Goal: Task Accomplishment & Management: Manage account settings

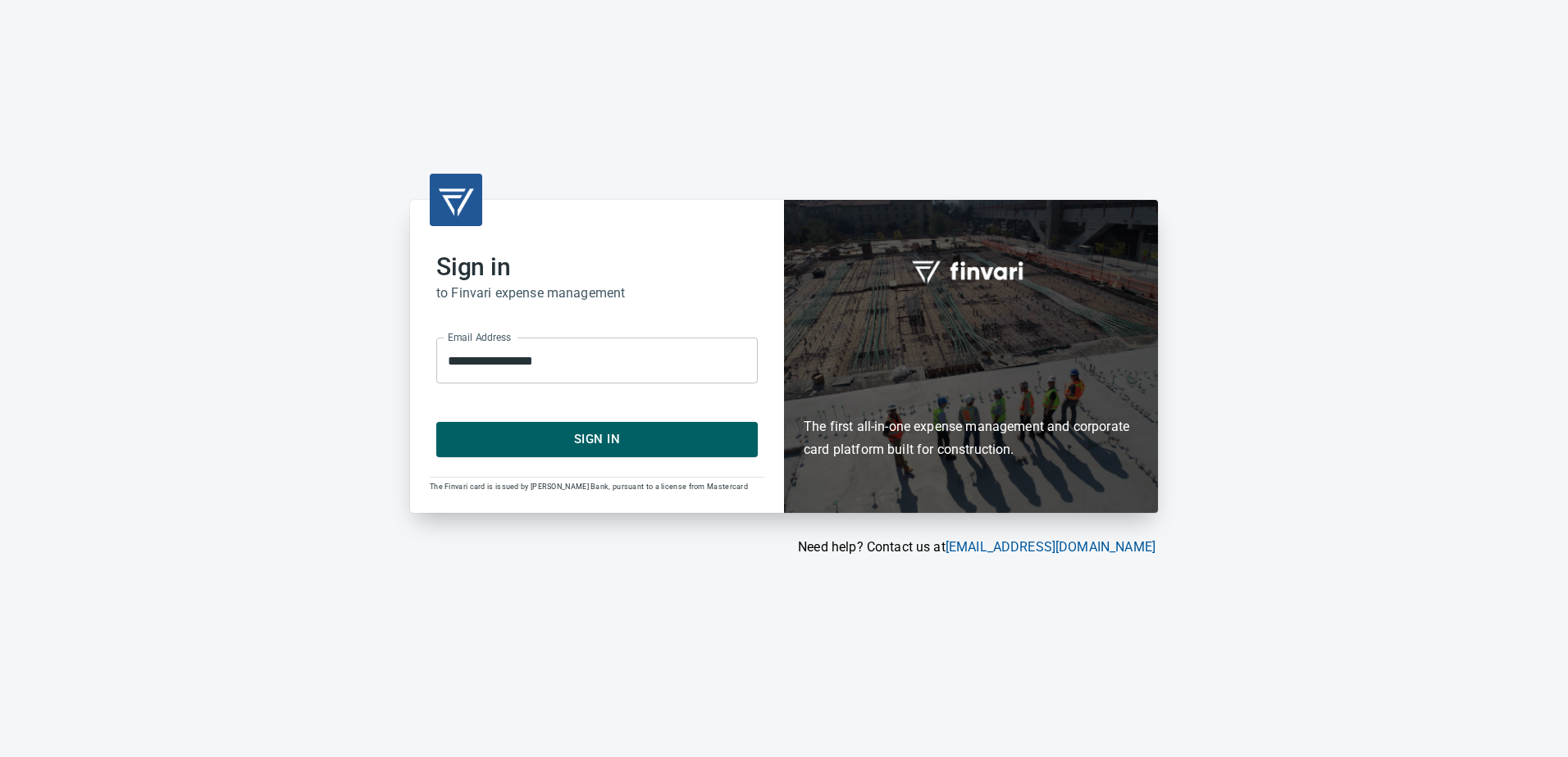
click at [585, 425] on button "Sign In" at bounding box center [596, 438] width 322 height 34
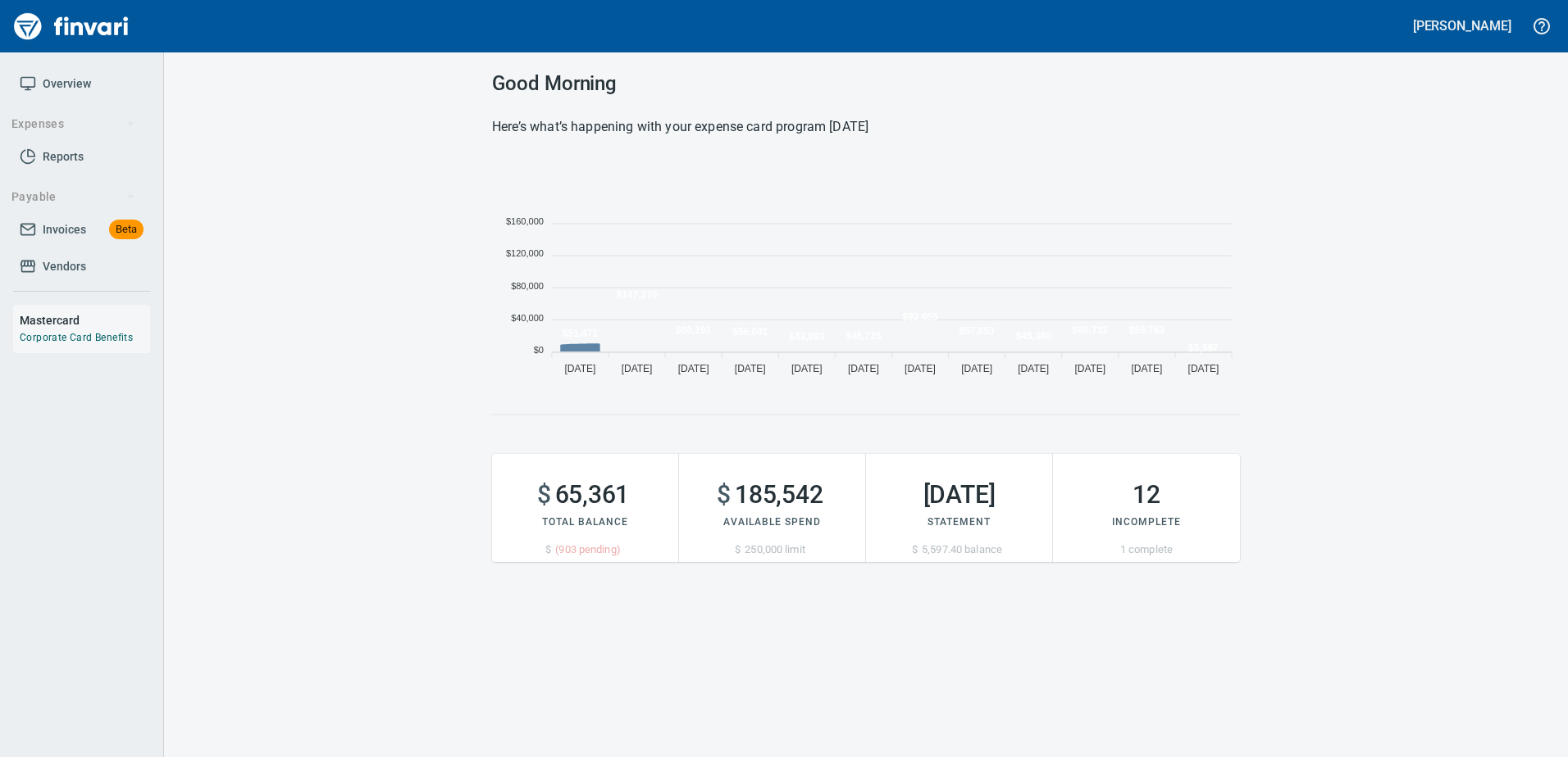
scroll to position [225, 735]
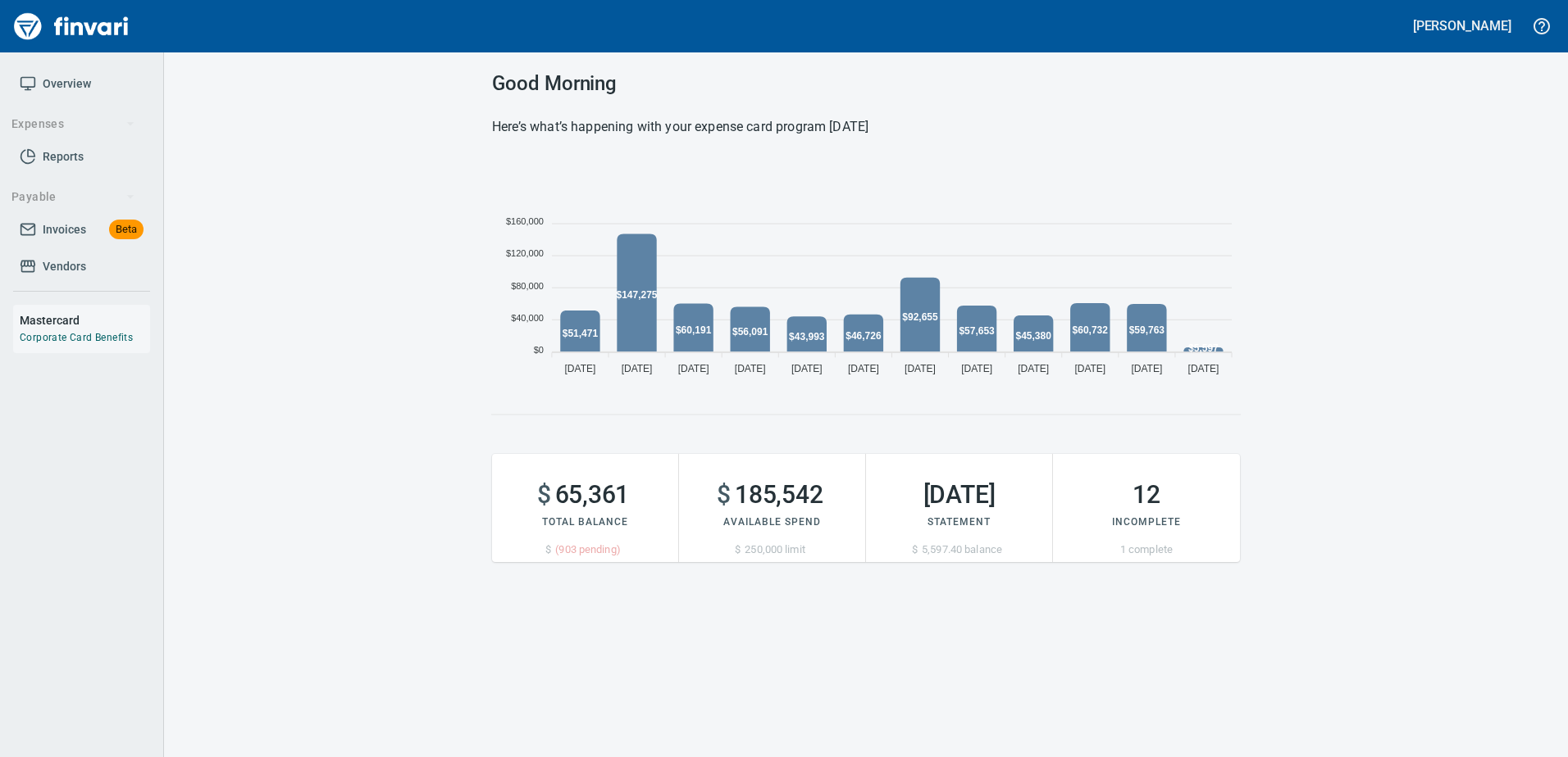
click at [51, 225] on span "Invoices" at bounding box center [64, 230] width 43 height 20
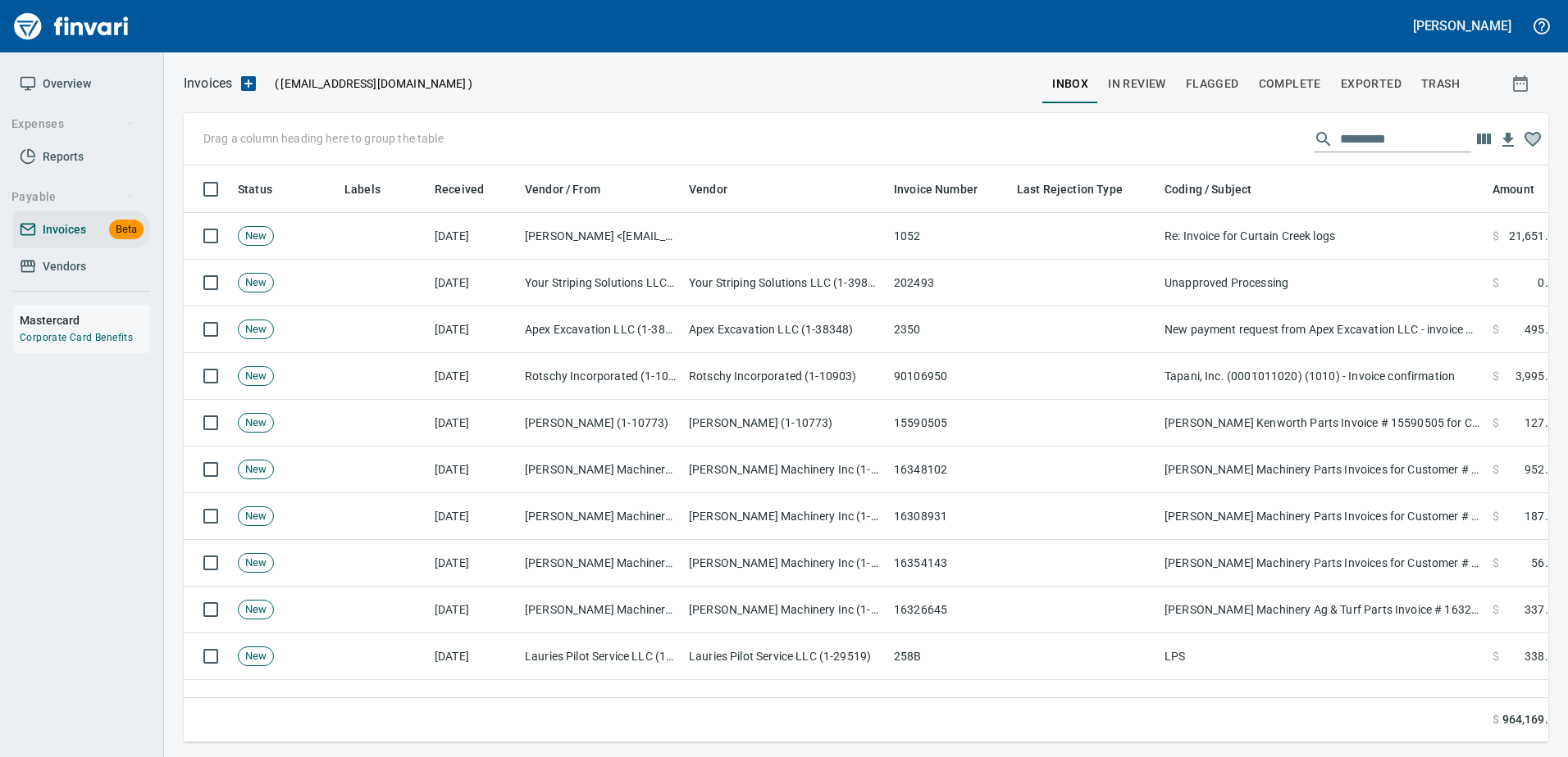
scroll to position [553, 1340]
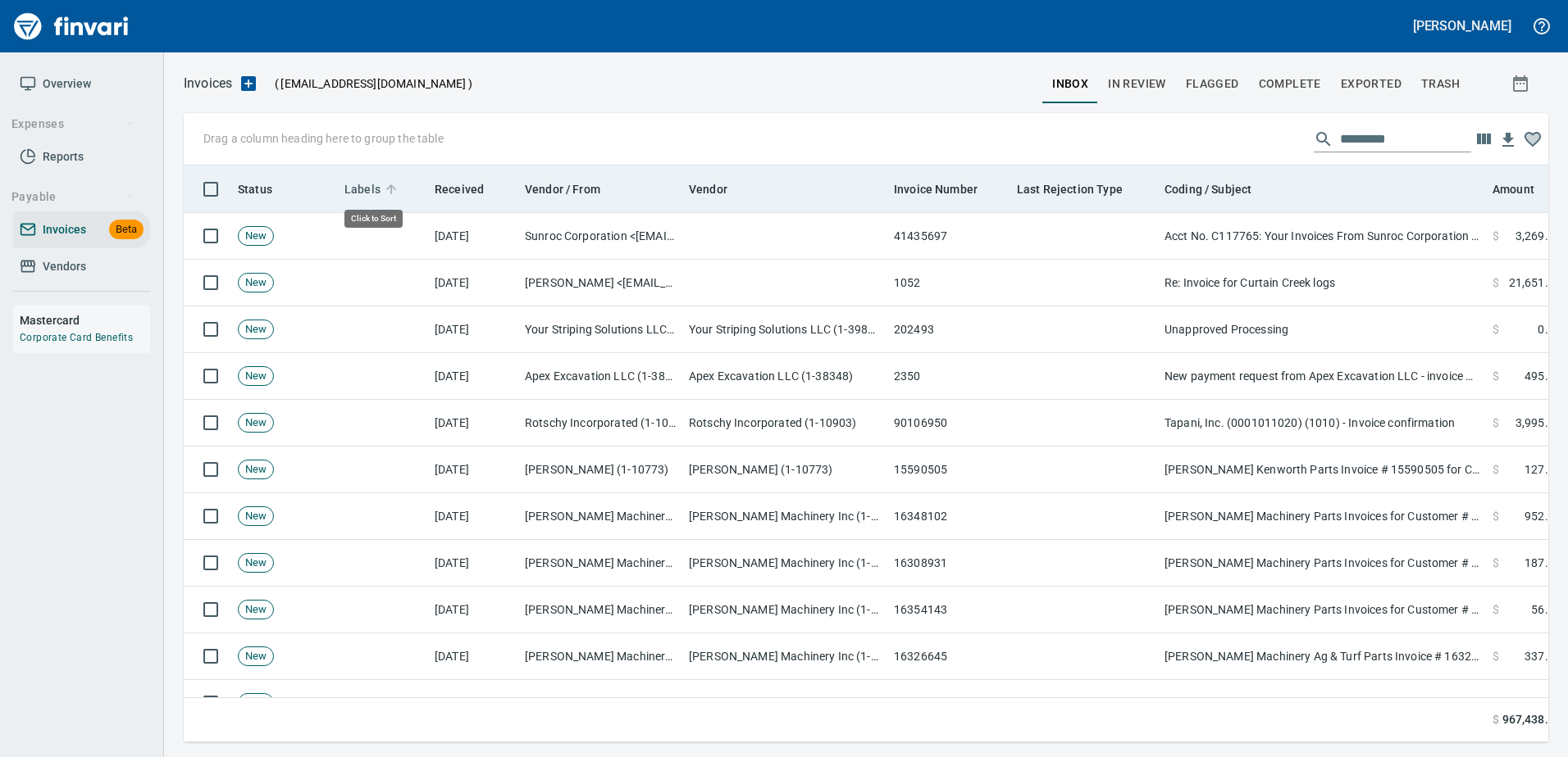
click at [372, 182] on span "Labels" at bounding box center [362, 189] width 36 height 19
click at [366, 183] on span "Labels" at bounding box center [362, 189] width 36 height 19
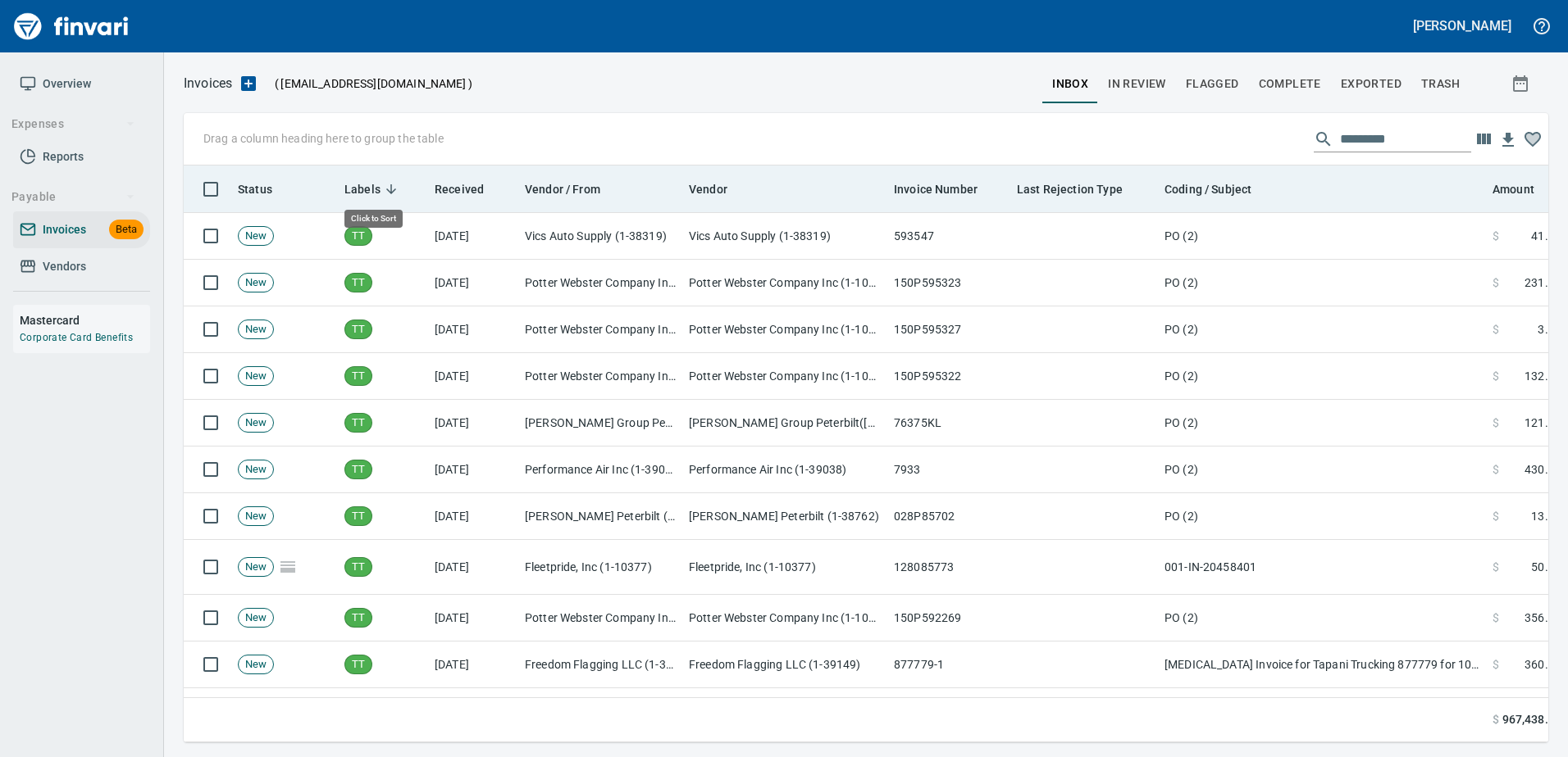
click at [367, 183] on span "Labels" at bounding box center [362, 189] width 36 height 19
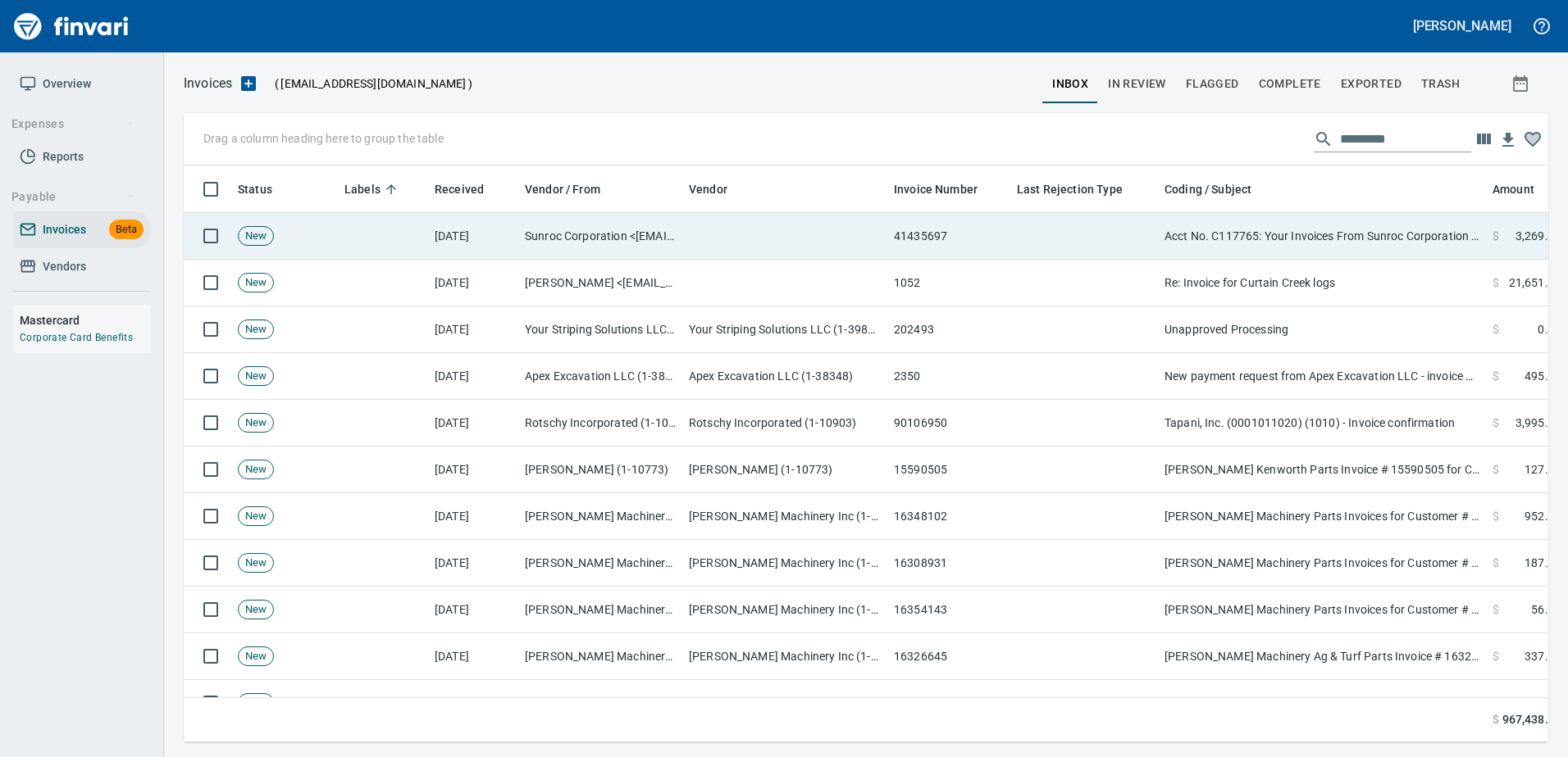
click at [1323, 245] on td "Acct No. C117765: Your Invoices From Sunroc Corporation are Attached" at bounding box center [1322, 236] width 328 height 47
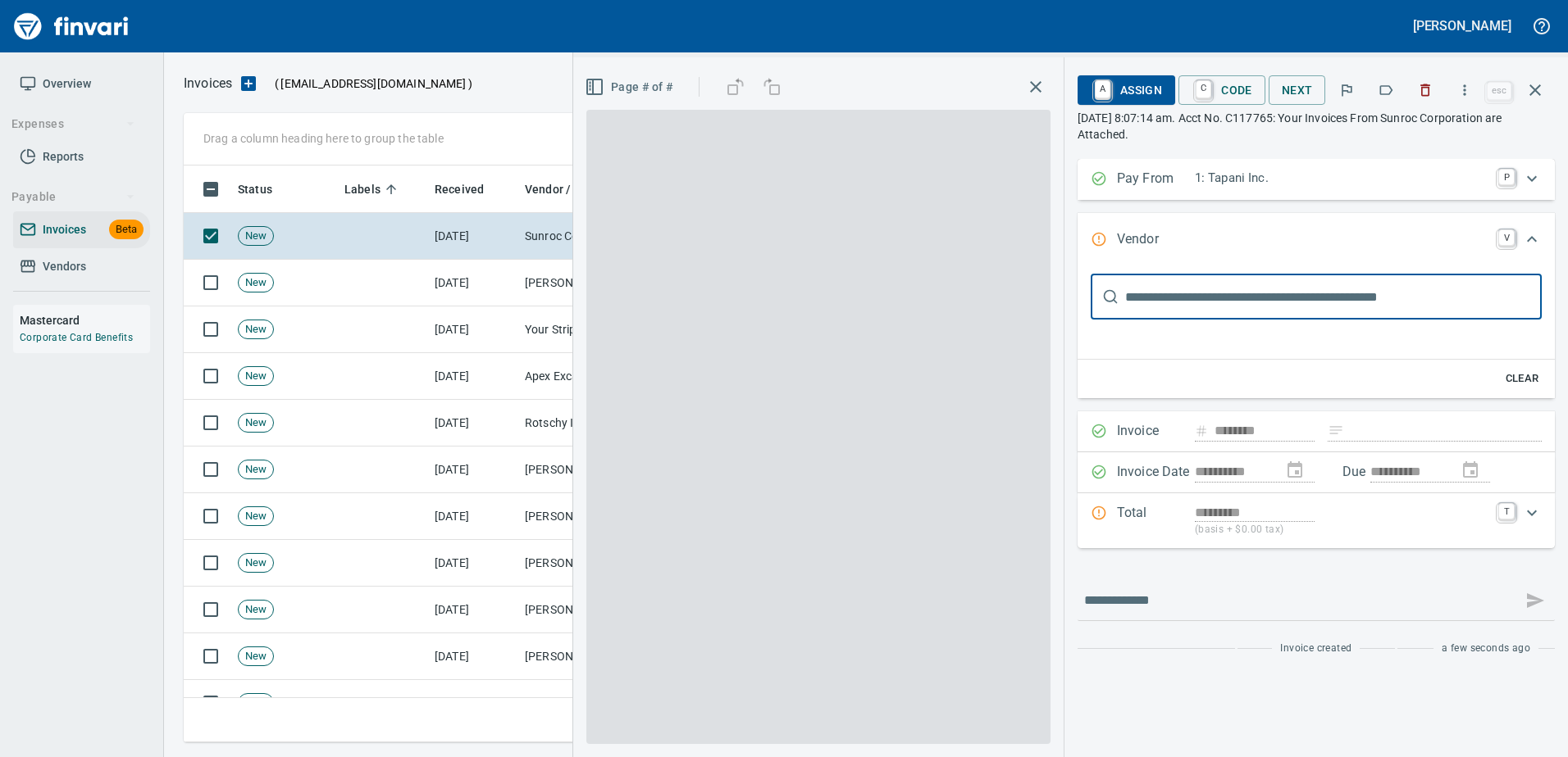
type input "**********"
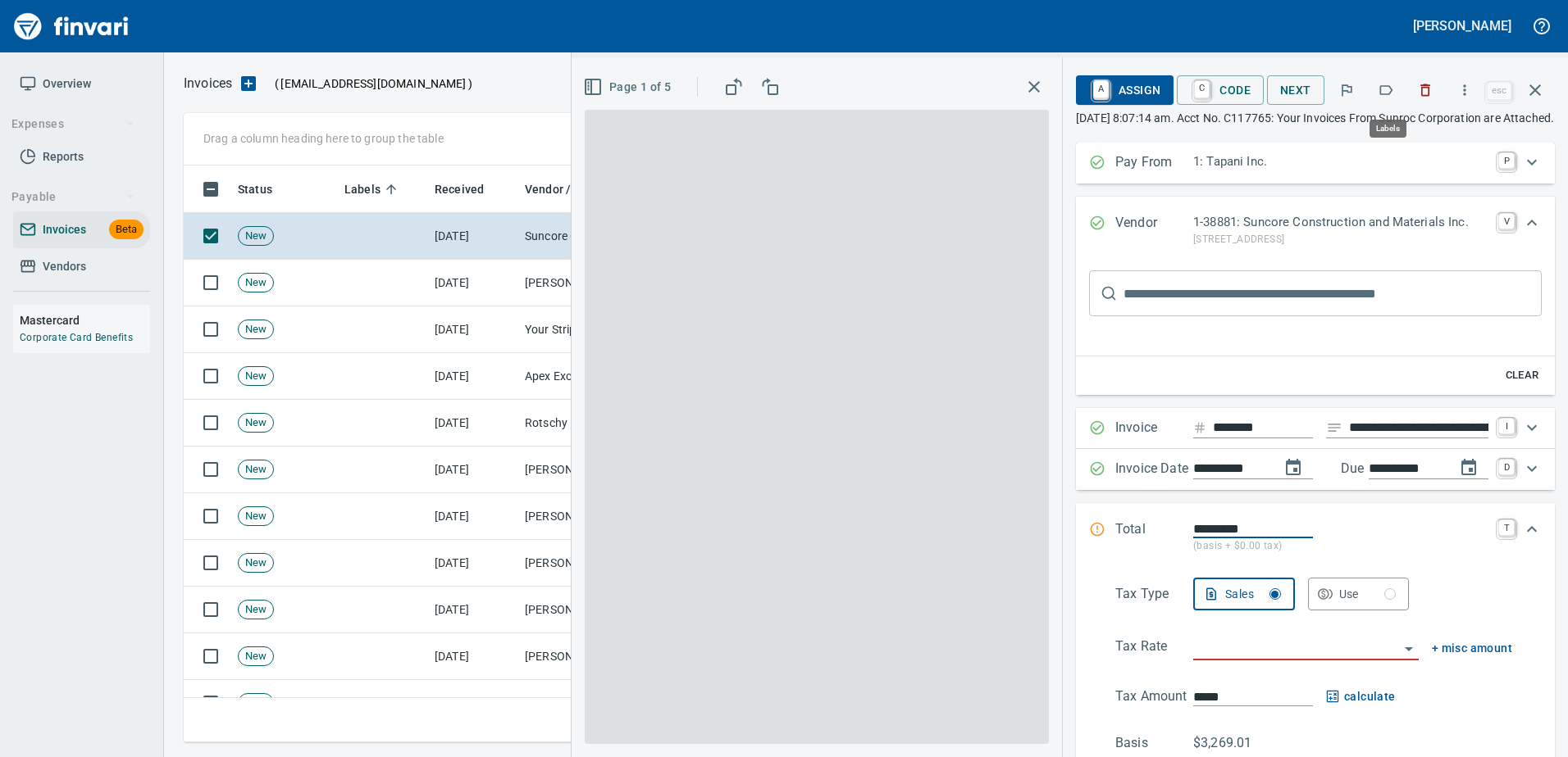
click at [1384, 95] on icon "button" at bounding box center [1386, 90] width 17 height 17
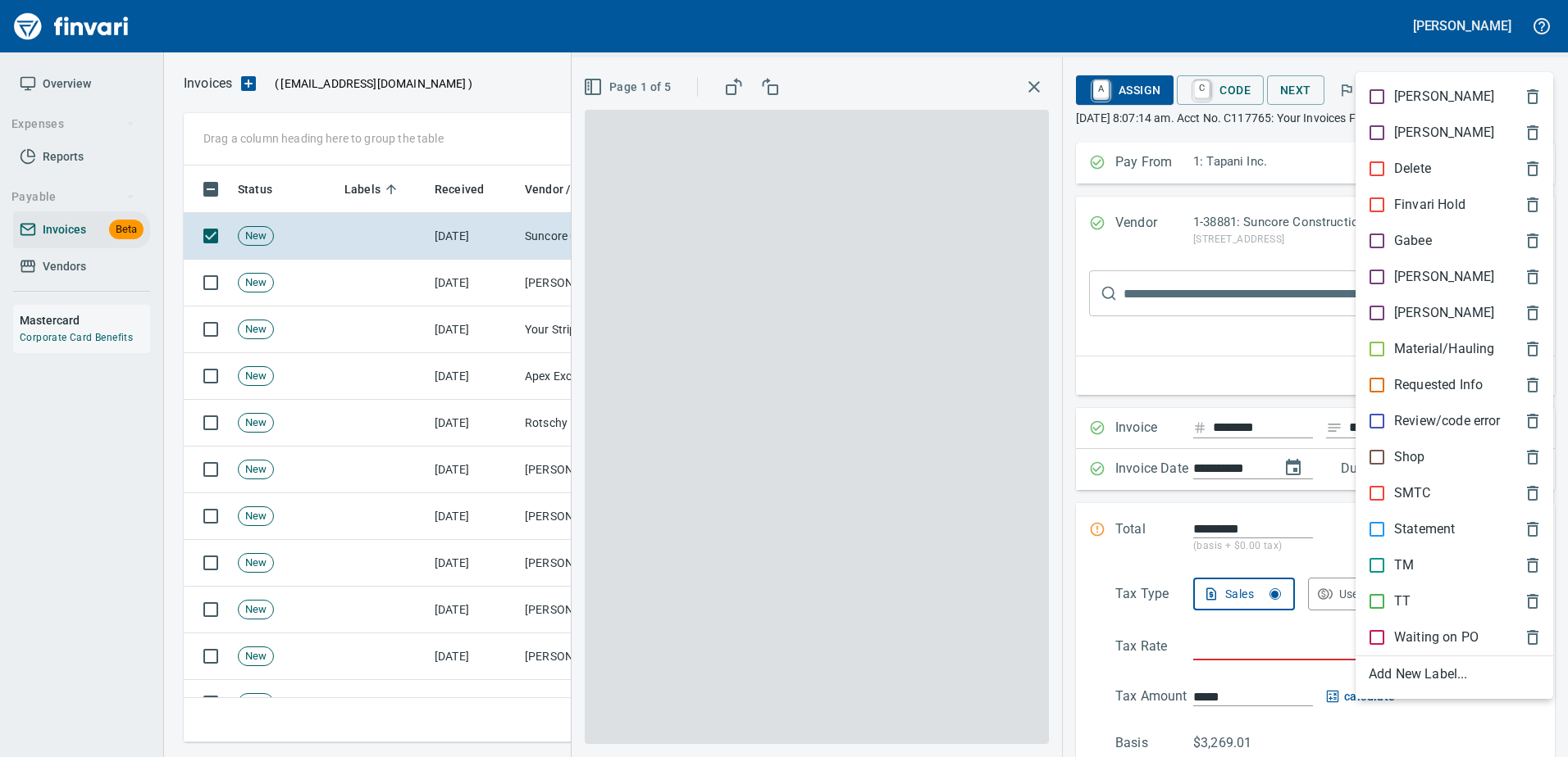
scroll to position [553, 1339]
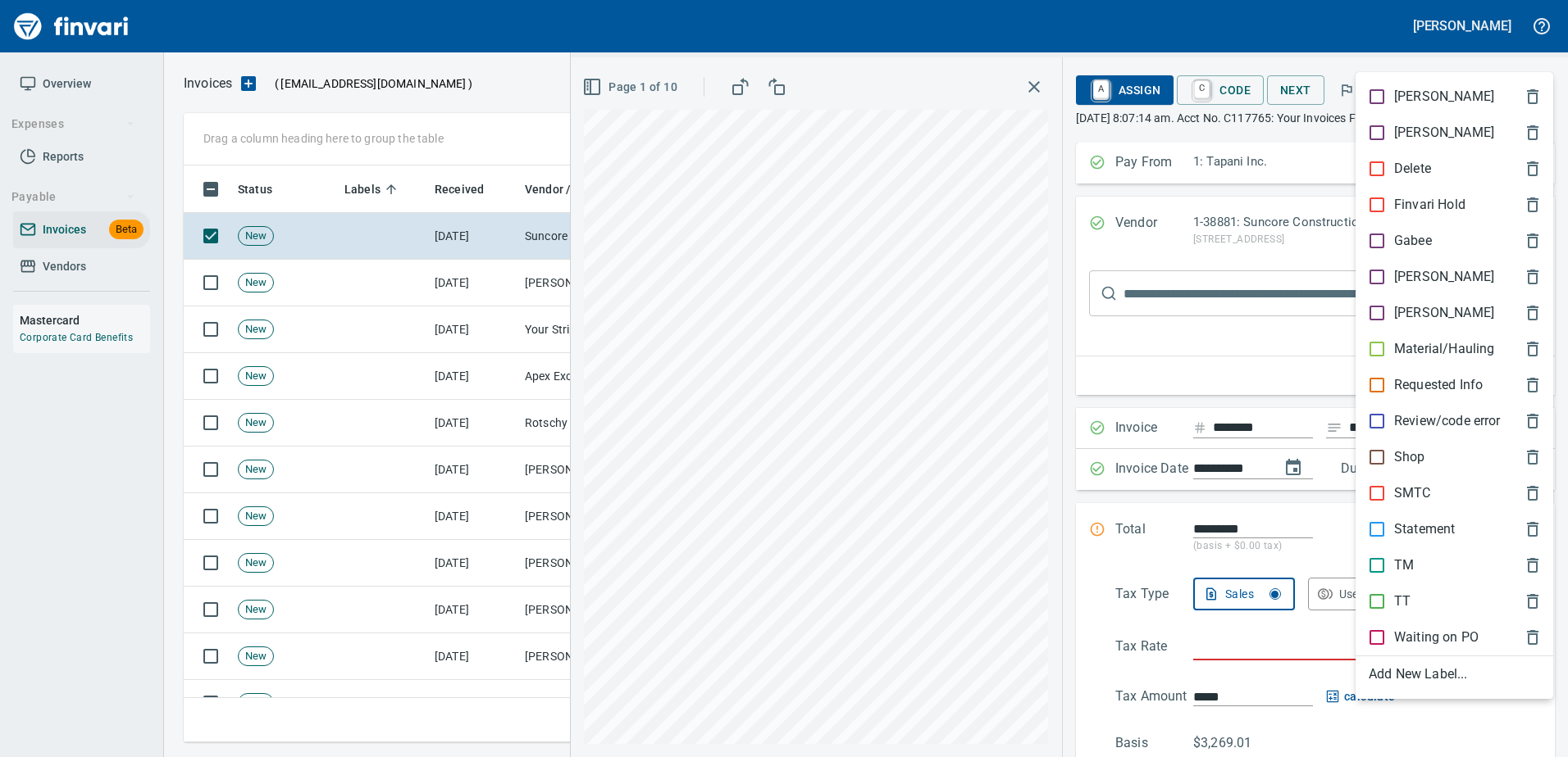
click at [1422, 339] on div "Material/Hauling" at bounding box center [1454, 349] width 197 height 36
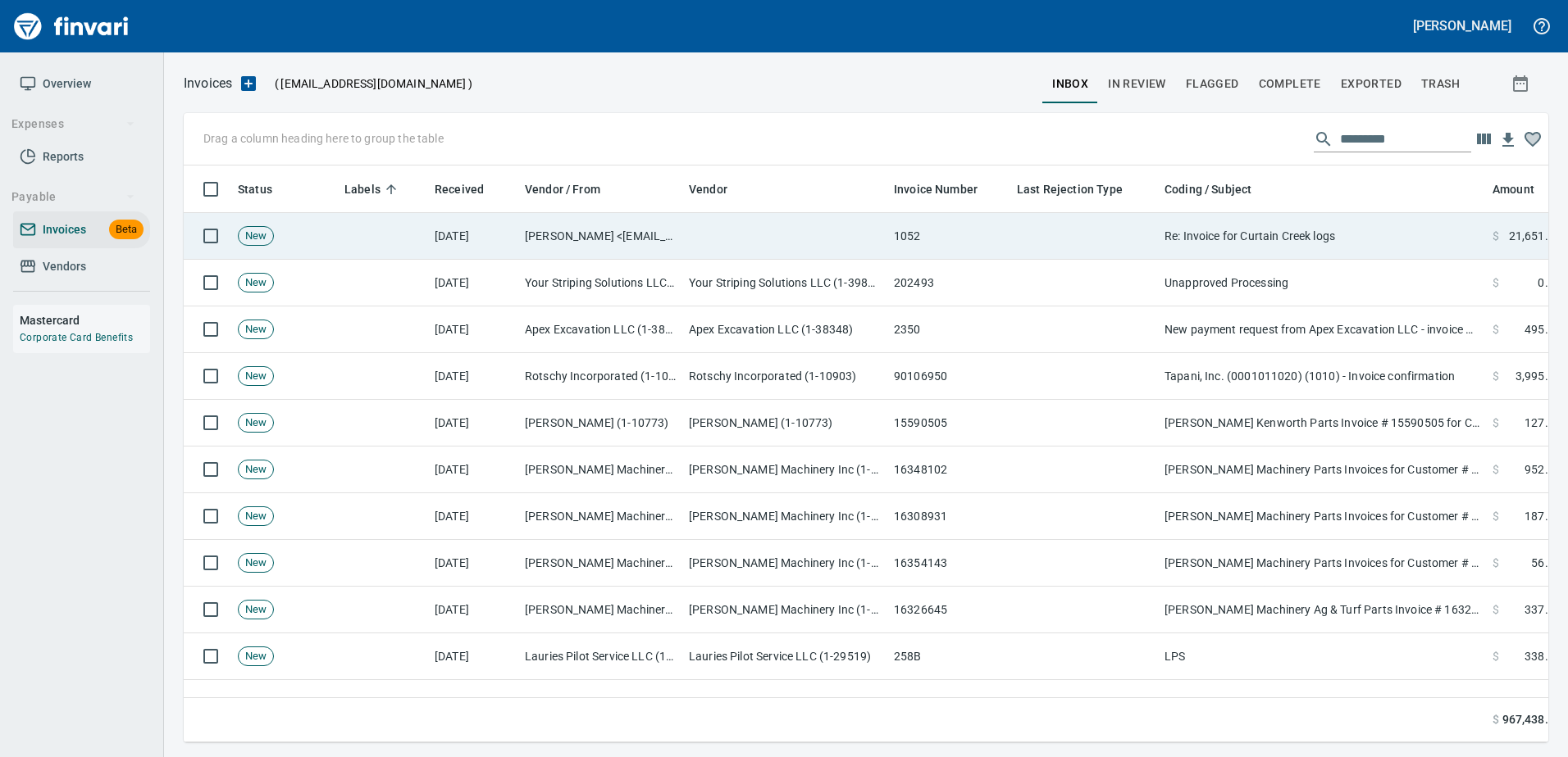
click at [1253, 218] on td "Re: Invoice for Curtain Creek logs" at bounding box center [1322, 236] width 328 height 47
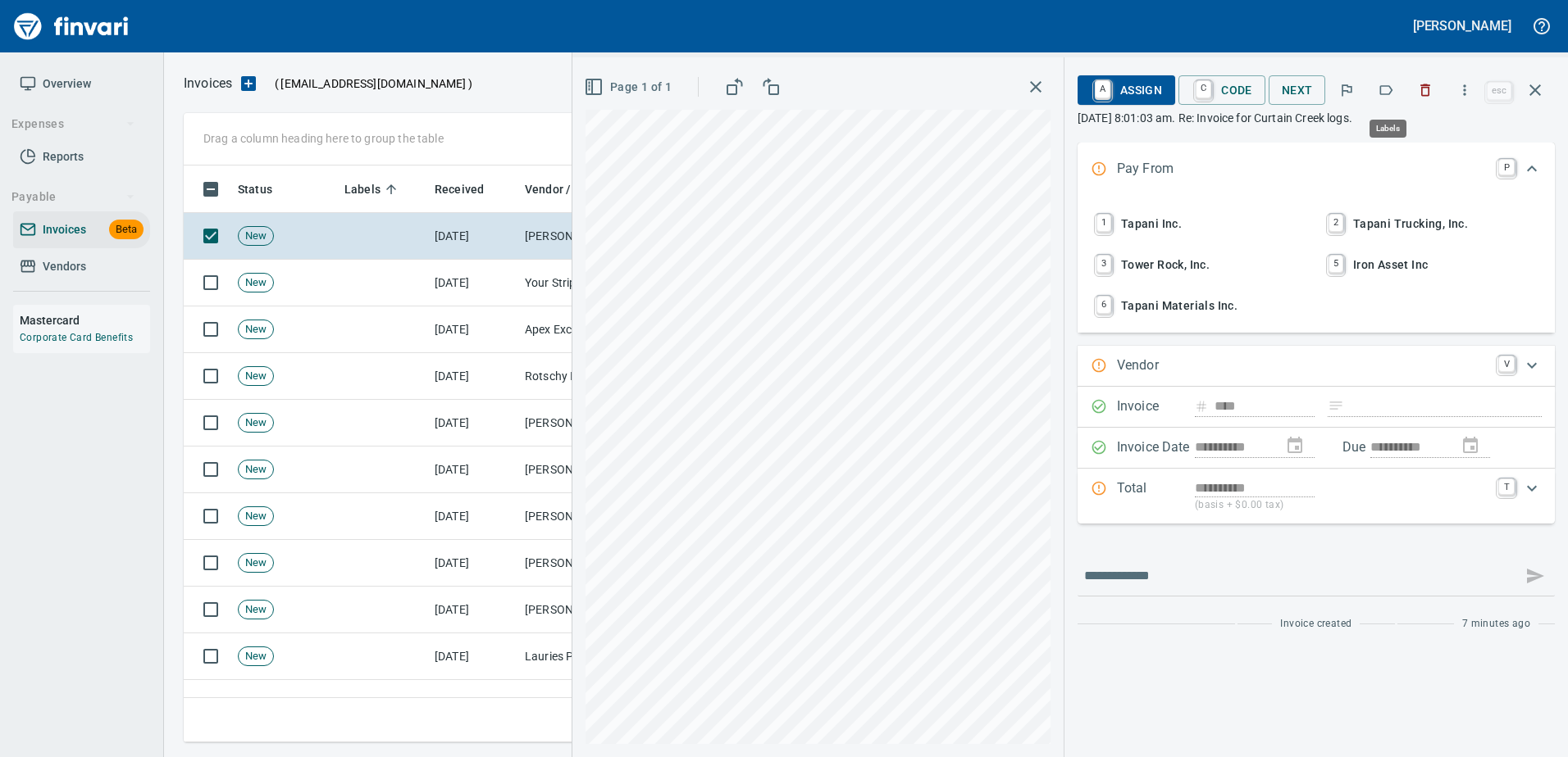
click at [1376, 93] on button "button" at bounding box center [1385, 89] width 36 height 36
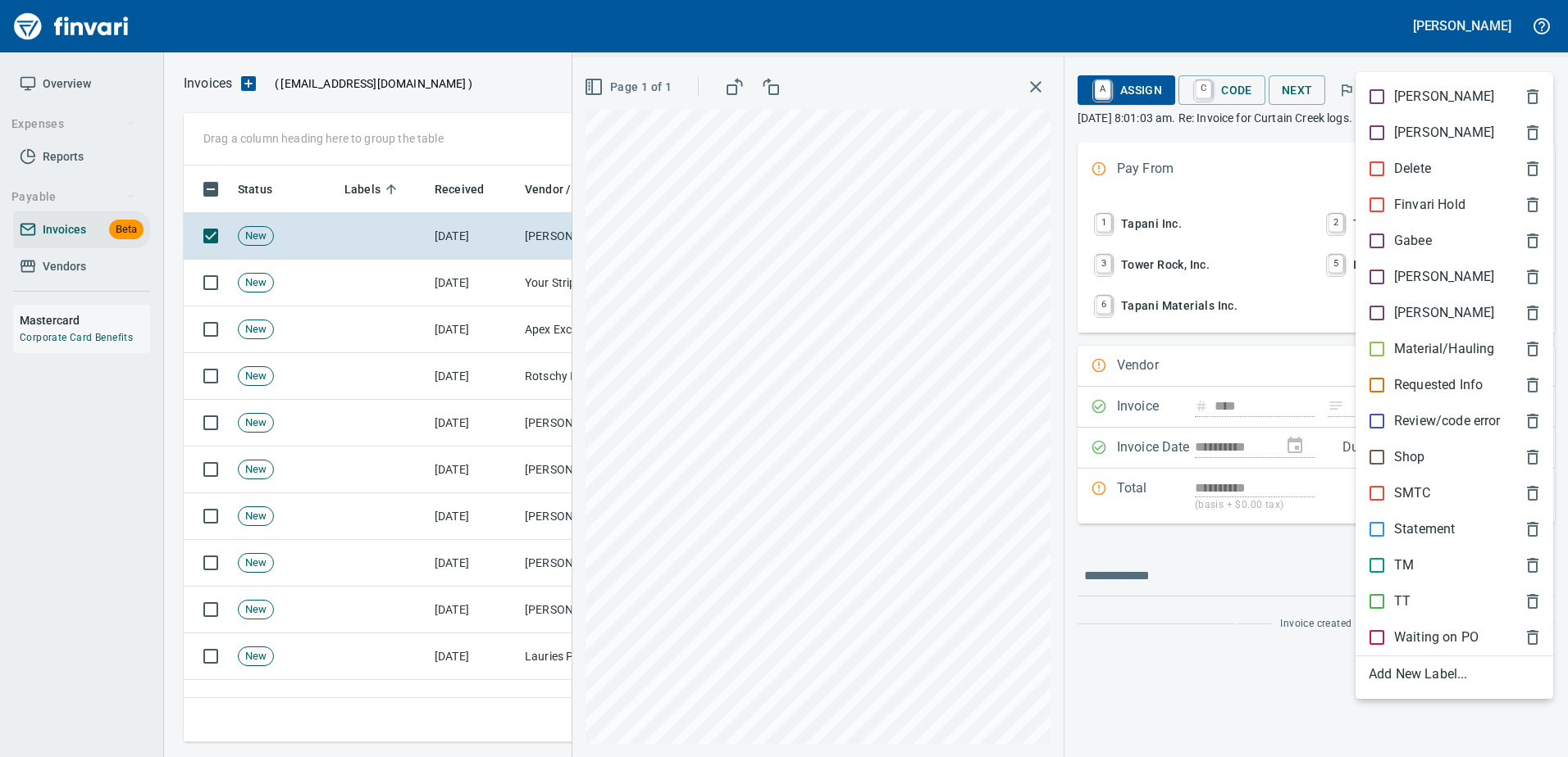
scroll to position [553, 1339]
click at [1410, 262] on div "Heidi" at bounding box center [1454, 276] width 197 height 36
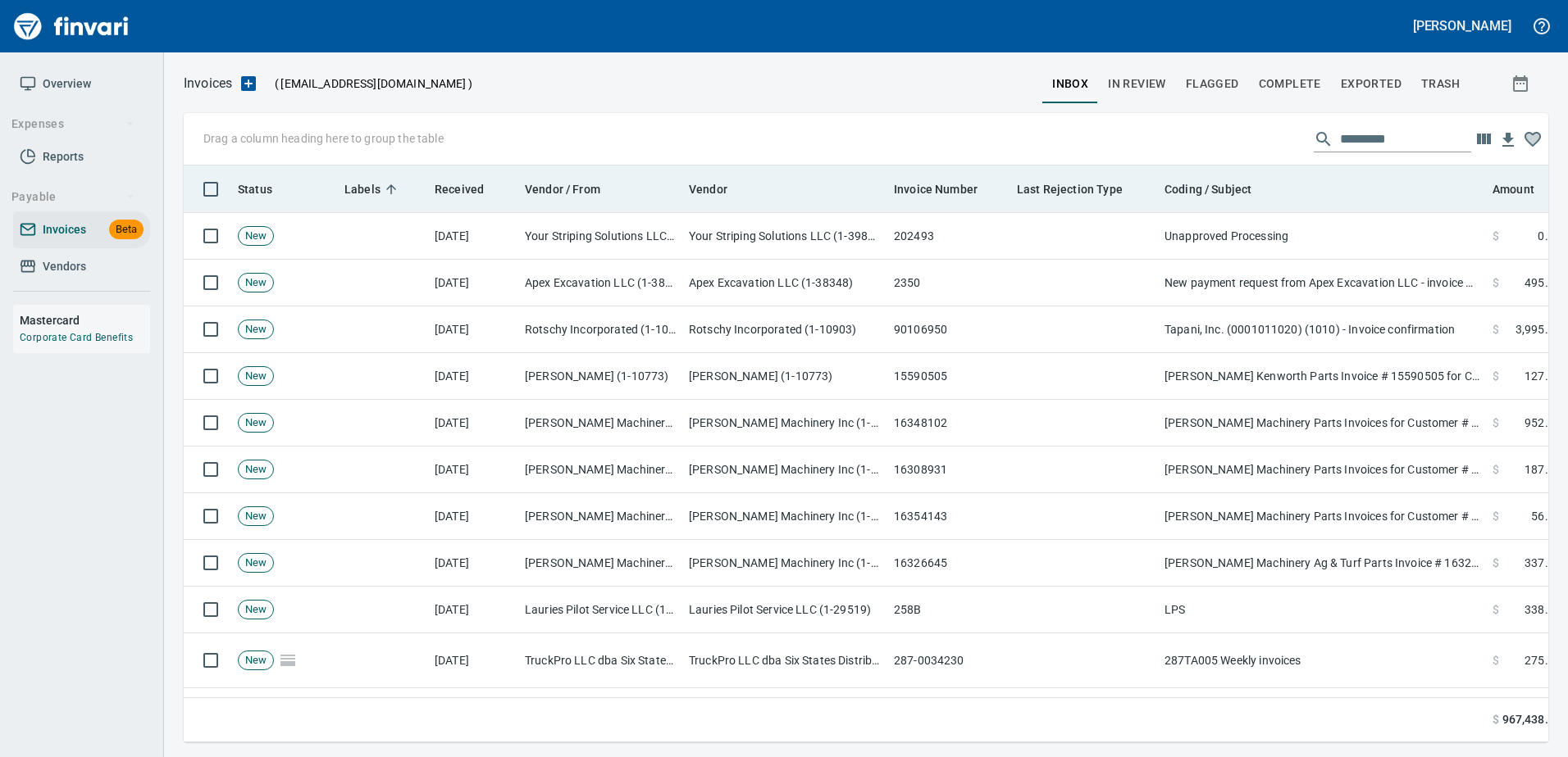
click at [1373, 212] on th "Coding / Subject" at bounding box center [1322, 190] width 328 height 48
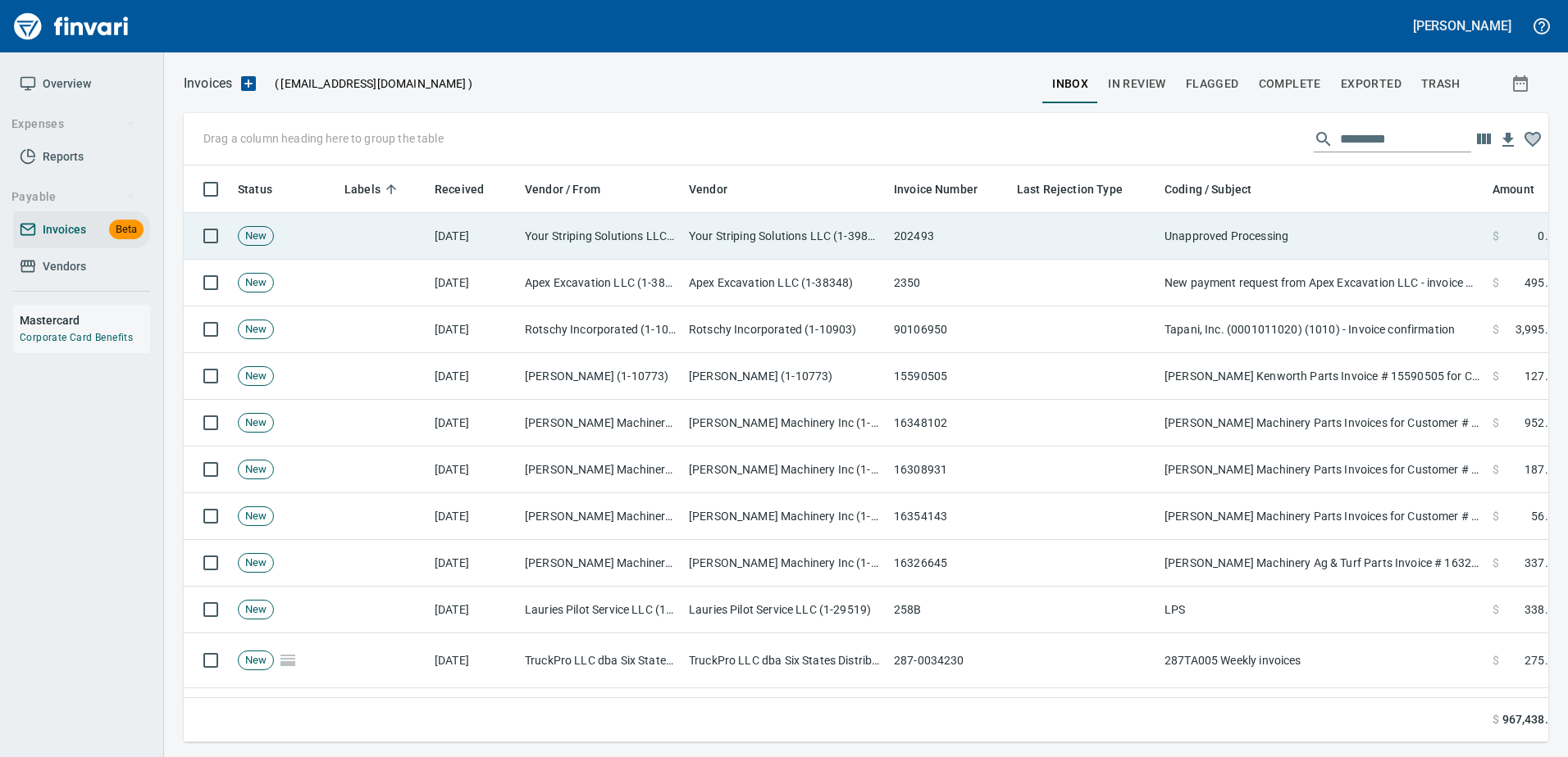
click at [1358, 243] on td "Unapproved Processing" at bounding box center [1322, 236] width 328 height 47
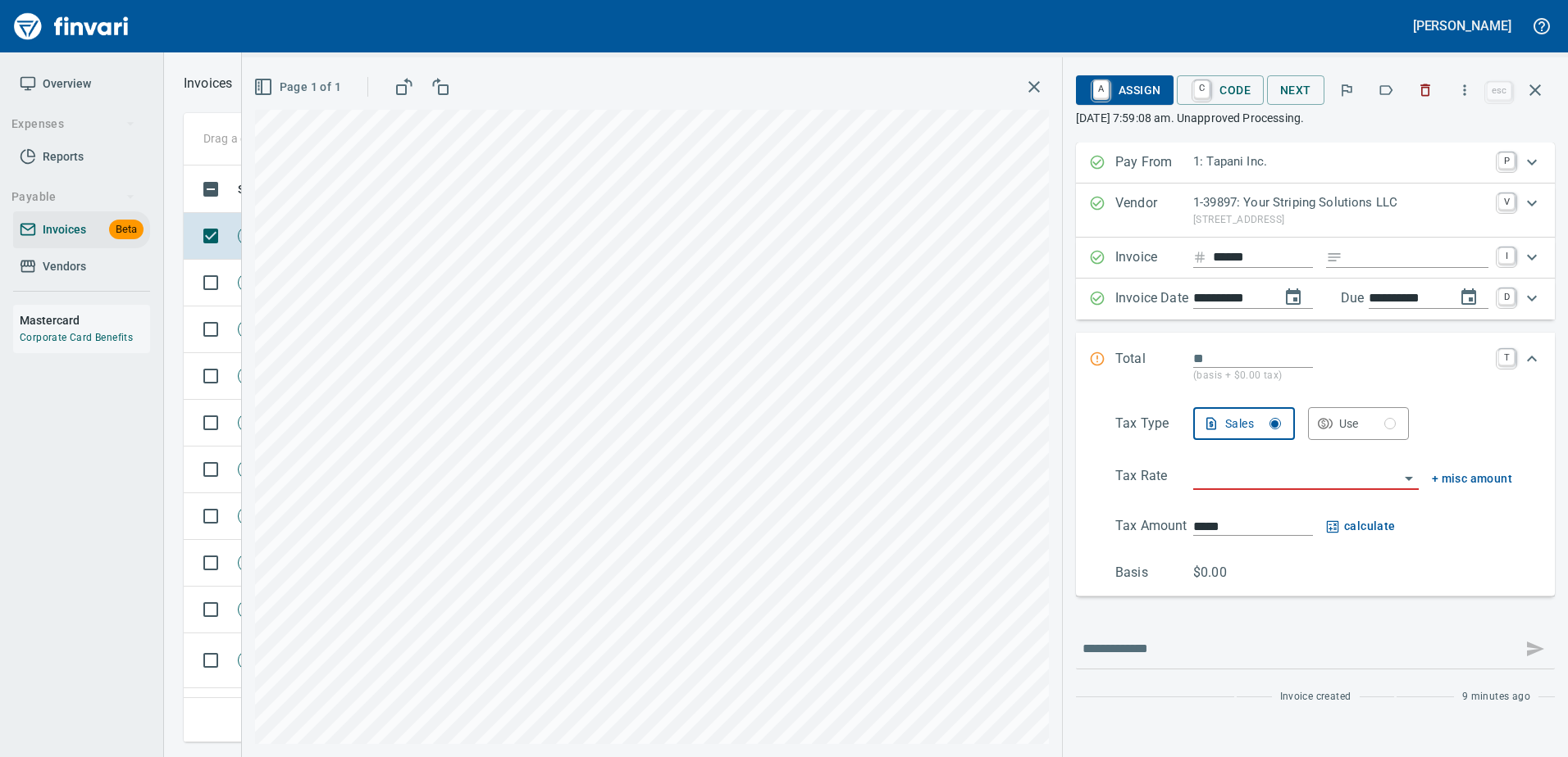
scroll to position [553, 1339]
click at [1389, 92] on icon "button" at bounding box center [1386, 90] width 17 height 17
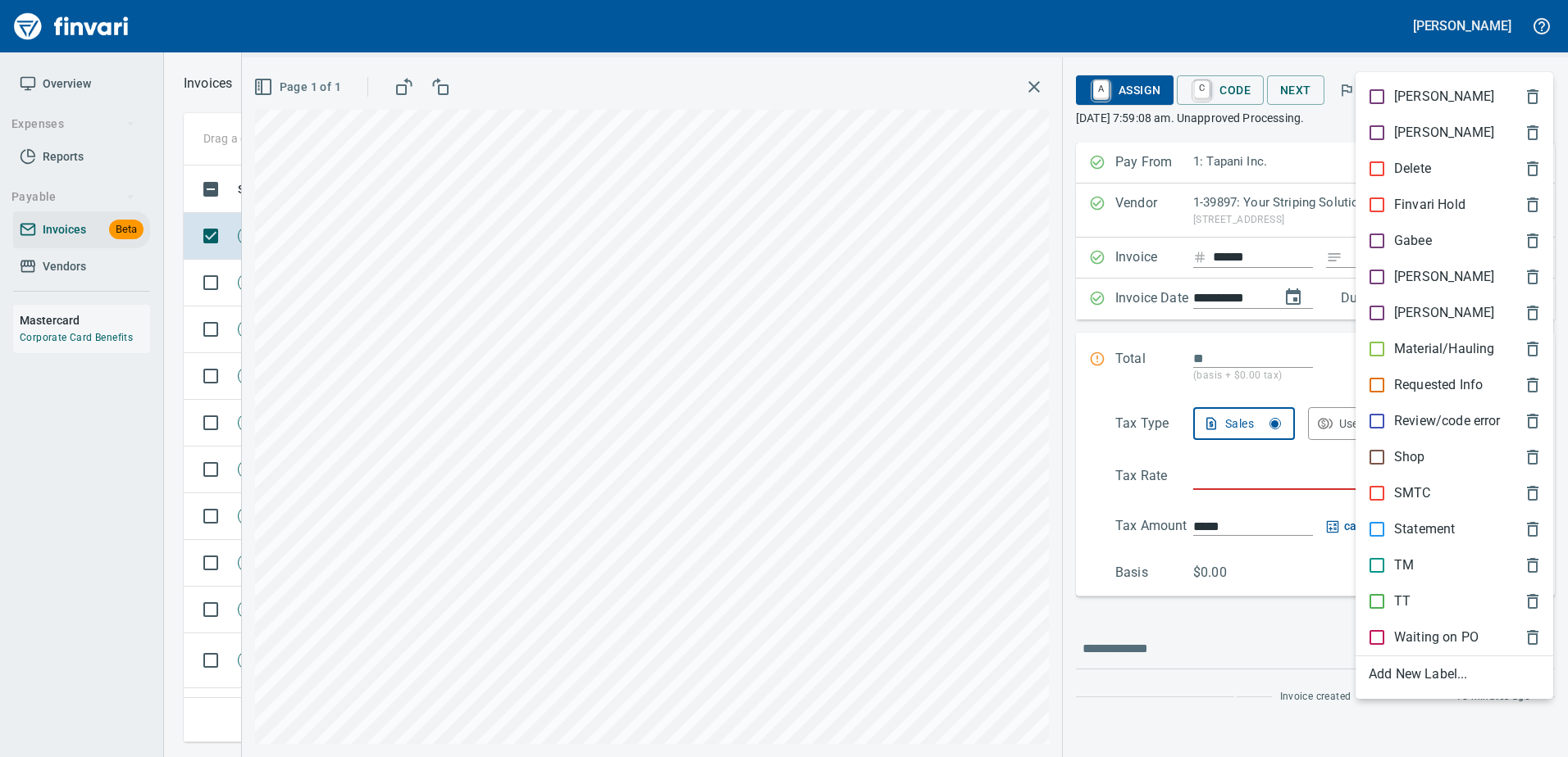
click at [1400, 275] on p "Heidi" at bounding box center [1444, 276] width 100 height 19
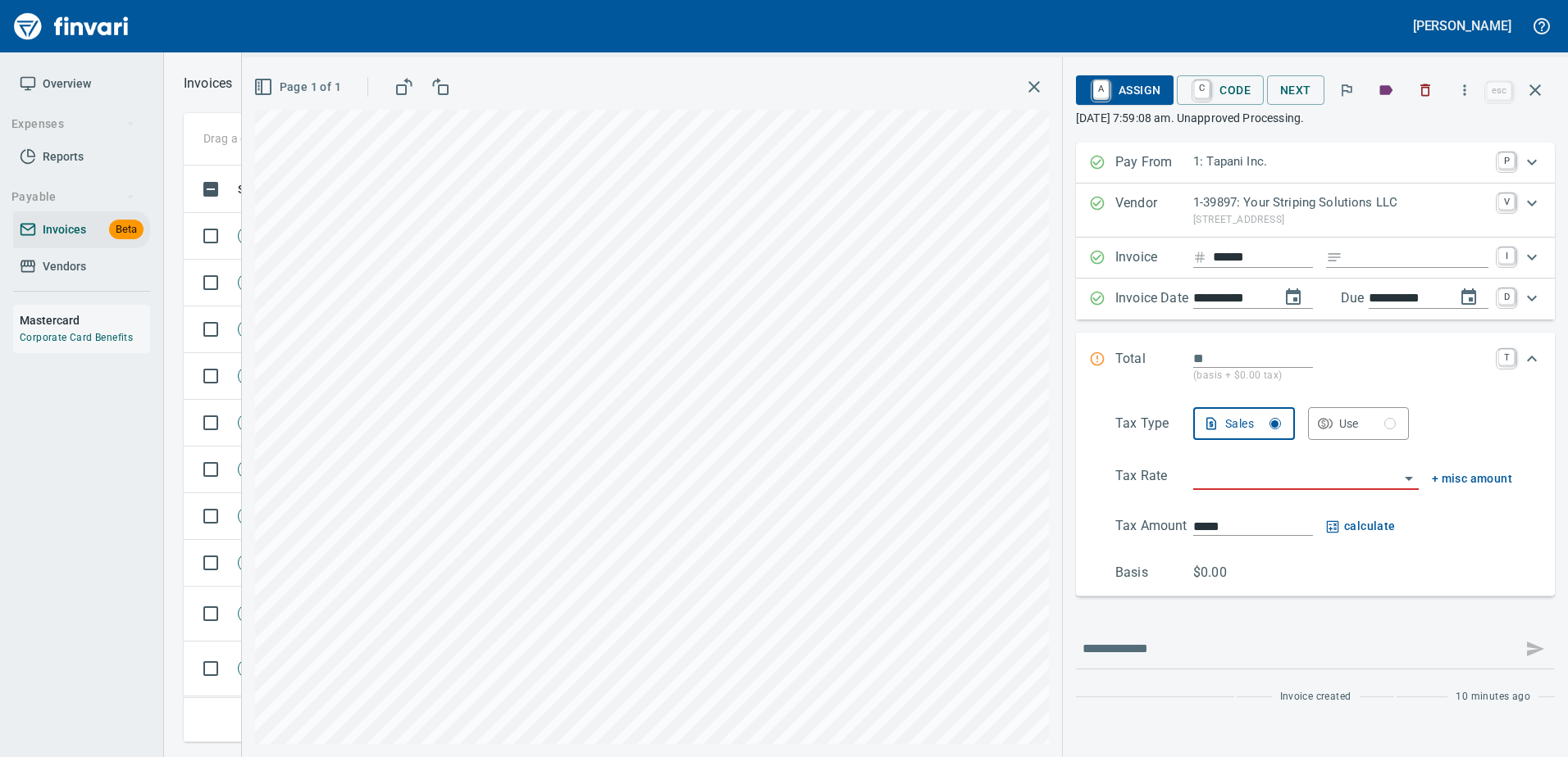
click at [1371, 258] on input "Expand" at bounding box center [1418, 258] width 139 height 20
type input "**********"
click at [1232, 489] on input "search" at bounding box center [1295, 477] width 205 height 23
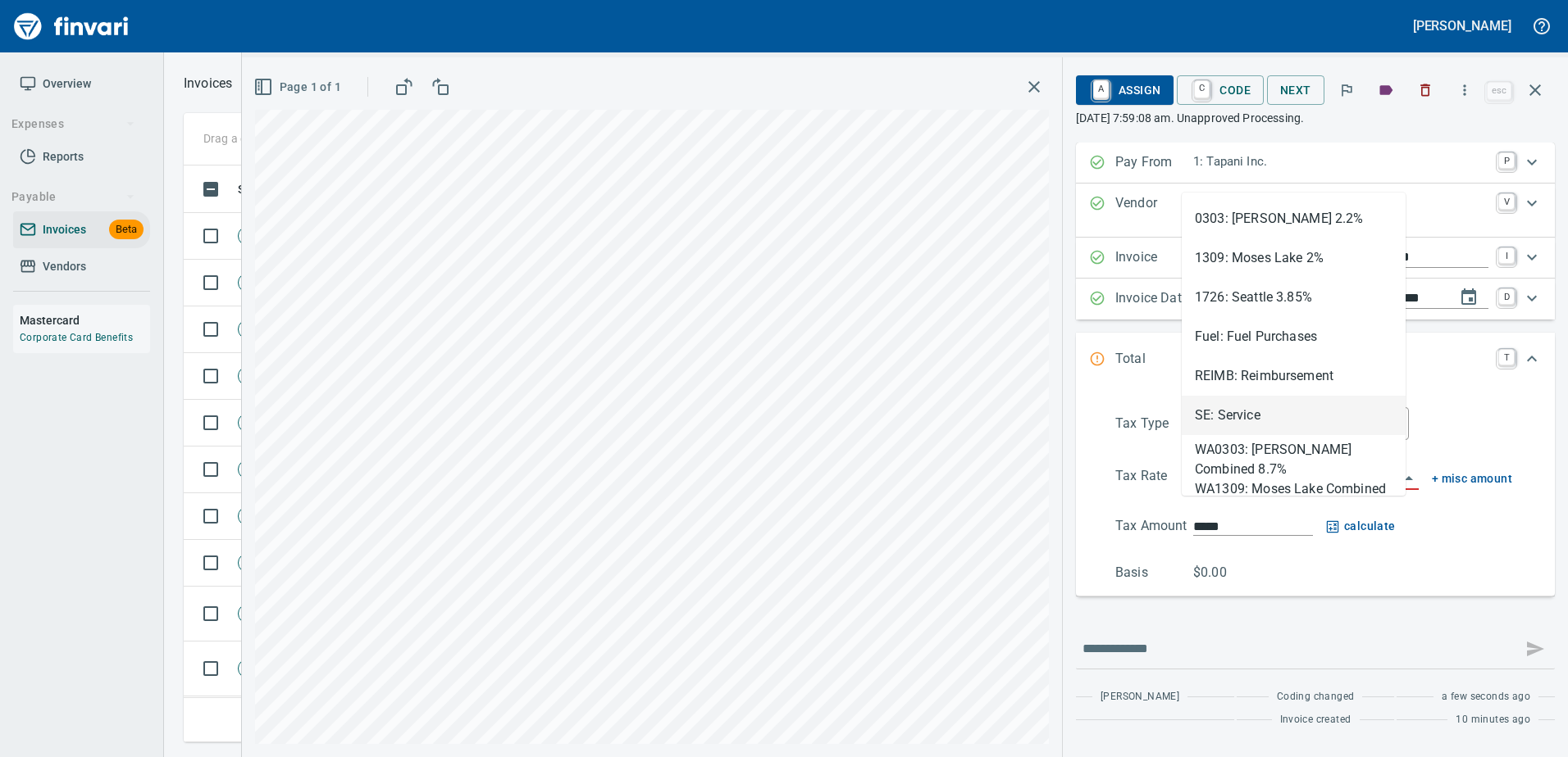
click at [1229, 417] on li "SE: Service" at bounding box center [1293, 415] width 224 height 40
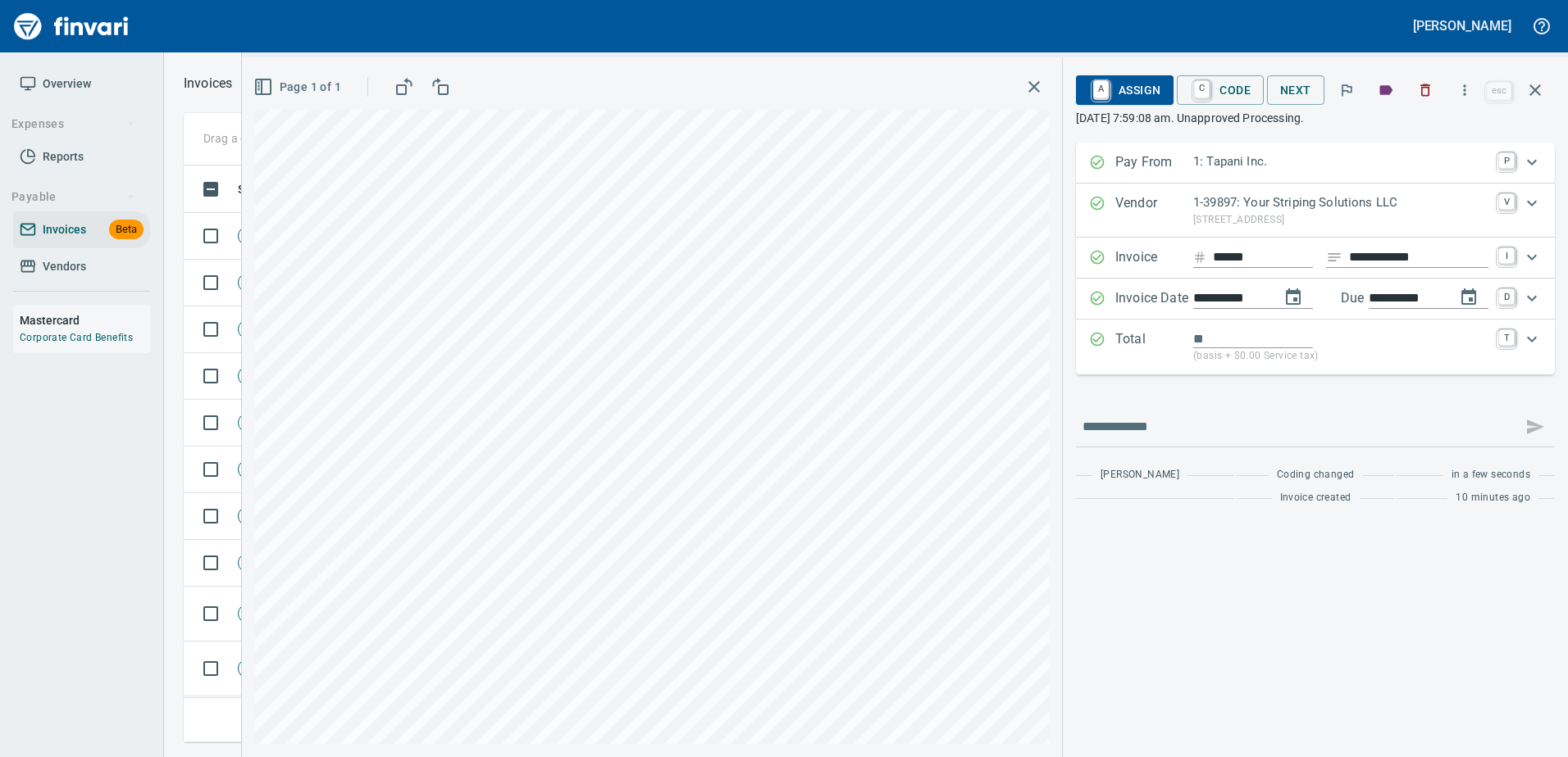
type input "**********"
click at [1171, 328] on div "Total (basis + $0.00 Service tax) T" at bounding box center [1316, 347] width 479 height 55
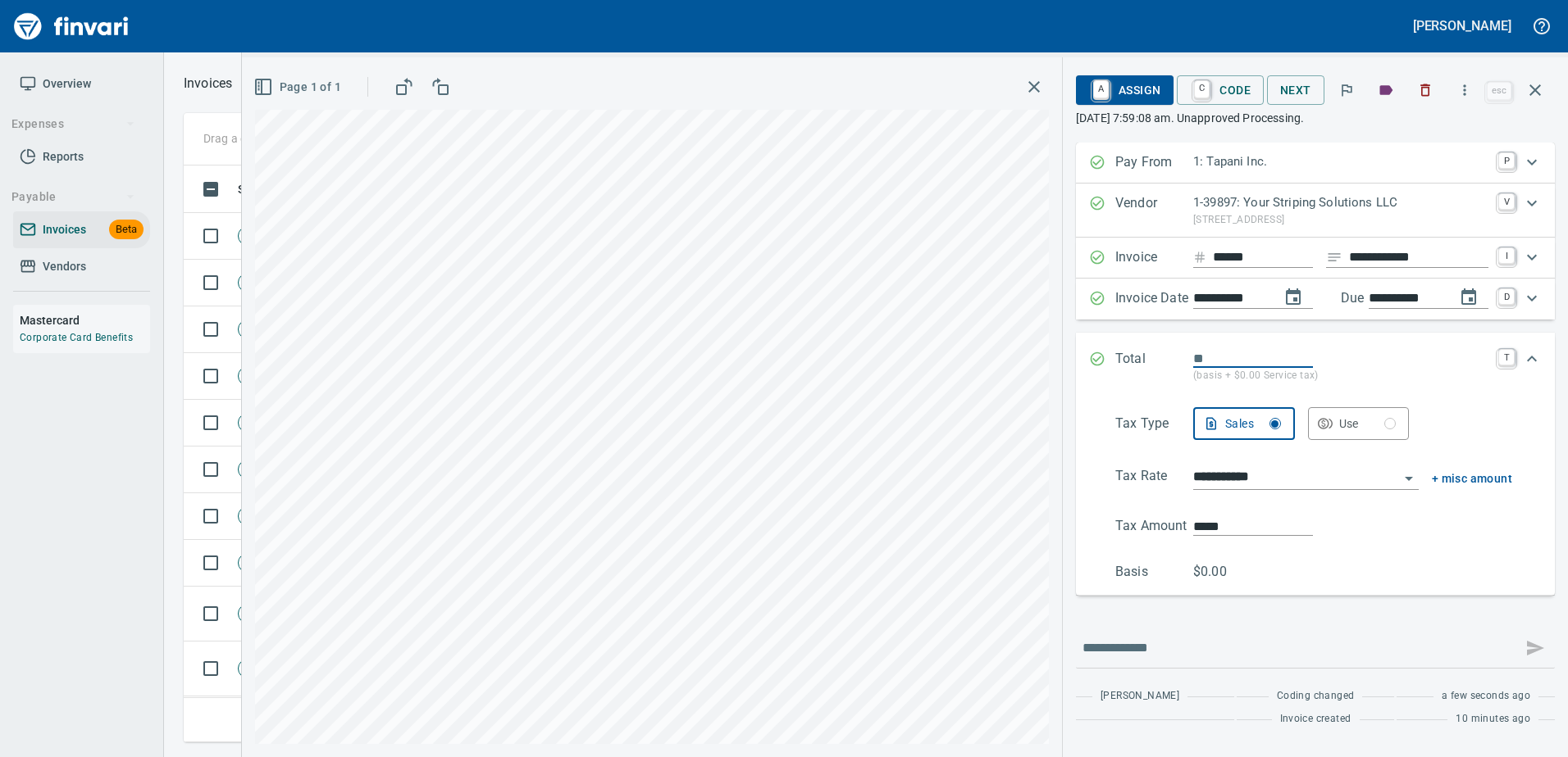
type input "*******"
click at [1128, 93] on span "A Assign" at bounding box center [1124, 90] width 71 height 28
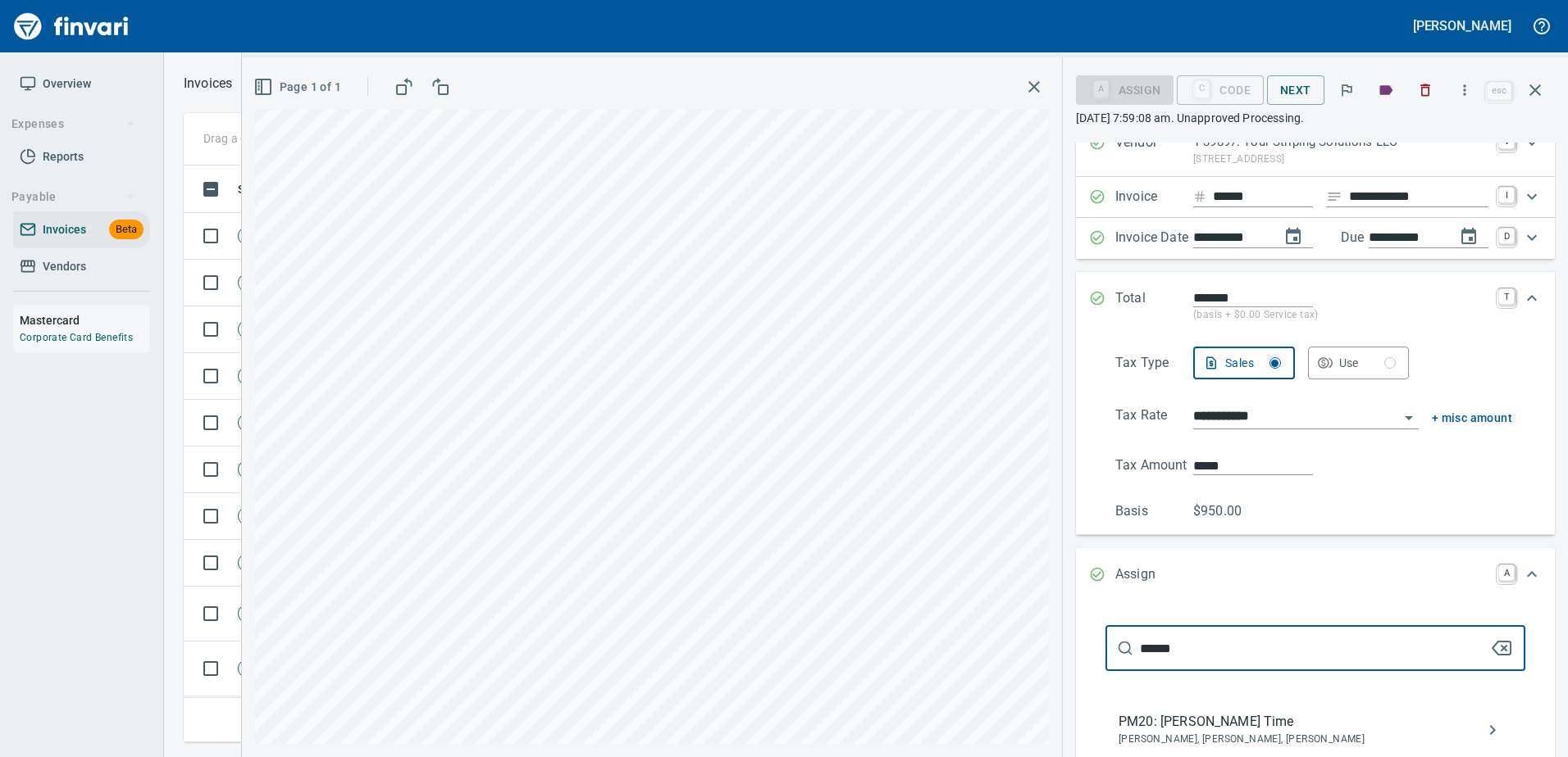
scroll to position [89, 0]
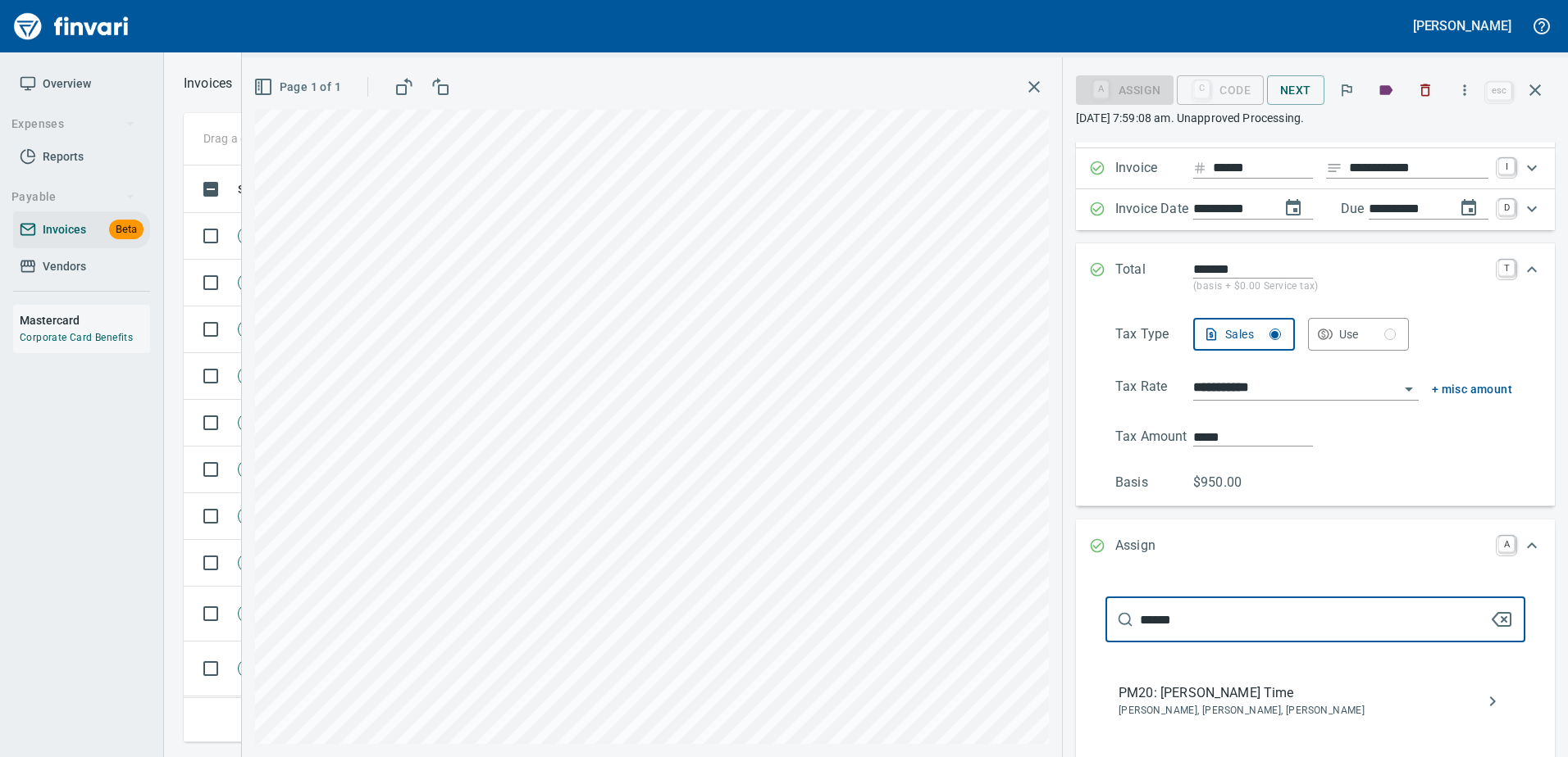
type input "******"
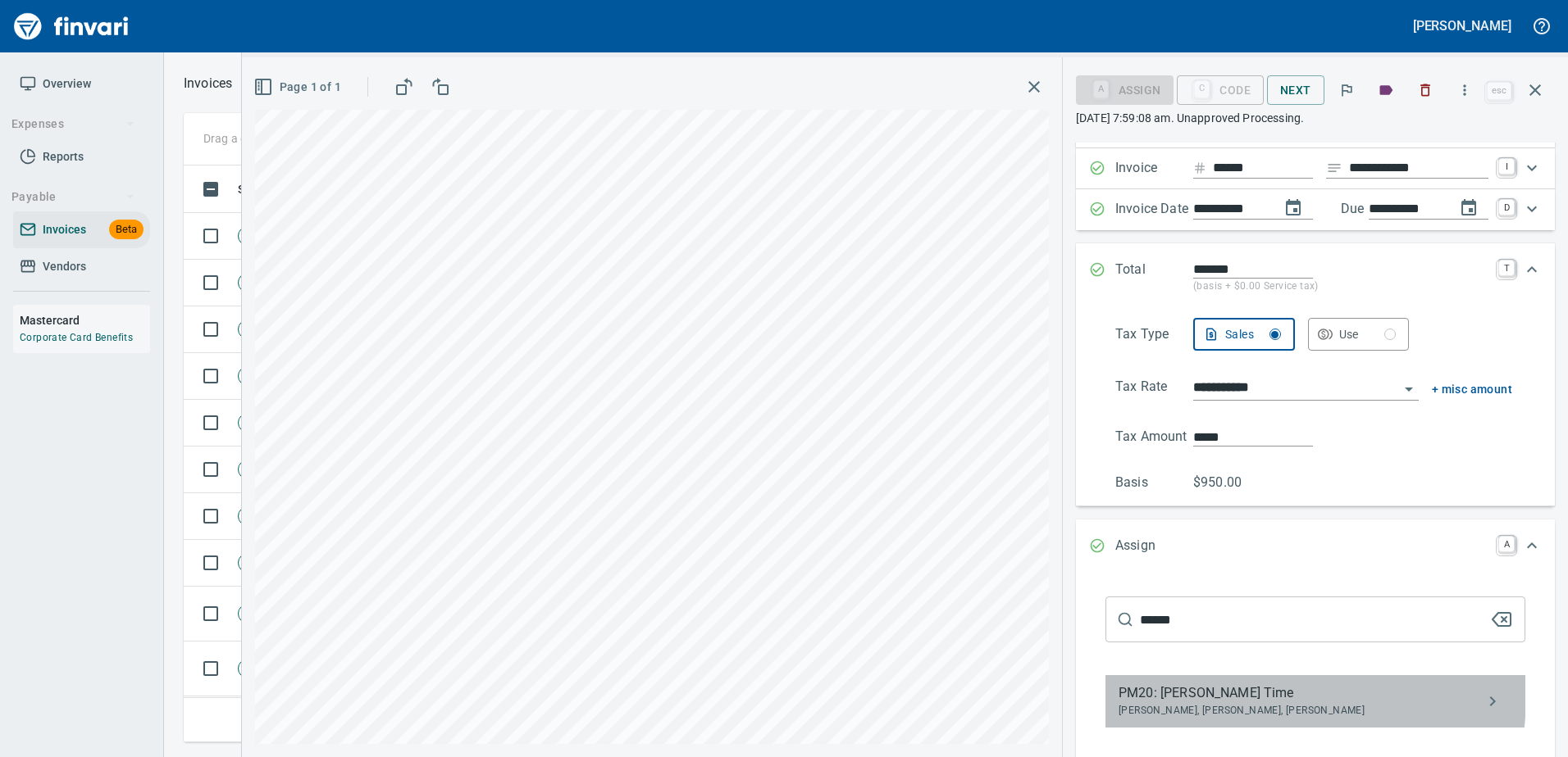
click at [1216, 704] on span "PM20: [PERSON_NAME] Time" at bounding box center [1302, 693] width 368 height 19
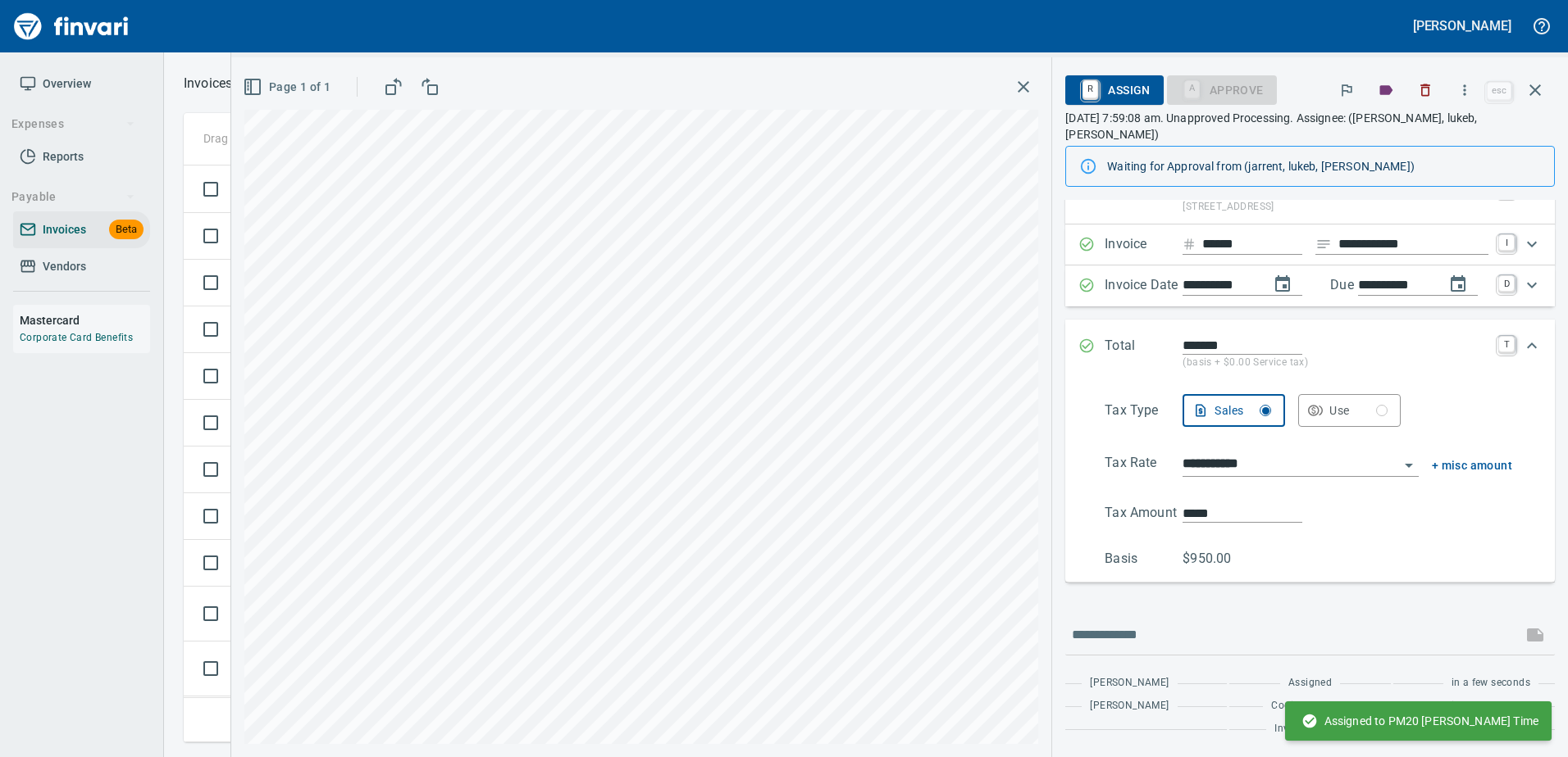
scroll to position [87, 0]
click at [1535, 91] on icon "button" at bounding box center [1535, 90] width 11 height 11
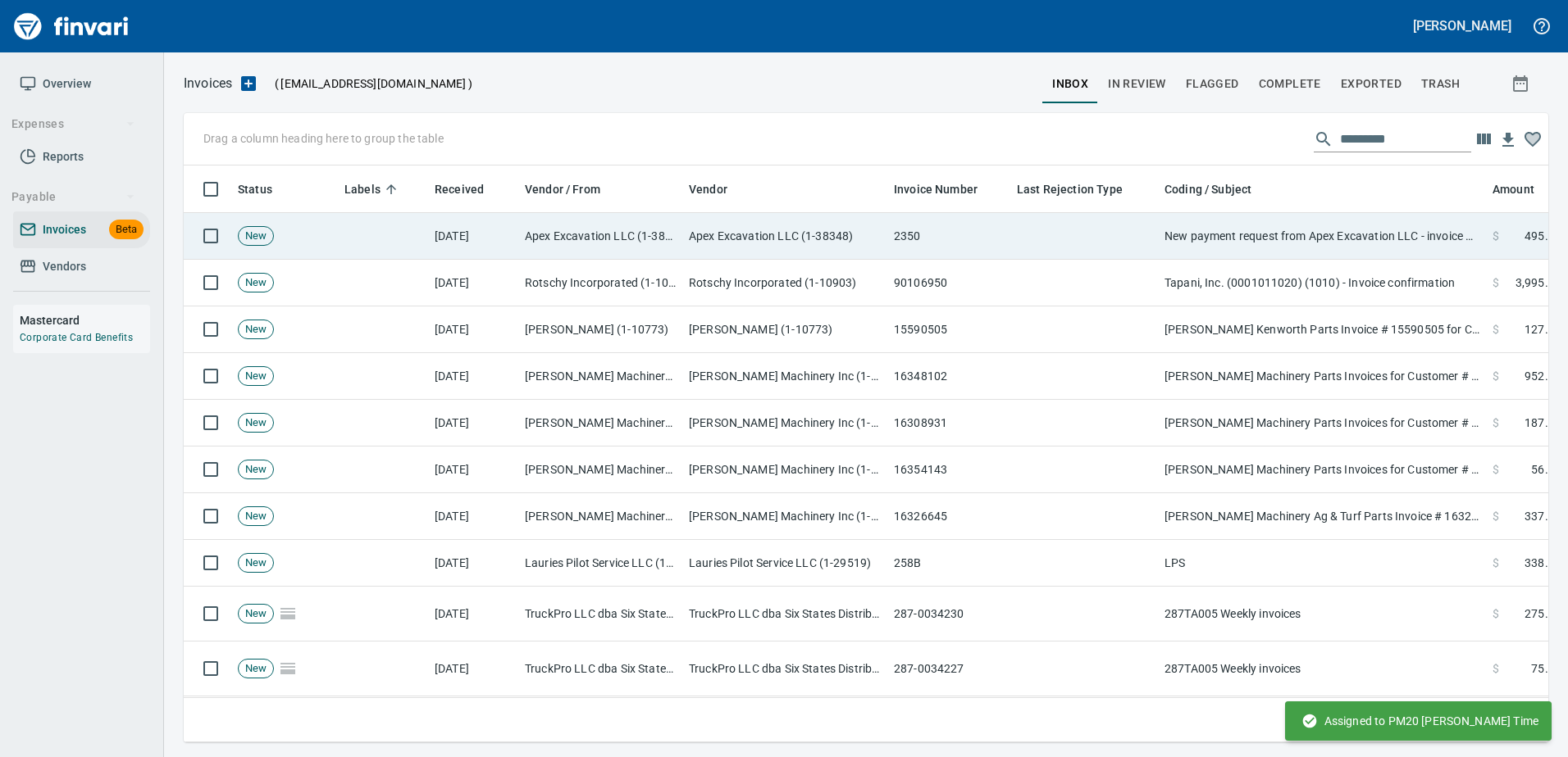
click at [1270, 255] on td "New payment request from Apex Excavation LLC - invoice 2350" at bounding box center [1322, 236] width 328 height 47
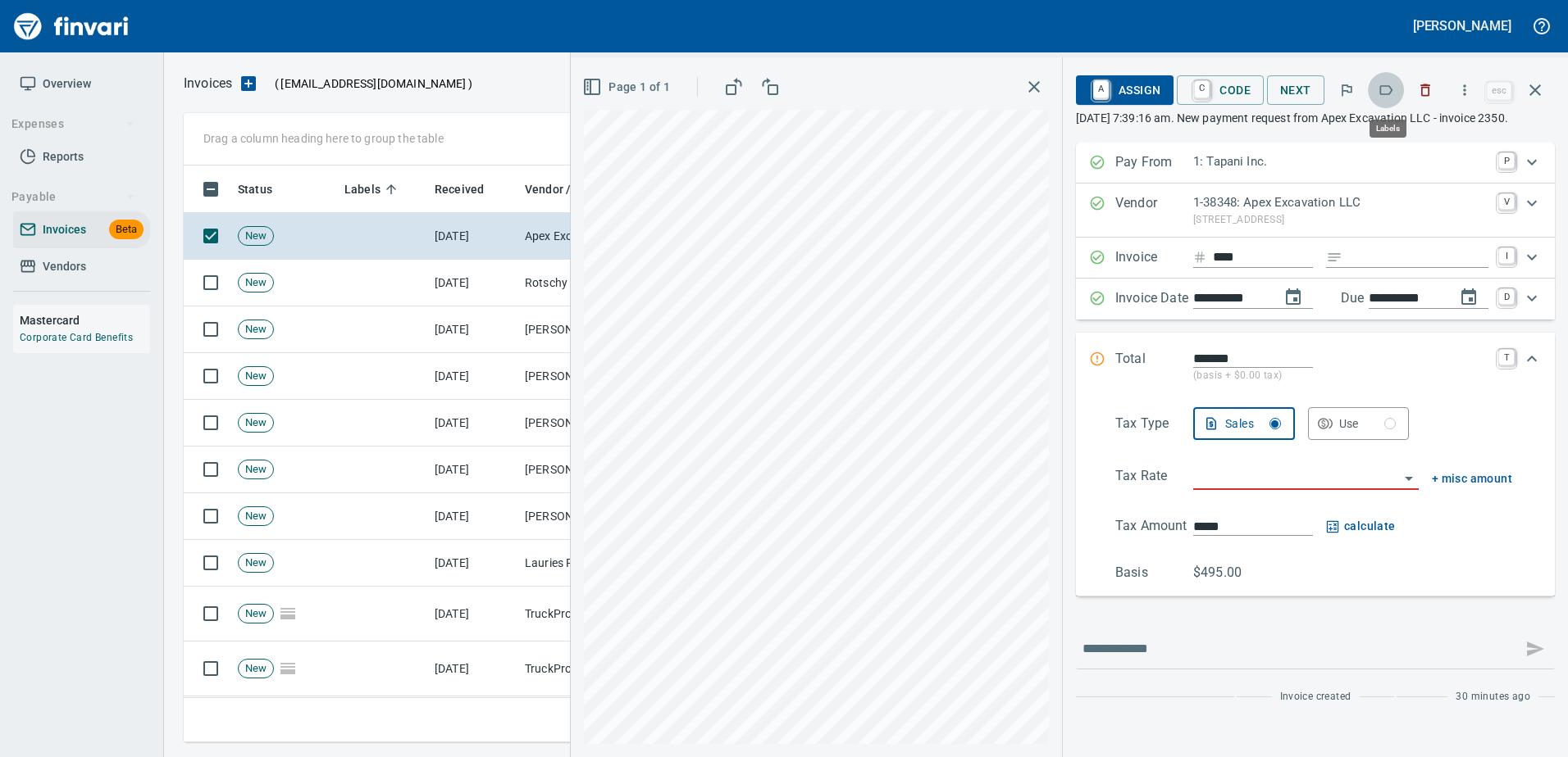
click at [1383, 93] on icon "button" at bounding box center [1387, 90] width 13 height 10
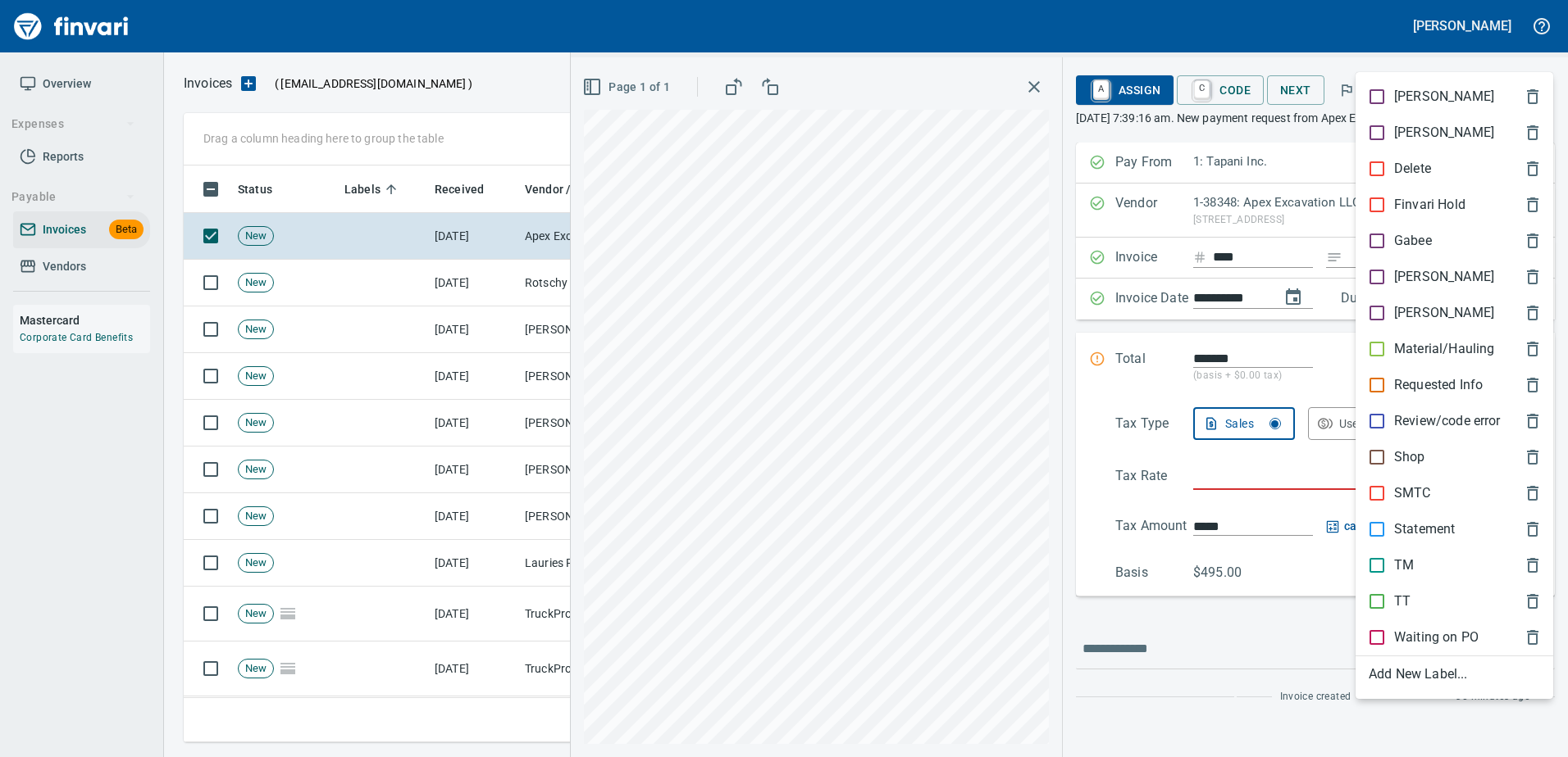
click at [1399, 443] on div "Shop" at bounding box center [1454, 457] width 197 height 36
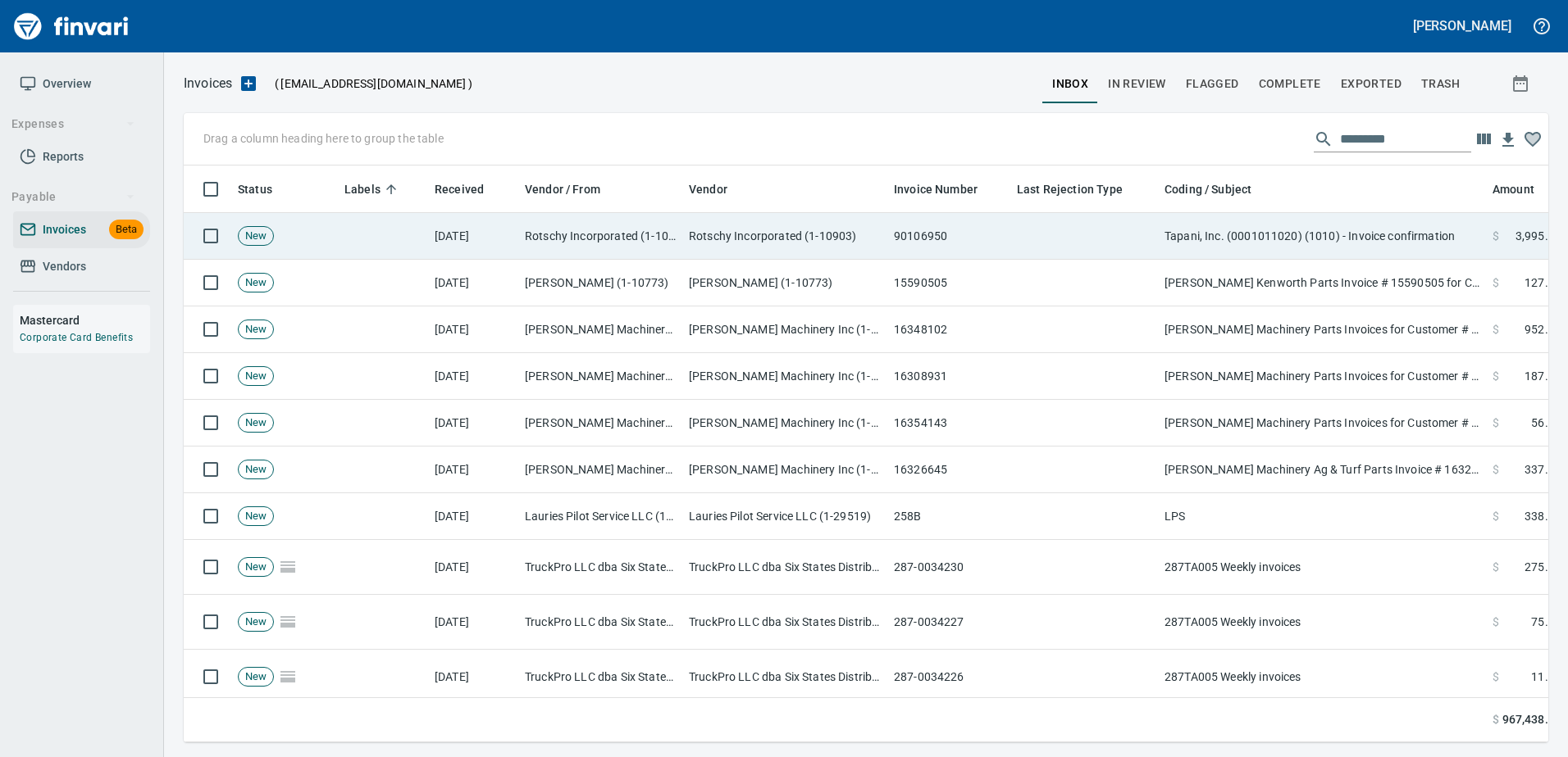
click at [1336, 235] on td "Tapani, Inc. (0001011020) (1010) - Invoice confirmation" at bounding box center [1322, 236] width 328 height 47
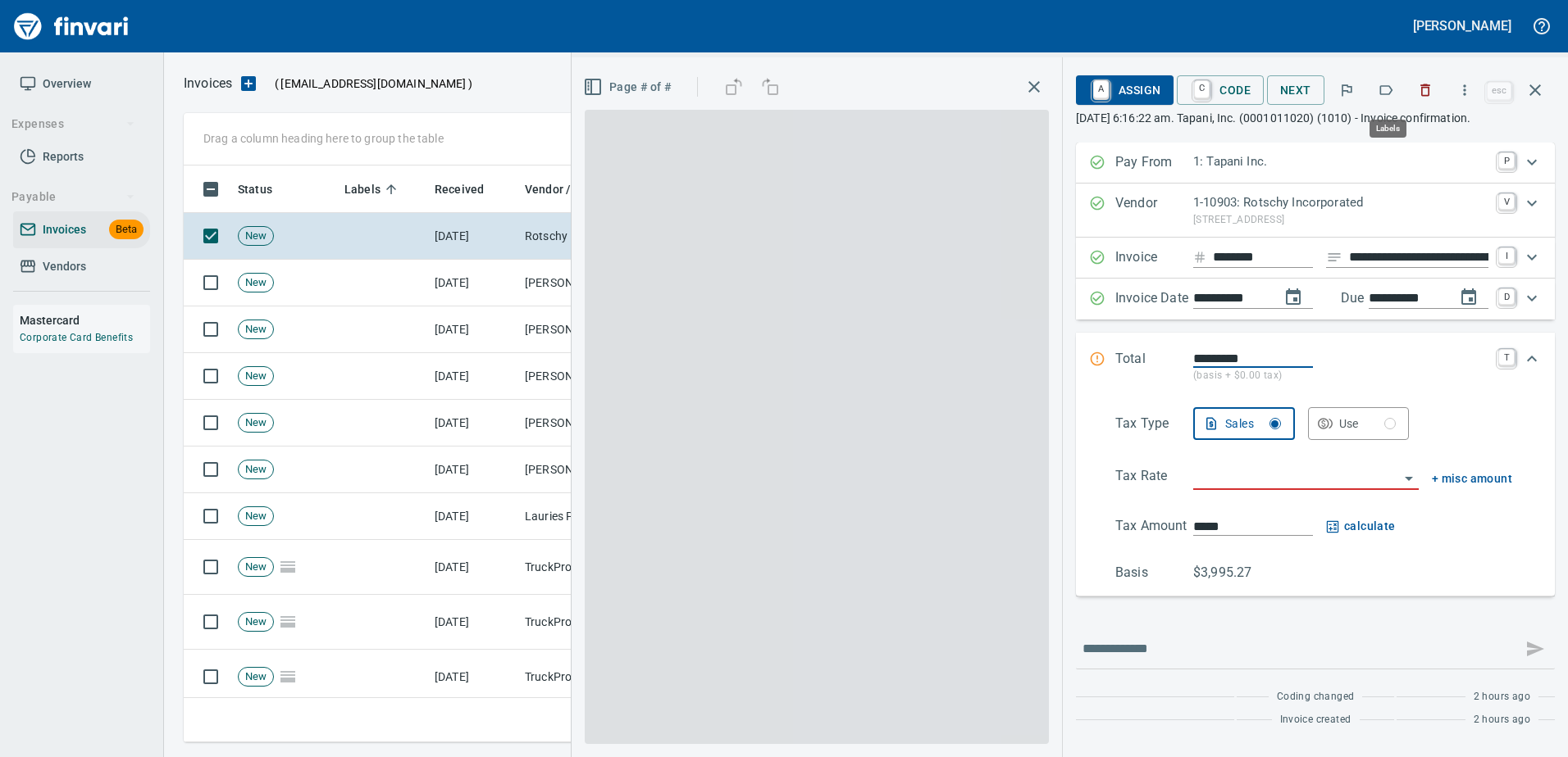
scroll to position [553, 1339]
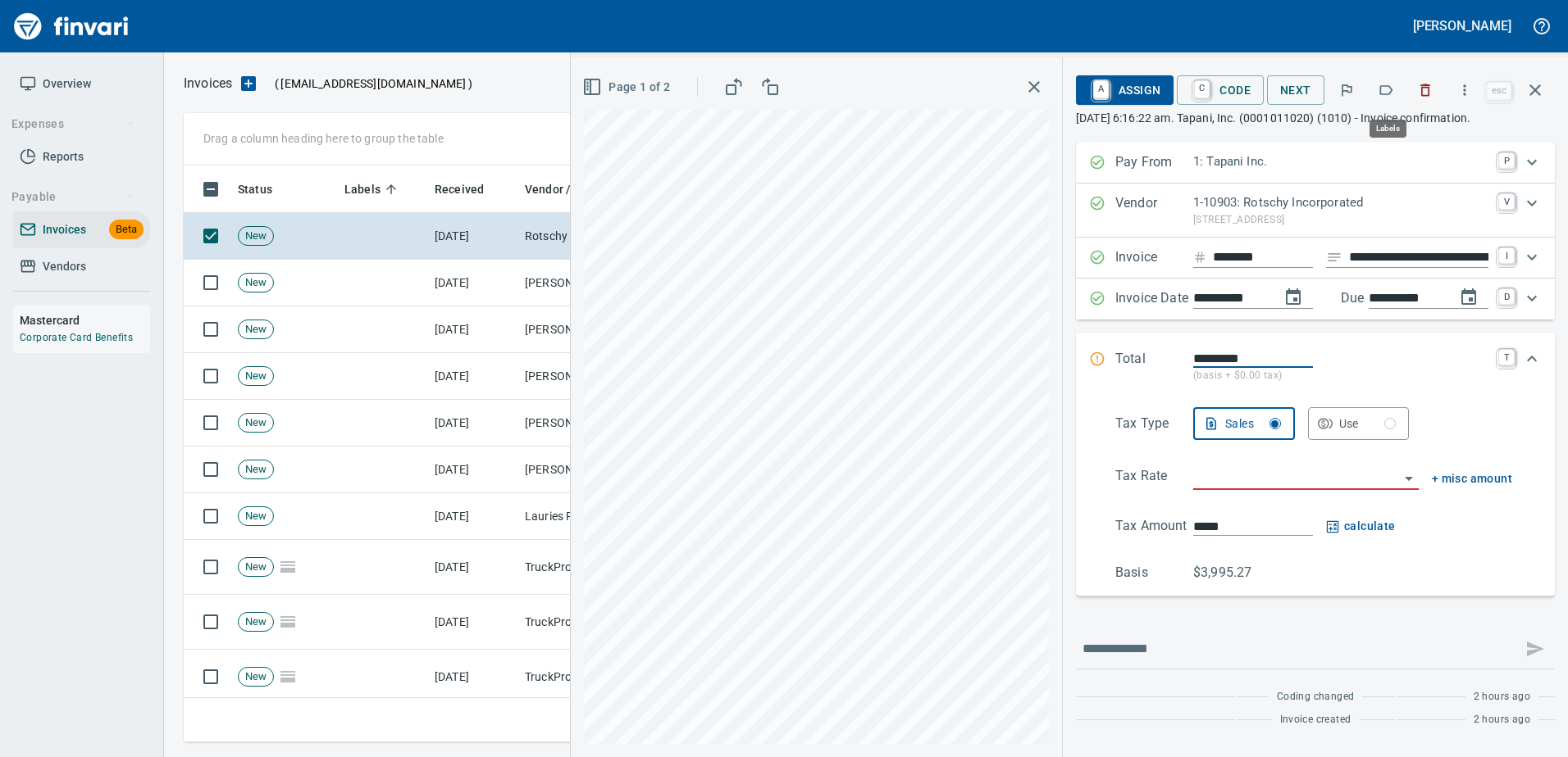
click at [1377, 90] on button "button" at bounding box center [1385, 89] width 36 height 36
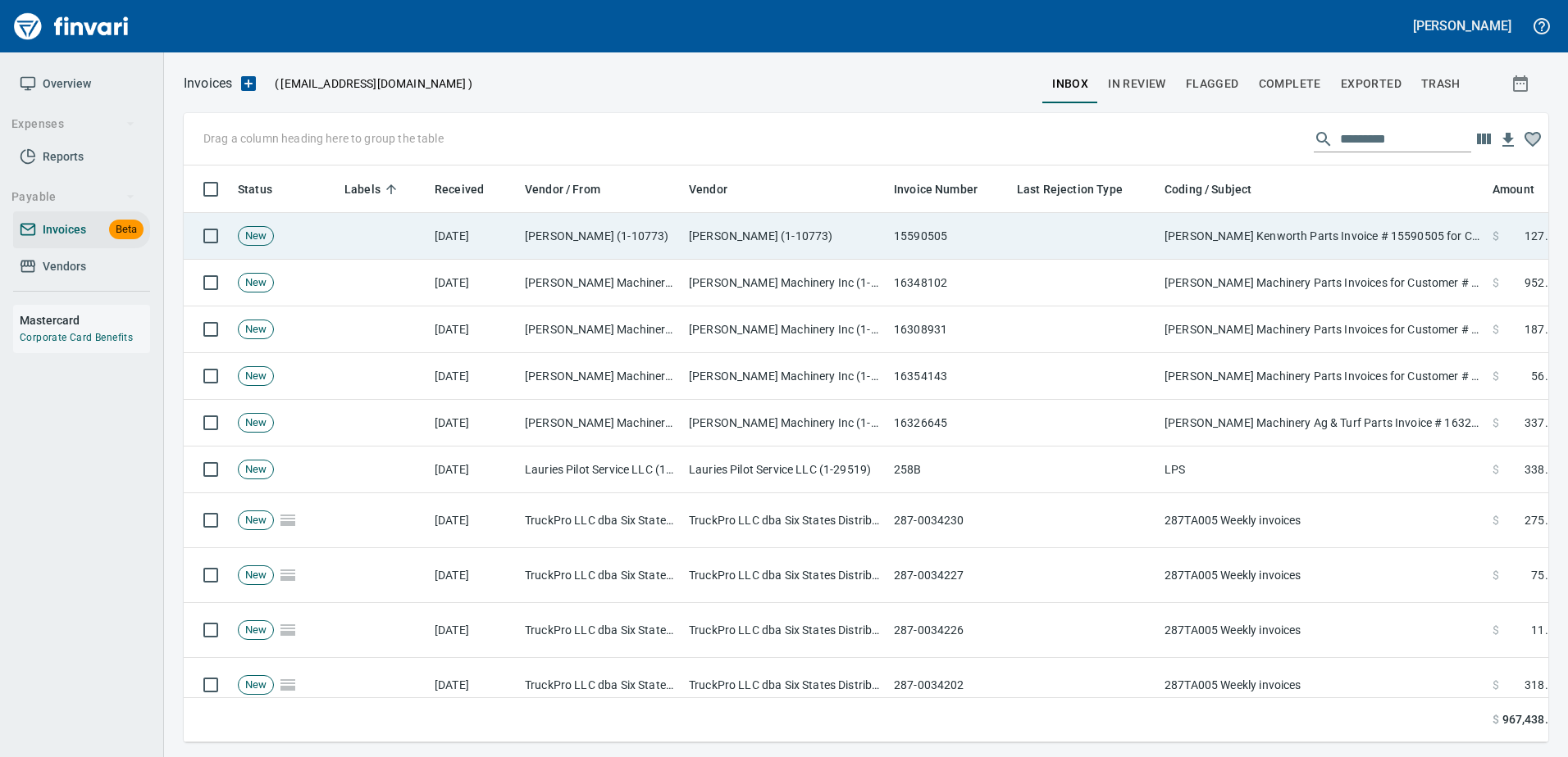
click at [1378, 244] on td "[PERSON_NAME] Kenworth Parts Invoice # 15590505 for Customer # 2170458 ([DATE])…" at bounding box center [1322, 236] width 328 height 47
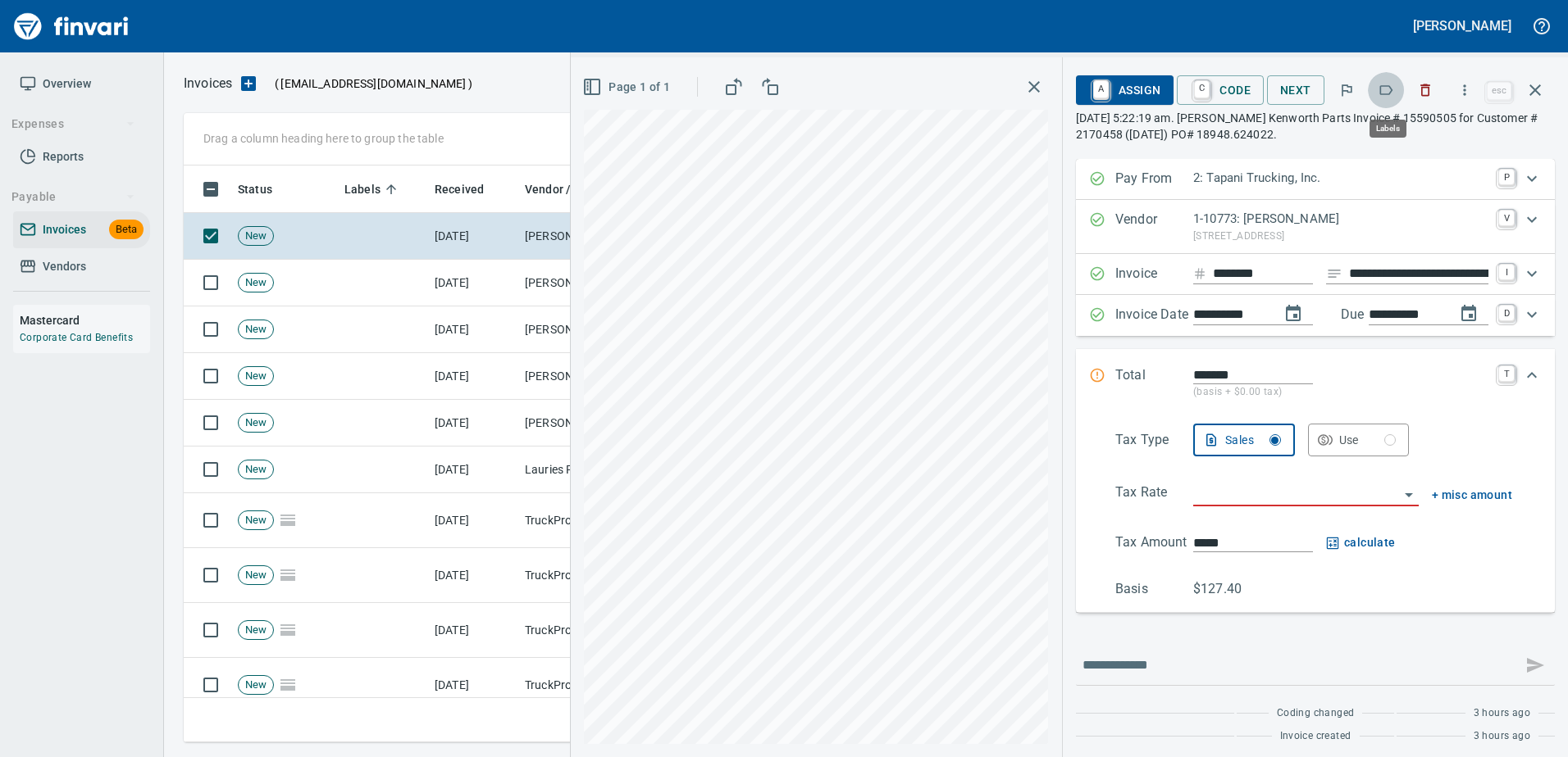
click at [1387, 96] on icon "button" at bounding box center [1386, 90] width 17 height 17
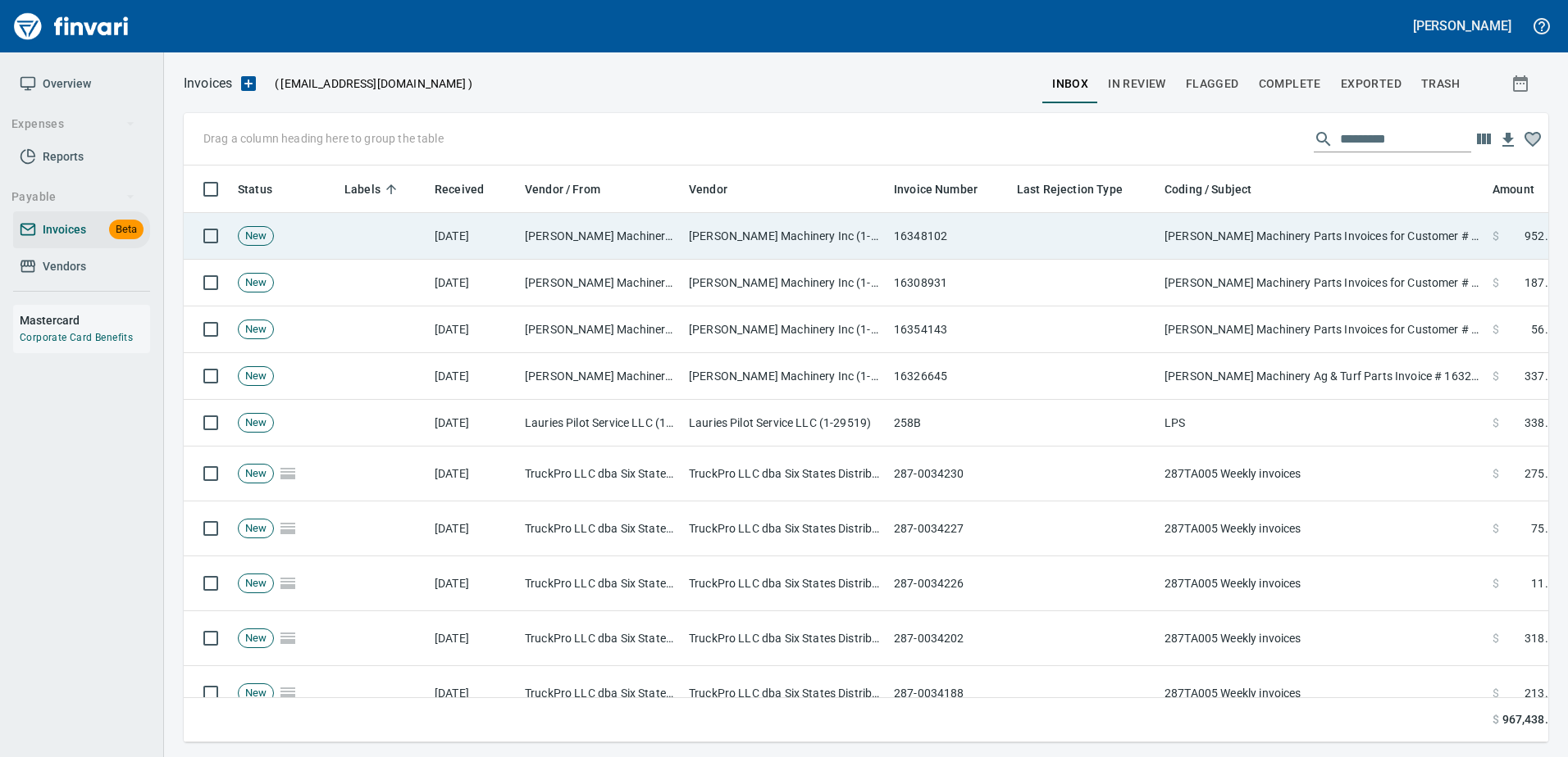
click at [1365, 257] on td "[PERSON_NAME] Machinery Parts Invoices for Customer # 100925" at bounding box center [1322, 236] width 328 height 47
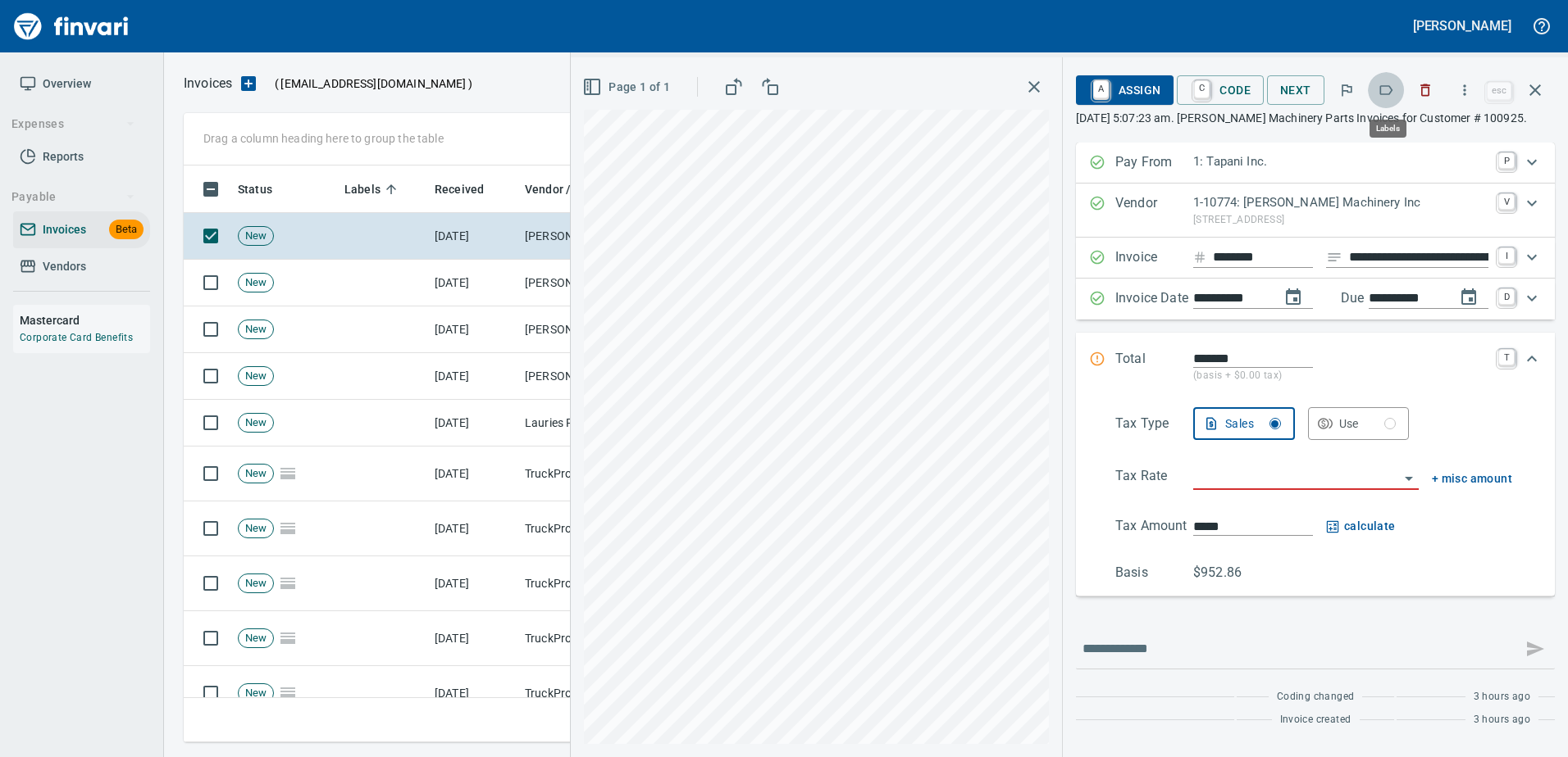
click at [1383, 99] on button "button" at bounding box center [1385, 89] width 36 height 36
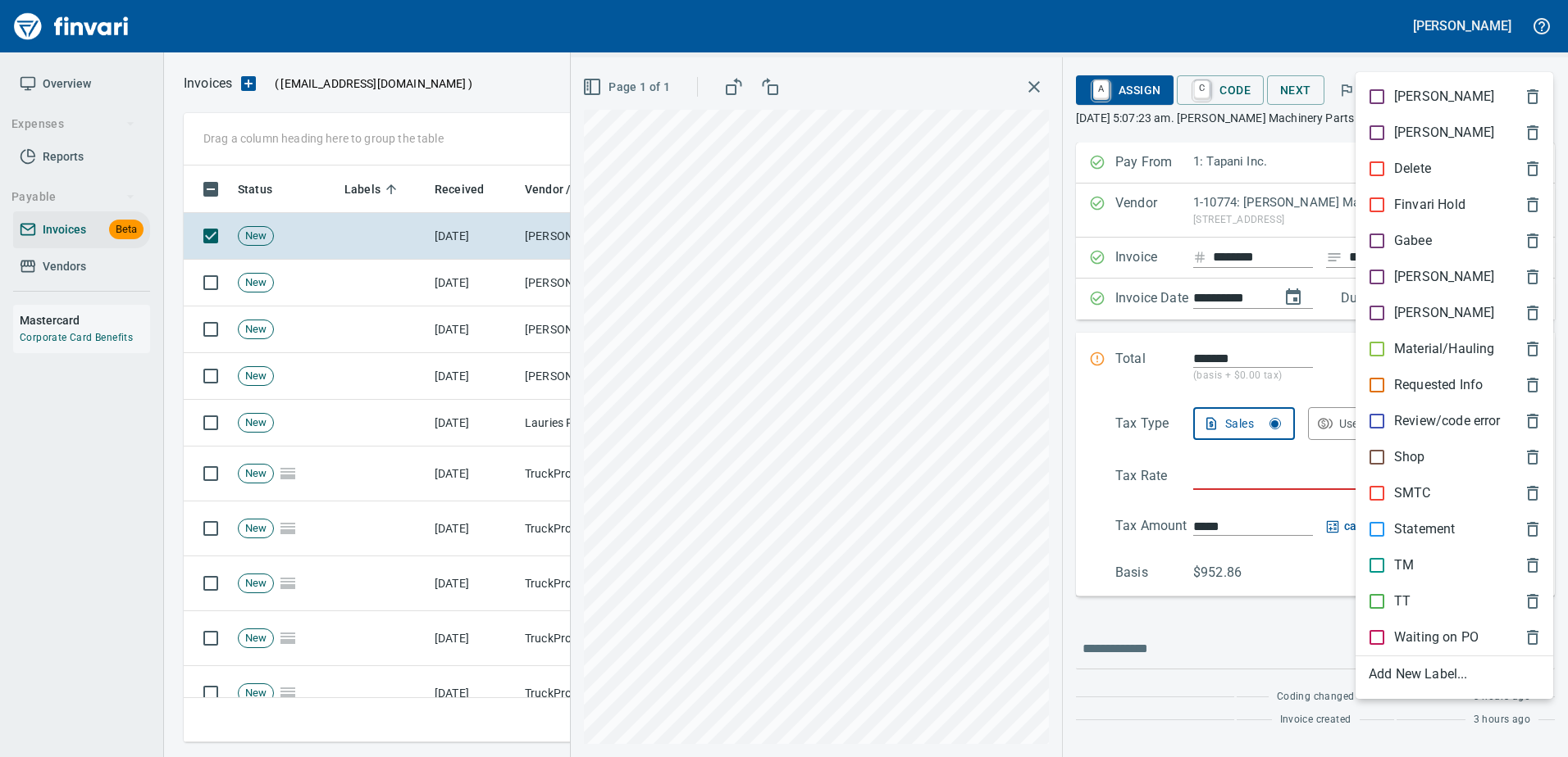
click at [1422, 446] on div "Shop" at bounding box center [1454, 457] width 197 height 36
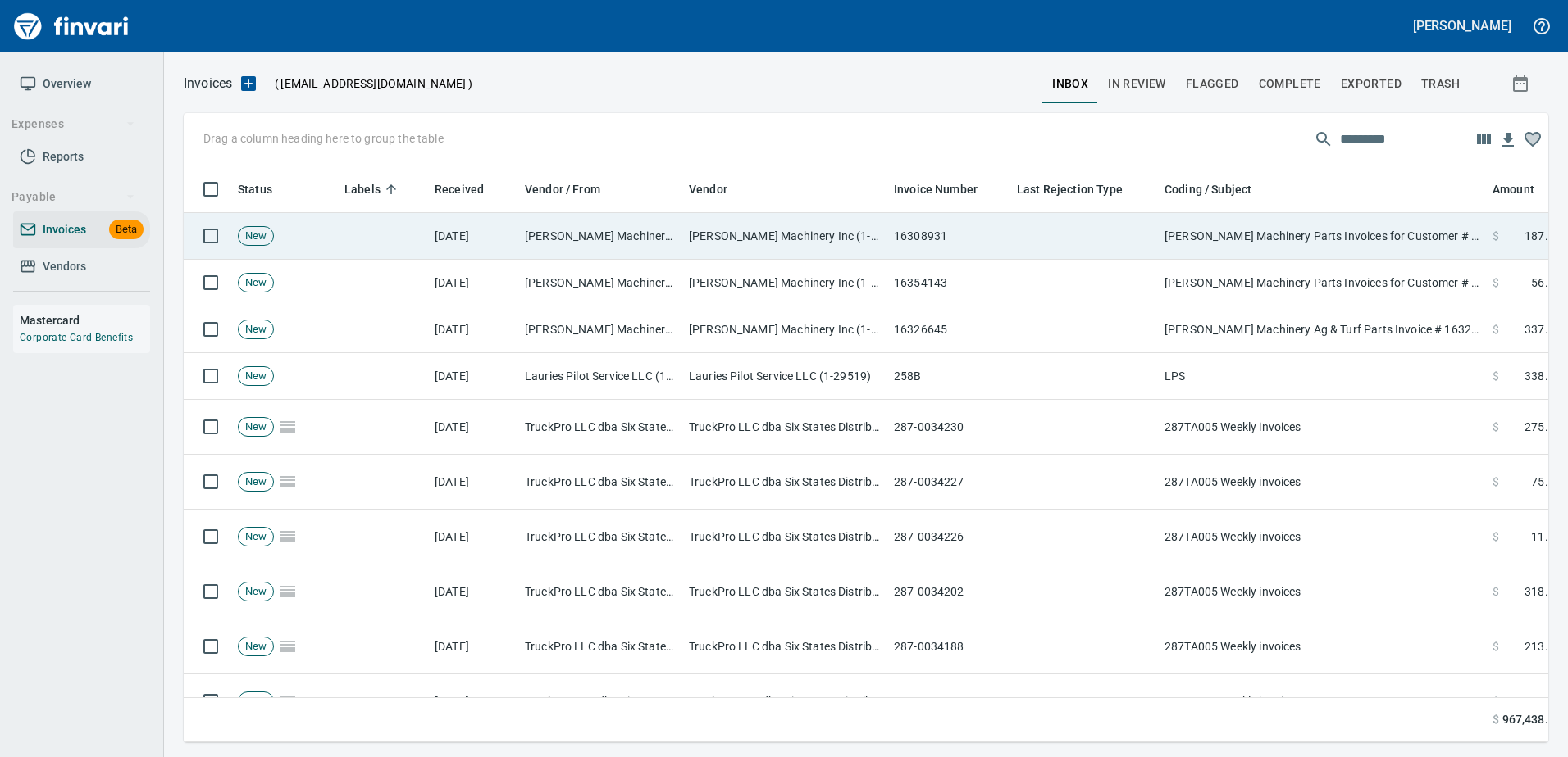
click at [1347, 215] on td "[PERSON_NAME] Machinery Parts Invoices for Customer # 100925" at bounding box center [1322, 236] width 328 height 47
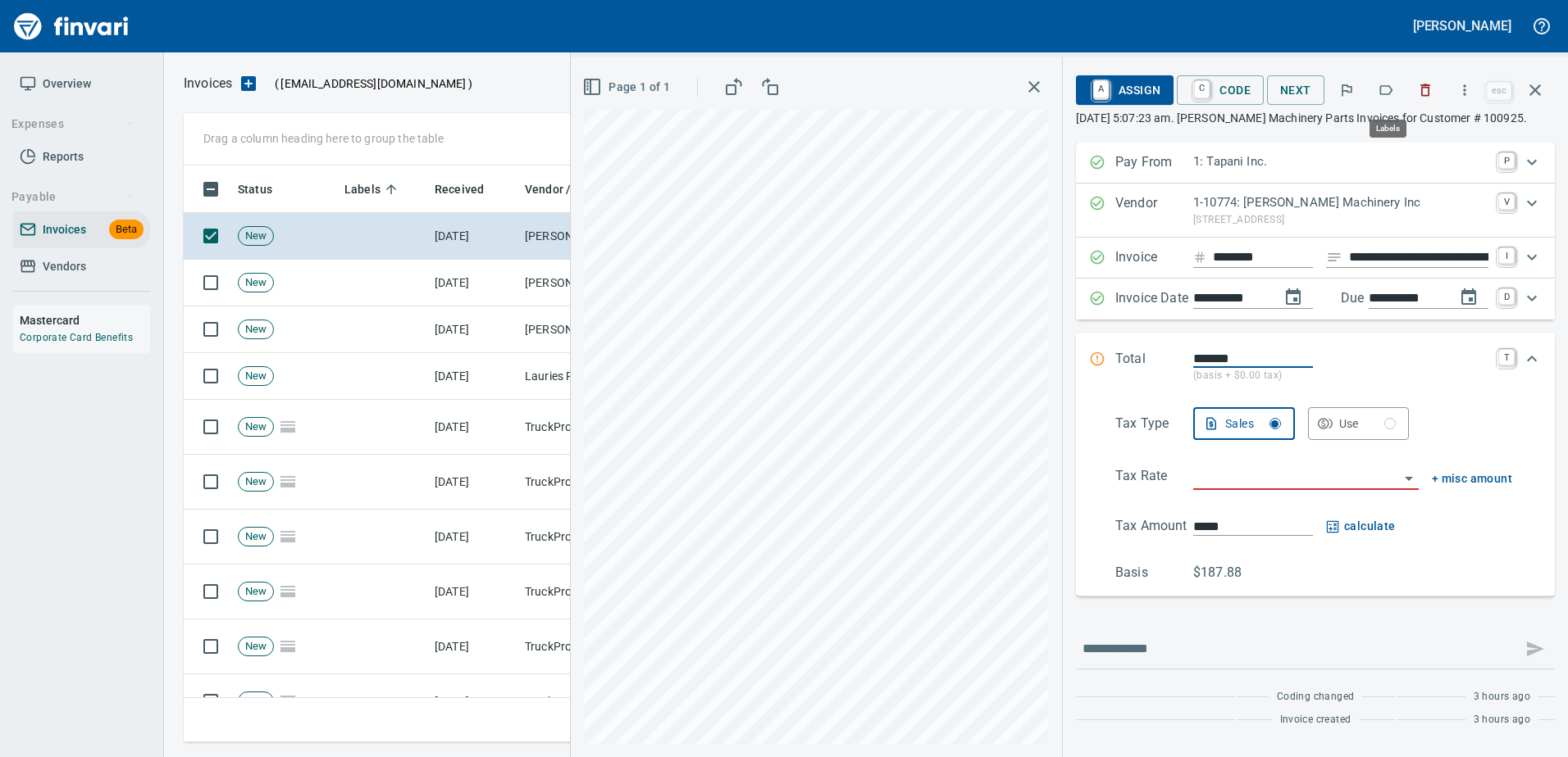
click at [1392, 87] on icon "button" at bounding box center [1387, 90] width 13 height 10
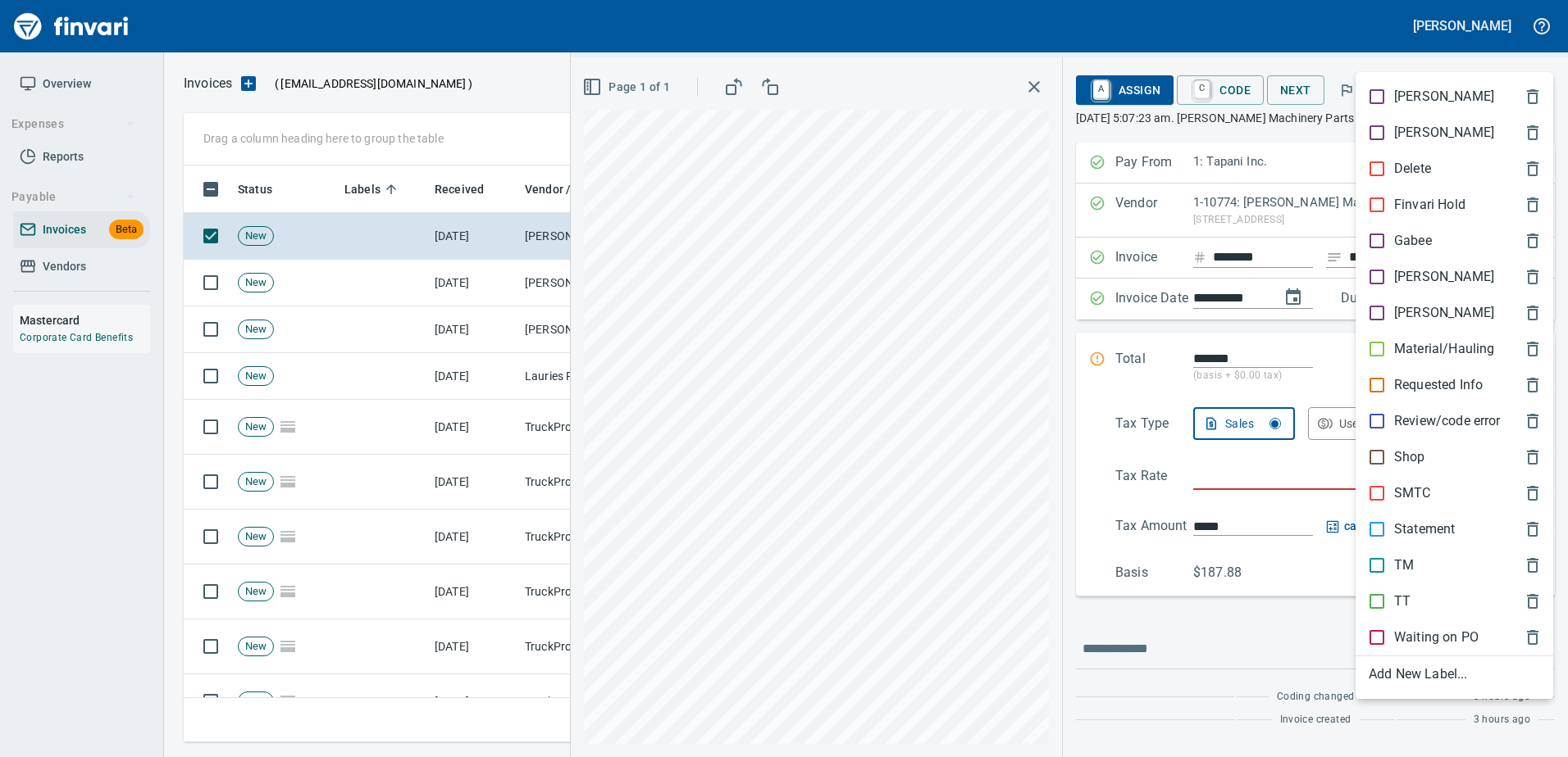
scroll to position [553, 1339]
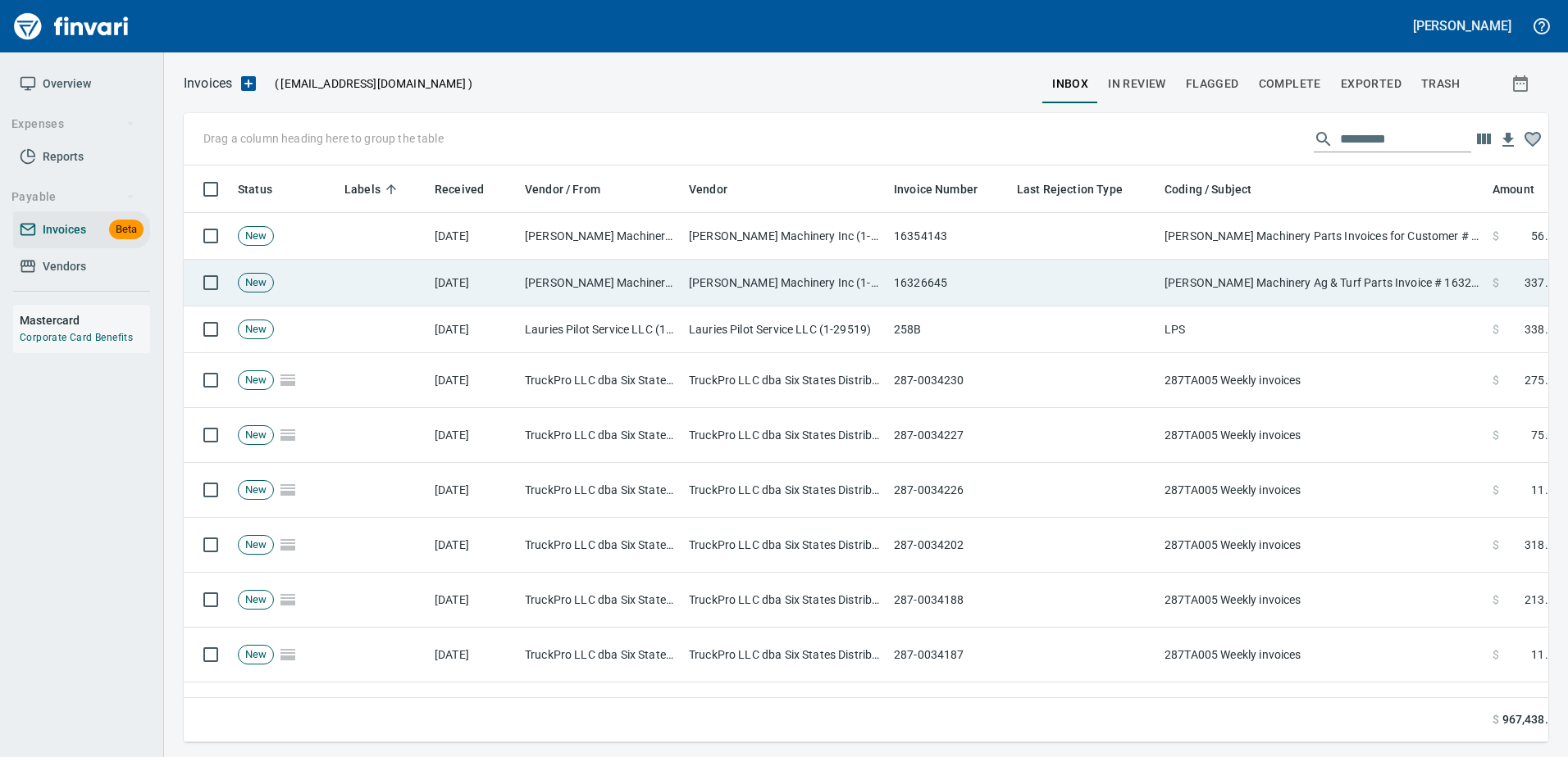
click at [1343, 261] on td "Papé Machinery Ag & Turf Parts Invoice # 16326645 for Customer # 100925 (08/22/…" at bounding box center [1322, 283] width 328 height 47
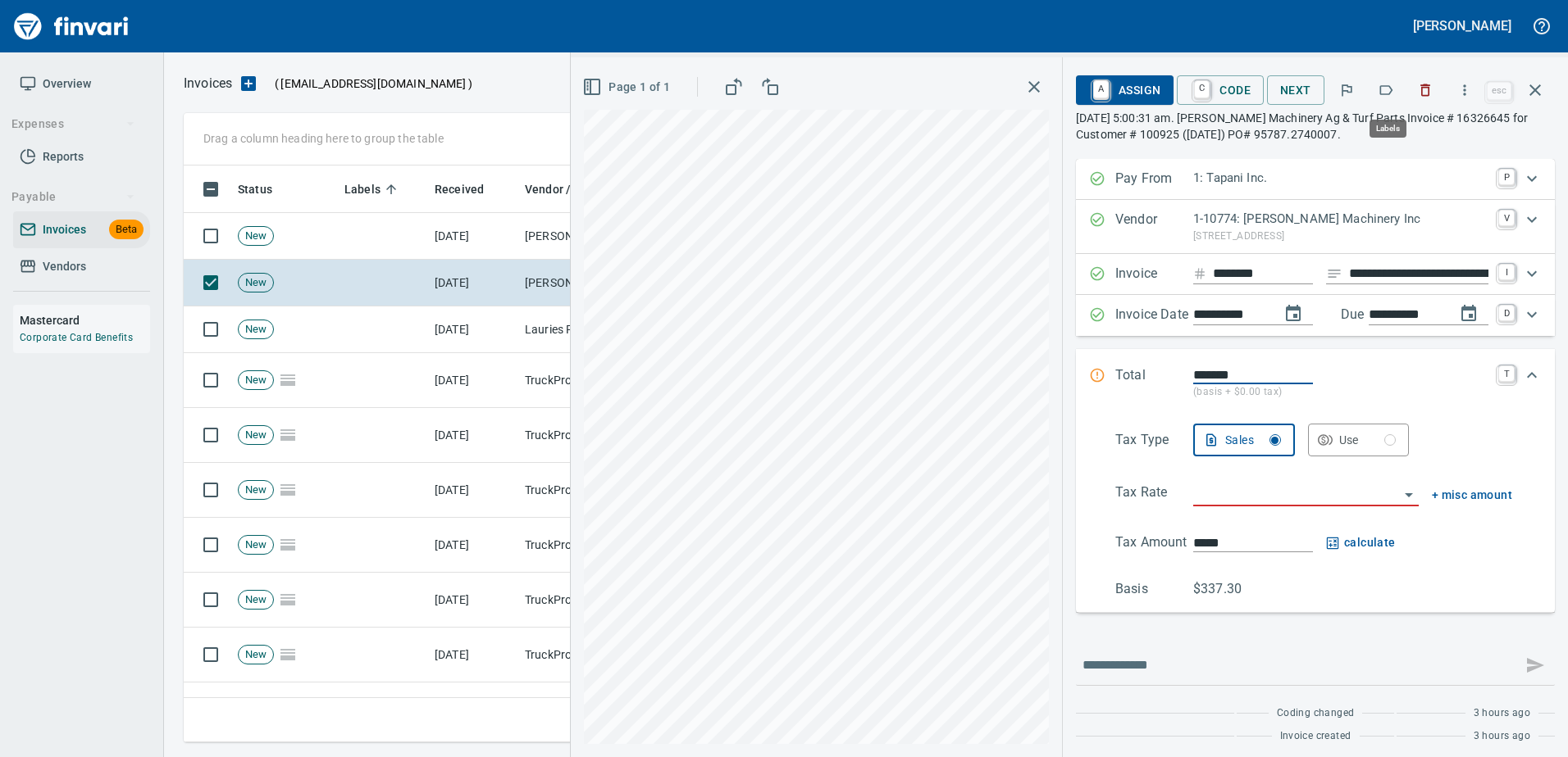
click at [1383, 89] on icon "button" at bounding box center [1387, 90] width 13 height 10
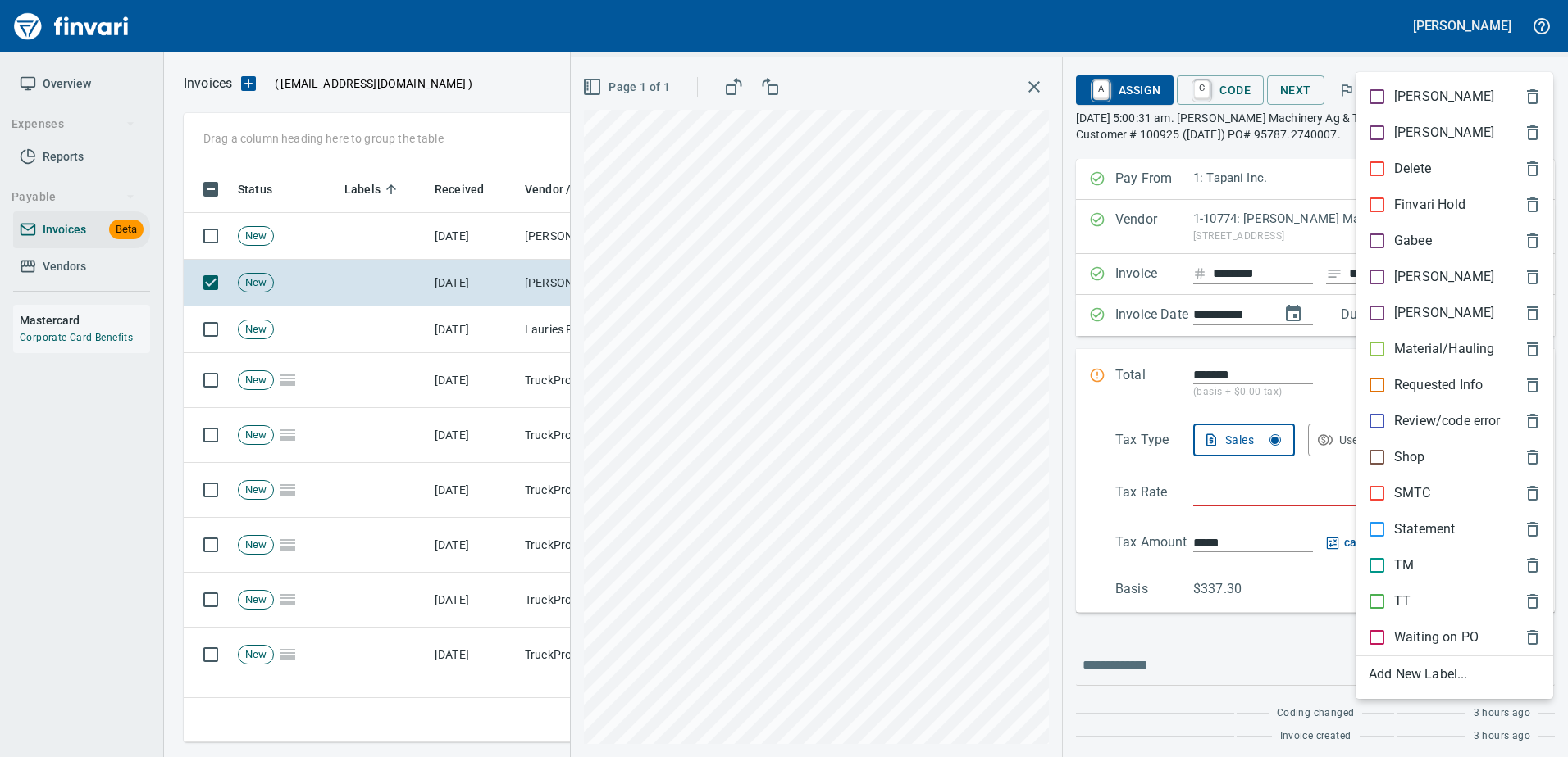
scroll to position [553, 1339]
click at [1402, 446] on div "Shop" at bounding box center [1454, 457] width 197 height 36
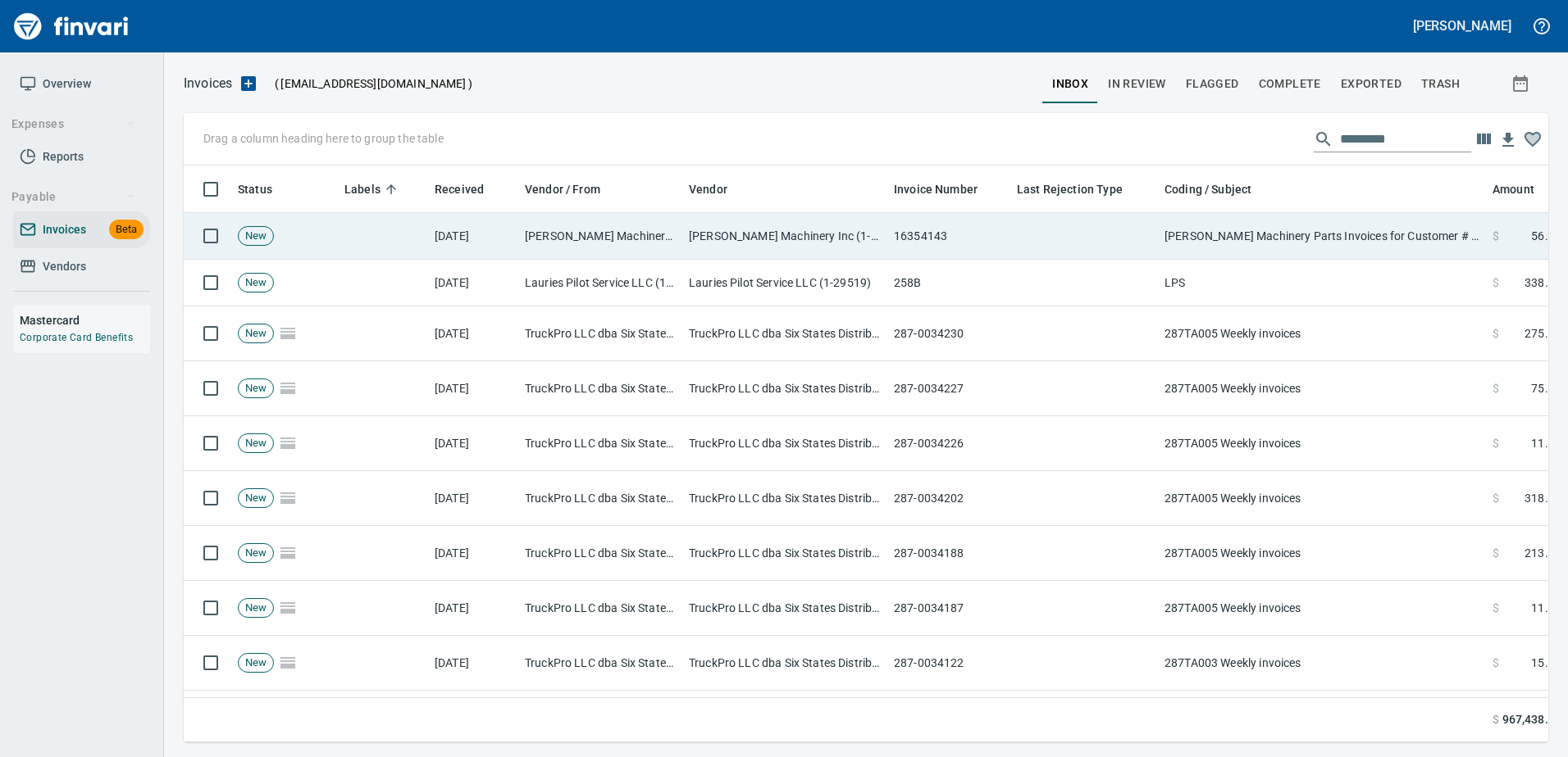
click at [1386, 247] on td "[PERSON_NAME] Machinery Parts Invoices for Customer # 100925" at bounding box center [1322, 236] width 328 height 47
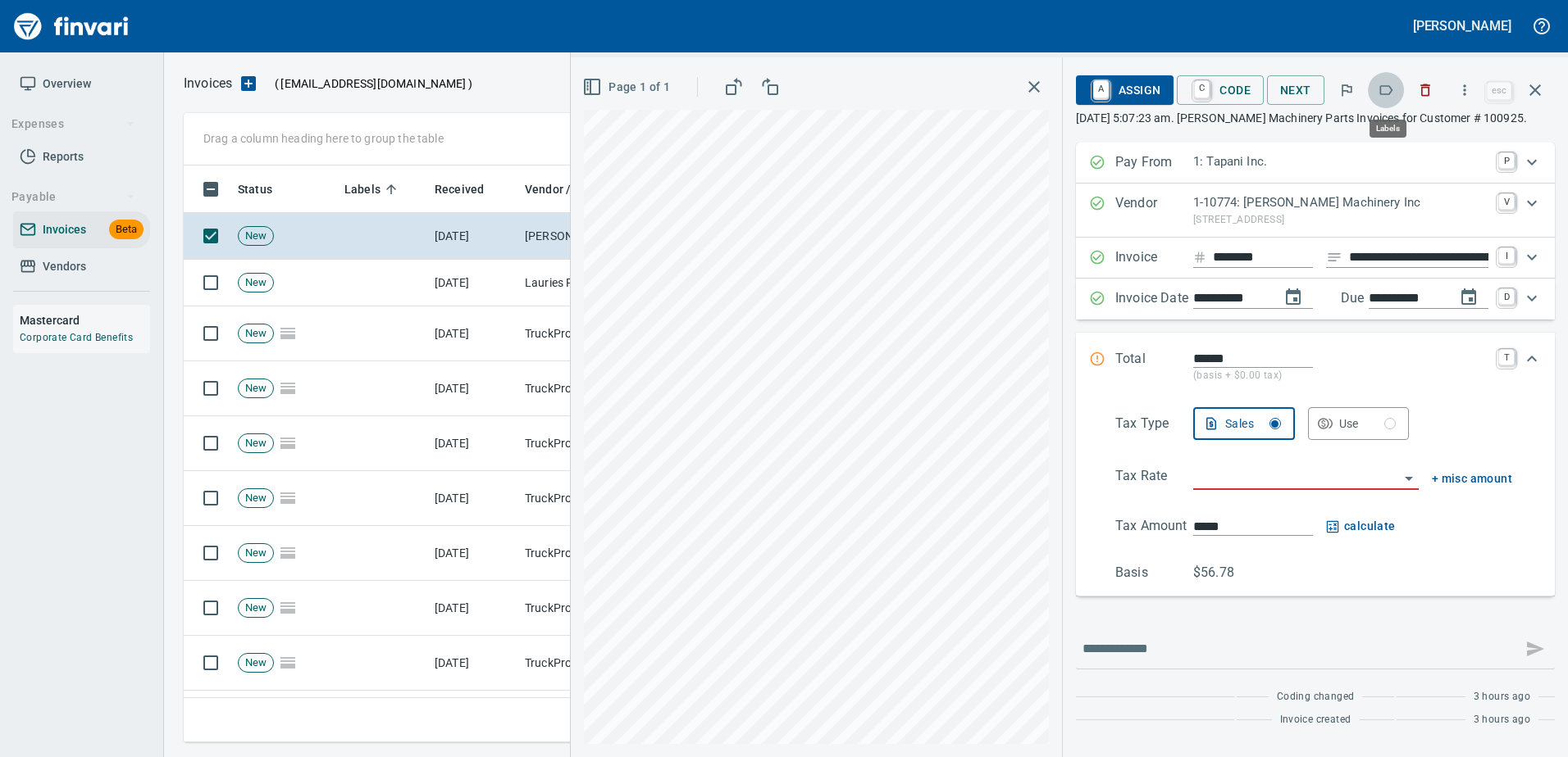
click at [1387, 97] on icon "button" at bounding box center [1386, 90] width 17 height 17
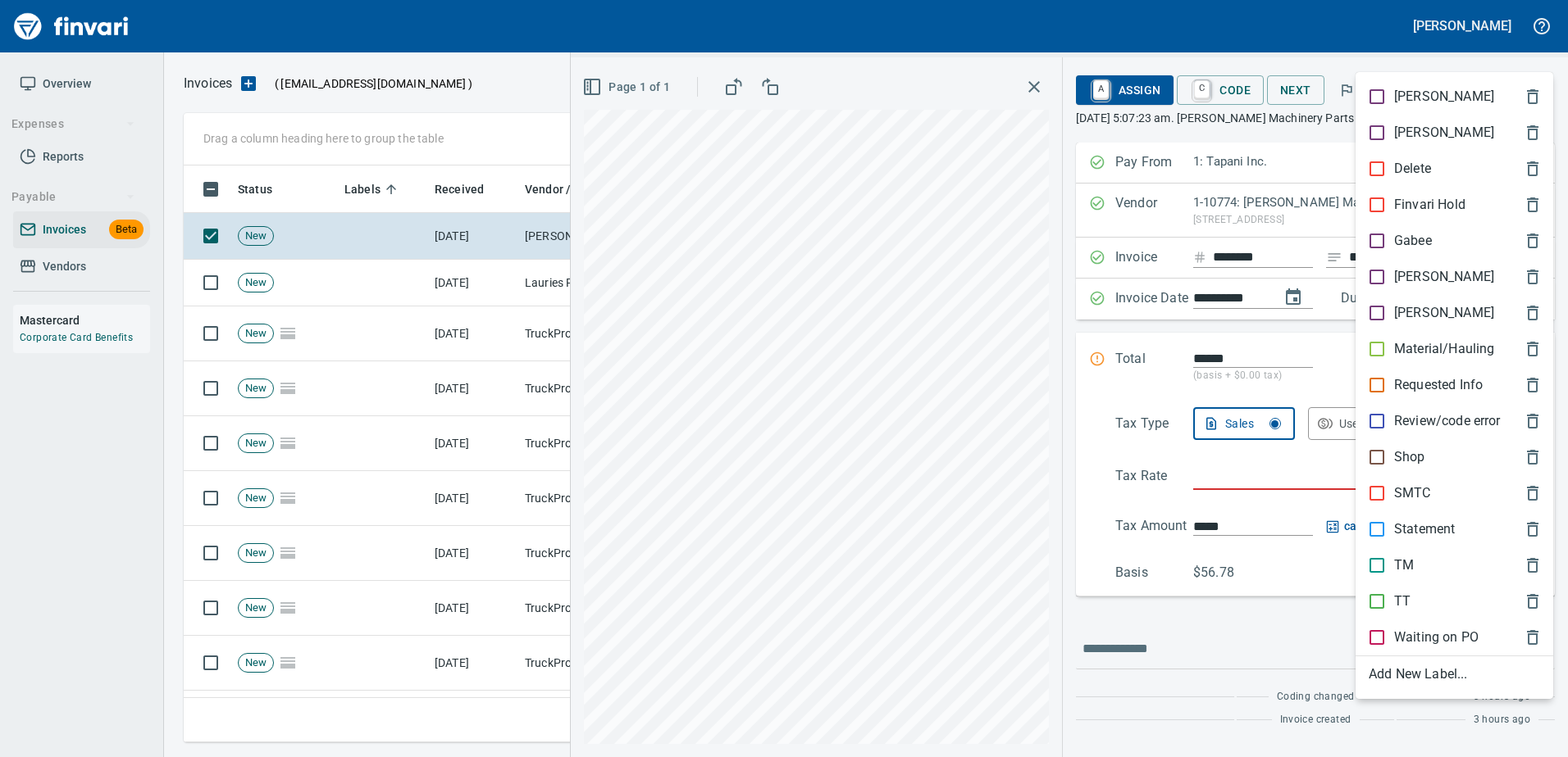
click at [1403, 465] on p "Shop" at bounding box center [1410, 457] width 31 height 19
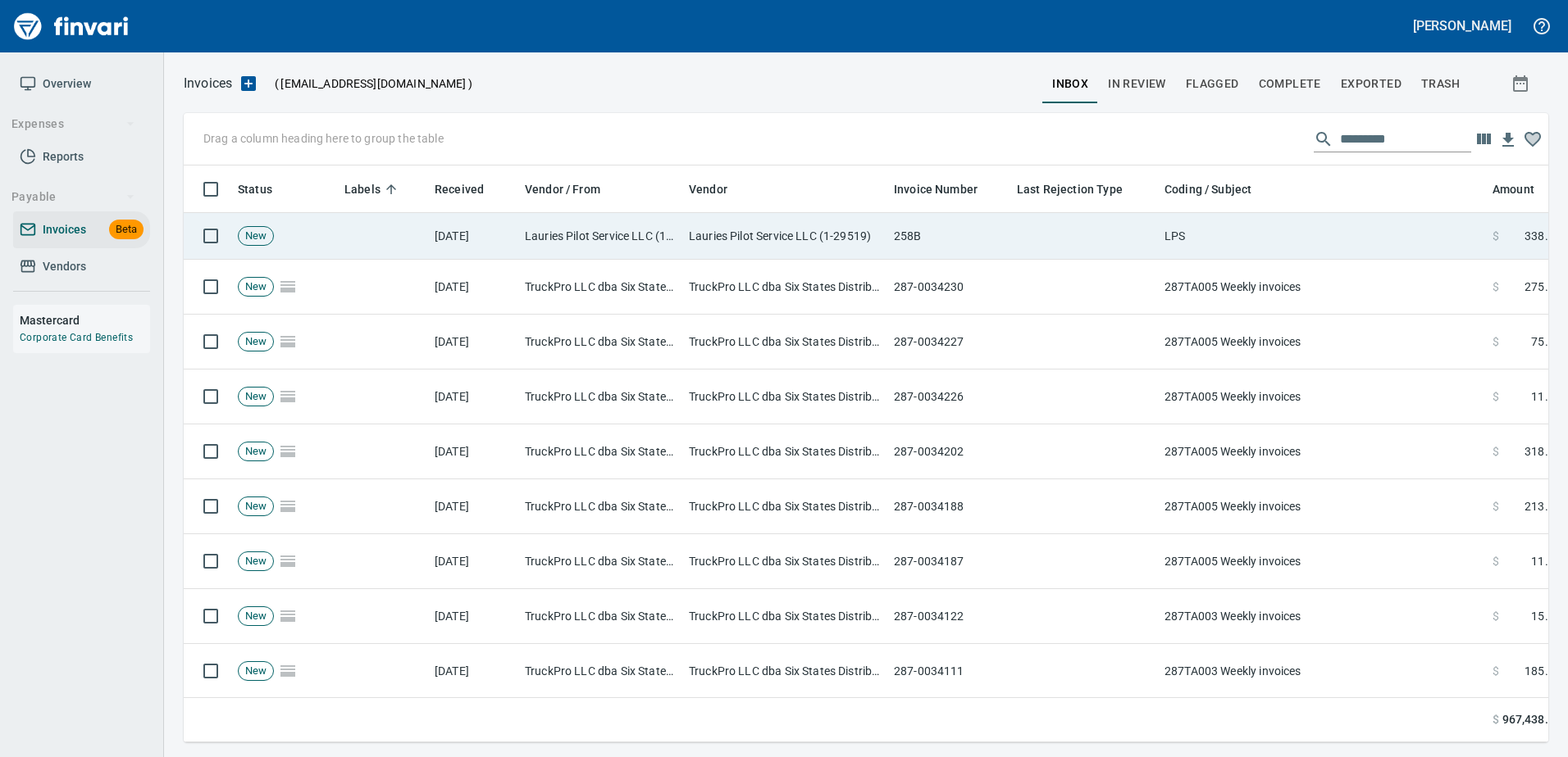
click at [1335, 233] on td "LPS" at bounding box center [1322, 236] width 328 height 47
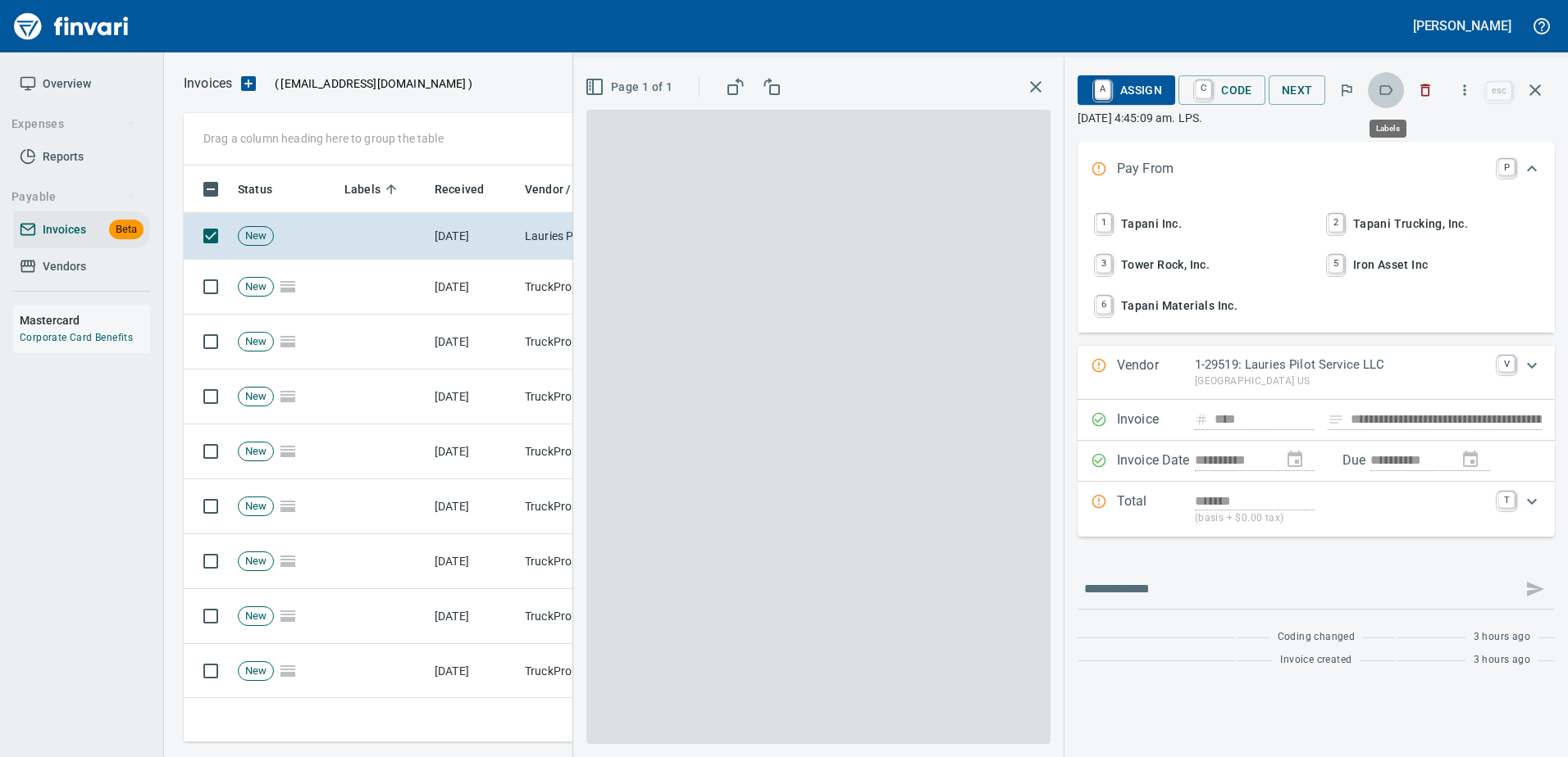
click at [1397, 88] on button "button" at bounding box center [1385, 89] width 36 height 36
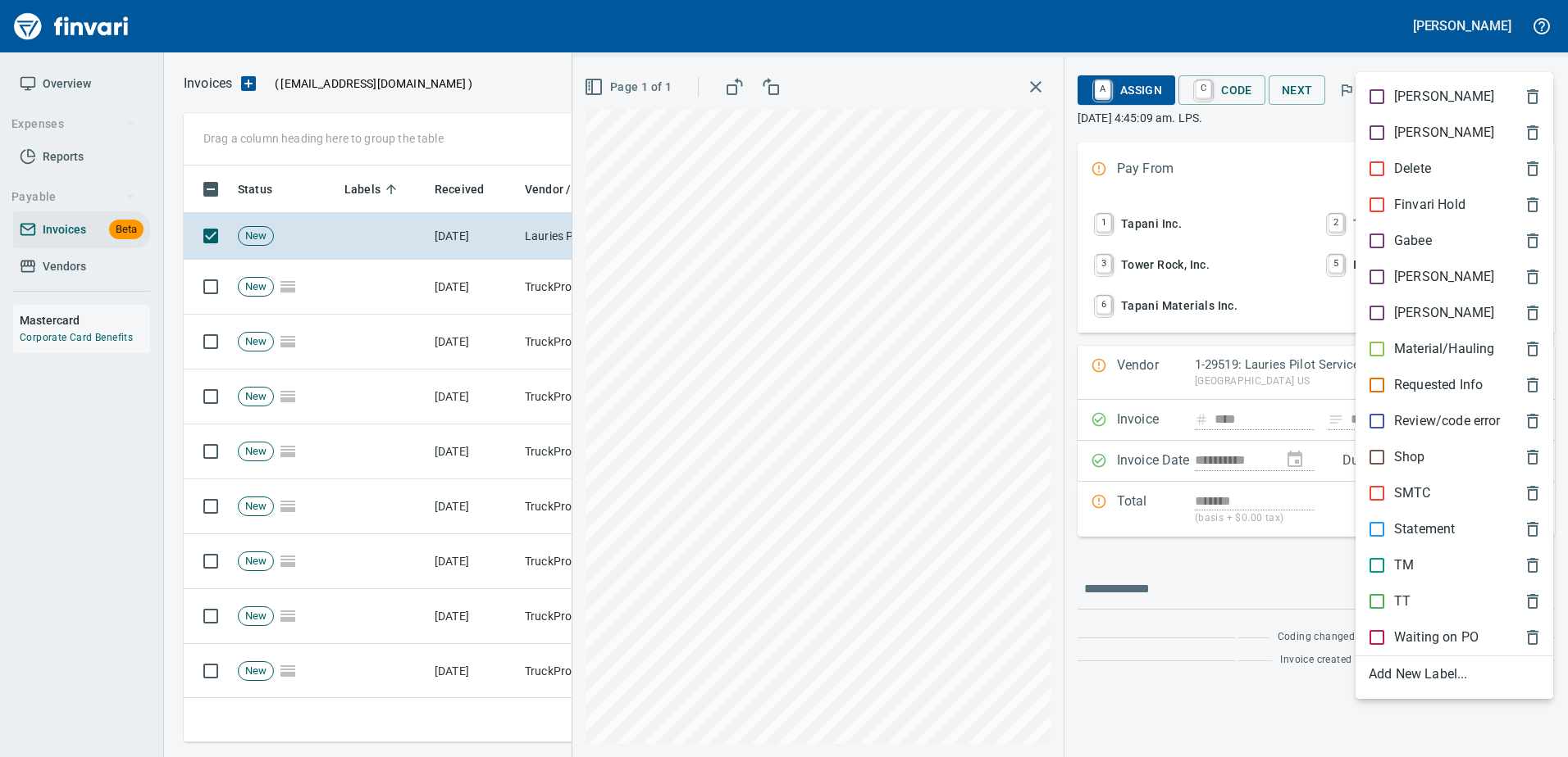
click at [1401, 460] on p "Shop" at bounding box center [1410, 457] width 31 height 19
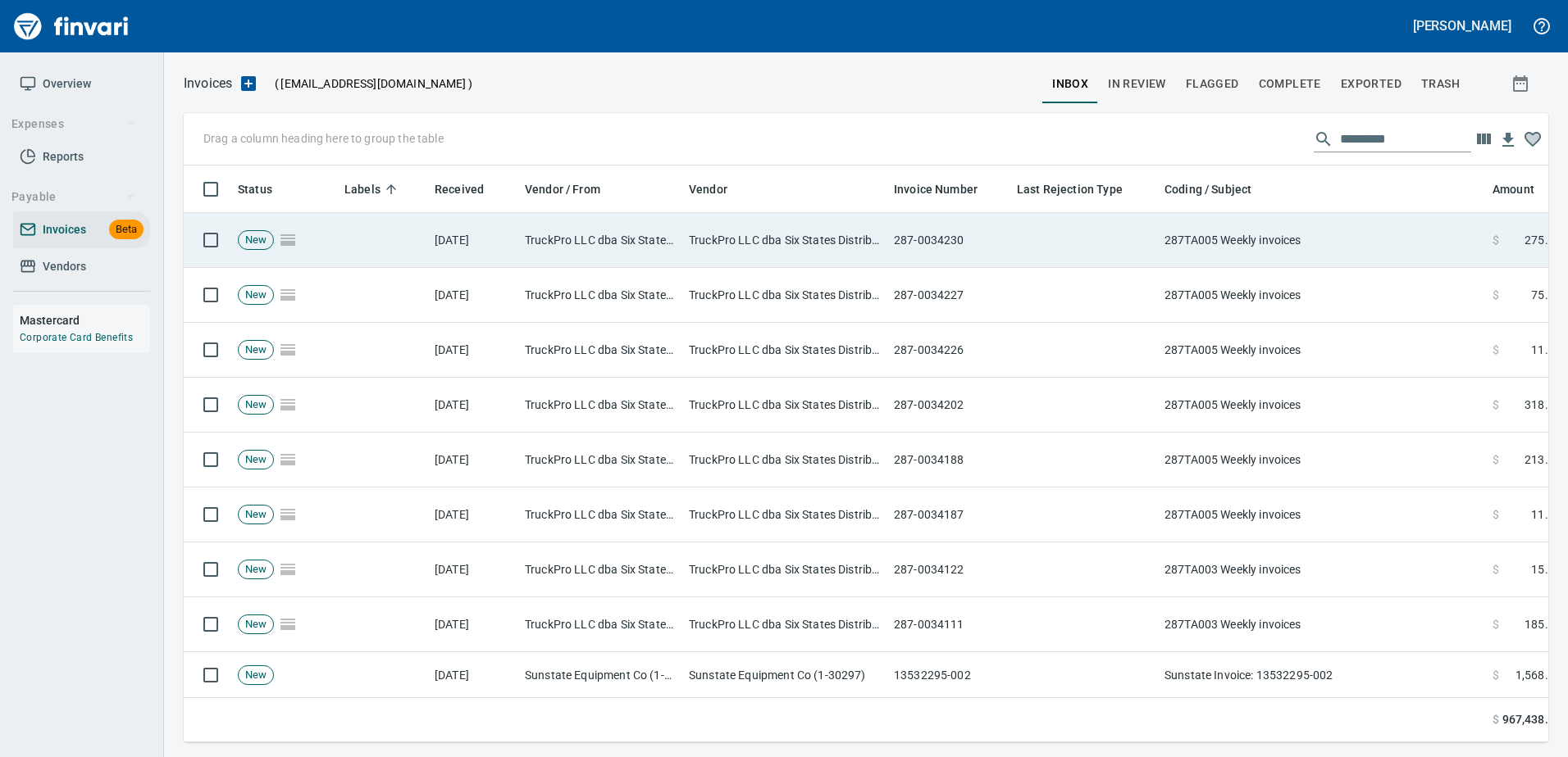
click at [1337, 242] on td "287TA005 Weekly invoices" at bounding box center [1322, 240] width 328 height 55
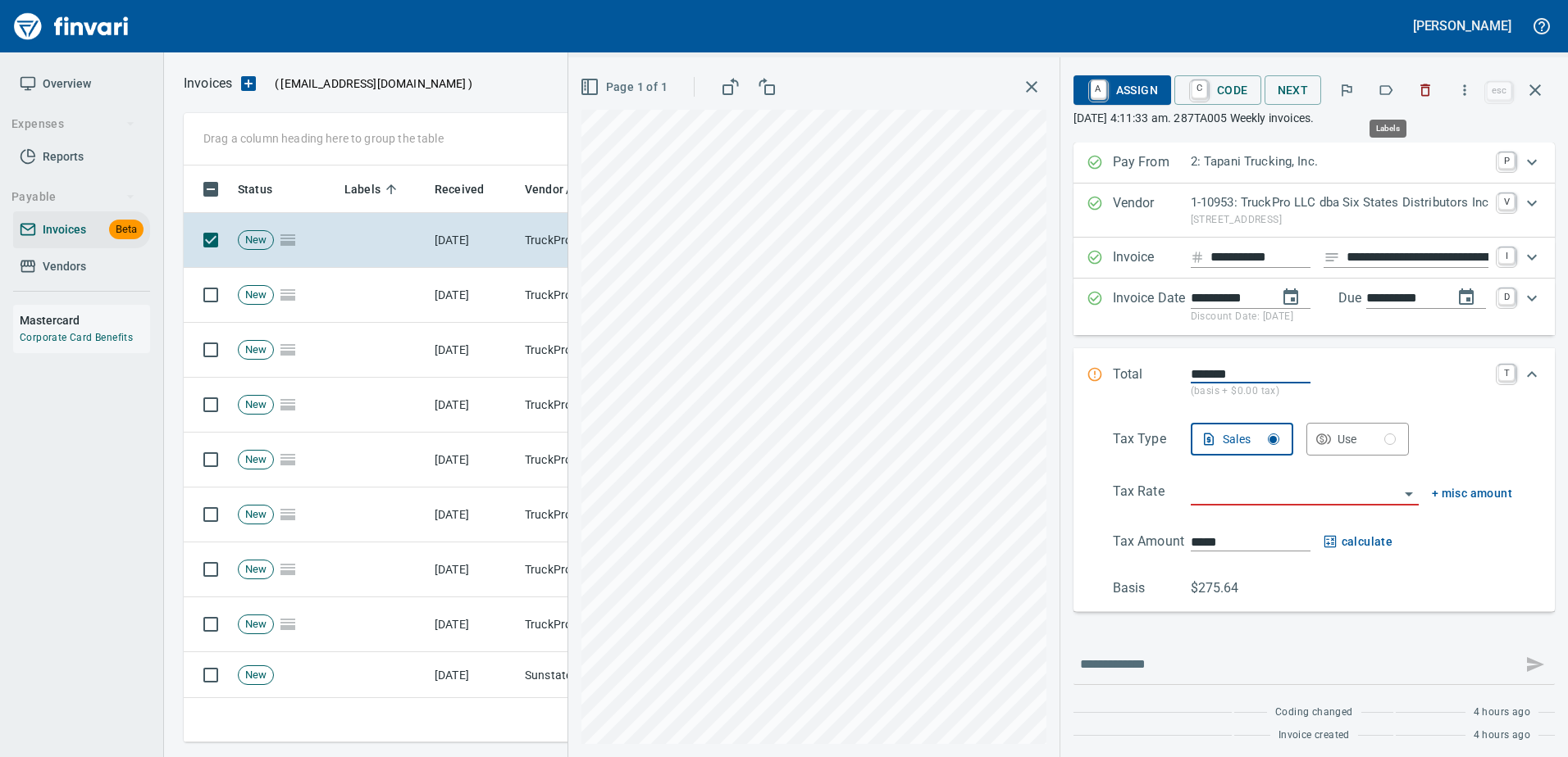
click at [1388, 95] on icon "button" at bounding box center [1386, 90] width 17 height 17
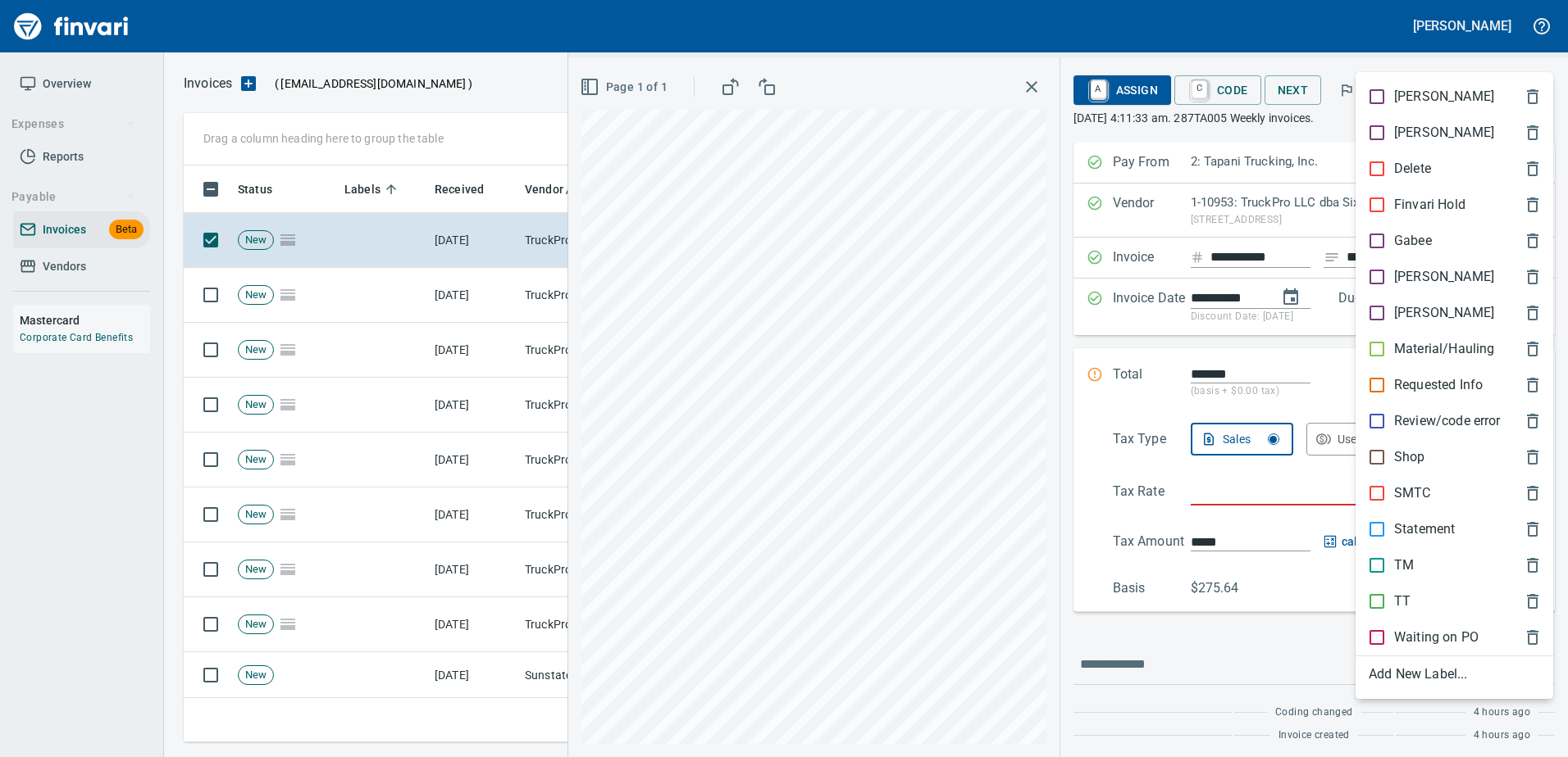
click at [1405, 597] on p "TT" at bounding box center [1402, 601] width 17 height 19
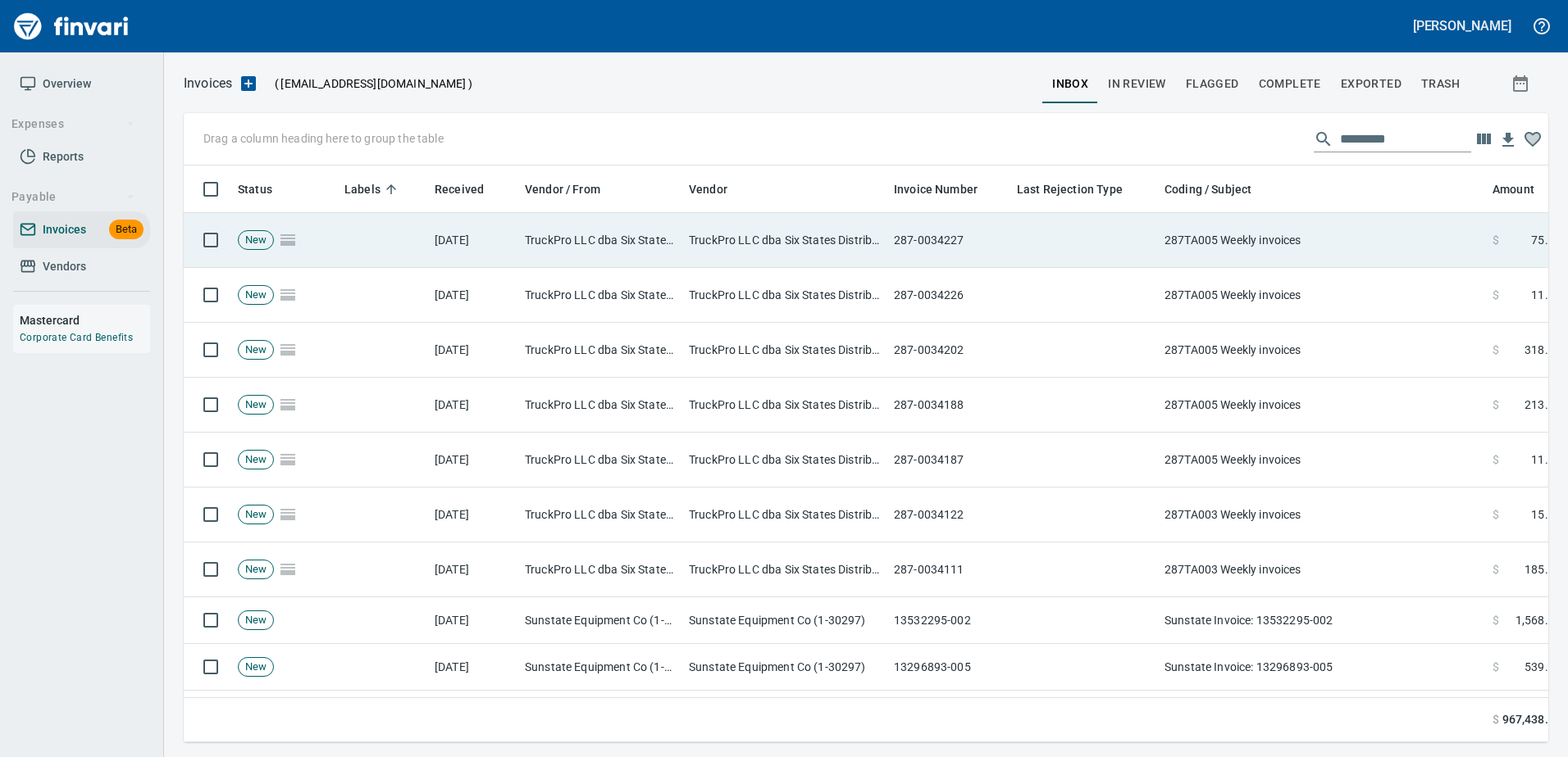
click at [1342, 239] on td "287TA005 Weekly invoices" at bounding box center [1322, 240] width 328 height 55
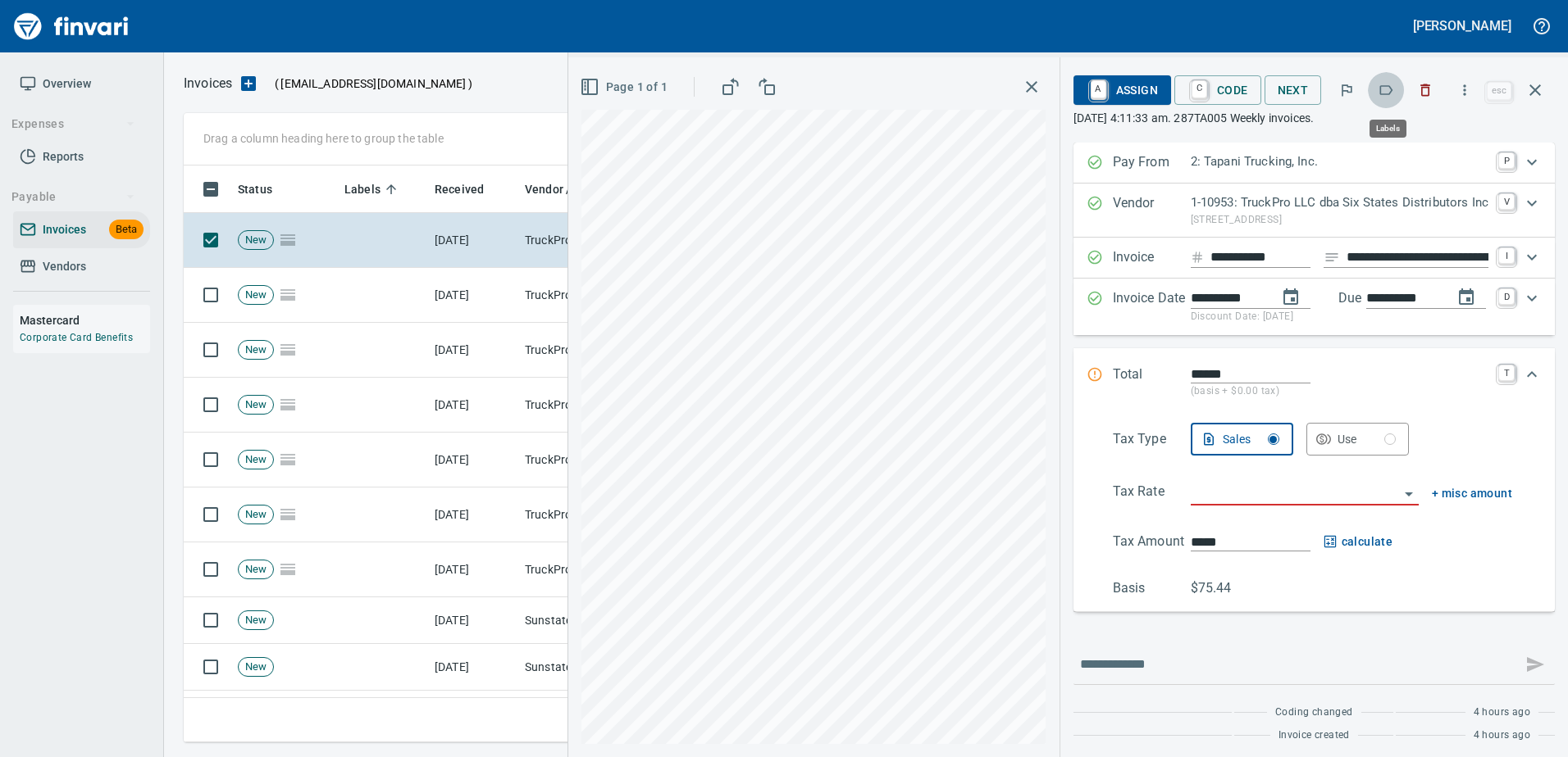
click at [1387, 96] on icon "button" at bounding box center [1386, 90] width 17 height 17
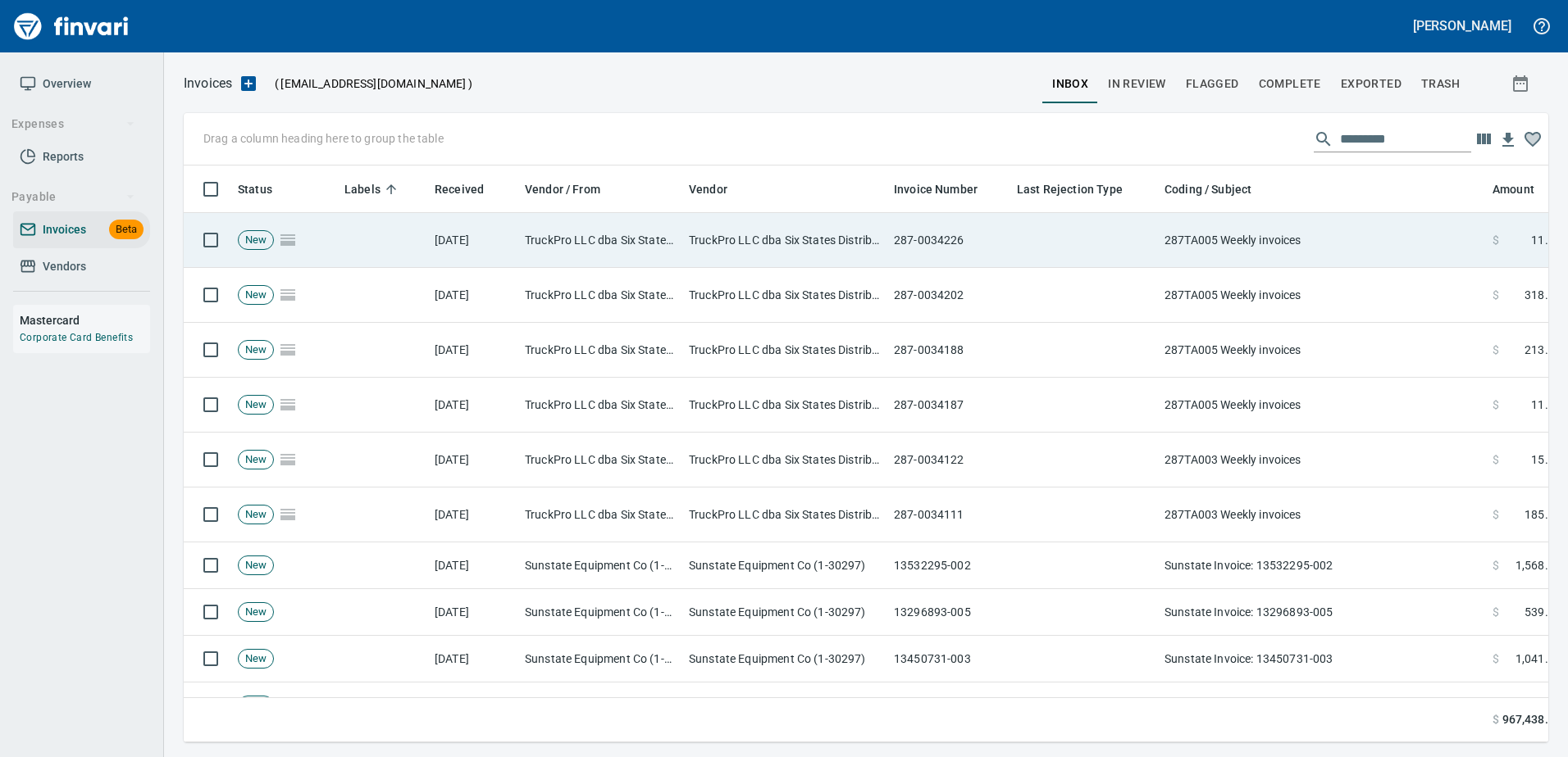
click at [1352, 232] on td "287TA005 Weekly invoices" at bounding box center [1322, 240] width 328 height 55
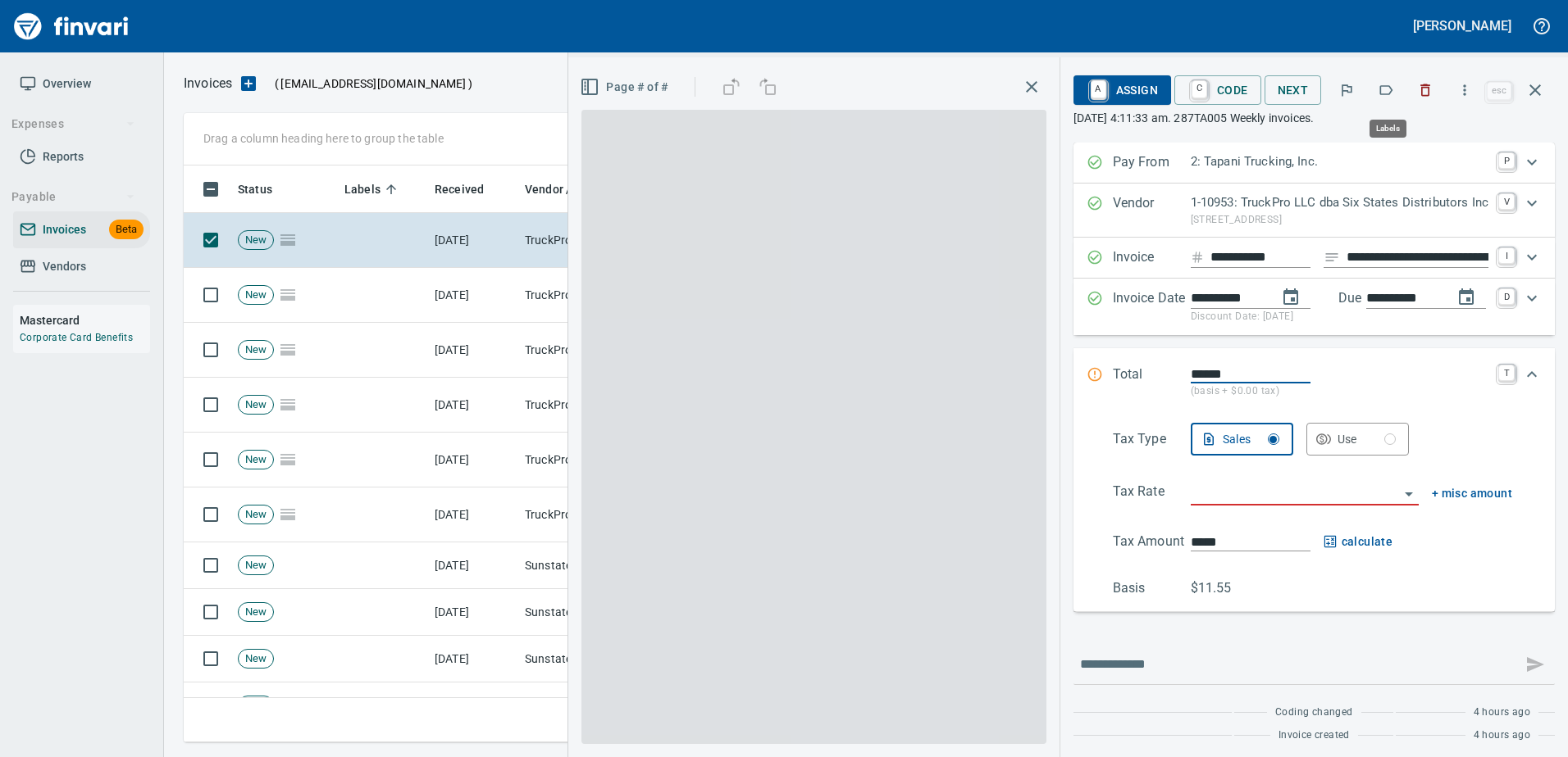
click at [1383, 93] on icon "button" at bounding box center [1387, 90] width 13 height 10
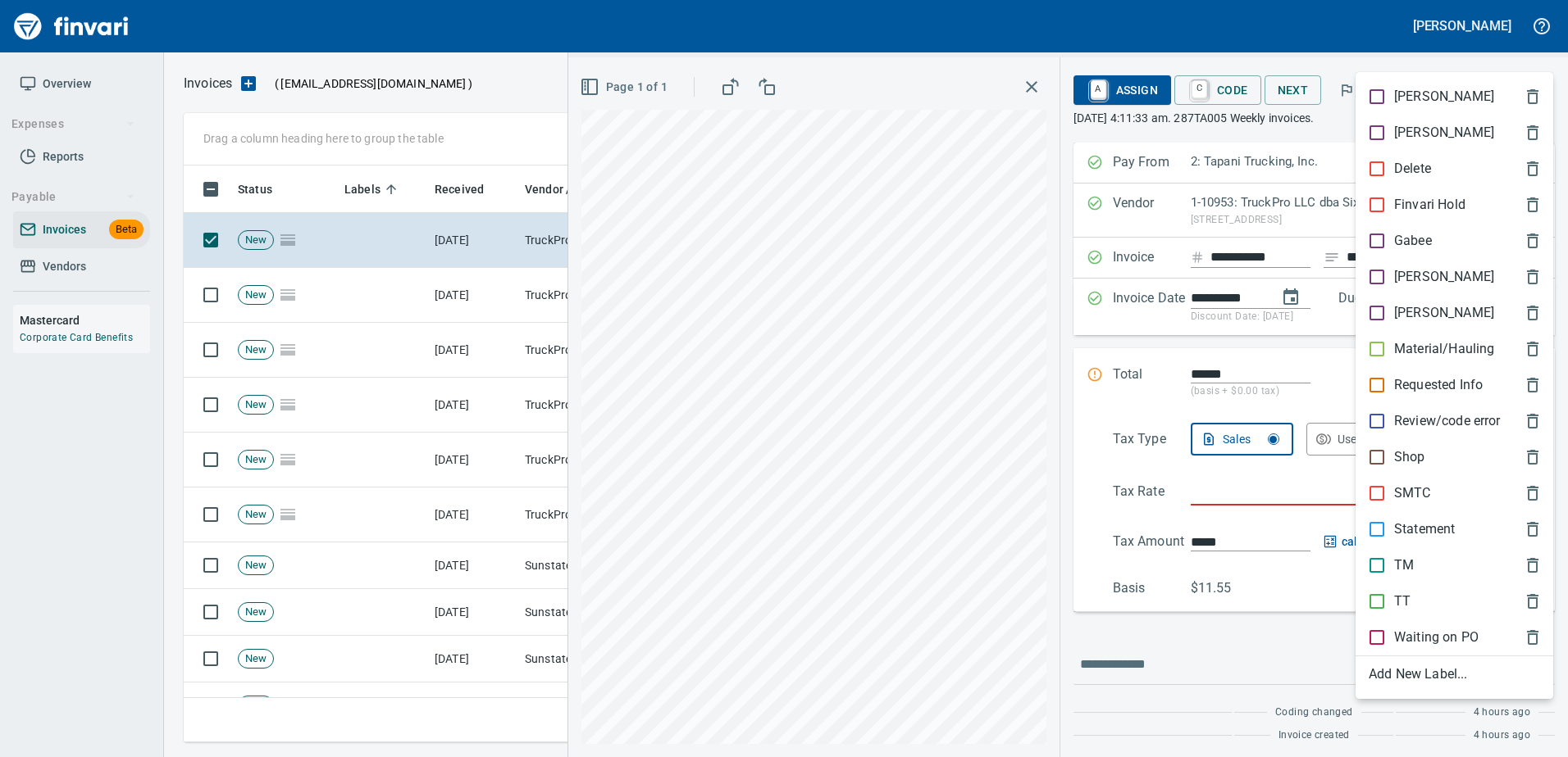
scroll to position [553, 1339]
click at [1404, 602] on p "TT" at bounding box center [1402, 601] width 17 height 19
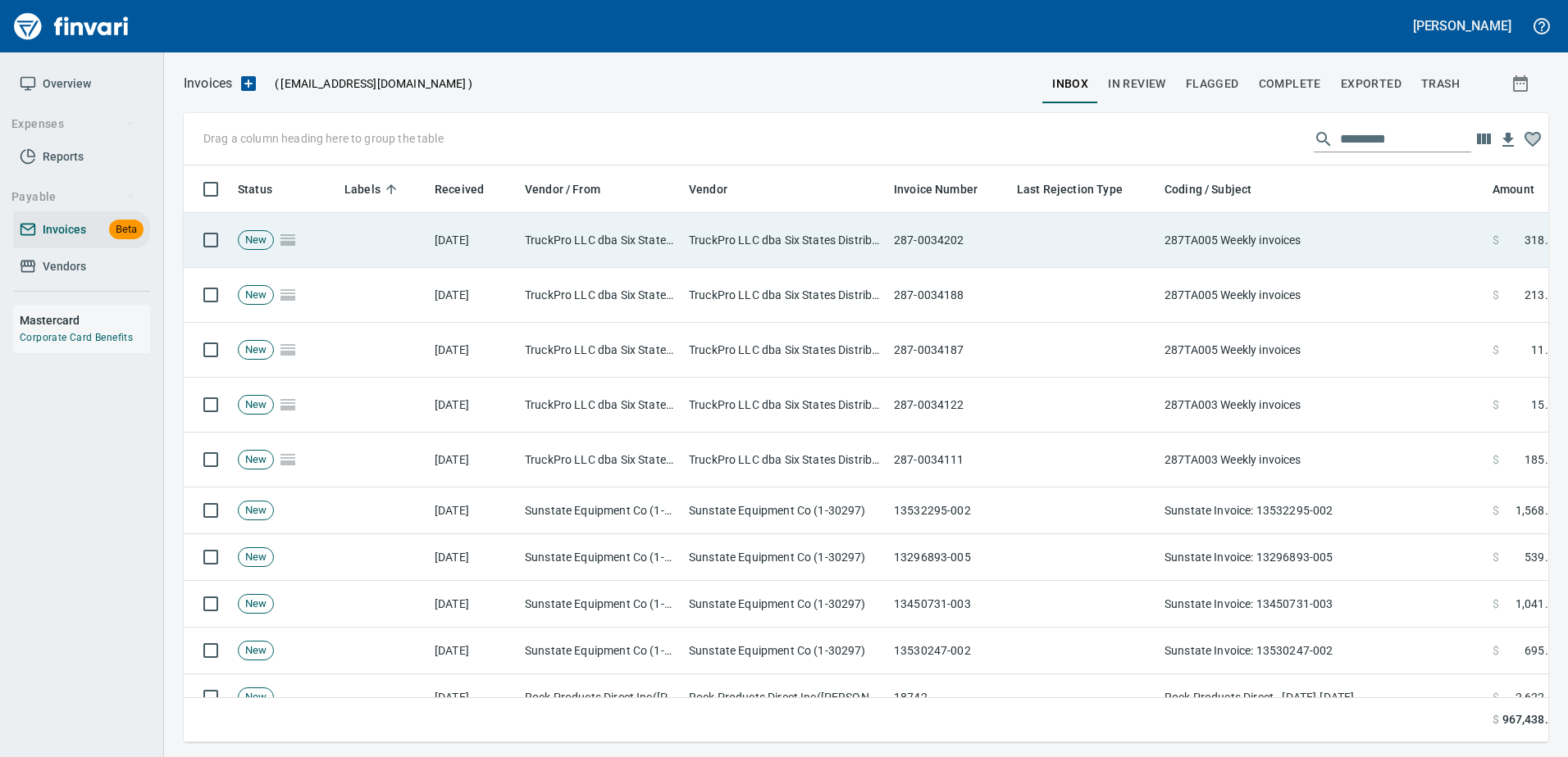
click at [1367, 251] on td "287TA005 Weekly invoices" at bounding box center [1322, 240] width 328 height 55
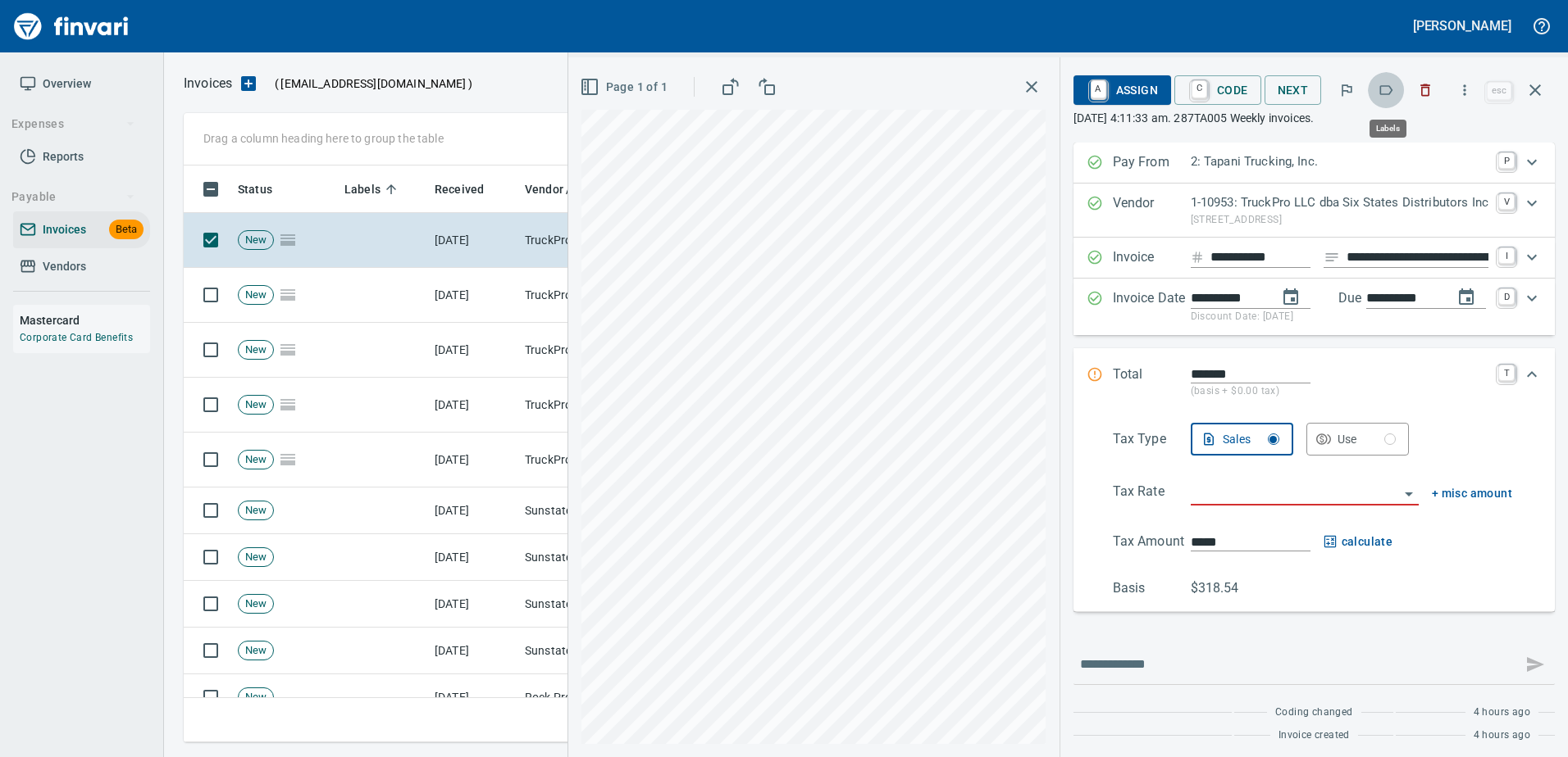
click at [1390, 92] on icon "button" at bounding box center [1386, 90] width 17 height 17
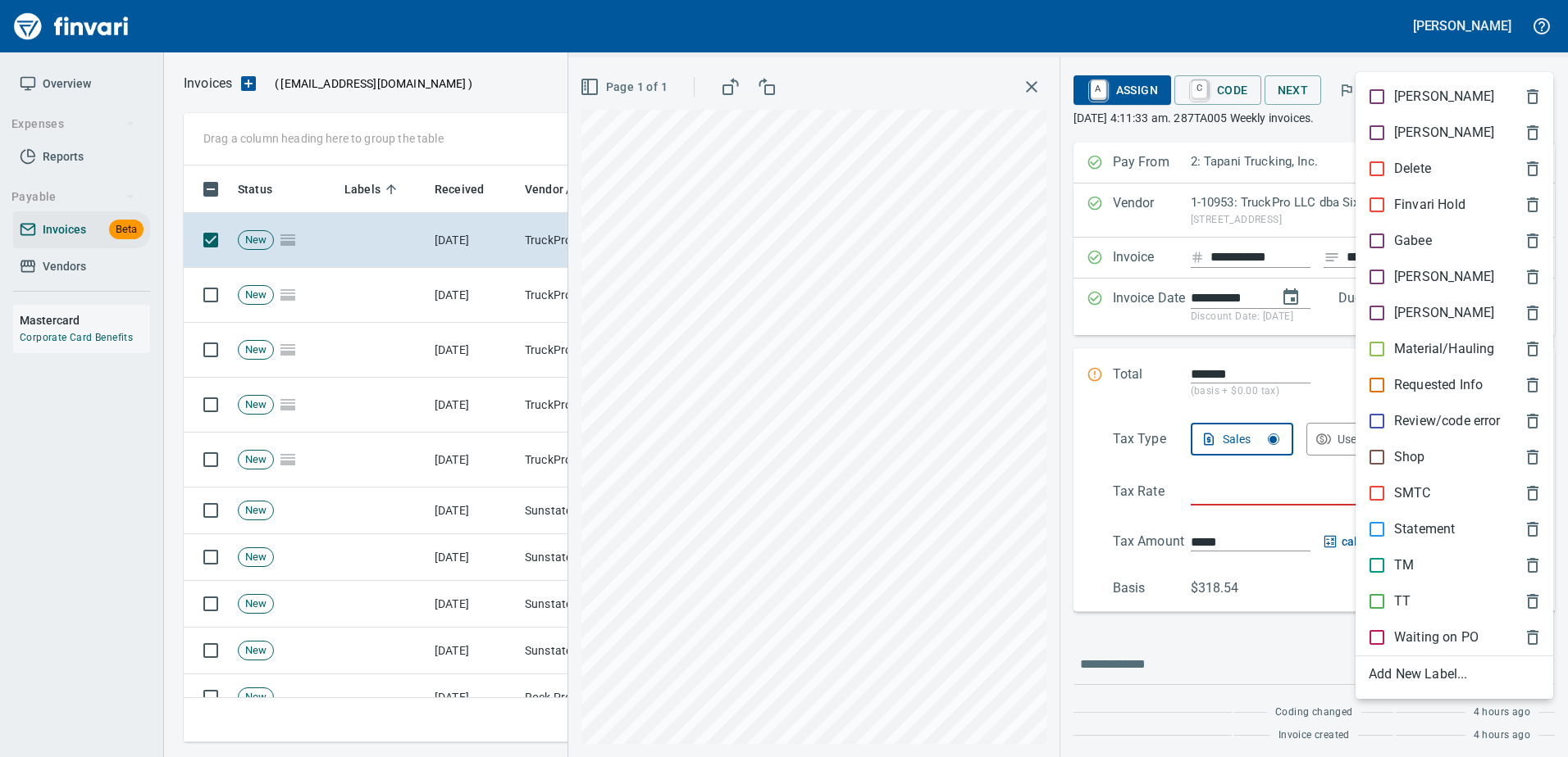
click at [1400, 601] on p "TT" at bounding box center [1402, 601] width 17 height 19
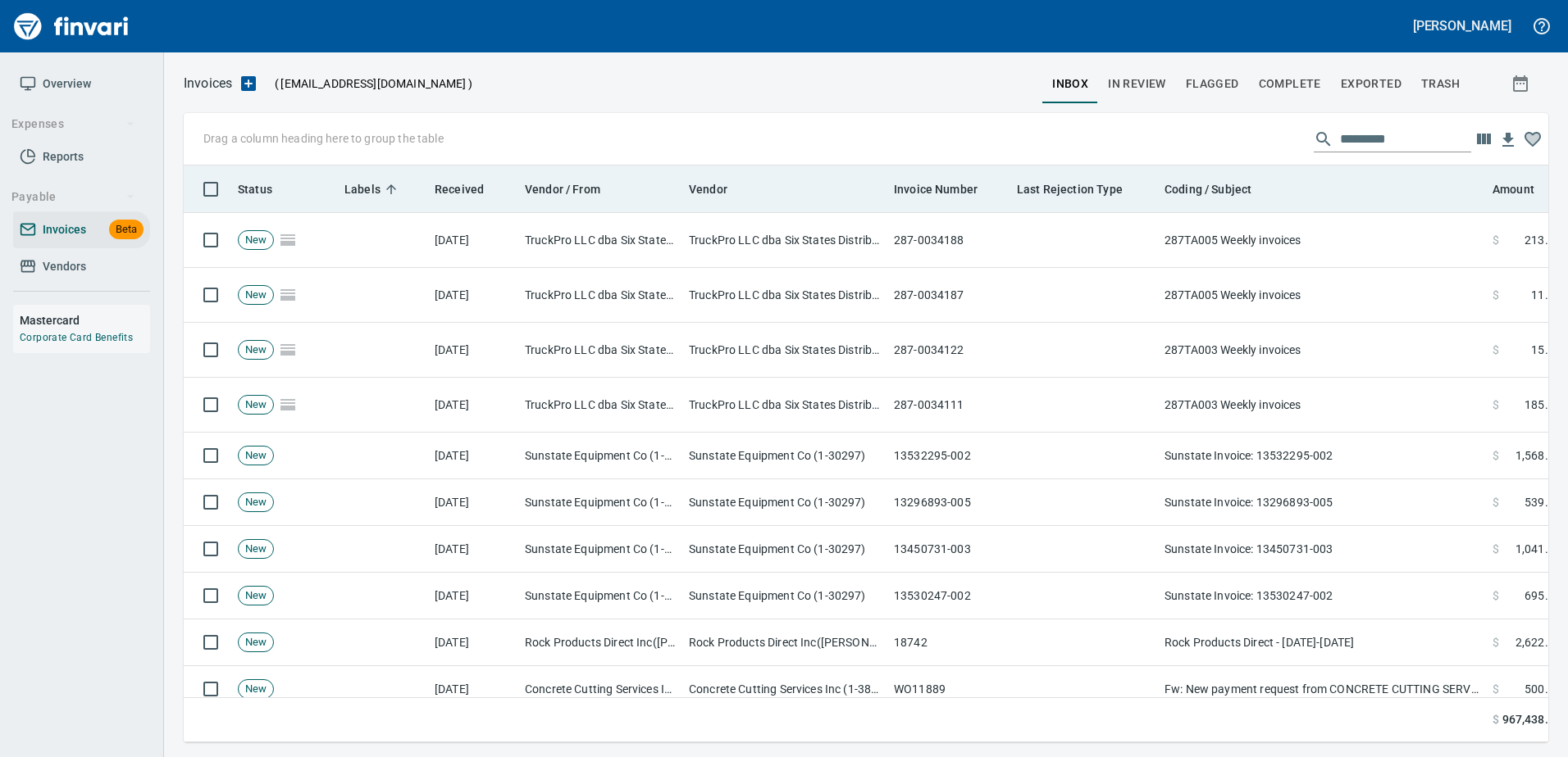
click at [1374, 200] on th "Coding / Subject" at bounding box center [1322, 190] width 328 height 48
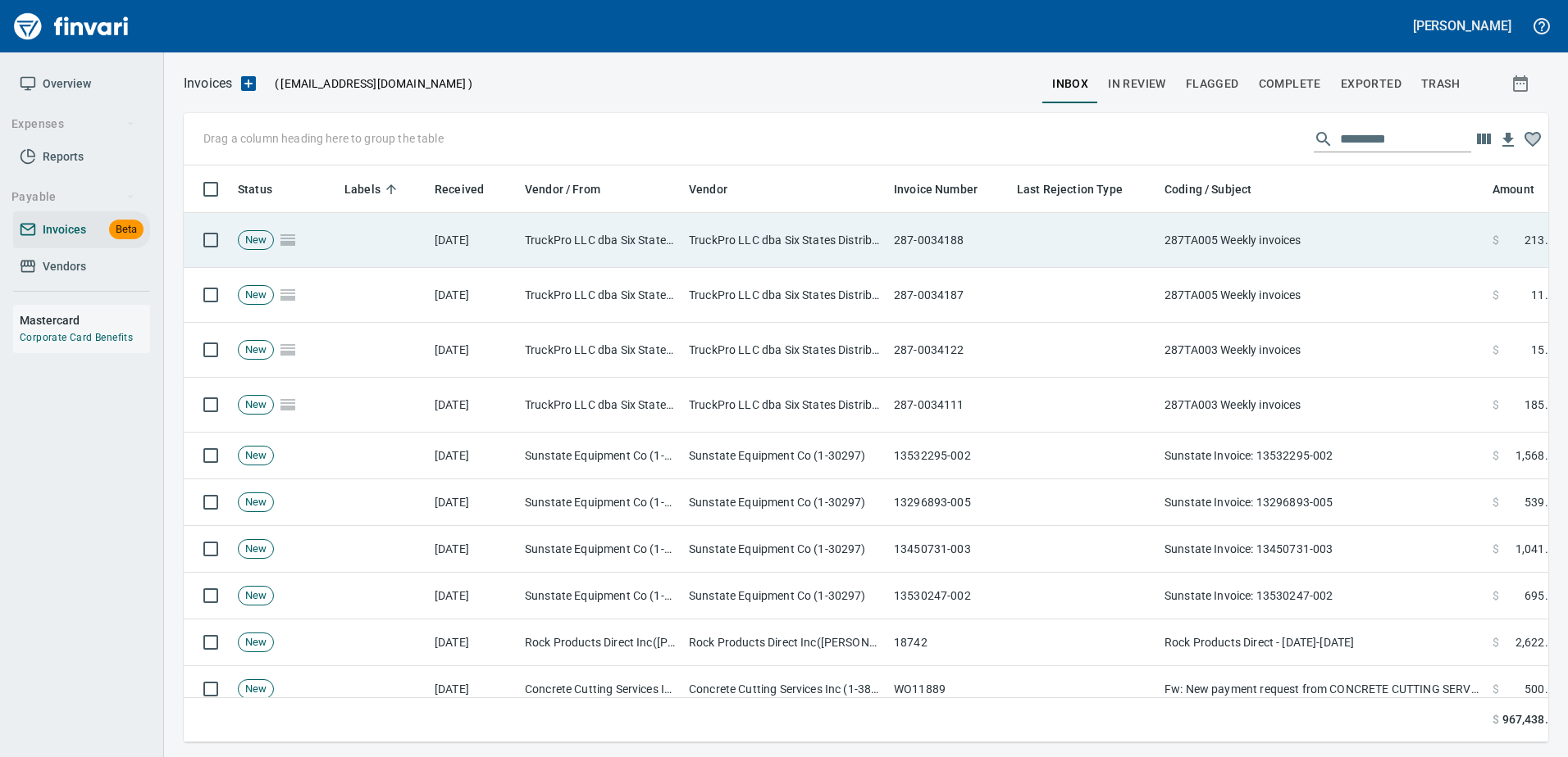
click at [1372, 245] on td "287TA005 Weekly invoices" at bounding box center [1322, 240] width 328 height 55
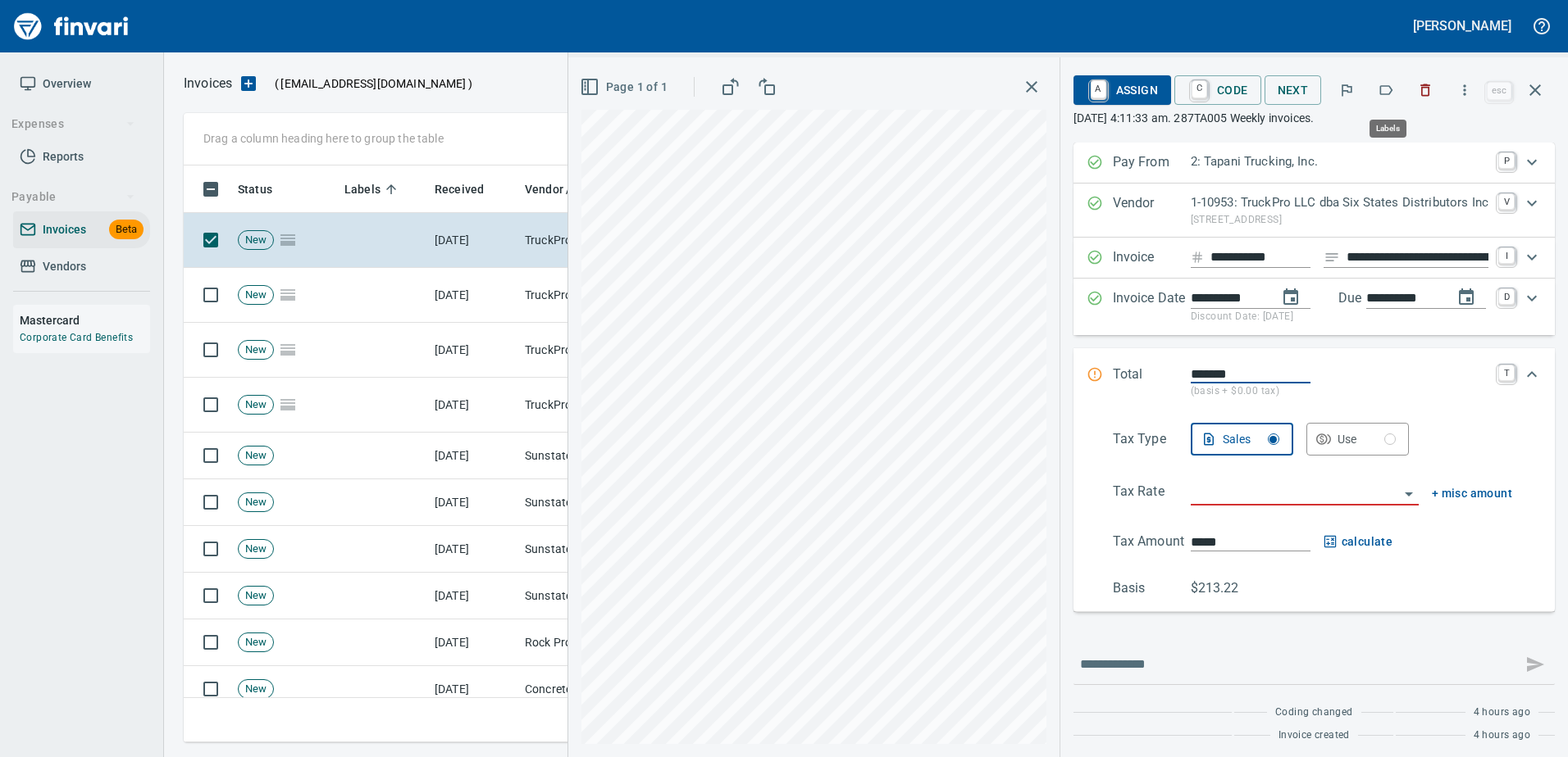
click at [1384, 88] on icon "button" at bounding box center [1386, 90] width 17 height 17
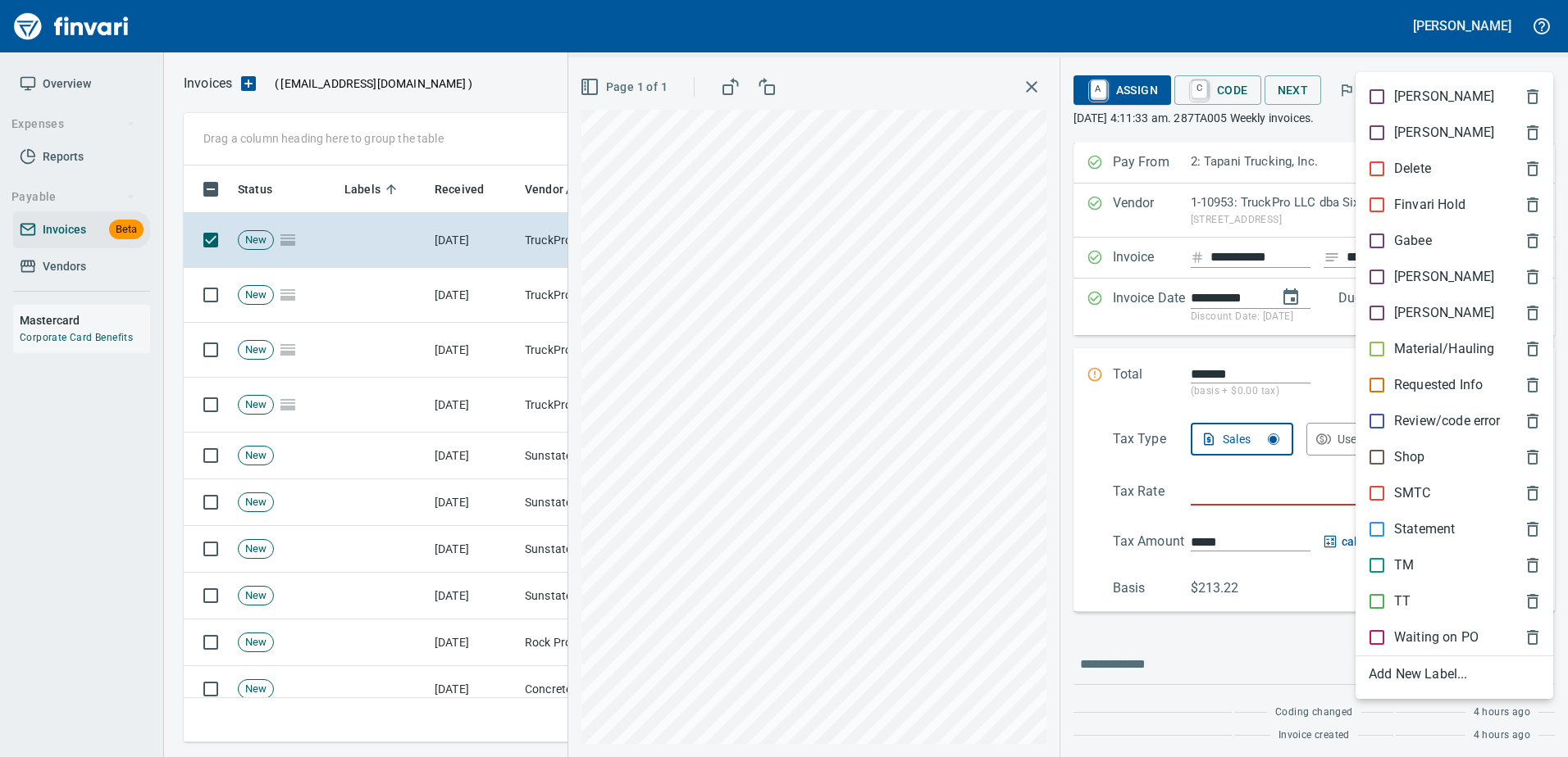
scroll to position [553, 1339]
click at [1412, 585] on div "TT" at bounding box center [1454, 601] width 197 height 36
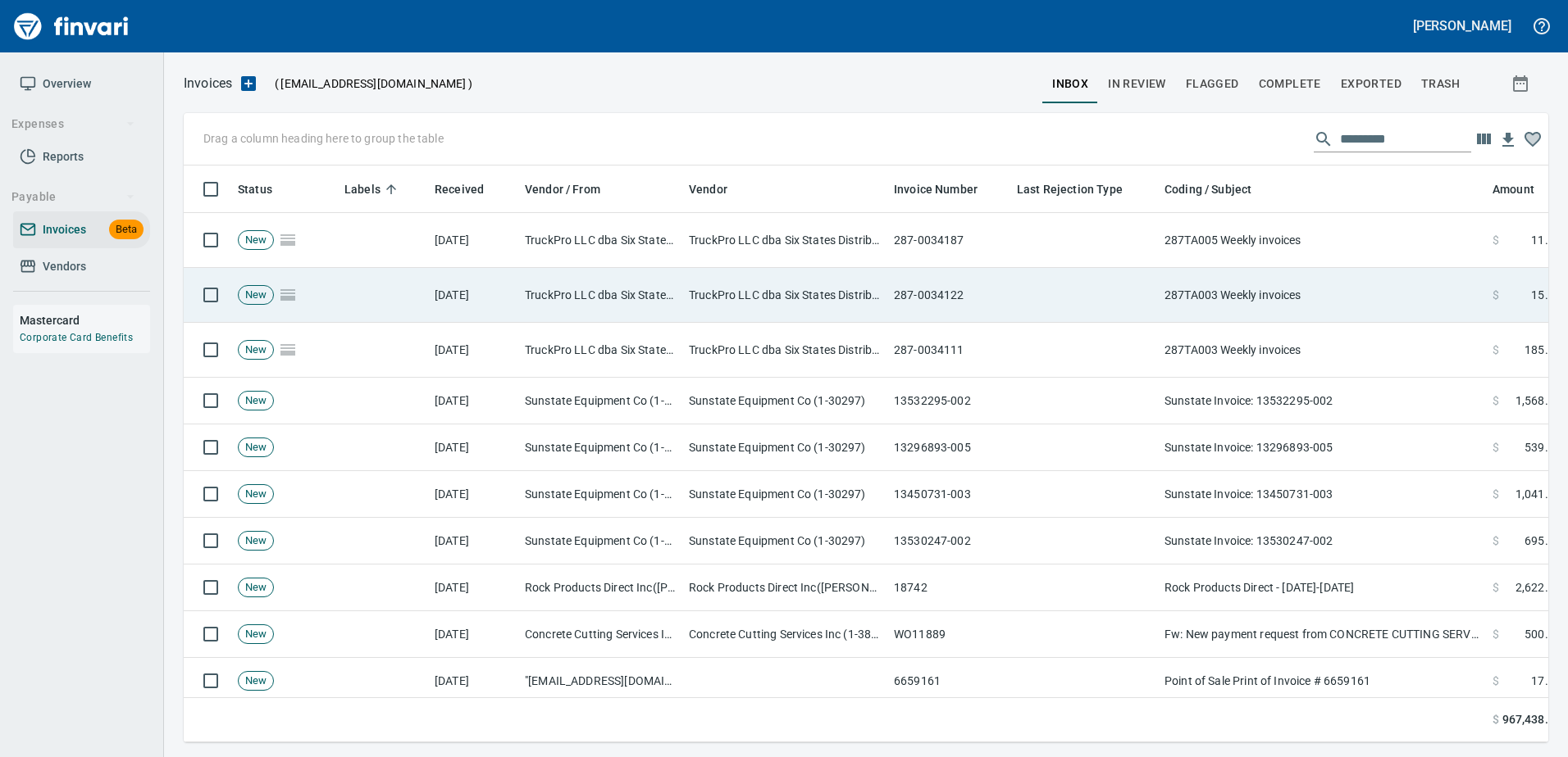
click at [1327, 271] on td "287TA003 Weekly invoices" at bounding box center [1322, 296] width 328 height 55
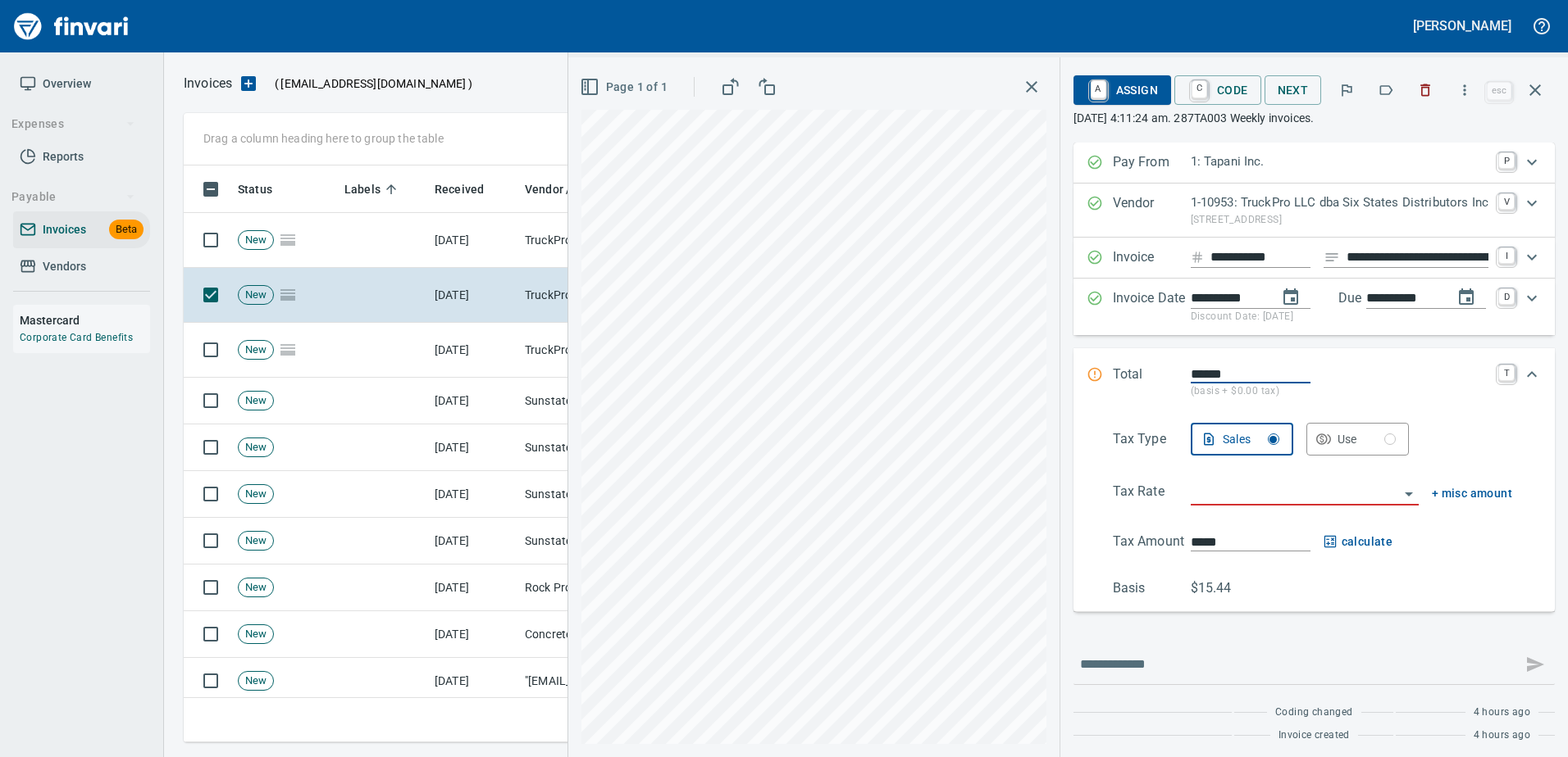
click at [1387, 91] on icon "button" at bounding box center [1386, 90] width 17 height 17
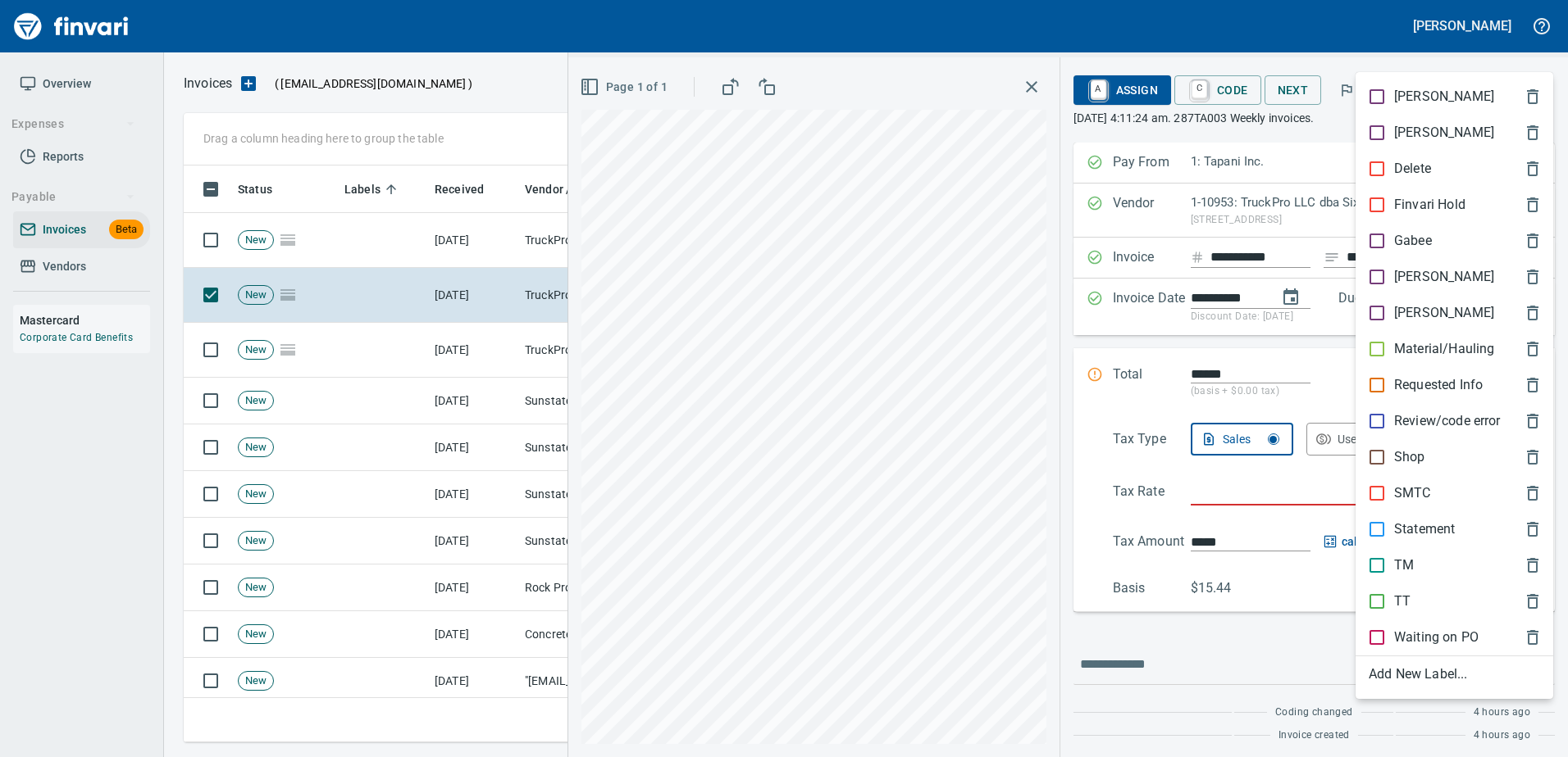
click at [1413, 475] on div "SMTC" at bounding box center [1454, 493] width 197 height 36
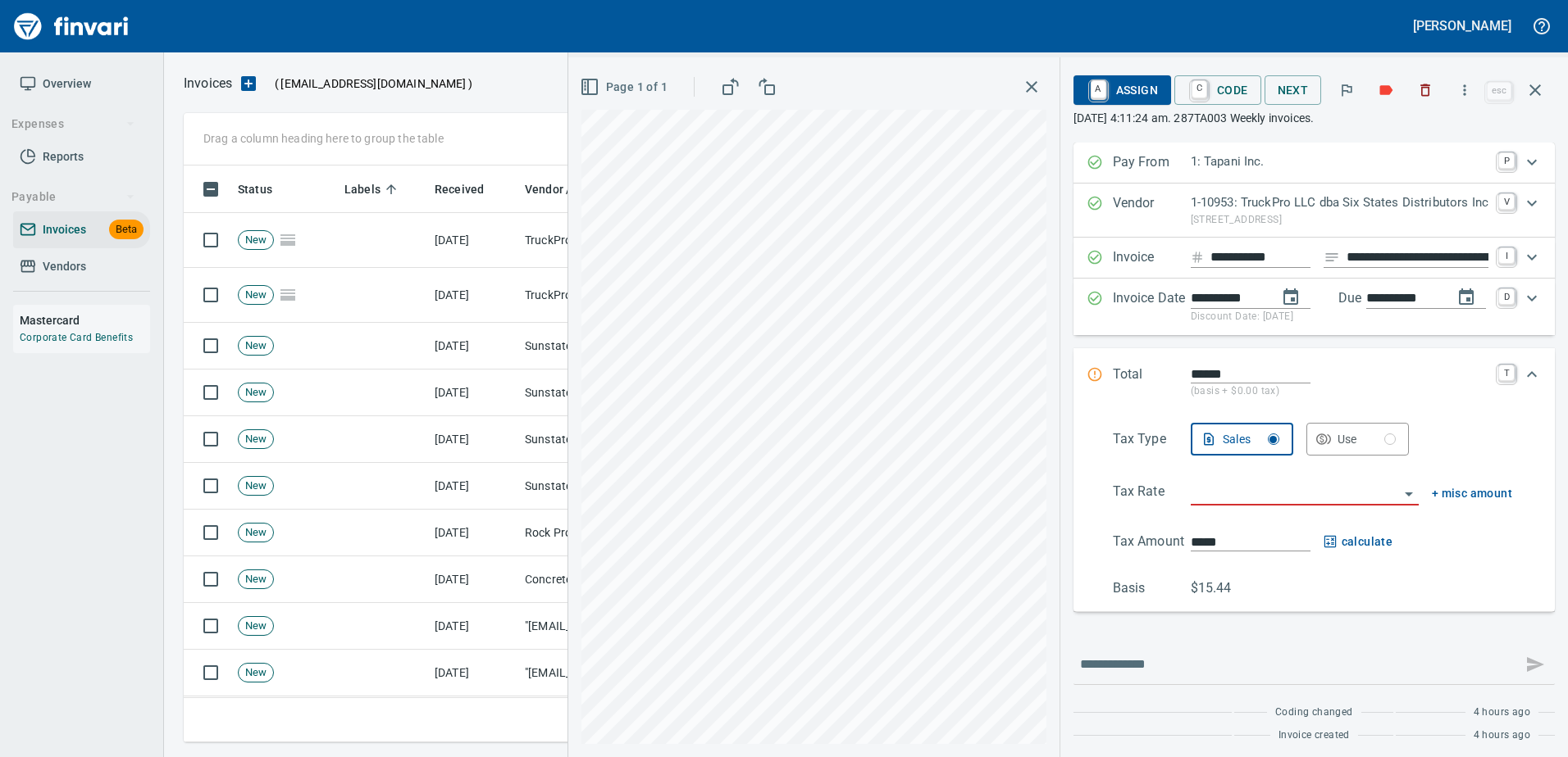
click at [1381, 89] on icon "button" at bounding box center [1386, 90] width 17 height 17
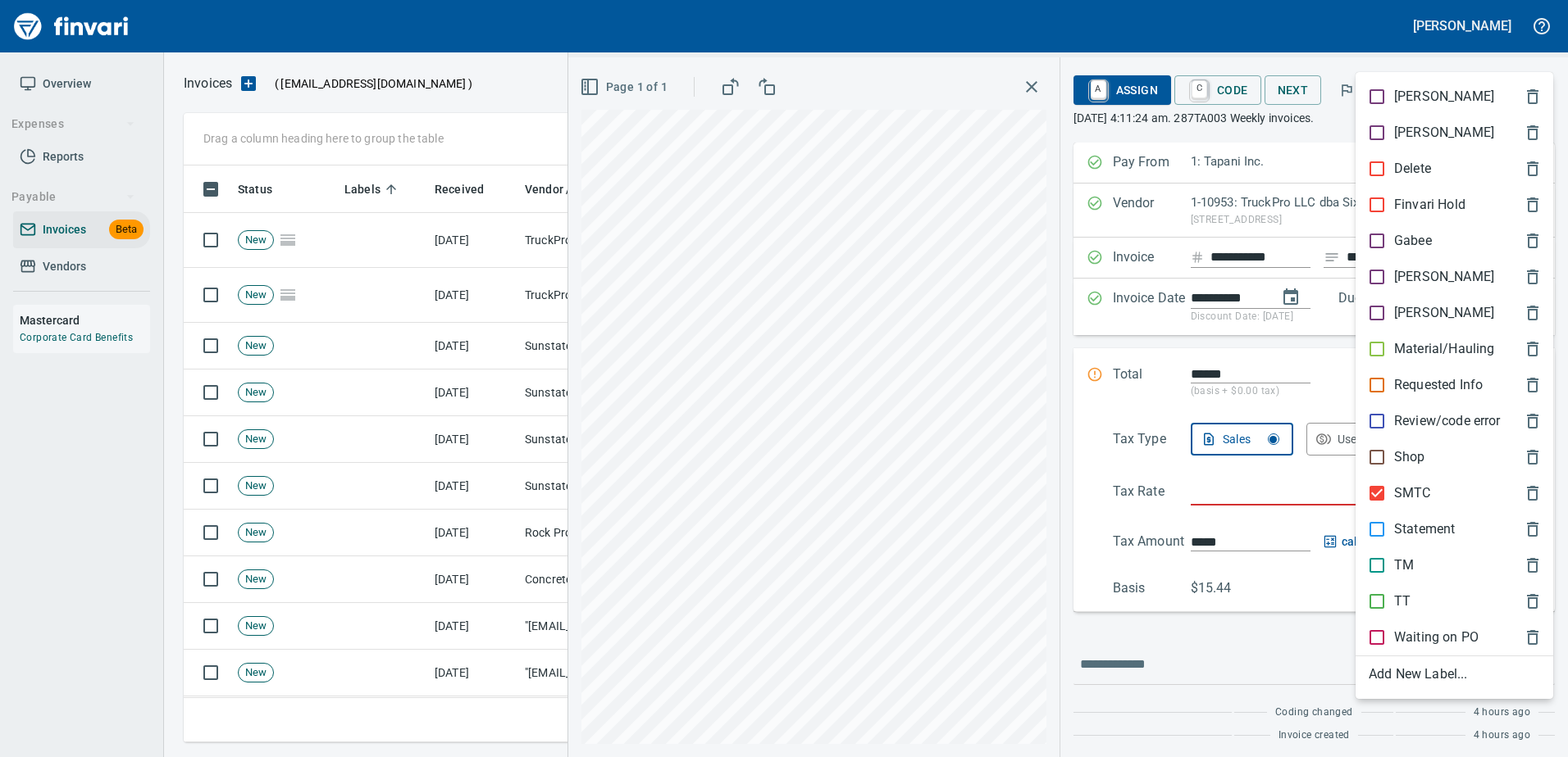
click at [1403, 497] on p "SMTC" at bounding box center [1412, 493] width 37 height 19
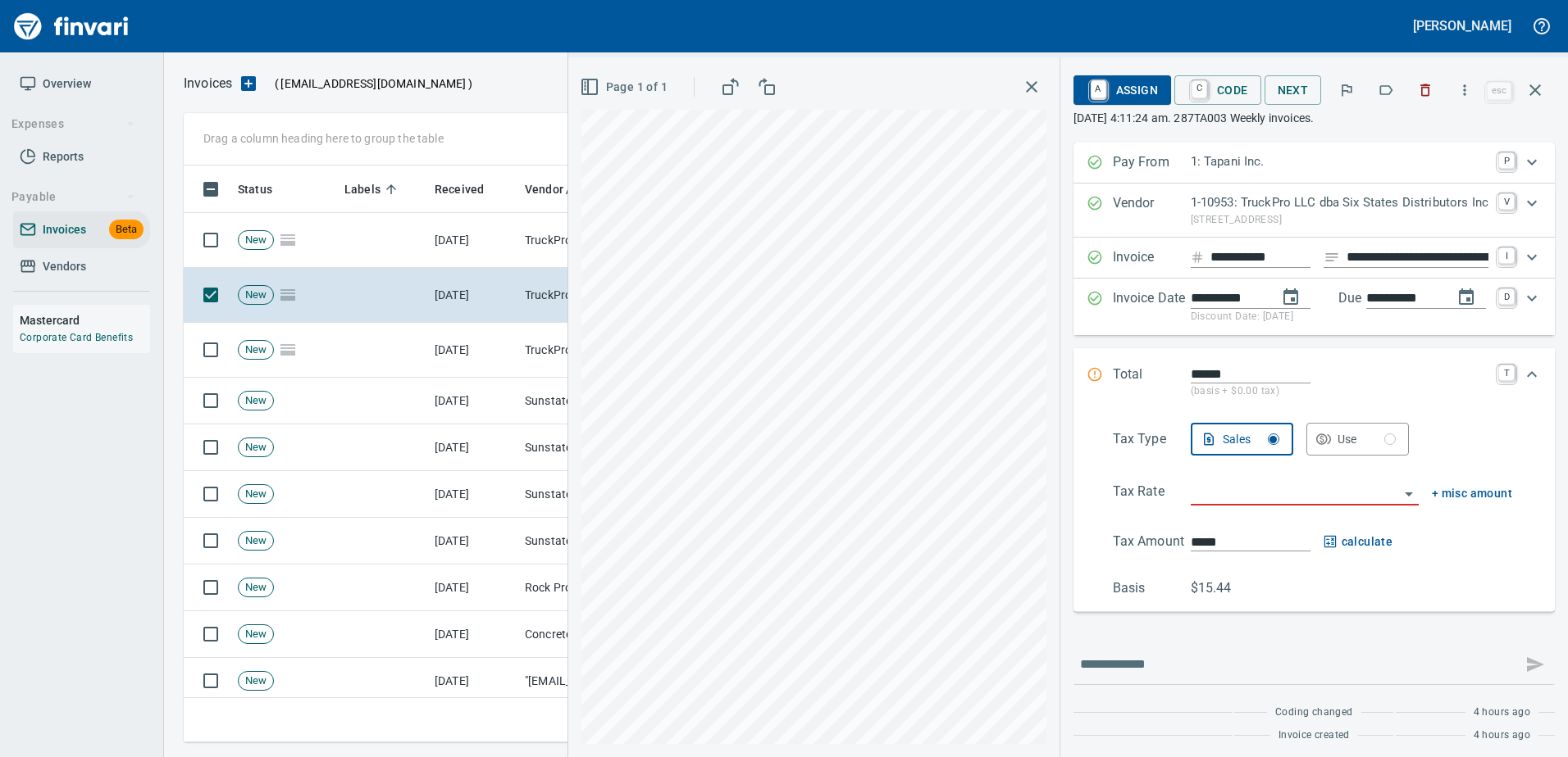
click at [1387, 82] on icon "button" at bounding box center [1386, 90] width 17 height 17
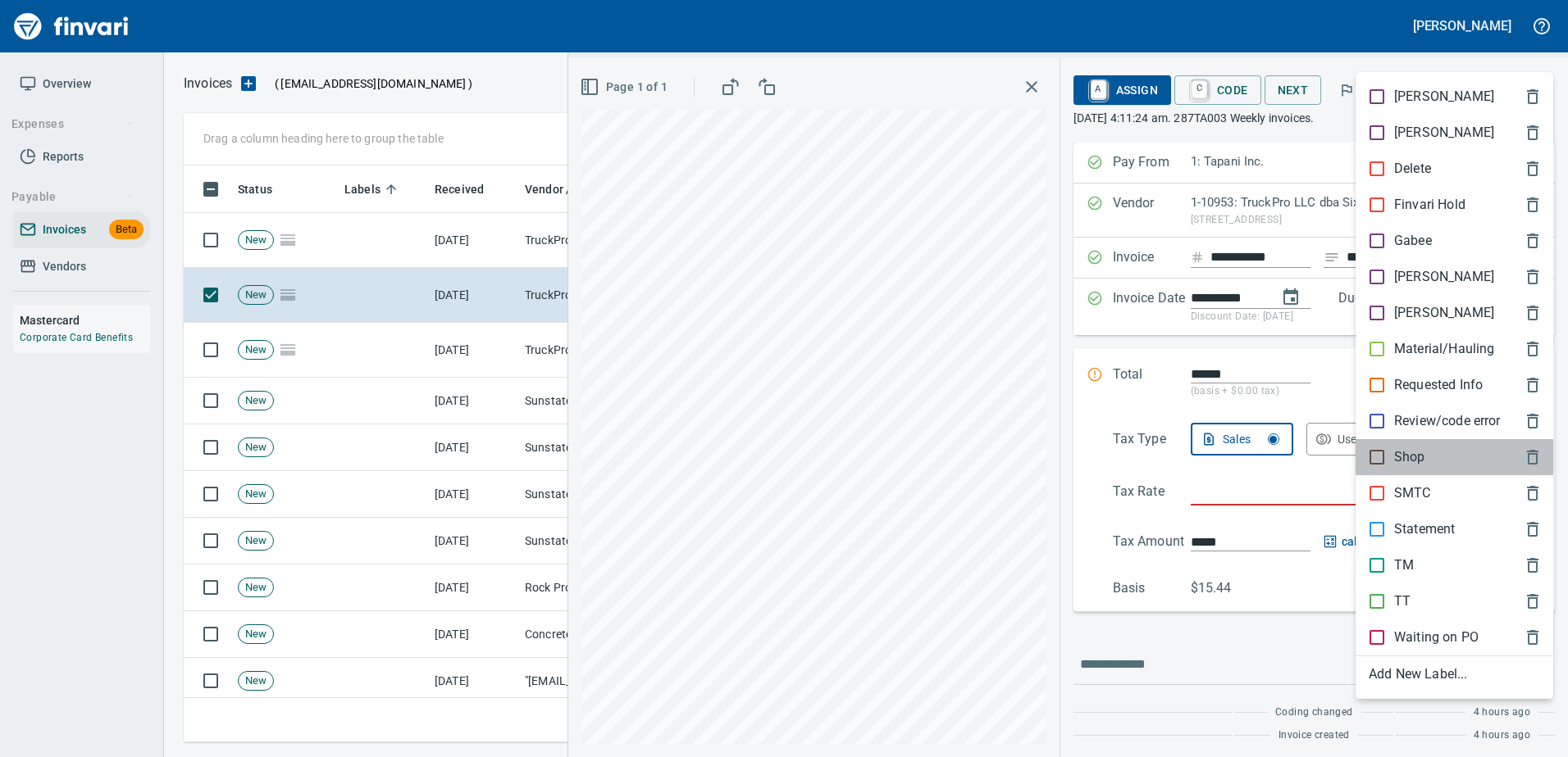
click at [1388, 446] on div "Shop" at bounding box center [1454, 457] width 197 height 36
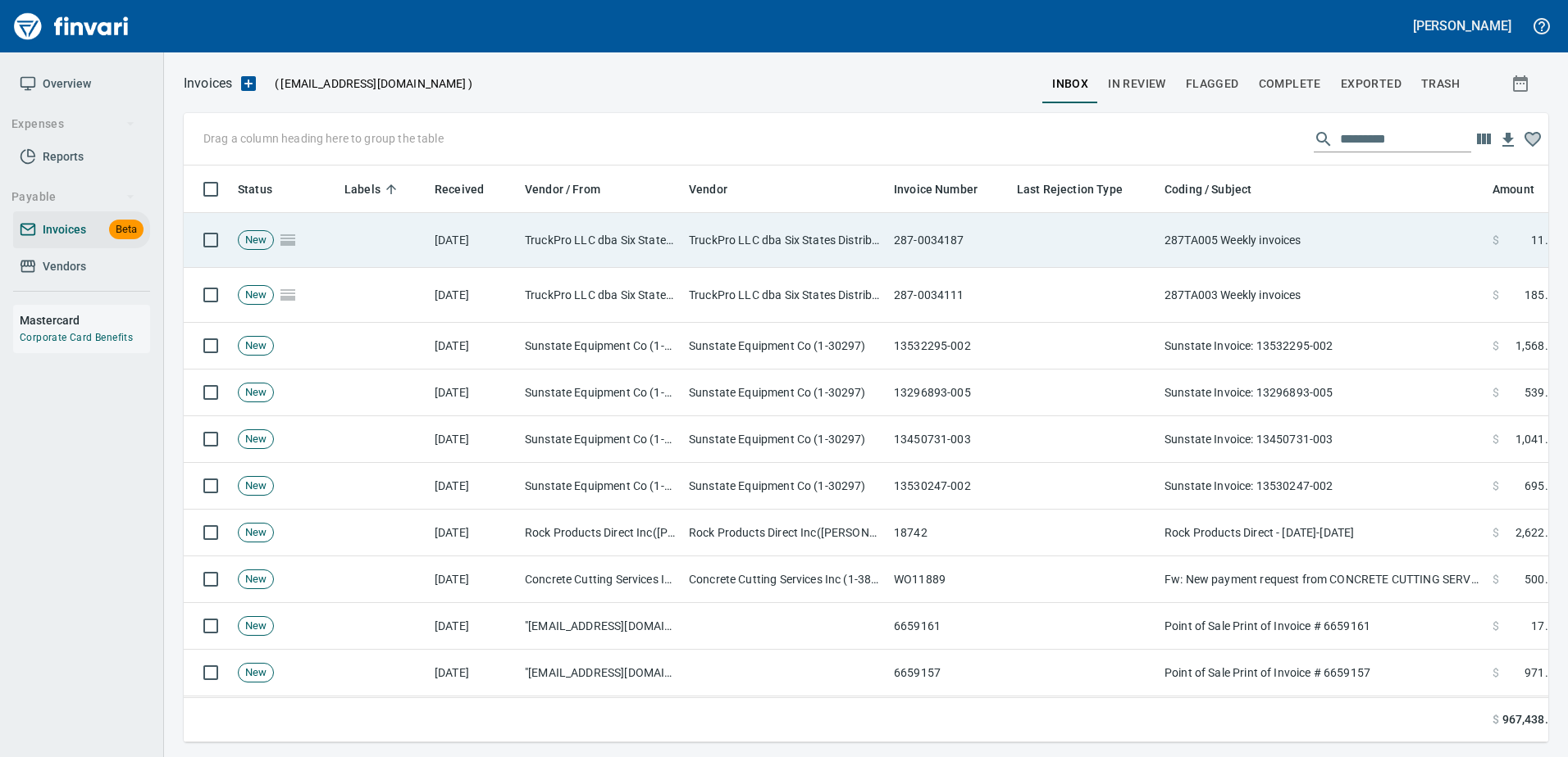
click at [1308, 223] on td "287TA005 Weekly invoices" at bounding box center [1322, 240] width 328 height 55
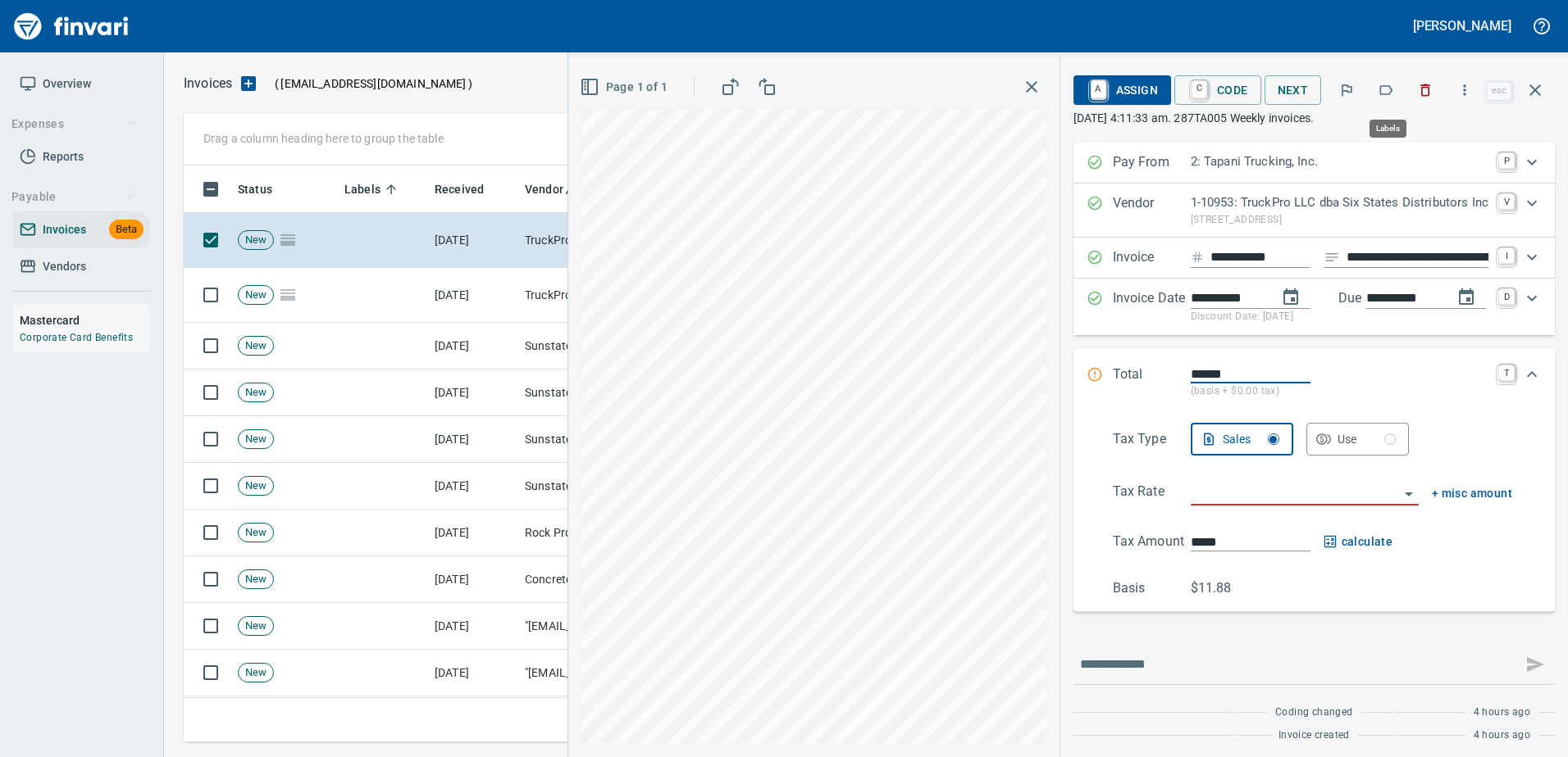
click at [1390, 80] on button "button" at bounding box center [1385, 89] width 36 height 36
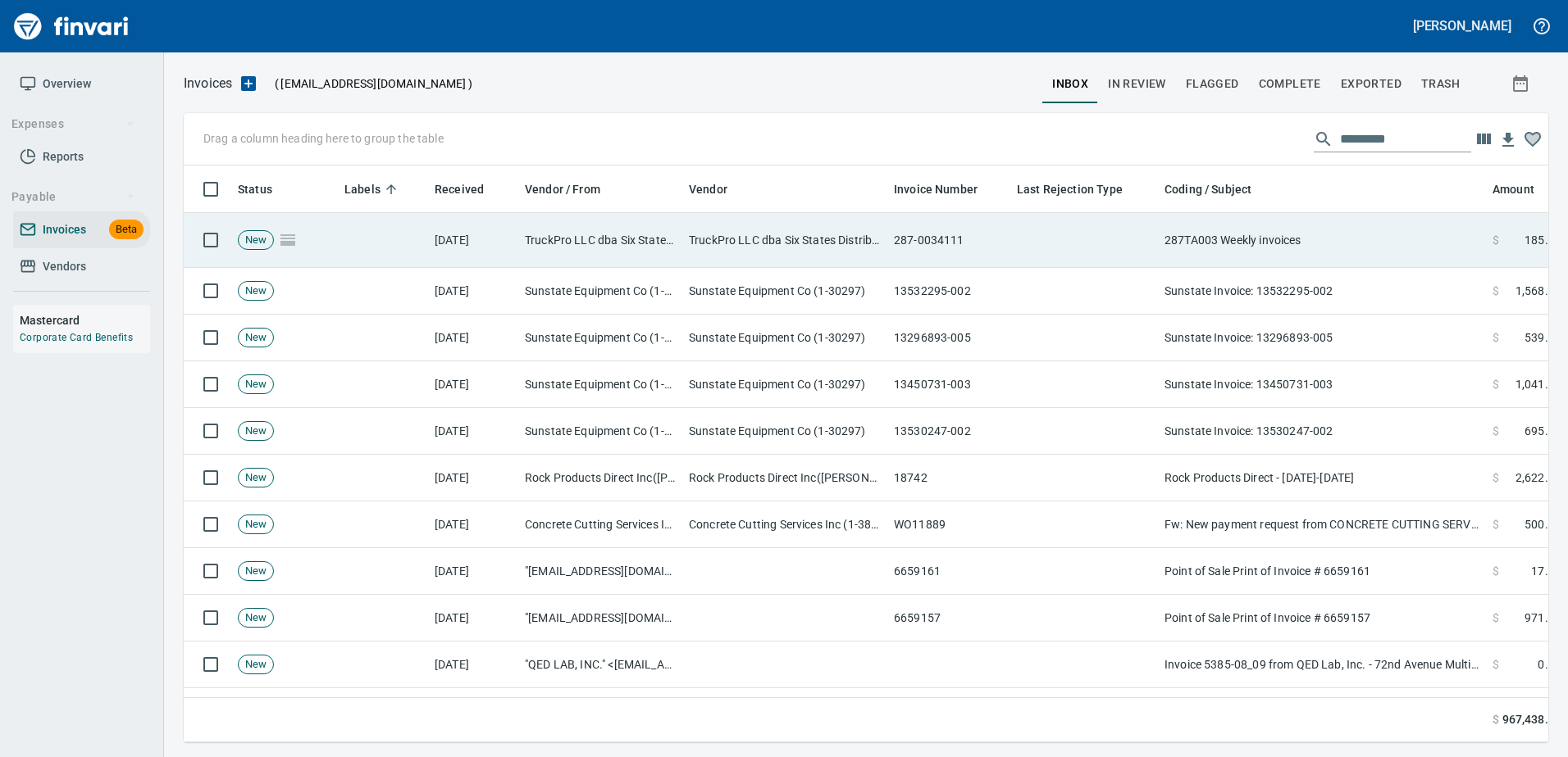
click at [1360, 226] on td "287TA003 Weekly invoices" at bounding box center [1322, 240] width 328 height 55
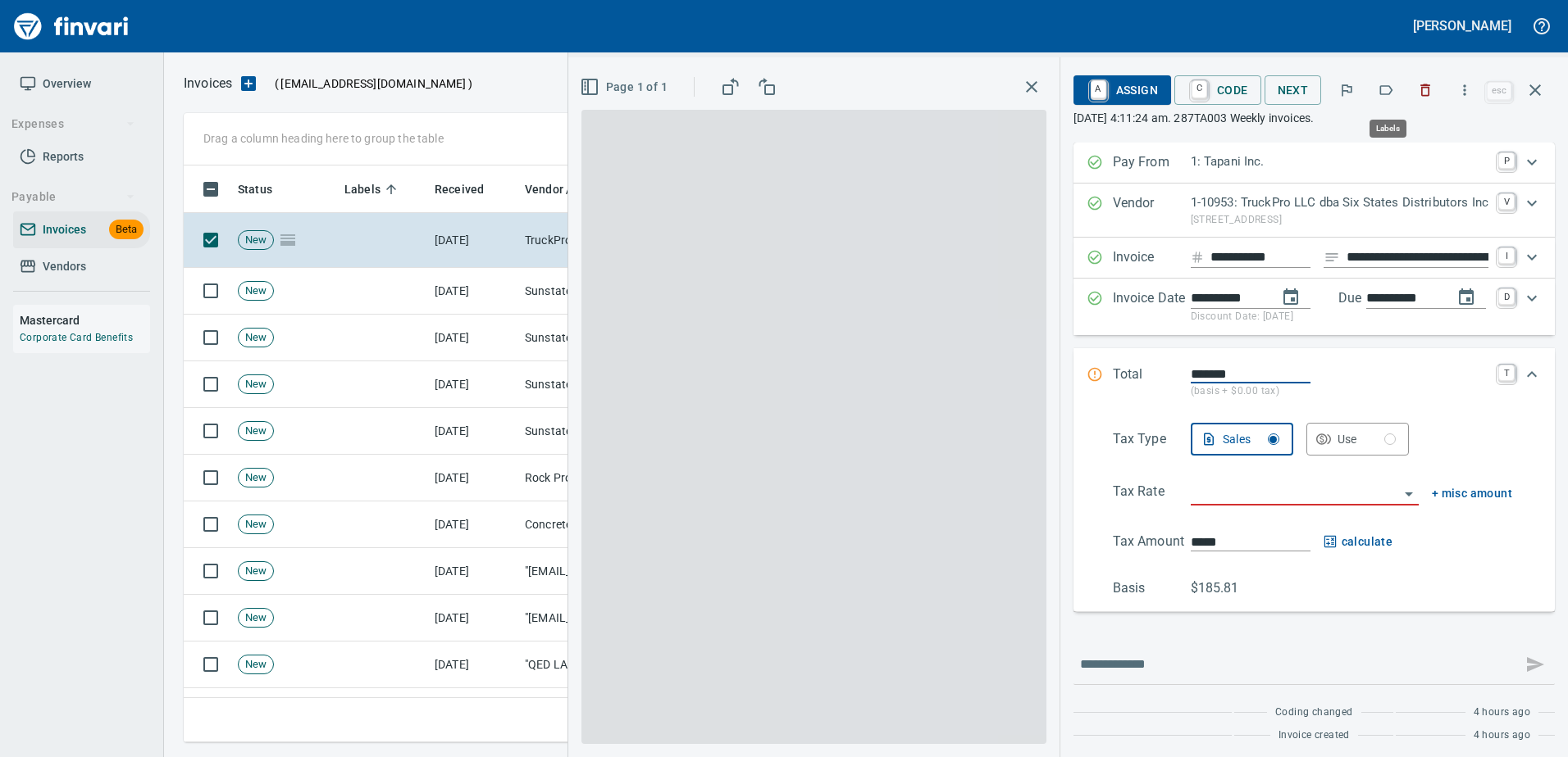
click at [1378, 94] on button "button" at bounding box center [1385, 89] width 36 height 36
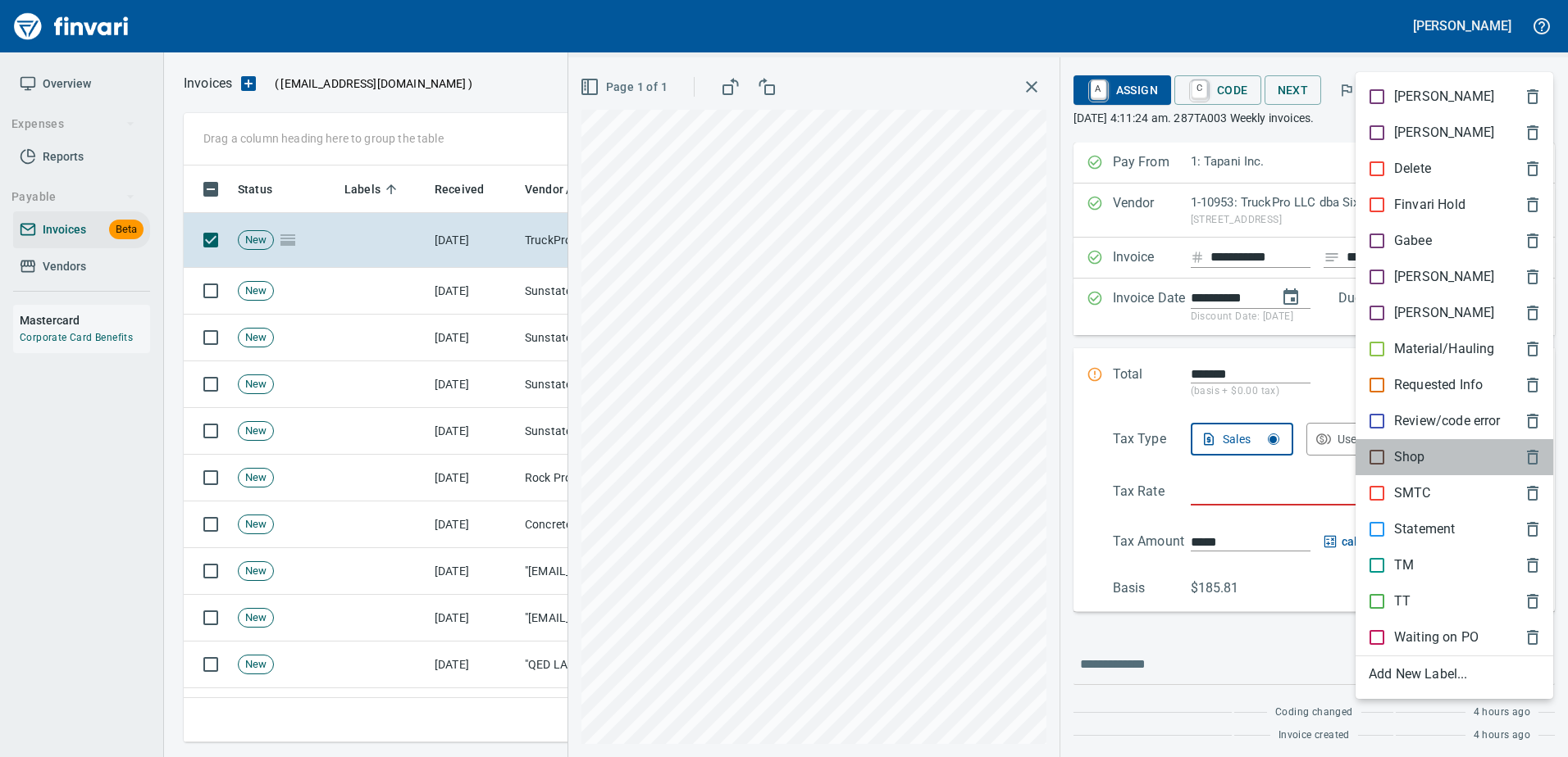
click at [1405, 455] on p "Shop" at bounding box center [1410, 457] width 31 height 19
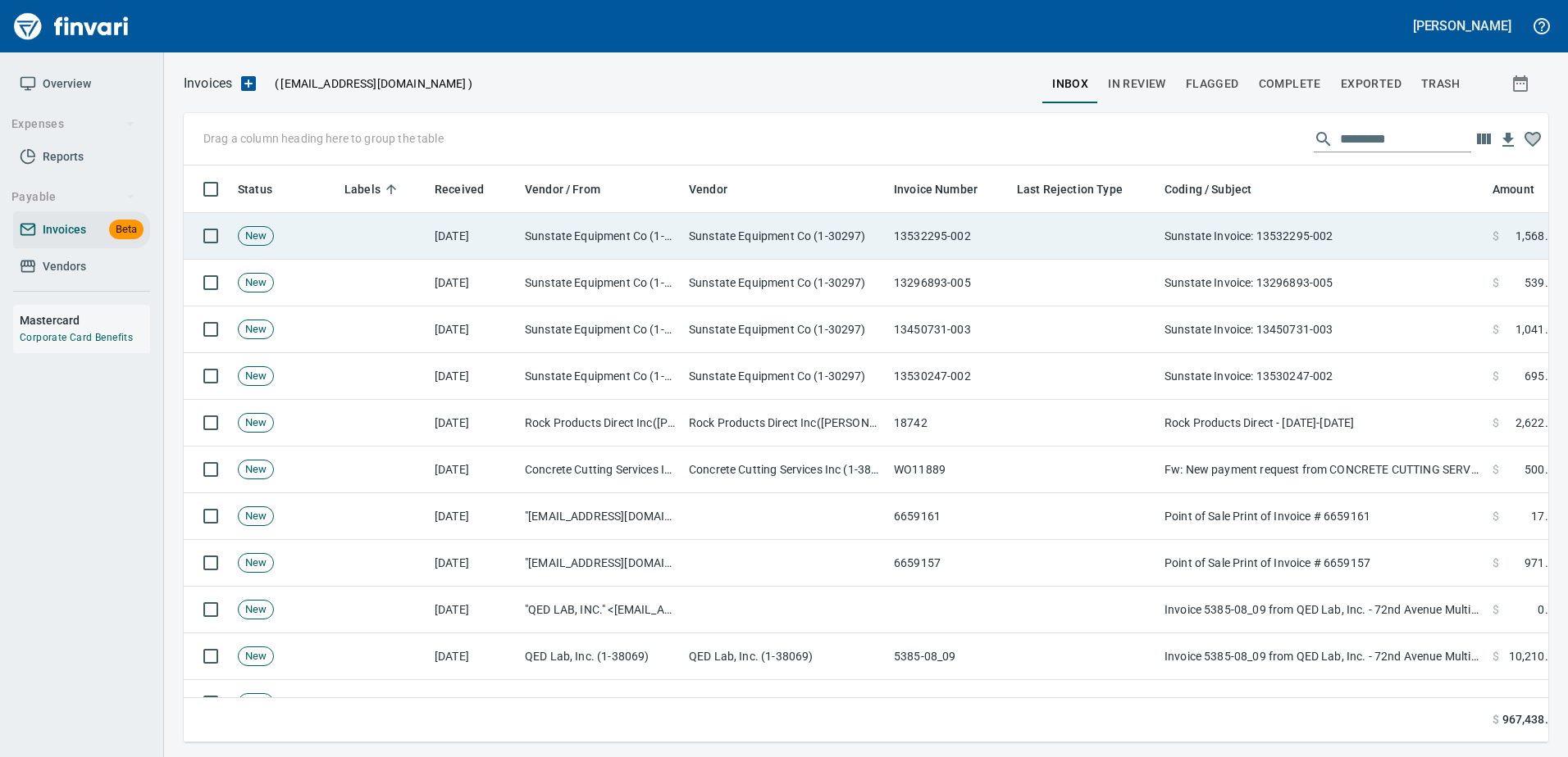
click at [1283, 242] on td "Sunstate Invoice: 13532295-002" at bounding box center [1322, 236] width 328 height 47
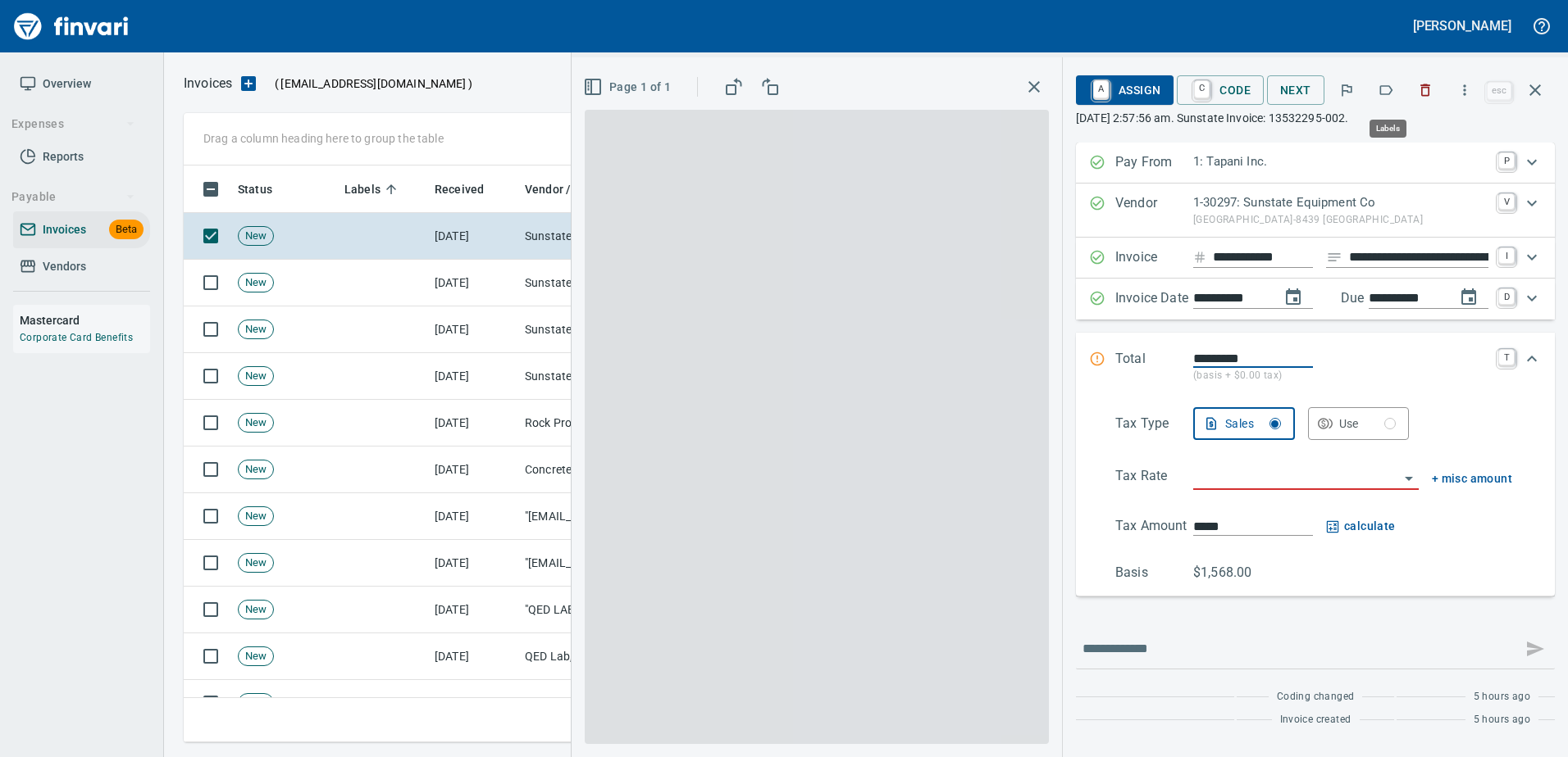
click at [1383, 93] on icon "button" at bounding box center [1387, 90] width 13 height 10
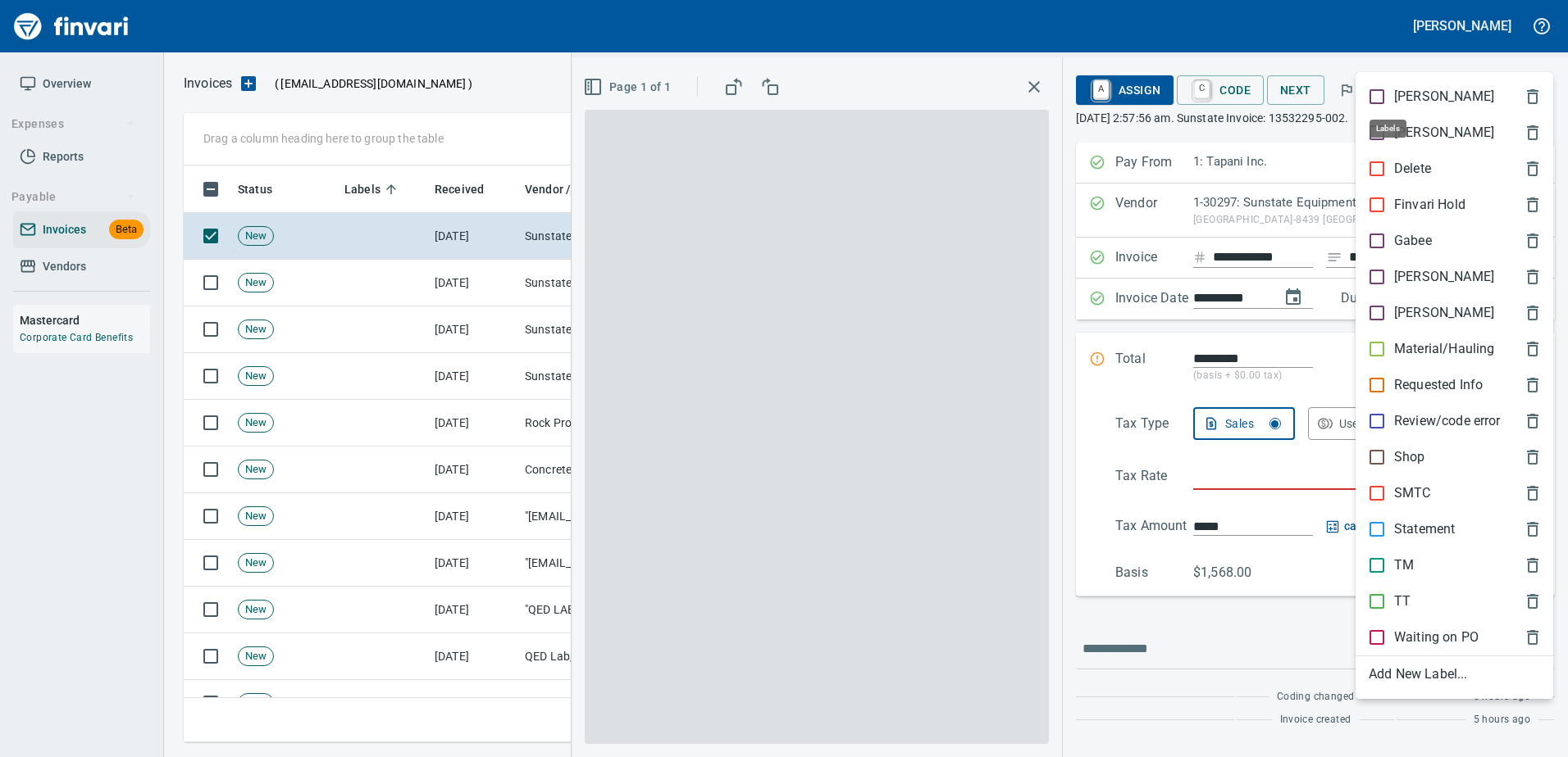
scroll to position [553, 1339]
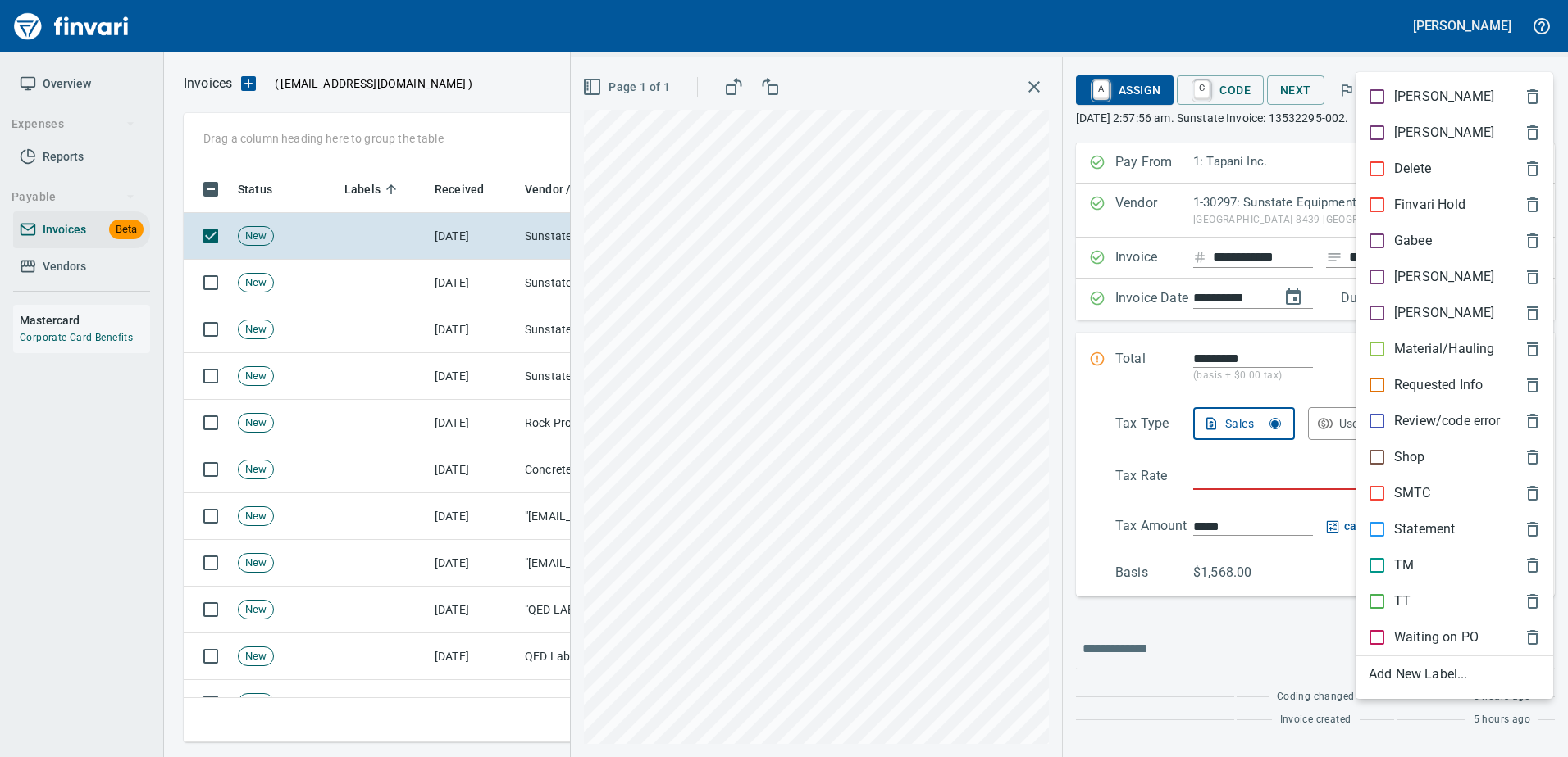
click at [1415, 453] on p "Shop" at bounding box center [1410, 457] width 31 height 19
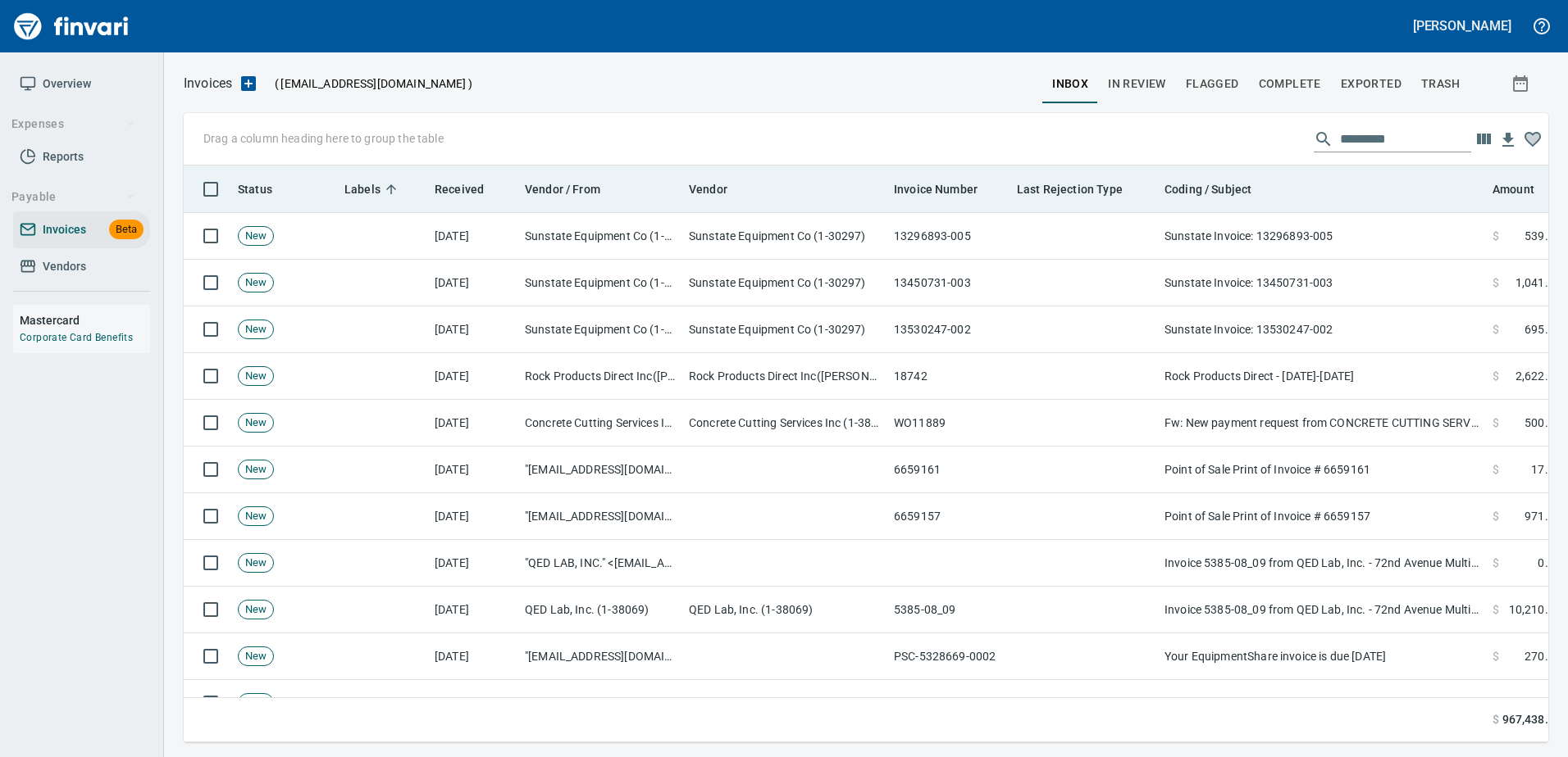
click at [1366, 204] on th "Coding / Subject" at bounding box center [1322, 190] width 328 height 48
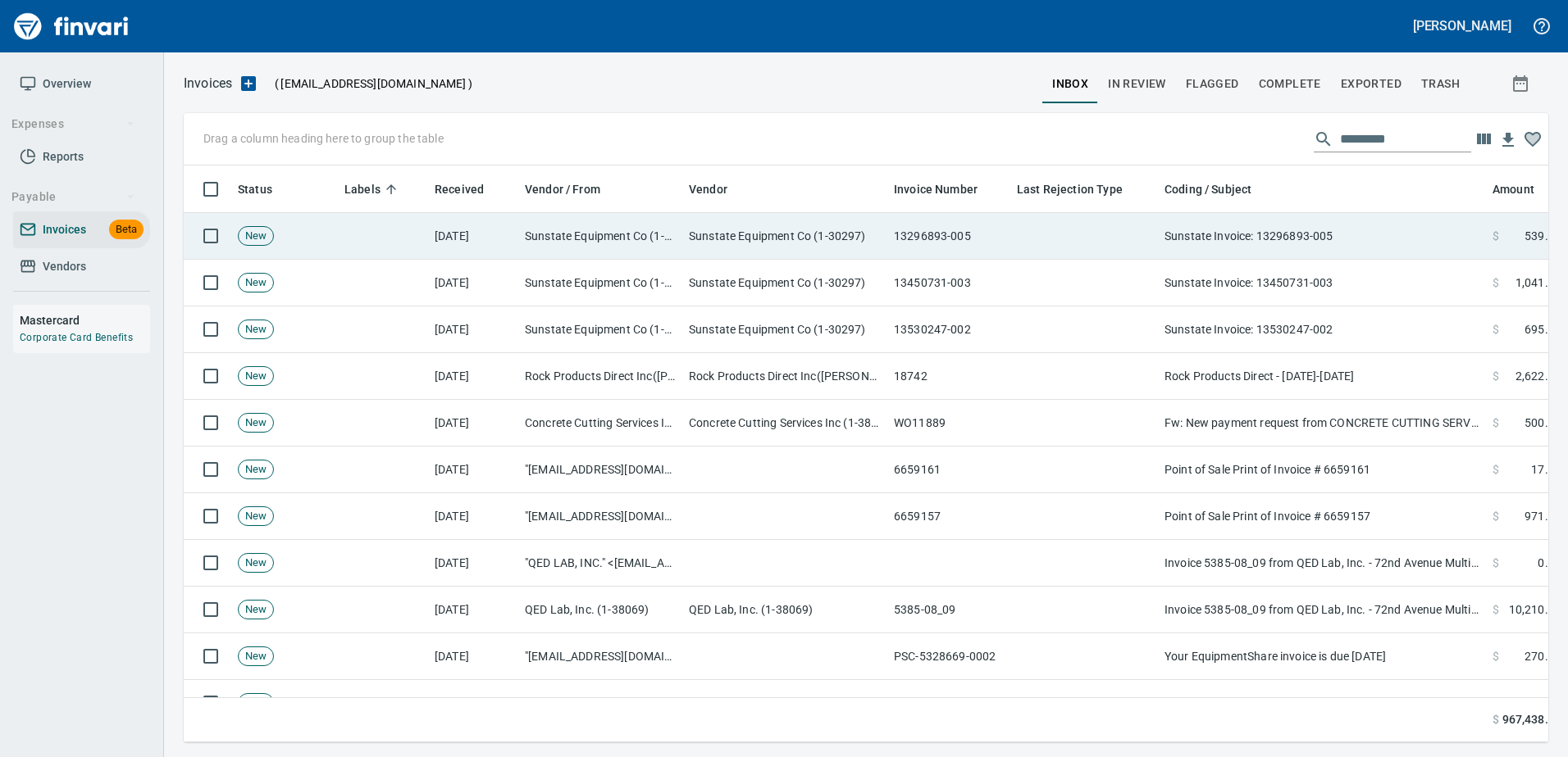
click at [1363, 220] on td "Sunstate Invoice: 13296893-005" at bounding box center [1322, 236] width 328 height 47
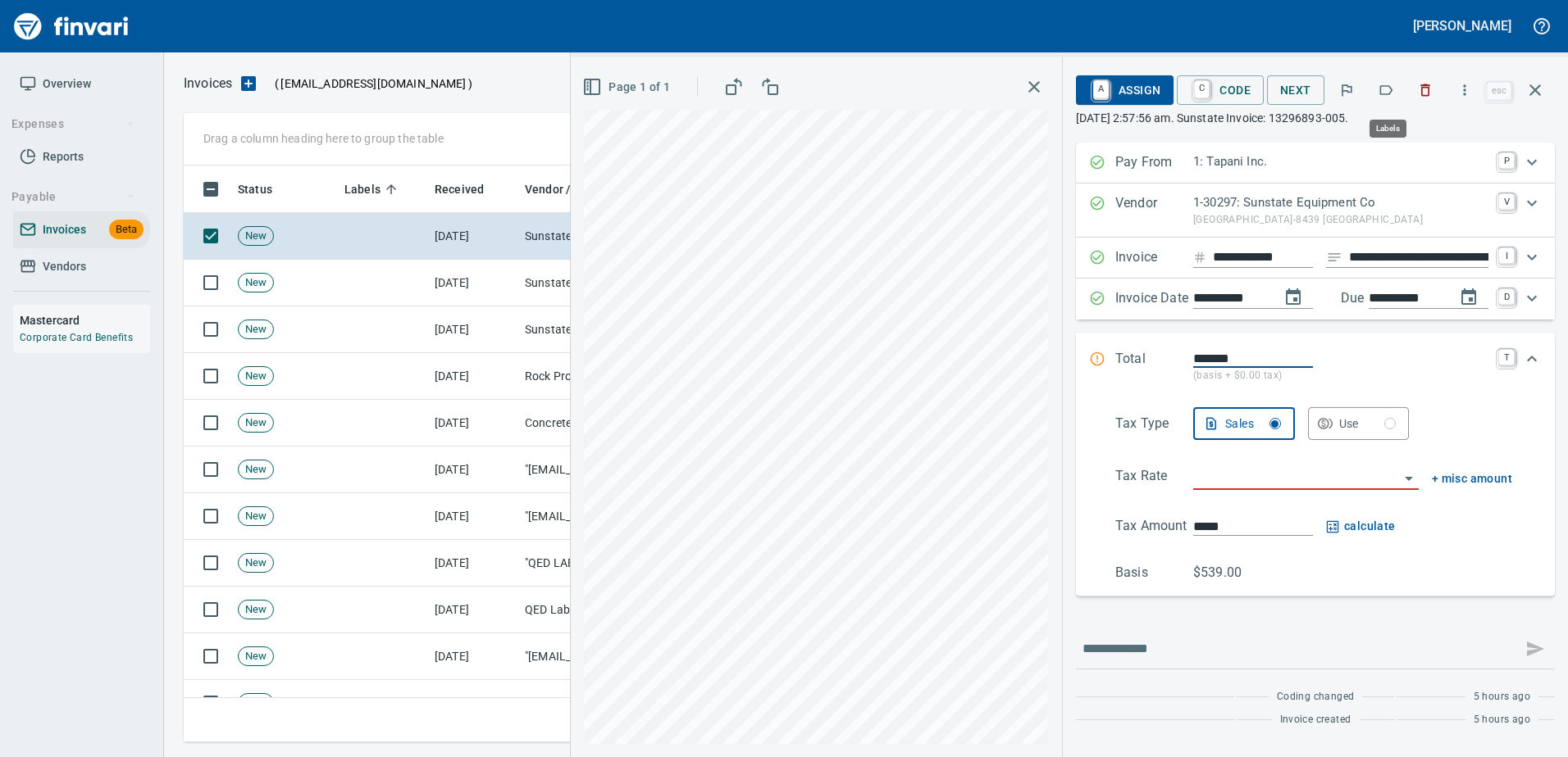
click at [1385, 90] on icon "button" at bounding box center [1386, 90] width 17 height 17
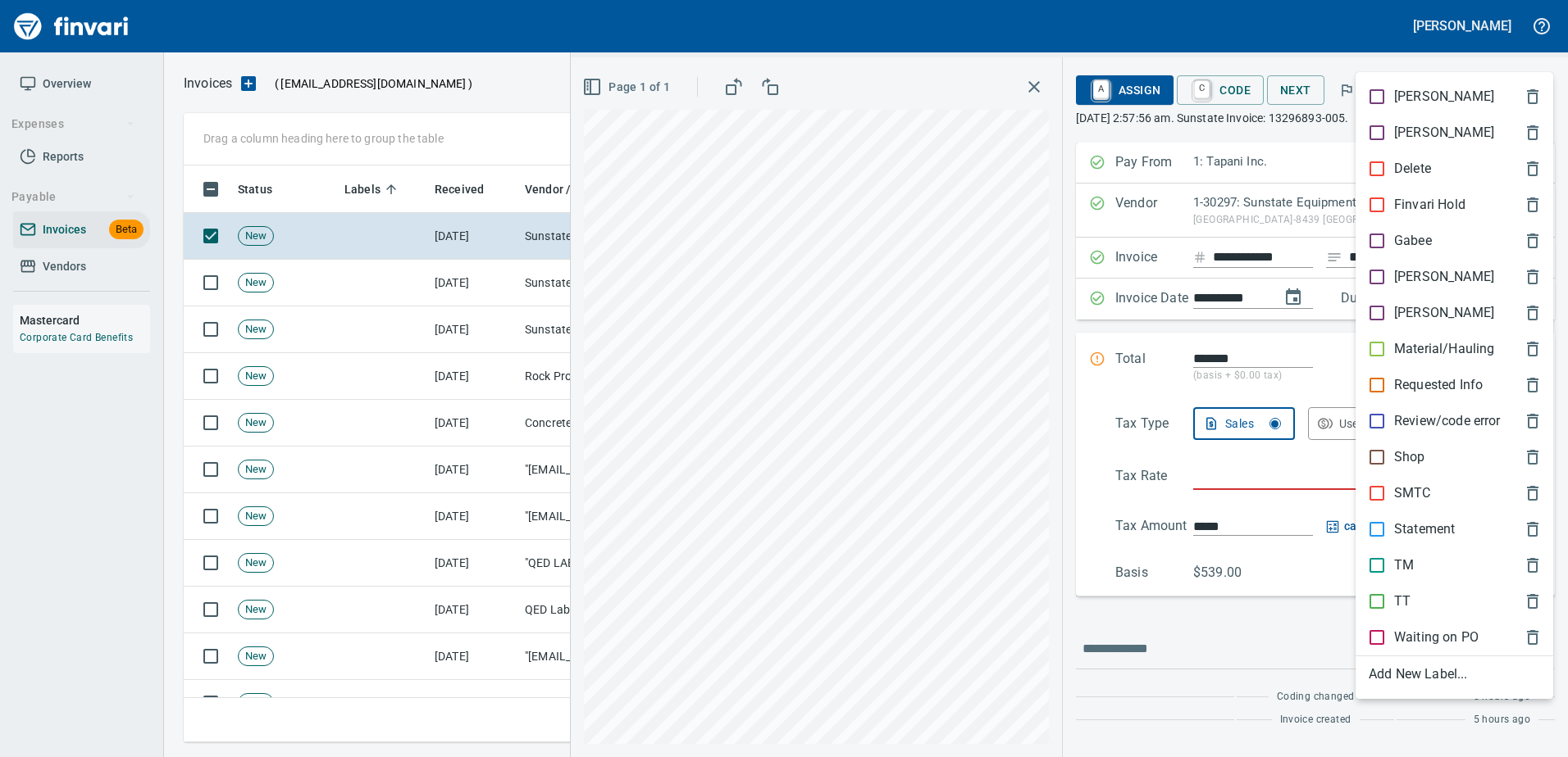
scroll to position [553, 1339]
click at [1415, 458] on p "Shop" at bounding box center [1410, 457] width 31 height 19
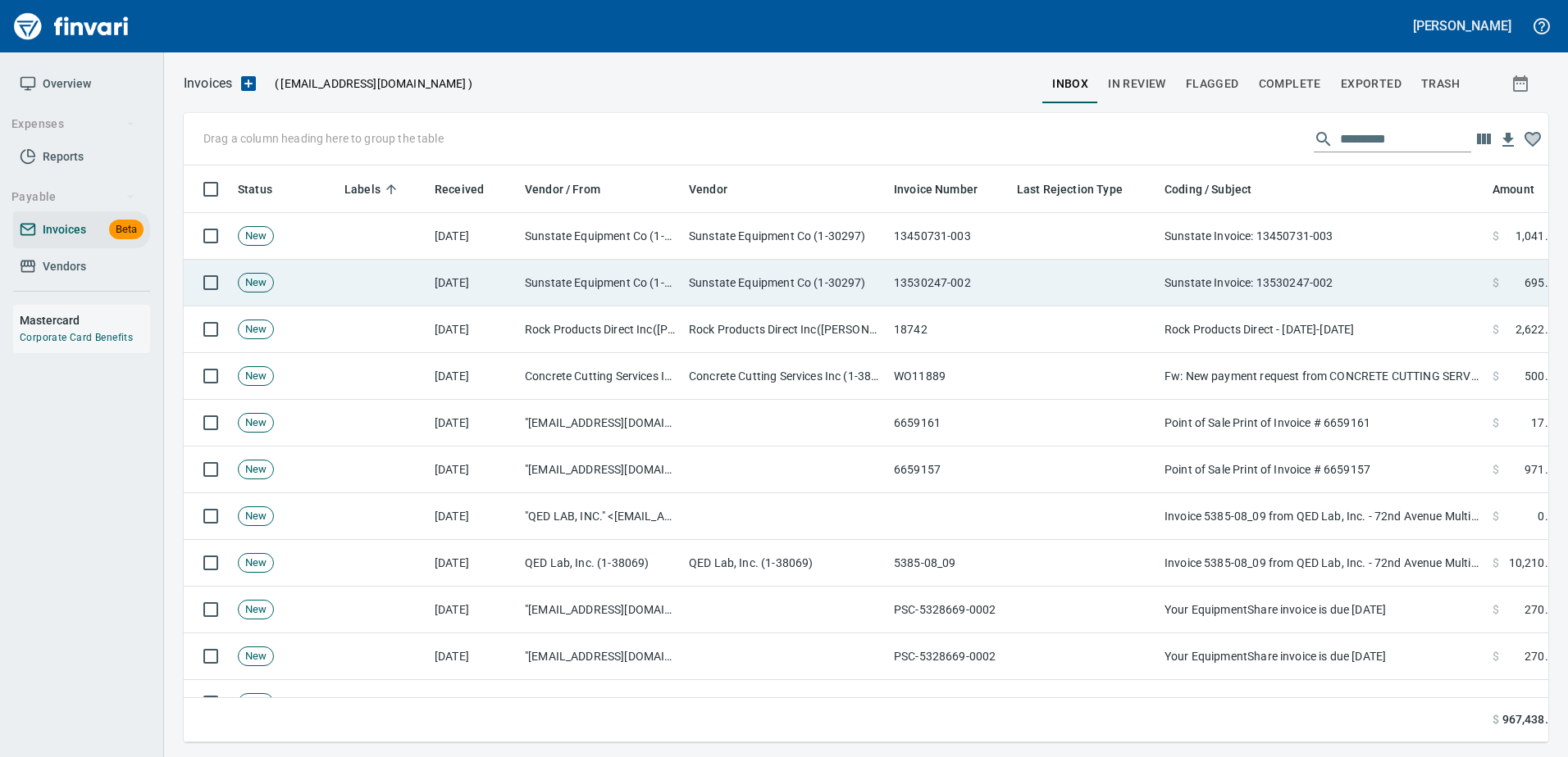
click at [1360, 285] on td "Sunstate Invoice: 13530247-002" at bounding box center [1322, 283] width 328 height 47
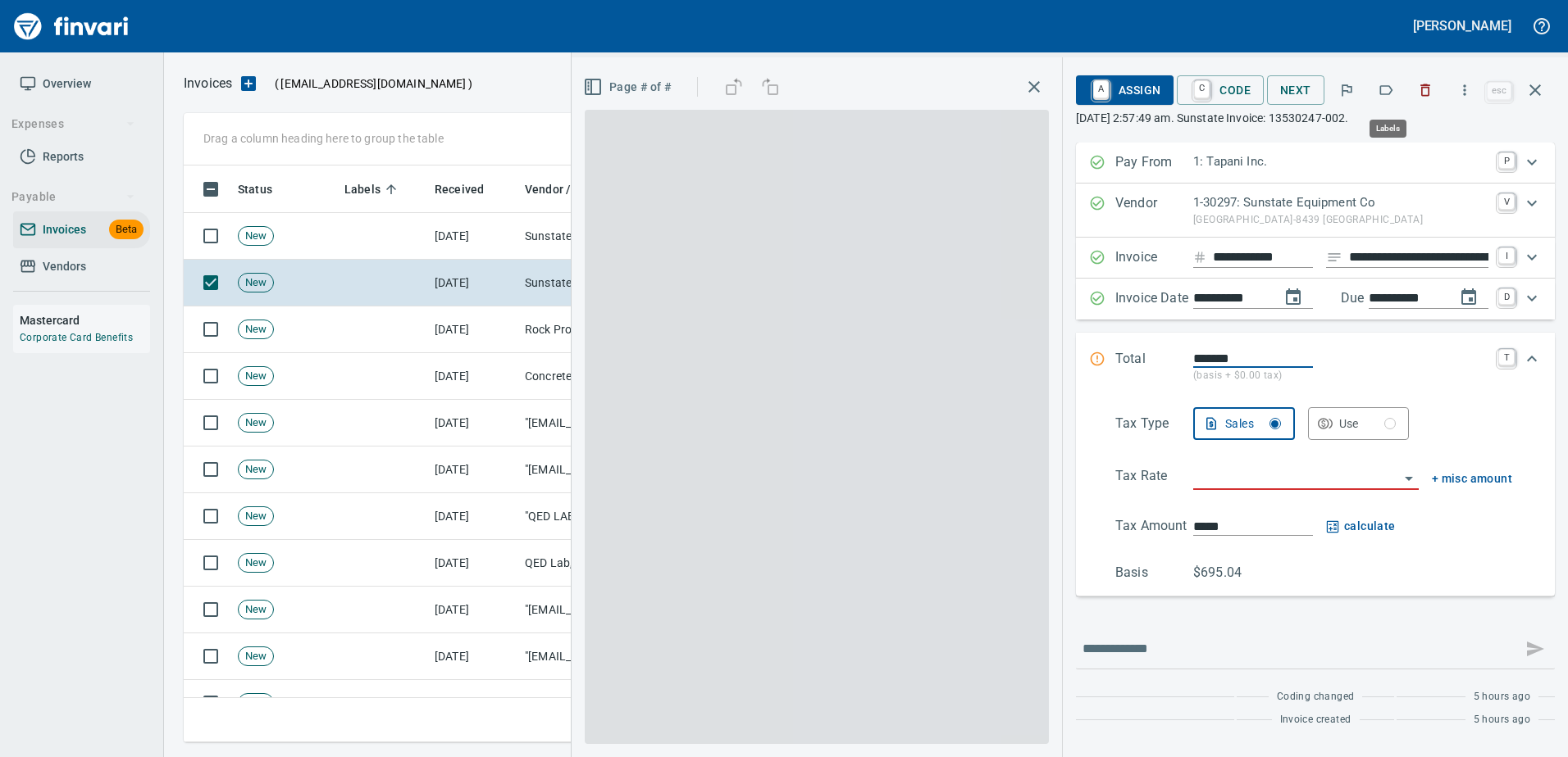
click at [1387, 86] on icon "button" at bounding box center [1387, 90] width 13 height 10
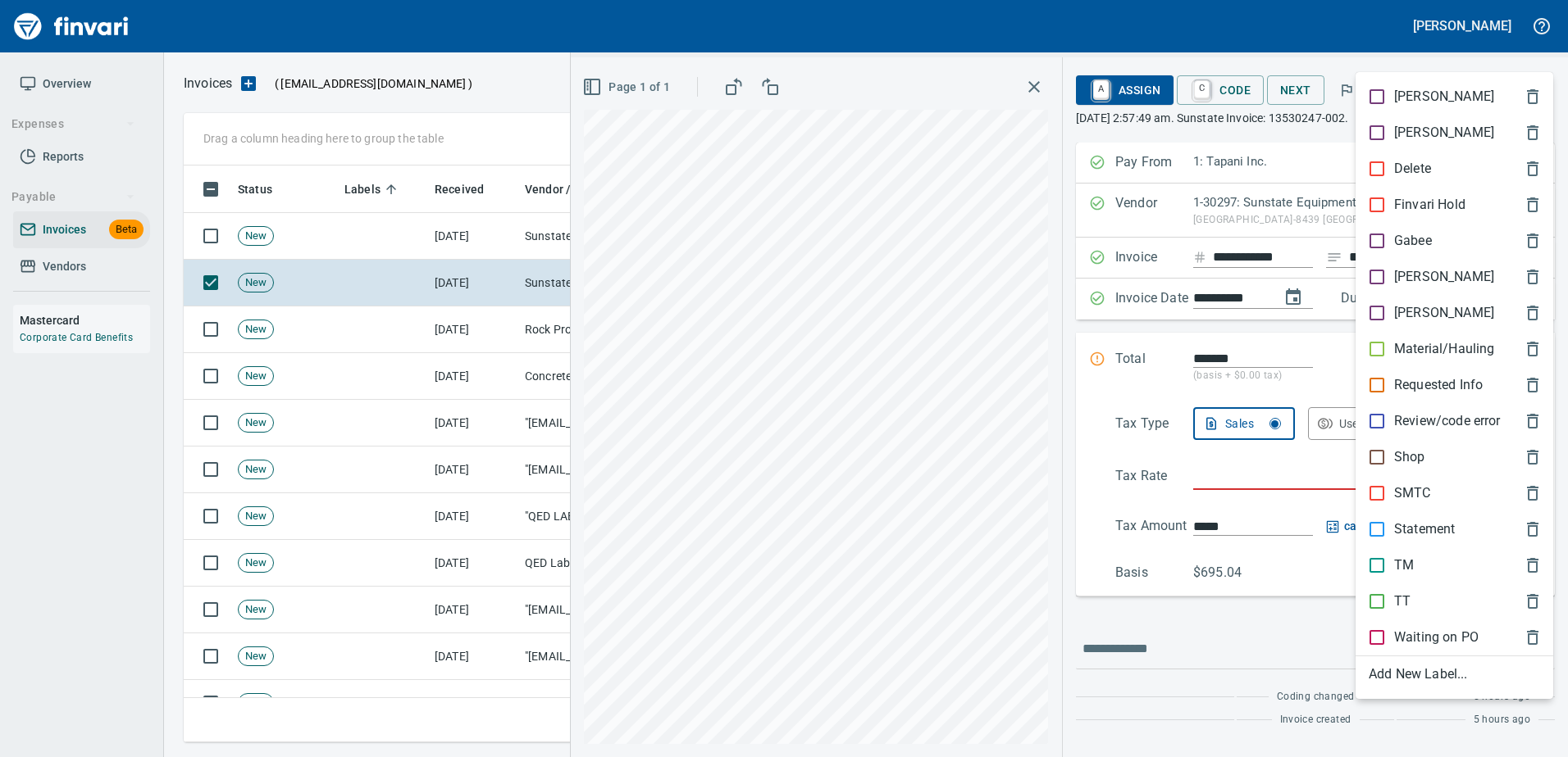
scroll to position [553, 1339]
click at [1433, 452] on span "Shop" at bounding box center [1441, 457] width 146 height 19
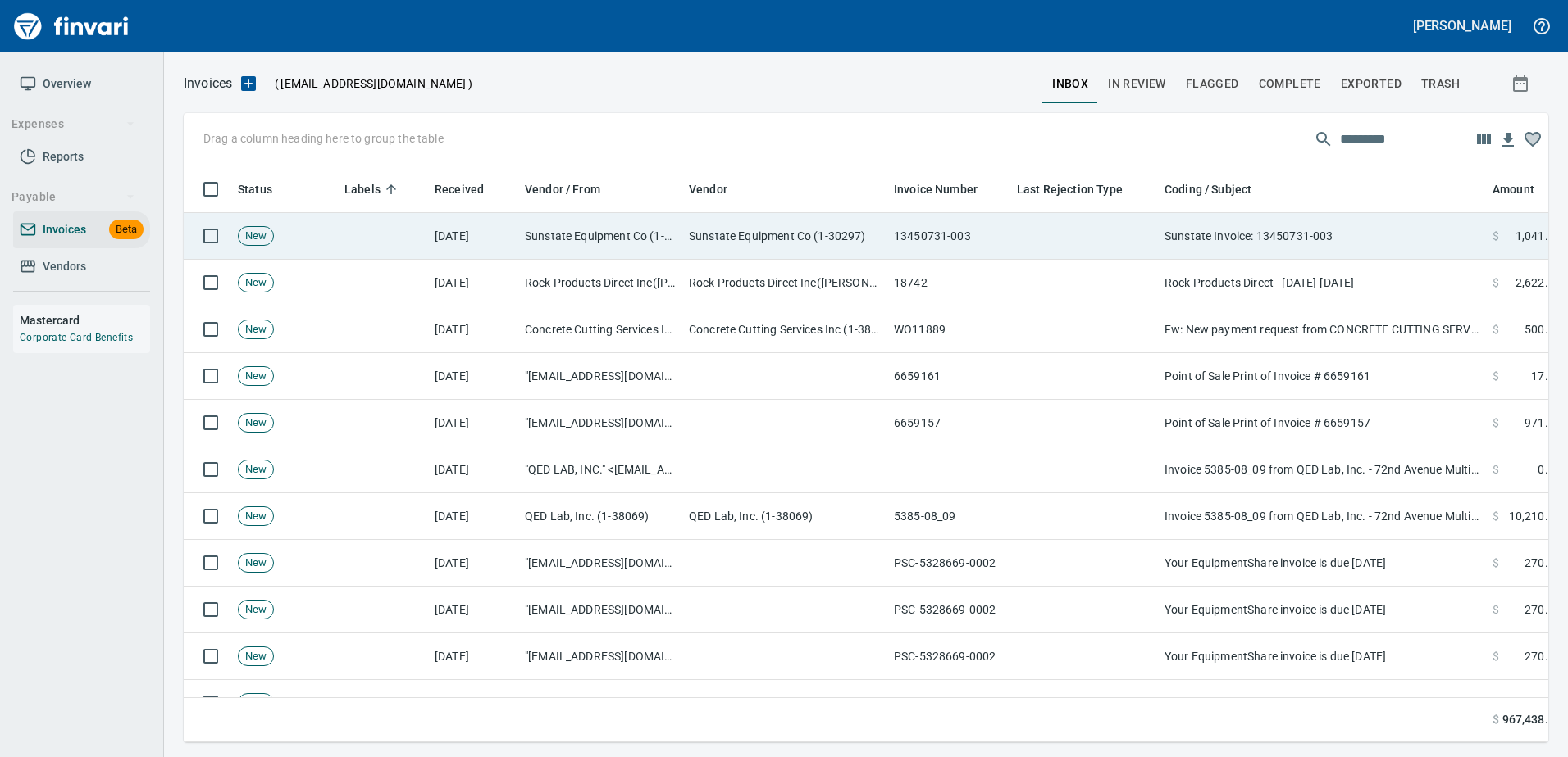
click at [1339, 242] on td "Sunstate Invoice: 13450731-003" at bounding box center [1322, 236] width 328 height 47
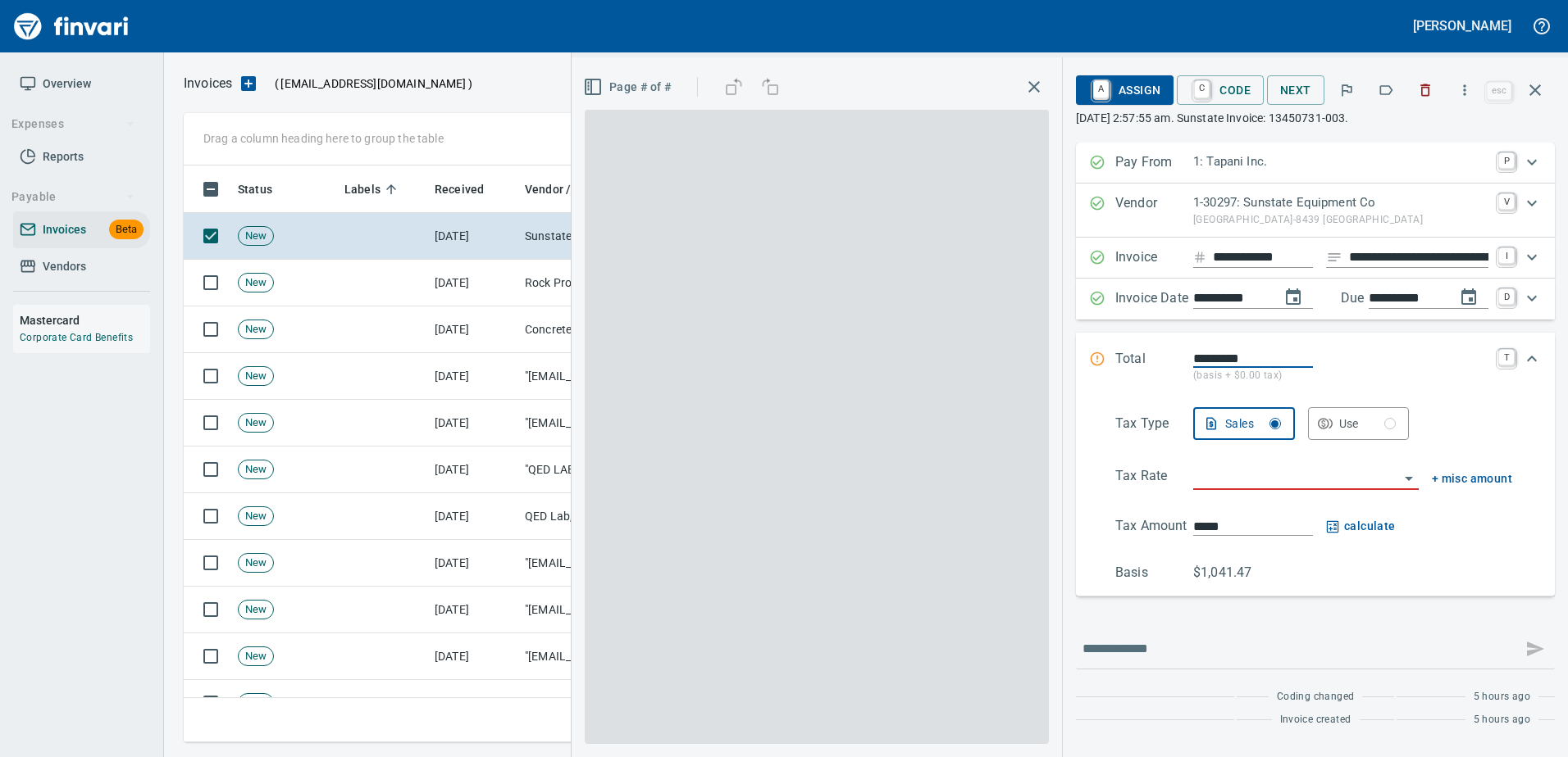
click at [1379, 91] on icon "button" at bounding box center [1386, 90] width 17 height 17
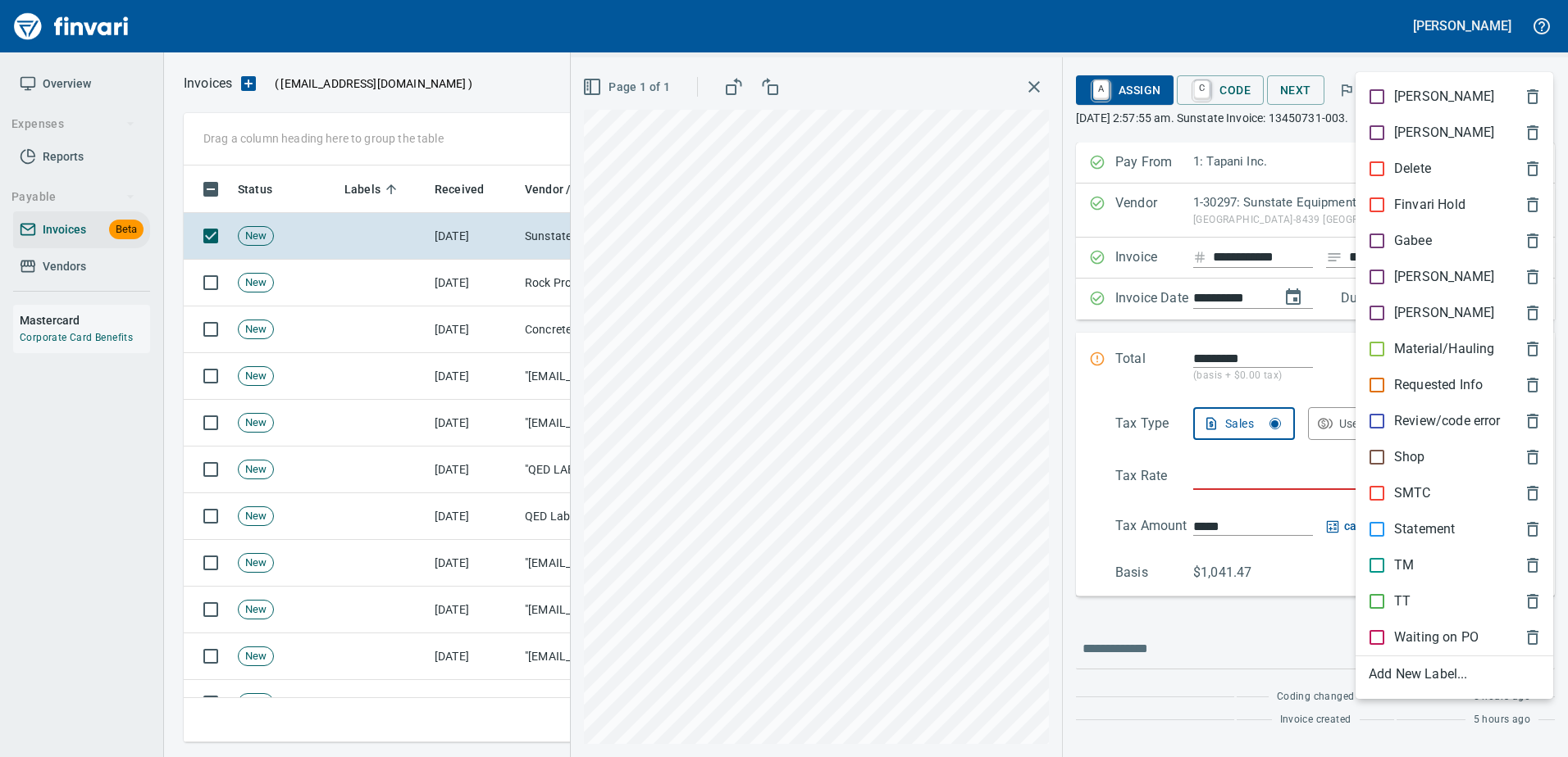
click at [1398, 448] on p "Shop" at bounding box center [1410, 457] width 31 height 19
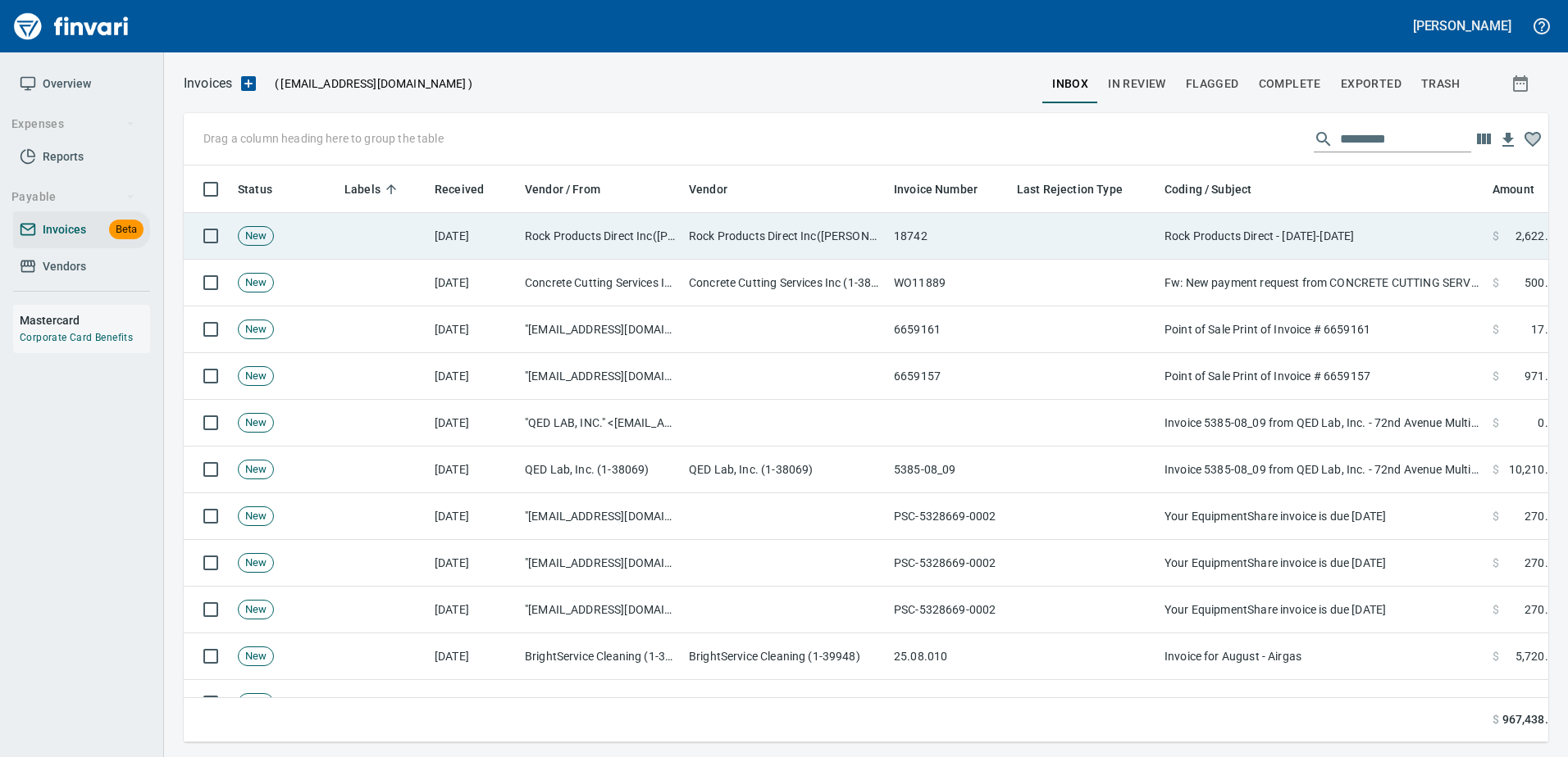
click at [1349, 226] on td "Rock Products Direct - Aug 18-22" at bounding box center [1322, 236] width 328 height 47
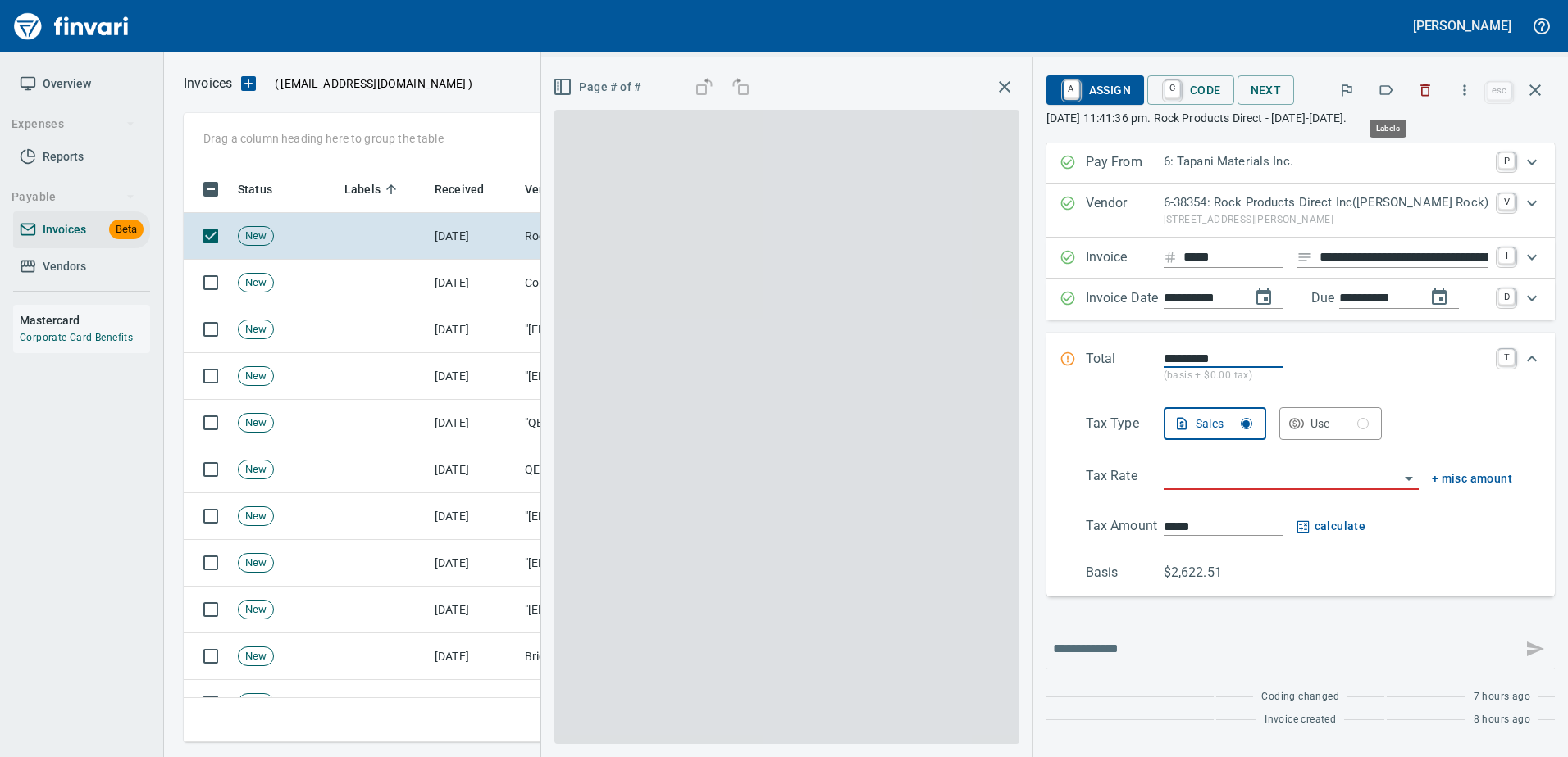
scroll to position [553, 1339]
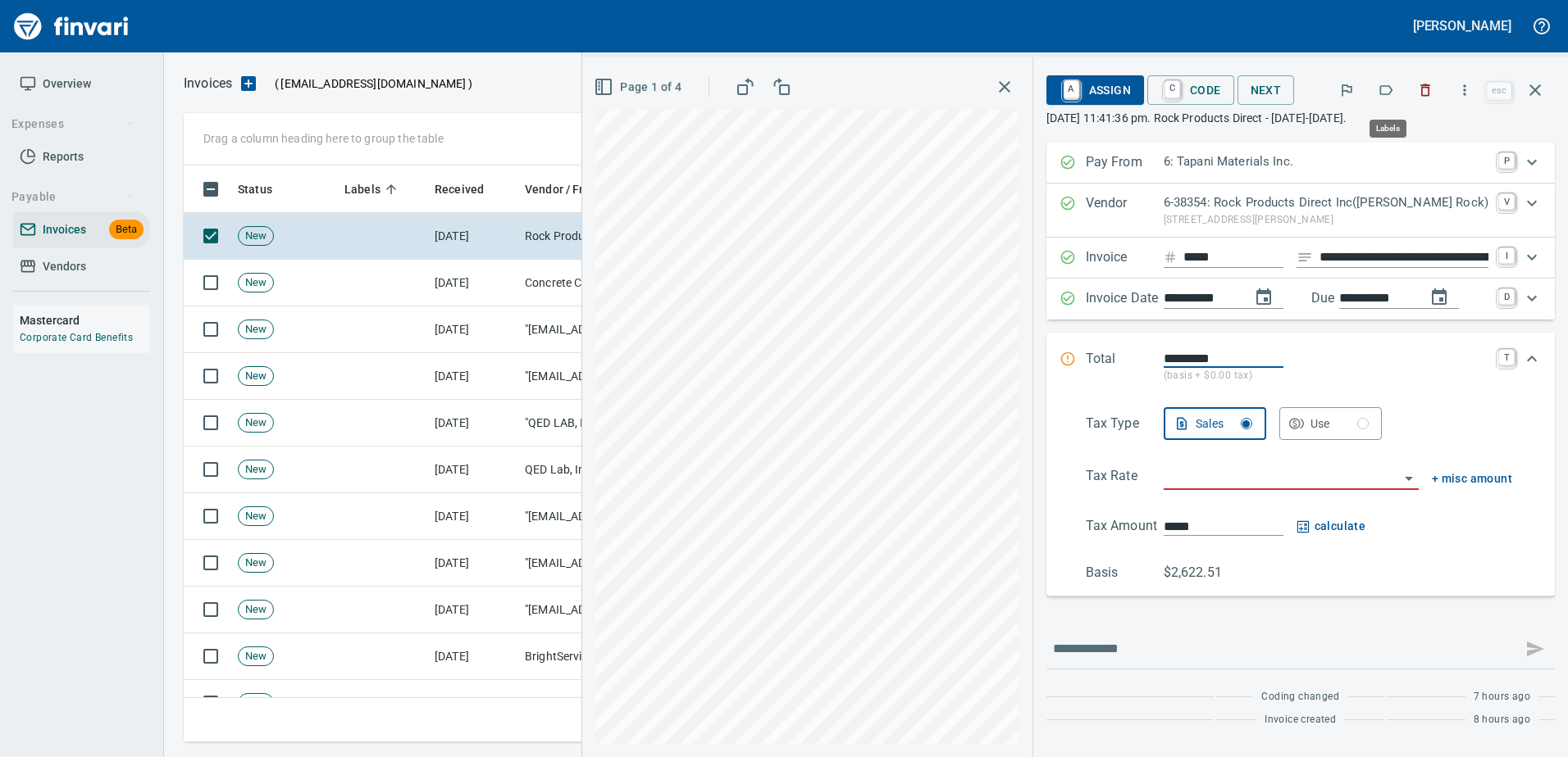
click at [1387, 98] on icon "button" at bounding box center [1386, 90] width 17 height 17
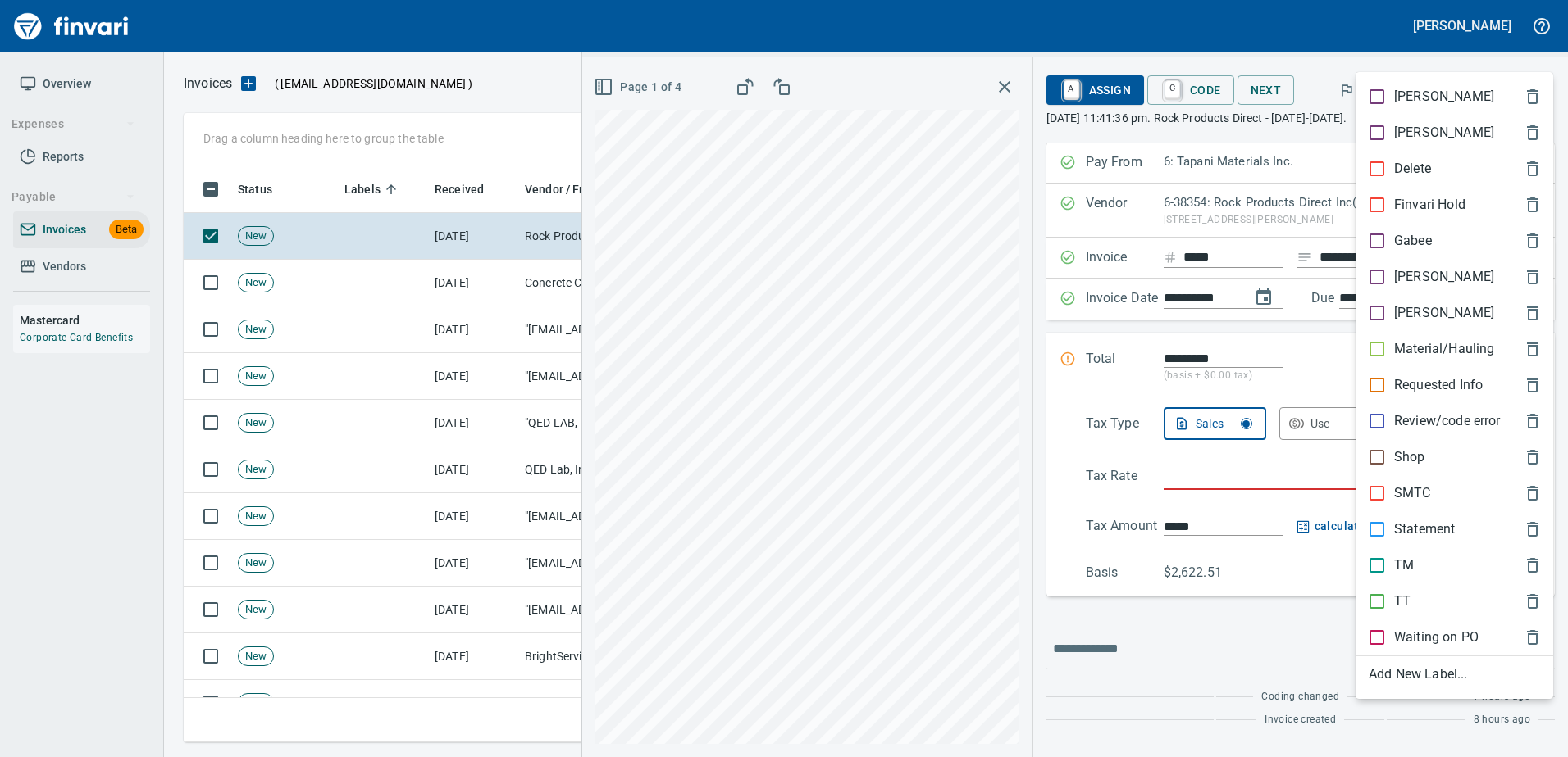
click at [1408, 513] on div "Statement" at bounding box center [1454, 529] width 197 height 36
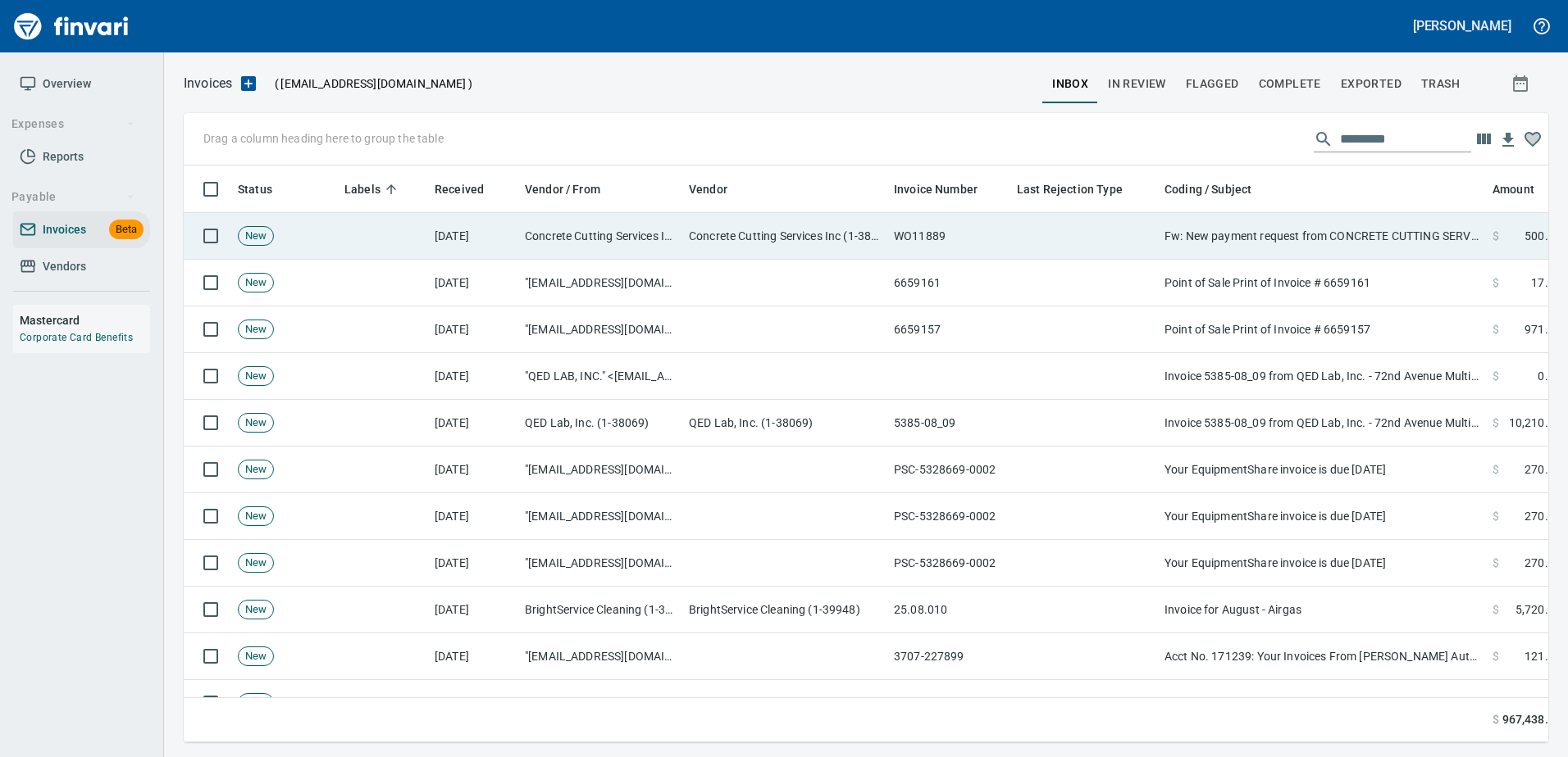
click at [1323, 230] on td "Fw: New payment request from CONCRETE CUTTING SERVICES INC. - invoice WO11889" at bounding box center [1322, 236] width 328 height 47
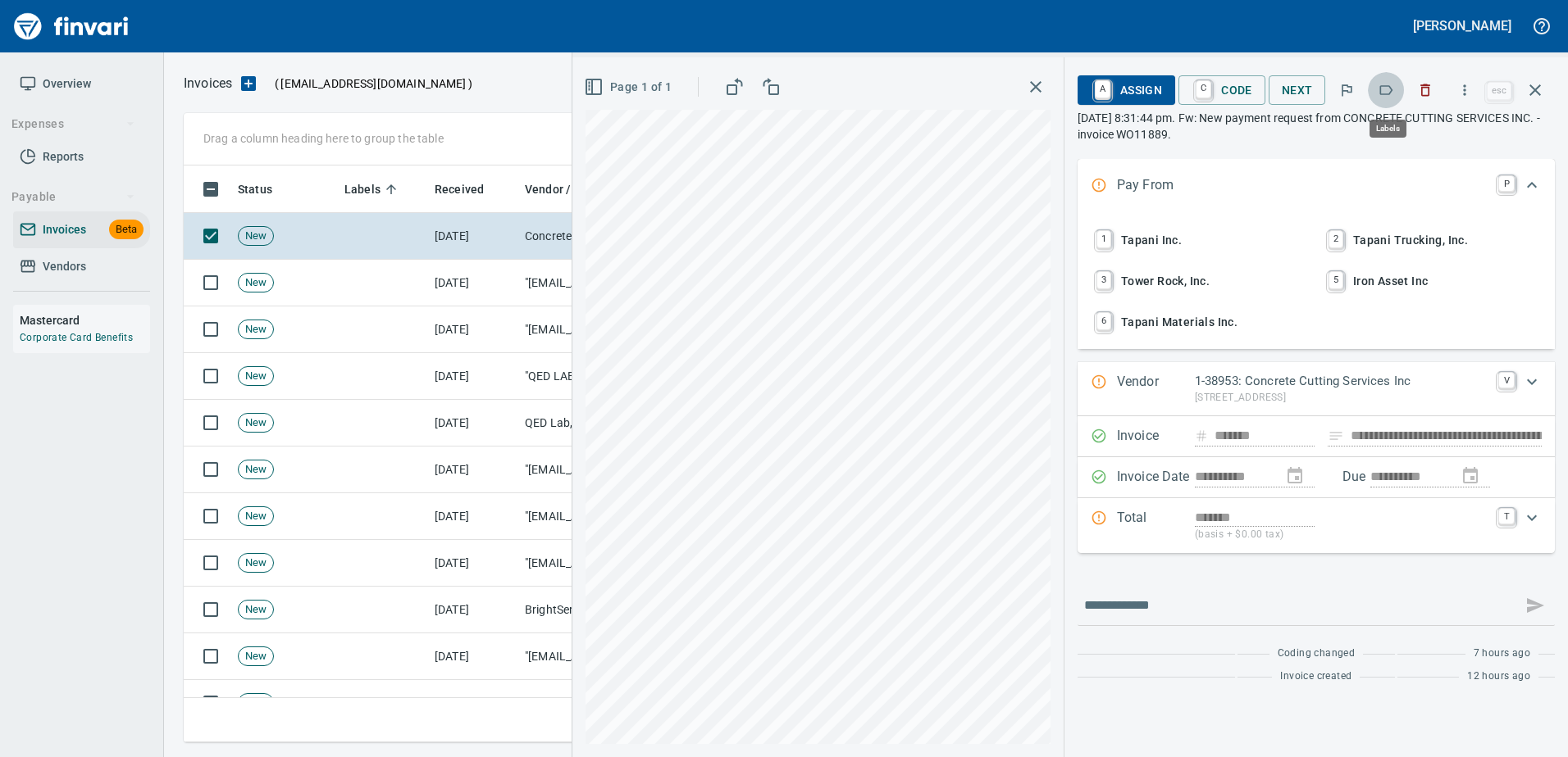
click at [1389, 86] on icon "button" at bounding box center [1386, 90] width 17 height 17
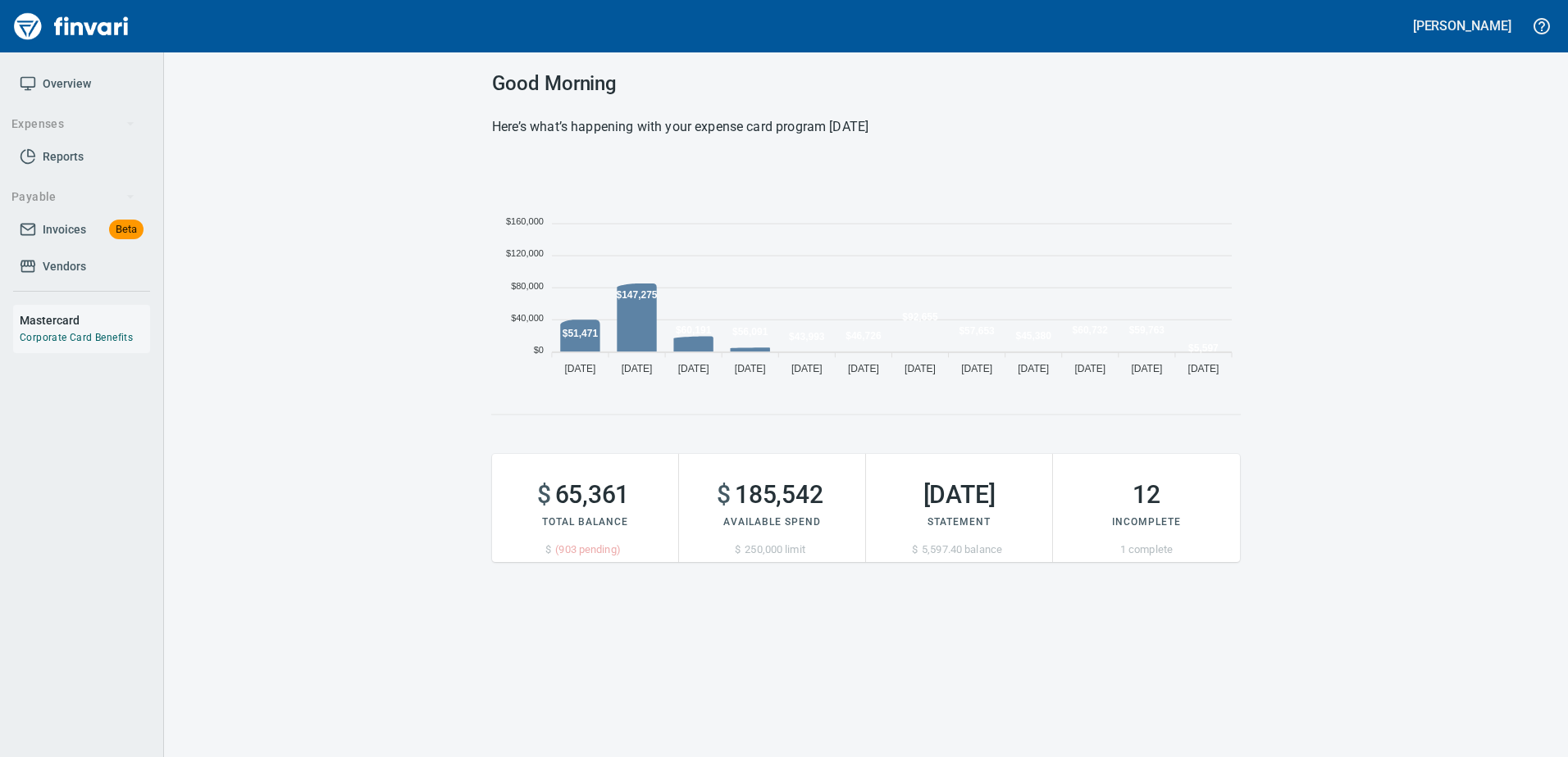
scroll to position [225, 735]
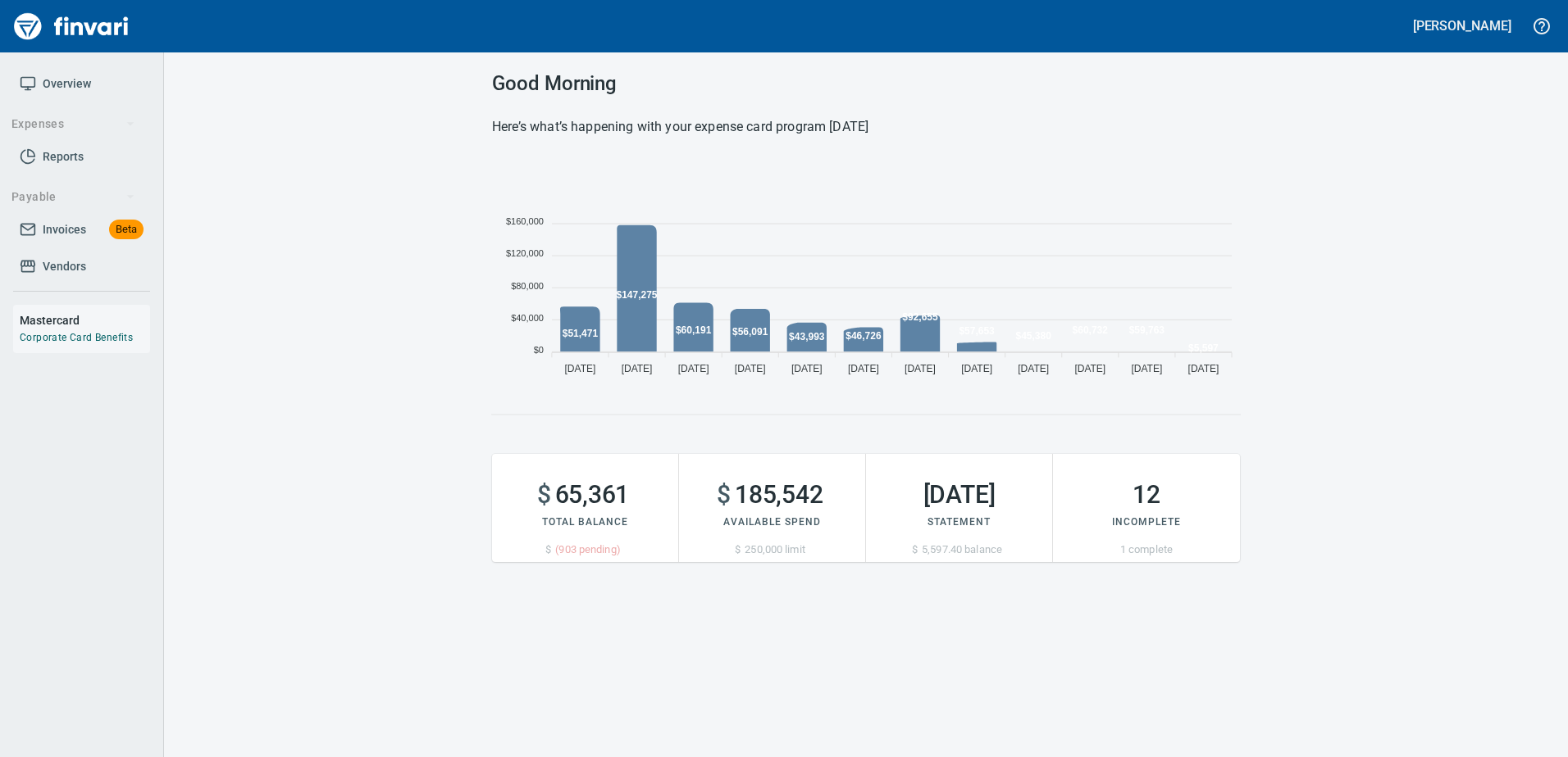
click at [41, 274] on span "Vendors" at bounding box center [81, 267] width 123 height 20
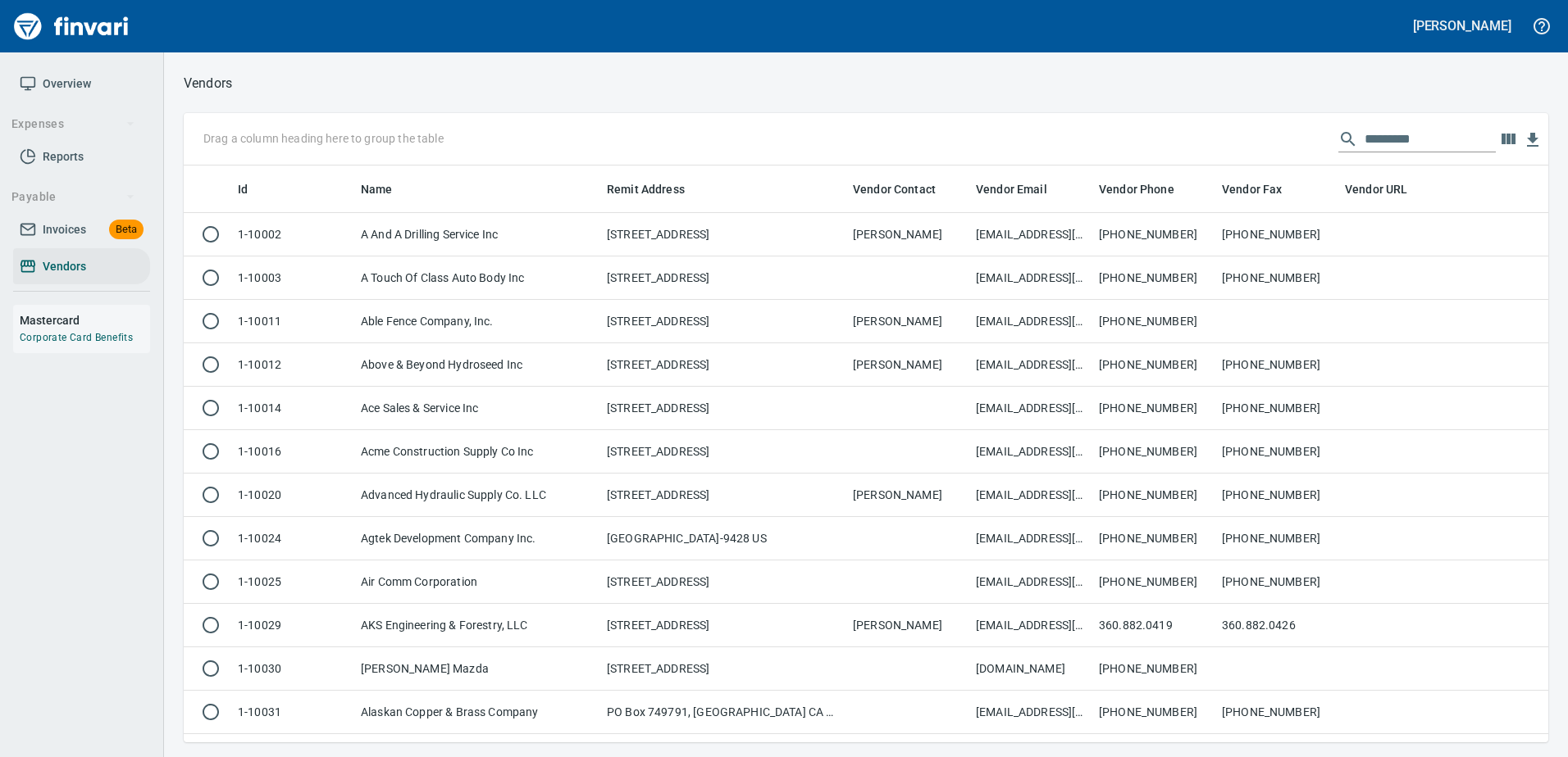
scroll to position [2, 2]
click at [88, 262] on span "Vendors" at bounding box center [81, 267] width 123 height 20
click at [1411, 146] on input "text" at bounding box center [1430, 139] width 131 height 26
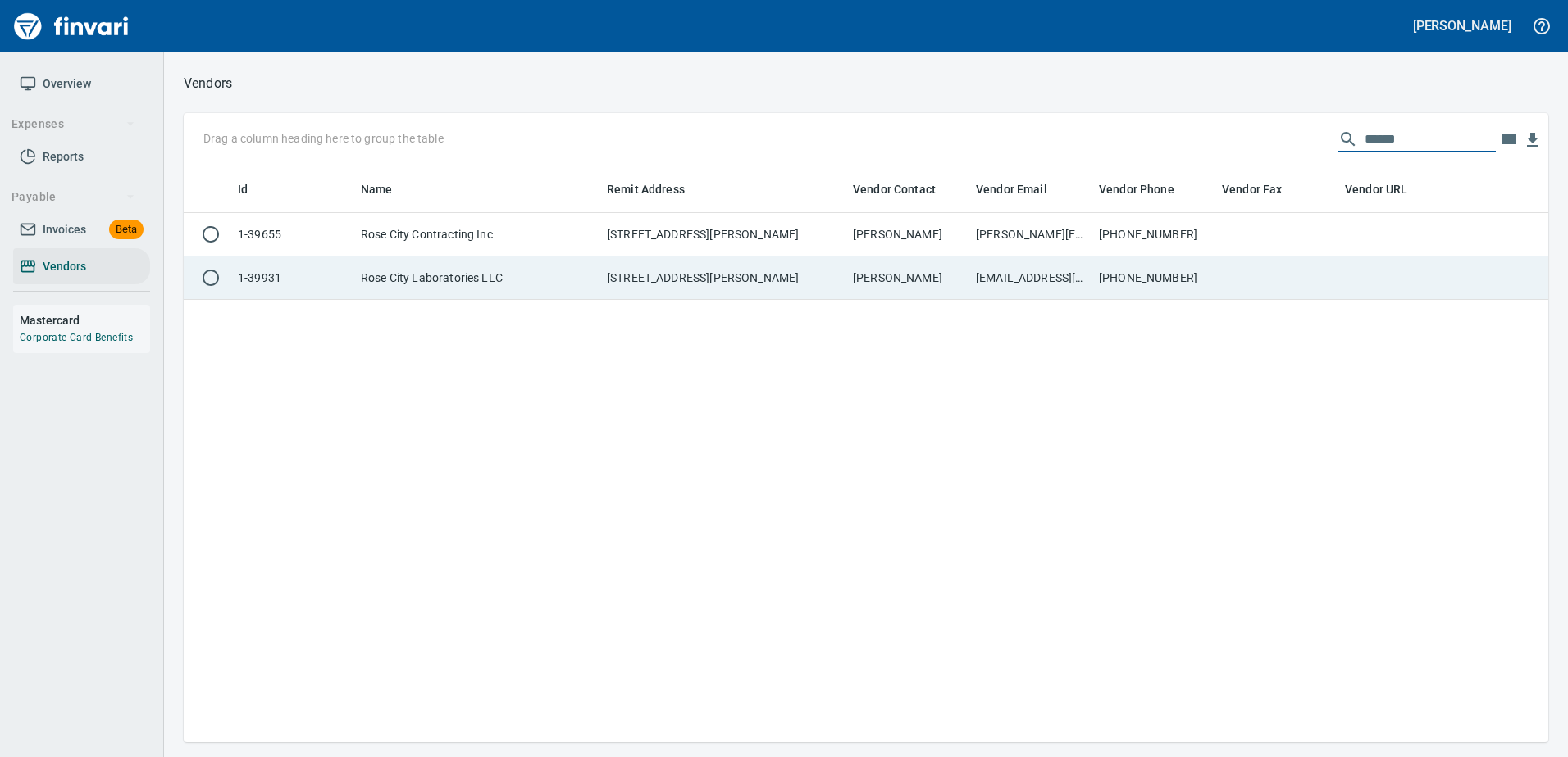
type input "******"
click at [1297, 290] on td at bounding box center [1276, 278] width 123 height 43
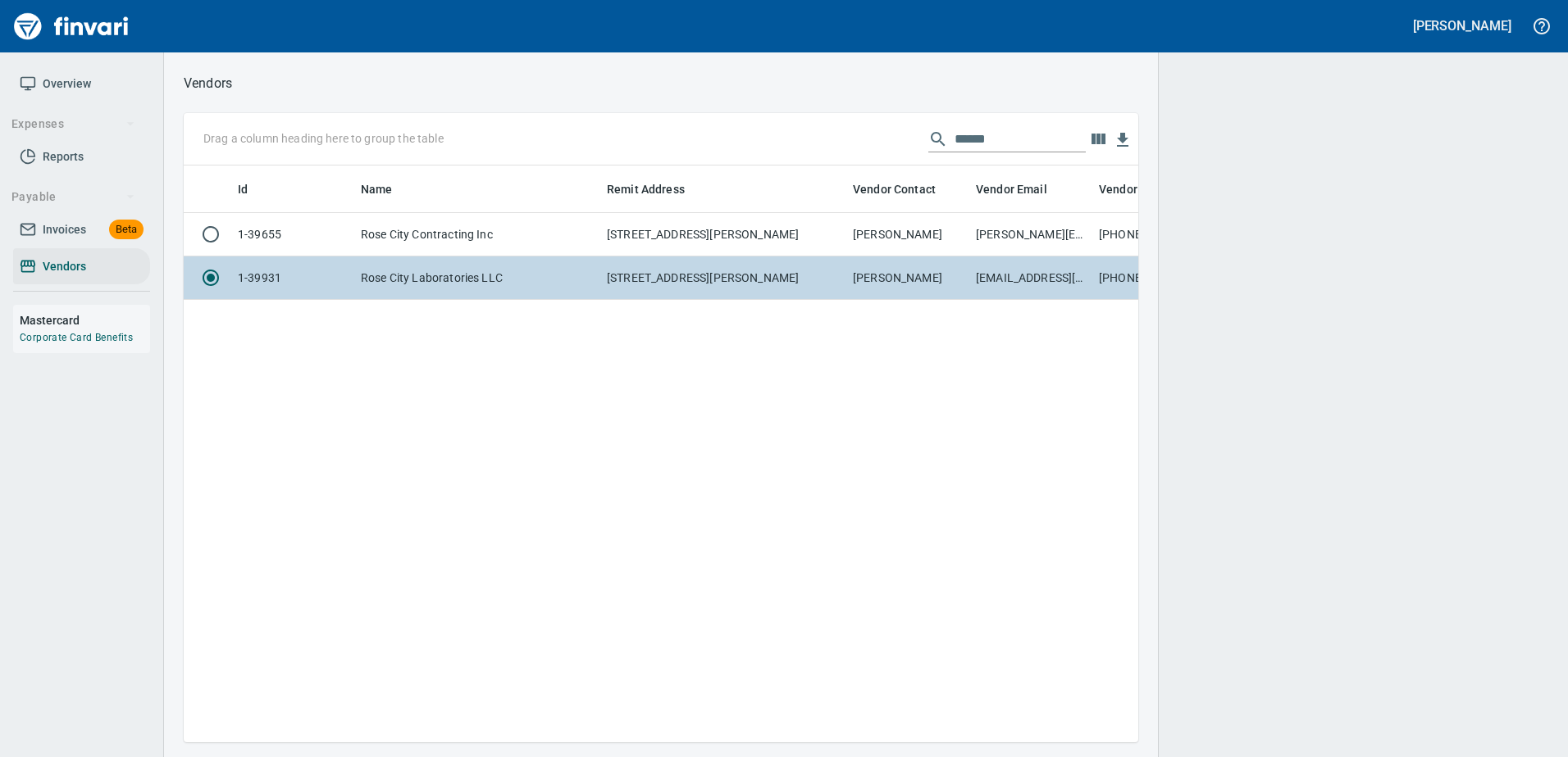
scroll to position [553, 942]
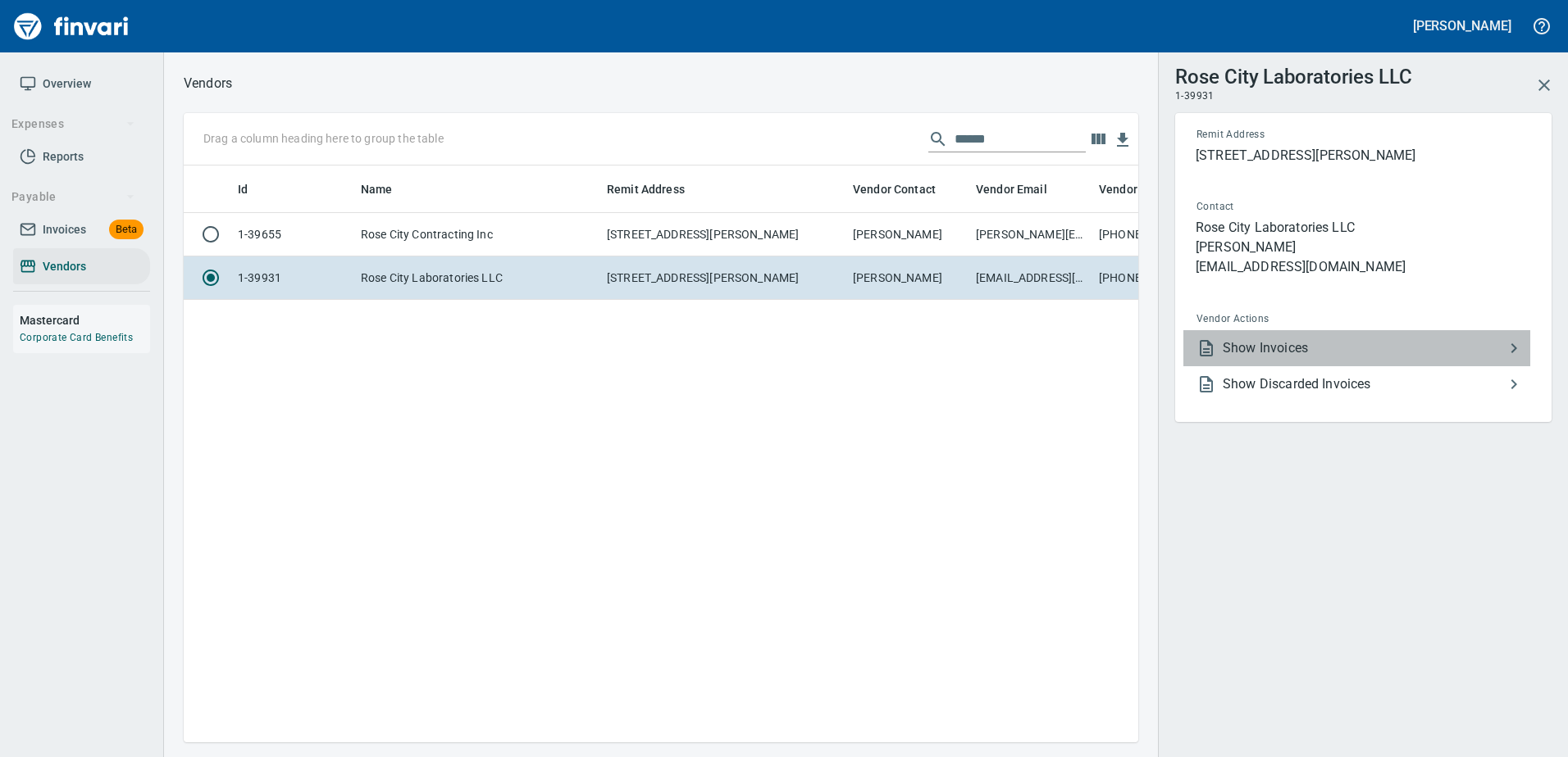
click at [1250, 354] on span "Show Invoices" at bounding box center [1363, 348] width 281 height 19
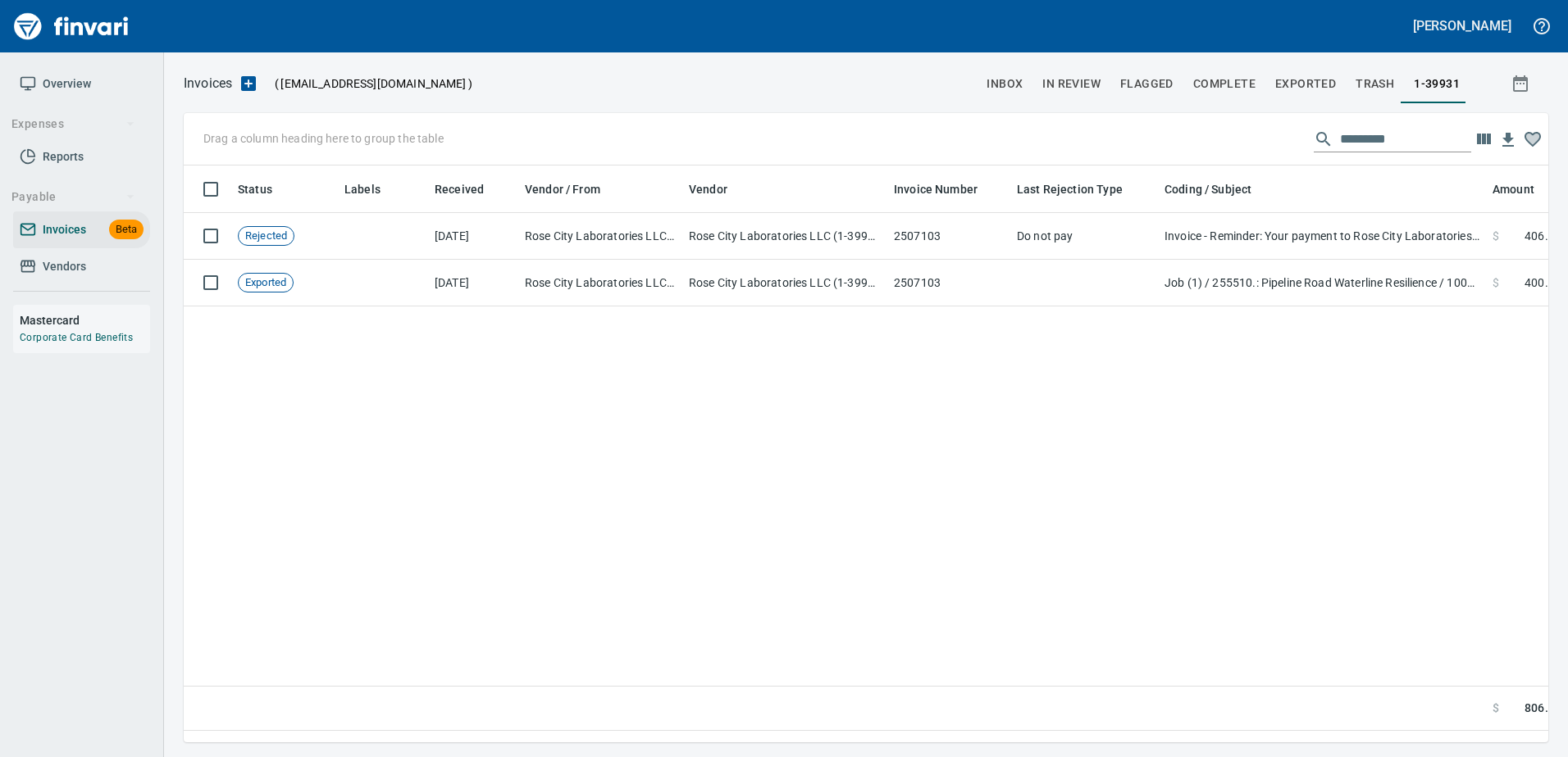
scroll to position [553, 1352]
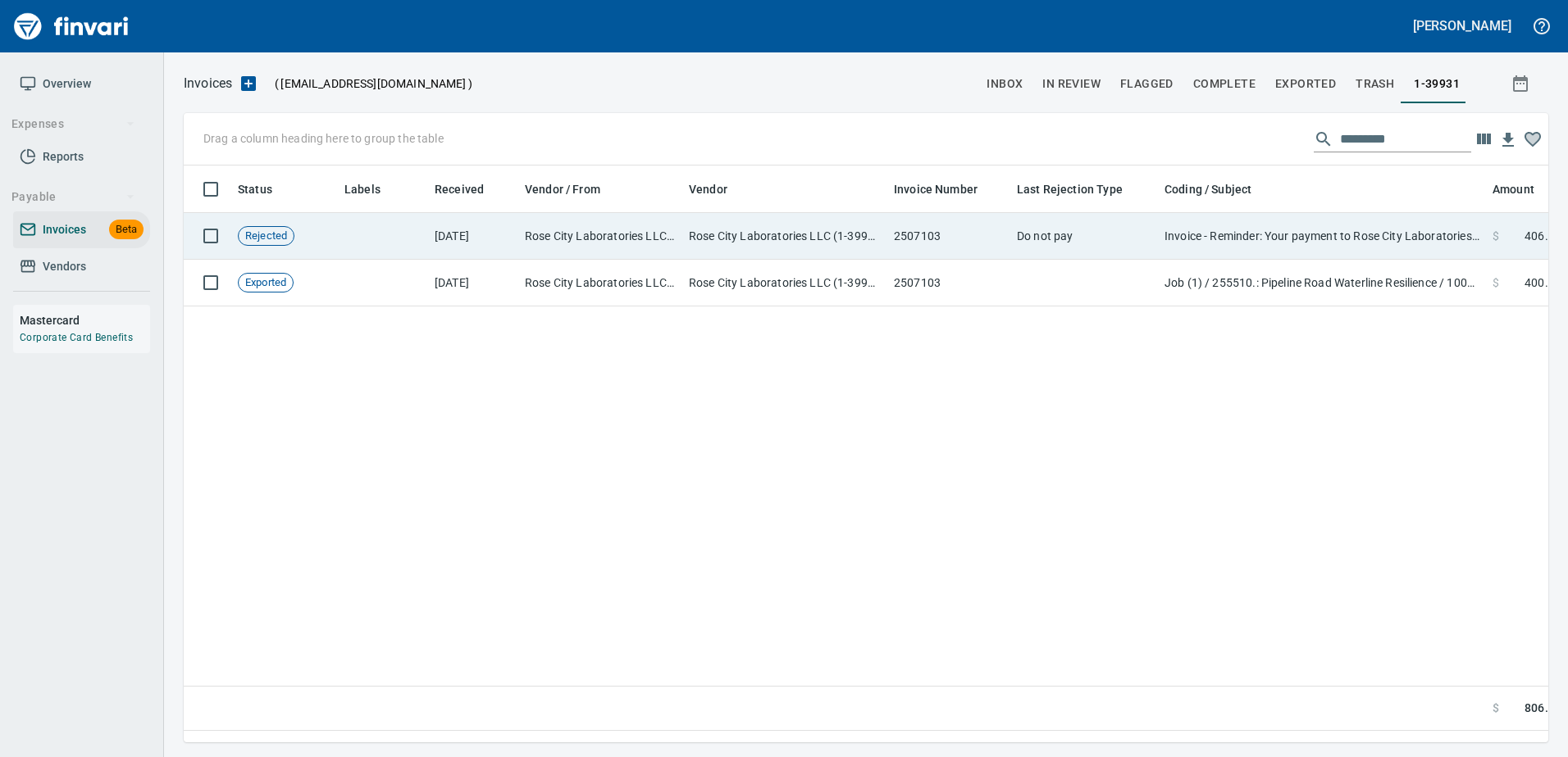
click at [984, 215] on td "2507103" at bounding box center [948, 236] width 123 height 47
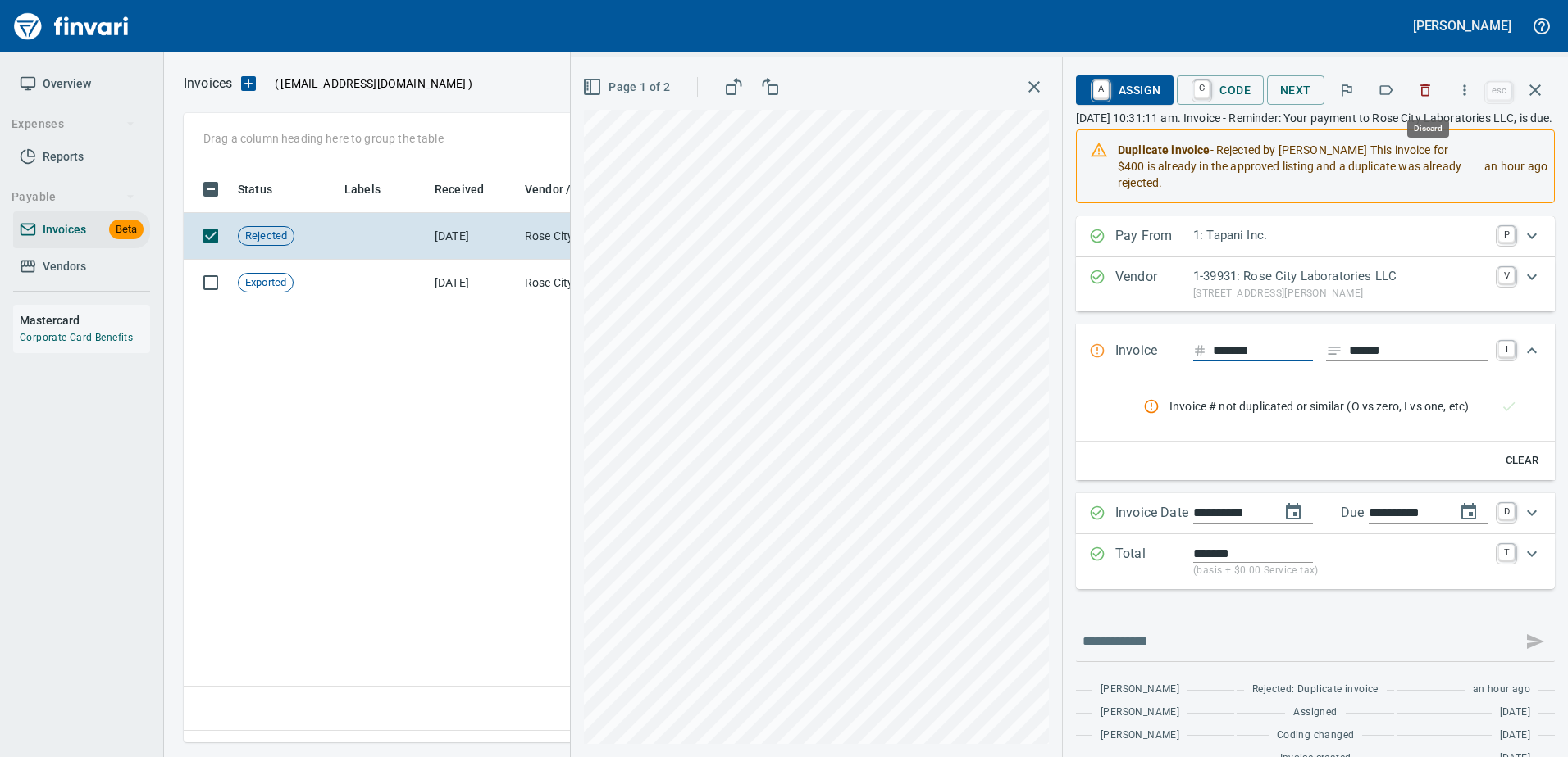
click at [1422, 93] on icon "button" at bounding box center [1425, 90] width 17 height 17
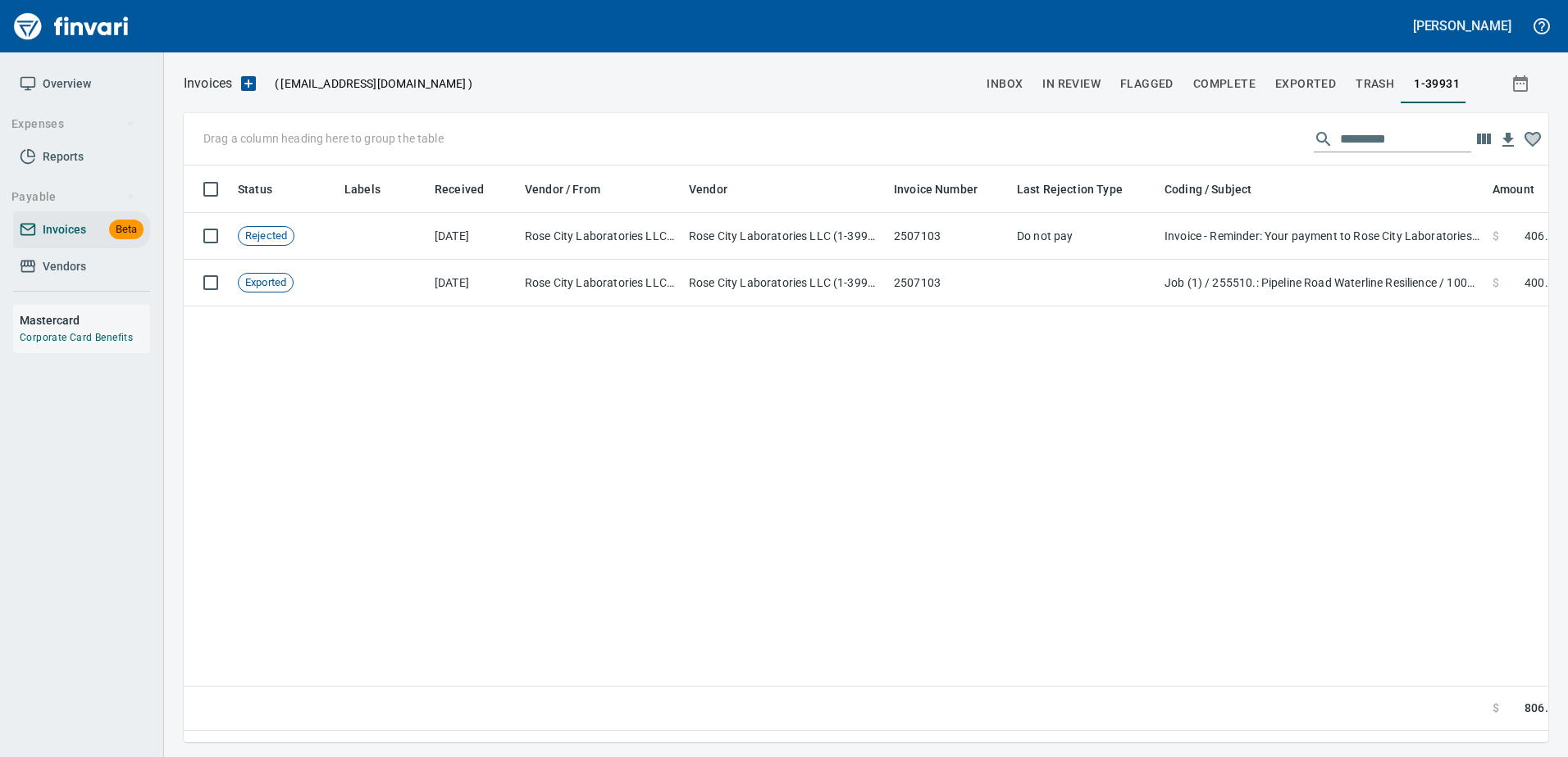
scroll to position [553, 1352]
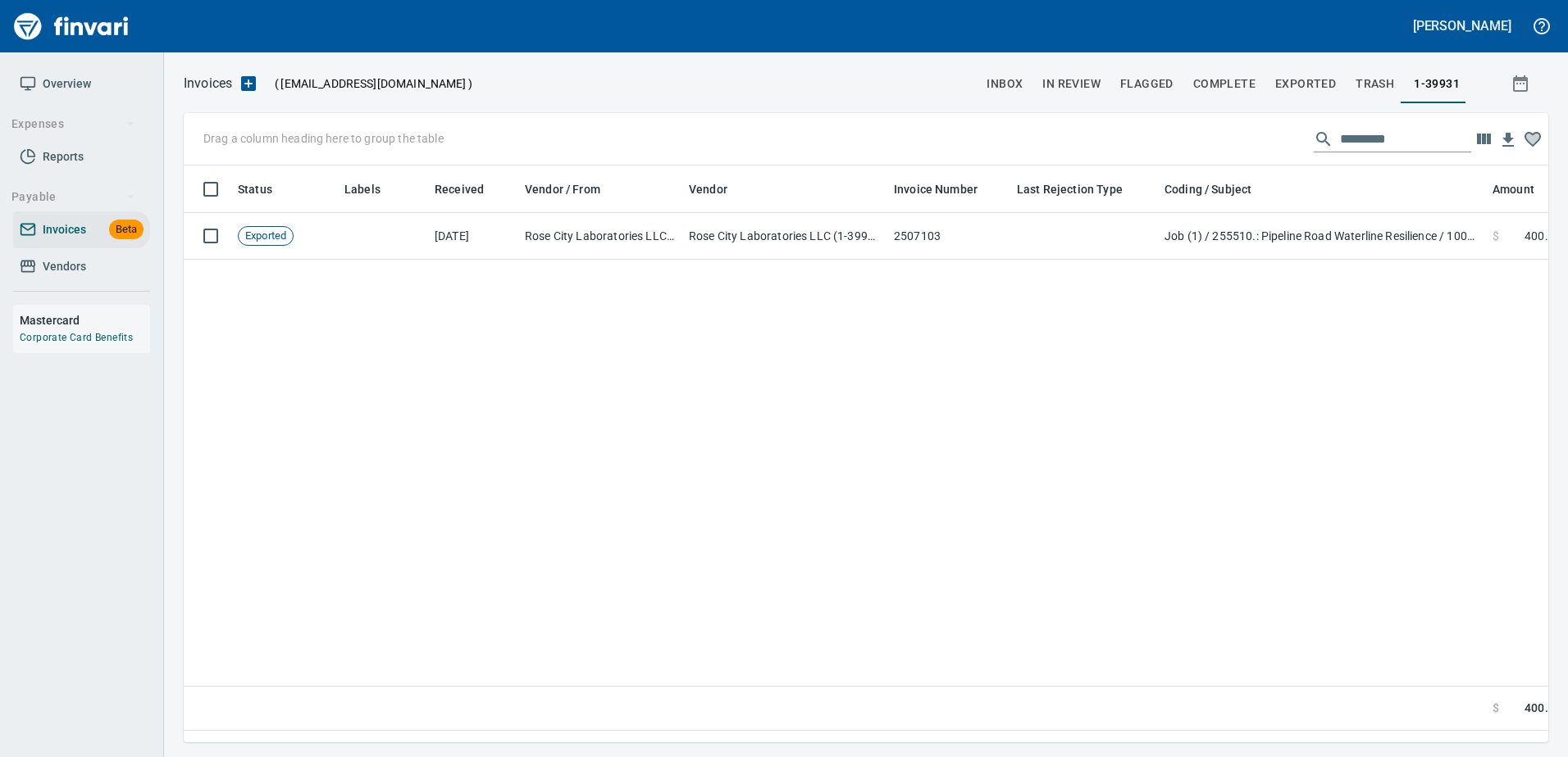
click at [93, 267] on span "Vendors" at bounding box center [81, 267] width 123 height 20
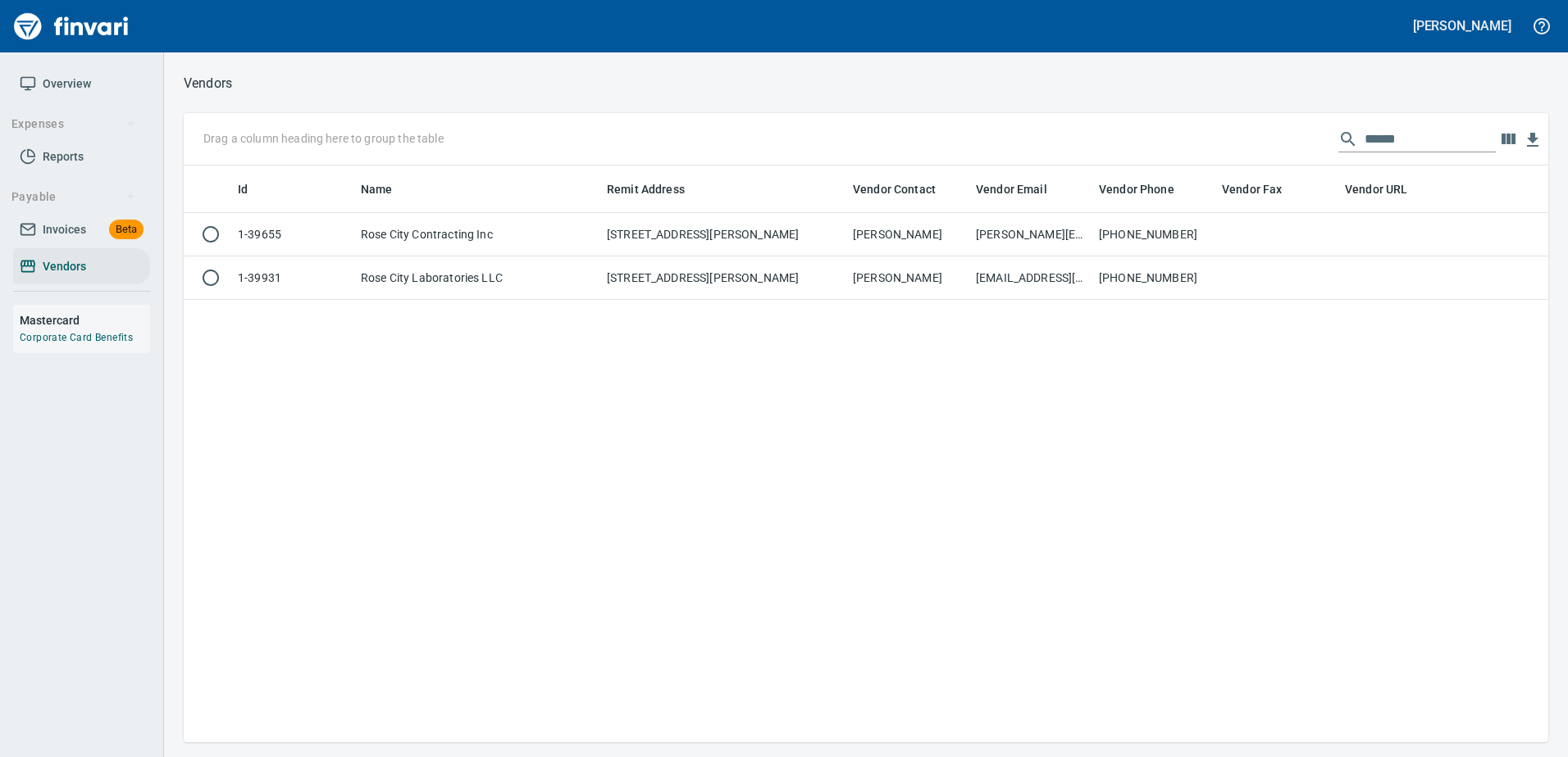
scroll to position [565, 1352]
drag, startPoint x: 1427, startPoint y: 133, endPoint x: 1157, endPoint y: 159, distance: 271.2
click at [1189, 163] on div "Drag a column heading here to group the table ******" at bounding box center [865, 139] width 1364 height 52
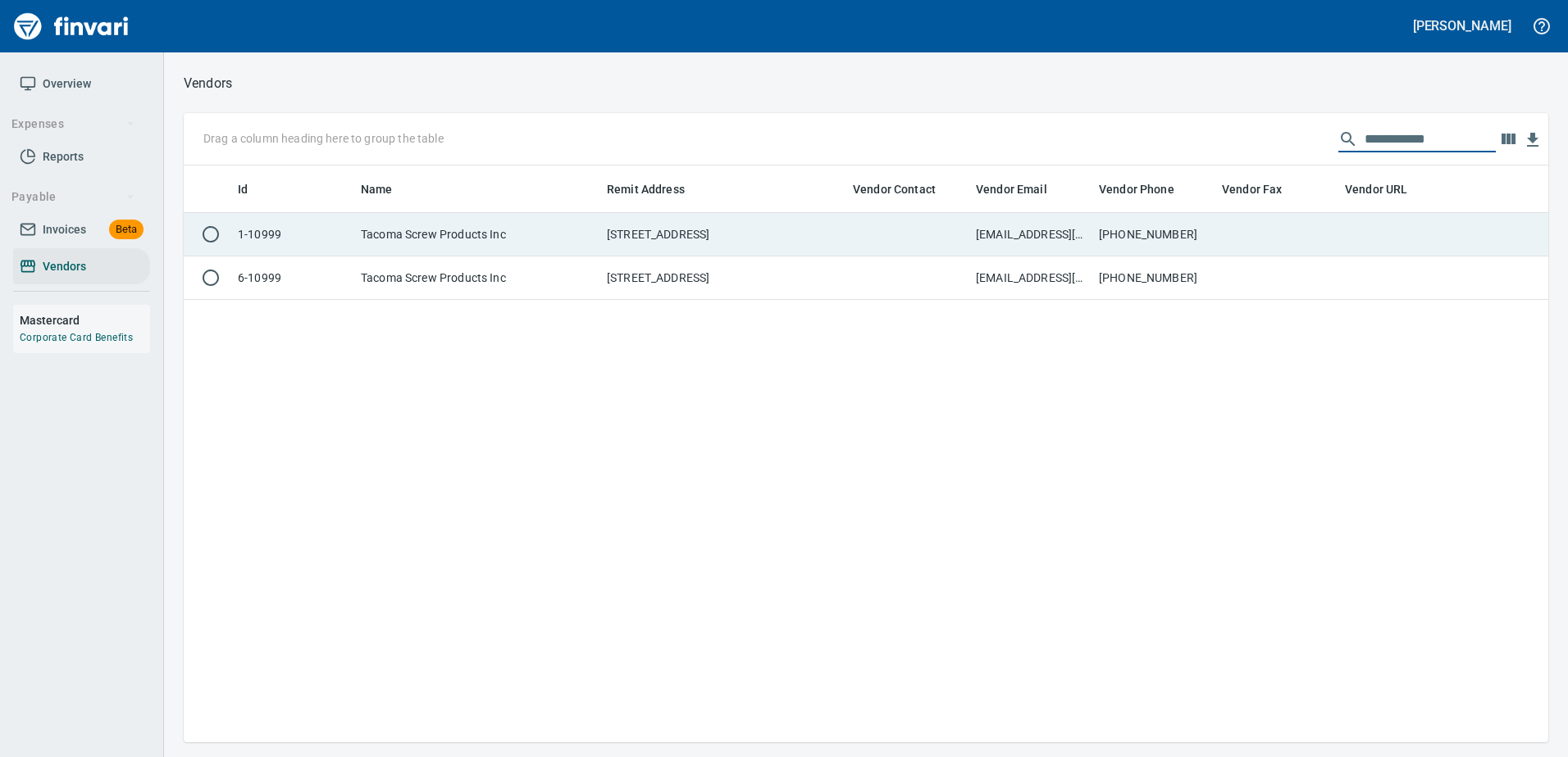
type input "**********"
click at [1121, 235] on td "800-562-8192" at bounding box center [1153, 234] width 123 height 43
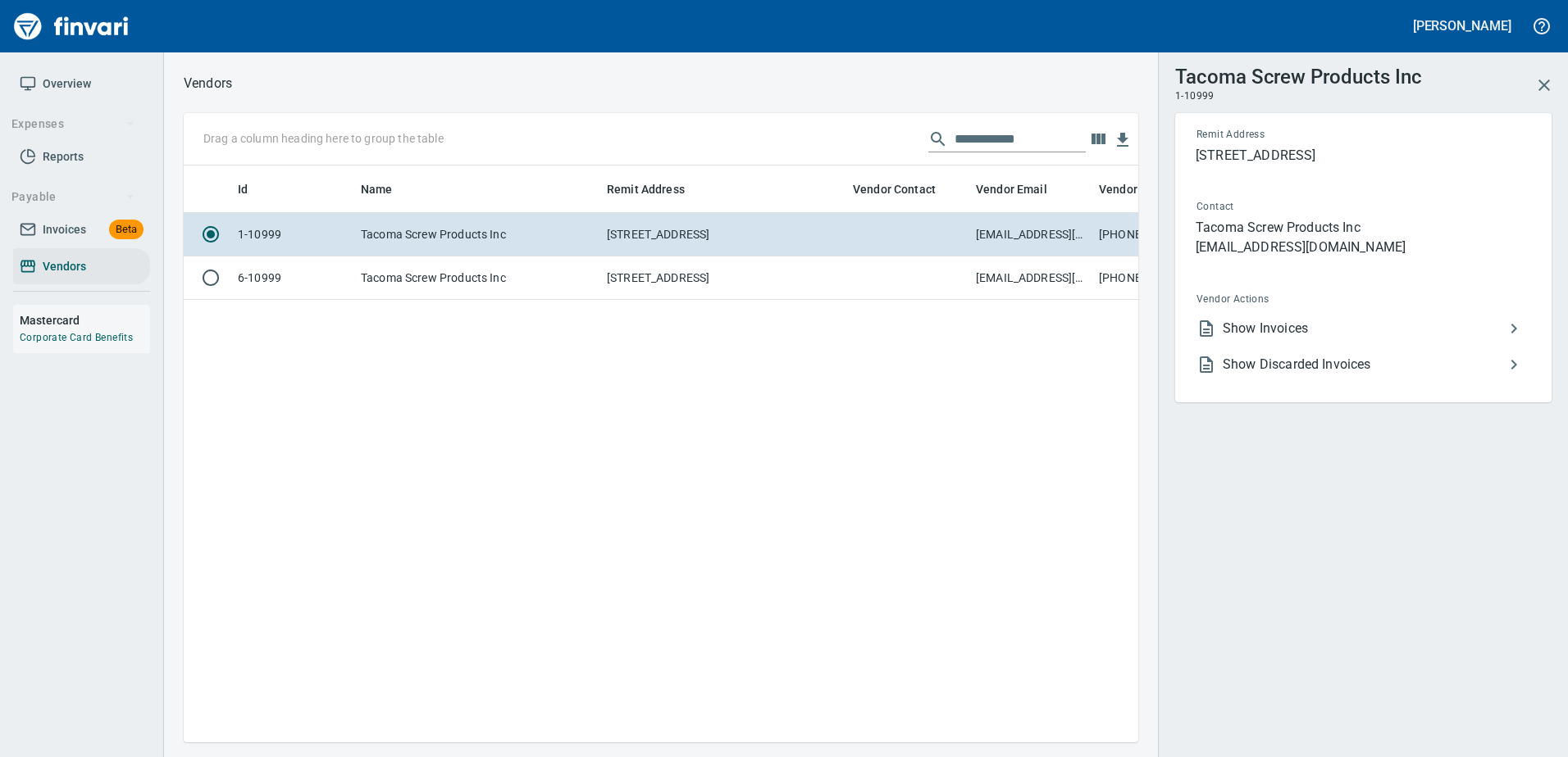
scroll to position [553, 942]
click at [1231, 319] on span "Show Invoices" at bounding box center [1363, 328] width 281 height 19
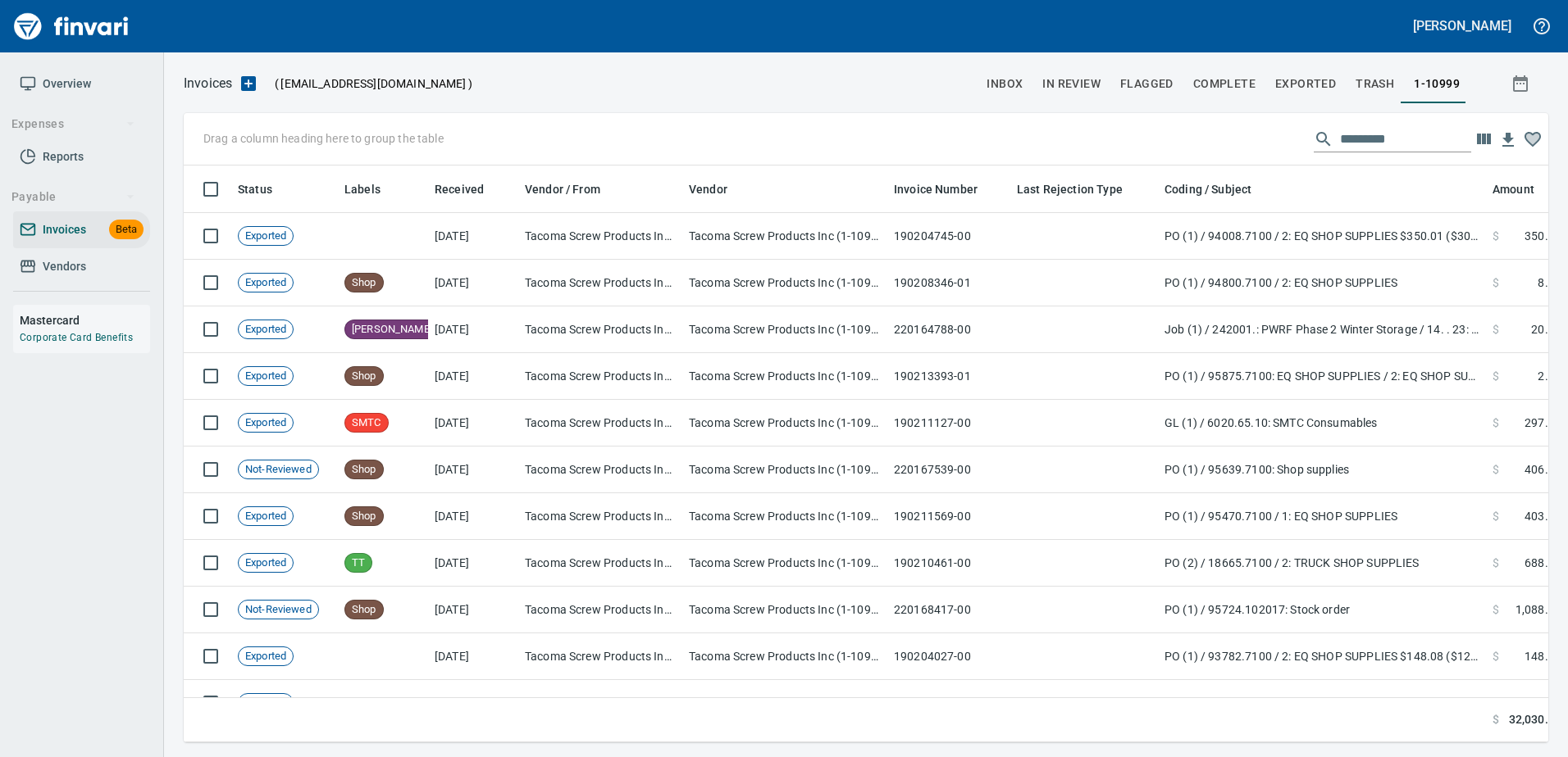
scroll to position [553, 1340]
click at [1387, 140] on input "text" at bounding box center [1405, 139] width 131 height 26
paste input "**********"
type input "**********"
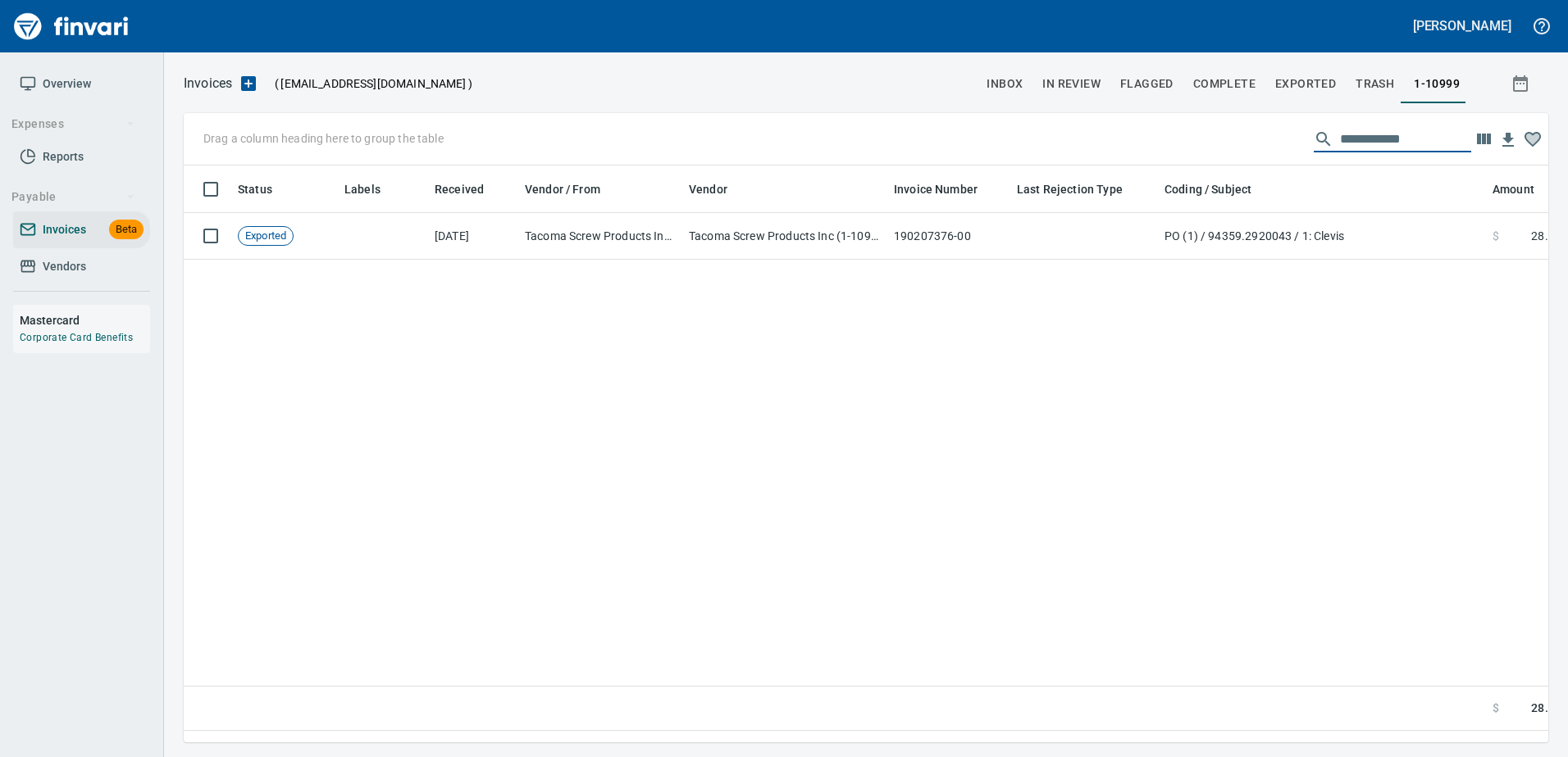
click at [73, 260] on span "Vendors" at bounding box center [64, 267] width 43 height 20
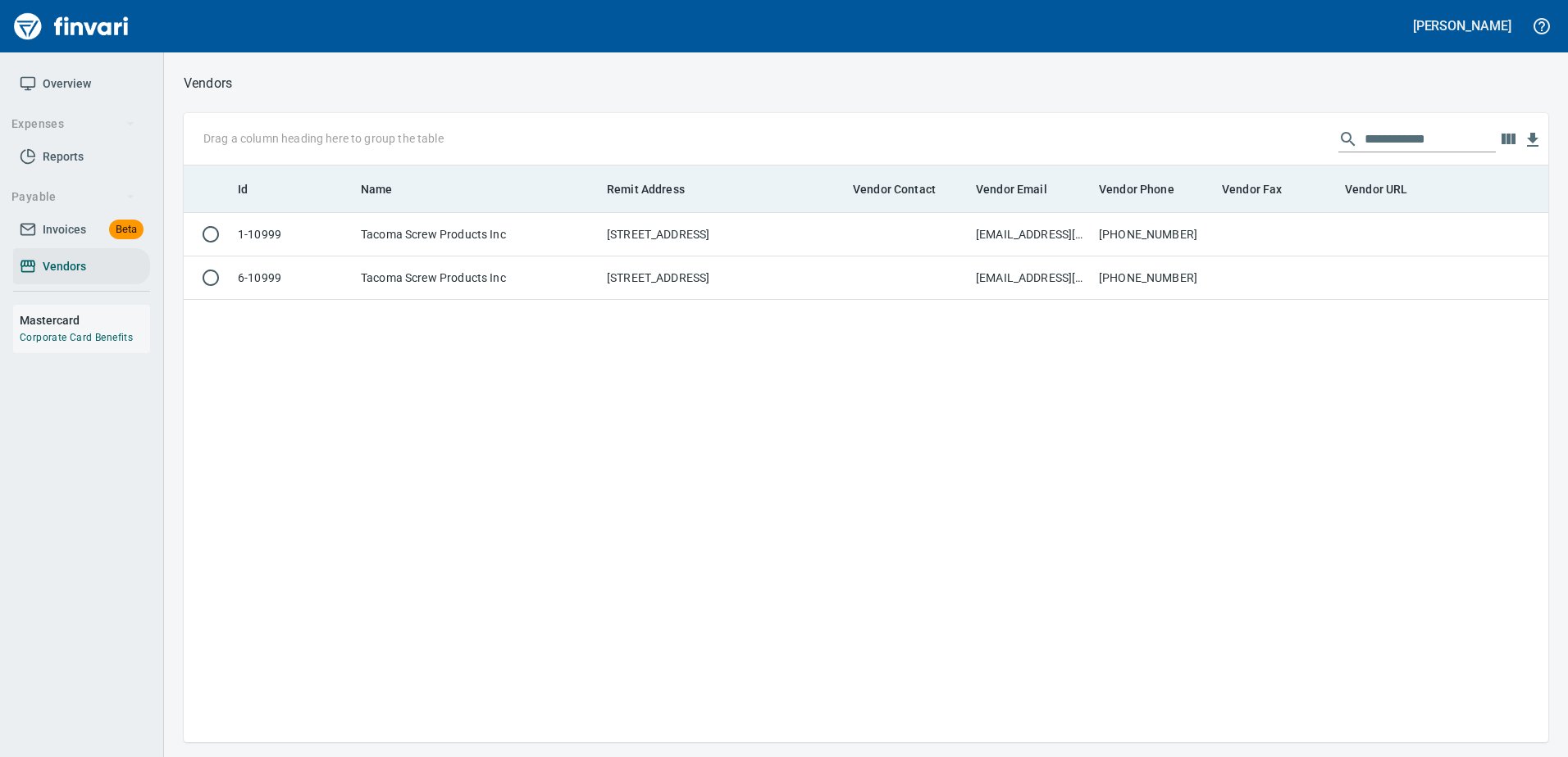
scroll to position [565, 1352]
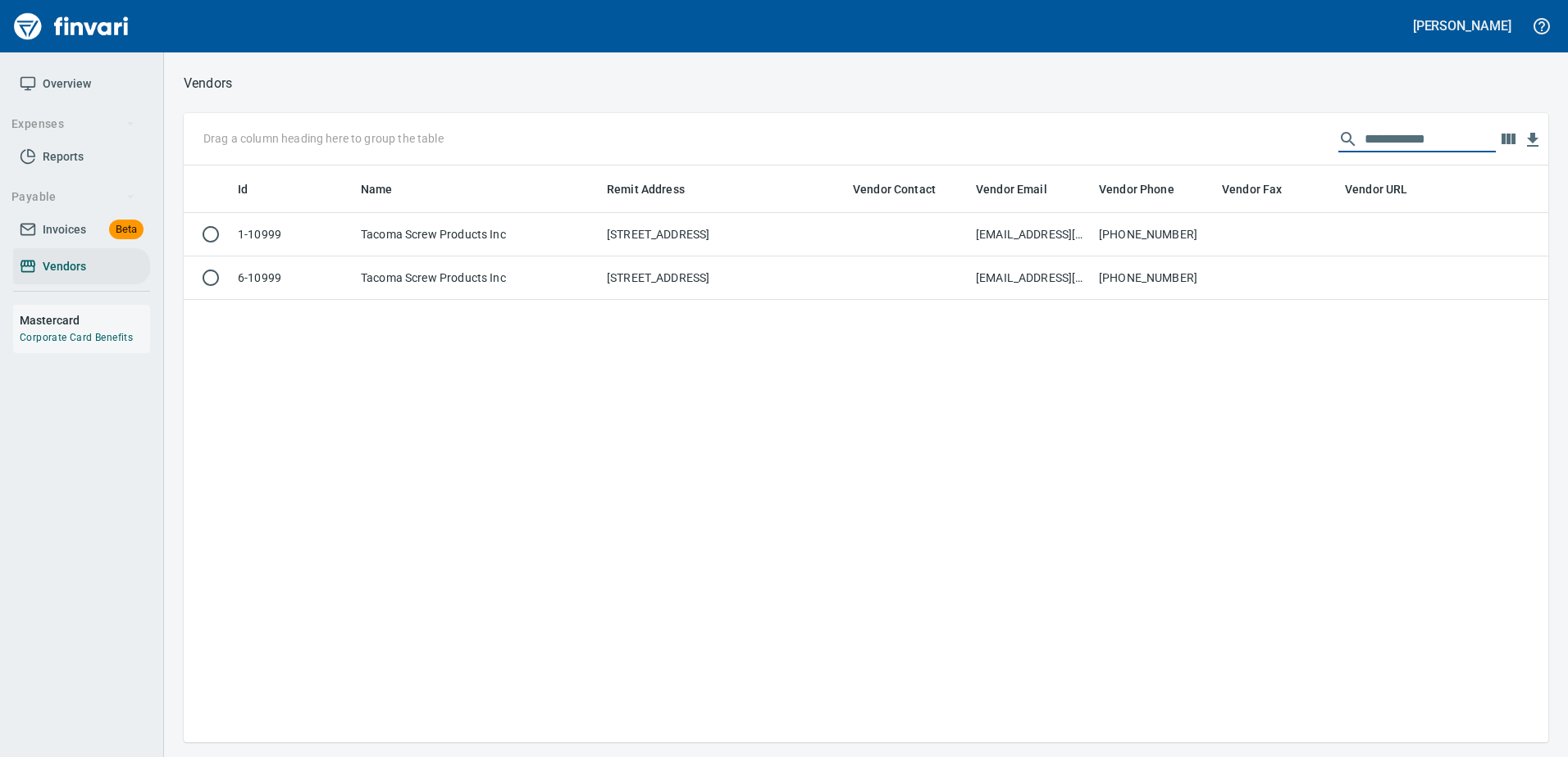
drag, startPoint x: 1465, startPoint y: 133, endPoint x: 911, endPoint y: 160, distance: 554.7
click at [911, 160] on div "**********" at bounding box center [865, 139] width 1364 height 52
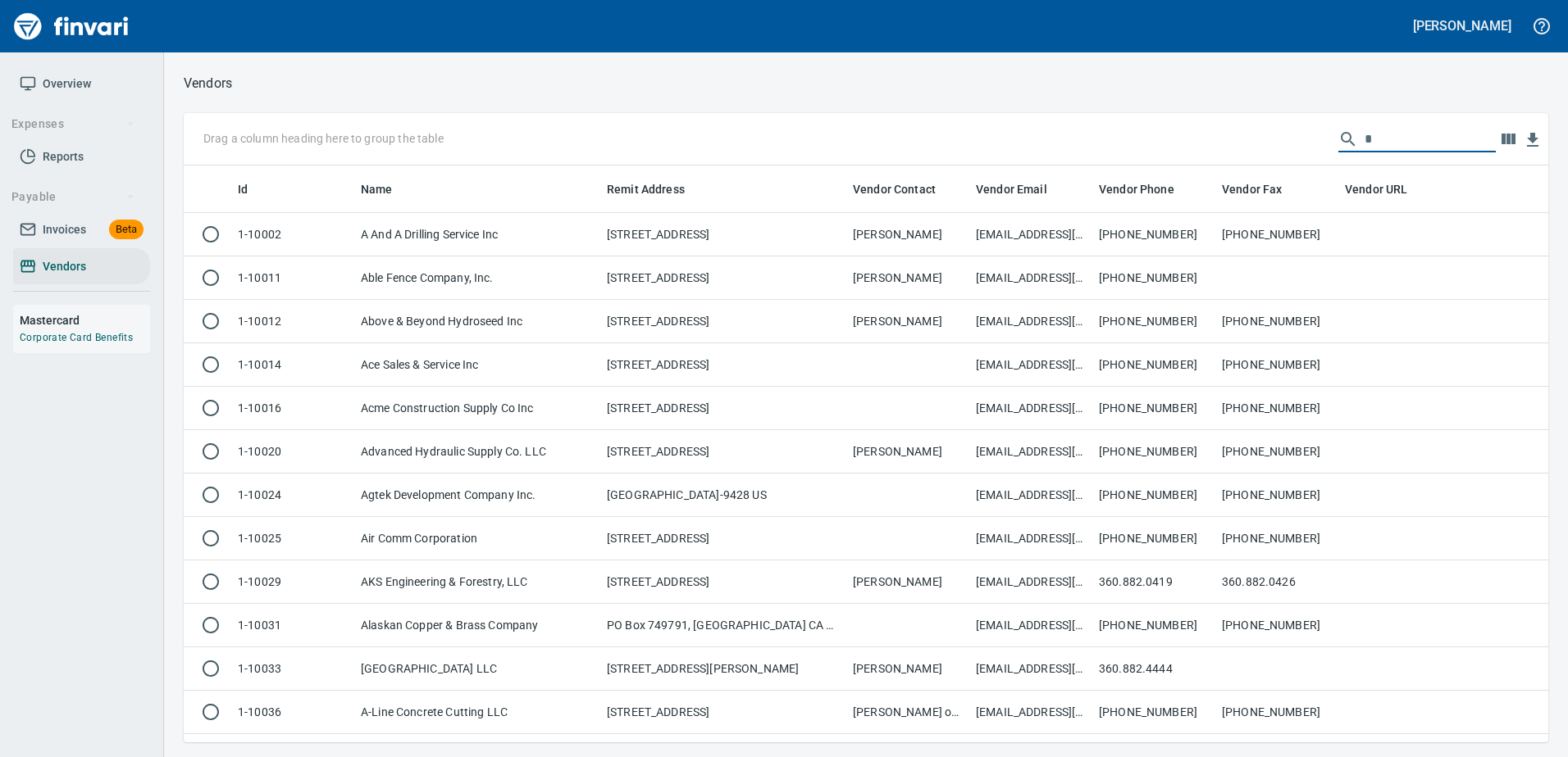
scroll to position [565, 1340]
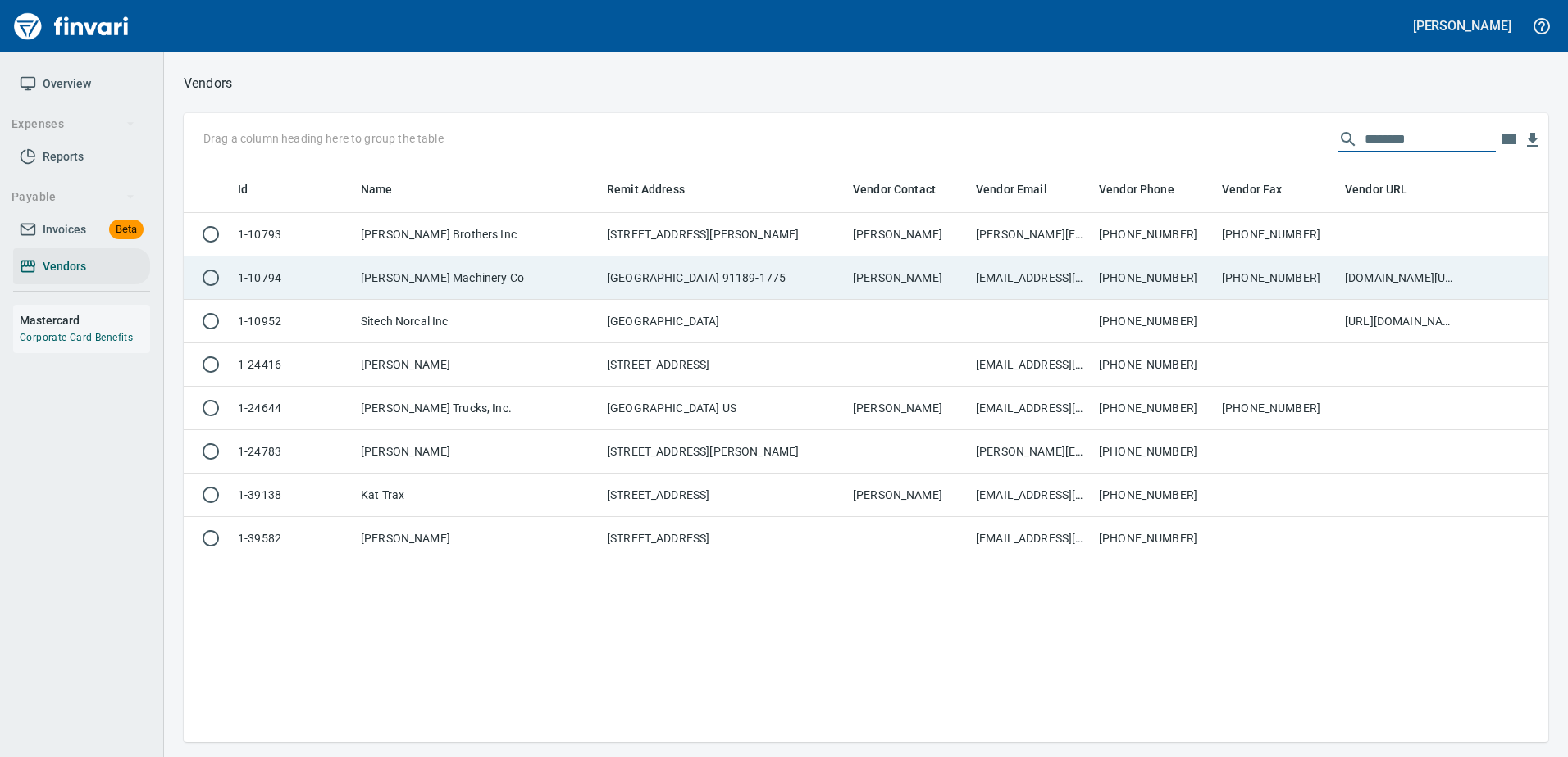
type input "********"
click at [815, 281] on td "PO Box 101775, Pasadena CA 91189-1775" at bounding box center [722, 278] width 246 height 43
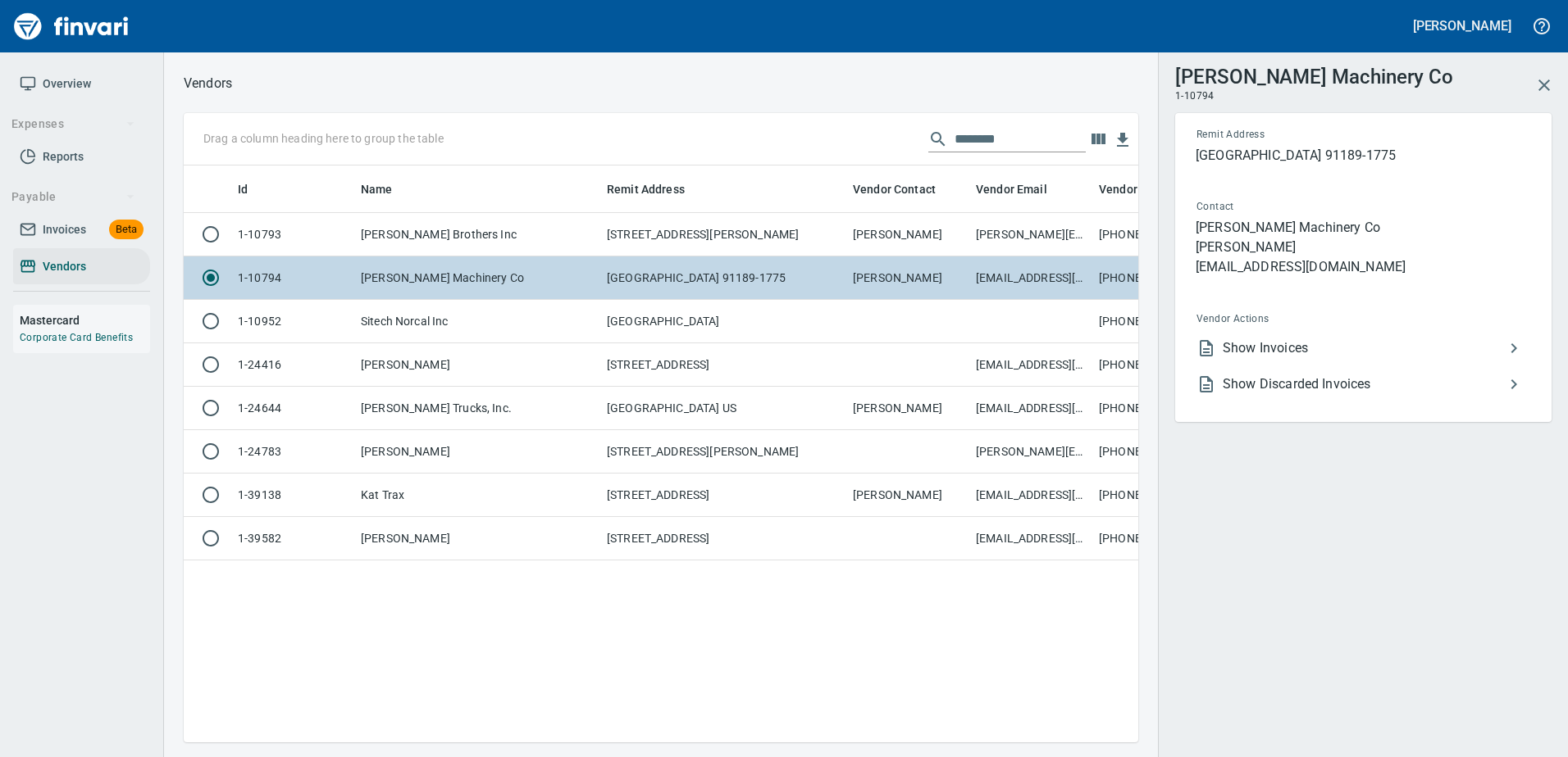
scroll to position [553, 942]
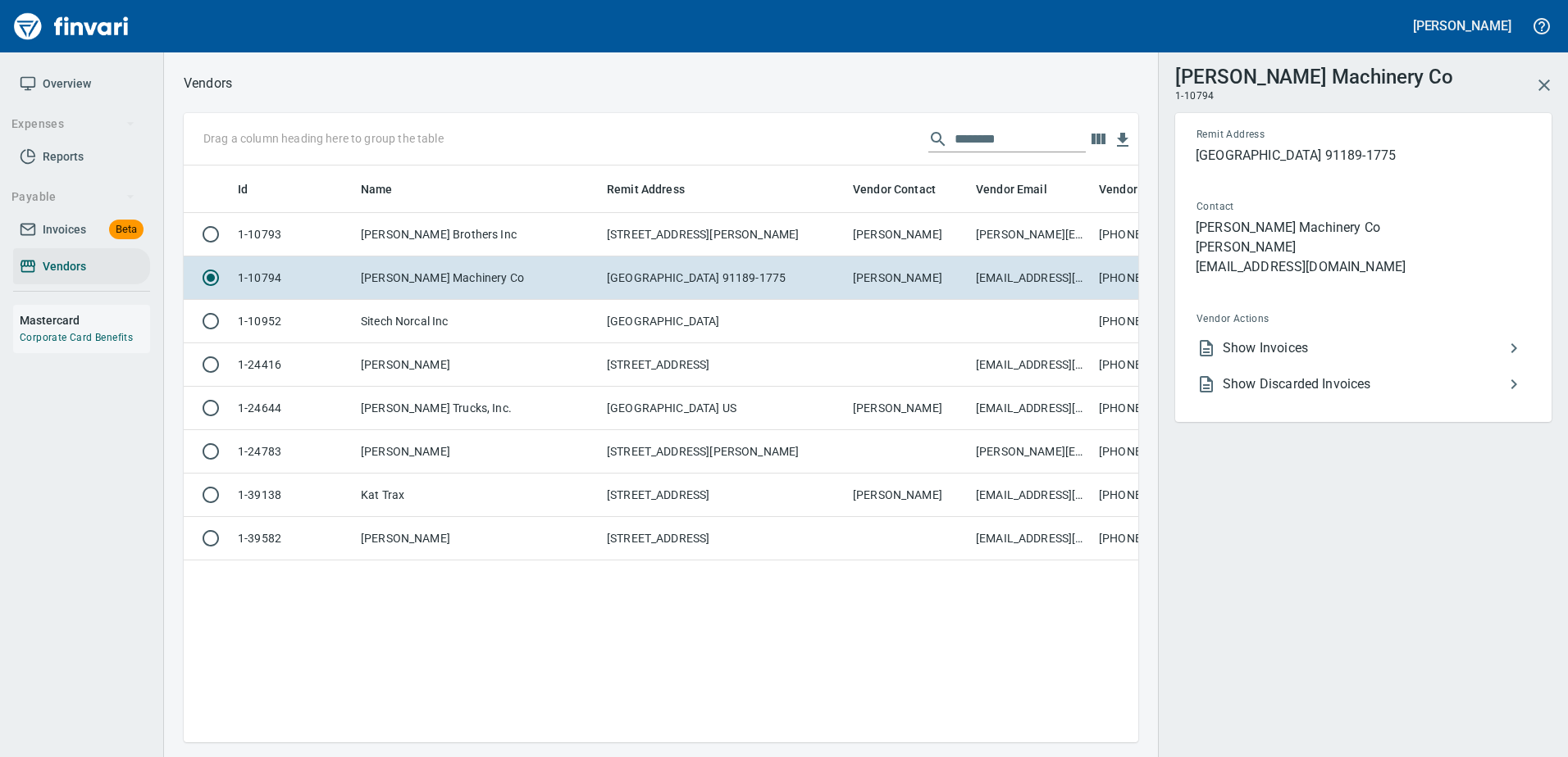
click at [1278, 346] on span "Show Invoices" at bounding box center [1363, 348] width 281 height 19
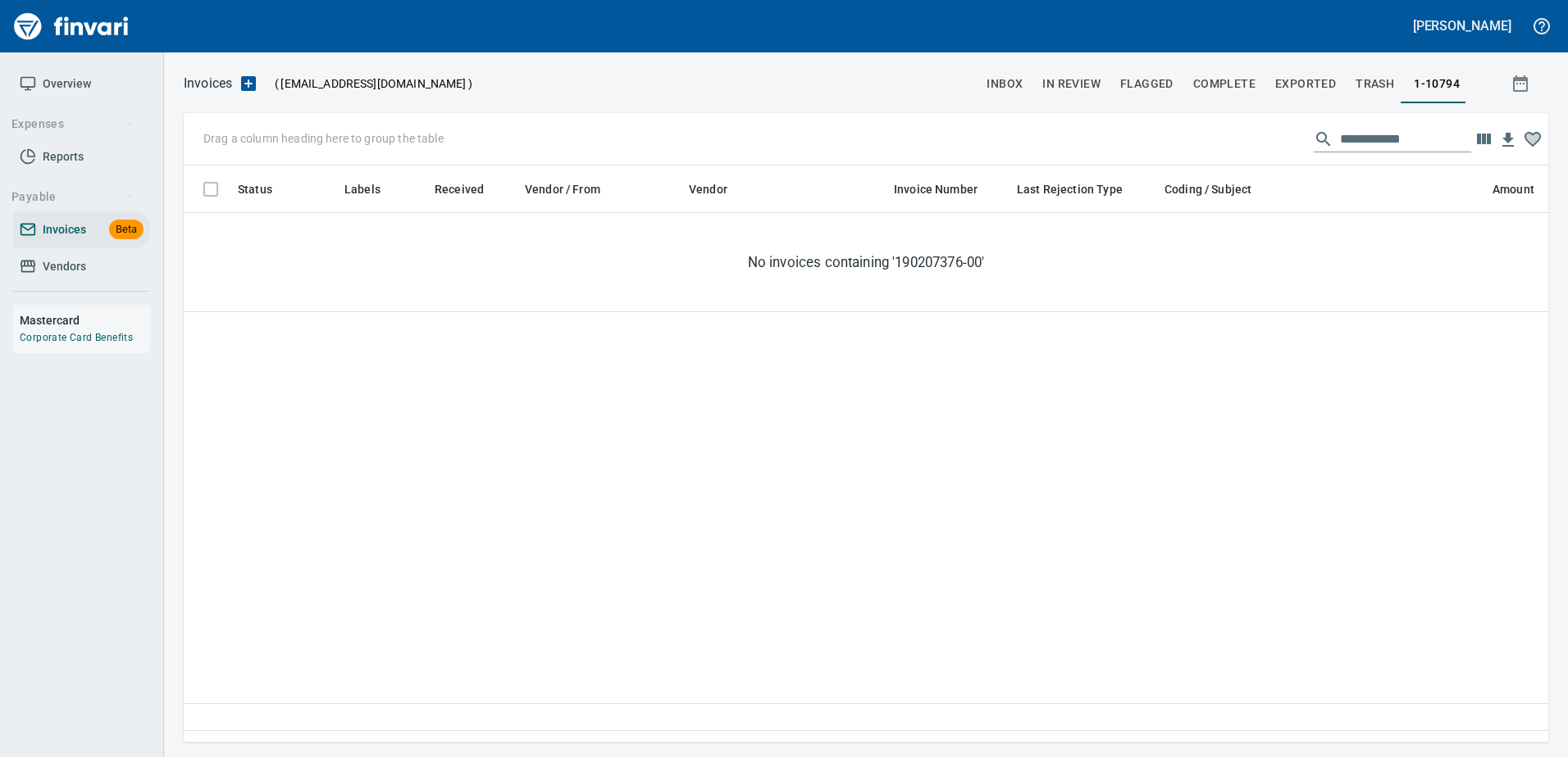
scroll to position [553, 1352]
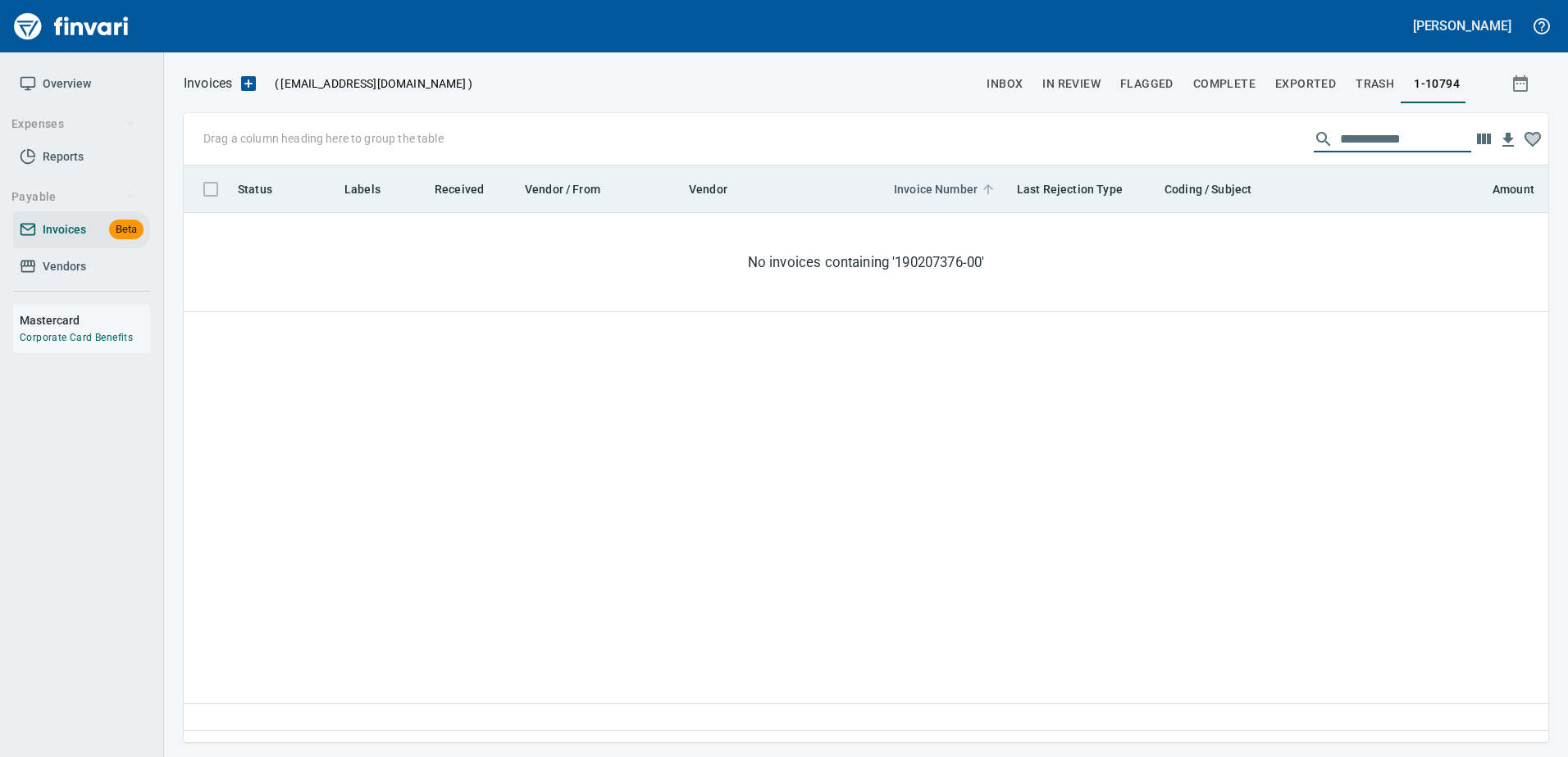
drag, startPoint x: 1371, startPoint y: 150, endPoint x: 923, endPoint y: 187, distance: 449.5
click at [923, 187] on div "**********" at bounding box center [865, 428] width 1364 height 630
paste input "text"
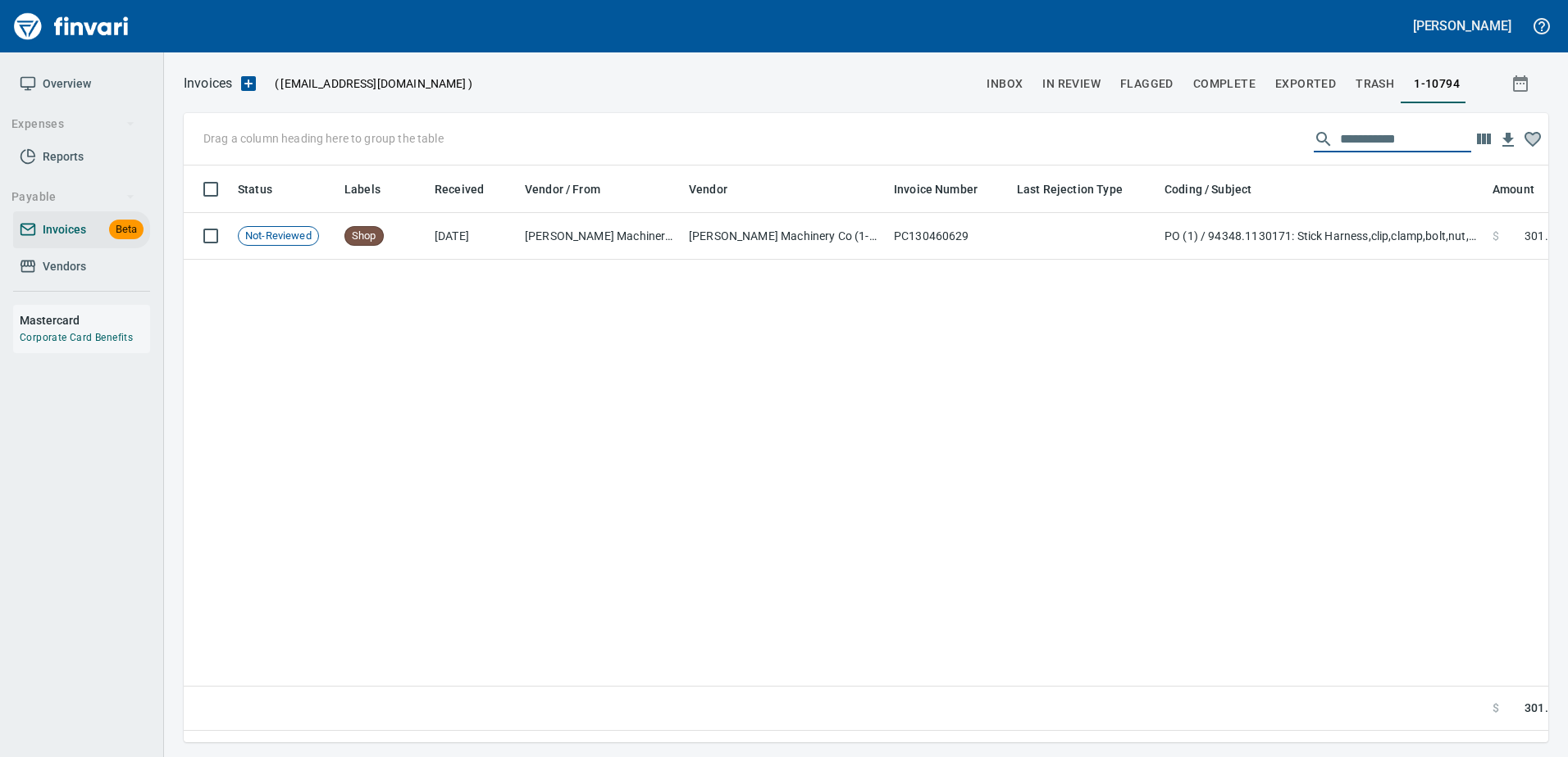
type input "**********"
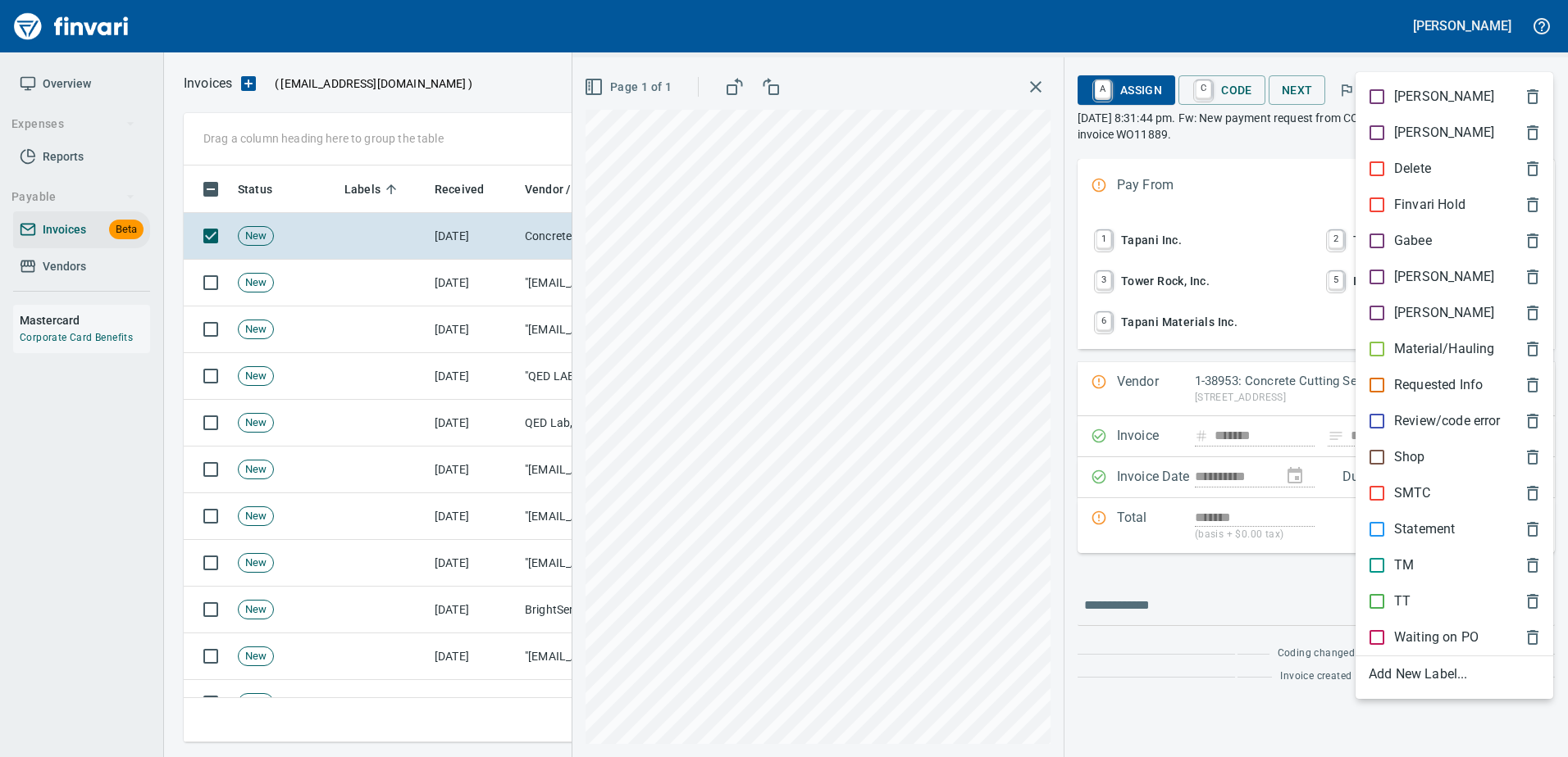
scroll to position [553, 1339]
click at [1427, 66] on div at bounding box center [784, 378] width 1568 height 757
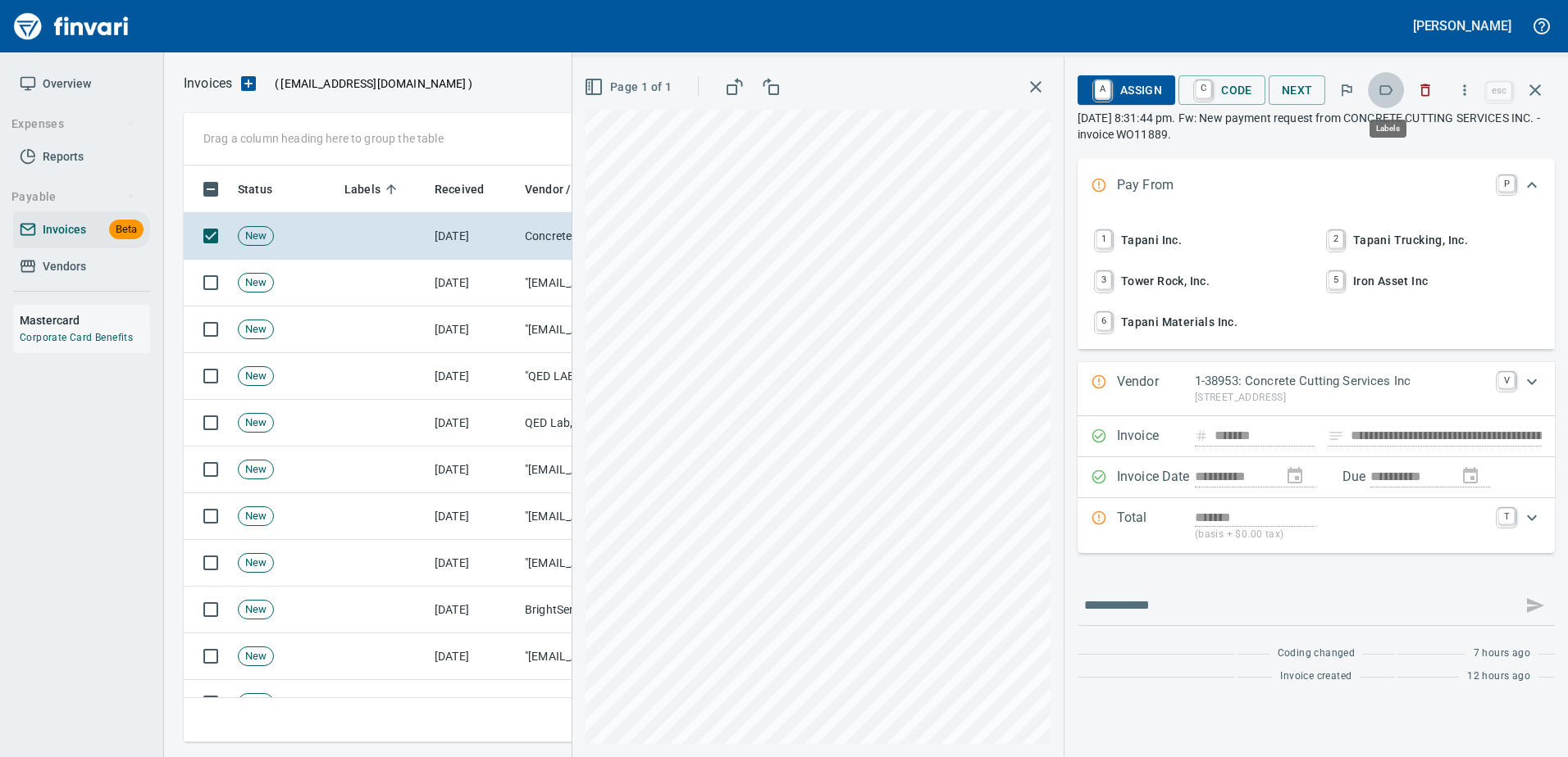
click at [1401, 92] on button "button" at bounding box center [1385, 89] width 36 height 36
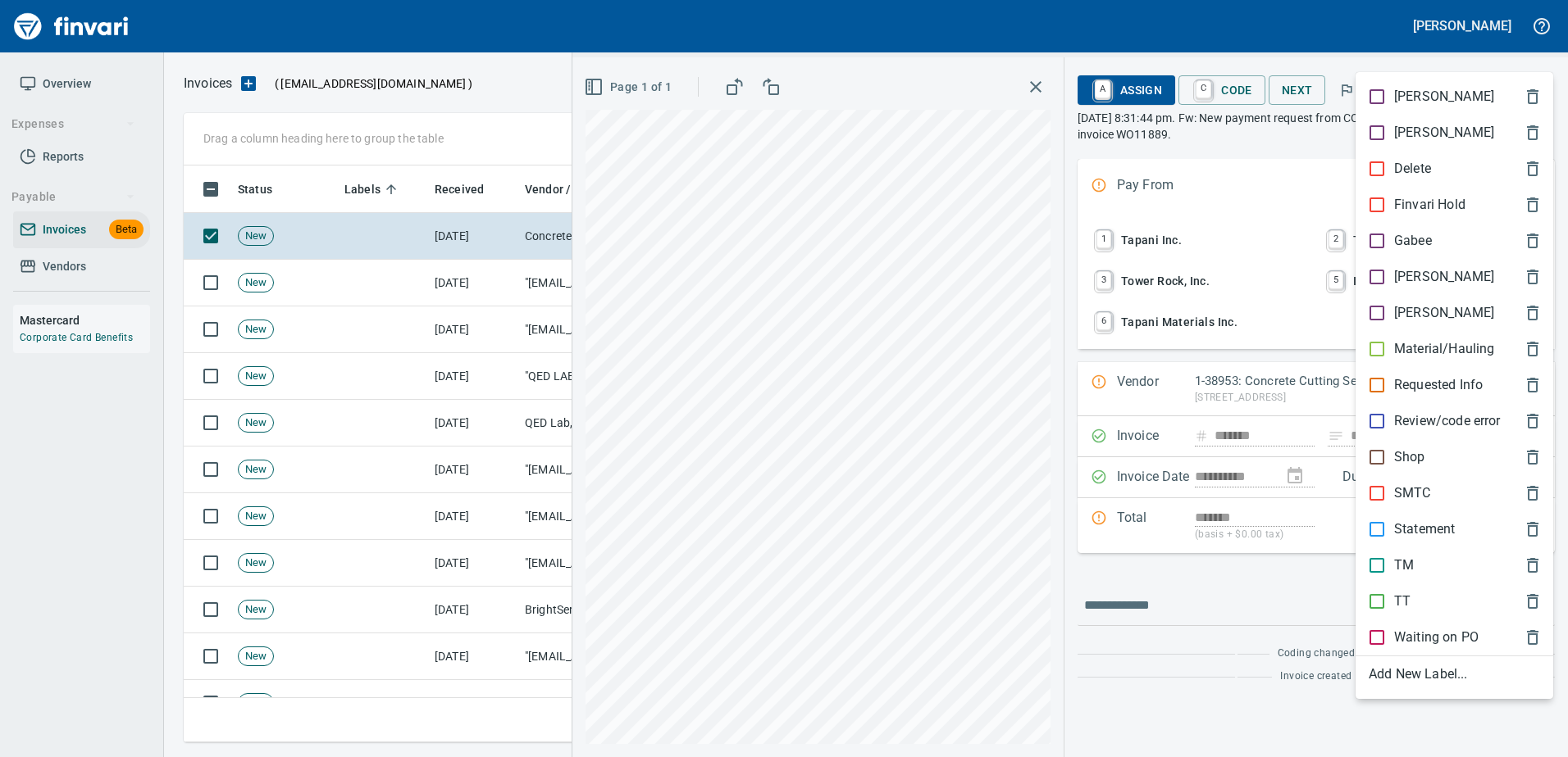
click at [1445, 61] on div at bounding box center [784, 378] width 1568 height 757
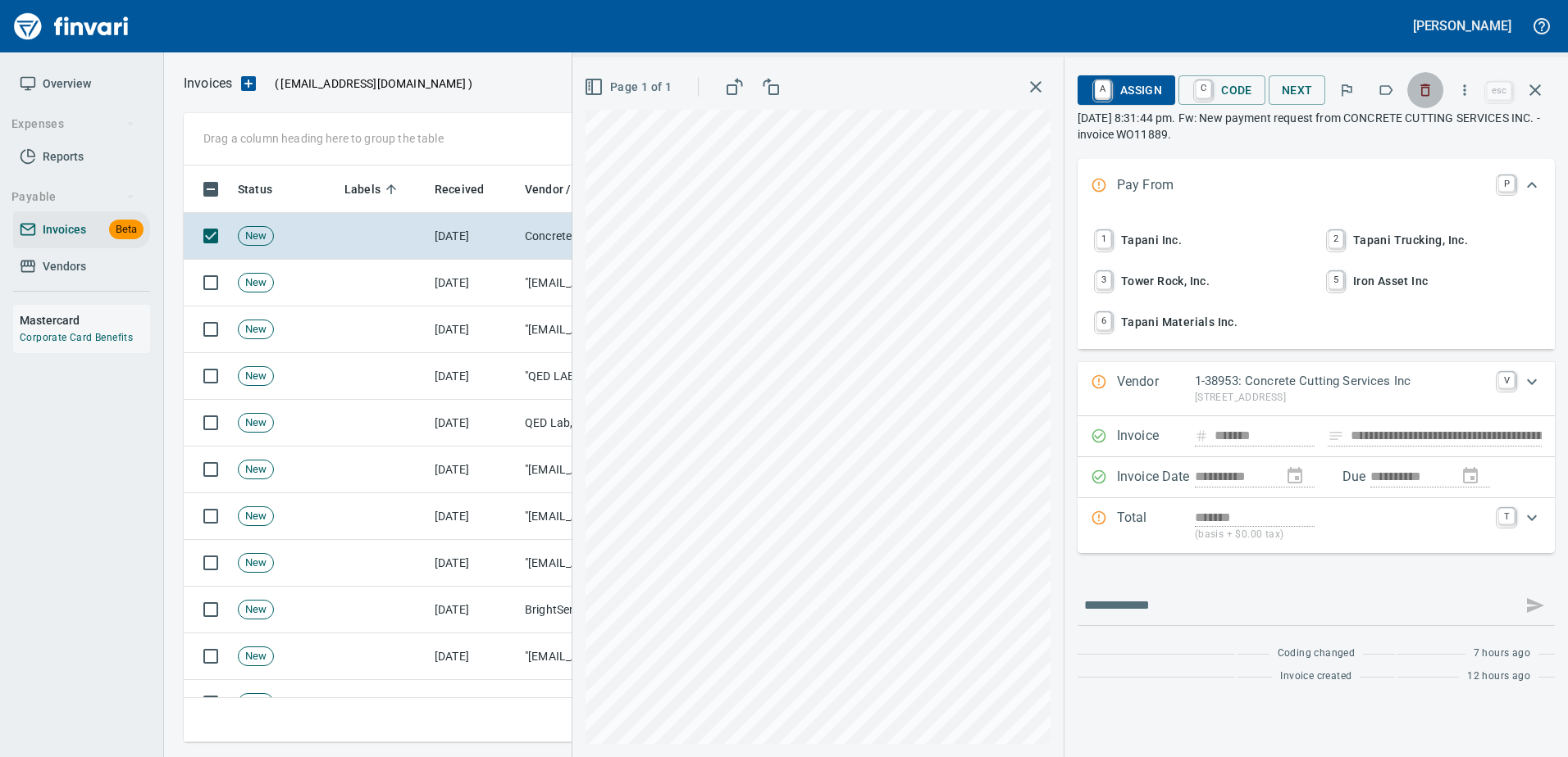
click at [1426, 88] on icon "button" at bounding box center [1425, 90] width 17 height 17
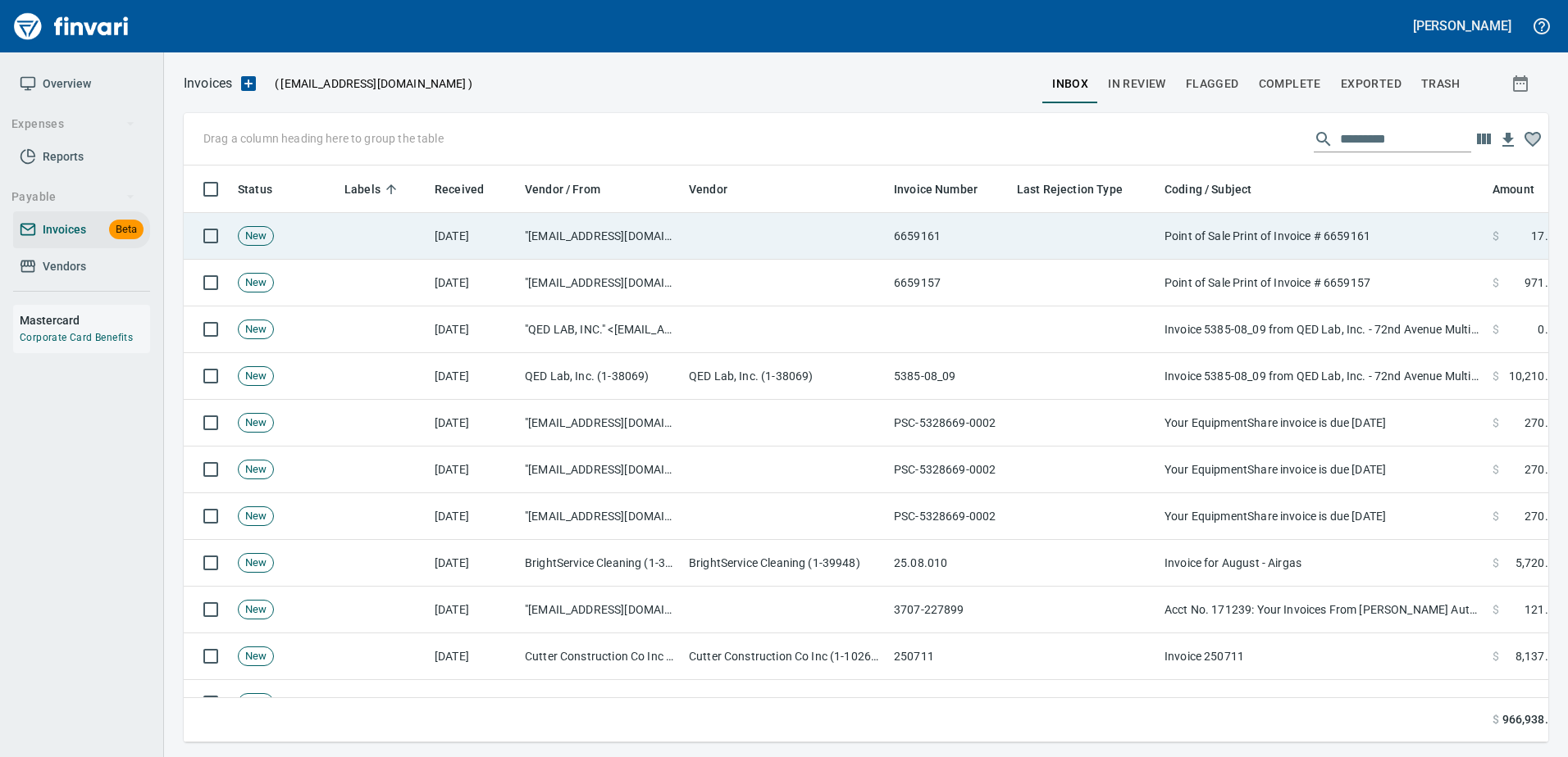
click at [1232, 236] on td "Point of Sale Print of Invoice # 6659161" at bounding box center [1322, 236] width 328 height 47
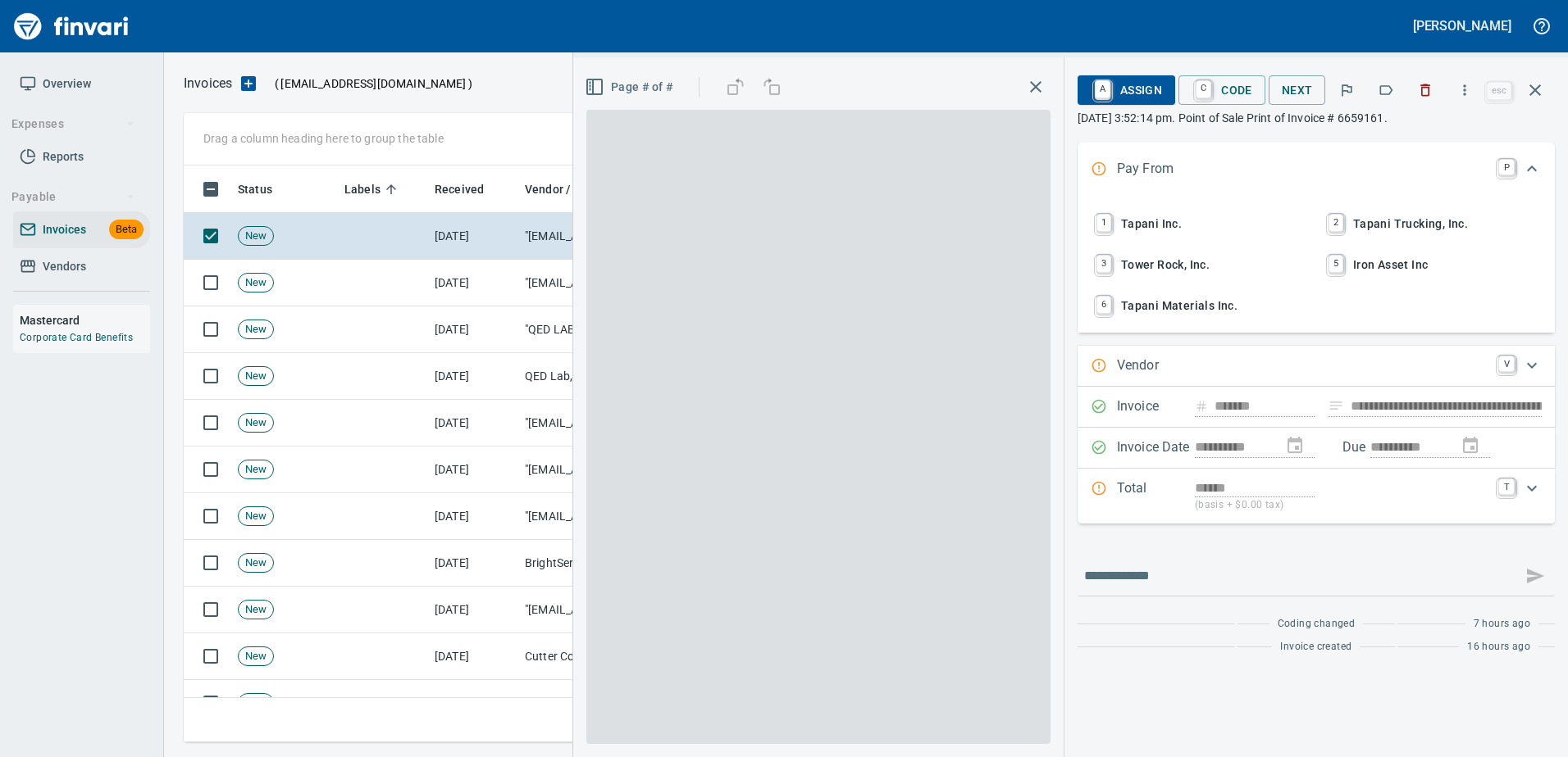
type input "**********"
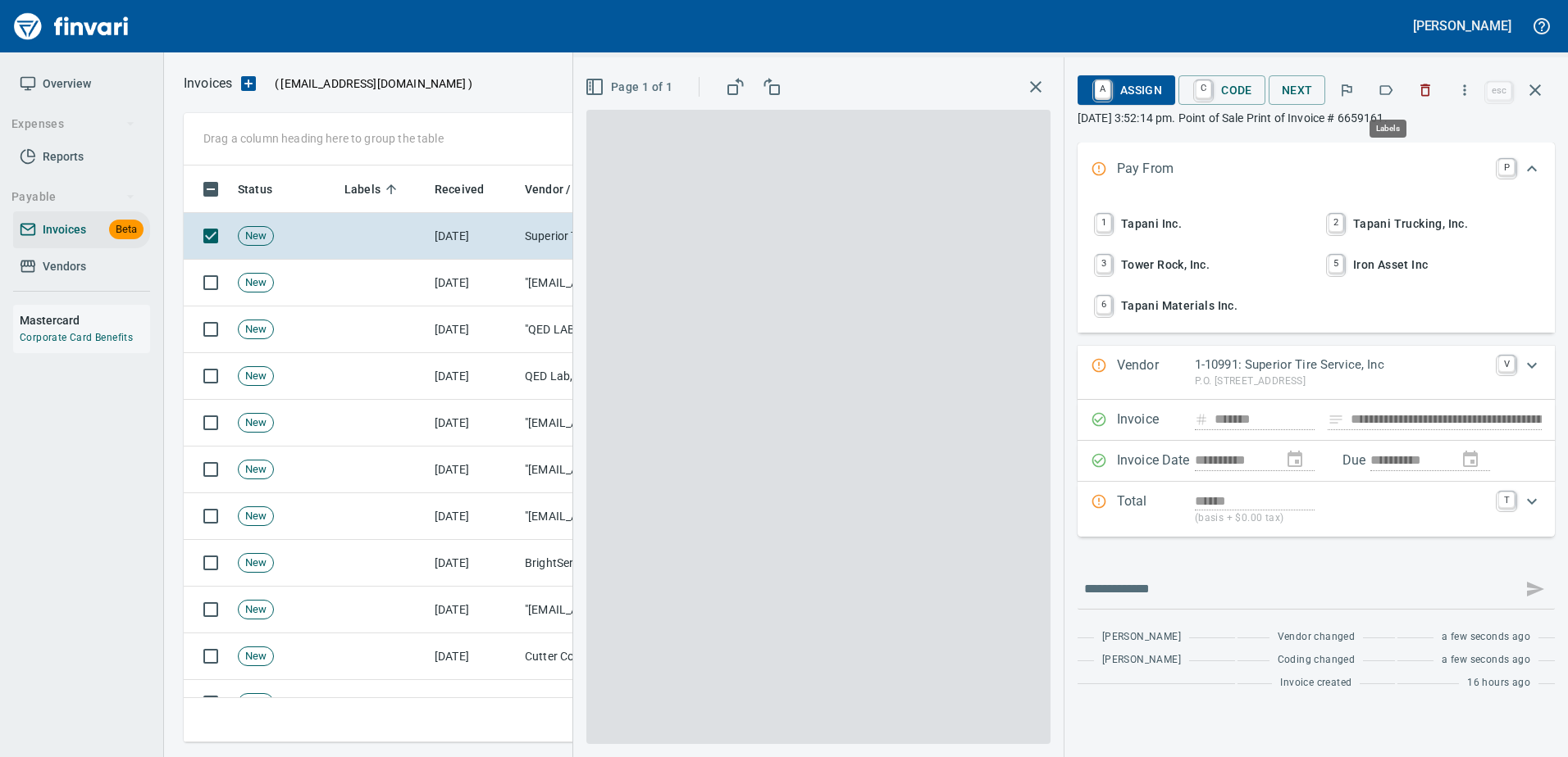
click at [1388, 90] on icon "button" at bounding box center [1386, 90] width 17 height 17
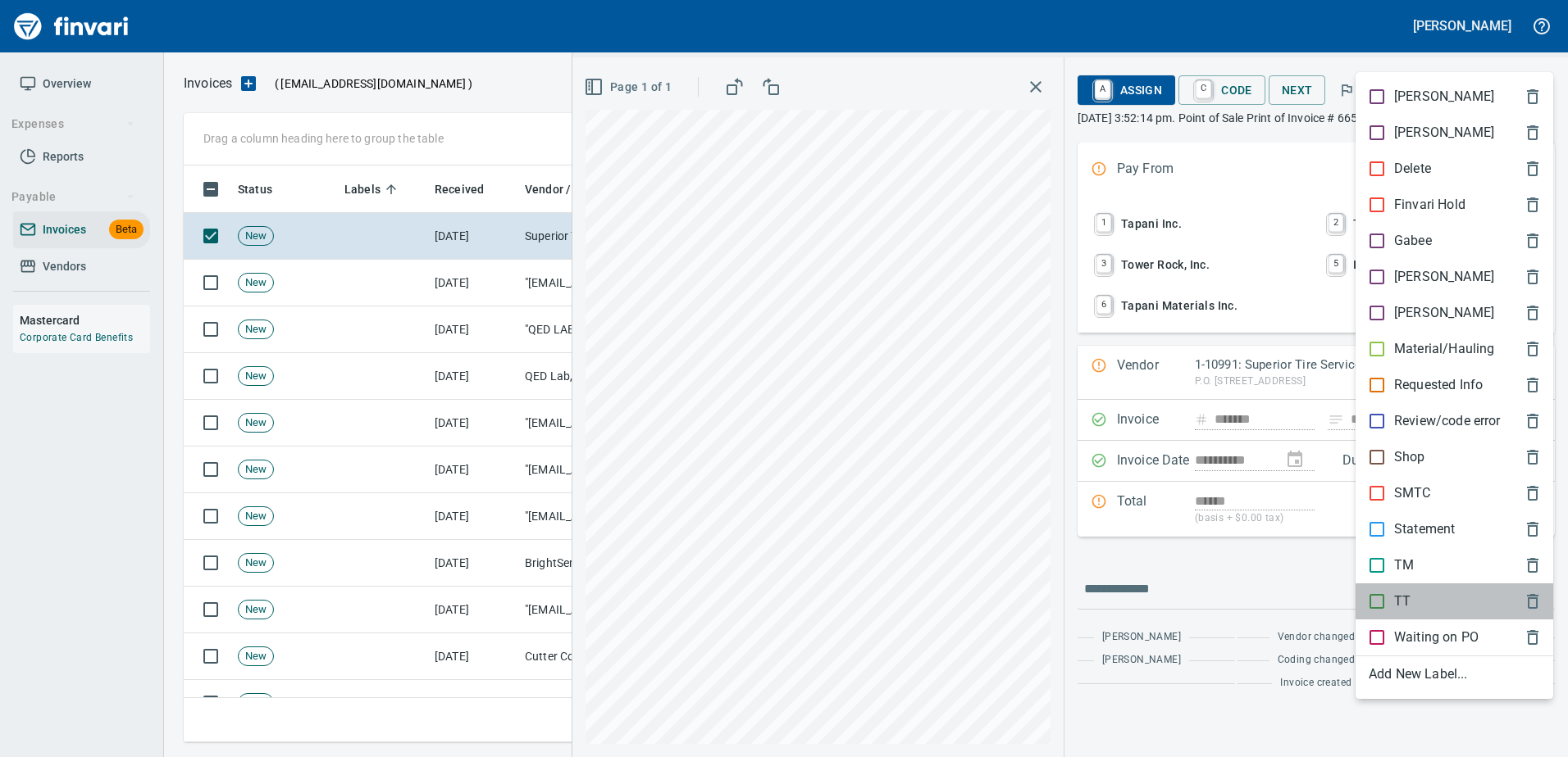
click at [1421, 604] on span "TT" at bounding box center [1441, 601] width 146 height 19
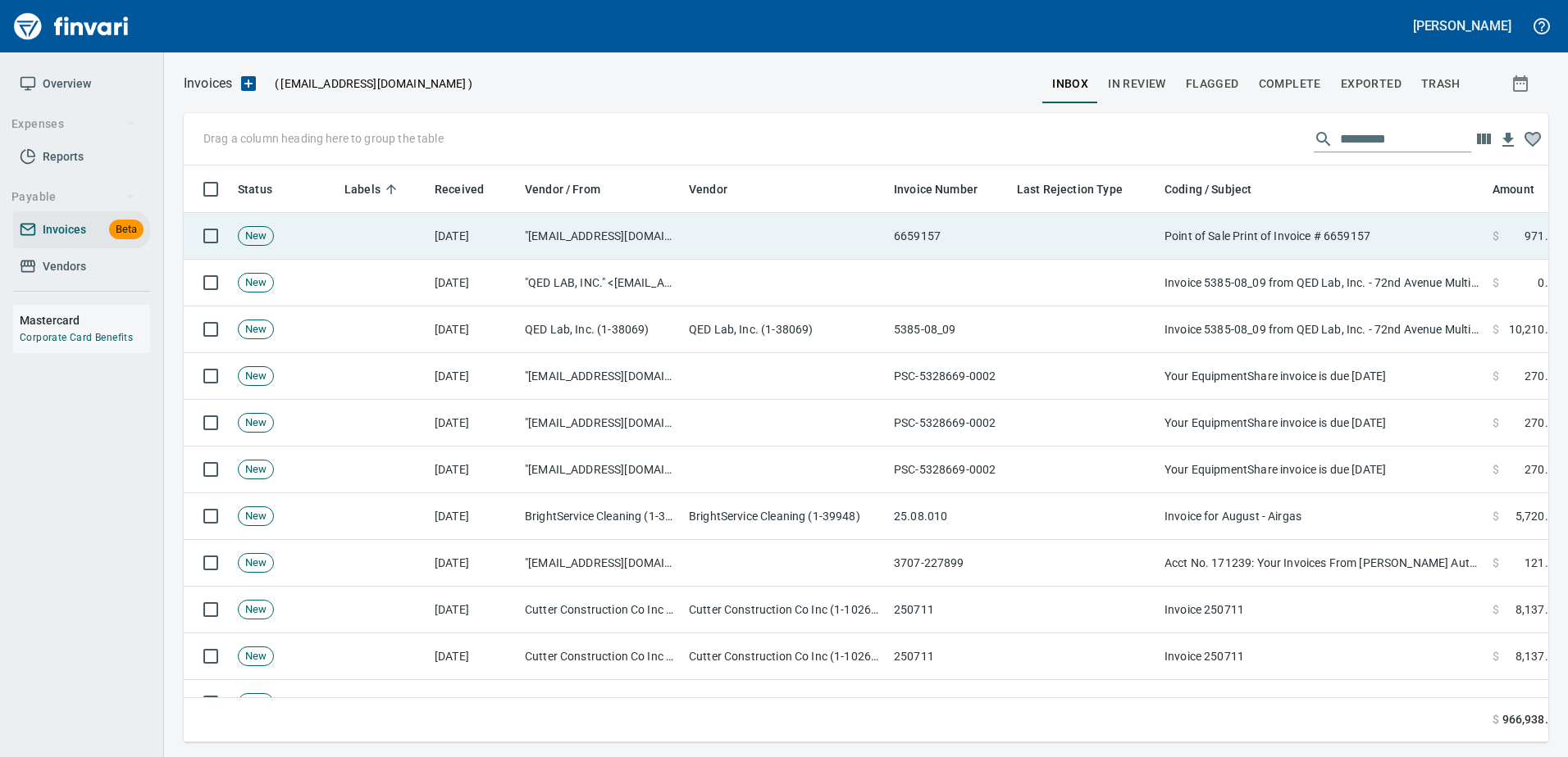
click at [1369, 238] on td "Point of Sale Print of Invoice # 6659157" at bounding box center [1322, 236] width 328 height 47
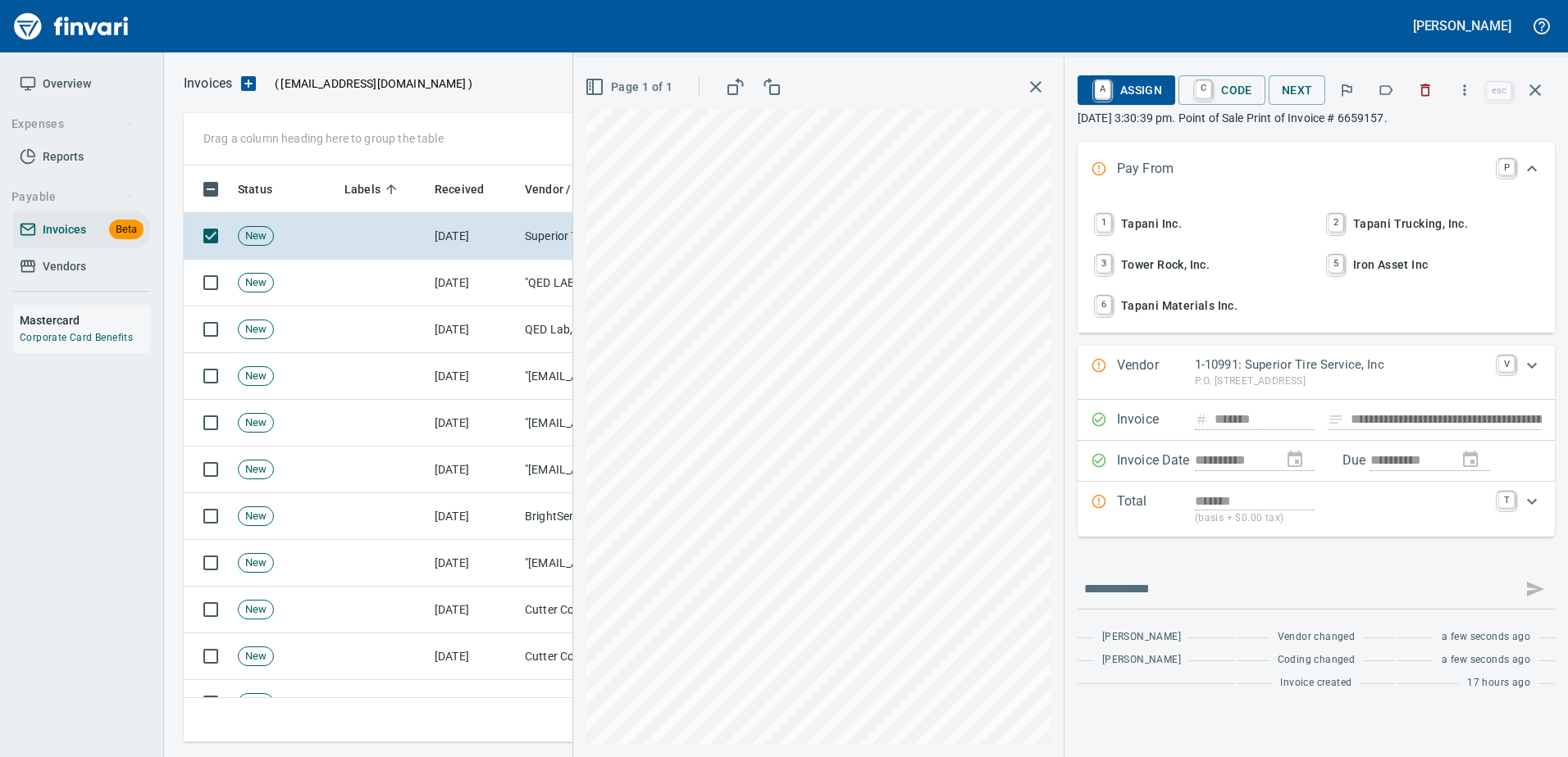
click at [1372, 91] on button "button" at bounding box center [1385, 89] width 36 height 36
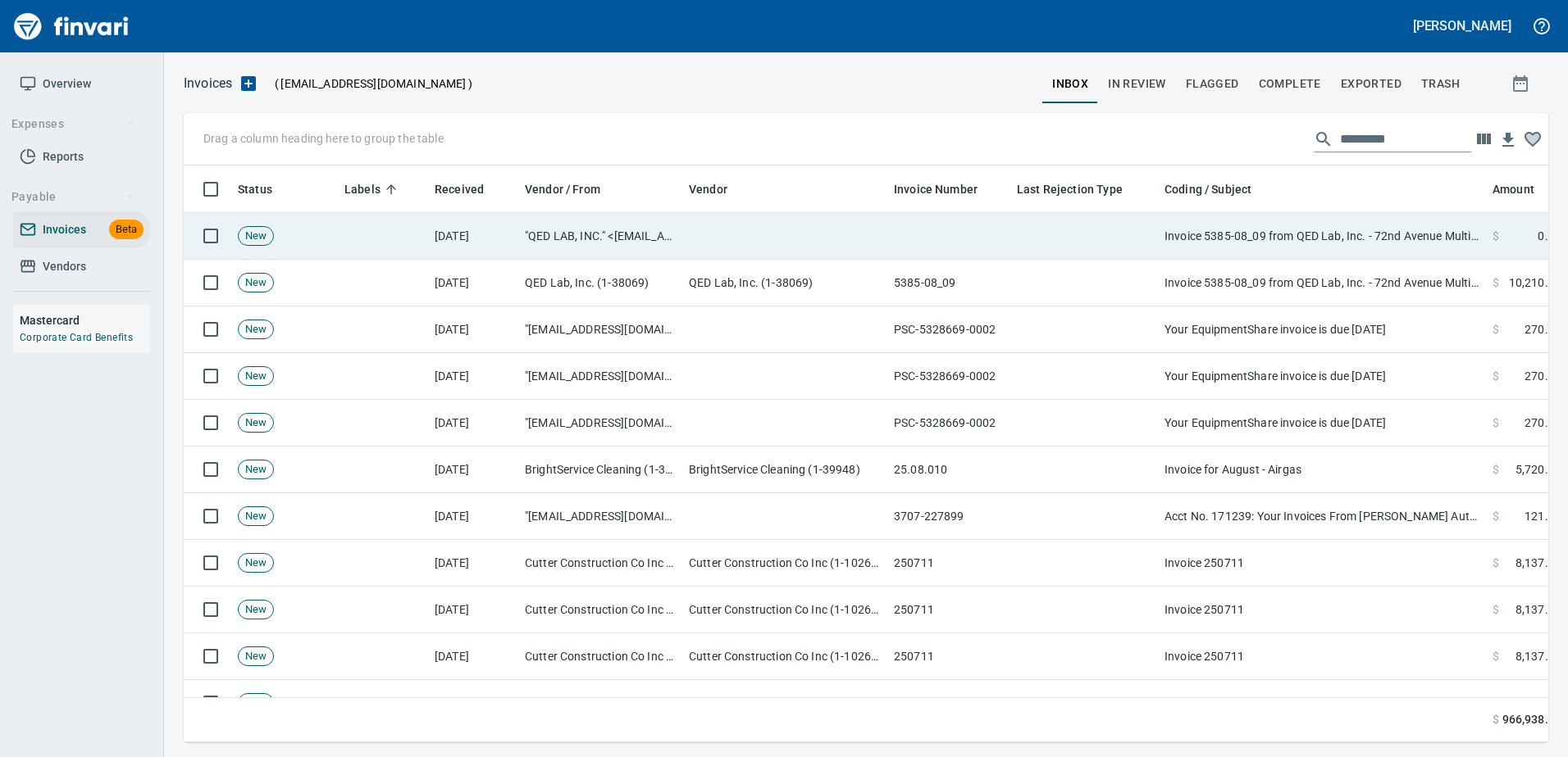
click at [1316, 243] on td "Invoice 5385-08_09 from QED Lab, Inc. - 72nd Avenue Multi-Fam Apts Air Barrier …" at bounding box center [1322, 236] width 328 height 47
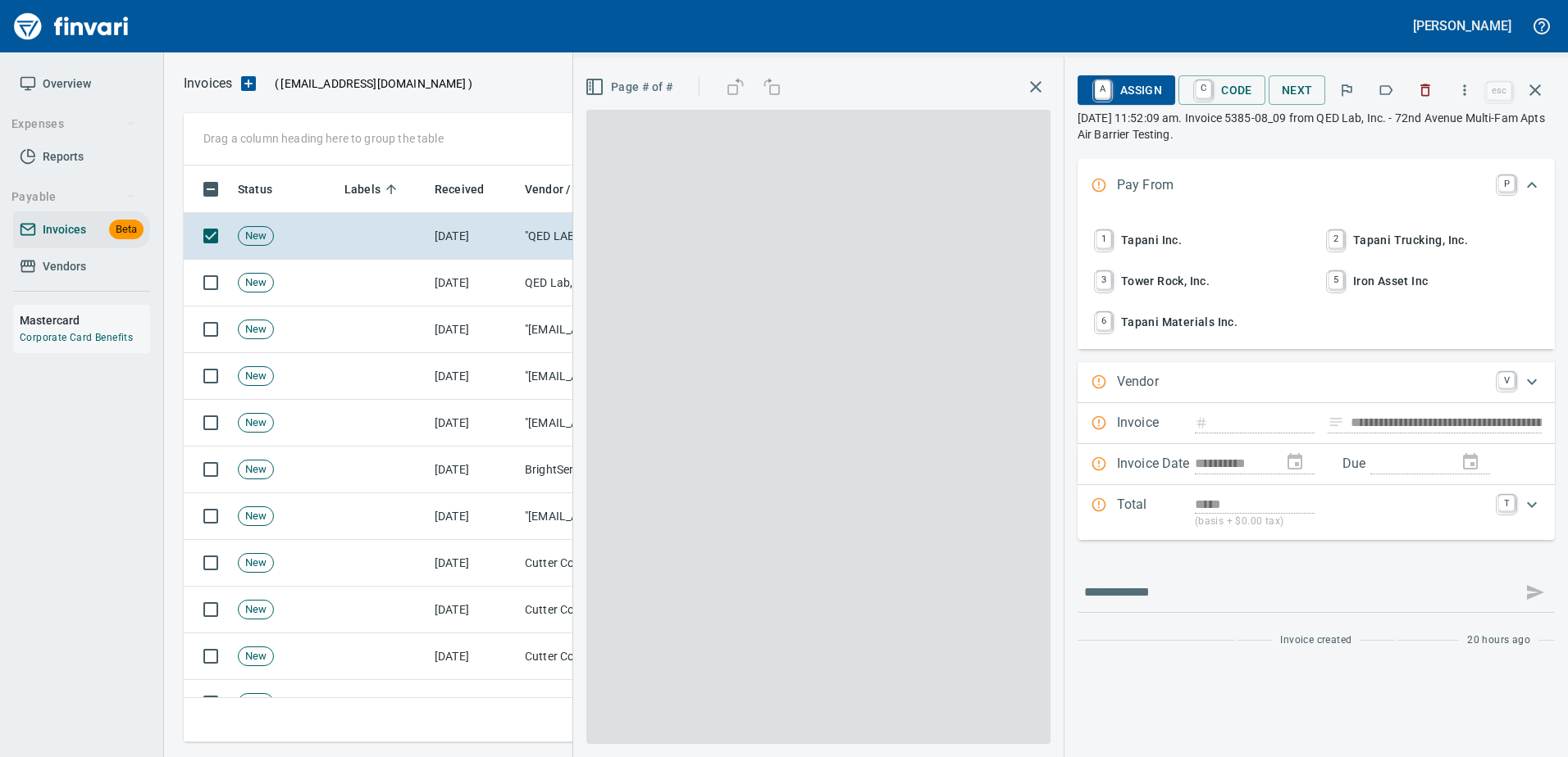
type input "**********"
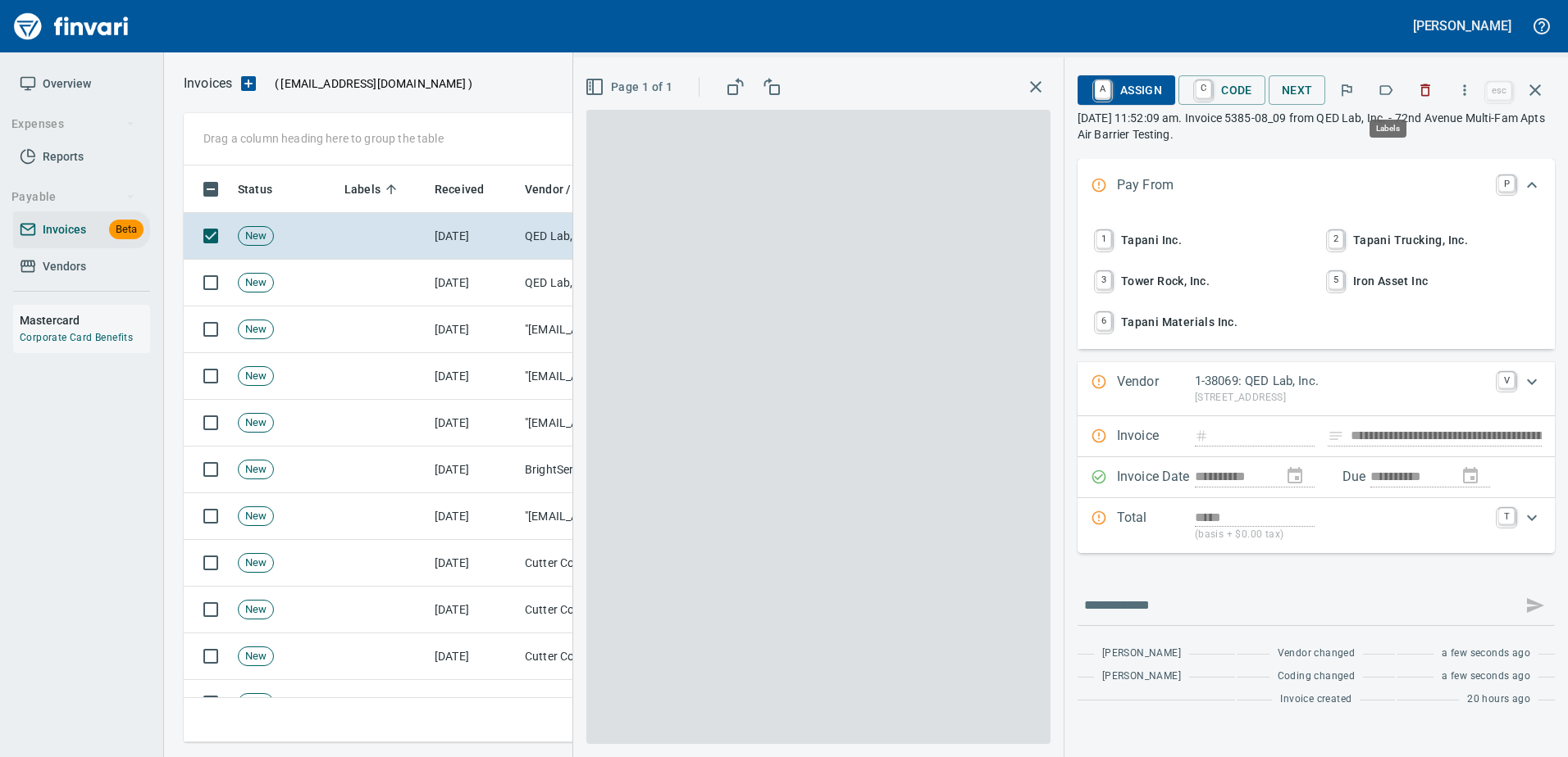
click at [1380, 83] on icon "button" at bounding box center [1386, 90] width 17 height 17
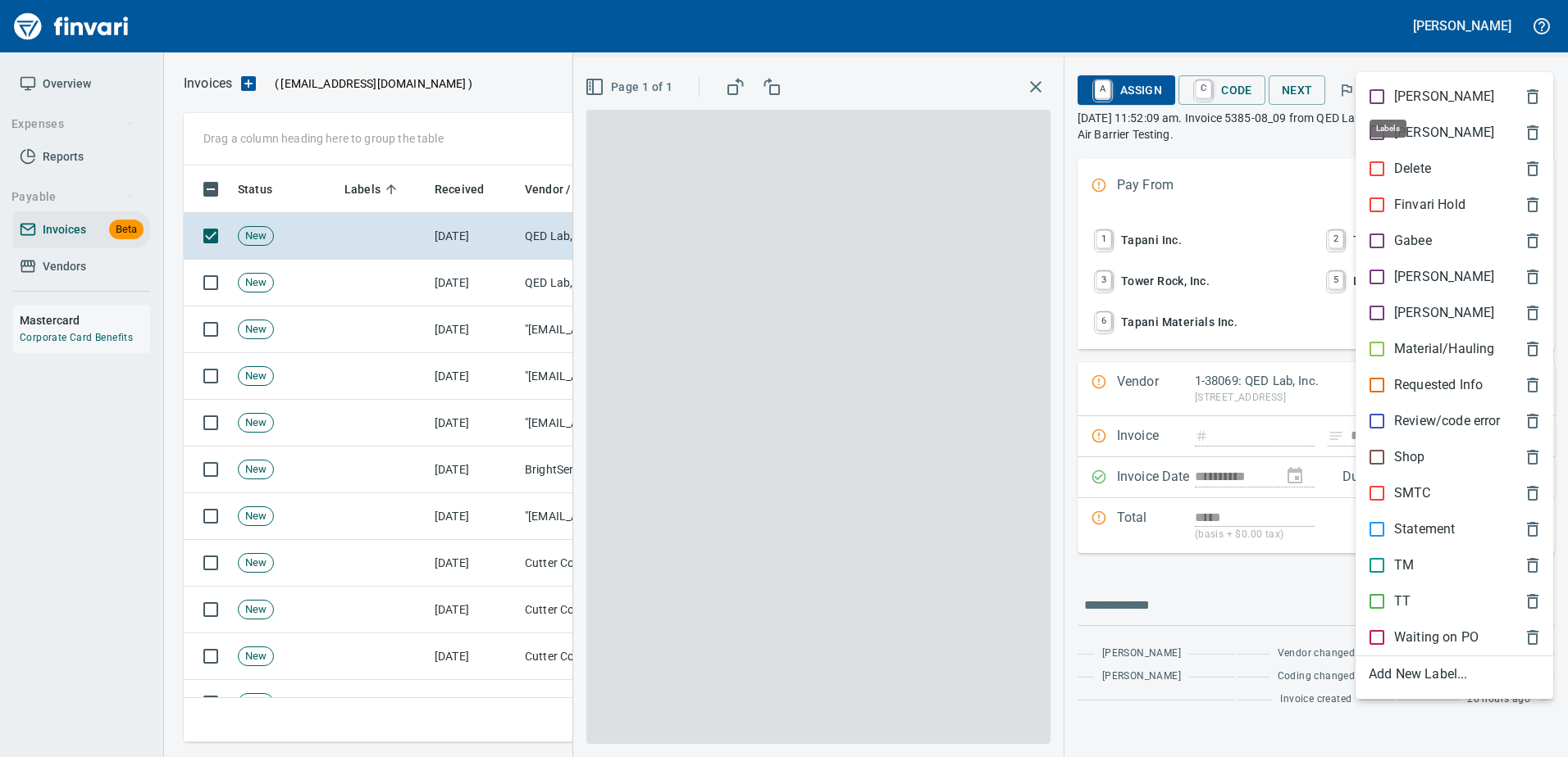
scroll to position [553, 1339]
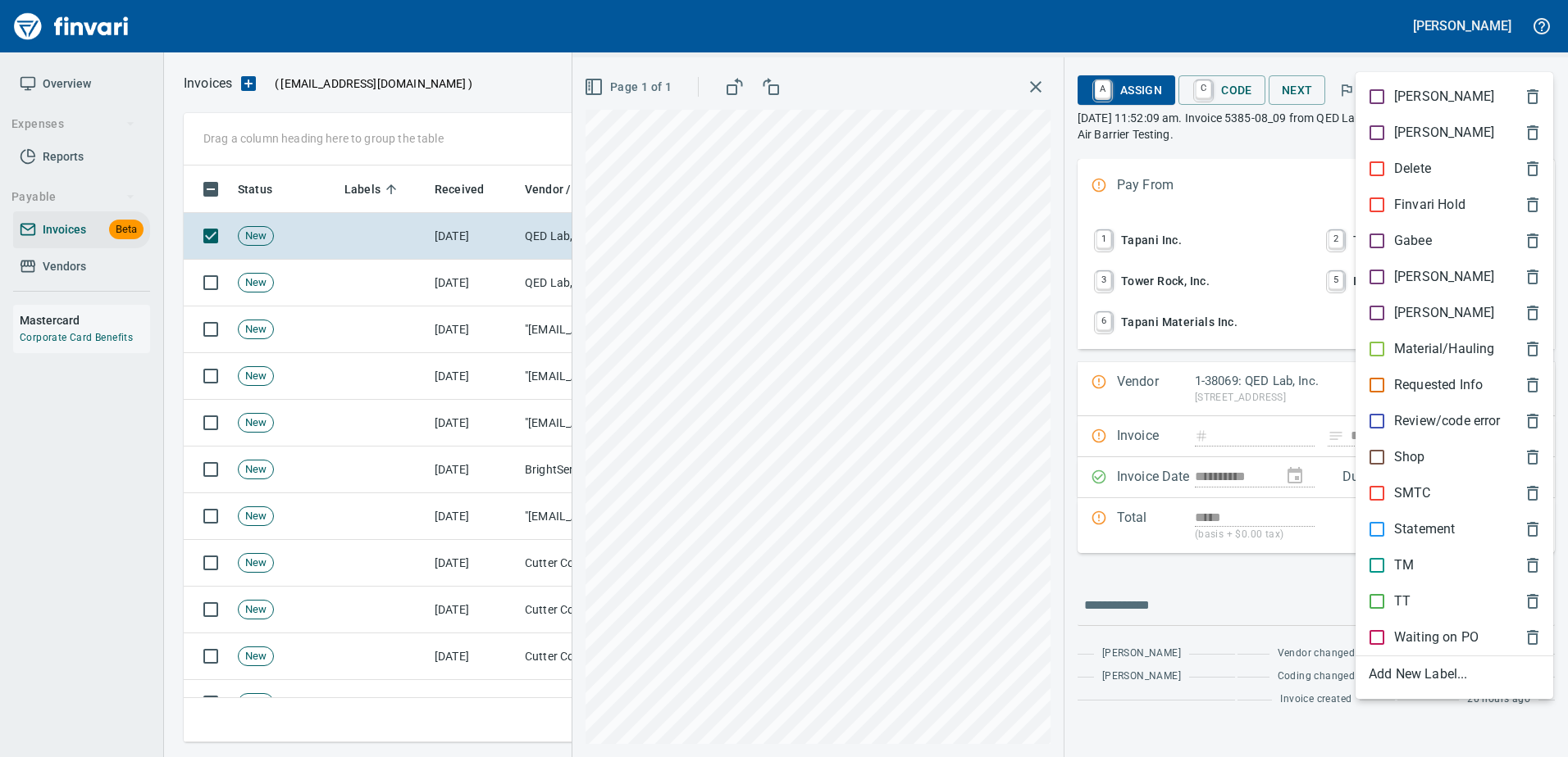
click at [1398, 58] on div at bounding box center [784, 378] width 1568 height 757
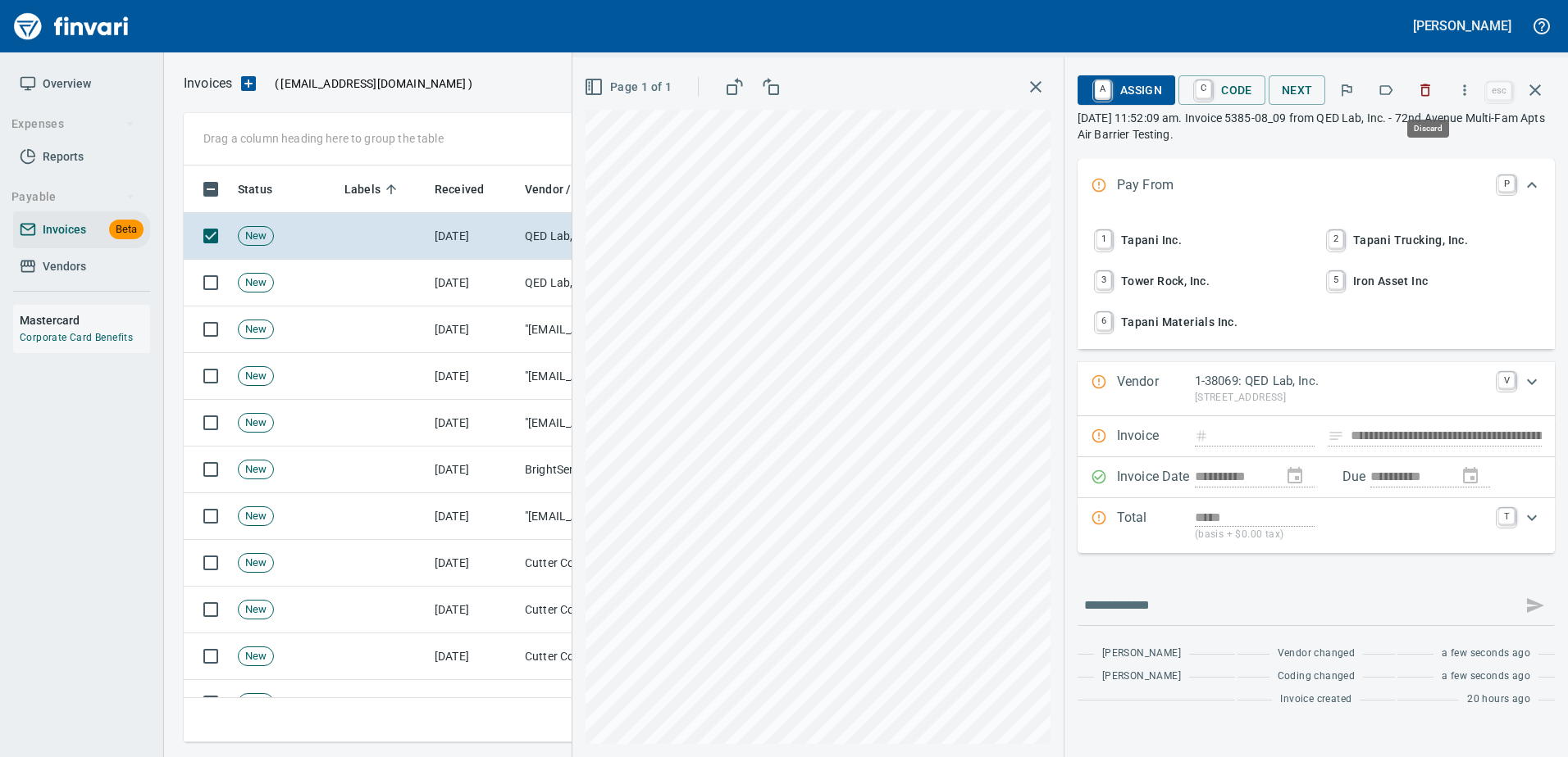
click at [1422, 84] on icon "button" at bounding box center [1425, 90] width 17 height 17
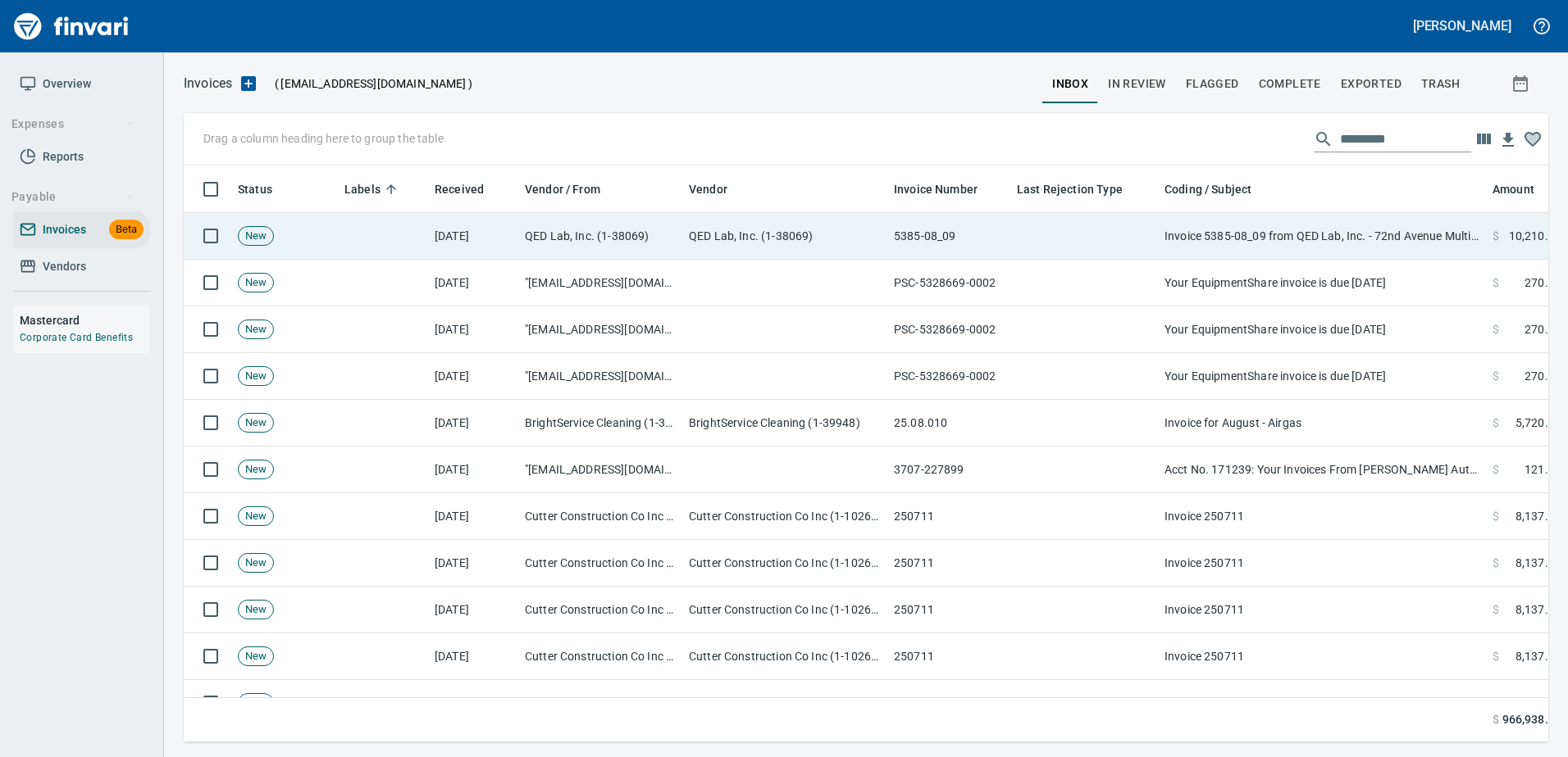
click at [1248, 243] on td "Invoice 5385-08_09 from QED Lab, Inc. - 72nd Avenue Multi-Fam Apts Air Barrier …" at bounding box center [1322, 236] width 328 height 47
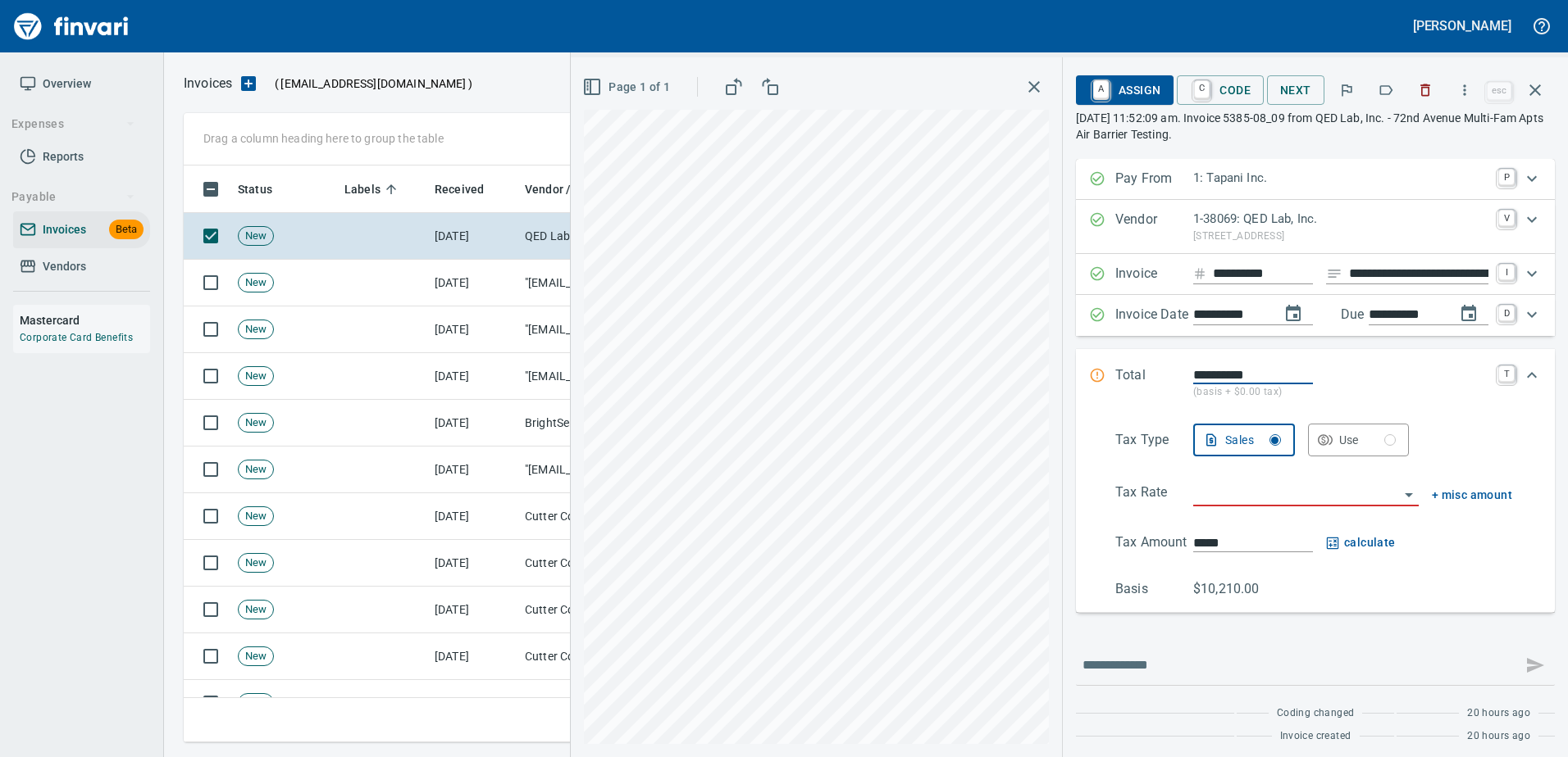
scroll to position [553, 1339]
click at [1383, 89] on icon "button" at bounding box center [1387, 90] width 13 height 10
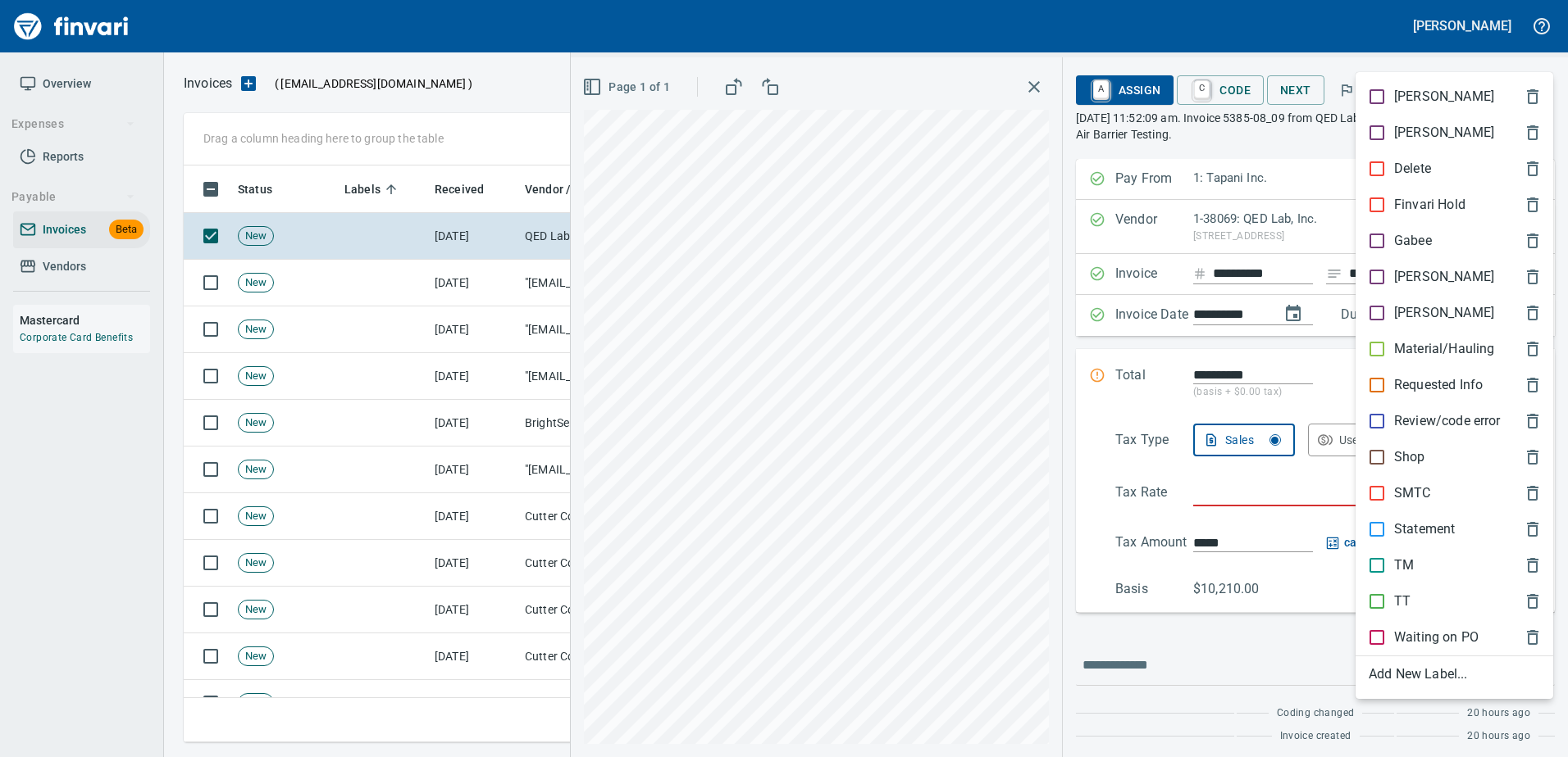
click at [1403, 282] on p "[PERSON_NAME]" at bounding box center [1444, 276] width 100 height 19
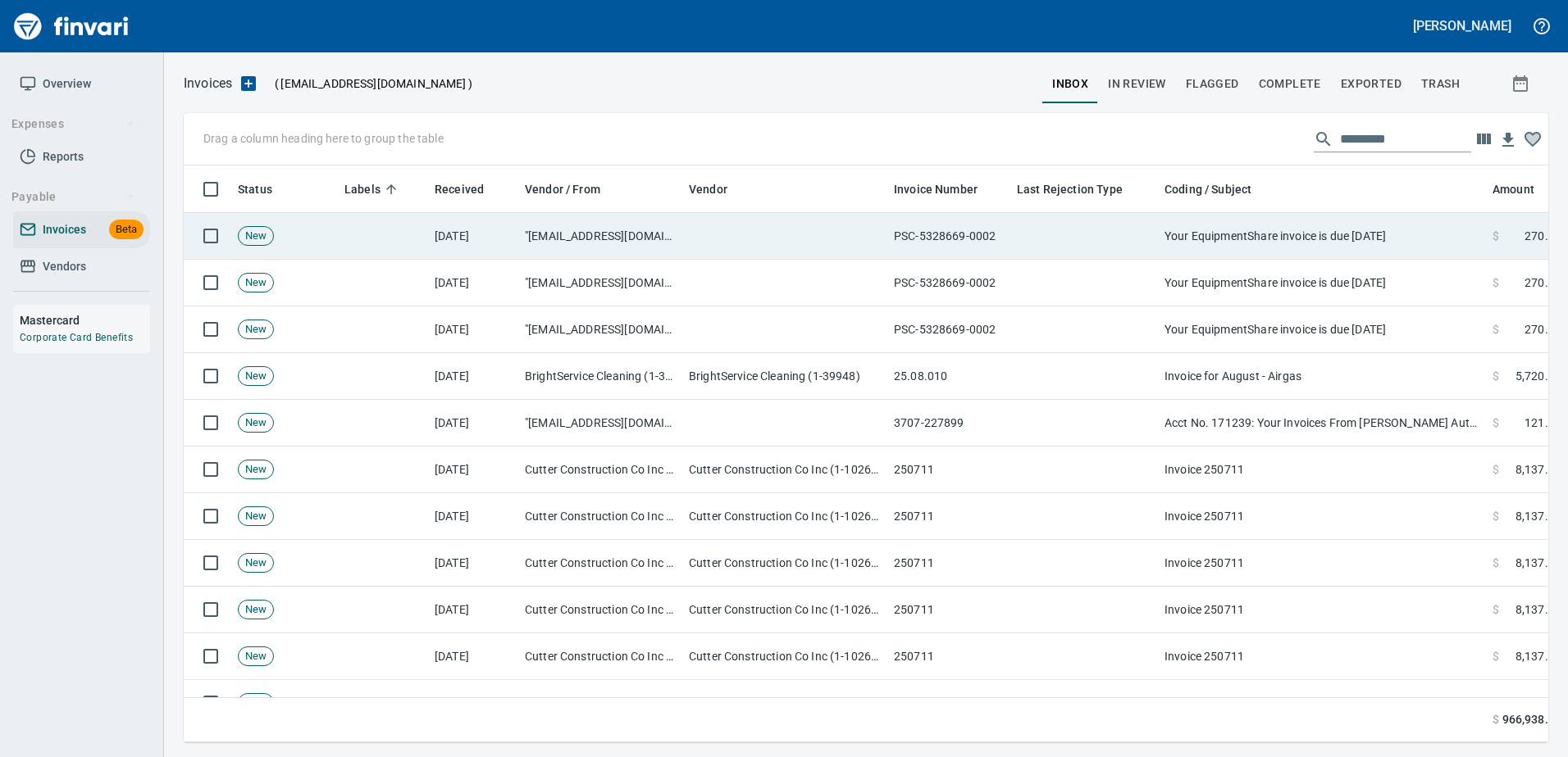
click at [1346, 231] on td "Your EquipmentShare invoice is due today" at bounding box center [1322, 236] width 328 height 47
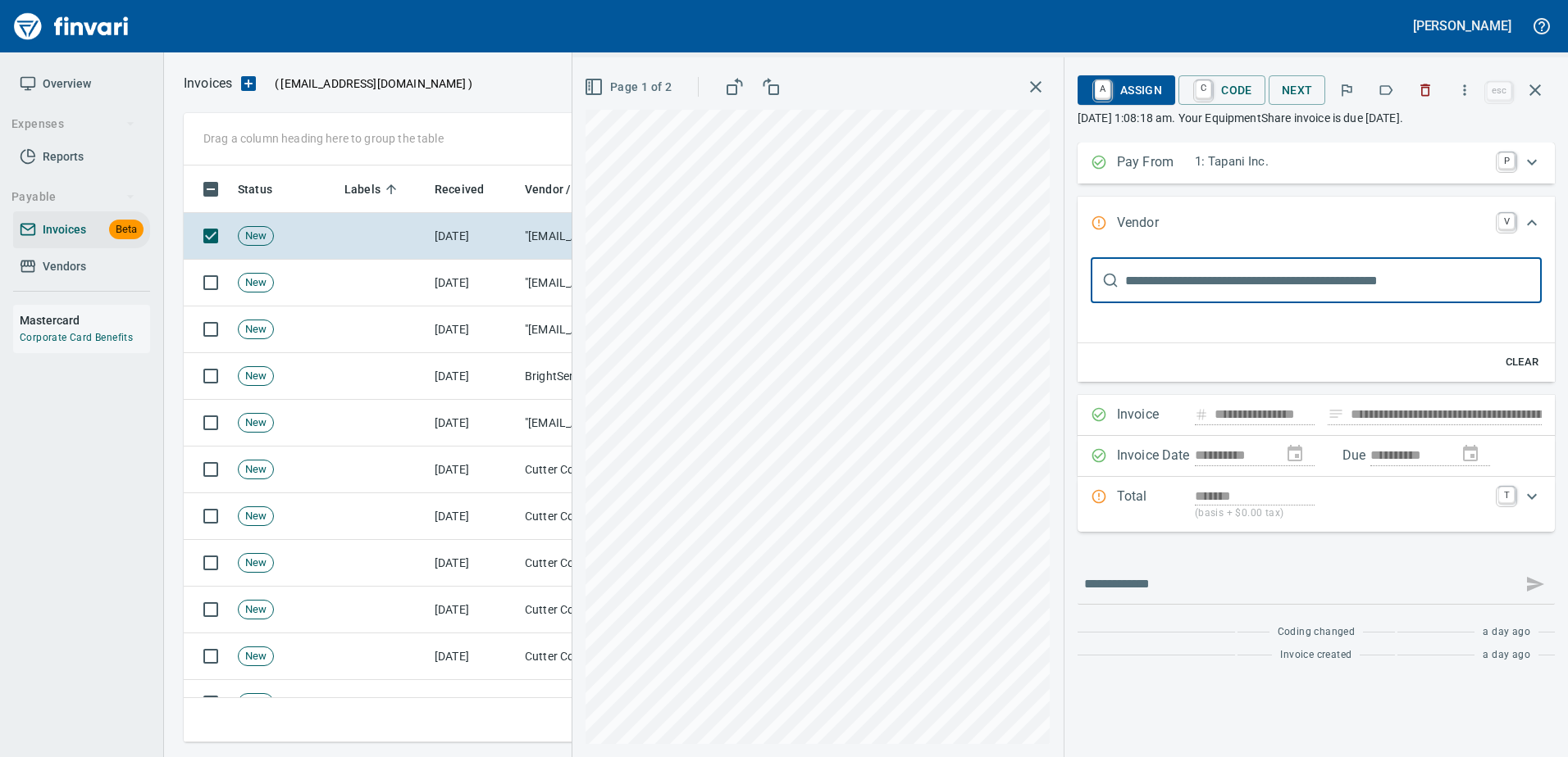
click at [1426, 88] on icon "button" at bounding box center [1425, 90] width 17 height 17
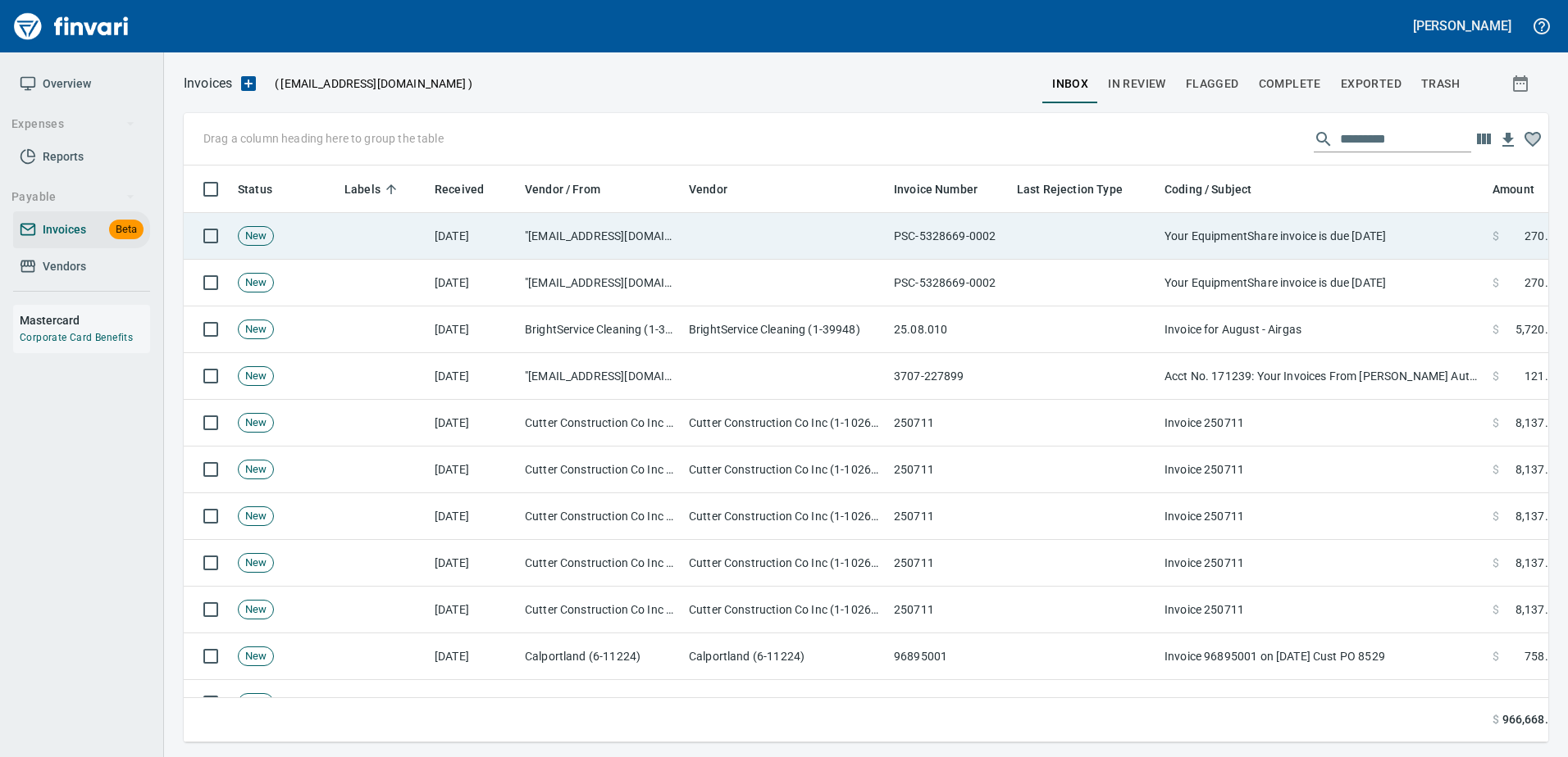
click at [1347, 250] on td "Your EquipmentShare invoice is due today" at bounding box center [1322, 236] width 328 height 47
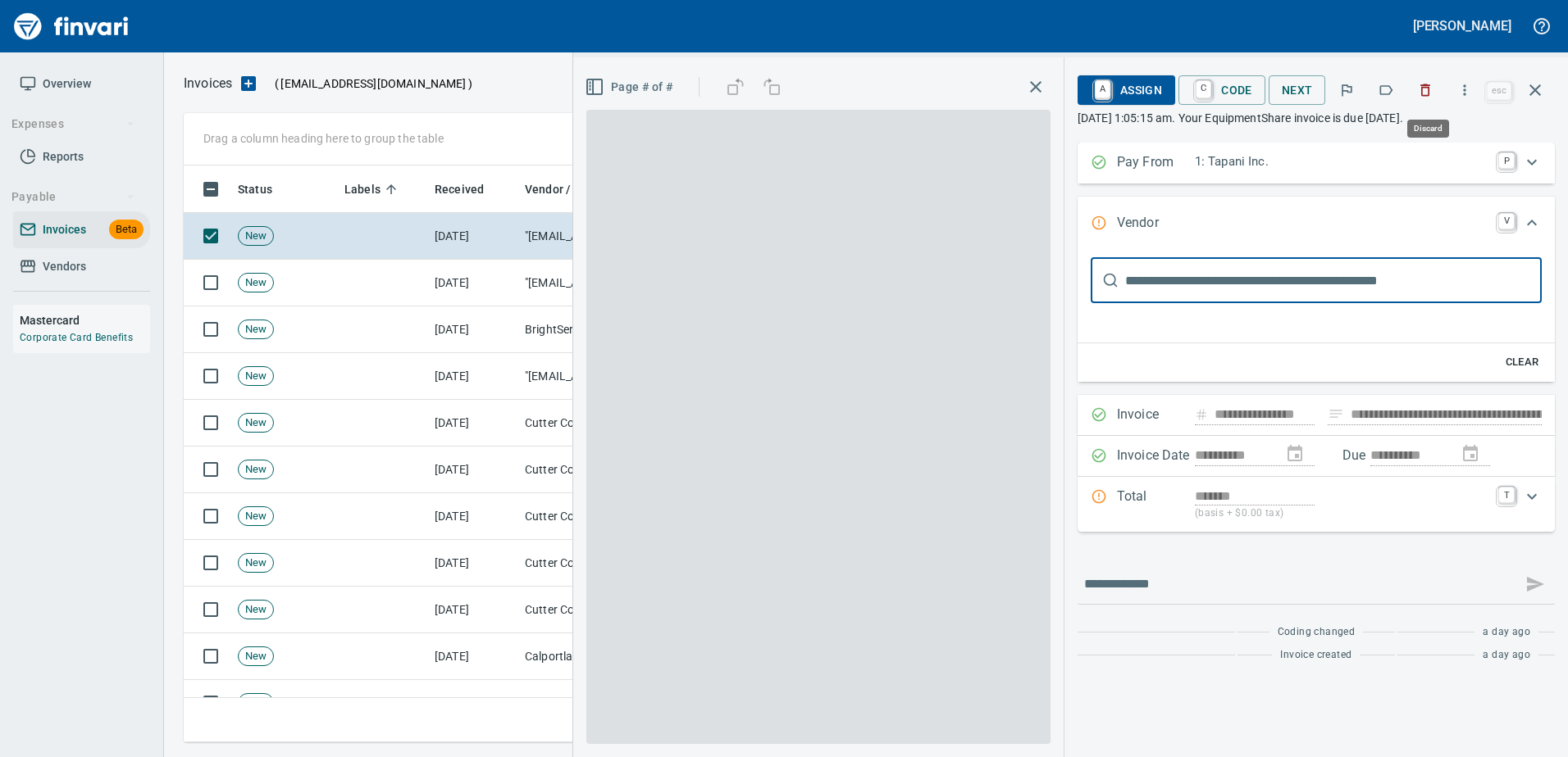
click at [1426, 86] on icon "button" at bounding box center [1425, 90] width 10 height 12
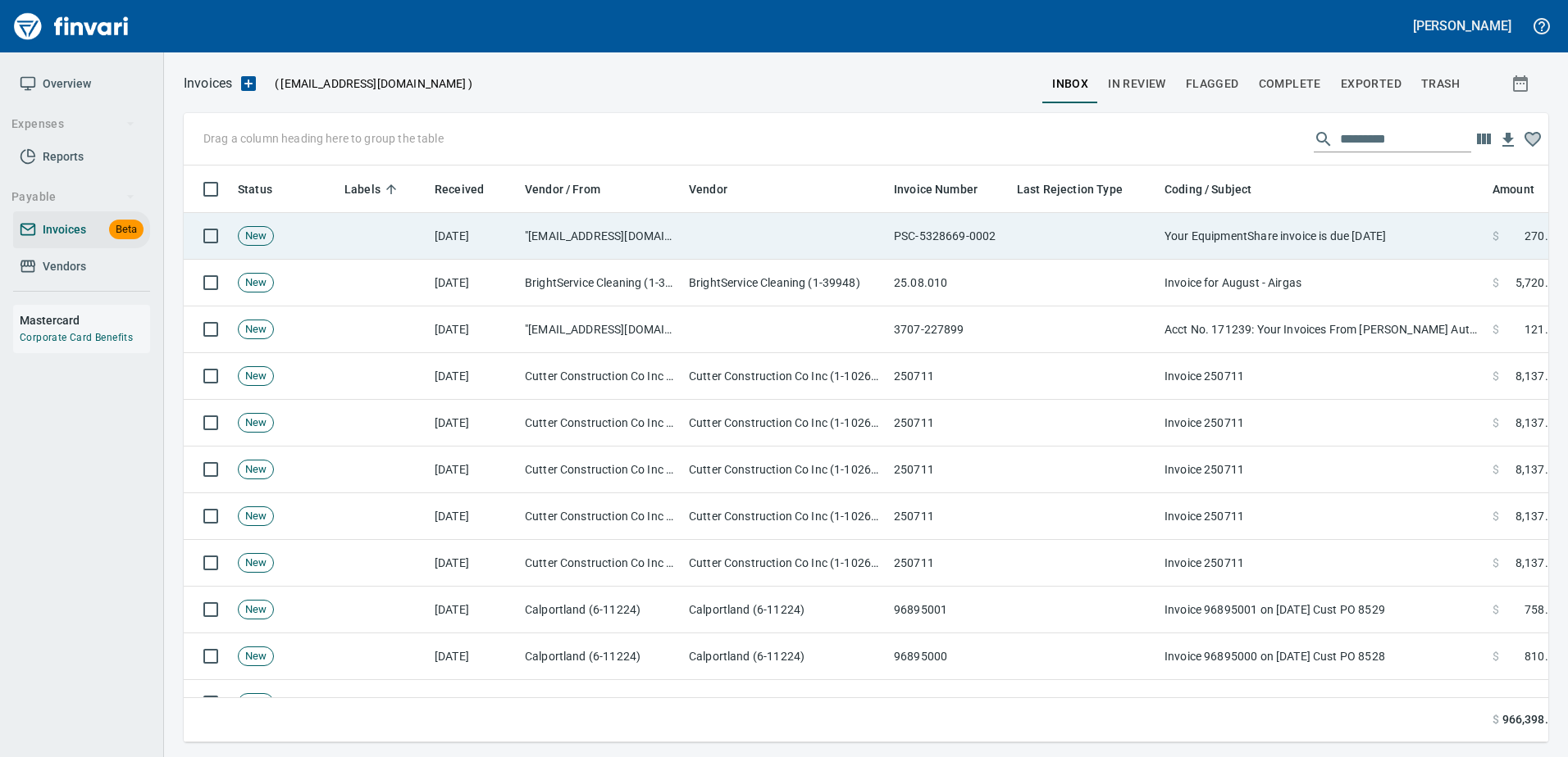
drag, startPoint x: 1352, startPoint y: 241, endPoint x: 1354, endPoint y: 220, distance: 21.1
click at [1352, 239] on td "Your EquipmentShare invoice is due today" at bounding box center [1322, 236] width 328 height 47
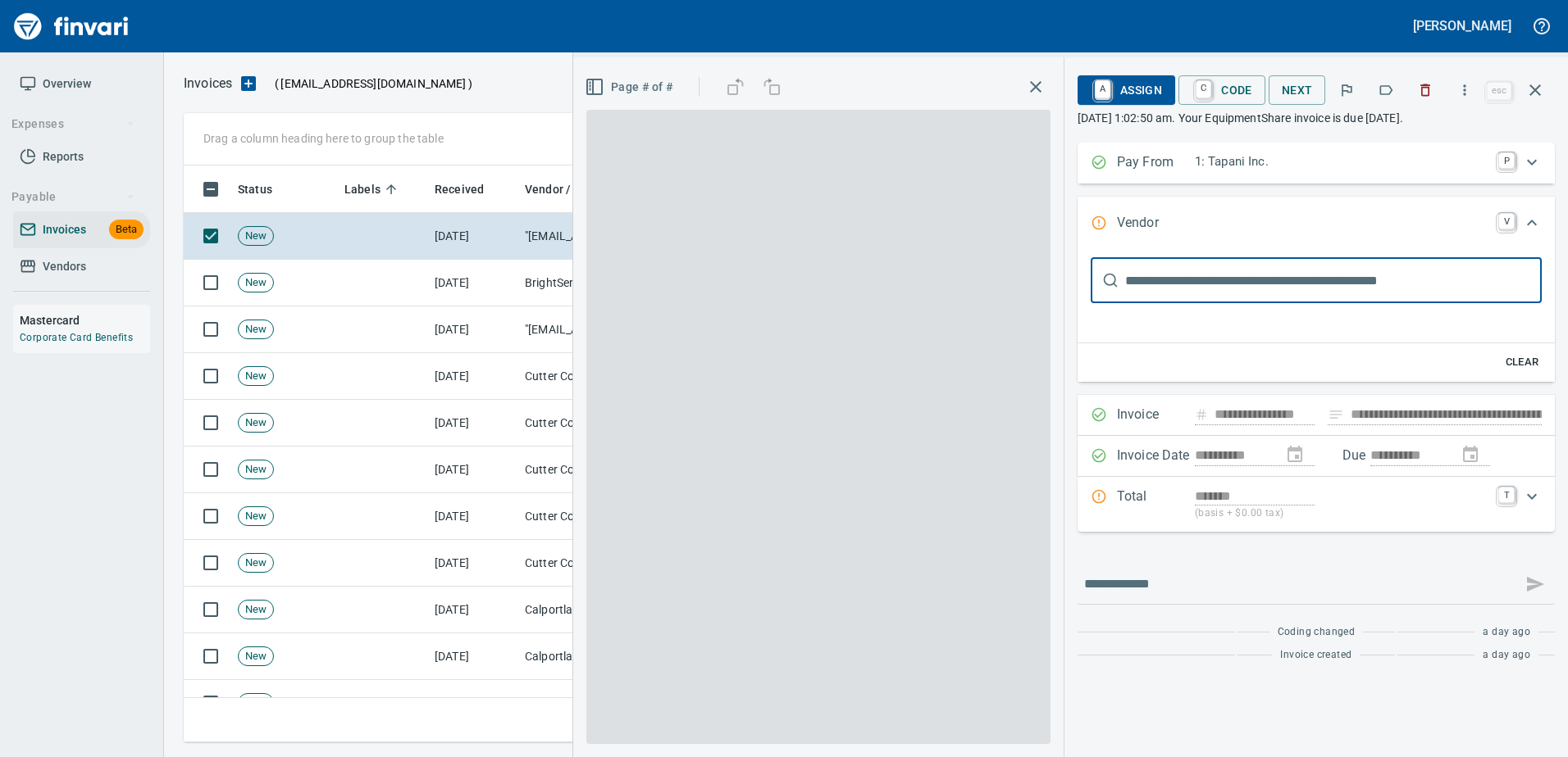
scroll to position [1, 0]
click at [1425, 92] on icon "button" at bounding box center [1425, 90] width 17 height 17
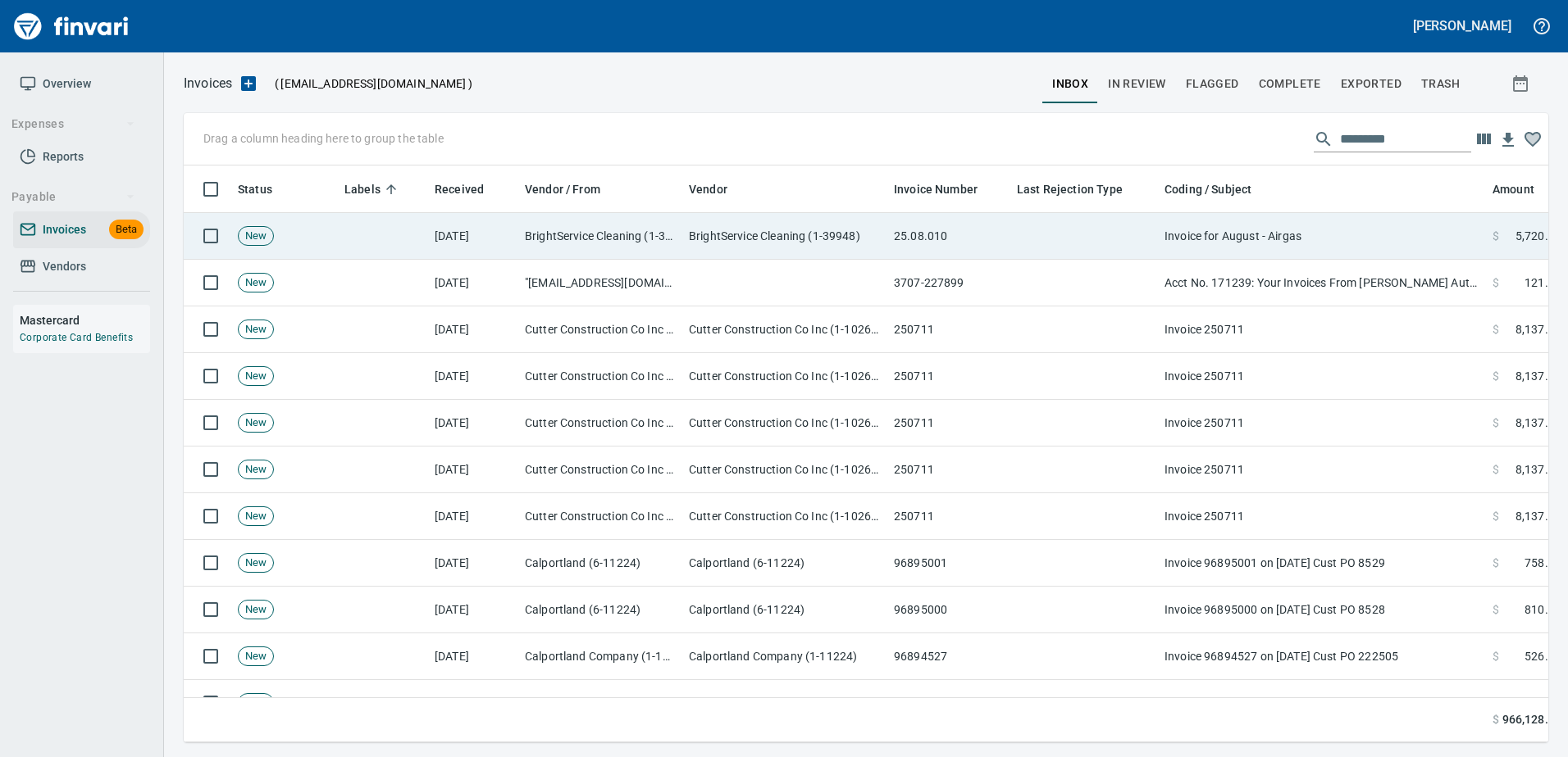
click at [1258, 250] on td "Invoice for August - Airgas" at bounding box center [1322, 236] width 328 height 47
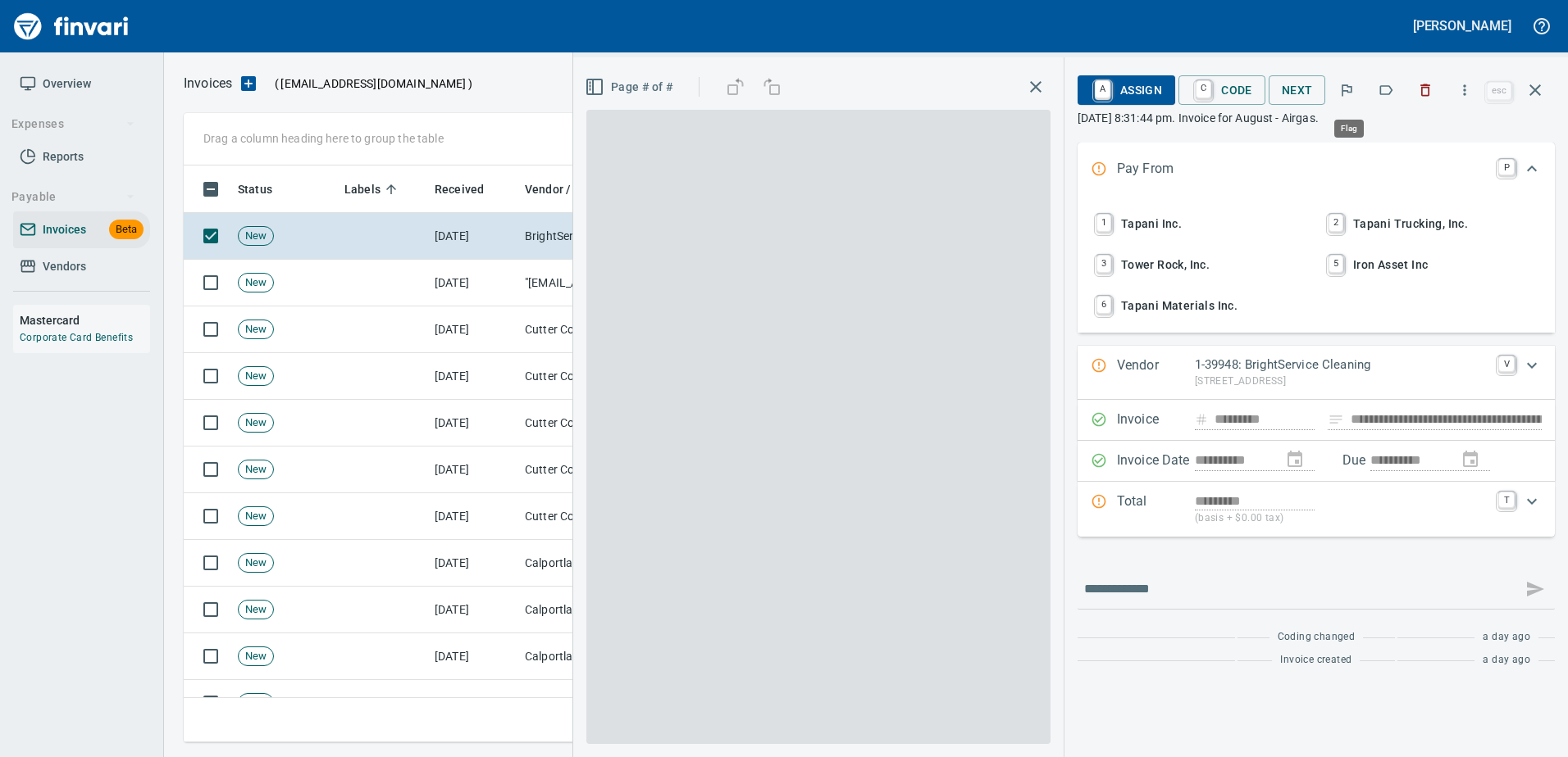
scroll to position [553, 1339]
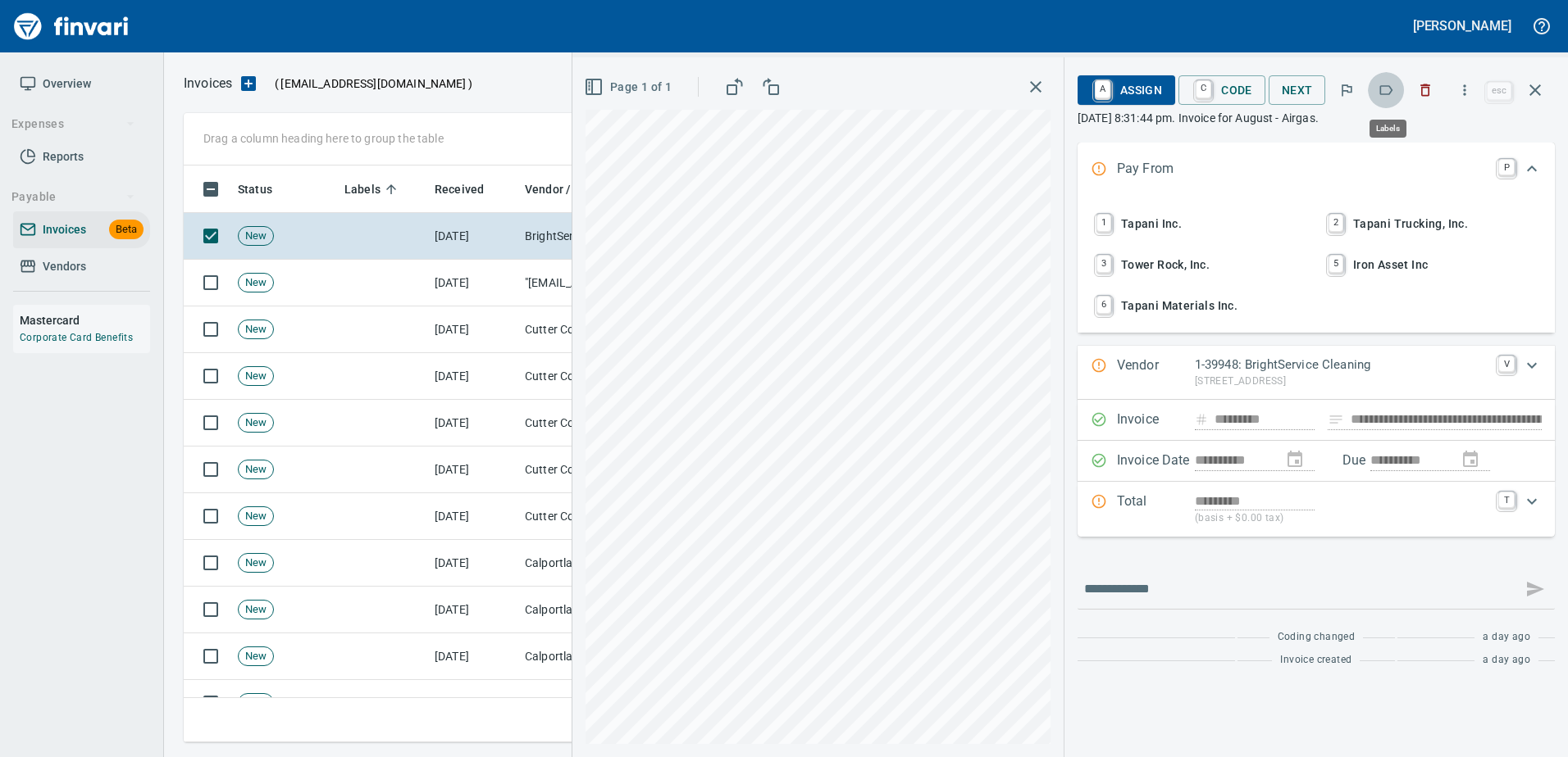
click at [1386, 81] on button "button" at bounding box center [1385, 89] width 36 height 36
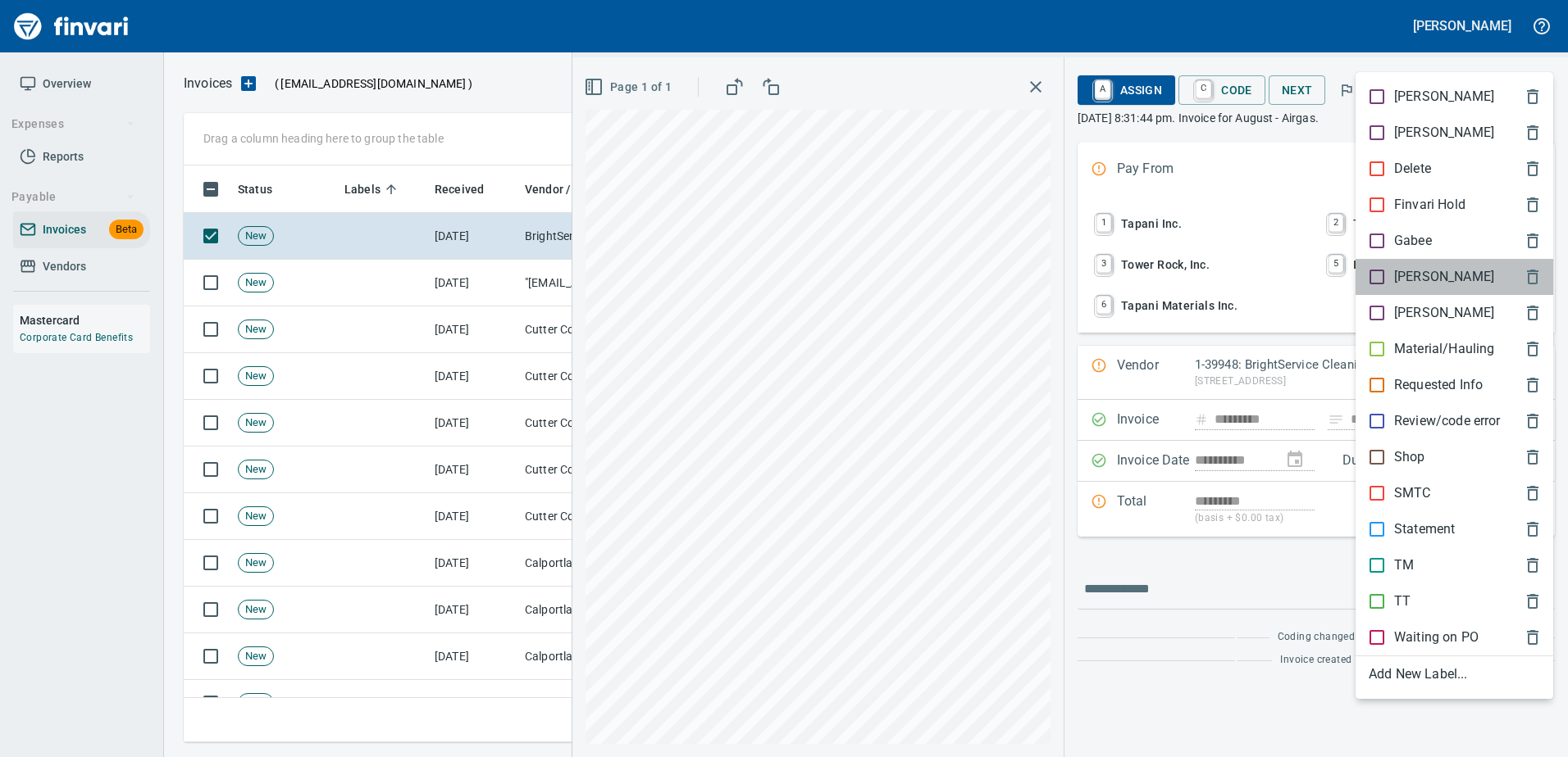
click at [1407, 273] on p "[PERSON_NAME]" at bounding box center [1444, 276] width 100 height 19
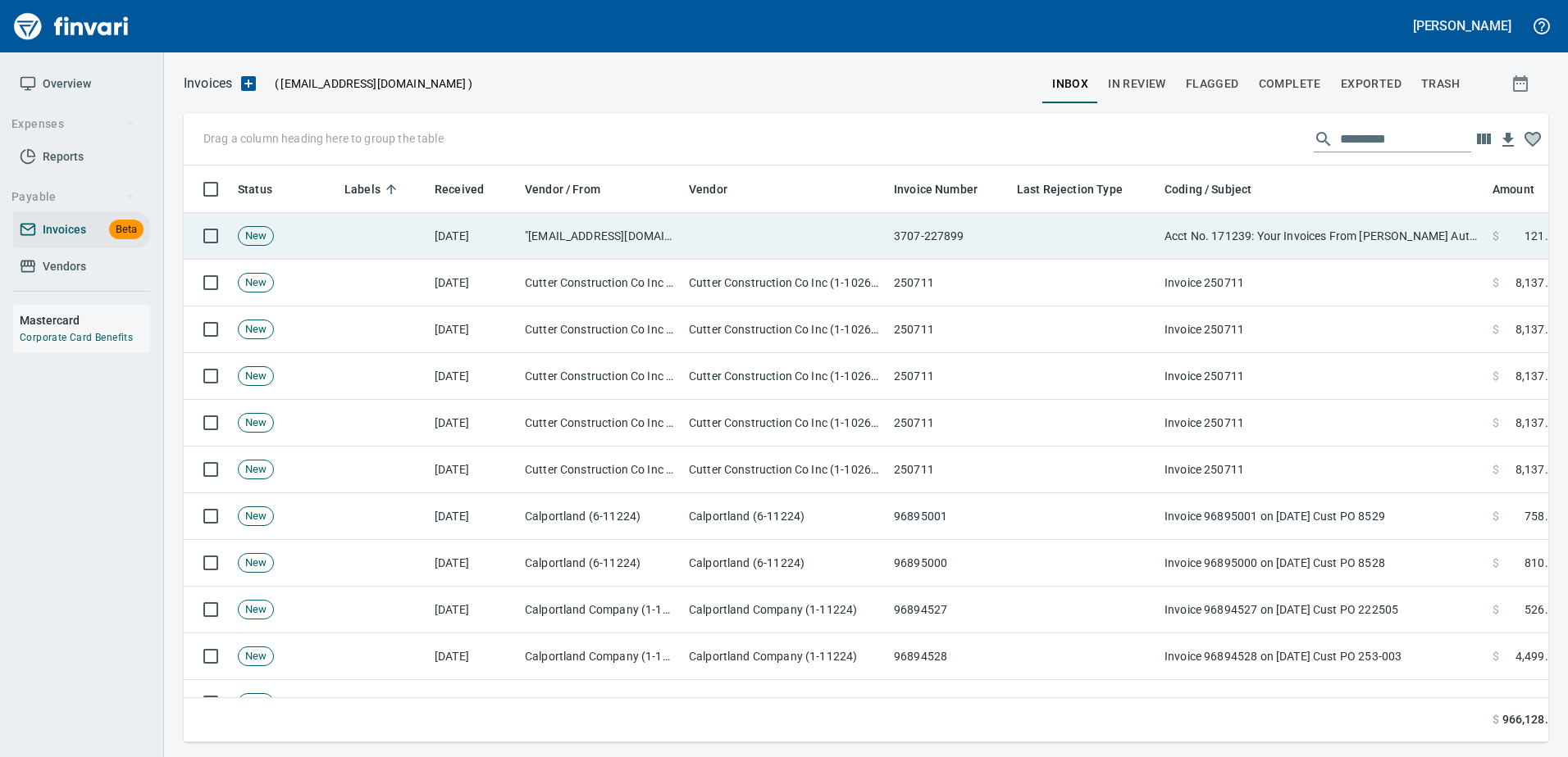
click at [1387, 221] on td "Acct No. 171239: Your Invoices From O'Reilly Automotive Stores Inc. are Attached" at bounding box center [1322, 236] width 328 height 47
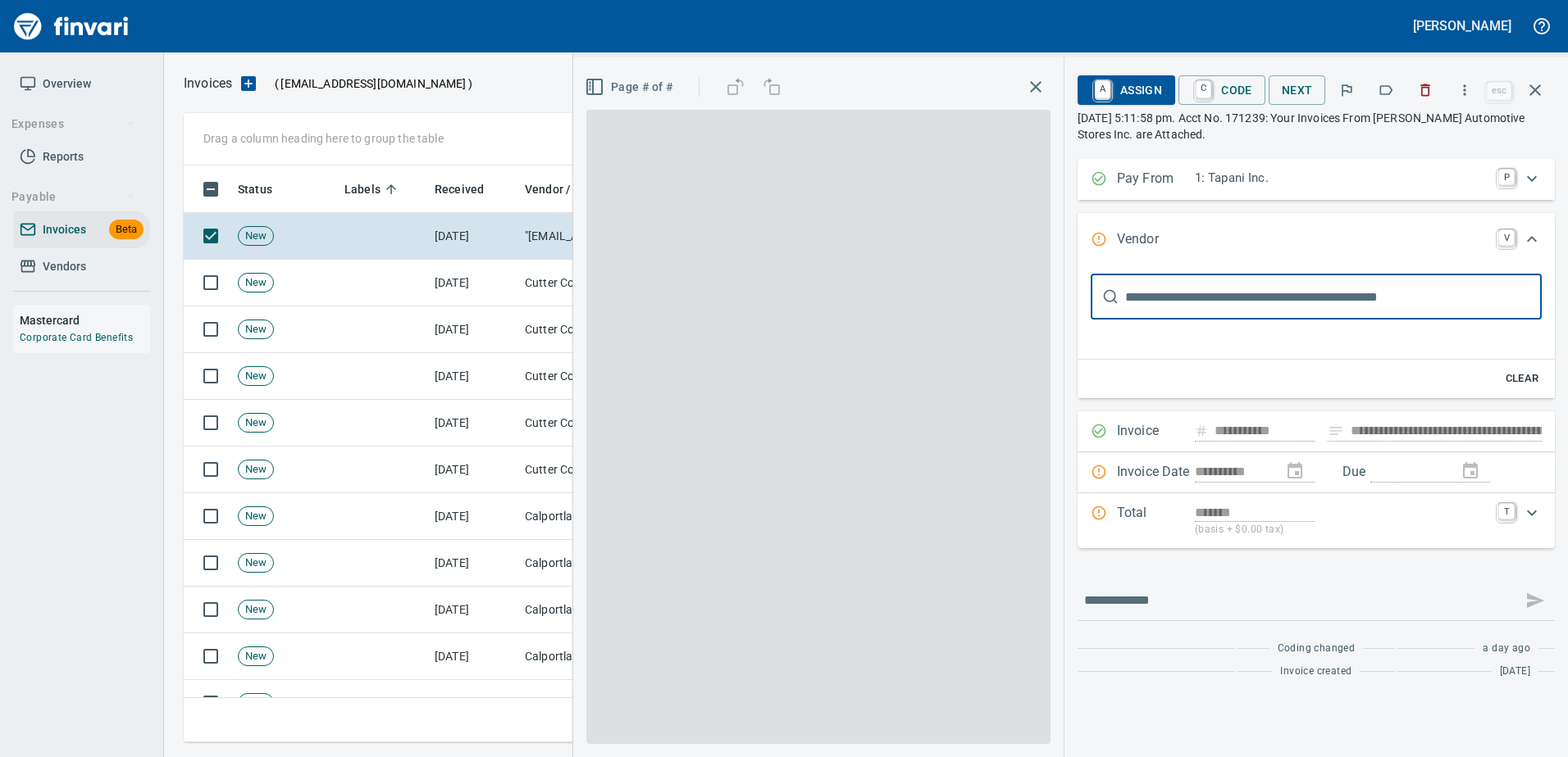
type input "**********"
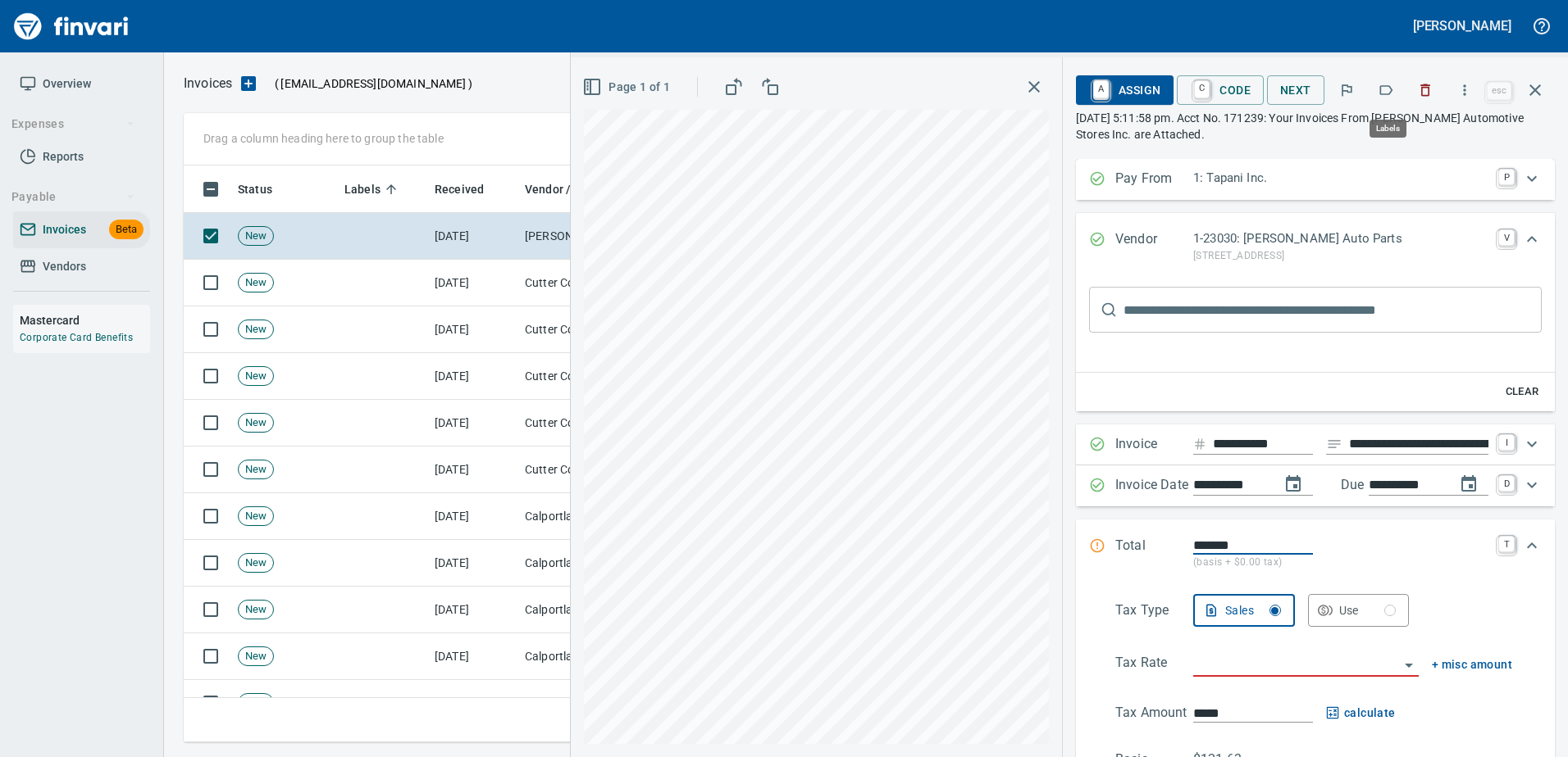
click at [1390, 93] on icon "button" at bounding box center [1386, 90] width 17 height 17
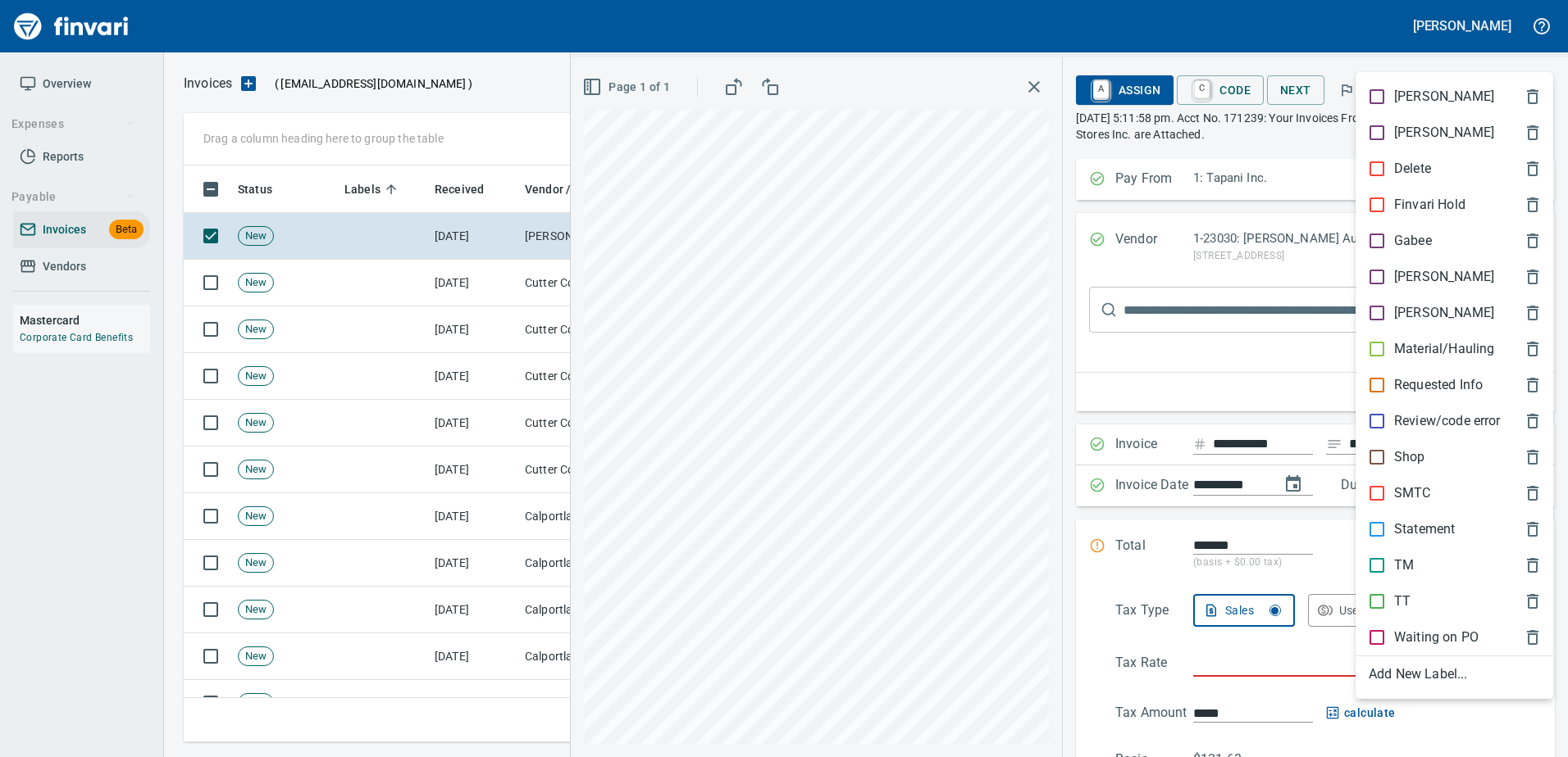
scroll to position [553, 1339]
drag, startPoint x: 1406, startPoint y: 456, endPoint x: 1401, endPoint y: 429, distance: 27.5
click at [1406, 455] on p "Shop" at bounding box center [1410, 457] width 31 height 19
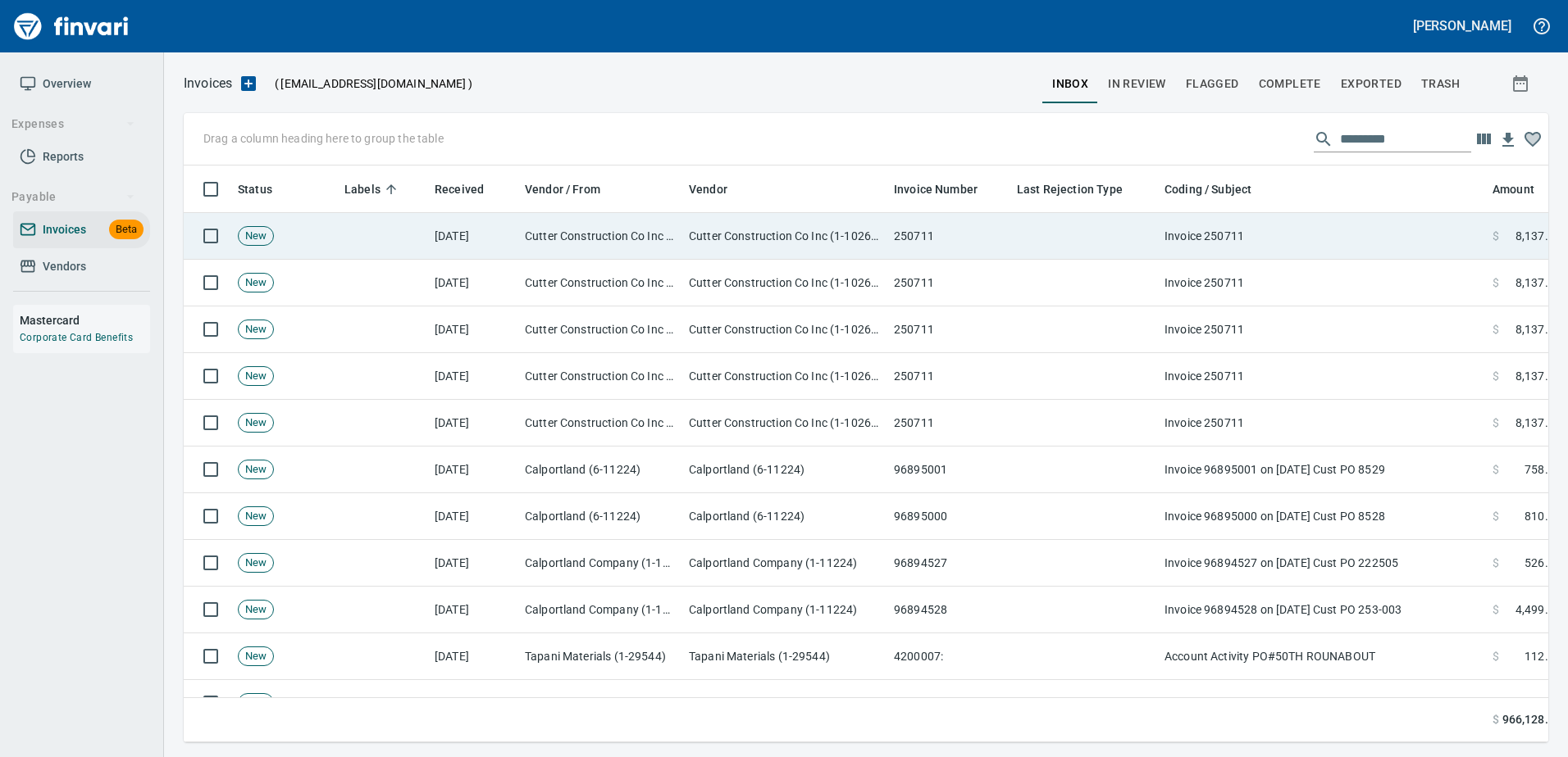
click at [1360, 227] on td "Invoice 250711" at bounding box center [1322, 236] width 328 height 47
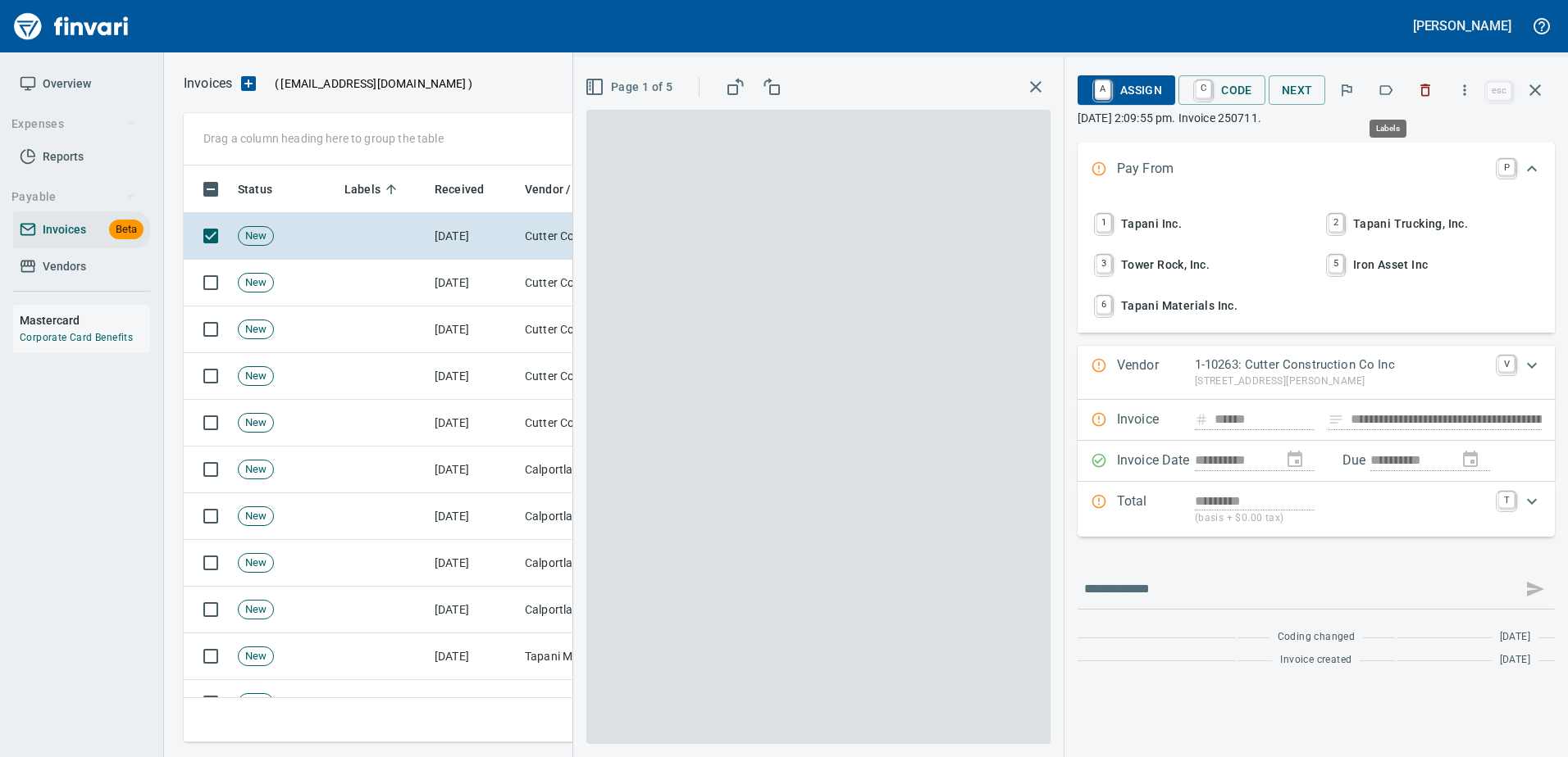
scroll to position [553, 1339]
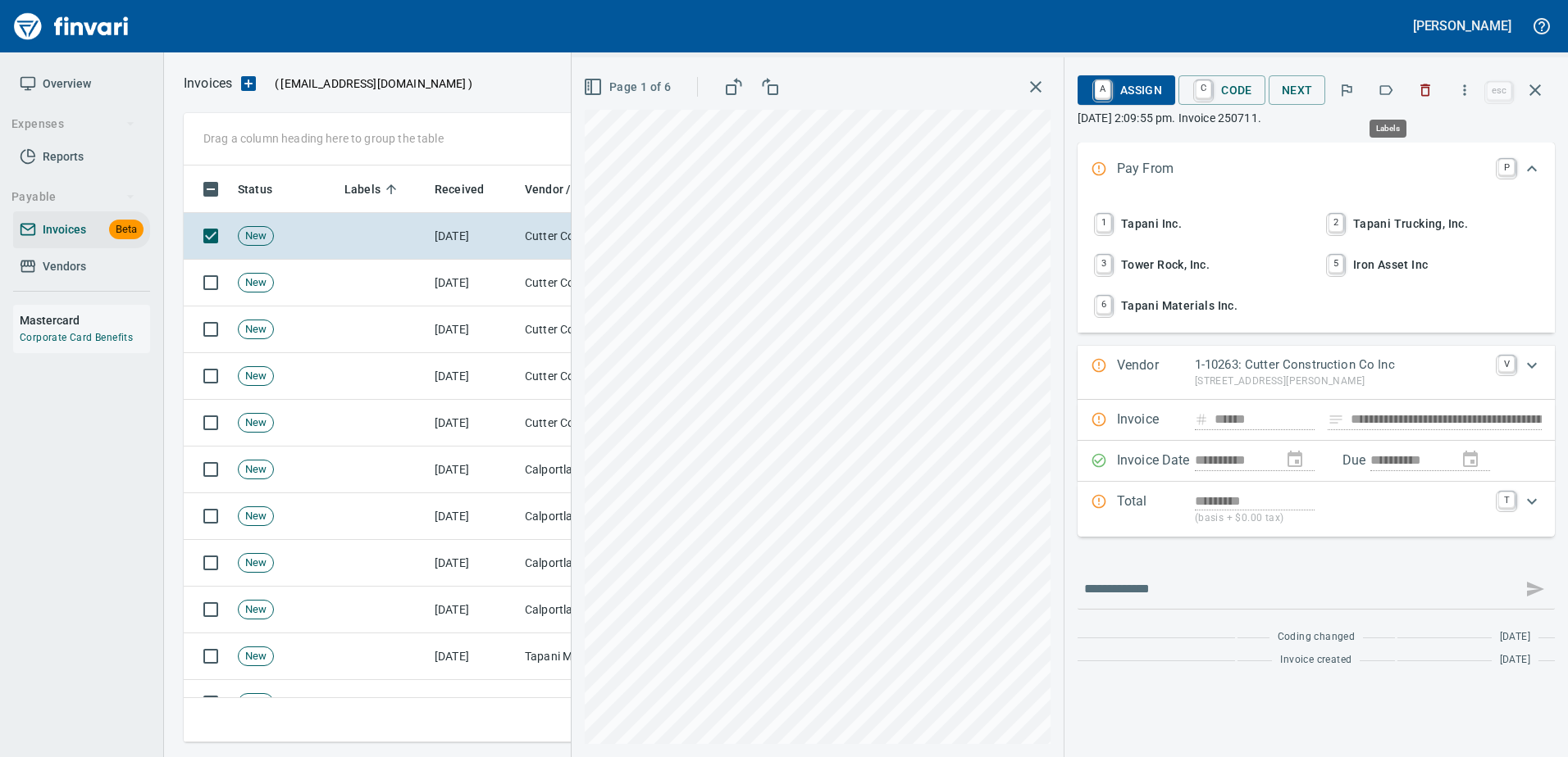
click at [1390, 93] on icon "button" at bounding box center [1386, 90] width 17 height 17
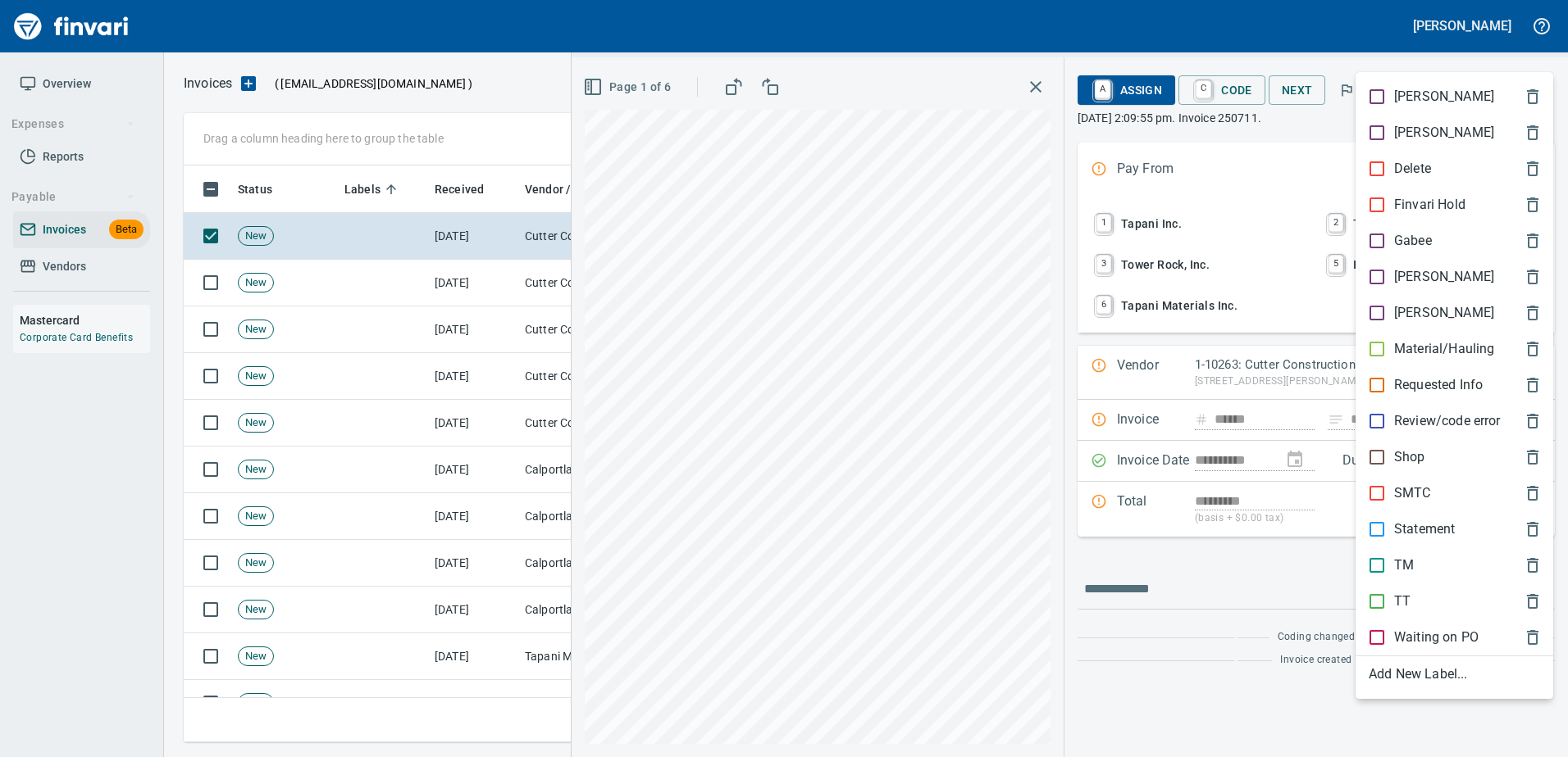
click at [1401, 358] on p "Material/Hauling" at bounding box center [1444, 348] width 100 height 19
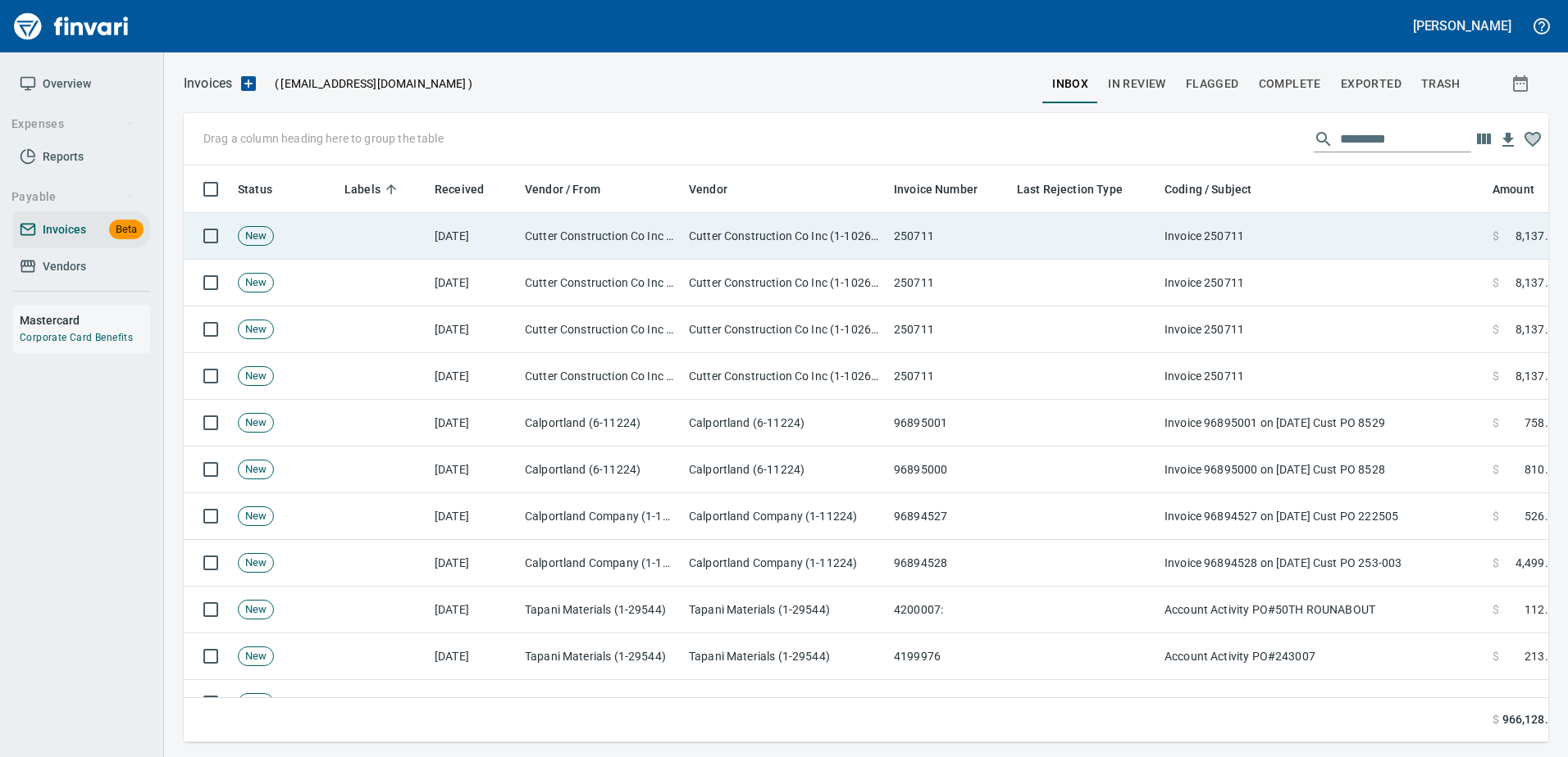
click at [1328, 219] on td "Invoice 250711" at bounding box center [1322, 236] width 328 height 47
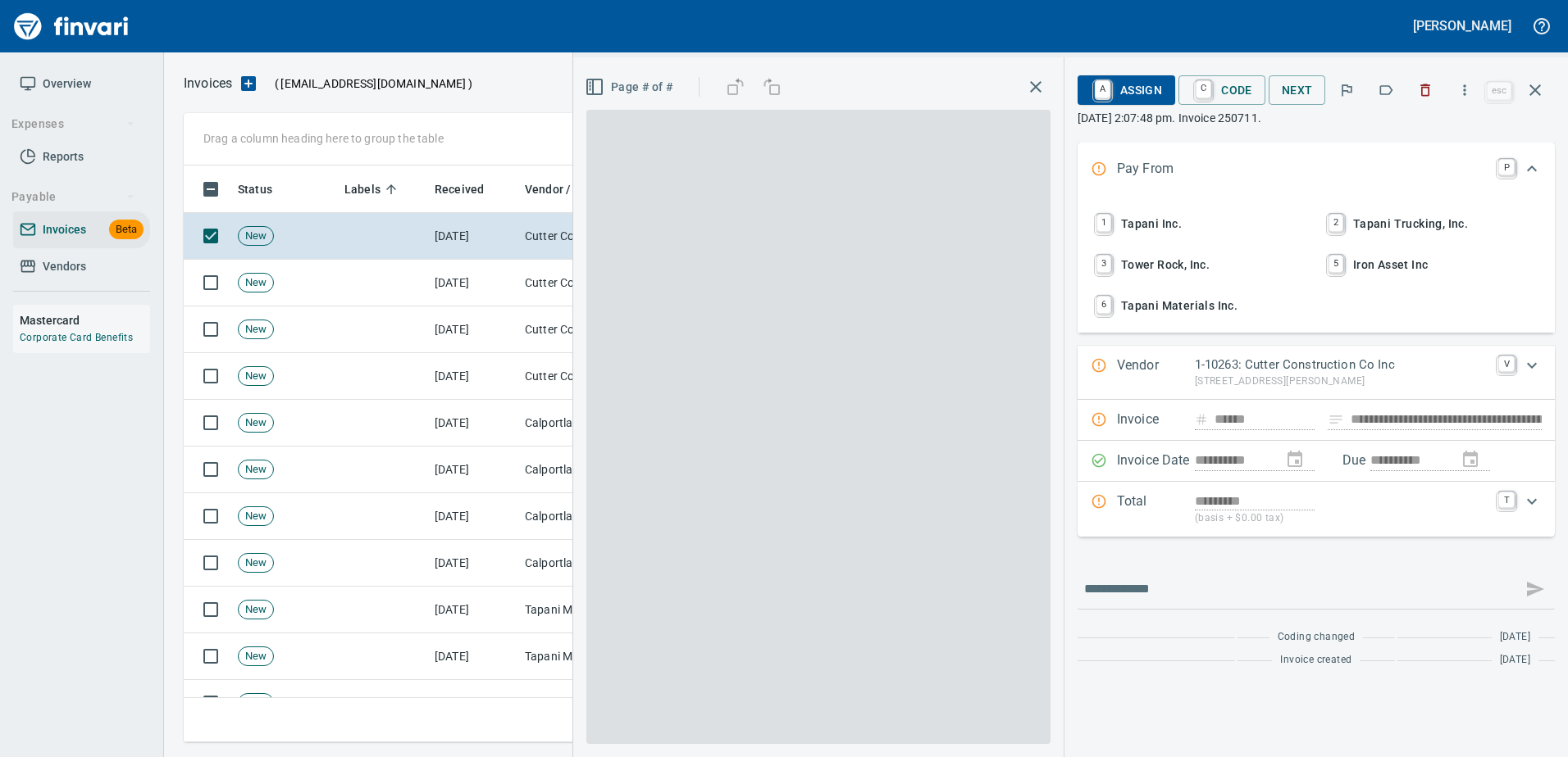
scroll to position [553, 1339]
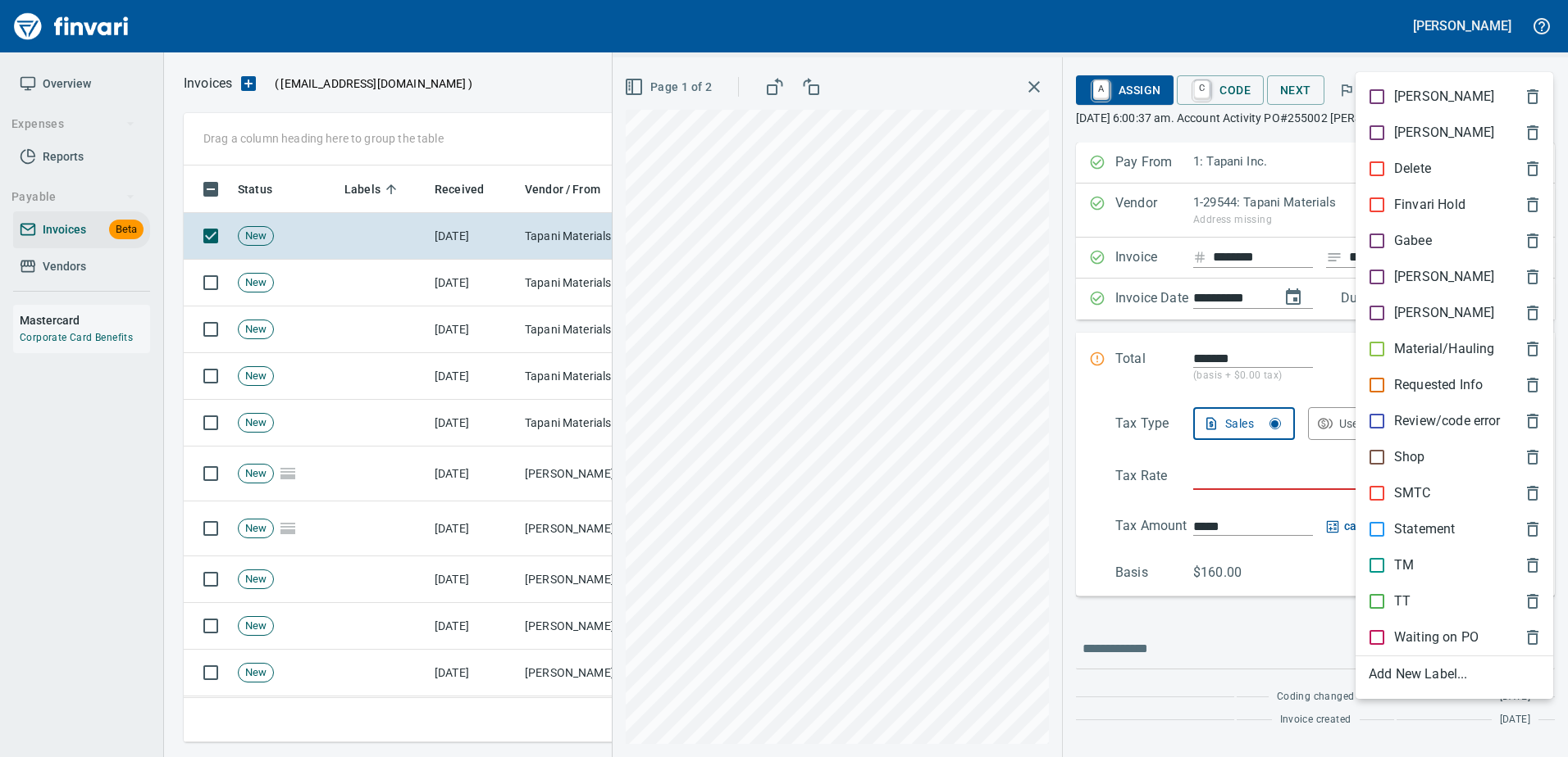
scroll to position [553, 1339]
click at [1395, 272] on p "[PERSON_NAME]" at bounding box center [1444, 276] width 100 height 19
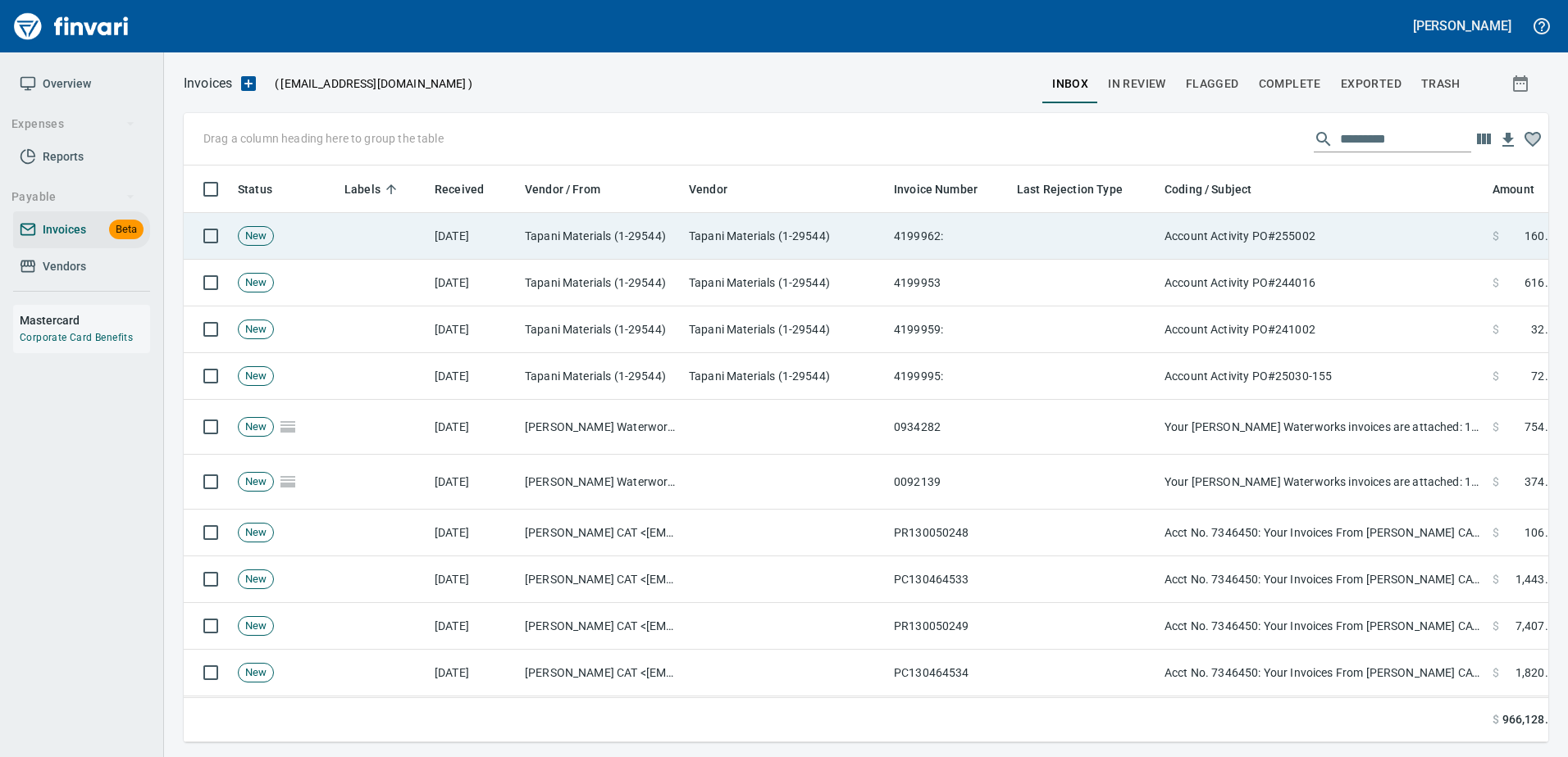
click at [1383, 234] on td "Account Activity PO#255002" at bounding box center [1322, 236] width 328 height 47
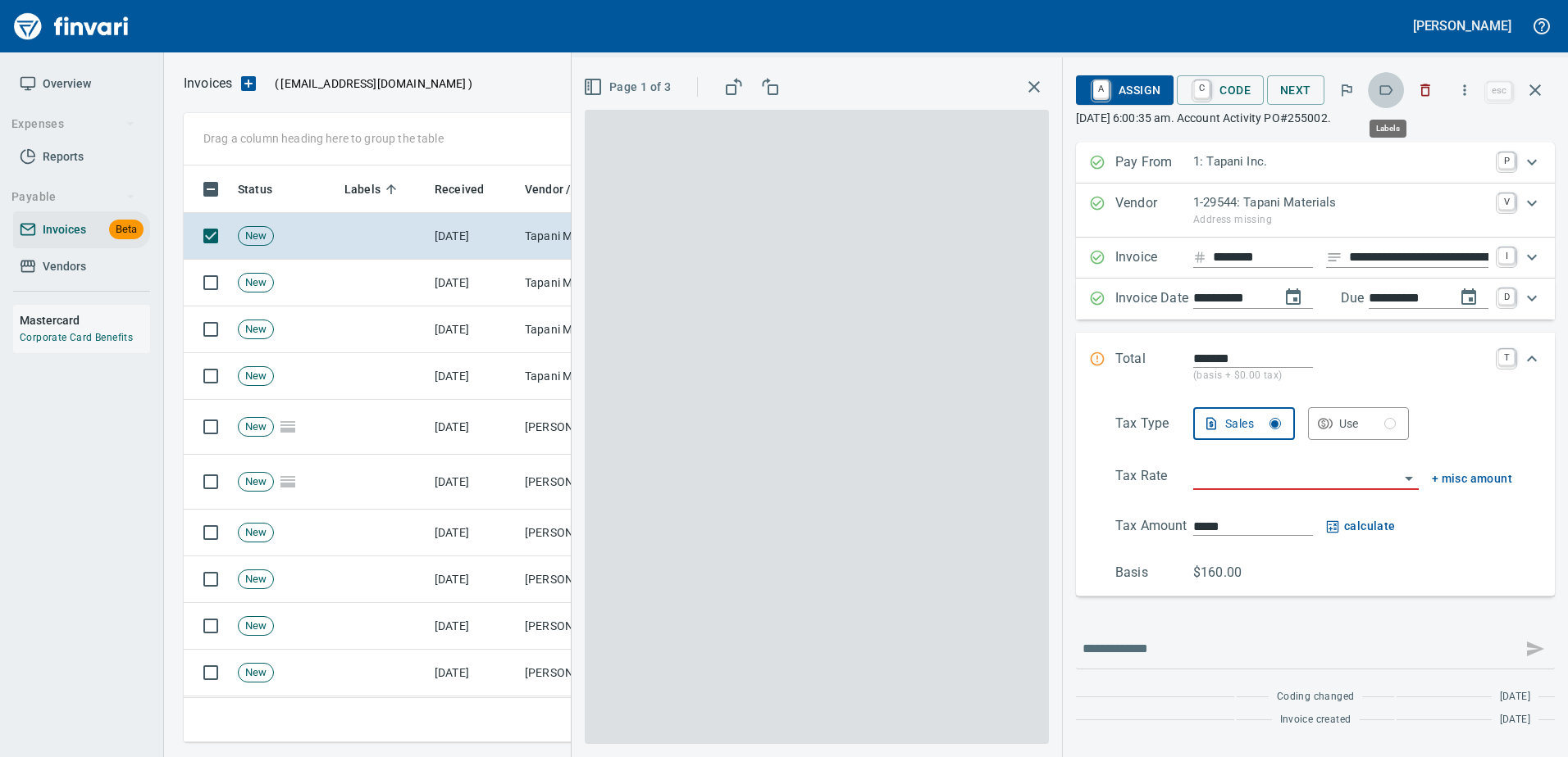
click at [1377, 92] on button "button" at bounding box center [1385, 89] width 36 height 36
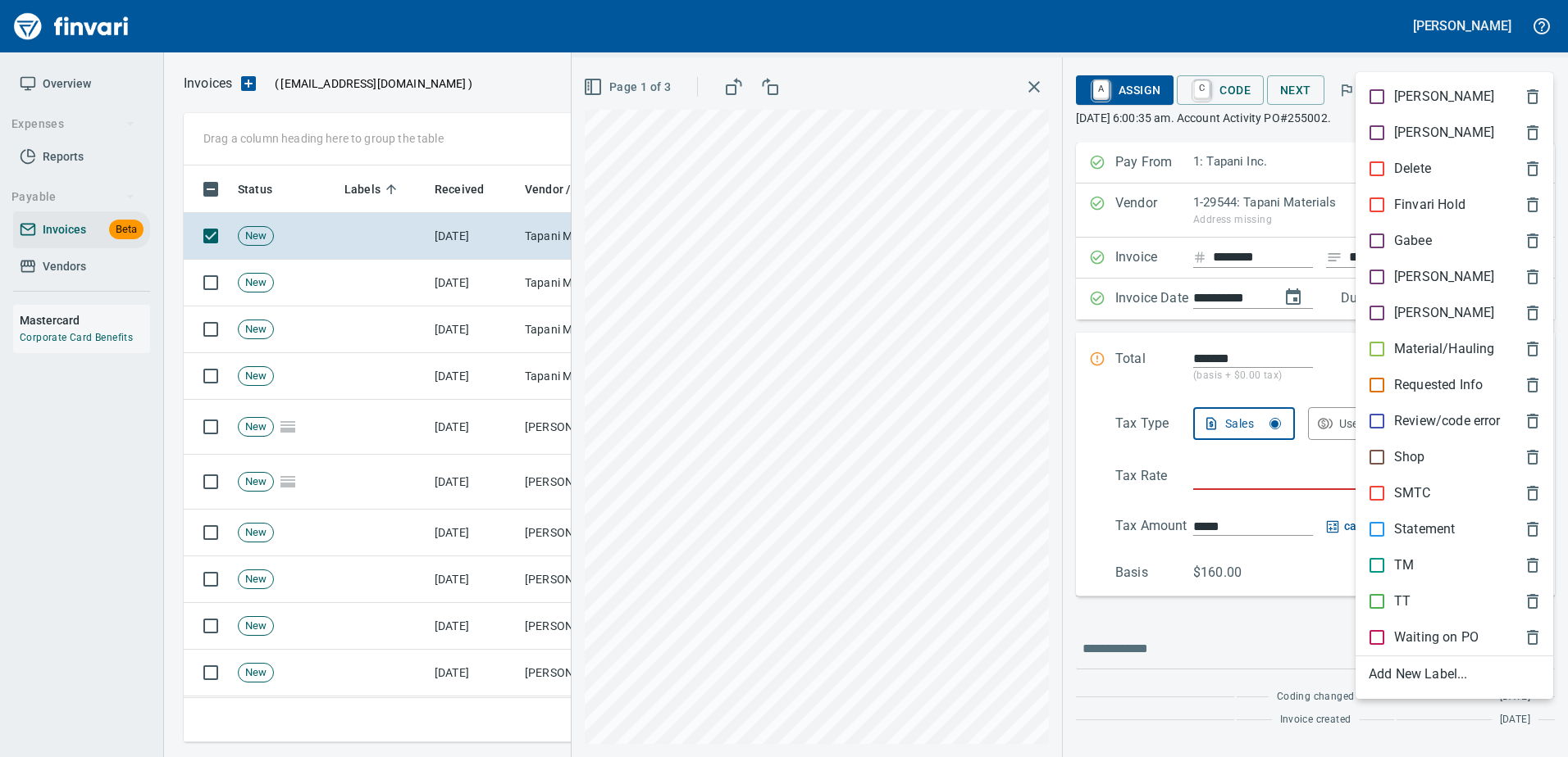
scroll to position [553, 1339]
click at [1392, 289] on div "[PERSON_NAME]" at bounding box center [1454, 276] width 197 height 36
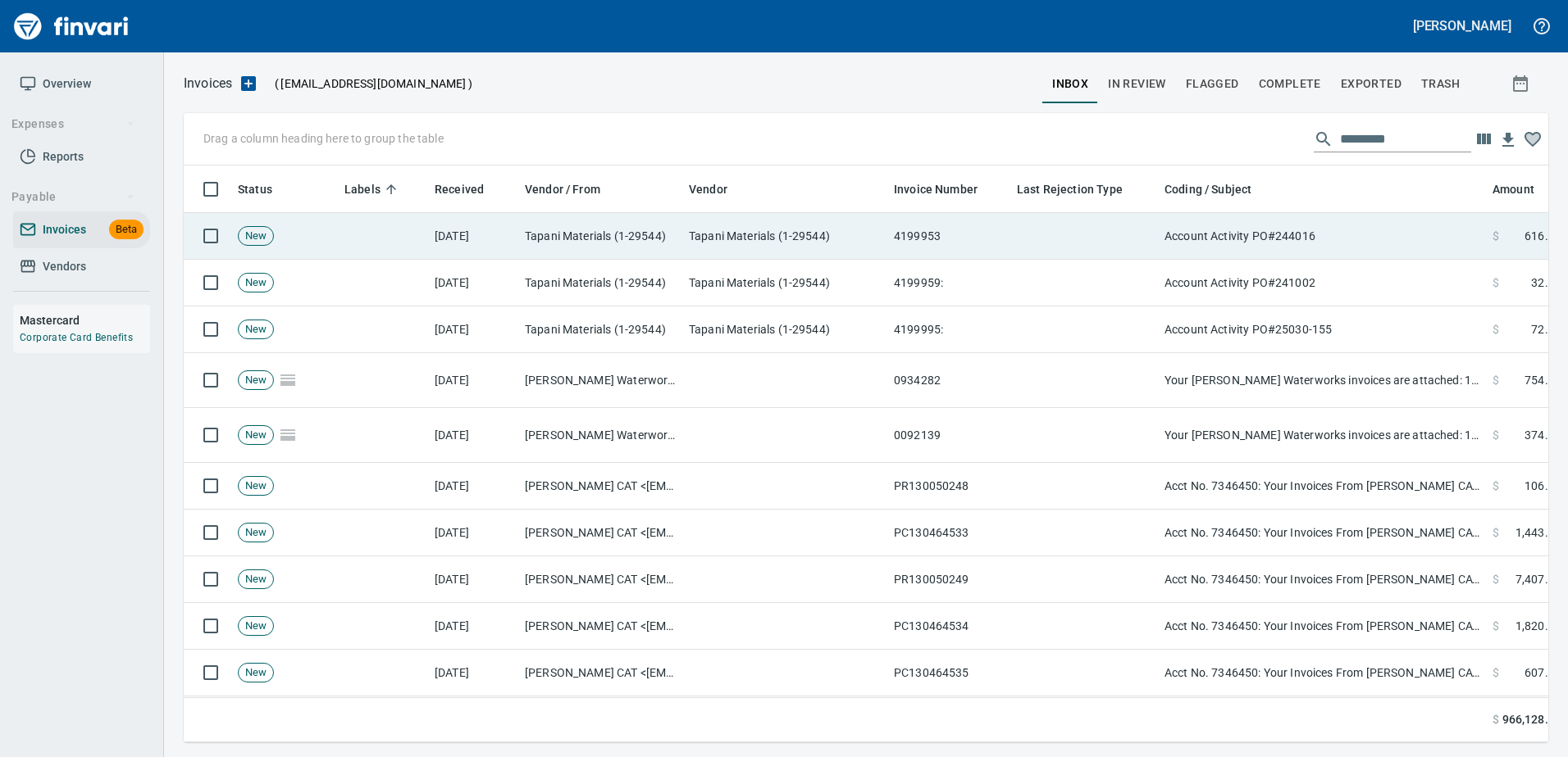
click at [1357, 250] on td "Account Activity PO#244016" at bounding box center [1322, 236] width 328 height 47
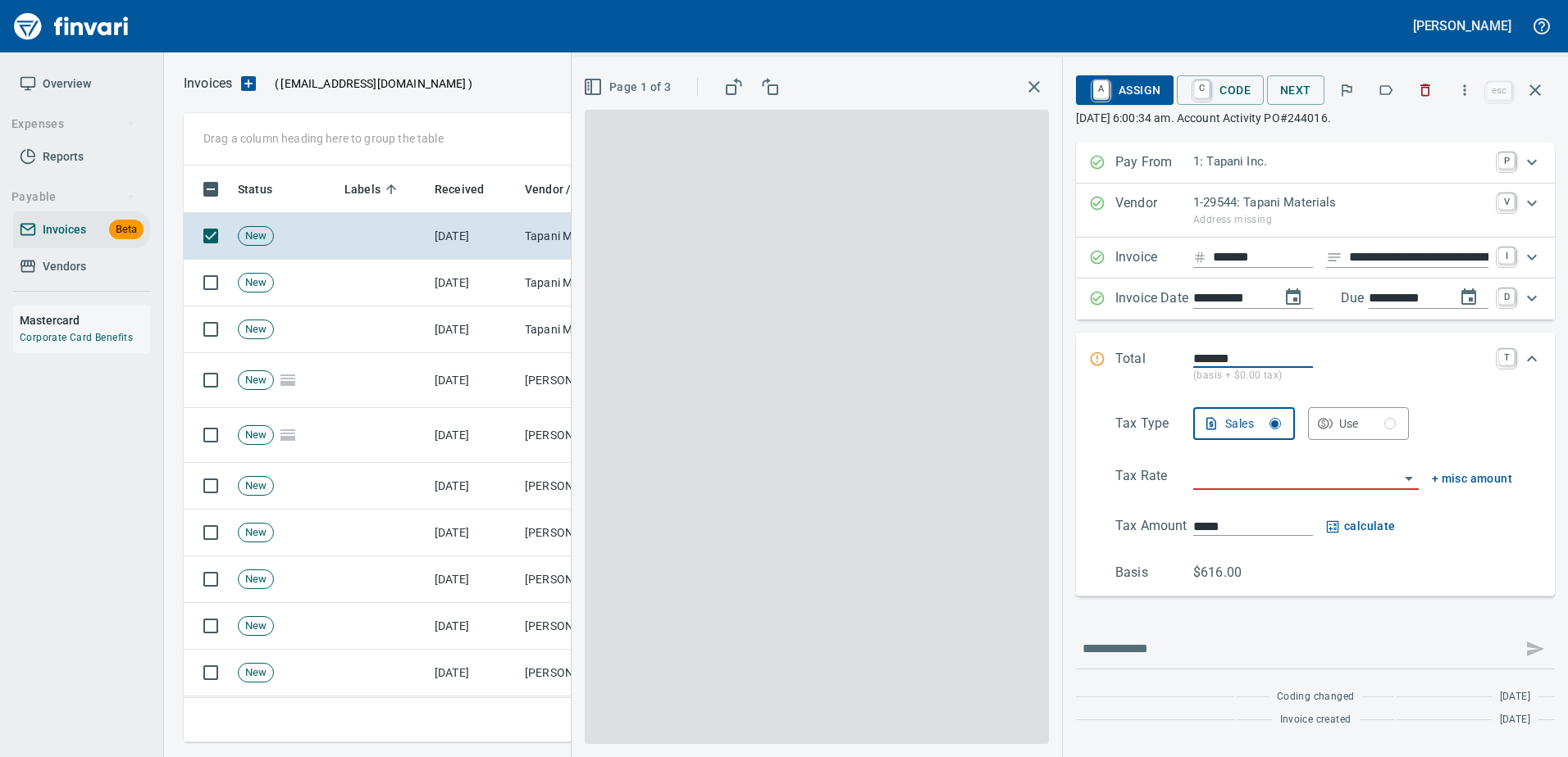
click at [1379, 89] on icon "button" at bounding box center [1386, 90] width 17 height 17
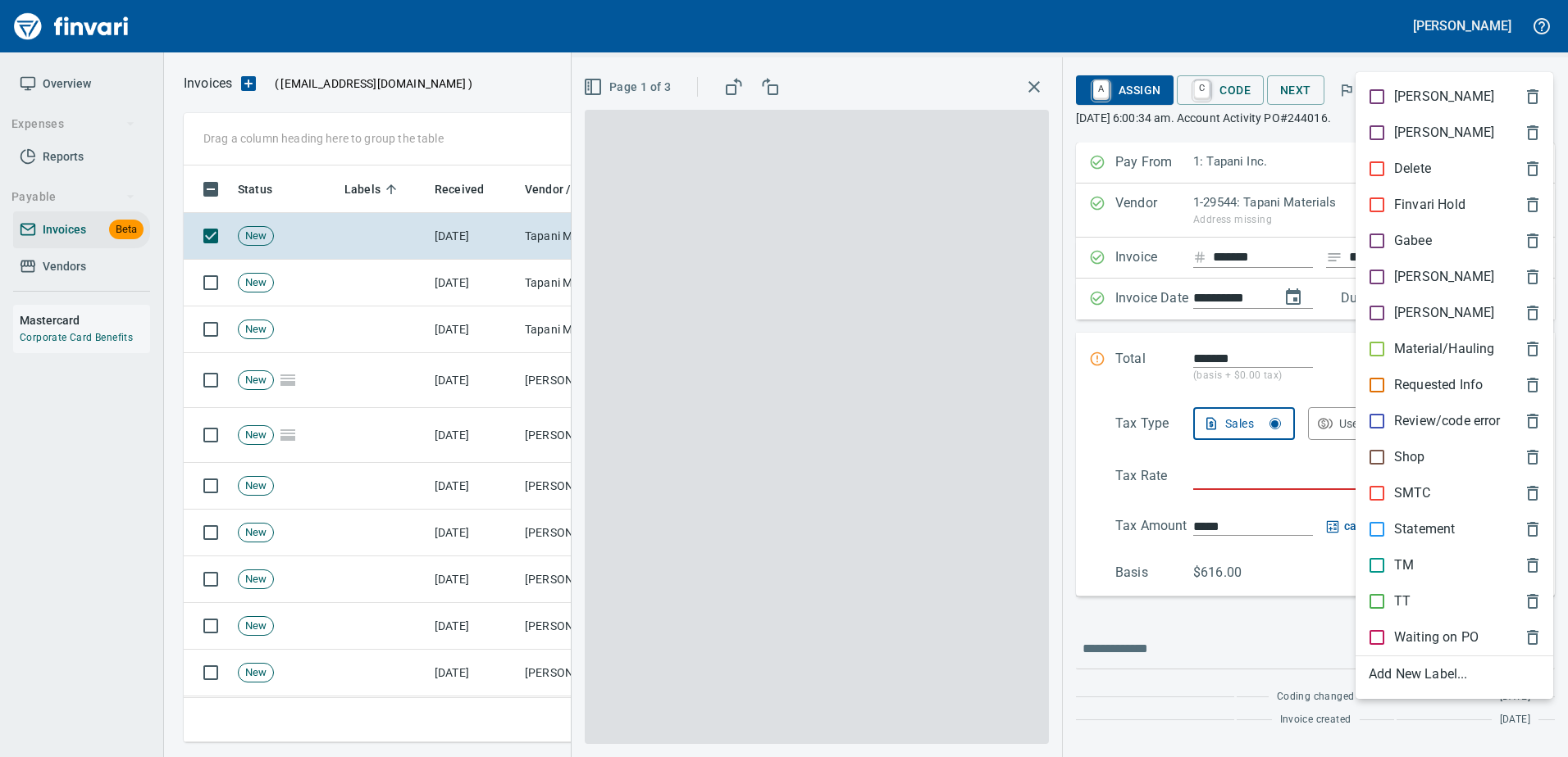
scroll to position [553, 1339]
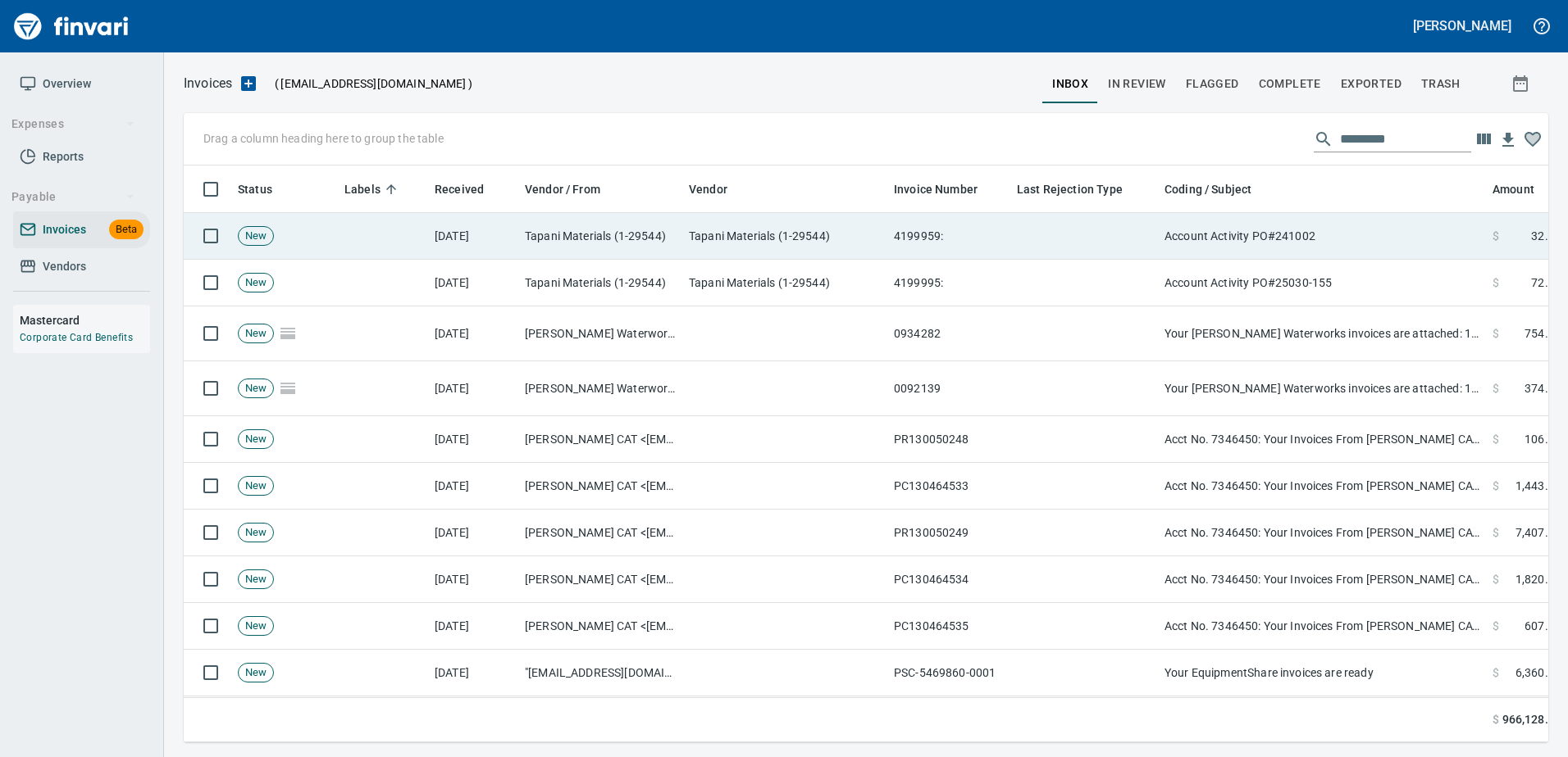
click at [1375, 226] on td "Account Activity PO#241002" at bounding box center [1322, 236] width 328 height 47
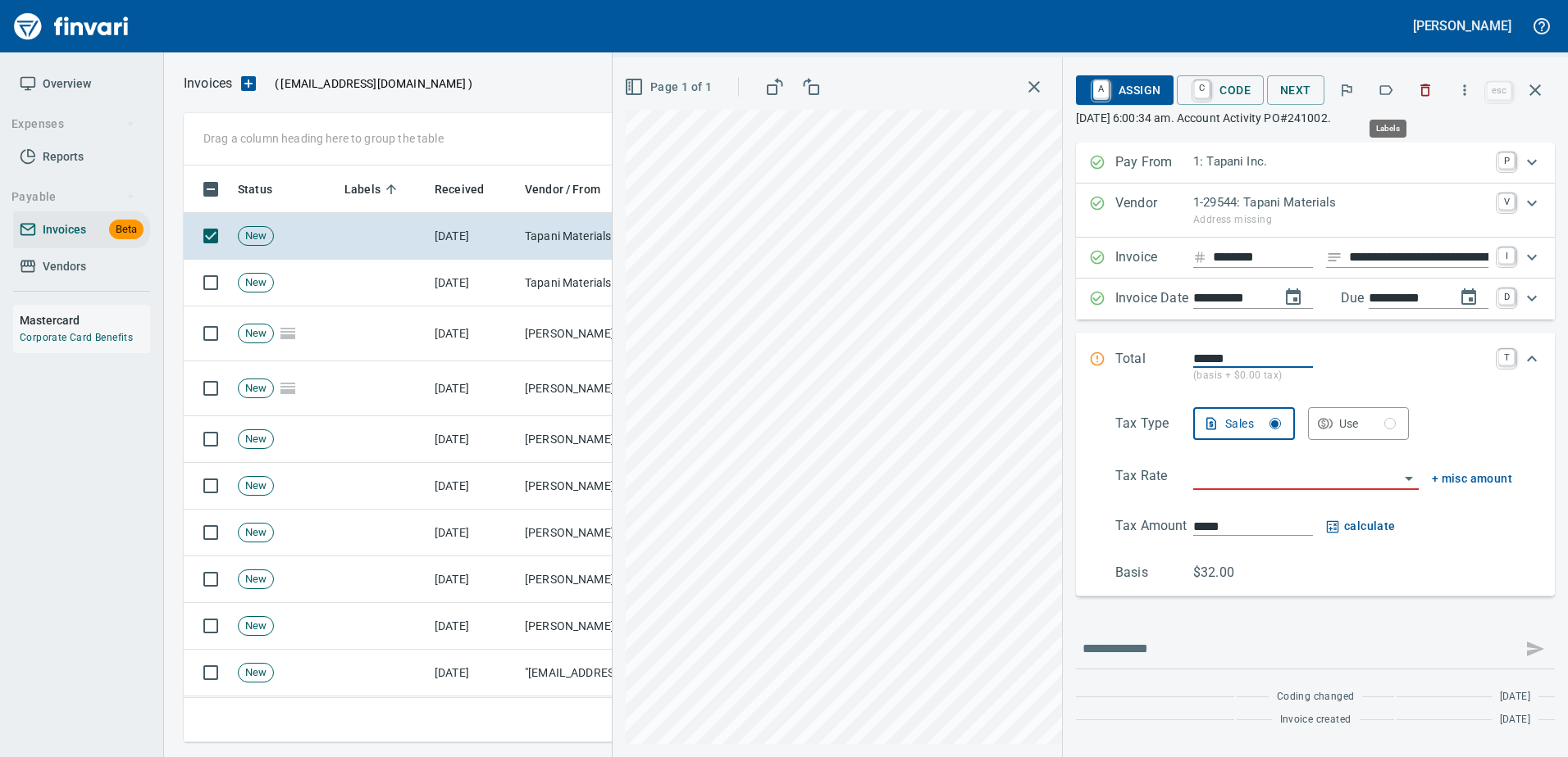
click at [1390, 98] on icon "button" at bounding box center [1386, 90] width 17 height 17
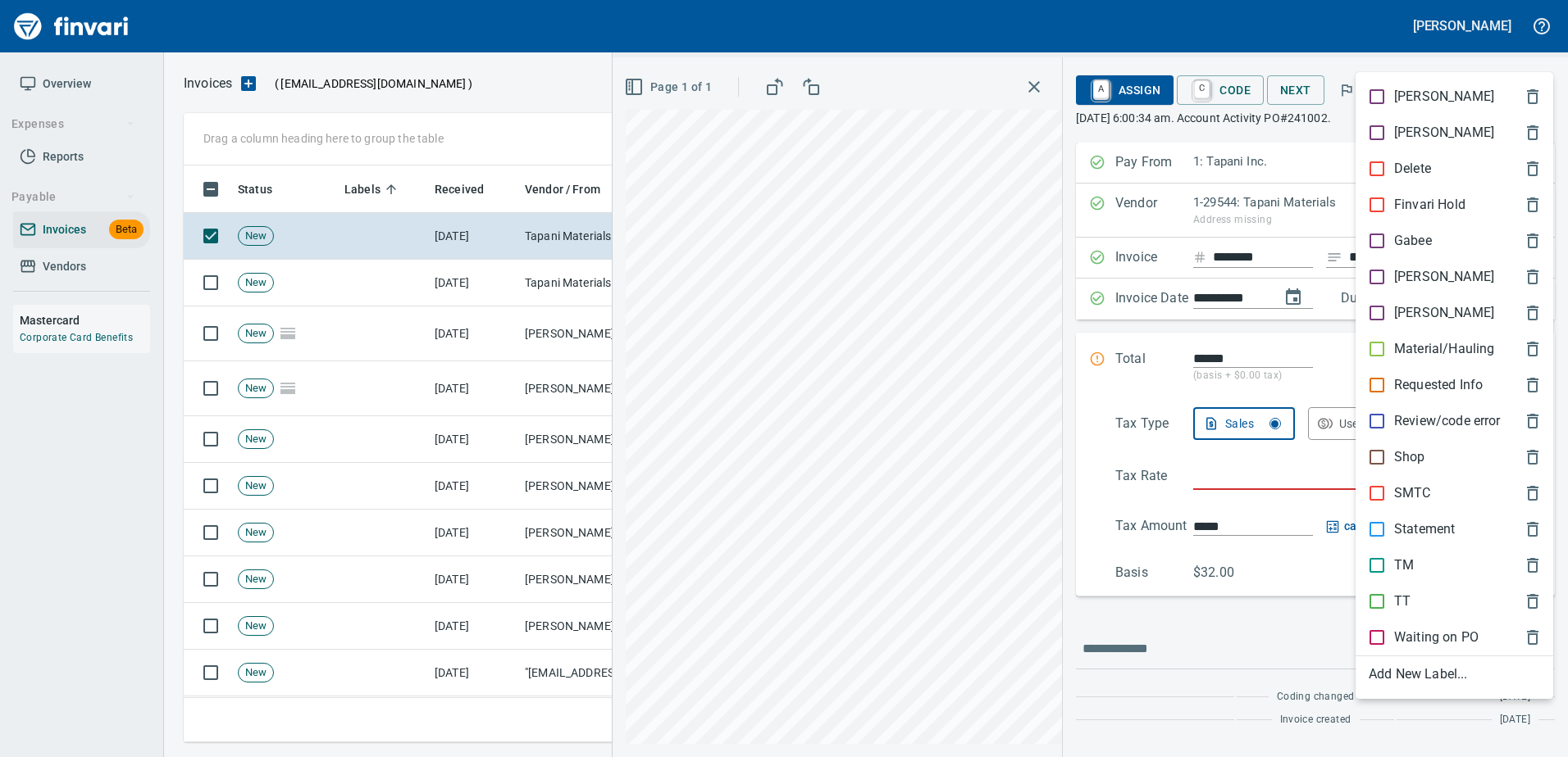
scroll to position [553, 1339]
click at [1408, 286] on div "[PERSON_NAME]" at bounding box center [1454, 276] width 197 height 36
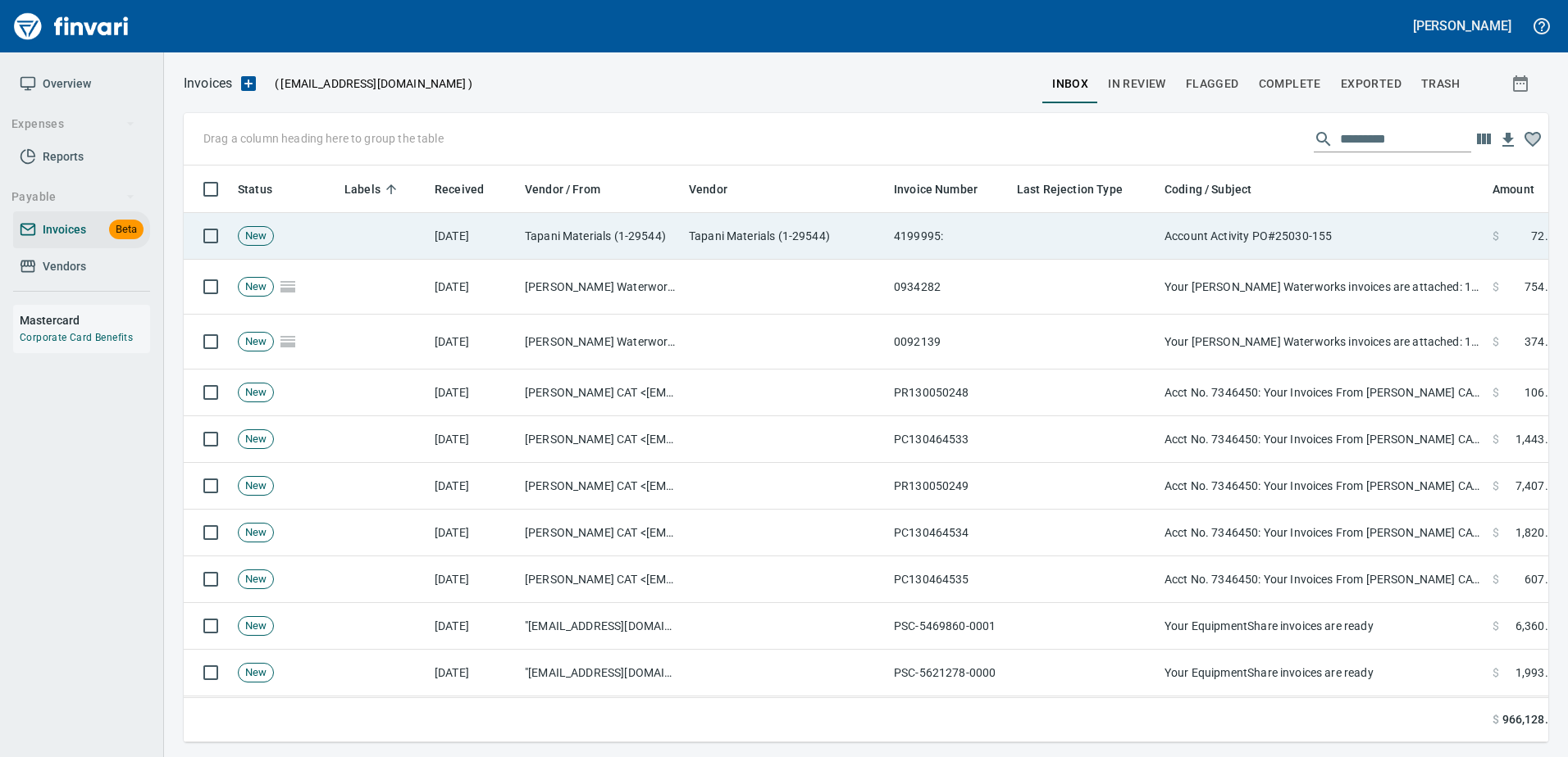
click at [1383, 242] on td "Account Activity PO#25030-155" at bounding box center [1322, 236] width 328 height 47
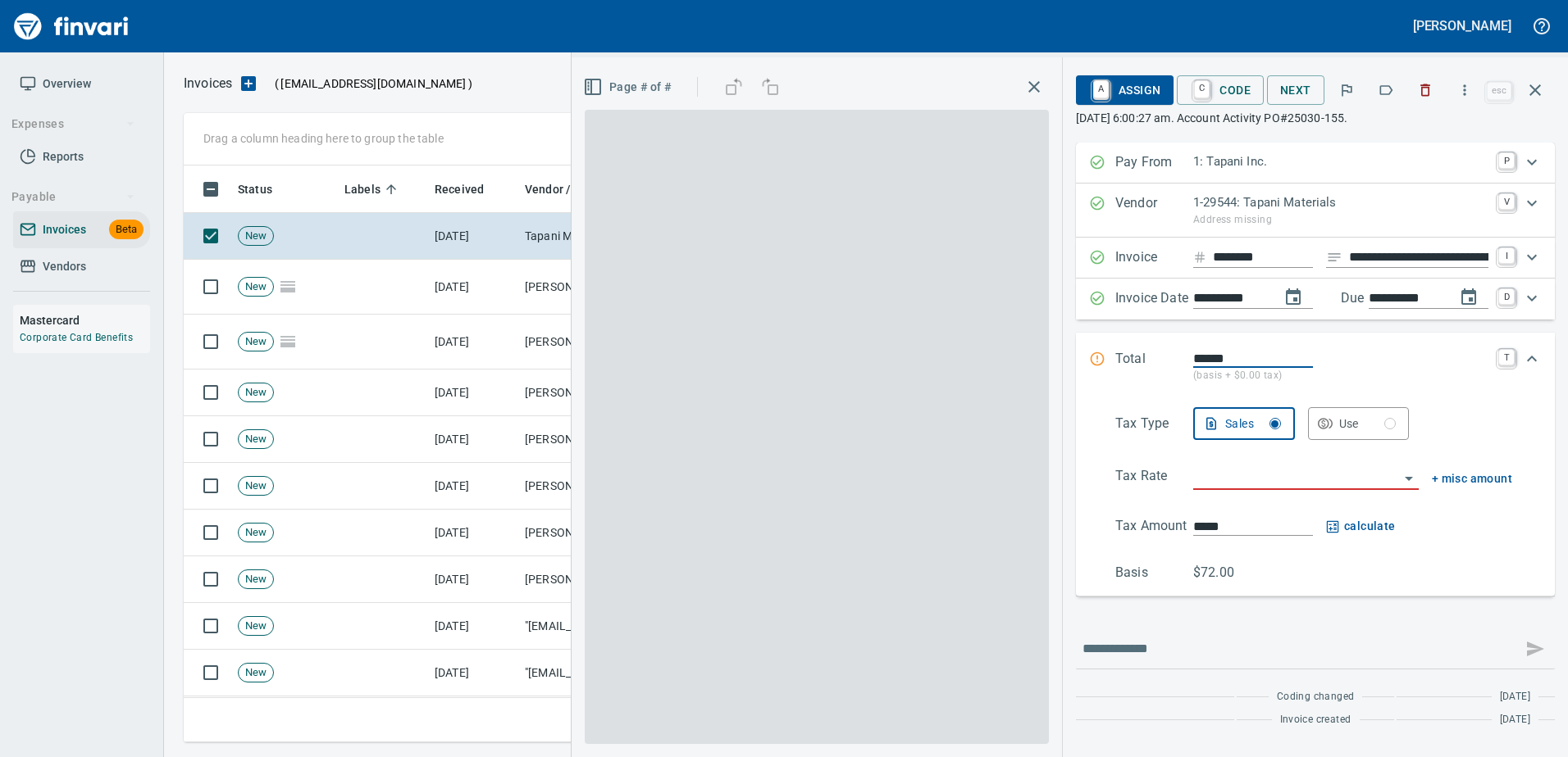
click at [1372, 98] on button "button" at bounding box center [1385, 89] width 36 height 36
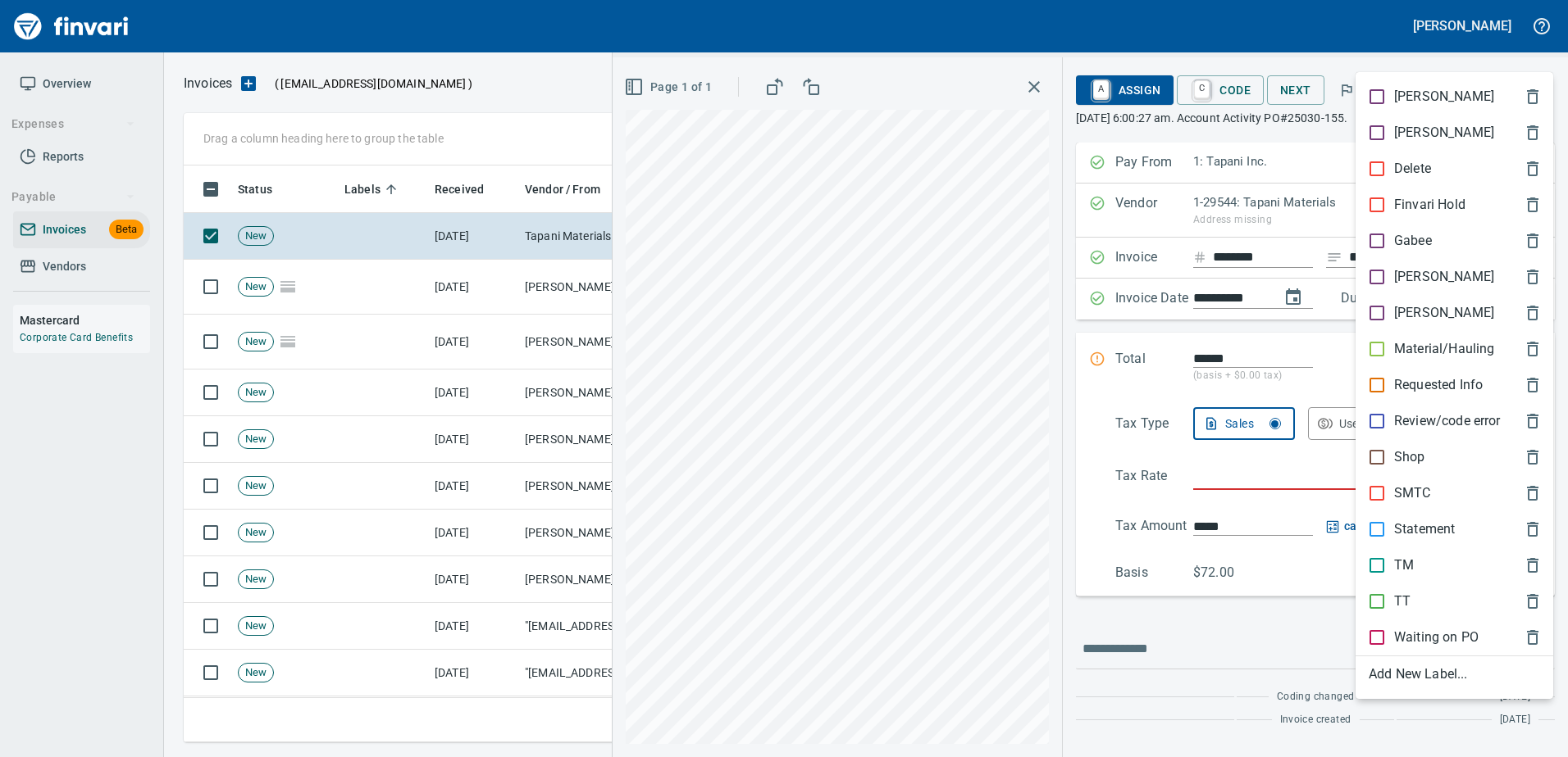
click at [1420, 279] on p "[PERSON_NAME]" at bounding box center [1444, 276] width 100 height 19
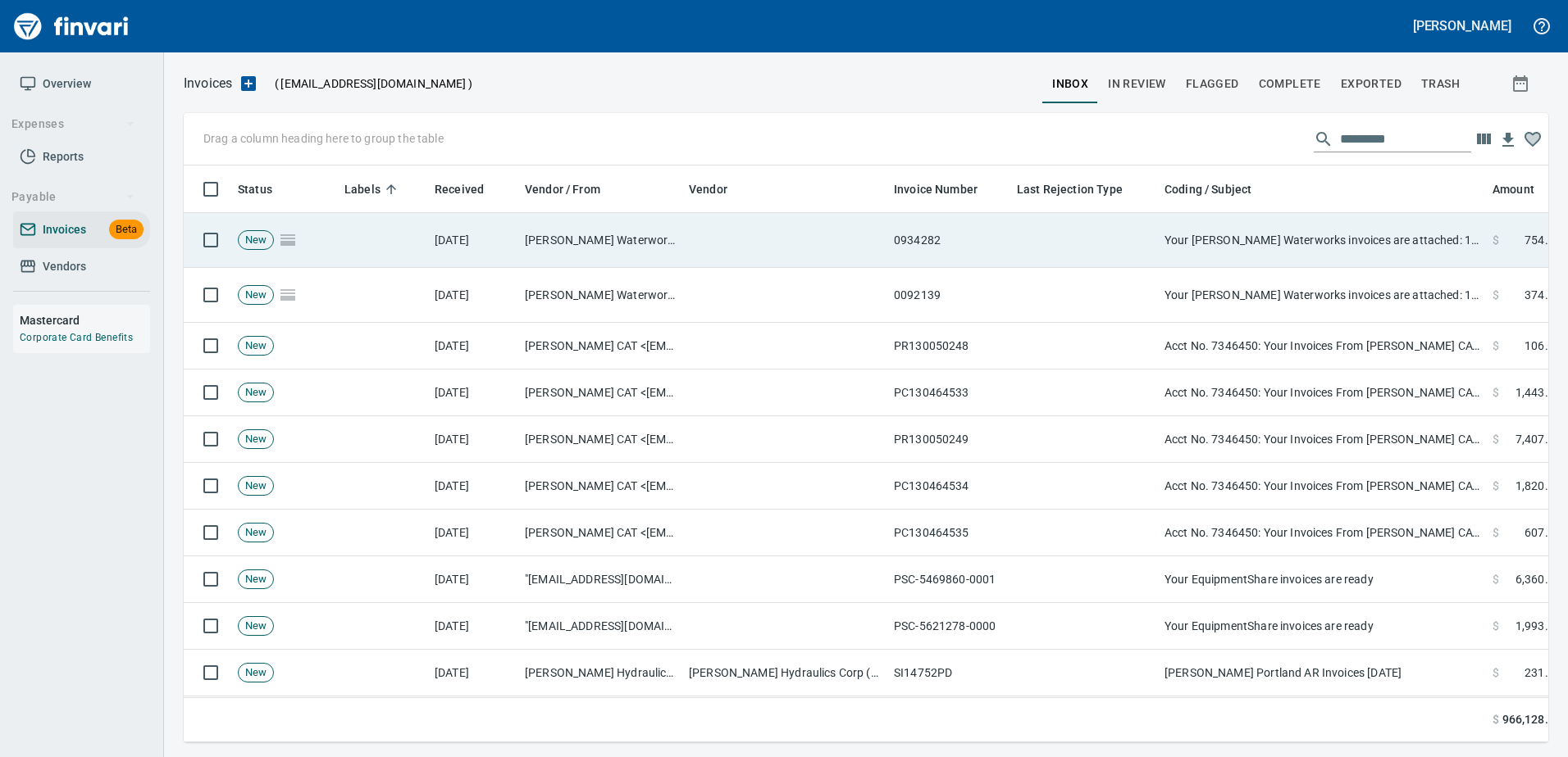
click at [1364, 252] on td "Your Ferguson Waterworks invoices are attached: 1701B 0934282" at bounding box center [1322, 240] width 328 height 55
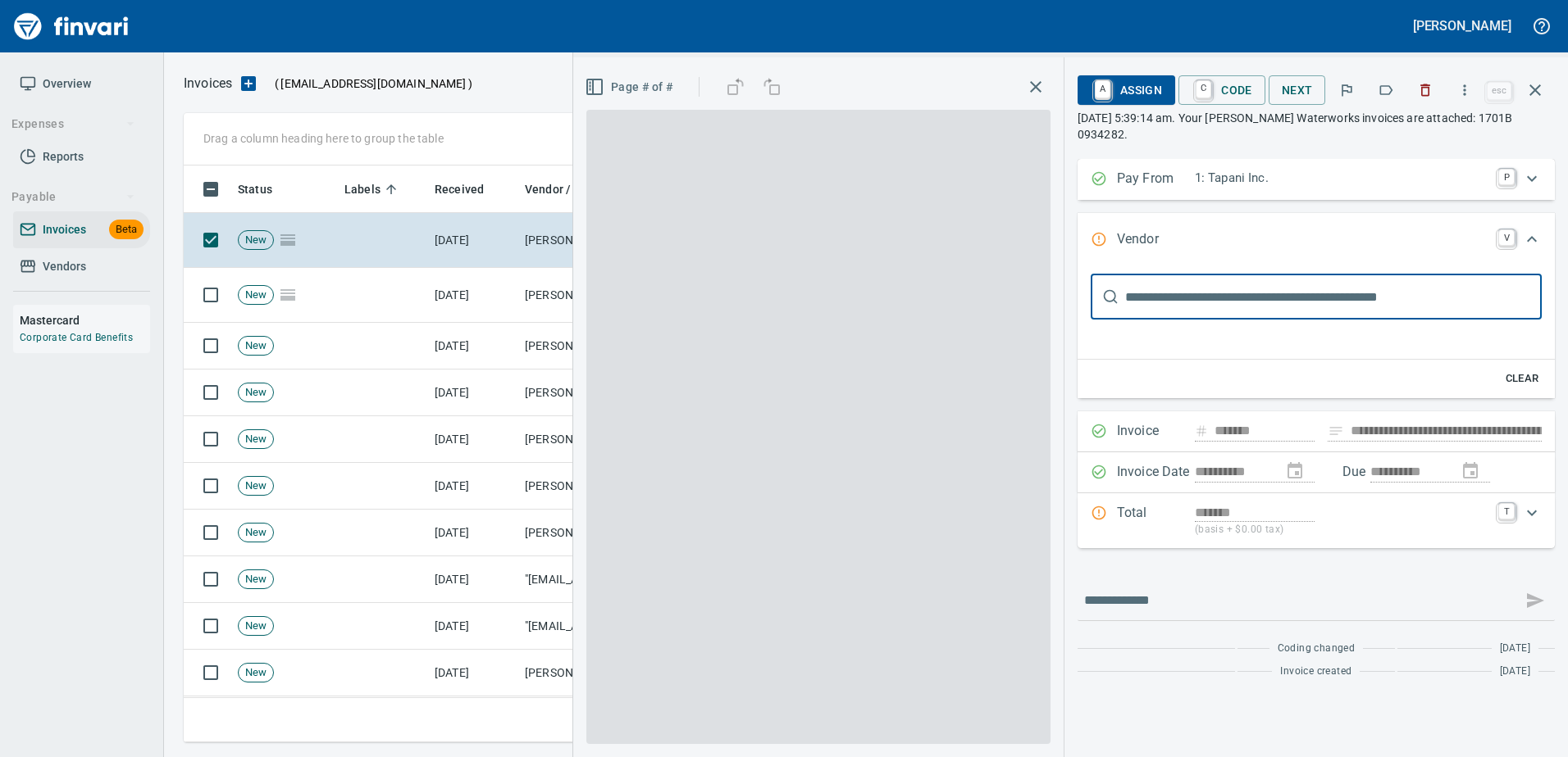
type input "**********"
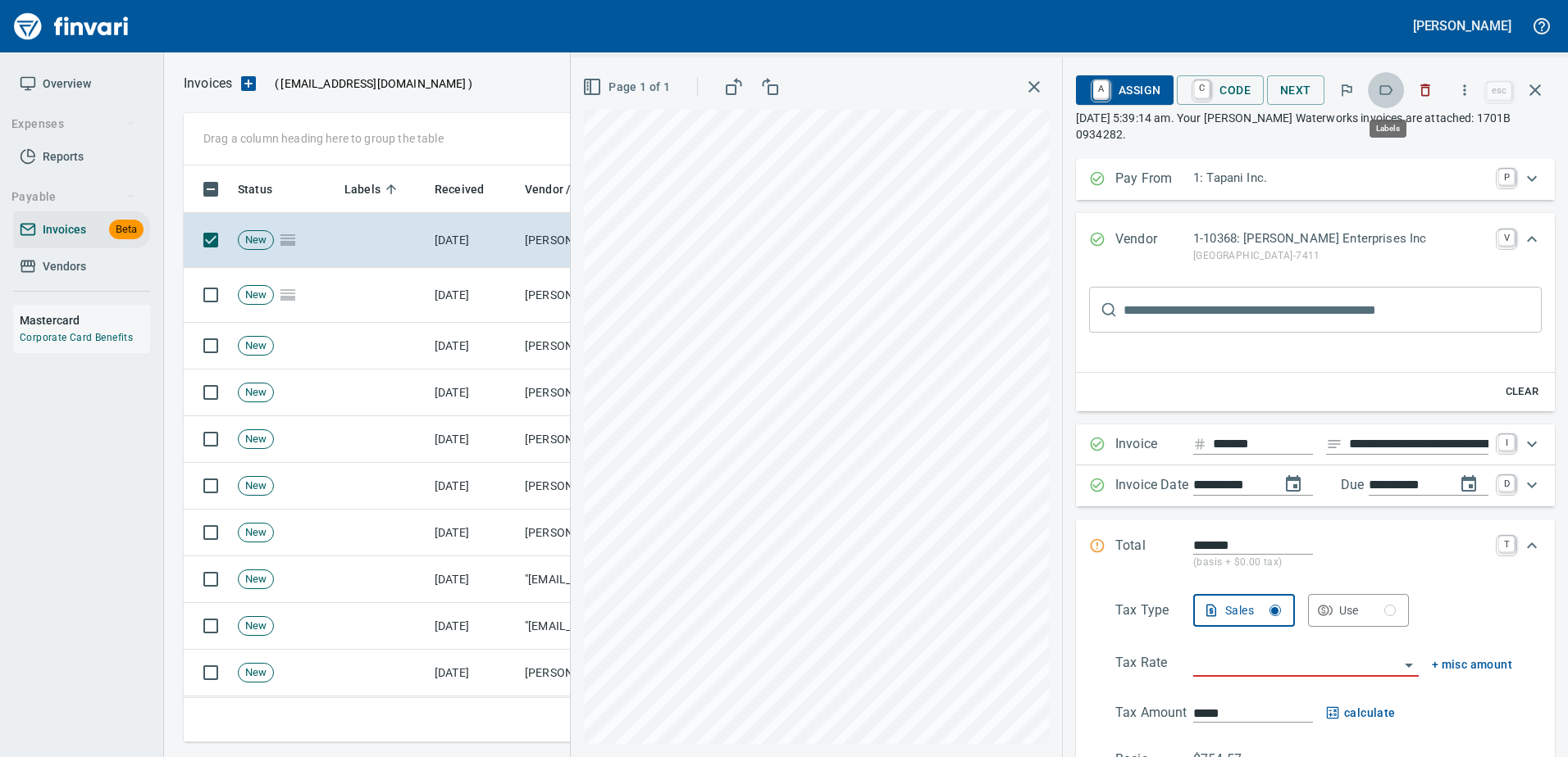
click at [1388, 80] on button "button" at bounding box center [1385, 89] width 36 height 36
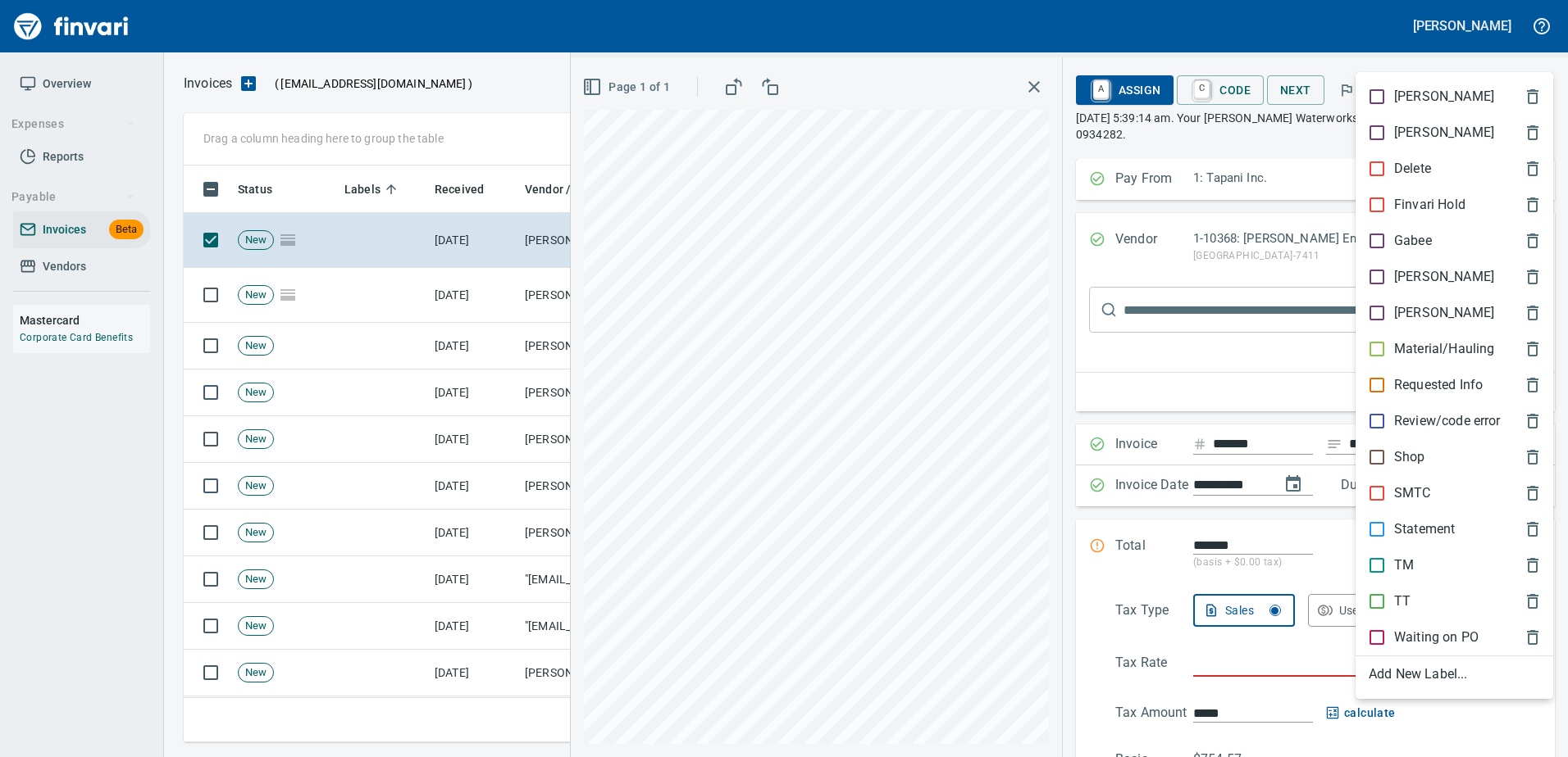
click at [1401, 280] on p "[PERSON_NAME]" at bounding box center [1444, 276] width 100 height 19
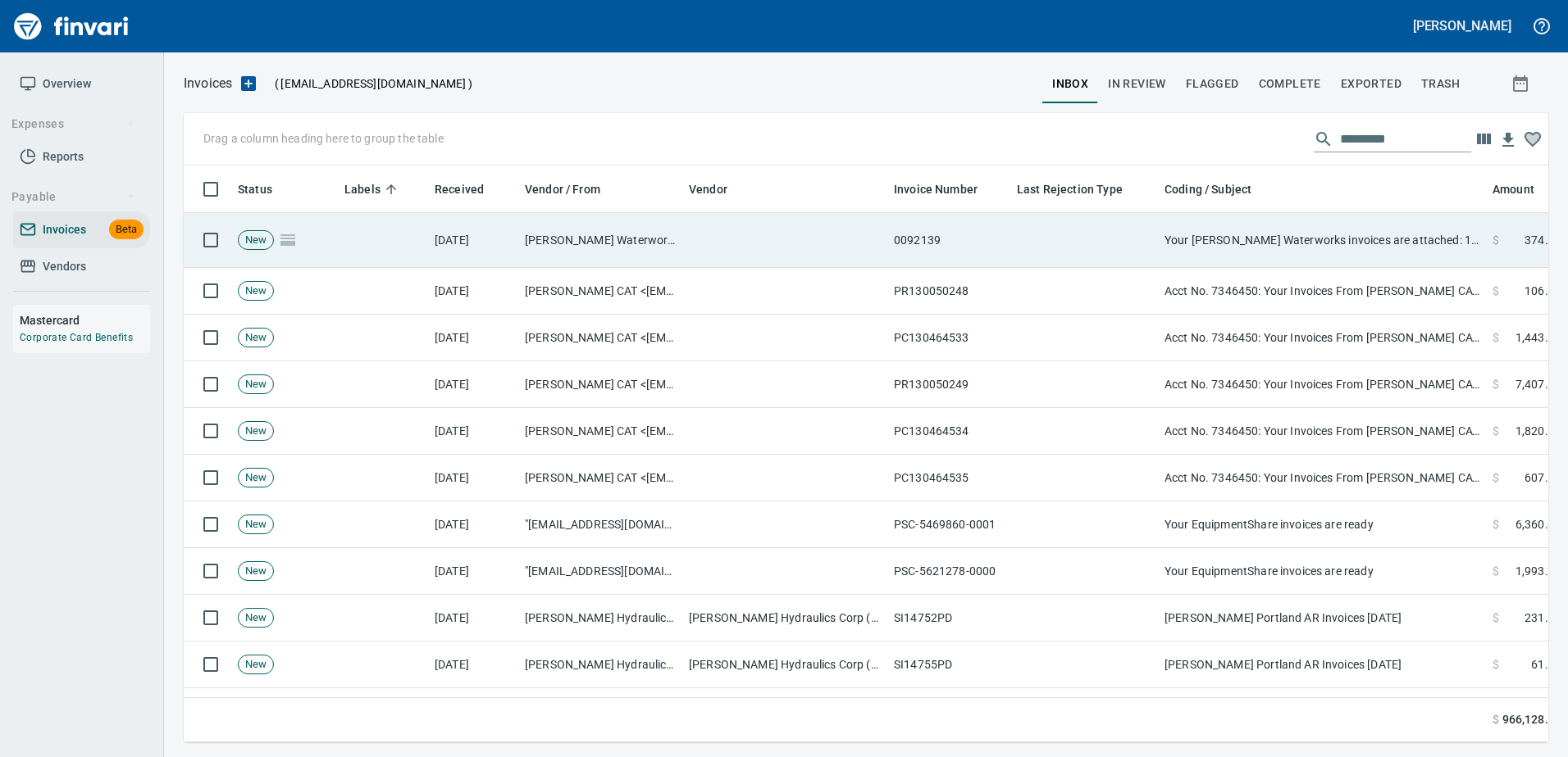
click at [1375, 231] on td "Your Ferguson Waterworks invoices are attached: 1701B 0934282" at bounding box center [1322, 240] width 328 height 55
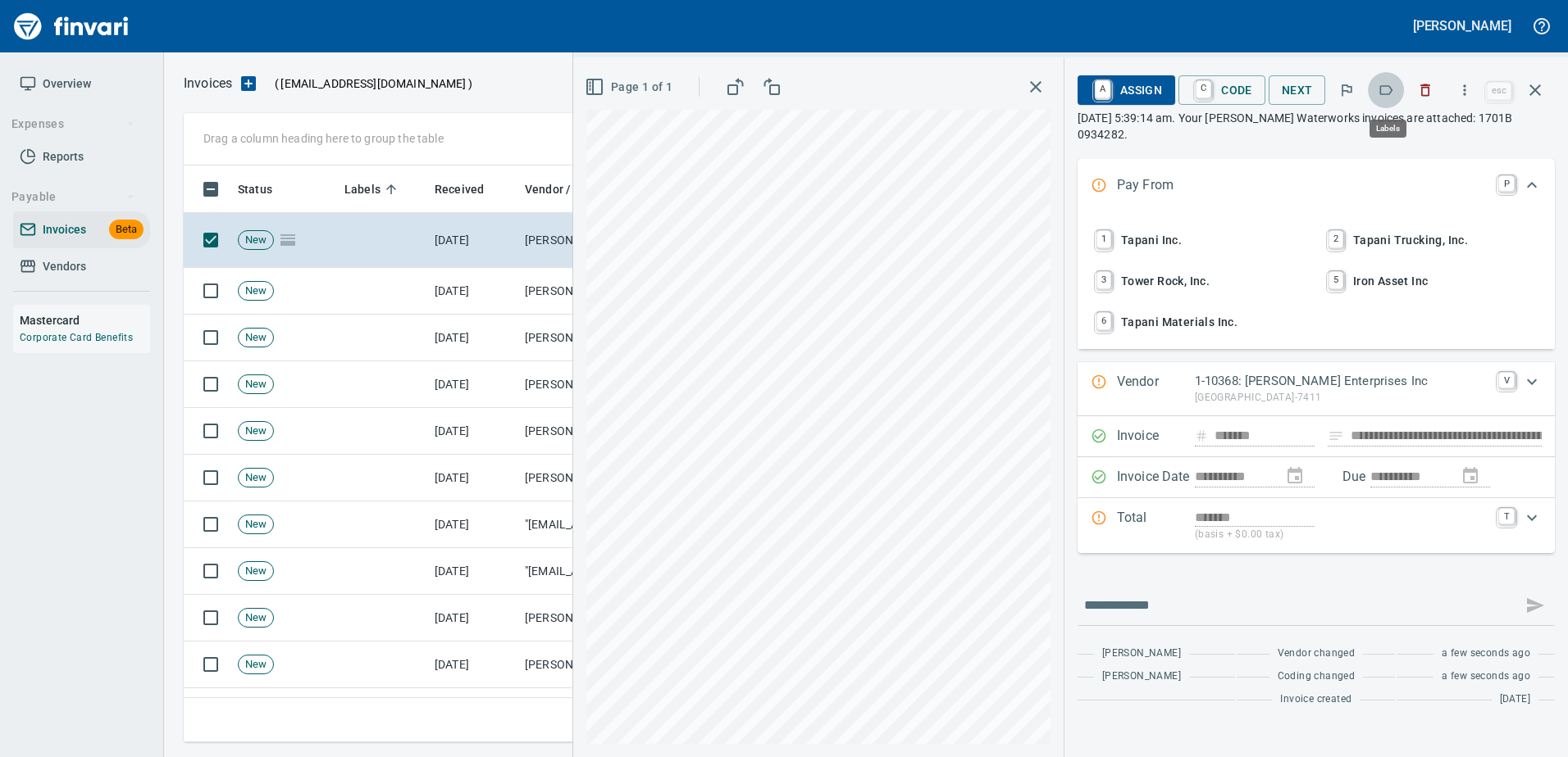
scroll to position [553, 1339]
click at [1384, 95] on icon "button" at bounding box center [1386, 90] width 17 height 17
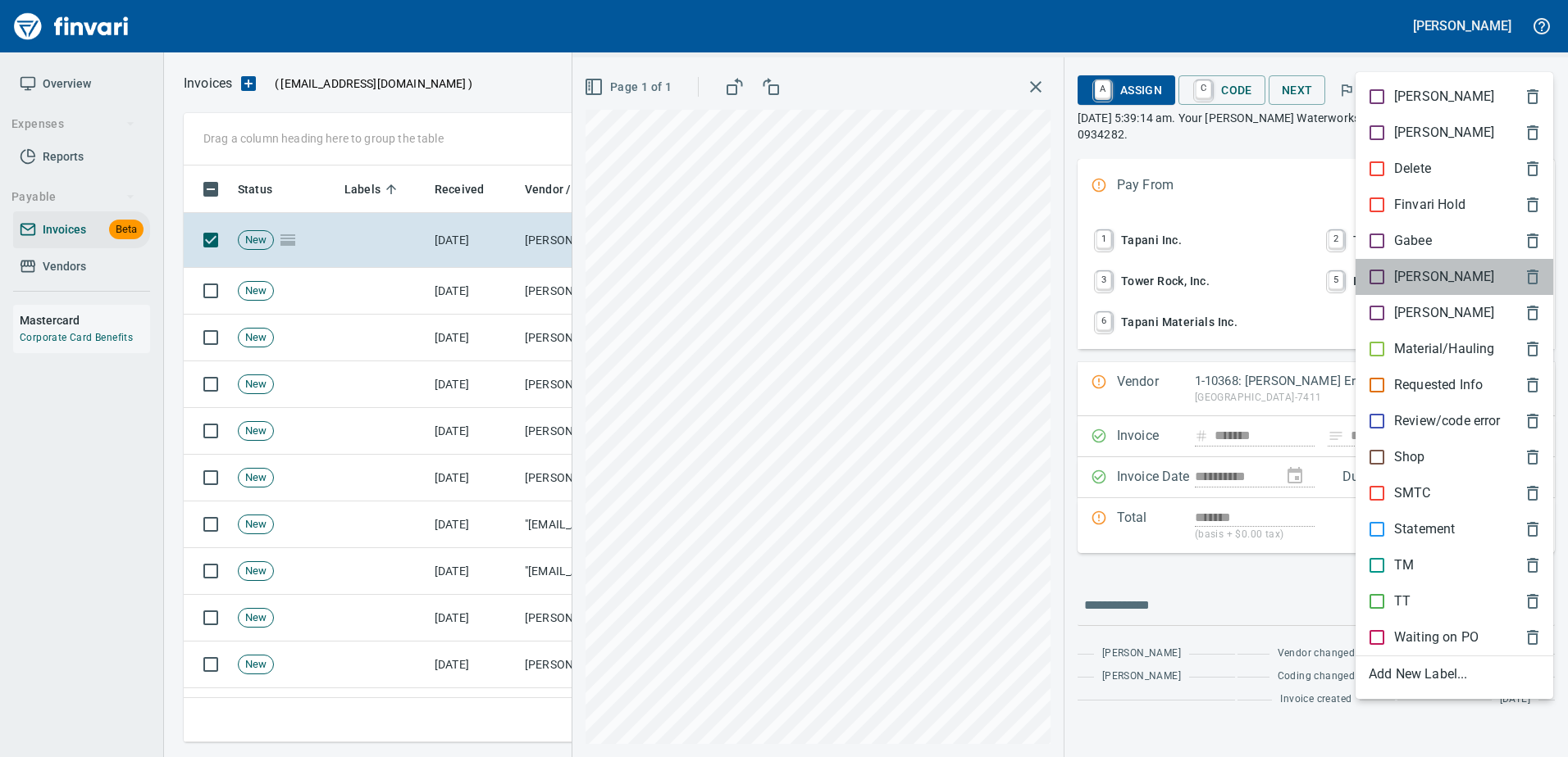
click at [1405, 286] on p "[PERSON_NAME]" at bounding box center [1444, 276] width 100 height 19
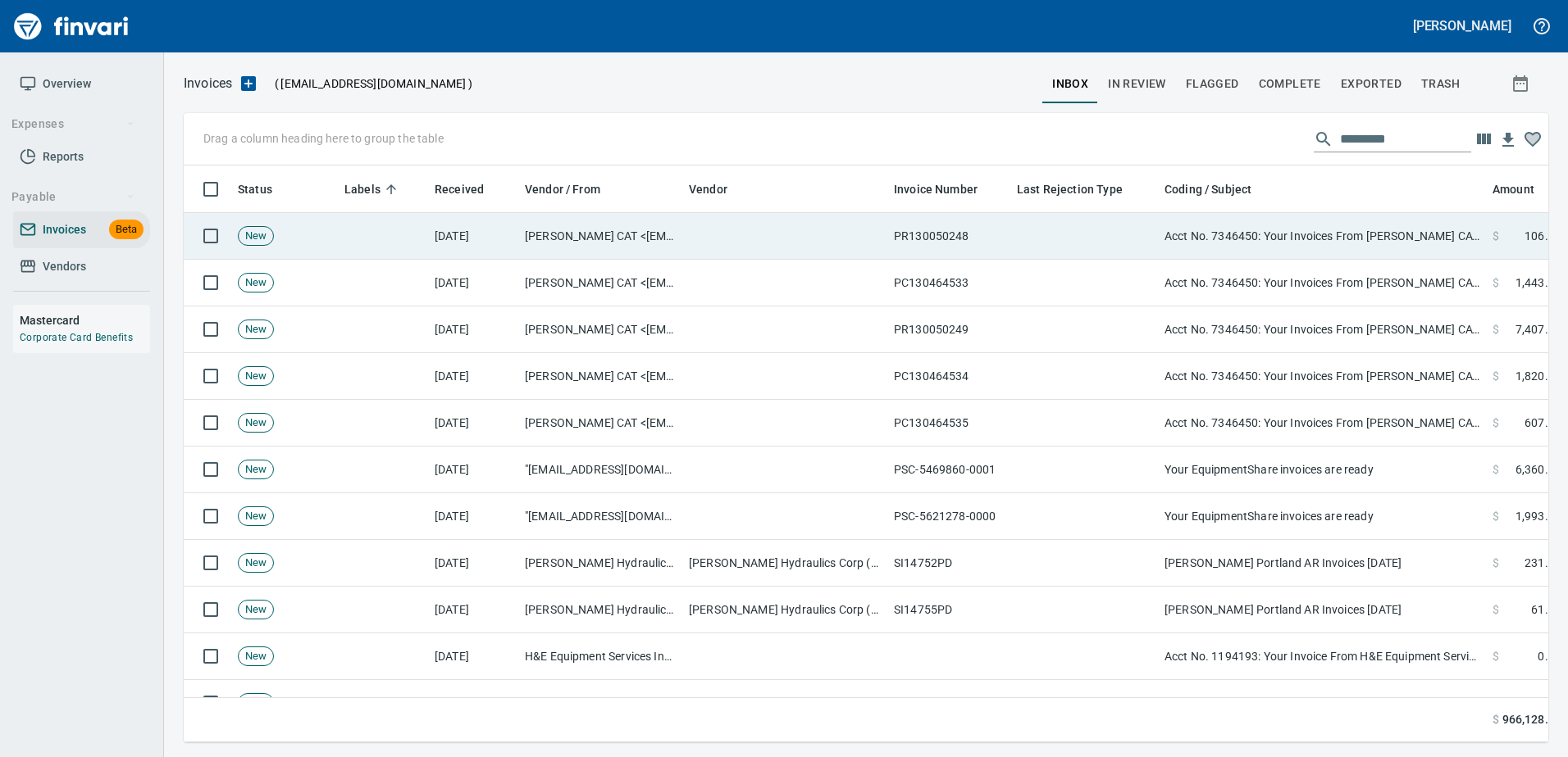
click at [1386, 255] on td "Acct No. 7346450: Your Invoices From Peterson CAT are Attached" at bounding box center [1322, 236] width 328 height 47
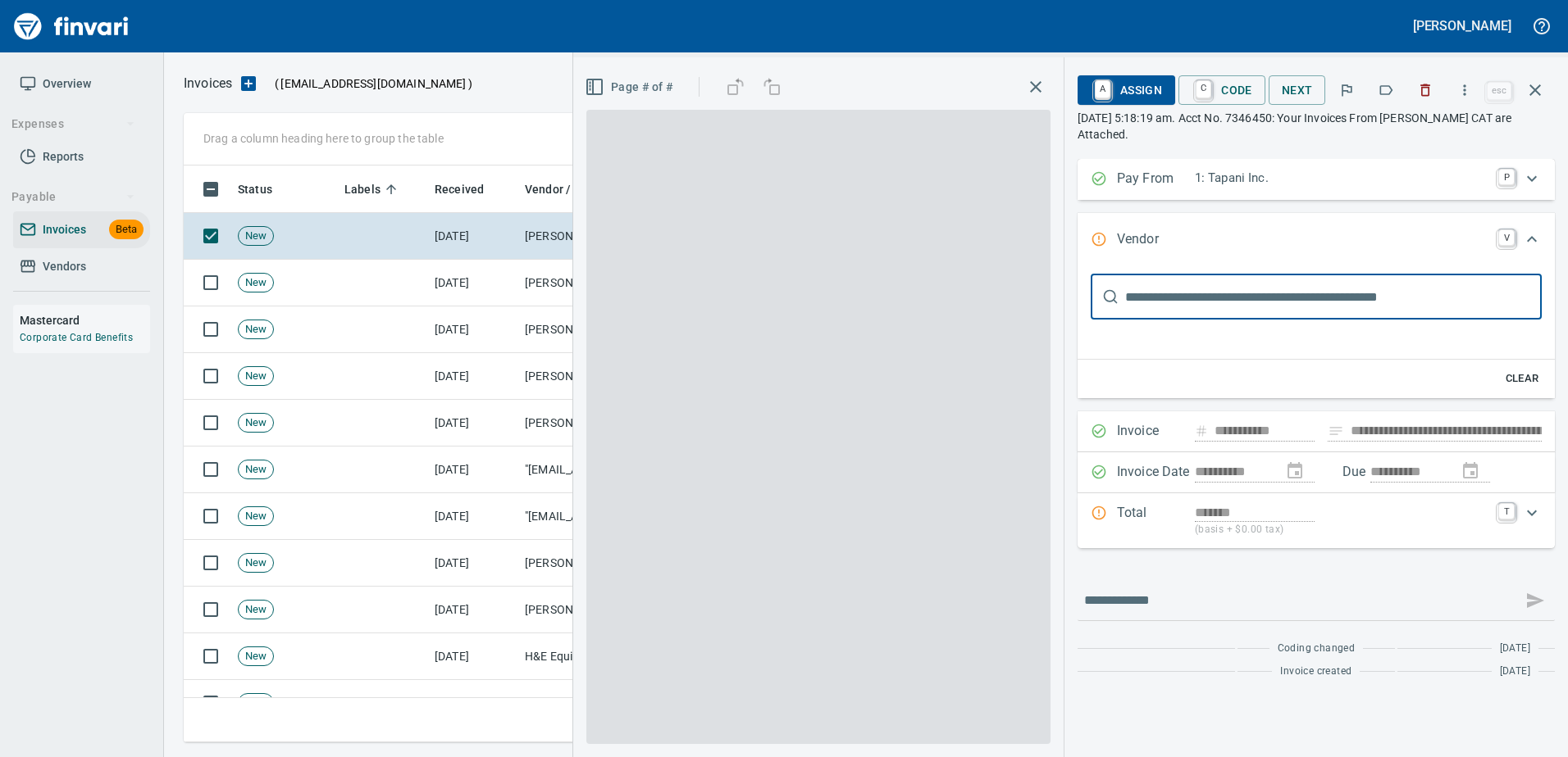
type input "**********"
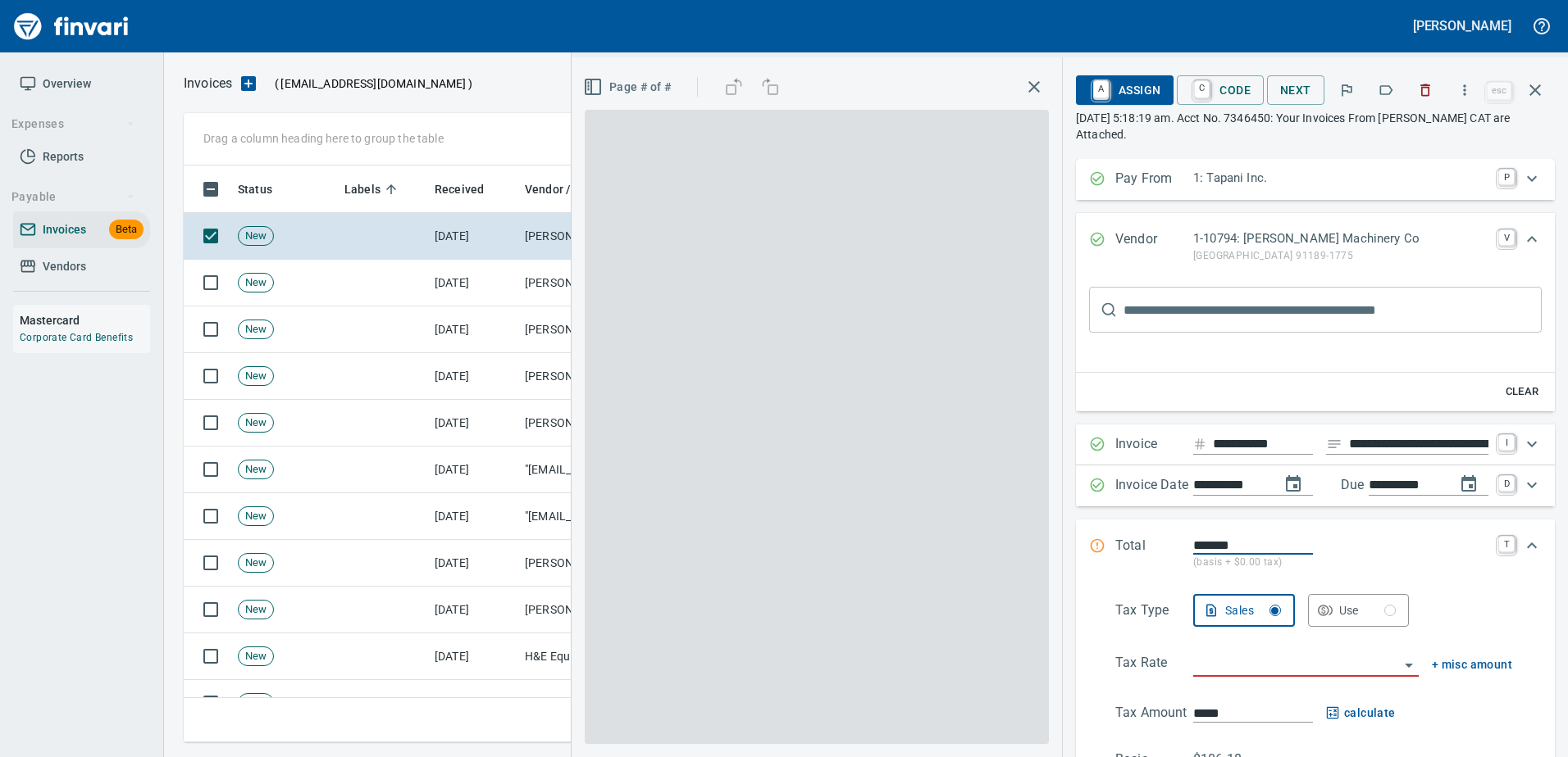
click at [1392, 99] on button "button" at bounding box center [1385, 89] width 36 height 36
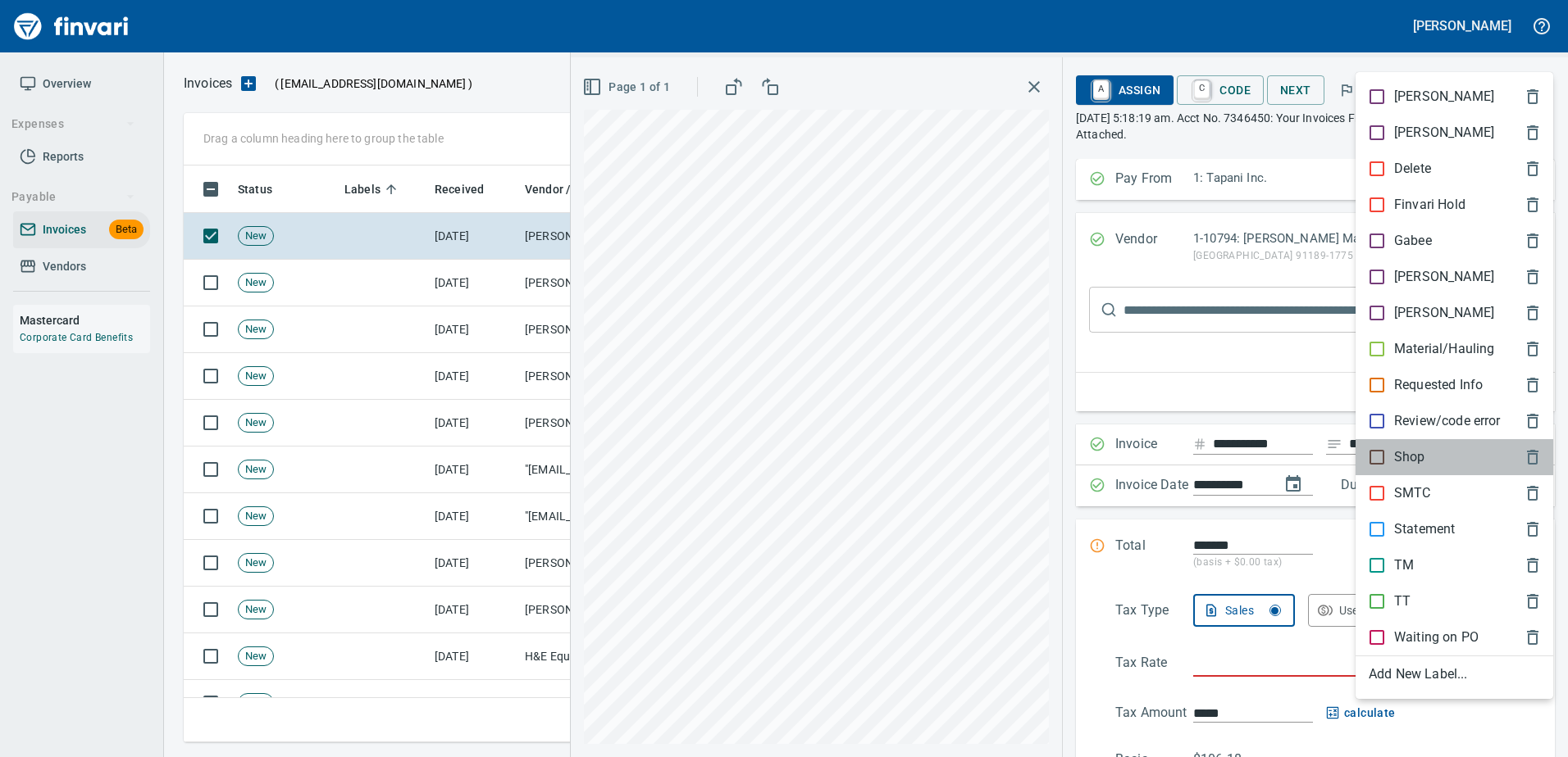
click at [1398, 464] on p "Shop" at bounding box center [1410, 457] width 31 height 19
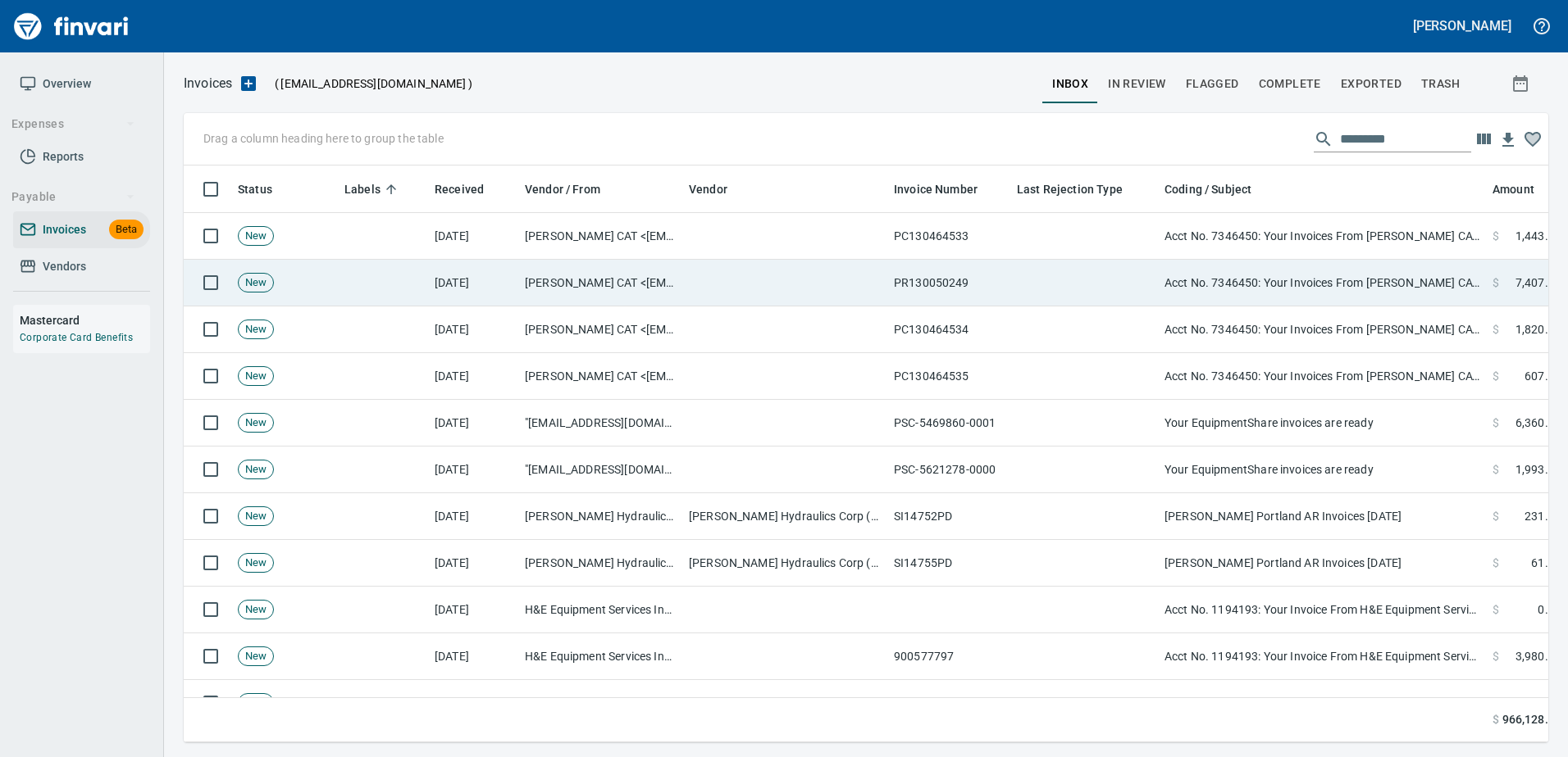
click at [1358, 263] on td "Acct No. 7346450: Your Invoices From Peterson CAT are Attached" at bounding box center [1322, 283] width 328 height 47
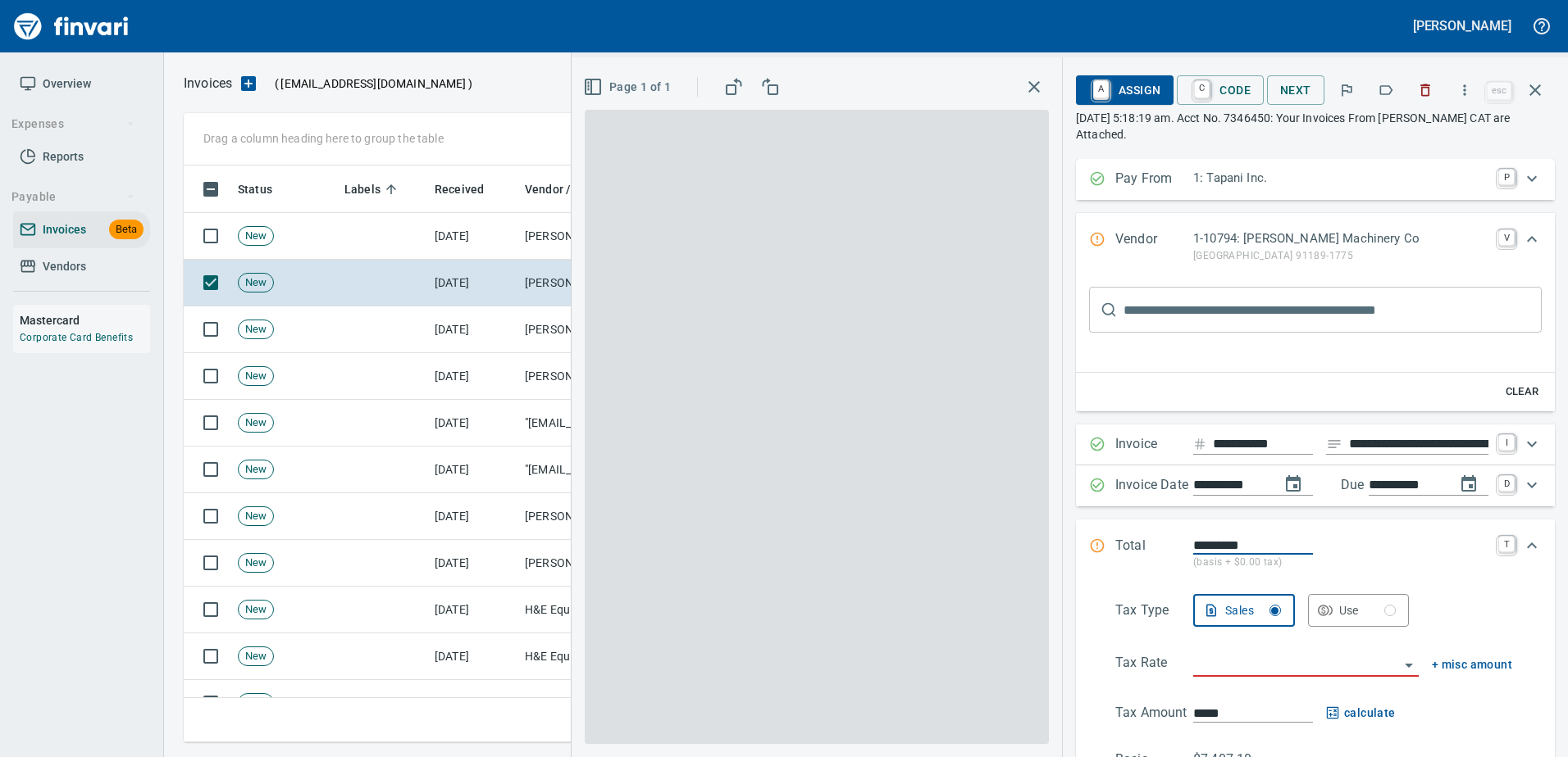
click at [1398, 85] on button "button" at bounding box center [1385, 89] width 36 height 36
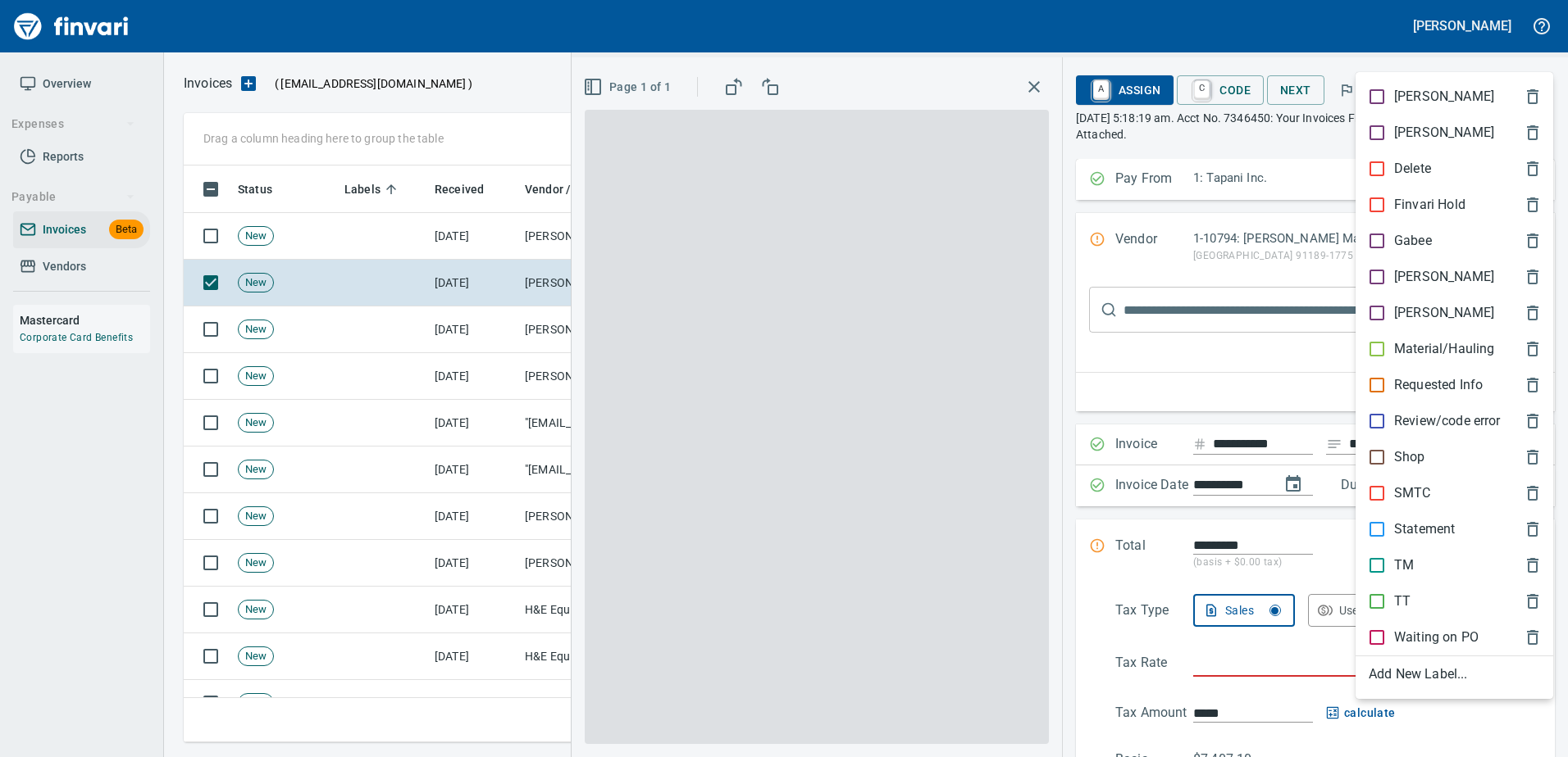
scroll to position [553, 1339]
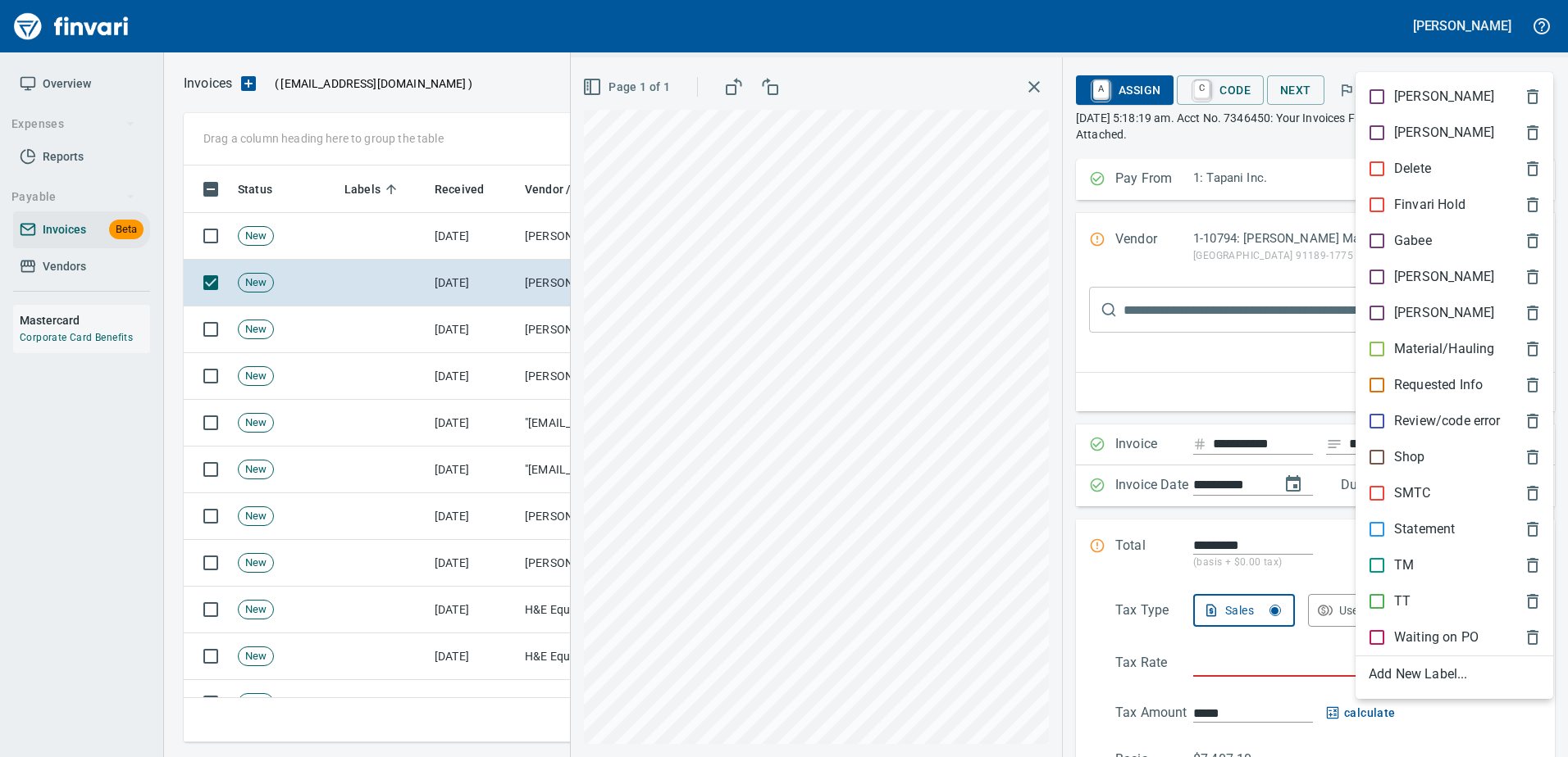
click at [1412, 450] on p "Shop" at bounding box center [1410, 457] width 31 height 19
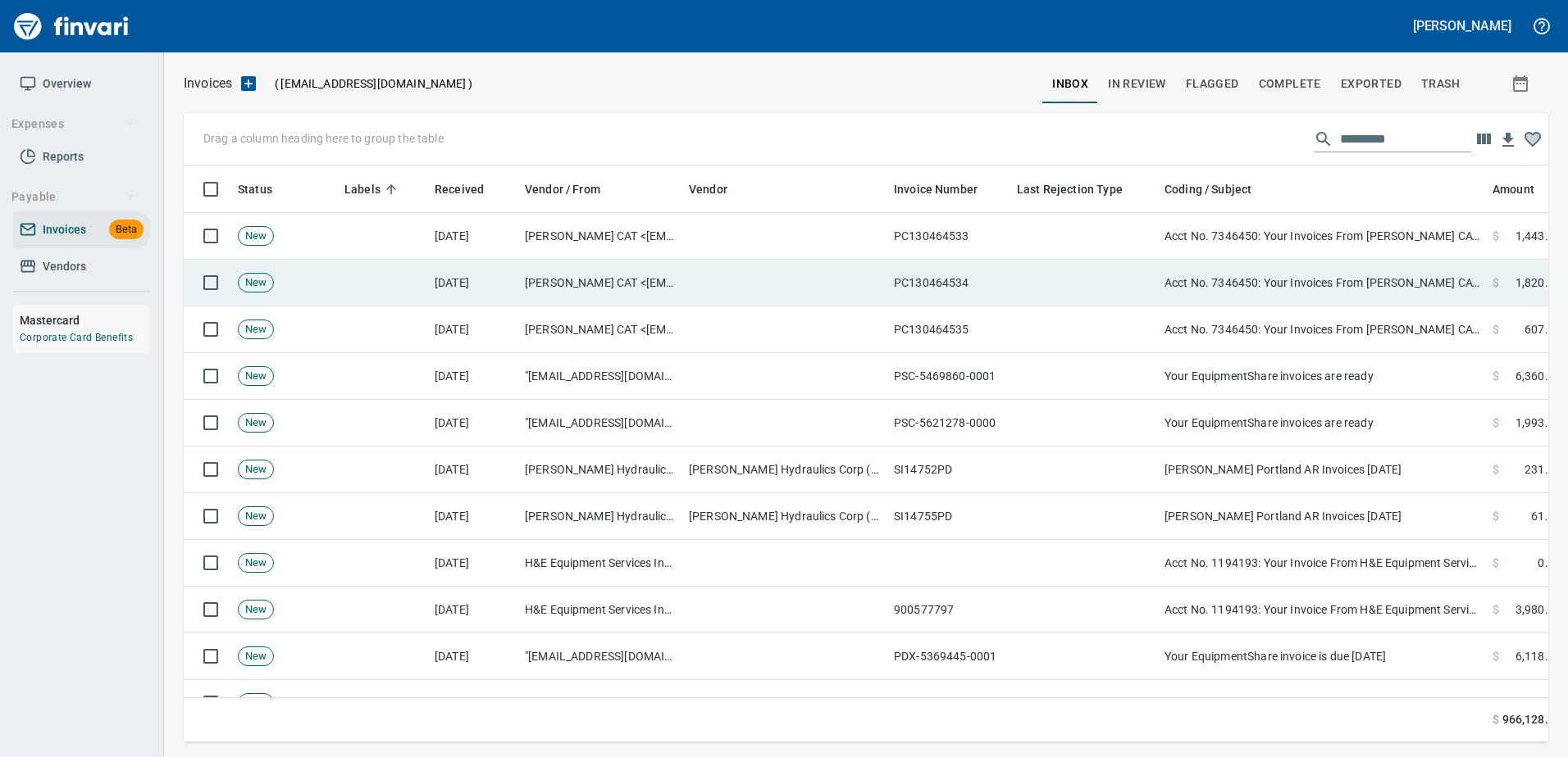
click at [1326, 300] on td "Acct No. 7346450: Your Invoices From Peterson CAT are Attached" at bounding box center [1322, 283] width 328 height 47
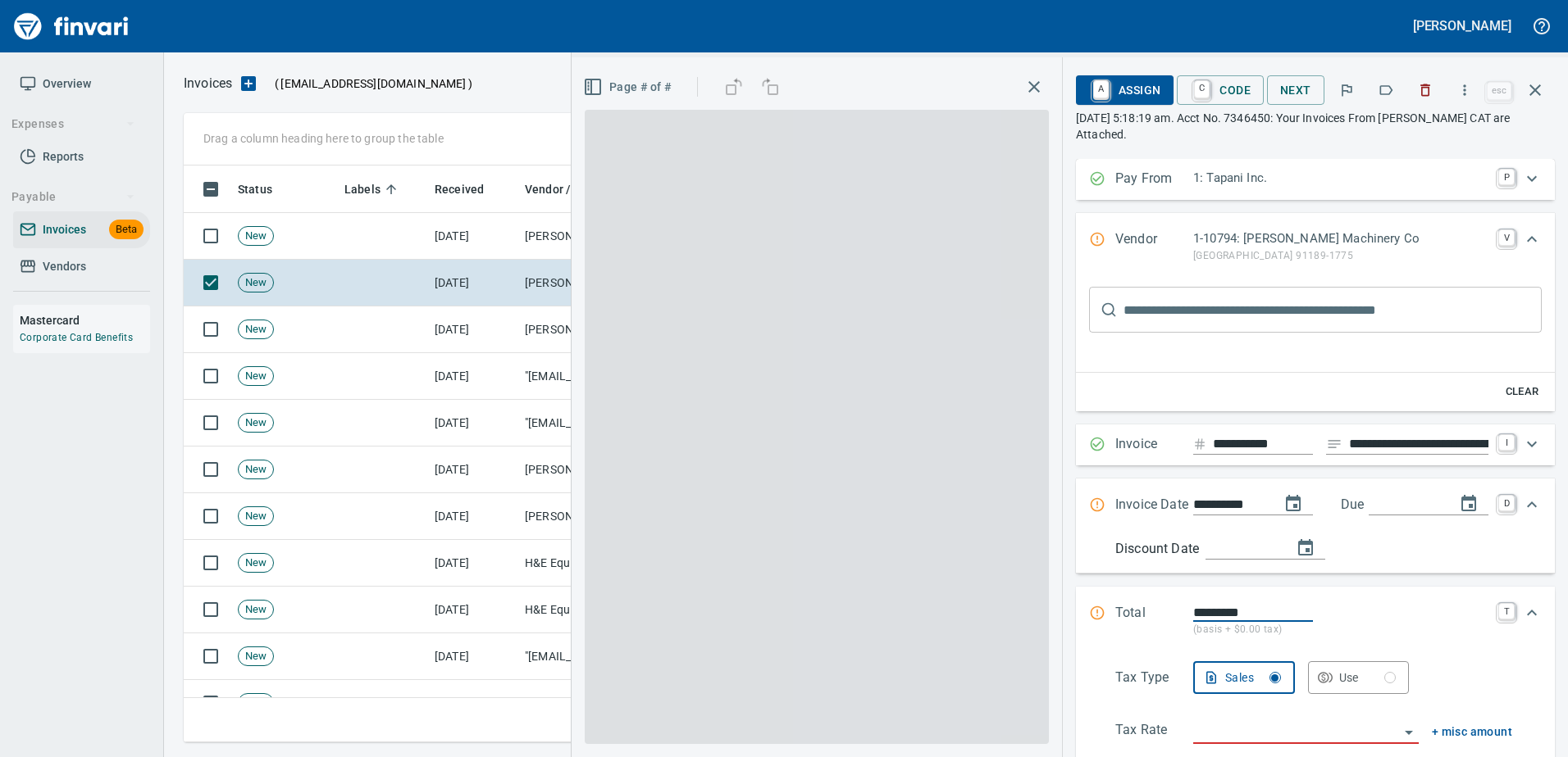
click at [1383, 94] on icon "button" at bounding box center [1387, 90] width 13 height 10
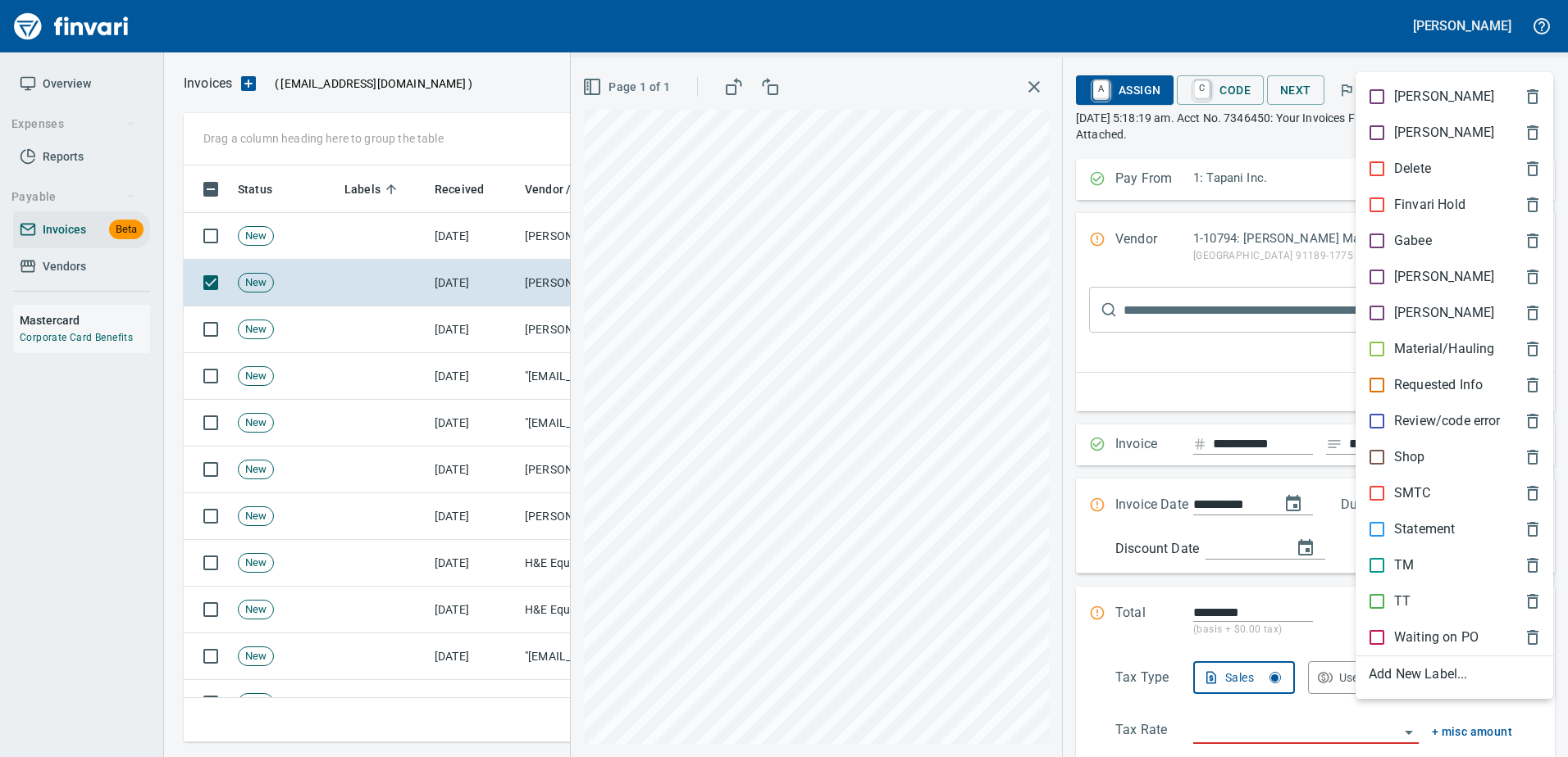
click at [1445, 462] on span "Shop" at bounding box center [1441, 457] width 146 height 19
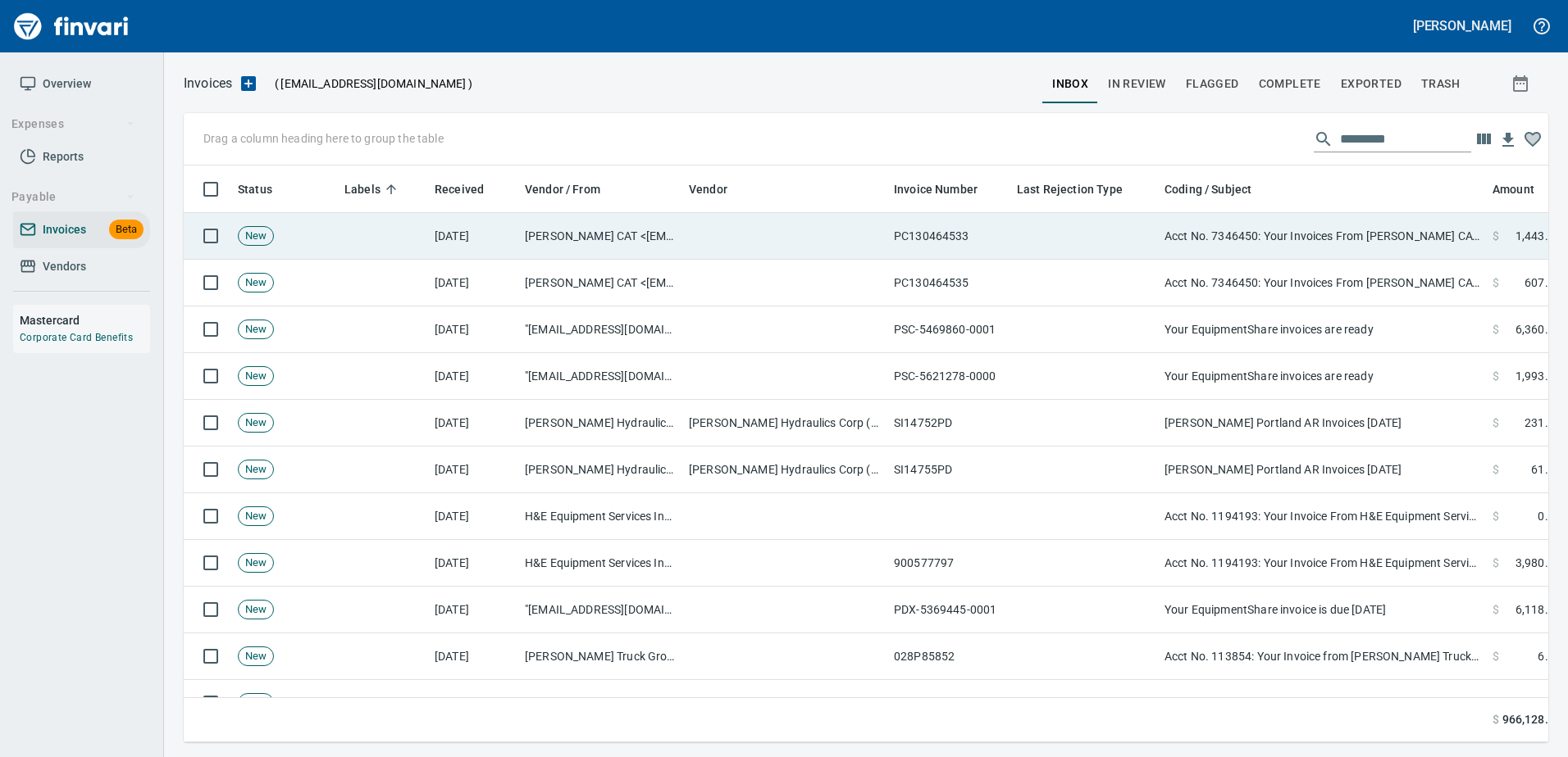
click at [1376, 243] on td "Acct No. 7346450: Your Invoices From Peterson CAT are Attached" at bounding box center [1322, 236] width 328 height 47
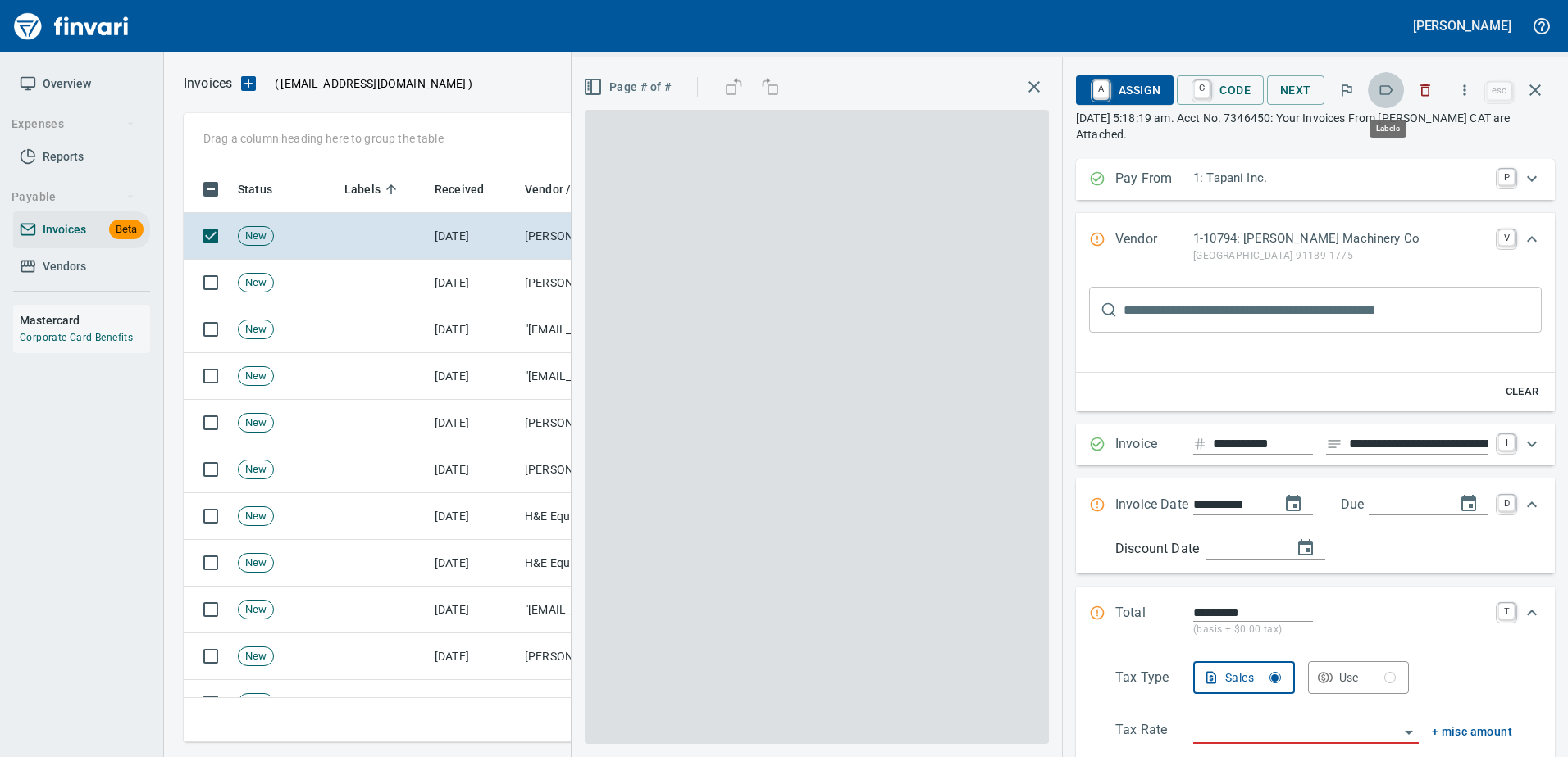
click at [1382, 85] on icon "button" at bounding box center [1386, 90] width 17 height 17
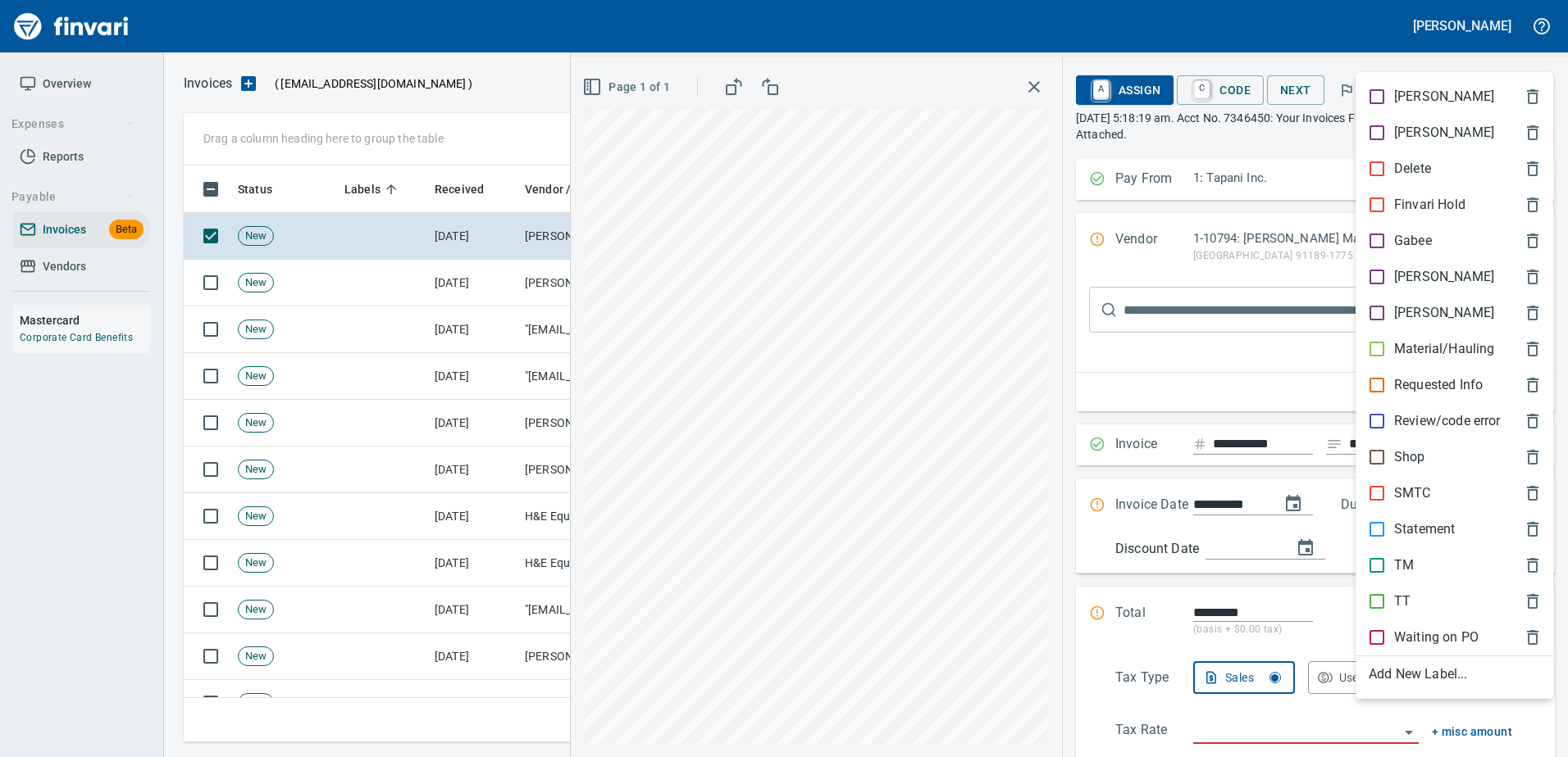
click at [1424, 448] on p "Shop" at bounding box center [1410, 457] width 31 height 19
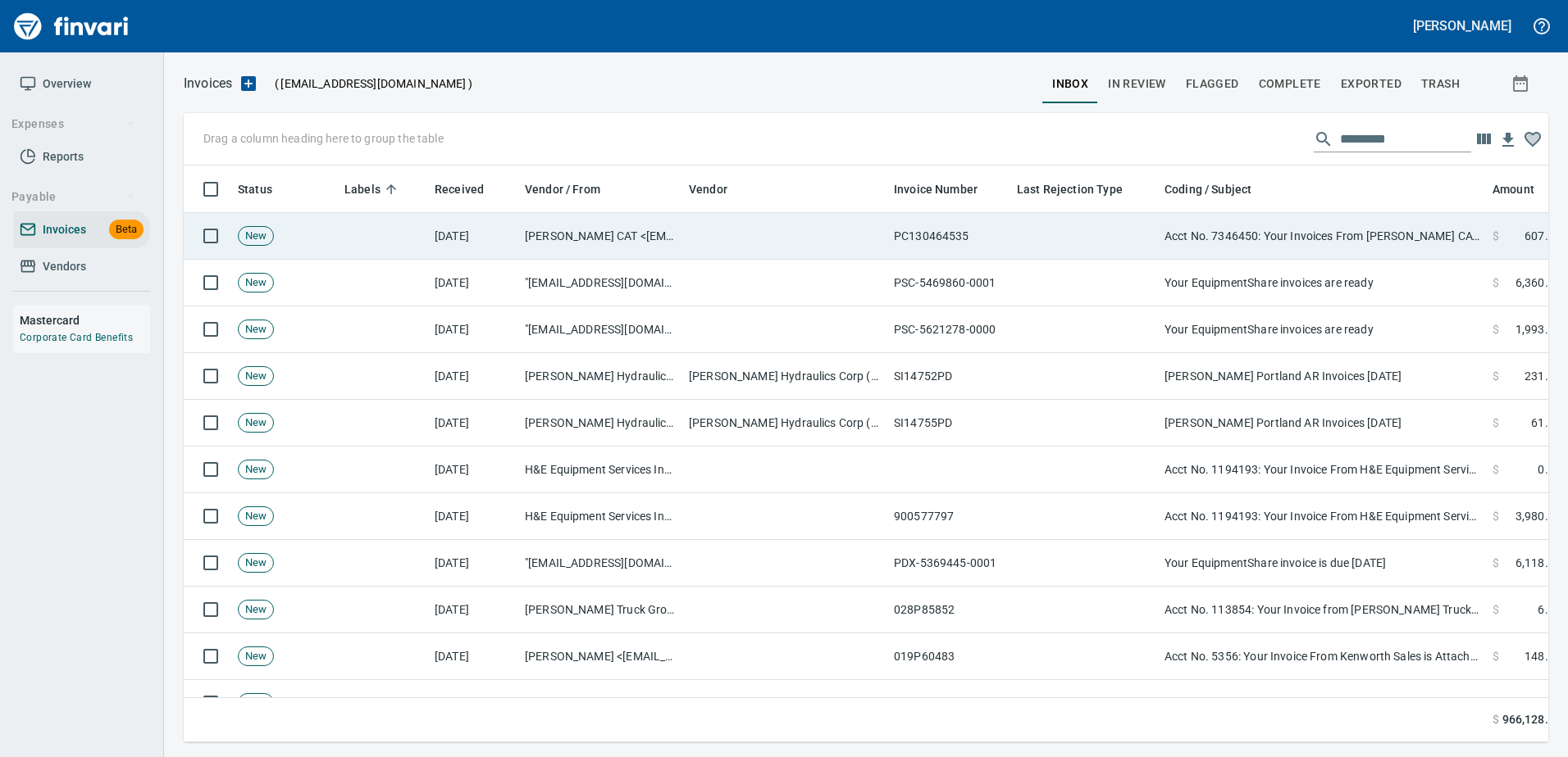
click at [1315, 234] on td "Acct No. 7346450: Your Invoices From Peterson CAT are Attached" at bounding box center [1322, 236] width 328 height 47
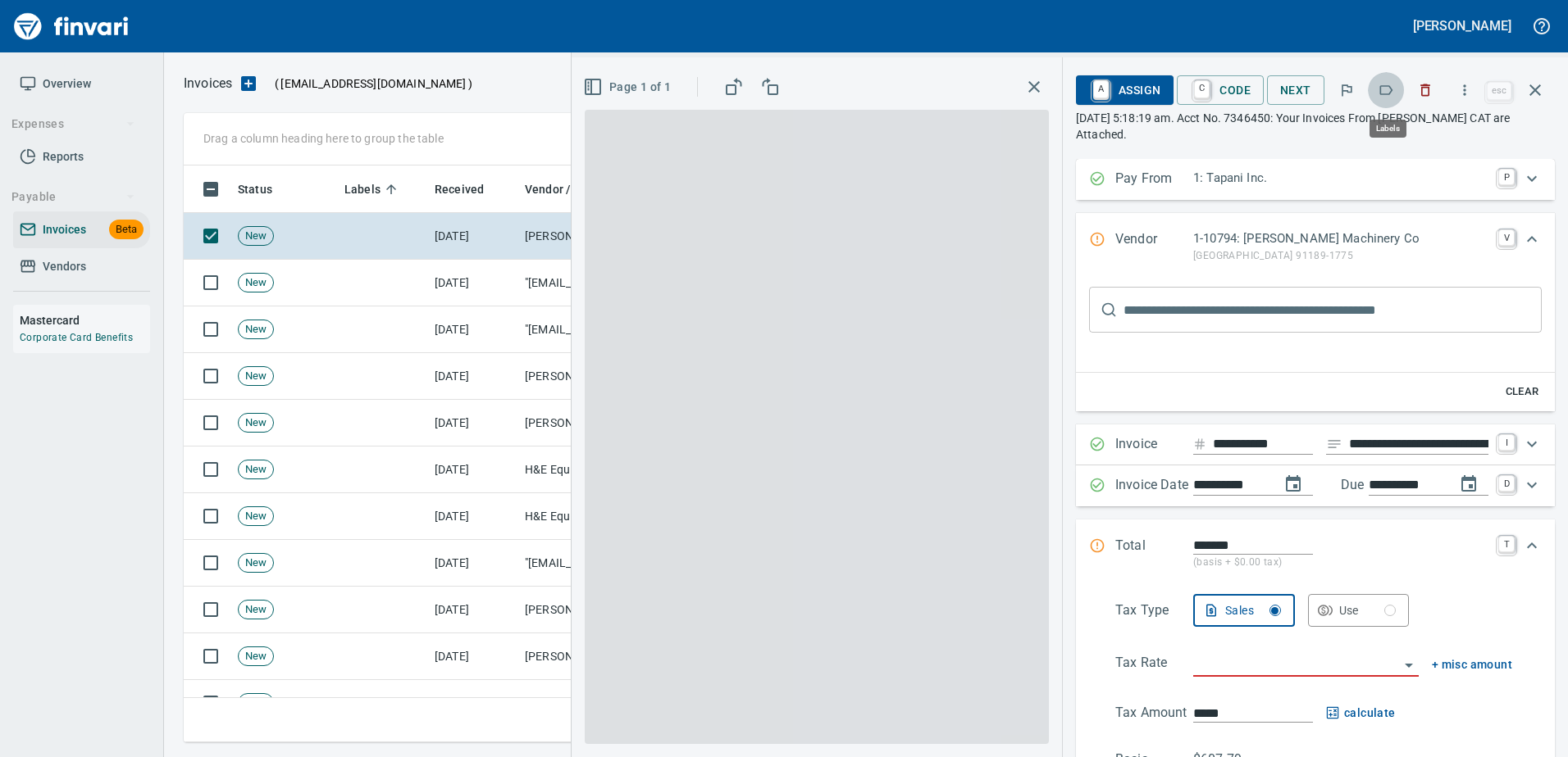
click at [1383, 86] on icon "button" at bounding box center [1386, 90] width 17 height 17
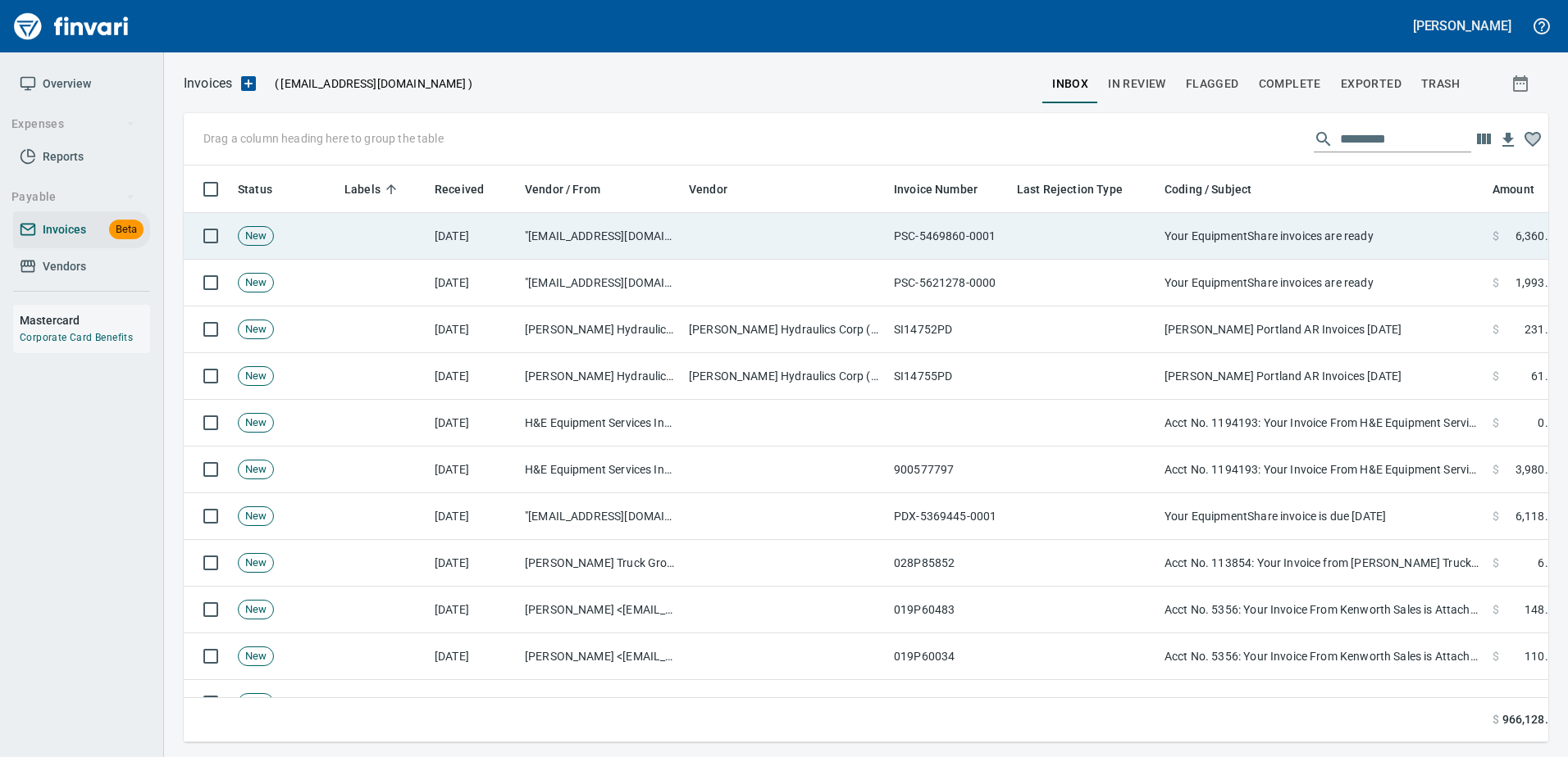
click at [1369, 250] on td "Your EquipmentShare invoices are ready" at bounding box center [1322, 236] width 328 height 47
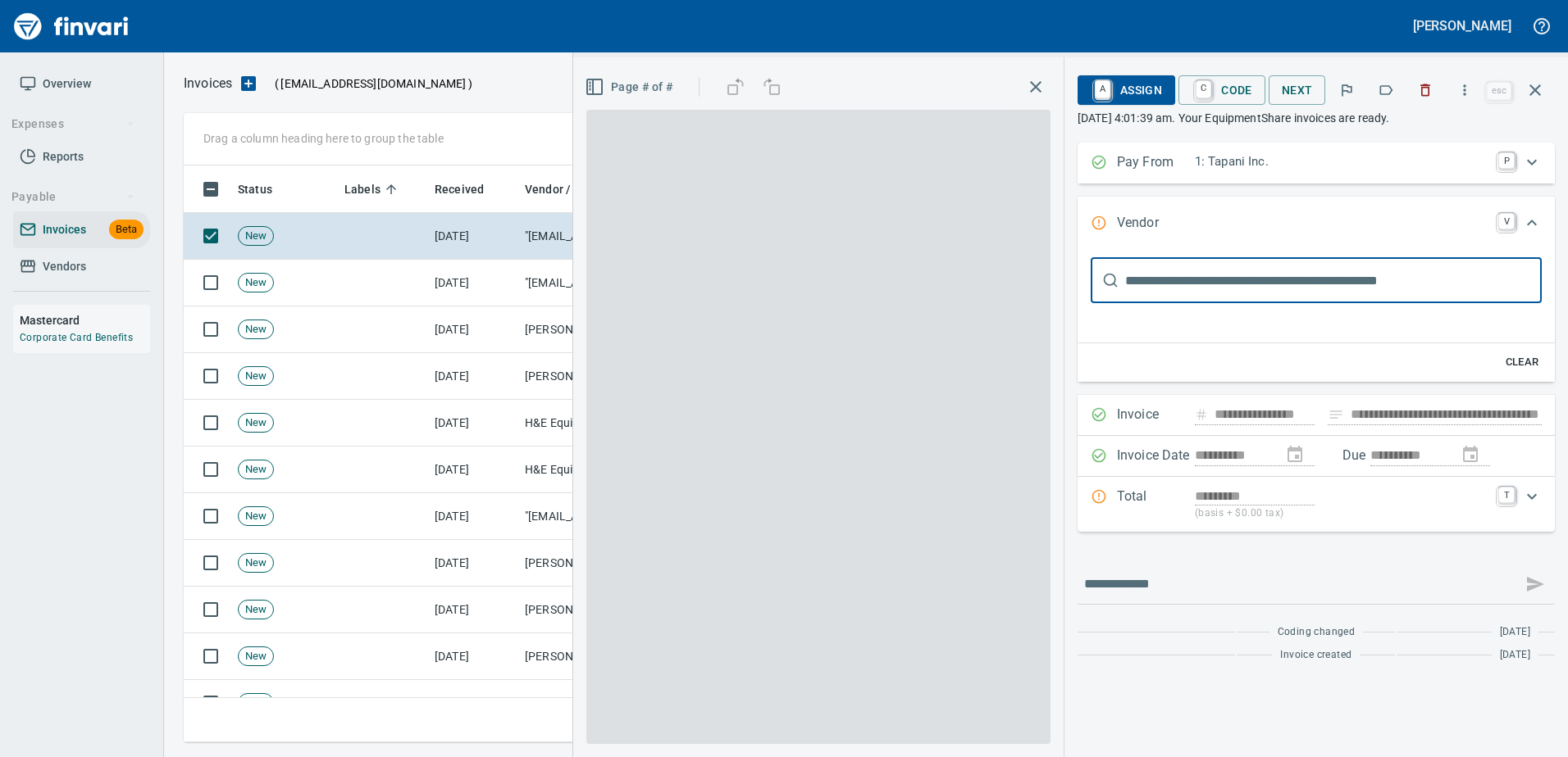
type input "**********"
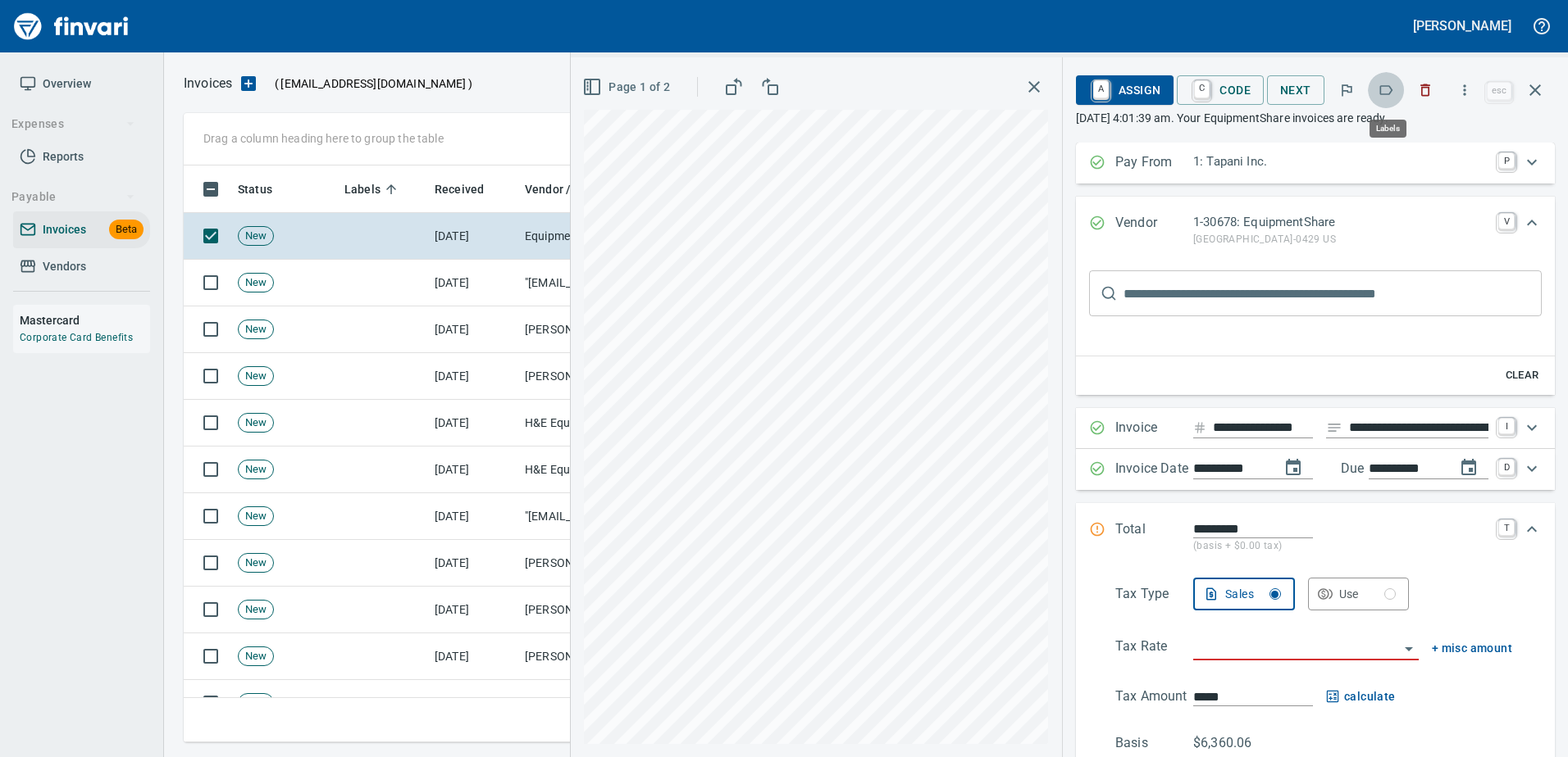
click at [1393, 86] on icon "button" at bounding box center [1386, 90] width 17 height 17
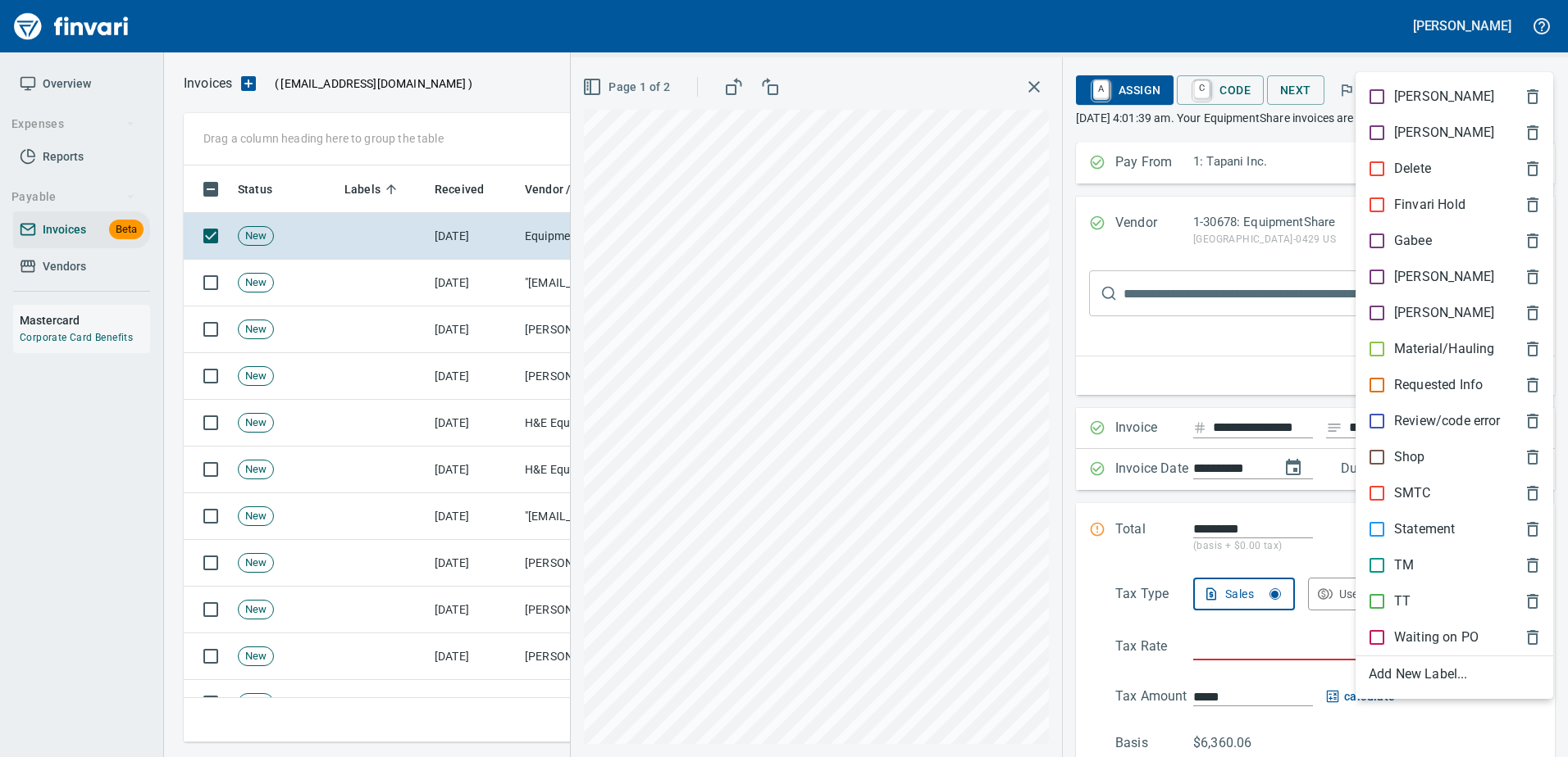
click at [1406, 453] on p "Shop" at bounding box center [1410, 457] width 31 height 19
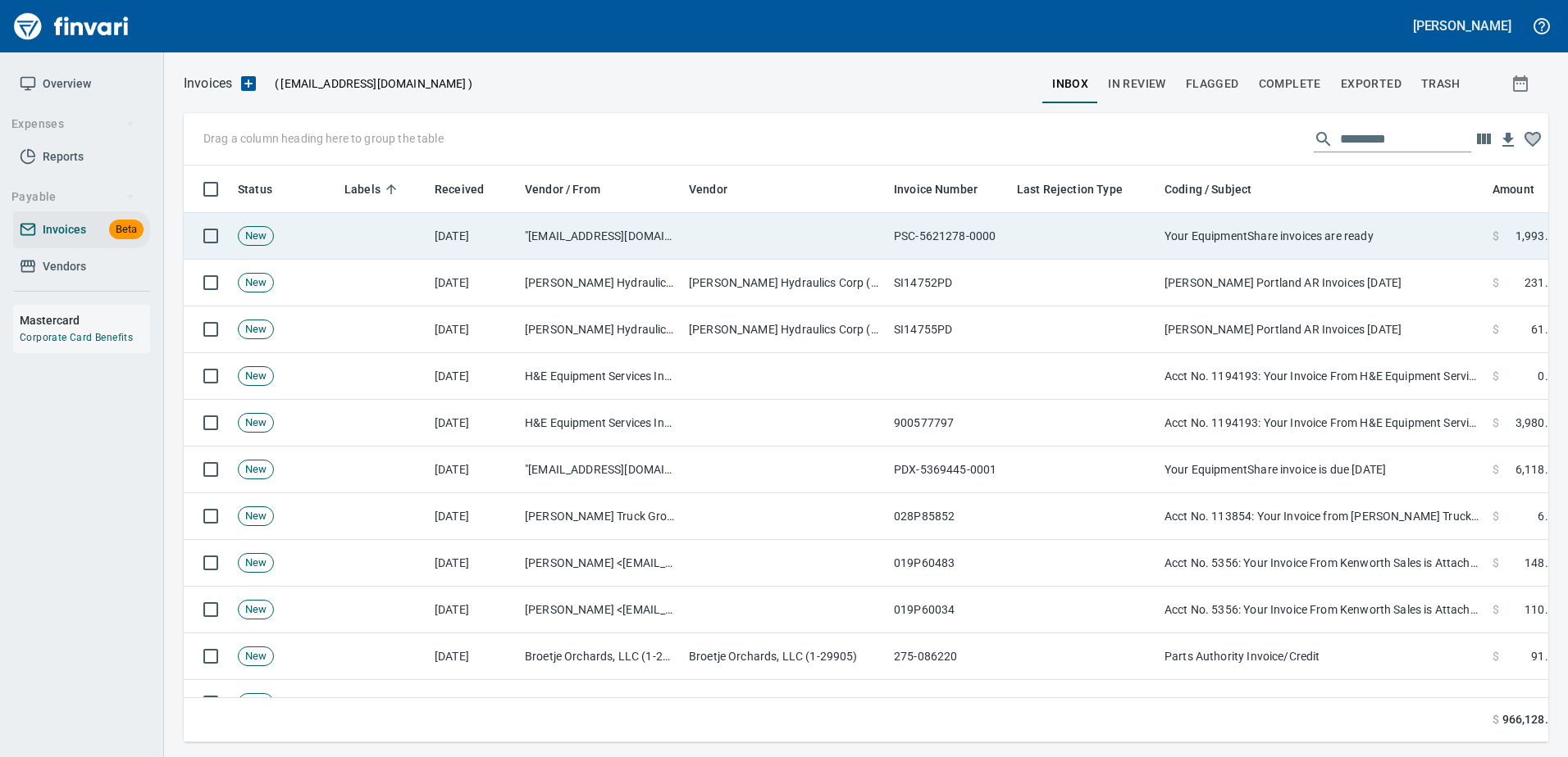
click at [1347, 223] on td "Your EquipmentShare invoices are ready" at bounding box center [1322, 236] width 328 height 47
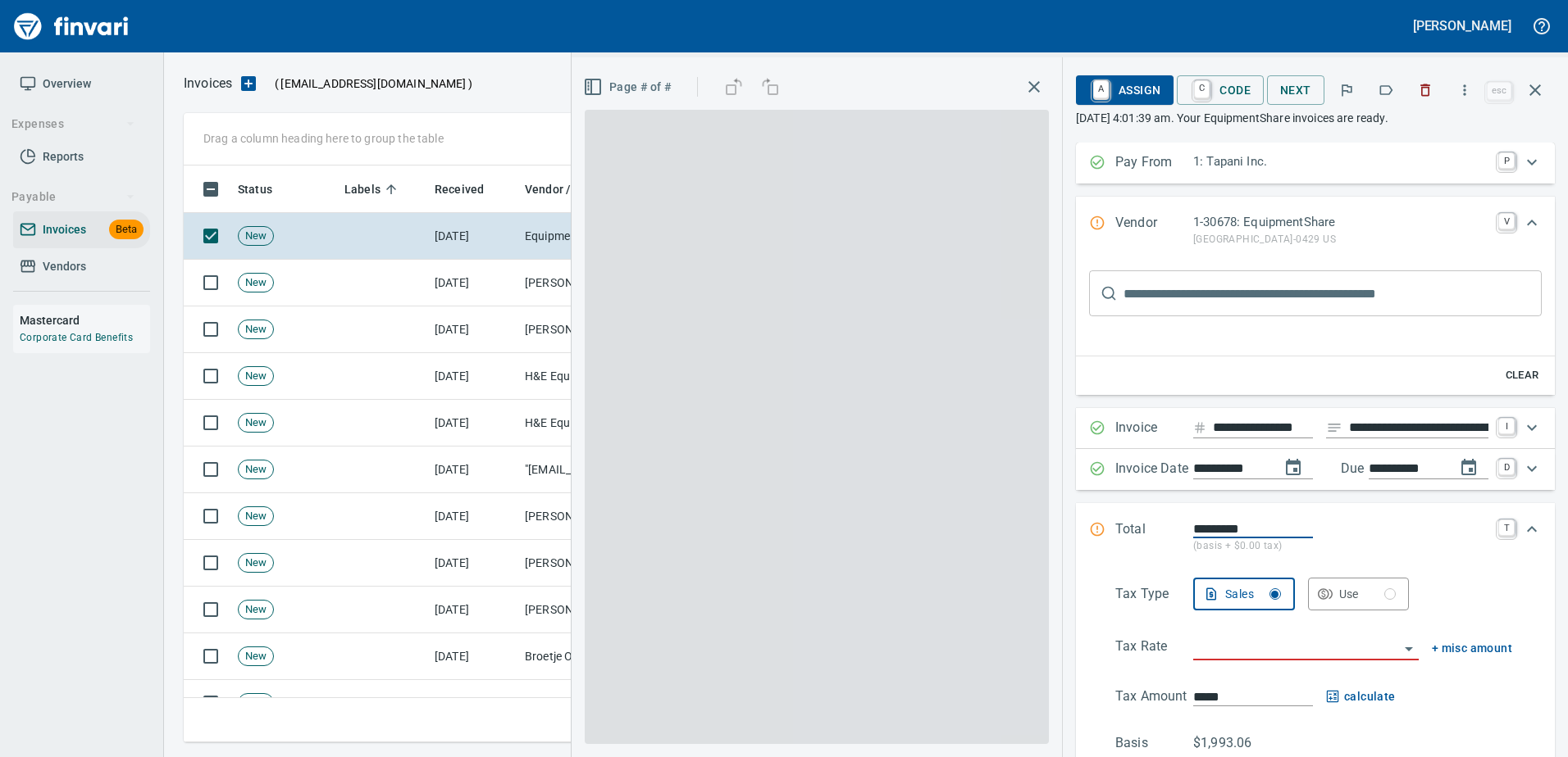
click at [1391, 90] on icon "button" at bounding box center [1386, 90] width 17 height 17
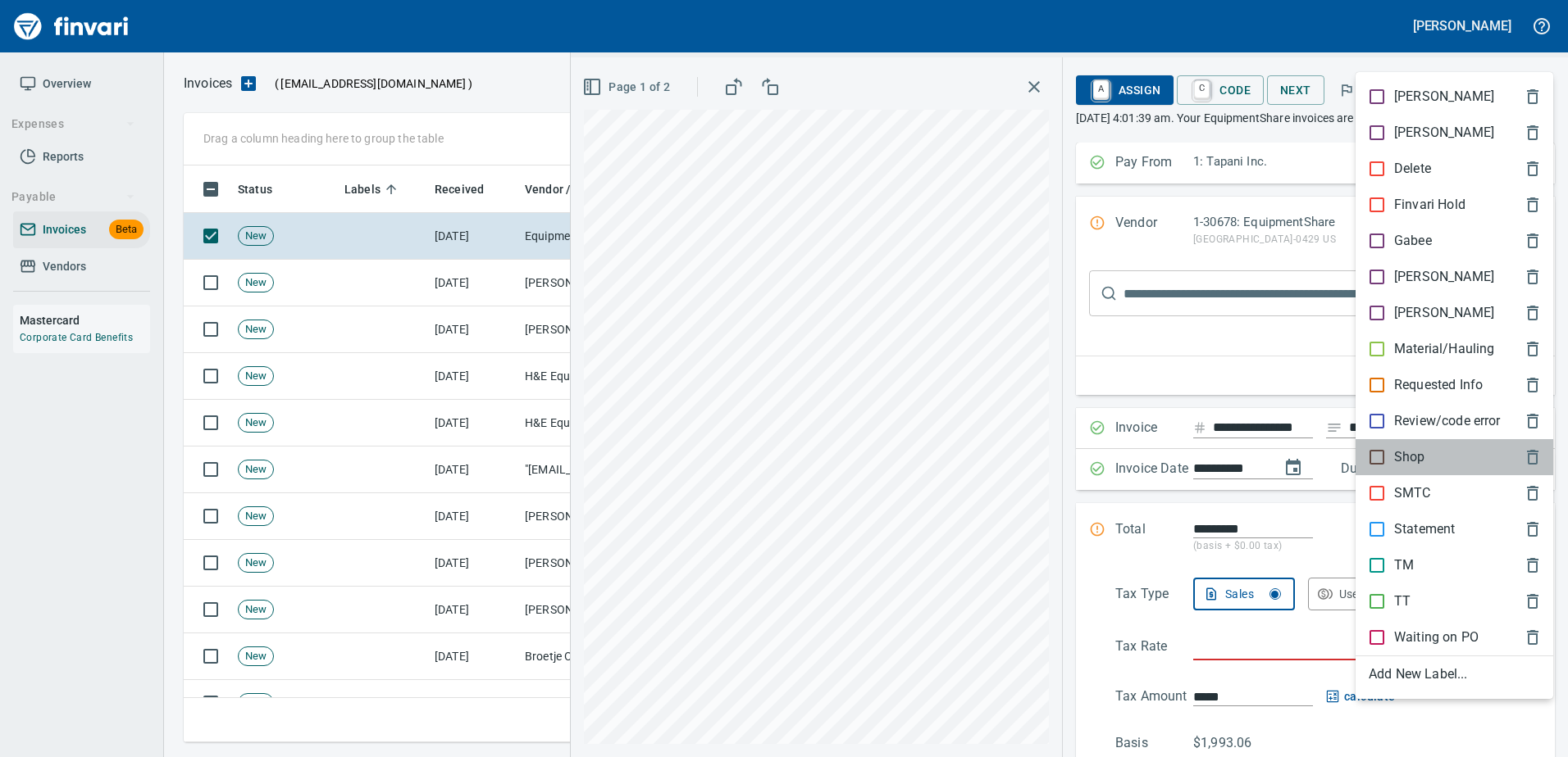
click at [1407, 459] on p "Shop" at bounding box center [1410, 457] width 31 height 19
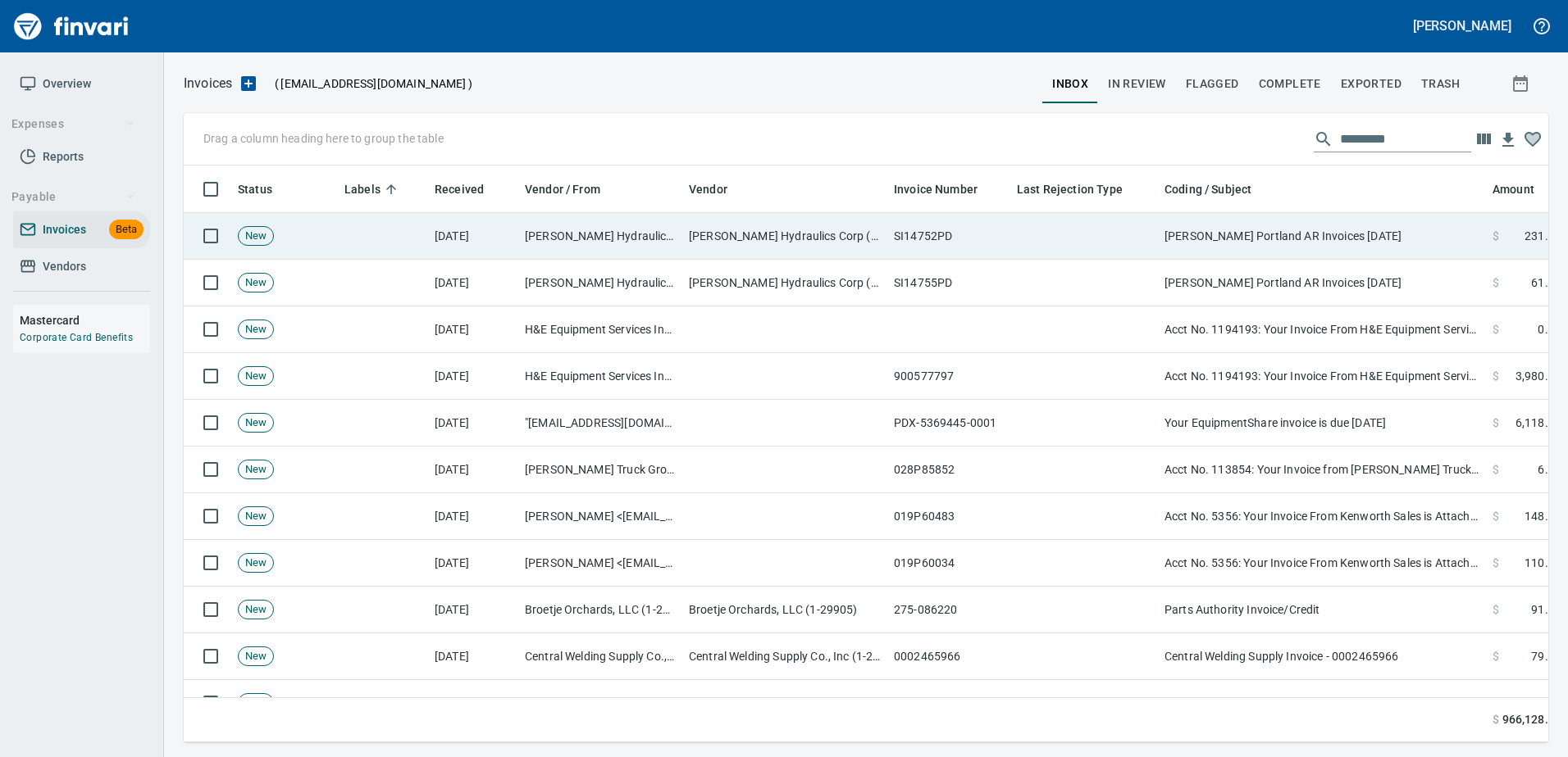
click at [1341, 240] on td "Morse Portland AR Invoices 08/22/2025" at bounding box center [1322, 236] width 328 height 47
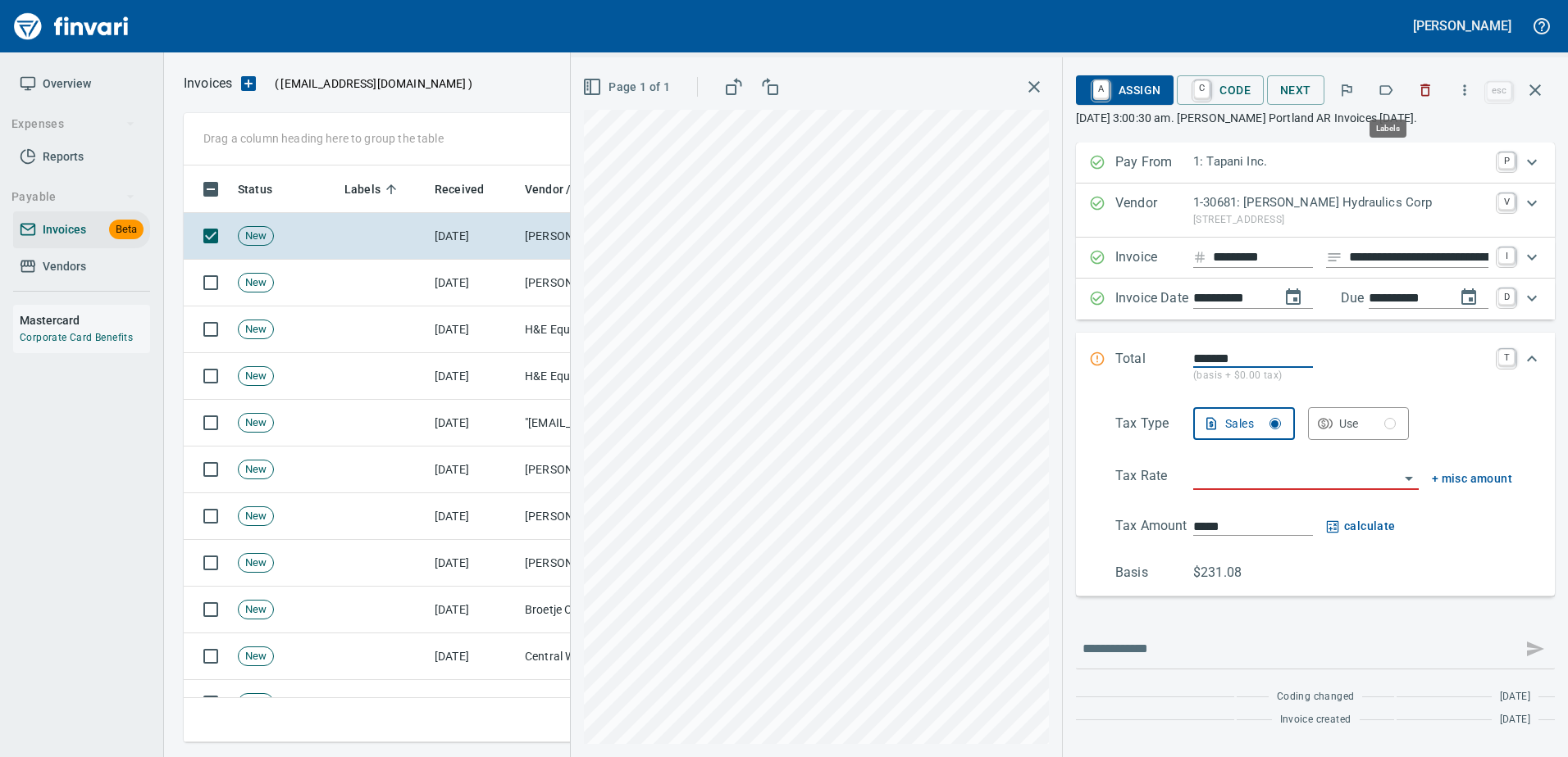
click at [1398, 87] on button "button" at bounding box center [1385, 89] width 36 height 36
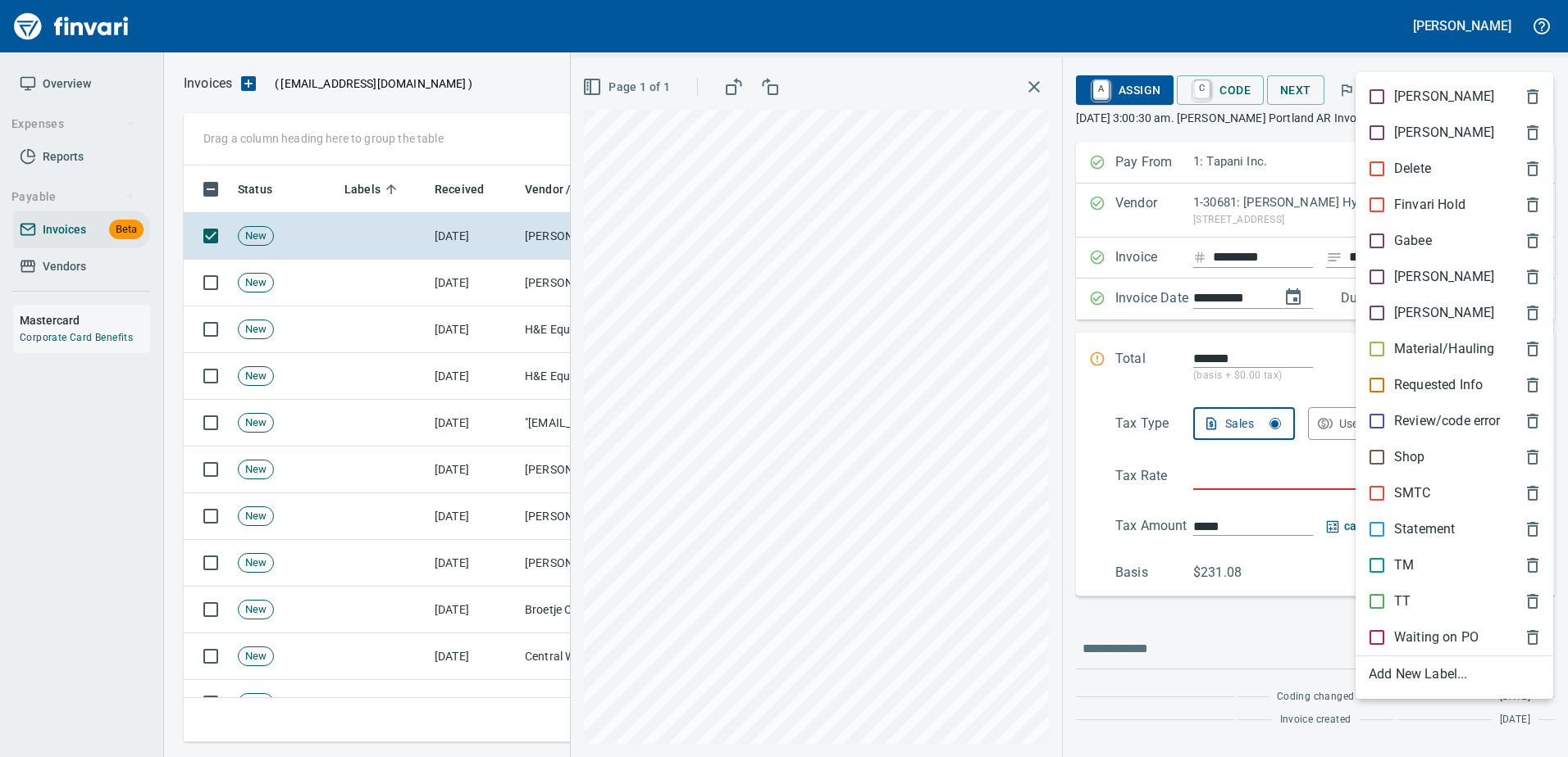
click at [1401, 462] on p "Shop" at bounding box center [1410, 457] width 31 height 19
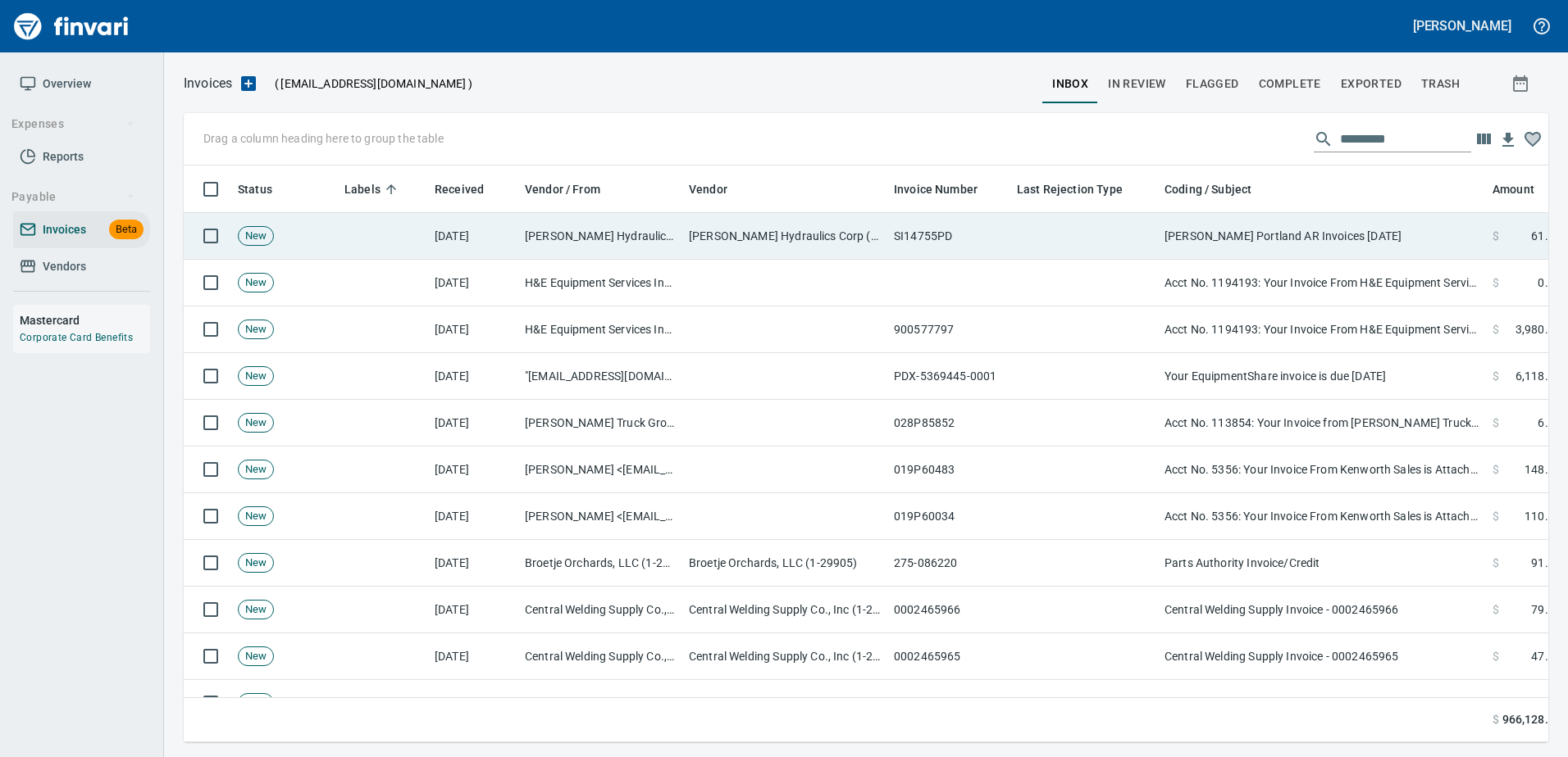
click at [1348, 256] on td "Morse Portland AR Invoices 08/22/2025" at bounding box center [1322, 236] width 328 height 47
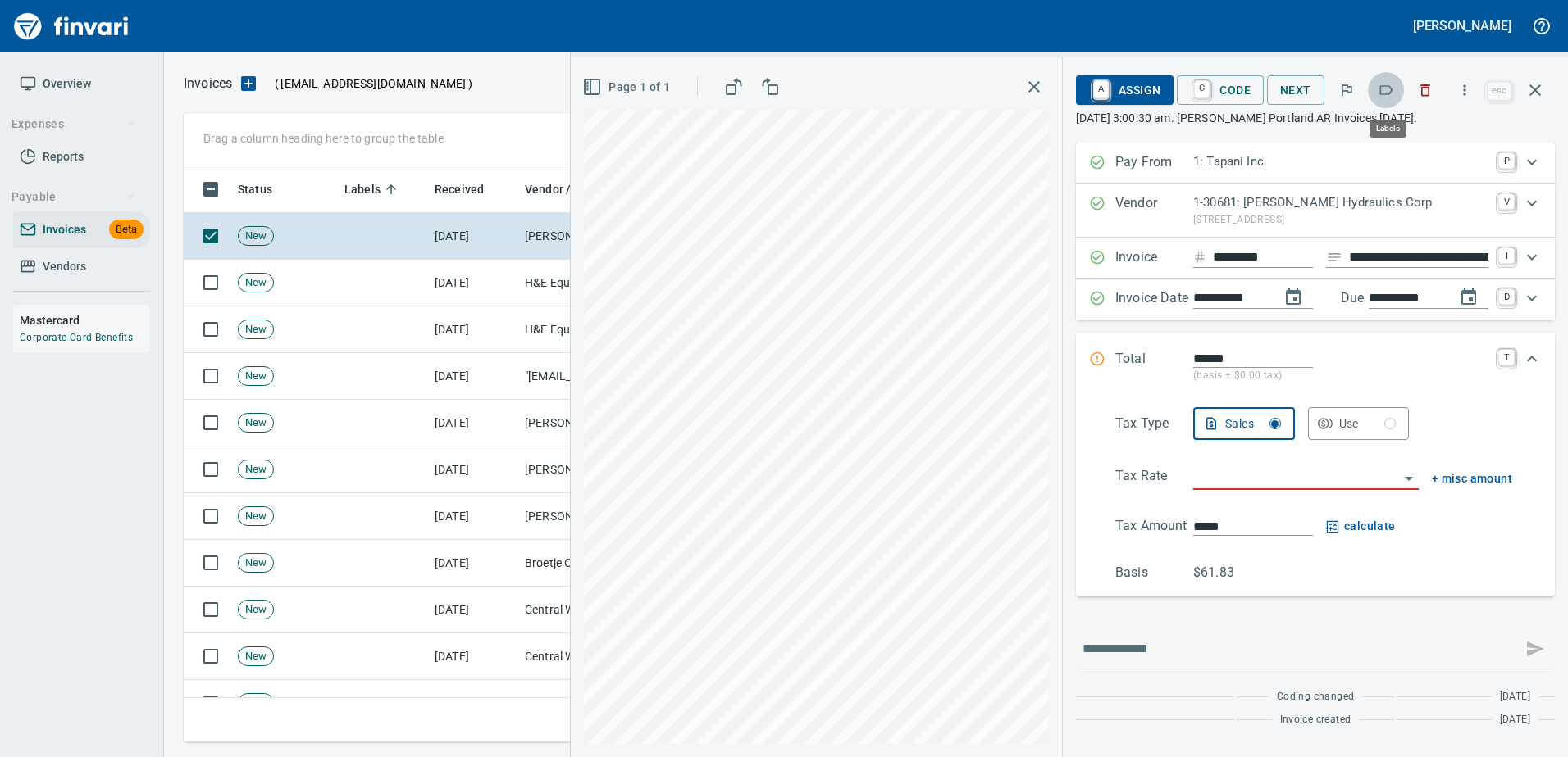
scroll to position [553, 1339]
click at [1377, 95] on button "button" at bounding box center [1385, 89] width 36 height 36
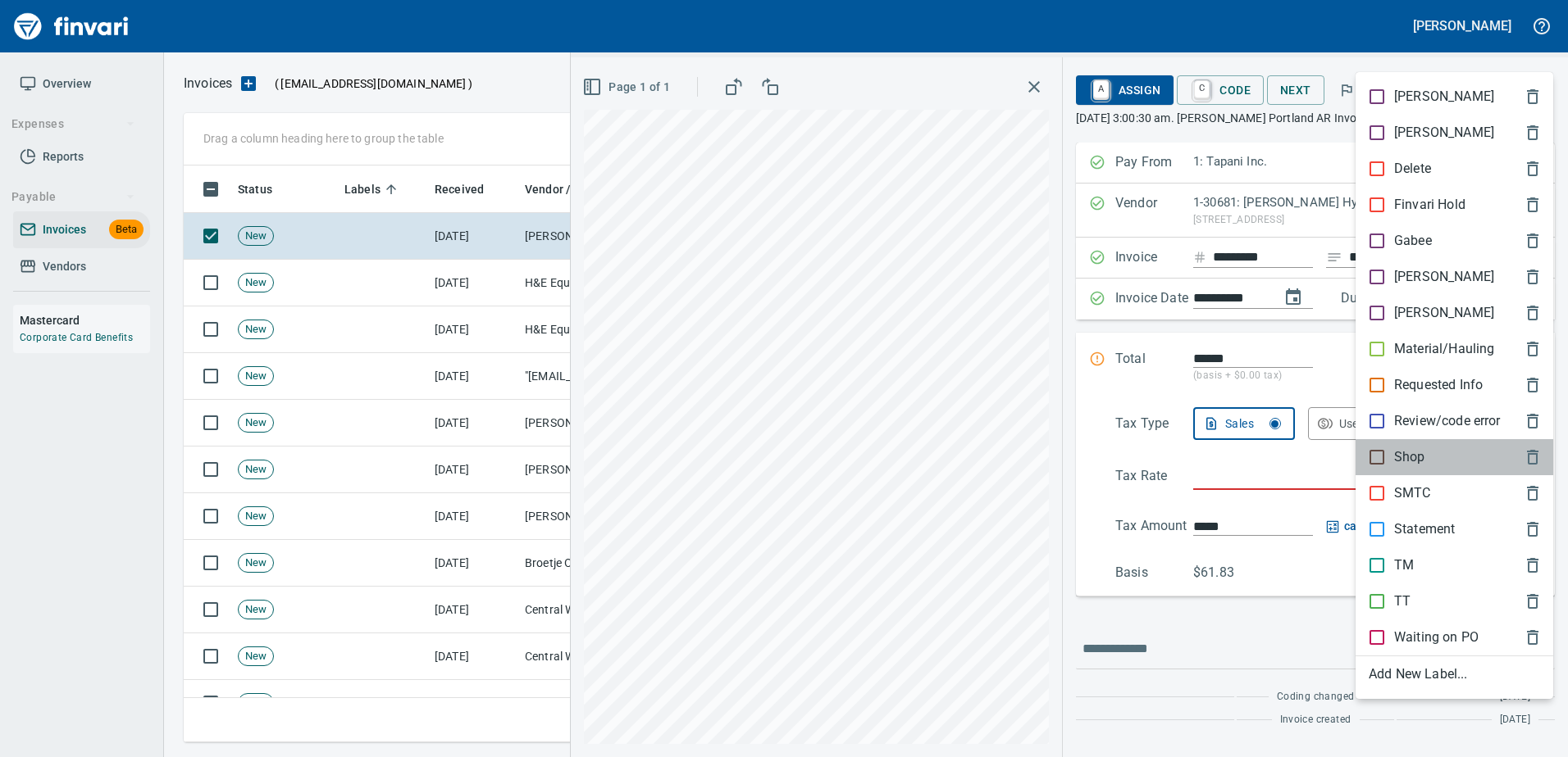
click at [1413, 457] on p "Shop" at bounding box center [1410, 457] width 31 height 19
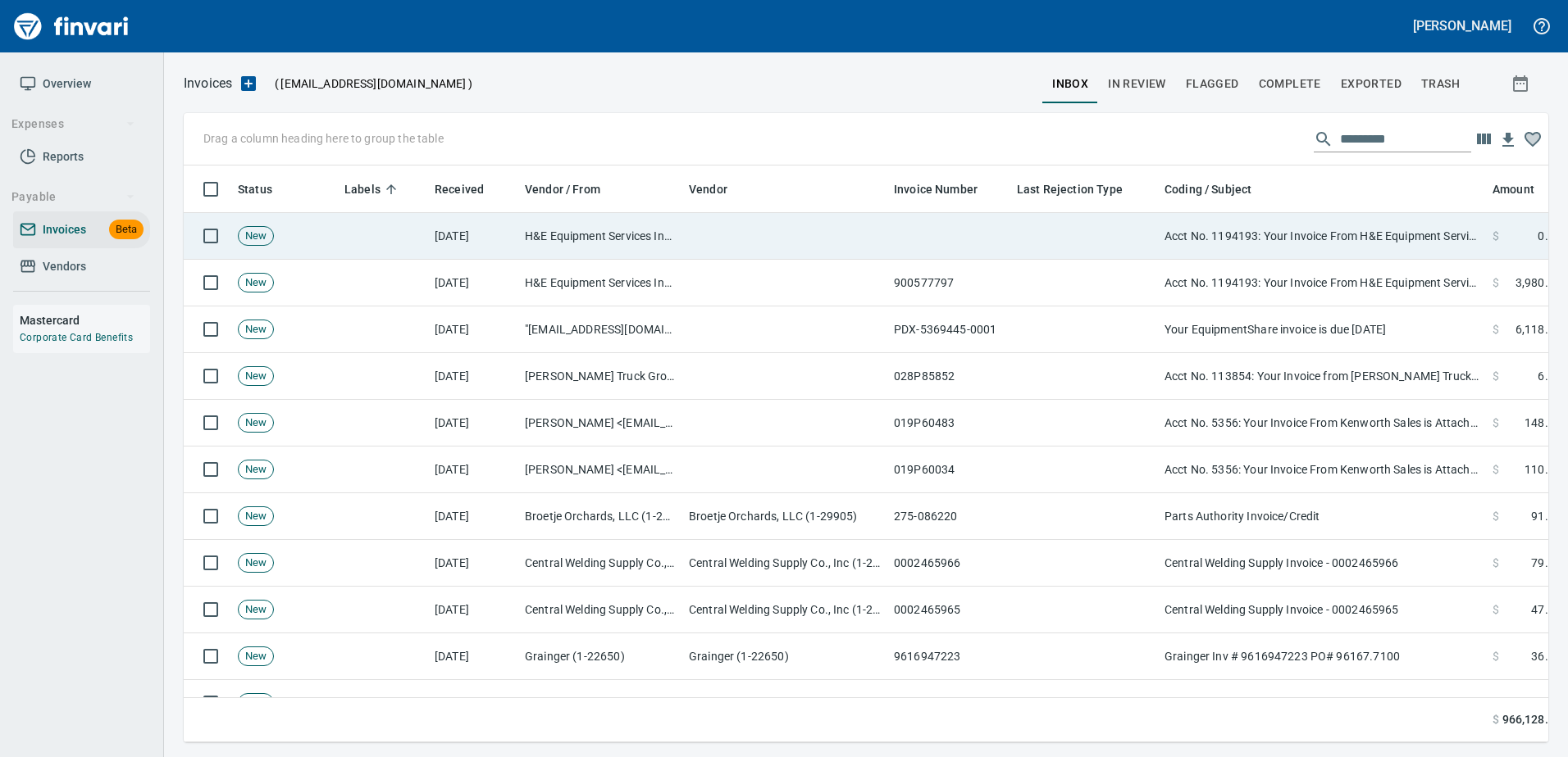
click at [1355, 247] on td "Acct No. 1194193: Your Invoice From H&E Equipment Services, Inc. is Attached" at bounding box center [1322, 236] width 328 height 47
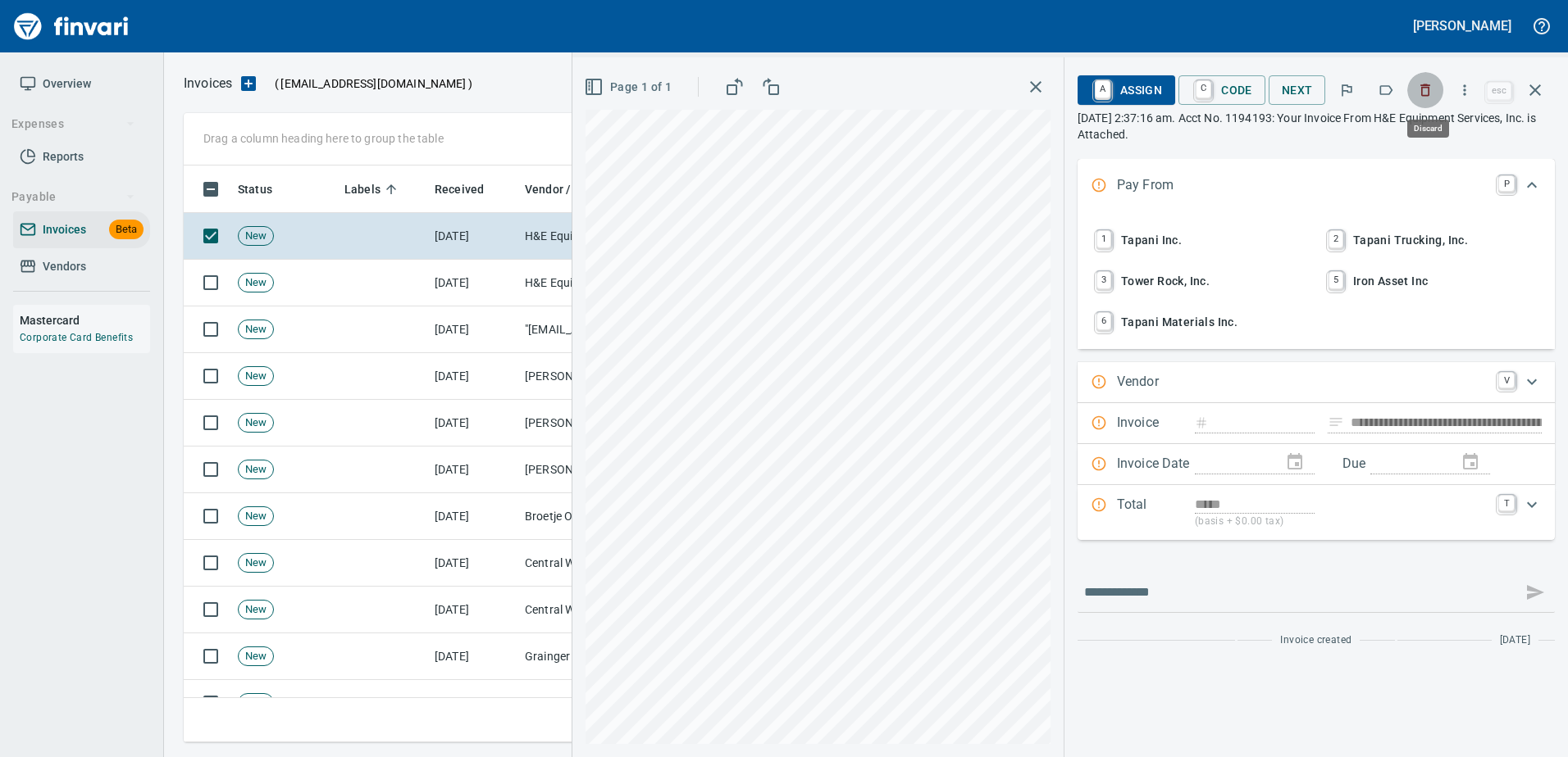
click at [1427, 86] on icon "button" at bounding box center [1425, 90] width 10 height 12
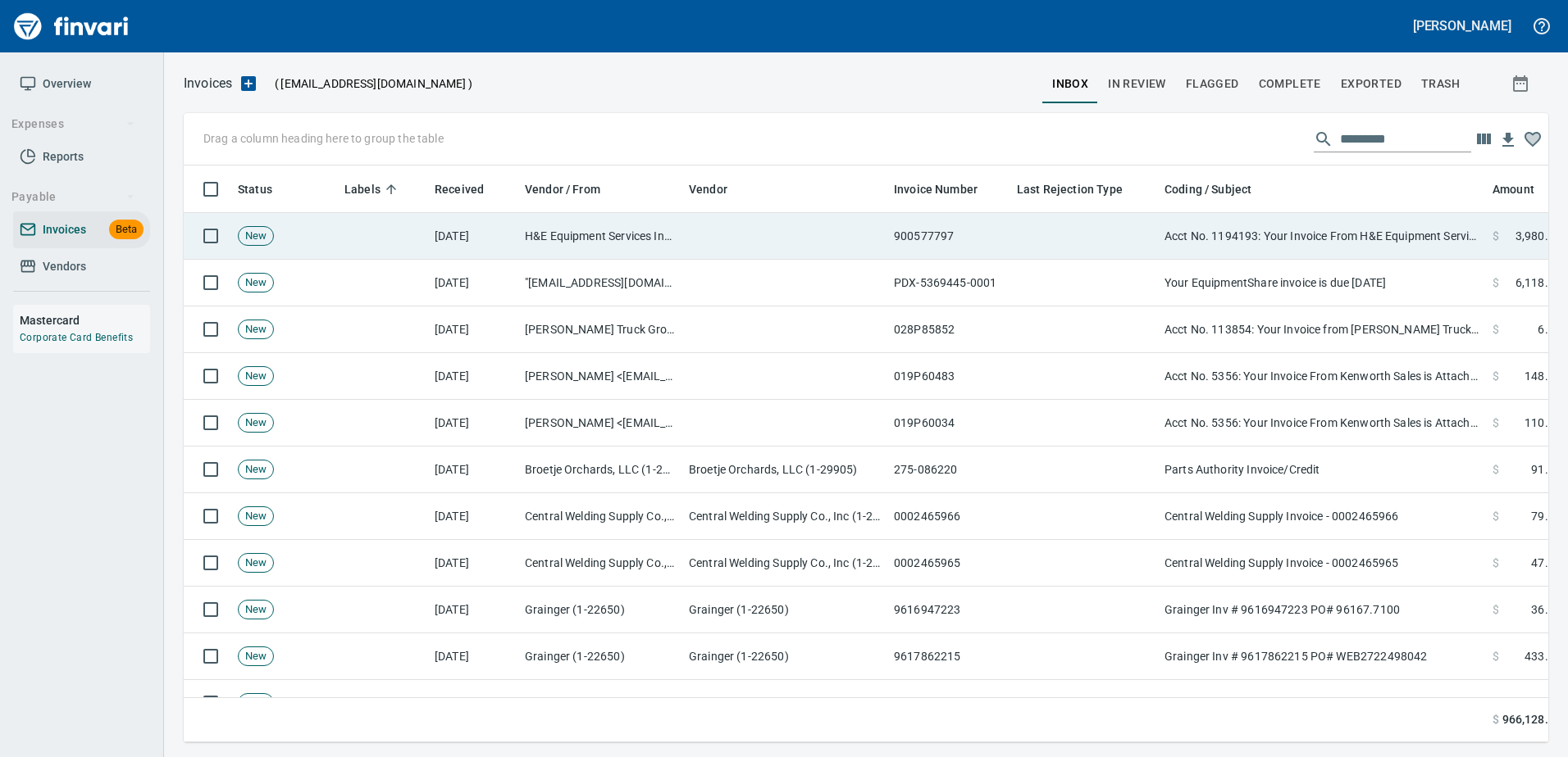
click at [1216, 229] on td "Acct No. 1194193: Your Invoice From H&E Equipment Services, Inc. is Attached" at bounding box center [1322, 236] width 328 height 47
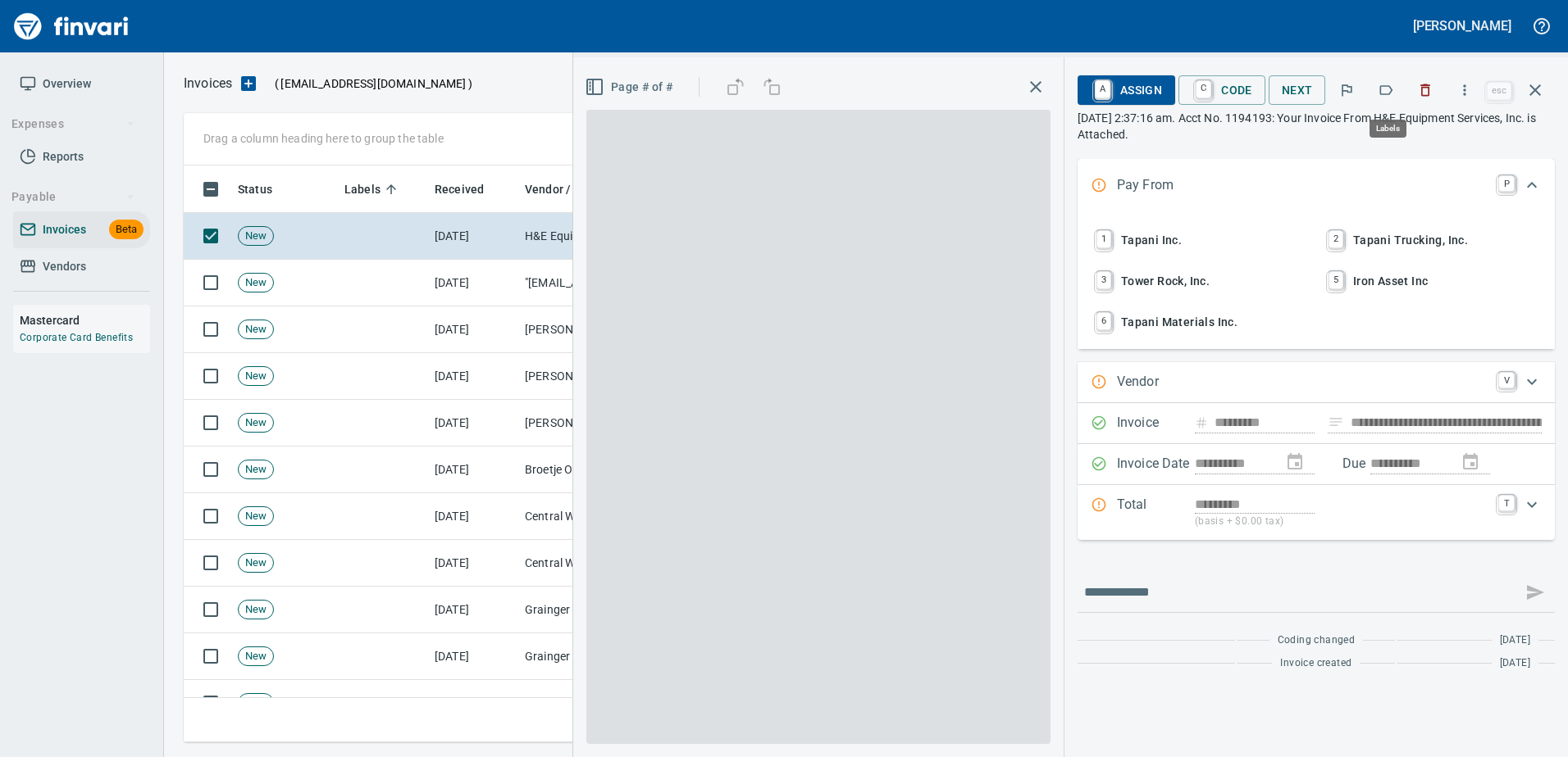
scroll to position [553, 1339]
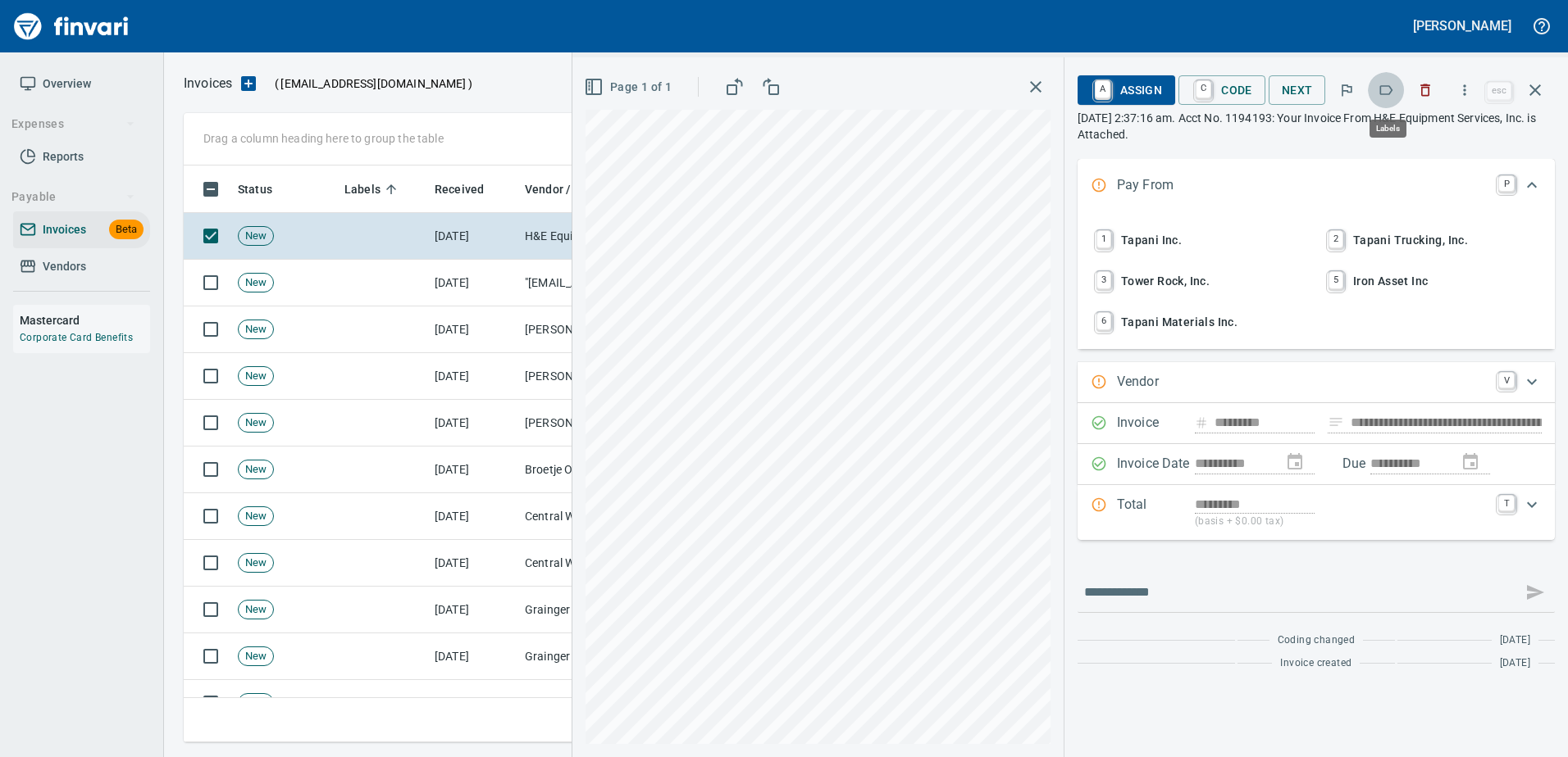
click at [1392, 88] on icon "button" at bounding box center [1387, 90] width 13 height 10
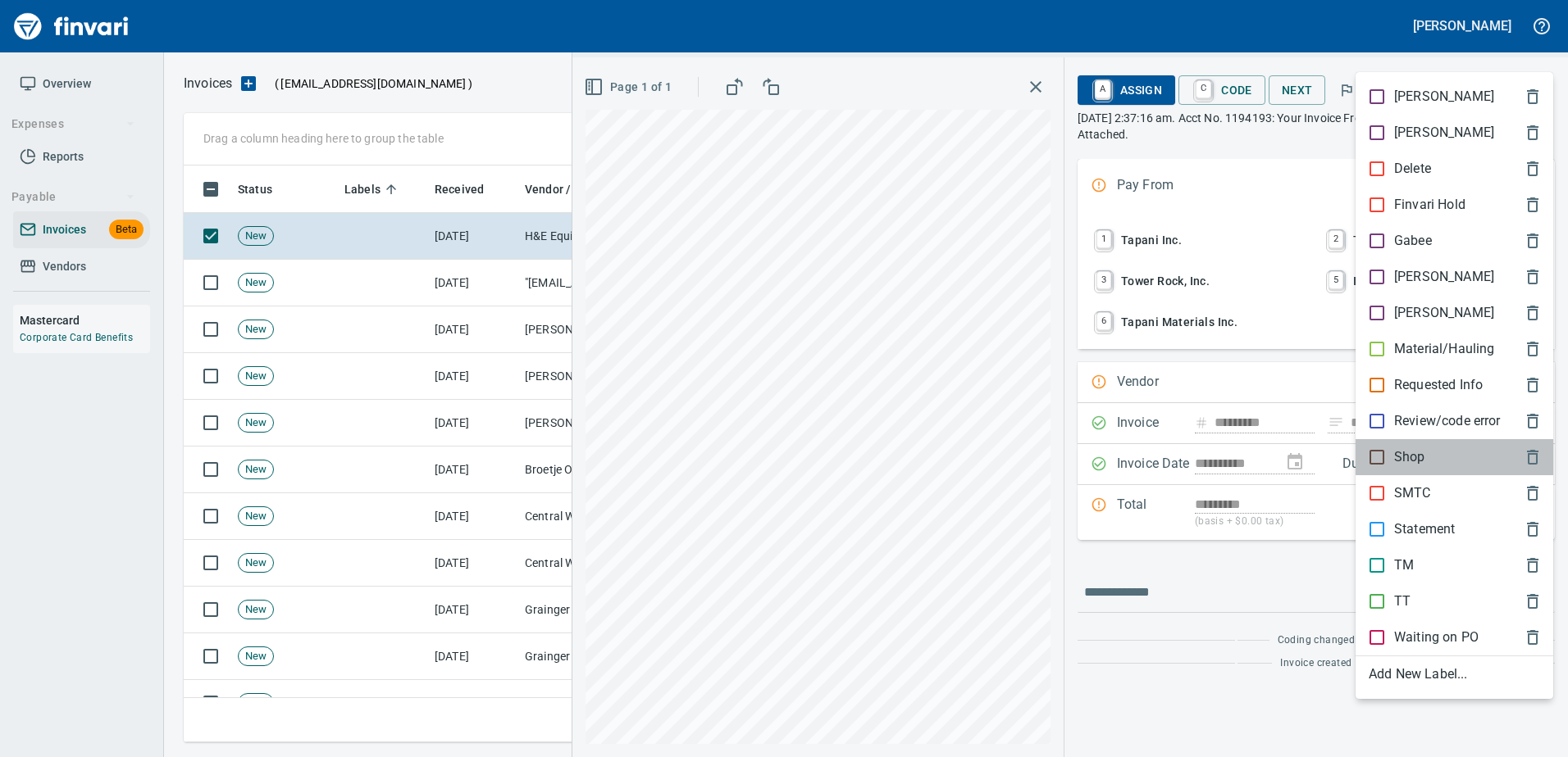
click at [1400, 453] on p "Shop" at bounding box center [1410, 457] width 31 height 19
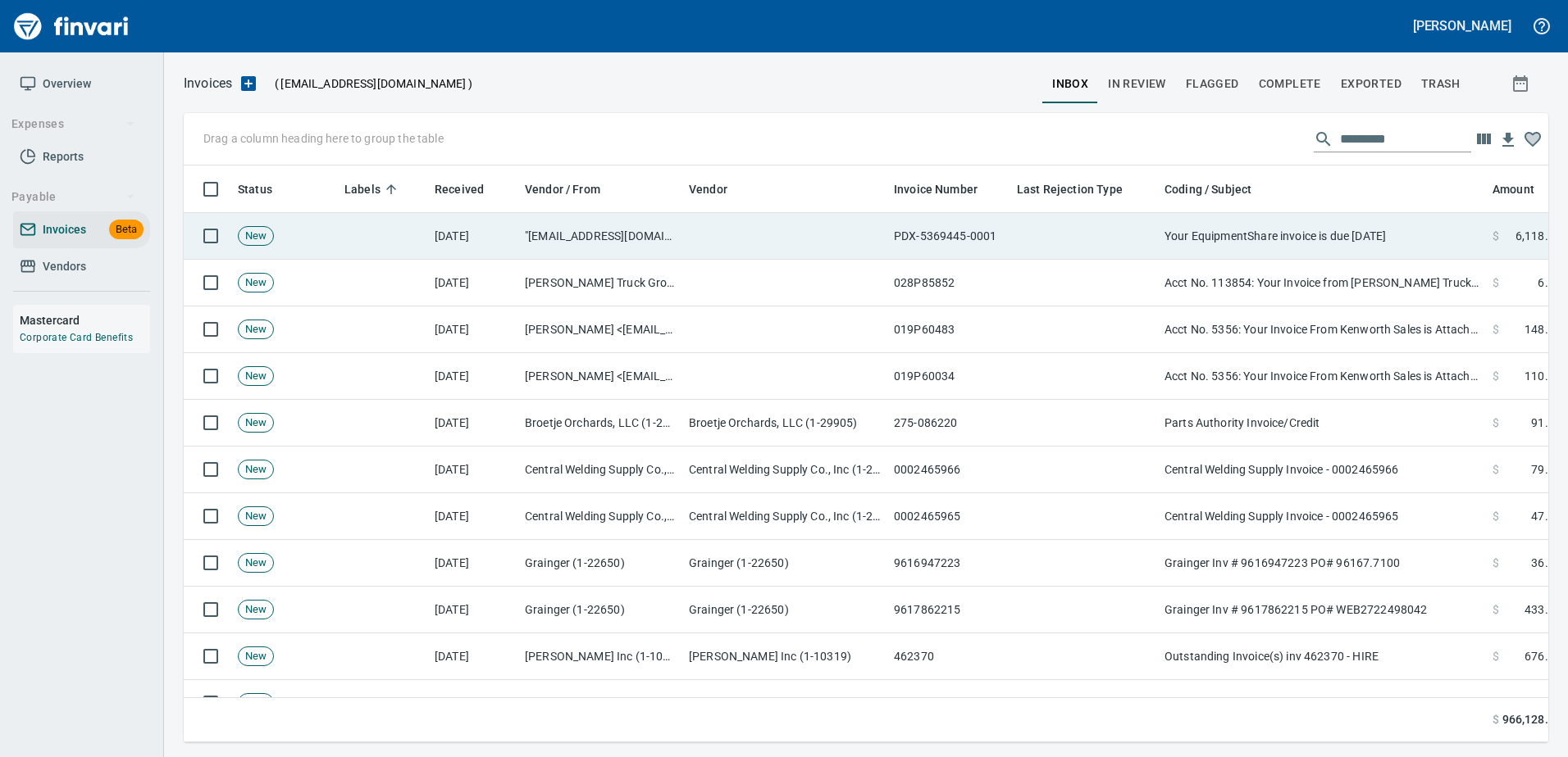
click at [1356, 229] on td "Your EquipmentShare invoice is due in 6 days" at bounding box center [1322, 236] width 328 height 47
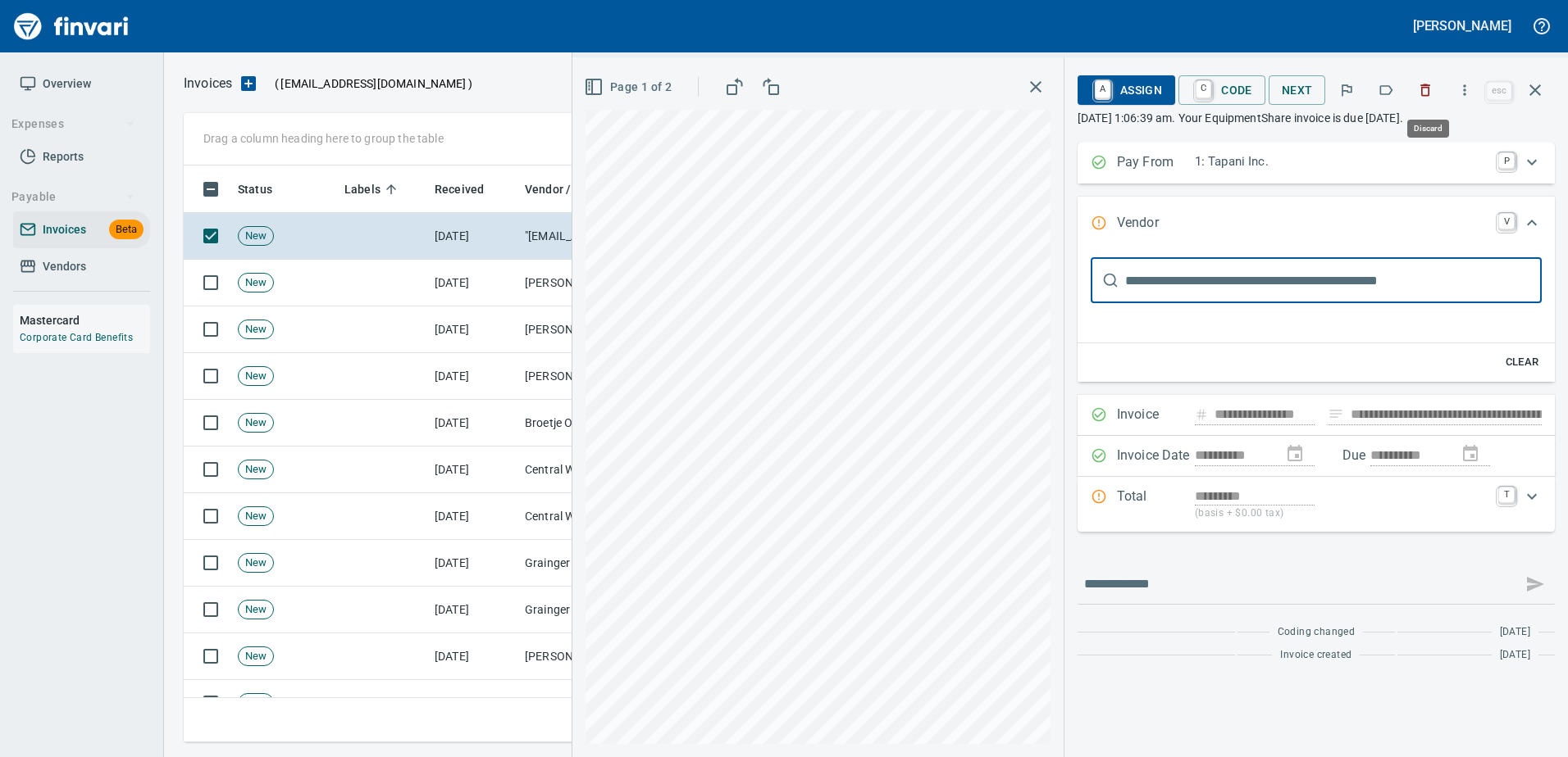
click at [1439, 89] on button "button" at bounding box center [1424, 89] width 36 height 36
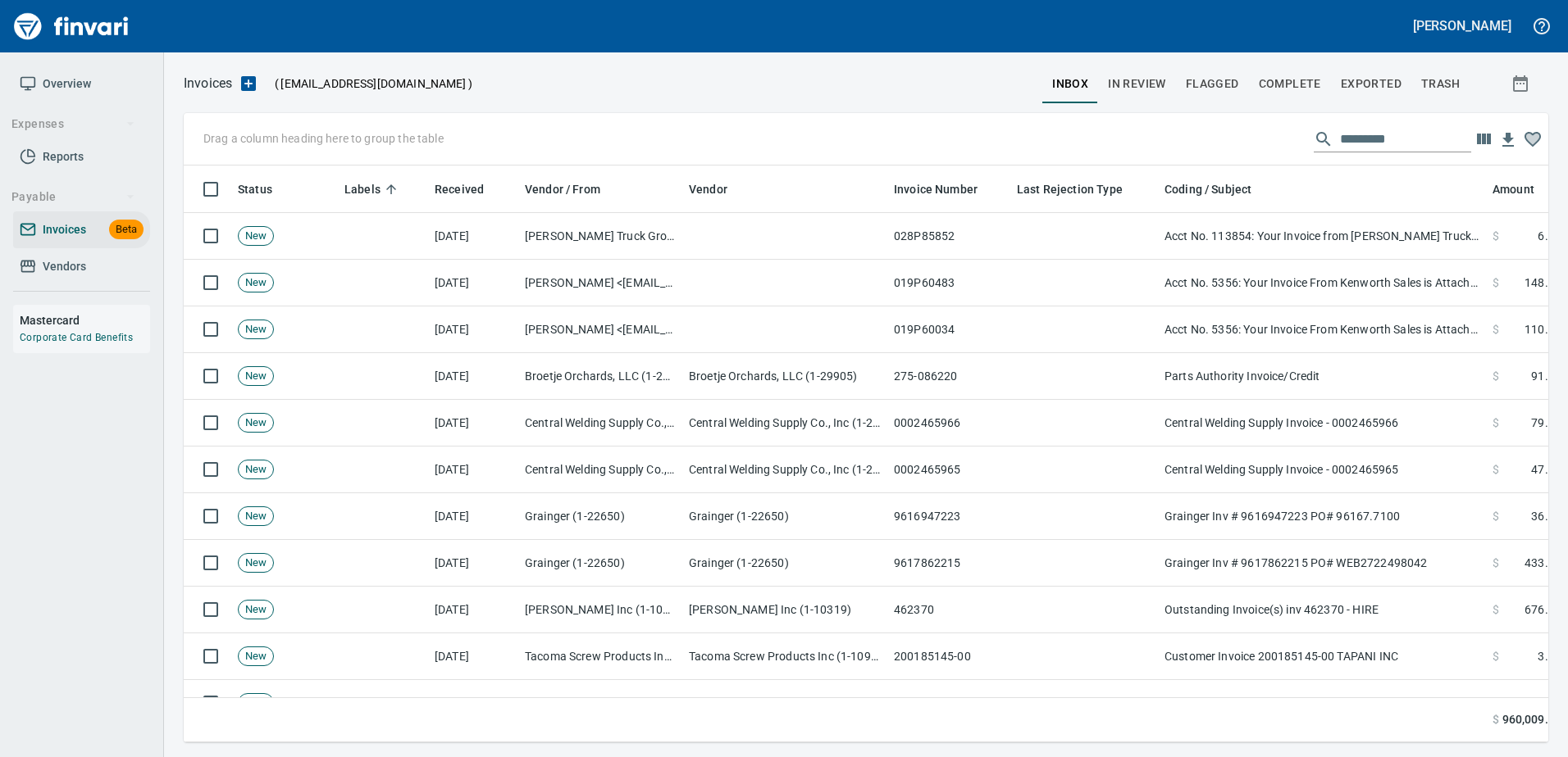
scroll to position [553, 1339]
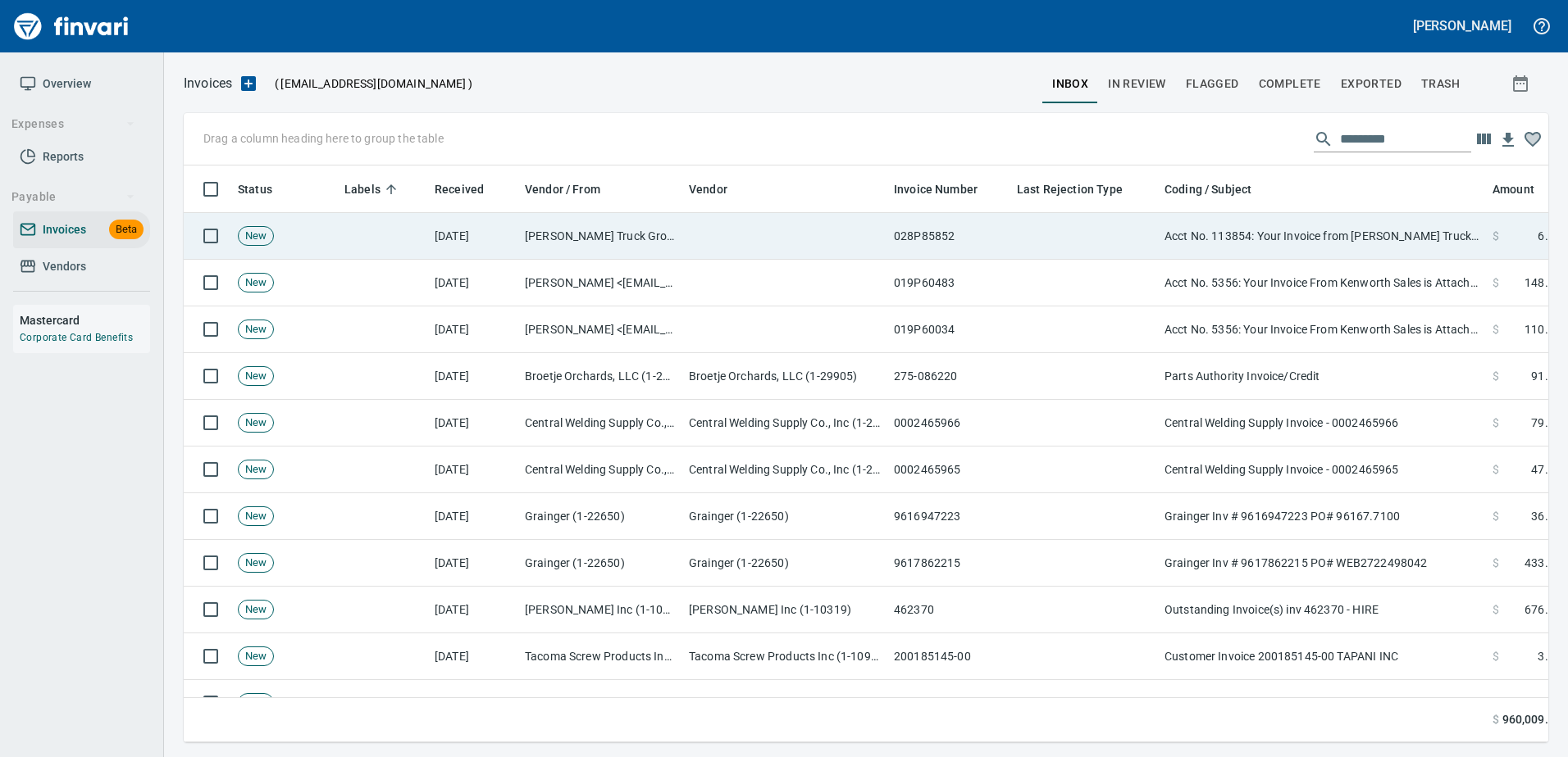
click at [1294, 244] on td "Acct No. 113854: Your Invoice from [PERSON_NAME] Truck Group is Available Online" at bounding box center [1322, 236] width 328 height 47
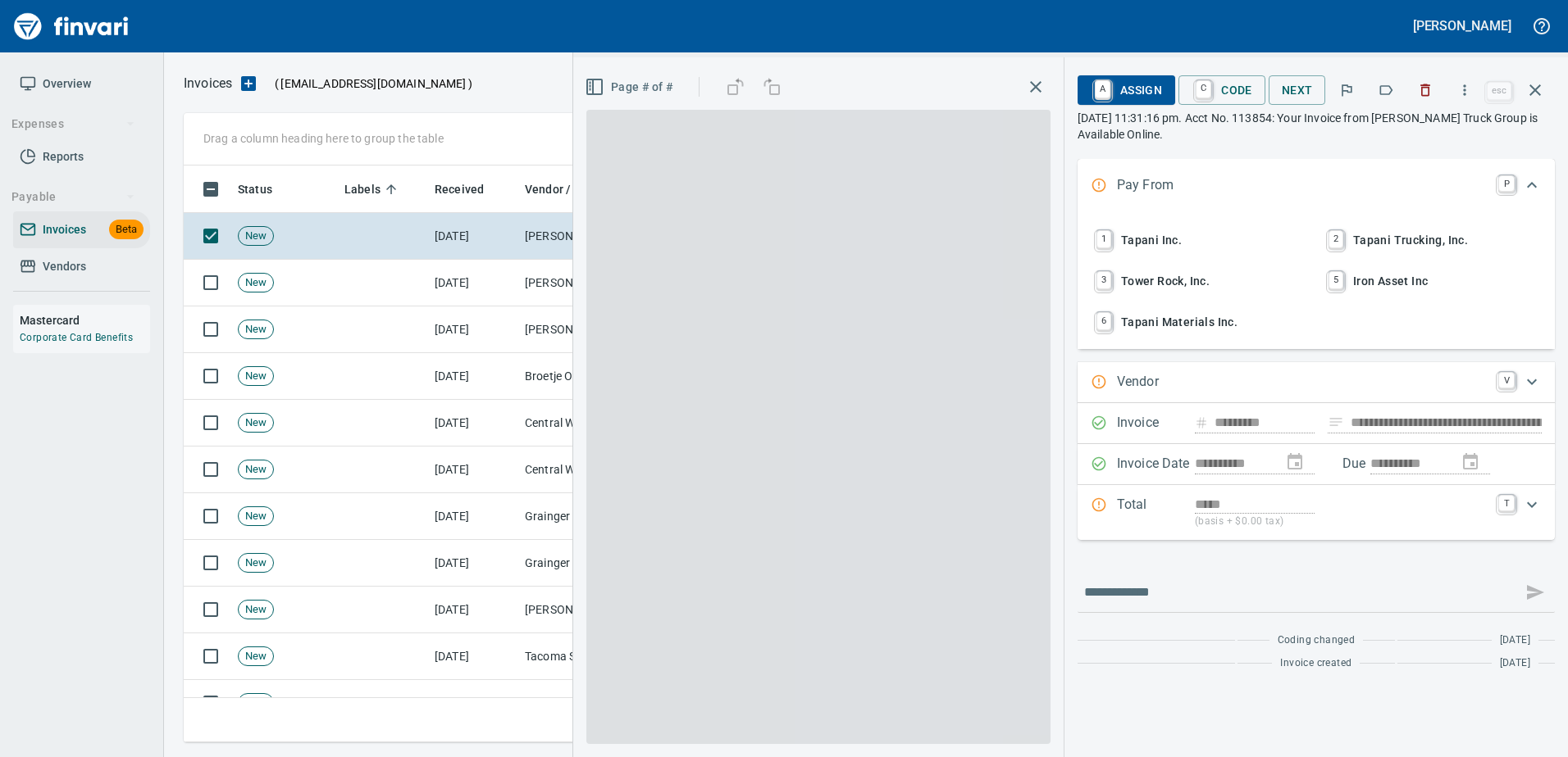
type input "**********"
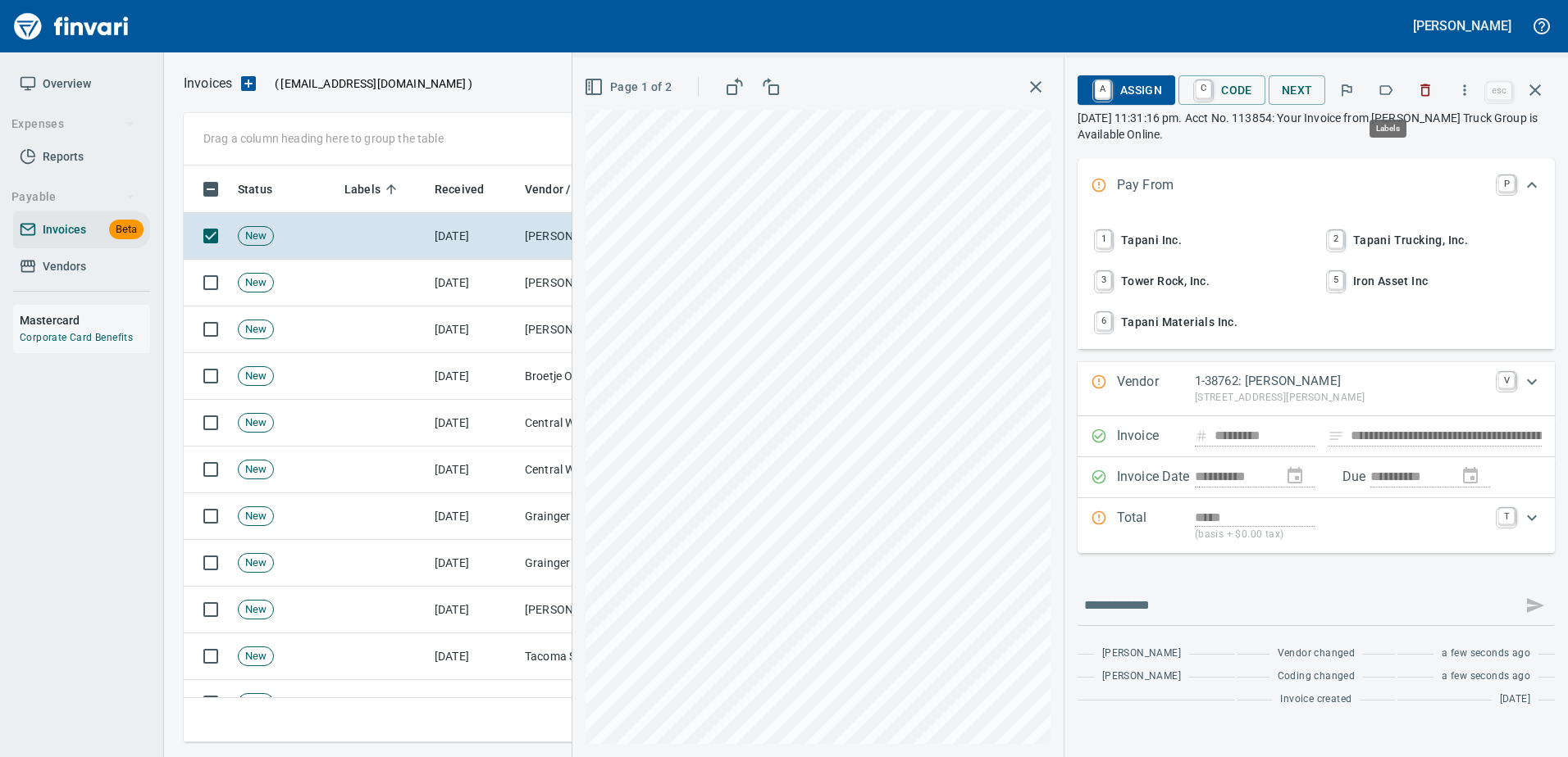
click at [1387, 80] on button "button" at bounding box center [1385, 89] width 36 height 36
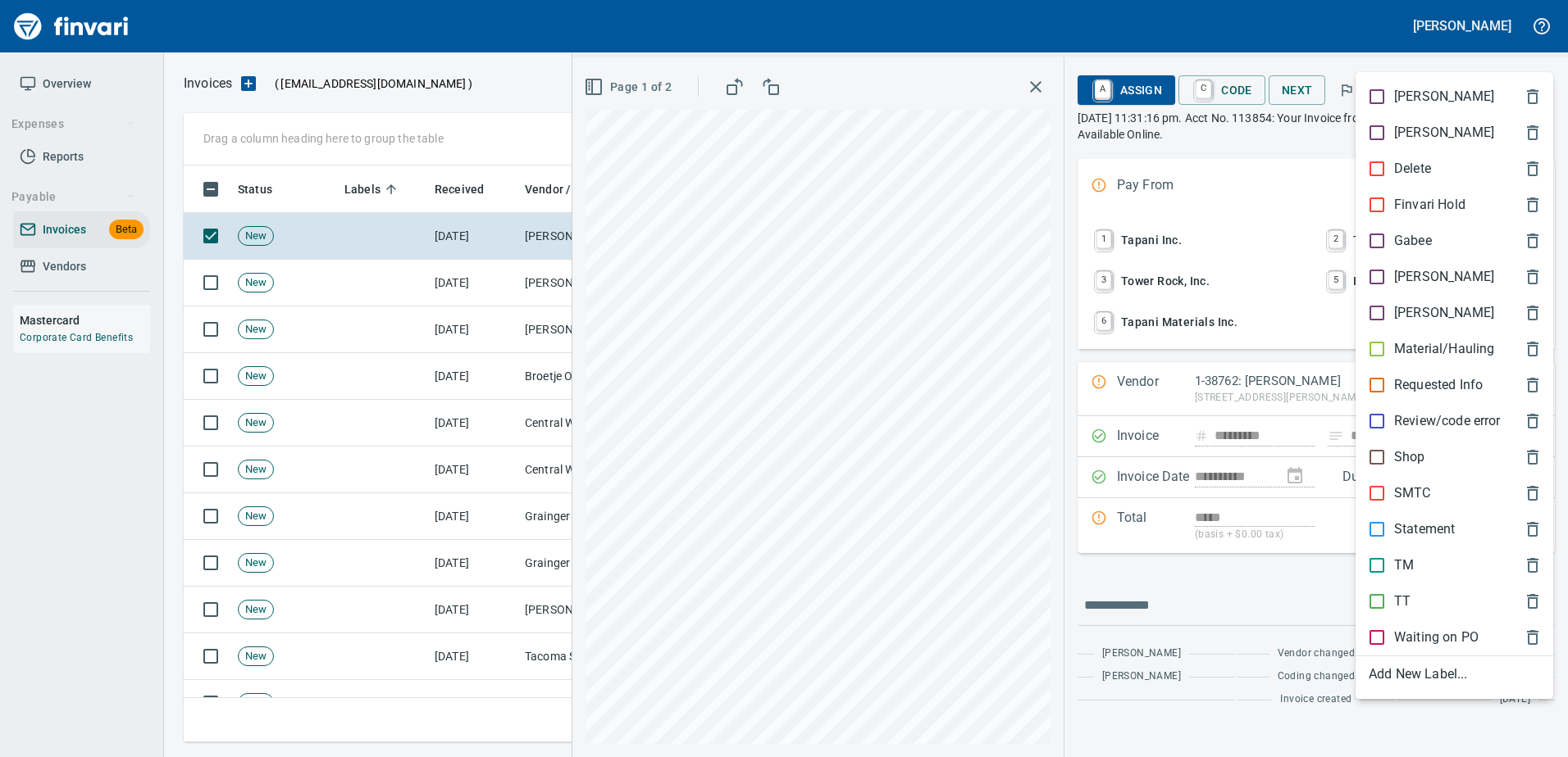
click at [1390, 585] on div "TT" at bounding box center [1454, 601] width 197 height 36
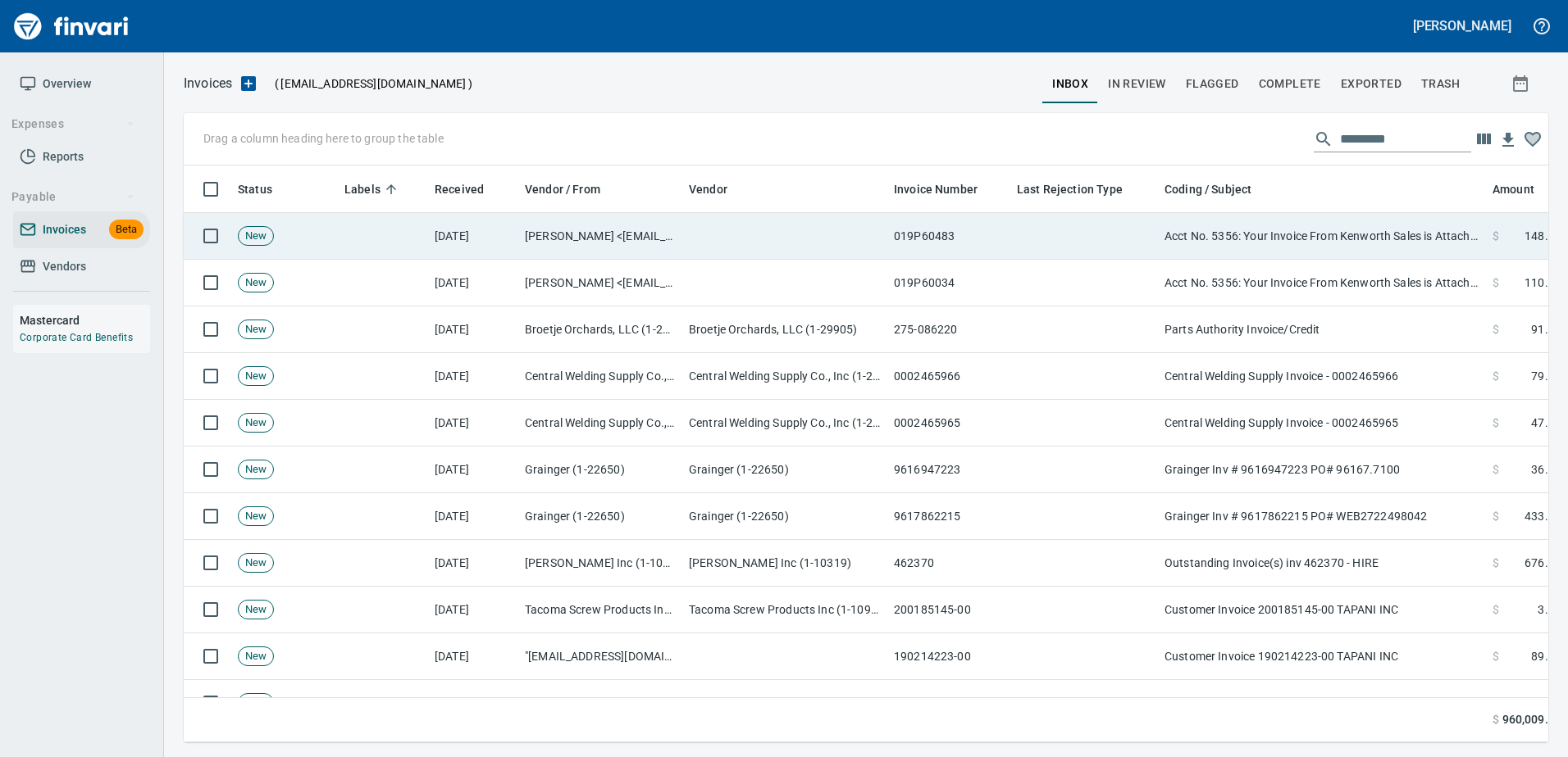
click at [1321, 238] on td "Acct No. 5356: Your Invoice From Kenworth Sales is Attached" at bounding box center [1322, 236] width 328 height 47
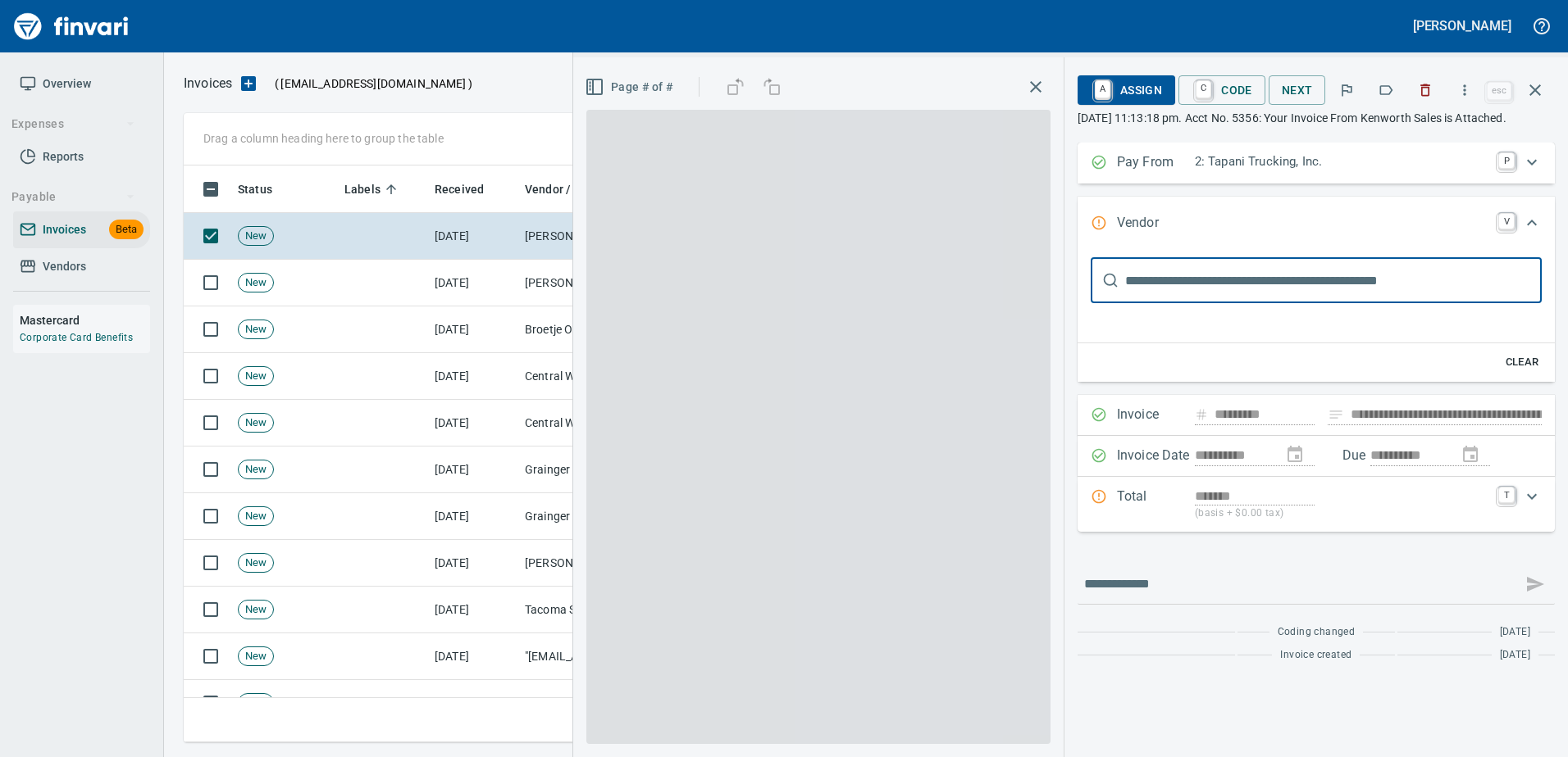
type input "**********"
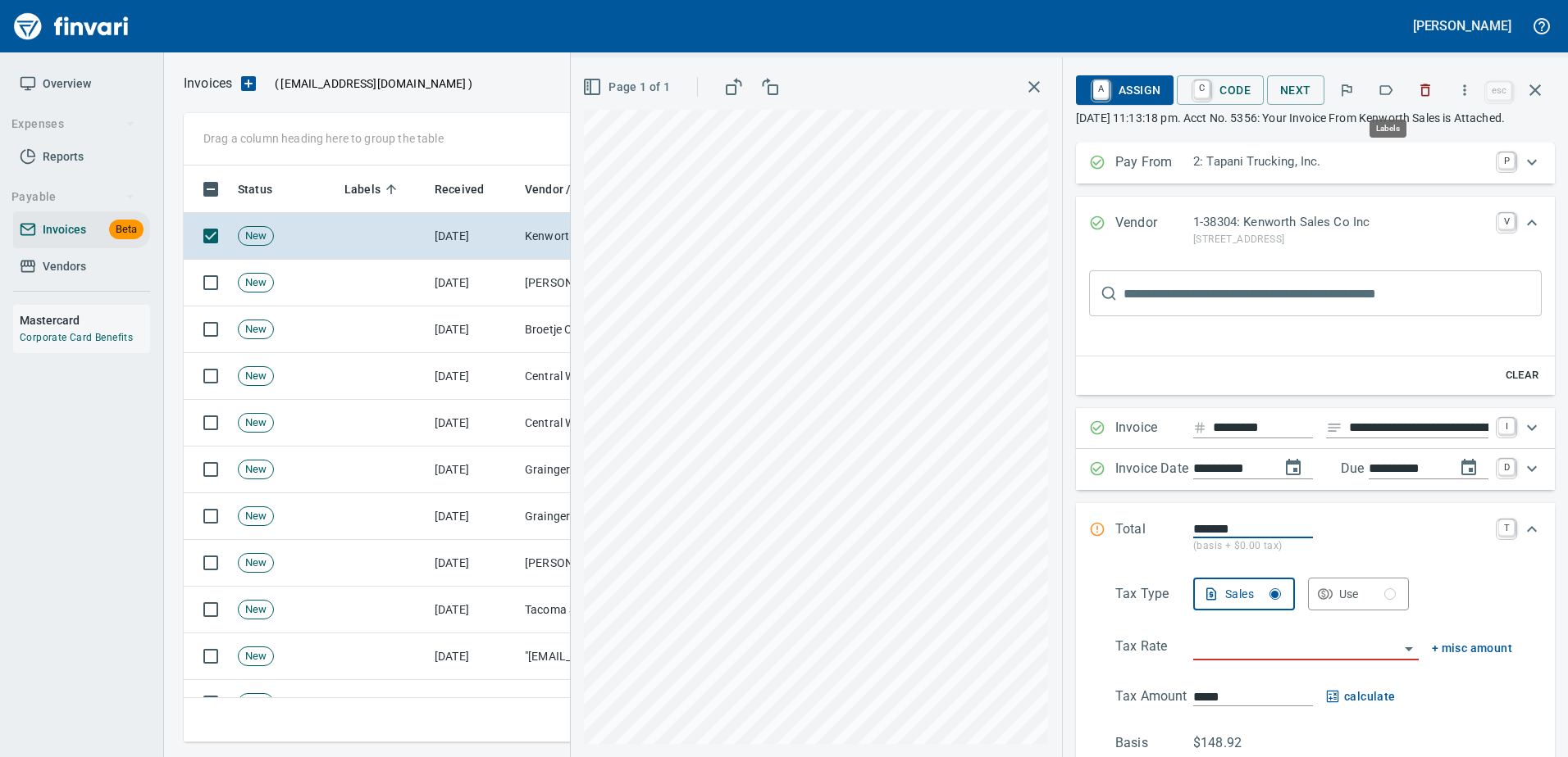
click at [1381, 92] on icon "button" at bounding box center [1386, 90] width 17 height 17
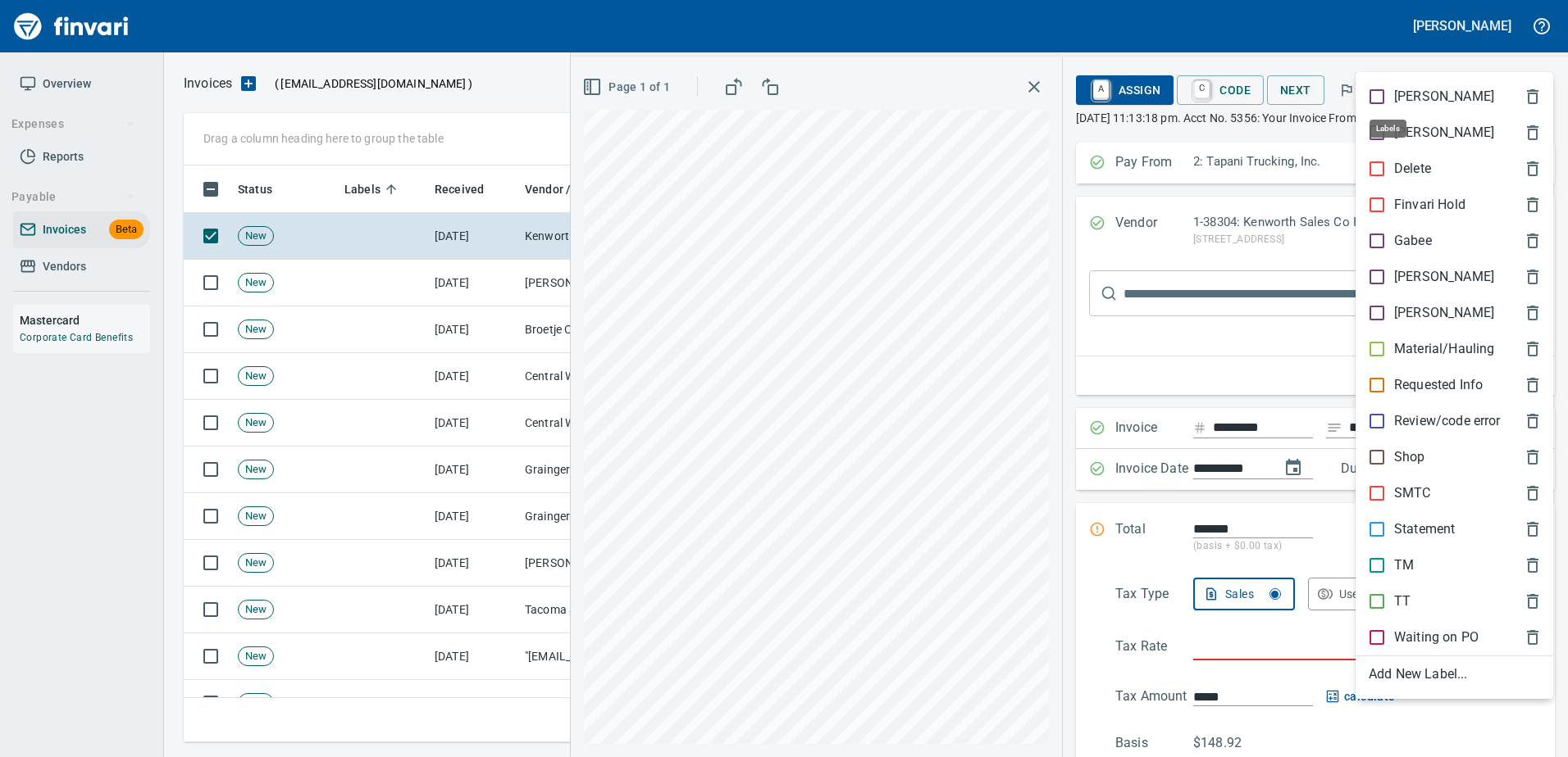
scroll to position [553, 1339]
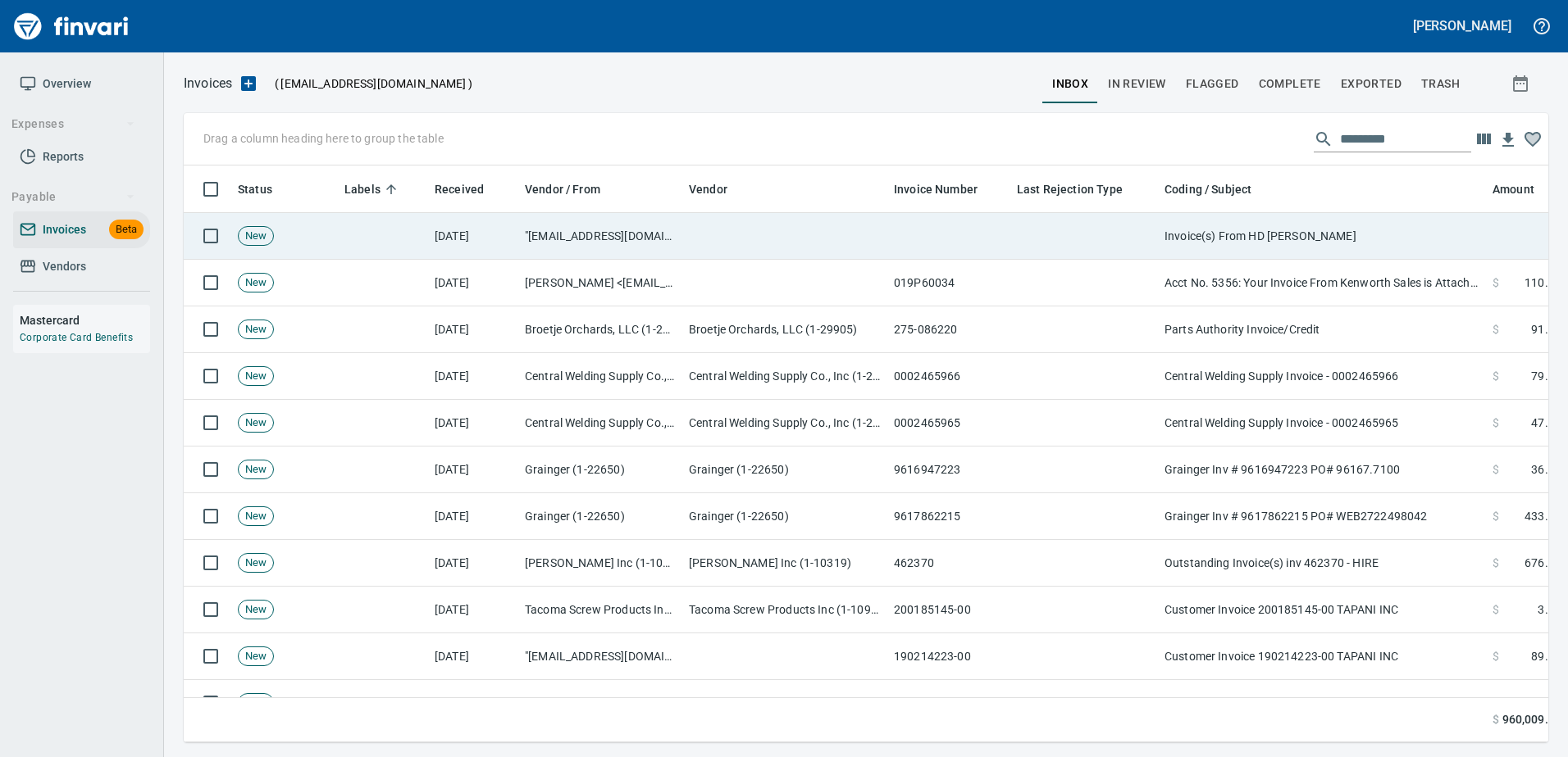
click at [1352, 255] on td "Invoice(s) From HD [PERSON_NAME]" at bounding box center [1322, 236] width 328 height 47
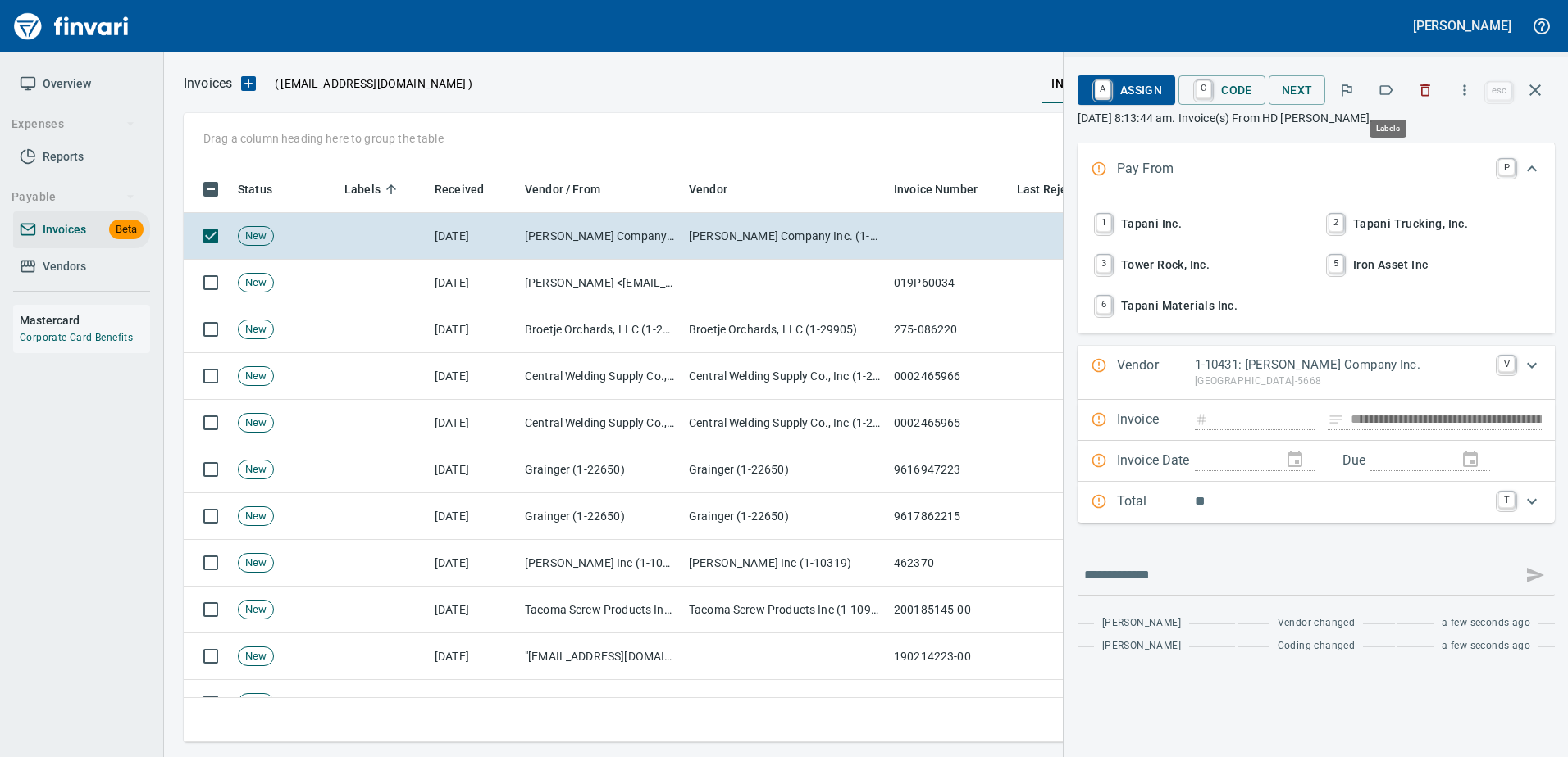
click at [1386, 93] on icon "button" at bounding box center [1386, 90] width 17 height 17
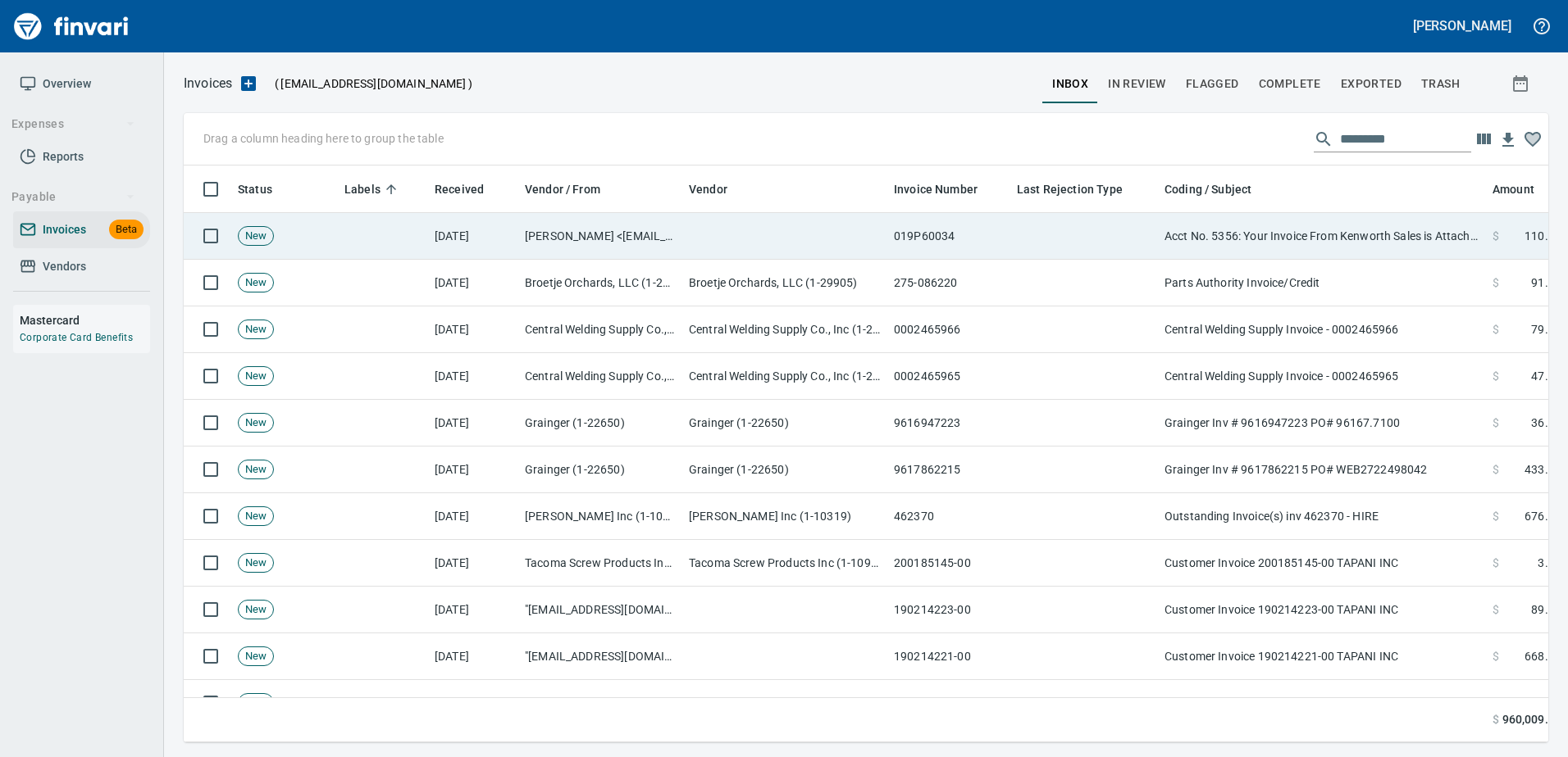
click at [1345, 227] on td "Acct No. 5356: Your Invoice From Kenworth Sales is Attached" at bounding box center [1322, 236] width 328 height 47
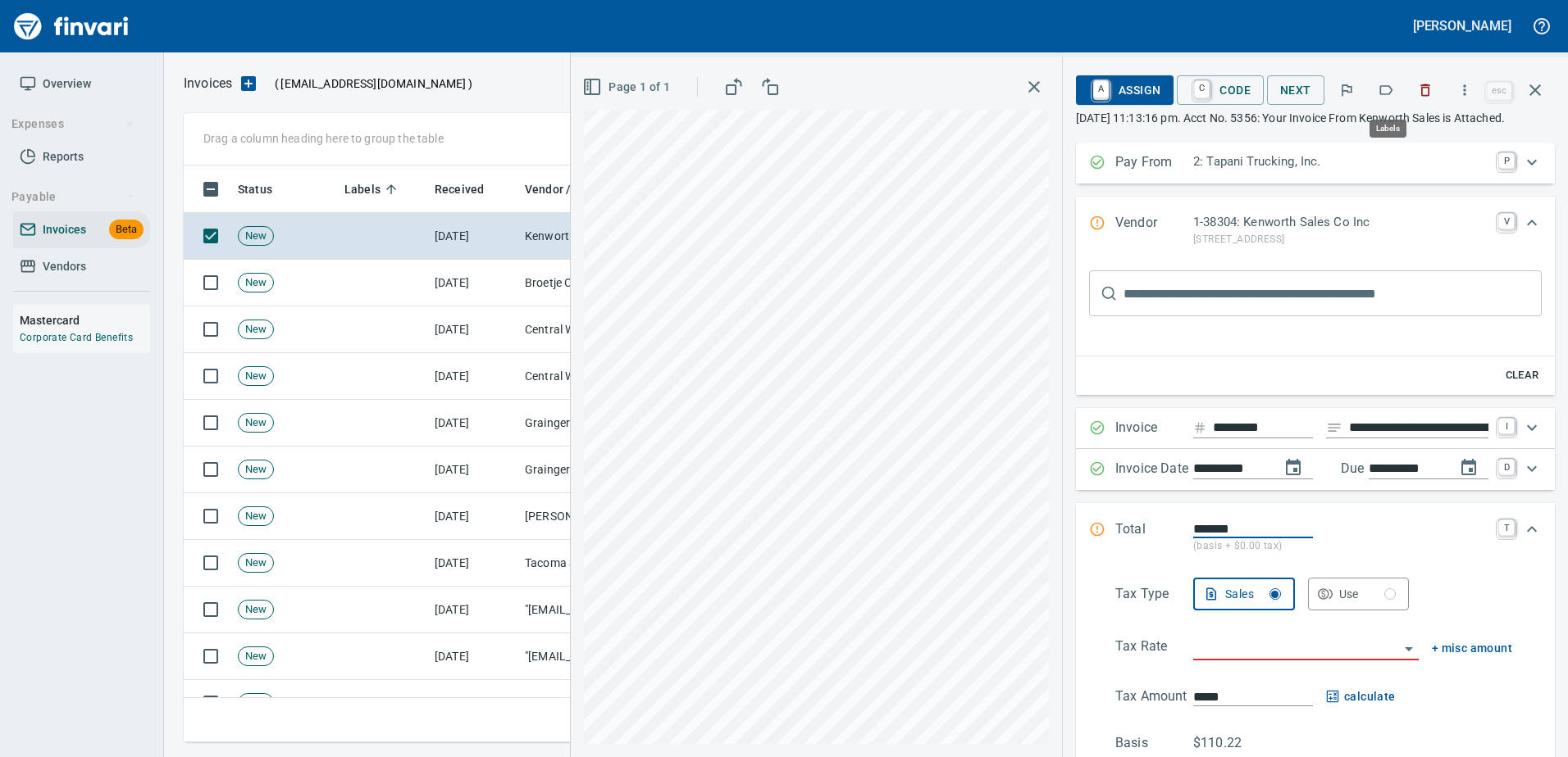
click at [1384, 94] on icon "button" at bounding box center [1387, 90] width 13 height 10
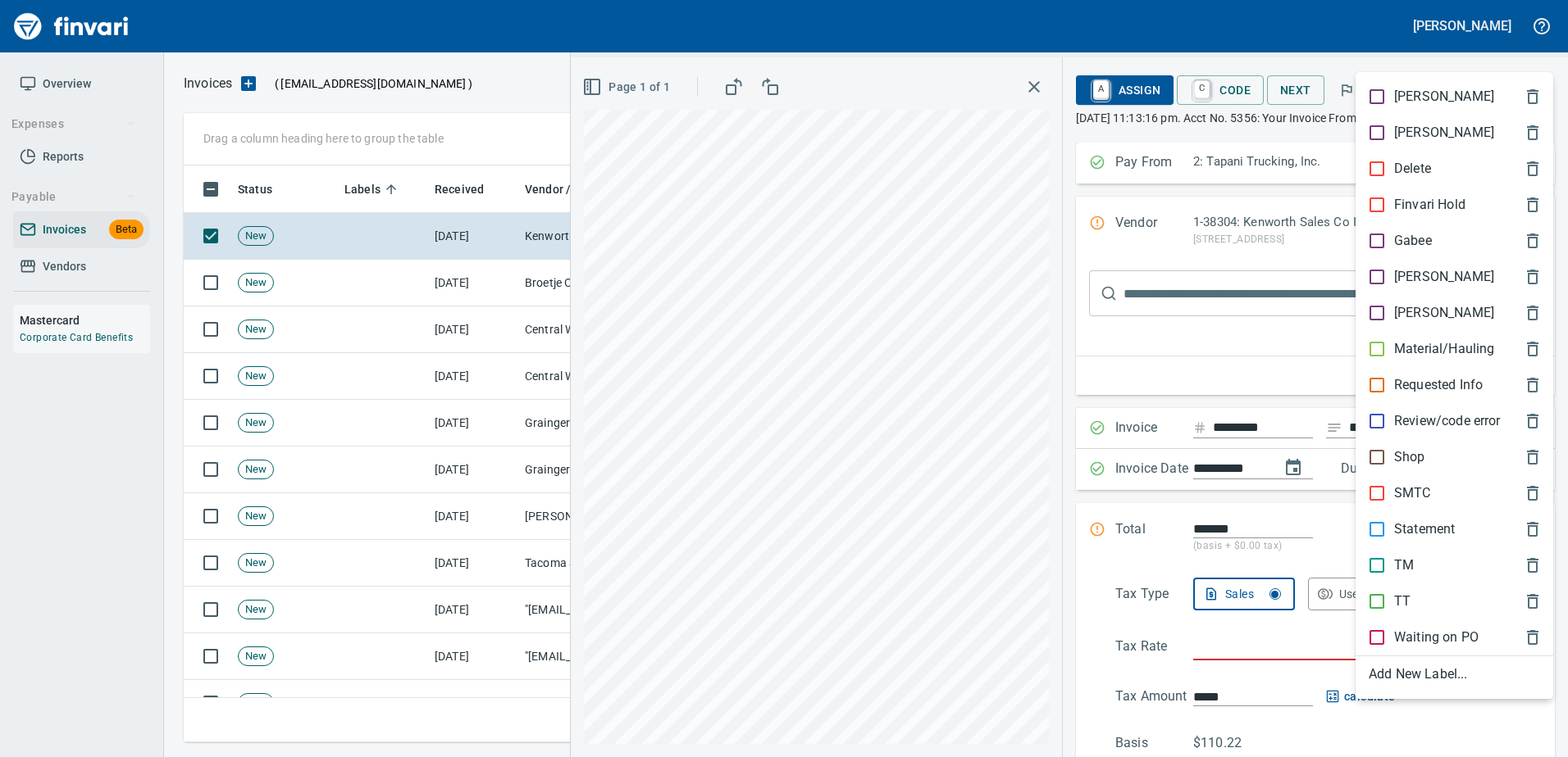
scroll to position [553, 1339]
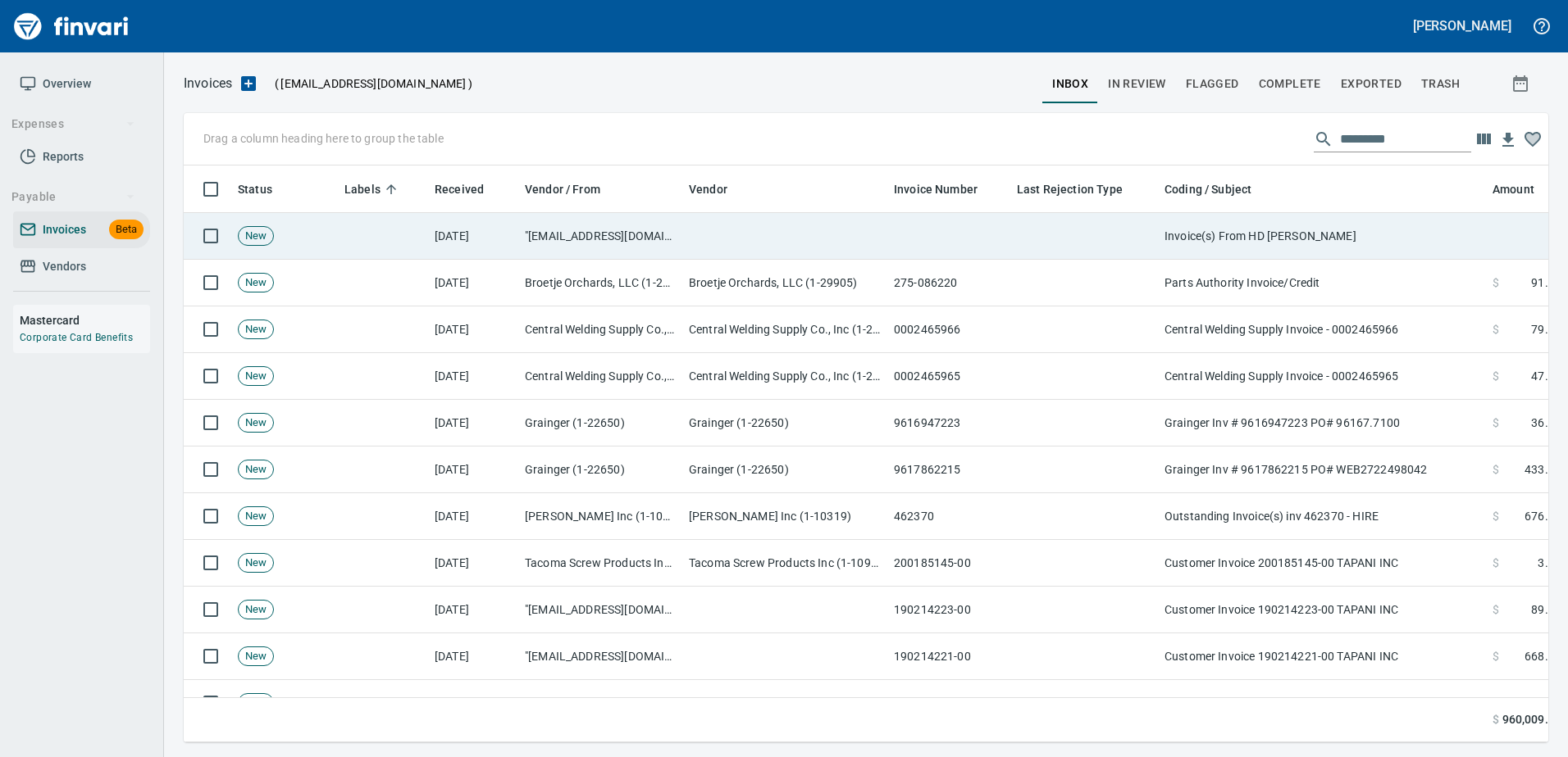
click at [1347, 244] on td "Invoice(s) From HD [PERSON_NAME]" at bounding box center [1322, 236] width 328 height 47
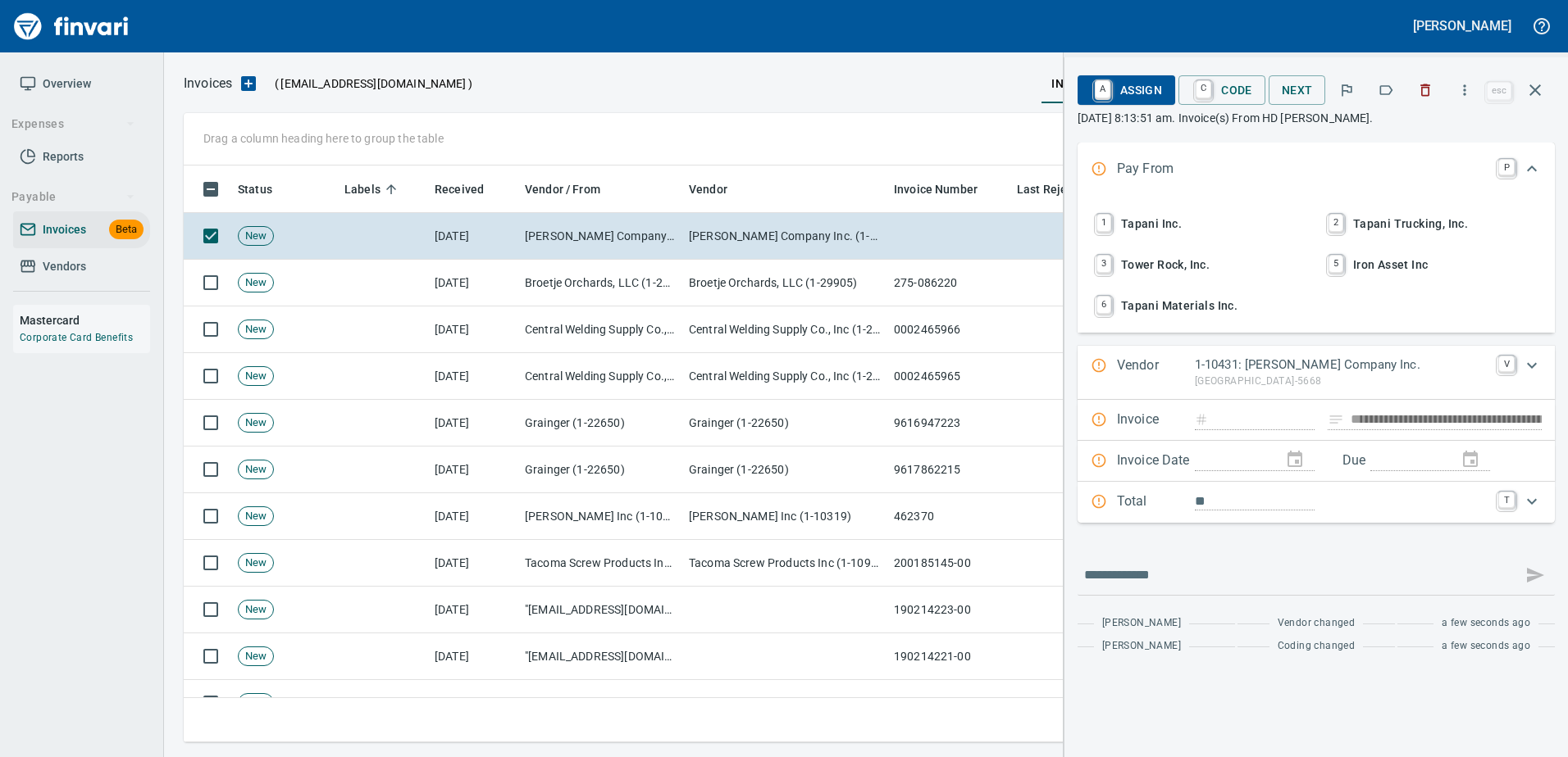
click at [1382, 94] on icon "button" at bounding box center [1386, 90] width 17 height 17
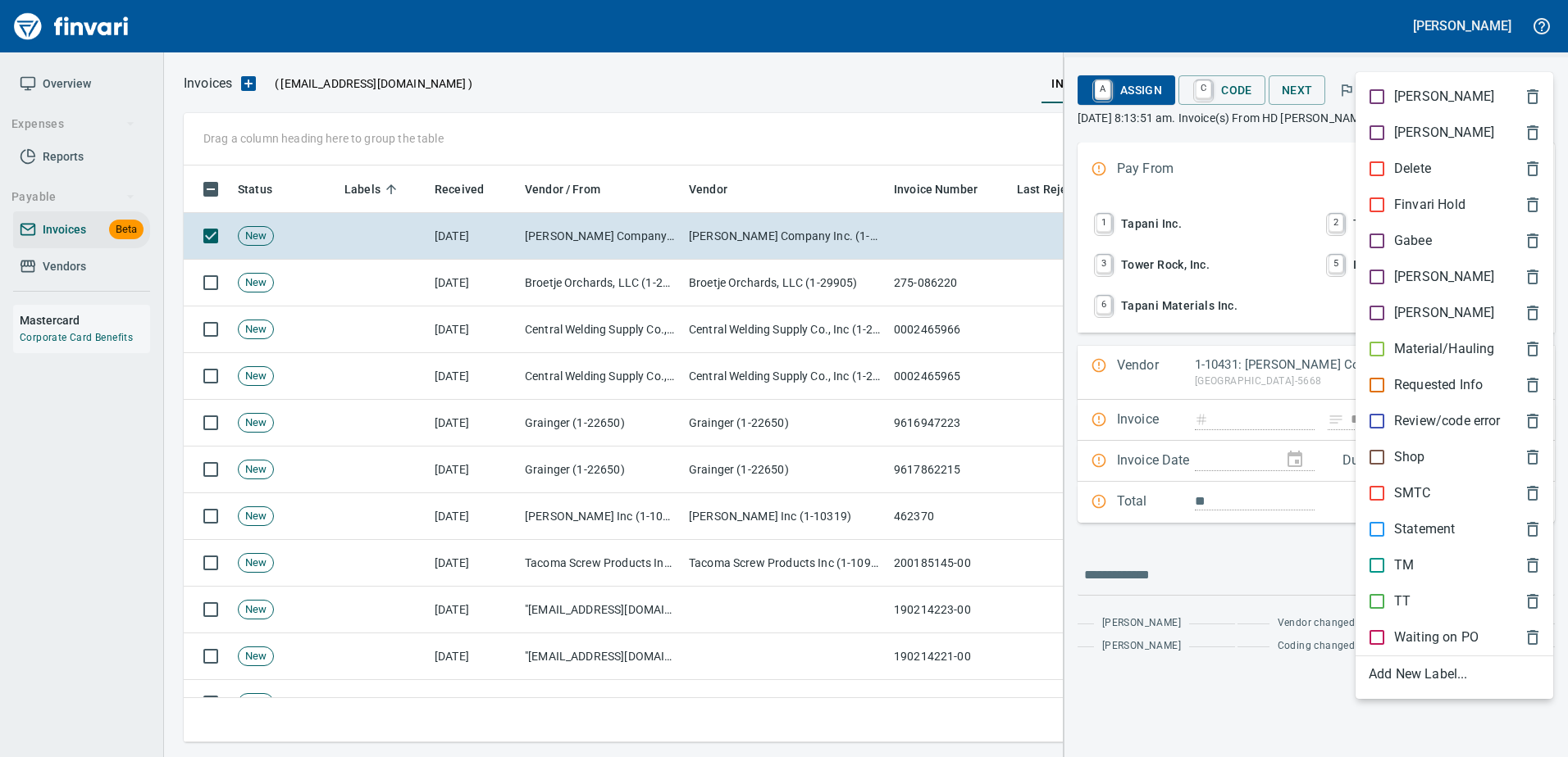
scroll to position [553, 1339]
click at [1398, 267] on p "[PERSON_NAME]" at bounding box center [1444, 276] width 100 height 19
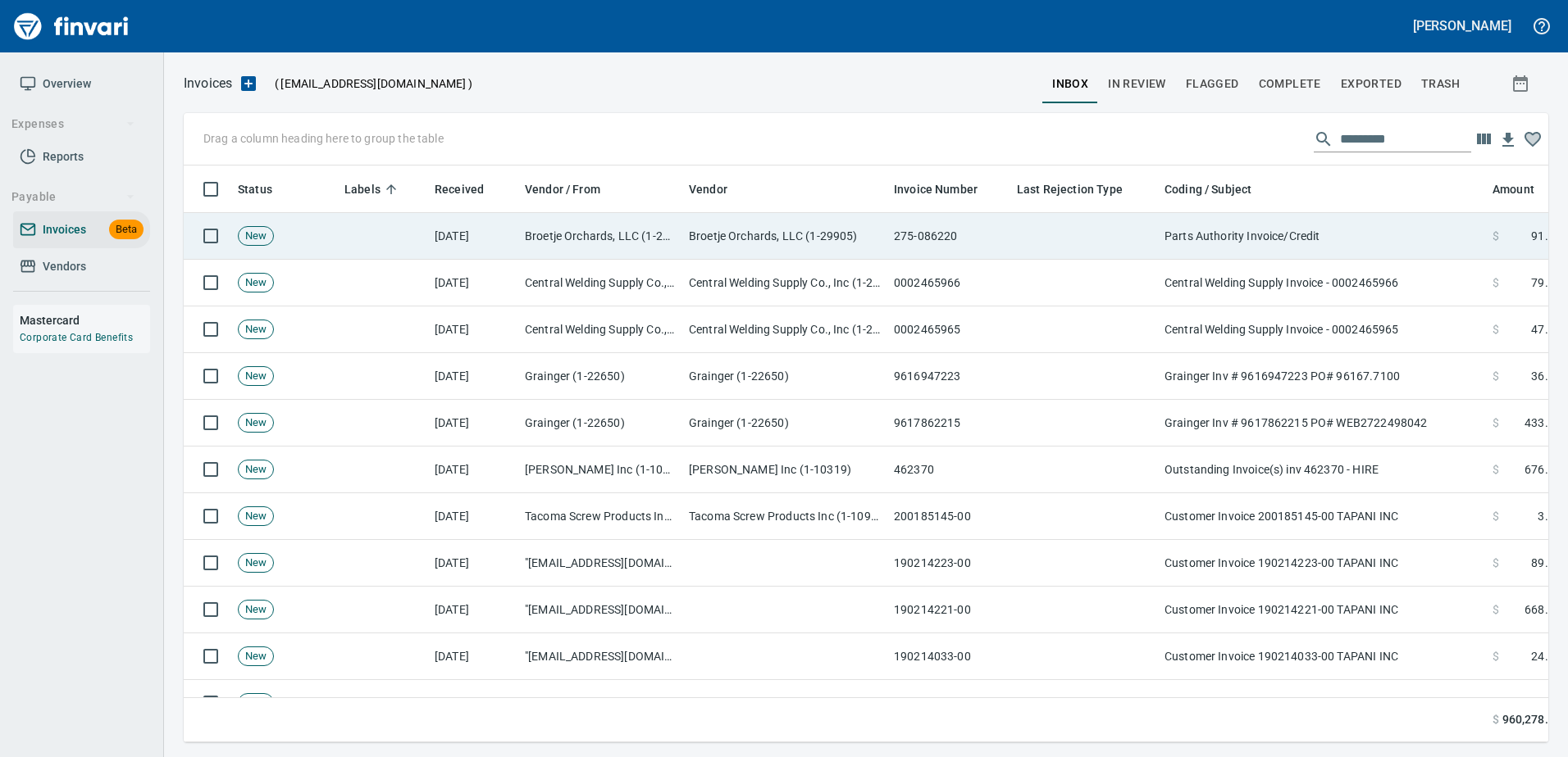
click at [1342, 240] on td "Parts Authority Invoice/Credit" at bounding box center [1322, 236] width 328 height 47
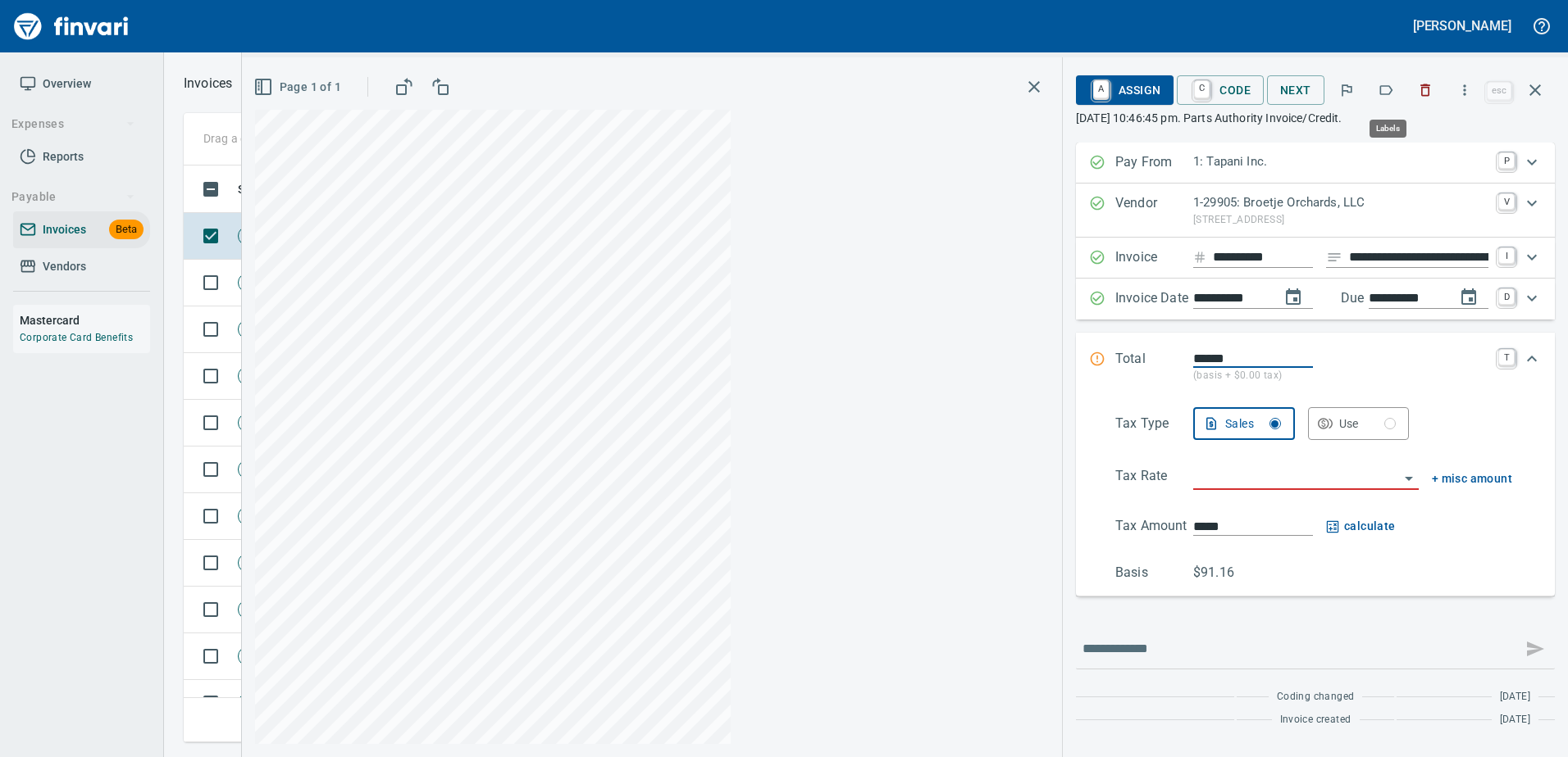
click at [1381, 99] on button "button" at bounding box center [1385, 89] width 36 height 36
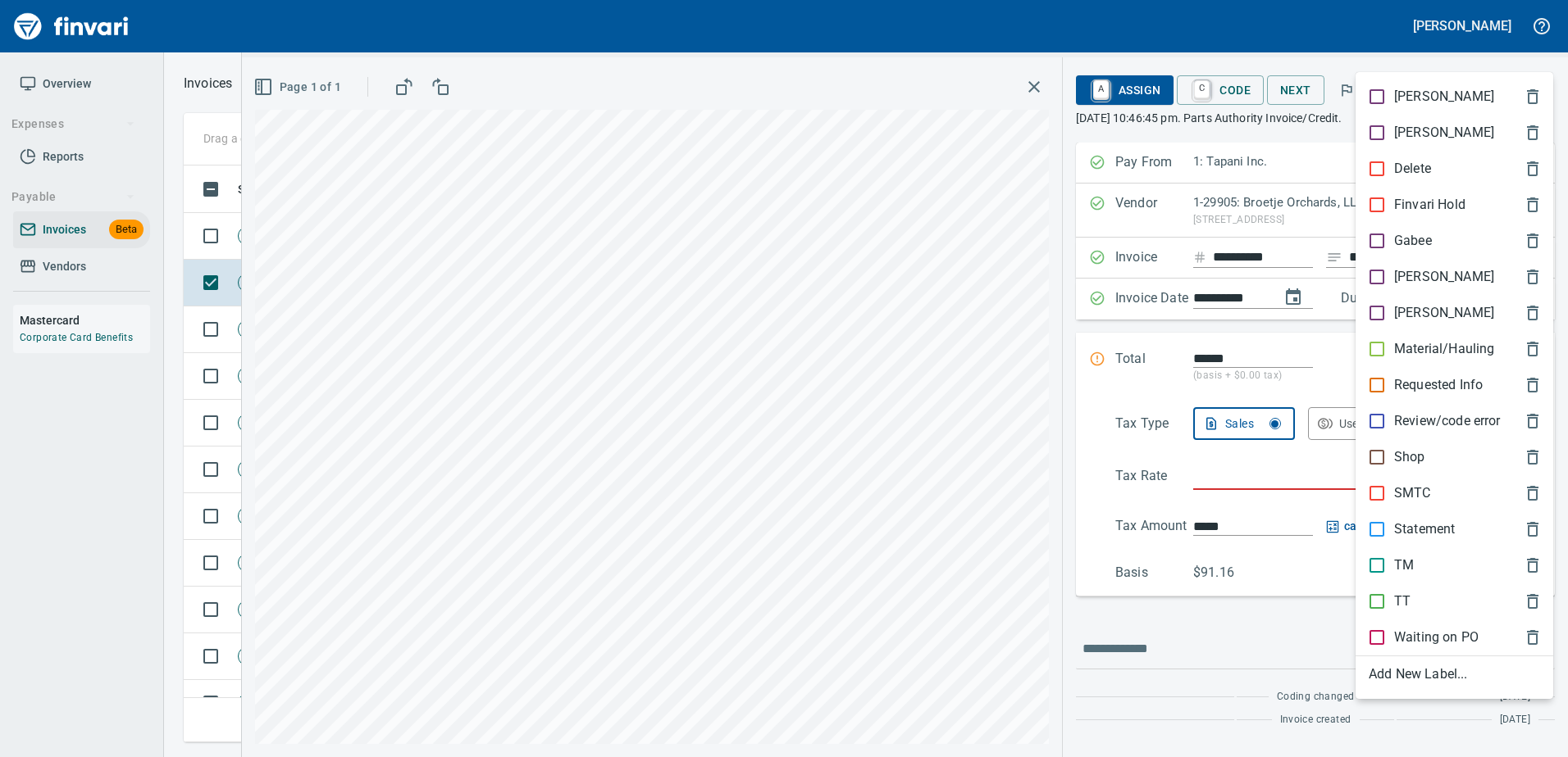
scroll to position [553, 1339]
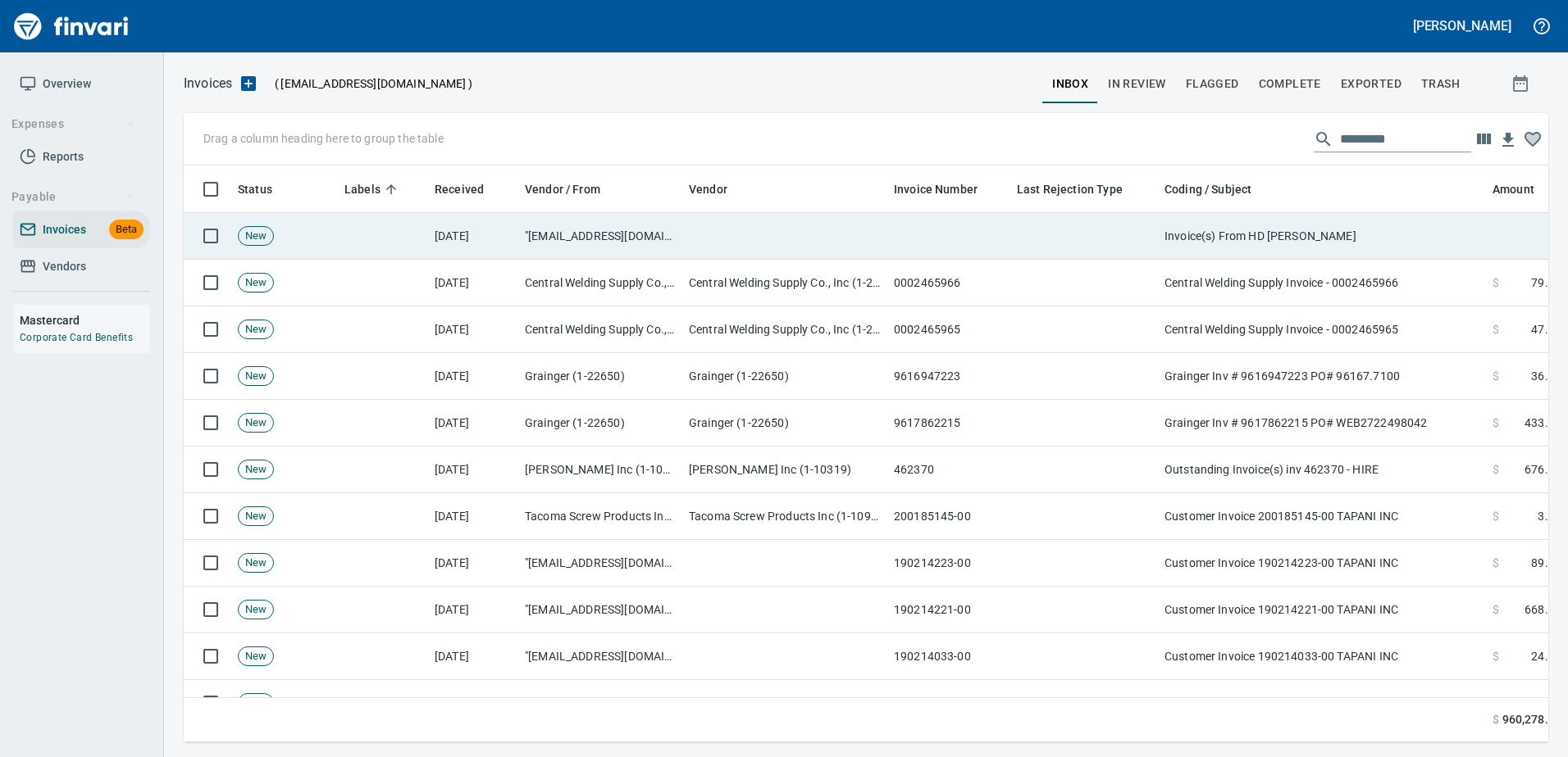
click at [1356, 215] on td "Invoice(s) From HD [PERSON_NAME]" at bounding box center [1322, 236] width 328 height 47
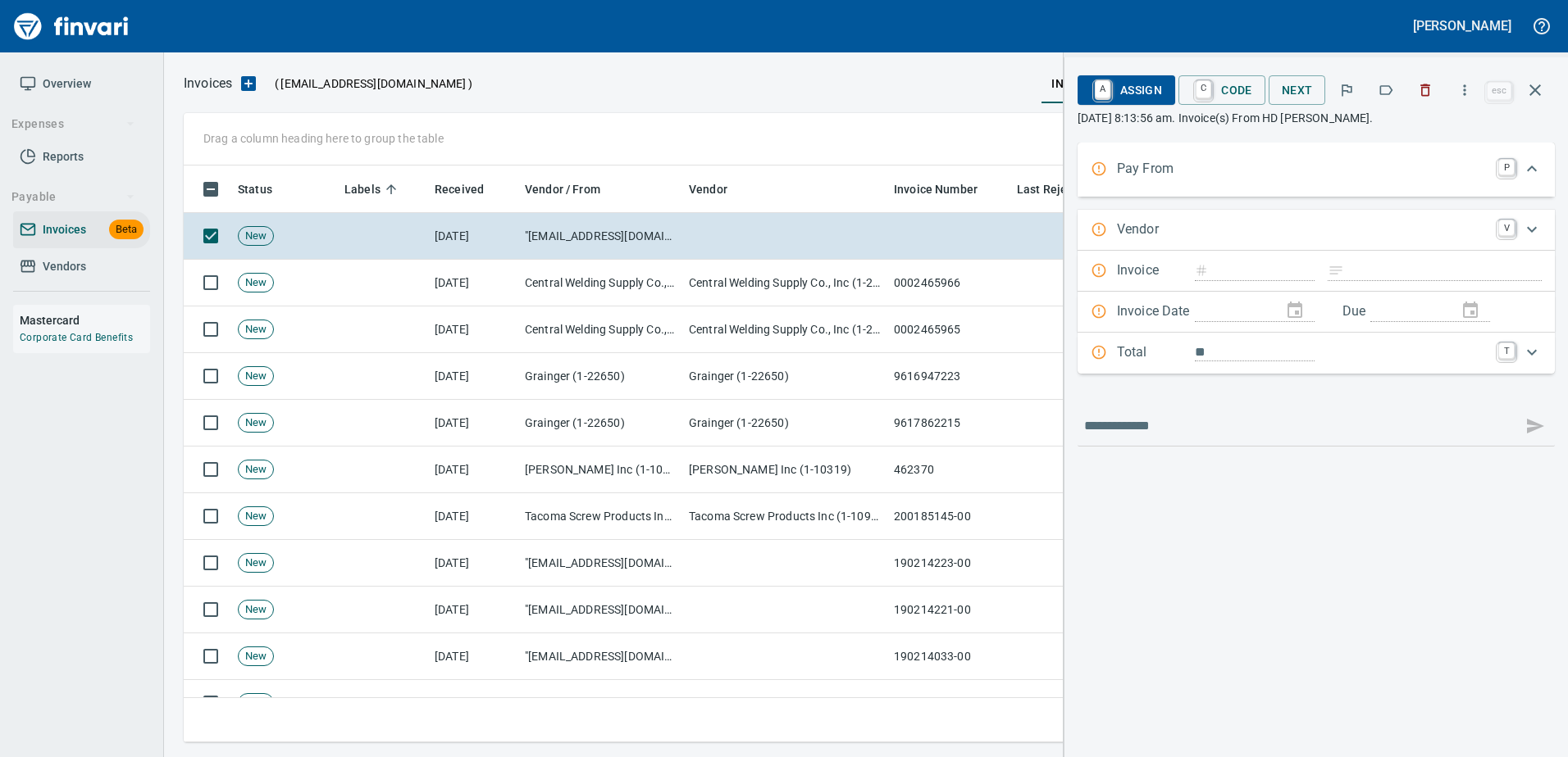
type input "**********"
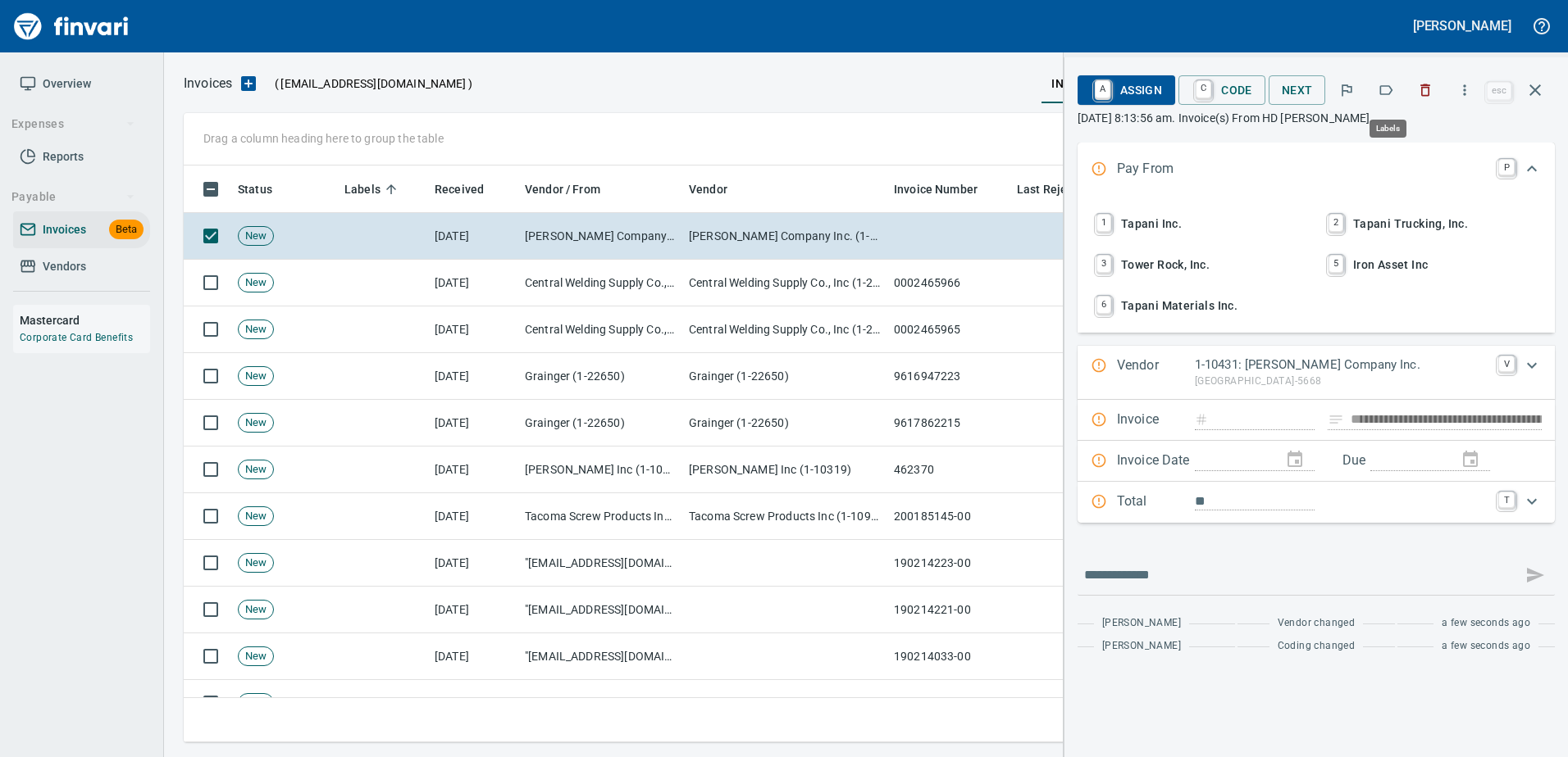
click at [1394, 95] on icon "button" at bounding box center [1386, 90] width 17 height 17
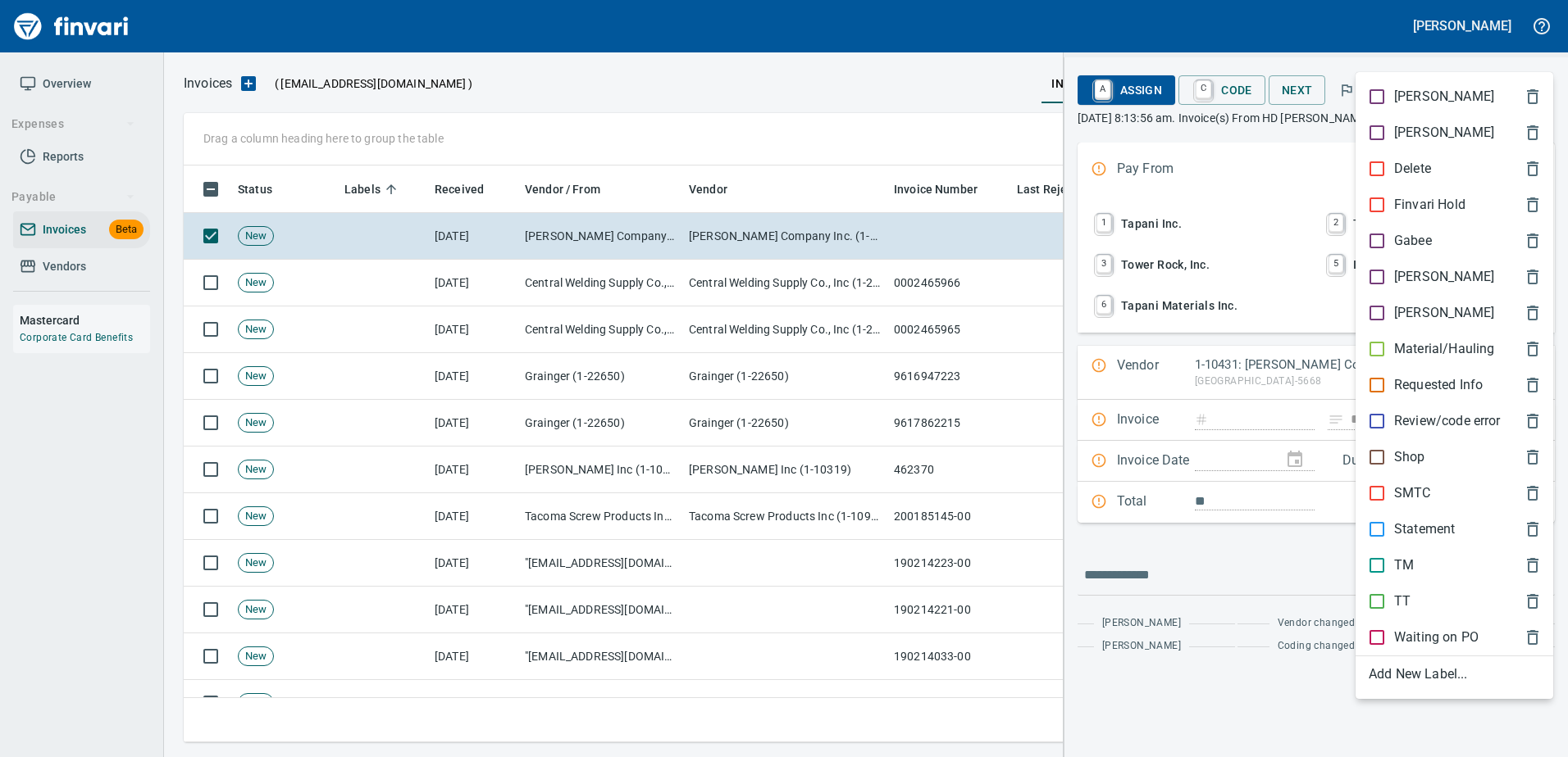
scroll to position [553, 1339]
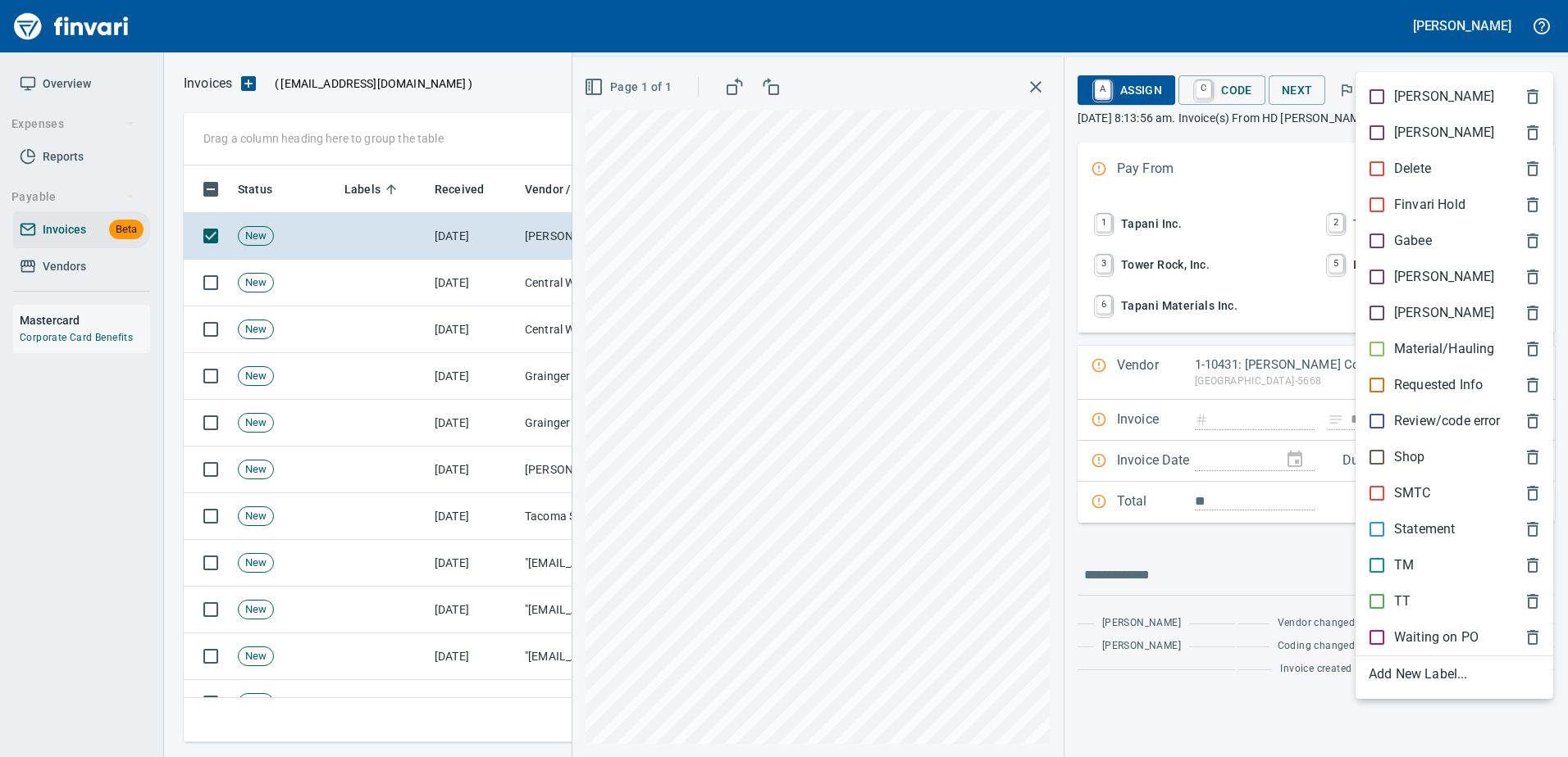
click at [1407, 280] on p "[PERSON_NAME]" at bounding box center [1444, 276] width 100 height 19
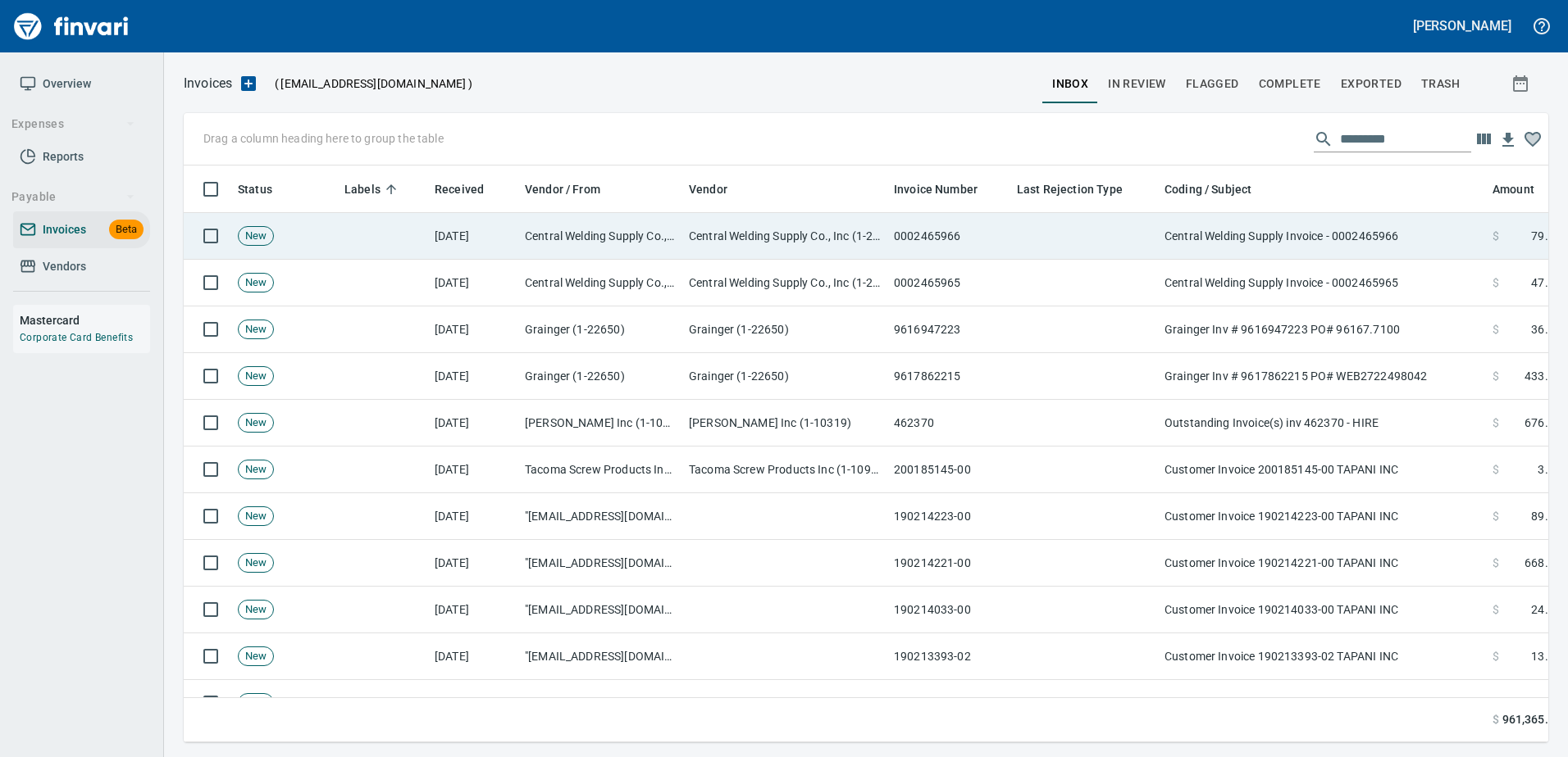
click at [1360, 232] on td "Central Welding Supply Invoice - 0002465966" at bounding box center [1322, 236] width 328 height 47
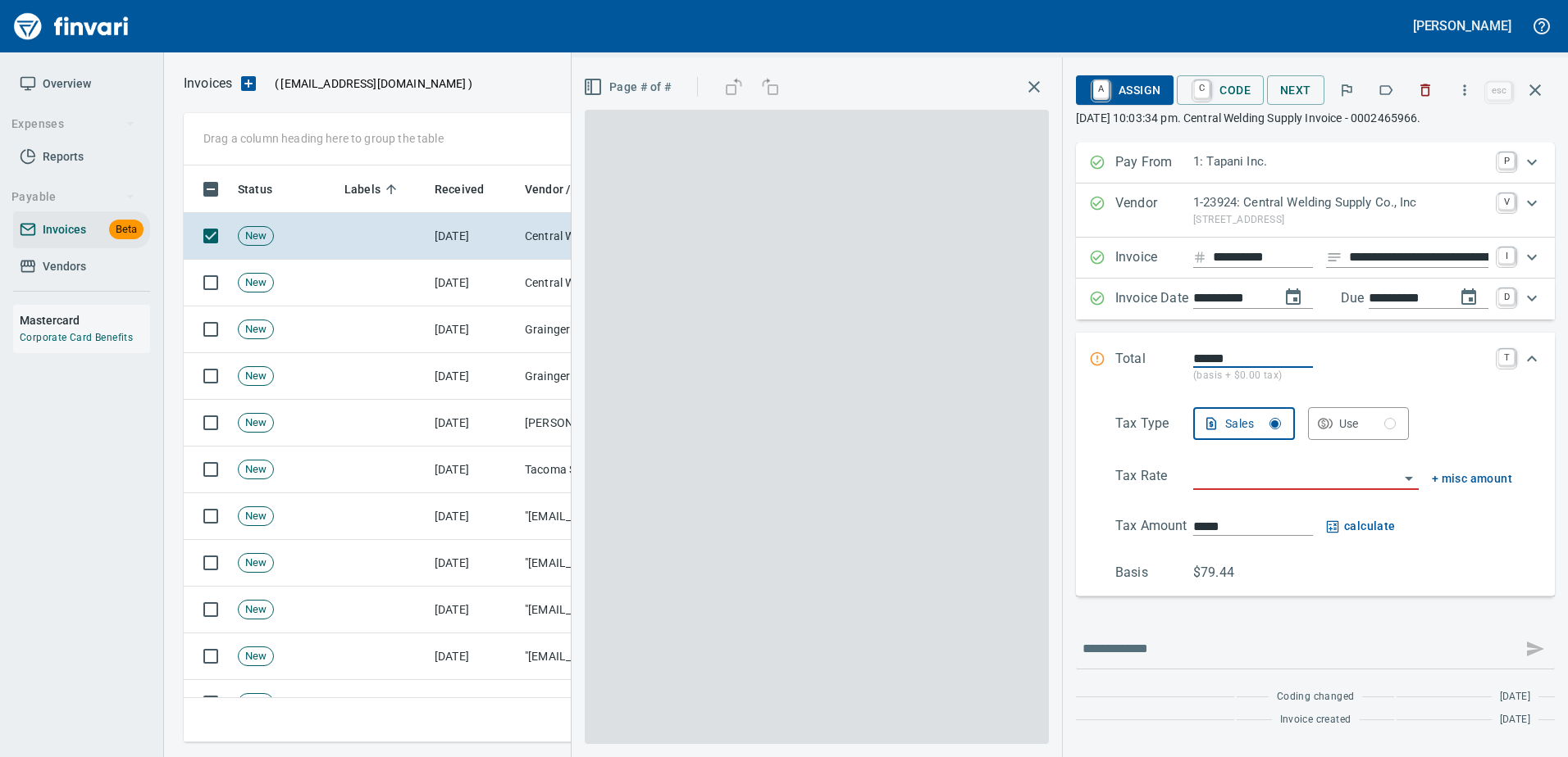
click at [1394, 87] on icon "button" at bounding box center [1386, 90] width 17 height 17
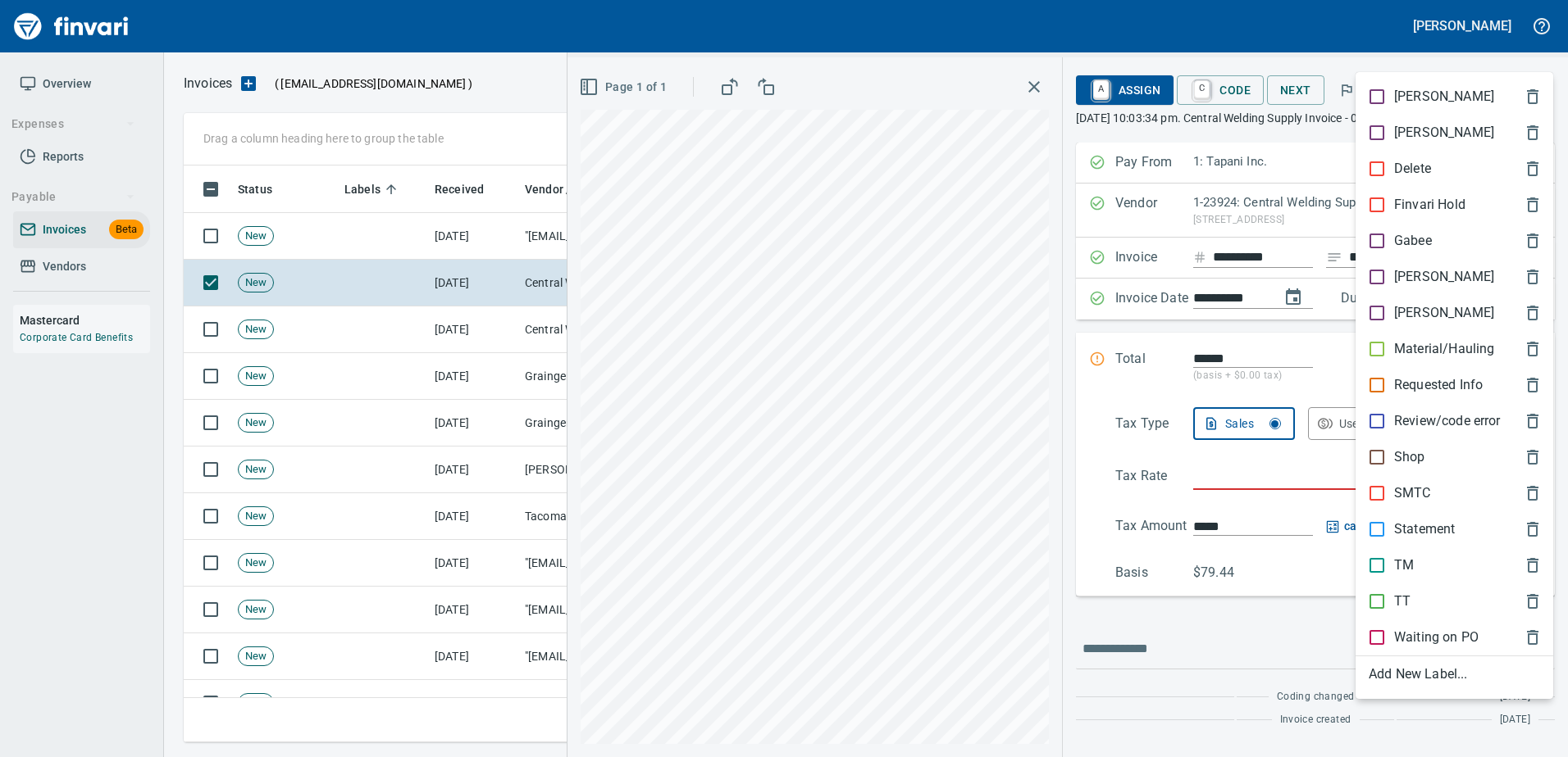
click at [1416, 451] on p "Shop" at bounding box center [1410, 457] width 31 height 19
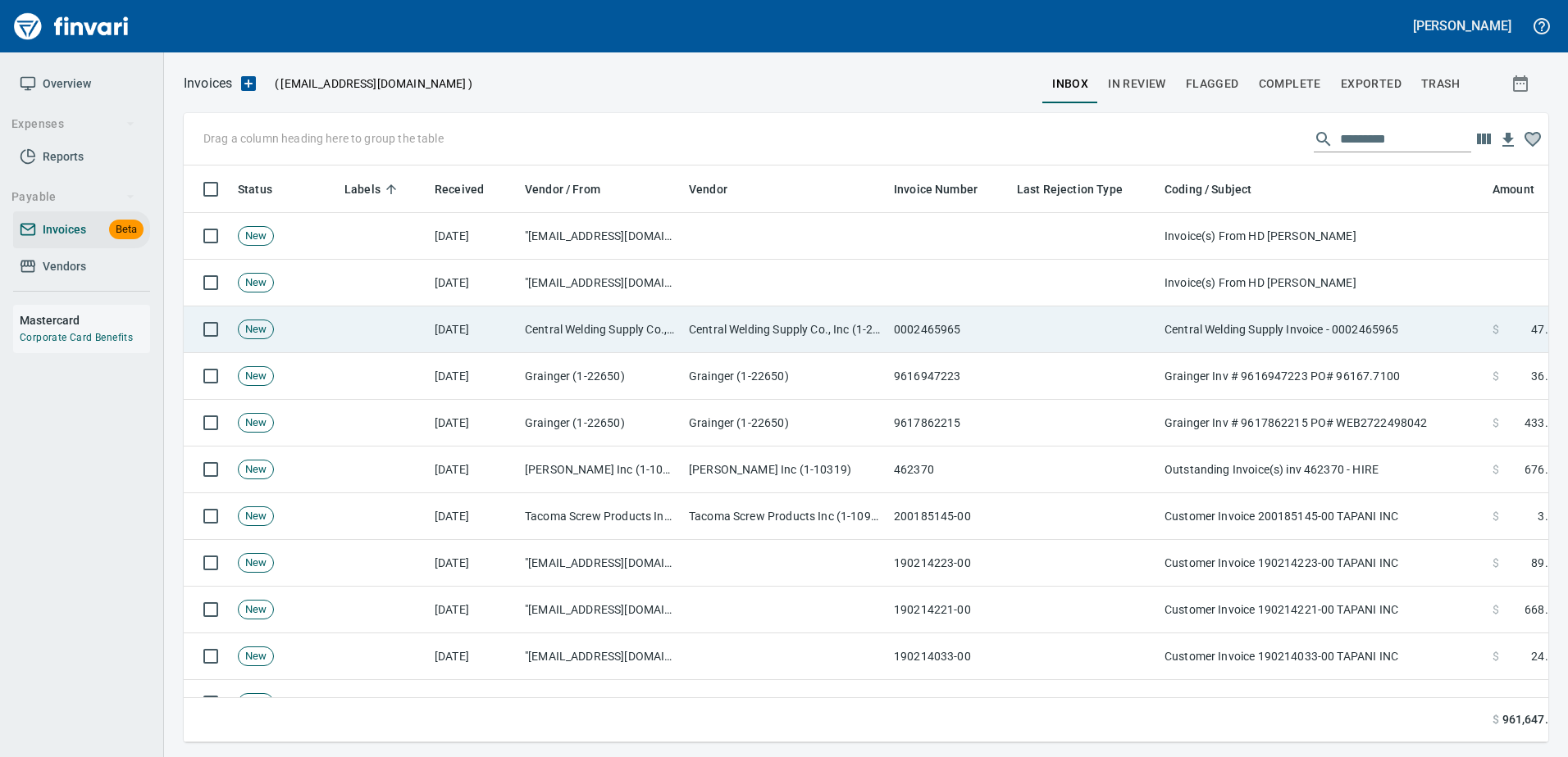
click at [1366, 310] on td "Central Welding Supply Invoice - 0002465965" at bounding box center [1322, 330] width 328 height 47
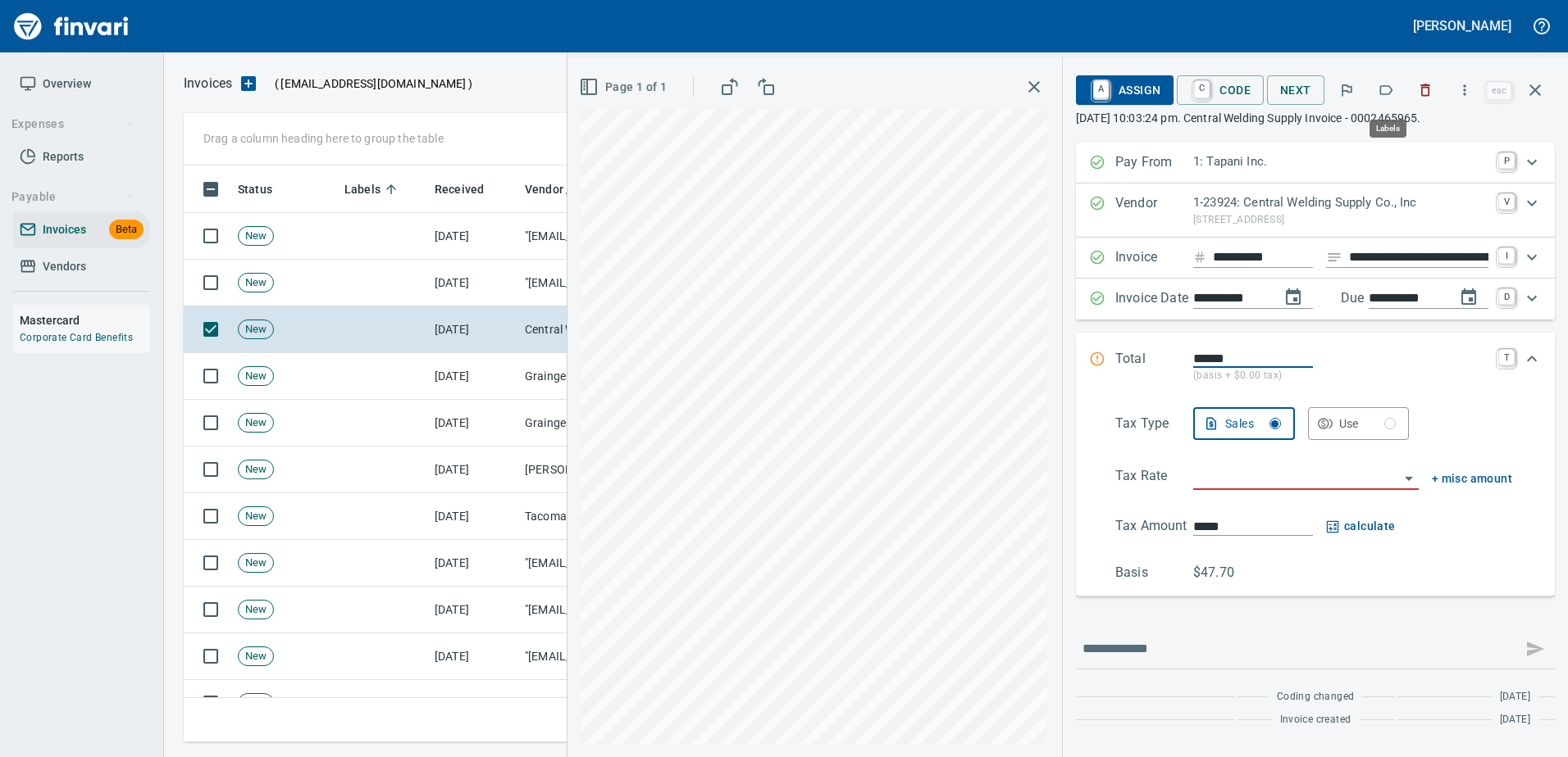
click at [1385, 95] on icon "button" at bounding box center [1386, 90] width 17 height 17
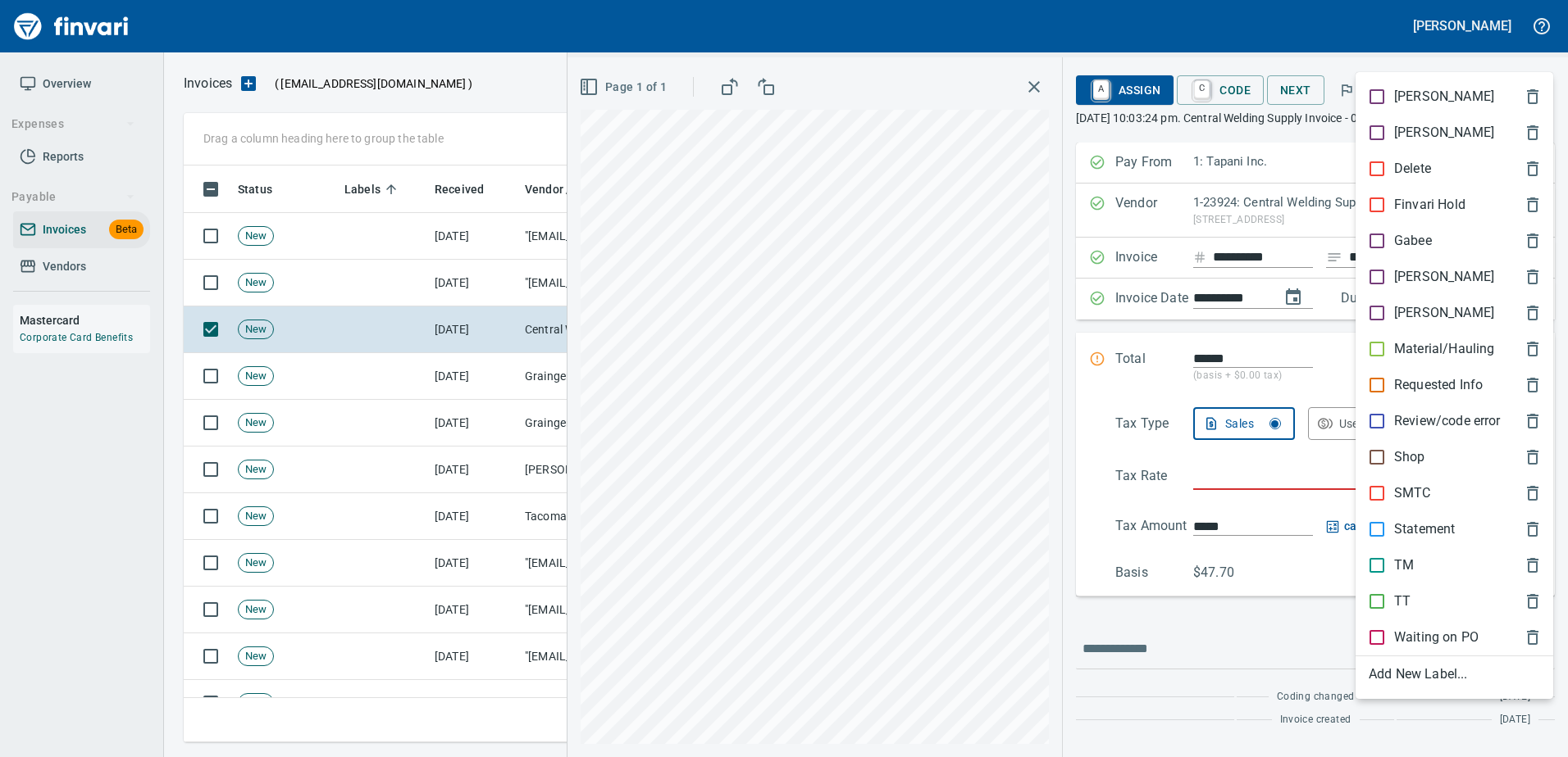
click at [1407, 461] on p "Shop" at bounding box center [1410, 457] width 31 height 19
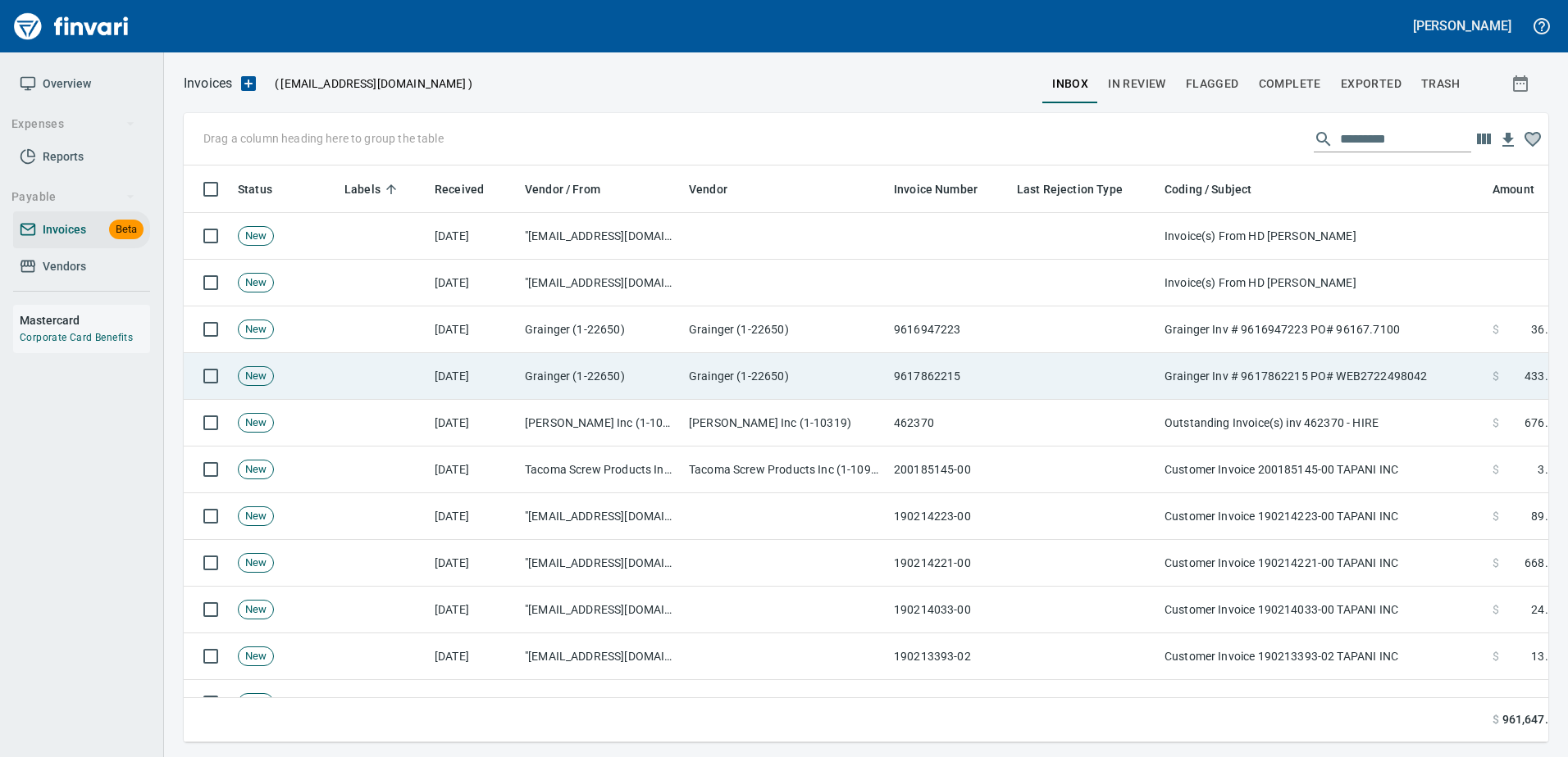
click at [1353, 379] on td "Grainger Inv # 9617862215 PO# WEB2722498042" at bounding box center [1322, 377] width 328 height 47
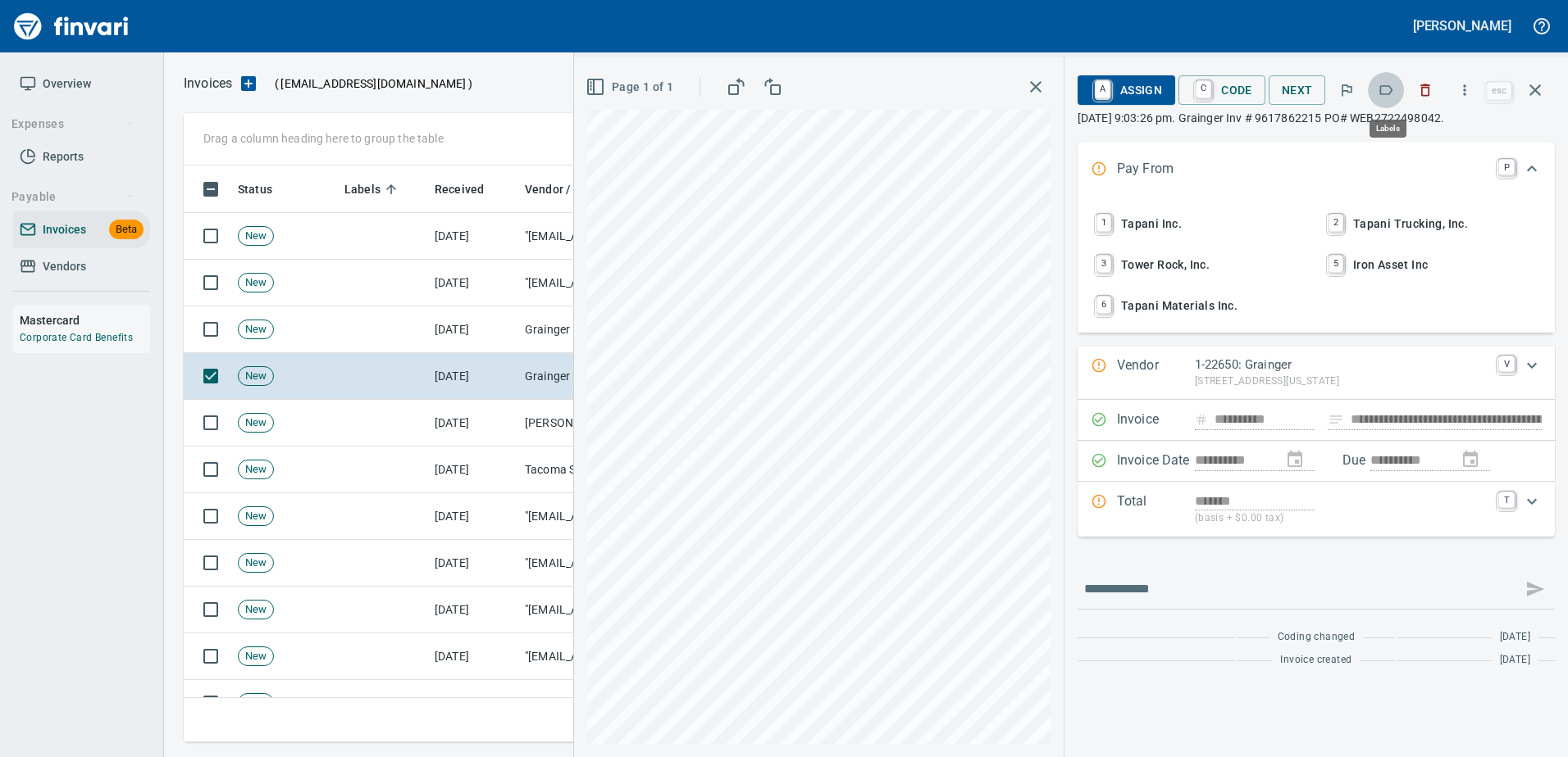
click at [1394, 87] on icon "button" at bounding box center [1386, 90] width 17 height 17
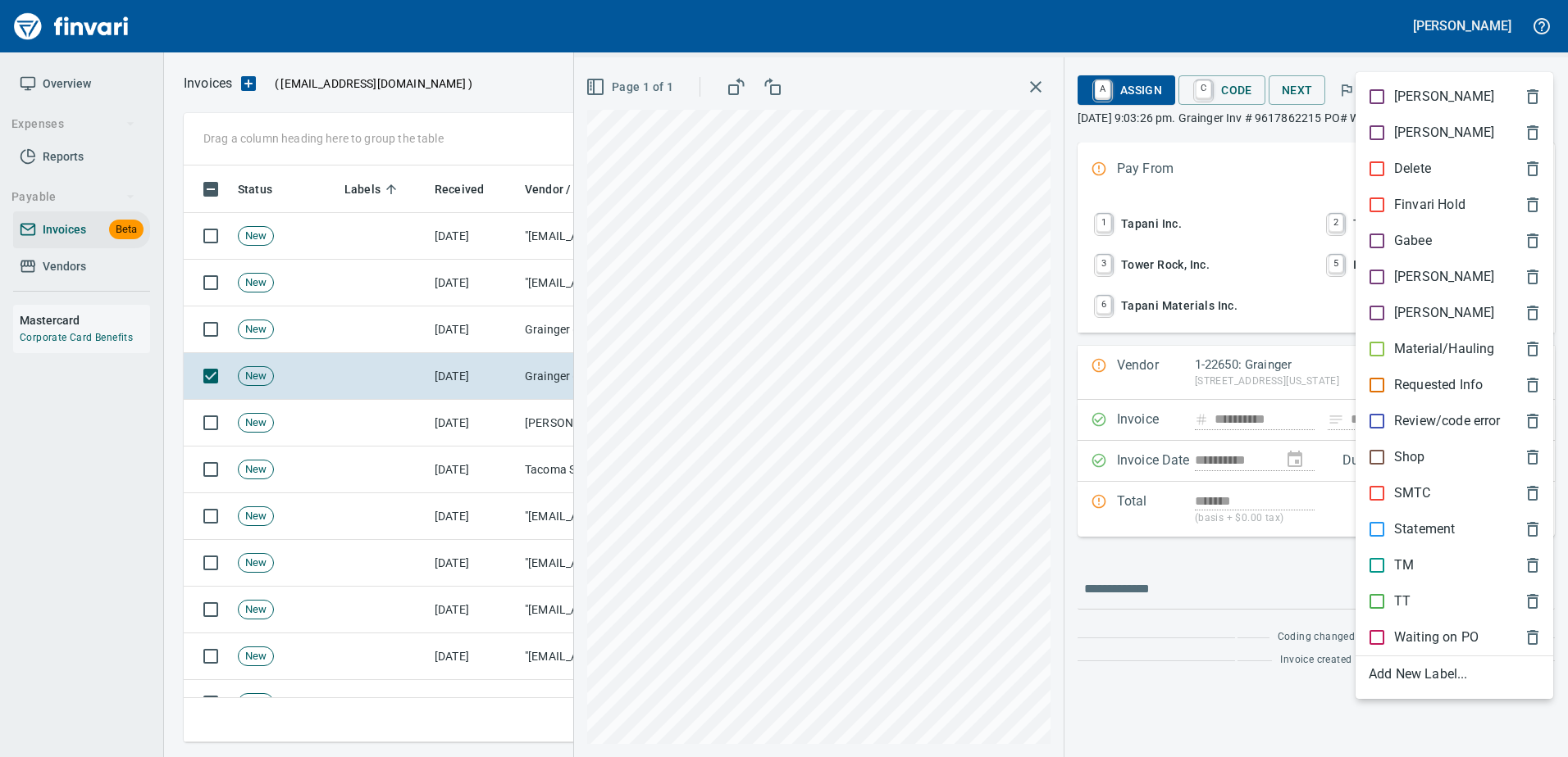
drag, startPoint x: 1432, startPoint y: 485, endPoint x: 1405, endPoint y: 448, distance: 45.8
click at [1431, 485] on span "SMTC" at bounding box center [1441, 493] width 146 height 19
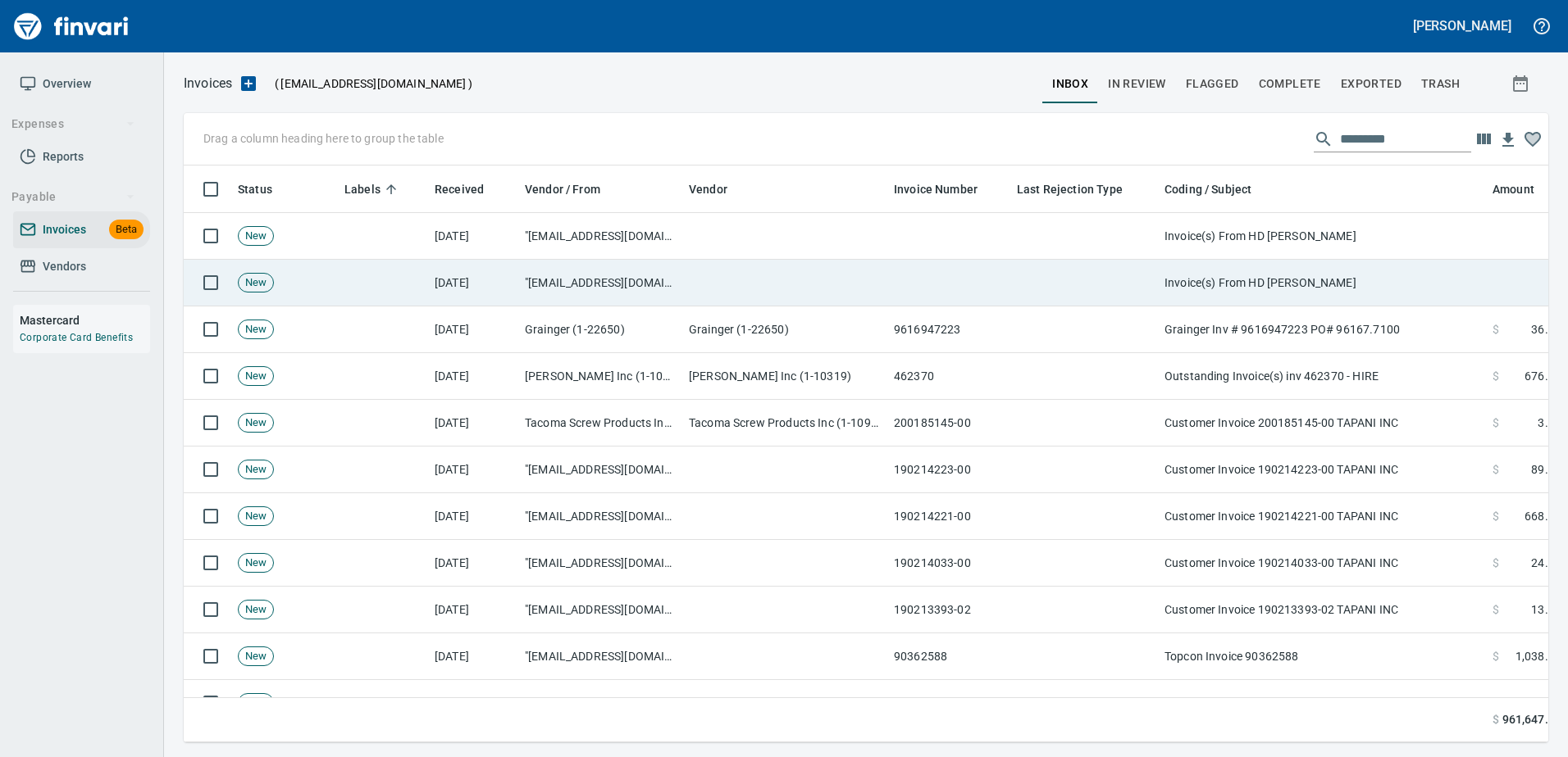
click at [1316, 295] on td "Invoice(s) From HD [PERSON_NAME]" at bounding box center [1322, 283] width 328 height 47
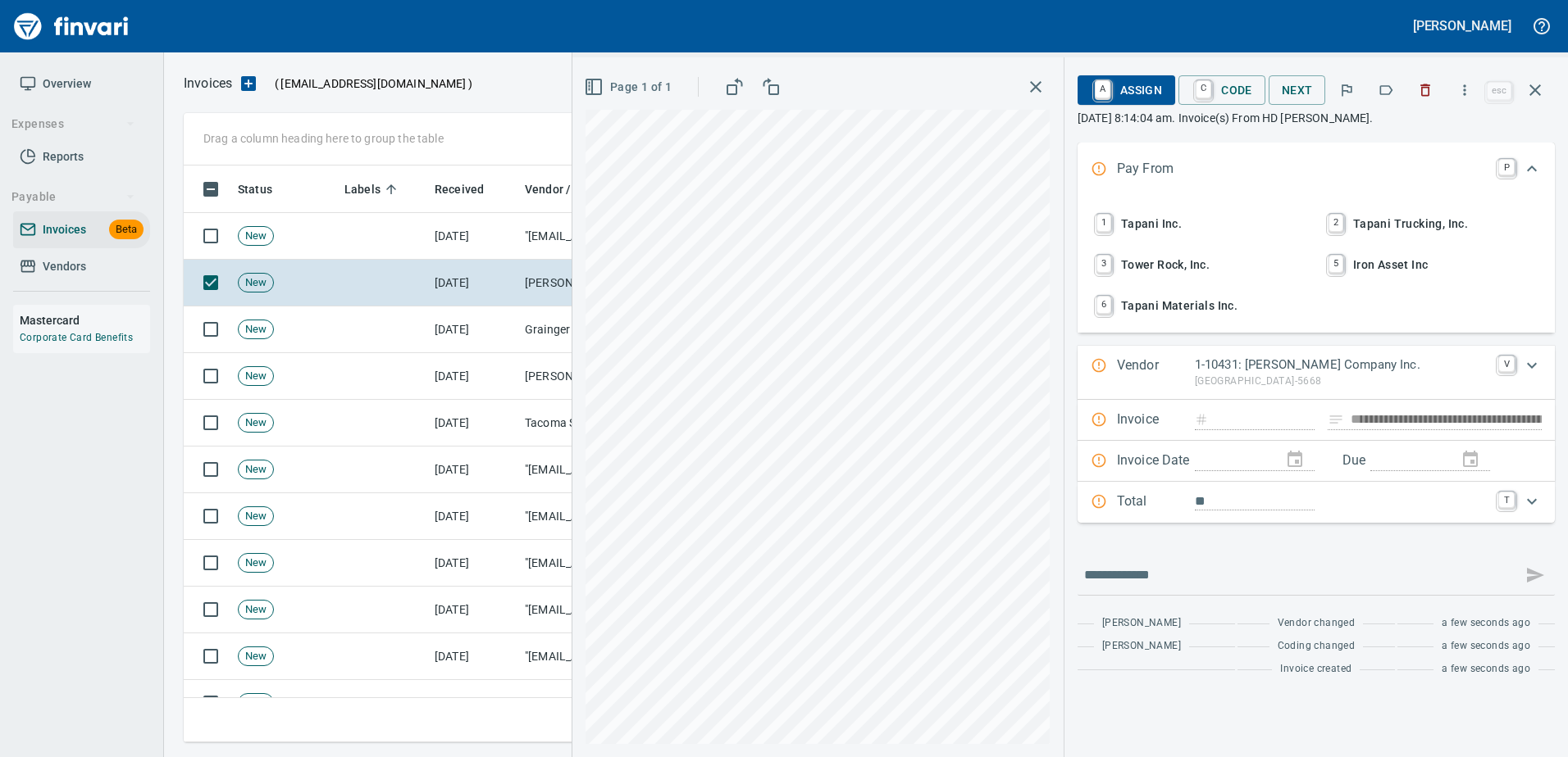
type input "********"
type input "**********"
click at [1527, 93] on icon "button" at bounding box center [1534, 89] width 19 height 19
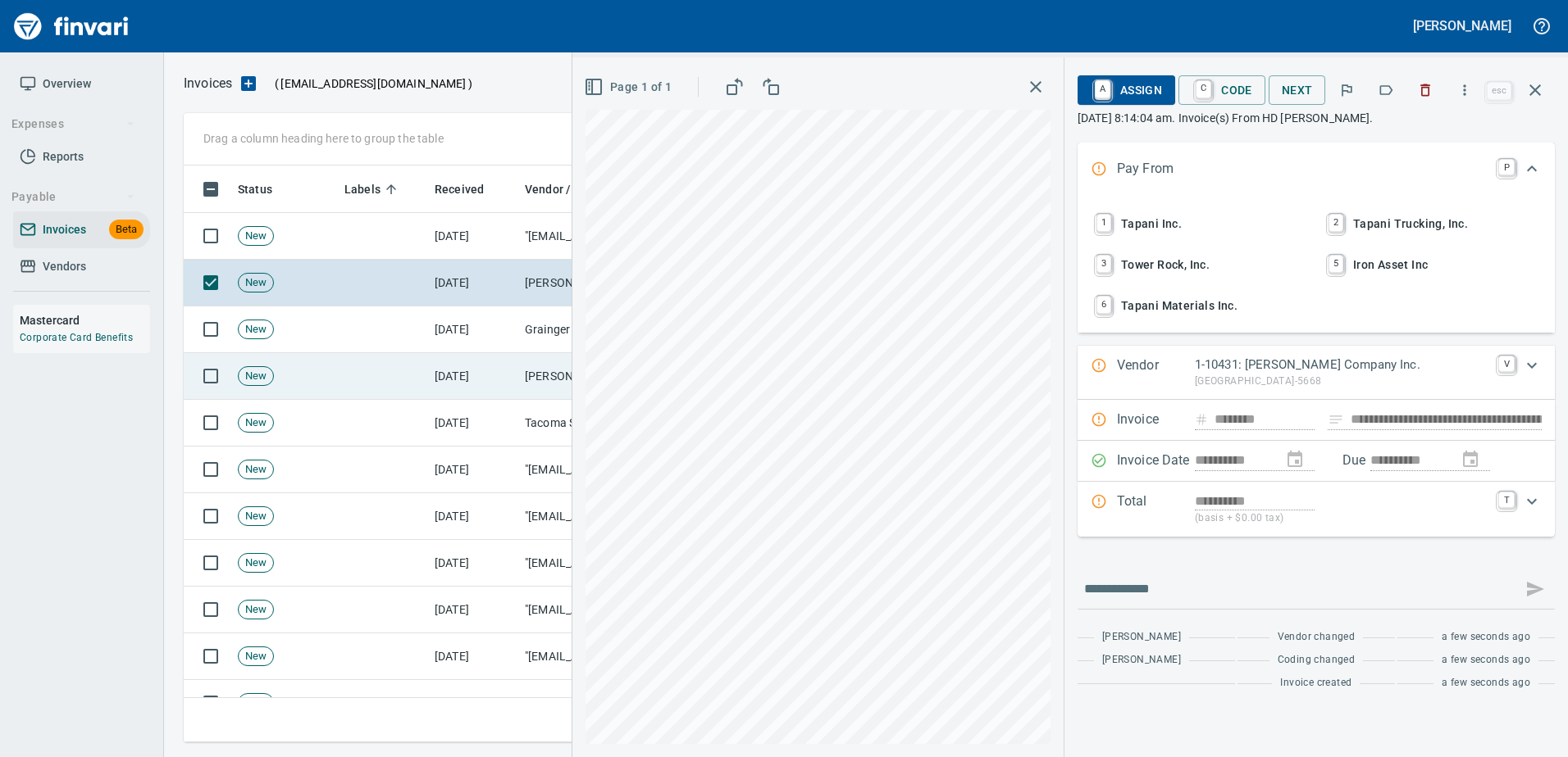
scroll to position [553, 1339]
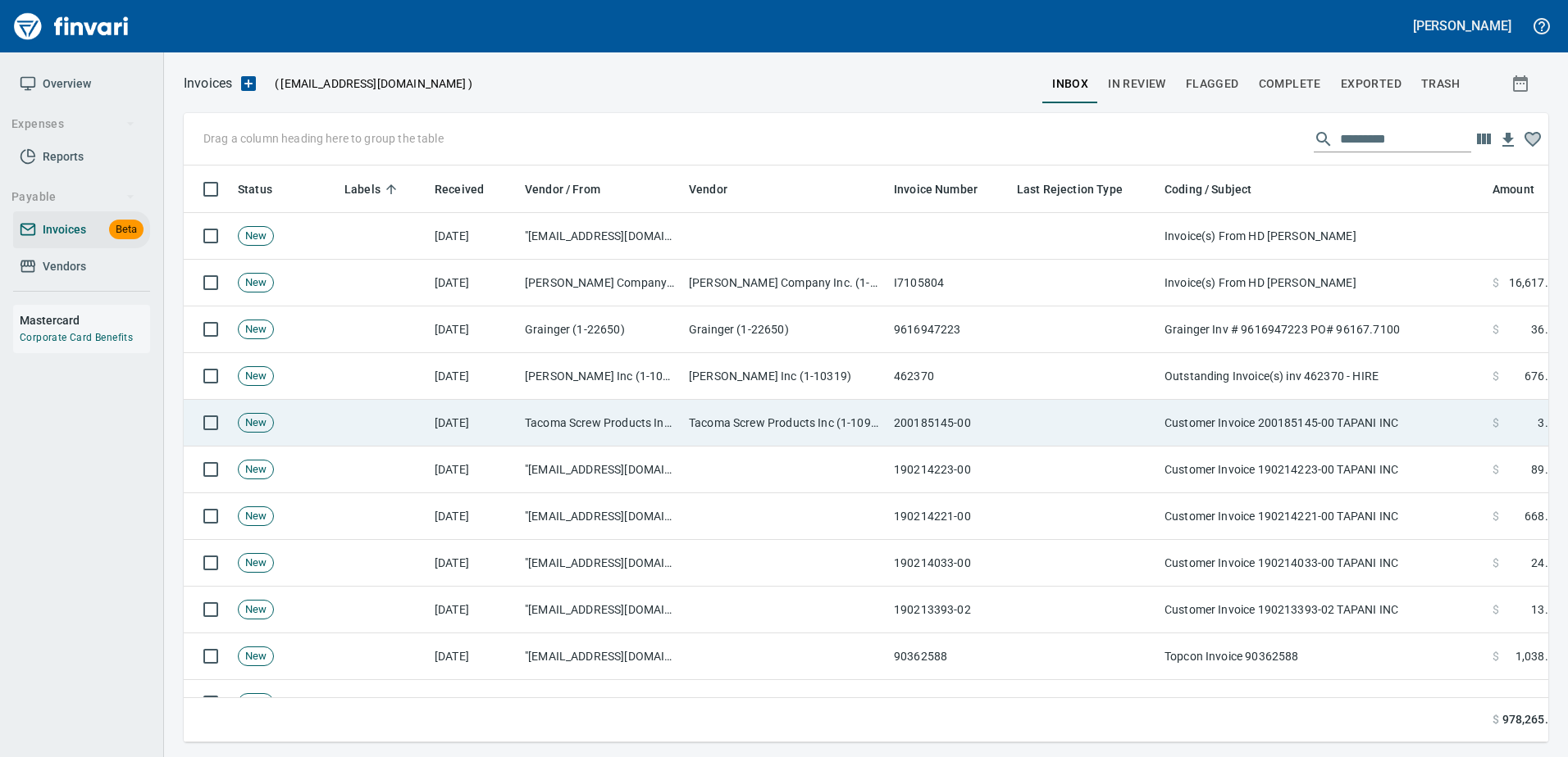
click at [1260, 406] on td "Customer Invoice 200185145-00 TAPANI INC" at bounding box center [1322, 423] width 328 height 47
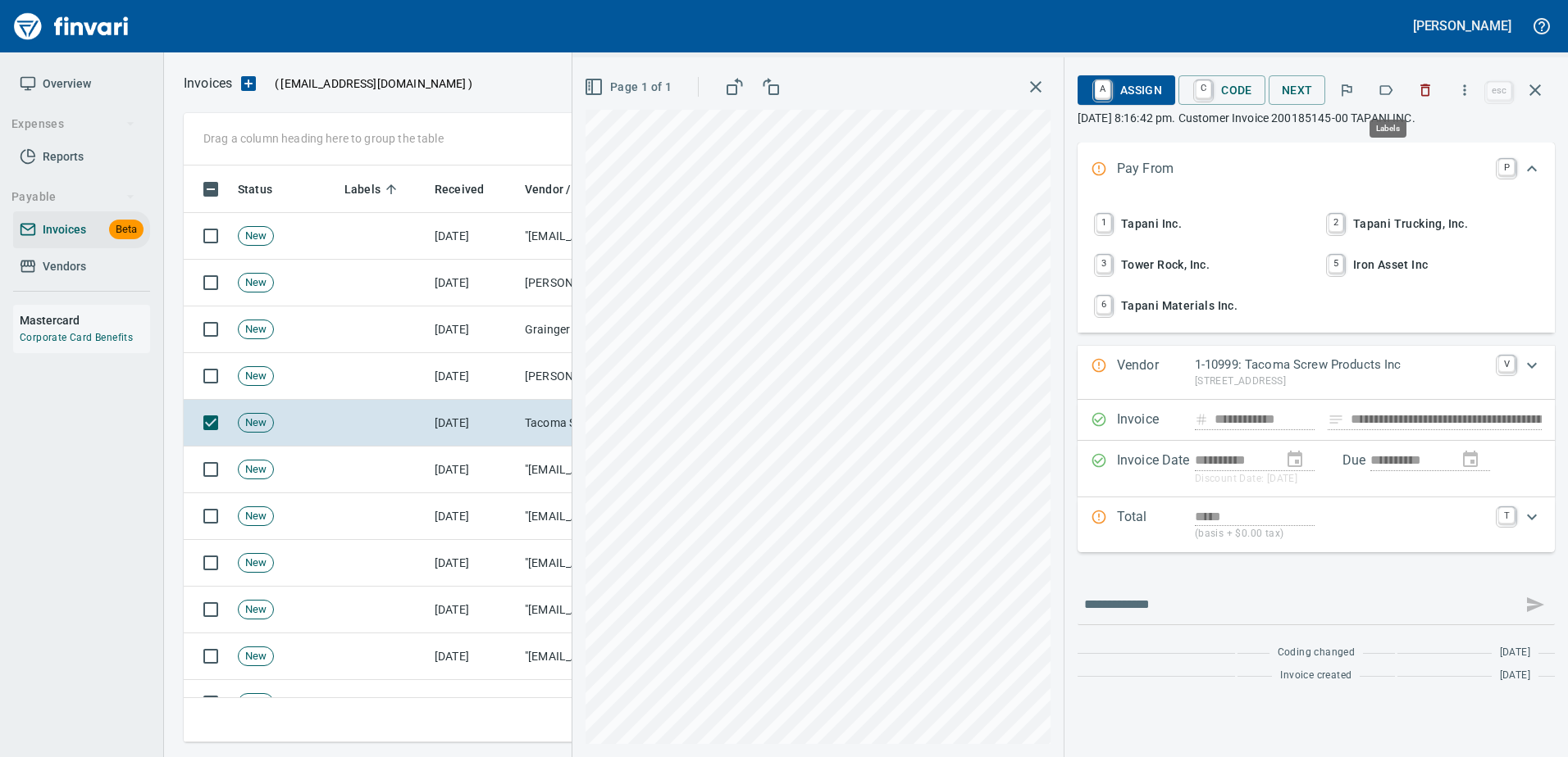
click at [1390, 93] on icon "button" at bounding box center [1386, 90] width 17 height 17
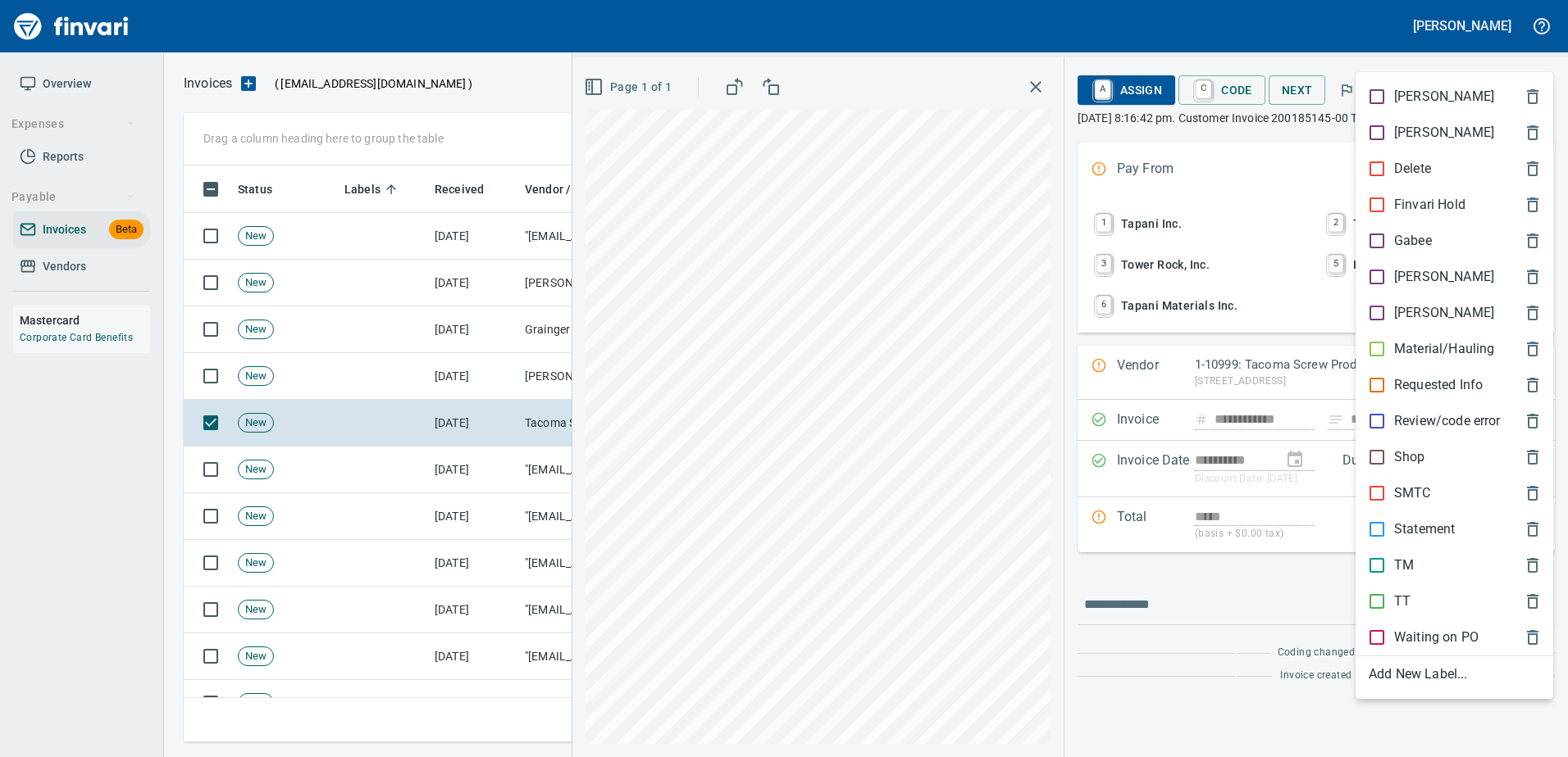
click at [1419, 464] on p "Shop" at bounding box center [1410, 457] width 31 height 19
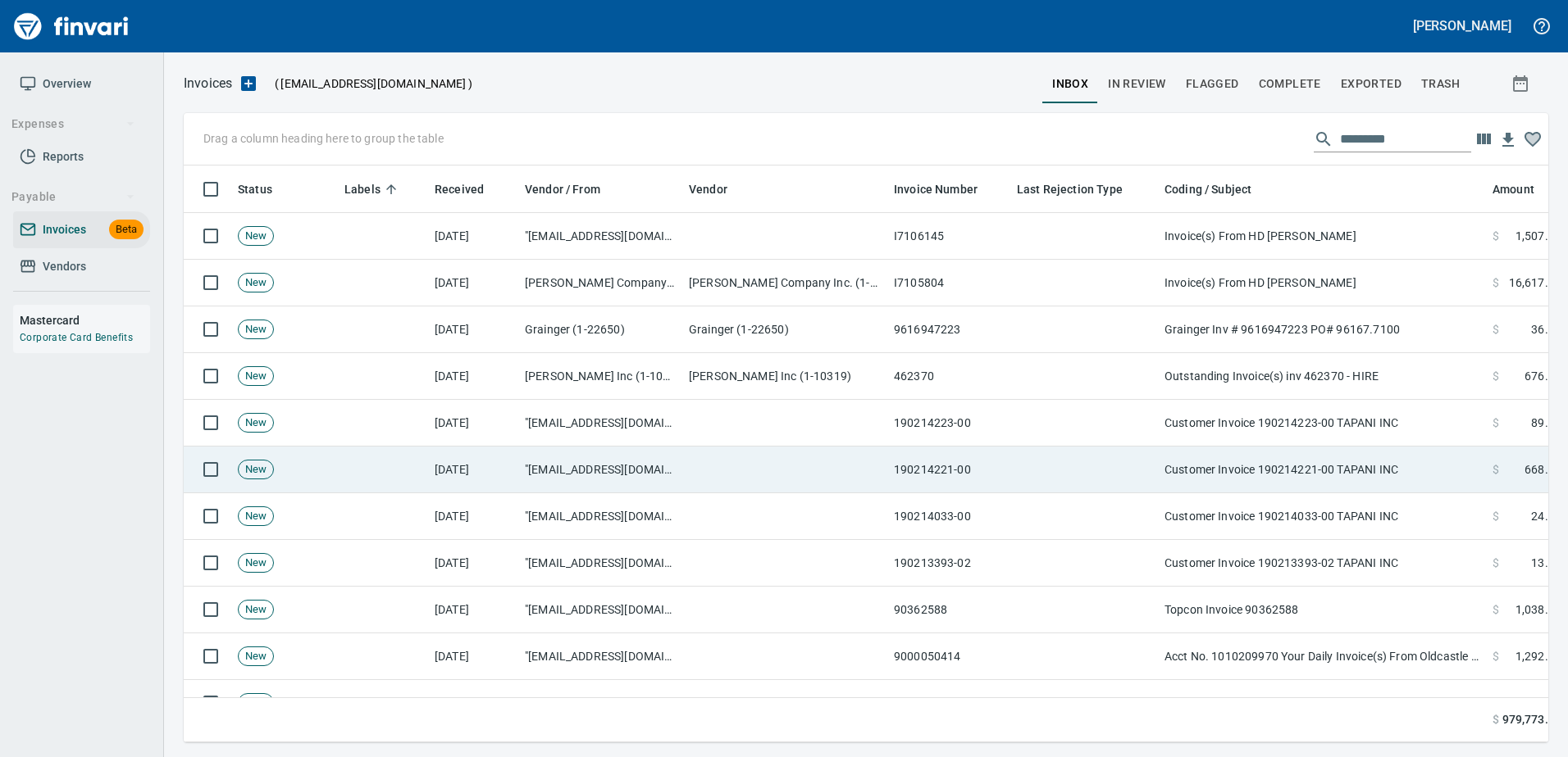
click at [1410, 465] on td "Customer Invoice 190214221-00 TAPANI INC" at bounding box center [1322, 470] width 328 height 47
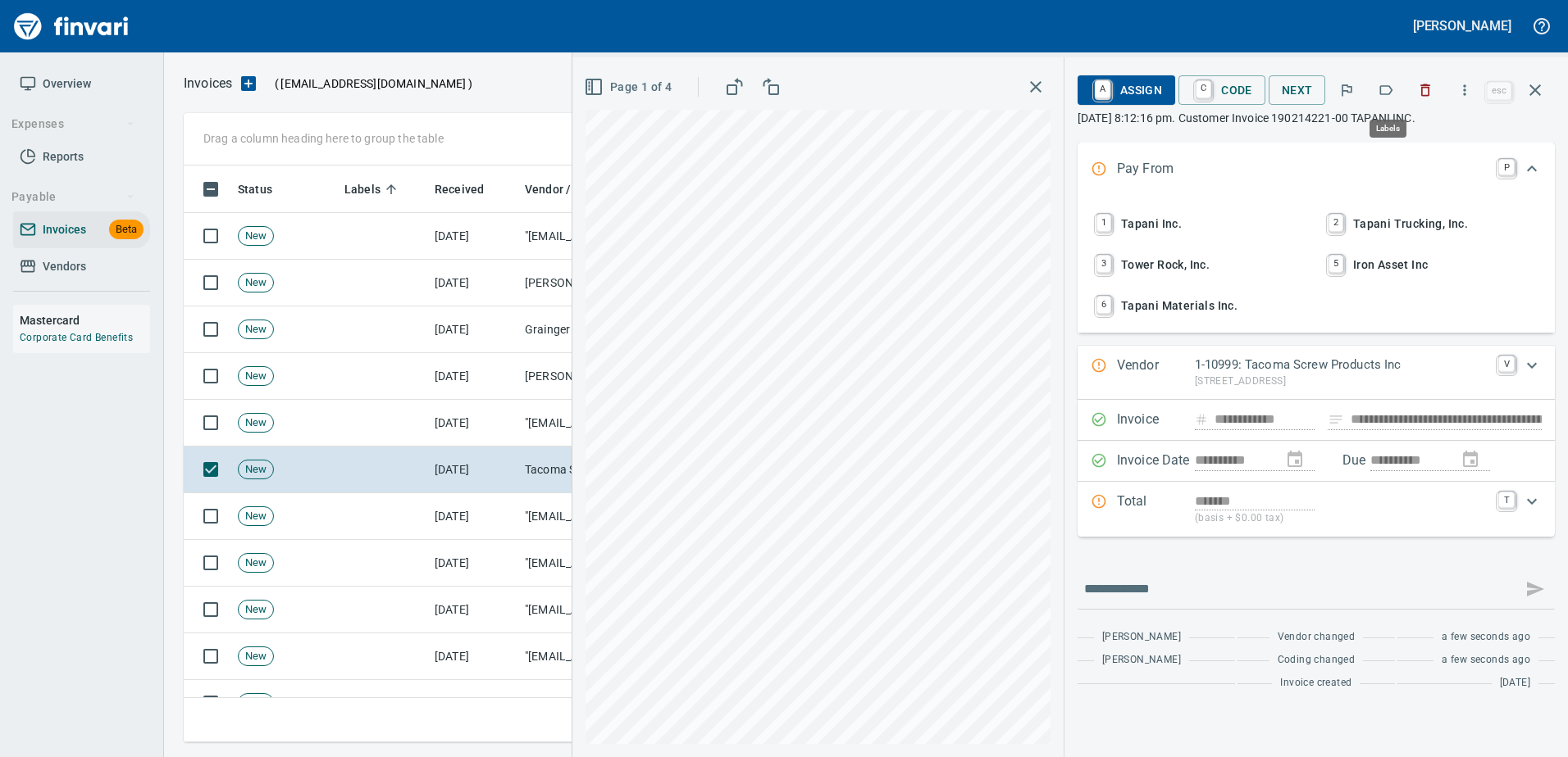
click at [1376, 99] on button "button" at bounding box center [1385, 89] width 36 height 36
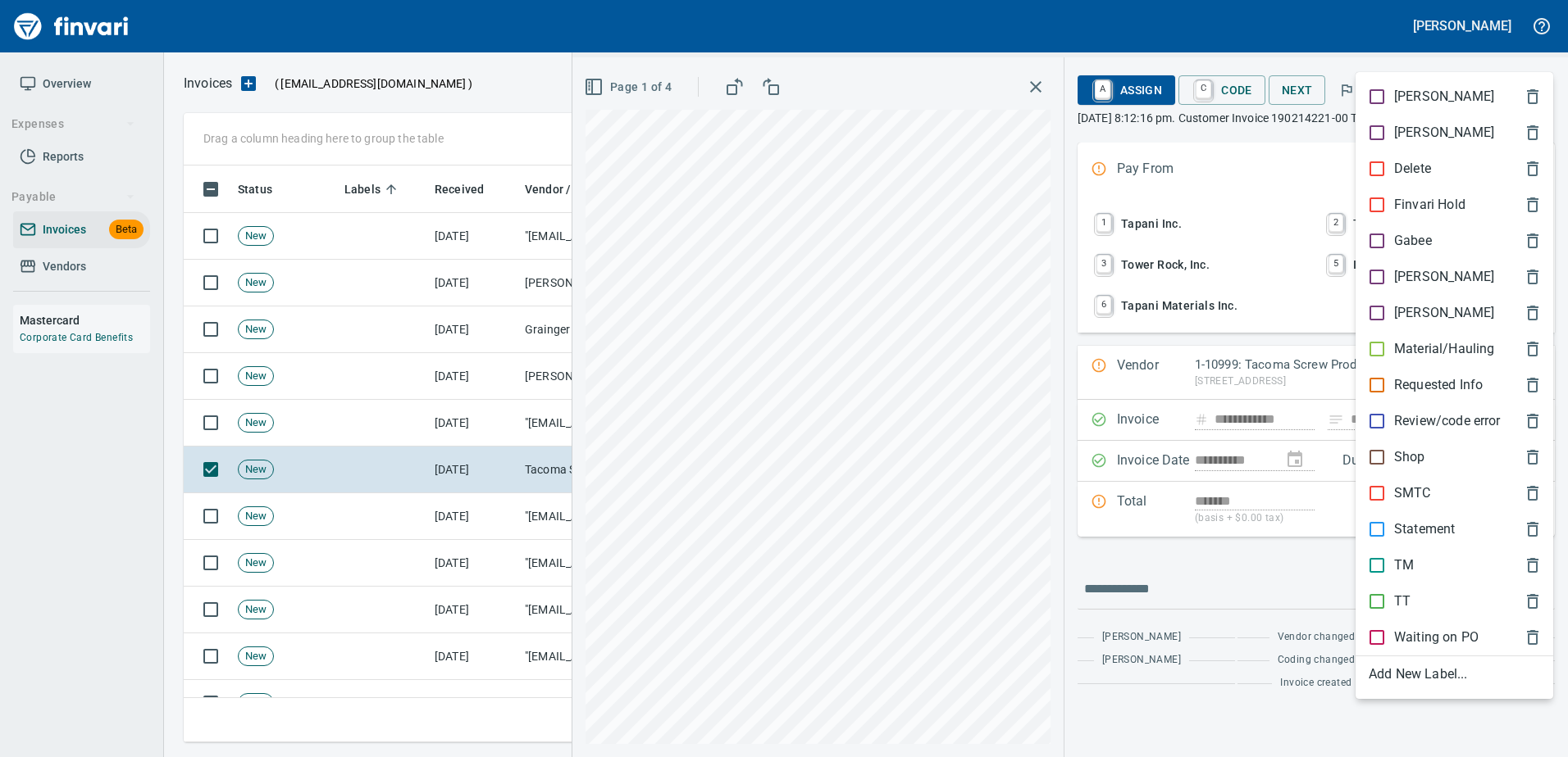
click at [1428, 449] on span "Shop" at bounding box center [1441, 457] width 146 height 19
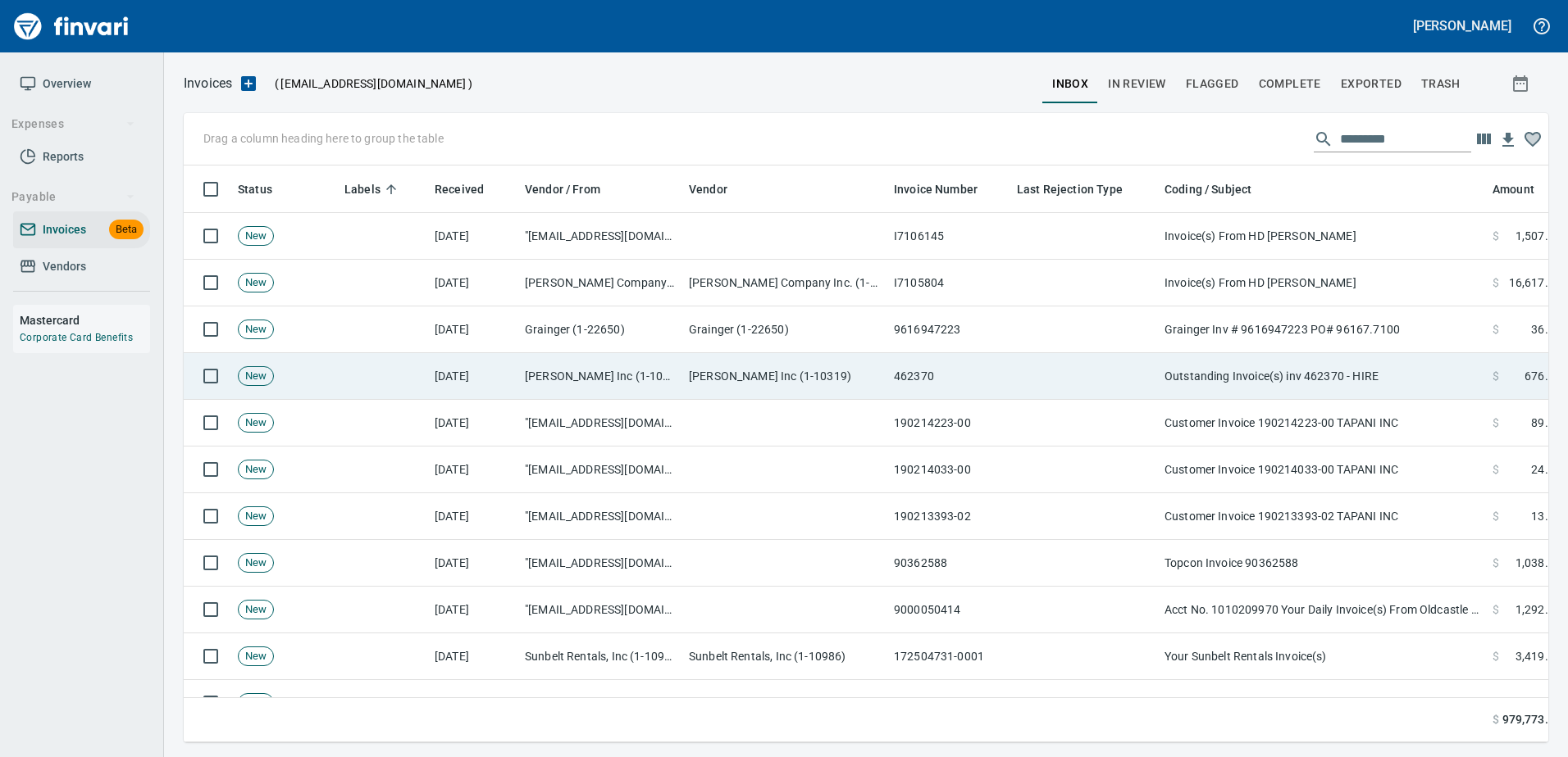
click at [1368, 383] on td "Outstanding Invoice(s) inv 462370 - HIRE" at bounding box center [1322, 377] width 328 height 47
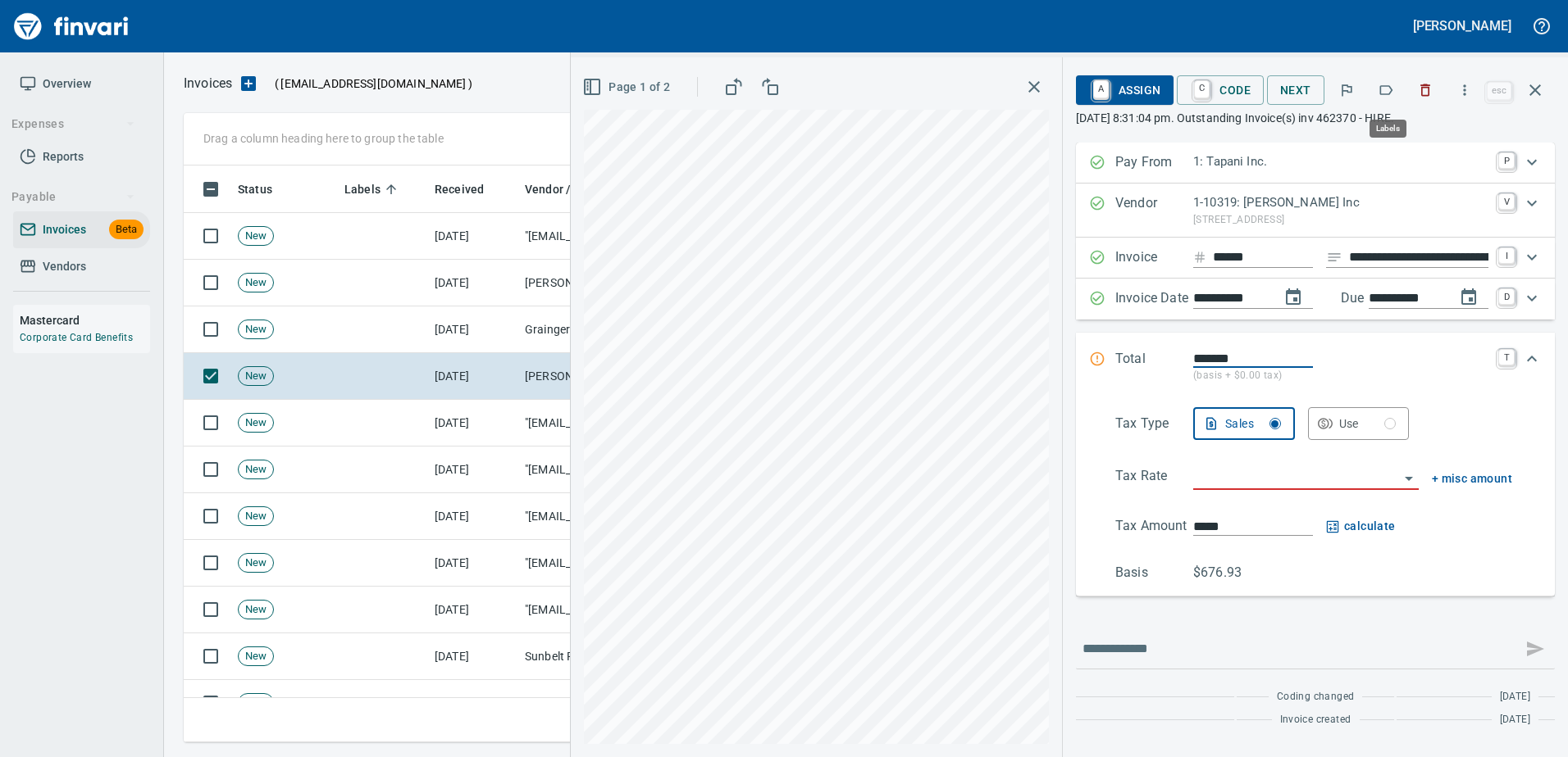
click at [1392, 82] on icon "button" at bounding box center [1386, 90] width 17 height 17
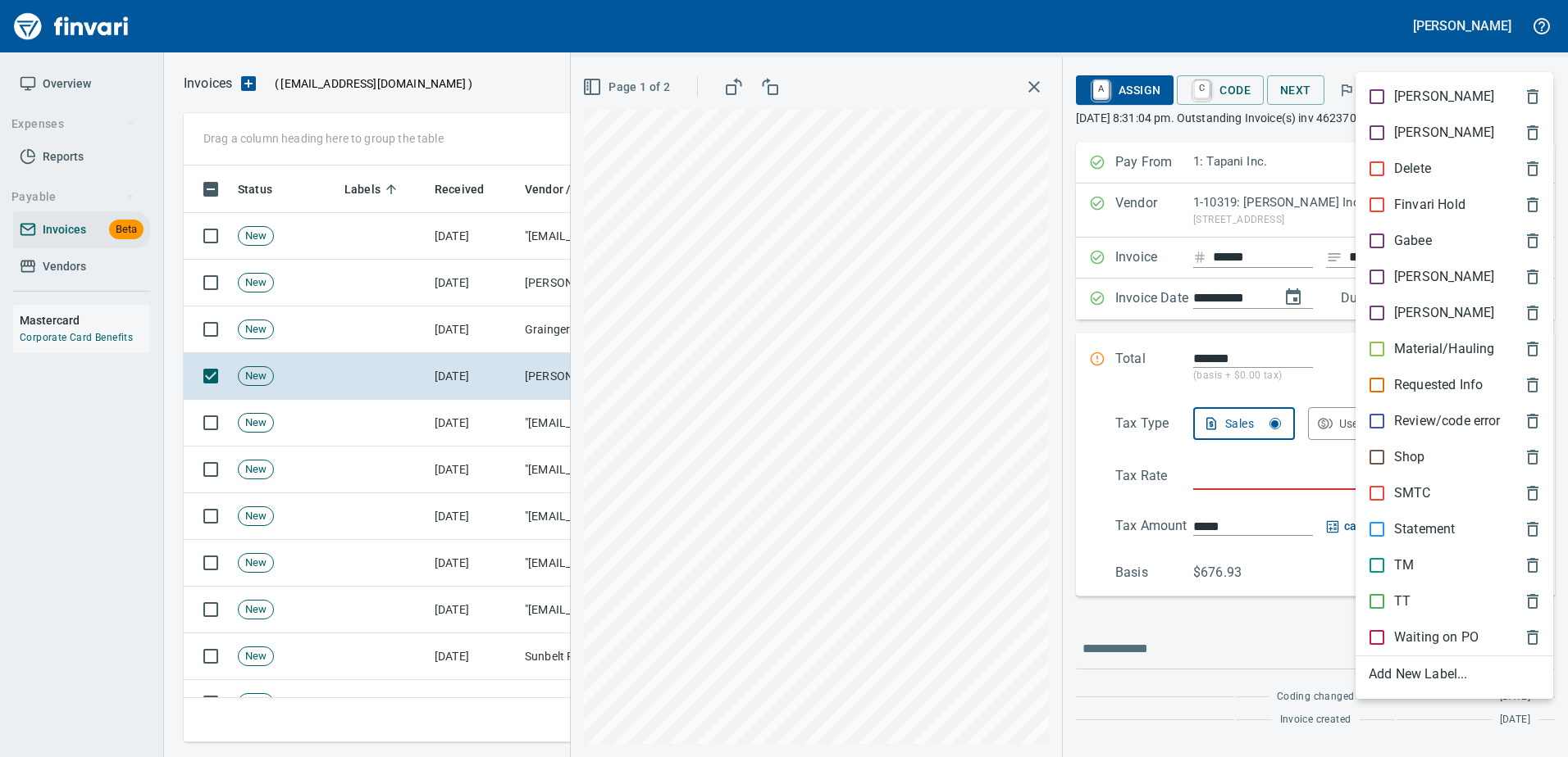
click at [1429, 450] on span "Shop" at bounding box center [1441, 457] width 146 height 19
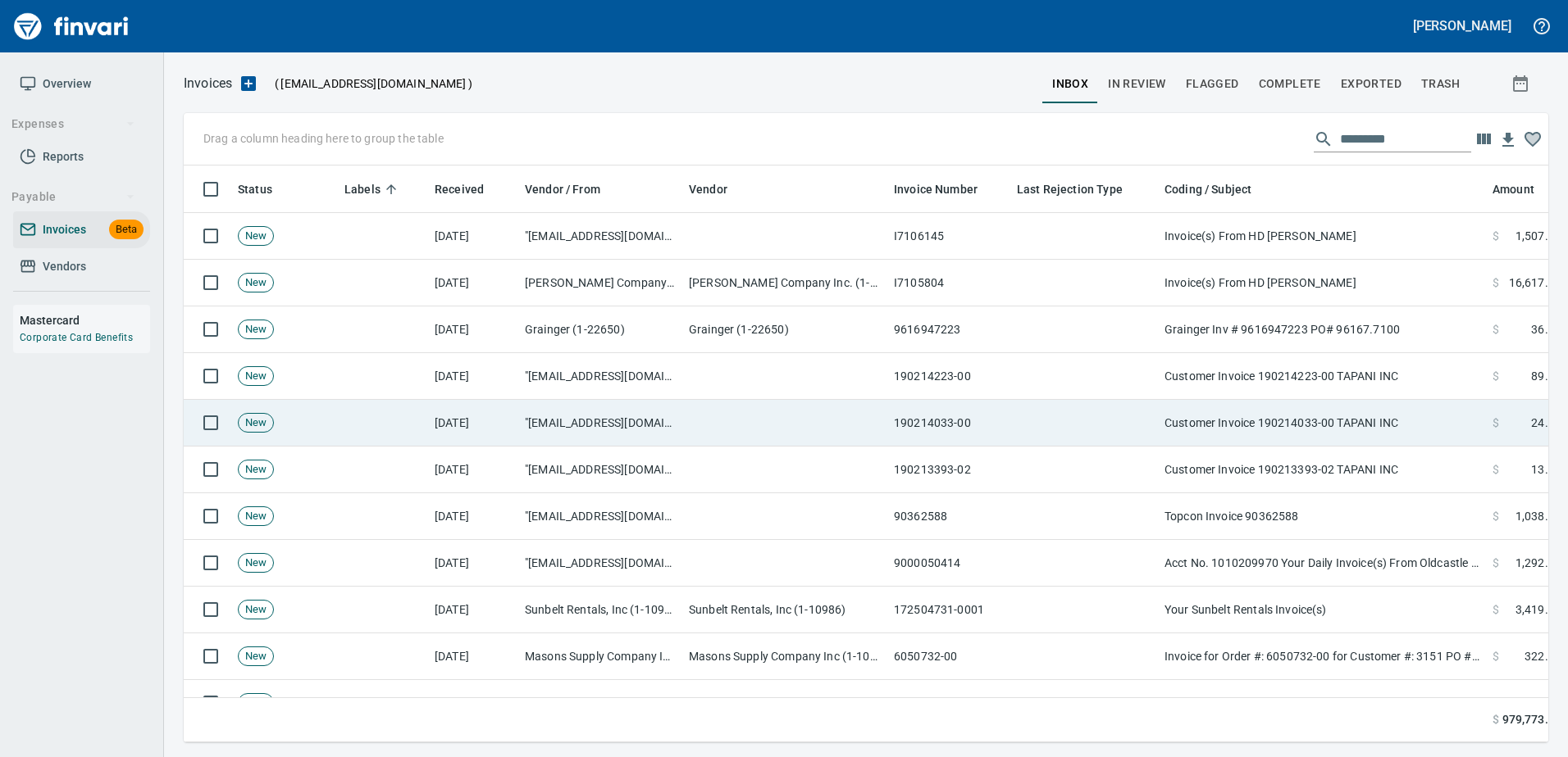
click at [1334, 425] on td "Customer Invoice 190214033-00 TAPANI INC" at bounding box center [1322, 423] width 328 height 47
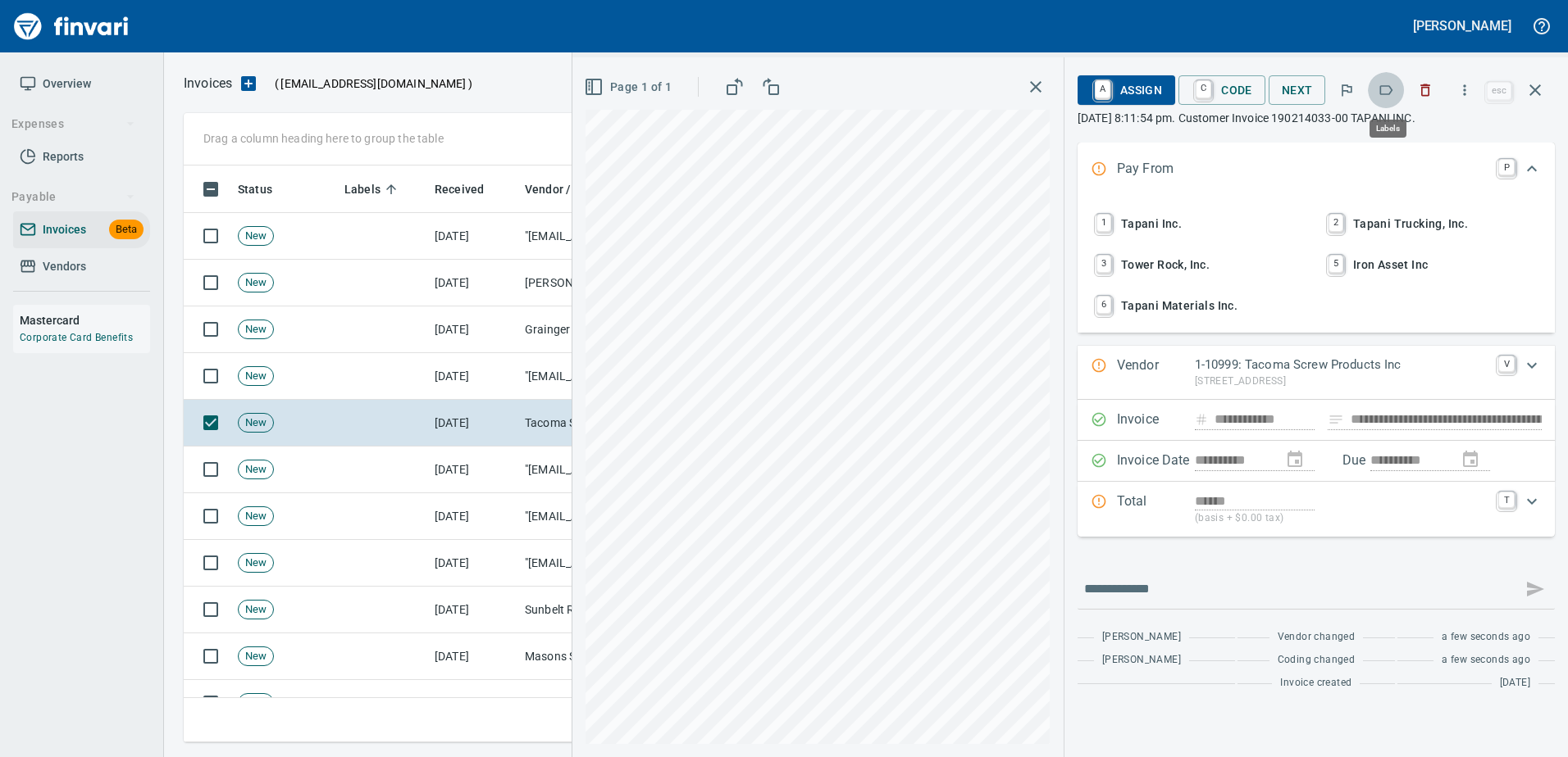
click at [1388, 89] on icon "button" at bounding box center [1386, 90] width 17 height 17
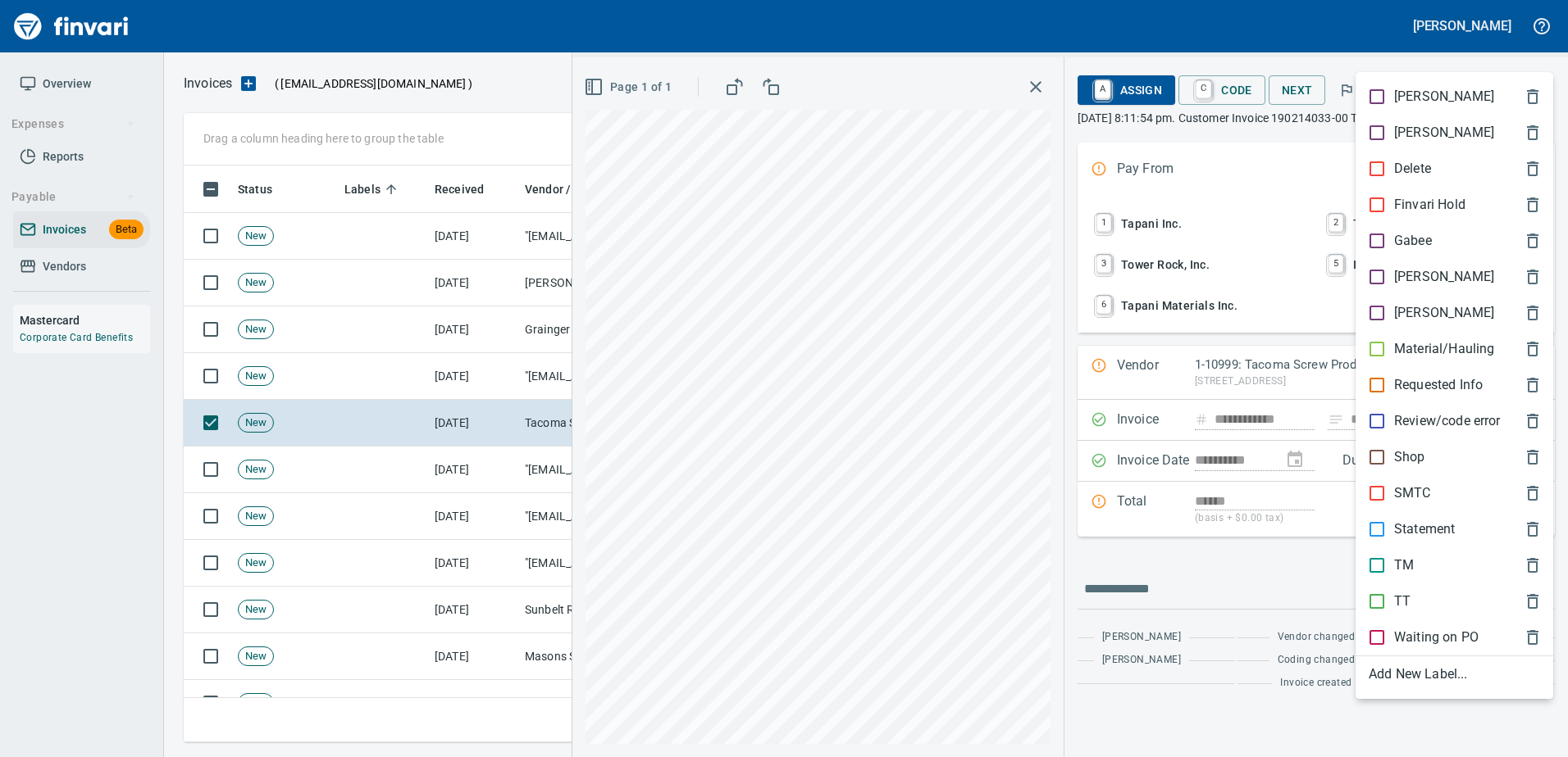
click at [1404, 488] on p "SMTC" at bounding box center [1412, 493] width 37 height 19
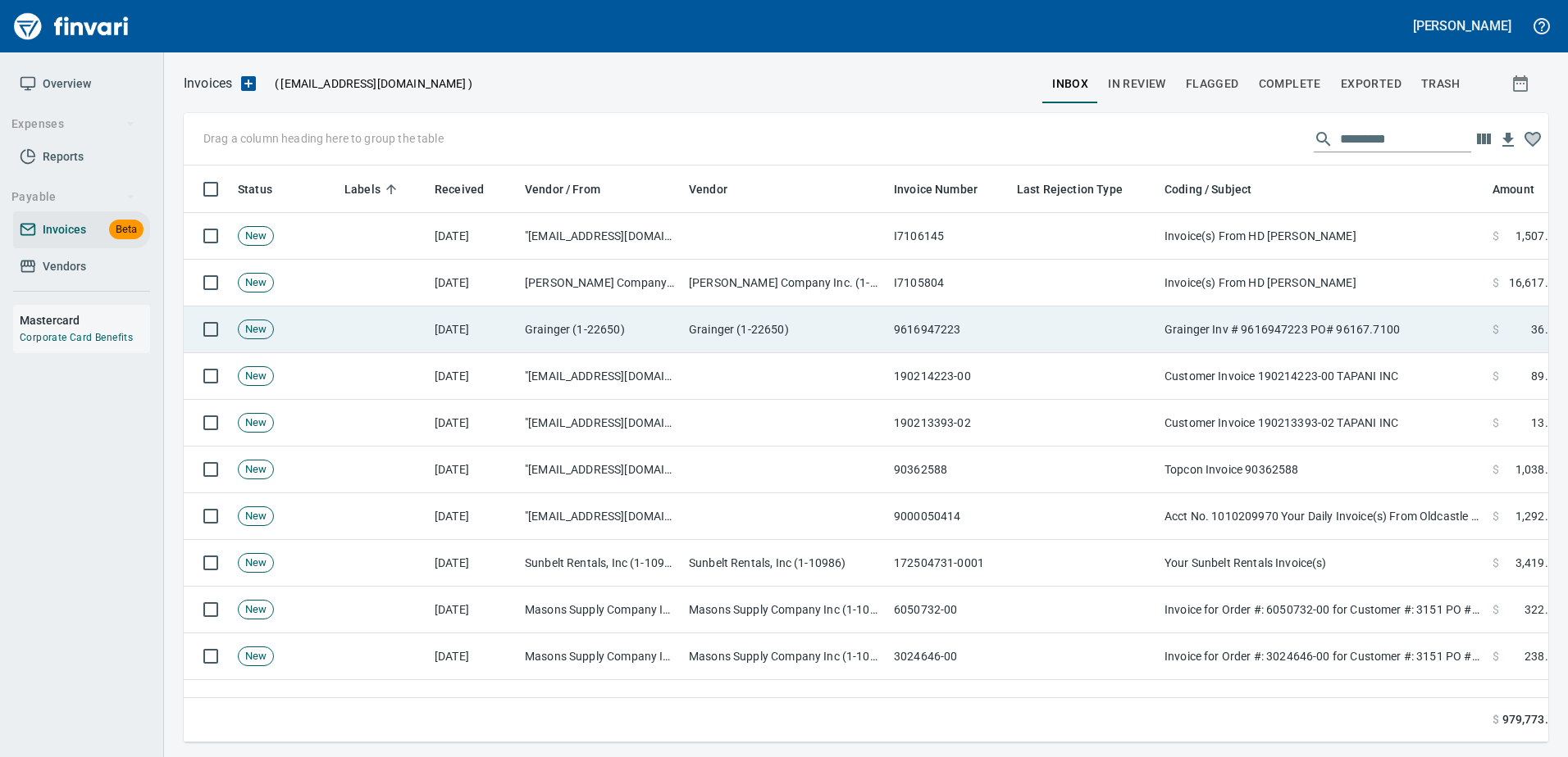
click at [1363, 330] on td "Grainger Inv # 9616947223 PO# 96167.7100" at bounding box center [1322, 330] width 328 height 47
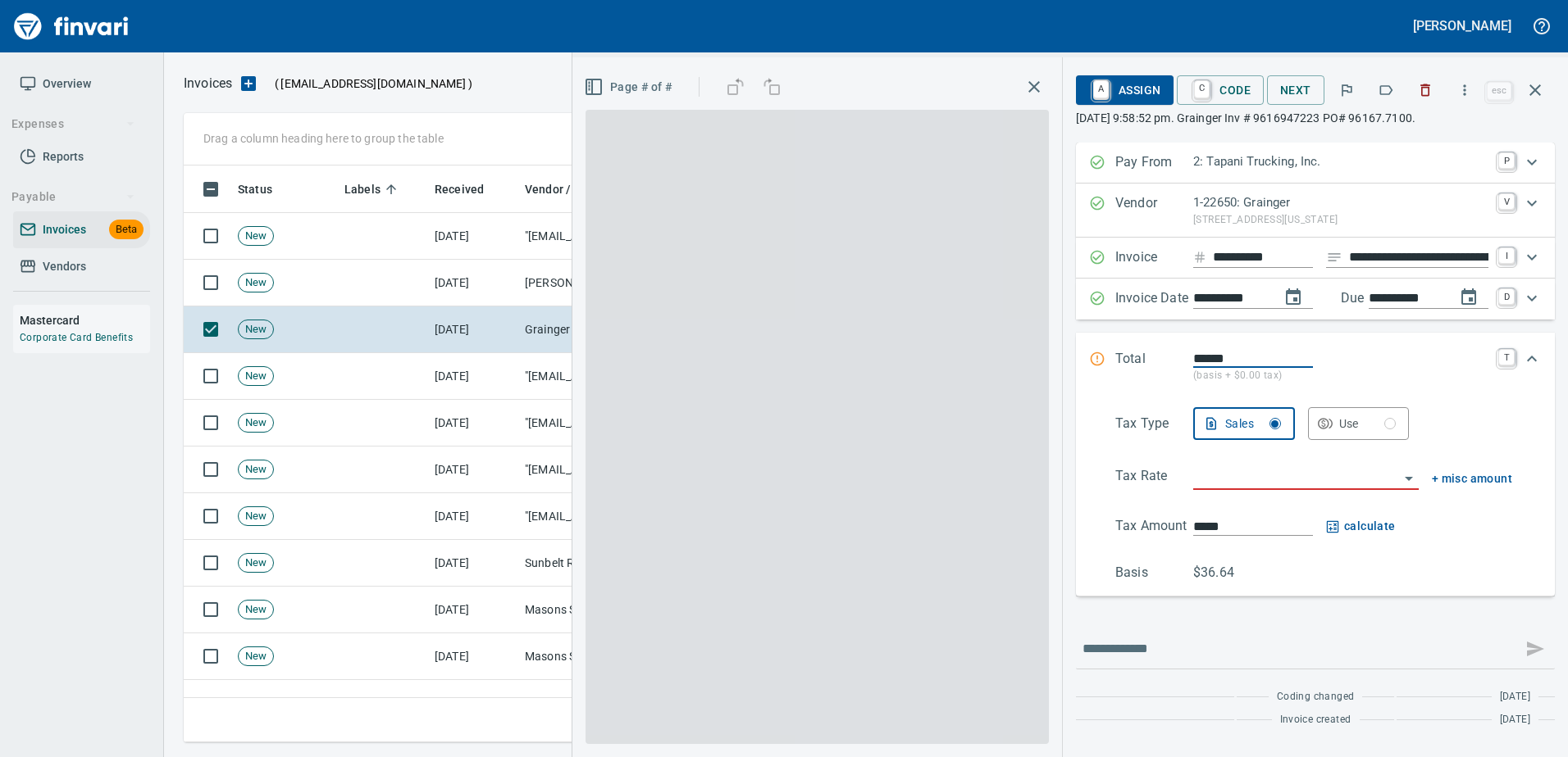
click at [1398, 83] on button "button" at bounding box center [1385, 89] width 36 height 36
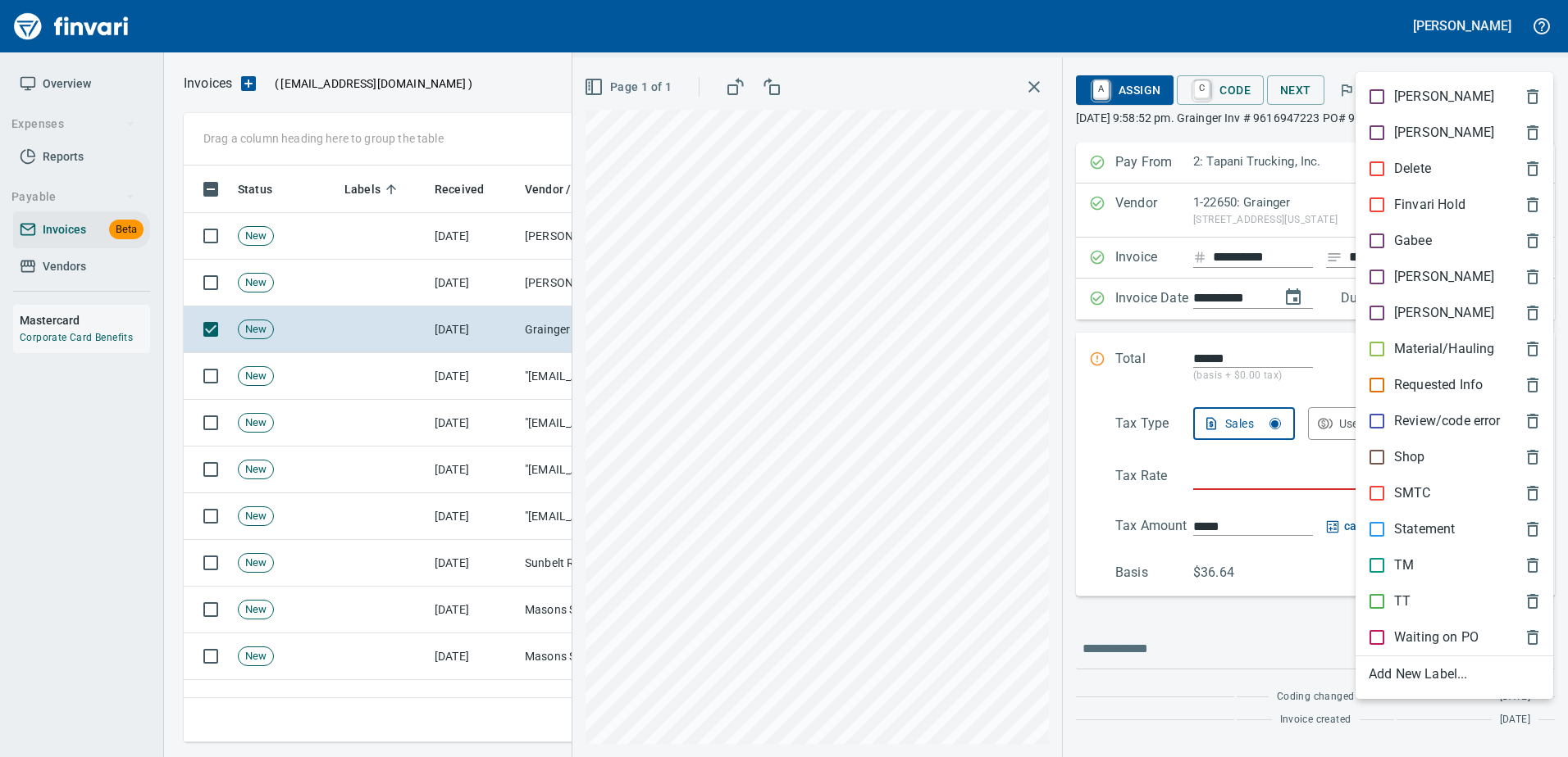
click at [1409, 458] on p "Shop" at bounding box center [1410, 457] width 31 height 19
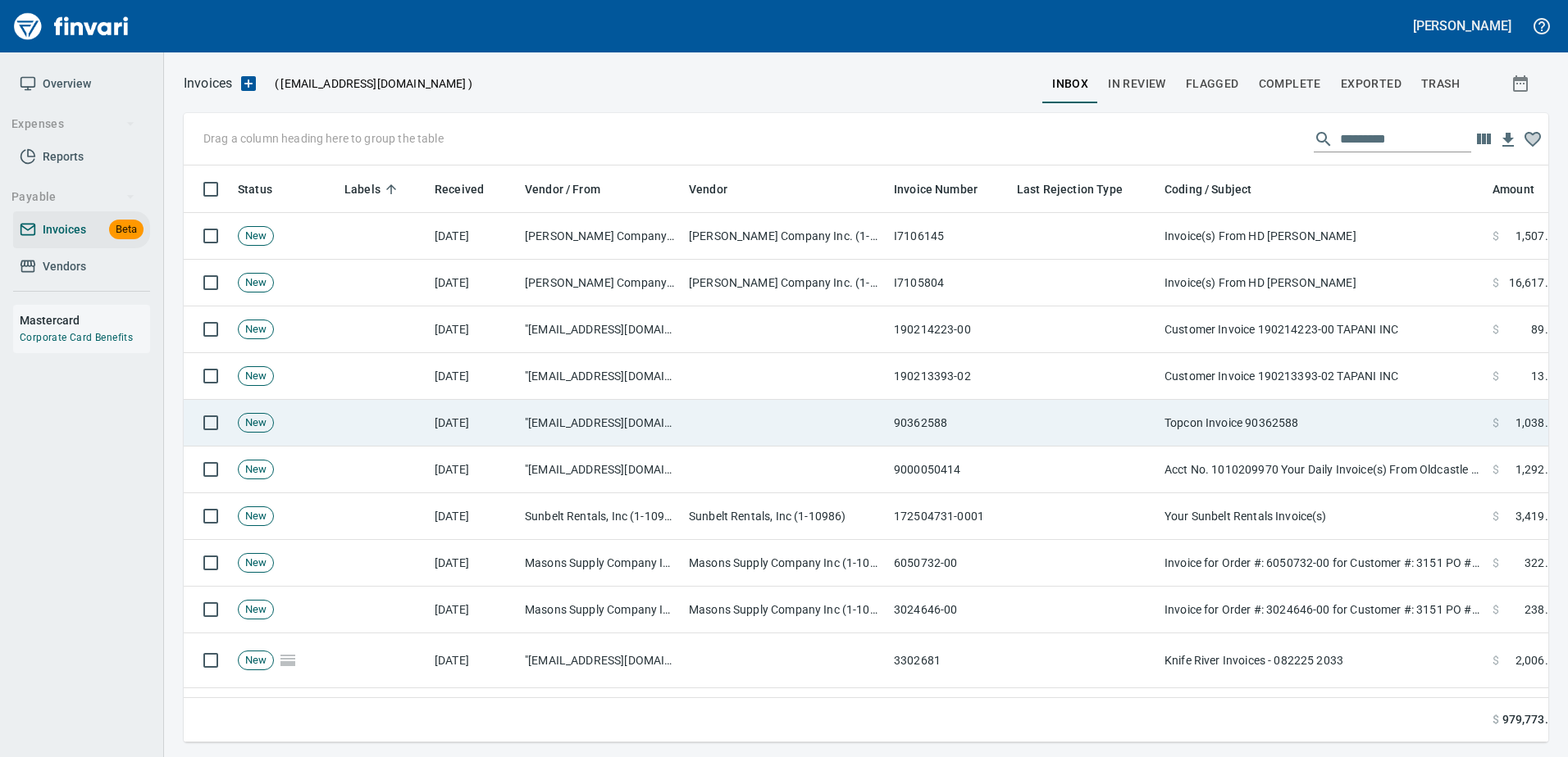
click at [1280, 410] on td "Topcon Invoice 90362588" at bounding box center [1322, 423] width 328 height 47
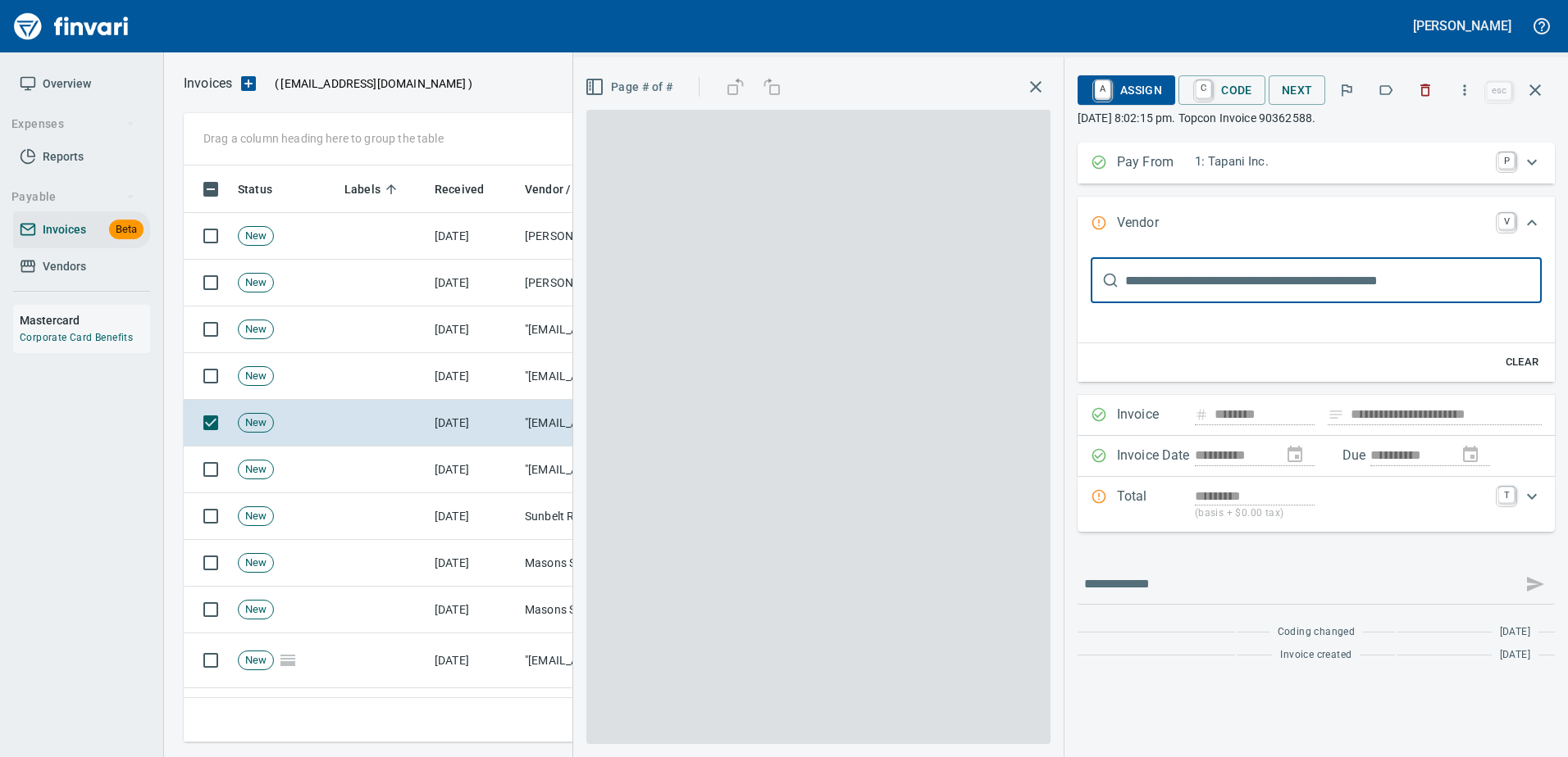
type input "**********"
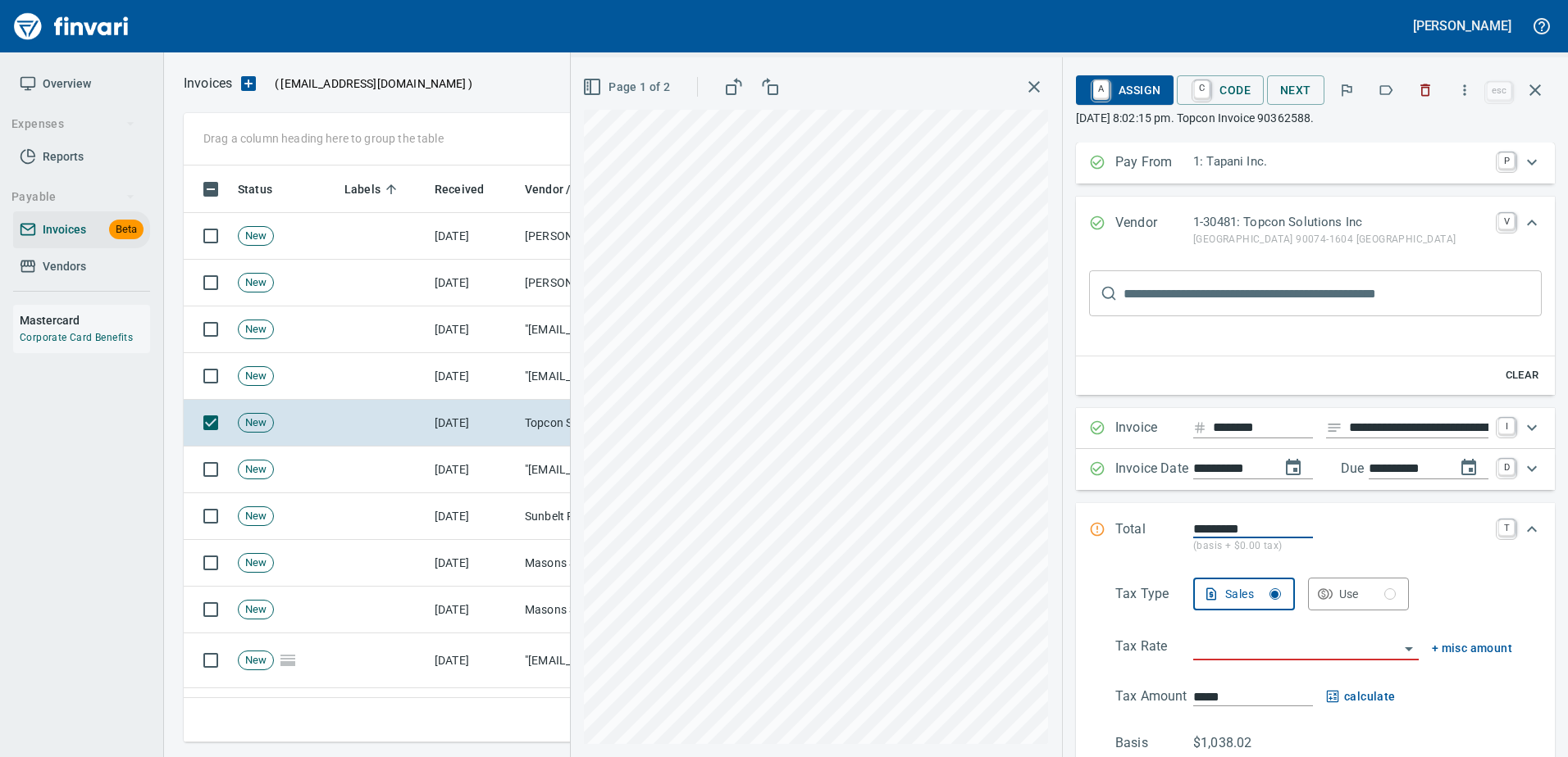
click at [1384, 90] on icon "button" at bounding box center [1386, 90] width 17 height 17
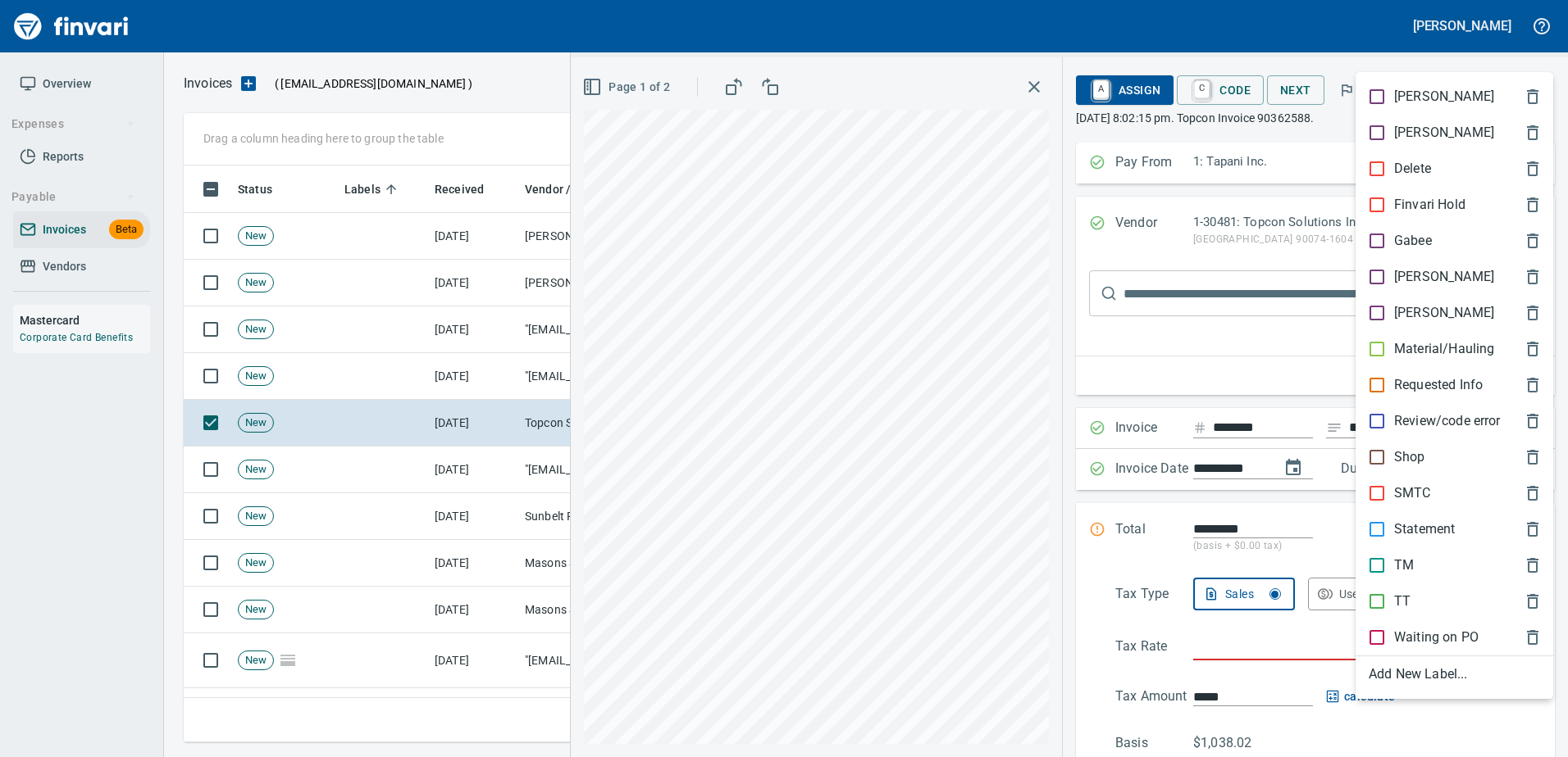
scroll to position [553, 1339]
click at [1419, 489] on p "SMTC" at bounding box center [1412, 493] width 37 height 19
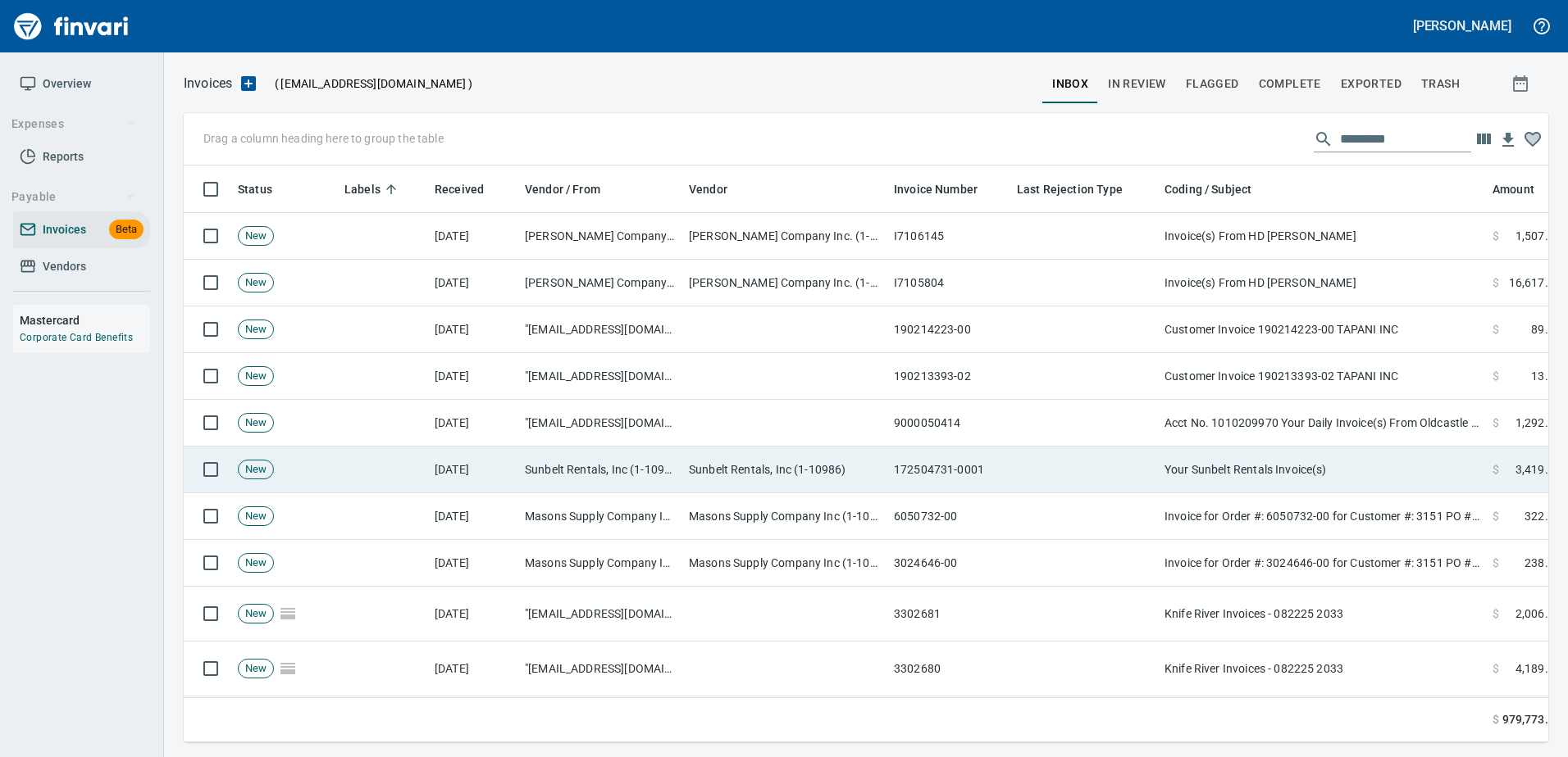
click at [1356, 451] on td "Your Sunbelt Rentals Invoice(s)" at bounding box center [1322, 470] width 328 height 47
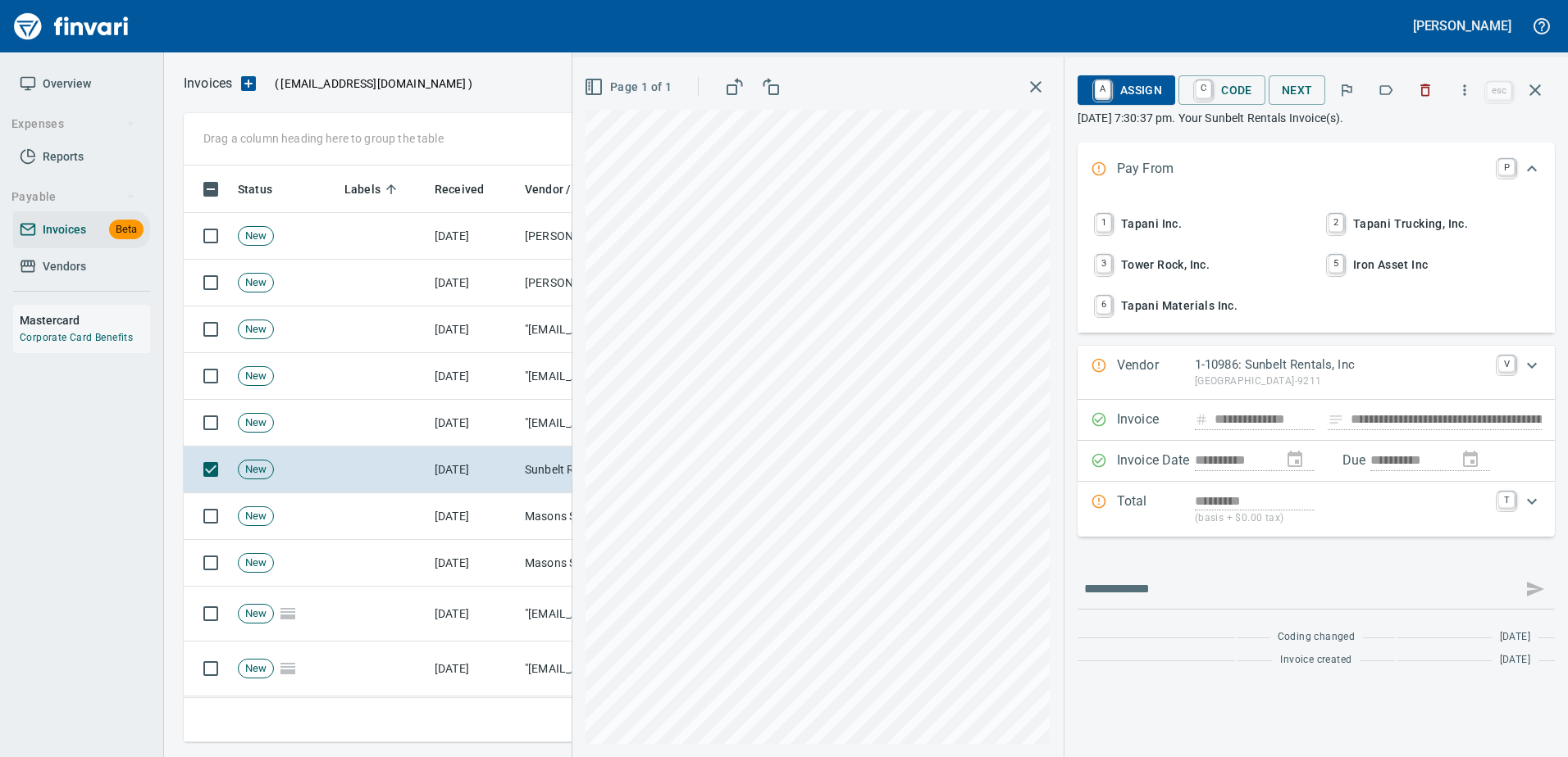
scroll to position [553, 1339]
click at [1397, 93] on button "button" at bounding box center [1385, 89] width 36 height 36
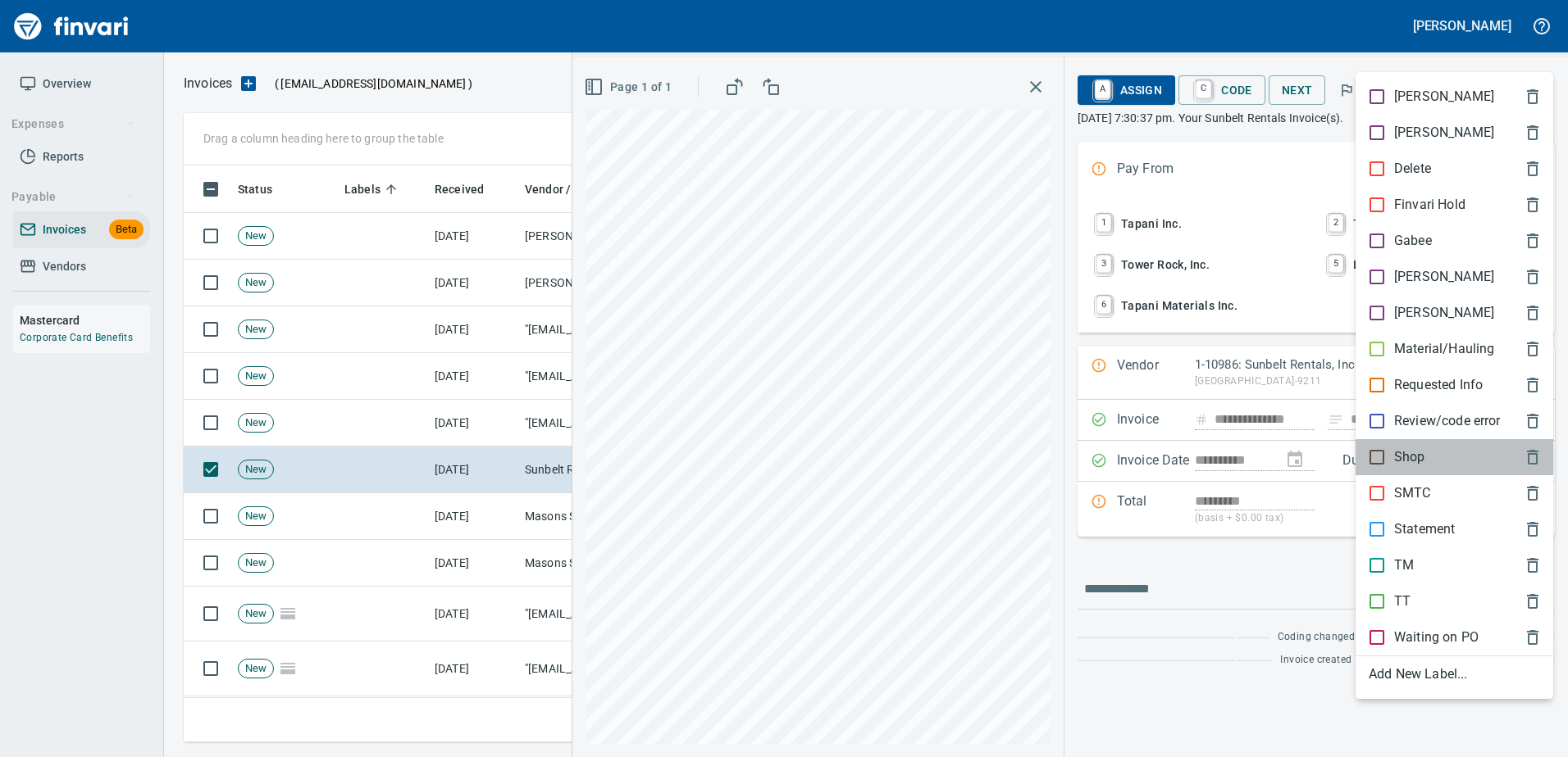
click at [1417, 460] on p "Shop" at bounding box center [1410, 457] width 31 height 19
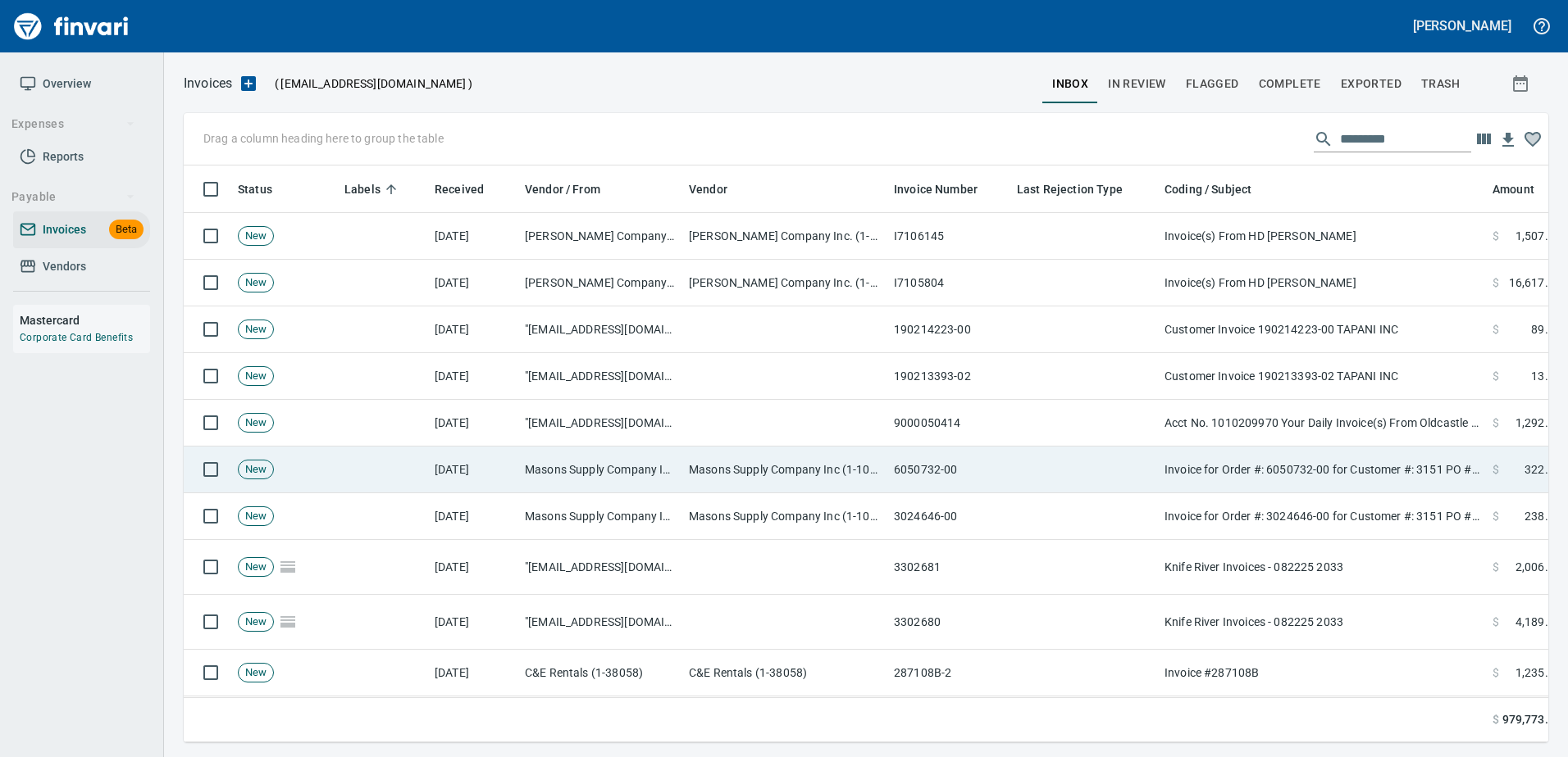
click at [1373, 458] on td "Invoice for Order #: 6050732-00 for Customer #: 3151 PO #: 20.13176.65" at bounding box center [1322, 470] width 328 height 47
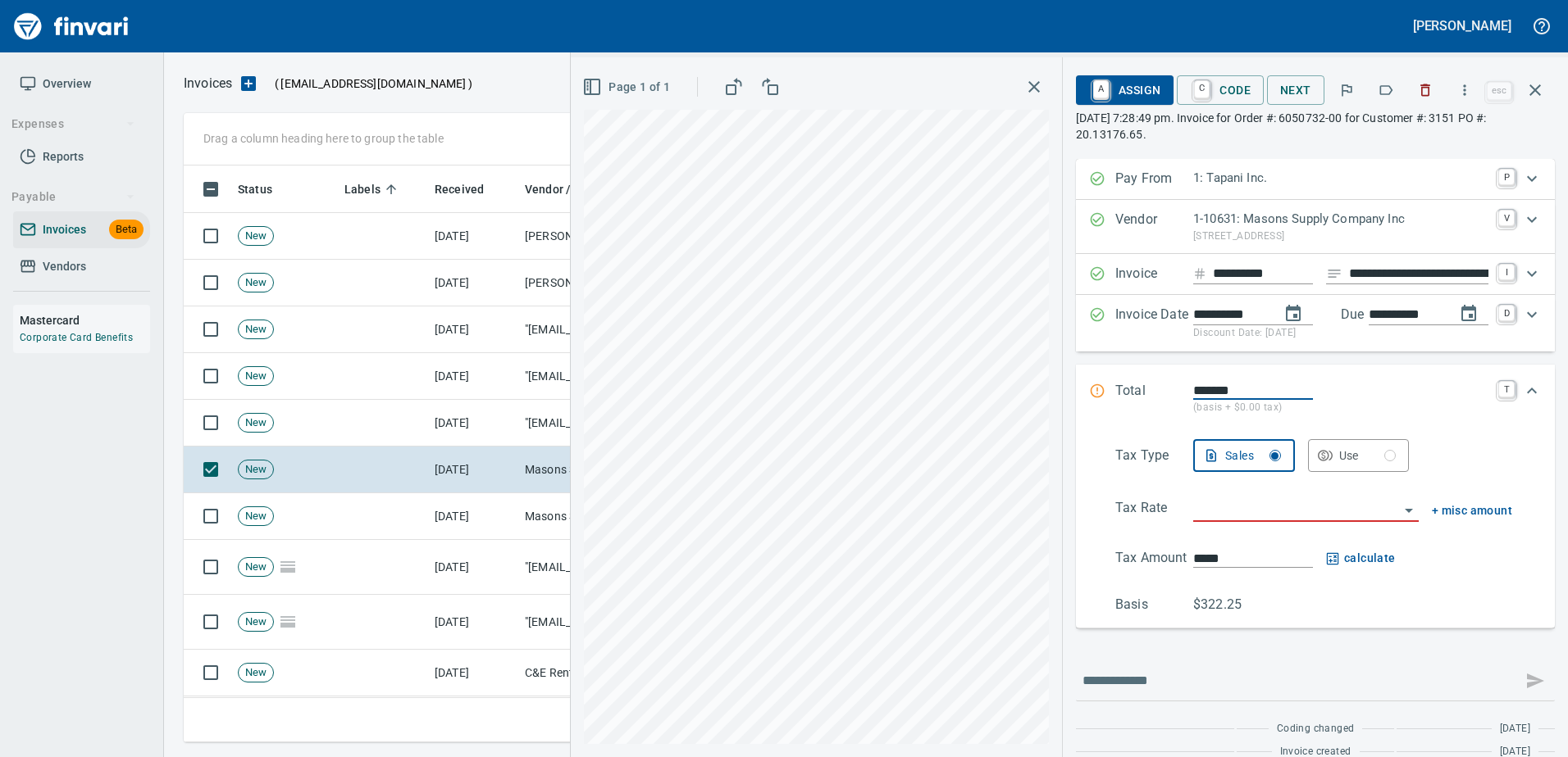
click at [1375, 78] on button "button" at bounding box center [1385, 89] width 36 height 36
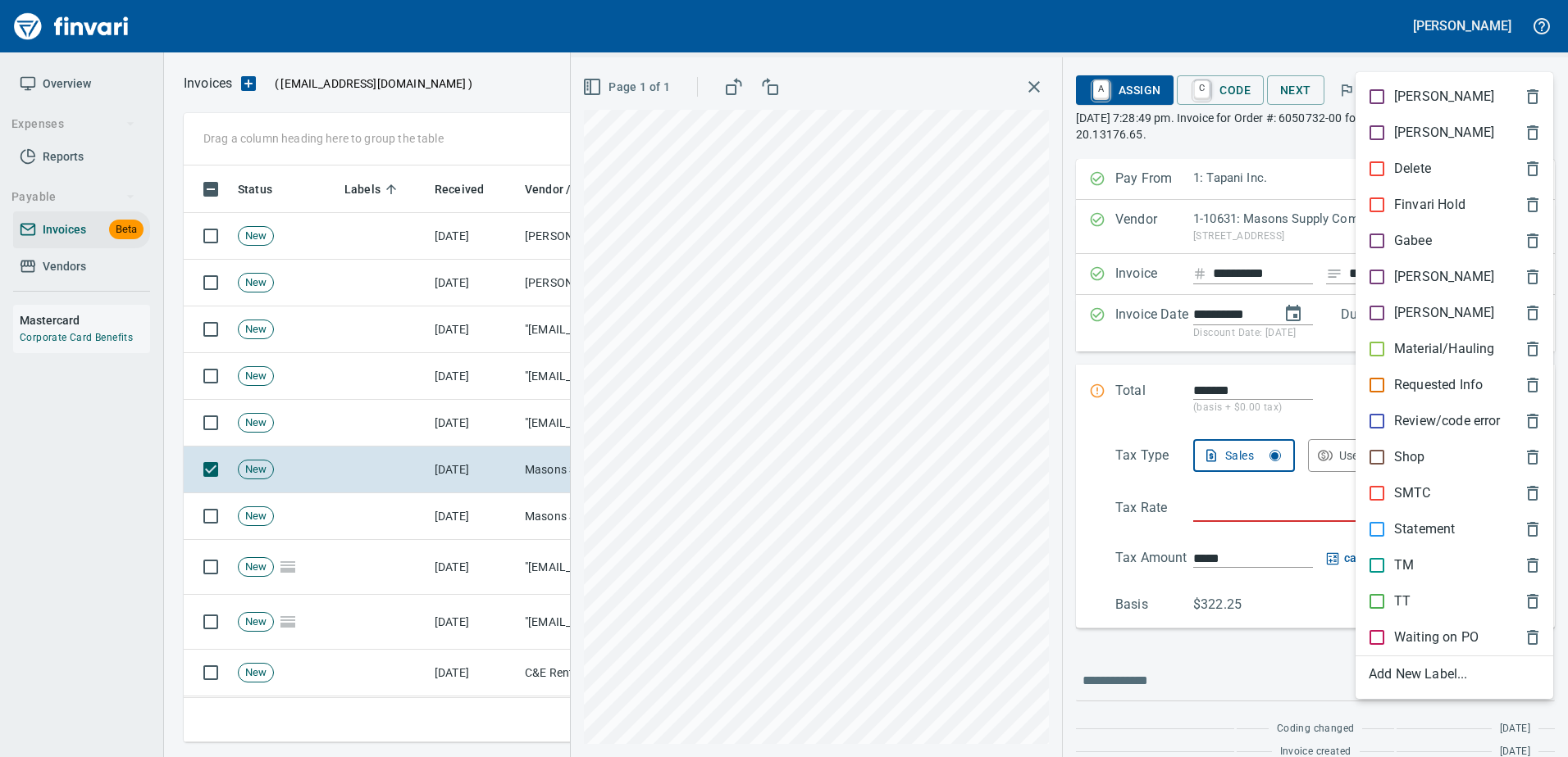
scroll to position [553, 1339]
click at [1417, 501] on p "SMTC" at bounding box center [1412, 493] width 37 height 19
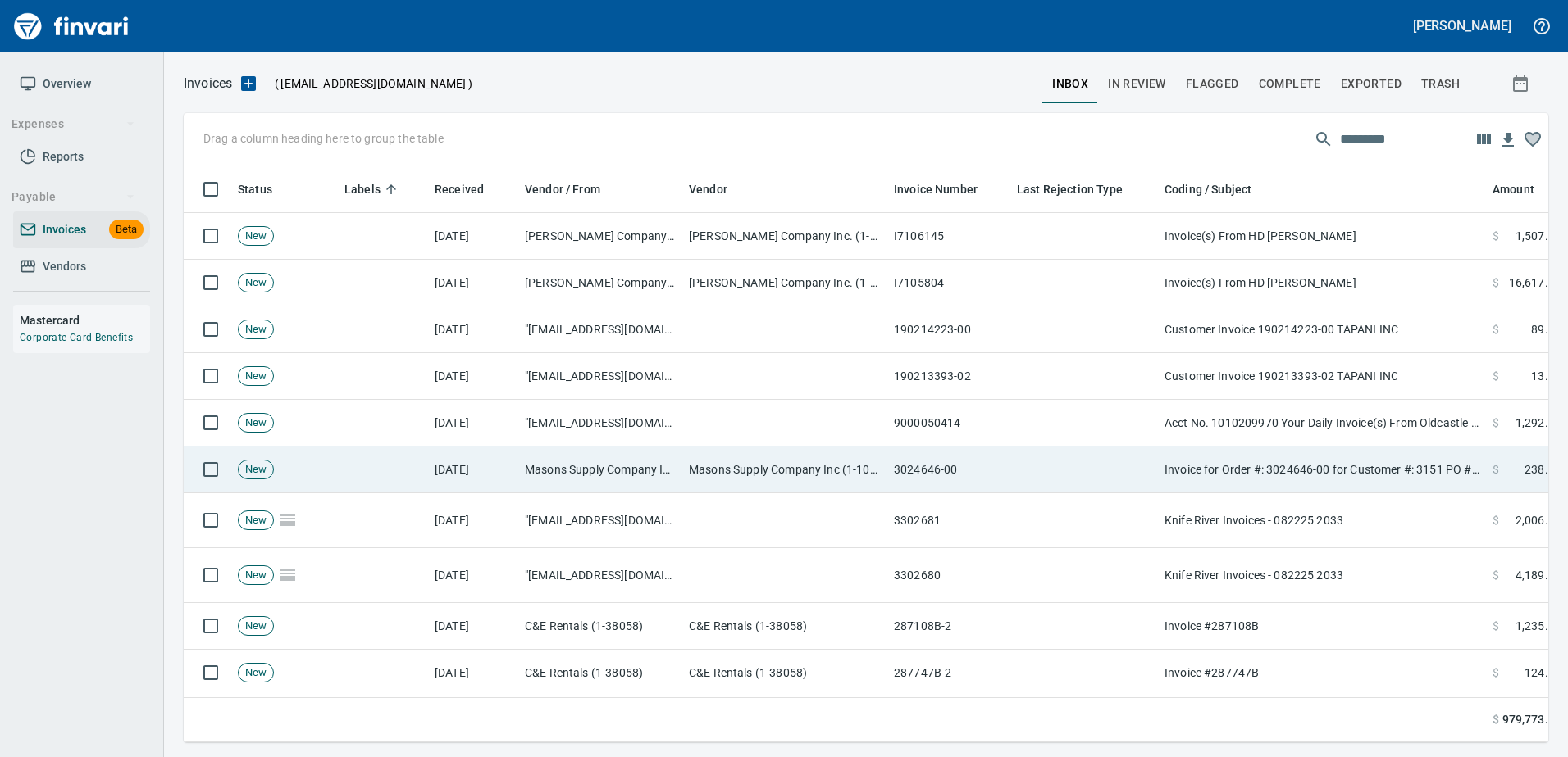
click at [1394, 452] on td "Invoice for Order #: 3024646-00 for Customer #: 3151 PO #: 222505" at bounding box center [1322, 470] width 328 height 47
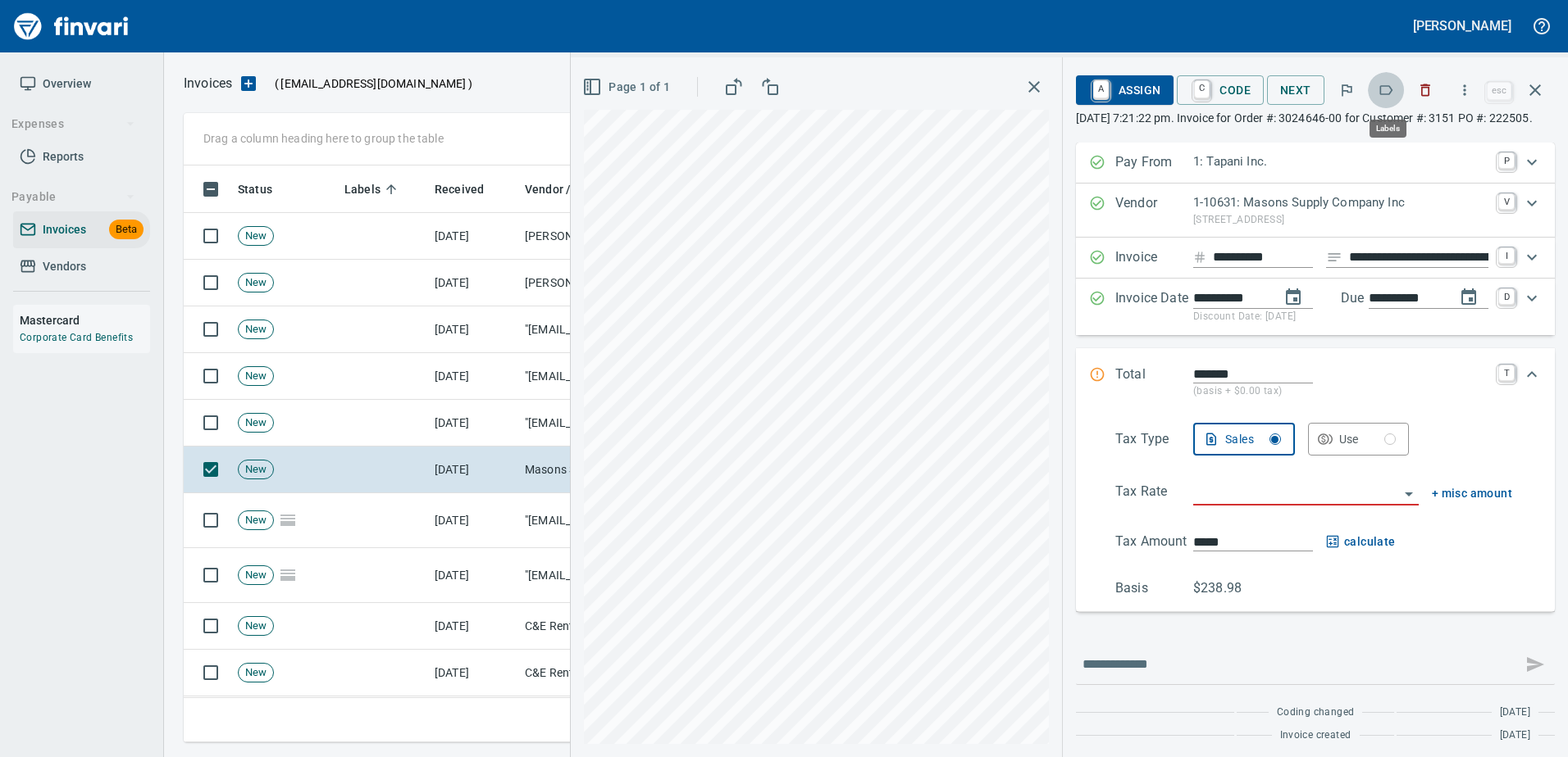
click at [1386, 93] on icon "button" at bounding box center [1386, 90] width 17 height 17
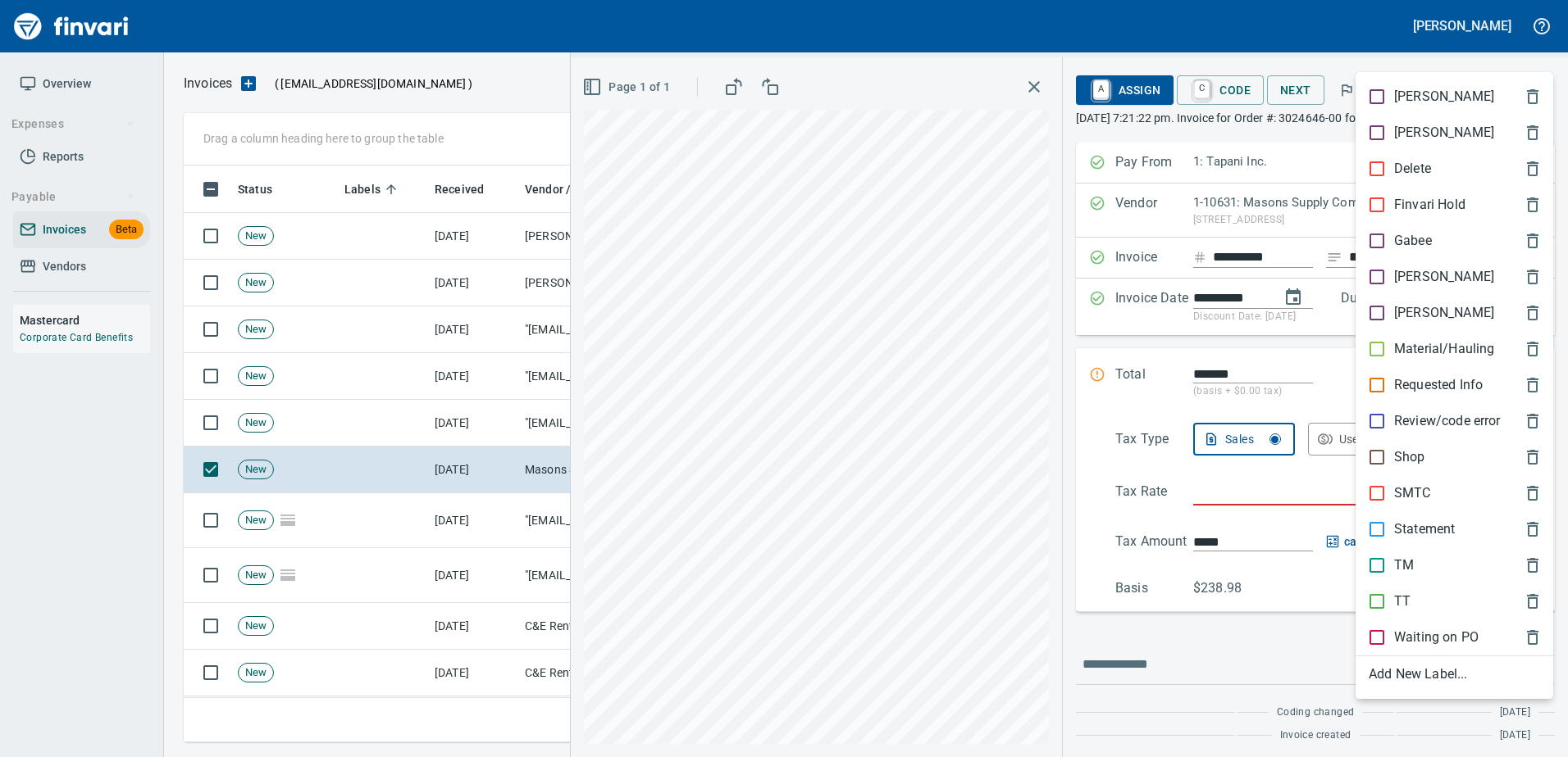
click at [1400, 269] on p "[PERSON_NAME]" at bounding box center [1444, 276] width 100 height 19
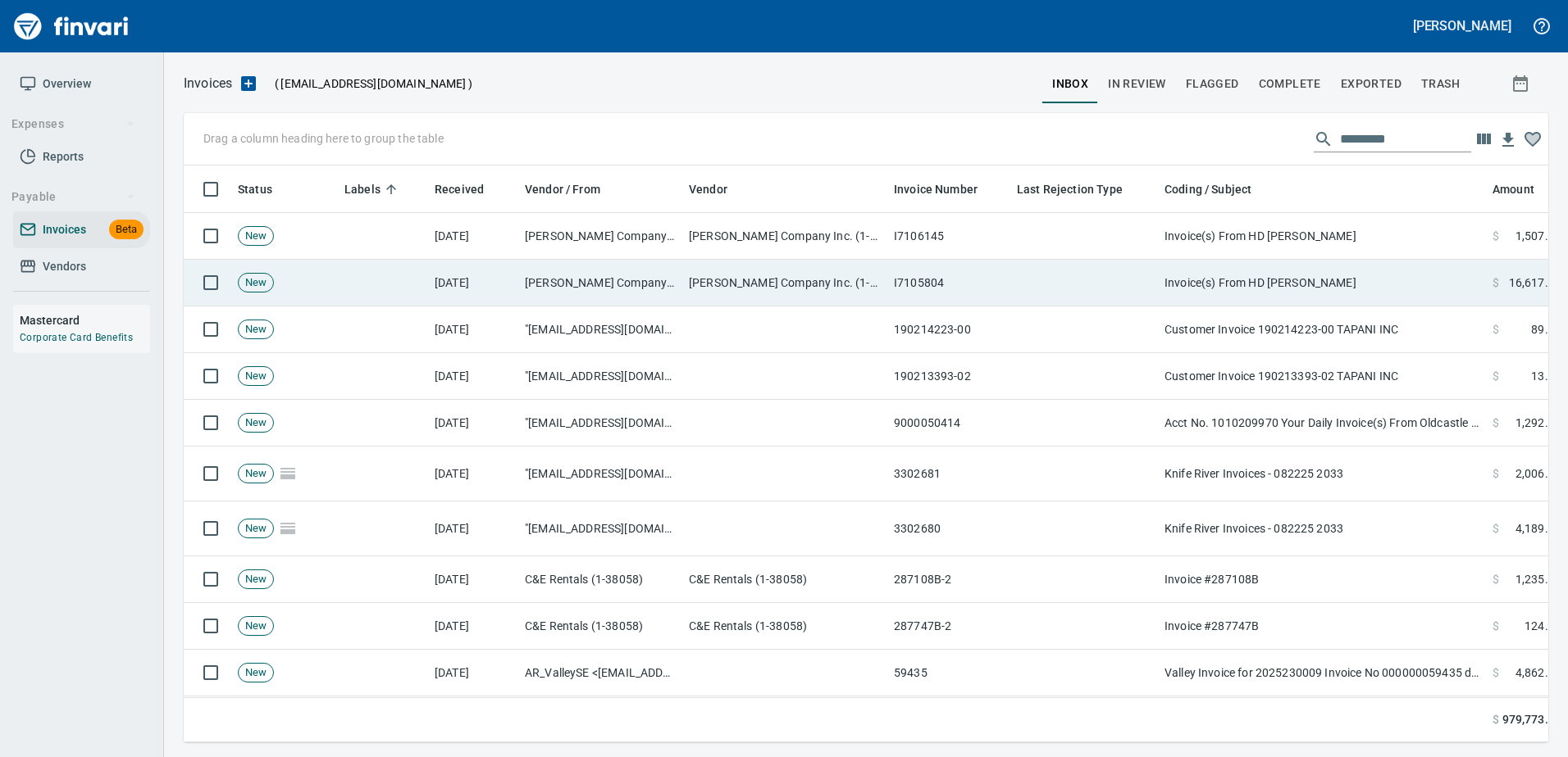
click at [1354, 285] on td "Invoice(s) From HD [PERSON_NAME]" at bounding box center [1322, 283] width 328 height 47
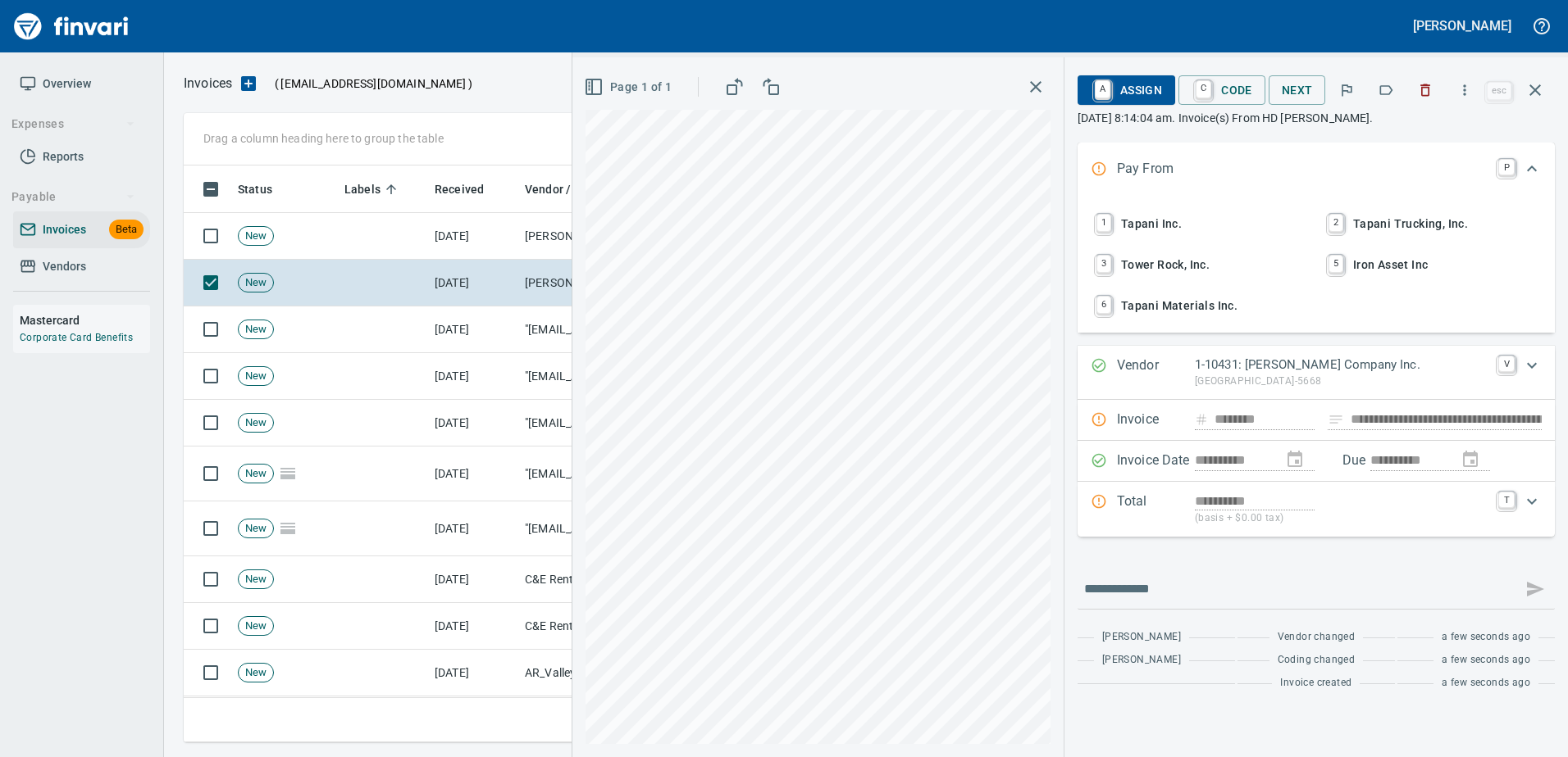
click at [1404, 96] on button "button" at bounding box center [1385, 89] width 36 height 36
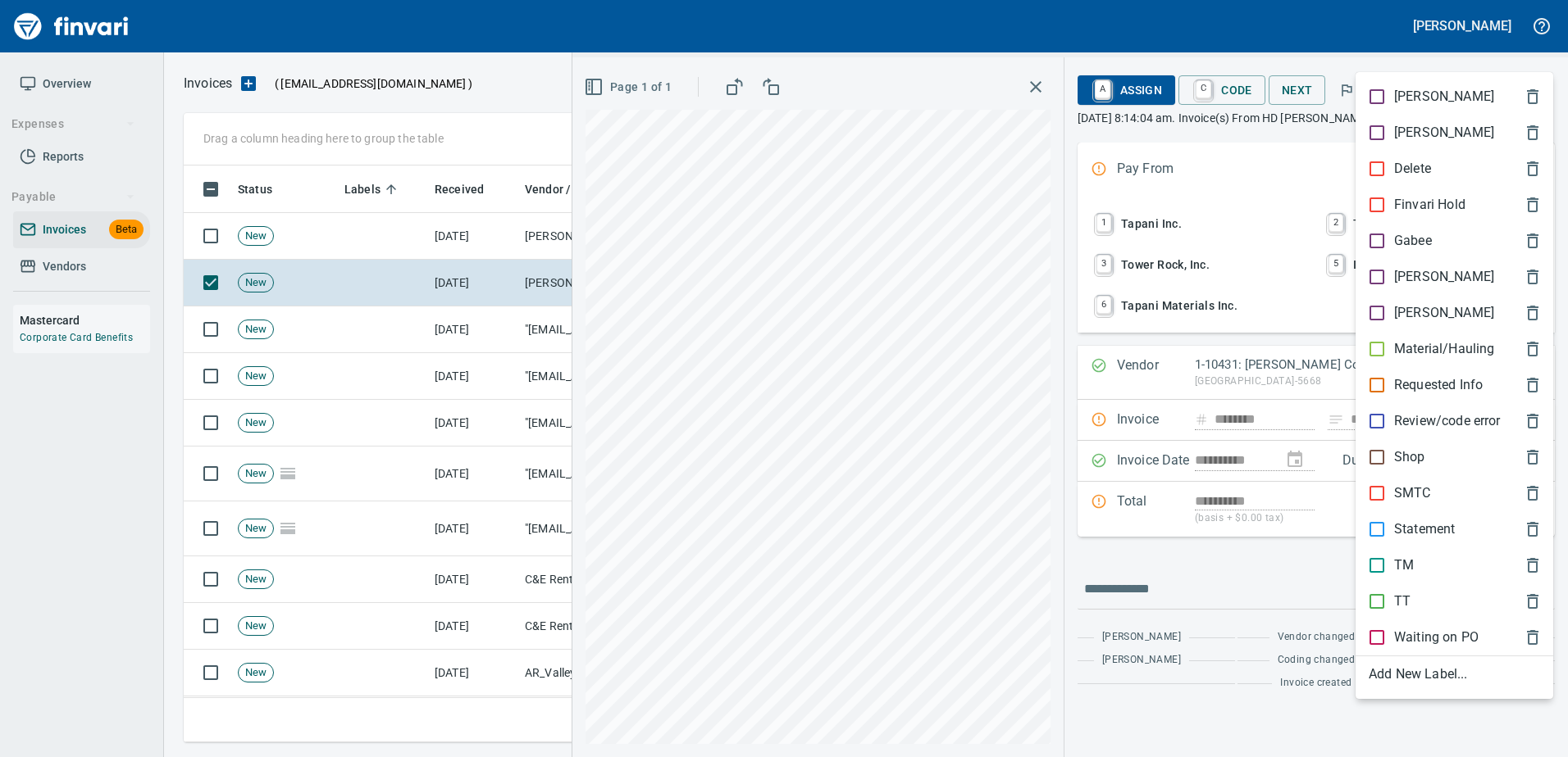
click at [1411, 278] on p "[PERSON_NAME]" at bounding box center [1444, 276] width 100 height 19
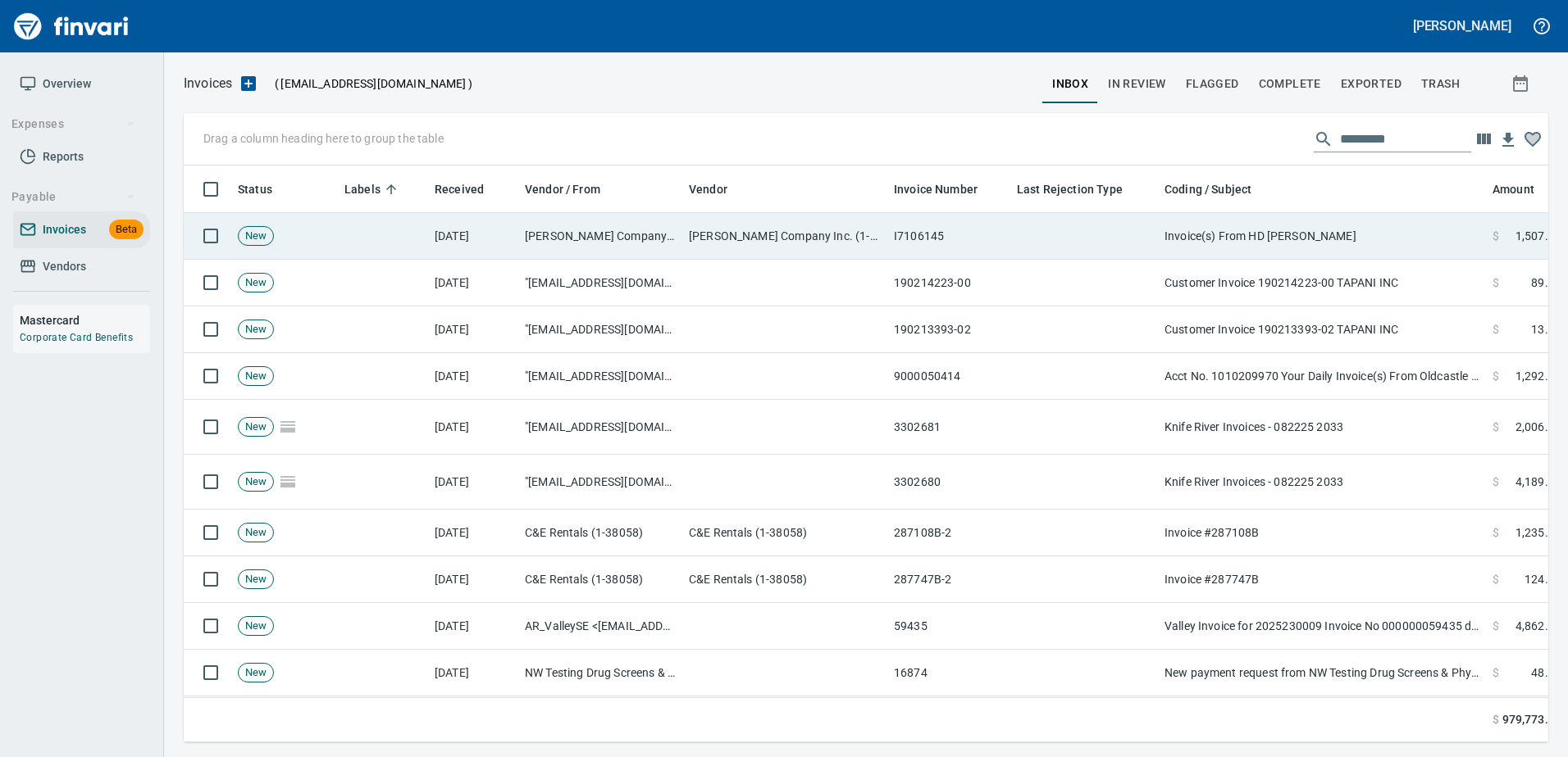
click at [1344, 227] on td "Invoice(s) From HD [PERSON_NAME]" at bounding box center [1322, 236] width 328 height 47
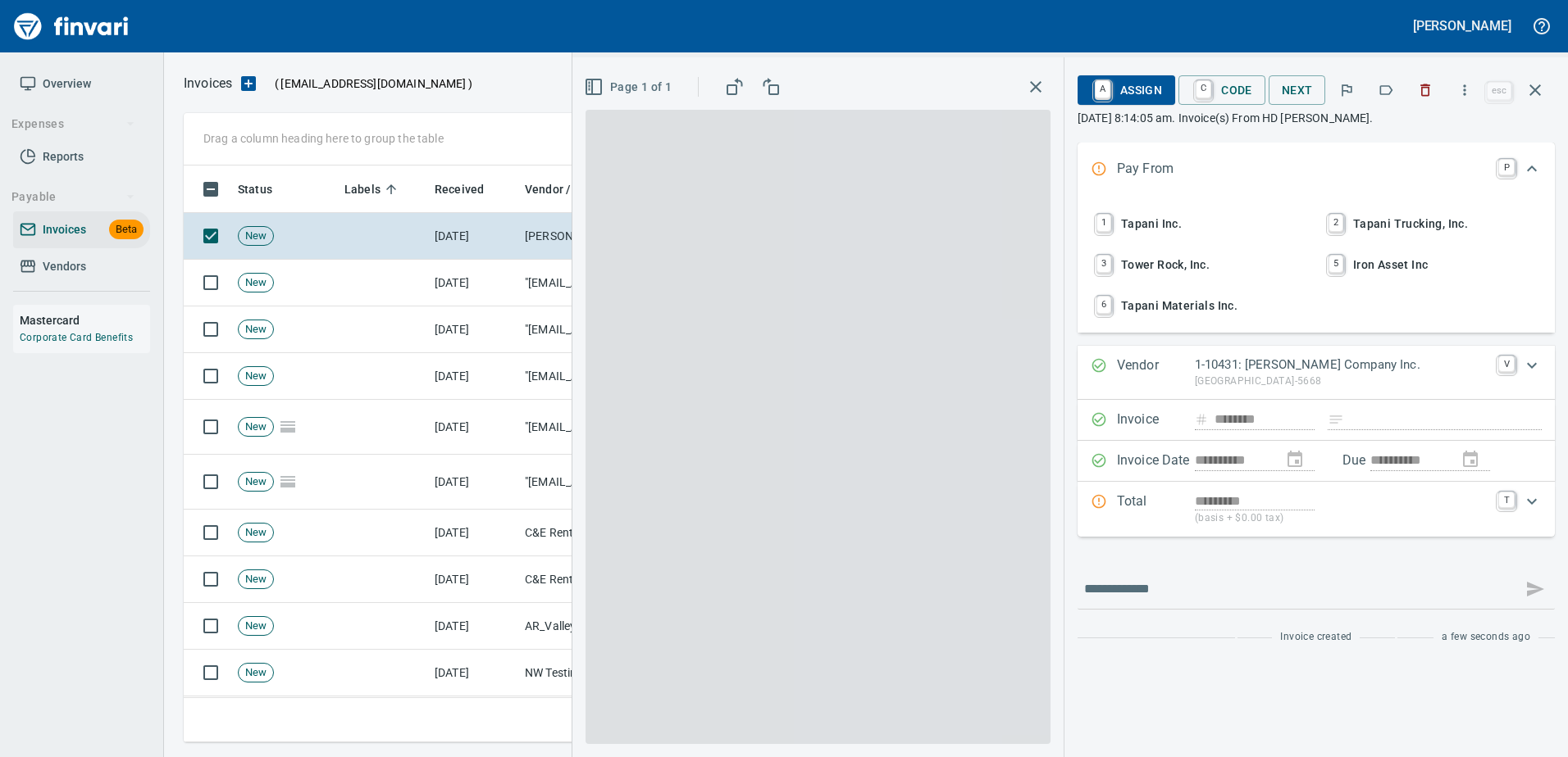
scroll to position [553, 1339]
click at [1390, 82] on icon "button" at bounding box center [1386, 90] width 17 height 17
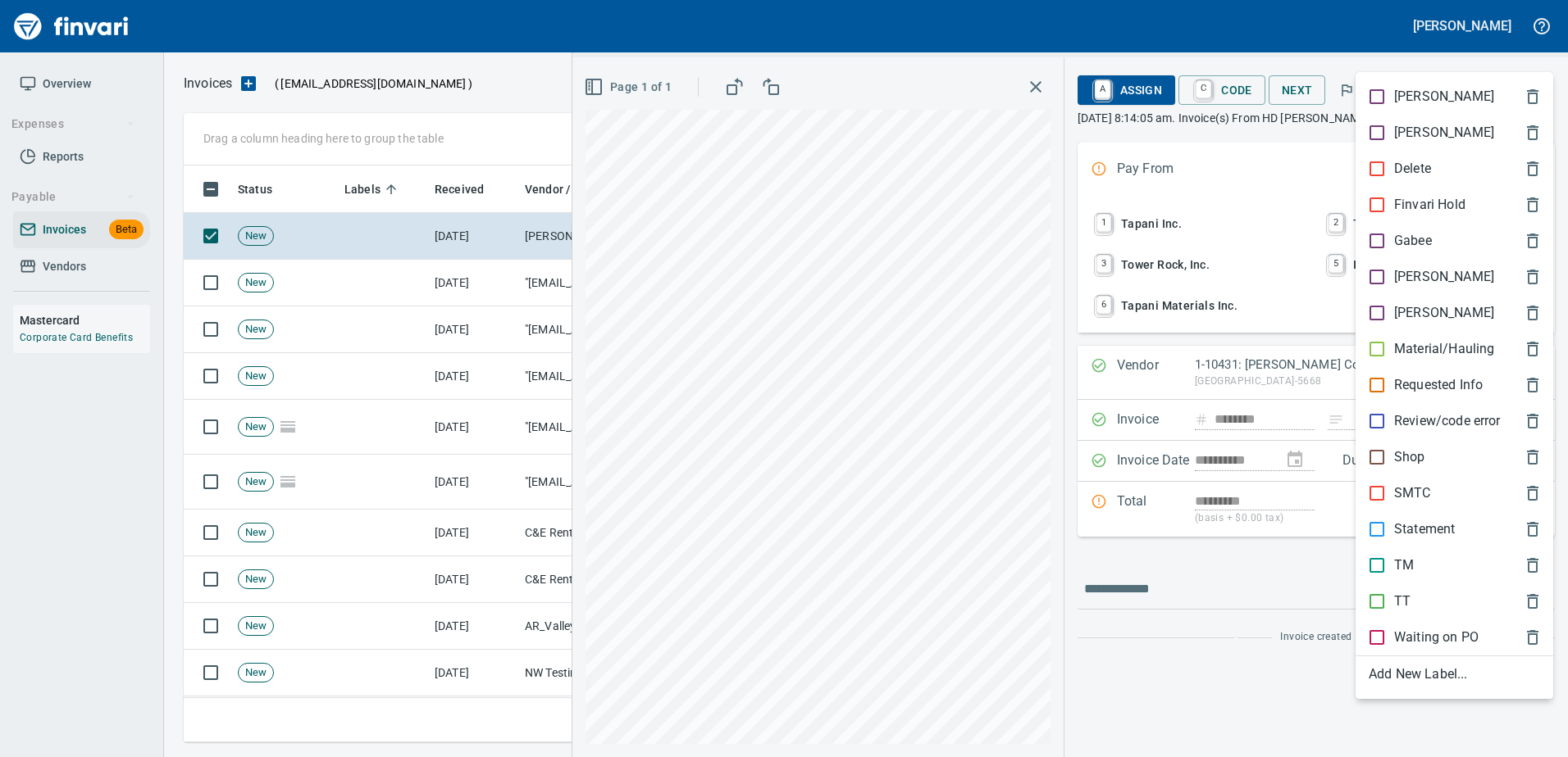
click at [1419, 271] on p "[PERSON_NAME]" at bounding box center [1444, 276] width 100 height 19
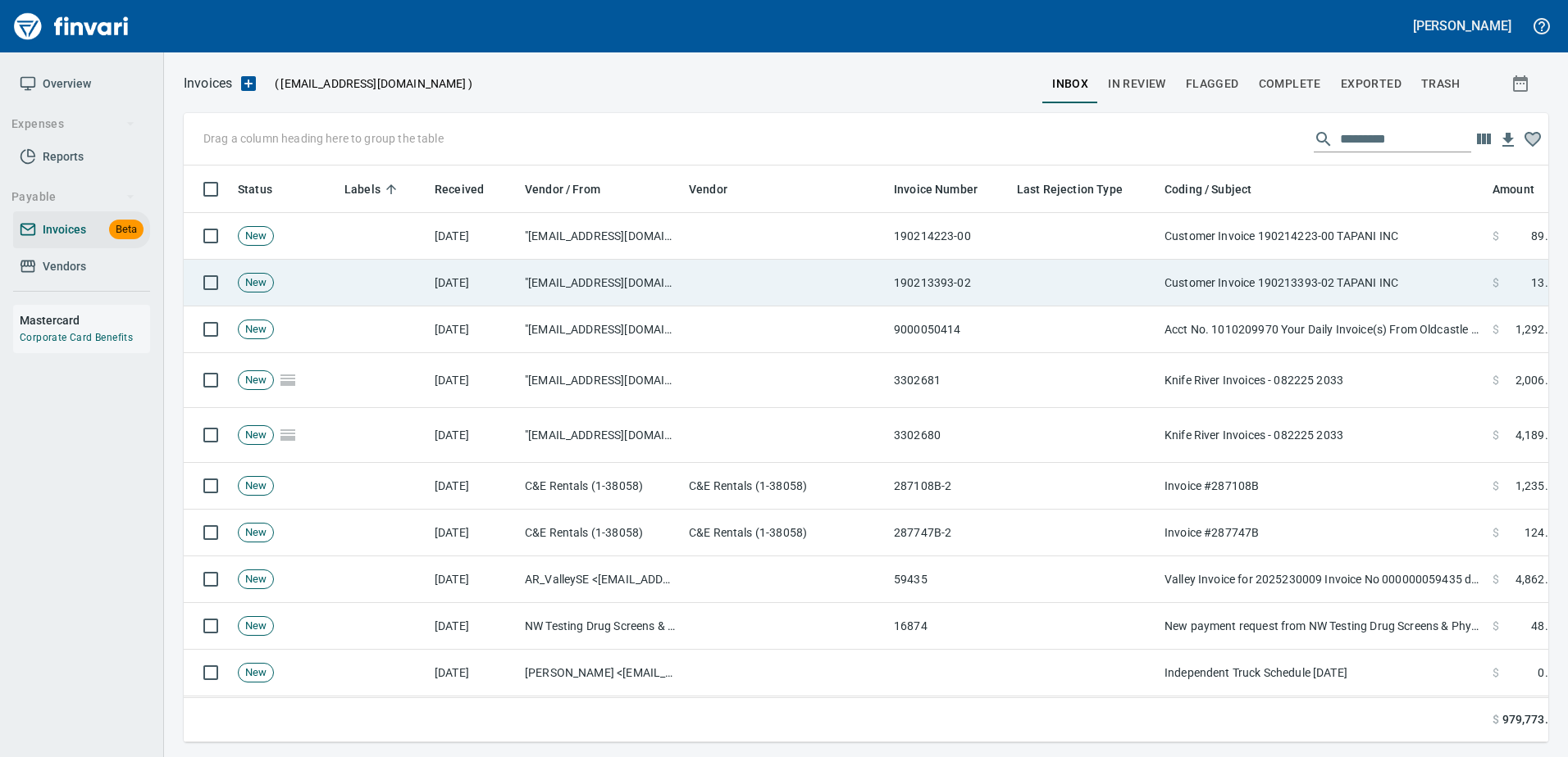
click at [1398, 270] on td "Customer Invoice 190213393-02 TAPANI INC" at bounding box center [1322, 283] width 328 height 47
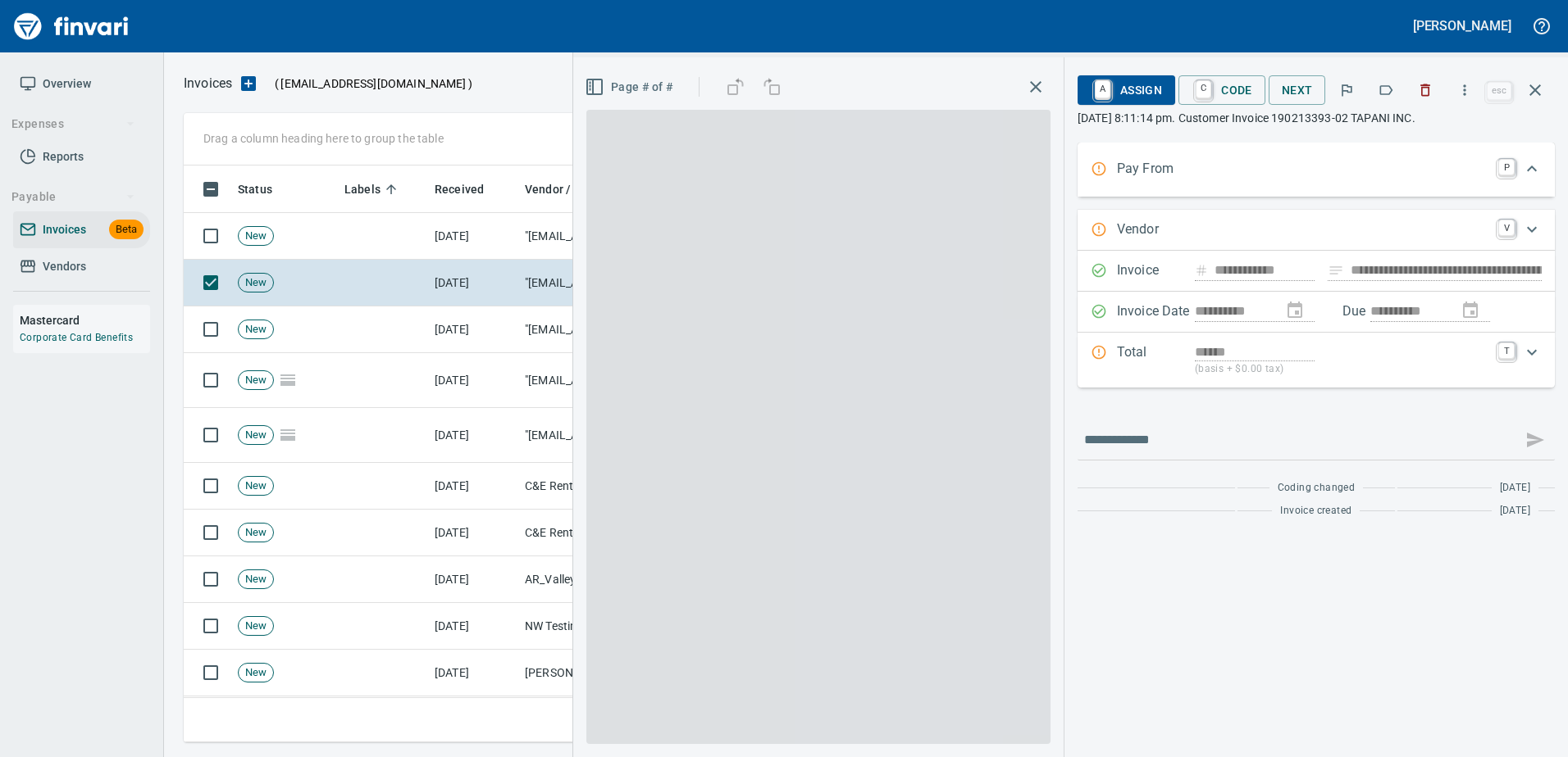
type input "**********"
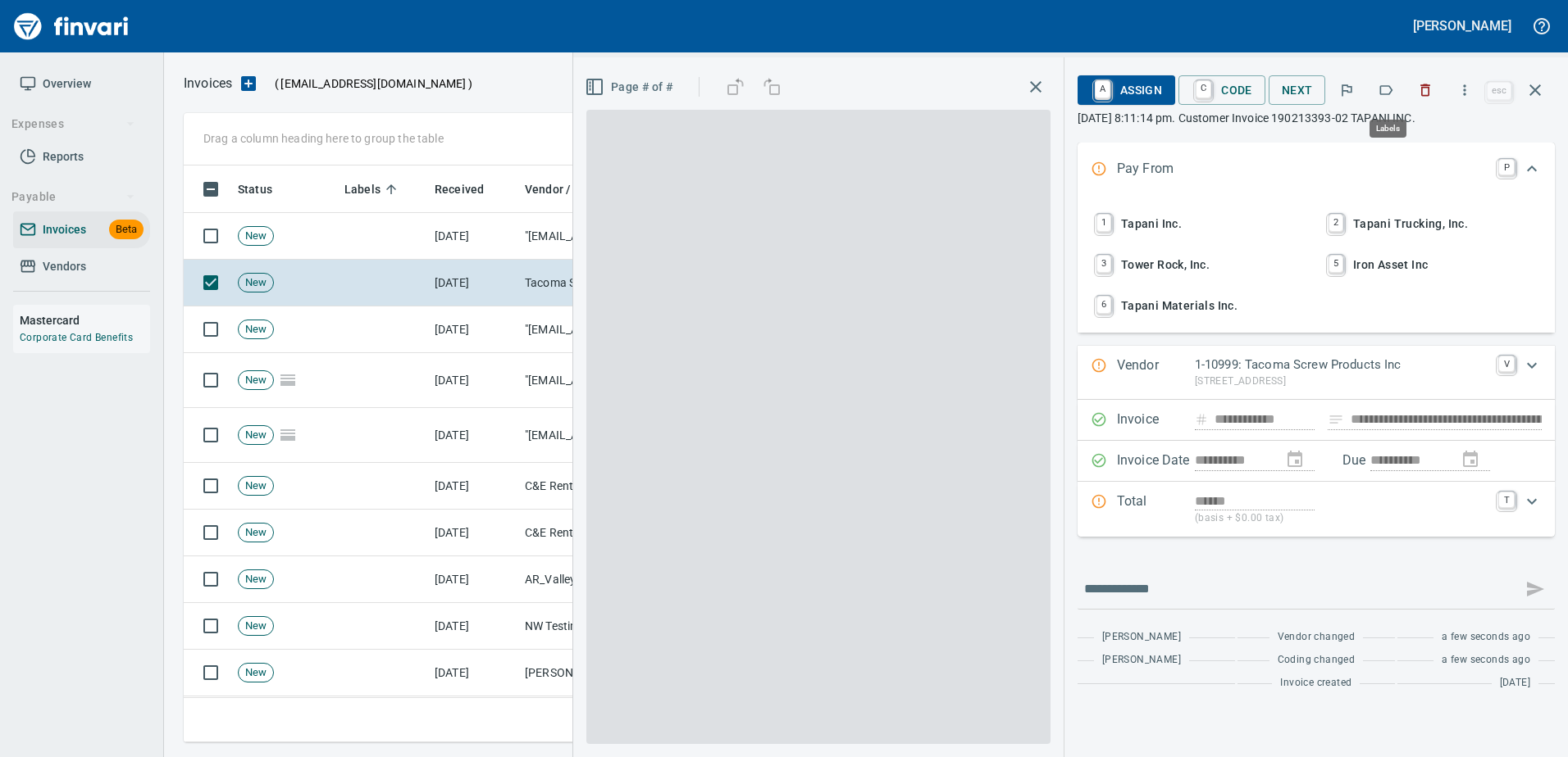
click at [1385, 85] on icon "button" at bounding box center [1386, 90] width 17 height 17
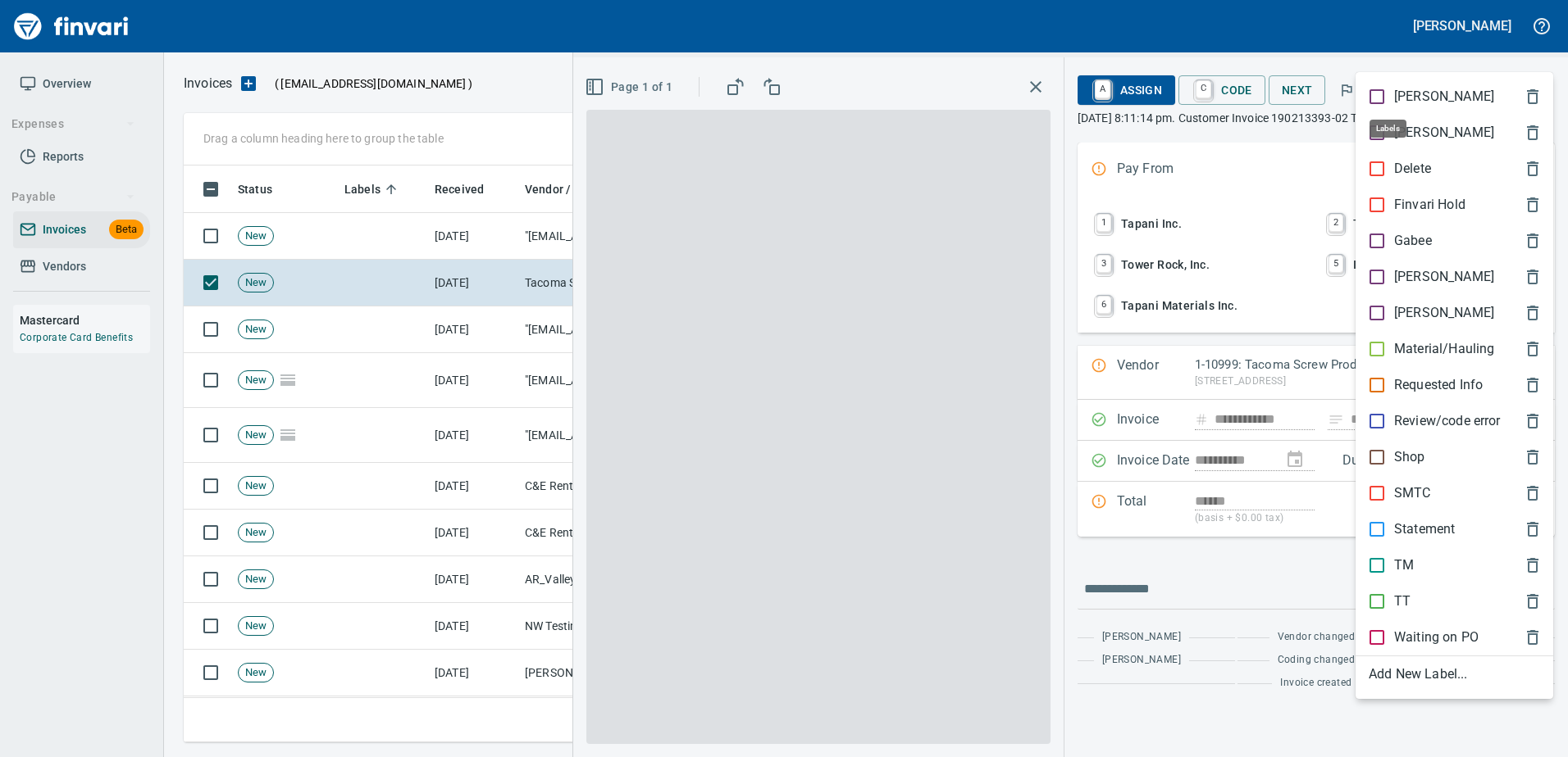
scroll to position [553, 1339]
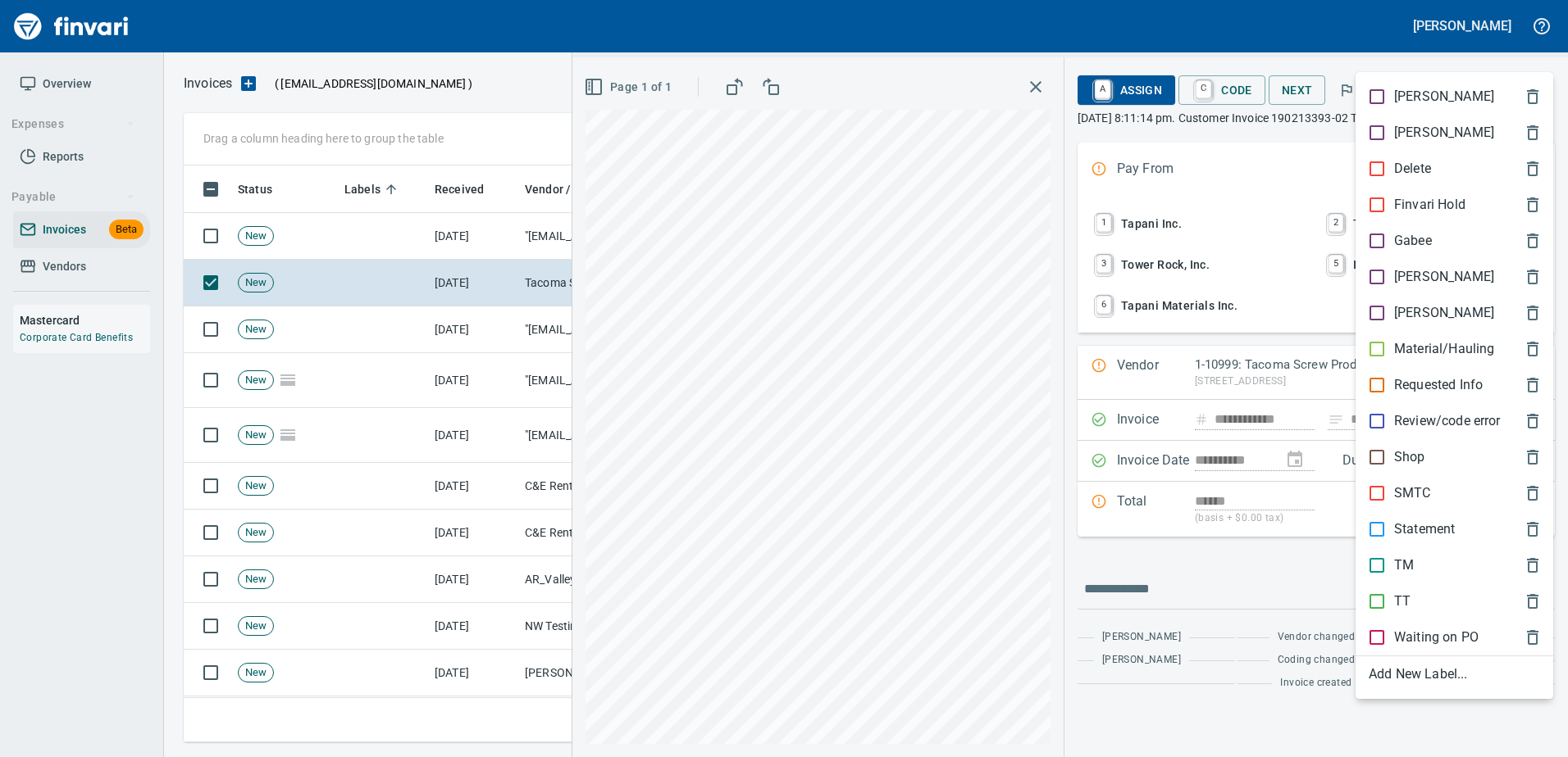
click at [1432, 448] on span "Shop" at bounding box center [1441, 457] width 146 height 19
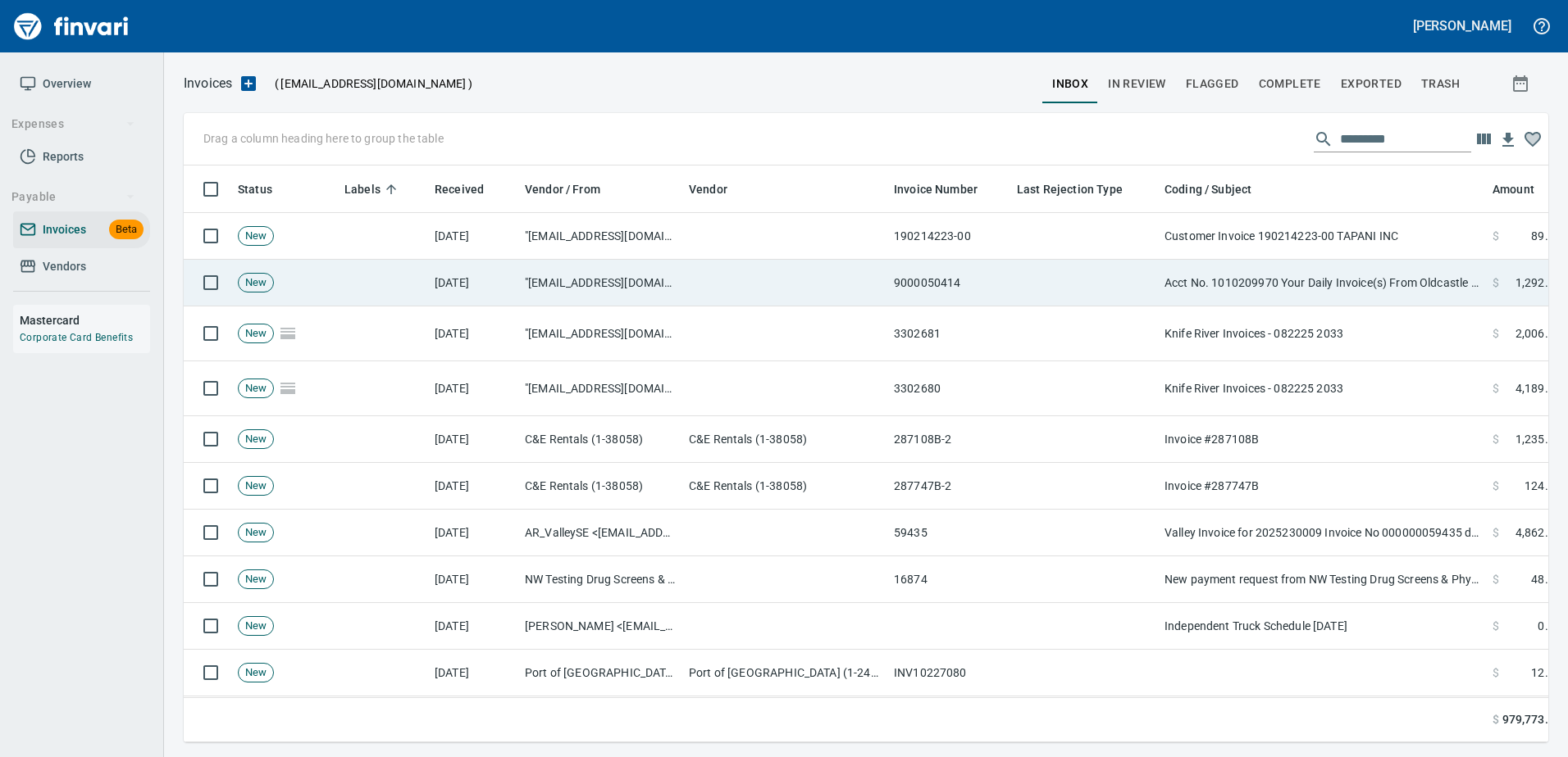
click at [1412, 302] on td "Acct No. 1010209970 Your Daily Invoice(s) From Oldcastle Infrastructure, Inc." at bounding box center [1322, 283] width 328 height 47
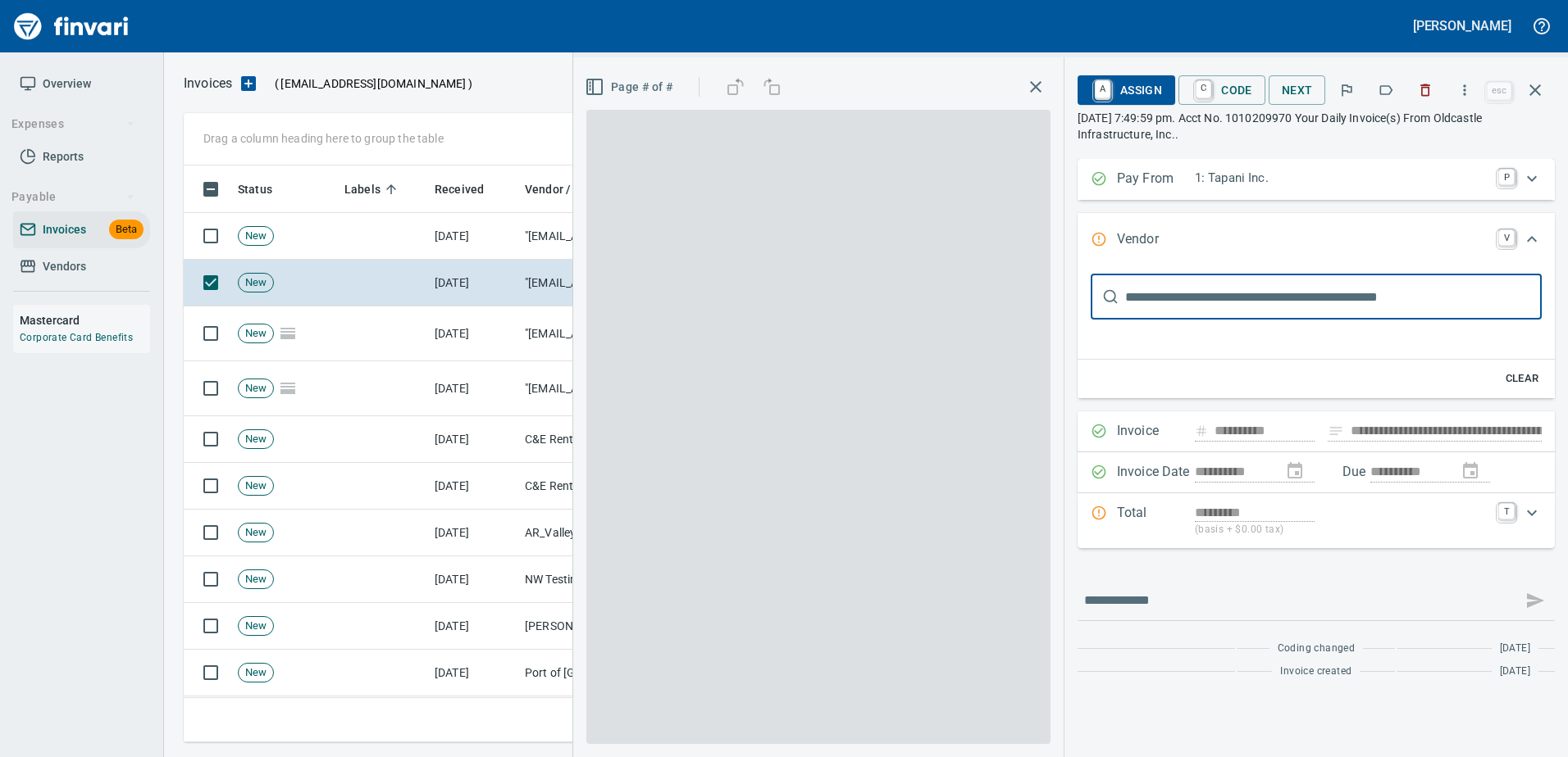
type input "**********"
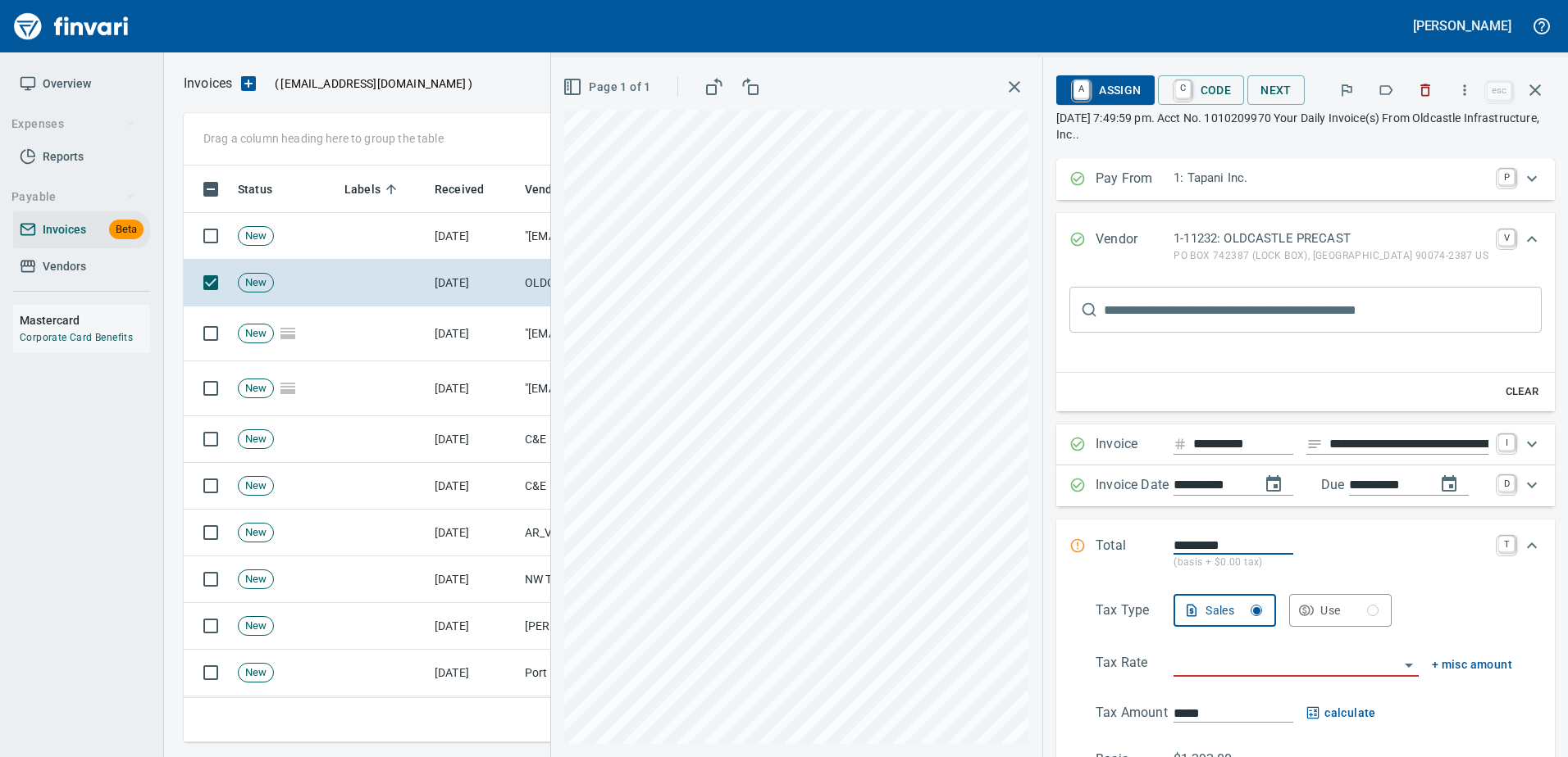
click at [1382, 89] on icon "button" at bounding box center [1386, 90] width 17 height 17
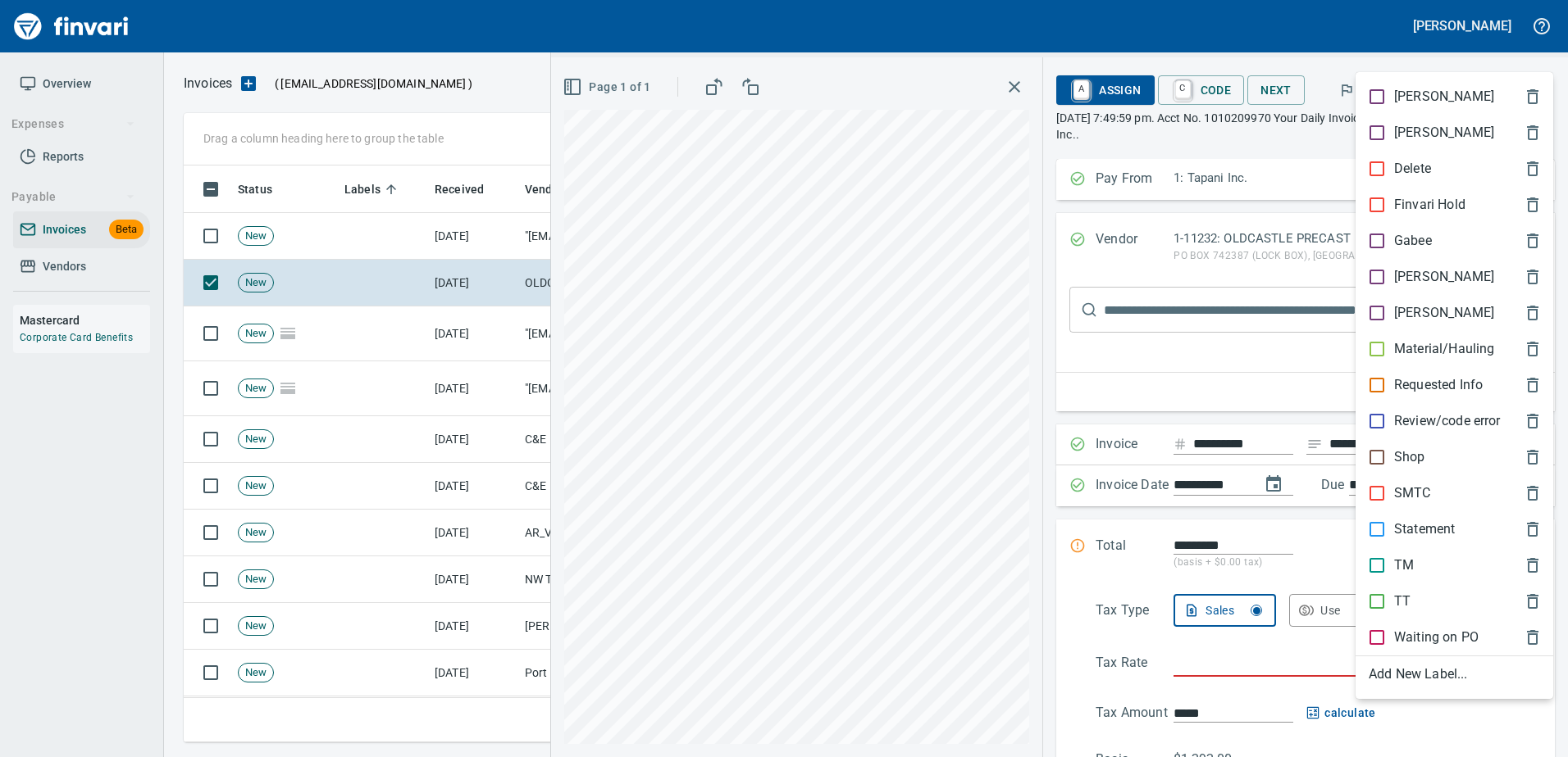
click at [1416, 272] on p "[PERSON_NAME]" at bounding box center [1444, 276] width 100 height 19
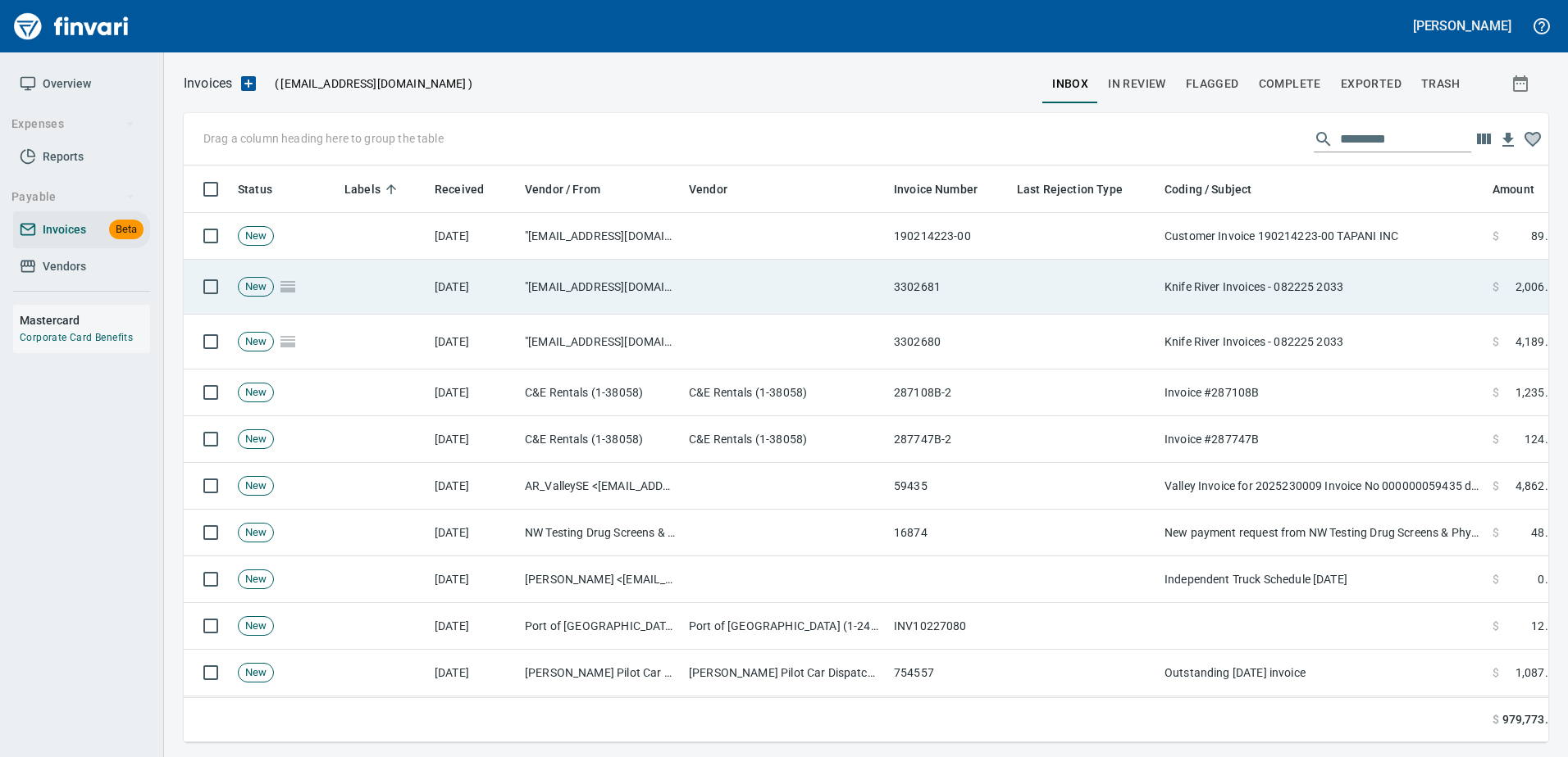
click at [1338, 289] on td "Knife River Invoices - 082225 2033" at bounding box center [1322, 287] width 328 height 55
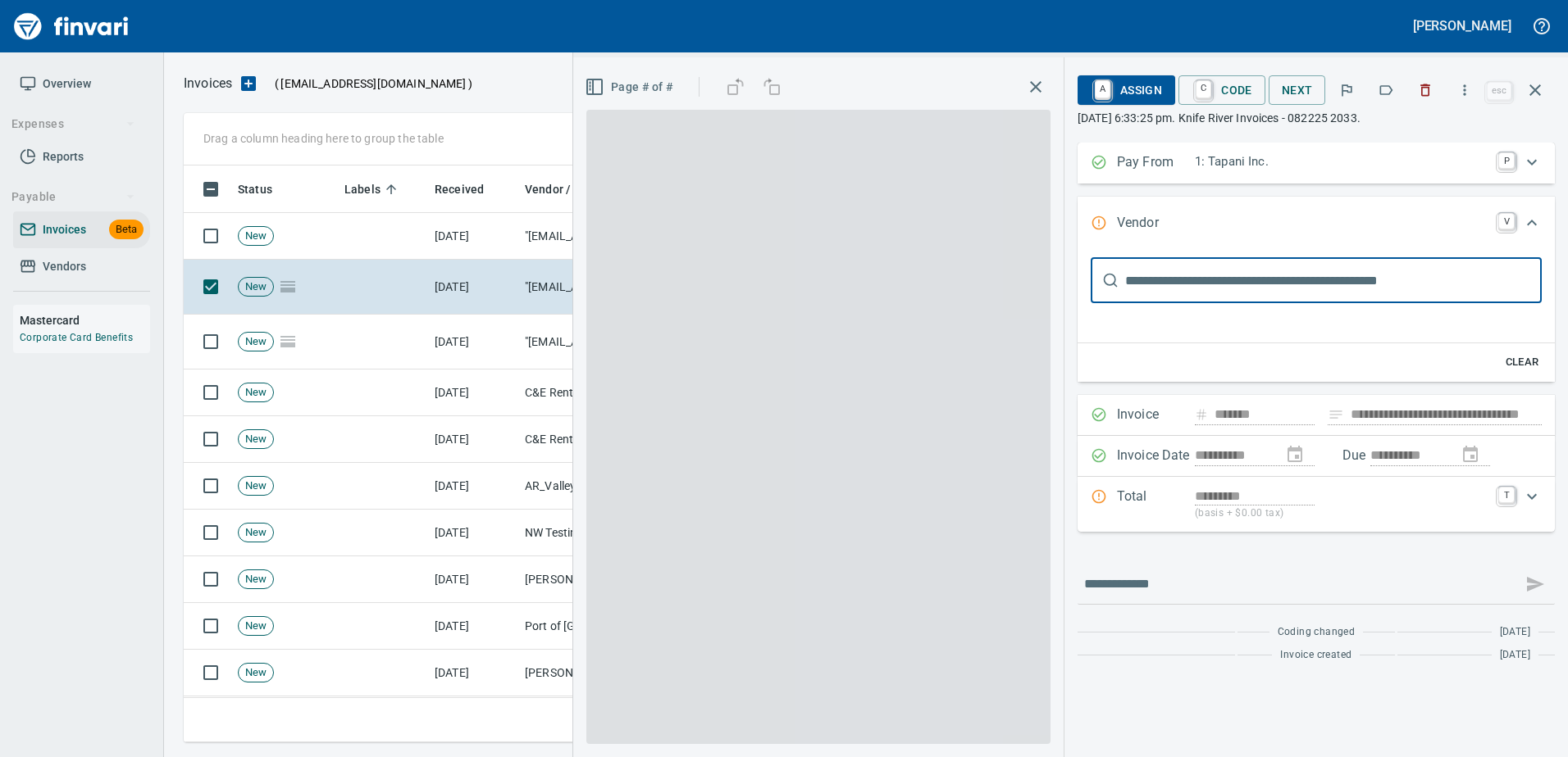
type input "**********"
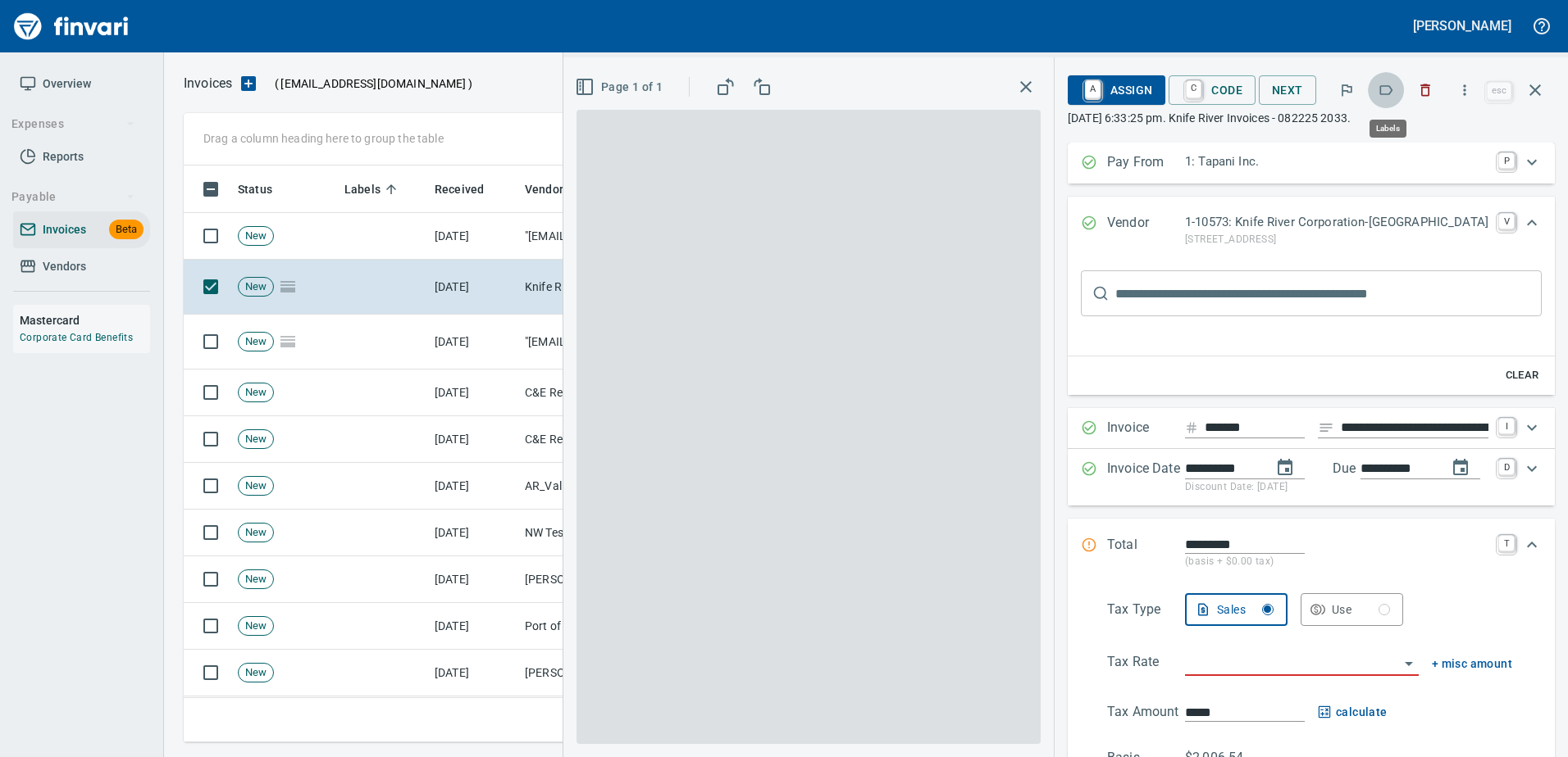
click at [1396, 99] on button "button" at bounding box center [1385, 89] width 36 height 36
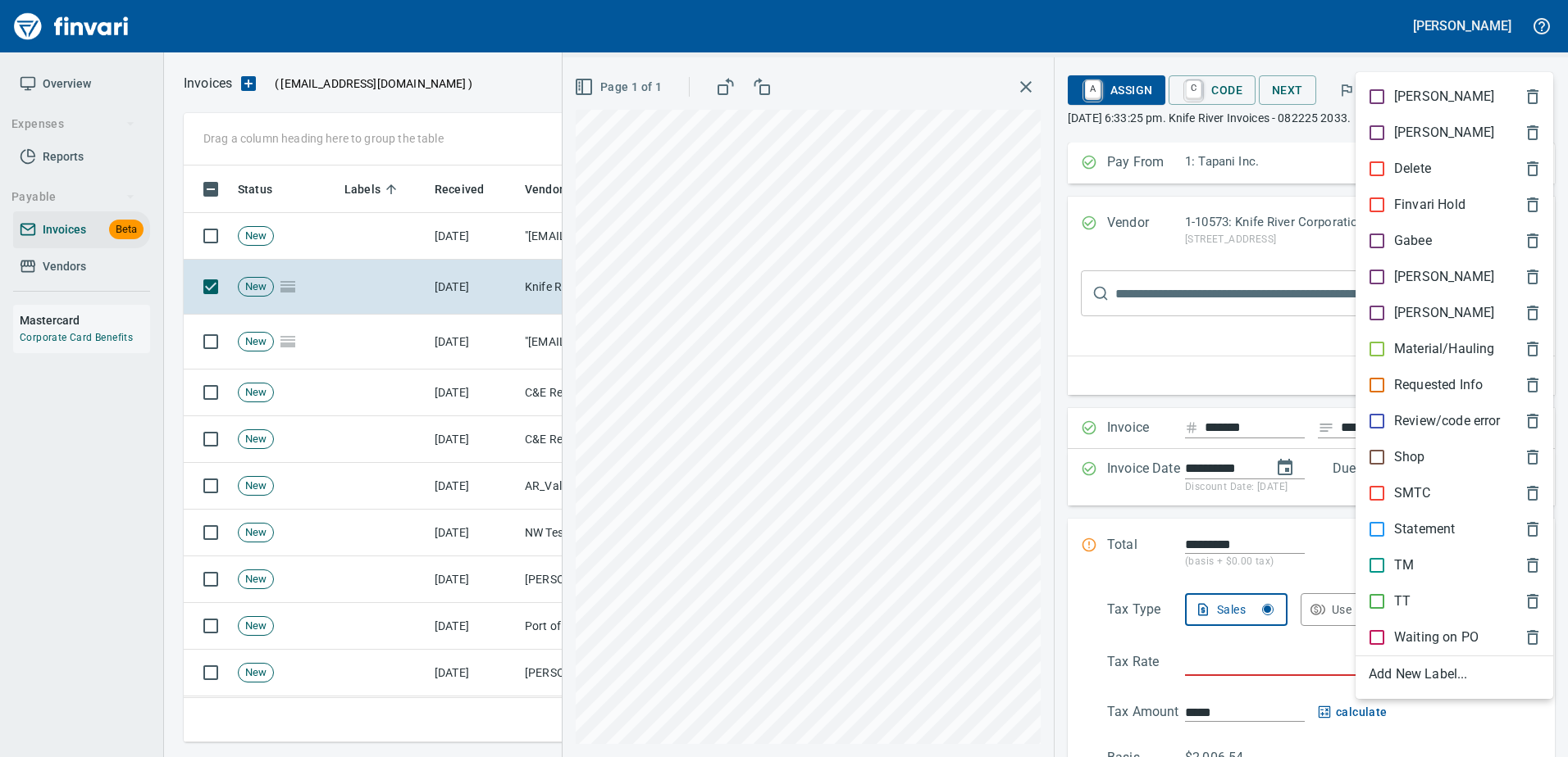
click at [1410, 340] on p "Material/Hauling" at bounding box center [1444, 348] width 100 height 19
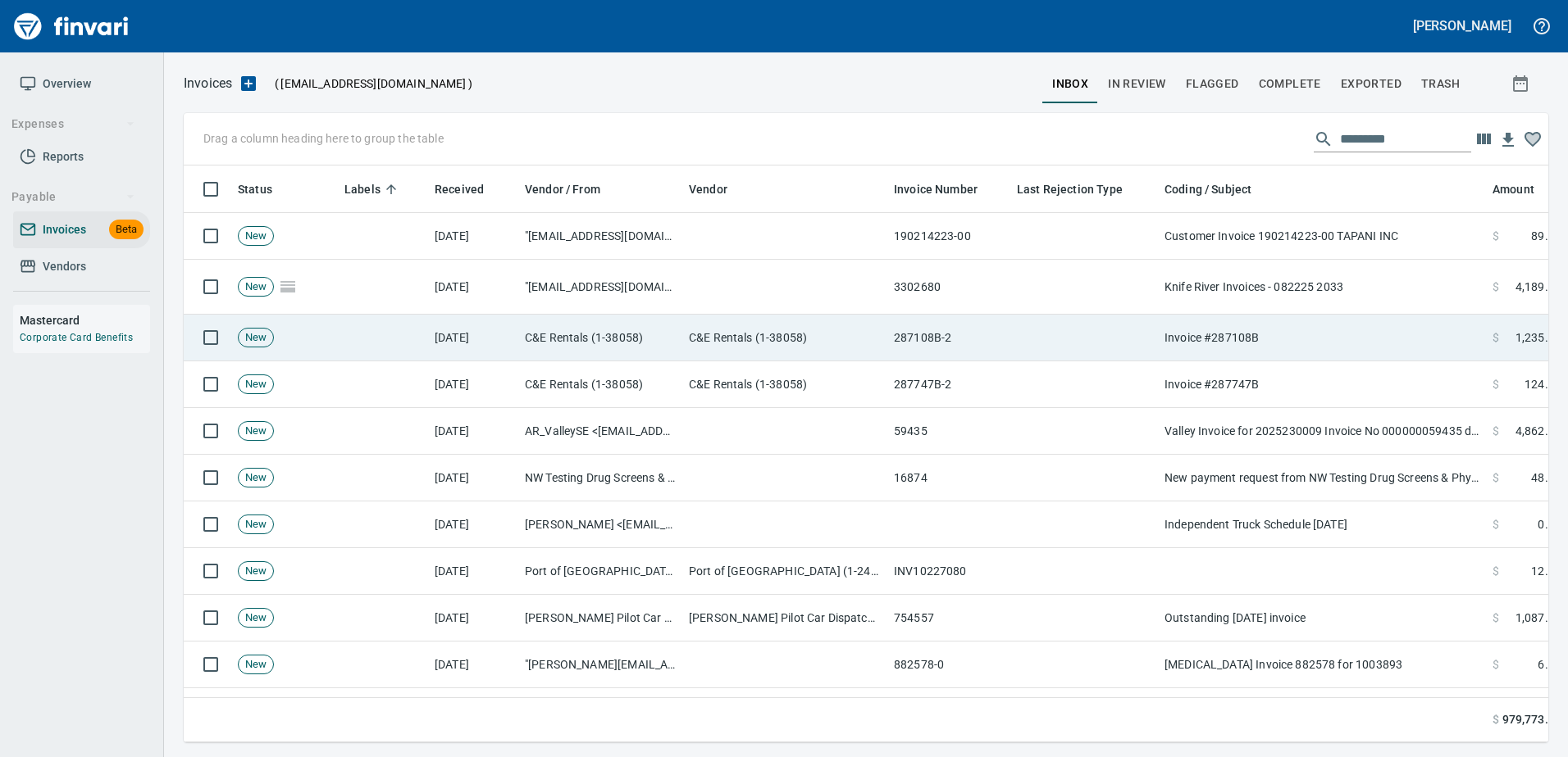
click at [1303, 348] on td "Invoice #287108B" at bounding box center [1322, 338] width 328 height 47
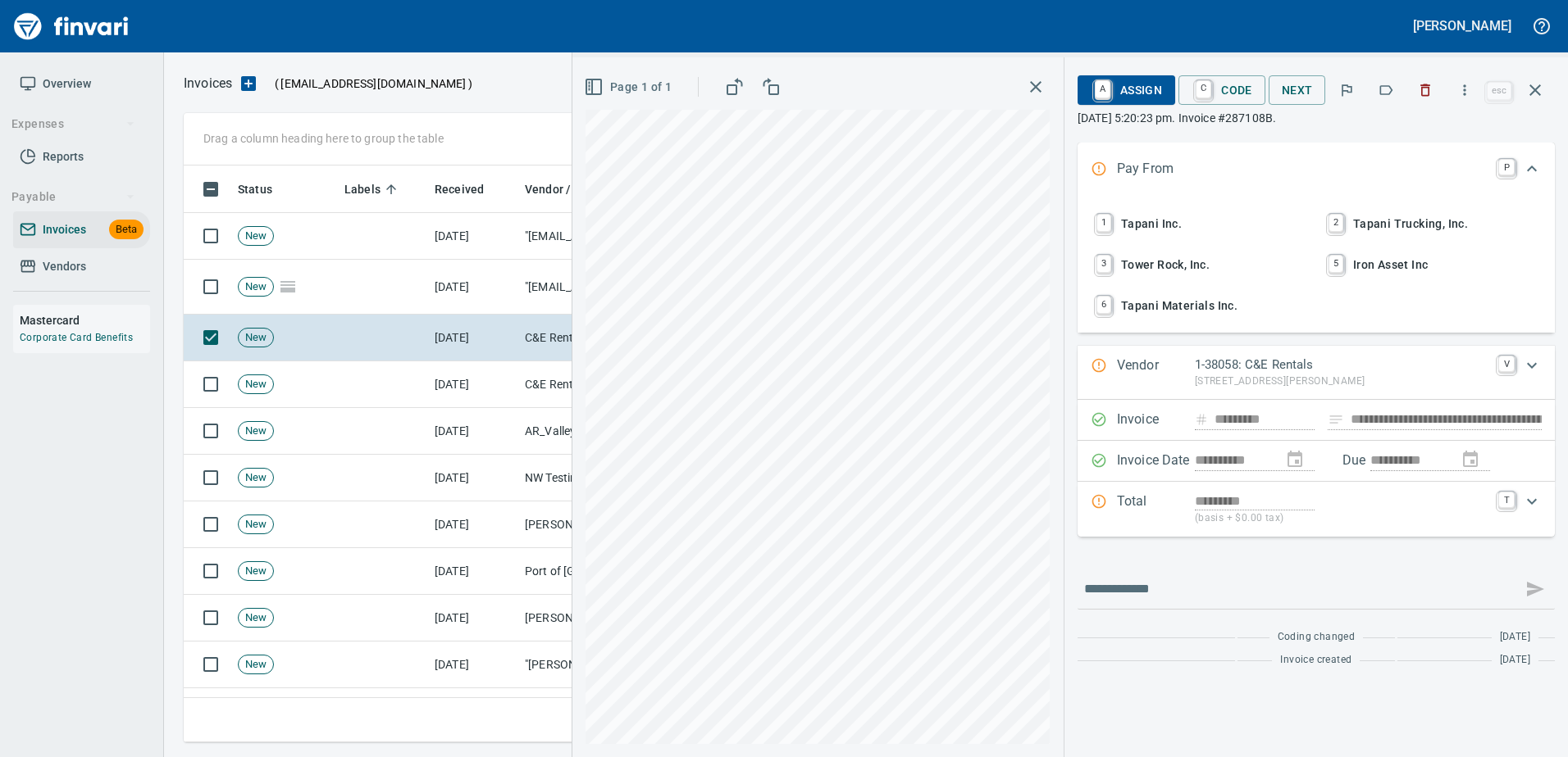
click at [1381, 87] on icon "button" at bounding box center [1386, 90] width 17 height 17
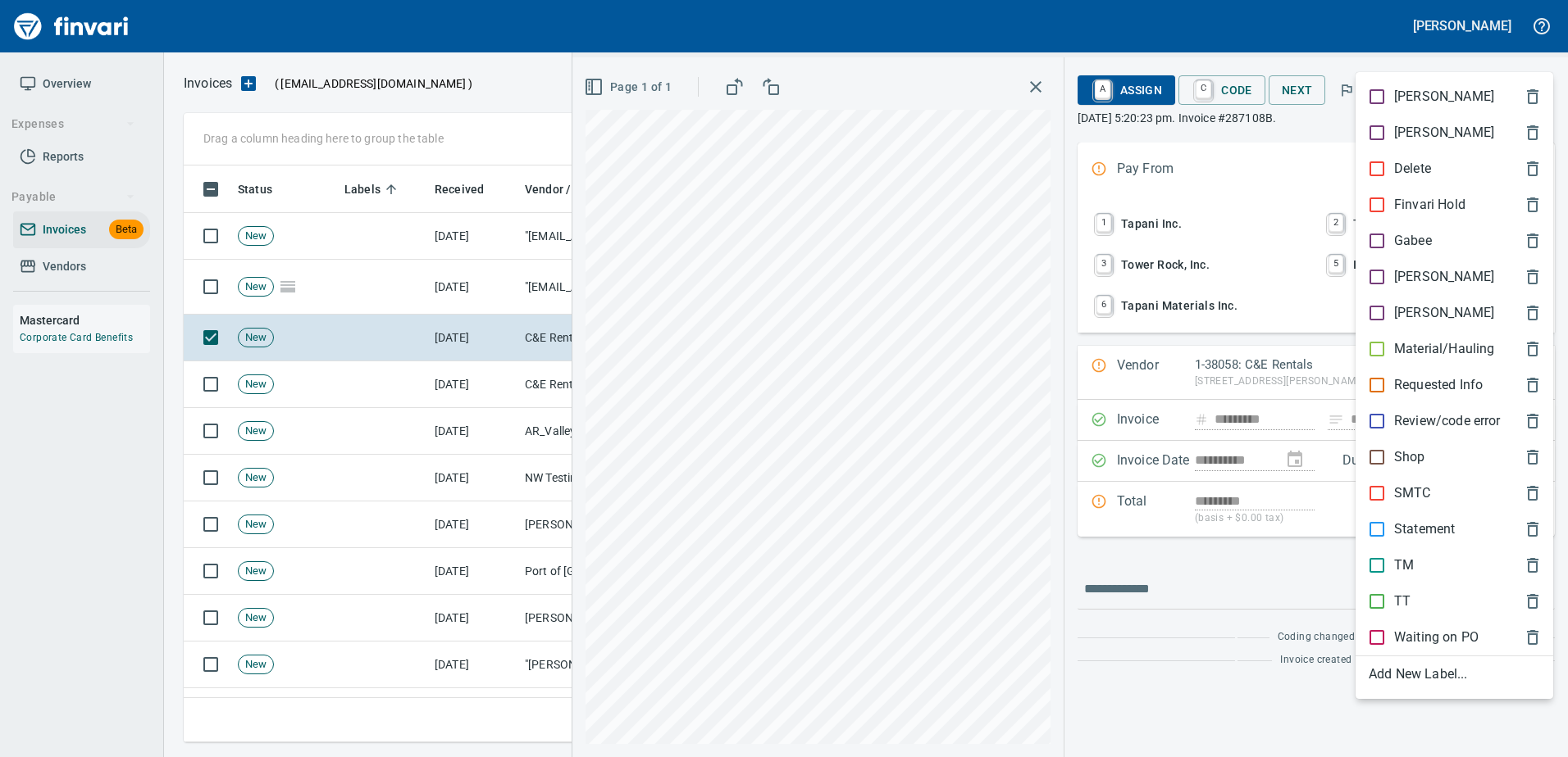
scroll to position [553, 1339]
click at [1402, 451] on p "Shop" at bounding box center [1410, 457] width 31 height 19
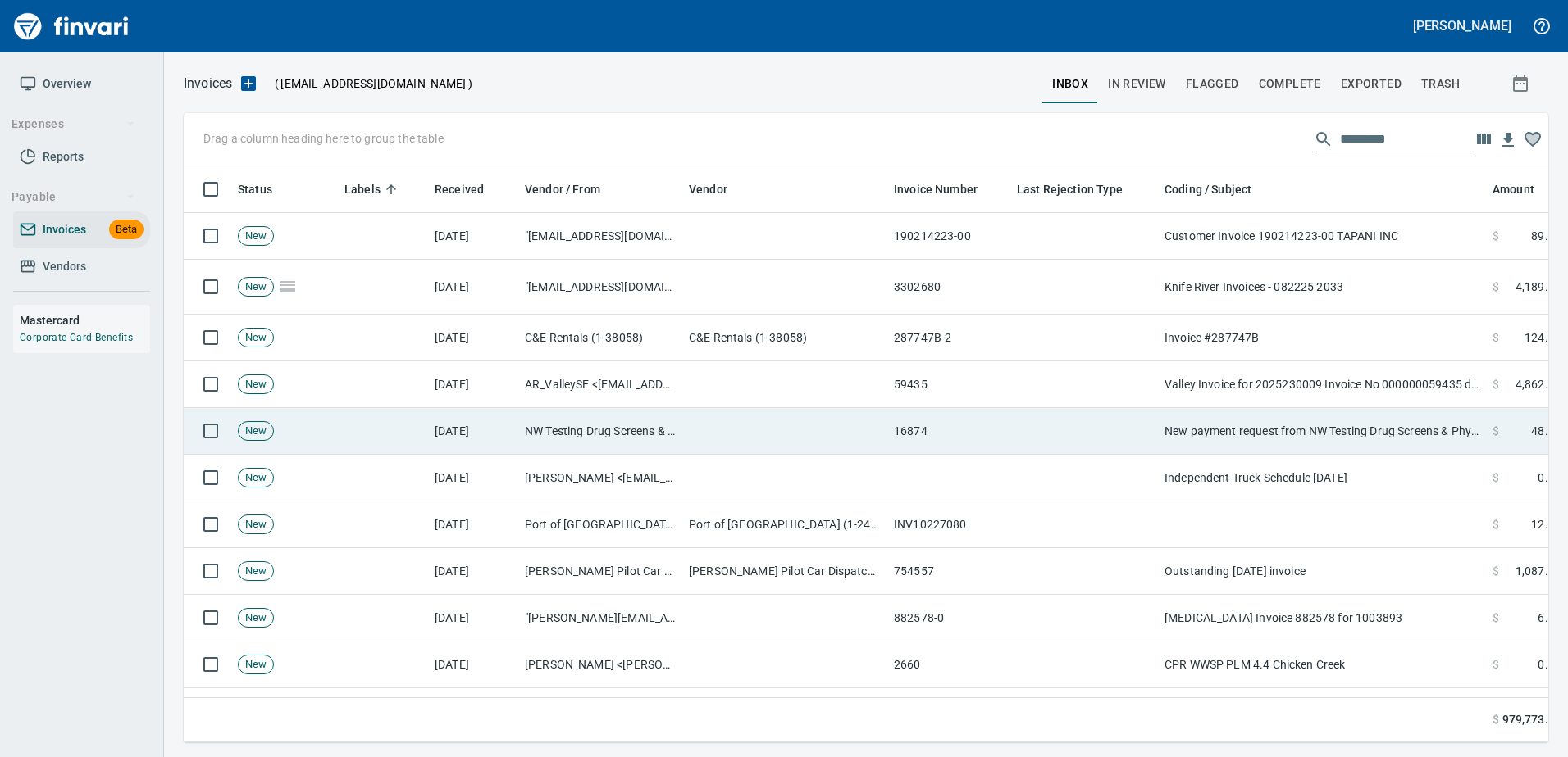
click at [1351, 437] on td "New payment request from NW Testing Drug Screens & Physicals - invoice 16874" at bounding box center [1322, 431] width 328 height 47
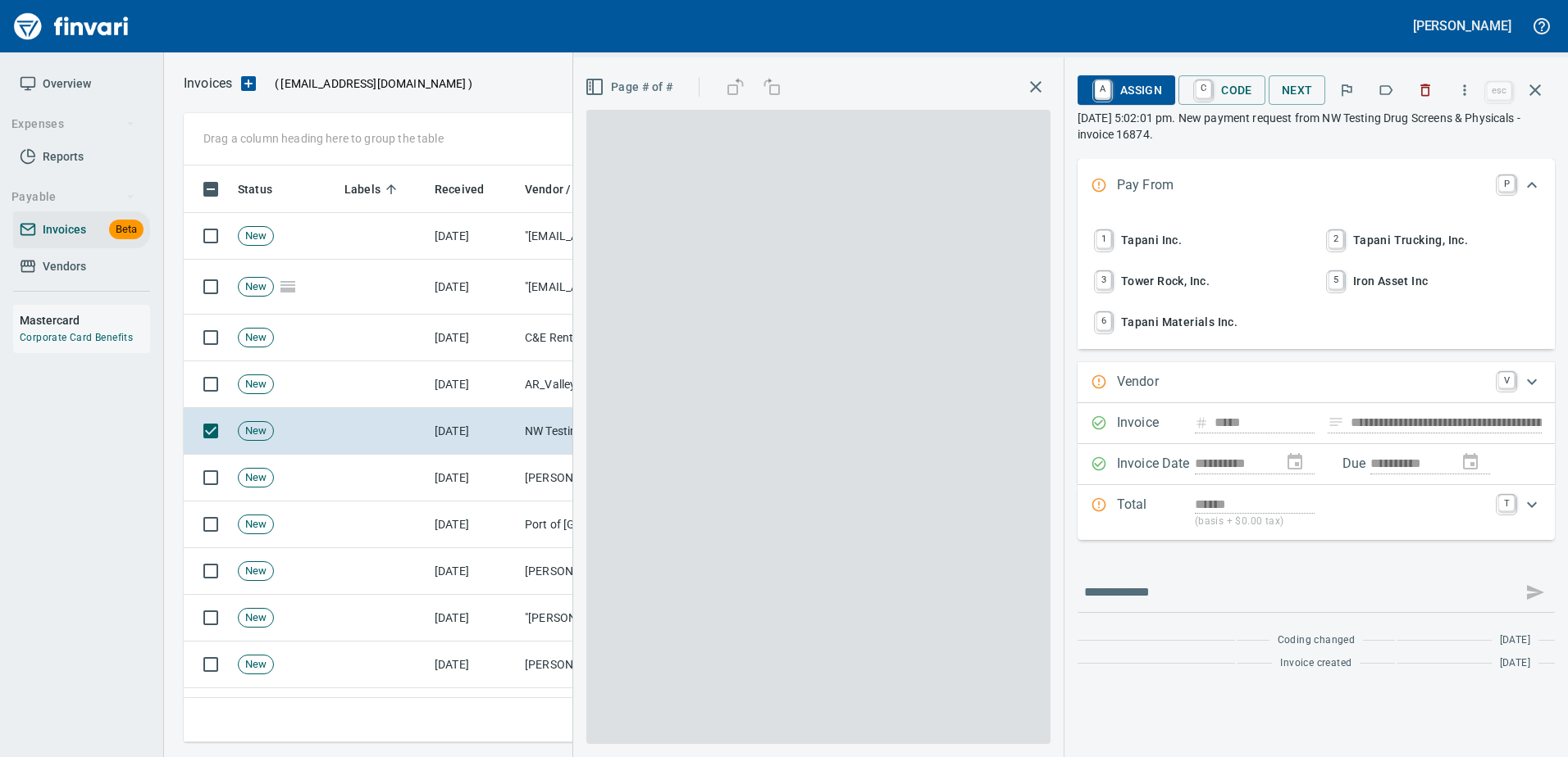
type input "**********"
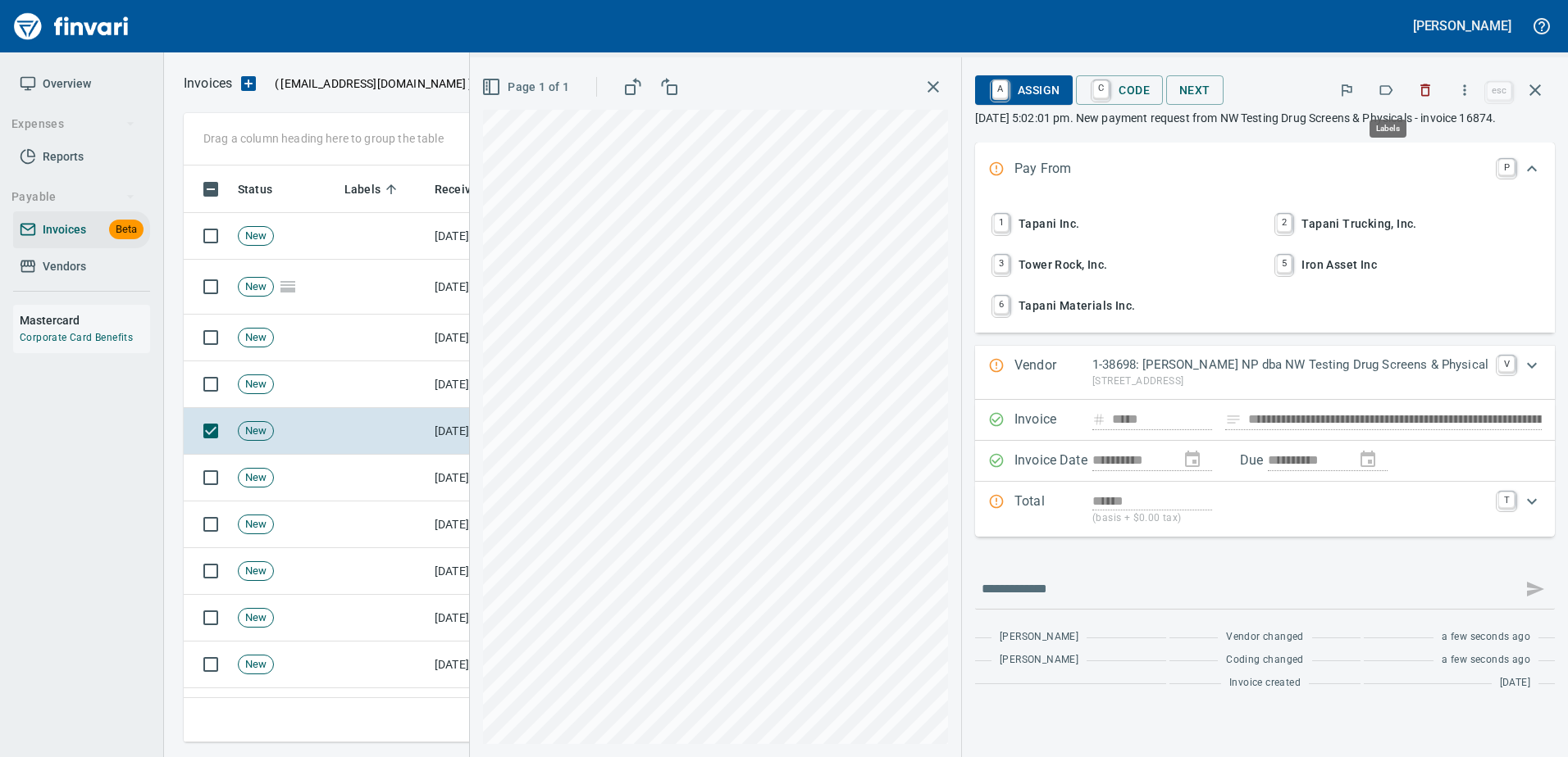
click at [1393, 86] on icon "button" at bounding box center [1386, 90] width 17 height 17
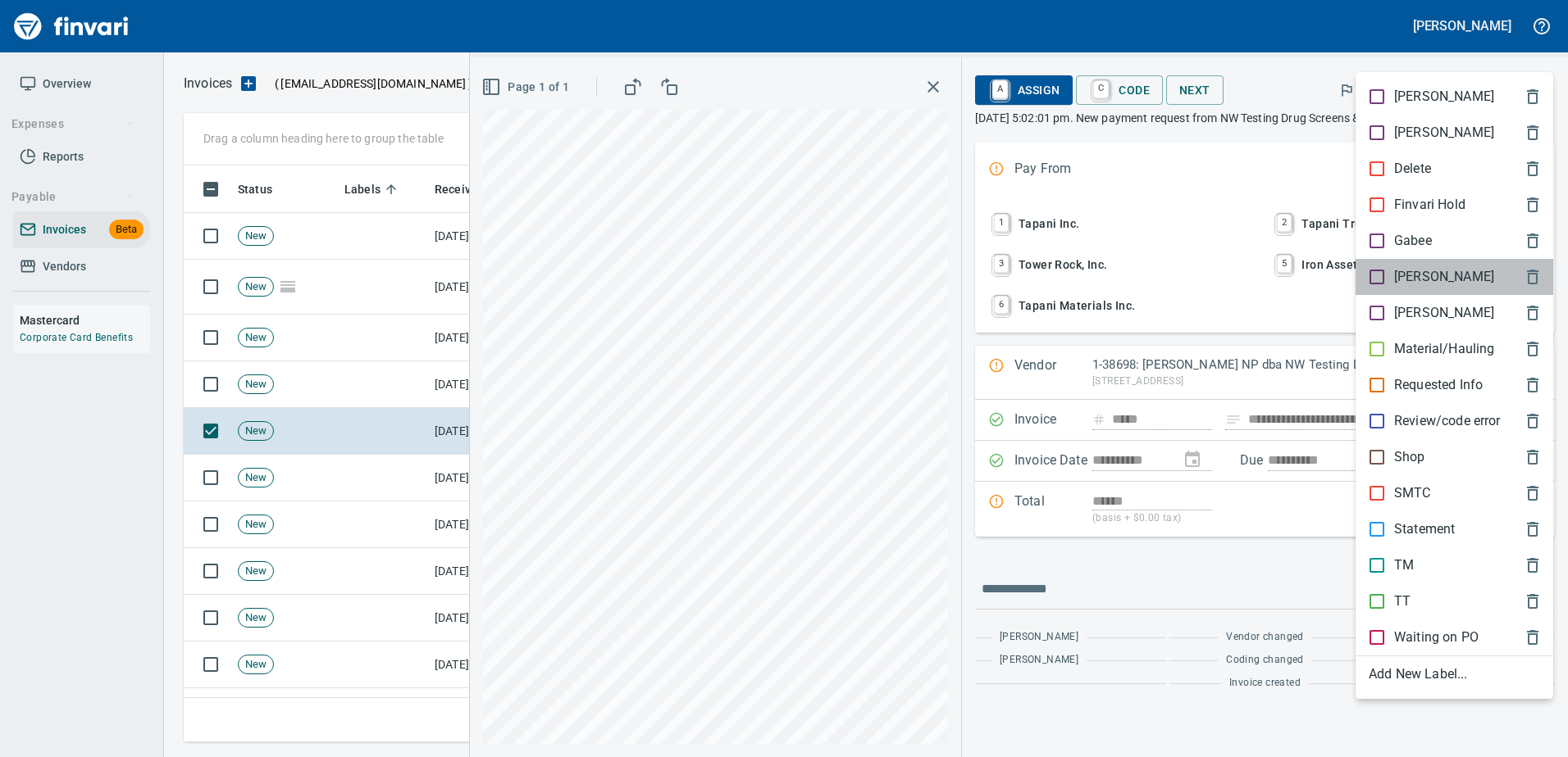
click at [1423, 272] on p "[PERSON_NAME]" at bounding box center [1444, 276] width 100 height 19
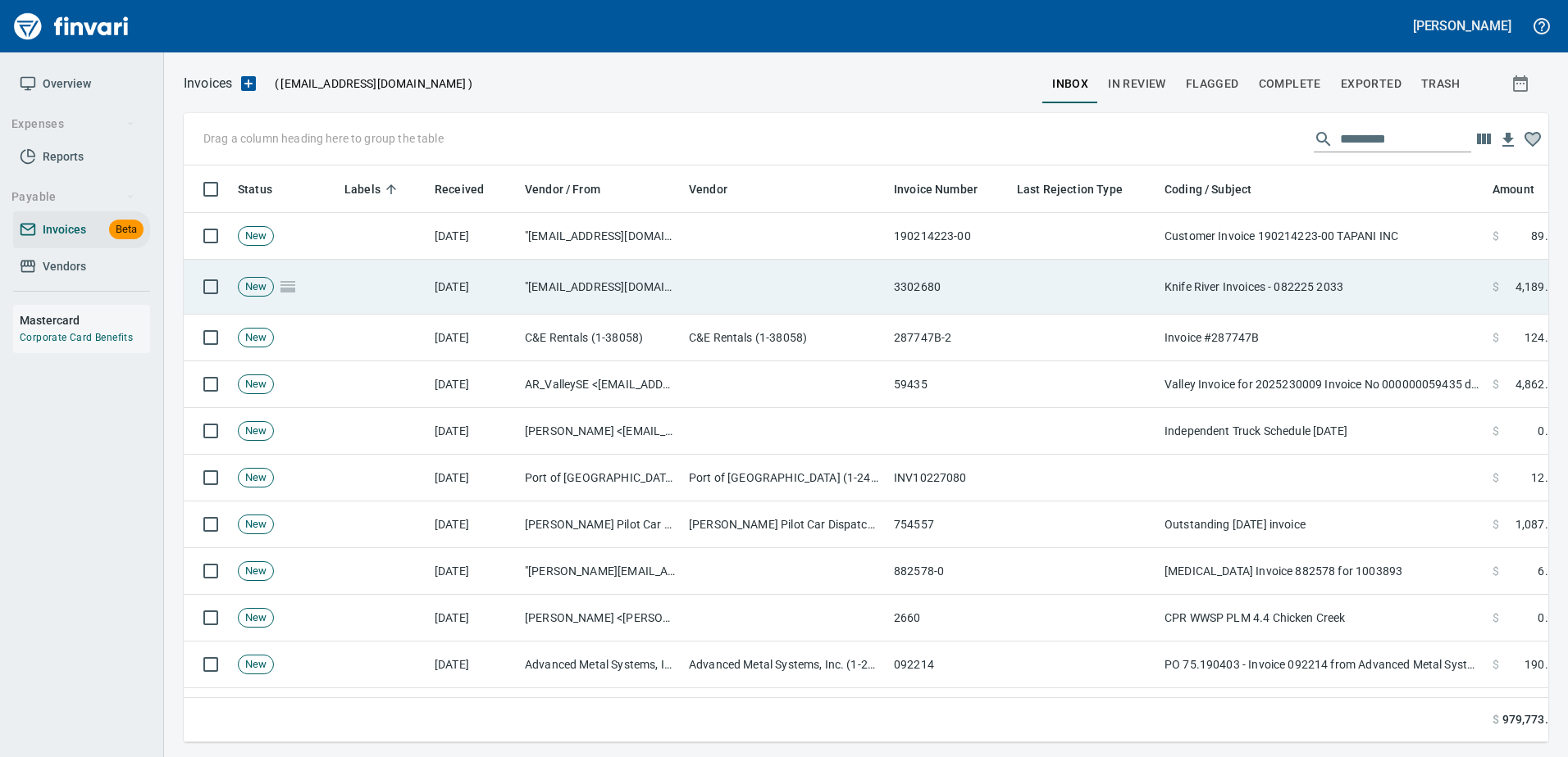
click at [1349, 288] on td "Knife River Invoices - 082225 2033" at bounding box center [1322, 287] width 328 height 55
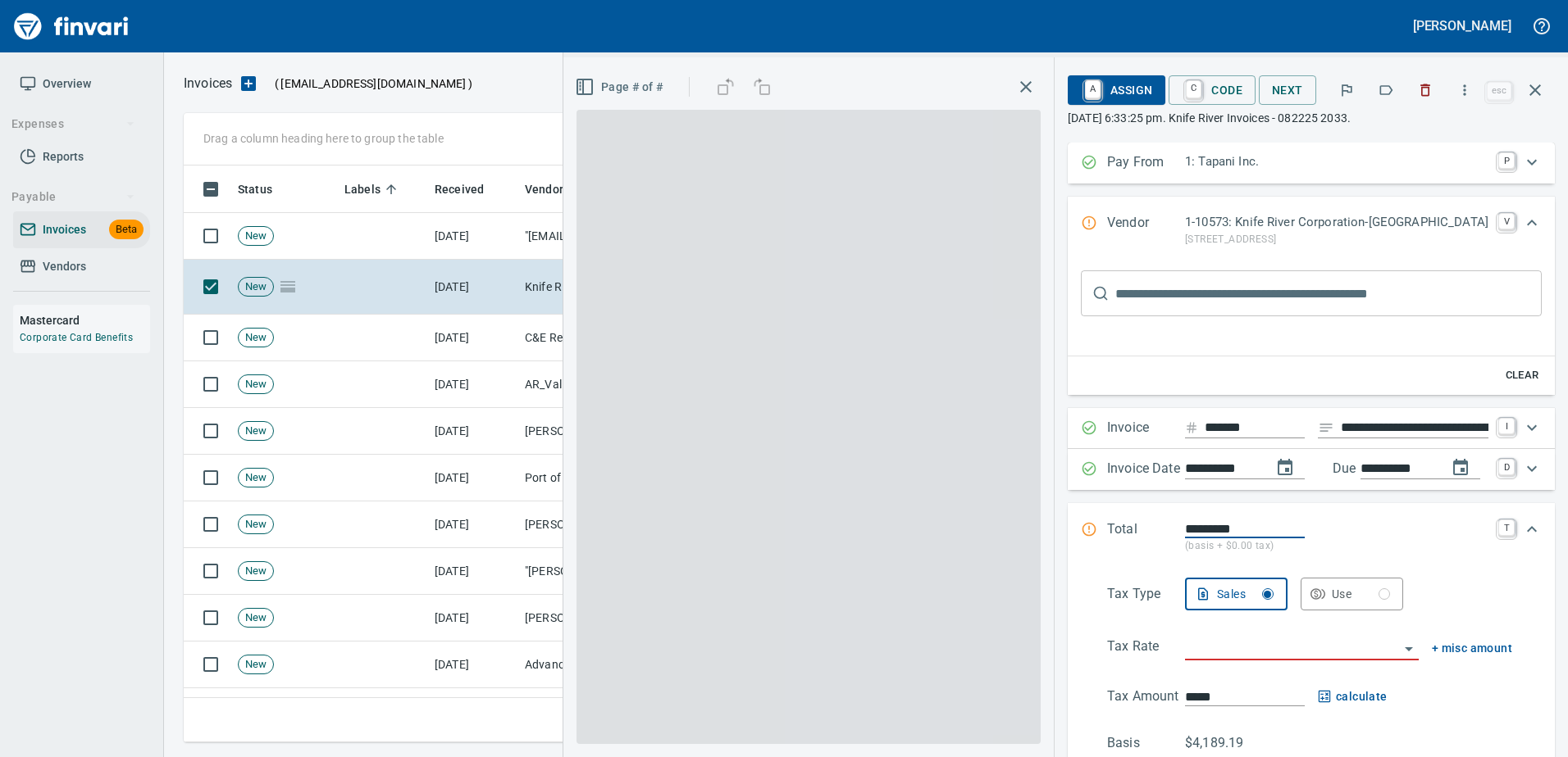
click at [1382, 89] on icon "button" at bounding box center [1386, 90] width 17 height 17
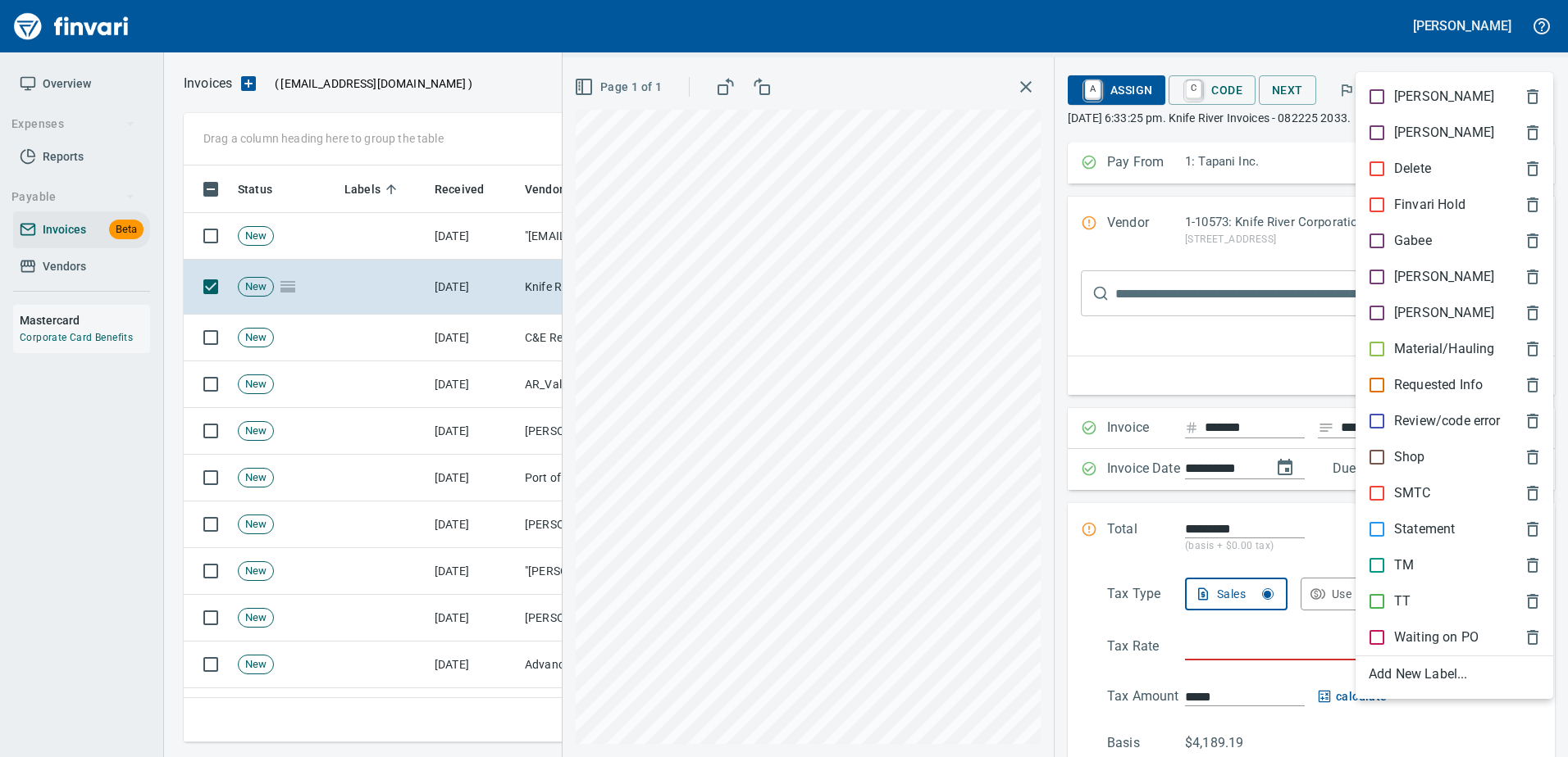
click at [1397, 349] on p "Material/Hauling" at bounding box center [1444, 348] width 100 height 19
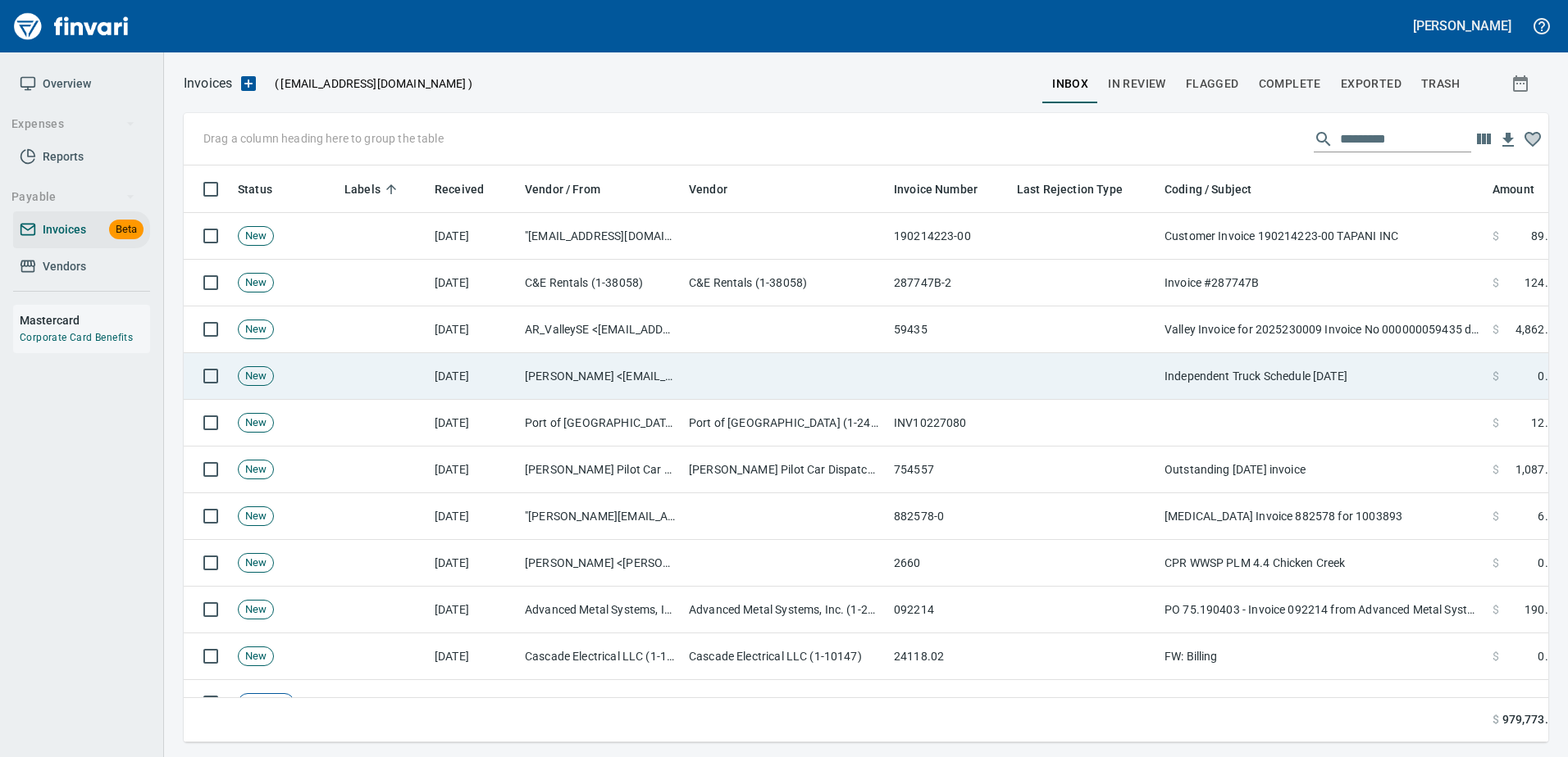
click at [1350, 355] on td "Independent Truck Schedule 8.25.25" at bounding box center [1322, 377] width 328 height 47
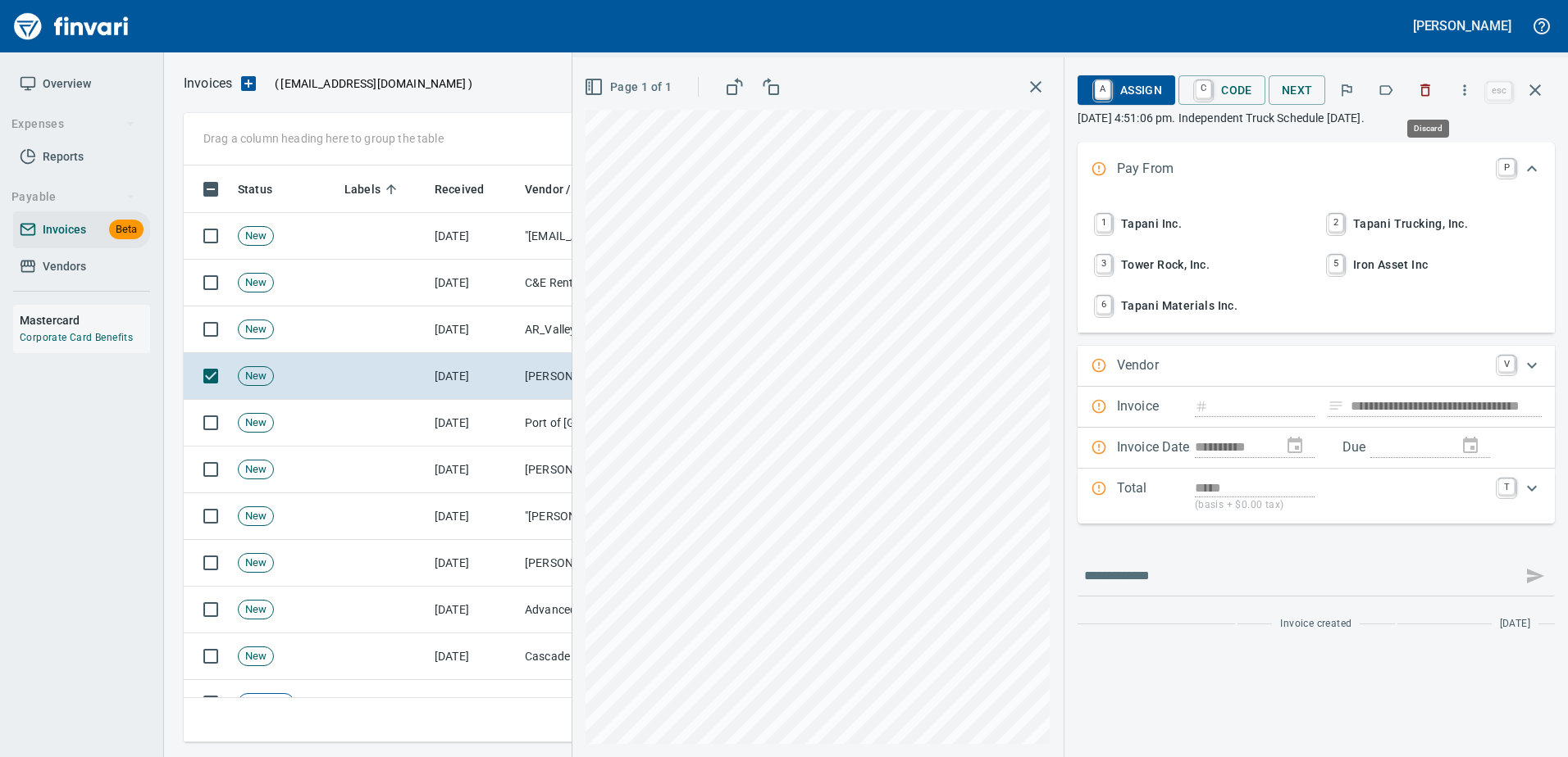
click at [1419, 78] on button "button" at bounding box center [1424, 89] width 36 height 36
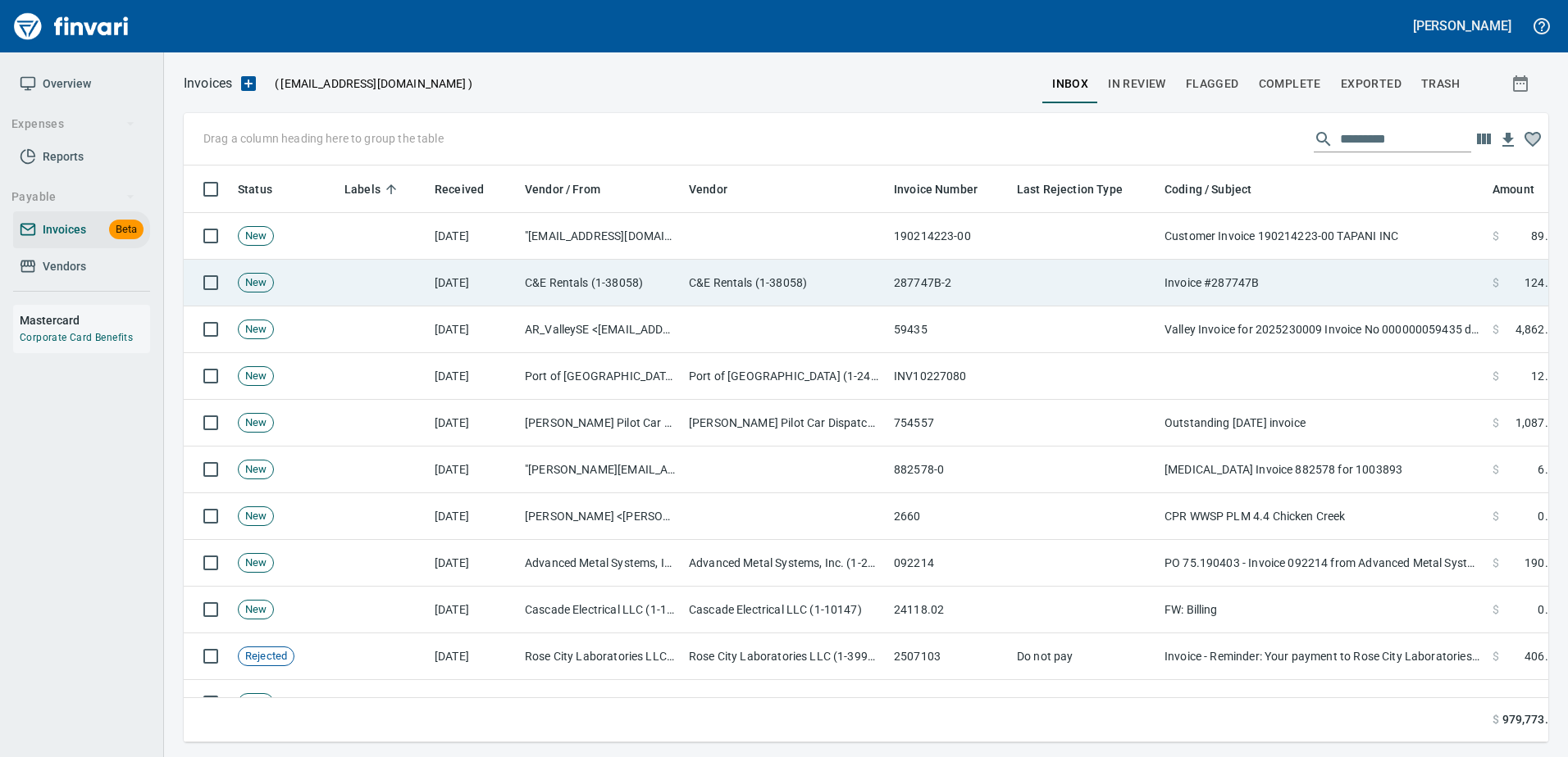
click at [1293, 279] on td "Invoice #287747B" at bounding box center [1322, 283] width 328 height 47
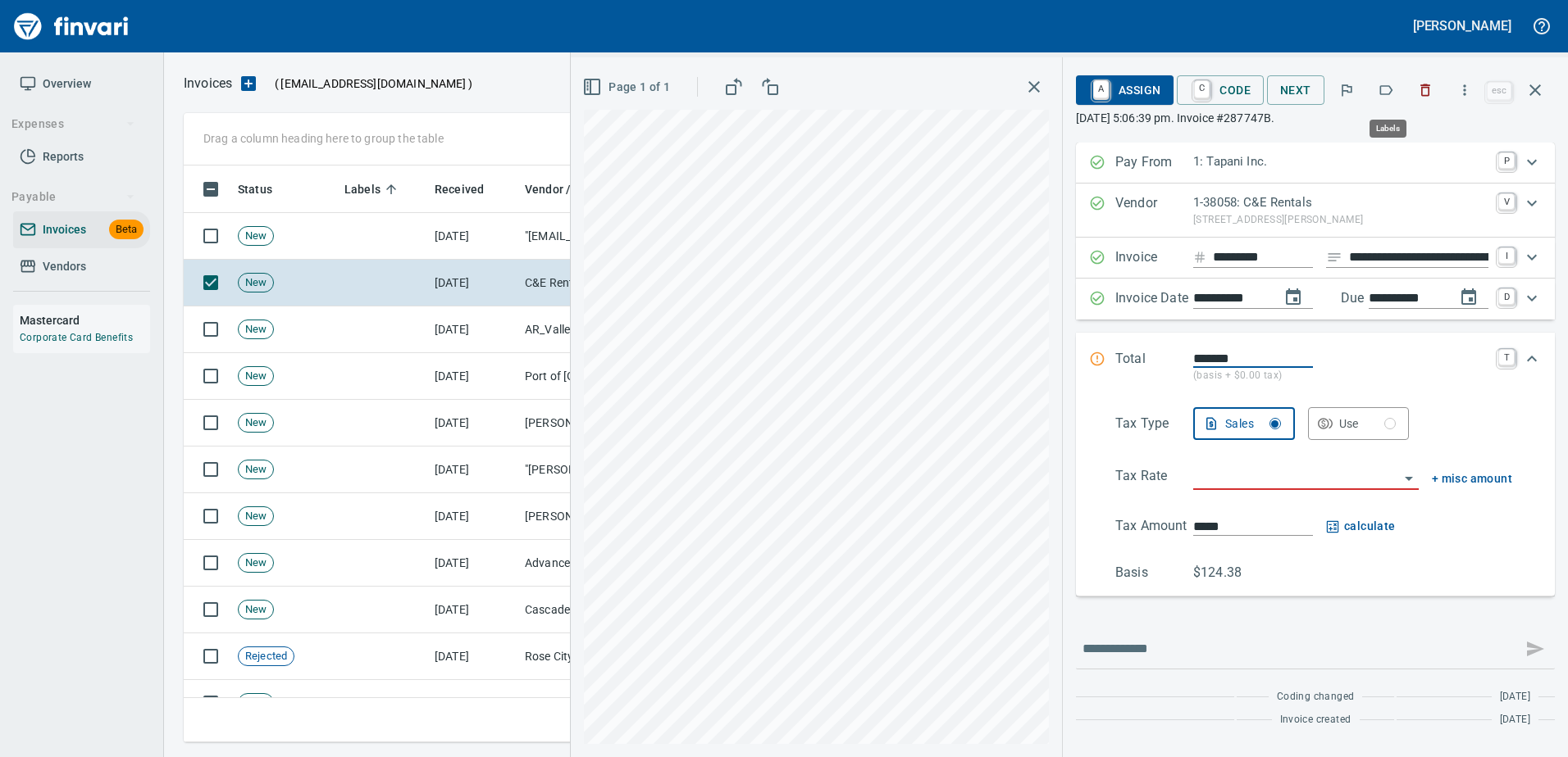
scroll to position [553, 1339]
click at [1384, 85] on icon "button" at bounding box center [1386, 90] width 17 height 17
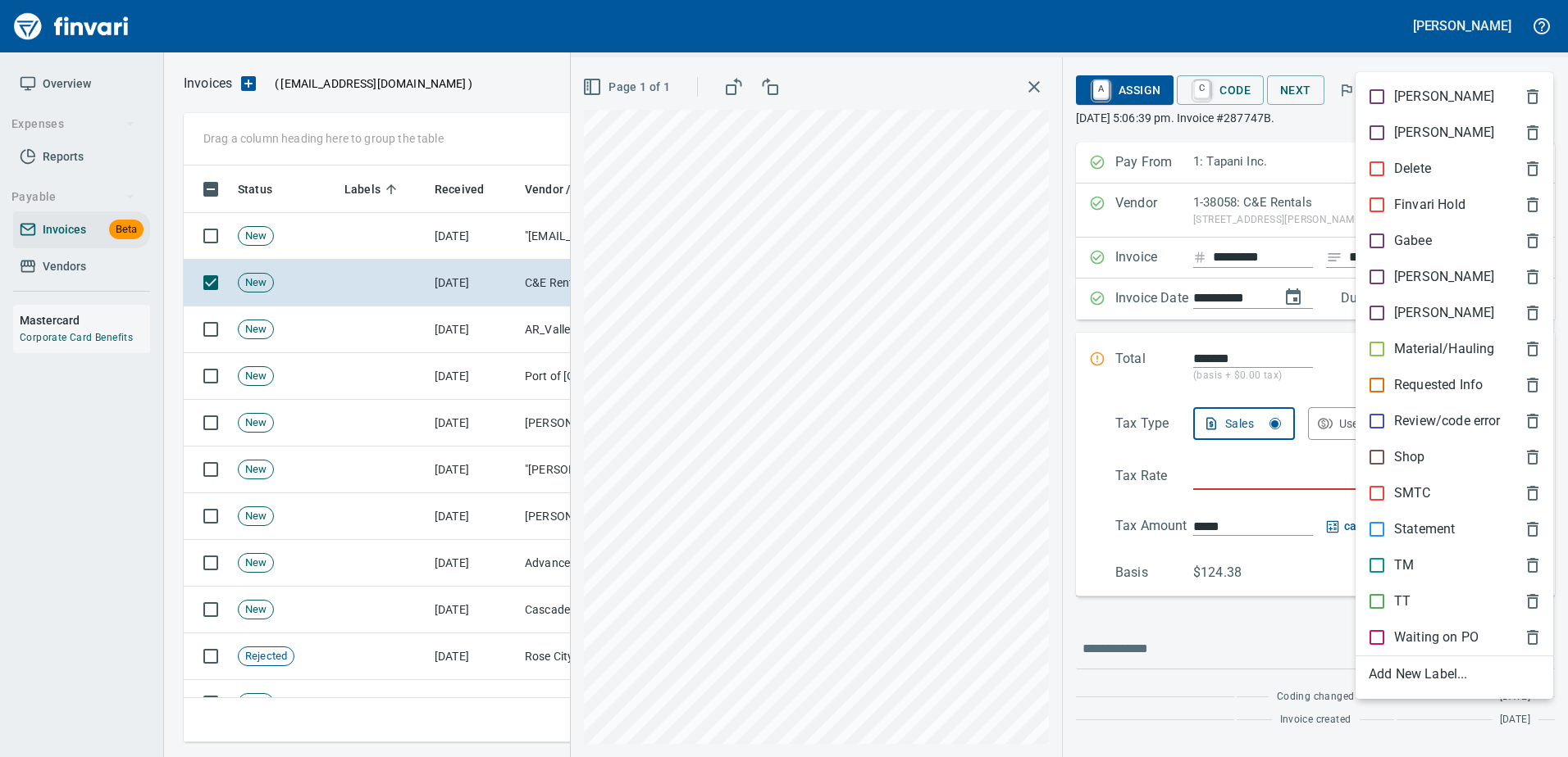
click at [1402, 471] on div "Shop" at bounding box center [1454, 457] width 197 height 36
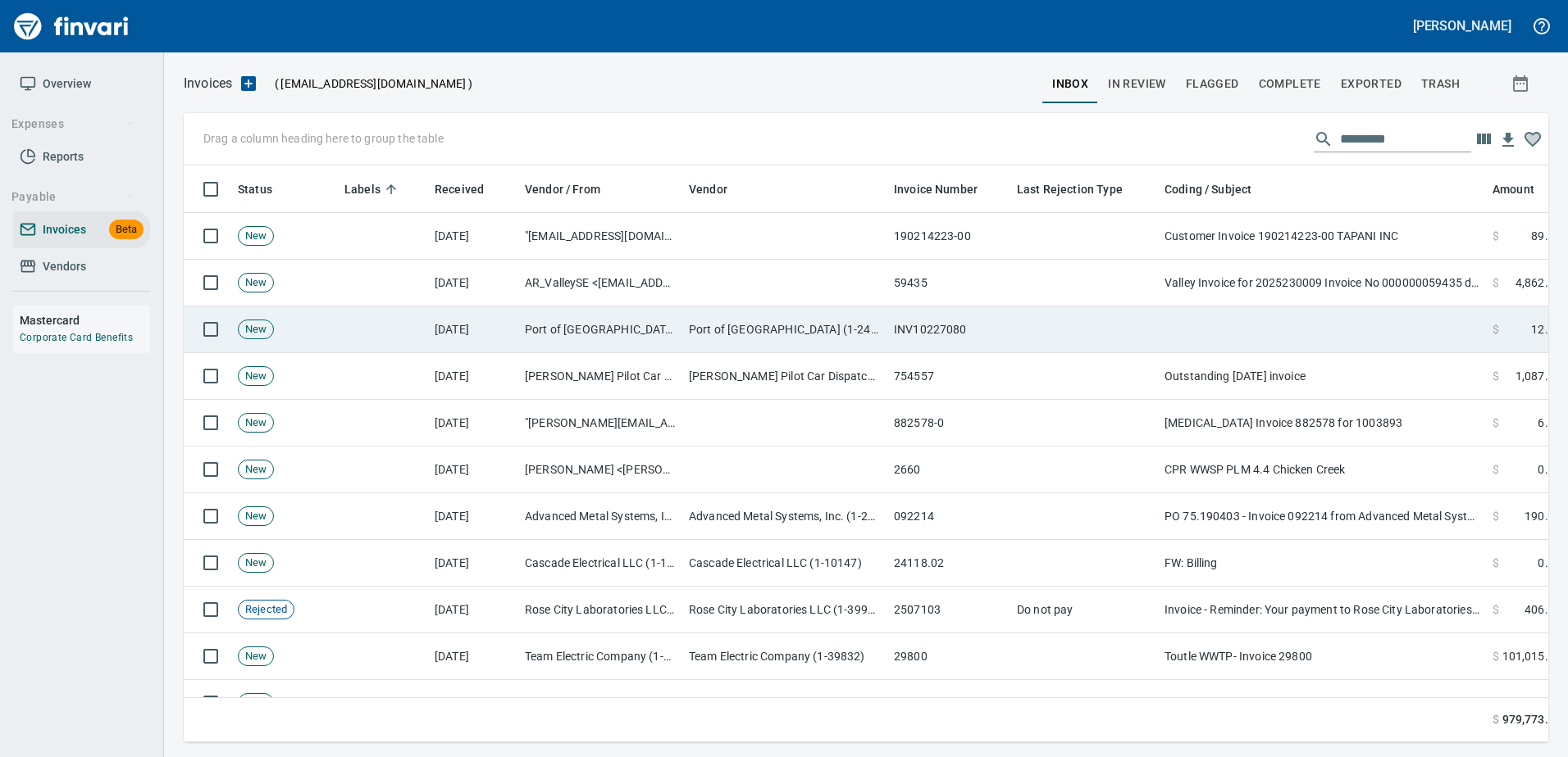
click at [1353, 340] on td at bounding box center [1322, 330] width 328 height 47
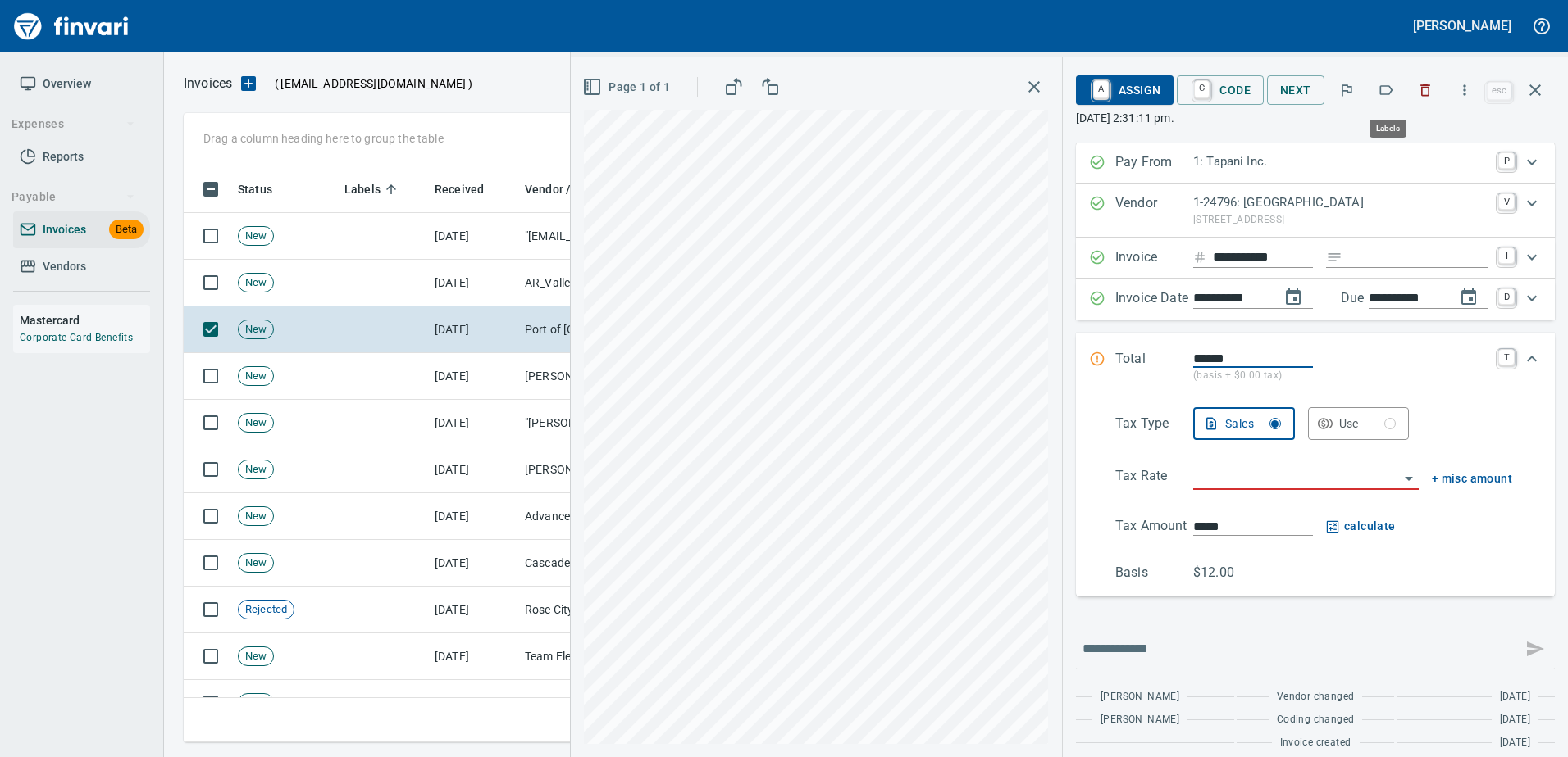
click at [1398, 85] on button "button" at bounding box center [1385, 89] width 36 height 36
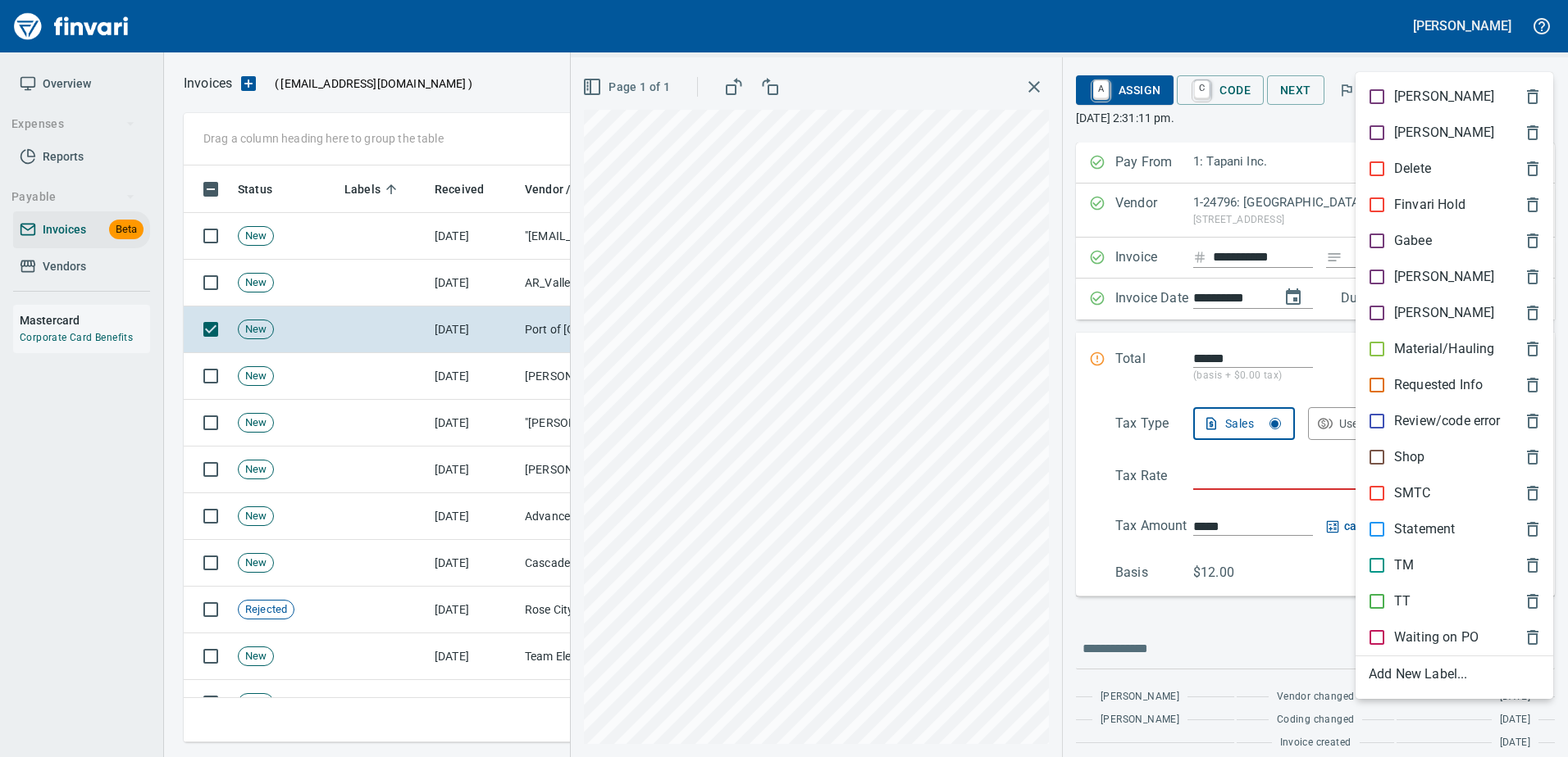
scroll to position [553, 1339]
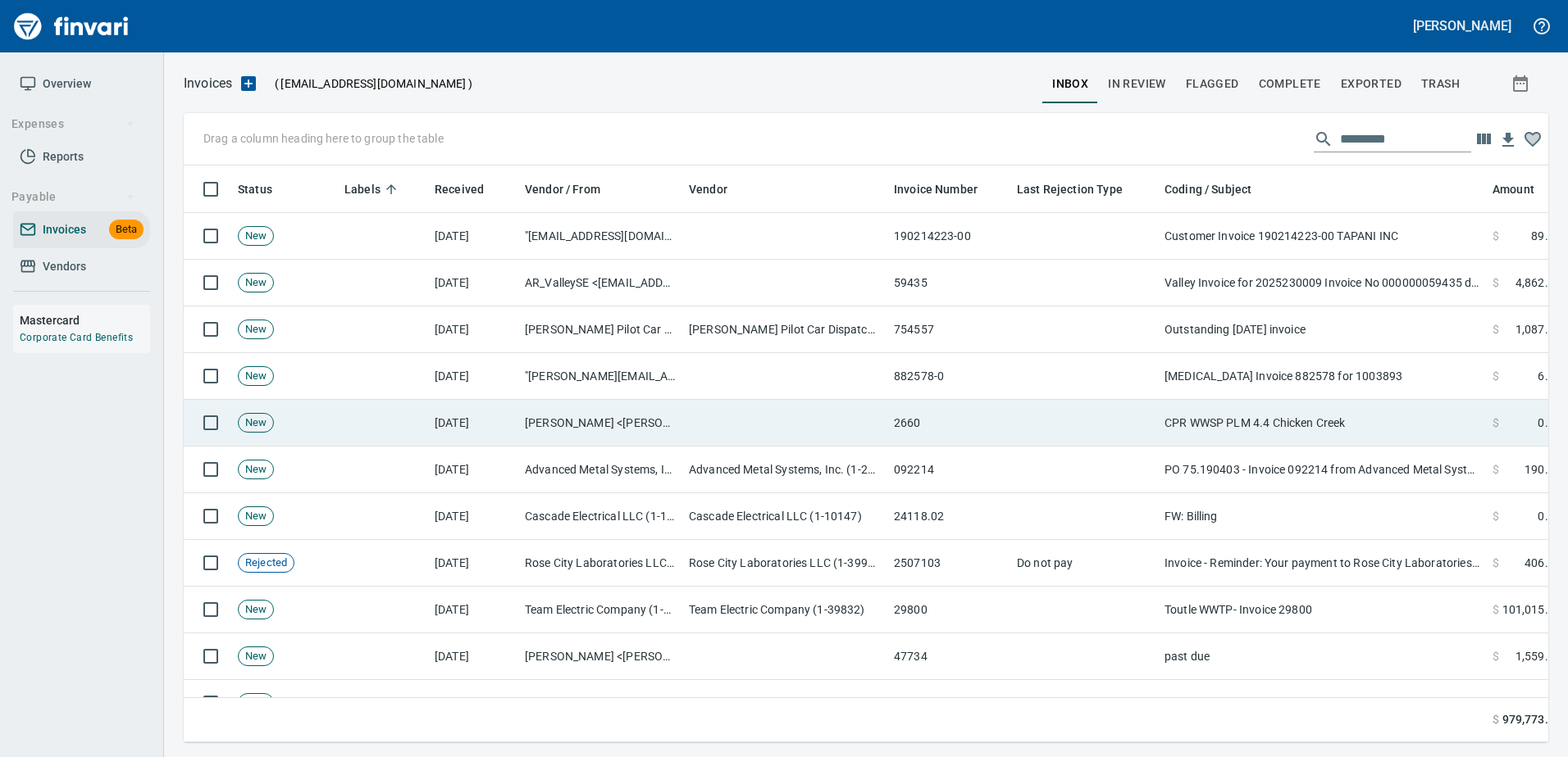
click at [1273, 422] on td "CPR WWSP PLM 4.4 Chicken Creek" at bounding box center [1322, 423] width 328 height 47
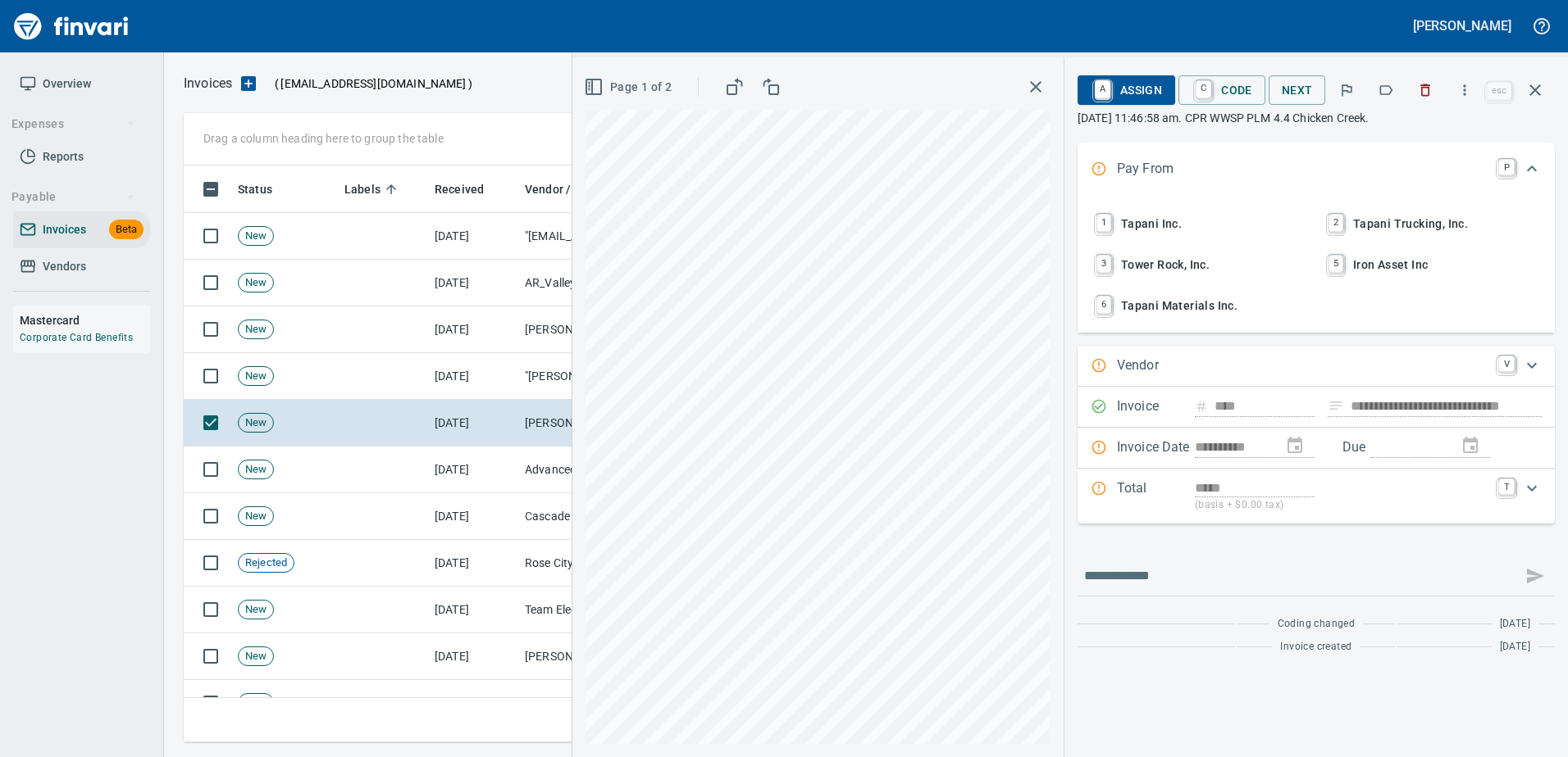
scroll to position [553, 1339]
click at [1429, 98] on icon "button" at bounding box center [1425, 90] width 17 height 17
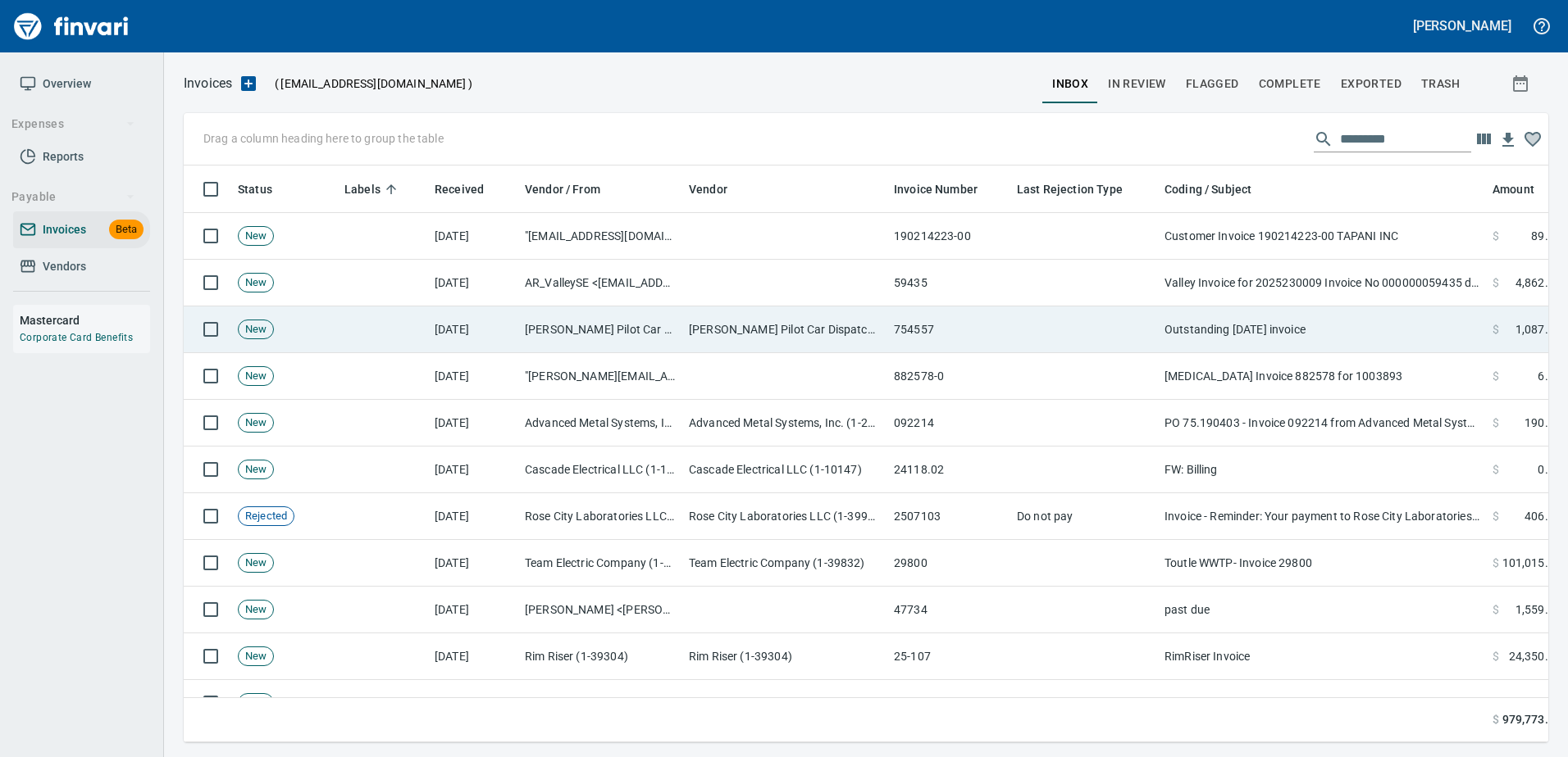
click at [1242, 309] on td "Outstanding July 2025 invoice" at bounding box center [1322, 330] width 328 height 47
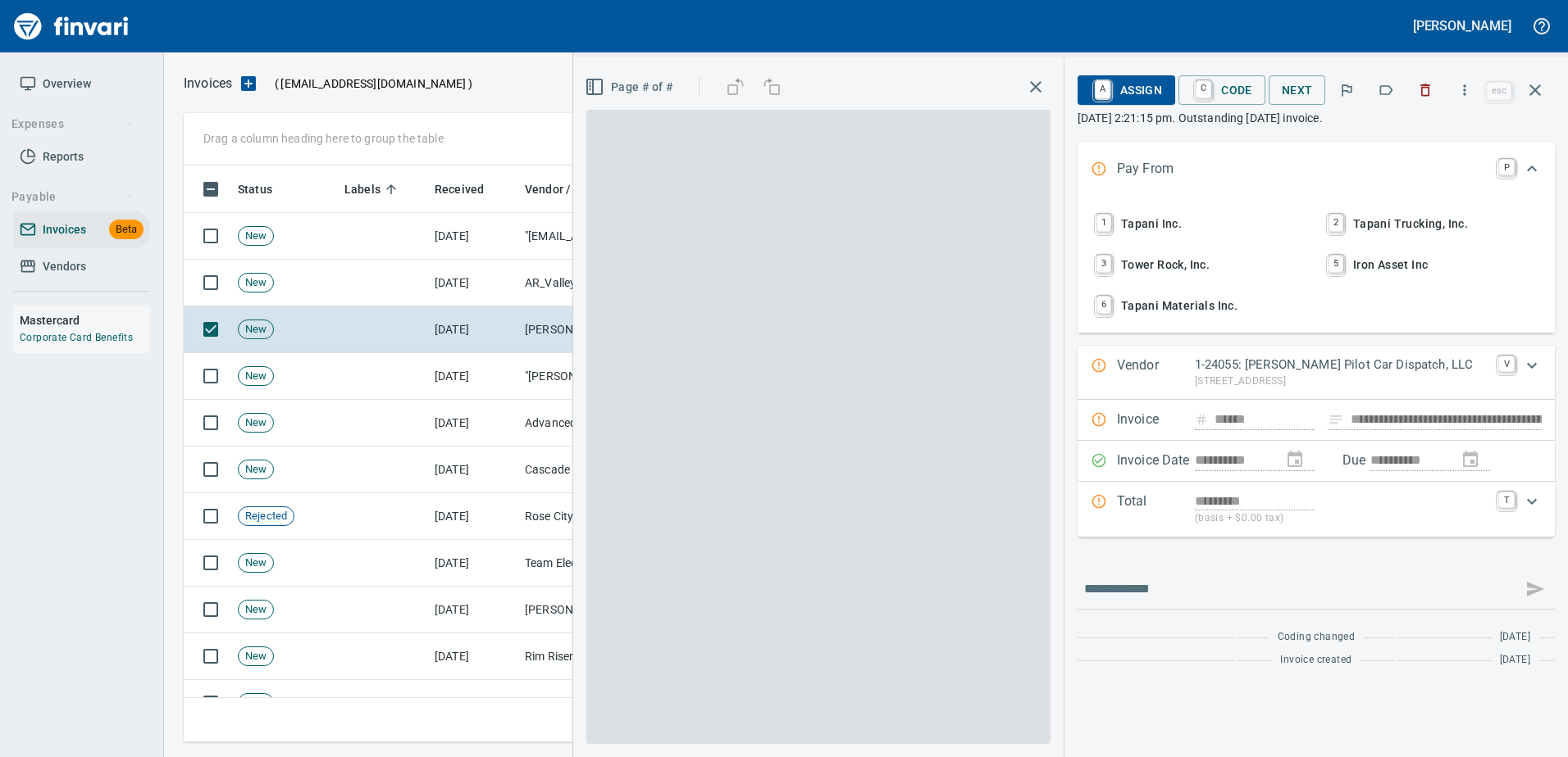
scroll to position [553, 1339]
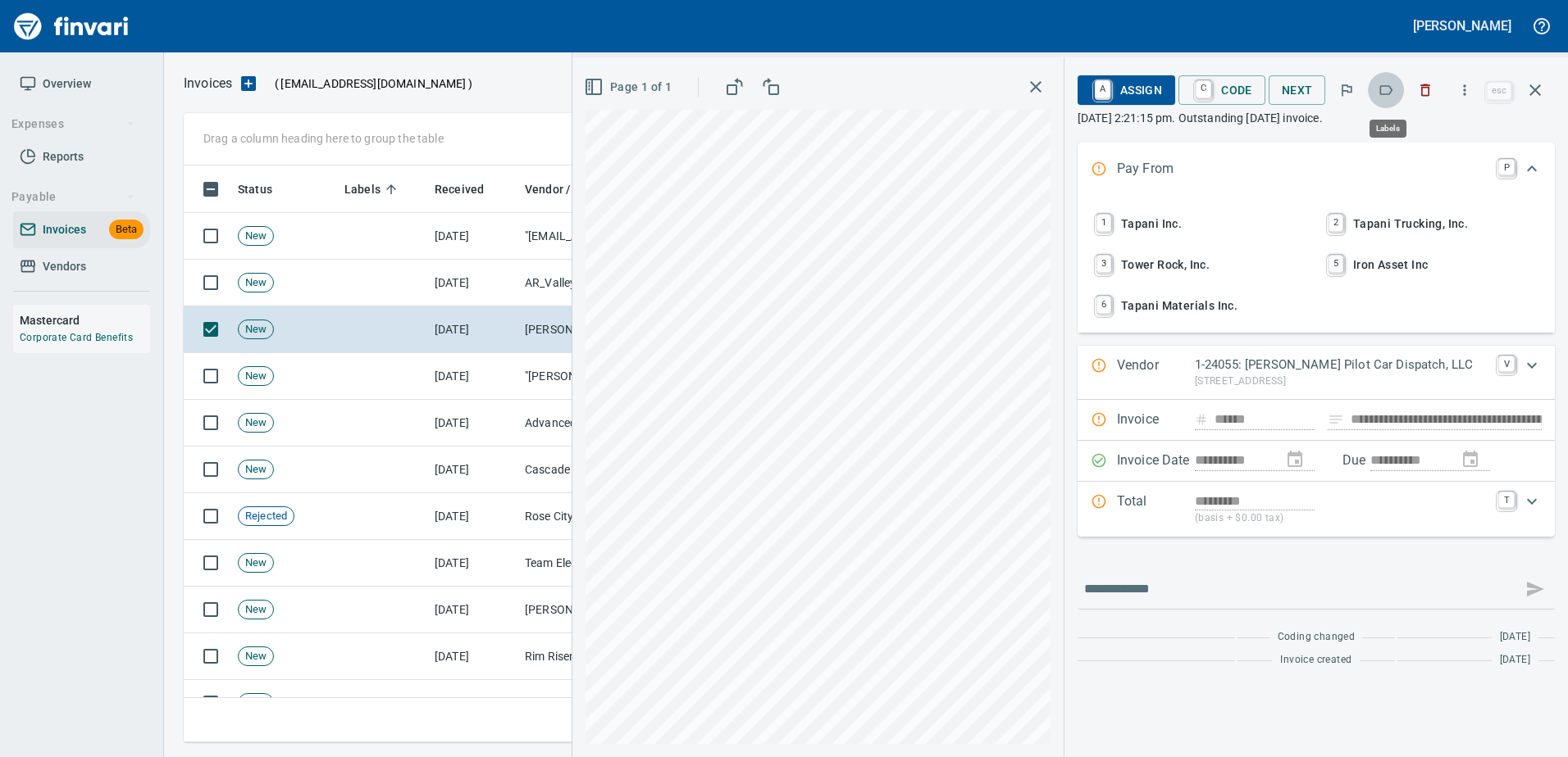
click at [1400, 90] on button "button" at bounding box center [1385, 89] width 36 height 36
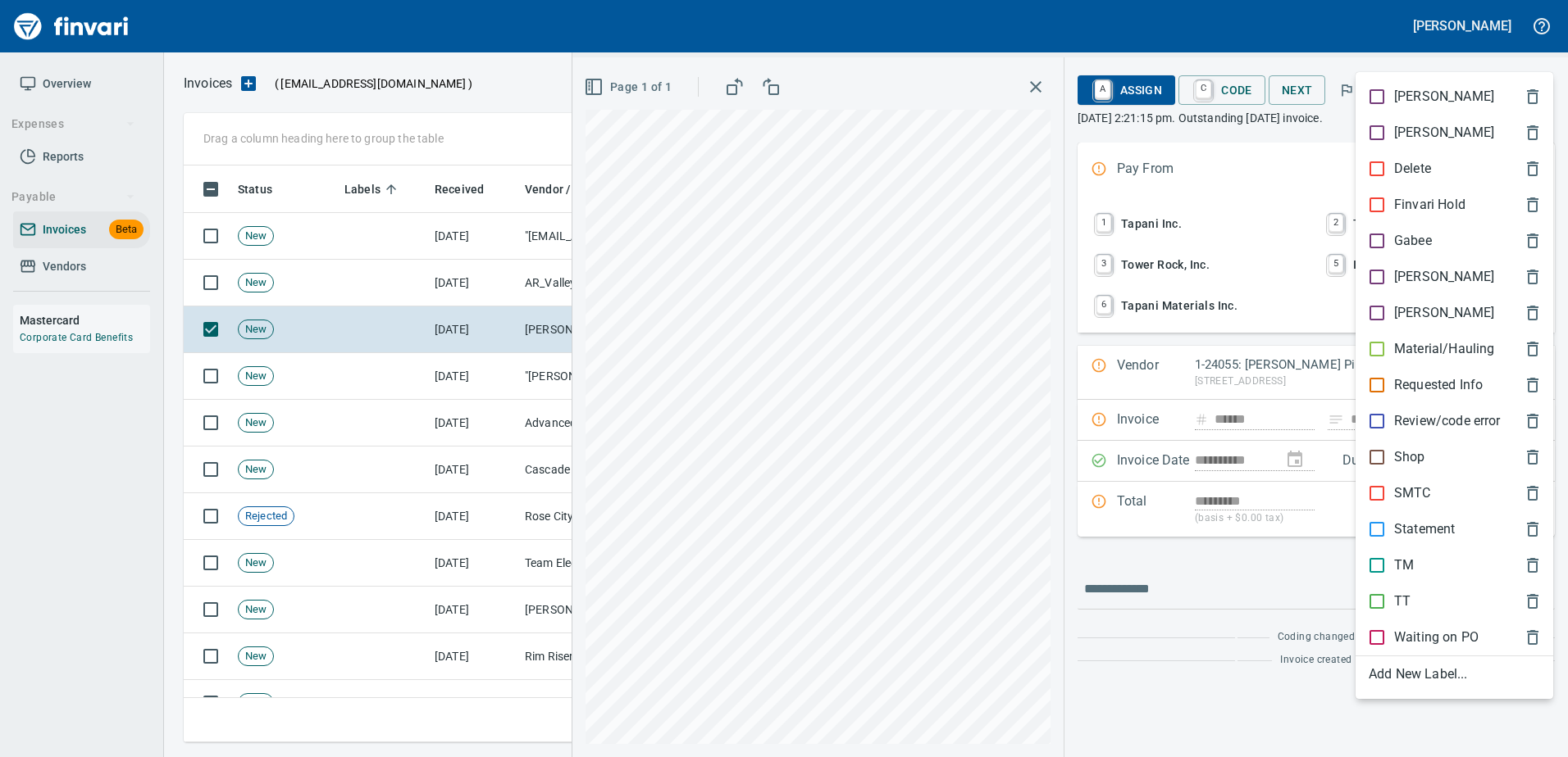
click at [1413, 66] on div at bounding box center [784, 378] width 1568 height 757
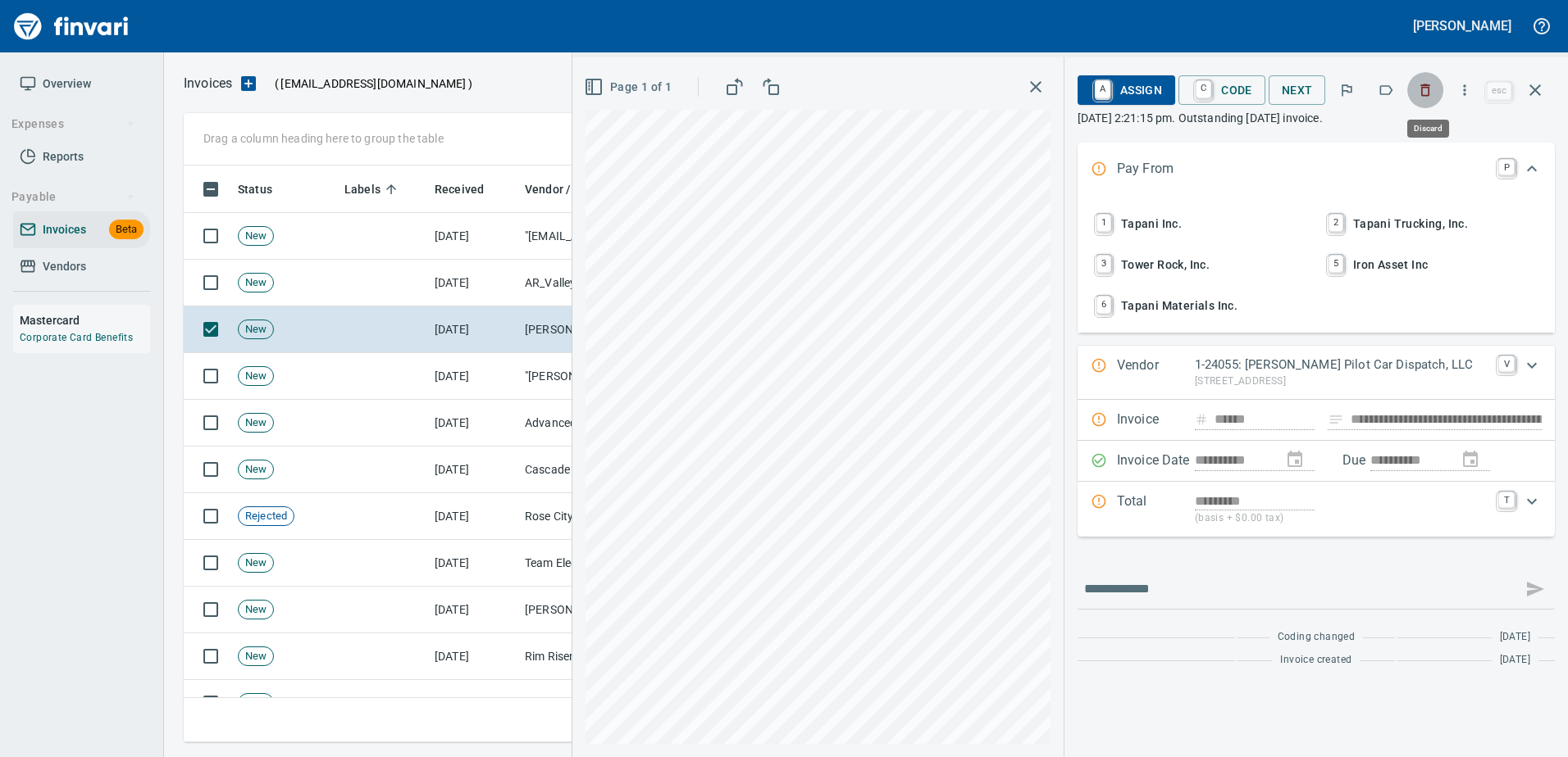
click at [1425, 98] on icon "button" at bounding box center [1425, 90] width 17 height 17
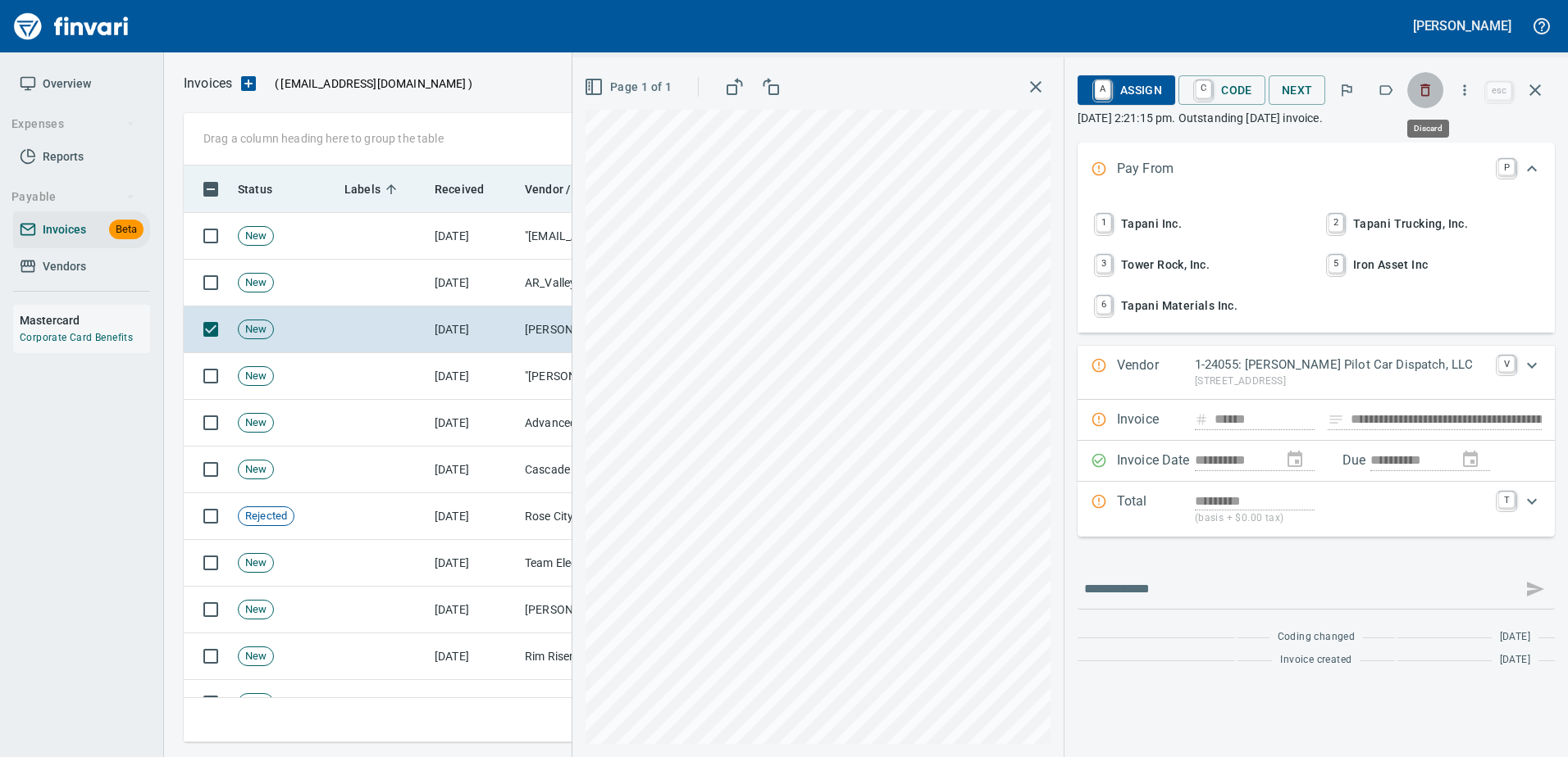
scroll to position [553, 1339]
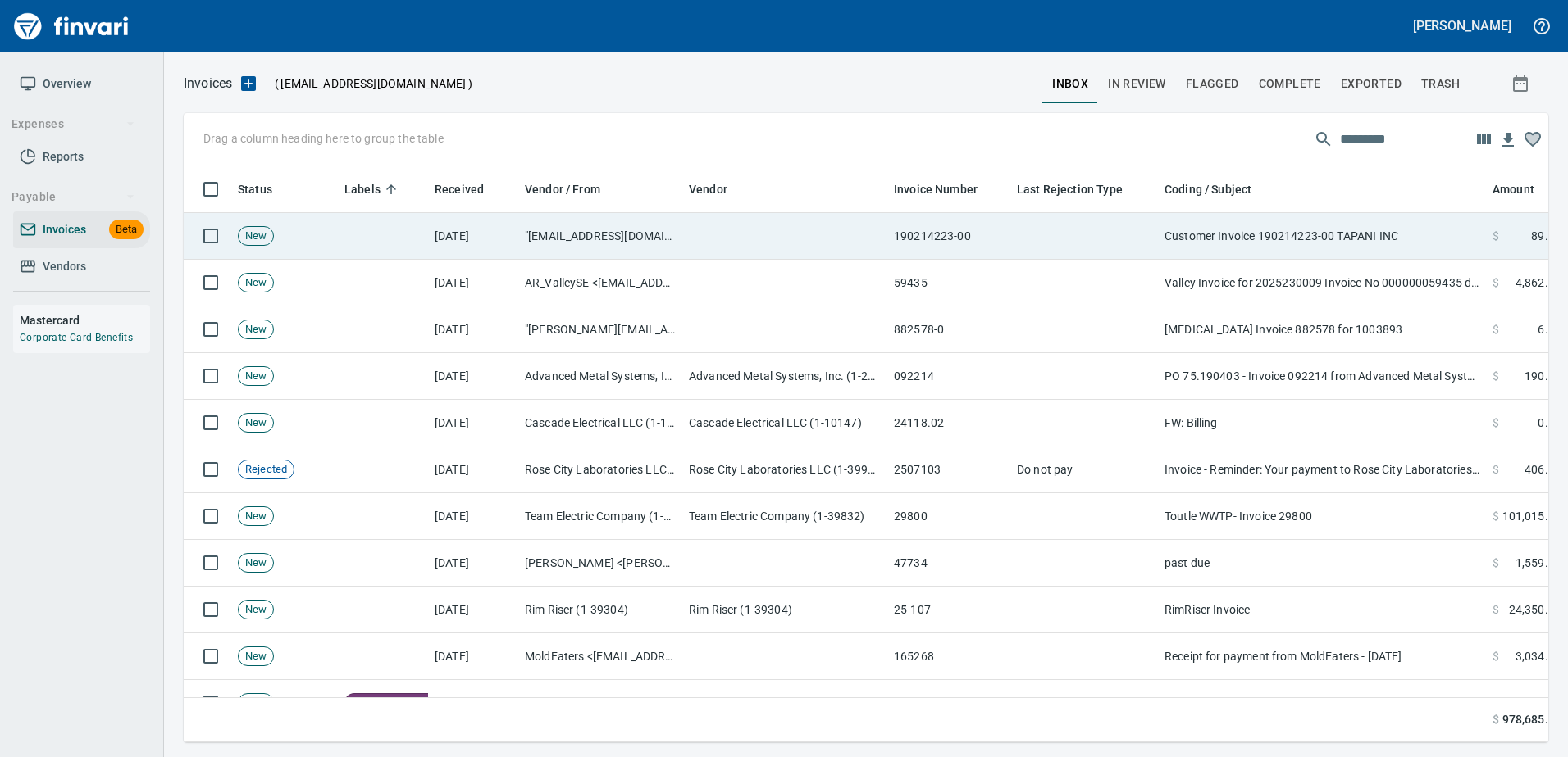
click at [1317, 236] on td "Customer Invoice 190214223-00 TAPANI INC" at bounding box center [1322, 236] width 328 height 47
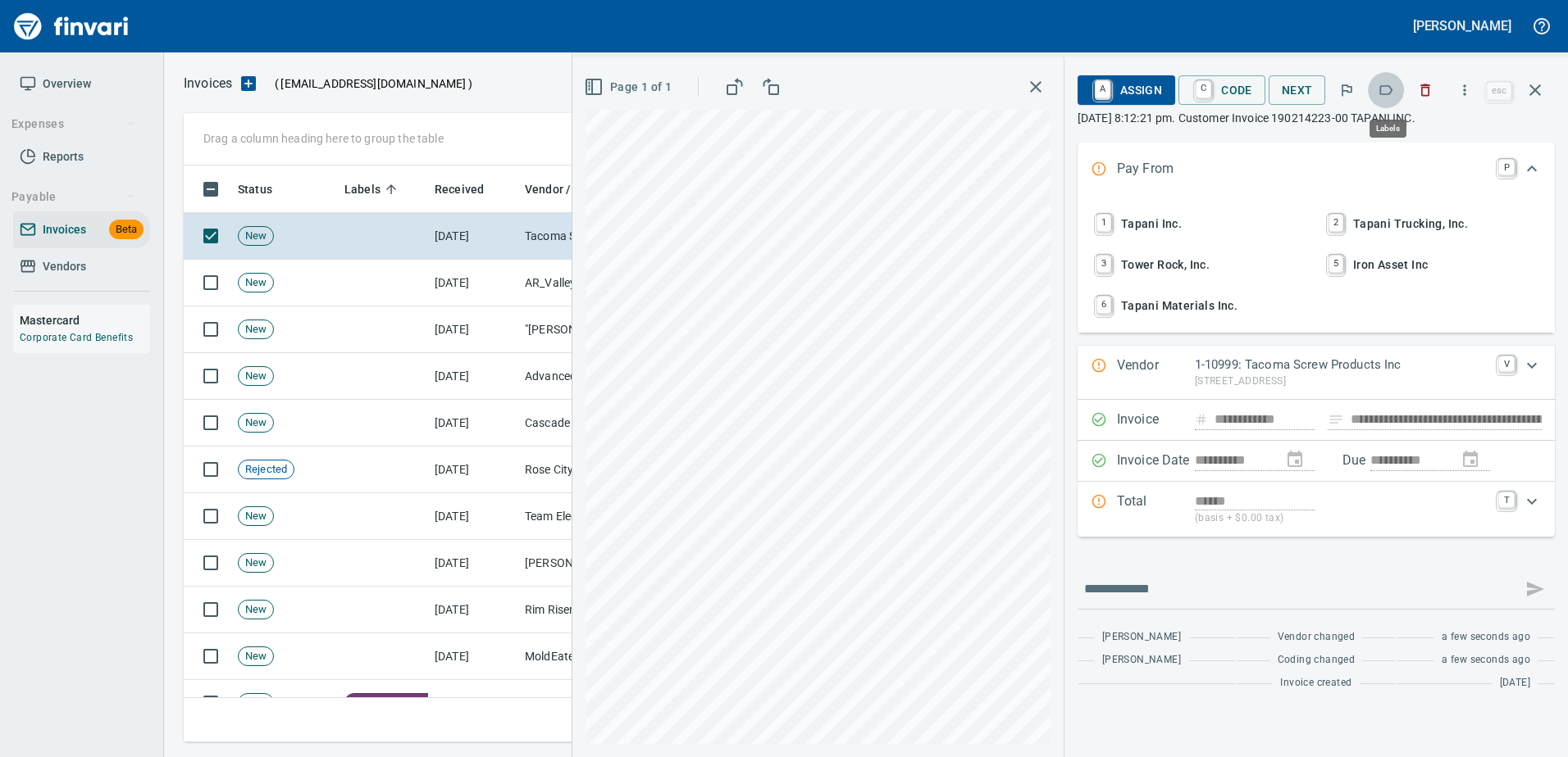
click at [1390, 88] on icon "button" at bounding box center [1386, 90] width 17 height 17
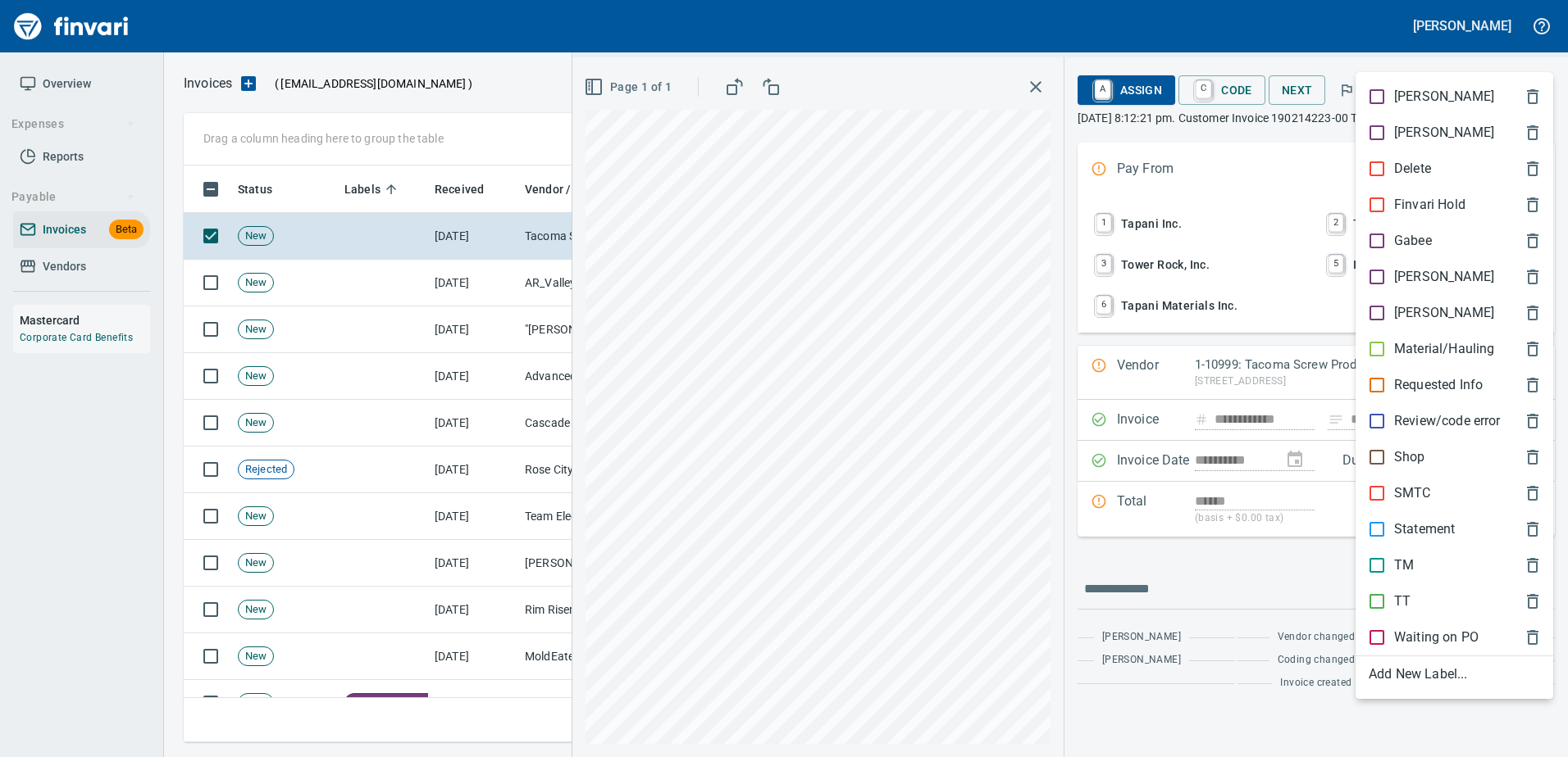
click at [1402, 472] on div "Shop" at bounding box center [1454, 457] width 197 height 36
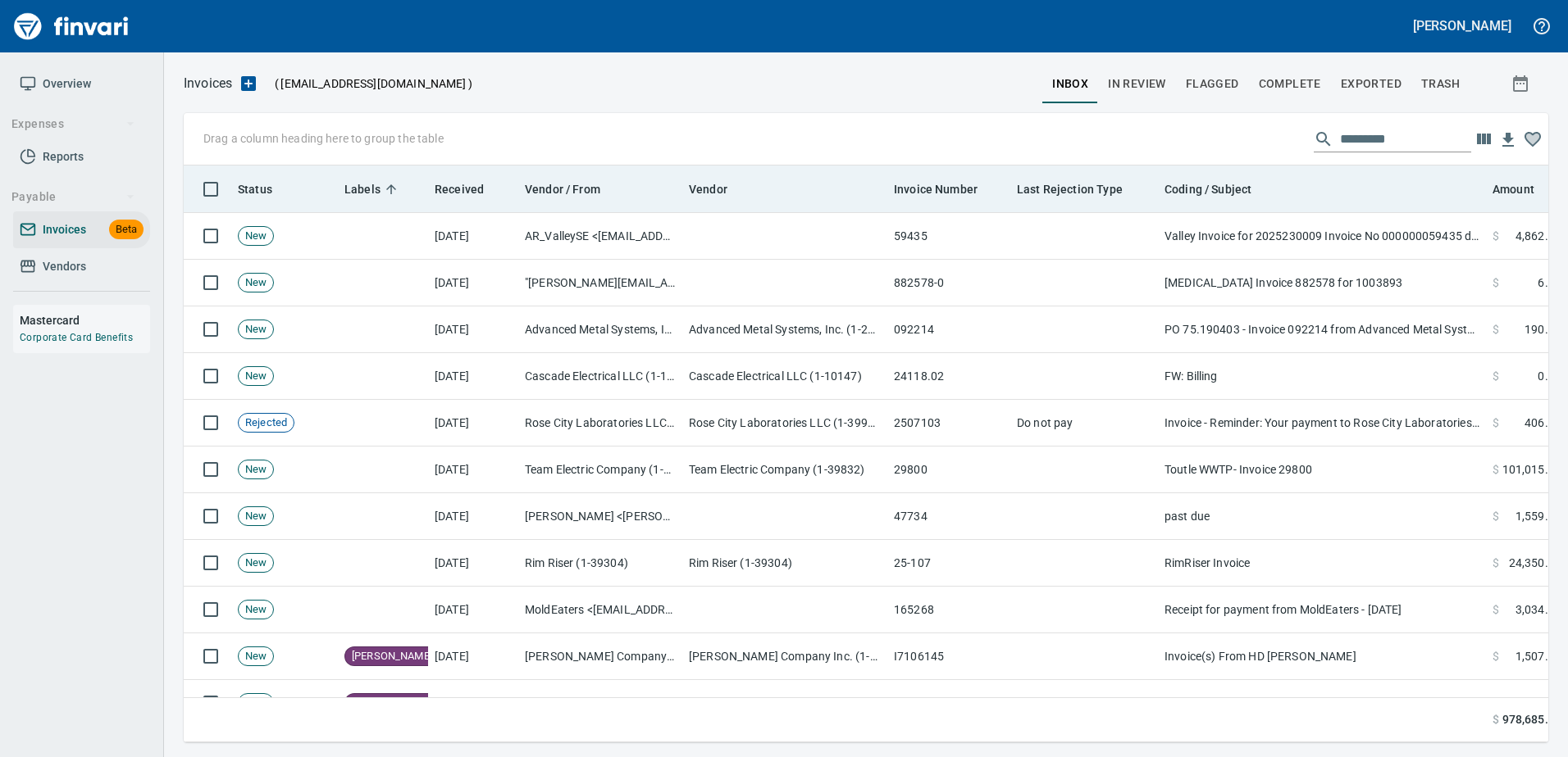
click at [1367, 182] on div "Coding / Subject" at bounding box center [1322, 189] width 315 height 20
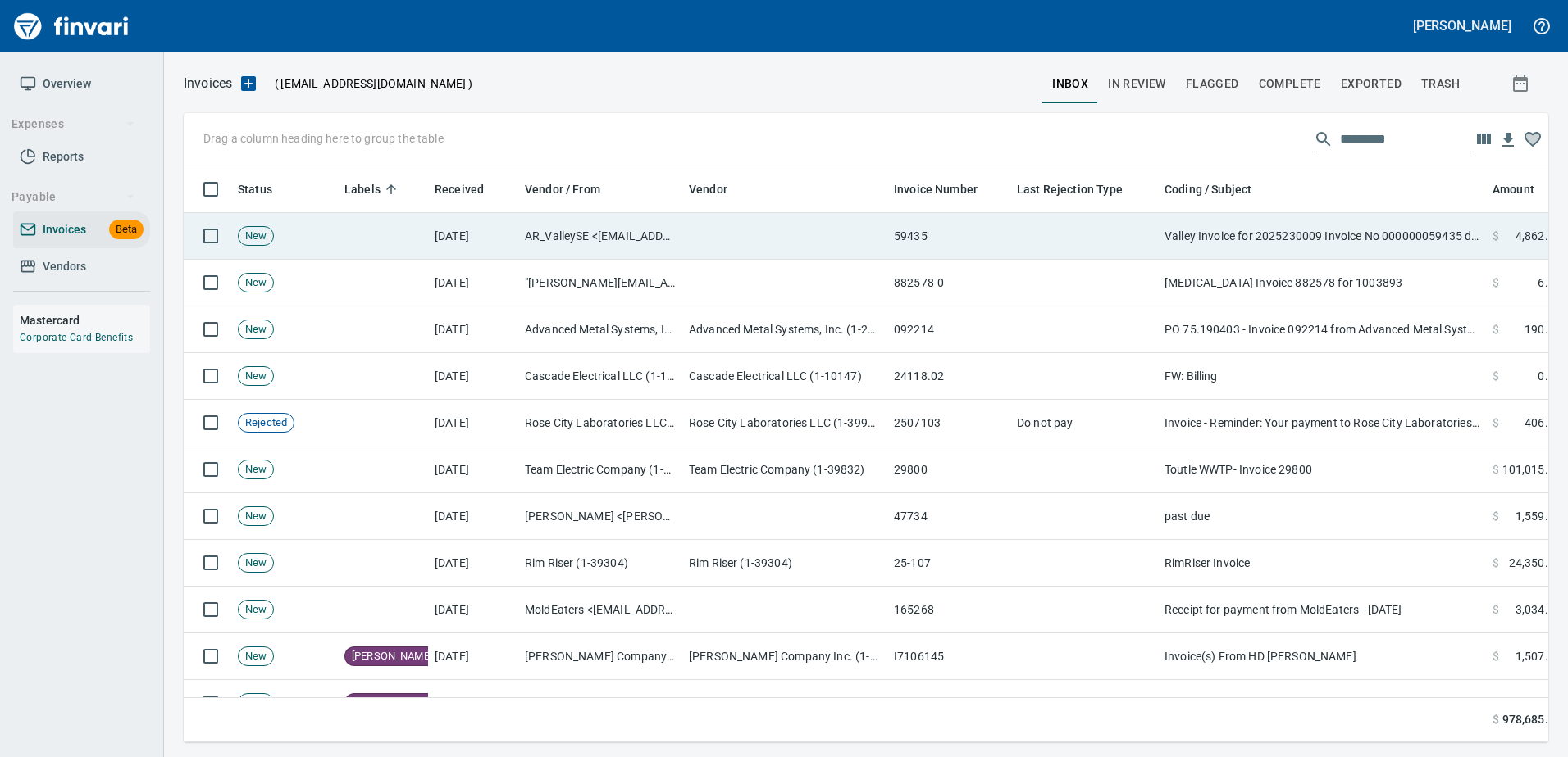
click at [1343, 235] on td "Valley Invoice for 2025230009 Invoice No 000000059435 dated 8/22/2025" at bounding box center [1322, 236] width 328 height 47
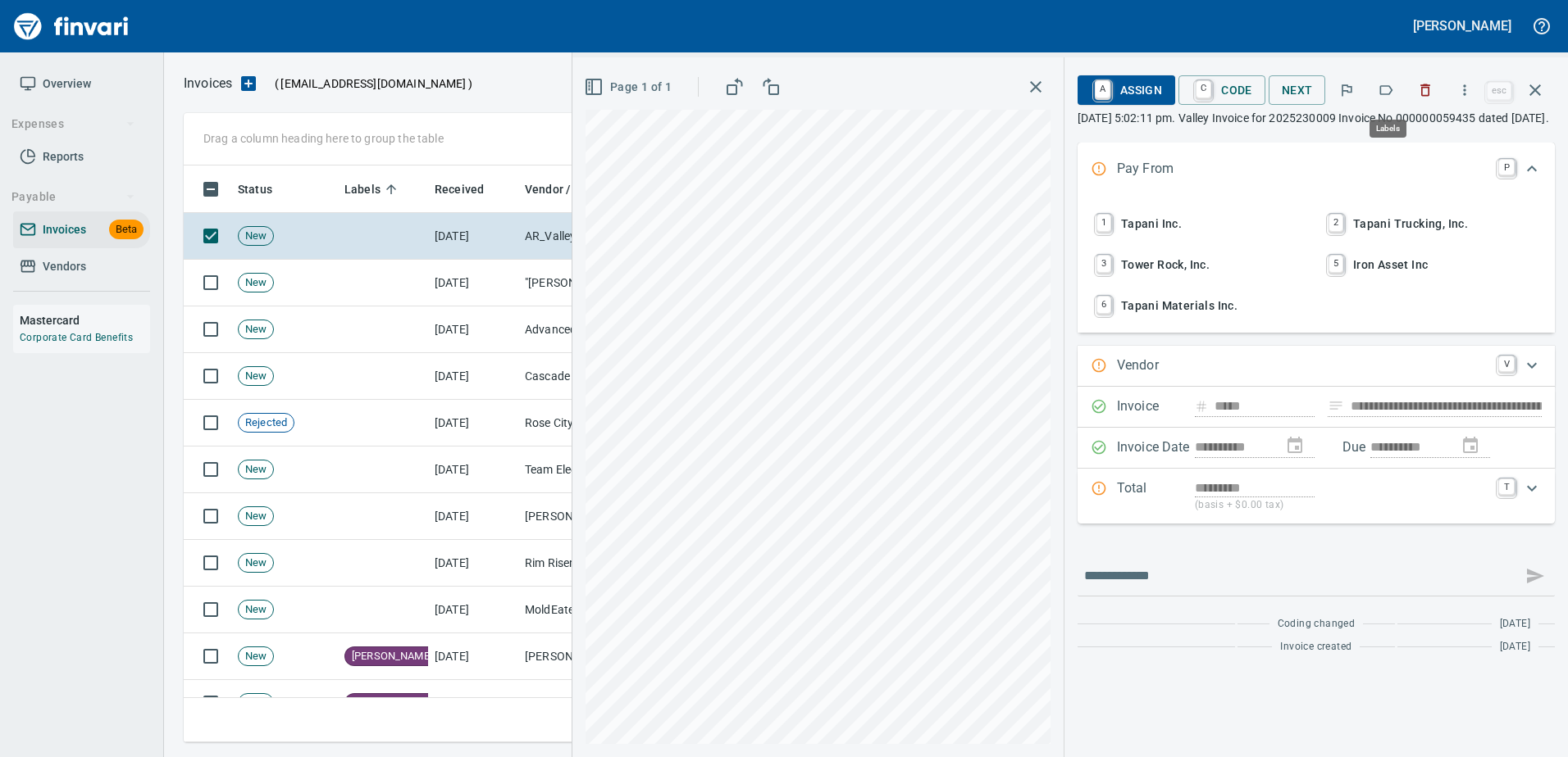
click at [1394, 95] on icon "button" at bounding box center [1386, 90] width 17 height 17
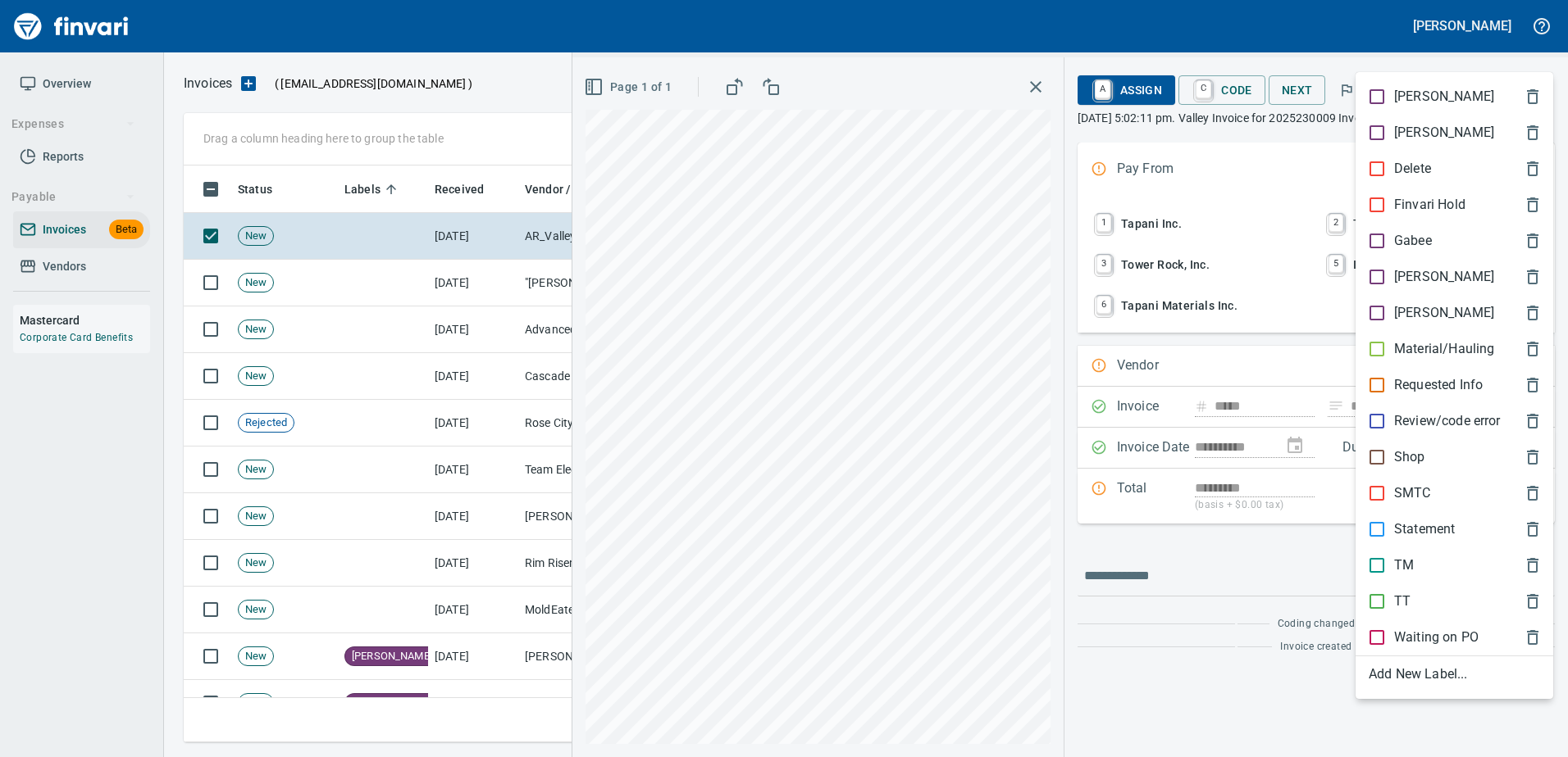
scroll to position [553, 1339]
click at [1396, 29] on div at bounding box center [784, 378] width 1568 height 757
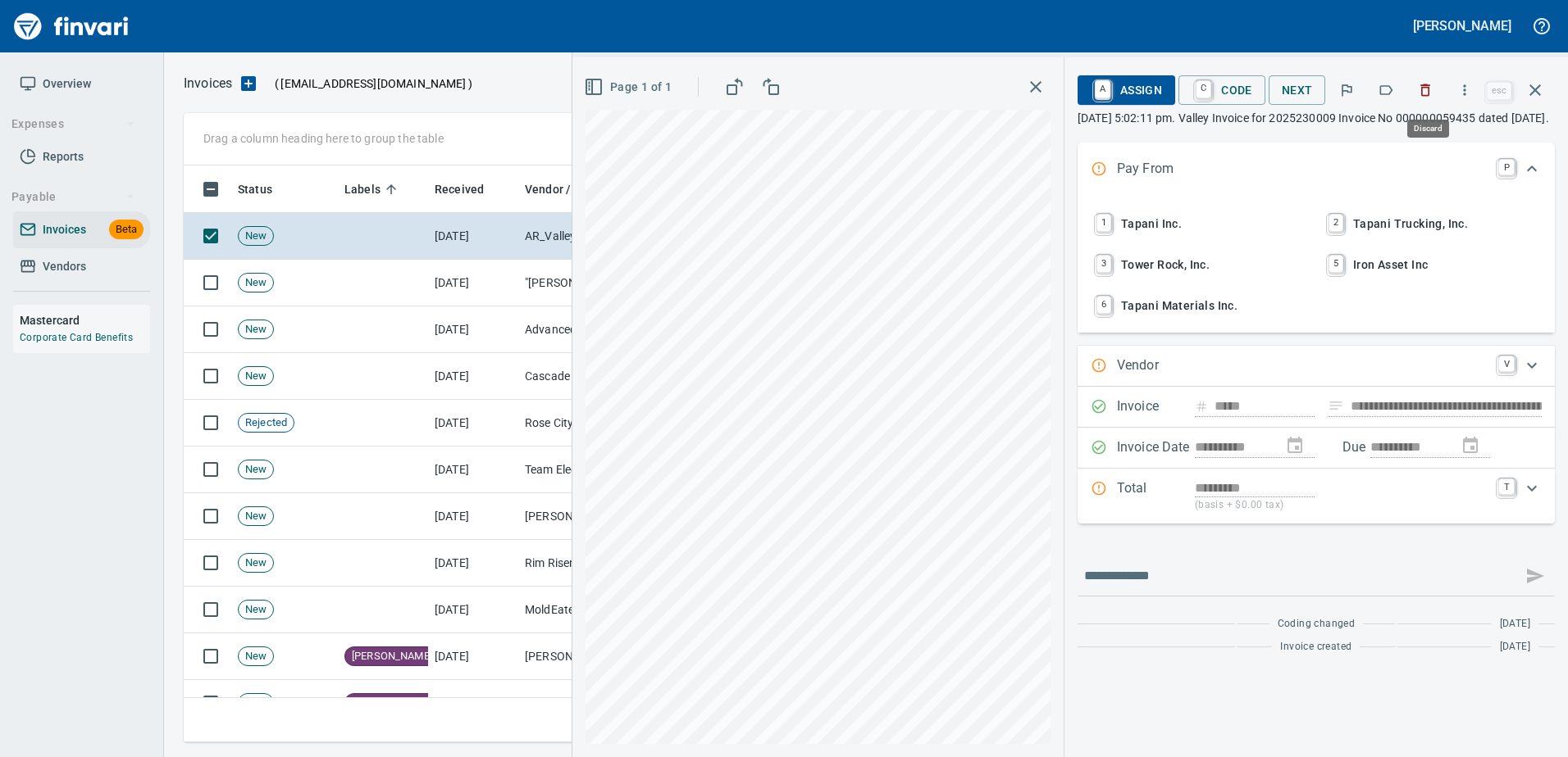
click at [1433, 91] on icon "button" at bounding box center [1425, 90] width 17 height 17
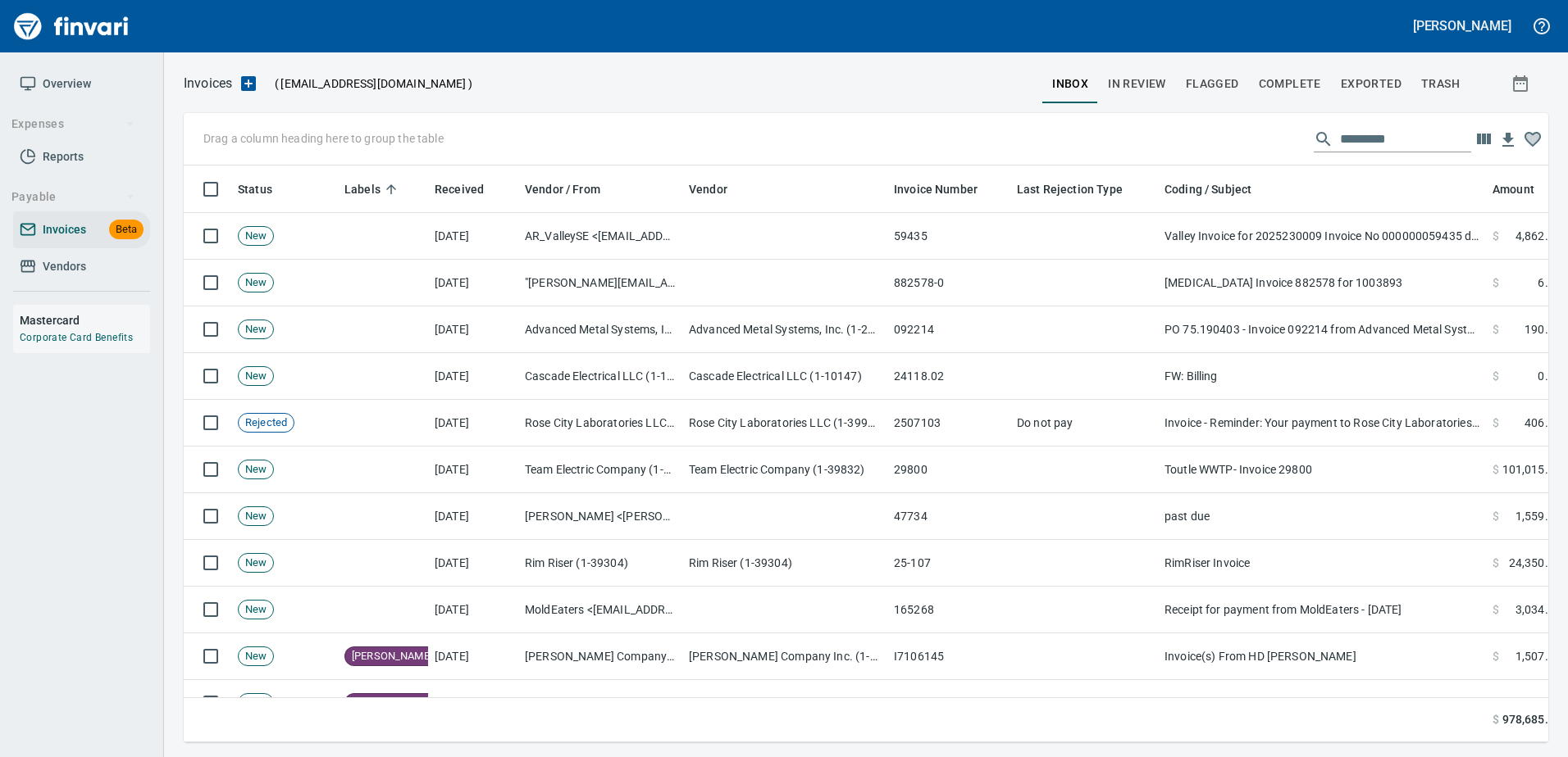
scroll to position [553, 1339]
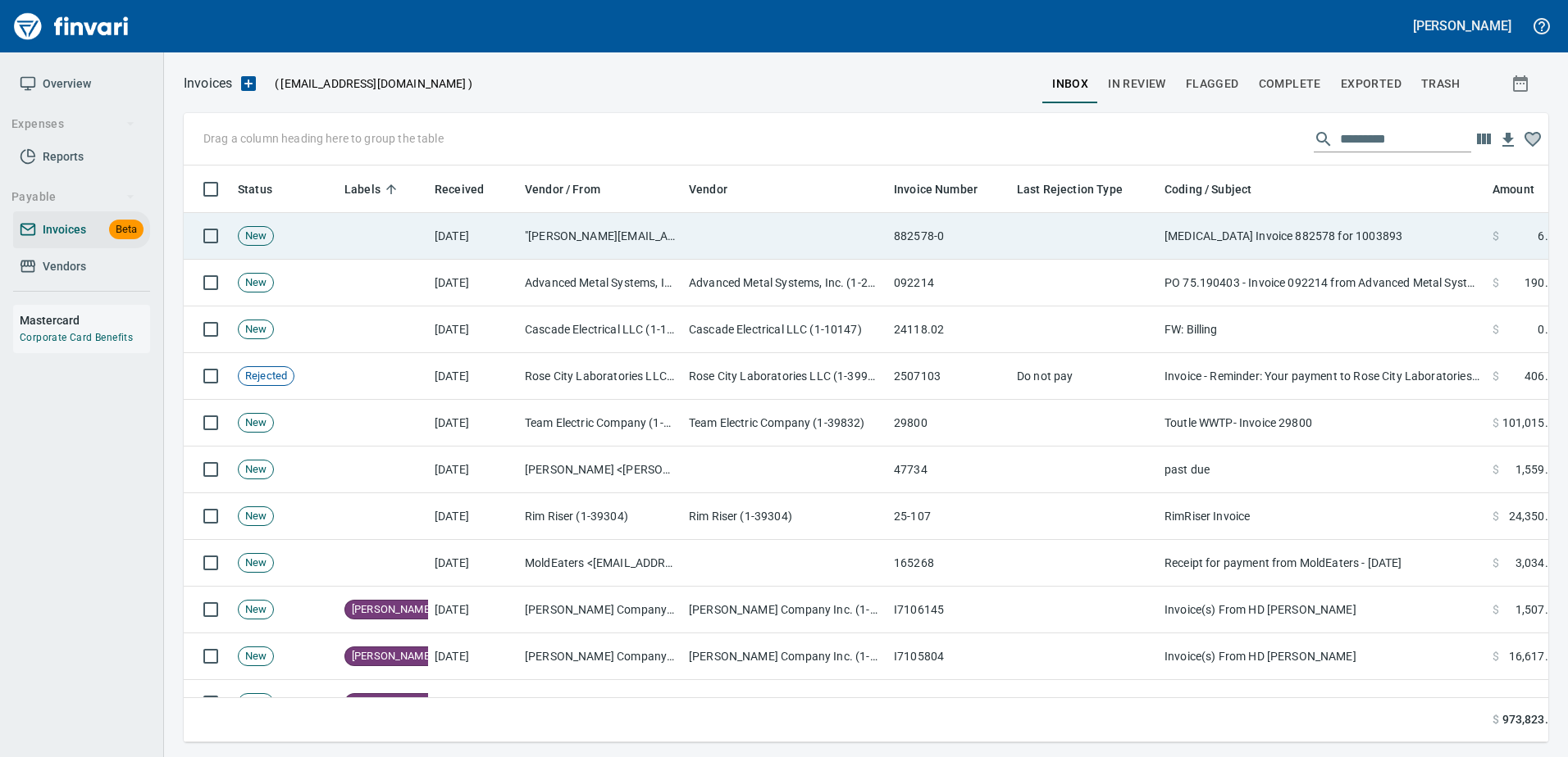
click at [1211, 256] on td "[MEDICAL_DATA] Invoice 882578 for 1003893" at bounding box center [1322, 236] width 328 height 47
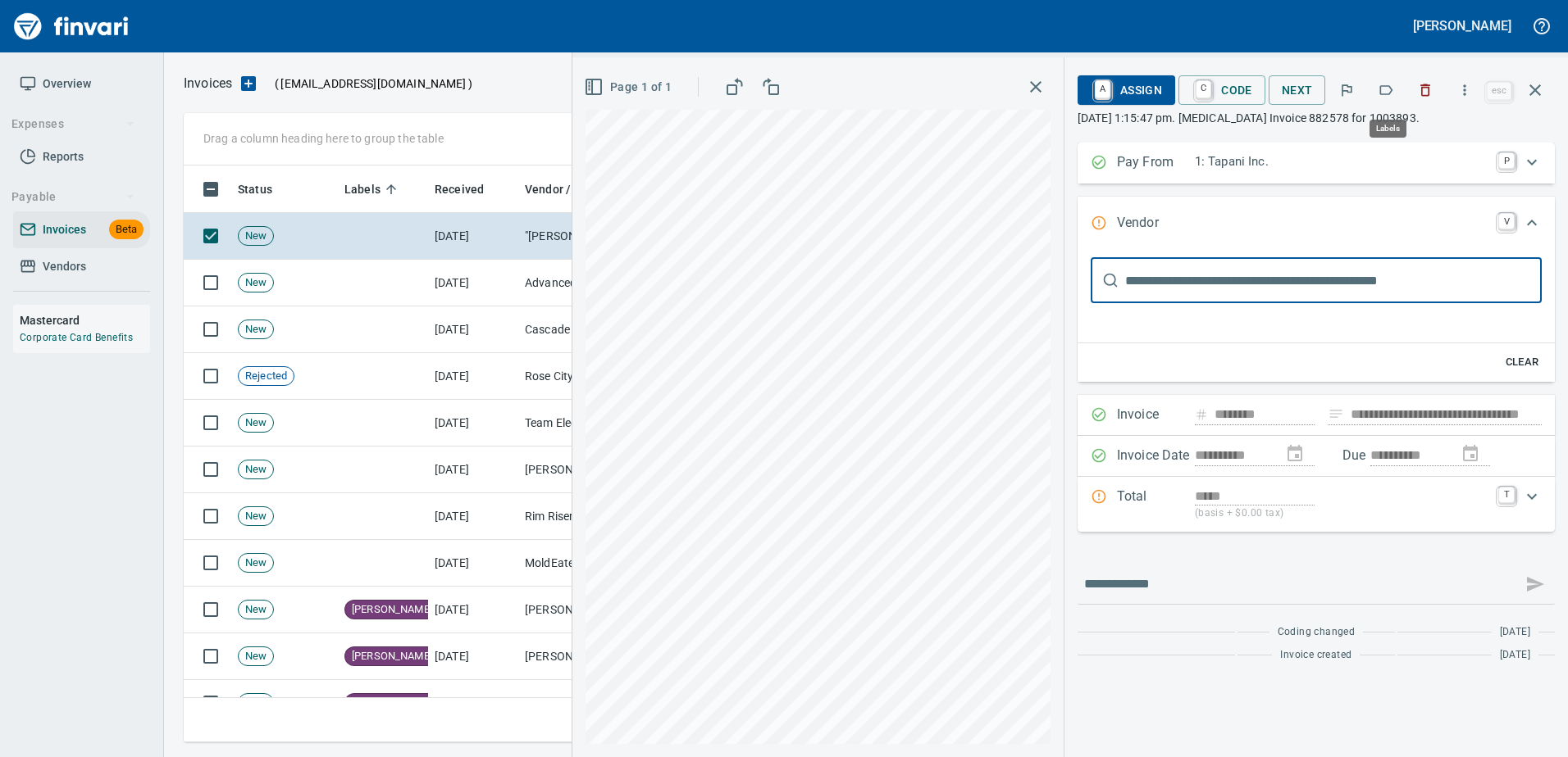
click at [1385, 83] on icon "button" at bounding box center [1386, 90] width 17 height 17
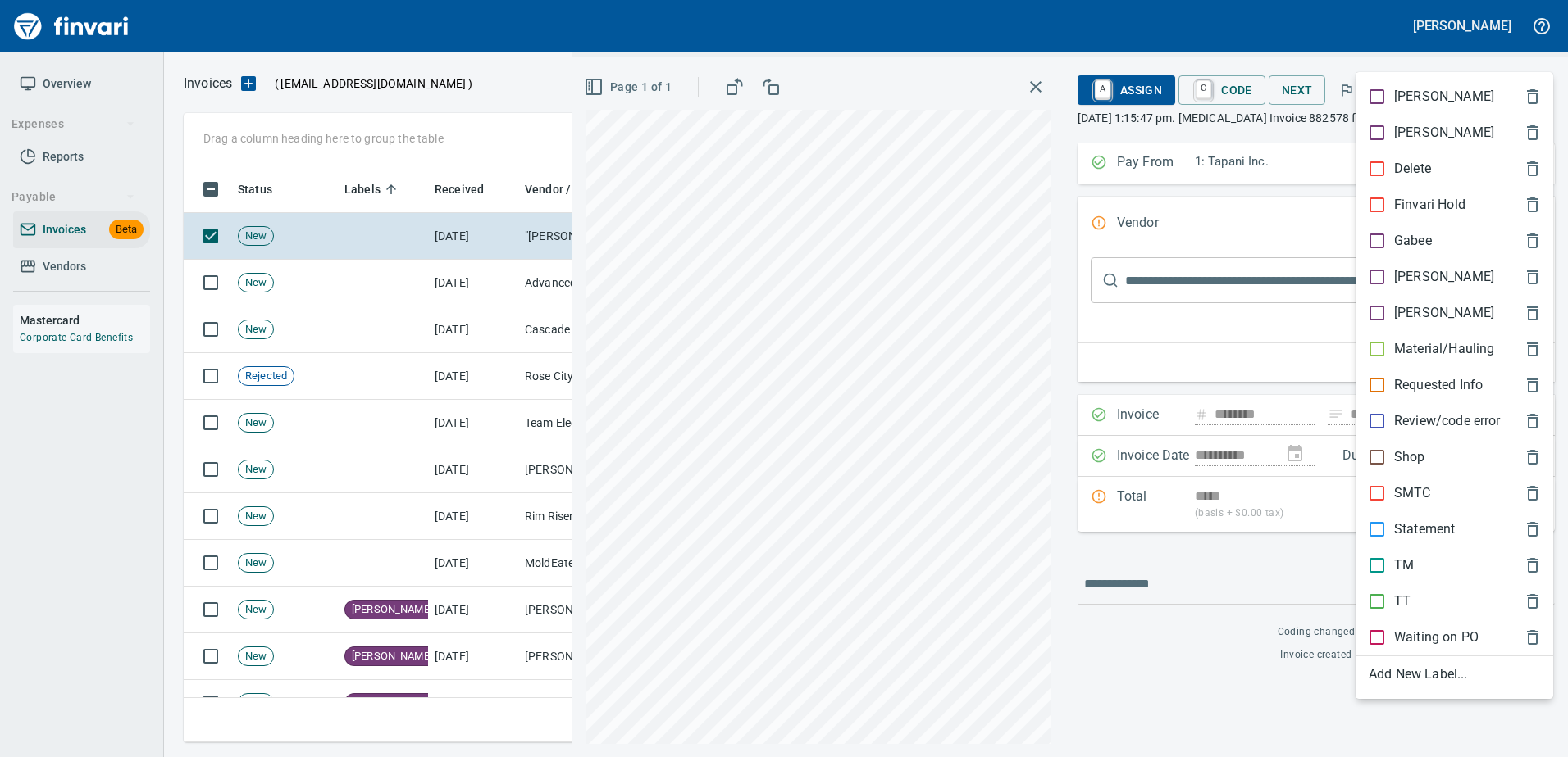
scroll to position [553, 1339]
click at [1402, 270] on p "[PERSON_NAME]" at bounding box center [1444, 276] width 100 height 19
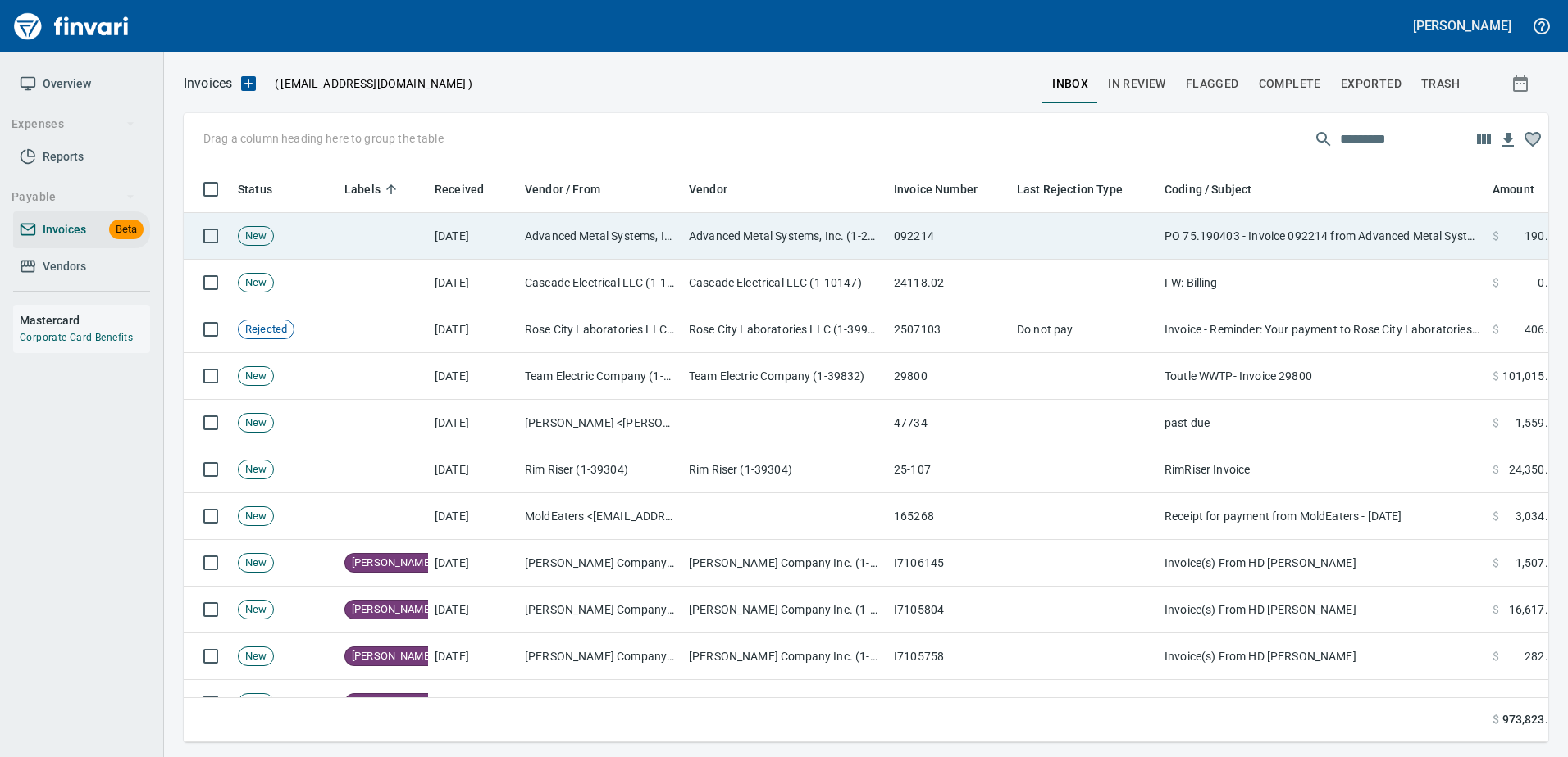
click at [1266, 240] on td "PO 75.190403 - Invoice 092214 from Advanced Metal Systems, Inc." at bounding box center [1322, 236] width 328 height 47
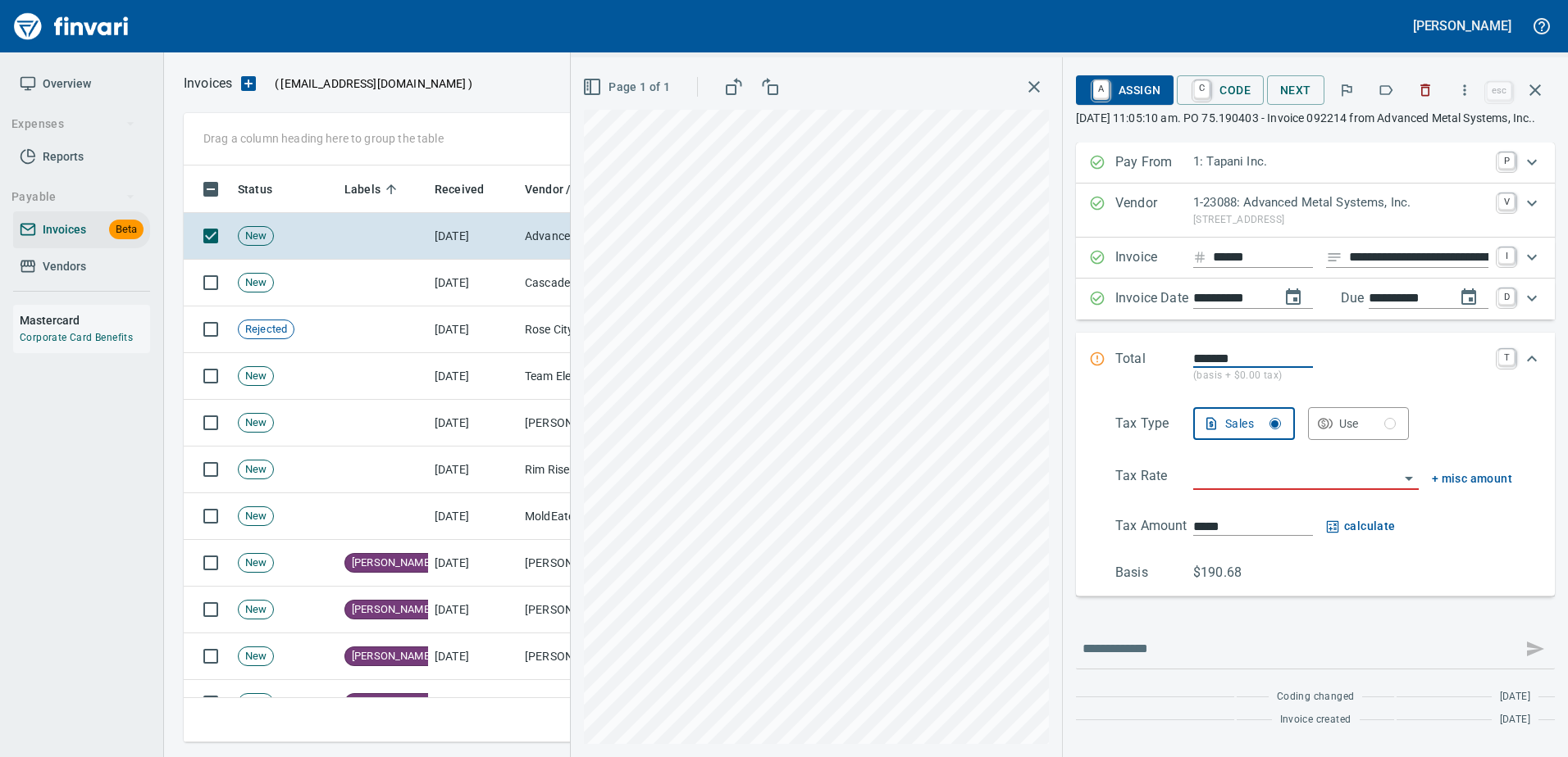
scroll to position [553, 1339]
click at [1390, 95] on icon "button" at bounding box center [1386, 90] width 17 height 17
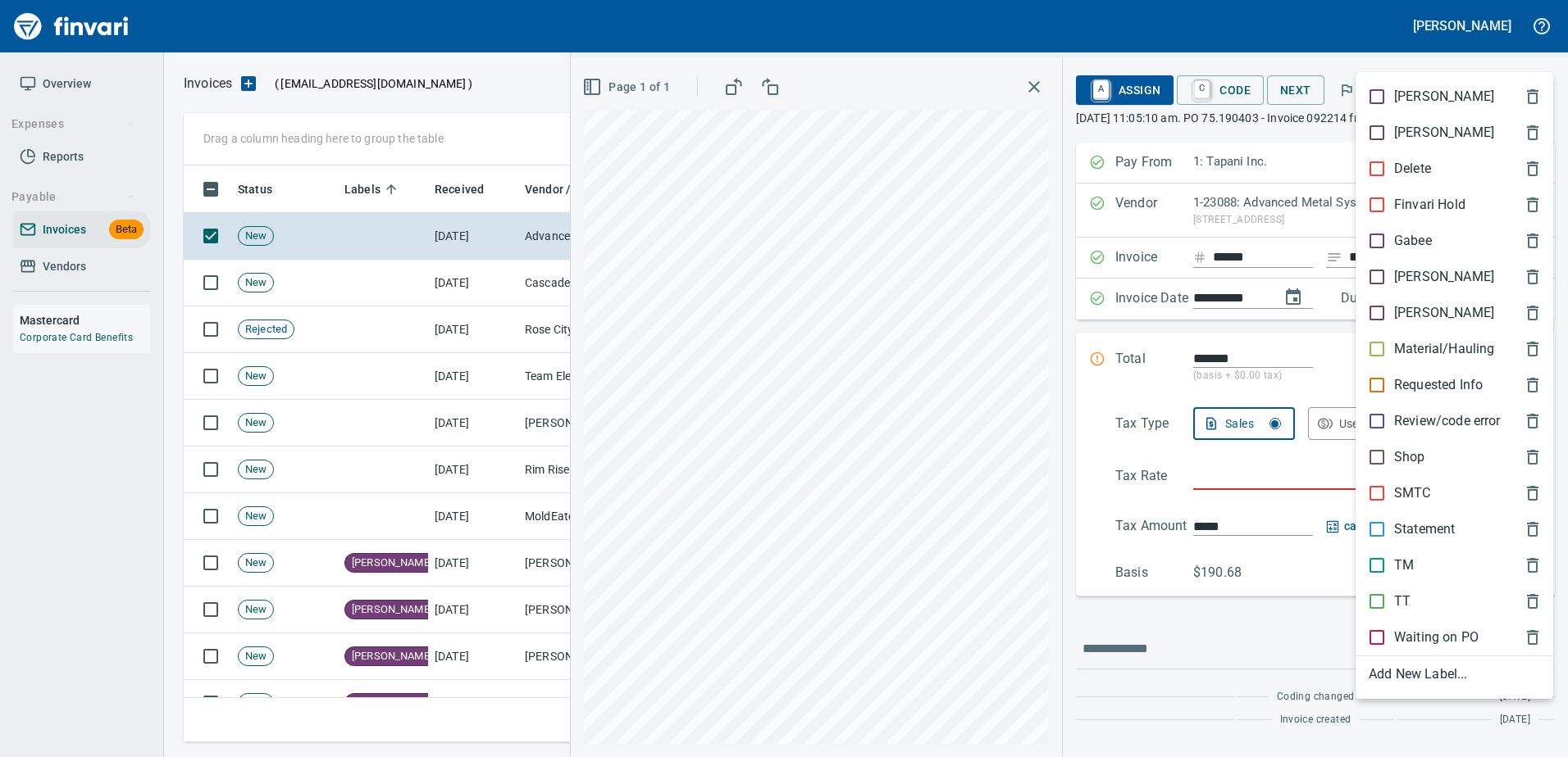
click at [1413, 272] on p "[PERSON_NAME]" at bounding box center [1444, 276] width 100 height 19
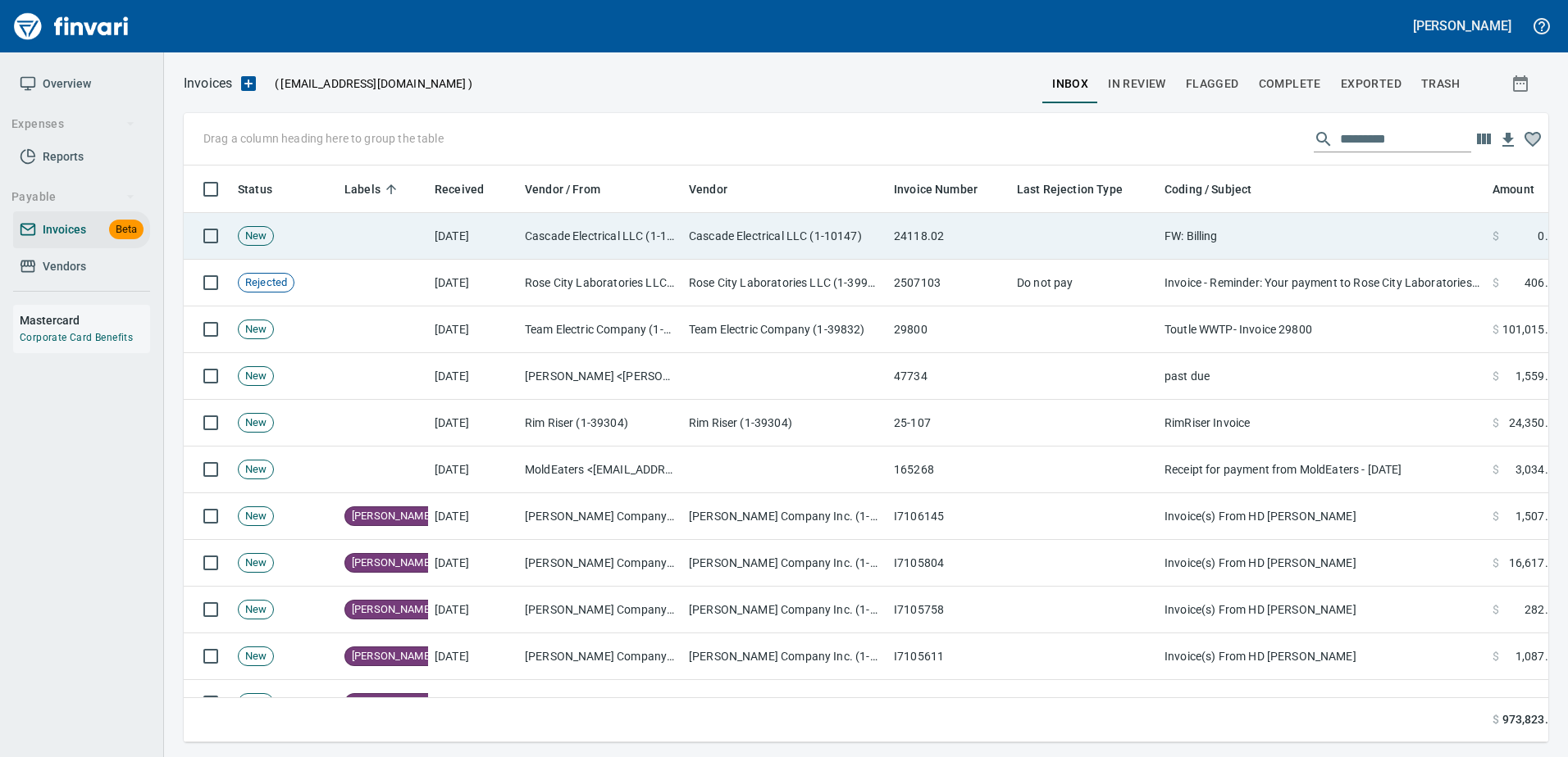
click at [1310, 251] on td "FW: Billing" at bounding box center [1322, 236] width 328 height 47
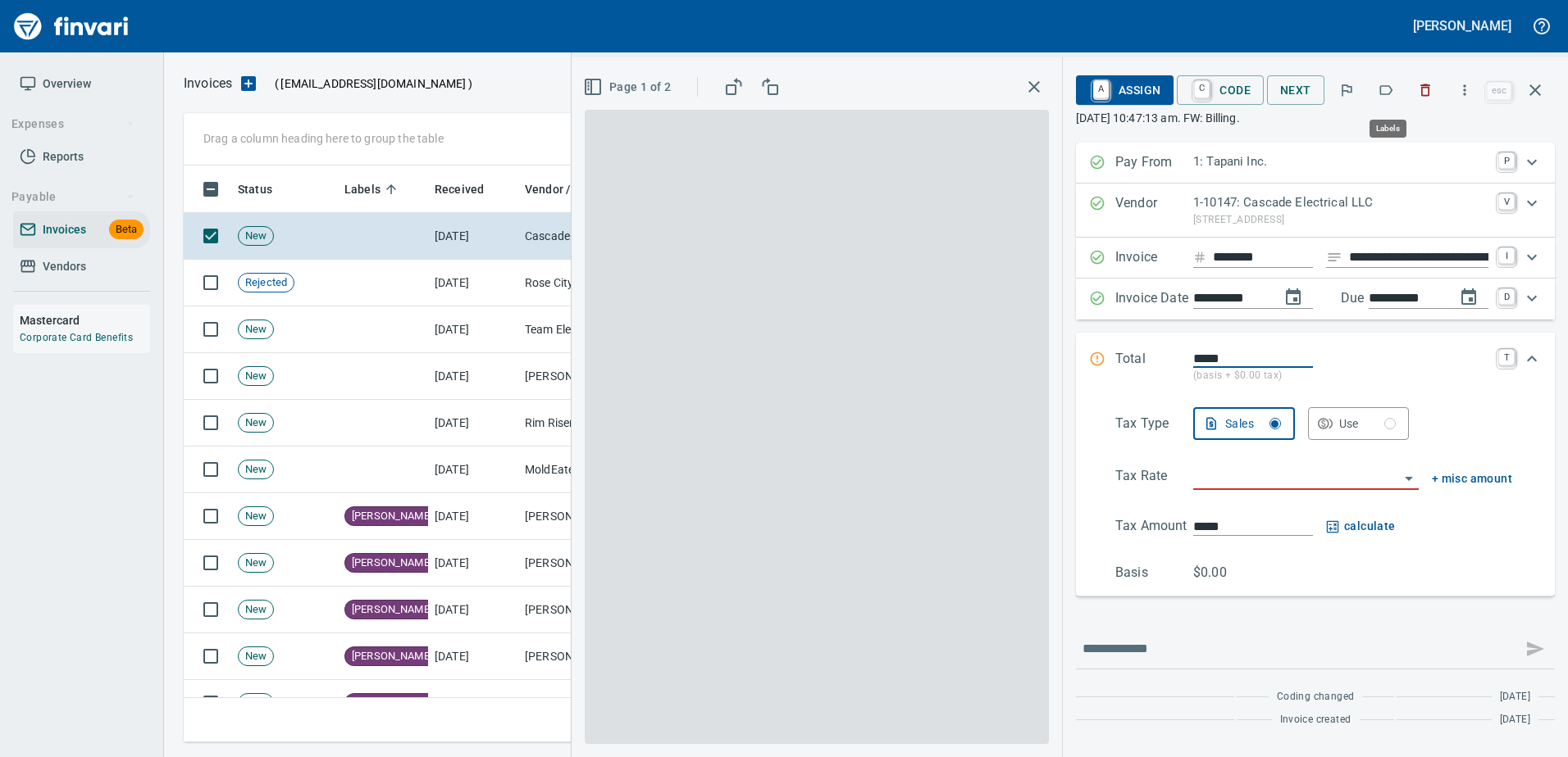
scroll to position [553, 1339]
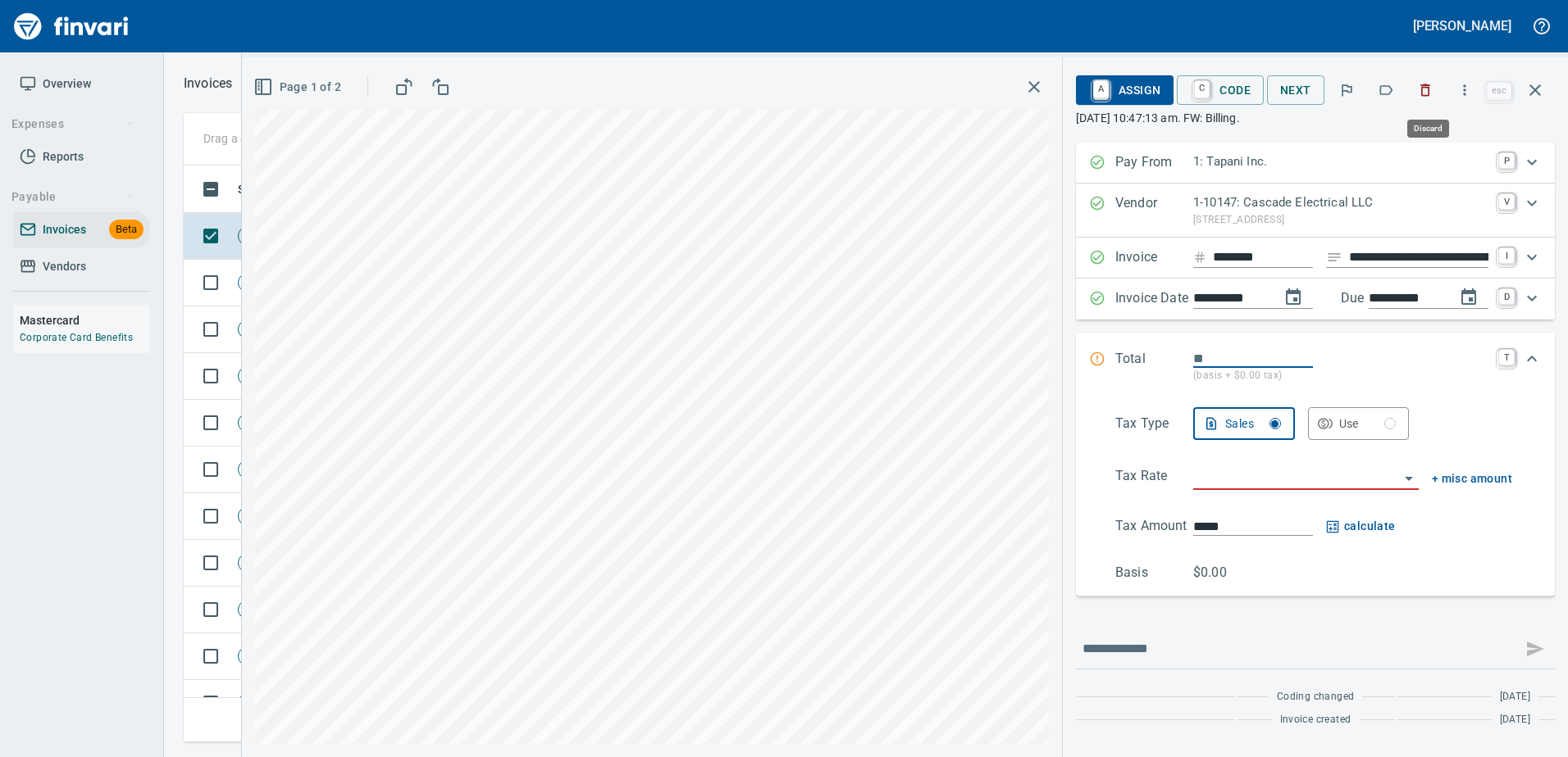
click at [1431, 93] on icon "button" at bounding box center [1425, 90] width 10 height 12
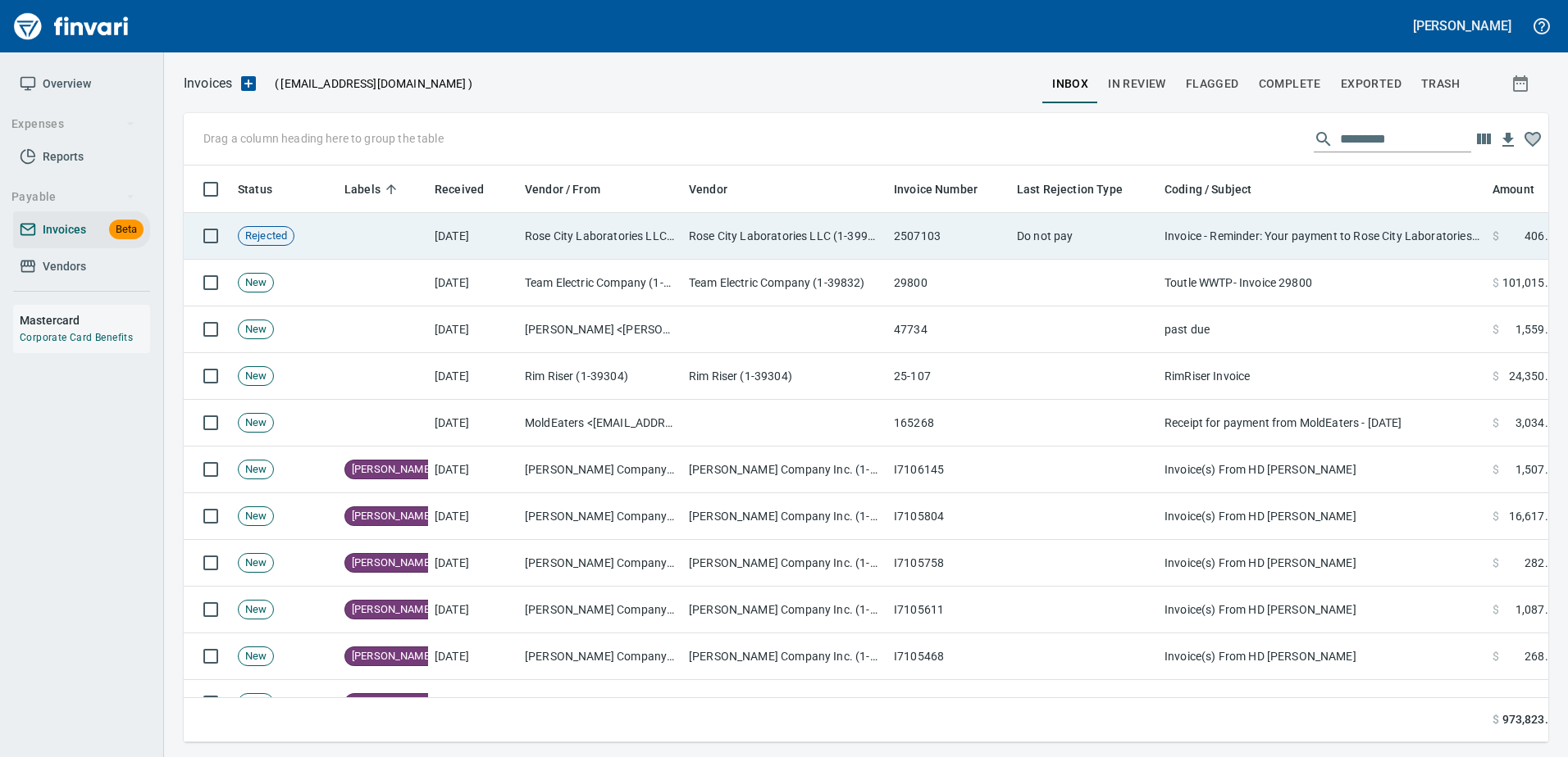
click at [1236, 227] on td "Invoice - Reminder: Your payment to Rose City Laboratories LLC, is due" at bounding box center [1322, 236] width 328 height 47
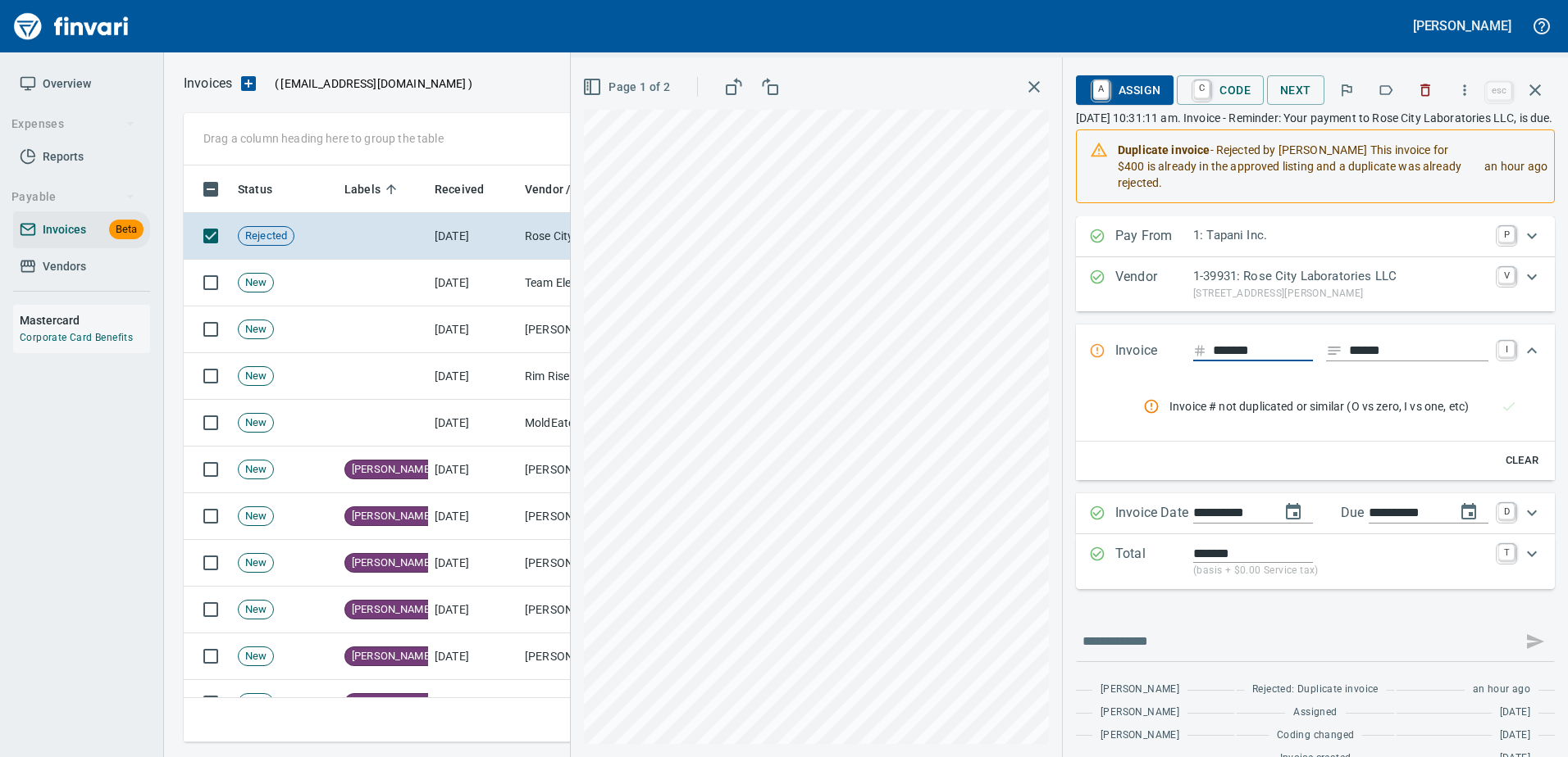
scroll to position [553, 1339]
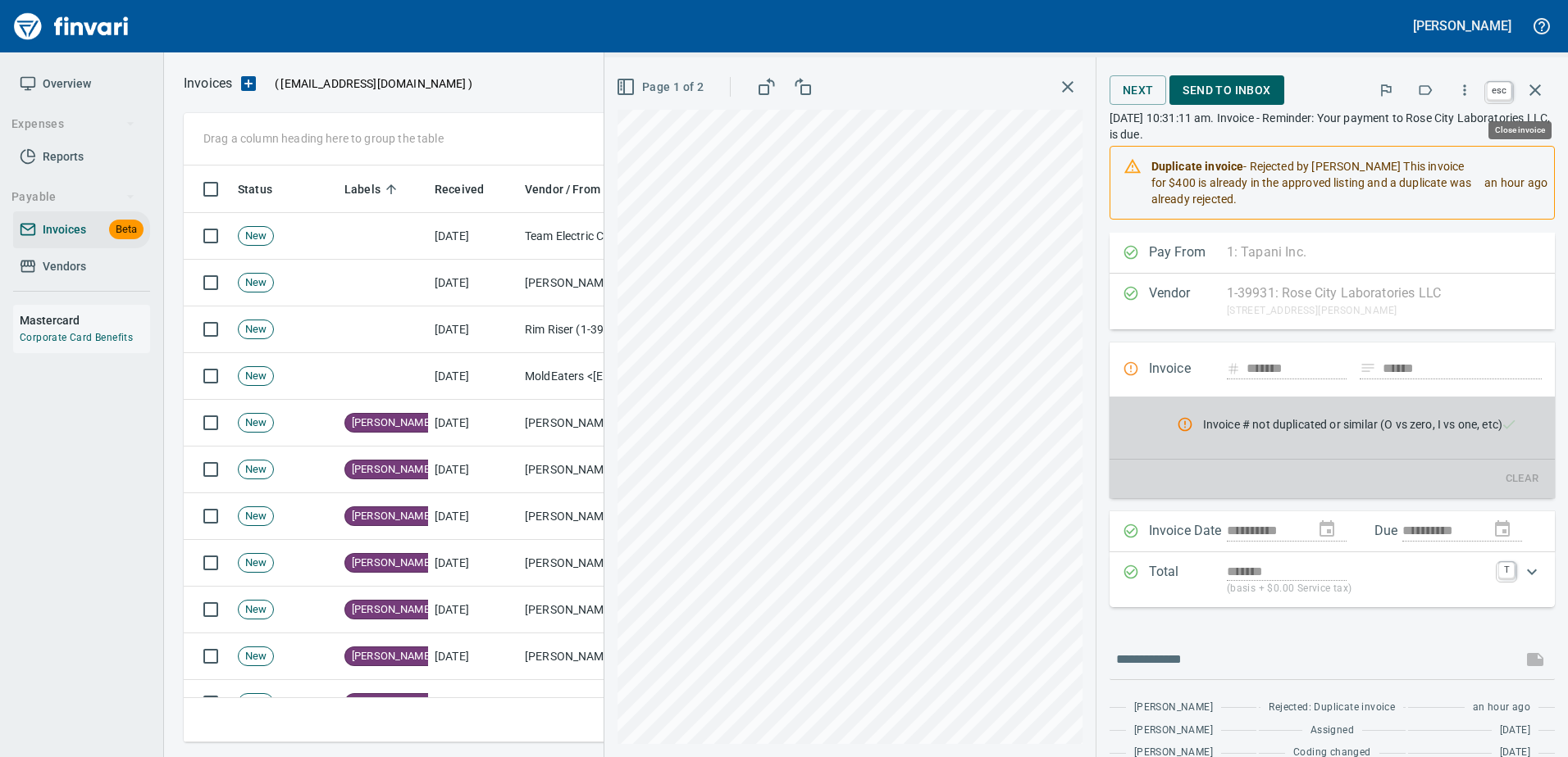
click at [1541, 93] on icon "button" at bounding box center [1534, 89] width 19 height 19
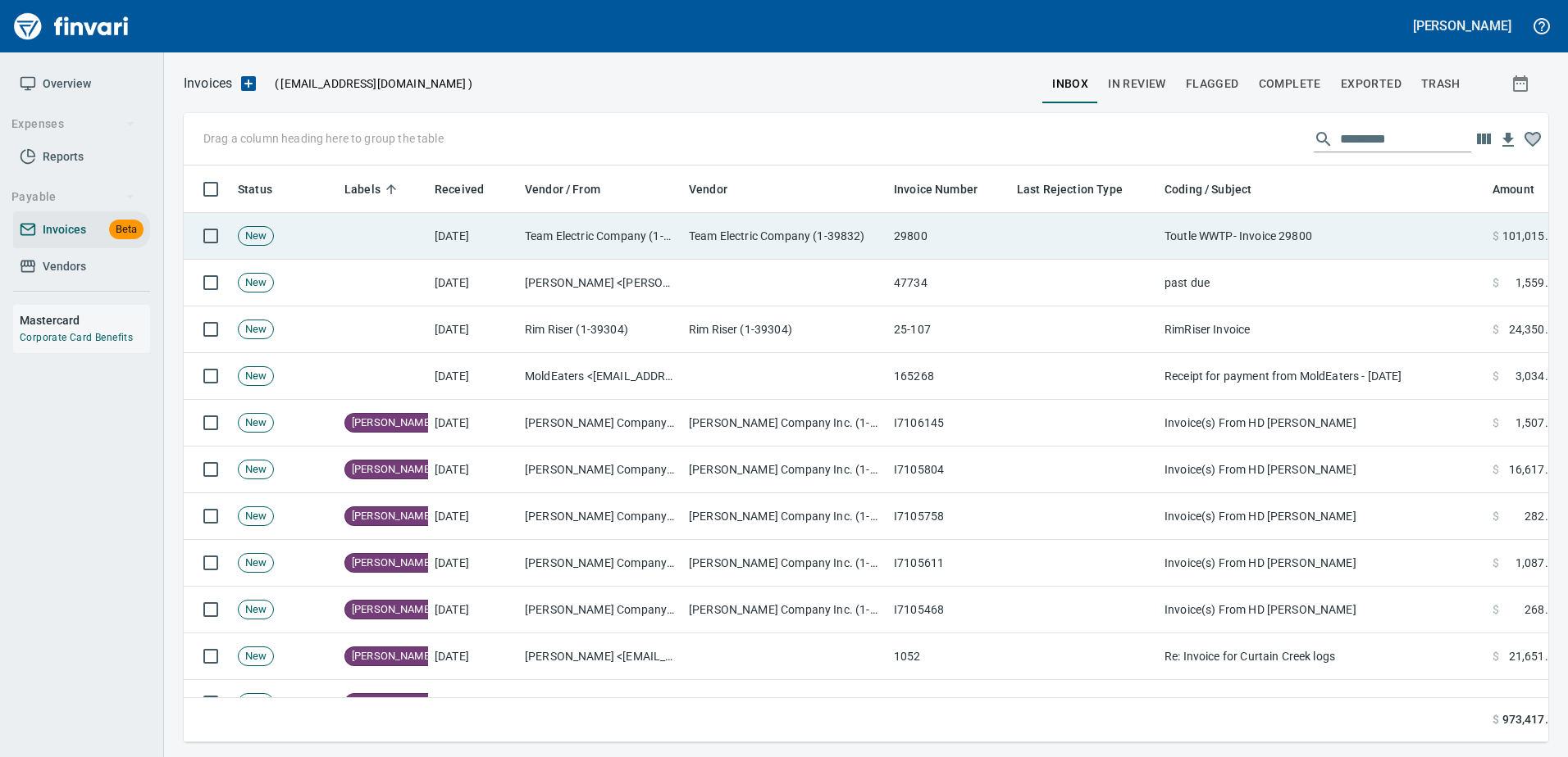
click at [1166, 231] on td "Toutle WWTP- Invoice 29800" at bounding box center [1322, 236] width 328 height 47
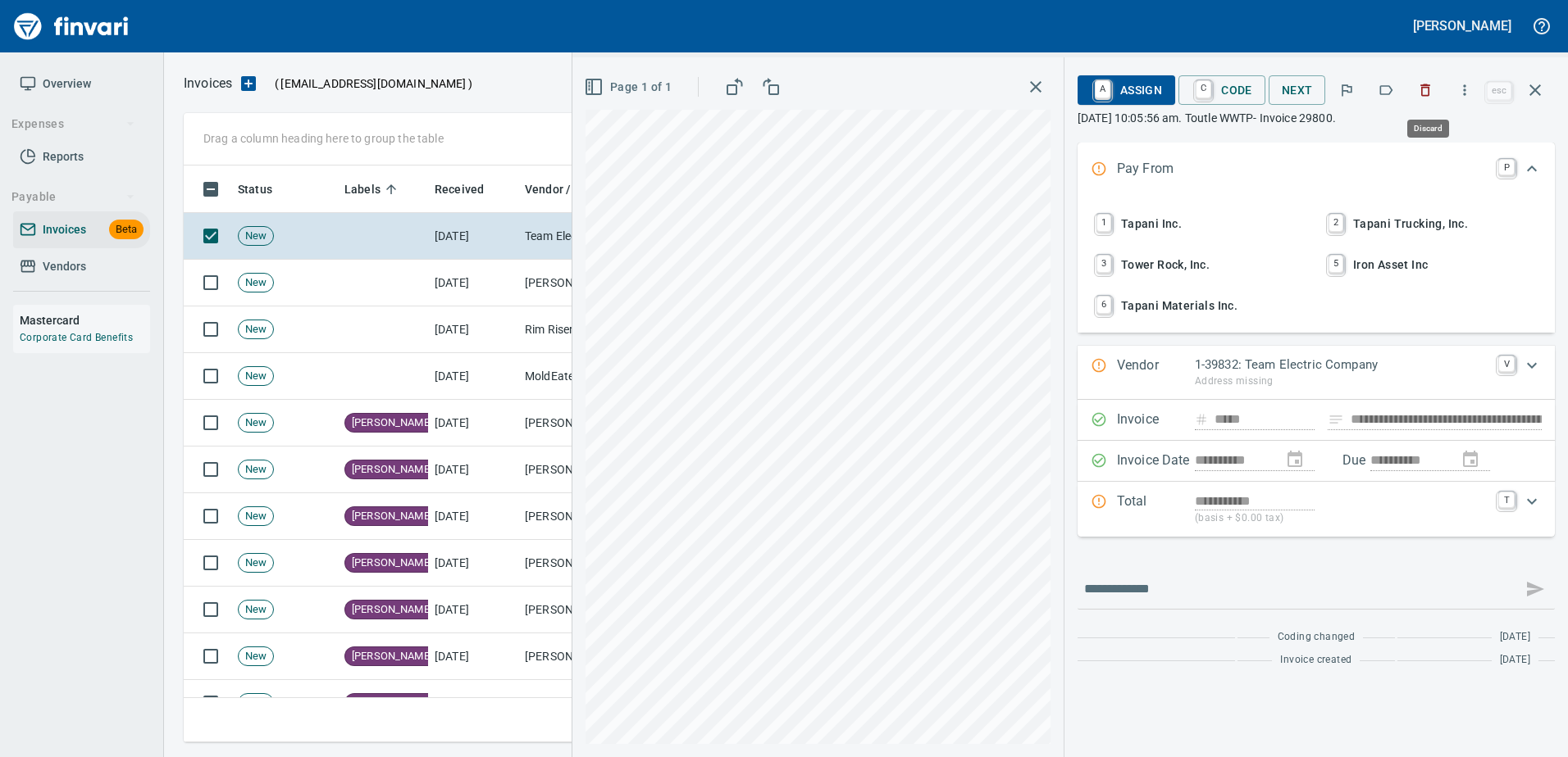
click at [1429, 94] on icon "button" at bounding box center [1425, 90] width 17 height 17
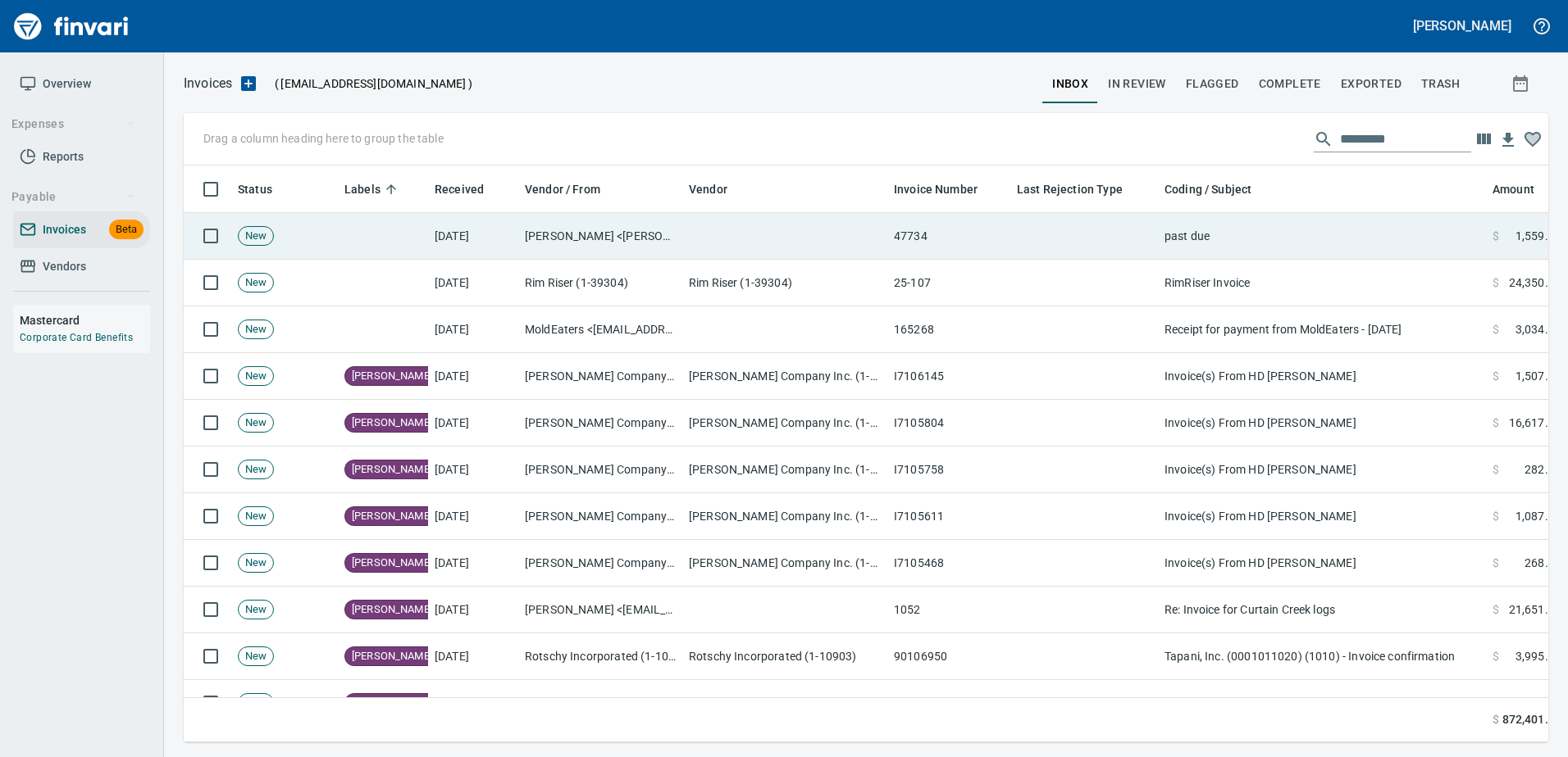
click at [1256, 226] on td "past due" at bounding box center [1322, 236] width 328 height 47
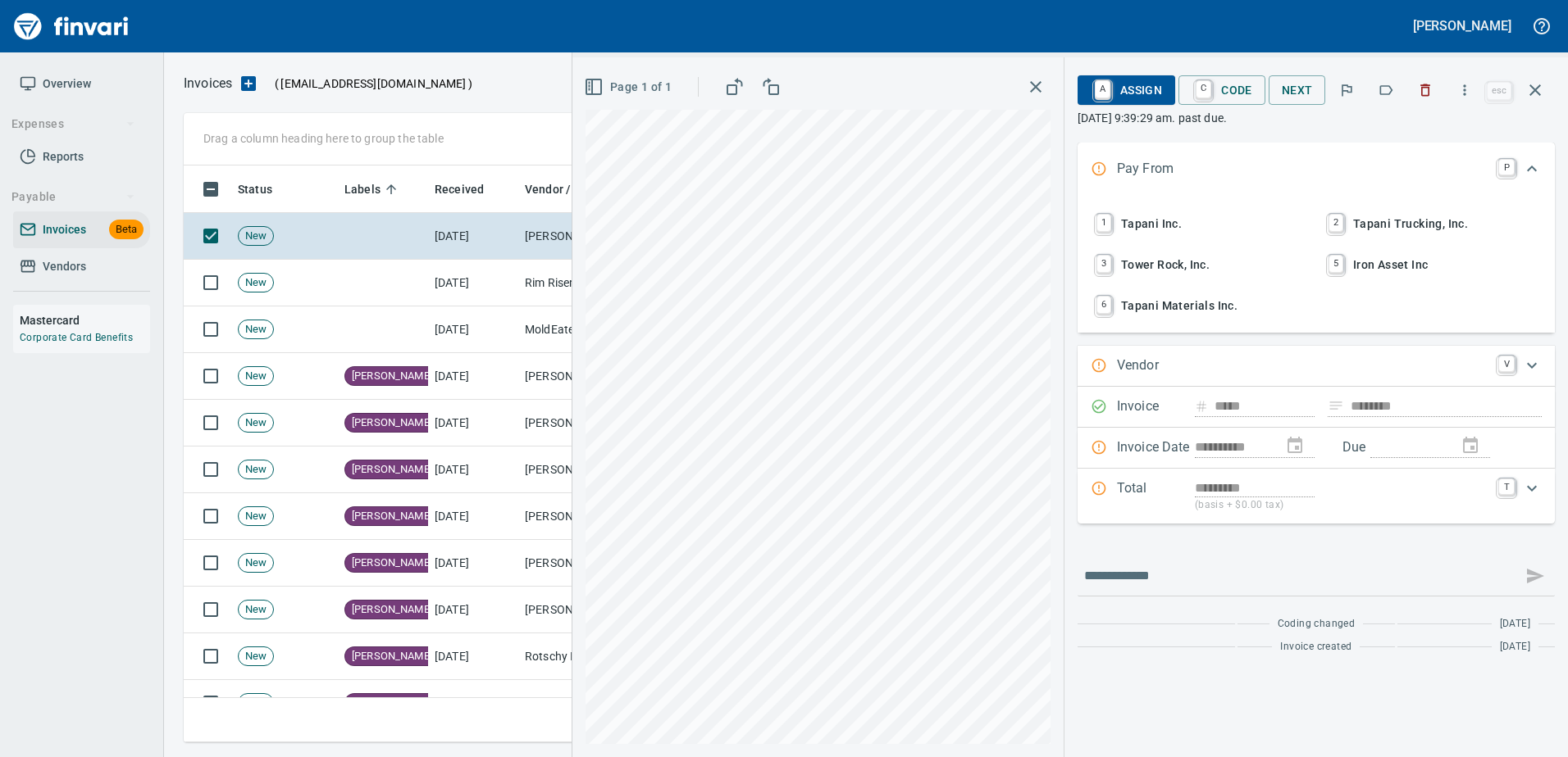
scroll to position [553, 1339]
click at [1372, 92] on button "button" at bounding box center [1385, 89] width 36 height 36
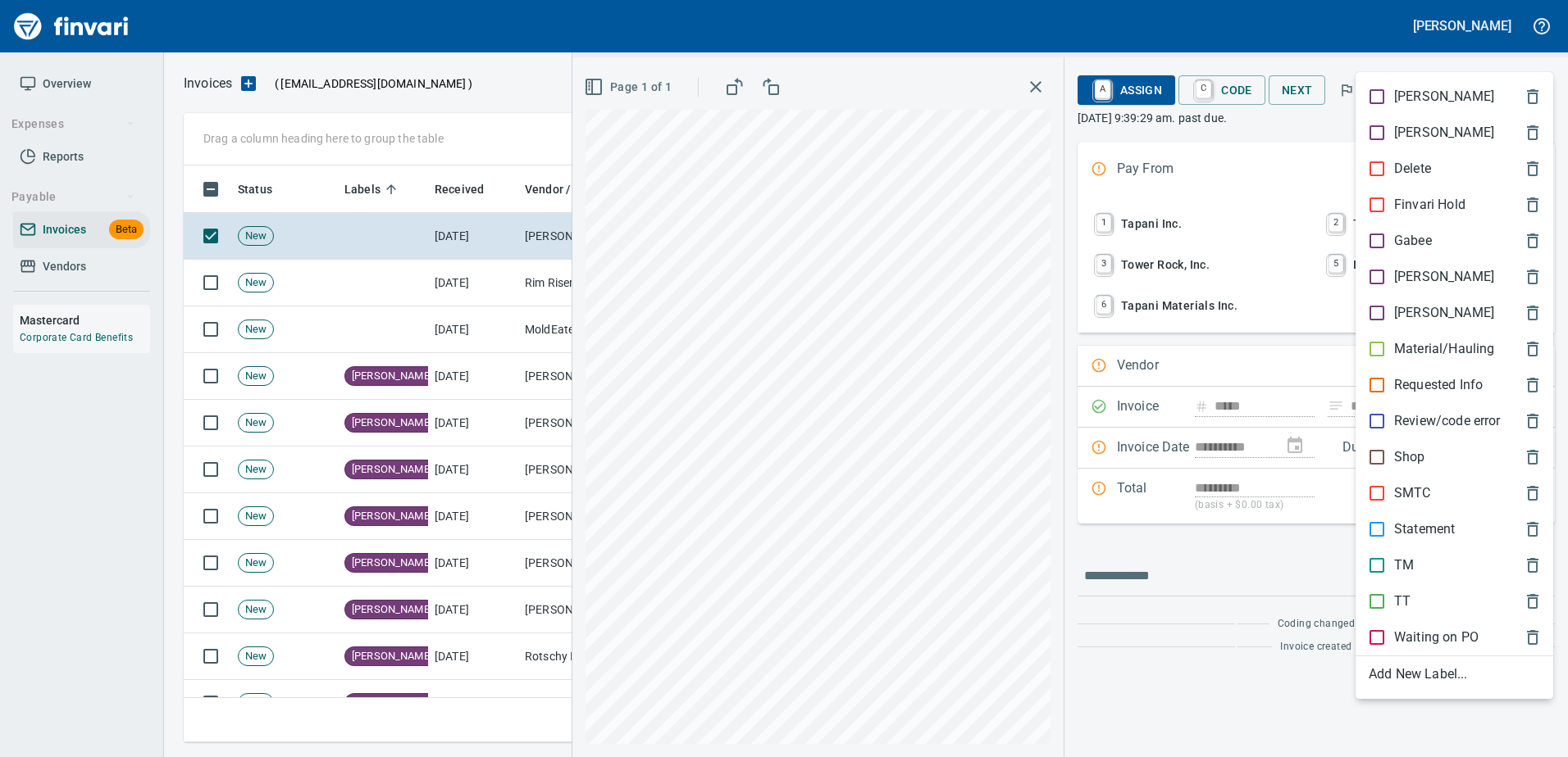
click at [1394, 287] on div "[PERSON_NAME]" at bounding box center [1454, 276] width 197 height 36
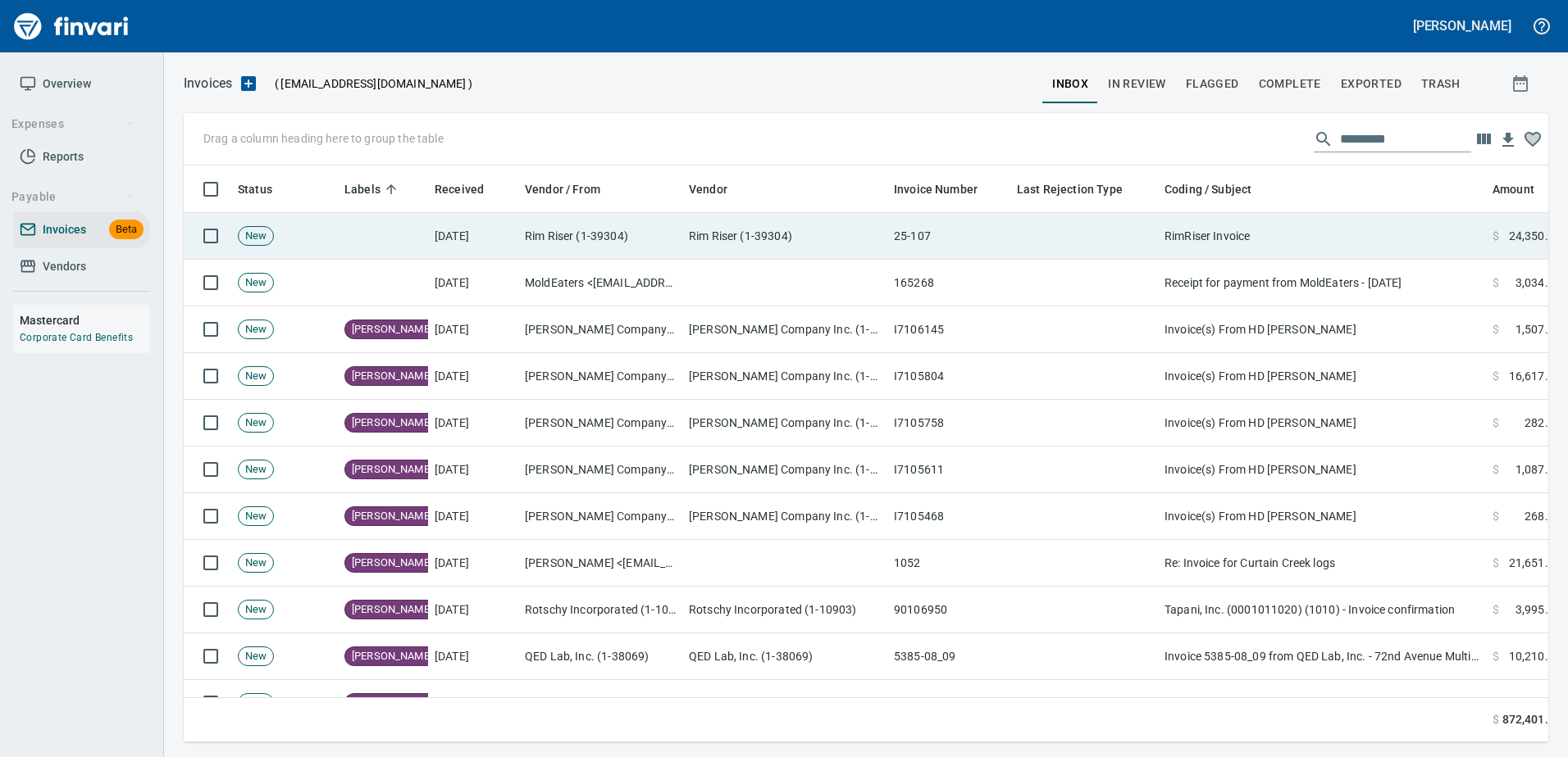
click at [1325, 227] on td "RimRiser Invoice" at bounding box center [1322, 236] width 328 height 47
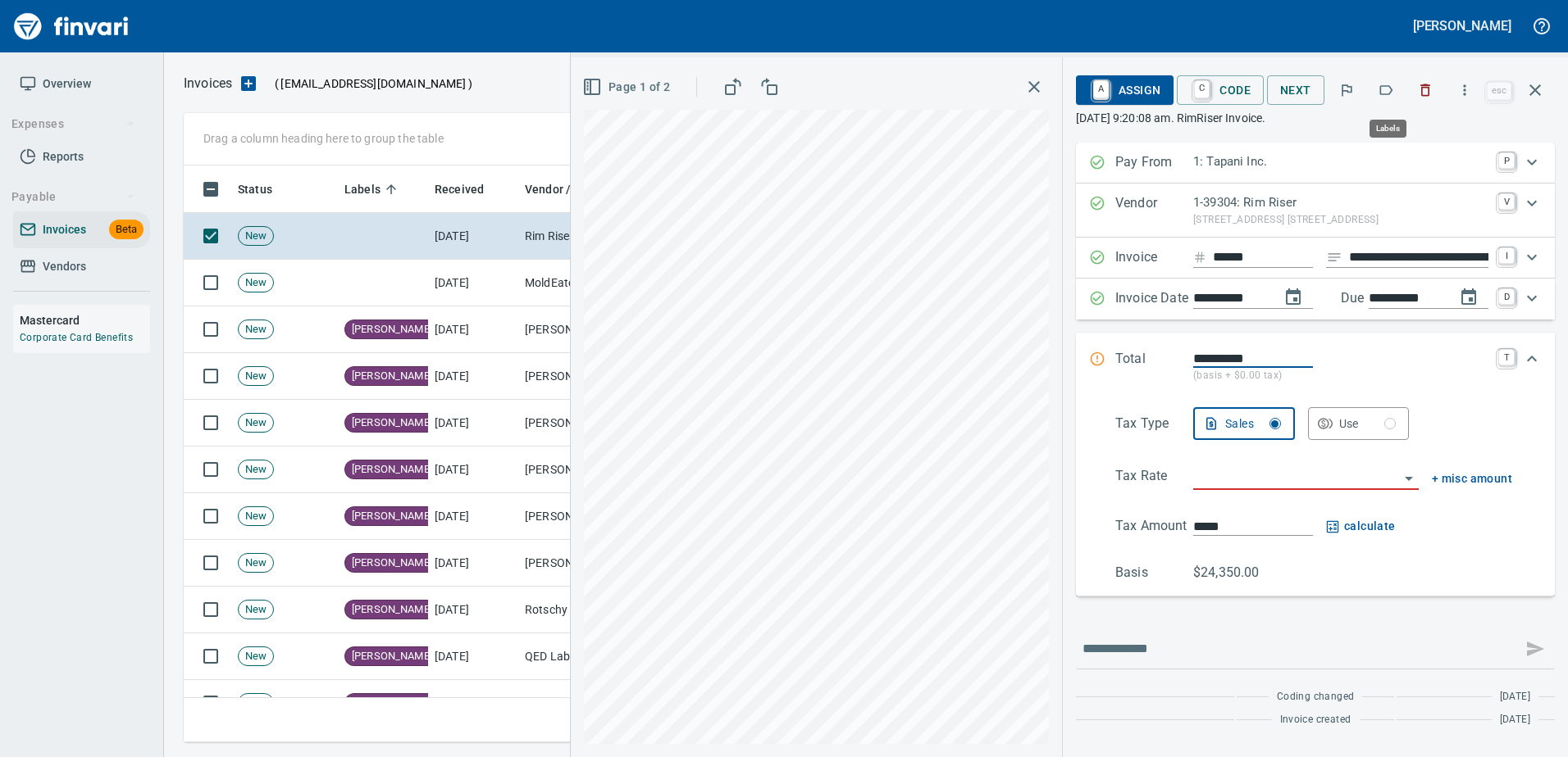
scroll to position [553, 1339]
click at [1378, 93] on button "button" at bounding box center [1385, 89] width 36 height 36
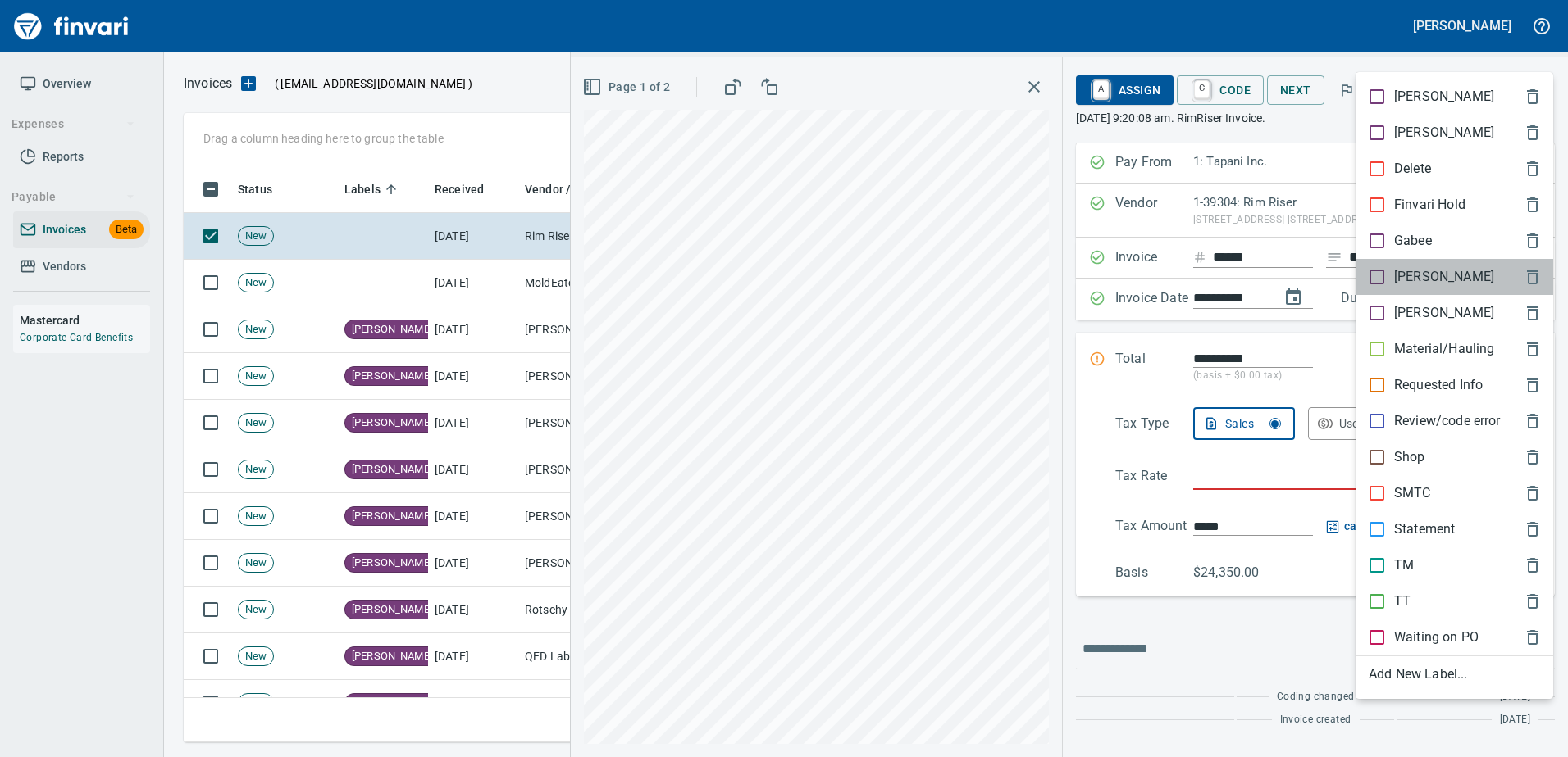
click at [1405, 285] on p "[PERSON_NAME]" at bounding box center [1444, 276] width 100 height 19
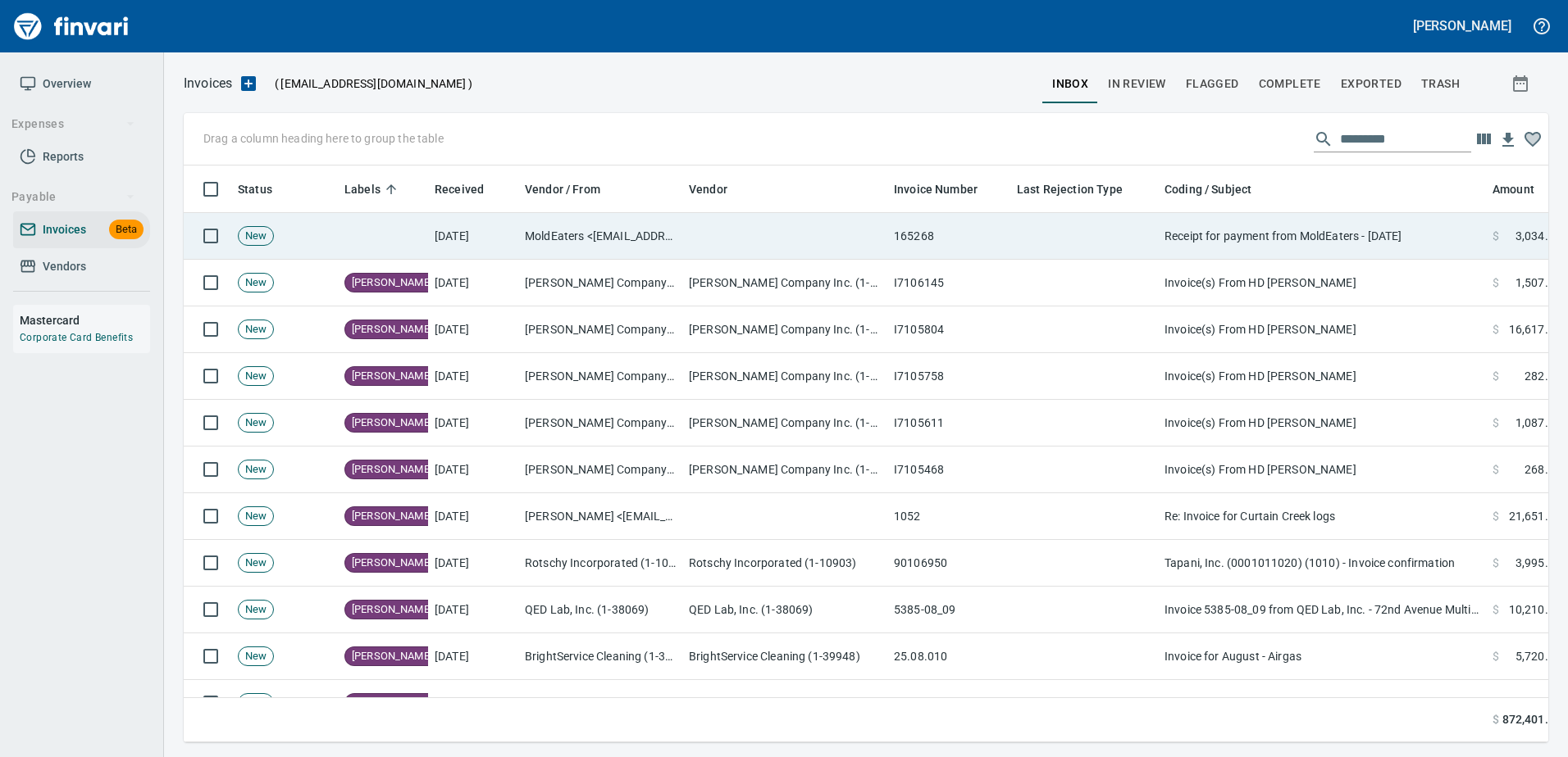
click at [1330, 242] on td "Receipt for payment from MoldEaters - 08/22/2025" at bounding box center [1322, 236] width 328 height 47
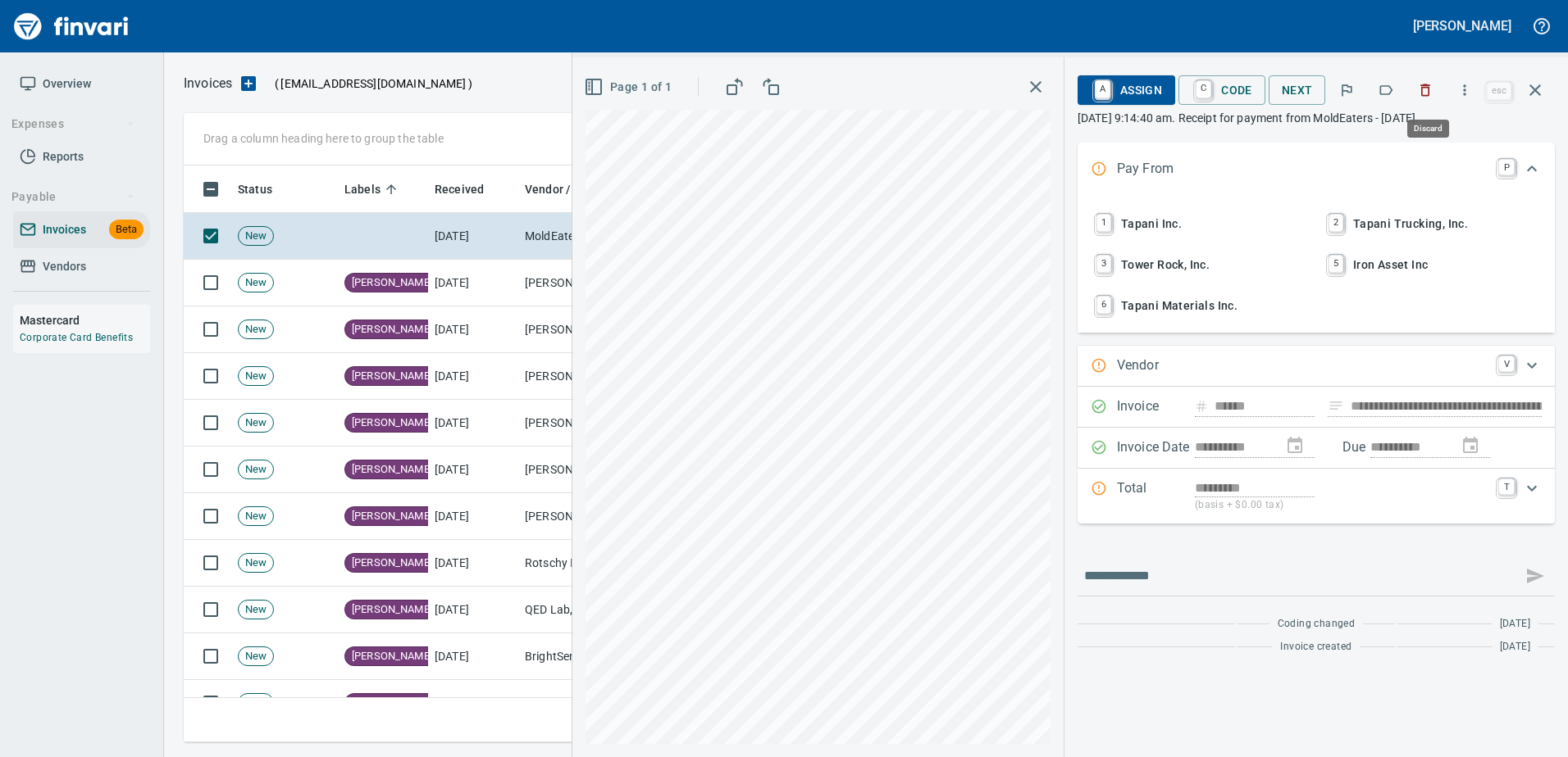
click at [1417, 88] on button "button" at bounding box center [1424, 89] width 36 height 36
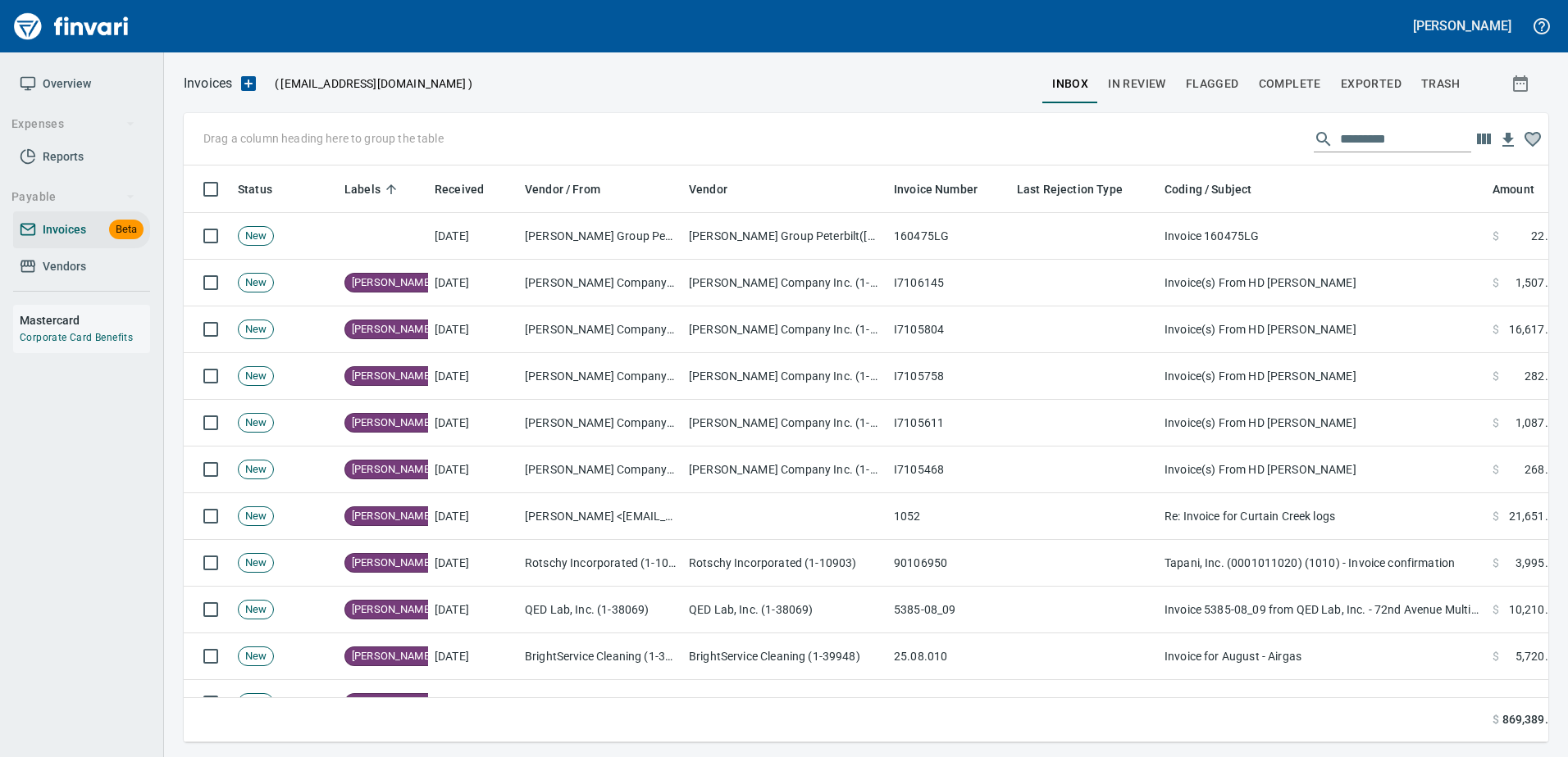
click at [1293, 74] on span "Complete" at bounding box center [1290, 84] width 63 height 20
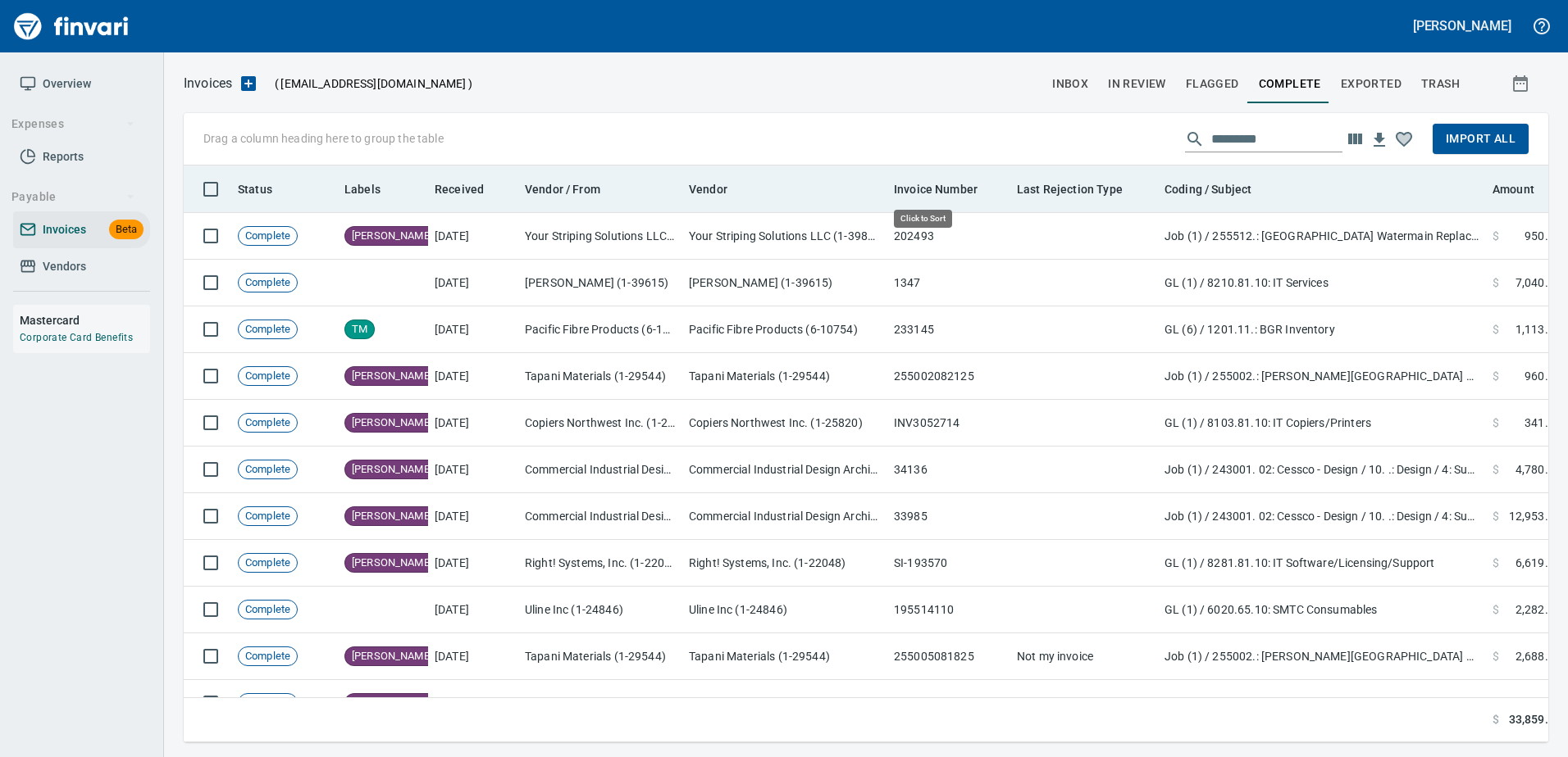
scroll to position [553, 1340]
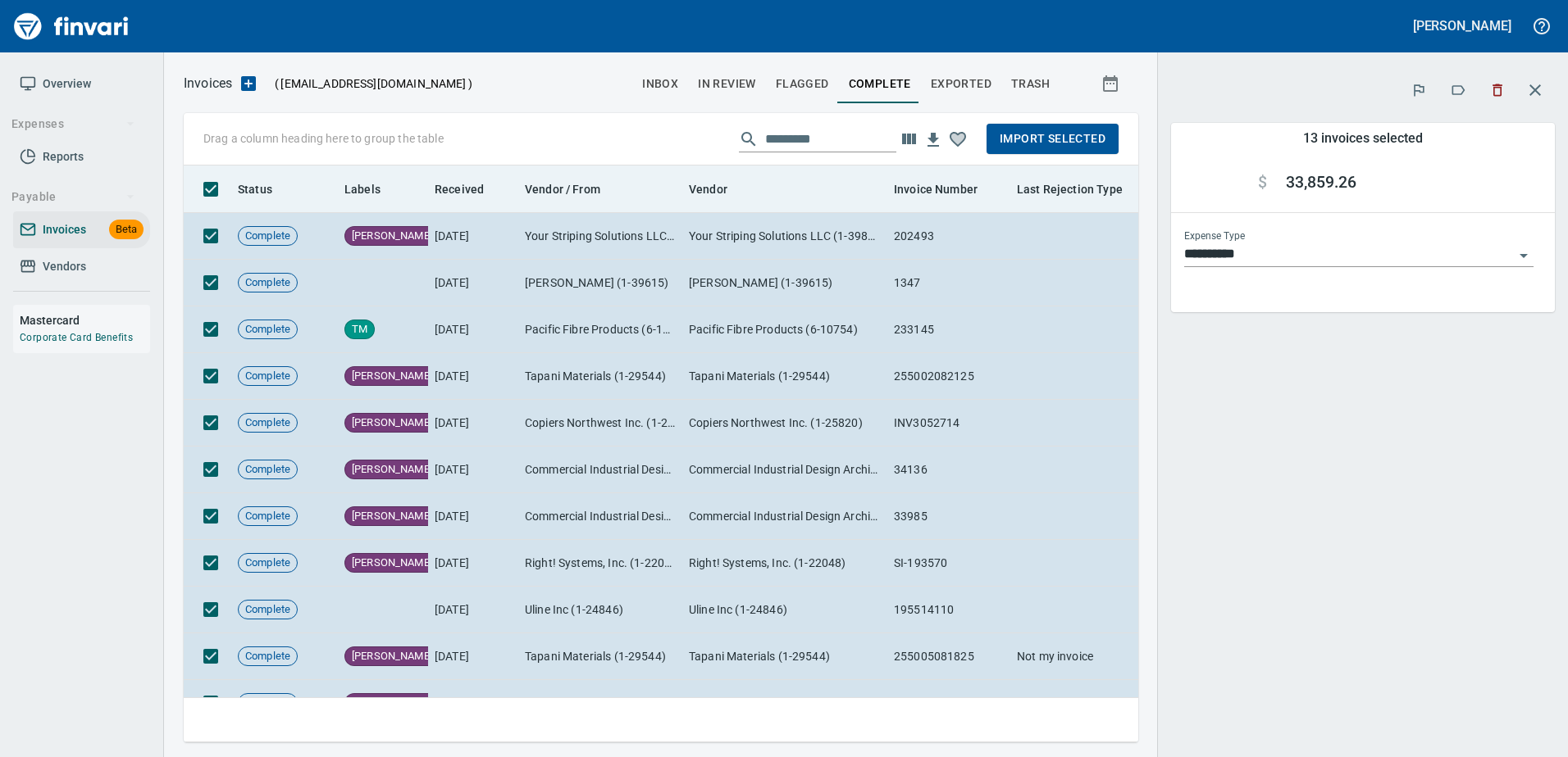
scroll to position [553, 930]
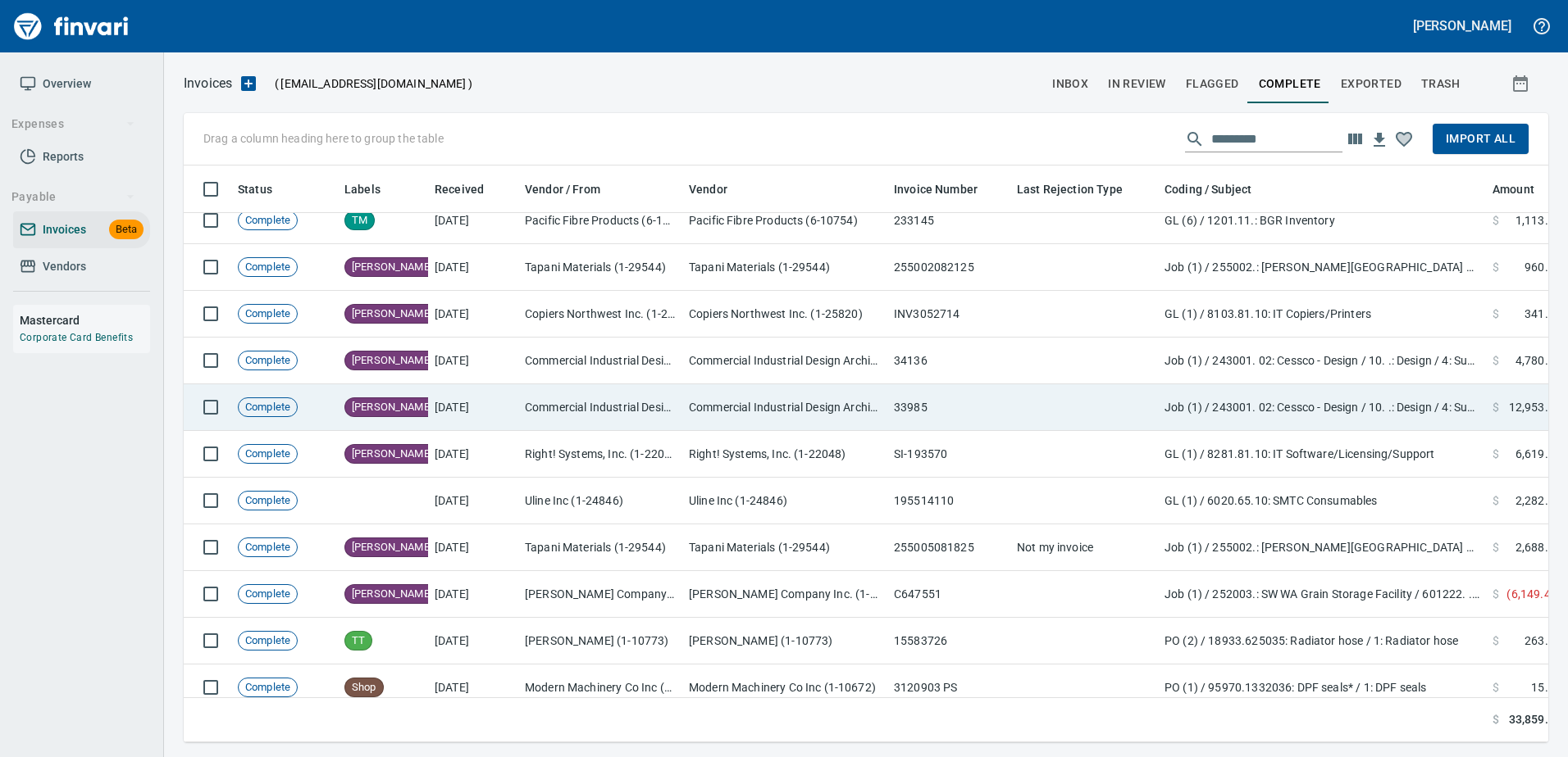
scroll to position [134, 0]
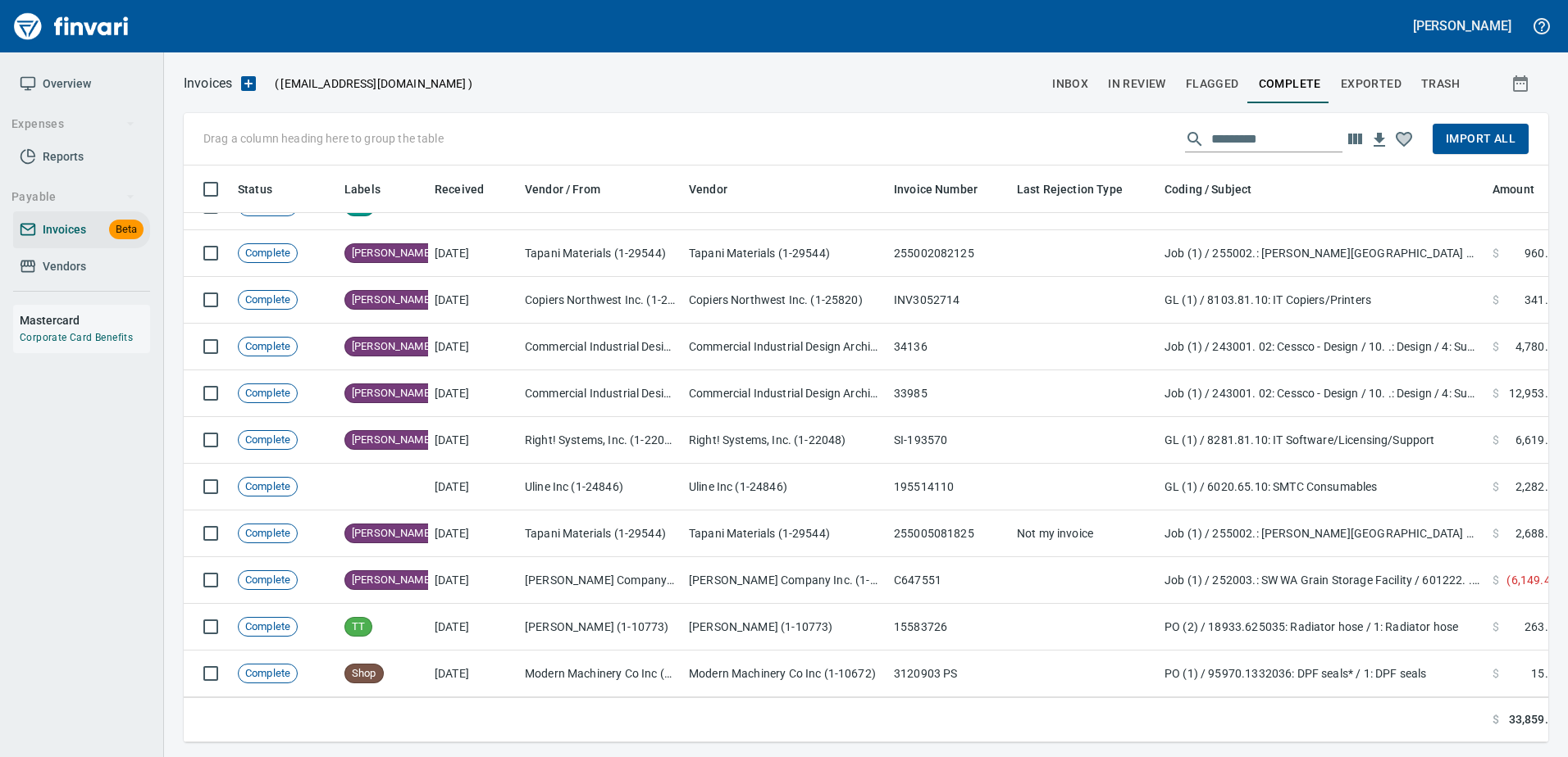
click at [1472, 127] on button "Import All" at bounding box center [1480, 138] width 96 height 30
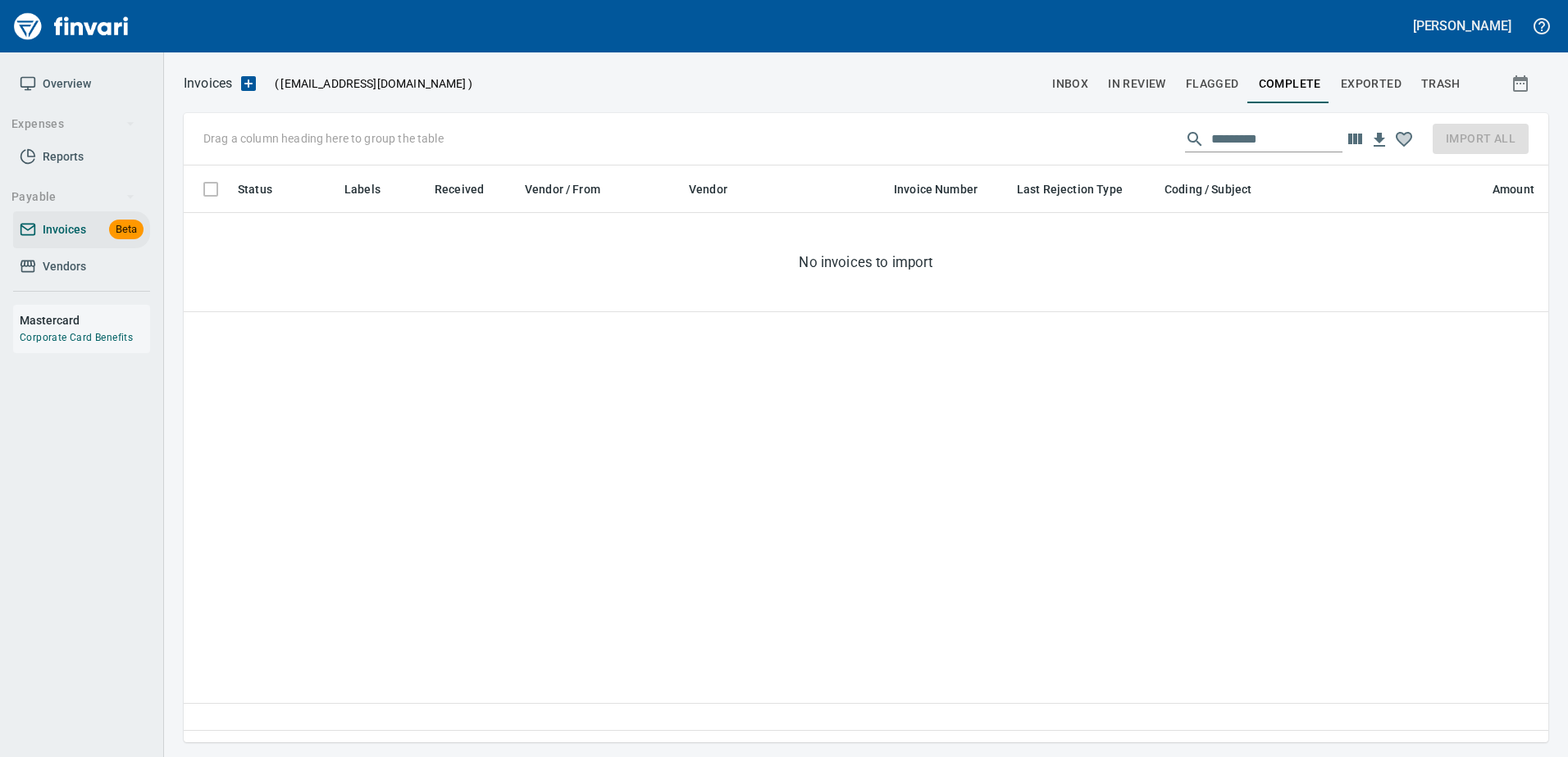
click at [1070, 89] on span "inbox" at bounding box center [1070, 84] width 36 height 20
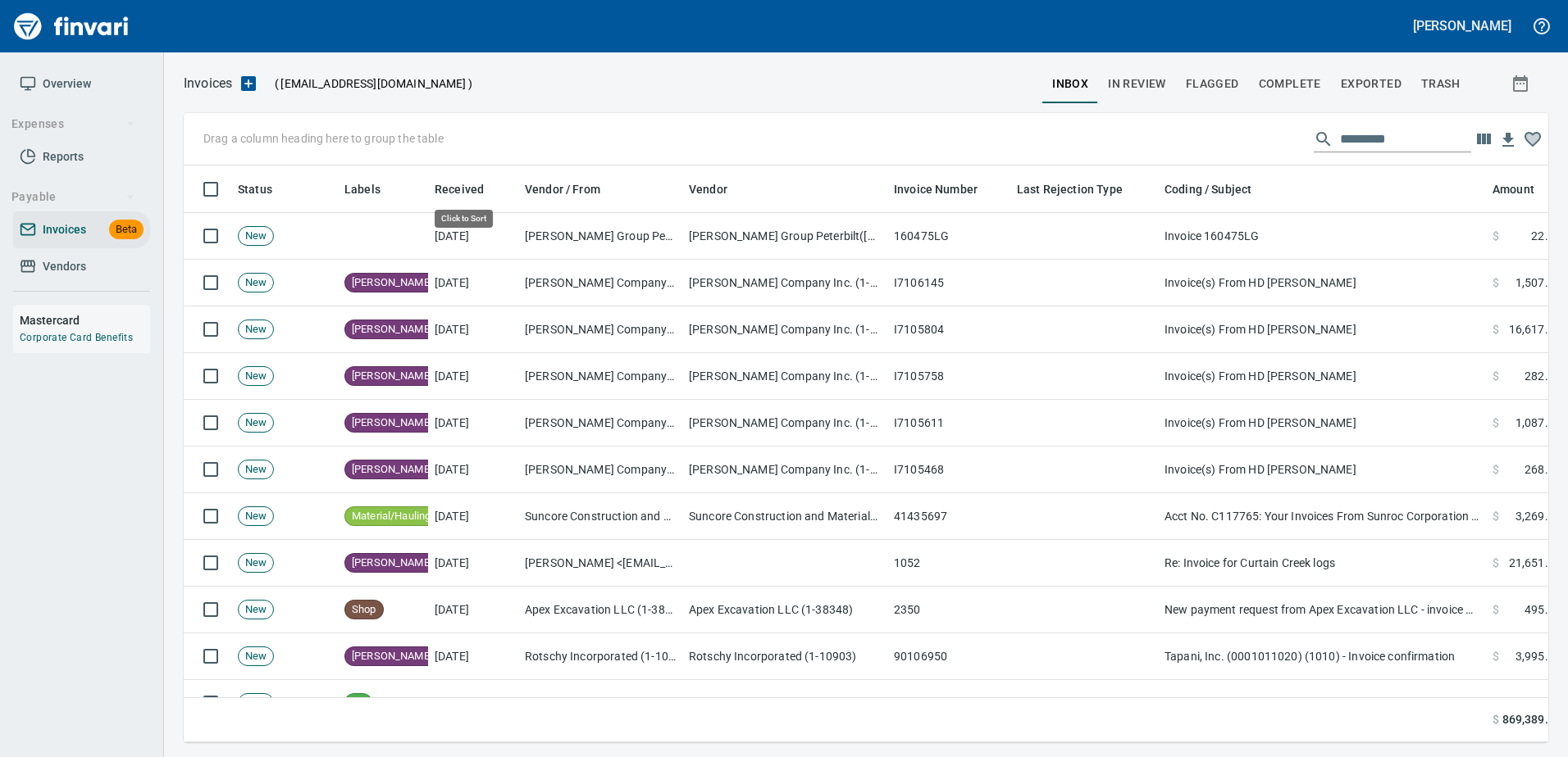
scroll to position [553, 1340]
click at [1137, 83] on span "In Review" at bounding box center [1136, 84] width 58 height 20
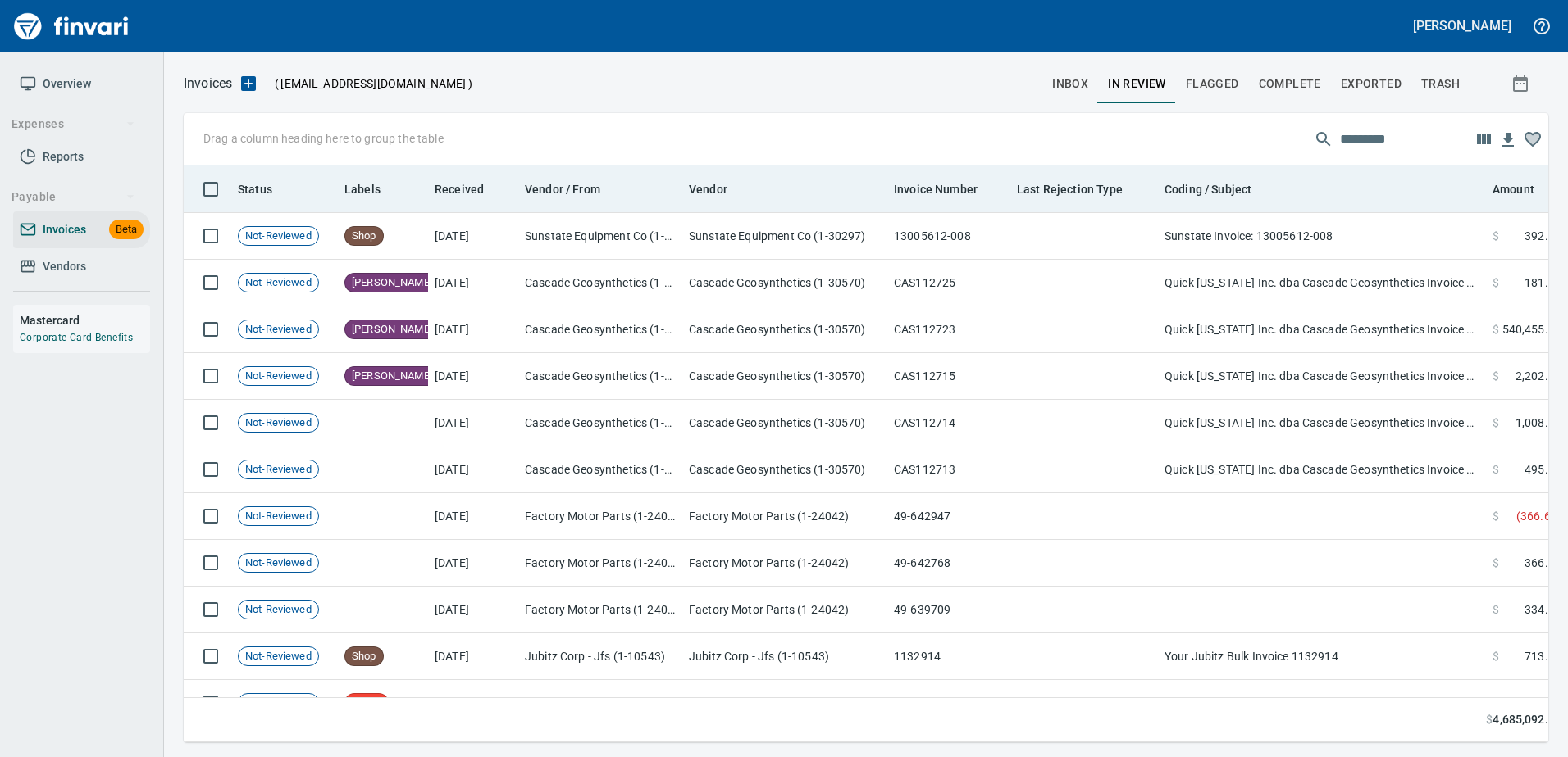
click at [455, 175] on th "Received" at bounding box center [474, 190] width 90 height 48
click at [459, 185] on span "Received" at bounding box center [459, 189] width 49 height 19
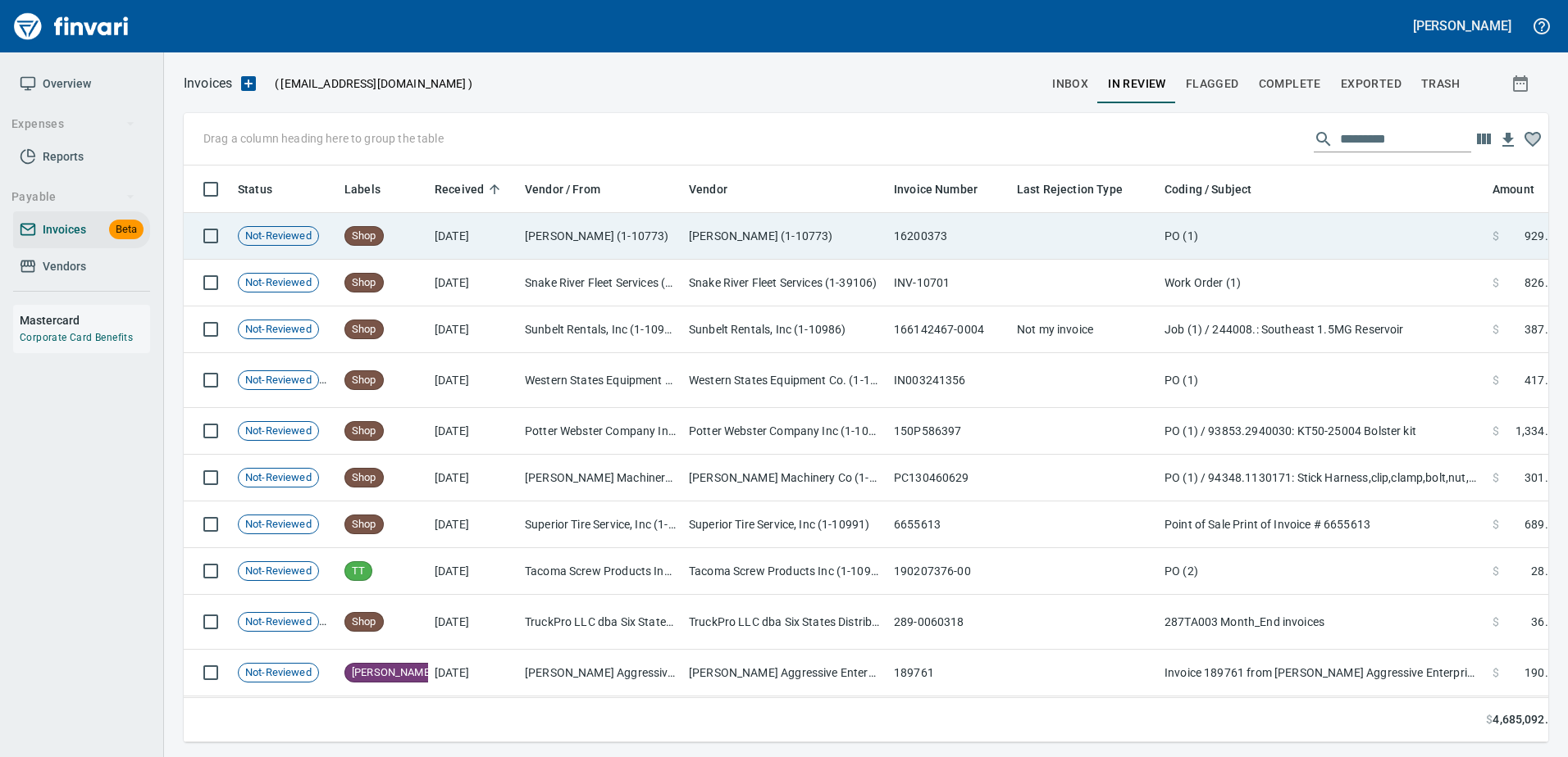
click at [1196, 256] on td "PO (1)" at bounding box center [1322, 236] width 328 height 47
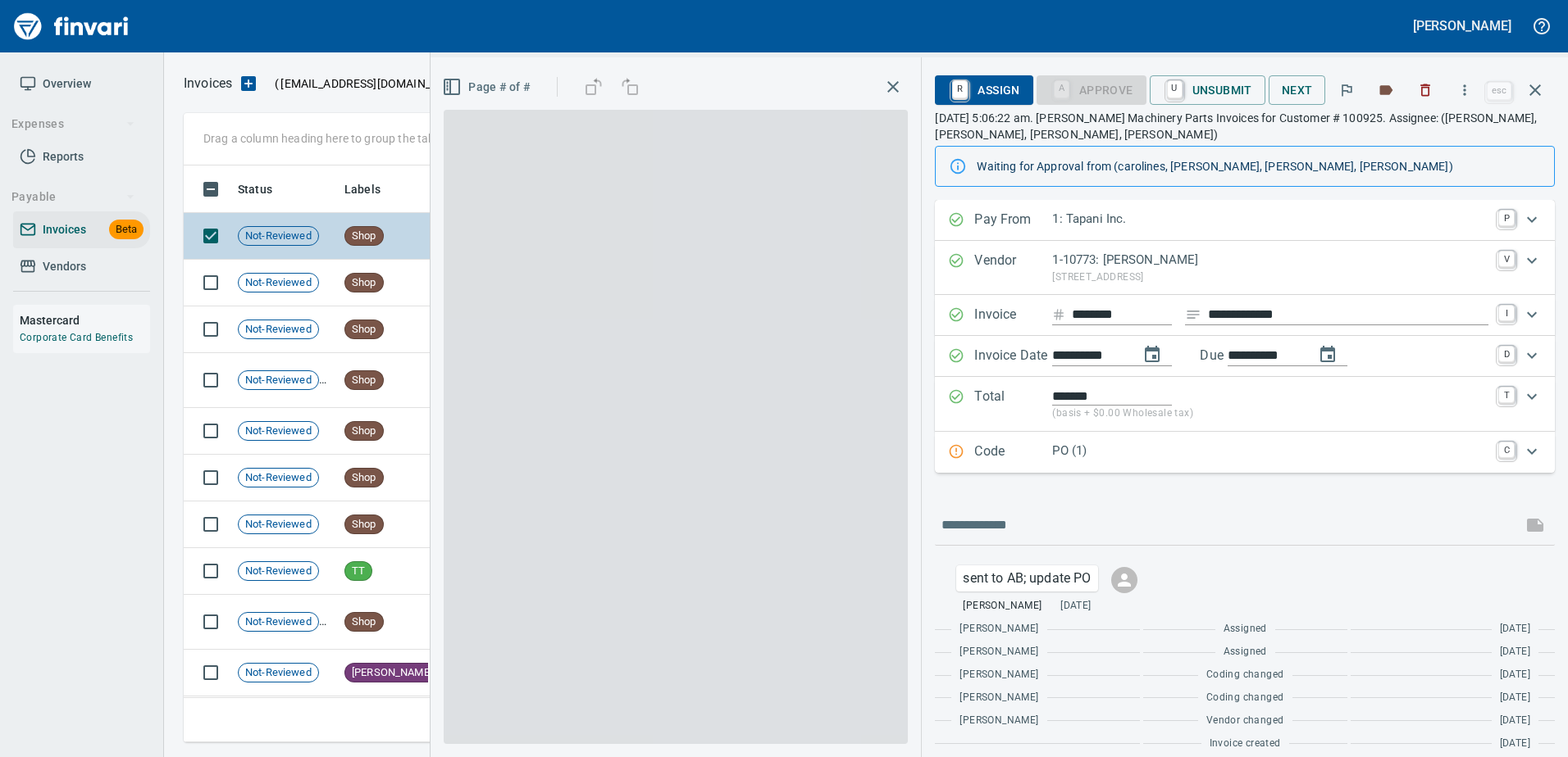
scroll to position [553, 1339]
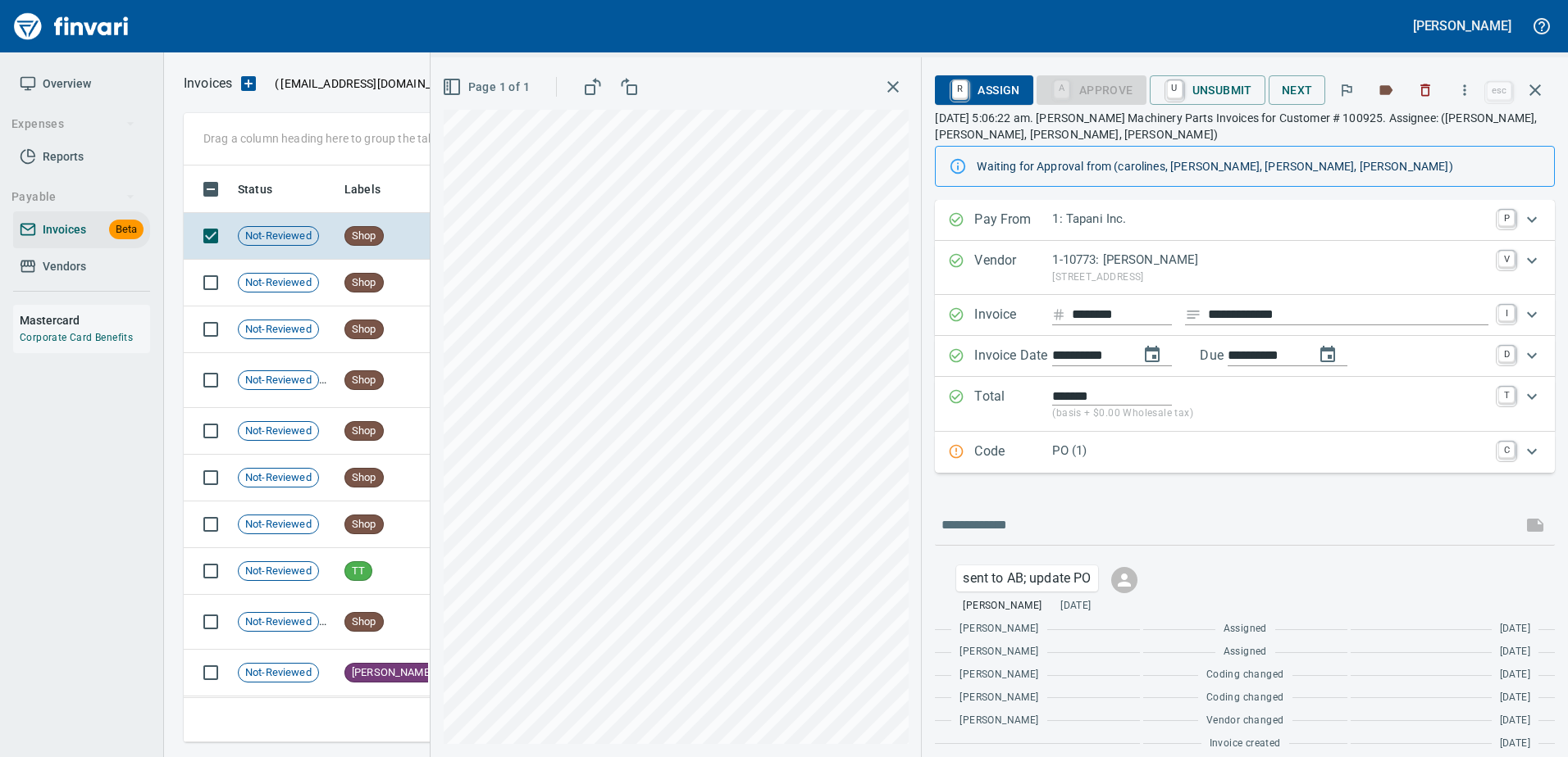
click at [1045, 448] on p "Code" at bounding box center [1012, 452] width 78 height 21
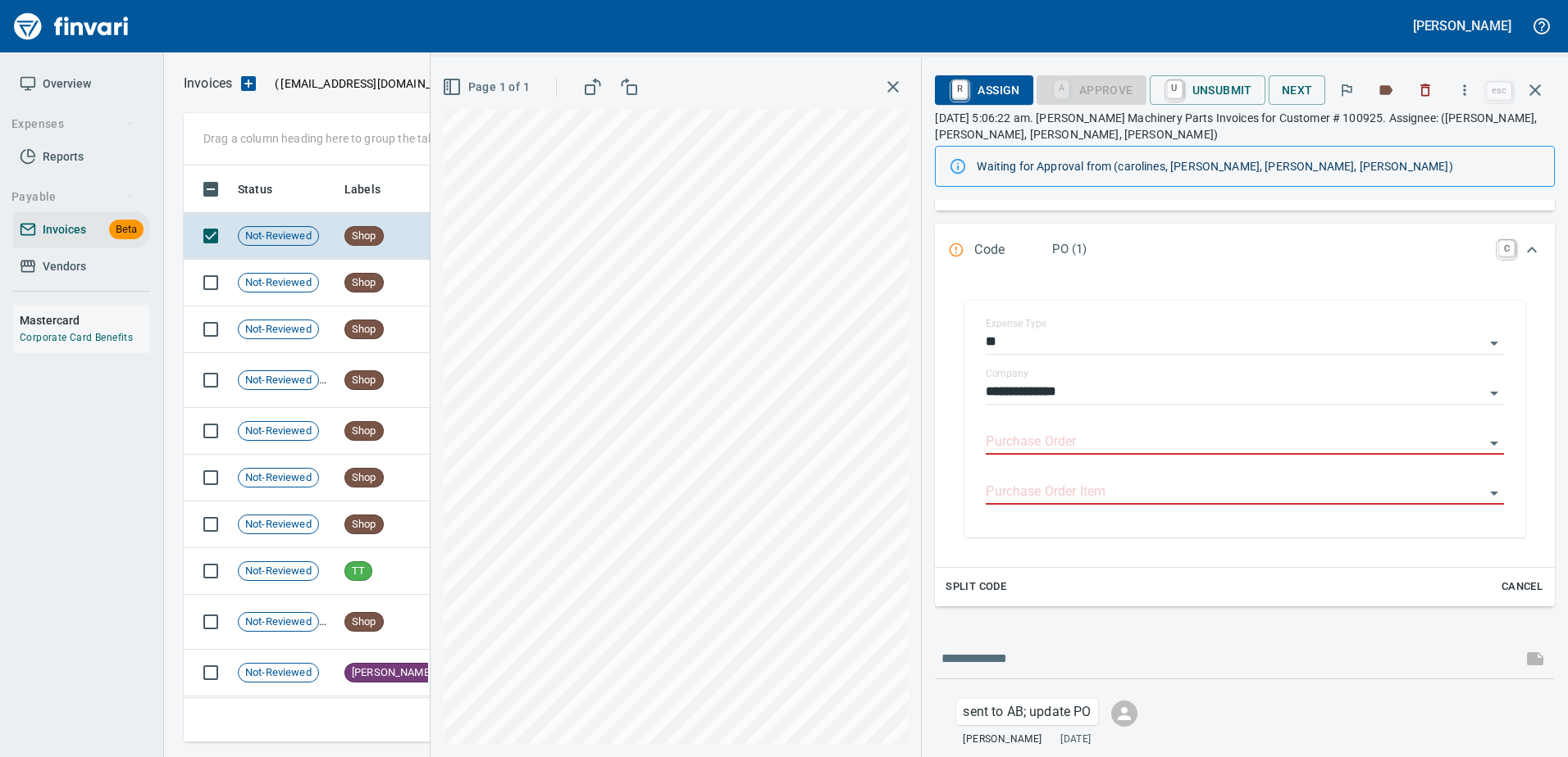
scroll to position [246, 0]
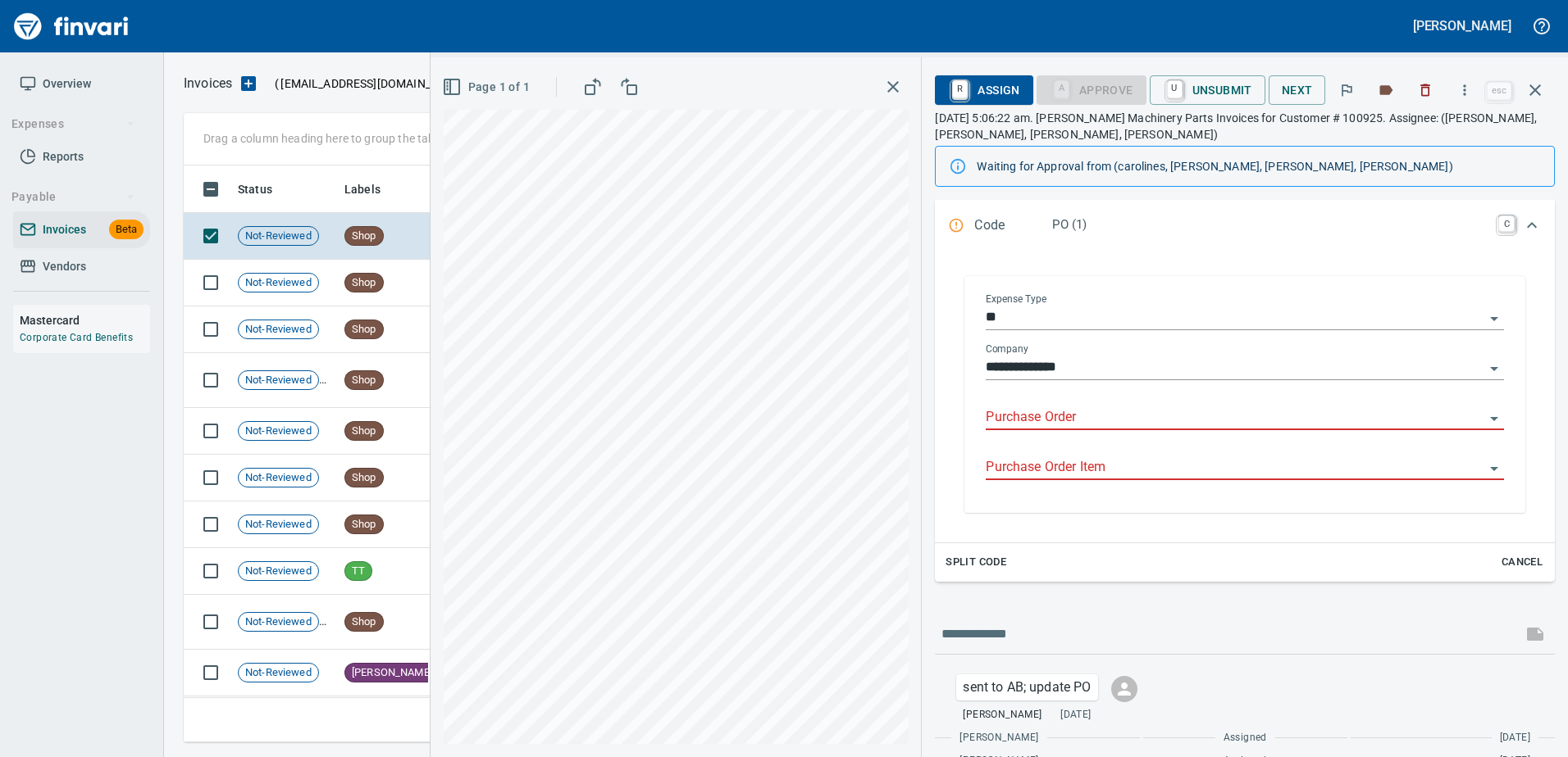
click at [1025, 408] on input "Purchase Order" at bounding box center [1235, 417] width 498 height 23
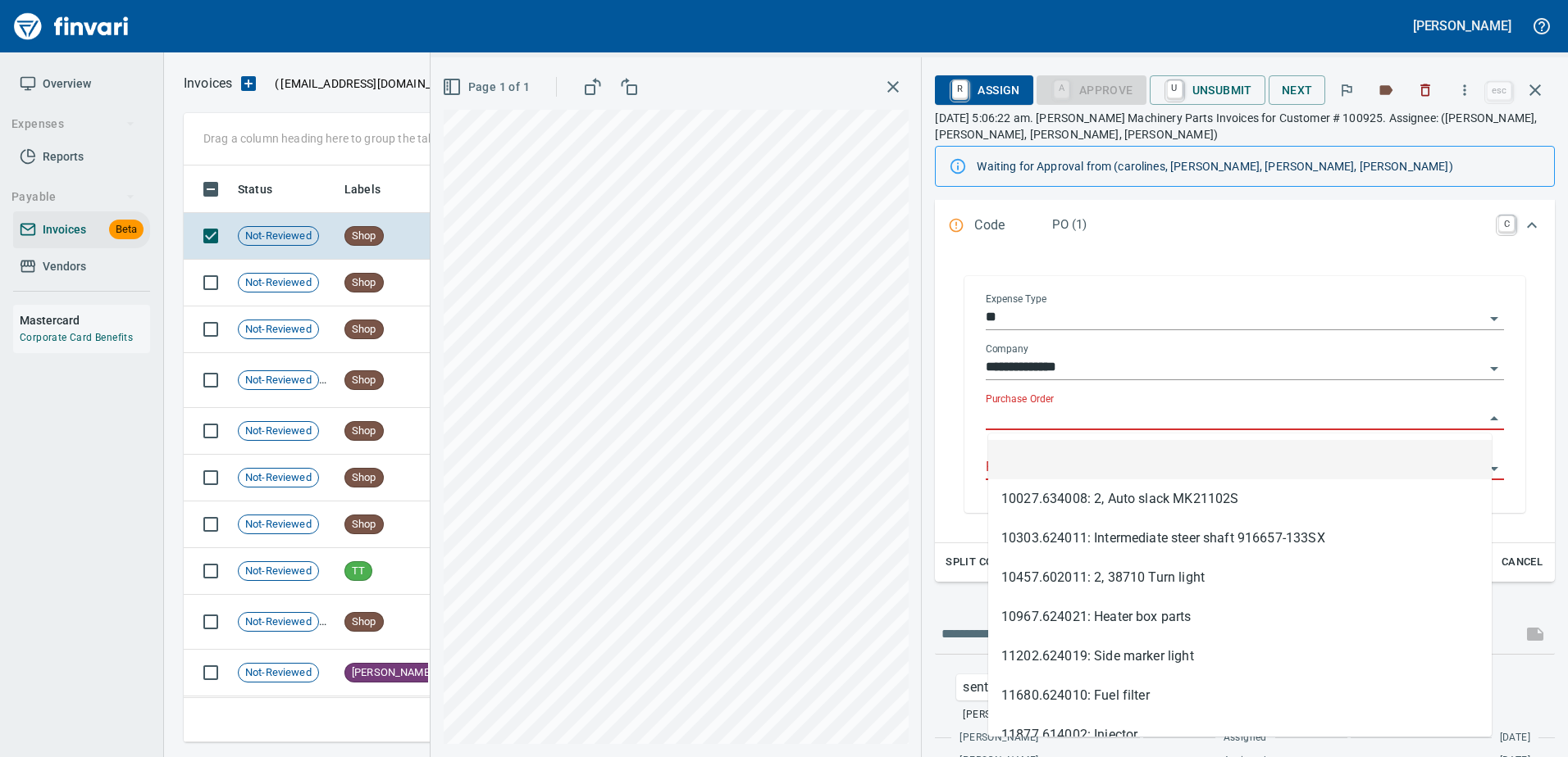
type input "**********"
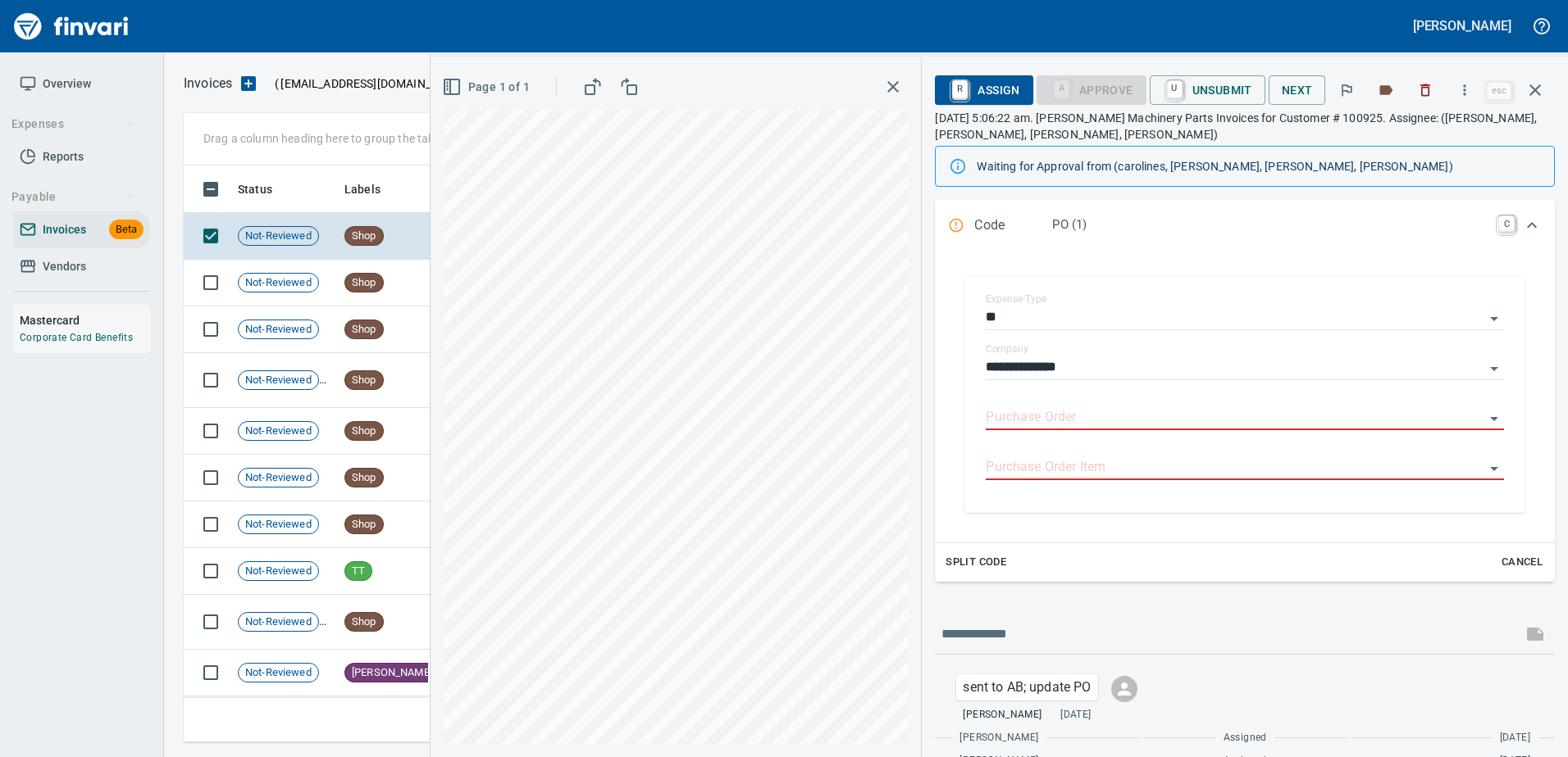
click at [1525, 90] on icon "button" at bounding box center [1534, 89] width 19 height 19
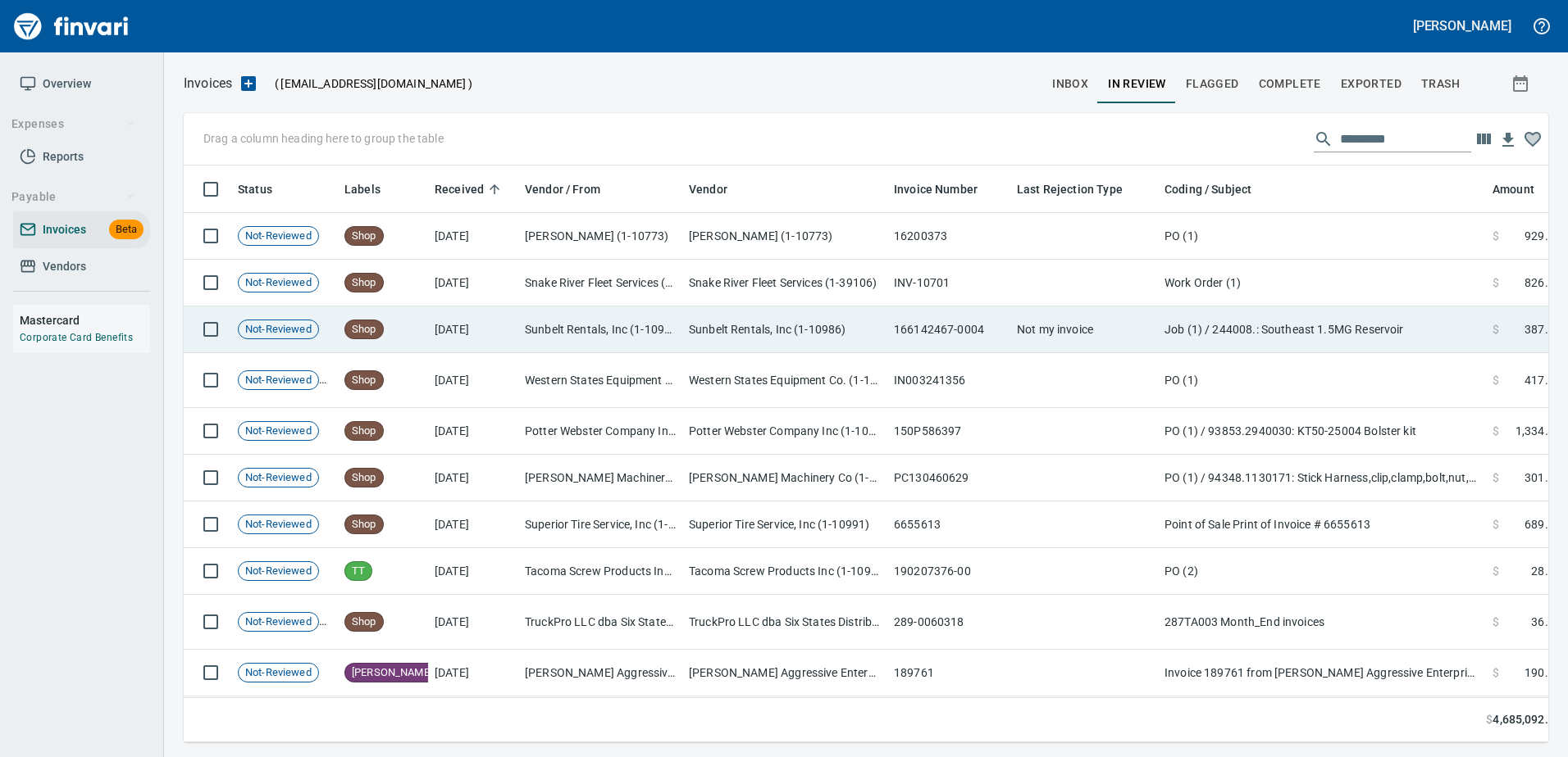
scroll to position [553, 1339]
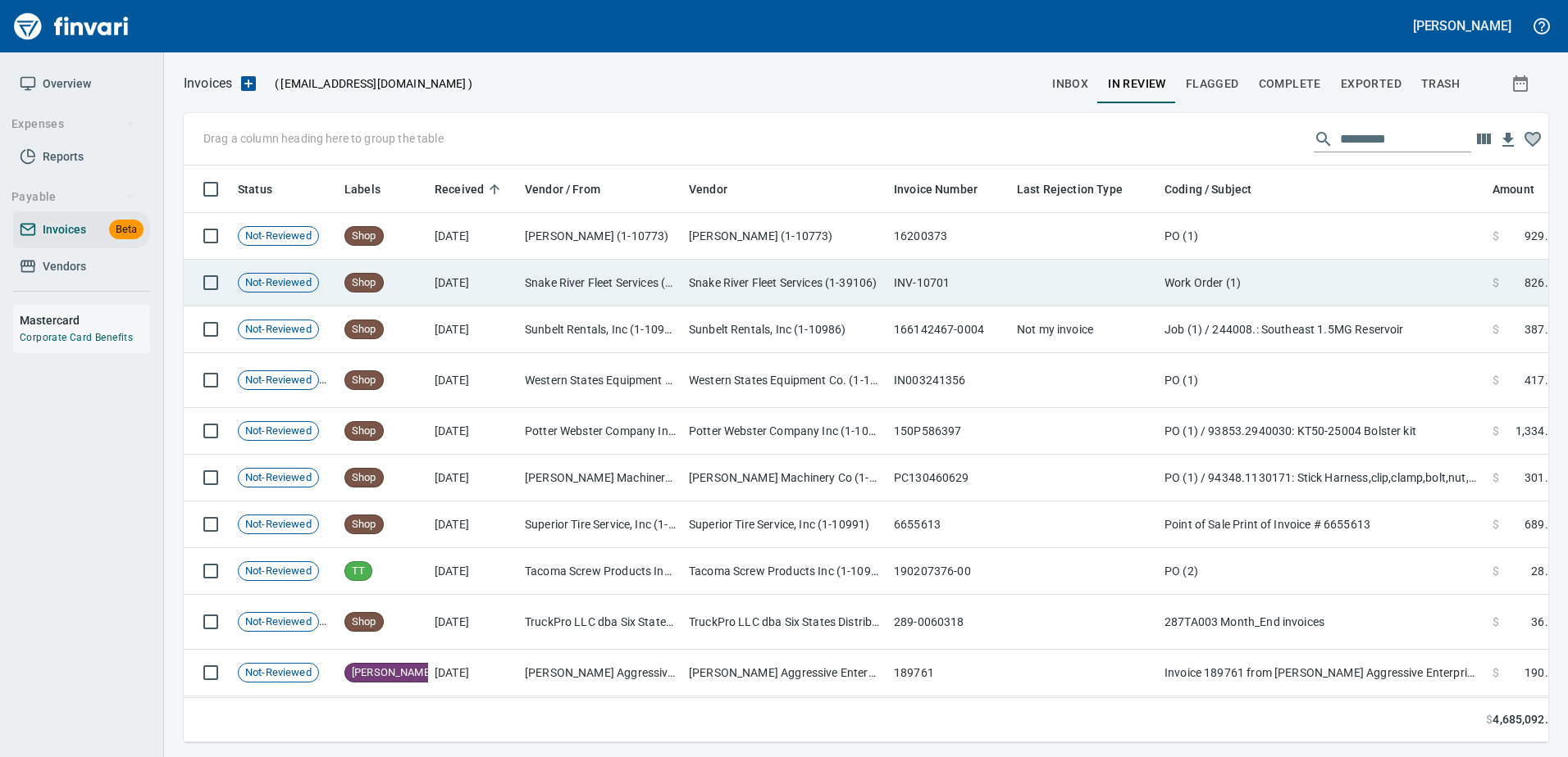
click at [835, 299] on td "Snake River Fleet Services (1-39106)" at bounding box center [784, 283] width 205 height 47
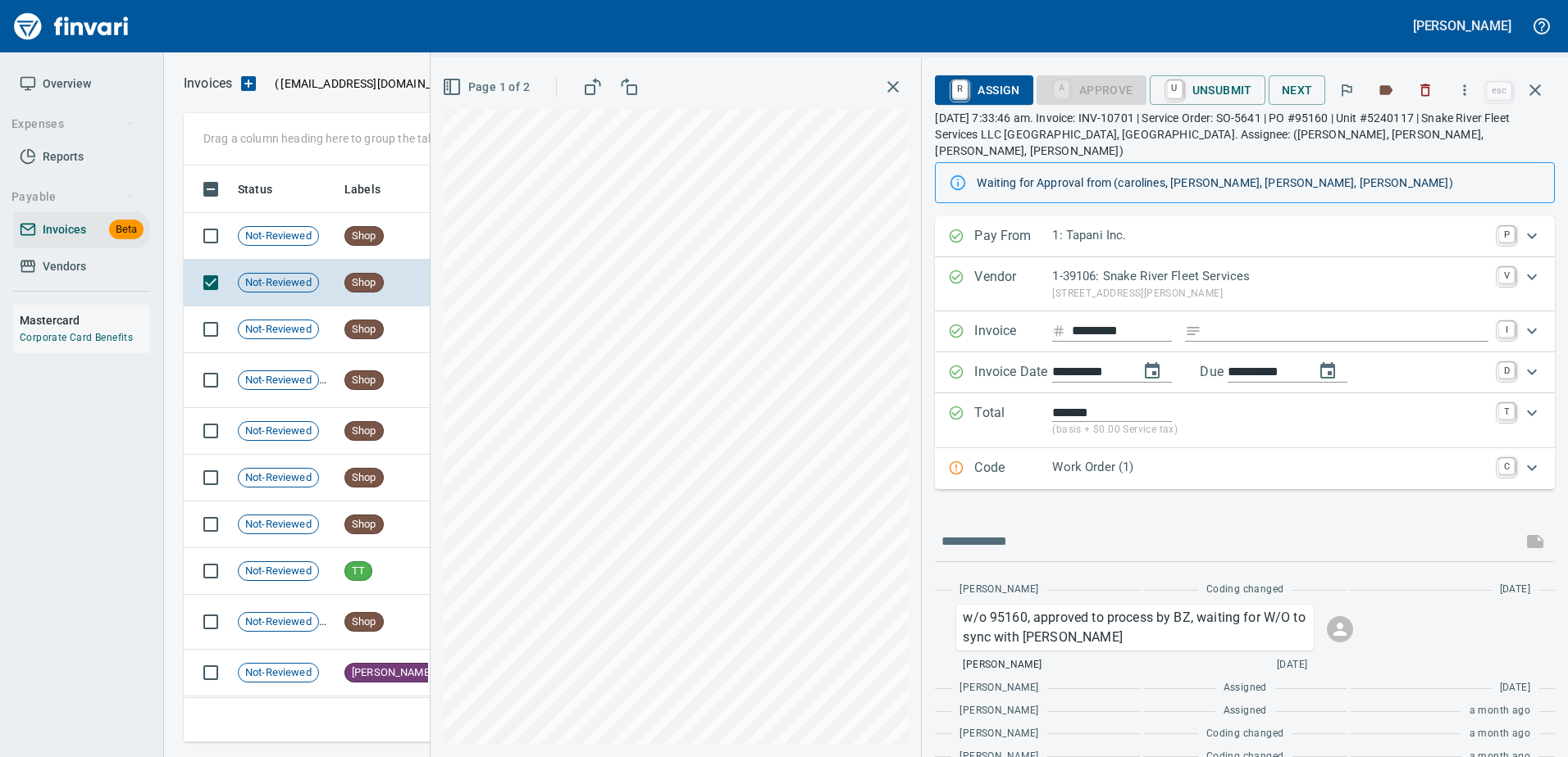
click at [1022, 458] on p "Code" at bounding box center [1012, 468] width 78 height 21
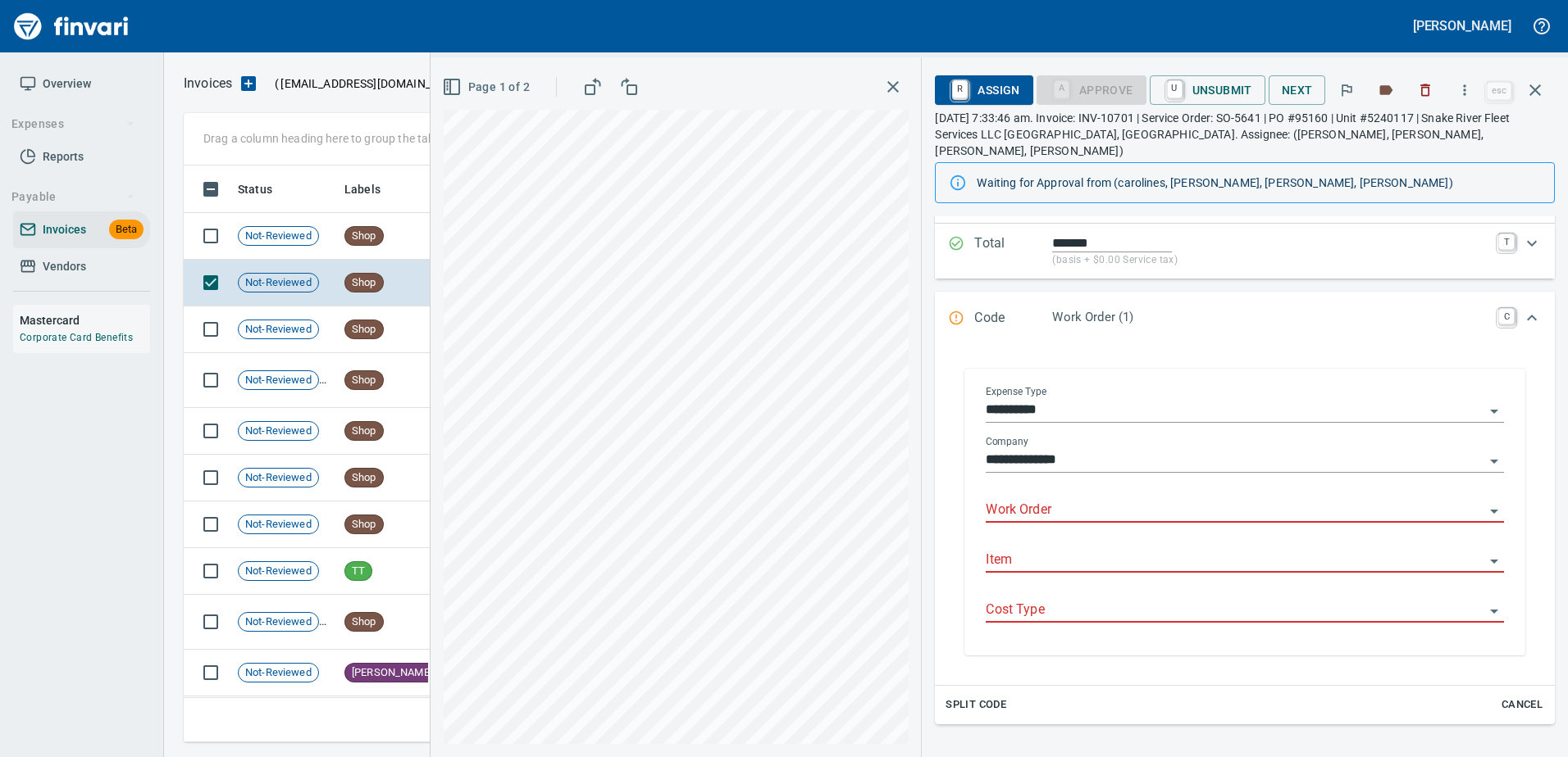
scroll to position [164, 0]
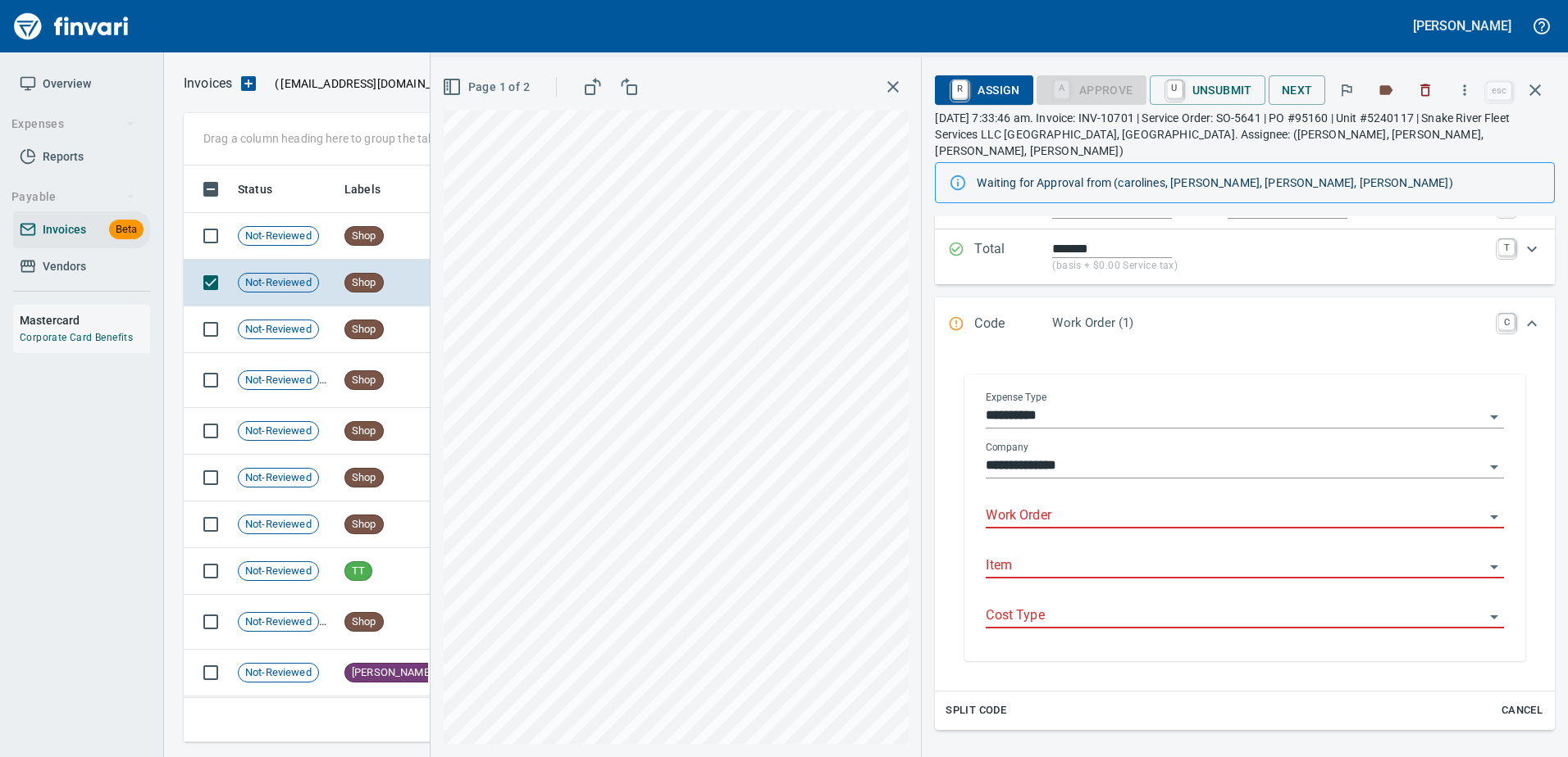
click at [1020, 511] on input "Work Order" at bounding box center [1235, 516] width 498 height 23
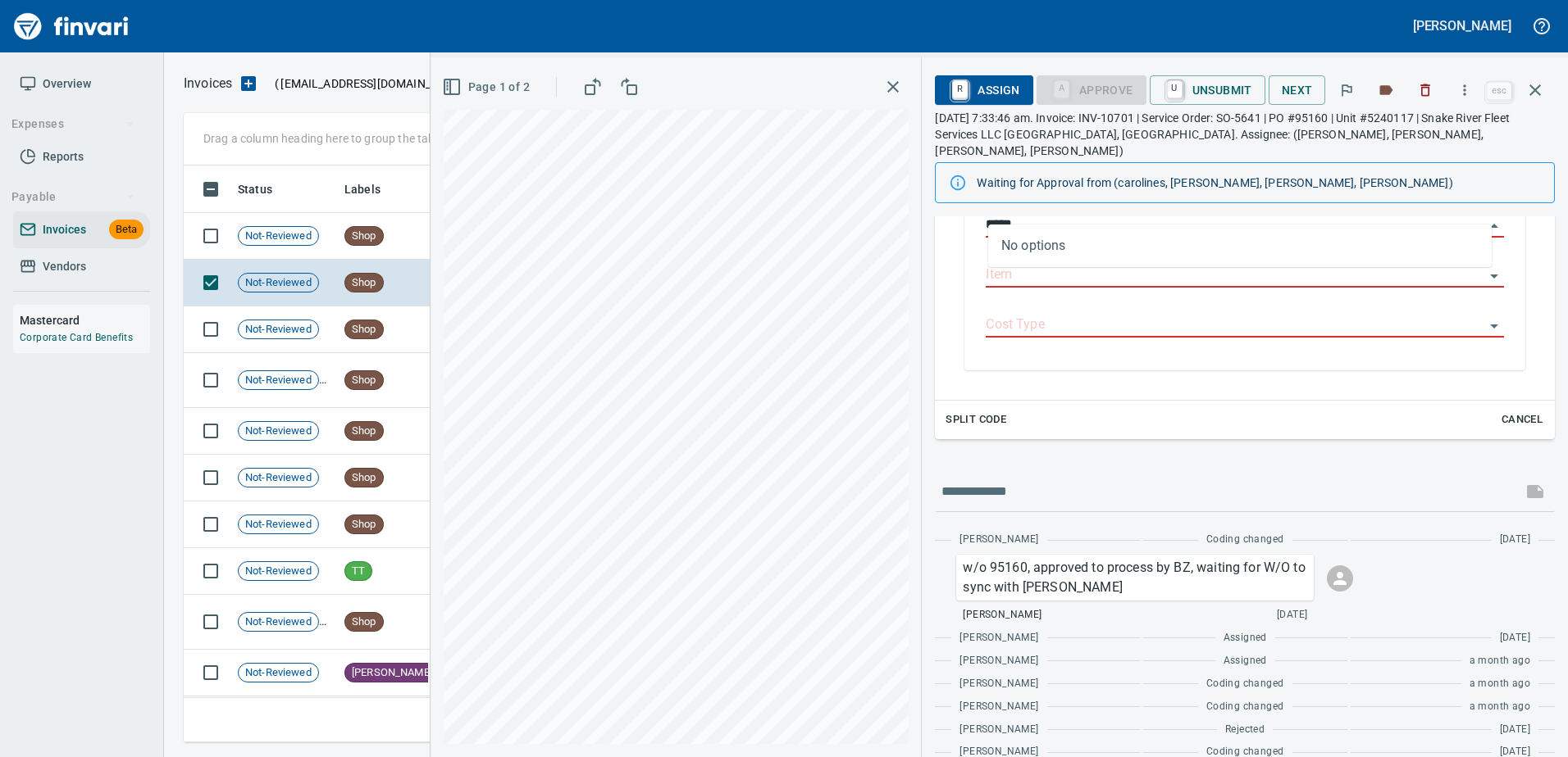
scroll to position [553, 1339]
type input "*****"
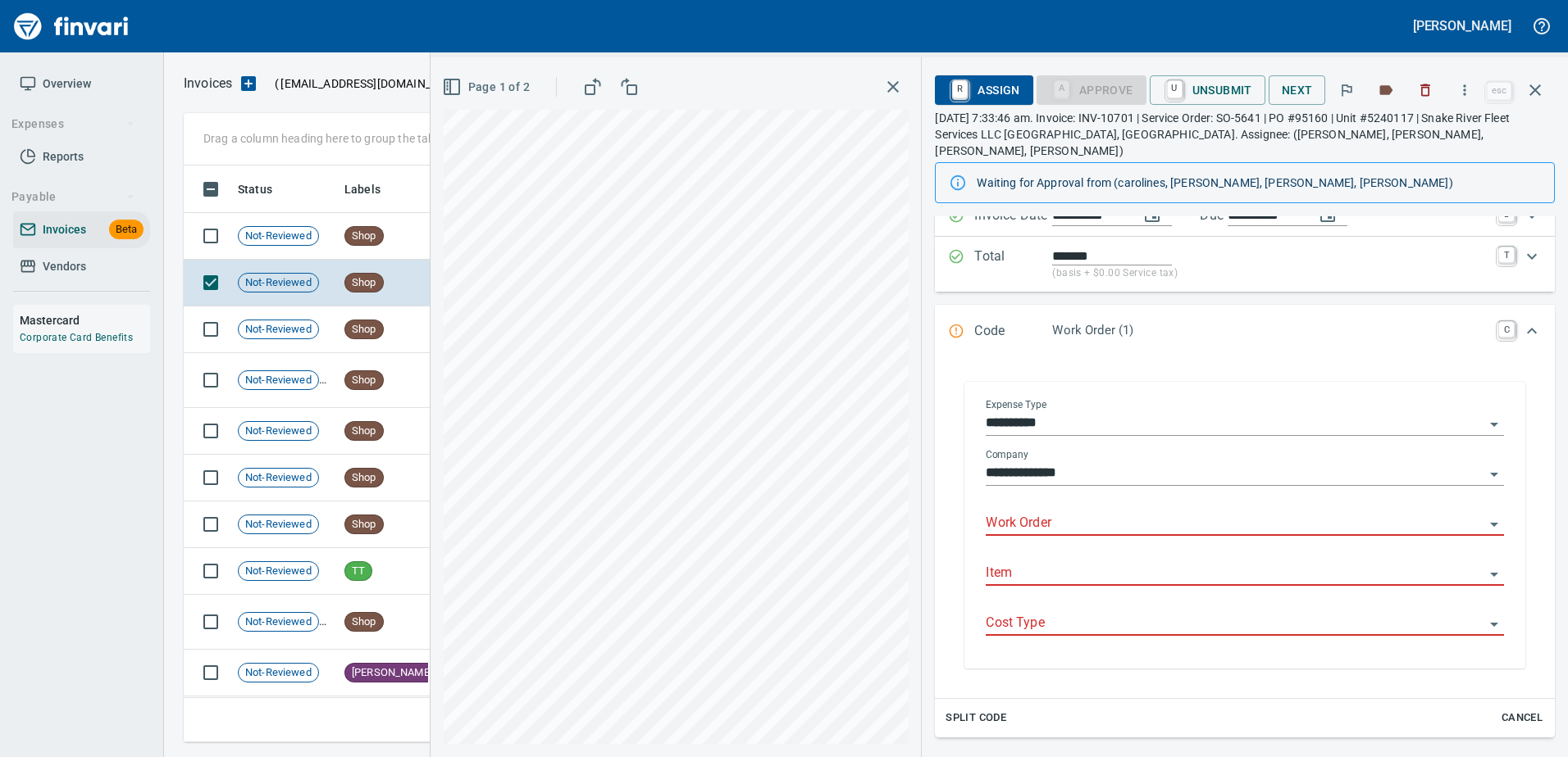
scroll to position [127, 0]
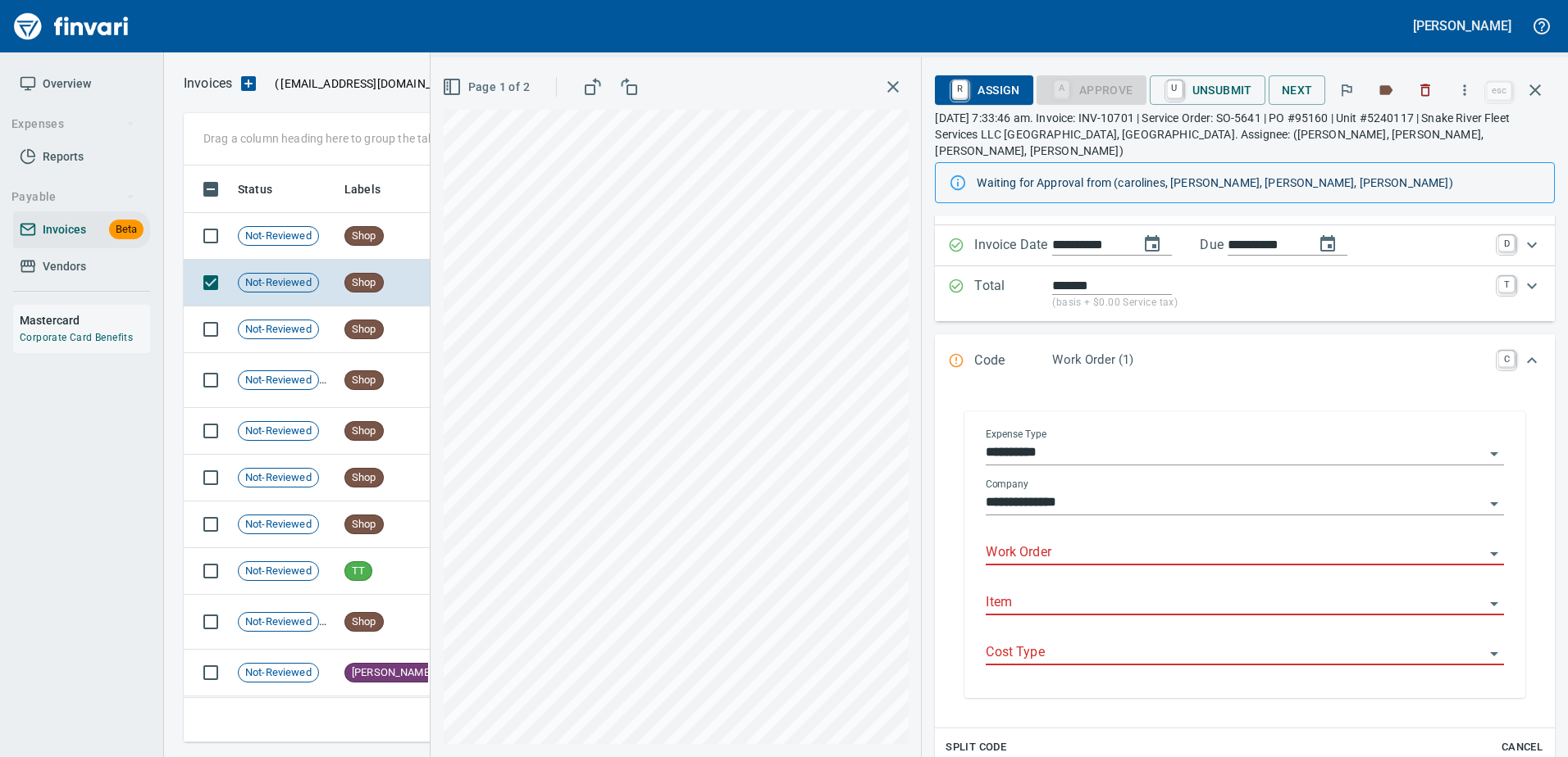
click at [1024, 542] on input "Work Order" at bounding box center [1235, 553] width 498 height 23
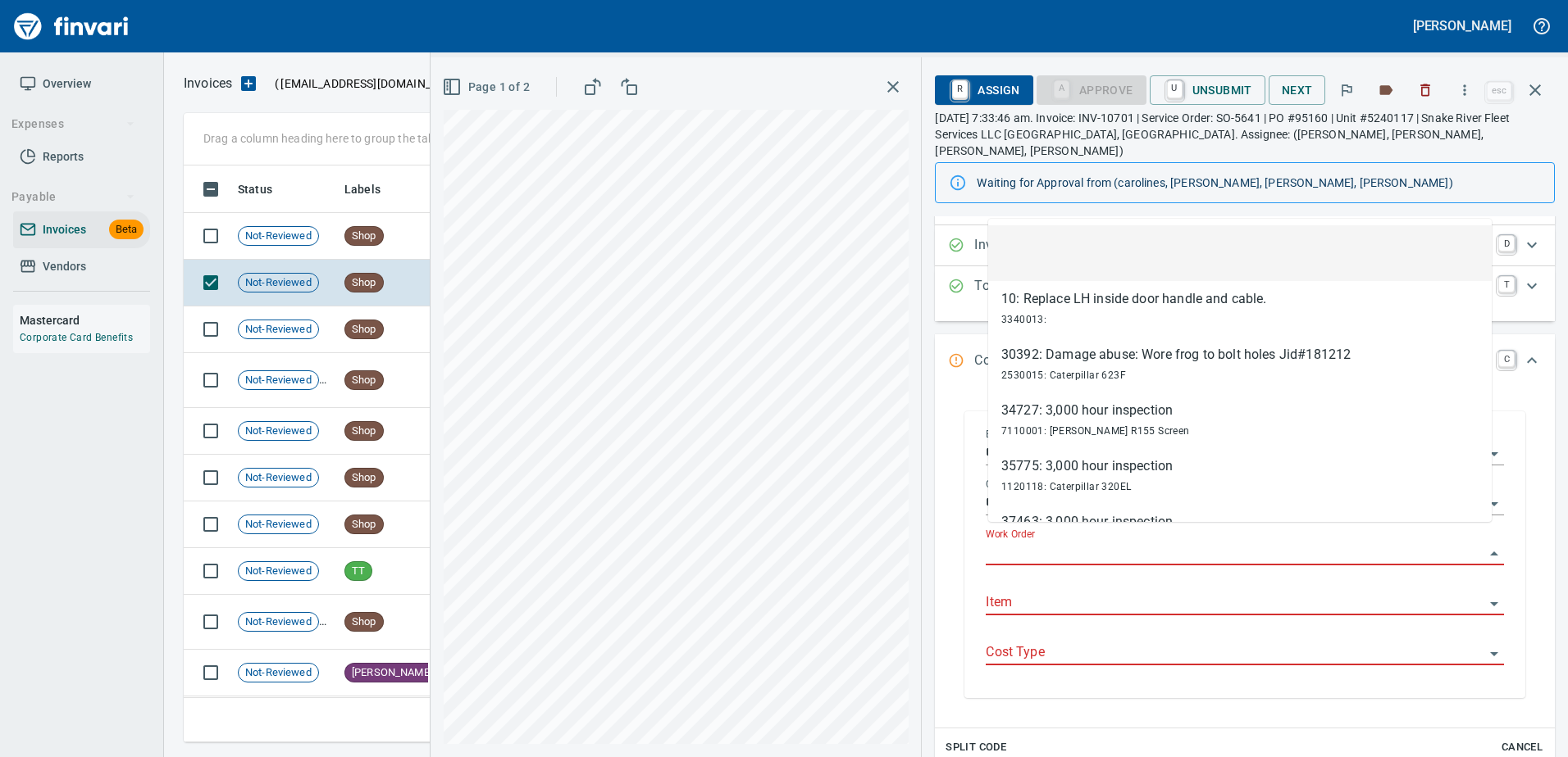
scroll to position [553, 1339]
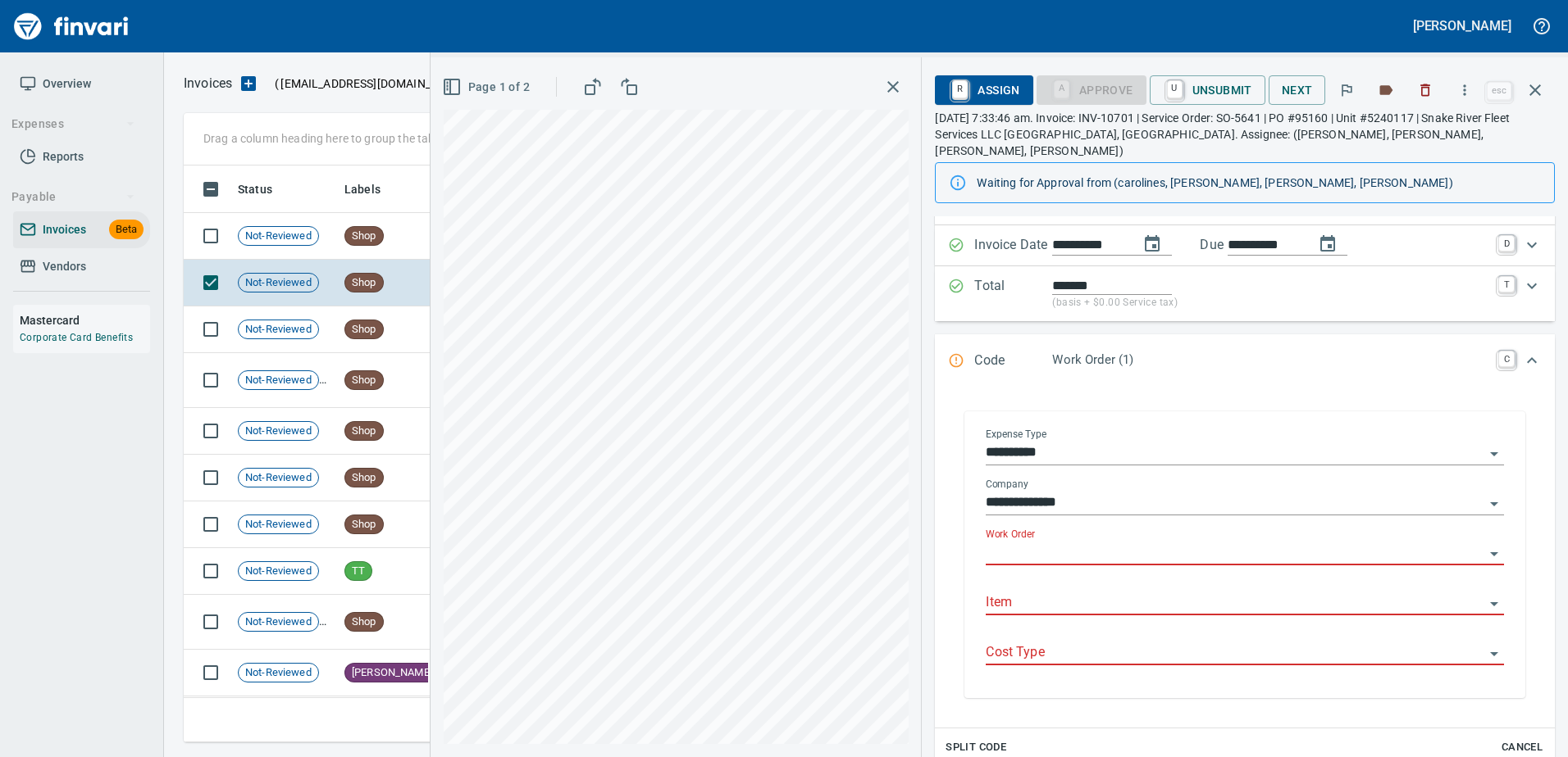
click at [1024, 542] on input "Work Order" at bounding box center [1235, 553] width 498 height 23
click at [1531, 84] on icon "button" at bounding box center [1534, 89] width 19 height 19
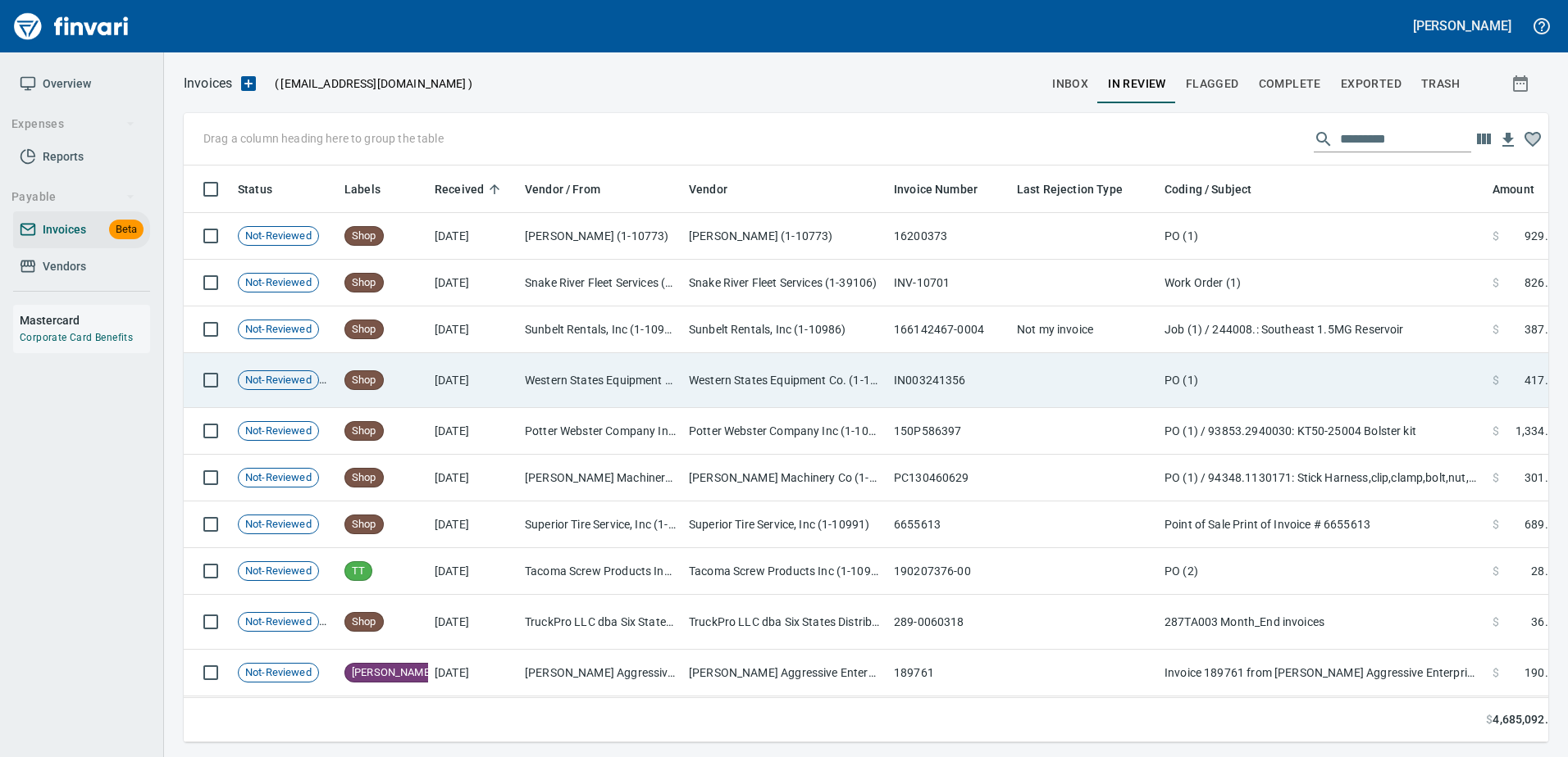
scroll to position [553, 1339]
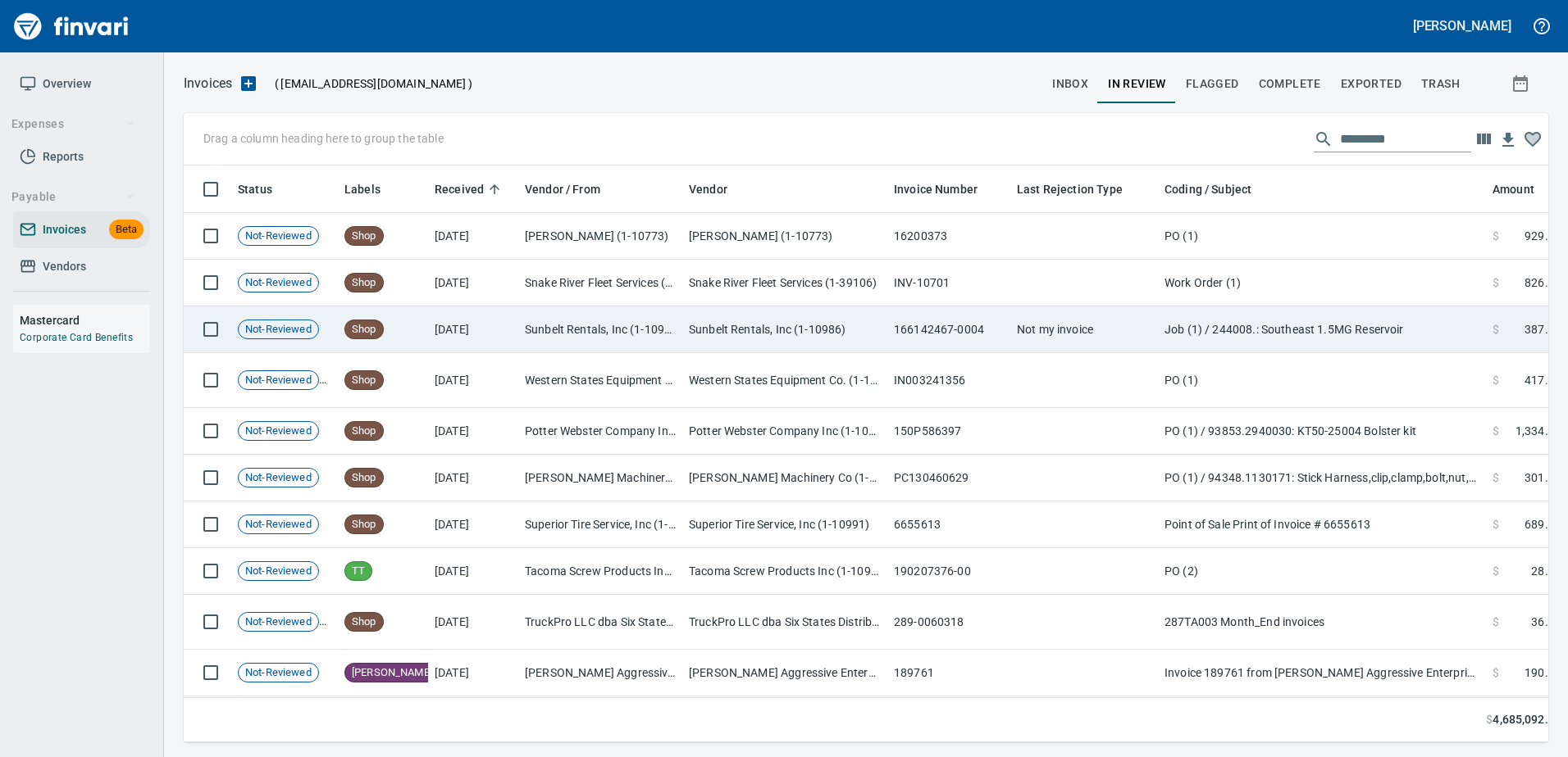
click at [741, 344] on td "Sunbelt Rentals, Inc (1-10986)" at bounding box center [784, 330] width 205 height 47
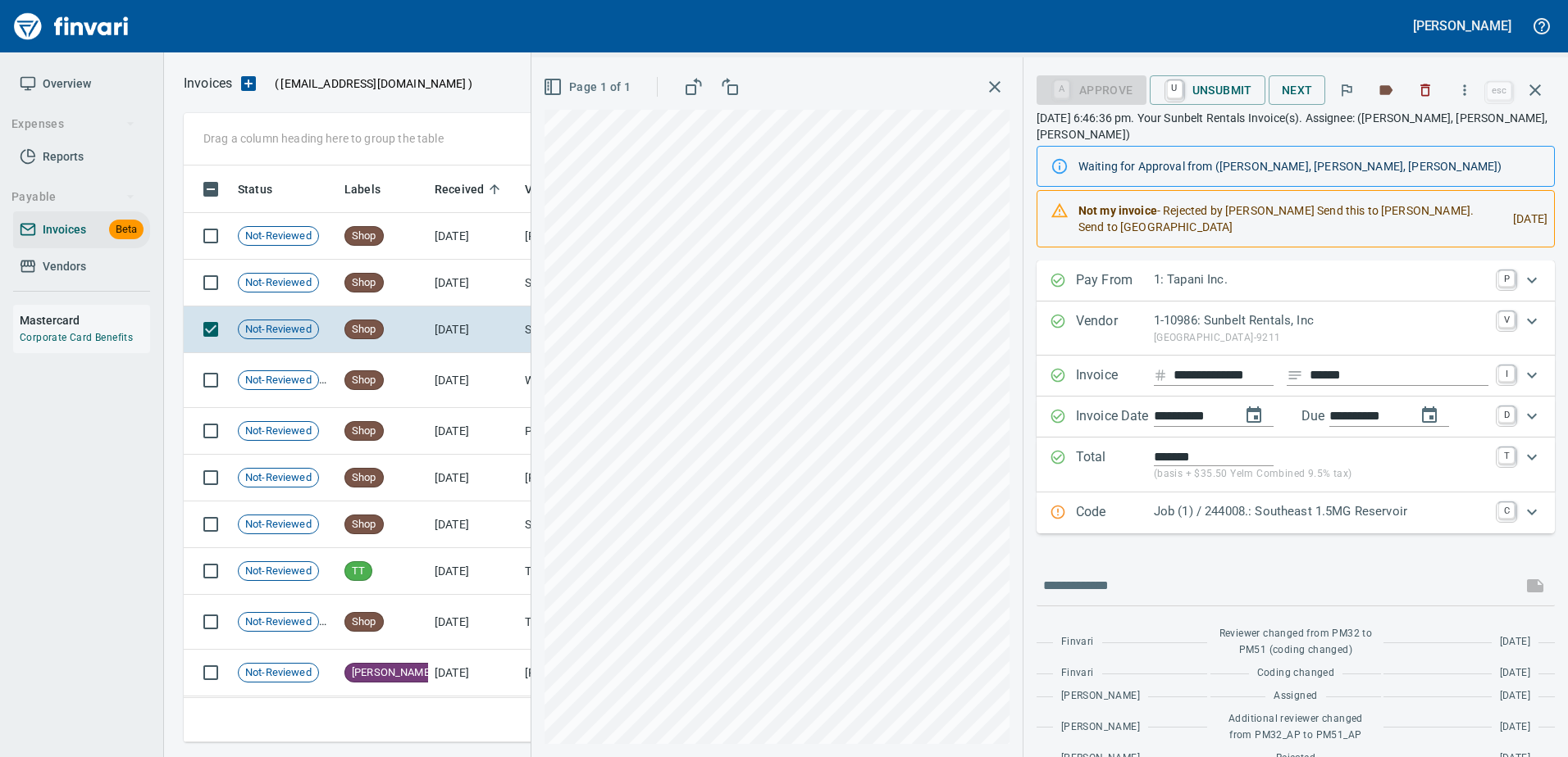
click at [1134, 506] on p "Code" at bounding box center [1115, 513] width 78 height 21
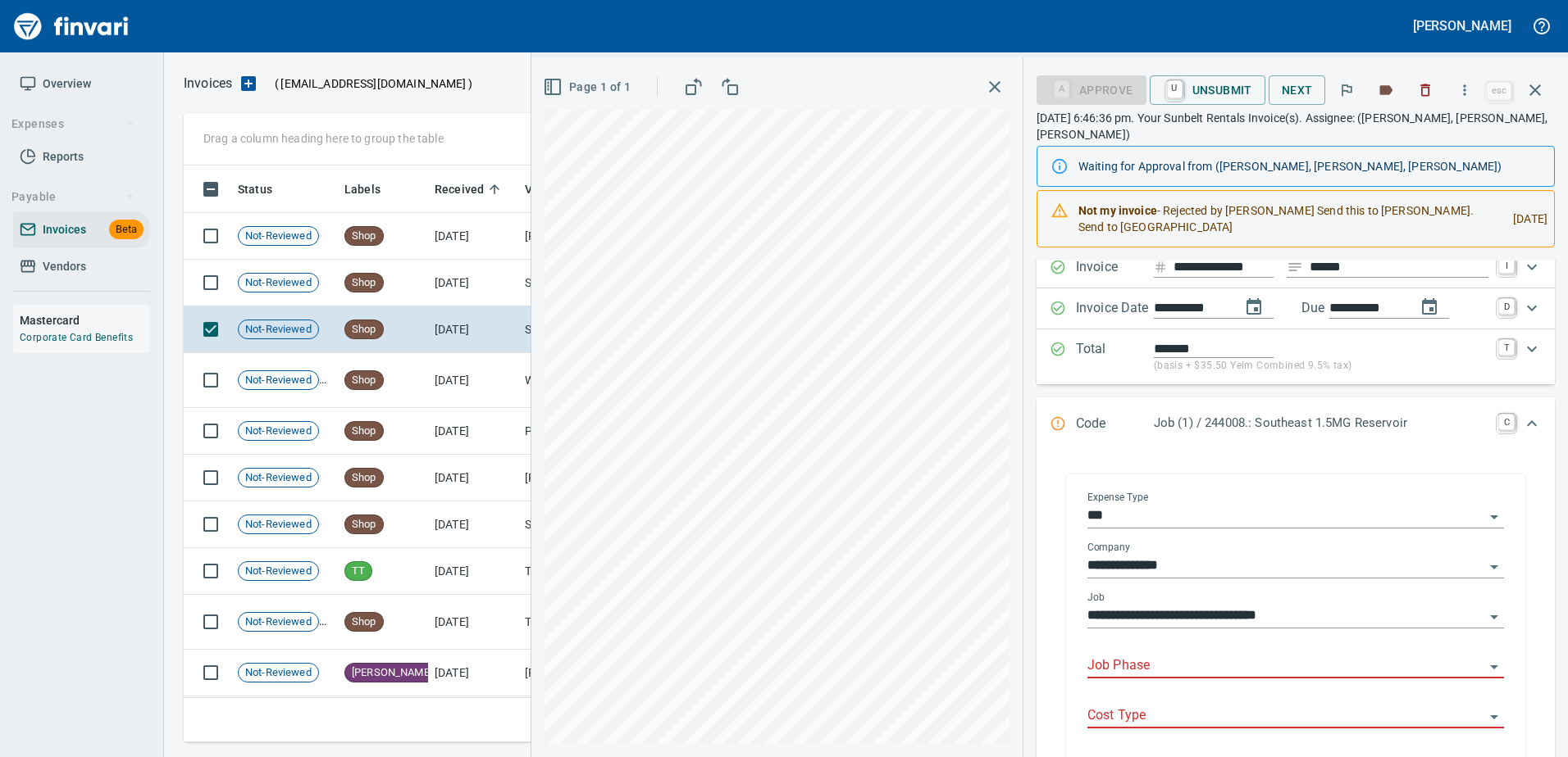
scroll to position [164, 0]
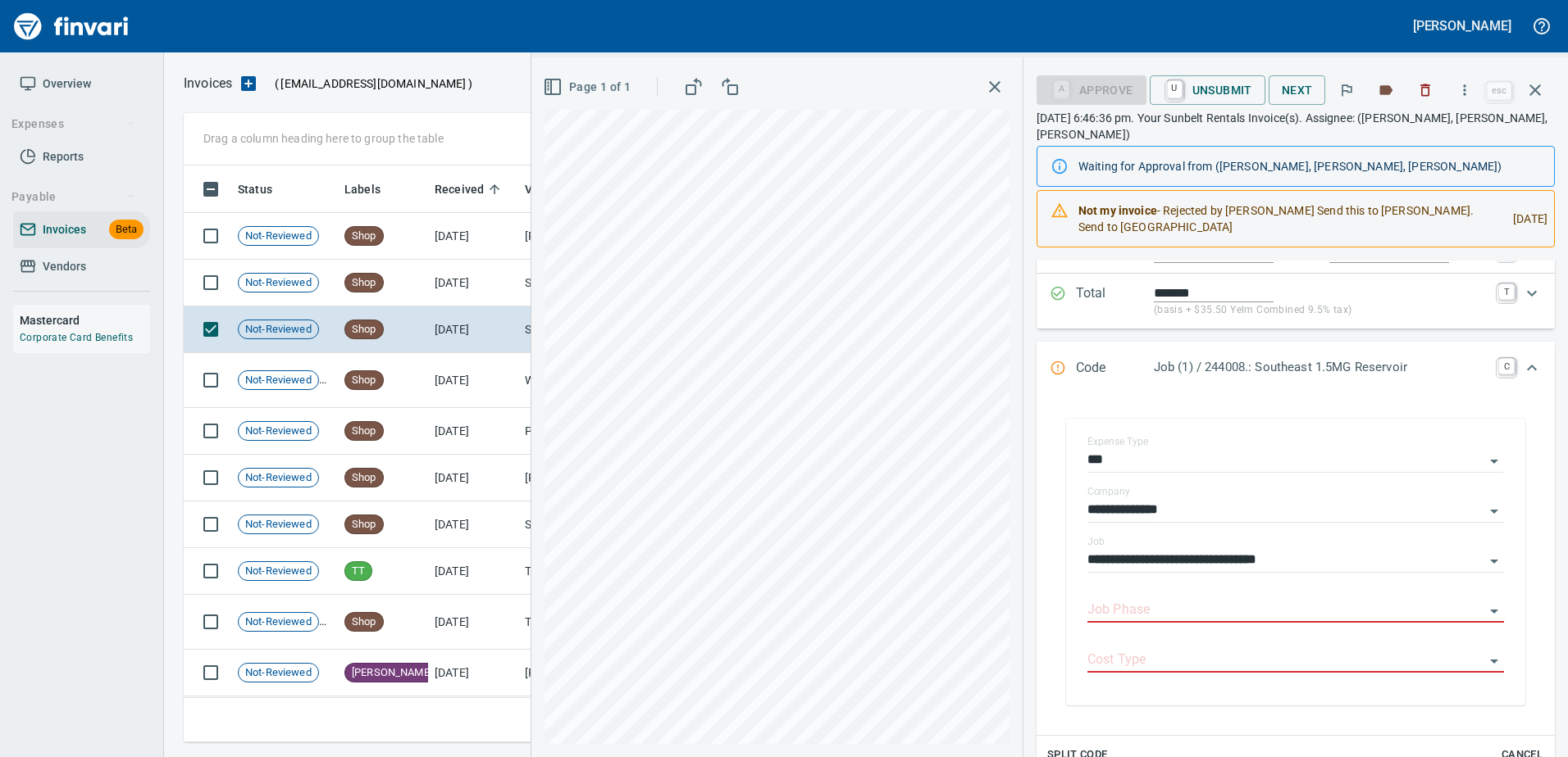
click at [1121, 367] on p "Code" at bounding box center [1115, 368] width 78 height 21
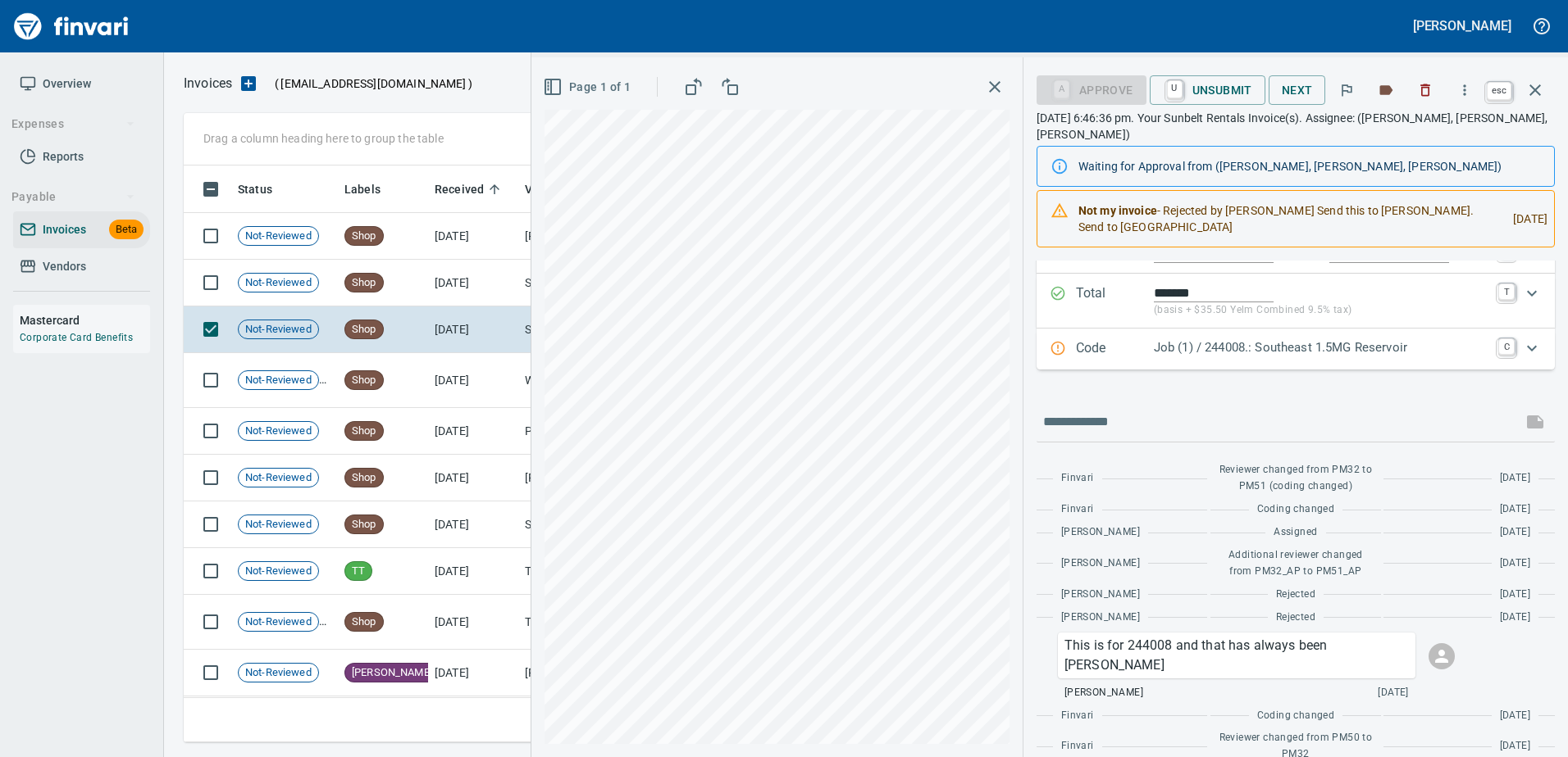
click at [1525, 86] on icon "button" at bounding box center [1534, 89] width 19 height 19
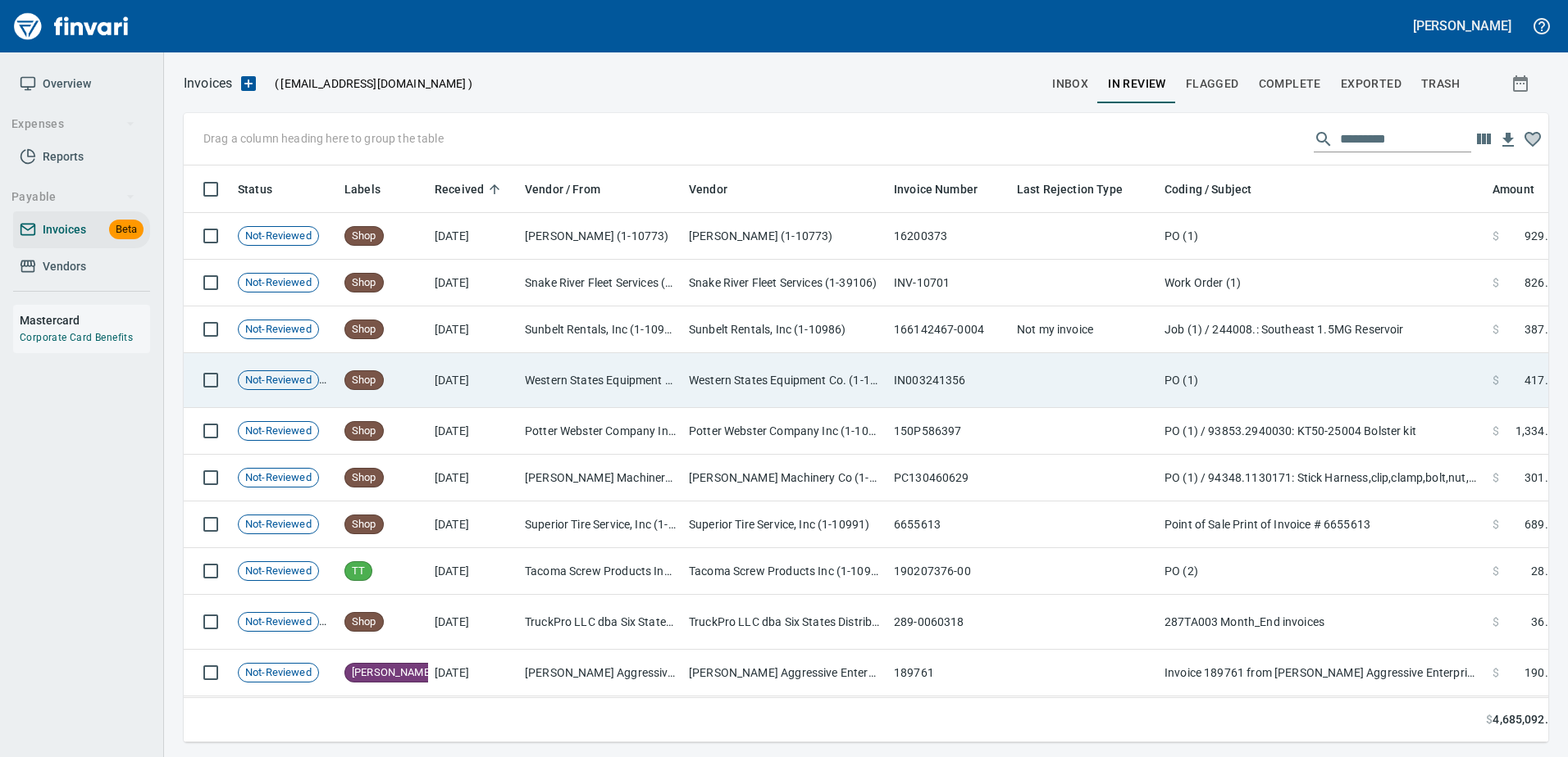
click at [684, 381] on td "Western States Equipment Co. (1-11113)" at bounding box center [784, 381] width 205 height 55
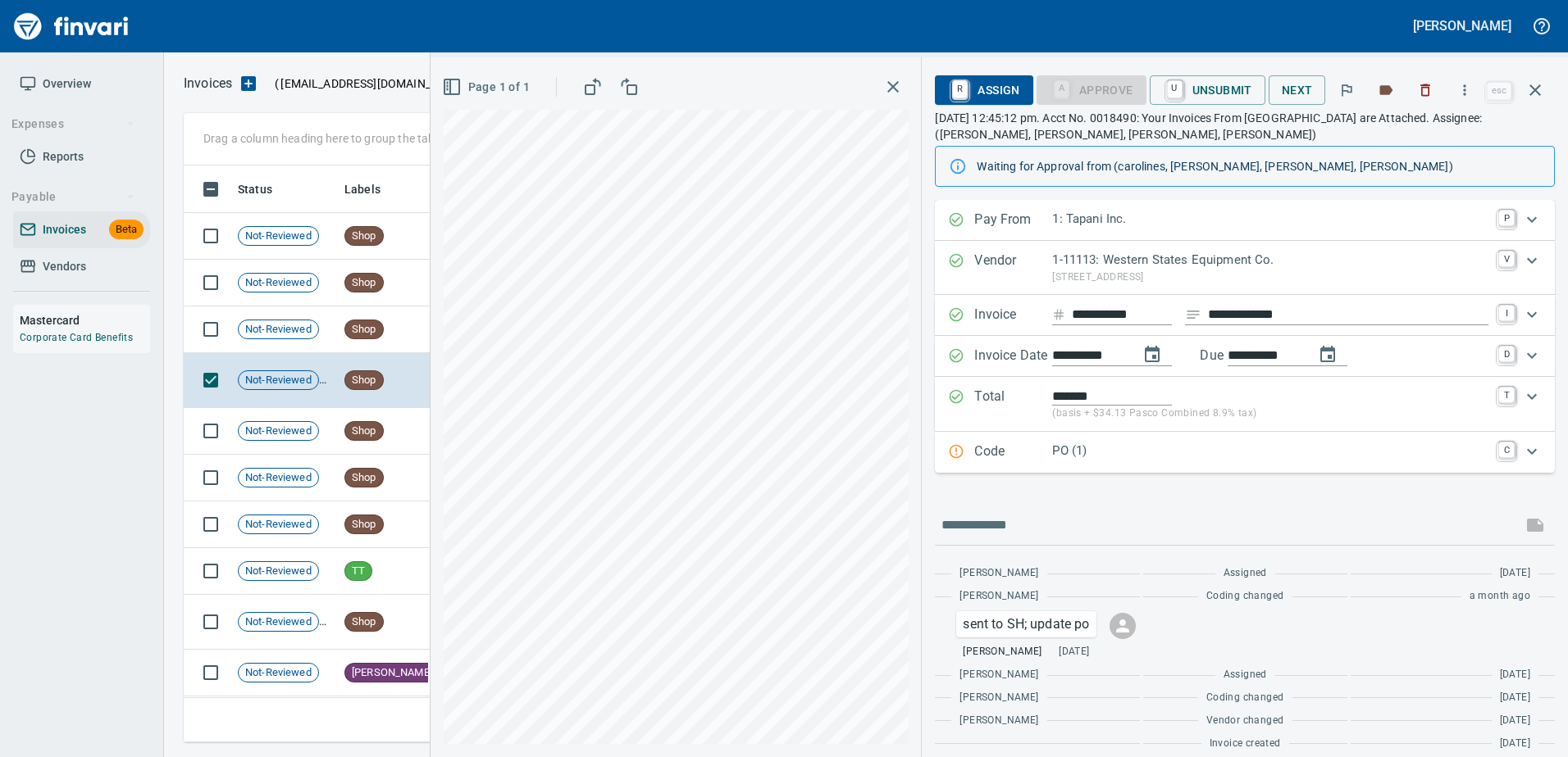
click at [1020, 448] on p "Code" at bounding box center [1012, 452] width 78 height 21
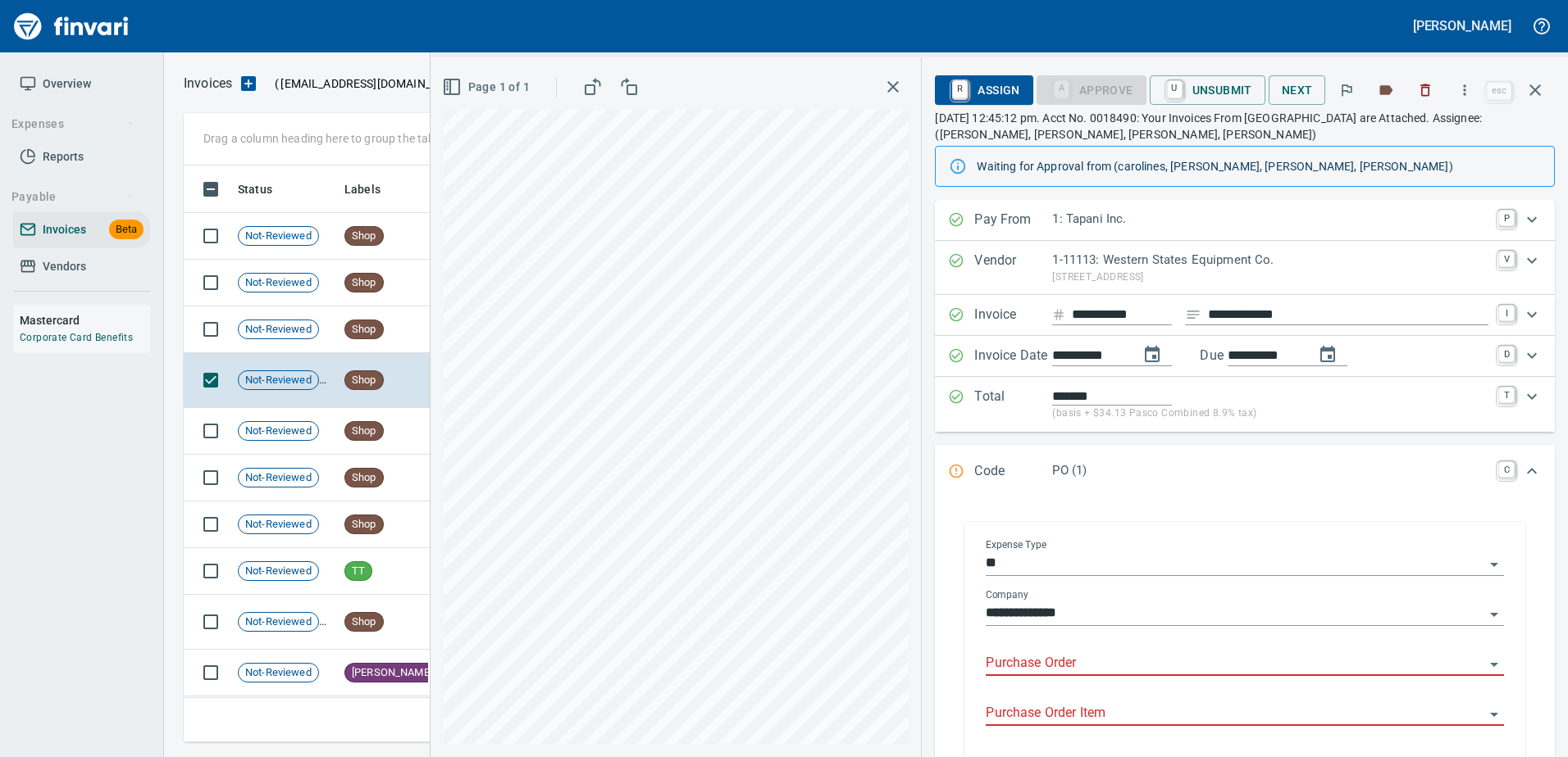
click at [1056, 668] on input "Purchase Order" at bounding box center [1235, 663] width 498 height 23
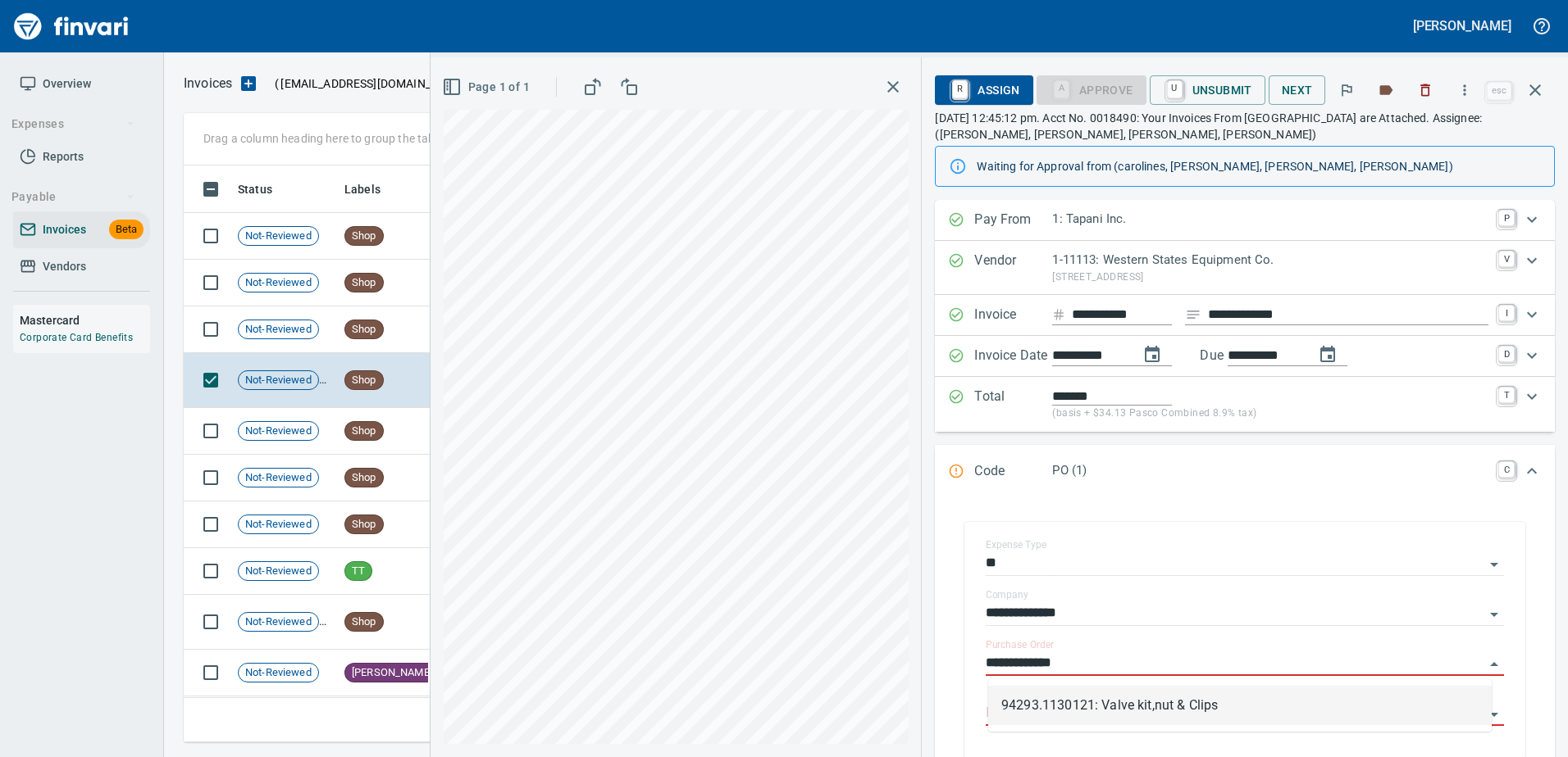
click at [1097, 706] on li "94293.1130121: Valve kit,nut & Clips" at bounding box center [1239, 705] width 503 height 40
type input "**********"
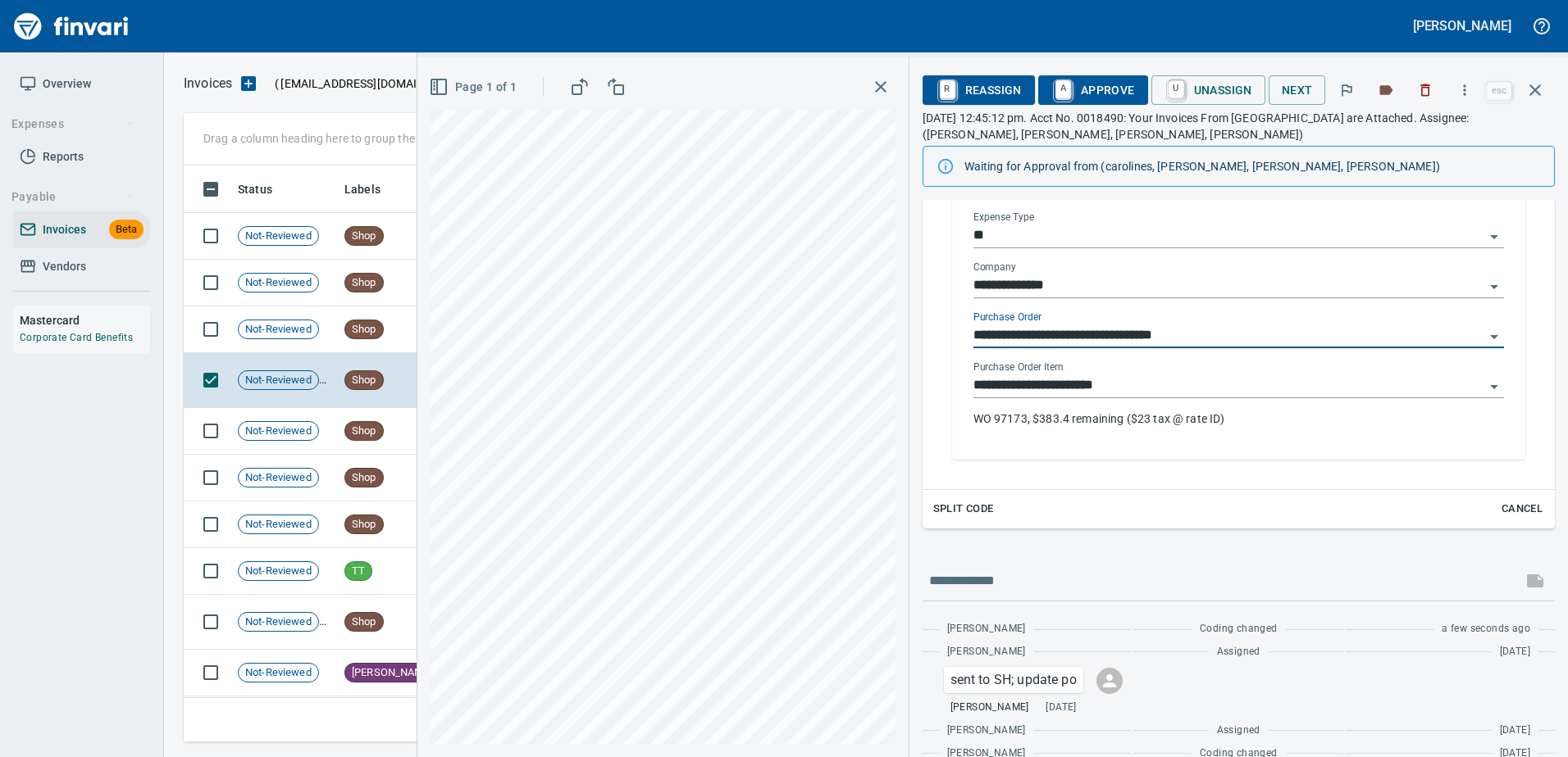
click at [1110, 390] on input "**********" at bounding box center [1228, 386] width 510 height 23
click at [1105, 389] on input "**********" at bounding box center [1228, 386] width 510 height 23
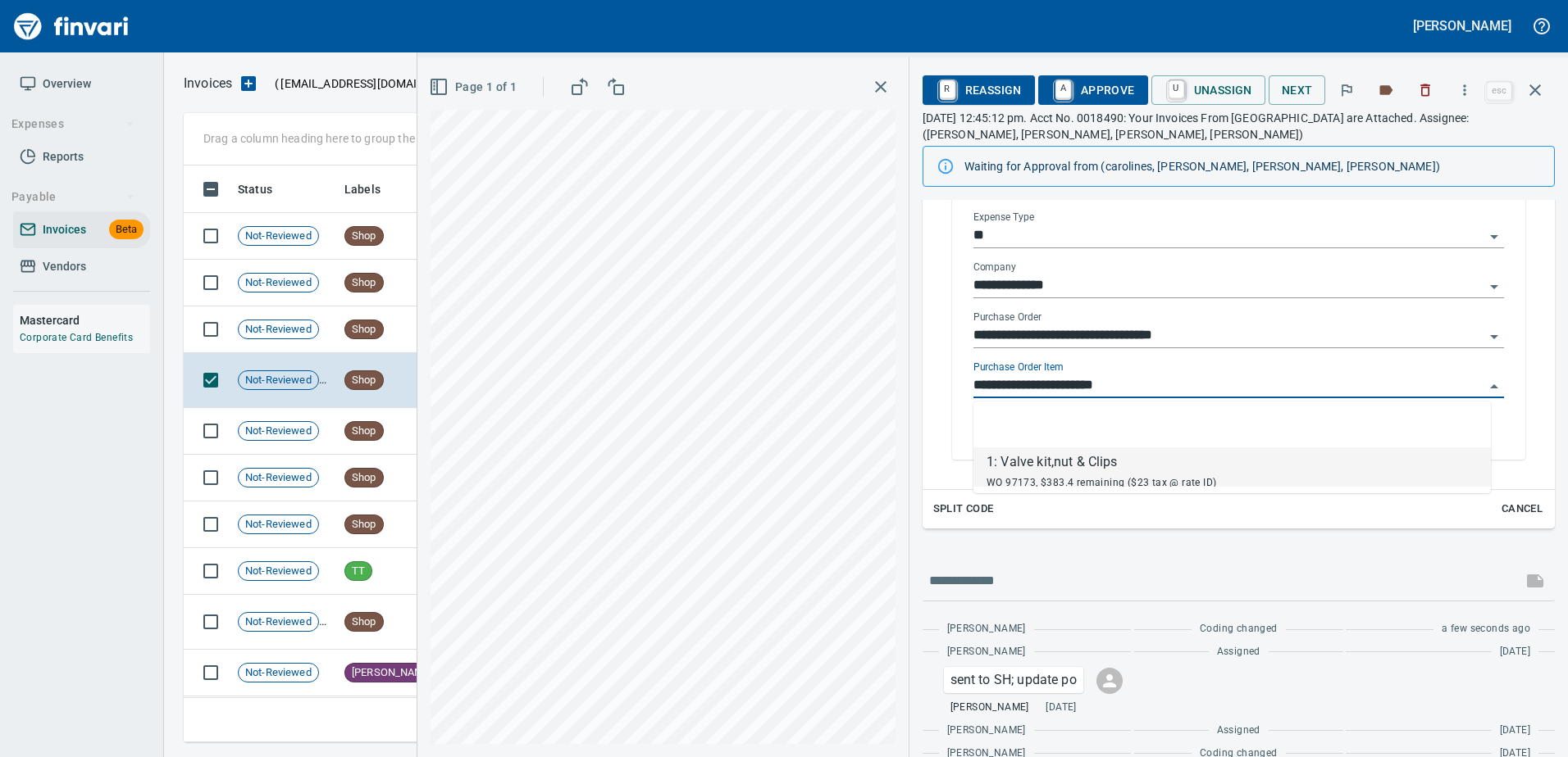
scroll to position [553, 1339]
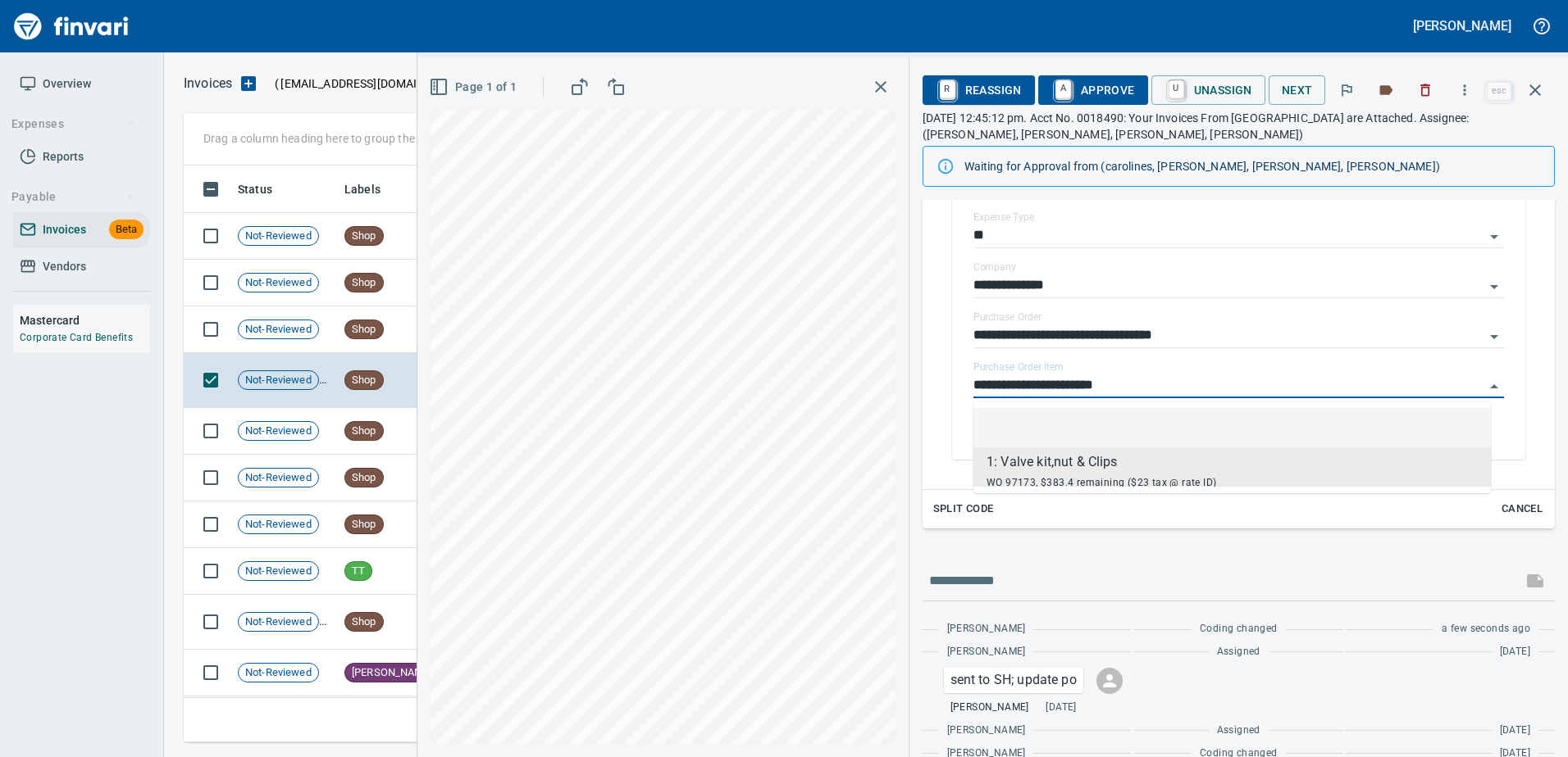
click at [1041, 439] on li at bounding box center [1232, 427] width 518 height 40
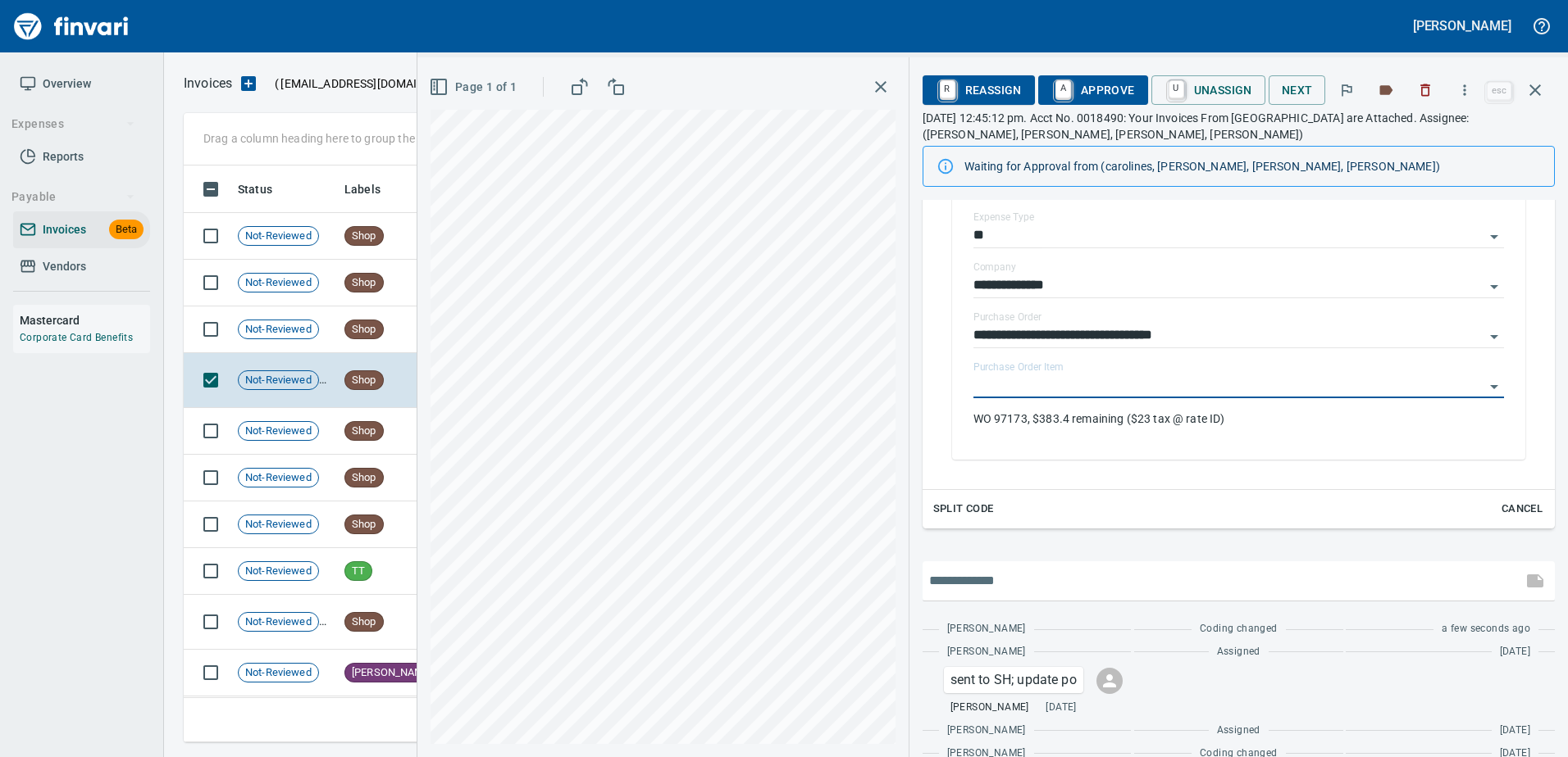
click at [1000, 572] on input "text" at bounding box center [1222, 581] width 586 height 26
type input "*"
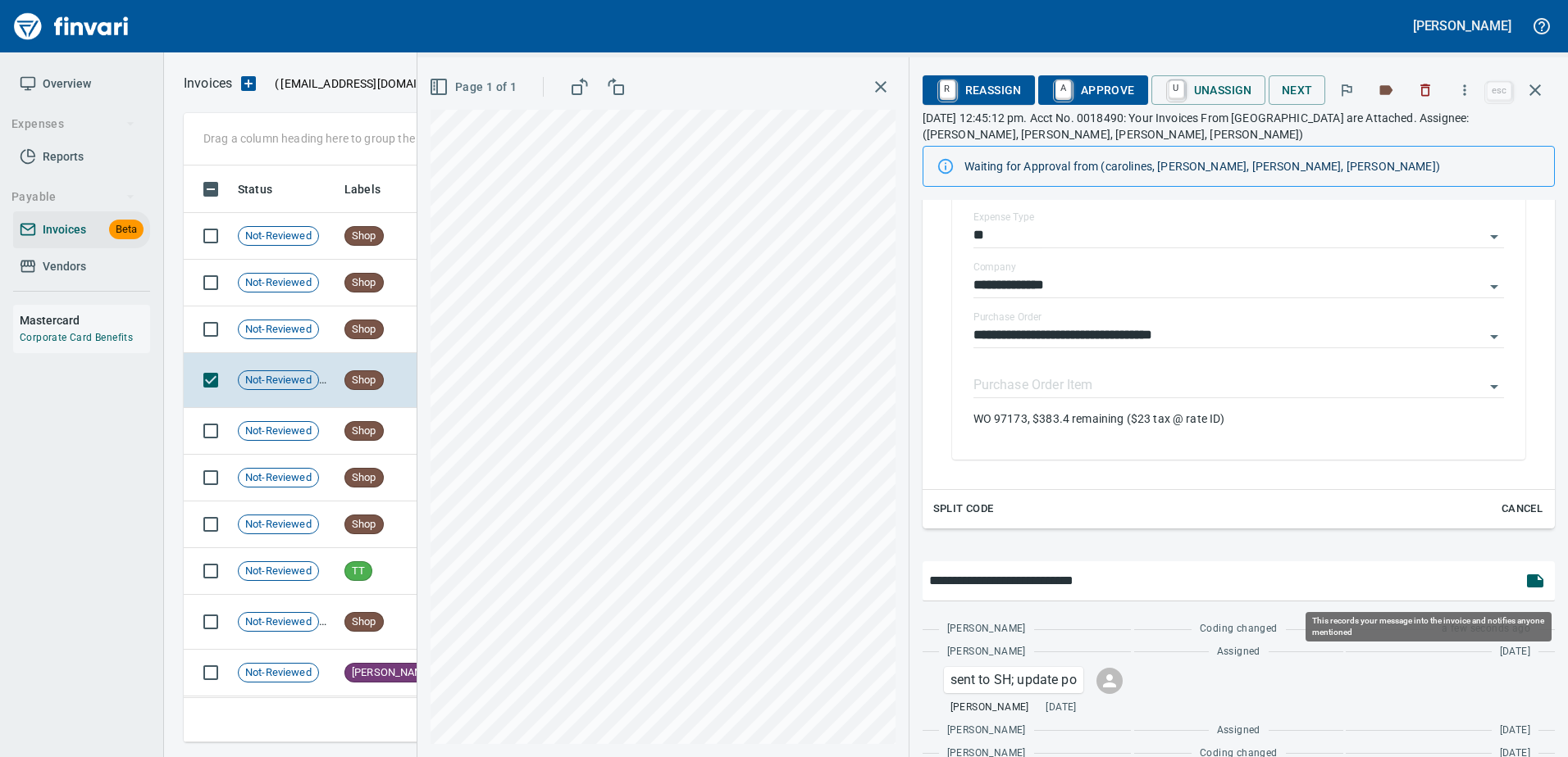
type input "**********"
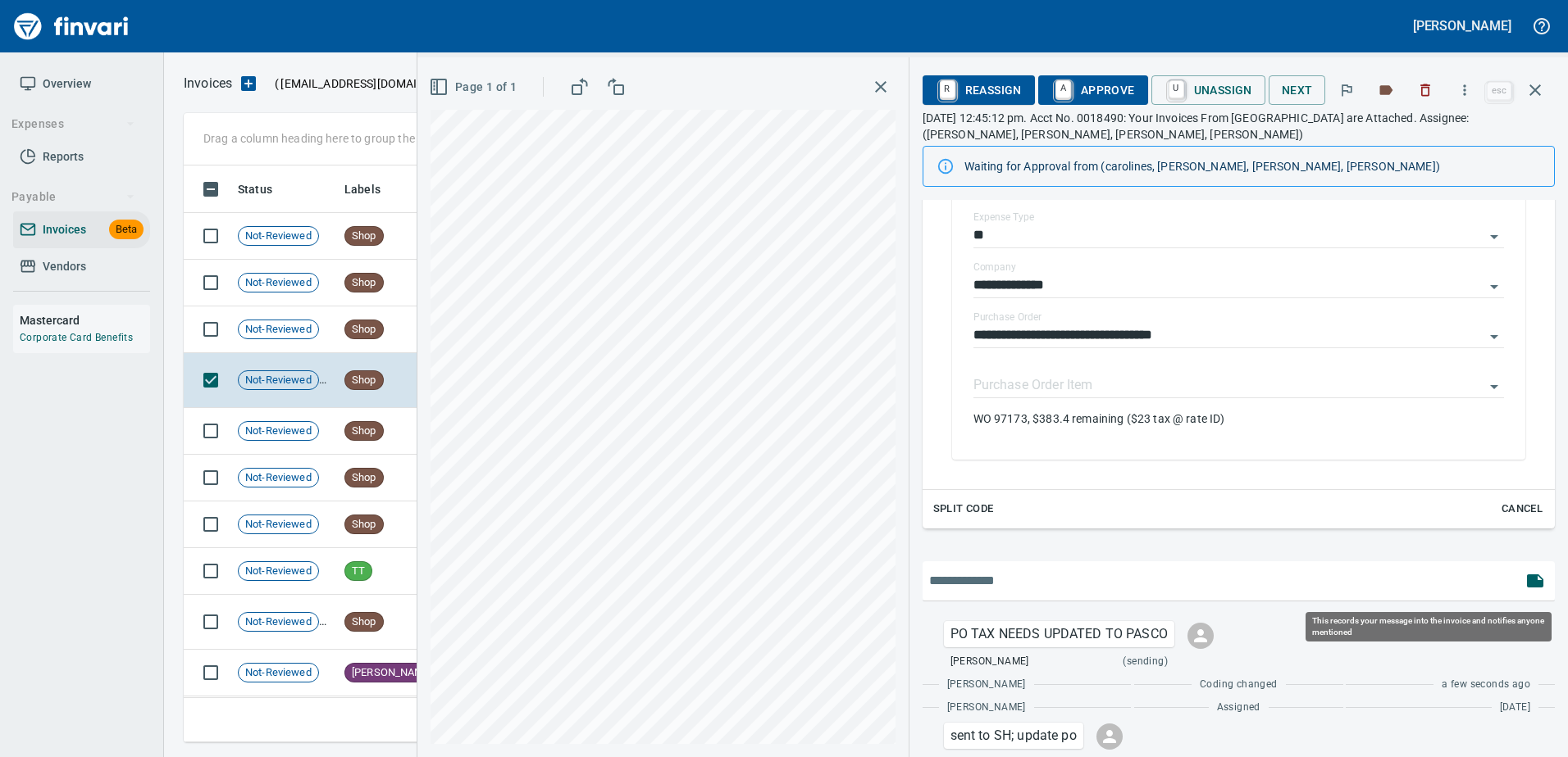
scroll to position [553, 1327]
click at [1527, 601] on div "PO TAX NEEDS UPDATED TO PASCO Heidi Ek (sending) Heidi Ek Coding changed a few …" at bounding box center [1238, 735] width 632 height 268
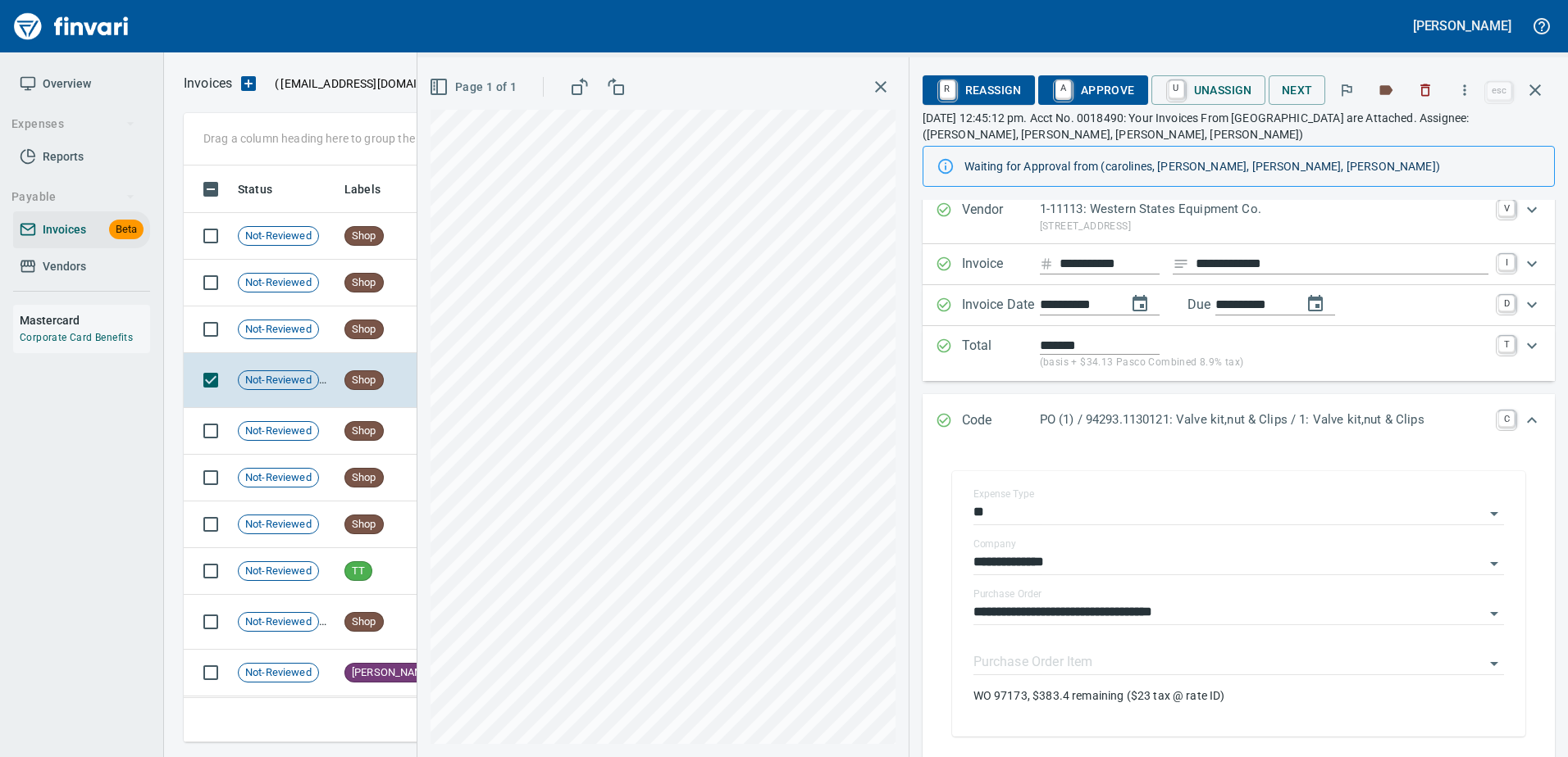
scroll to position [43, 0]
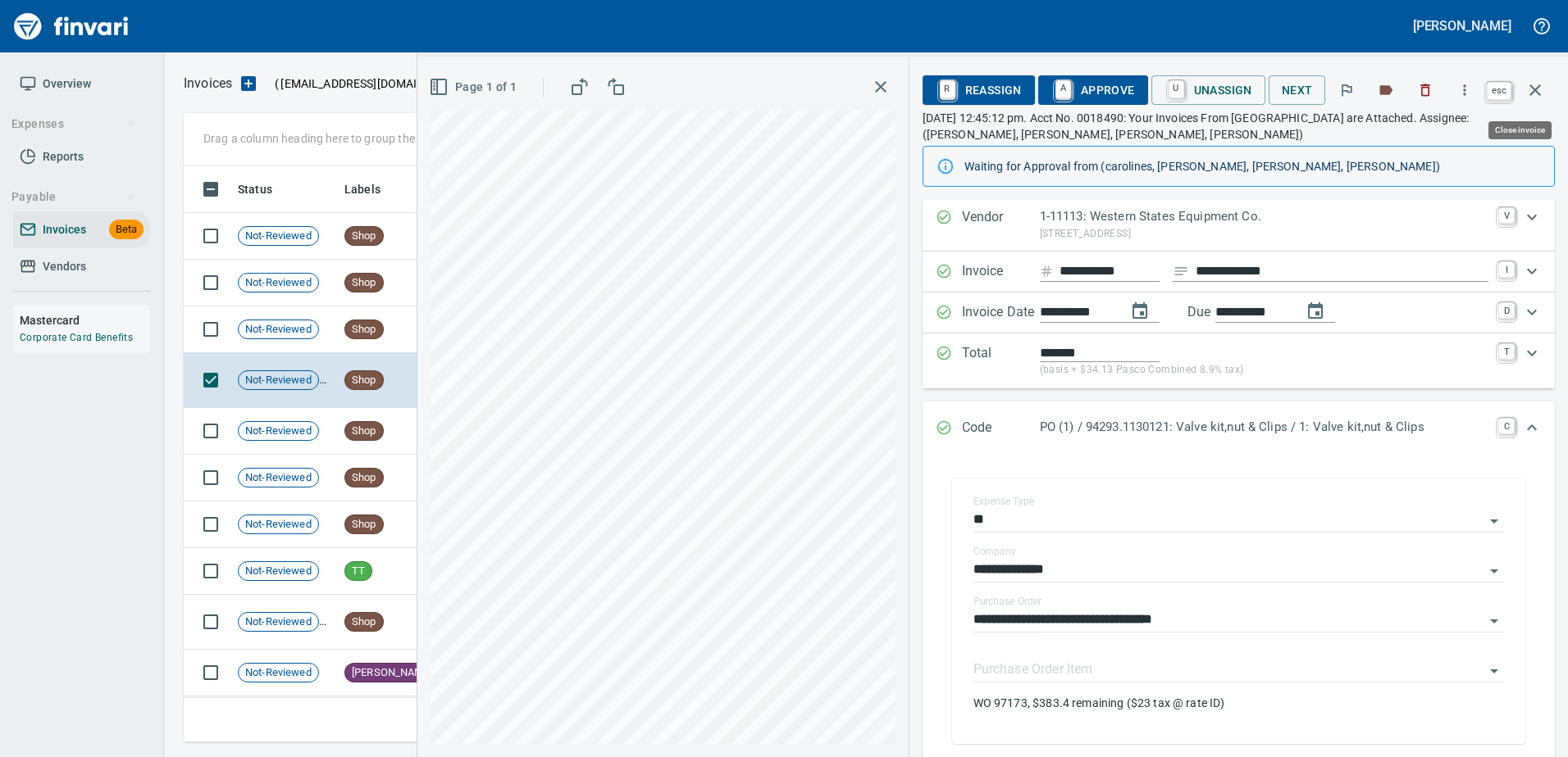
click at [1542, 78] on button "button" at bounding box center [1535, 90] width 40 height 40
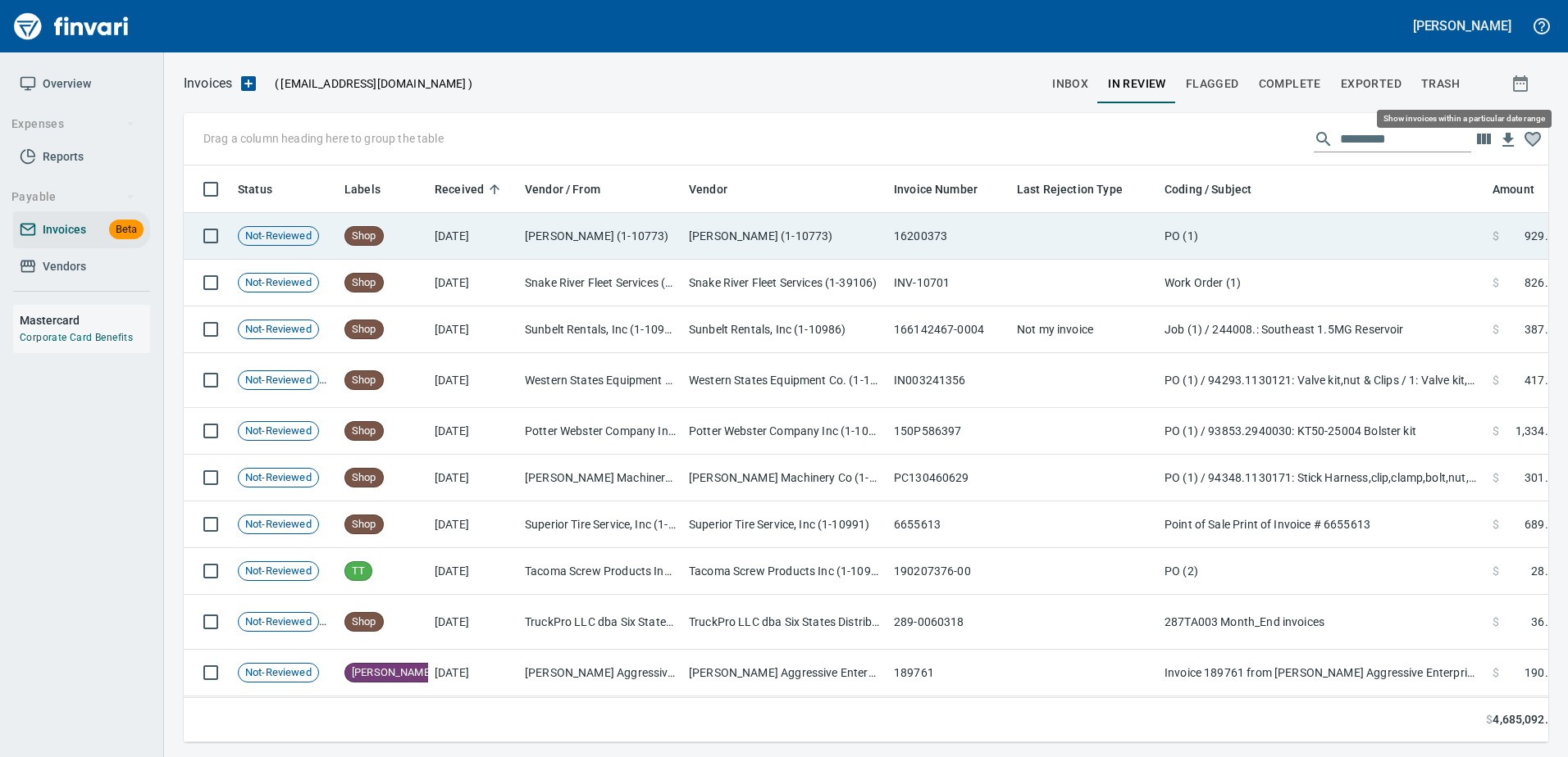
scroll to position [553, 1339]
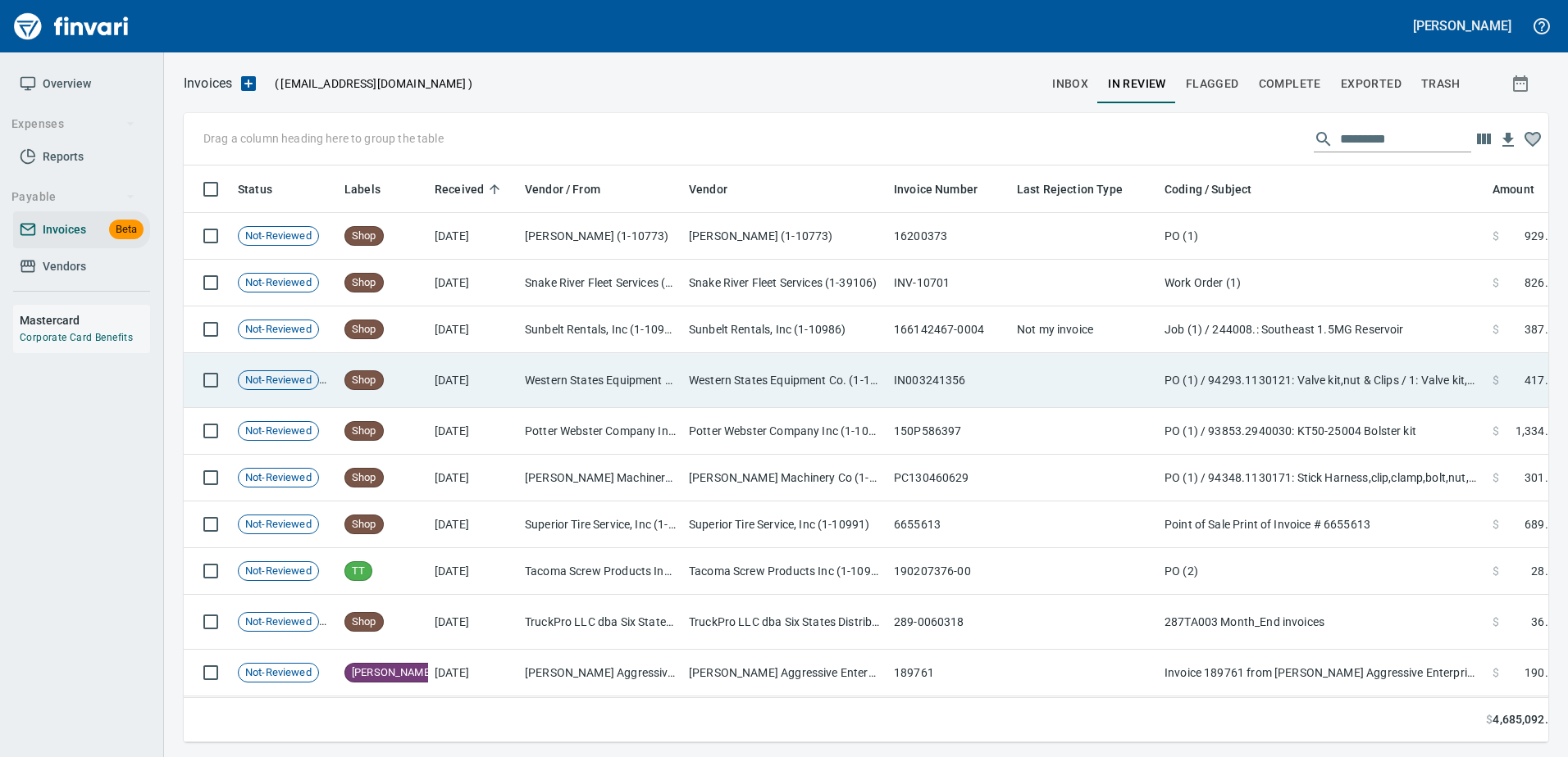
click at [906, 403] on td "IN003241356" at bounding box center [948, 381] width 123 height 55
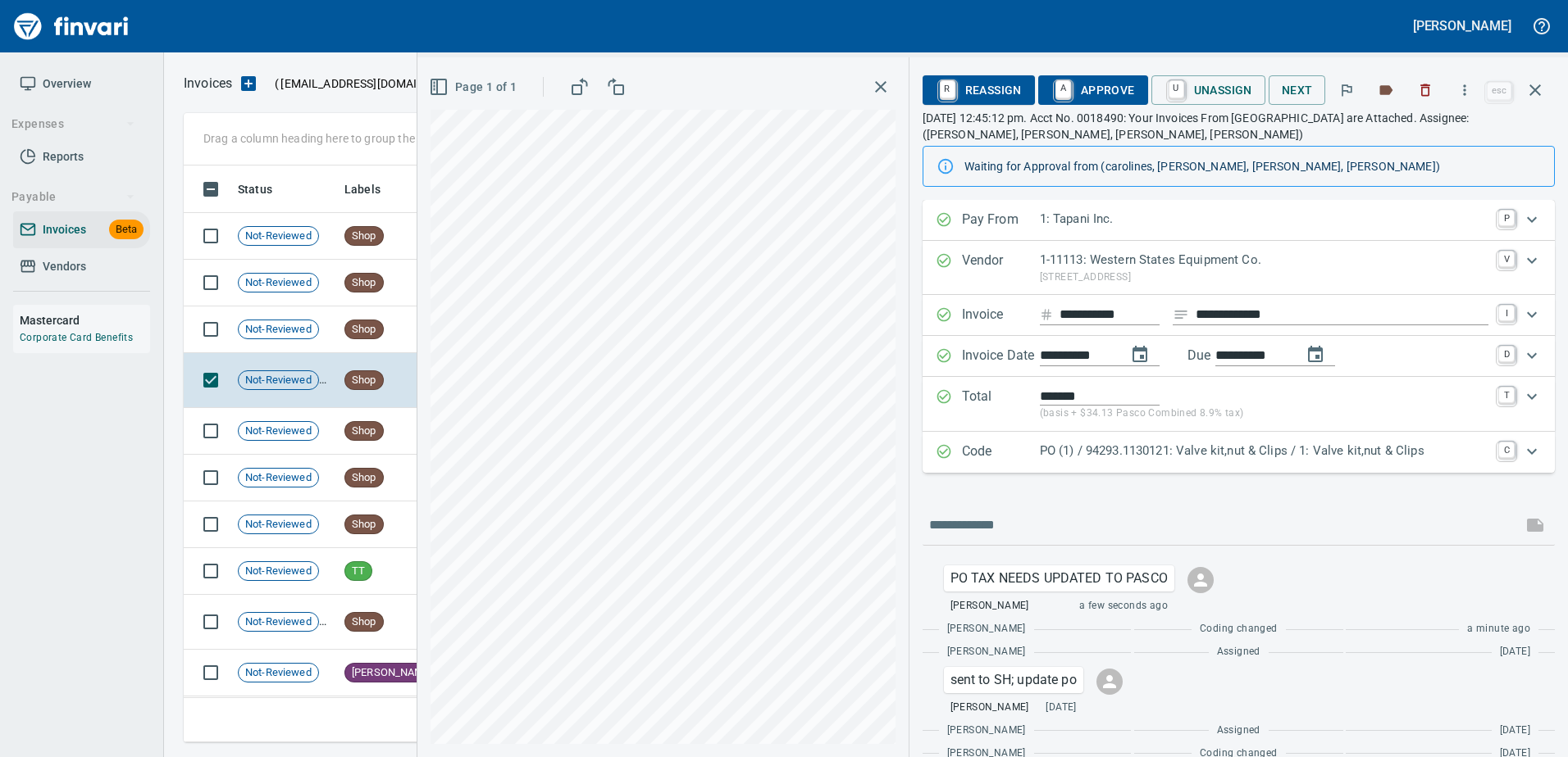
click at [1527, 87] on icon "button" at bounding box center [1534, 89] width 19 height 19
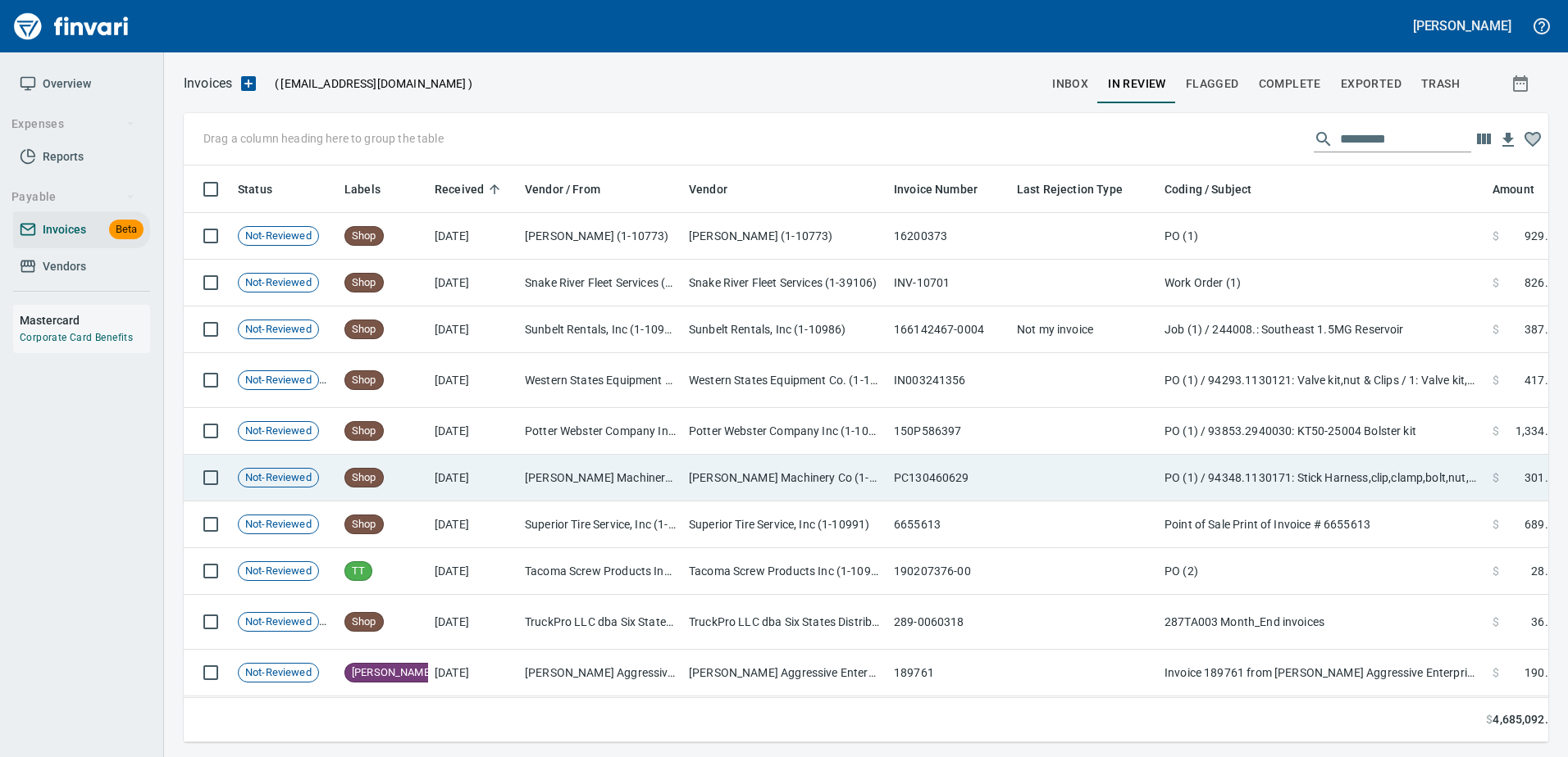
scroll to position [553, 1339]
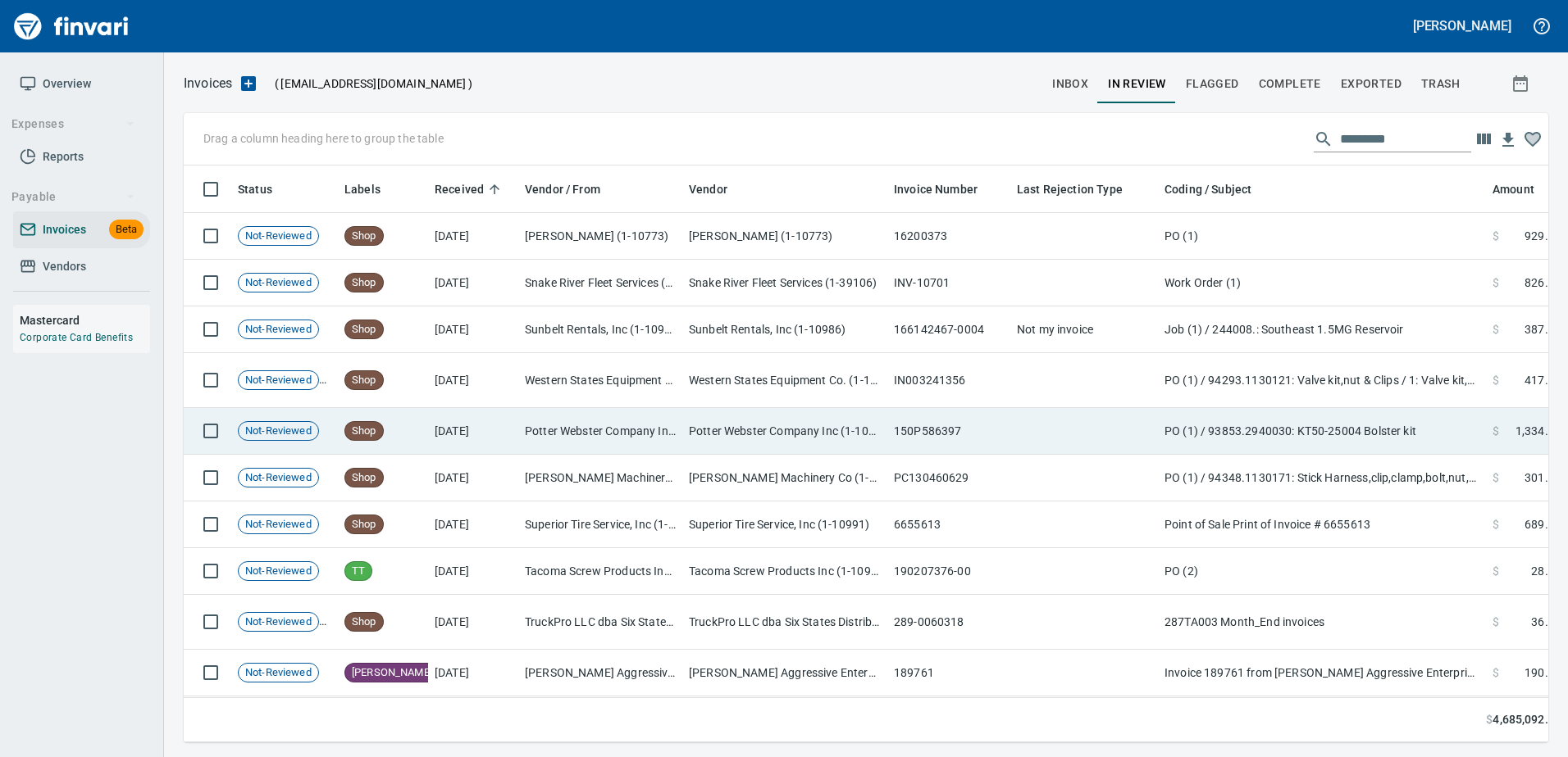
click at [619, 429] on td "Potter Webster Company Inc (1-10818)" at bounding box center [600, 431] width 164 height 47
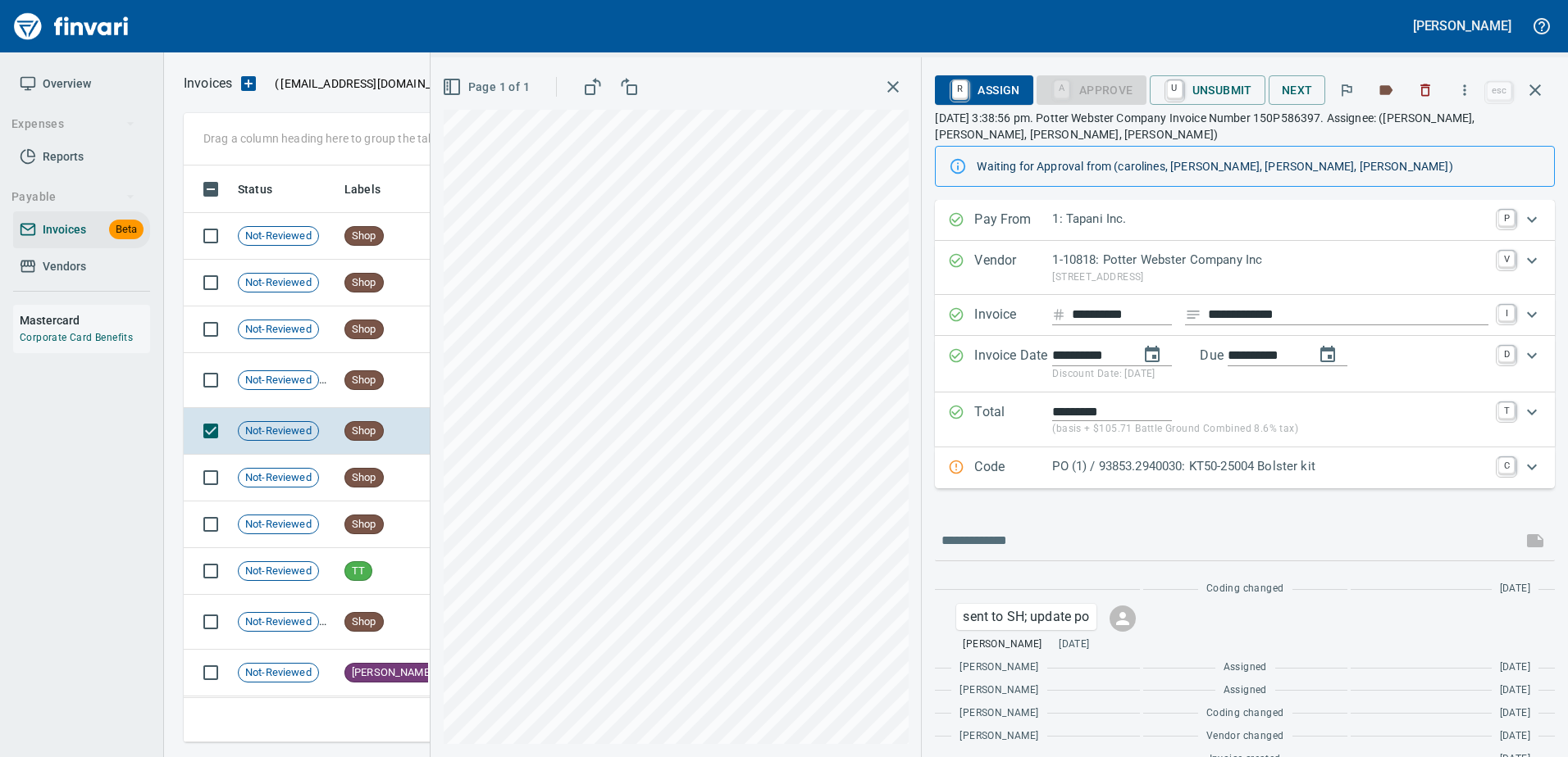
click at [1064, 471] on p "PO (1) / 93853.2940030: KT50-25004 Bolster kit" at bounding box center [1270, 467] width 436 height 18
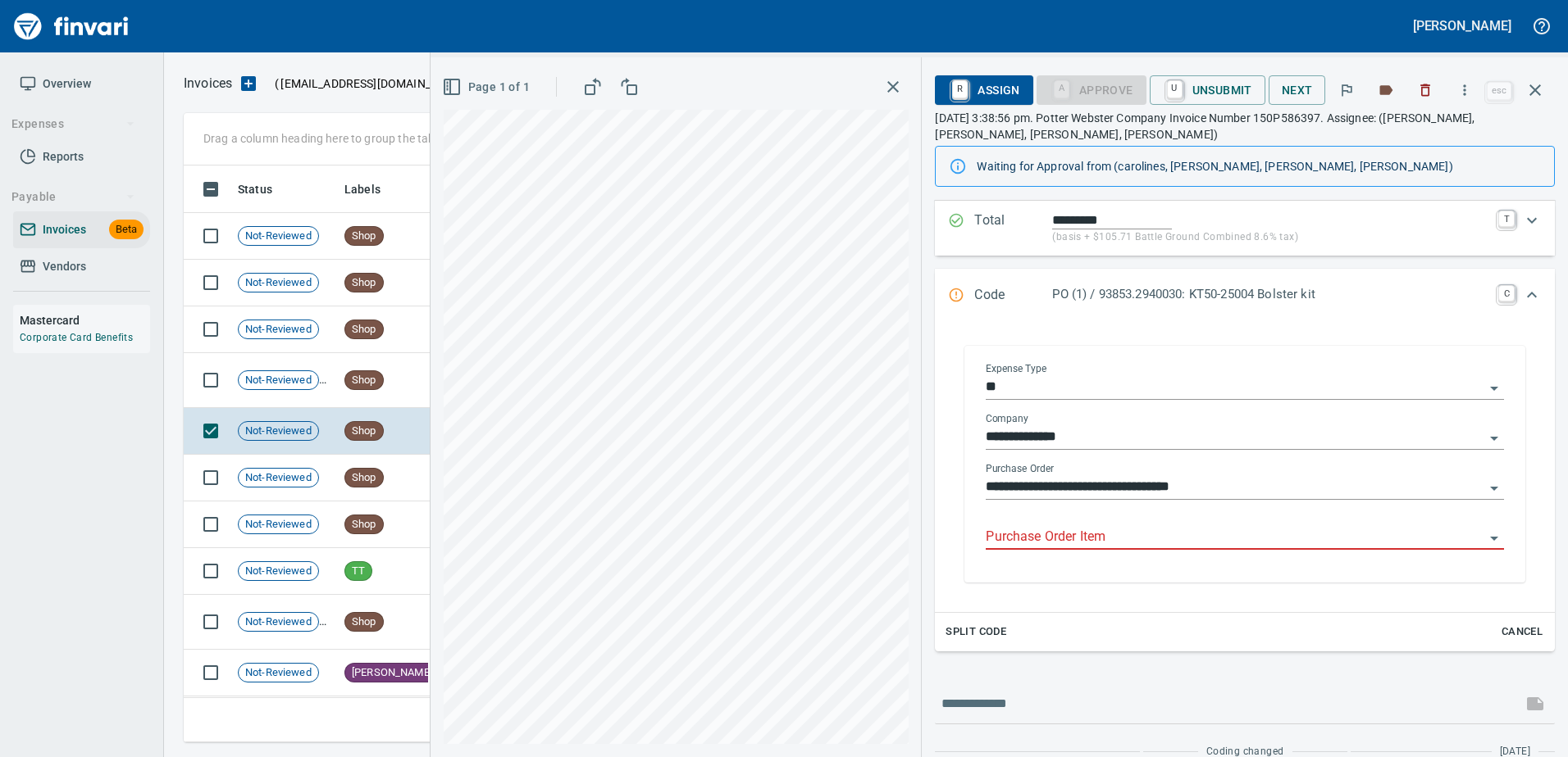
scroll to position [246, 0]
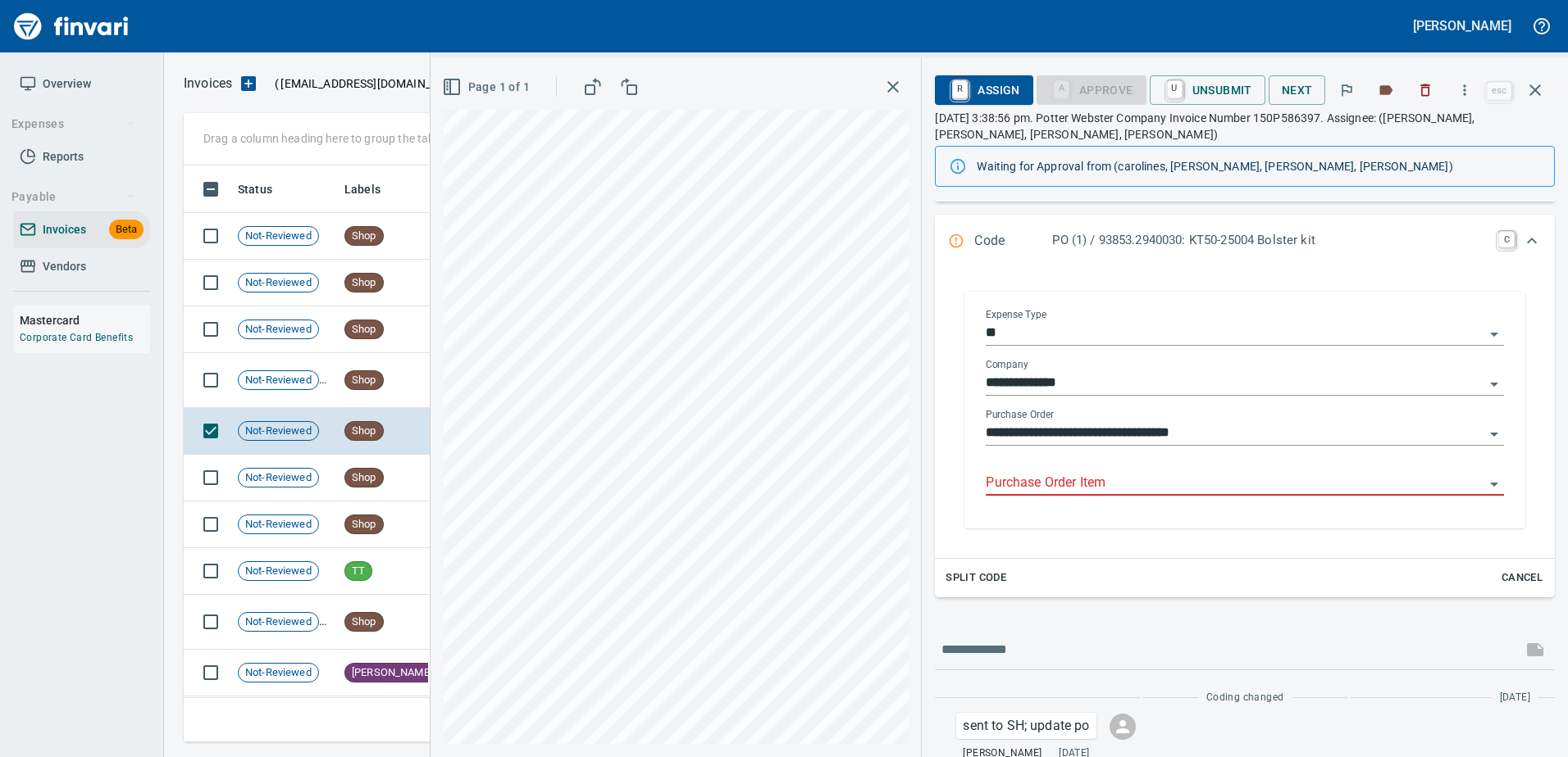
click at [1044, 483] on input "Purchase Order Item" at bounding box center [1235, 483] width 498 height 23
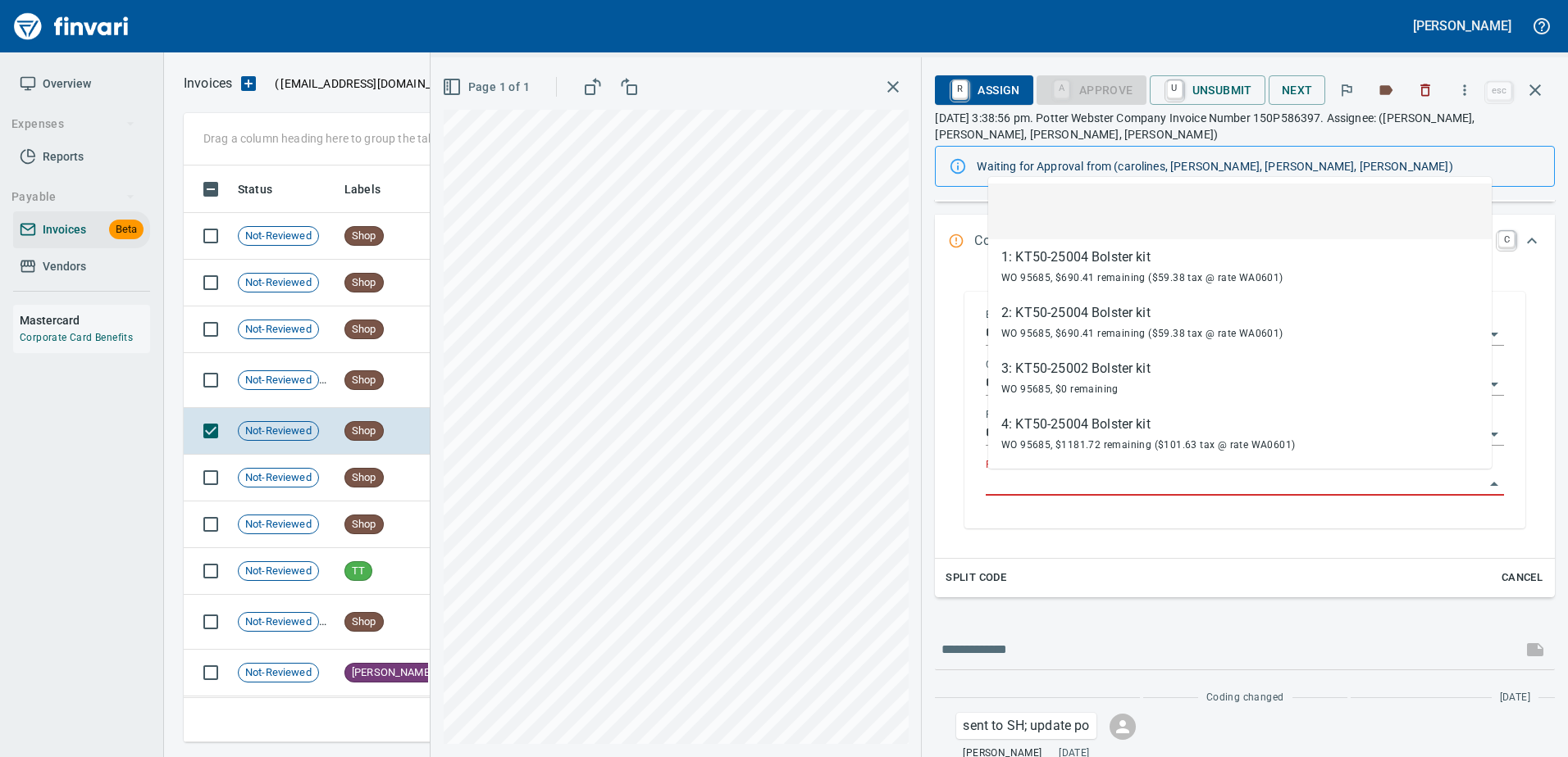
scroll to position [553, 1339]
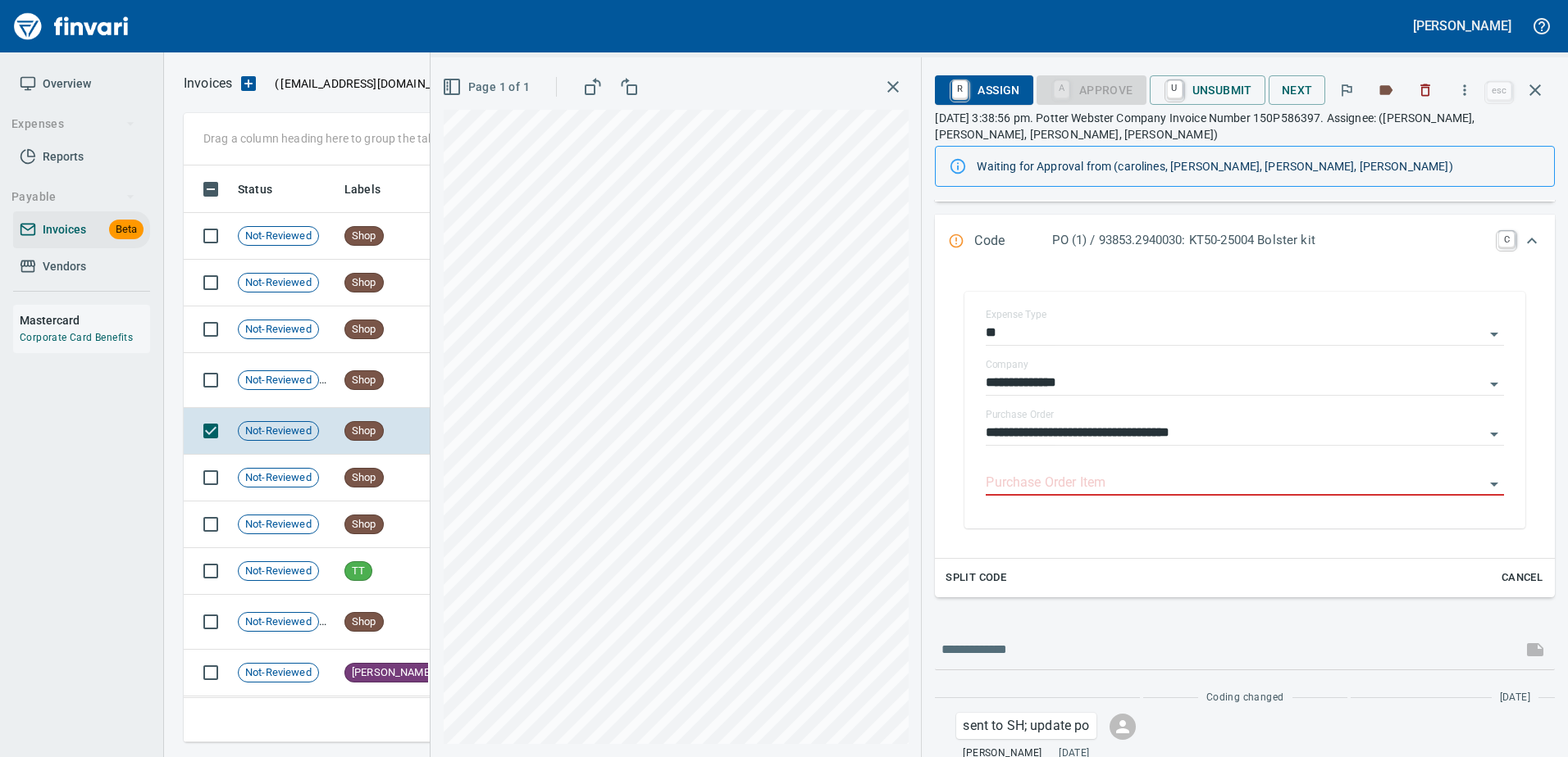
drag, startPoint x: 919, startPoint y: 552, endPoint x: 987, endPoint y: 560, distance: 68.5
click at [1099, 483] on input "Purchase Order Item" at bounding box center [1235, 483] width 498 height 23
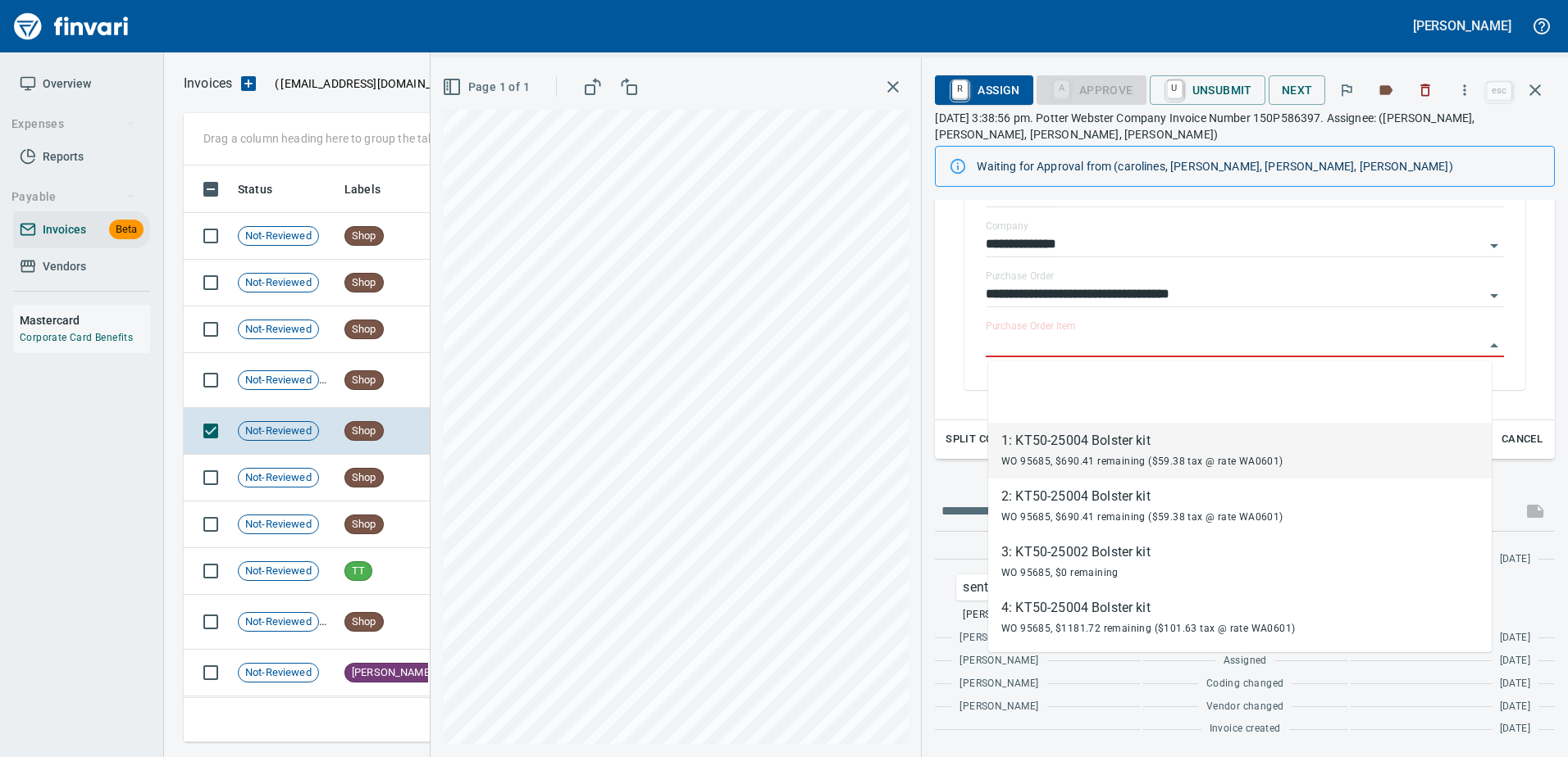
click at [950, 406] on div "**********" at bounding box center [1245, 272] width 593 height 270
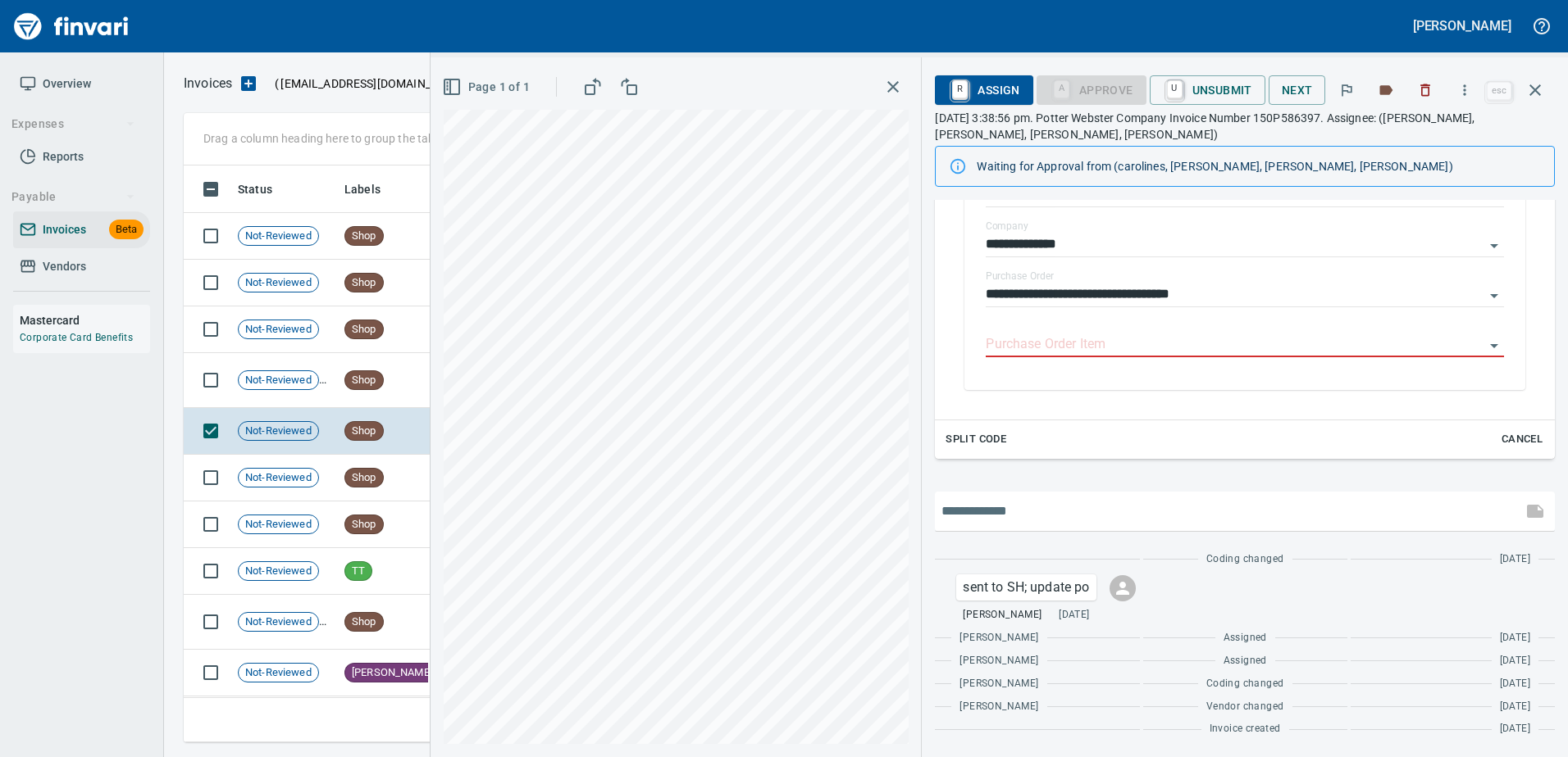
click at [955, 514] on input "text" at bounding box center [1228, 511] width 574 height 26
type input "**********"
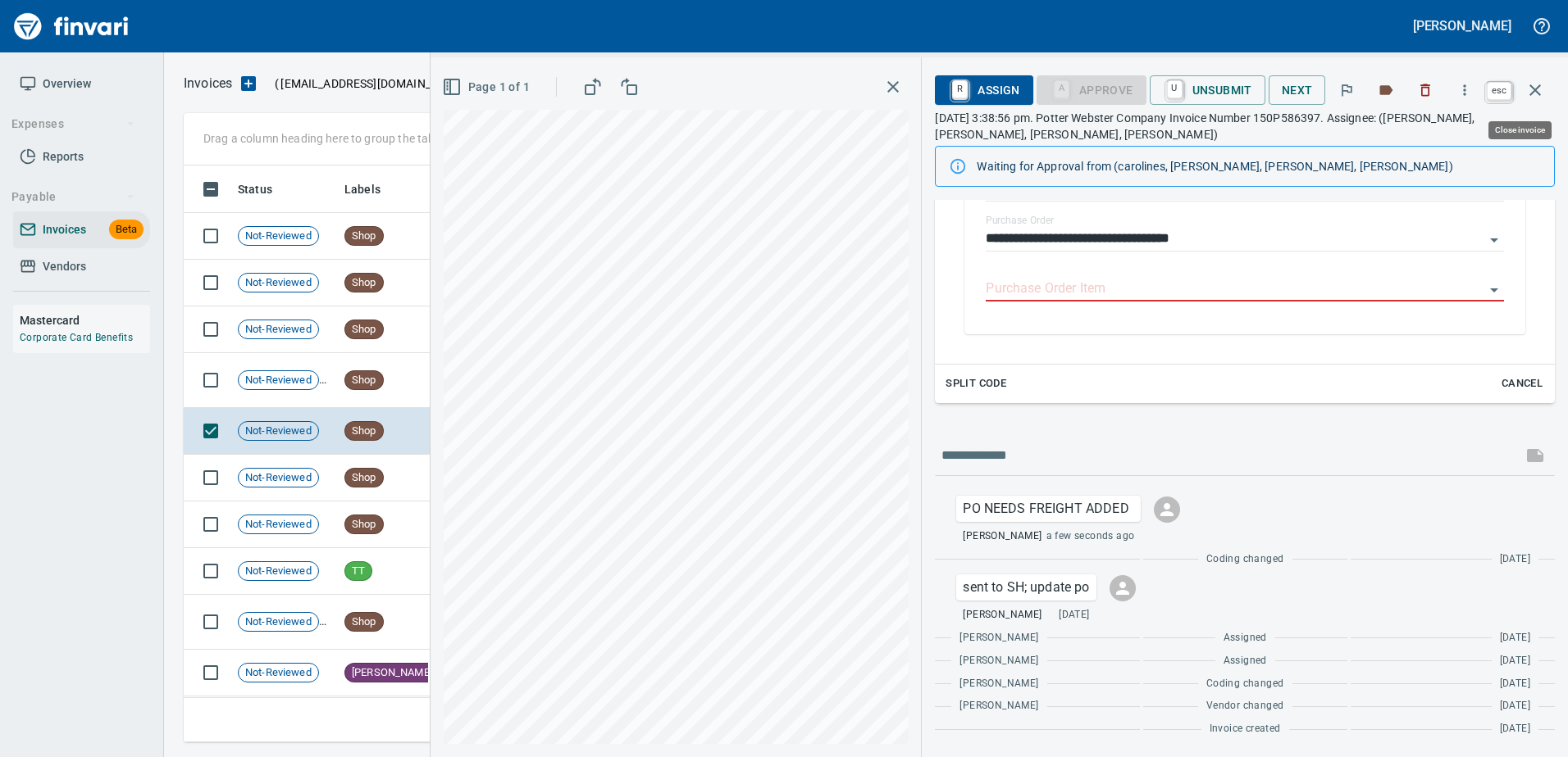
click at [1541, 86] on icon "button" at bounding box center [1534, 89] width 19 height 19
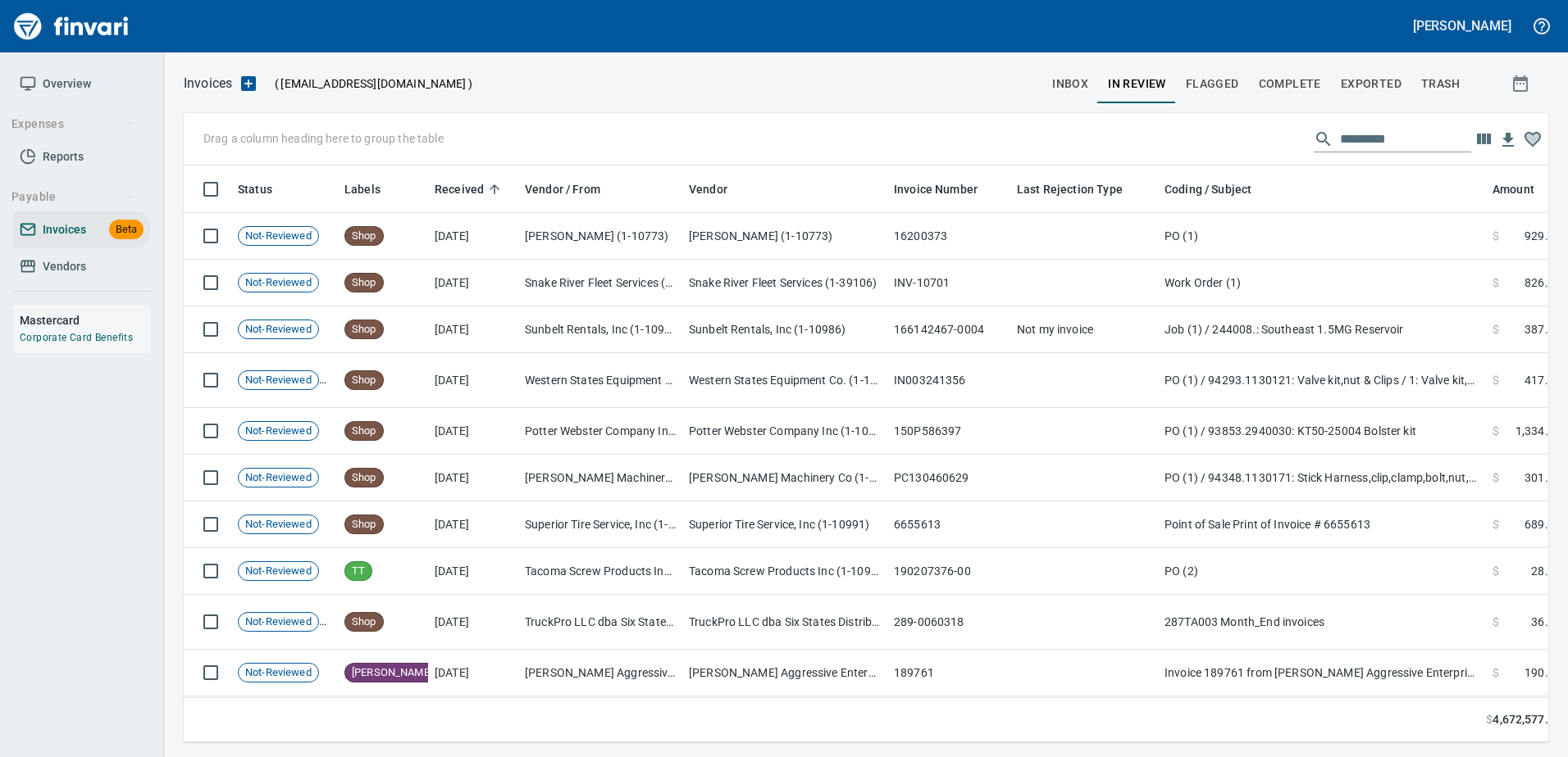
scroll to position [553, 1340]
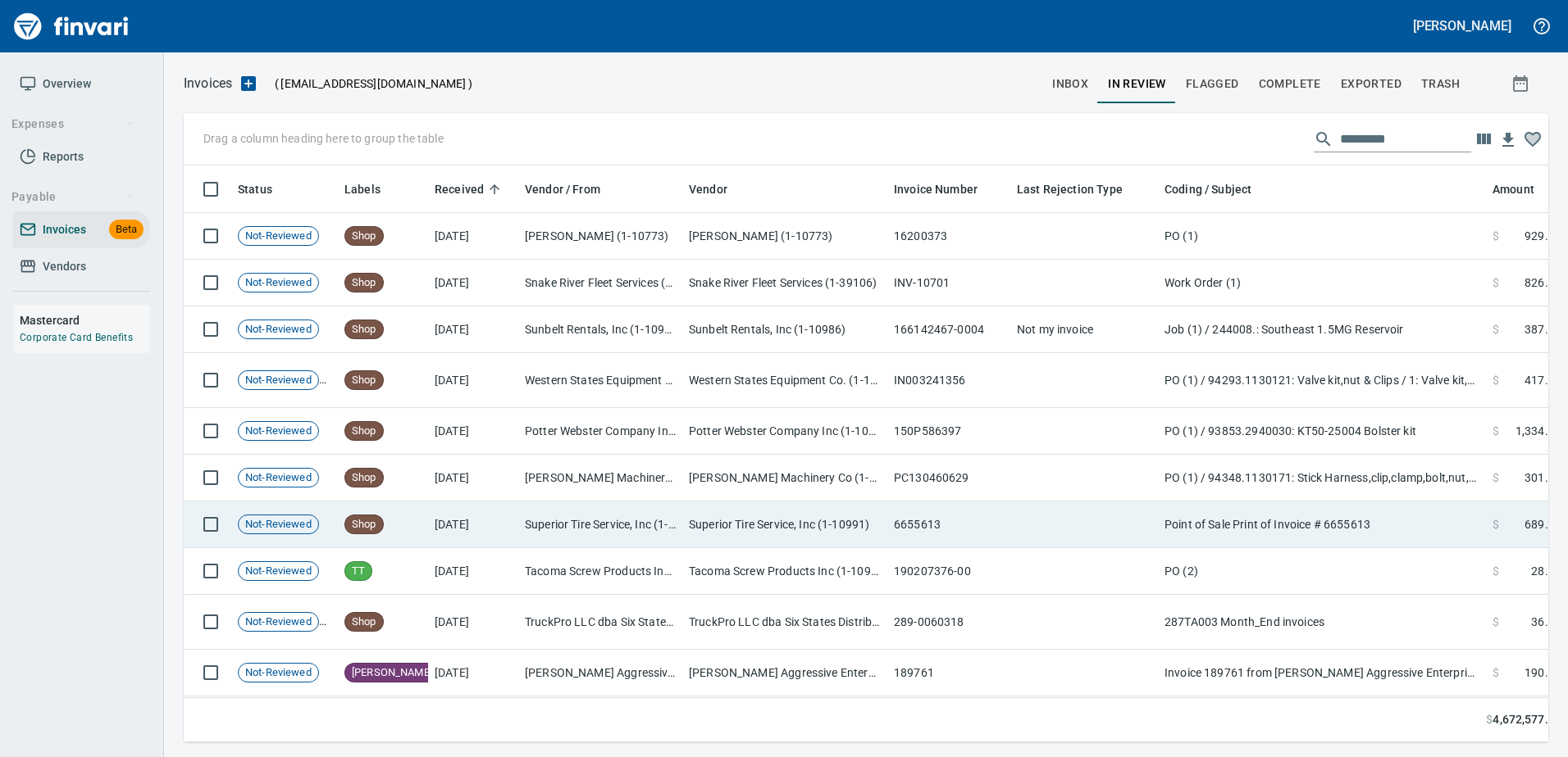
click at [585, 532] on td "Superior Tire Service, Inc (1-10991)" at bounding box center [600, 525] width 164 height 47
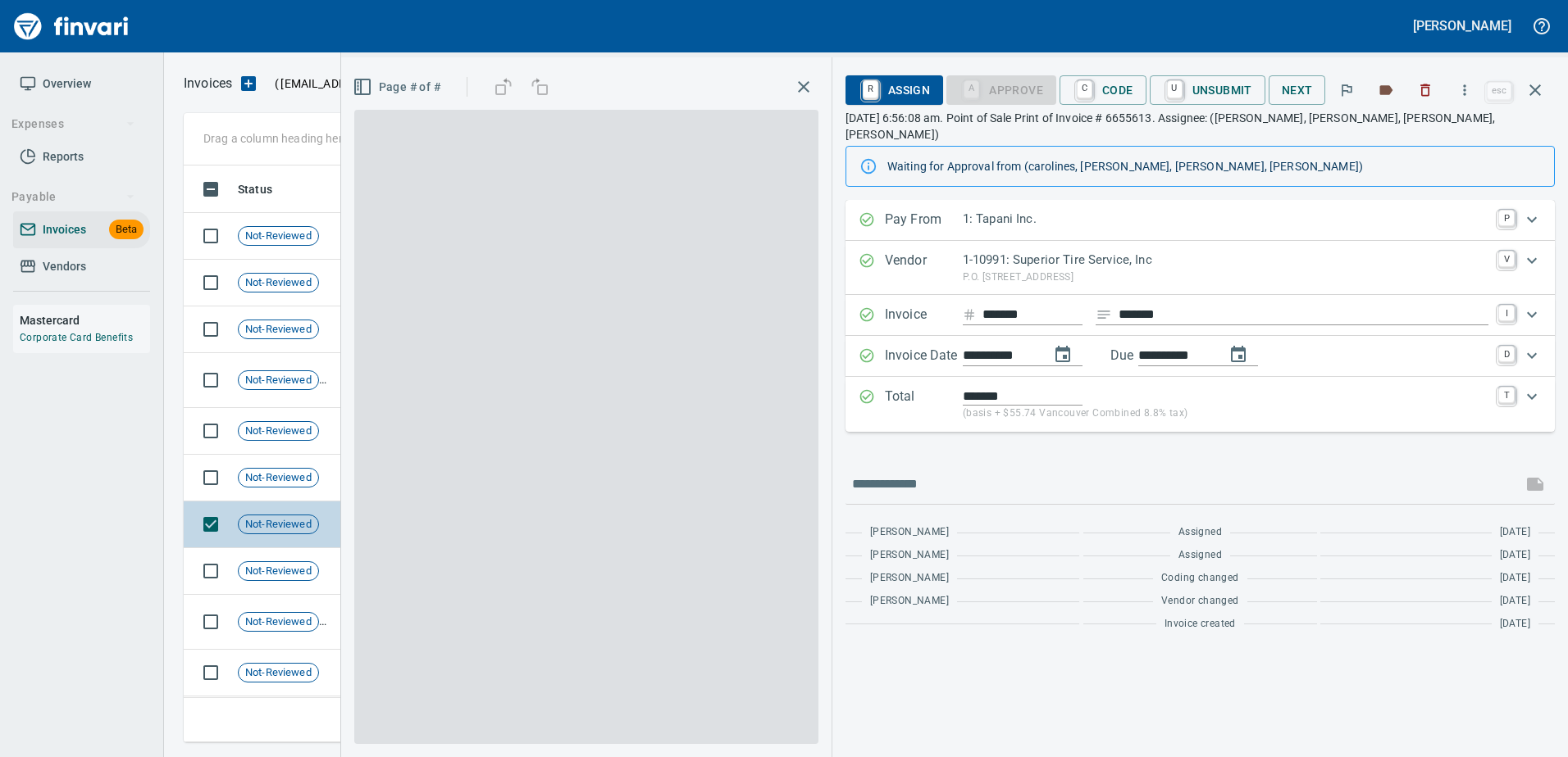
scroll to position [553, 1339]
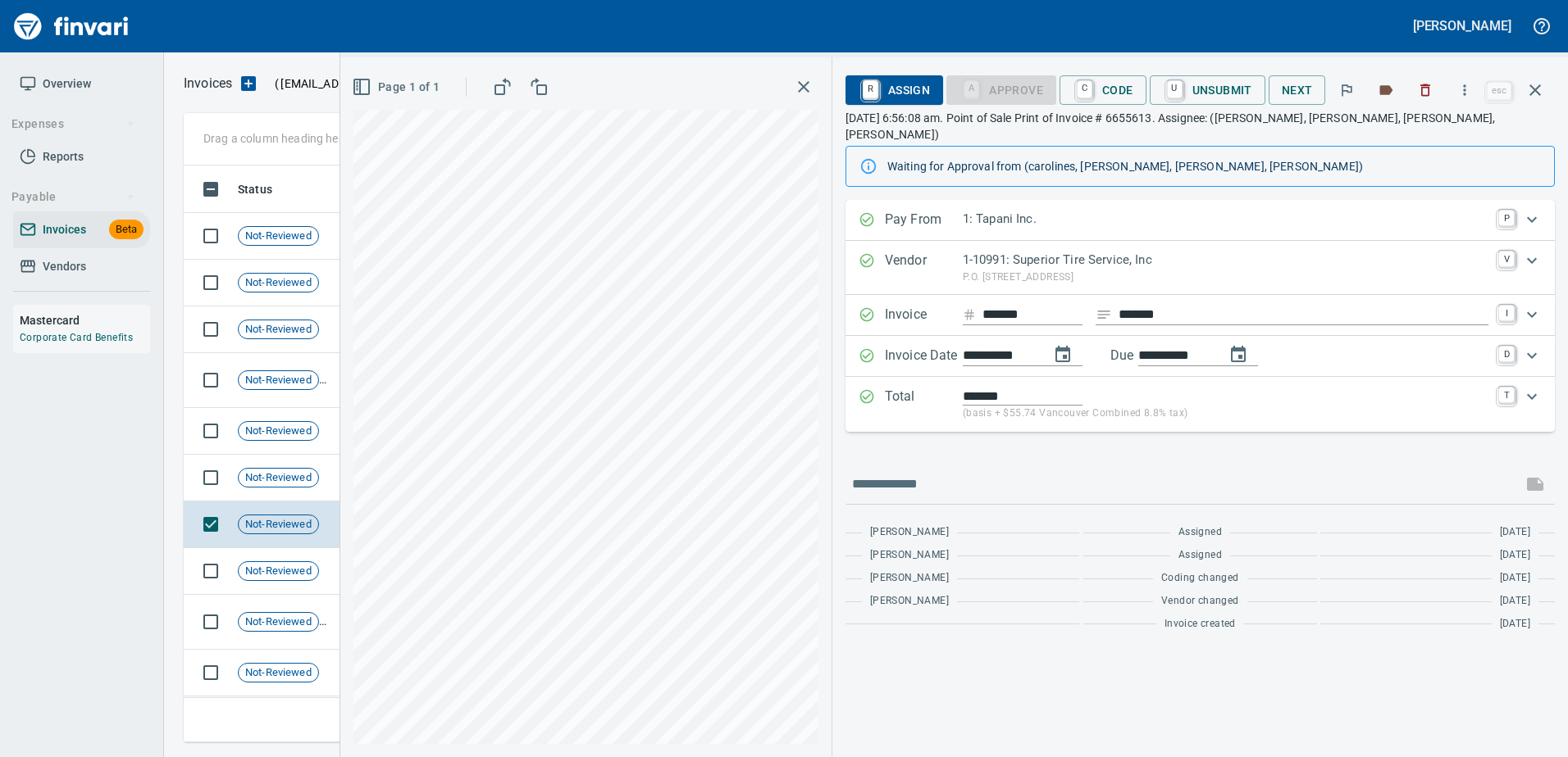
click at [955, 387] on p "Total" at bounding box center [923, 404] width 78 height 35
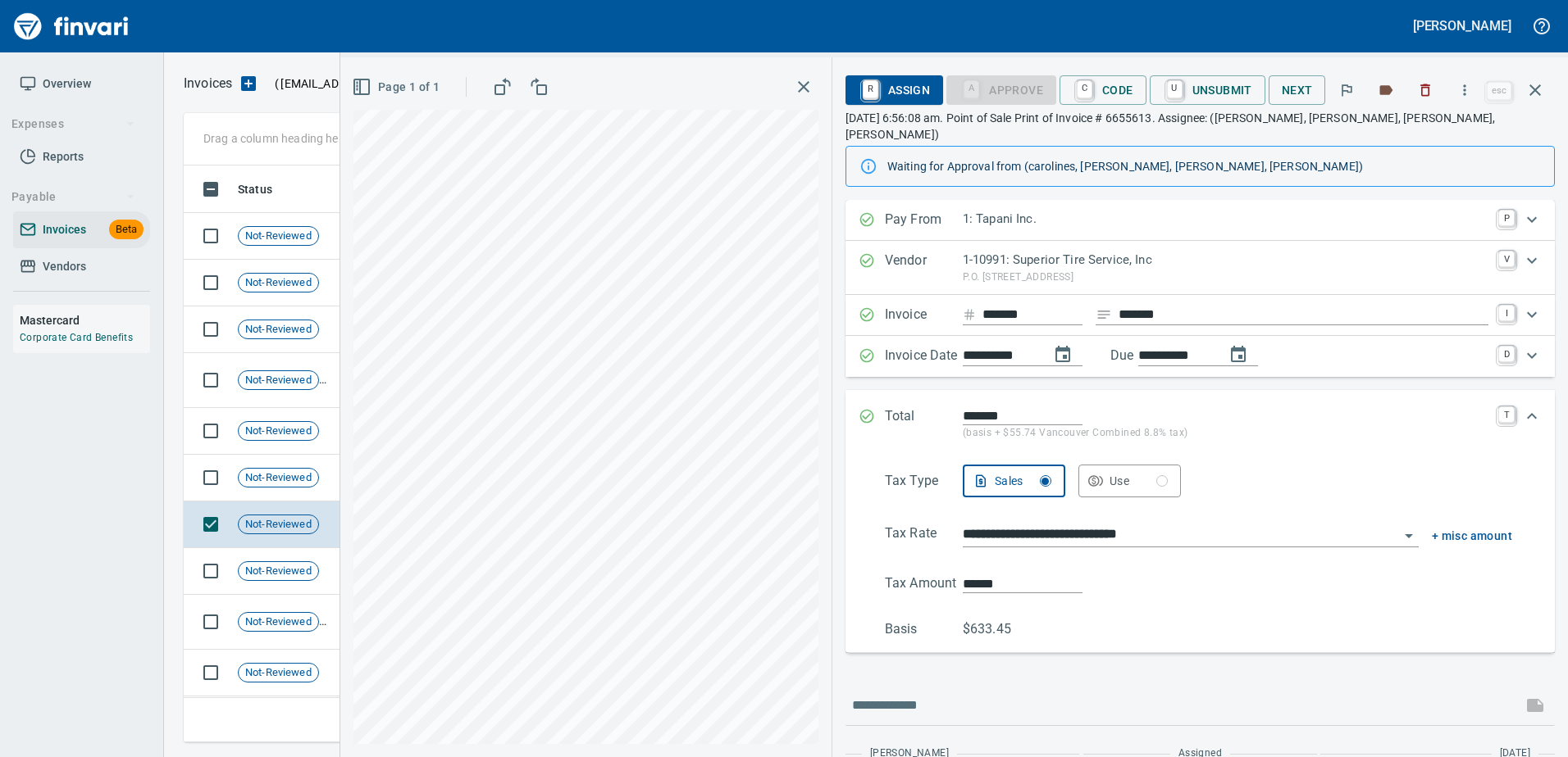
drag, startPoint x: 930, startPoint y: 402, endPoint x: 922, endPoint y: 399, distance: 8.5
click at [929, 406] on p "Total" at bounding box center [923, 424] width 78 height 35
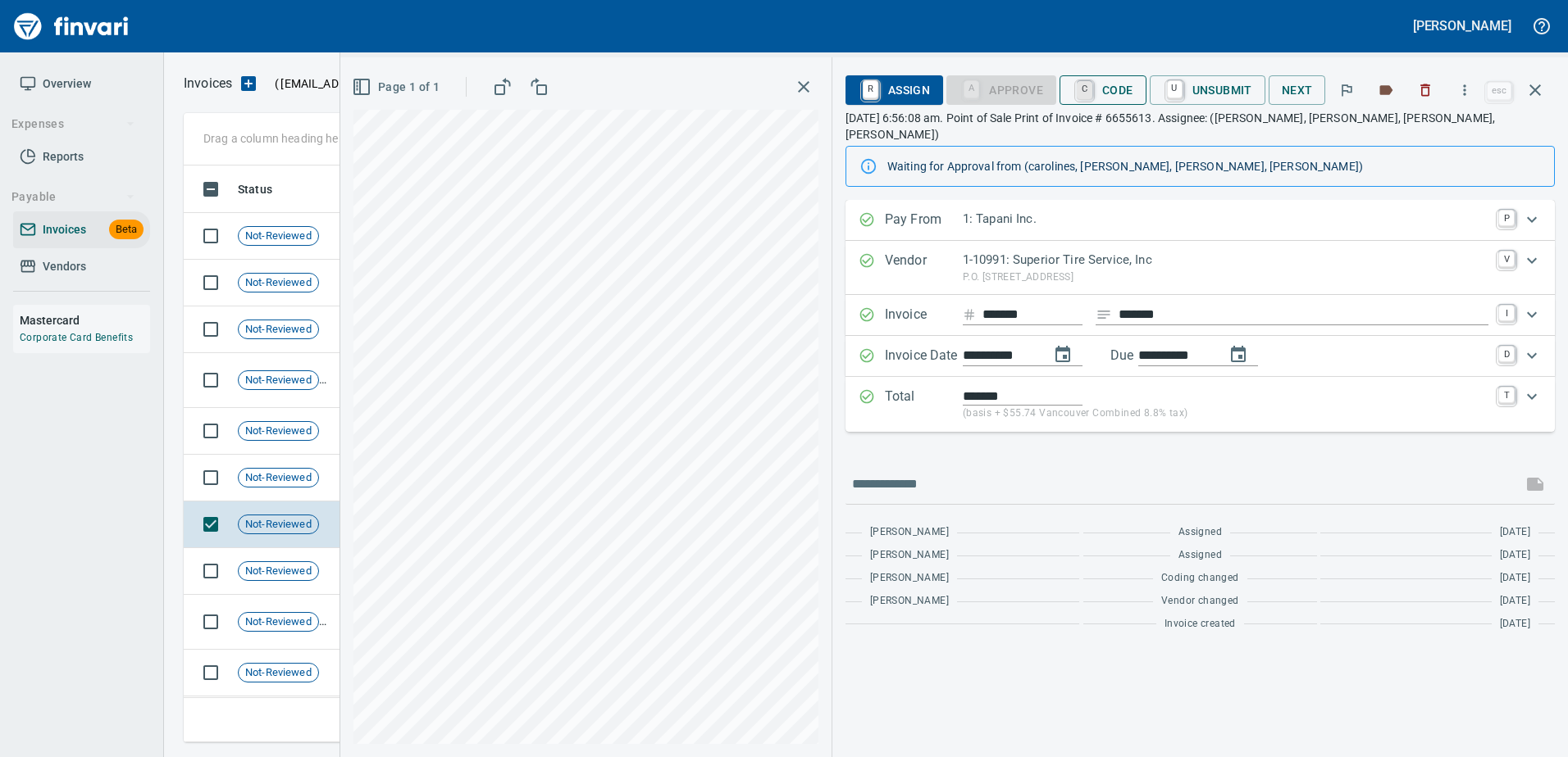
click at [1092, 81] on link "C" at bounding box center [1084, 90] width 16 height 18
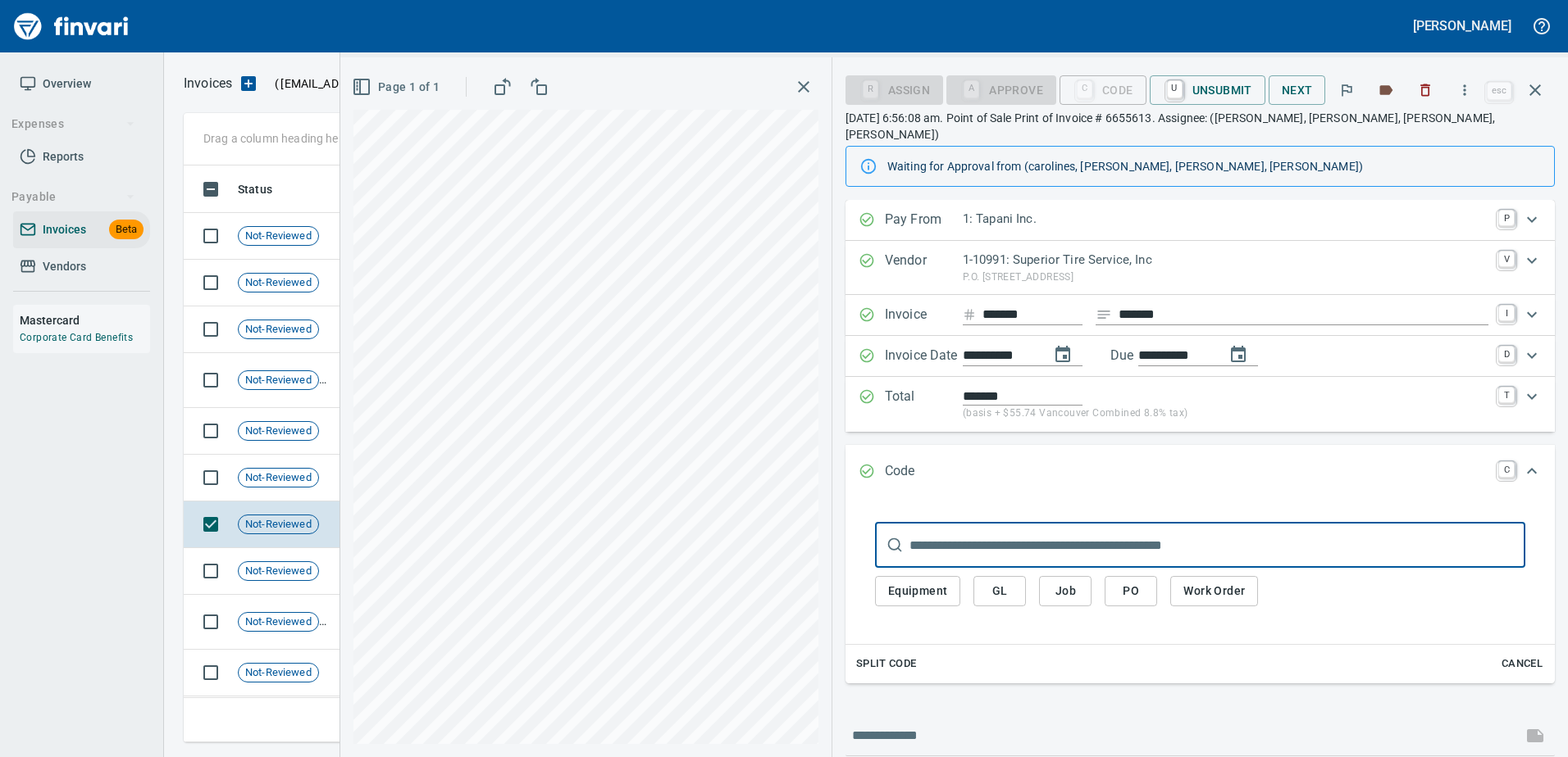
click at [1128, 581] on span "PO" at bounding box center [1130, 591] width 26 height 20
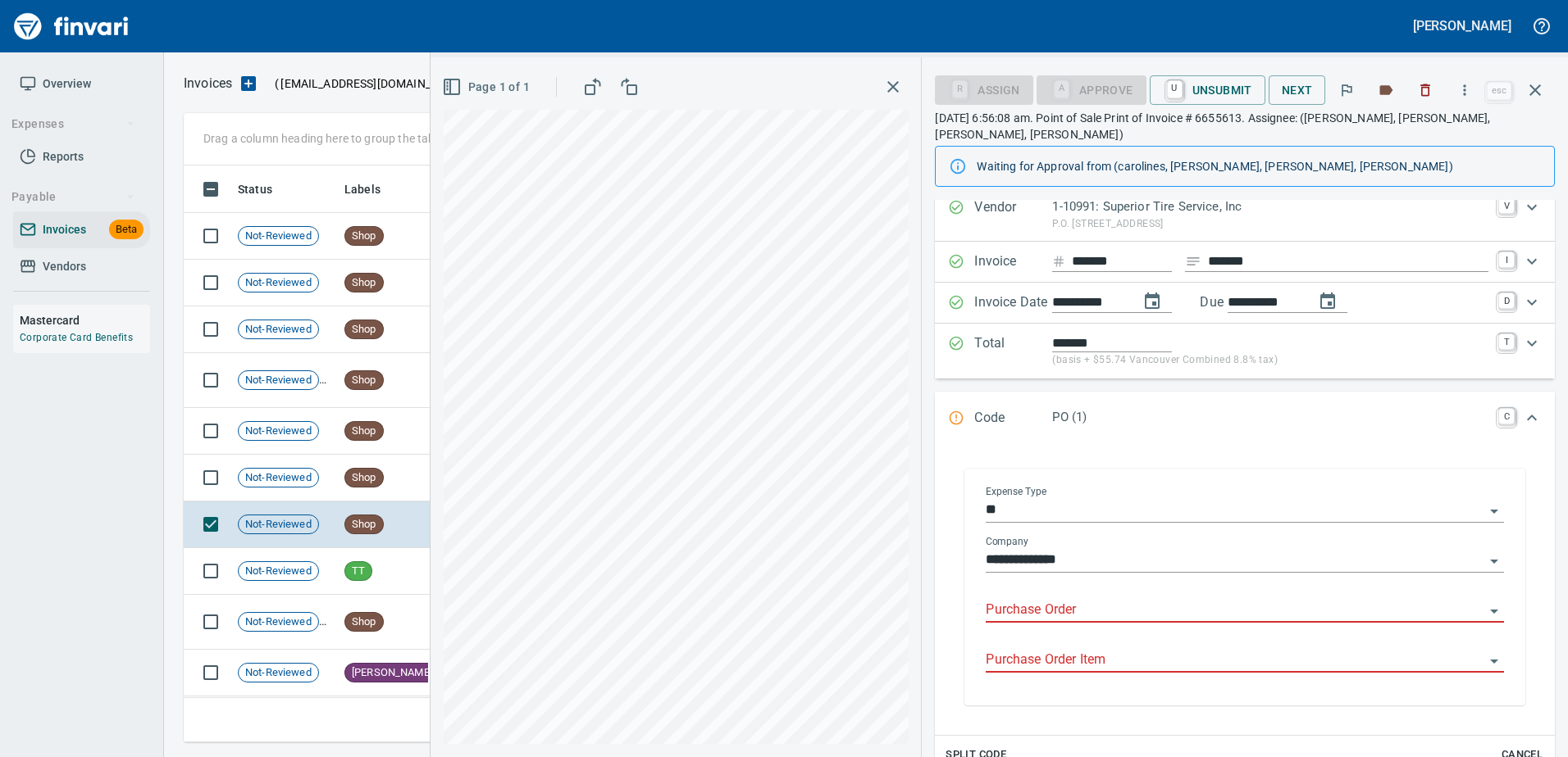
scroll to position [82, 0]
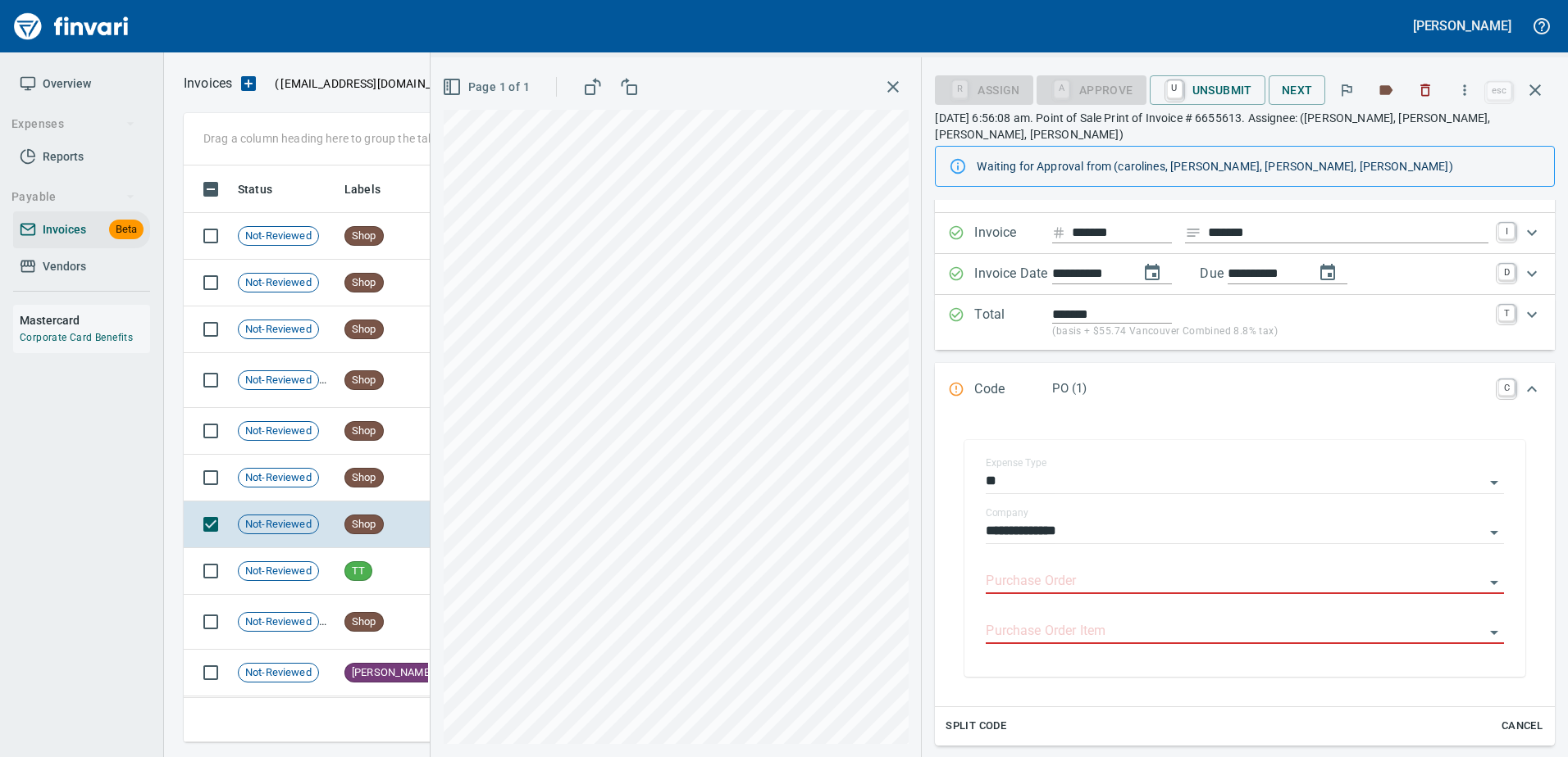
click at [1509, 717] on span "Cancel" at bounding box center [1522, 727] width 44 height 18
type input "*****"
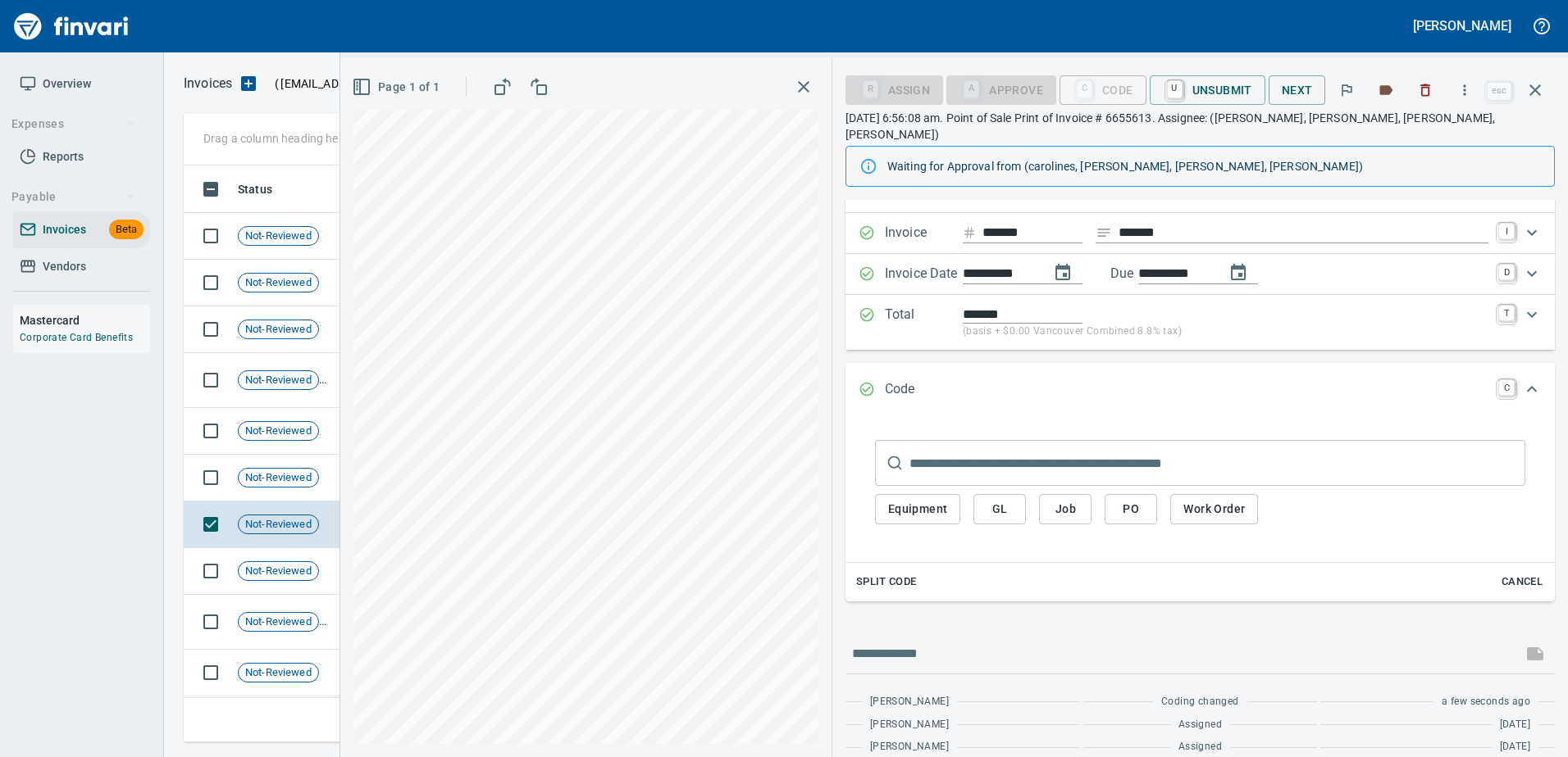
scroll to position [0, 0]
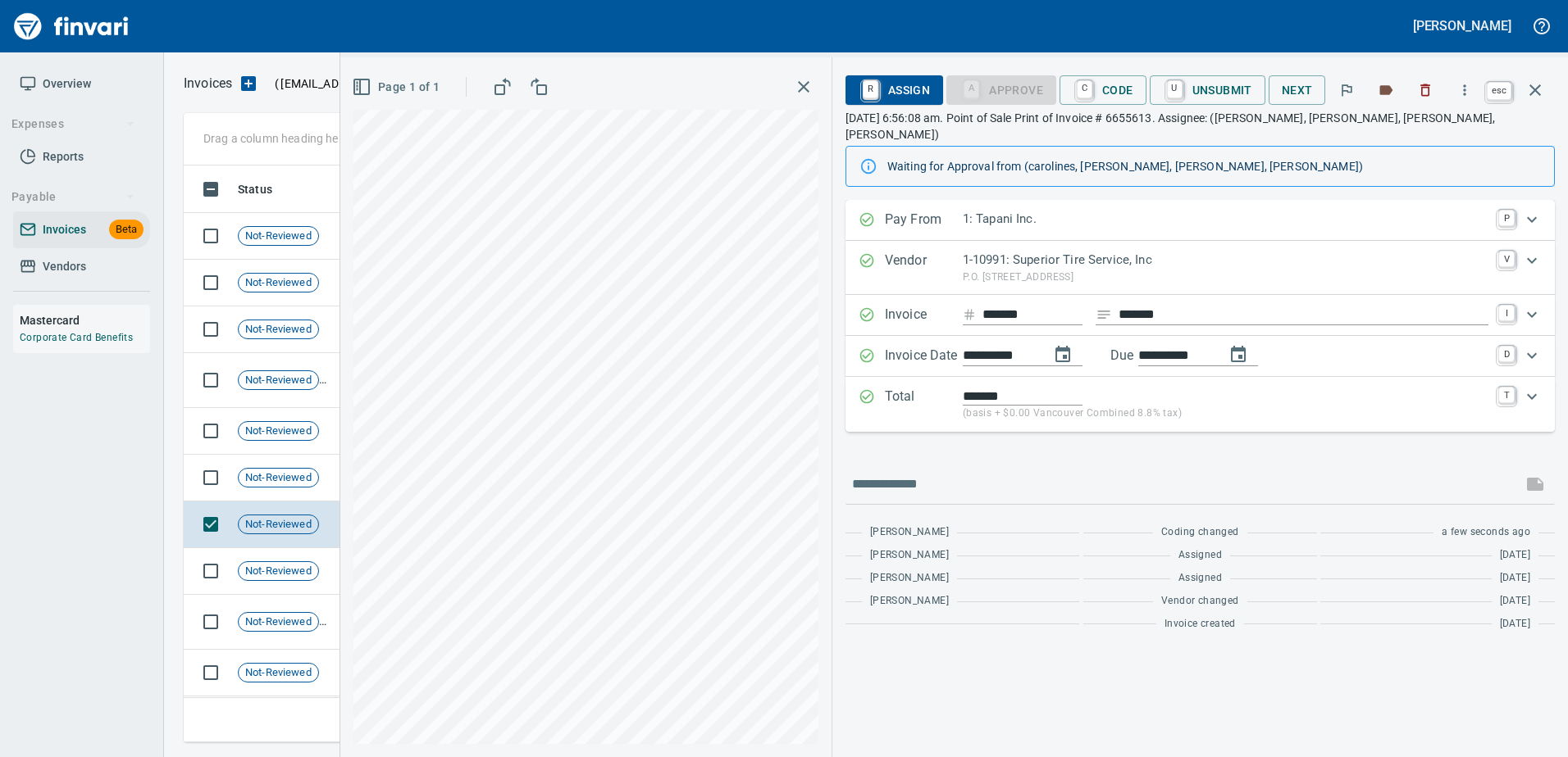
click at [1540, 80] on icon "button" at bounding box center [1534, 89] width 19 height 19
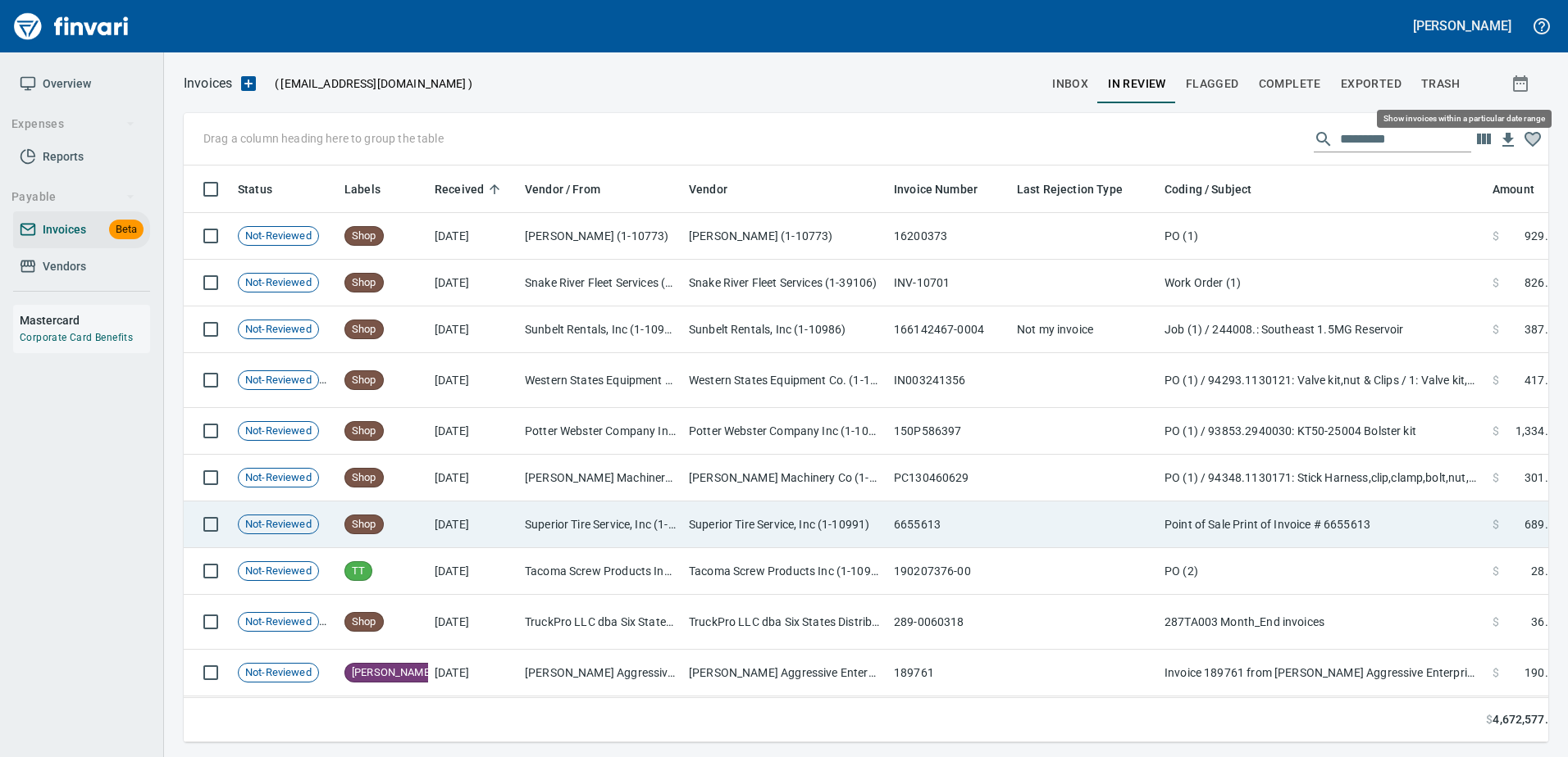
scroll to position [553, 1339]
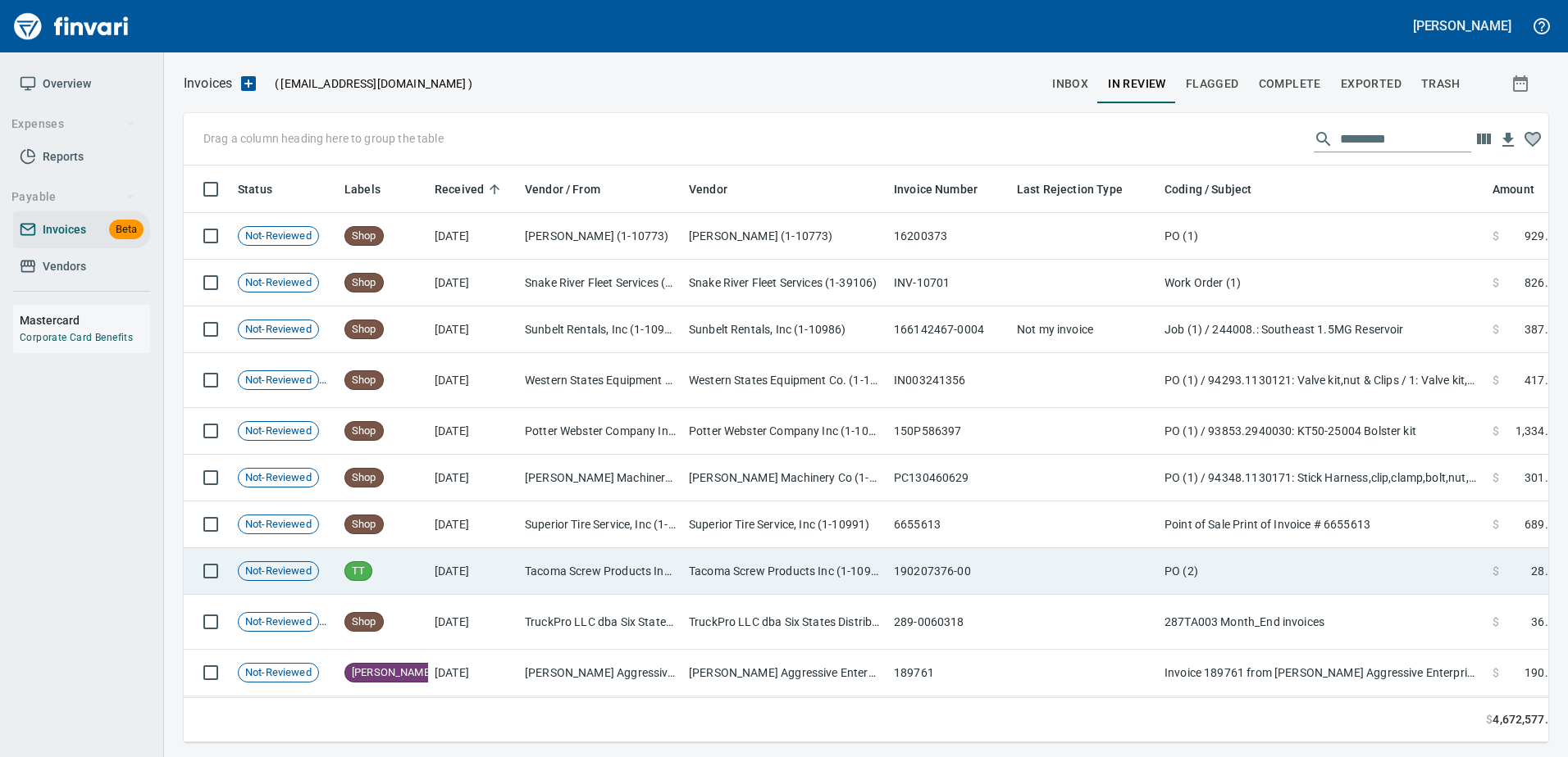
click at [662, 553] on td "Tacoma Screw Products Inc (1-10999)" at bounding box center [600, 571] width 164 height 47
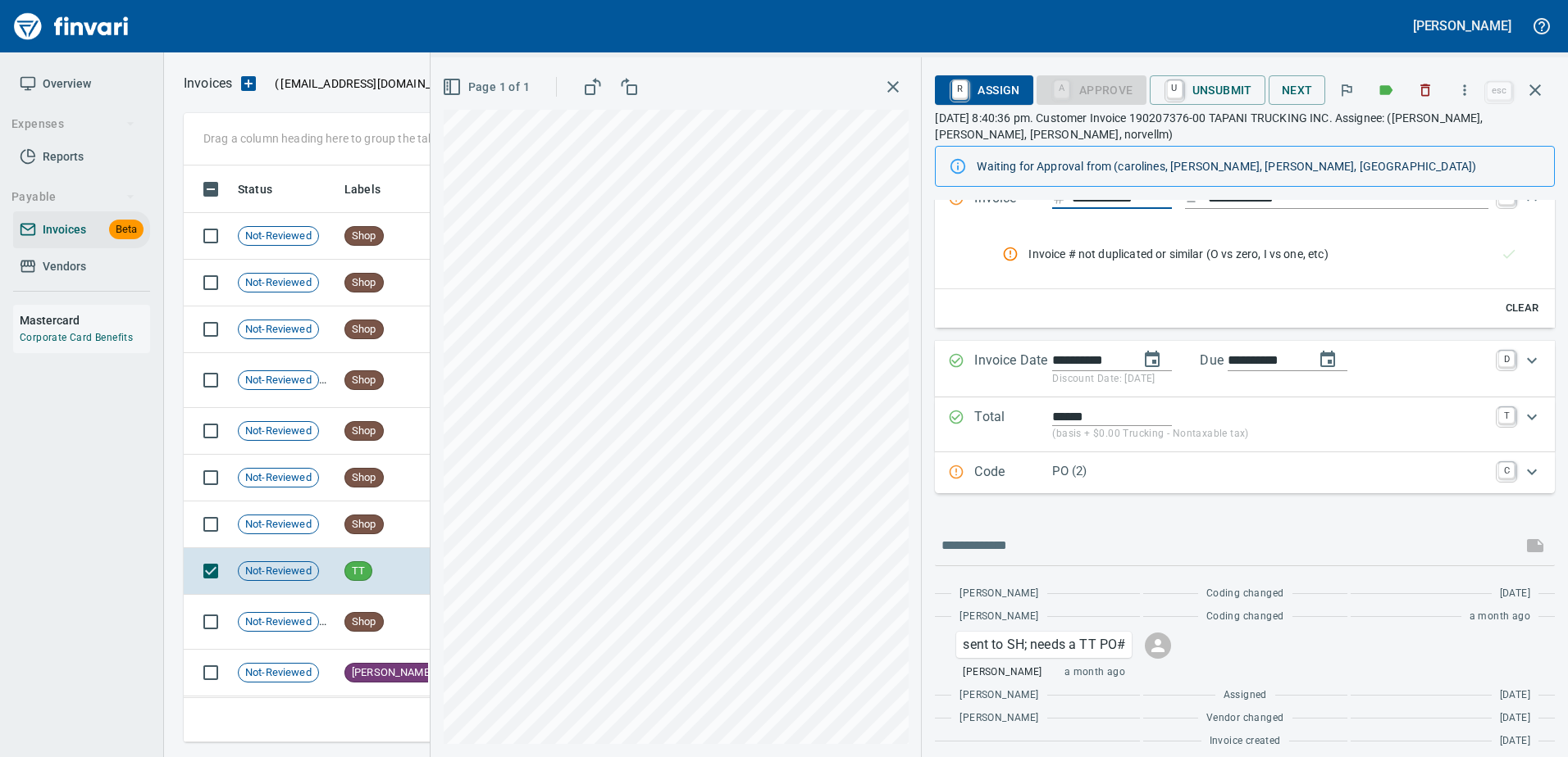
scroll to position [147, 0]
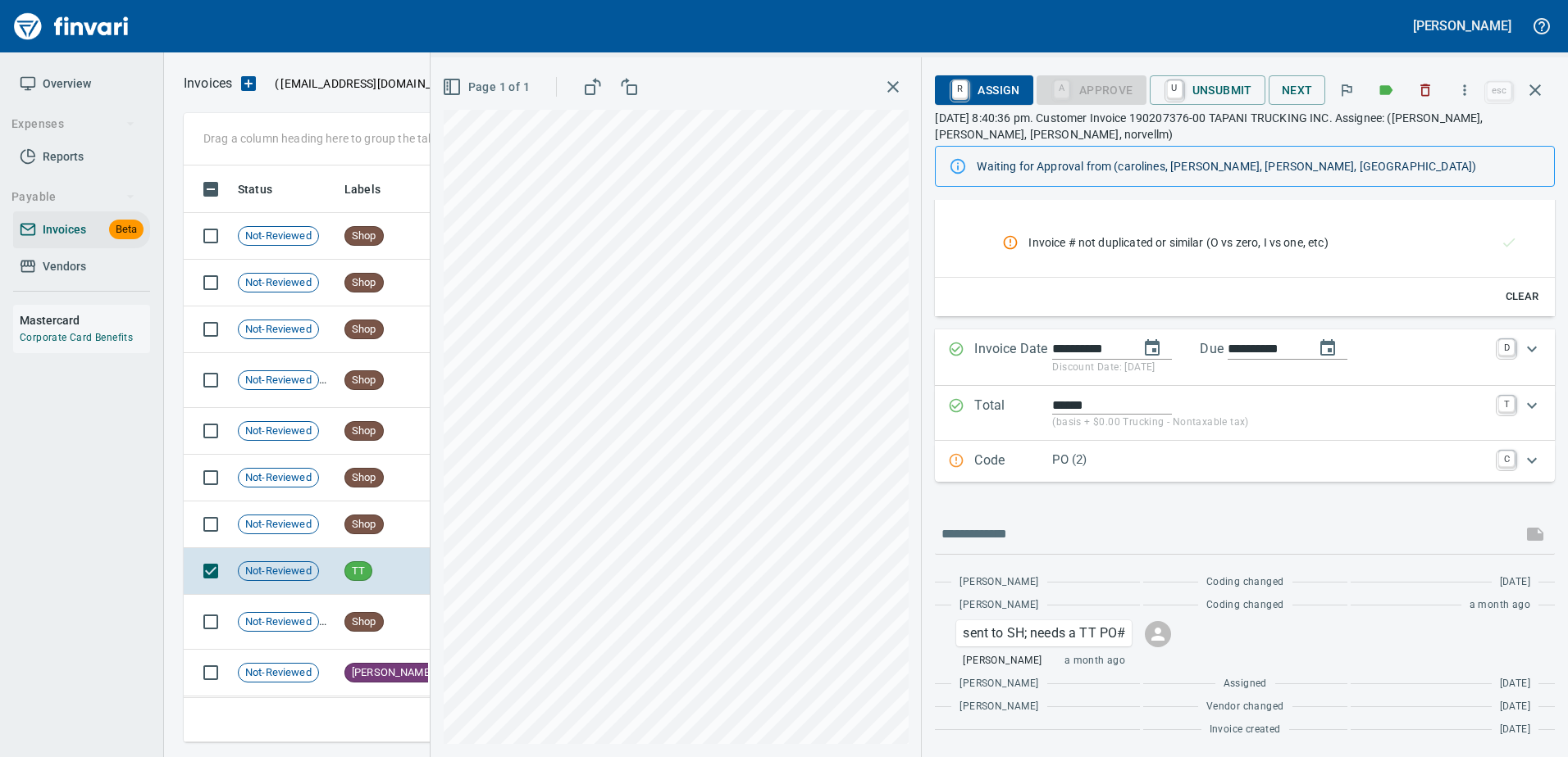
click at [1038, 463] on p "Code" at bounding box center [1012, 460] width 78 height 21
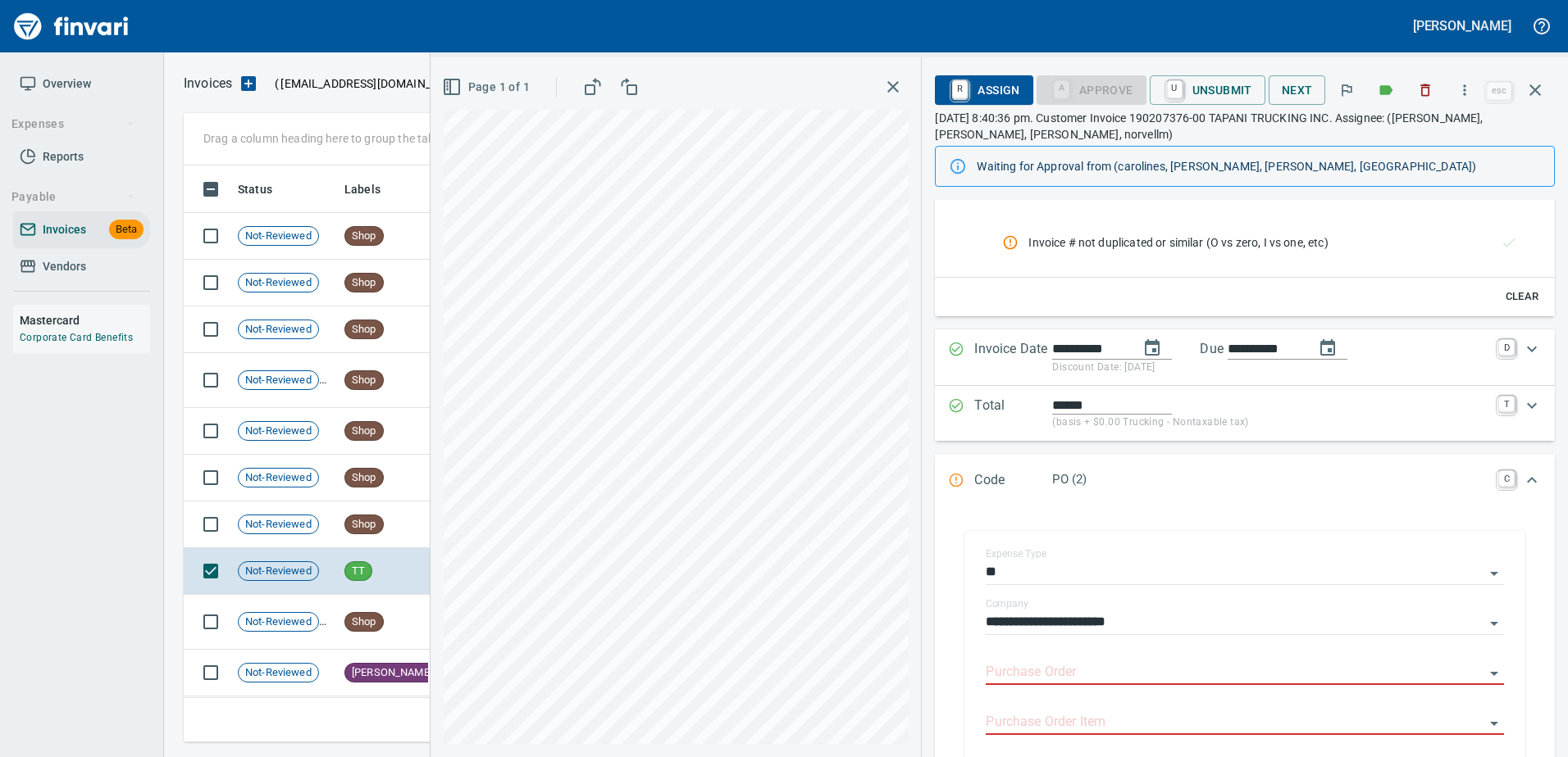
scroll to position [229, 0]
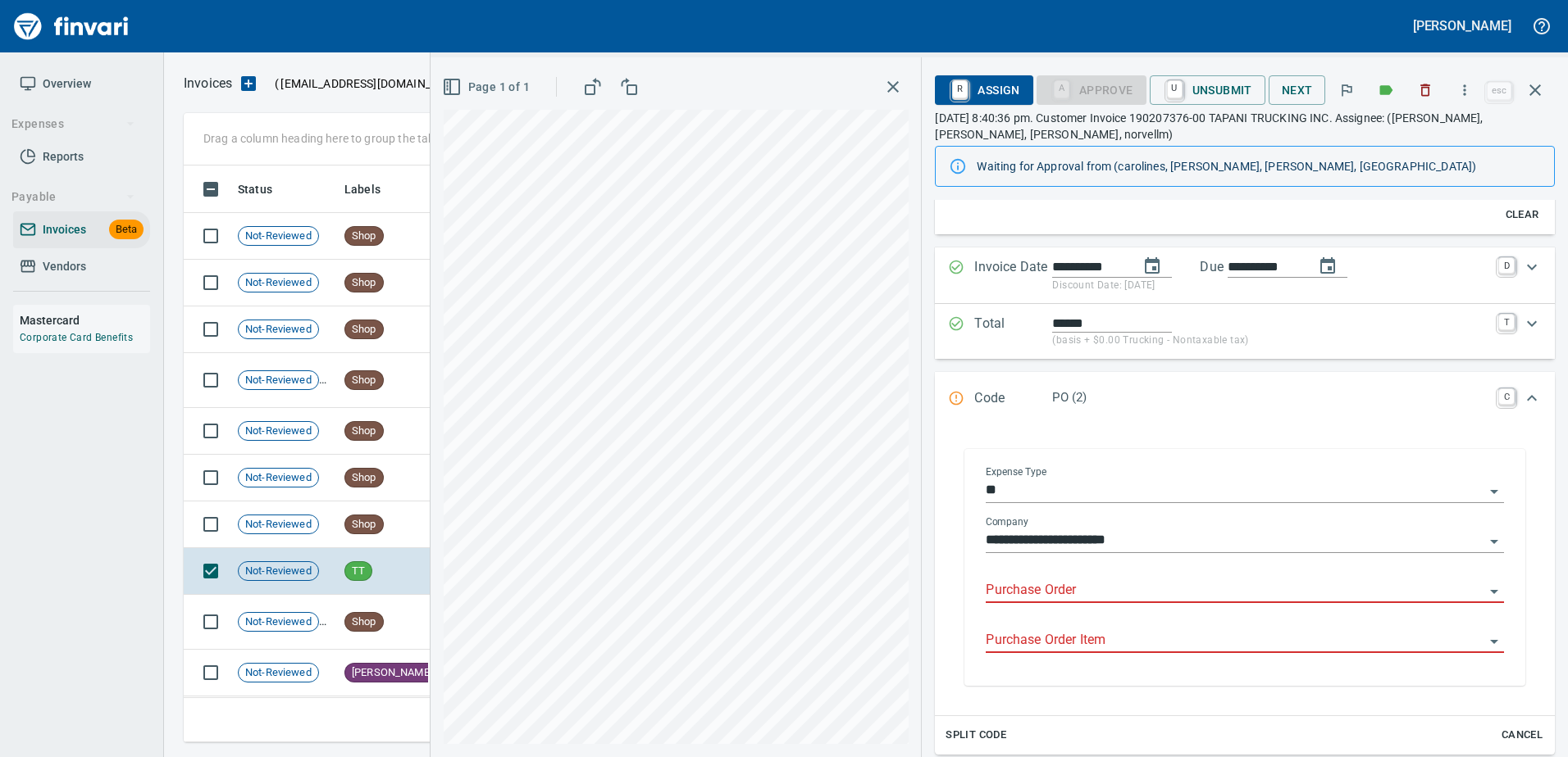
click at [1006, 588] on input "Purchase Order" at bounding box center [1235, 590] width 498 height 23
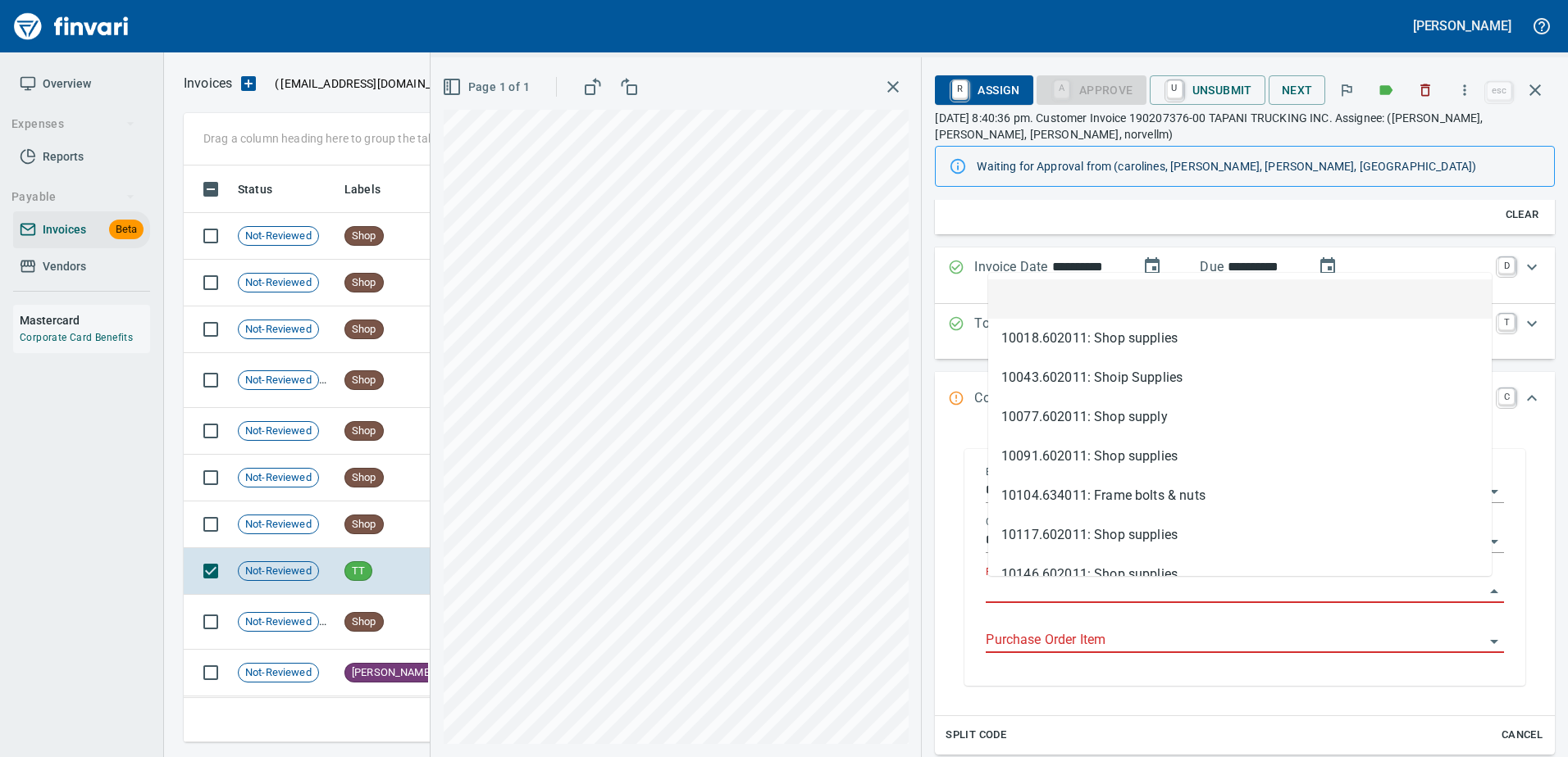
scroll to position [553, 1339]
type input "**********"
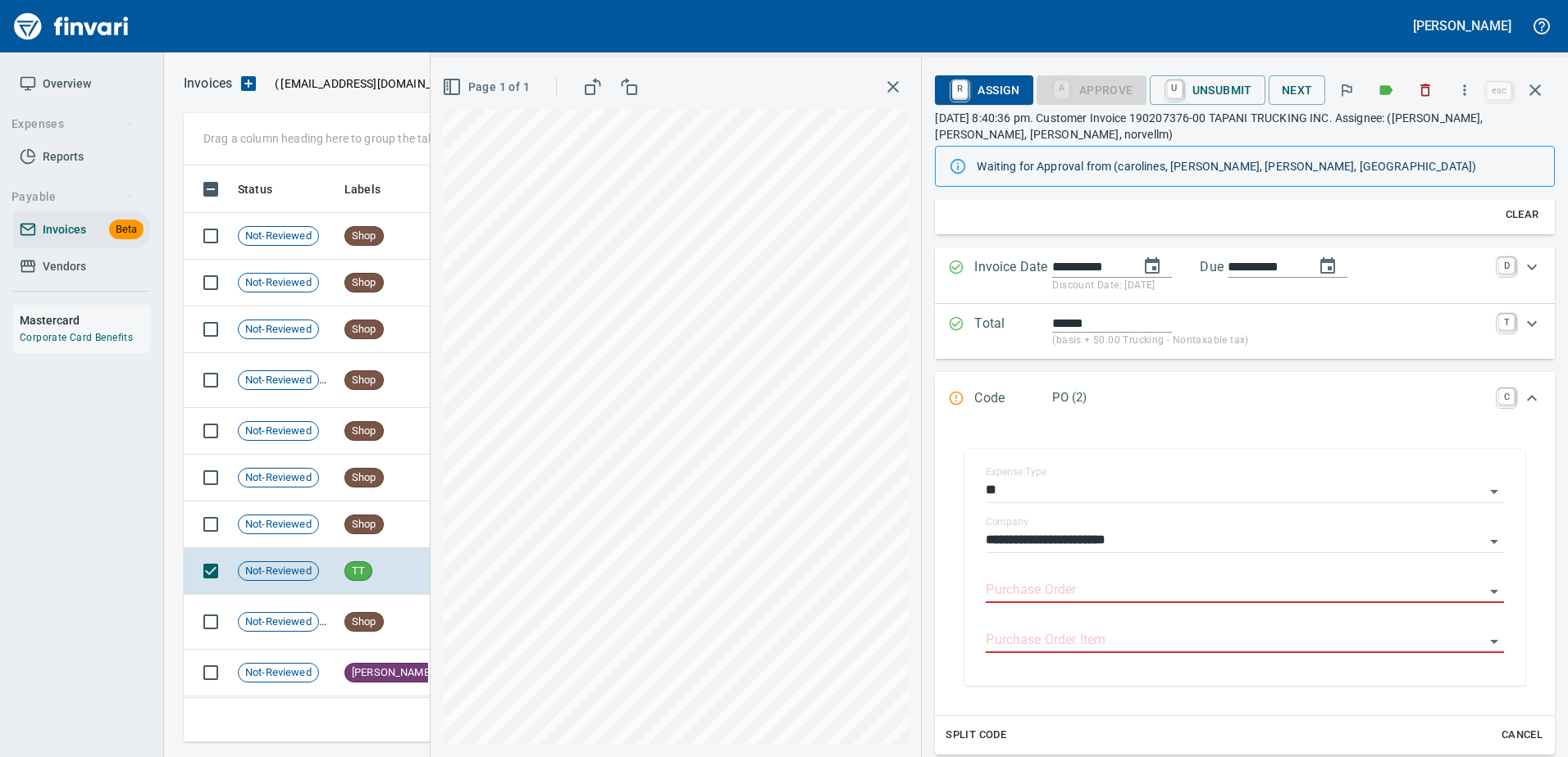
click at [1001, 390] on p "Code" at bounding box center [1012, 399] width 78 height 21
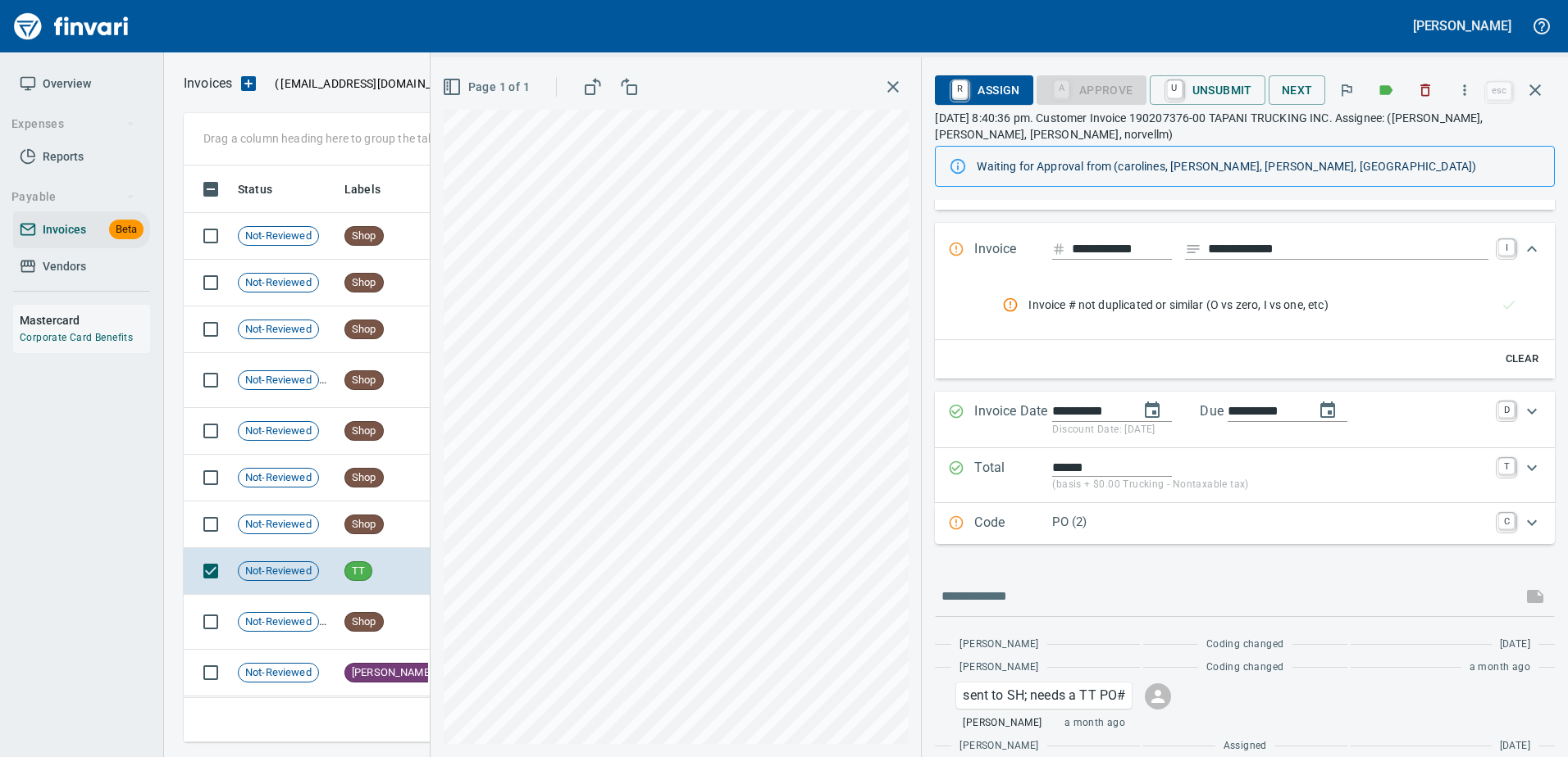
scroll to position [0, 0]
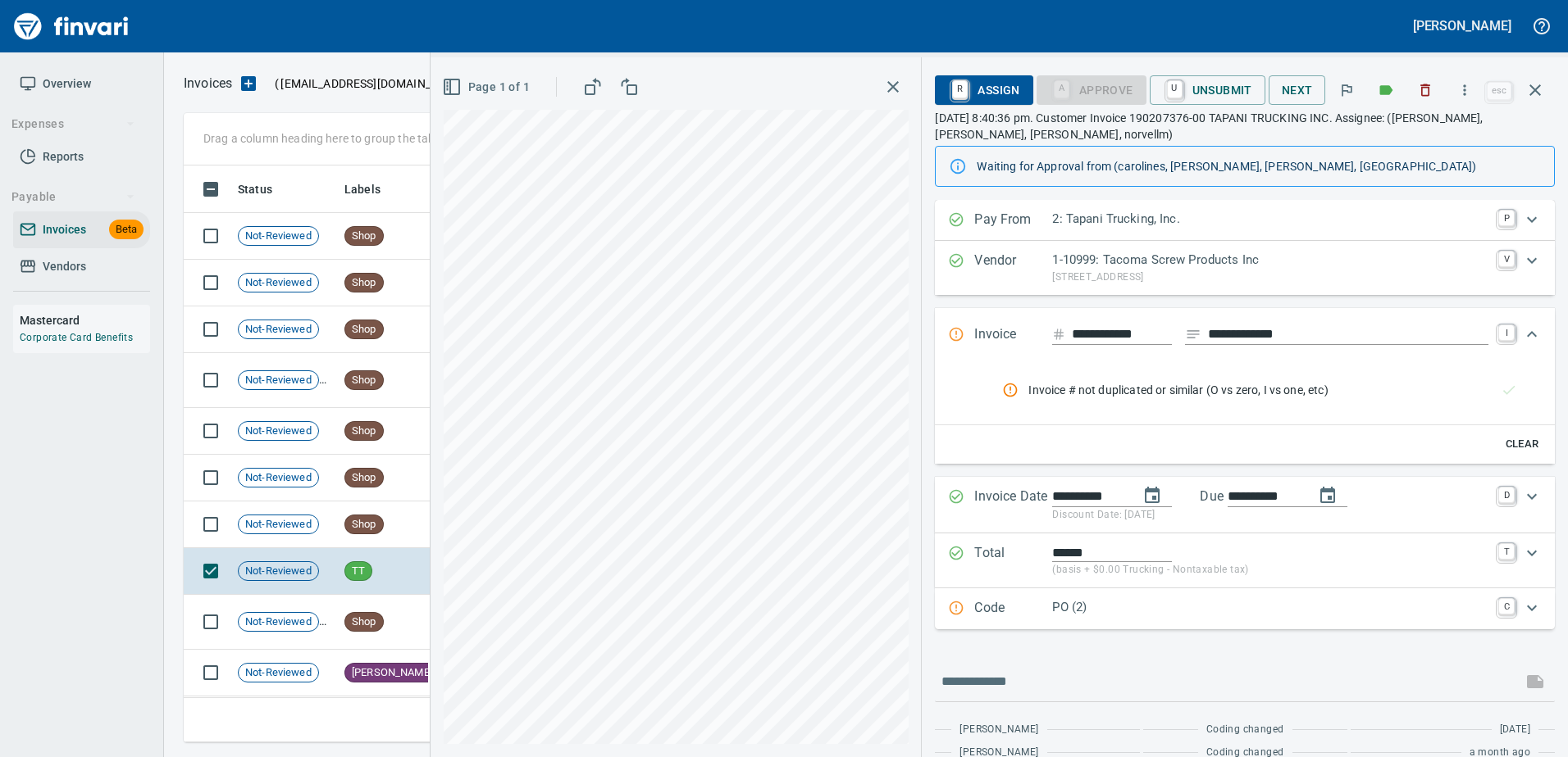
click at [1136, 339] on input "**********" at bounding box center [1121, 334] width 100 height 20
click at [1125, 334] on input "**********" at bounding box center [1121, 334] width 100 height 20
type input "**********"
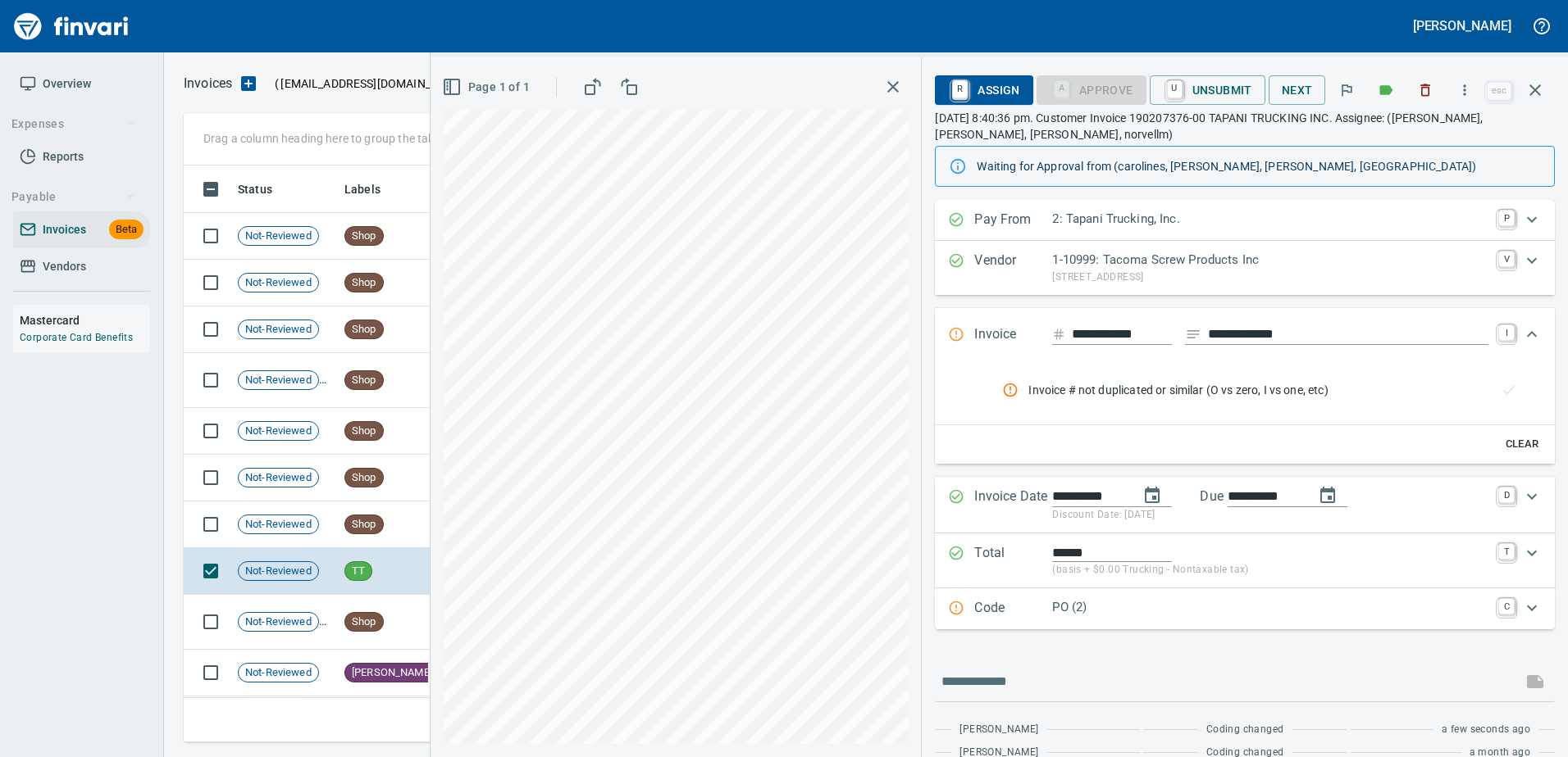
click at [1018, 320] on div "**********" at bounding box center [1245, 335] width 620 height 54
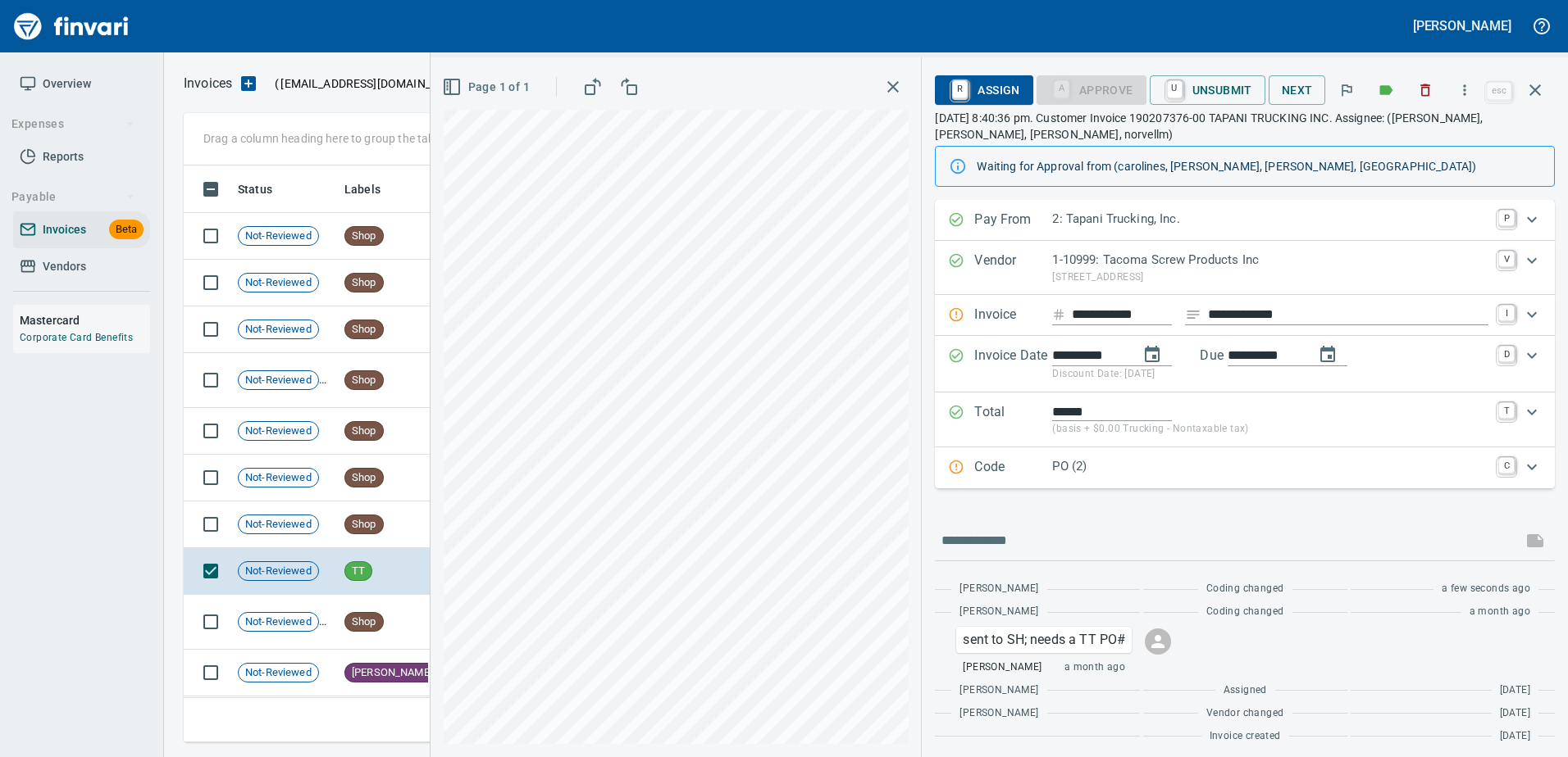
click at [1018, 320] on p "Invoice" at bounding box center [1012, 315] width 78 height 21
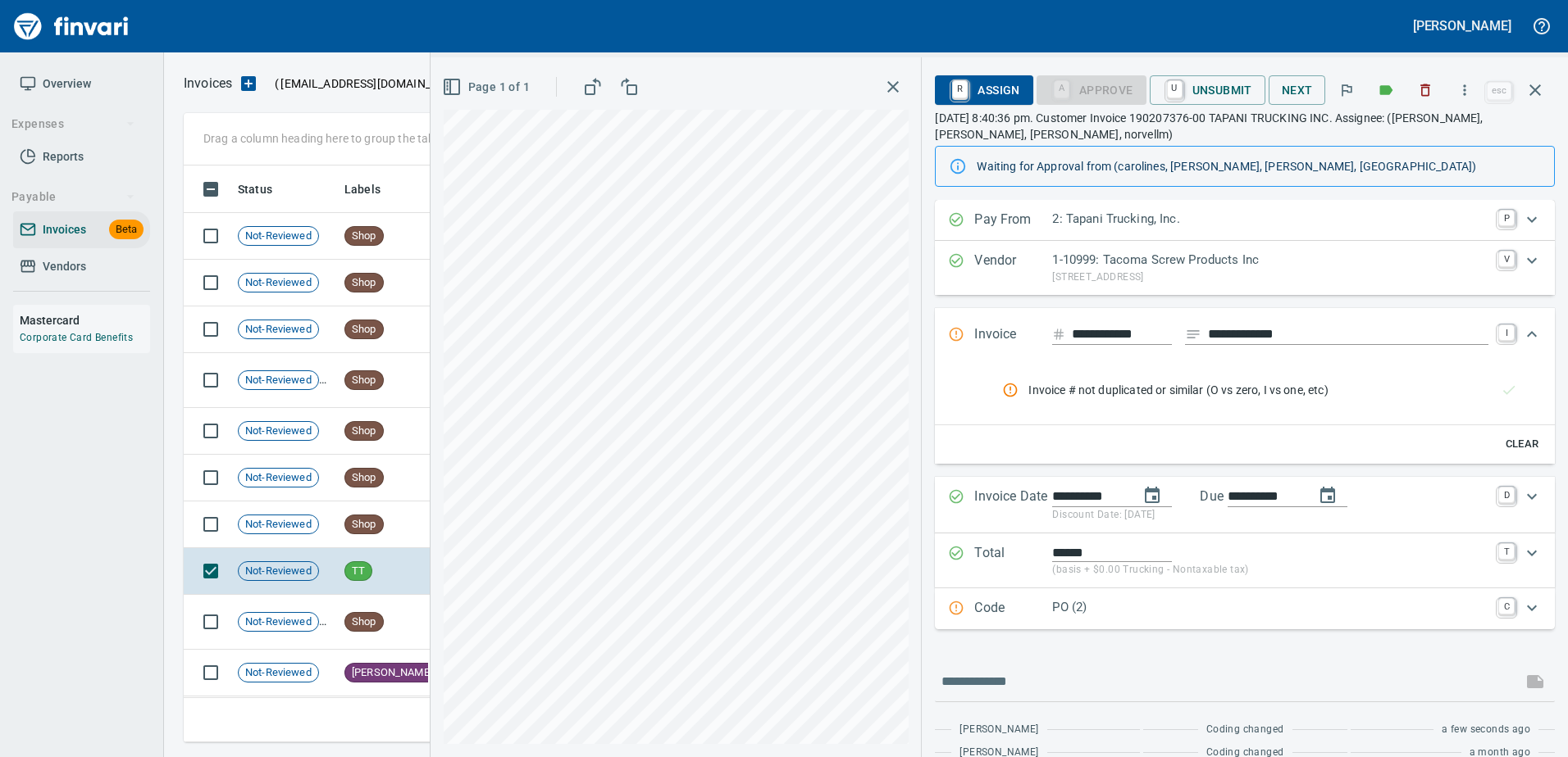
click at [953, 332] on icon "Expand" at bounding box center [956, 334] width 14 height 14
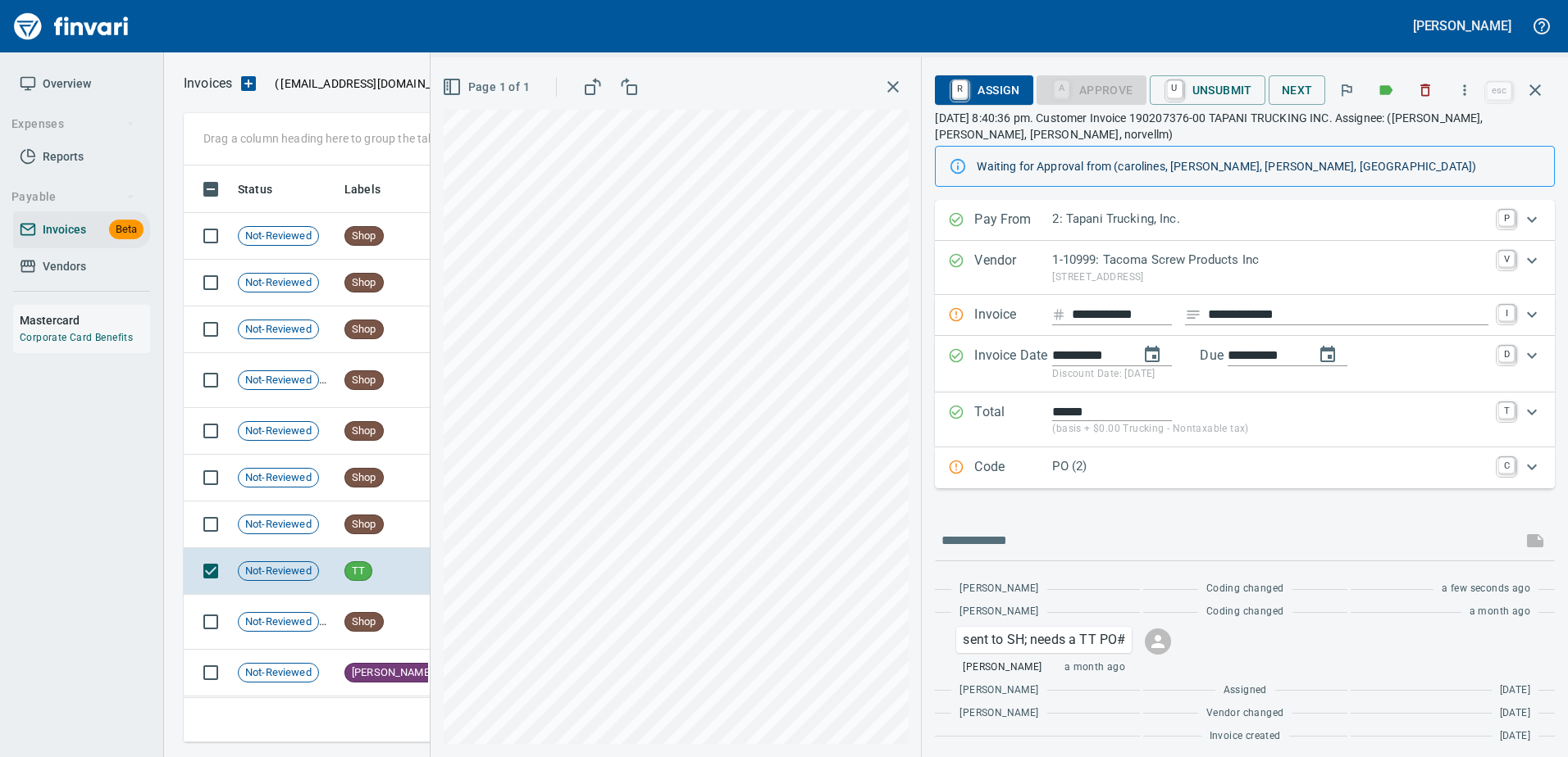
click at [956, 322] on icon "Expand" at bounding box center [956, 315] width 17 height 17
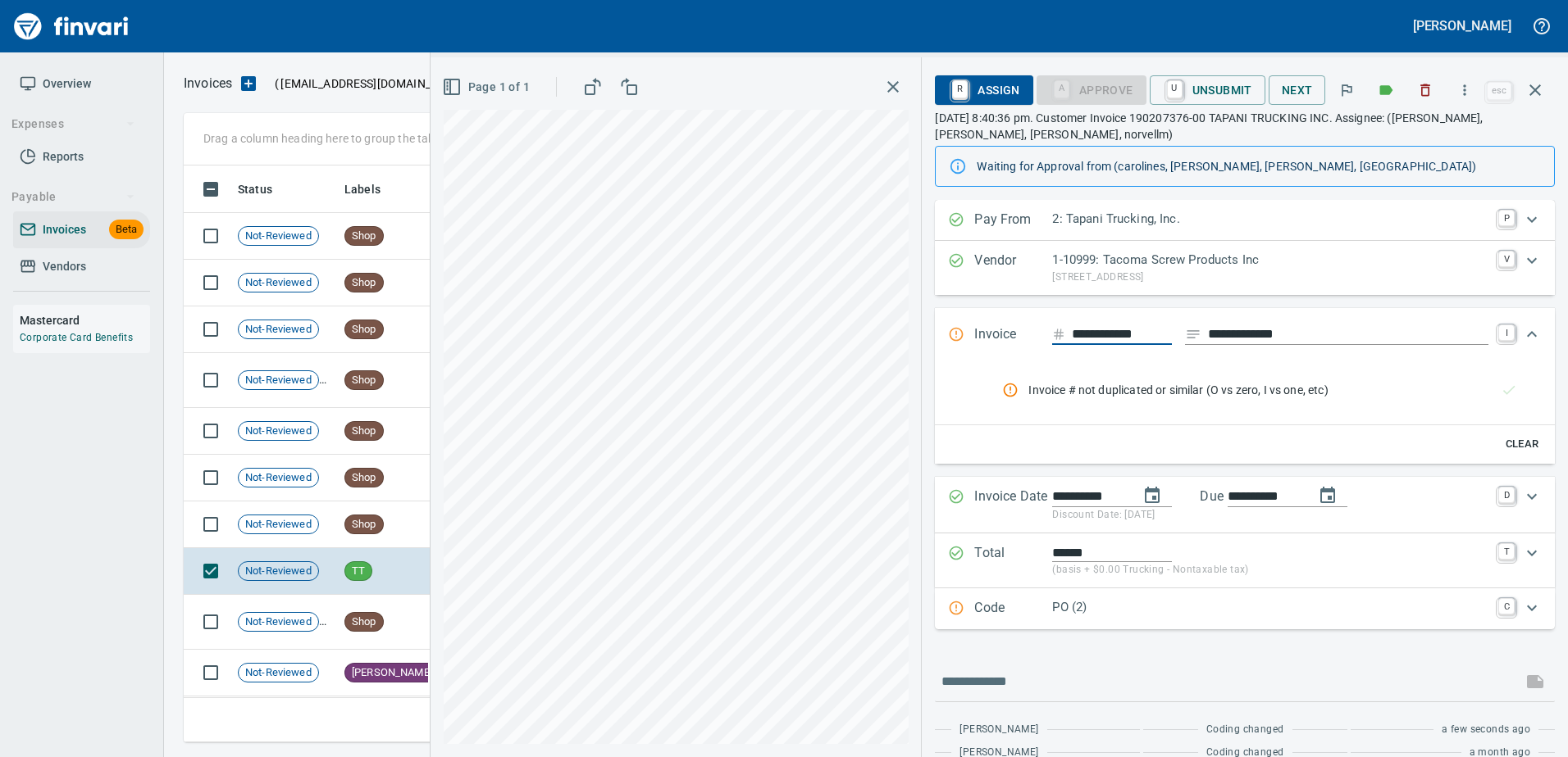
click at [1013, 390] on icon "rules from agents" at bounding box center [1011, 390] width 17 height 17
click at [1116, 341] on input "**********" at bounding box center [1121, 334] width 100 height 20
click at [1424, 86] on icon "button" at bounding box center [1425, 90] width 10 height 12
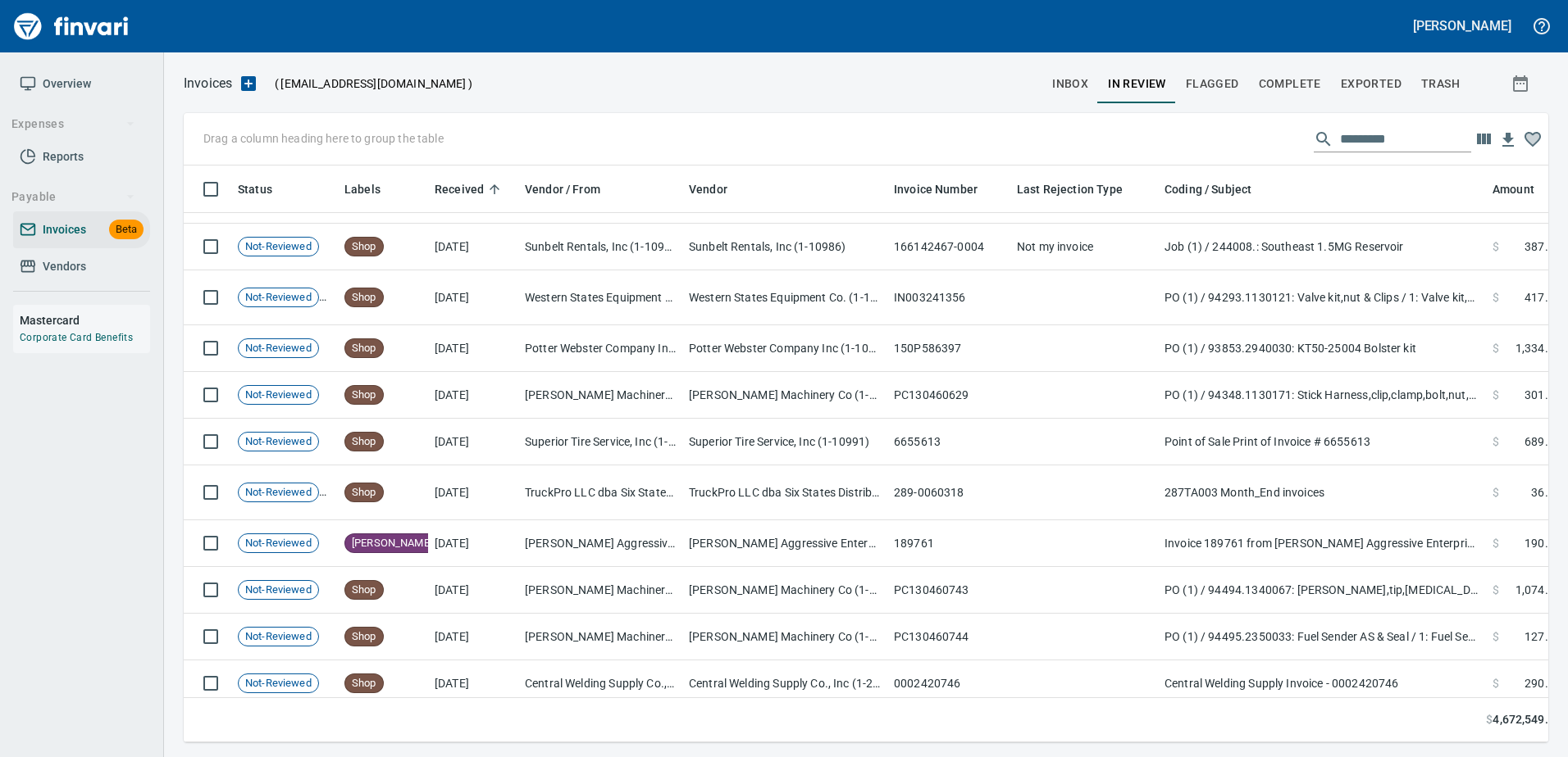
scroll to position [82, 0]
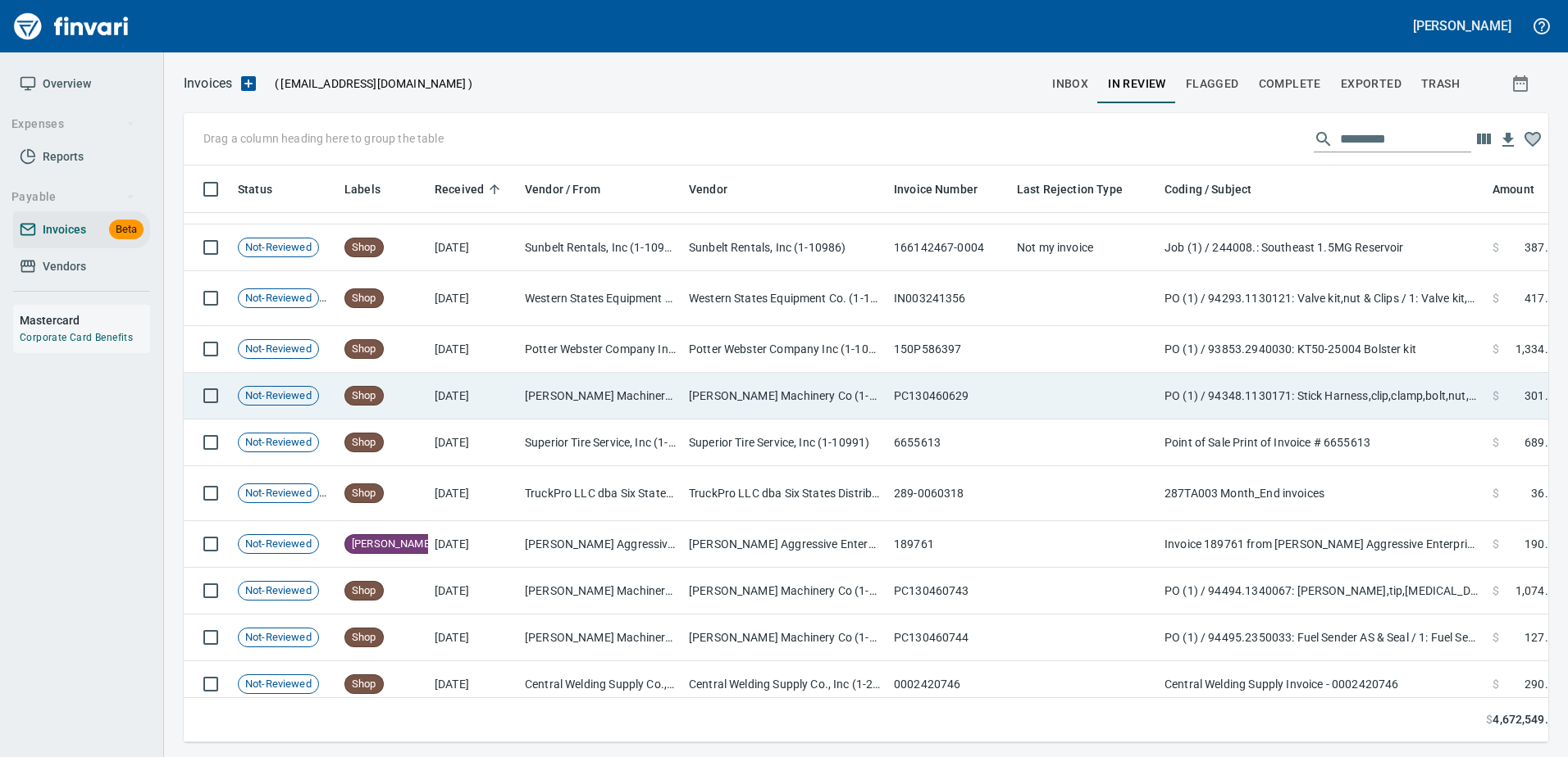
click at [929, 390] on td "PC130460629" at bounding box center [948, 396] width 123 height 47
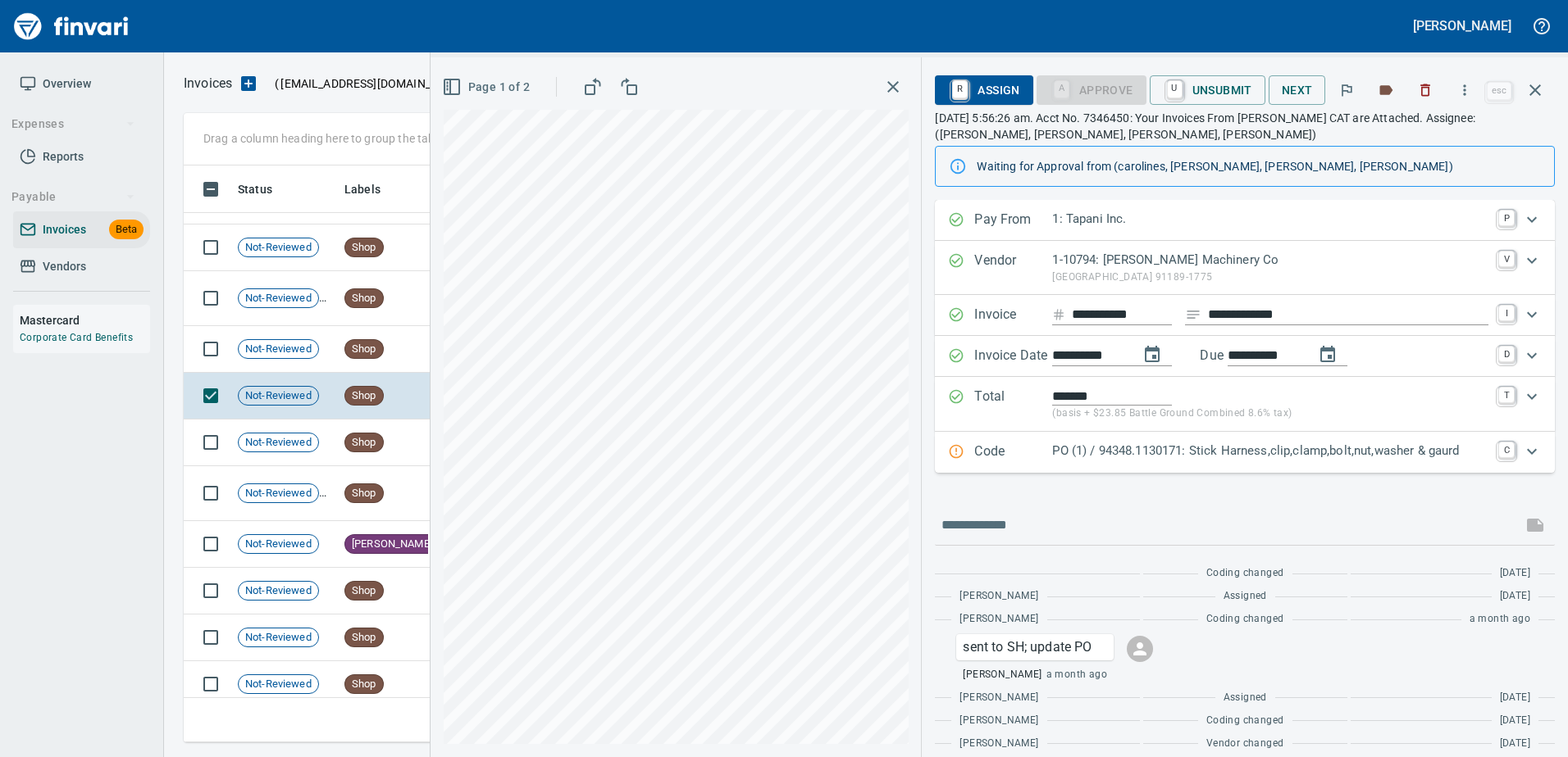
scroll to position [553, 1339]
click at [1104, 313] on input "**********" at bounding box center [1121, 315] width 100 height 20
click at [1537, 81] on icon "button" at bounding box center [1534, 89] width 19 height 19
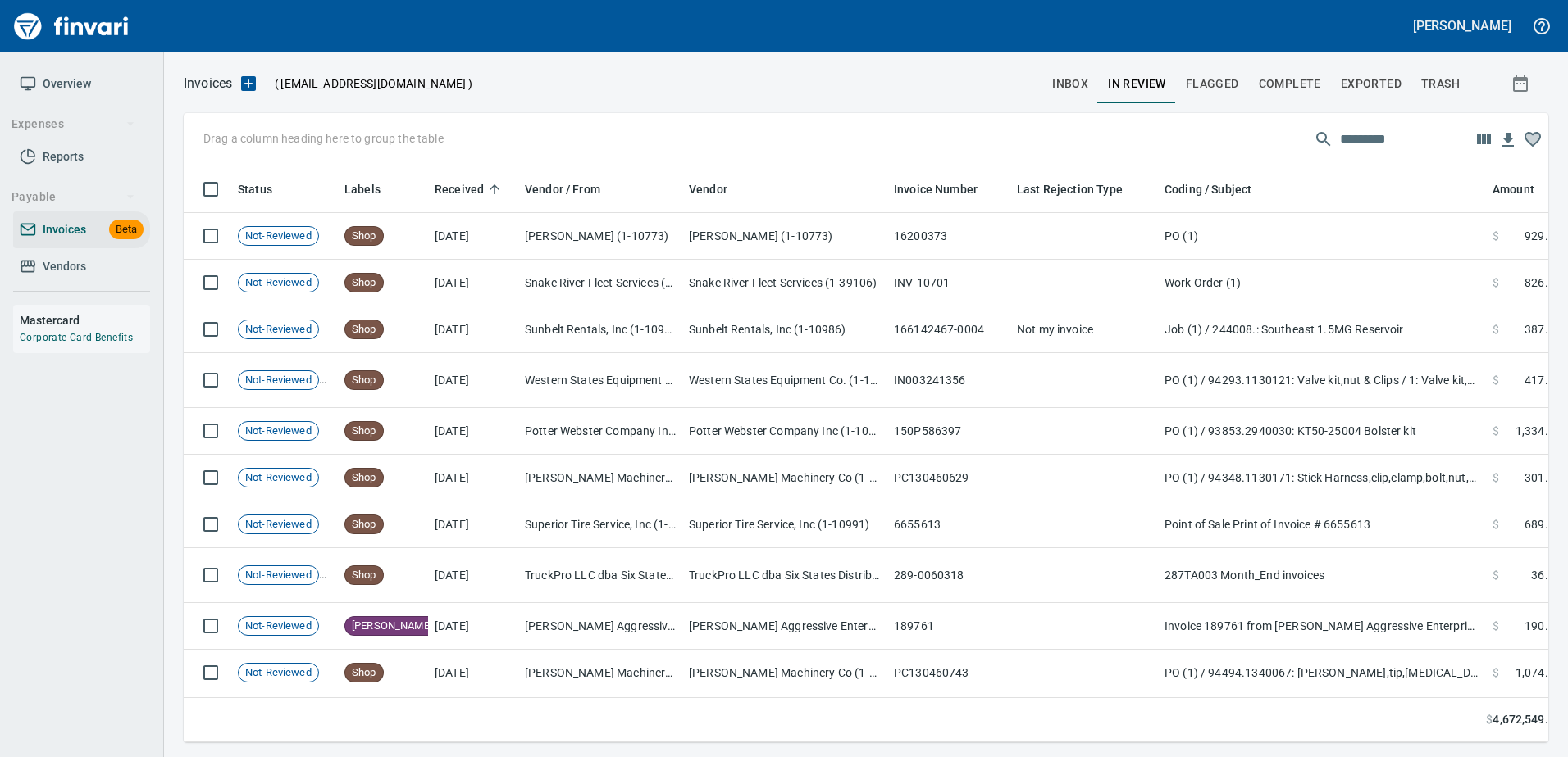
click at [1069, 86] on span "inbox" at bounding box center [1070, 84] width 36 height 20
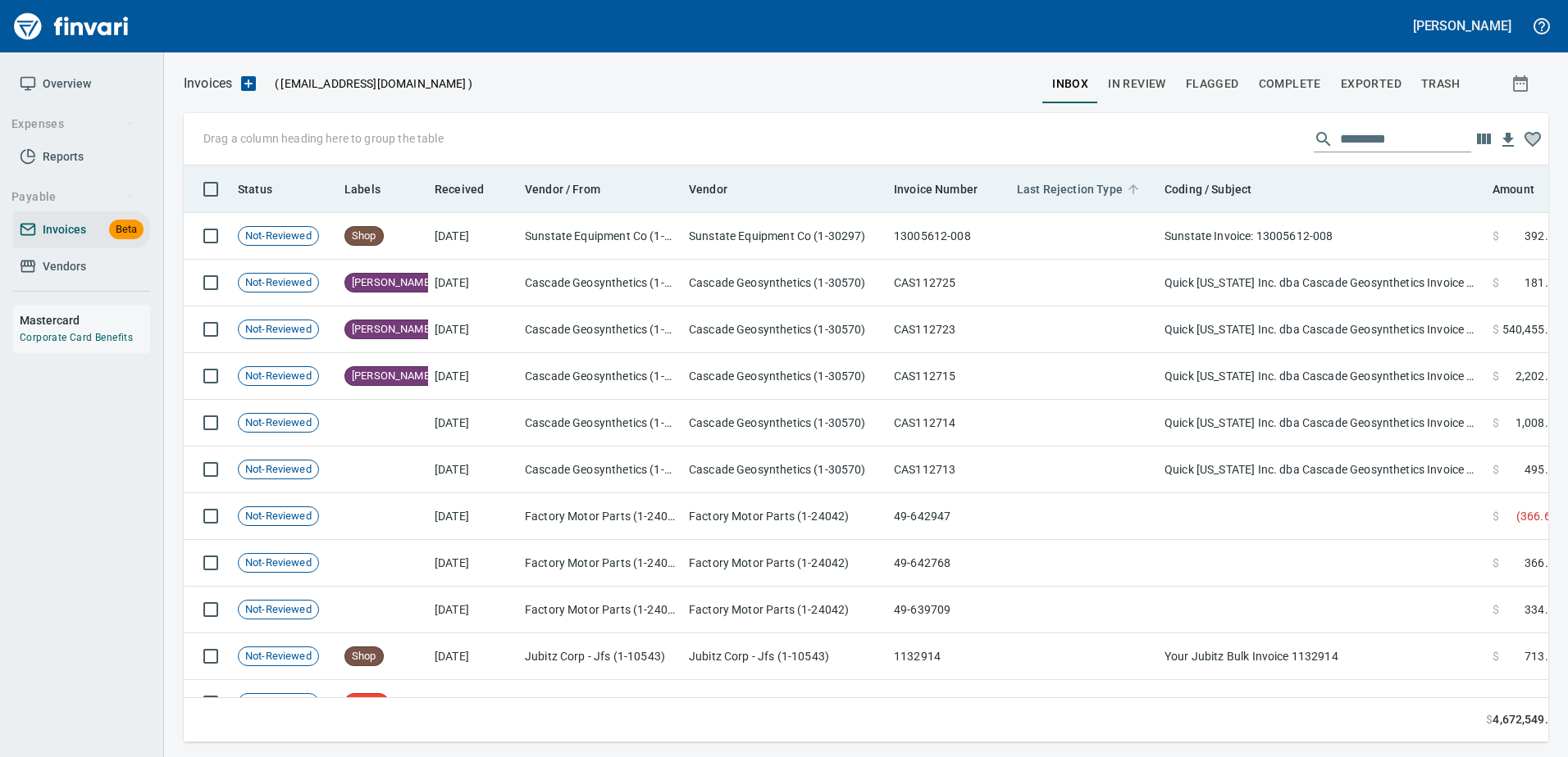
scroll to position [553, 1340]
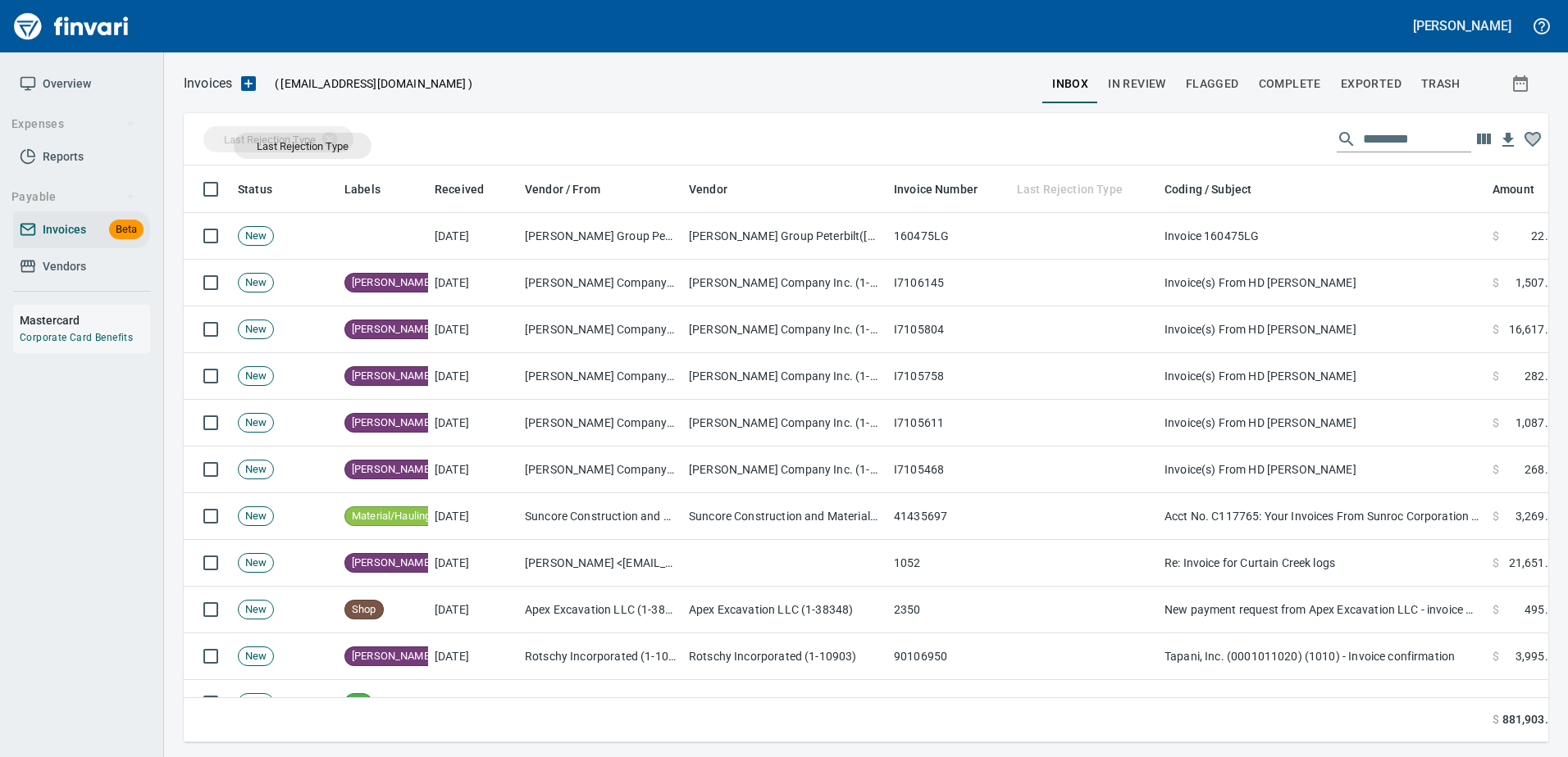
drag, startPoint x: 1068, startPoint y: 187, endPoint x: 303, endPoint y: 146, distance: 766.1
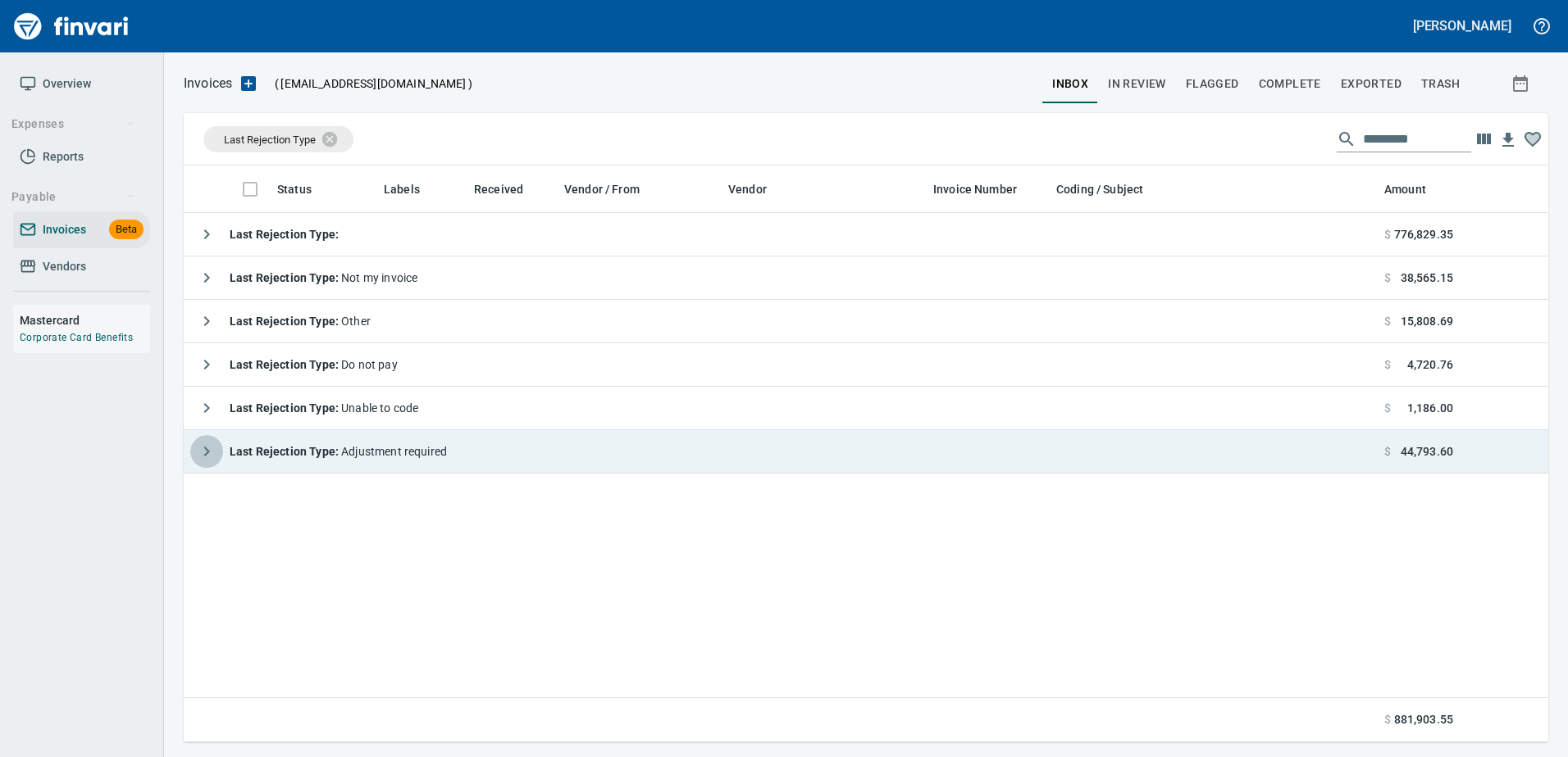
click at [202, 455] on icon "button" at bounding box center [206, 451] width 19 height 19
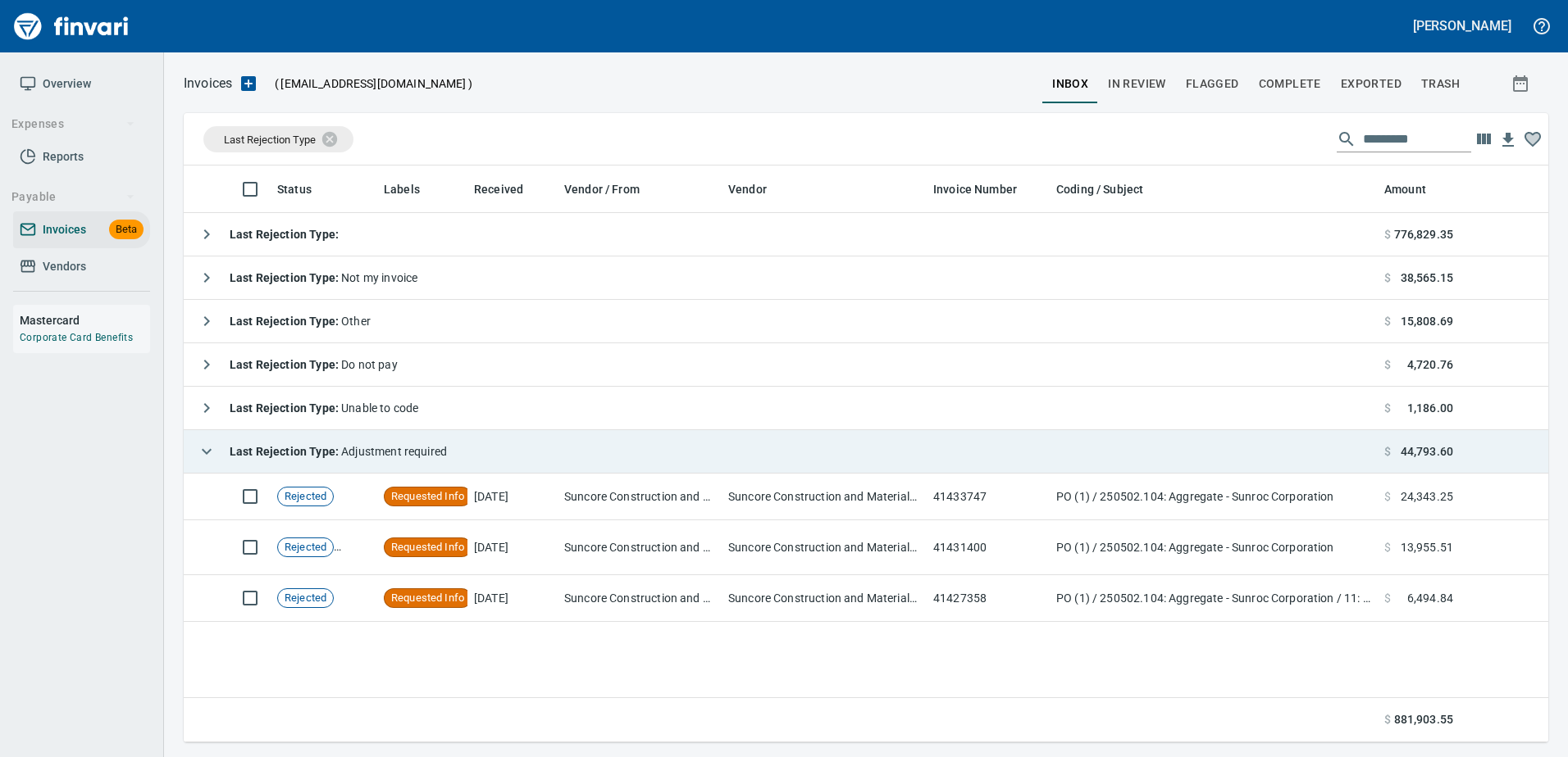
click at [202, 449] on icon "button" at bounding box center [206, 451] width 19 height 19
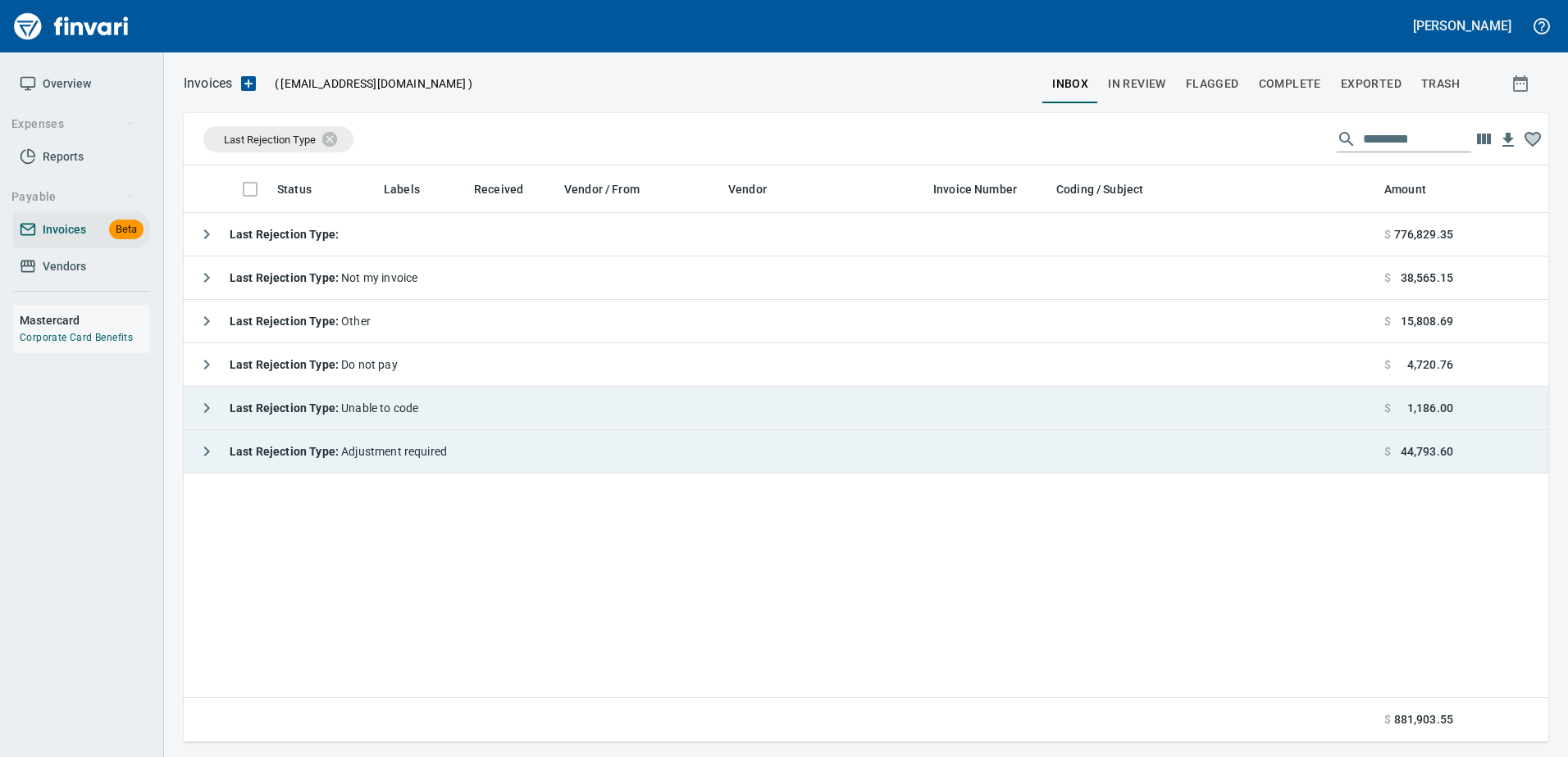
click at [213, 425] on td "Last Rejection Type : Unable to code" at bounding box center [780, 408] width 1194 height 43
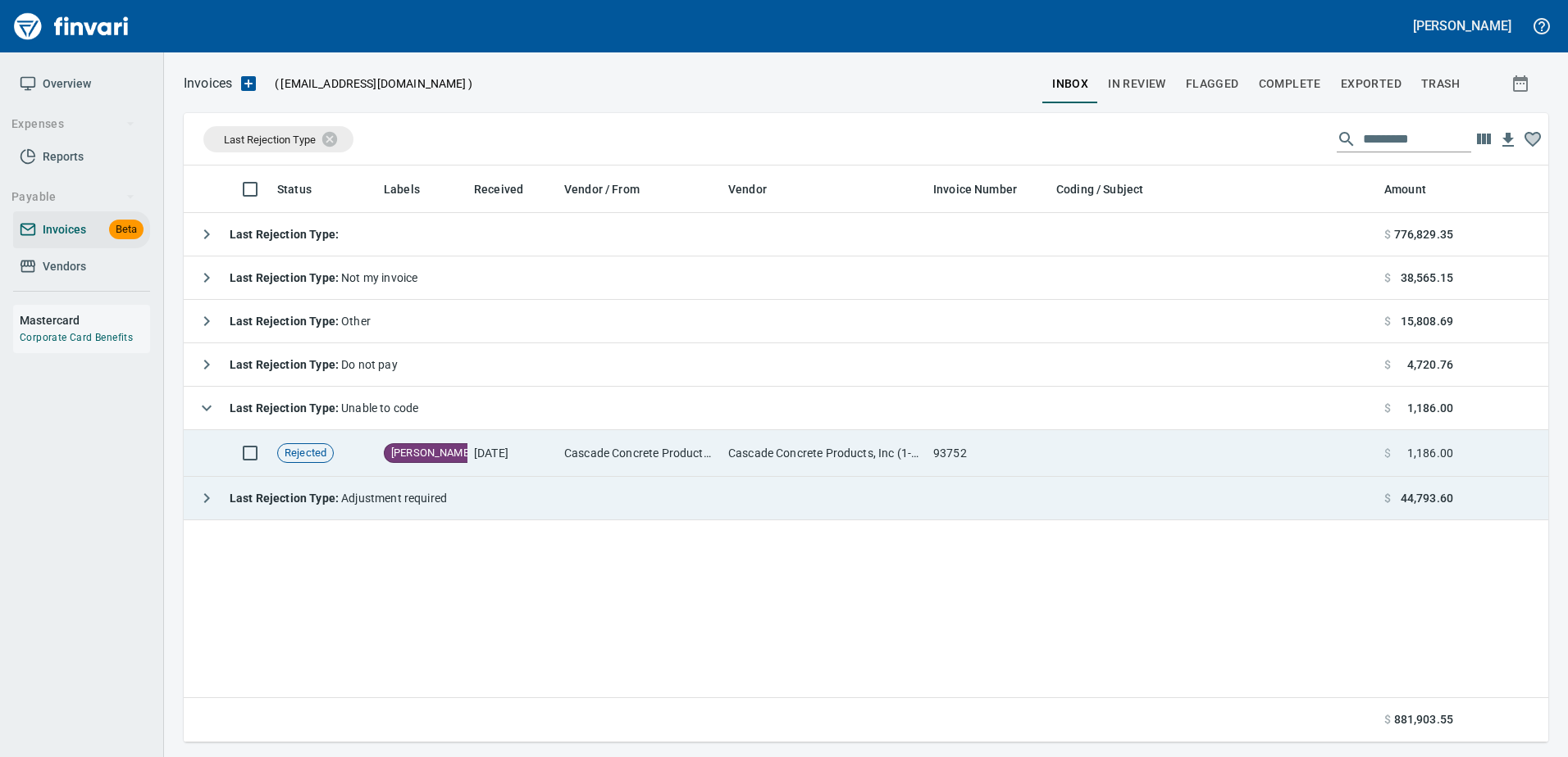
click at [645, 450] on td "Cascade Concrete Products, Inc (1-21934)" at bounding box center [639, 453] width 164 height 47
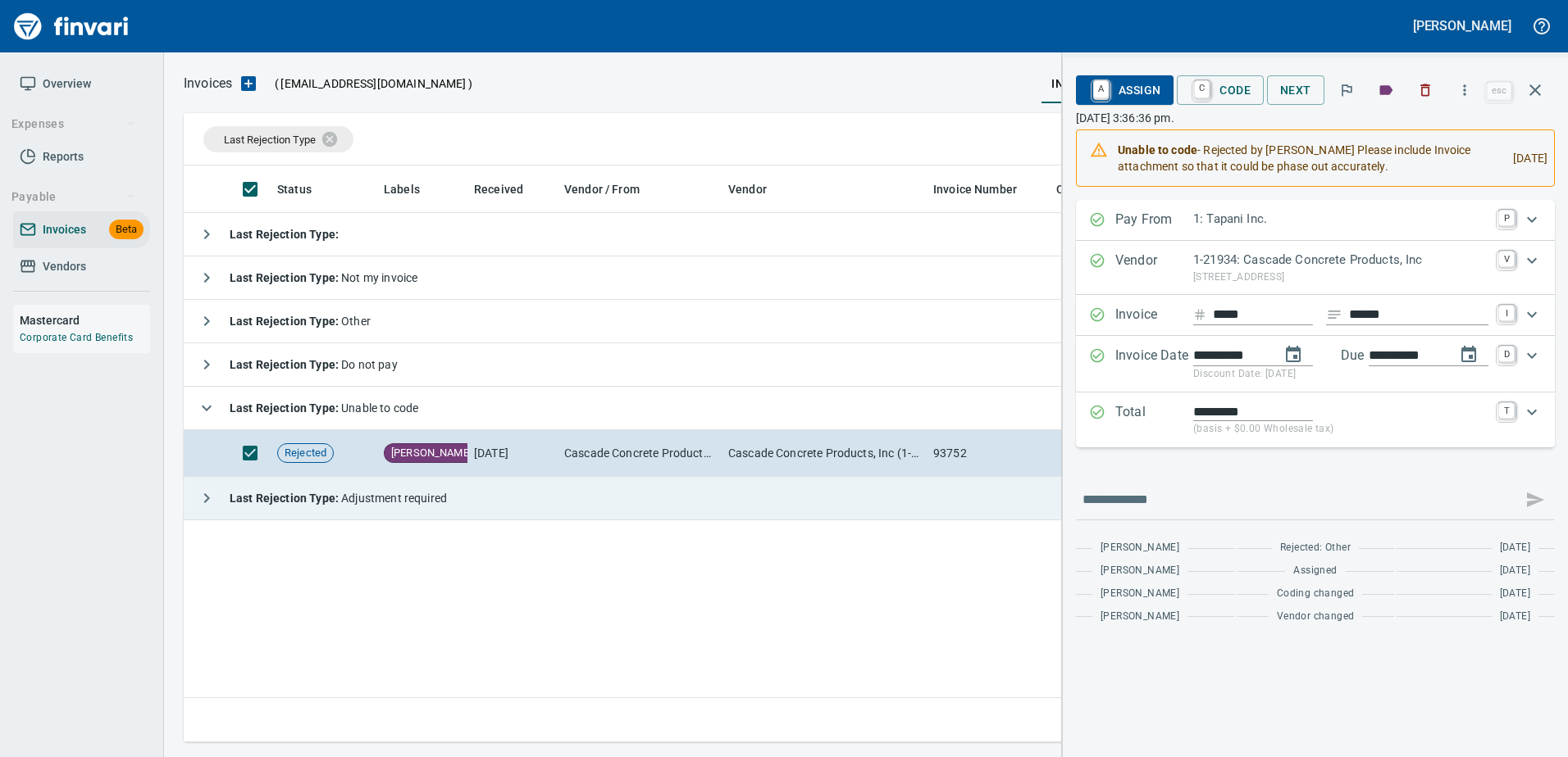
scroll to position [565, 1352]
click at [1159, 413] on p "Total" at bounding box center [1153, 420] width 78 height 35
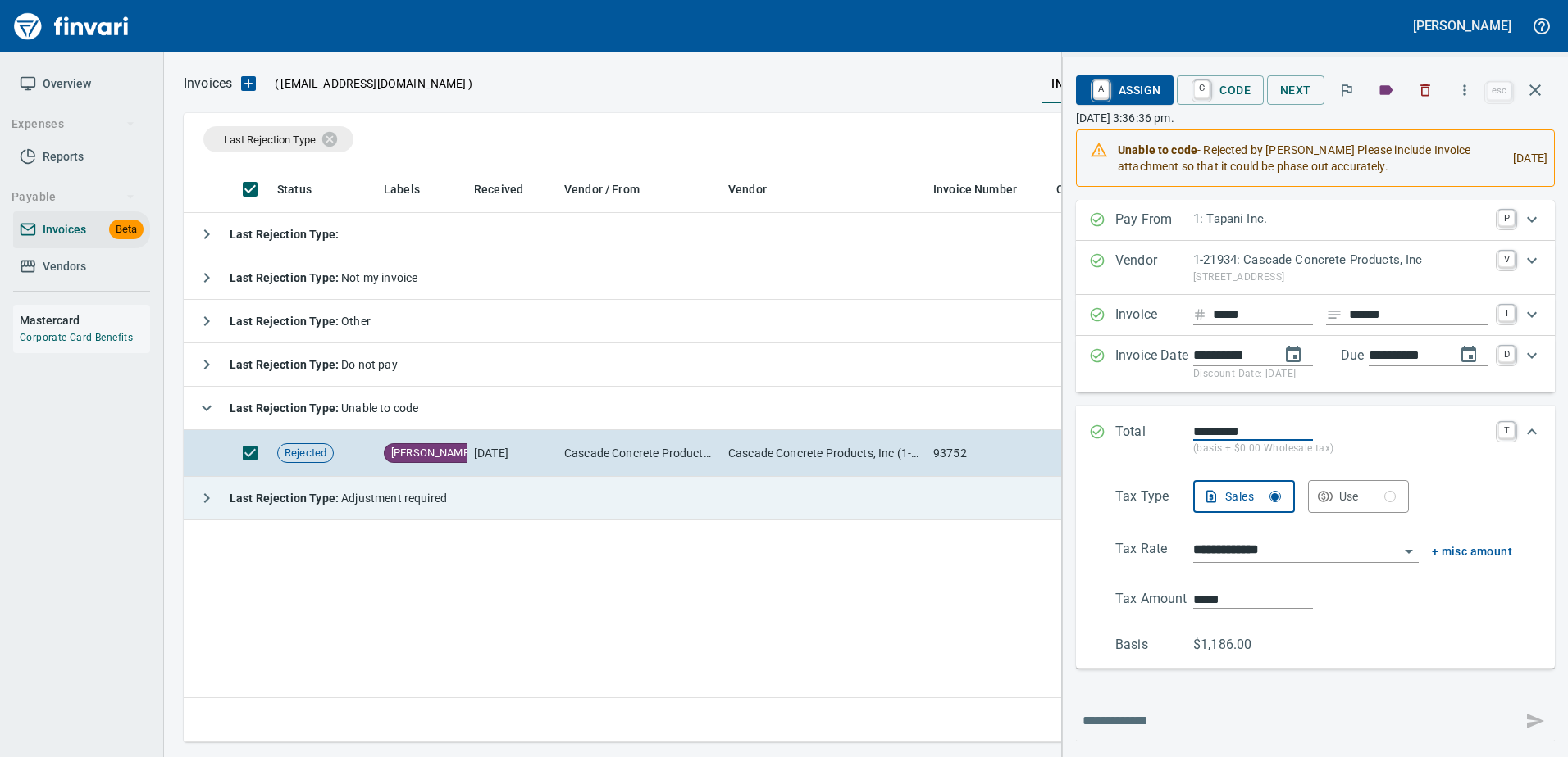
click at [1154, 420] on div "Total ********* (basis + $0.00 Wholesale tax) T" at bounding box center [1316, 440] width 479 height 68
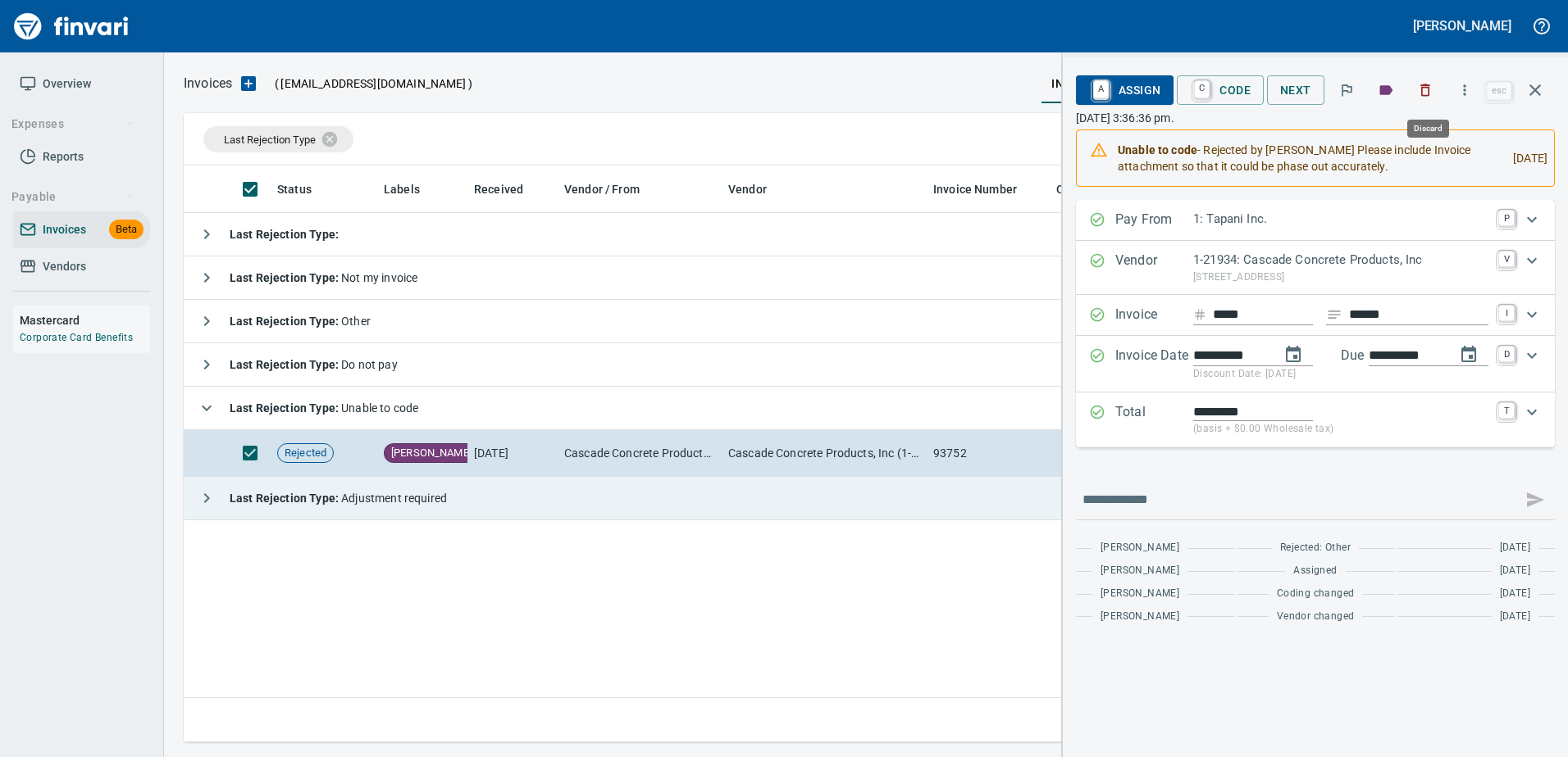
click at [1431, 99] on button "button" at bounding box center [1424, 89] width 36 height 36
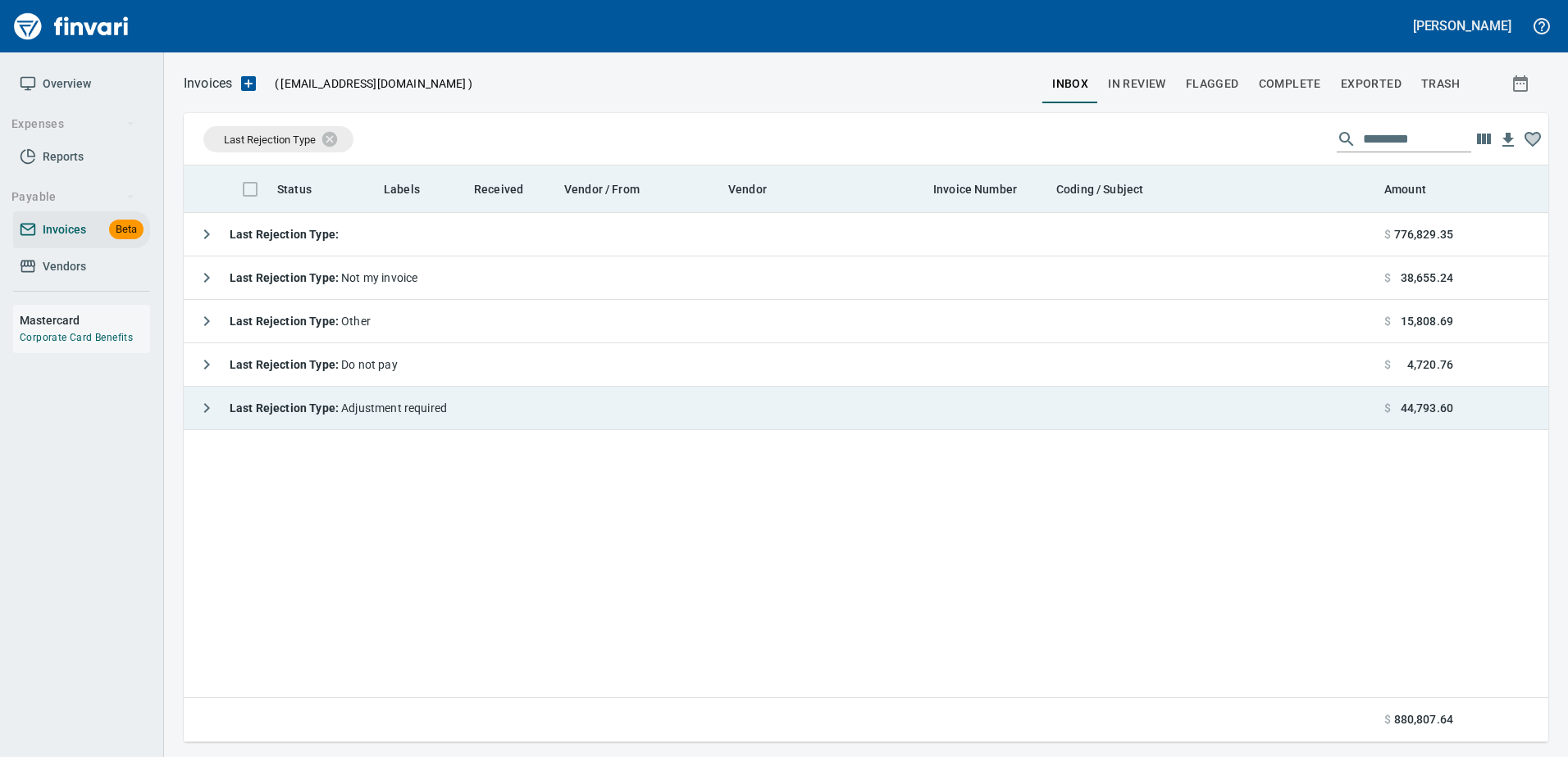
scroll to position [565, 1352]
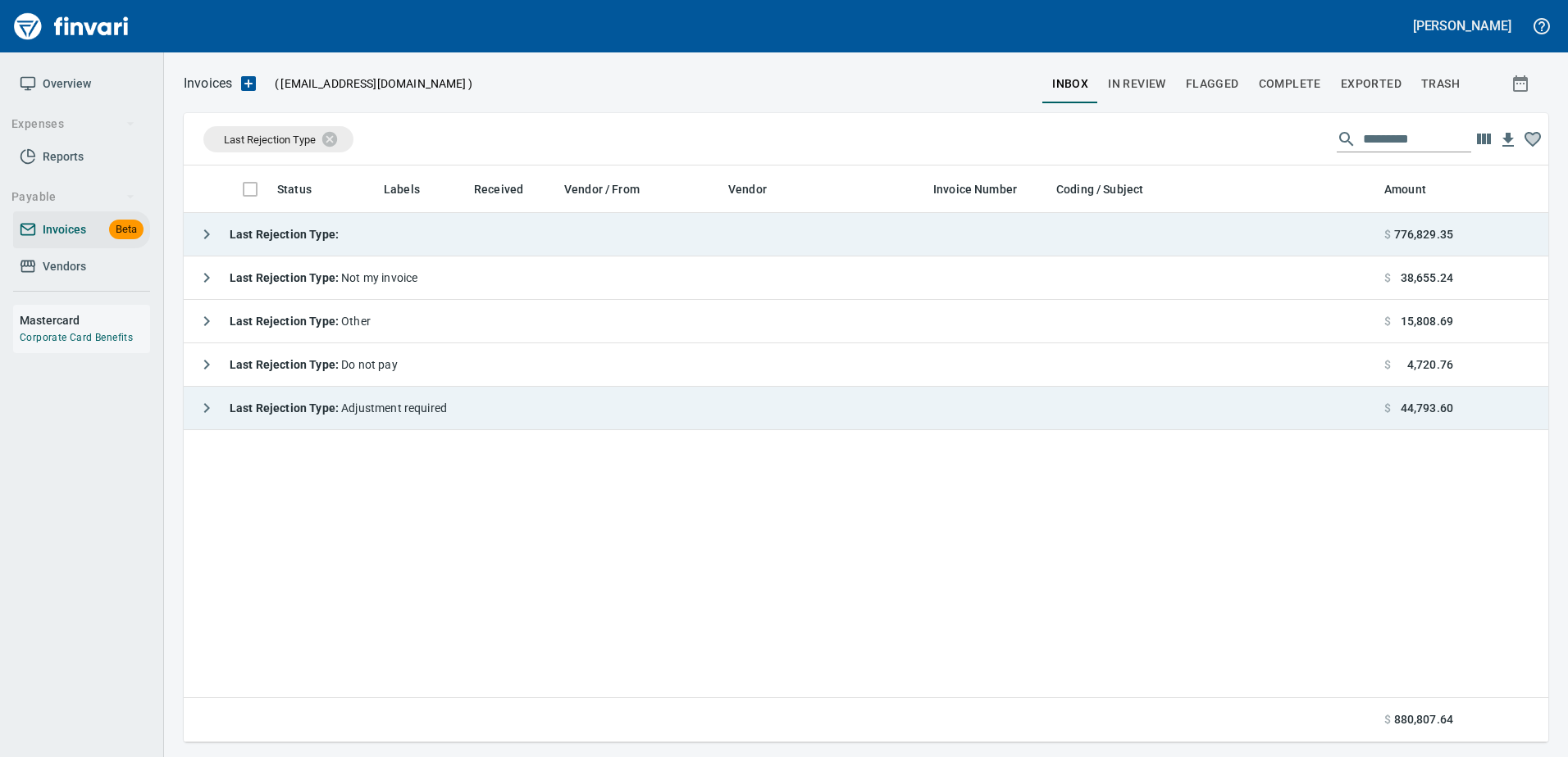
click at [415, 225] on td "Last Rejection Type :" at bounding box center [780, 234] width 1194 height 43
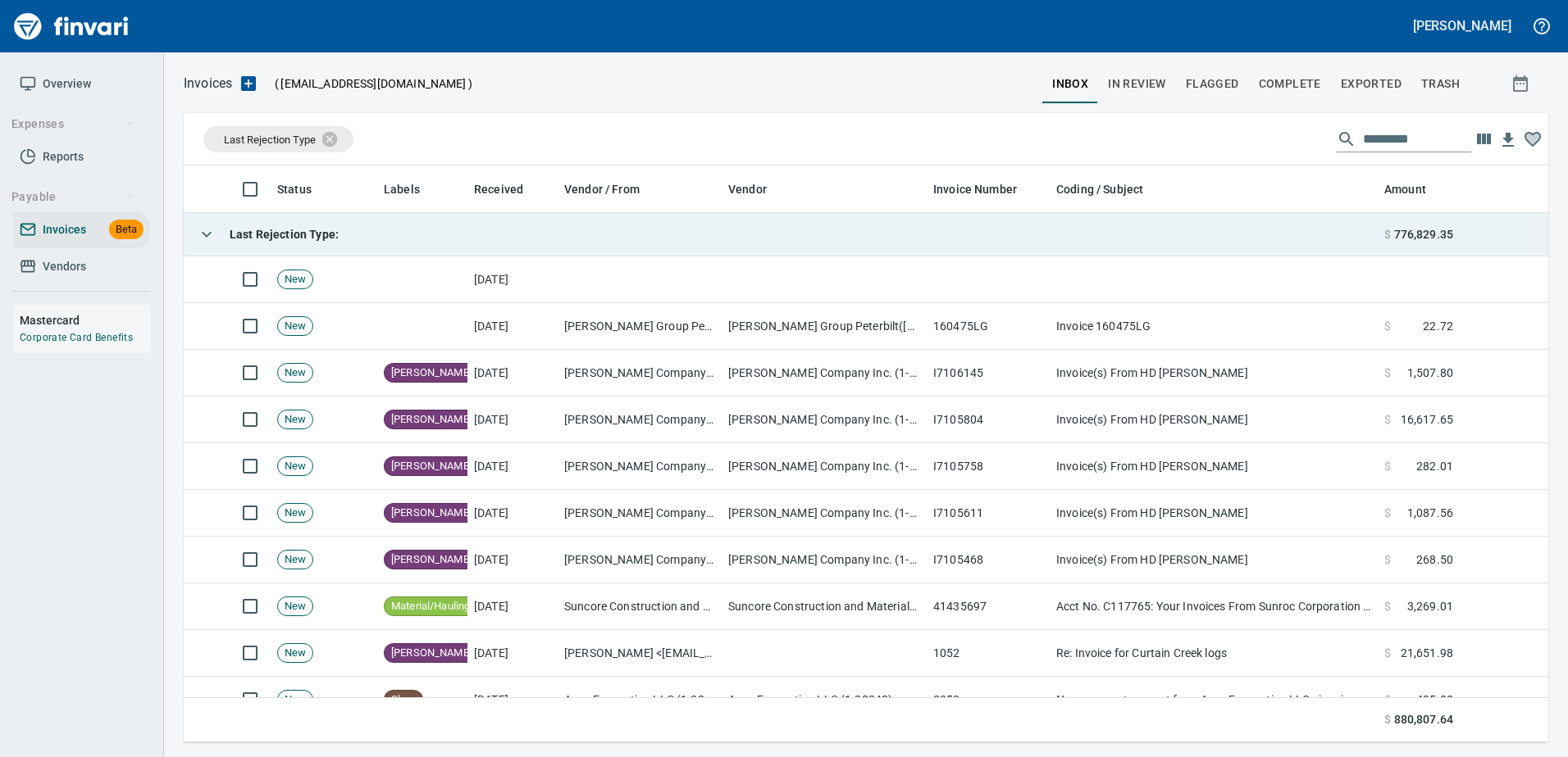
scroll to position [565, 1340]
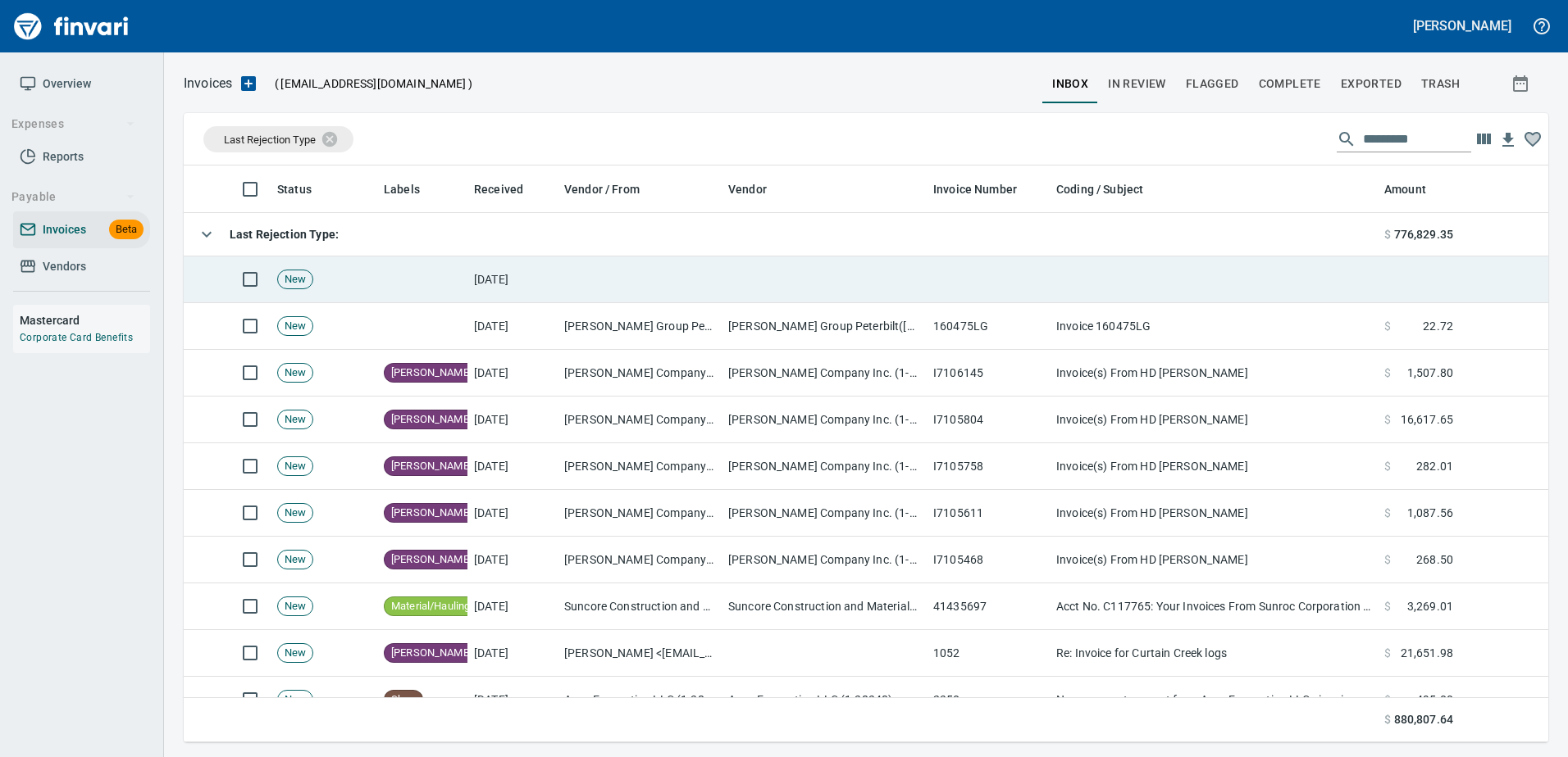
drag, startPoint x: 415, startPoint y: 259, endPoint x: 399, endPoint y: 276, distance: 23.3
click at [415, 257] on td at bounding box center [422, 280] width 90 height 47
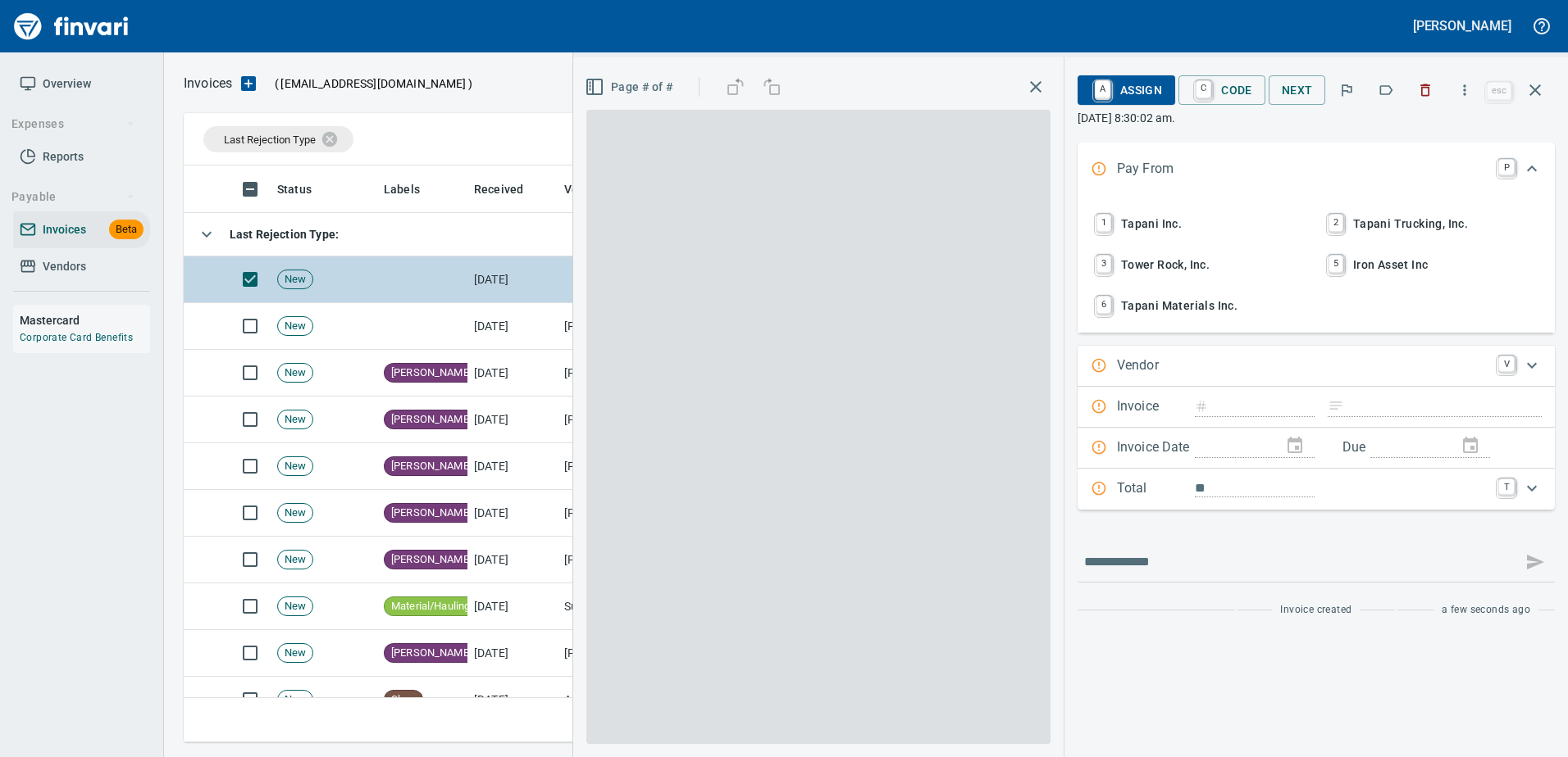
scroll to position [565, 1339]
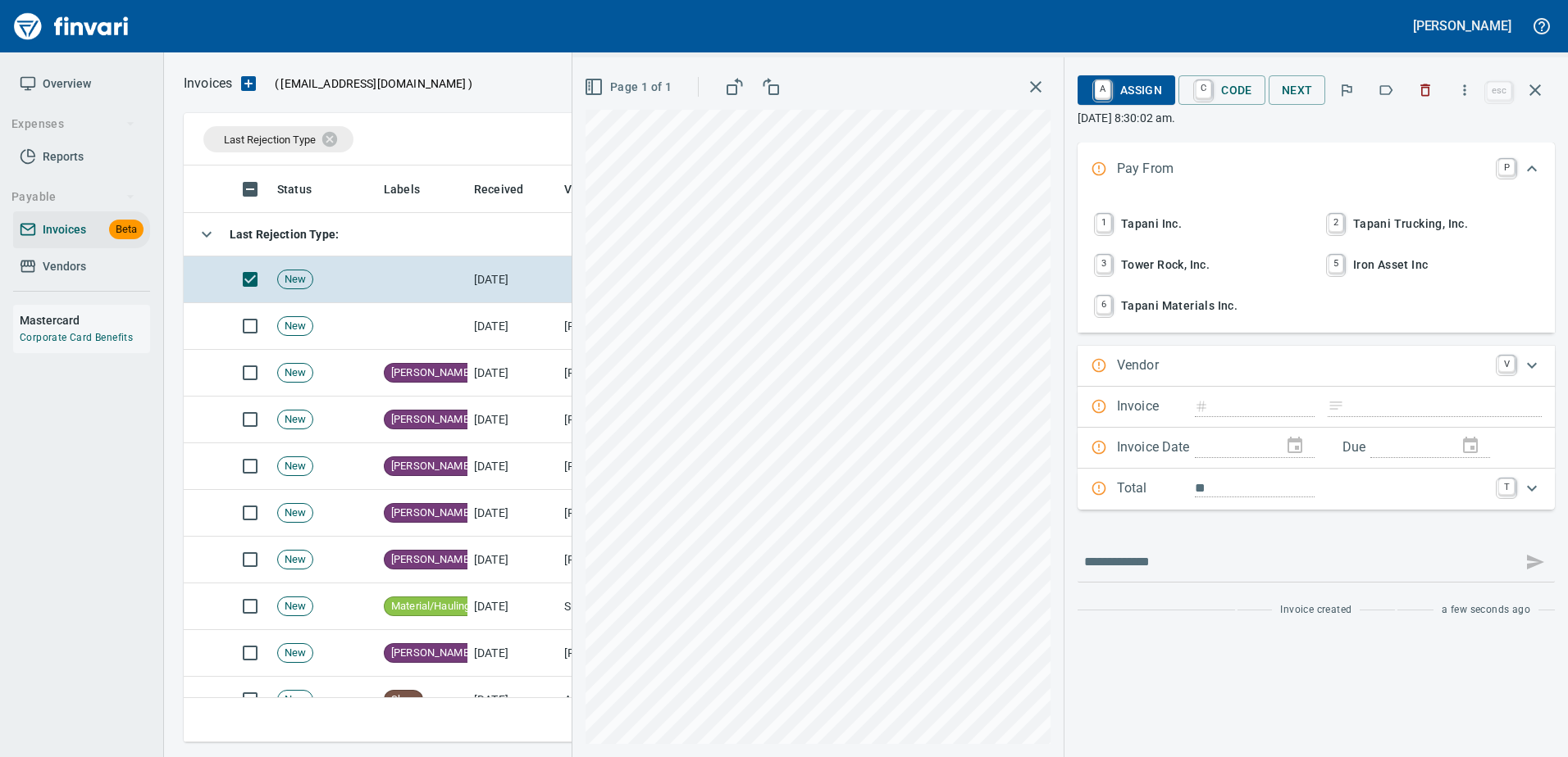
click at [1163, 224] on span "1 Tapani Inc." at bounding box center [1199, 224] width 216 height 28
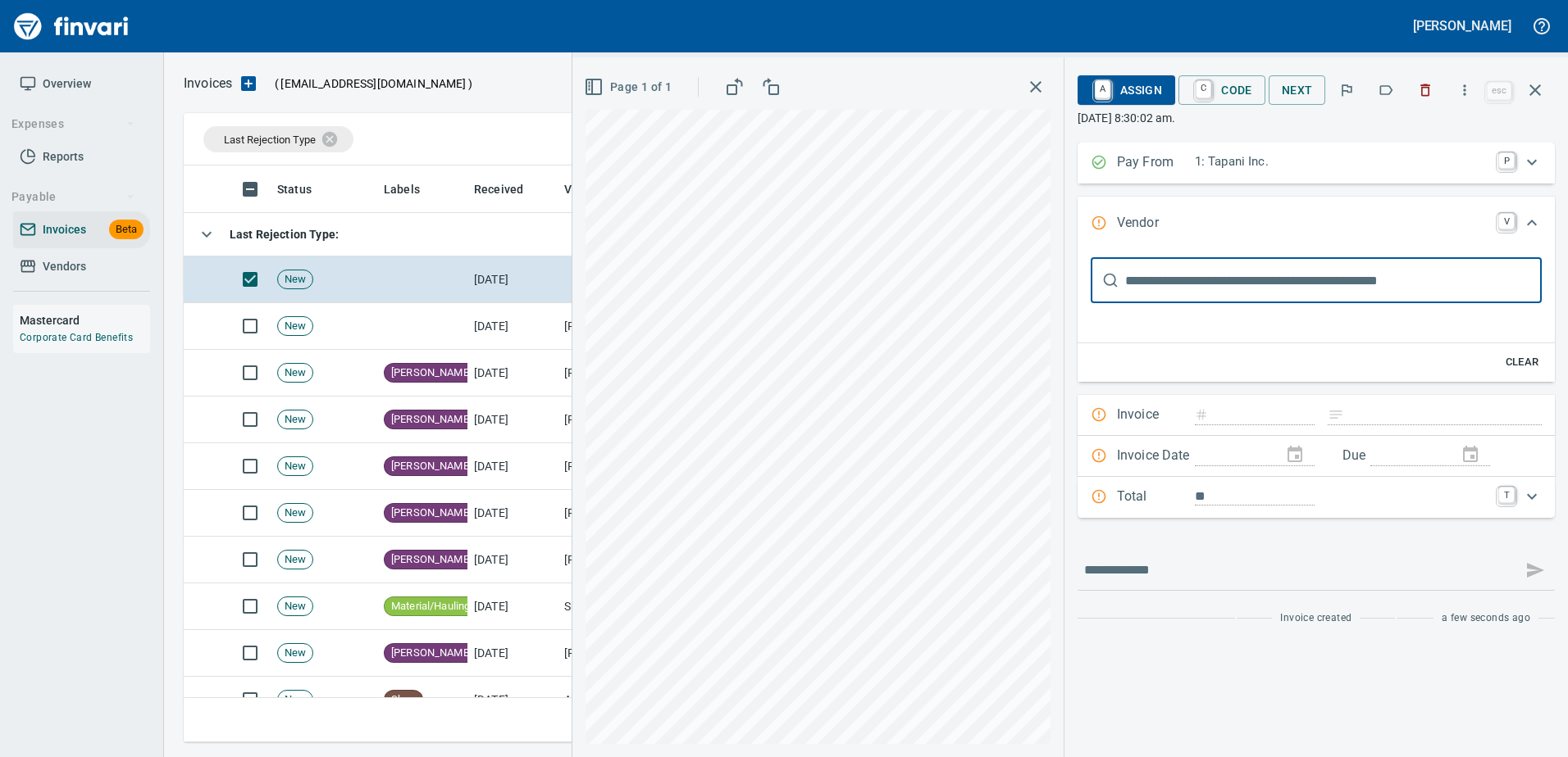
scroll to position [0, 0]
type input "*******"
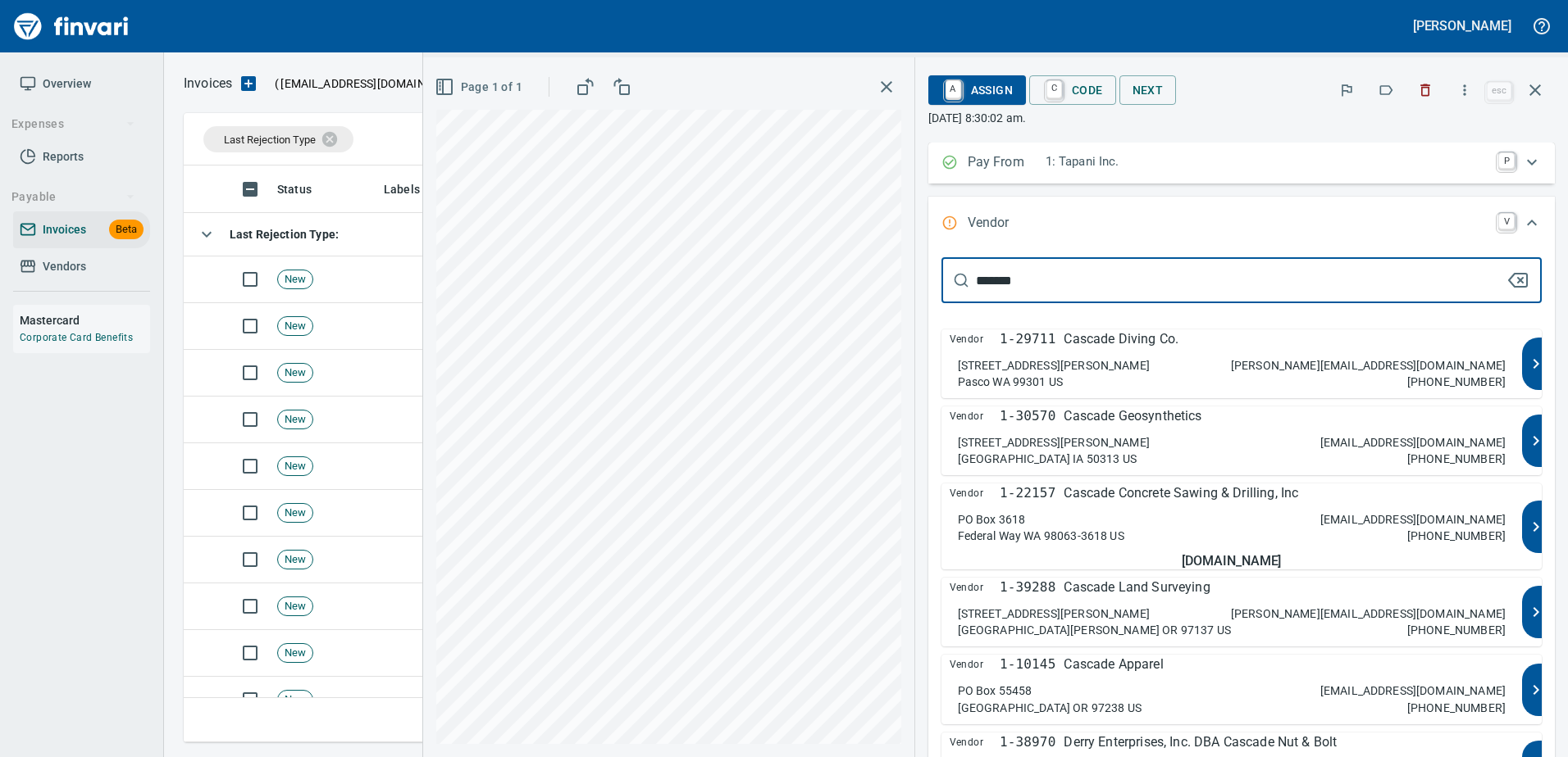
type input "*****"
type input "**********"
type input "*********"
type input "**********"
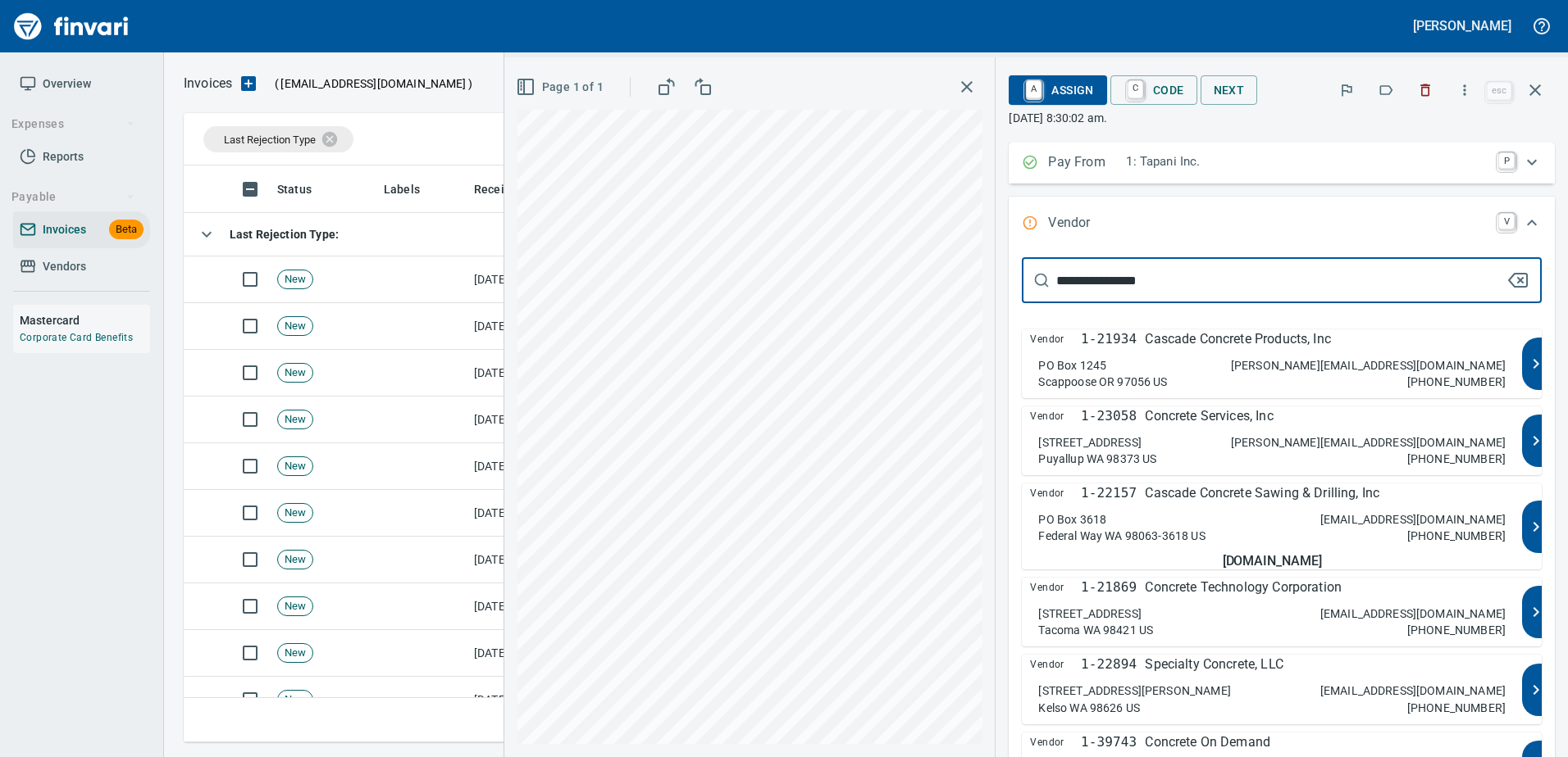
click at [1276, 370] on div "PO Box 1245 Scappoose OR 97056 US valita@cascade-concrete.com 800-642-7331" at bounding box center [1271, 374] width 467 height 33
type input "**********"
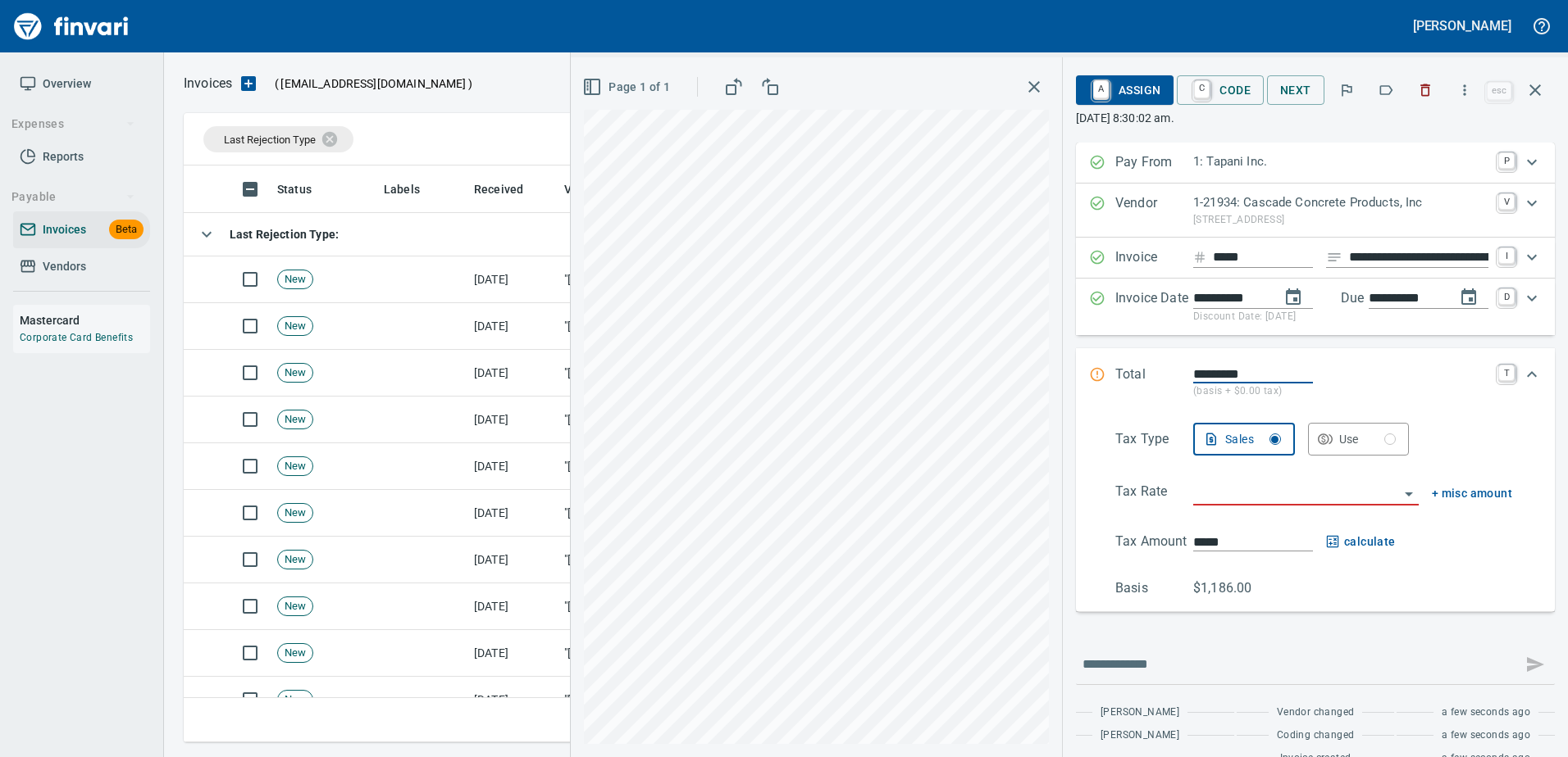
click at [1364, 258] on input "**********" at bounding box center [1418, 258] width 139 height 20
click at [1390, 254] on input "**********" at bounding box center [1418, 258] width 139 height 20
click at [1401, 257] on input "**********" at bounding box center [1418, 258] width 139 height 20
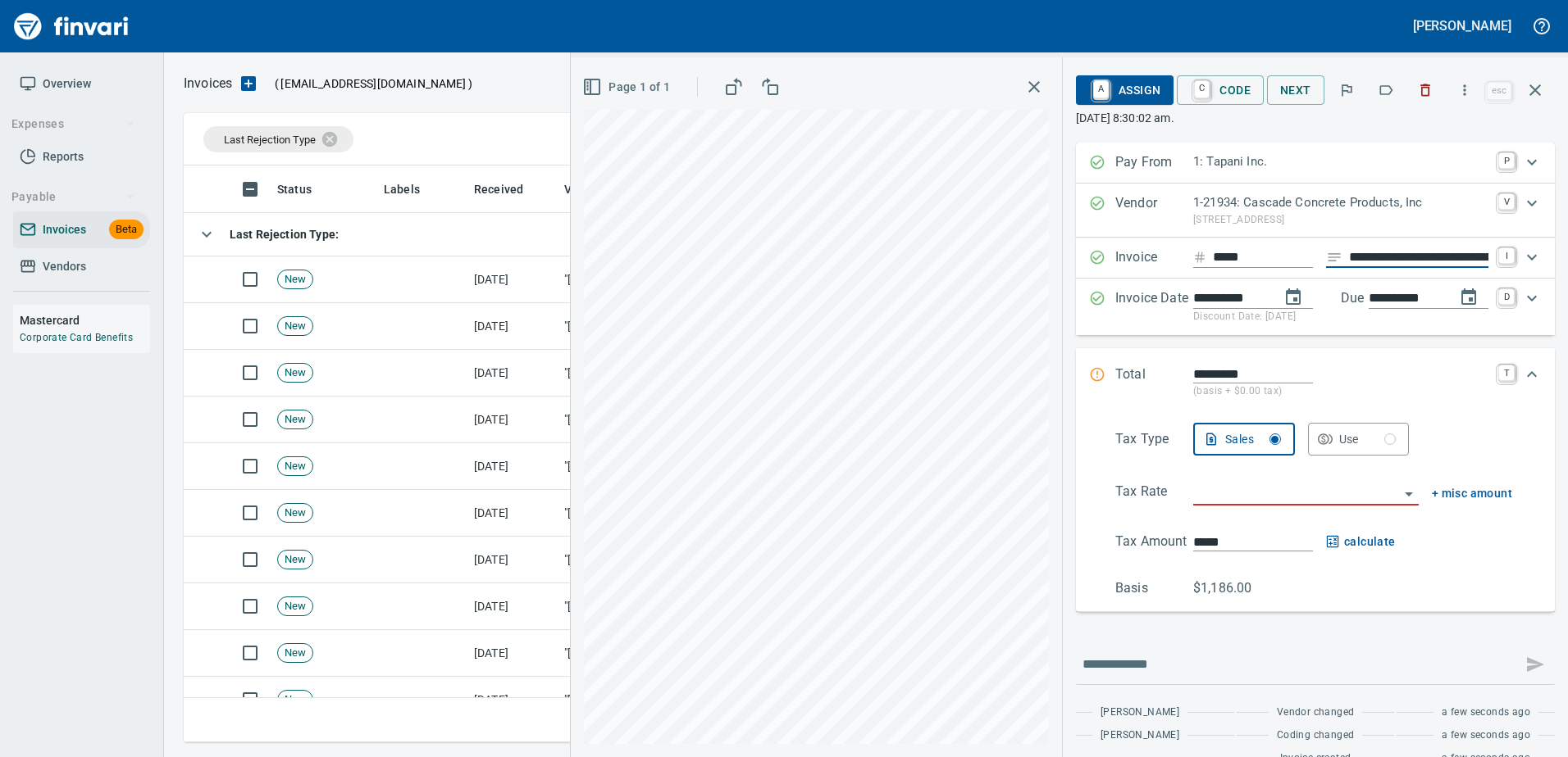
click at [1401, 257] on input "**********" at bounding box center [1418, 258] width 139 height 20
type input "******"
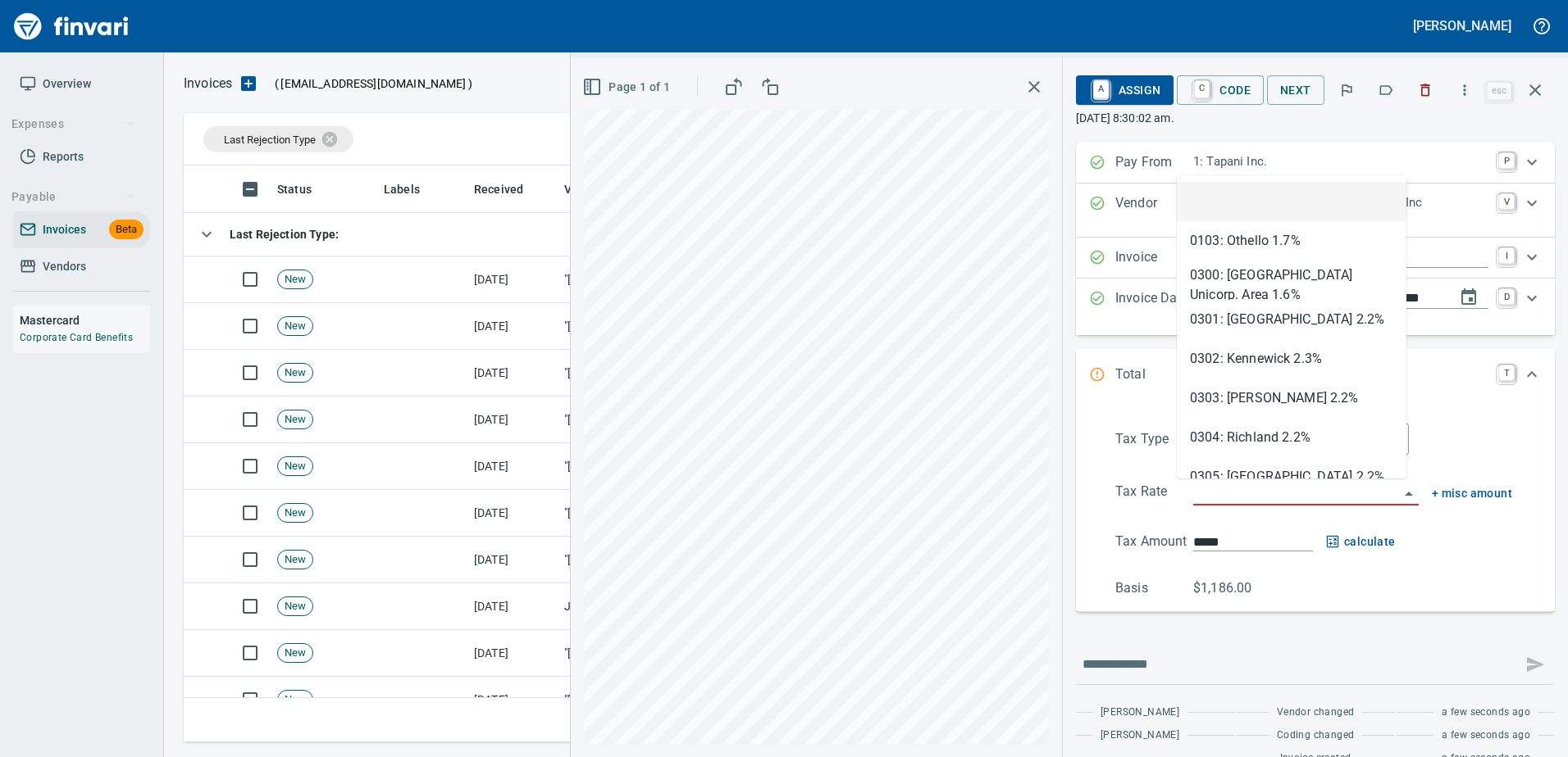
click at [1243, 487] on input "search" at bounding box center [1295, 493] width 205 height 23
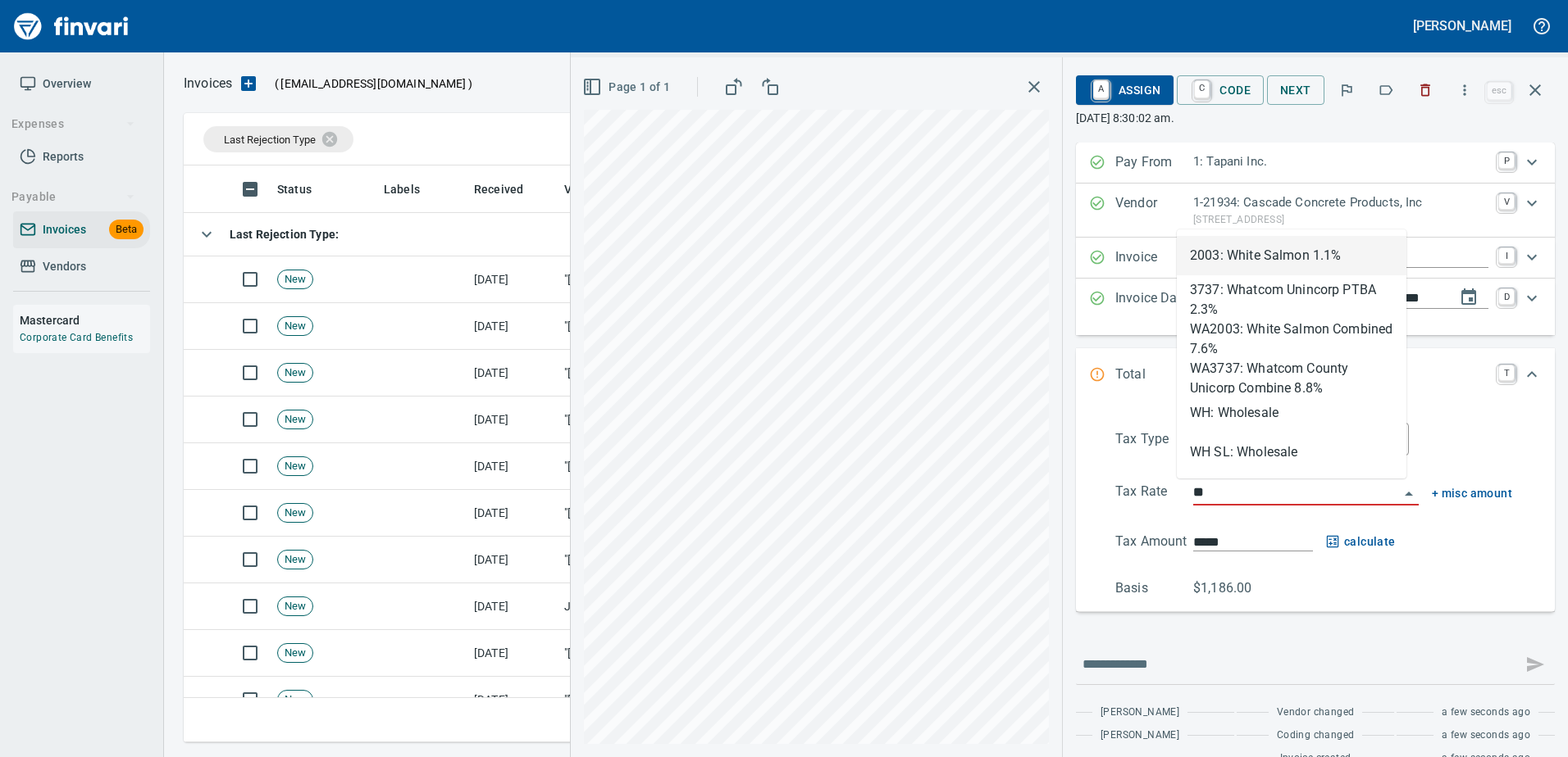
scroll to position [565, 1339]
click at [1244, 421] on li "WH: Wholesale" at bounding box center [1291, 413] width 229 height 40
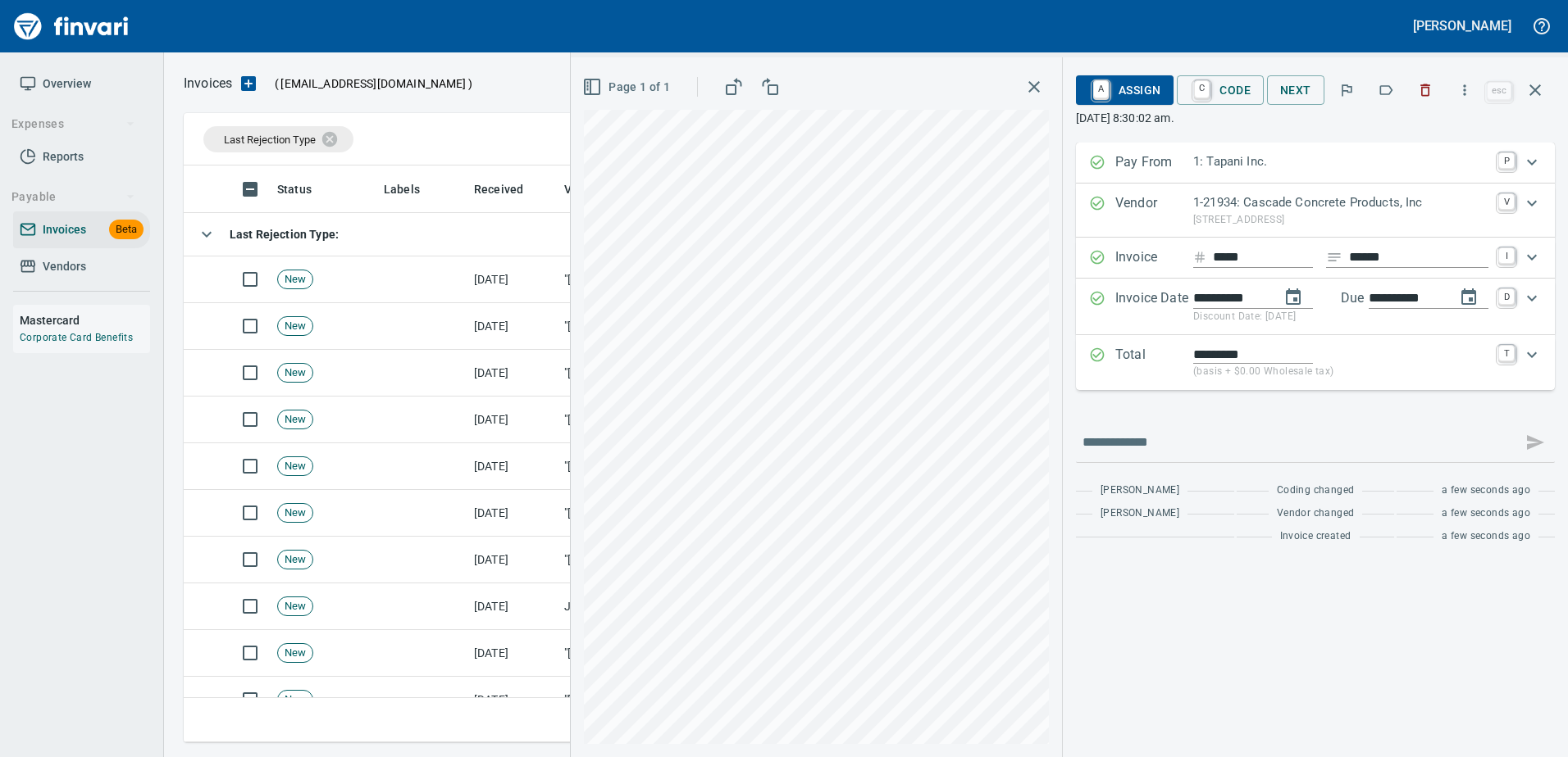
type input "**********"
click at [1118, 78] on span "A Assign" at bounding box center [1124, 90] width 71 height 28
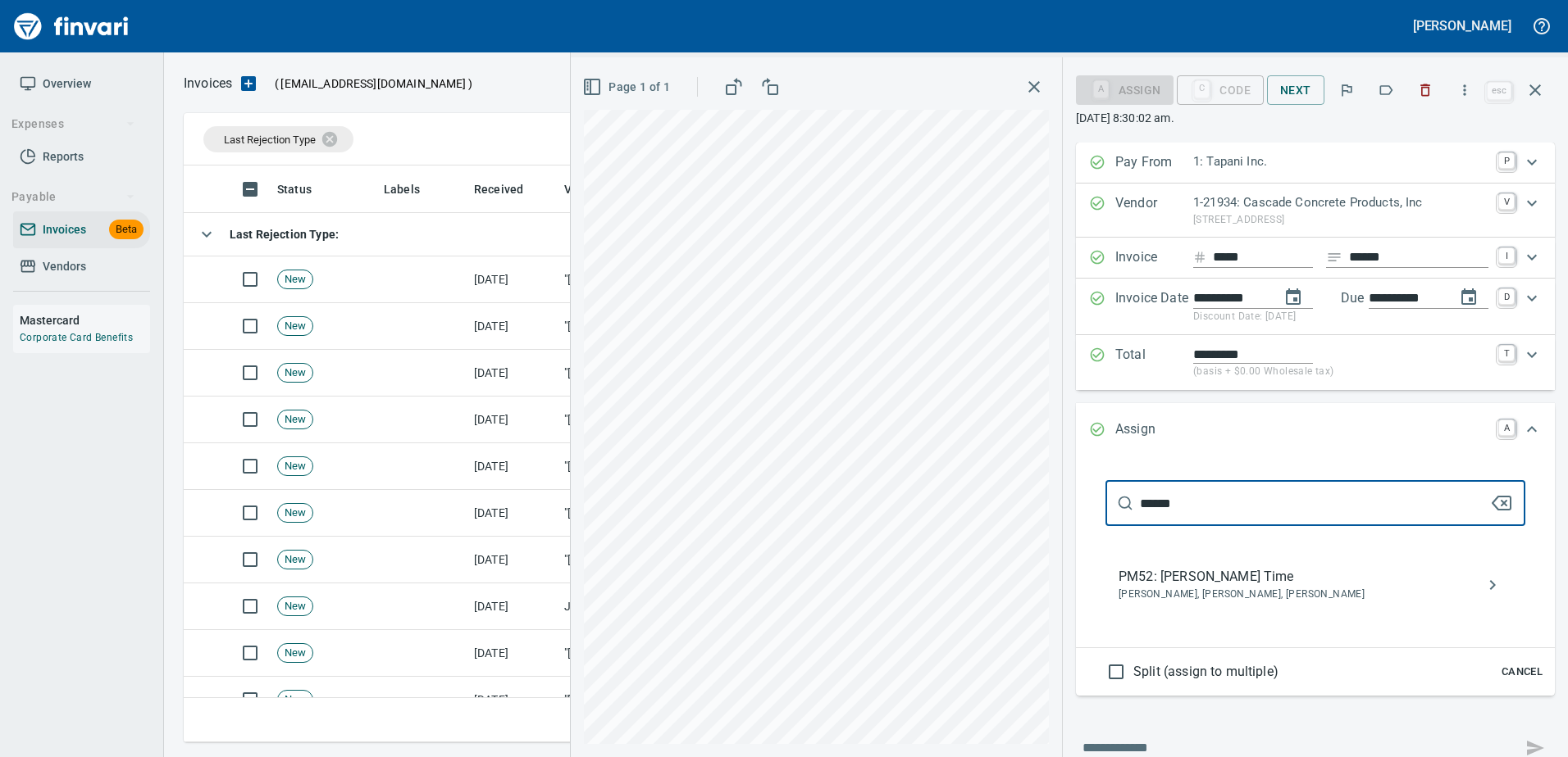
type input "******"
click at [1172, 562] on div "PM52: Dustin Nelson Time Dustin Nelson, Jordan Larson, Miguel Yepez" at bounding box center [1316, 585] width 420 height 52
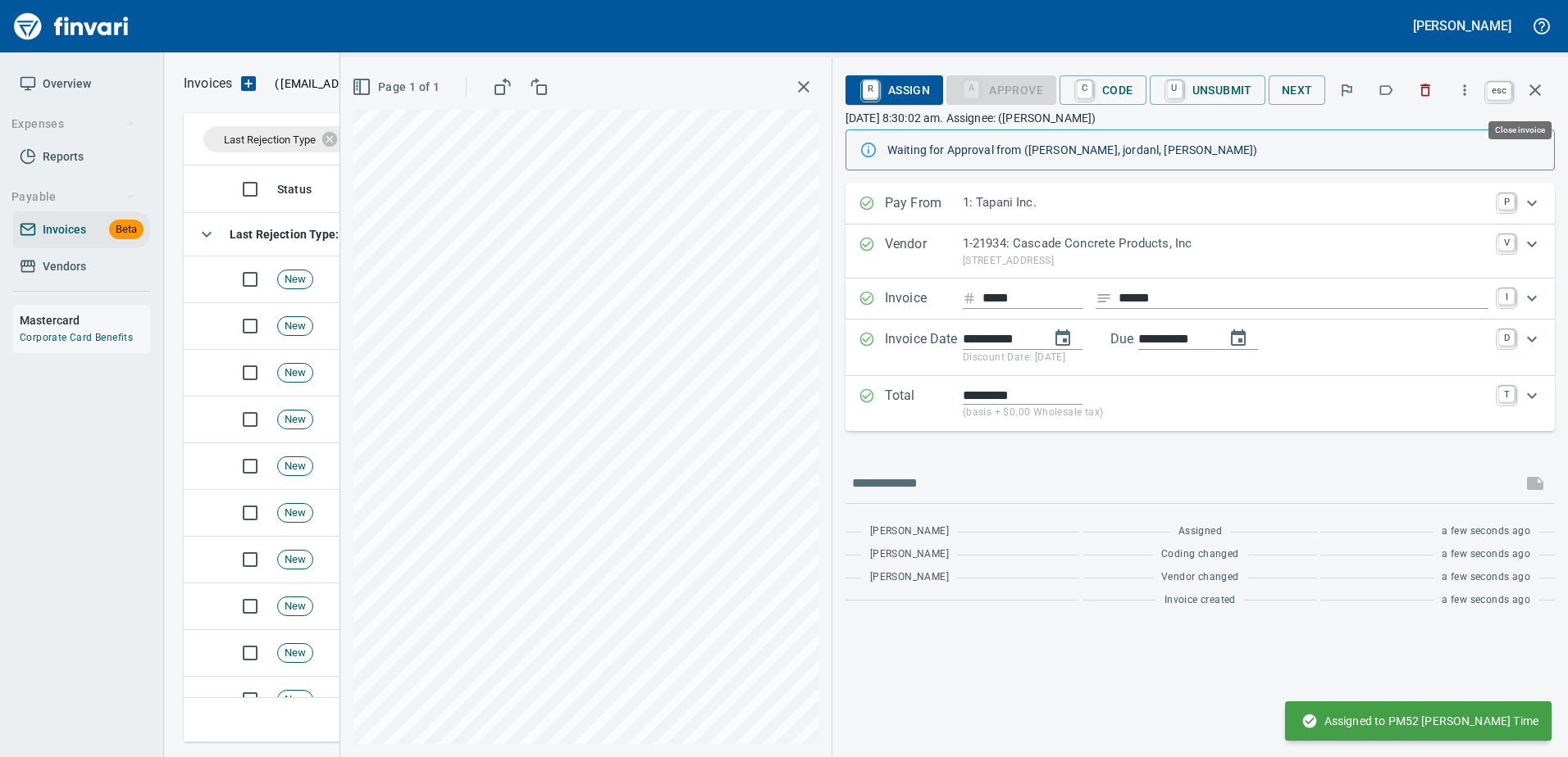
click at [1533, 86] on icon "button" at bounding box center [1534, 89] width 19 height 19
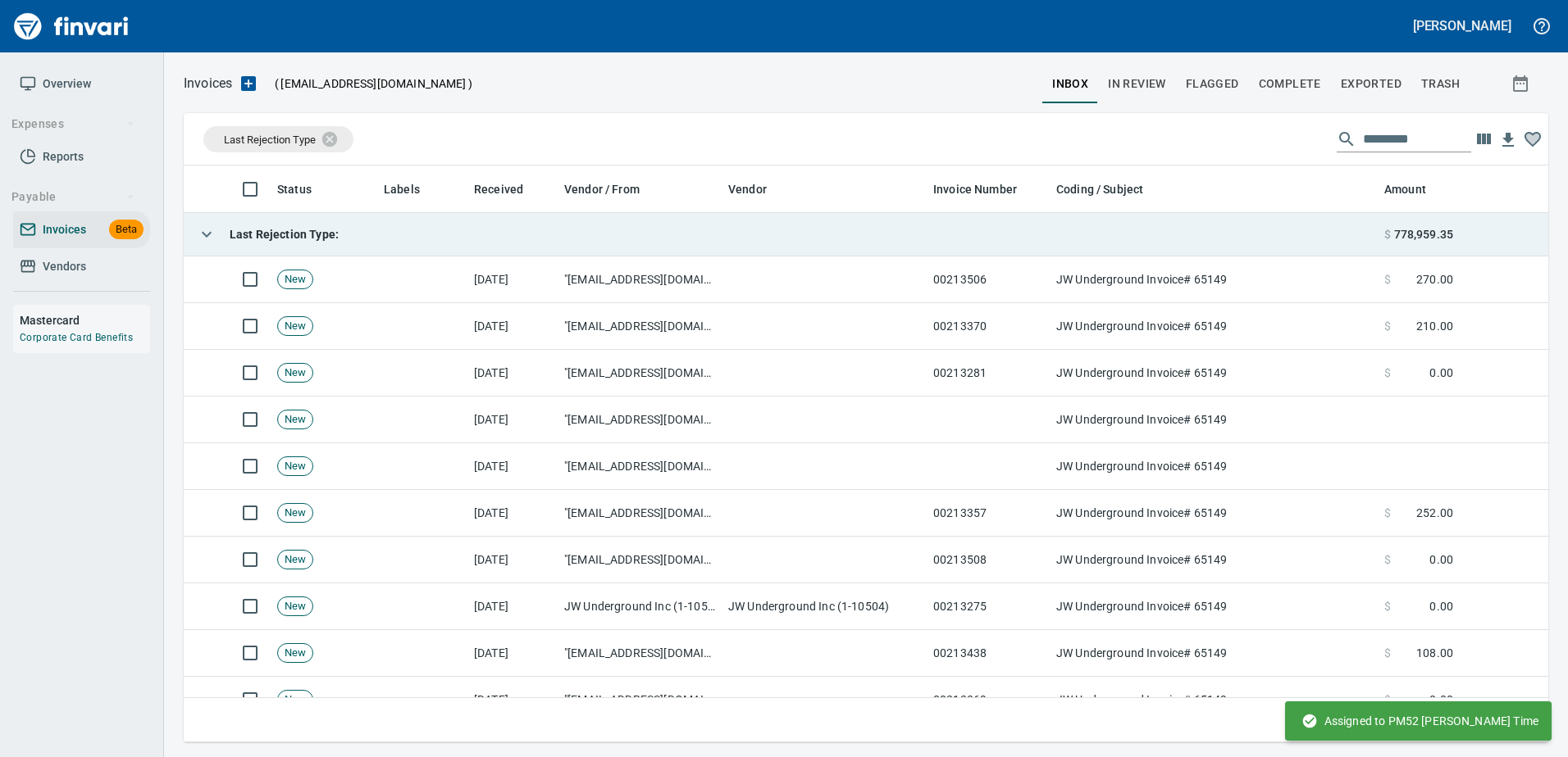
scroll to position [565, 1340]
click at [229, 225] on div "Last Rejection Type :" at bounding box center [263, 235] width 148 height 33
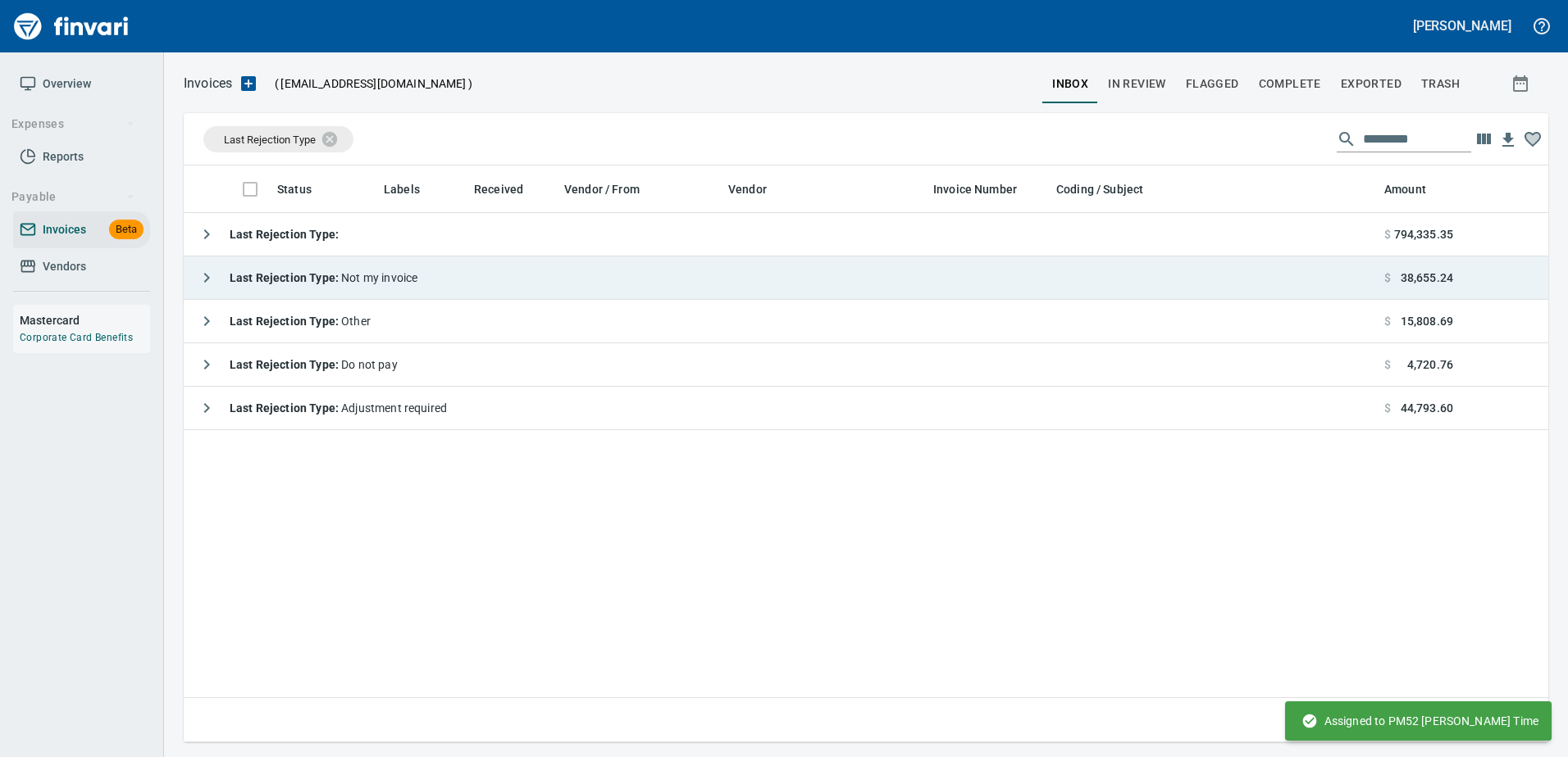
click at [242, 274] on strong "Last Rejection Type :" at bounding box center [285, 278] width 111 height 13
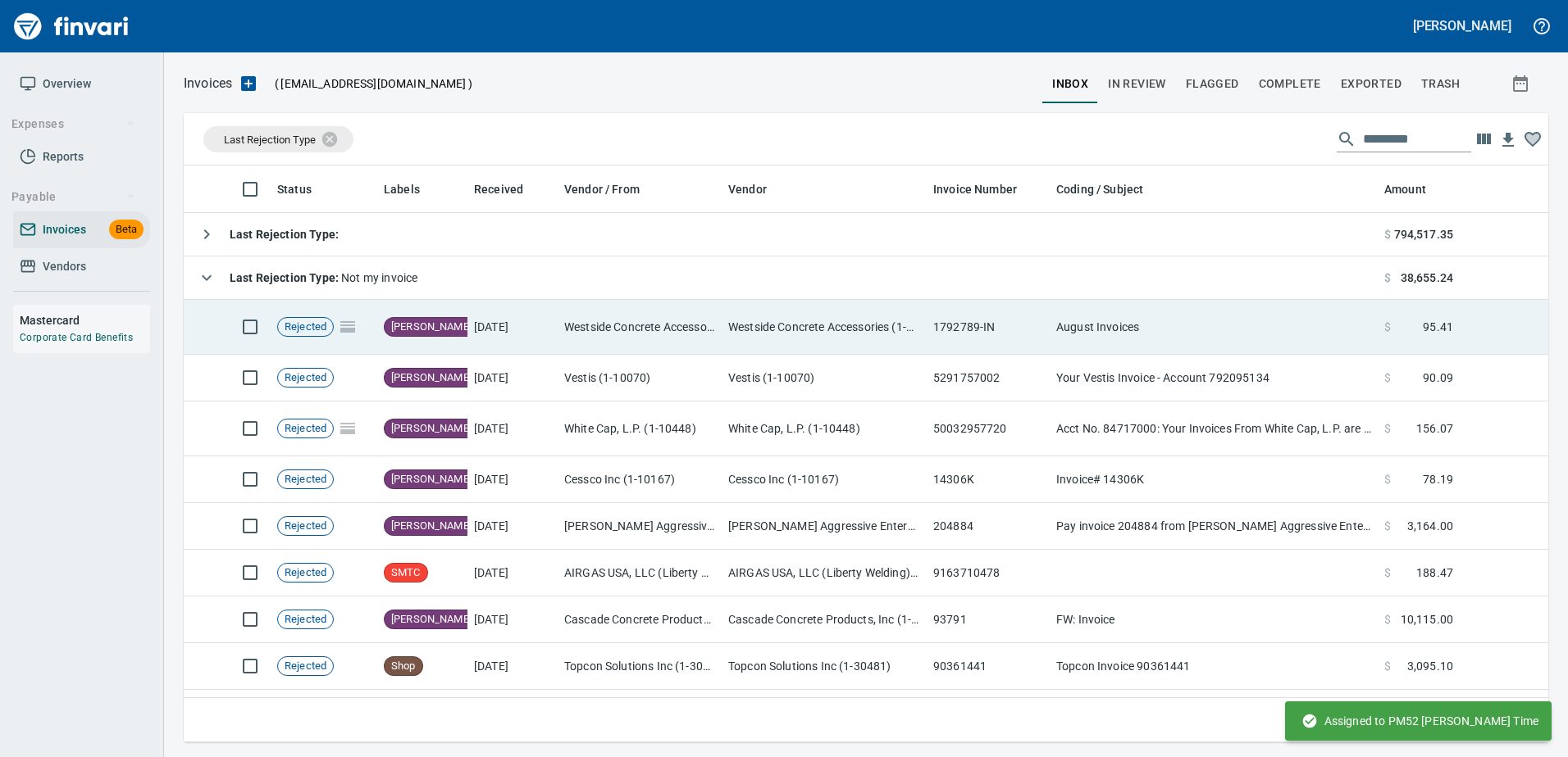
click at [740, 332] on td "Westside Concrete Accessories (1-11115)" at bounding box center [824, 328] width 205 height 55
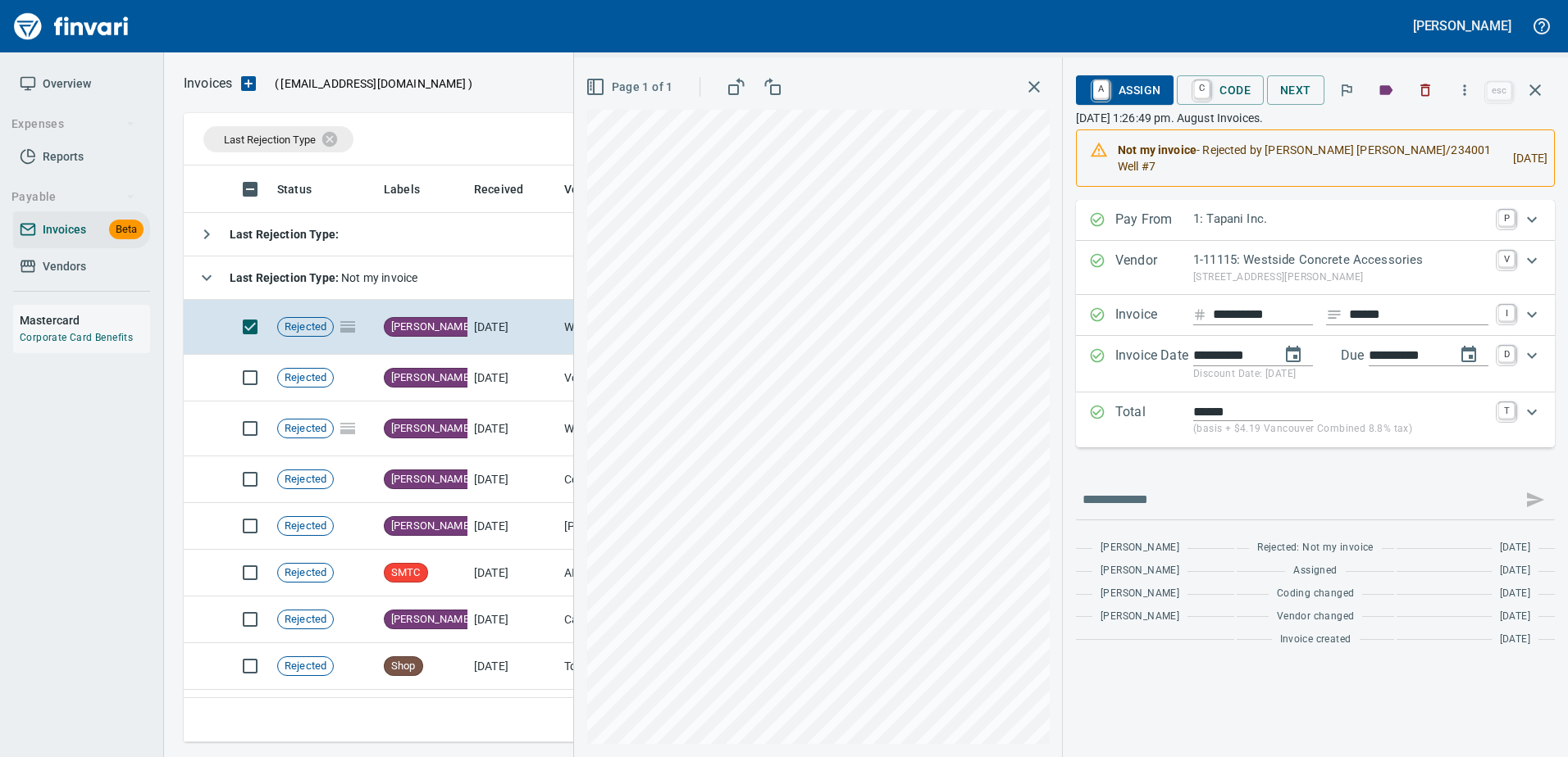
click at [1145, 89] on span "A Assign" at bounding box center [1124, 90] width 71 height 28
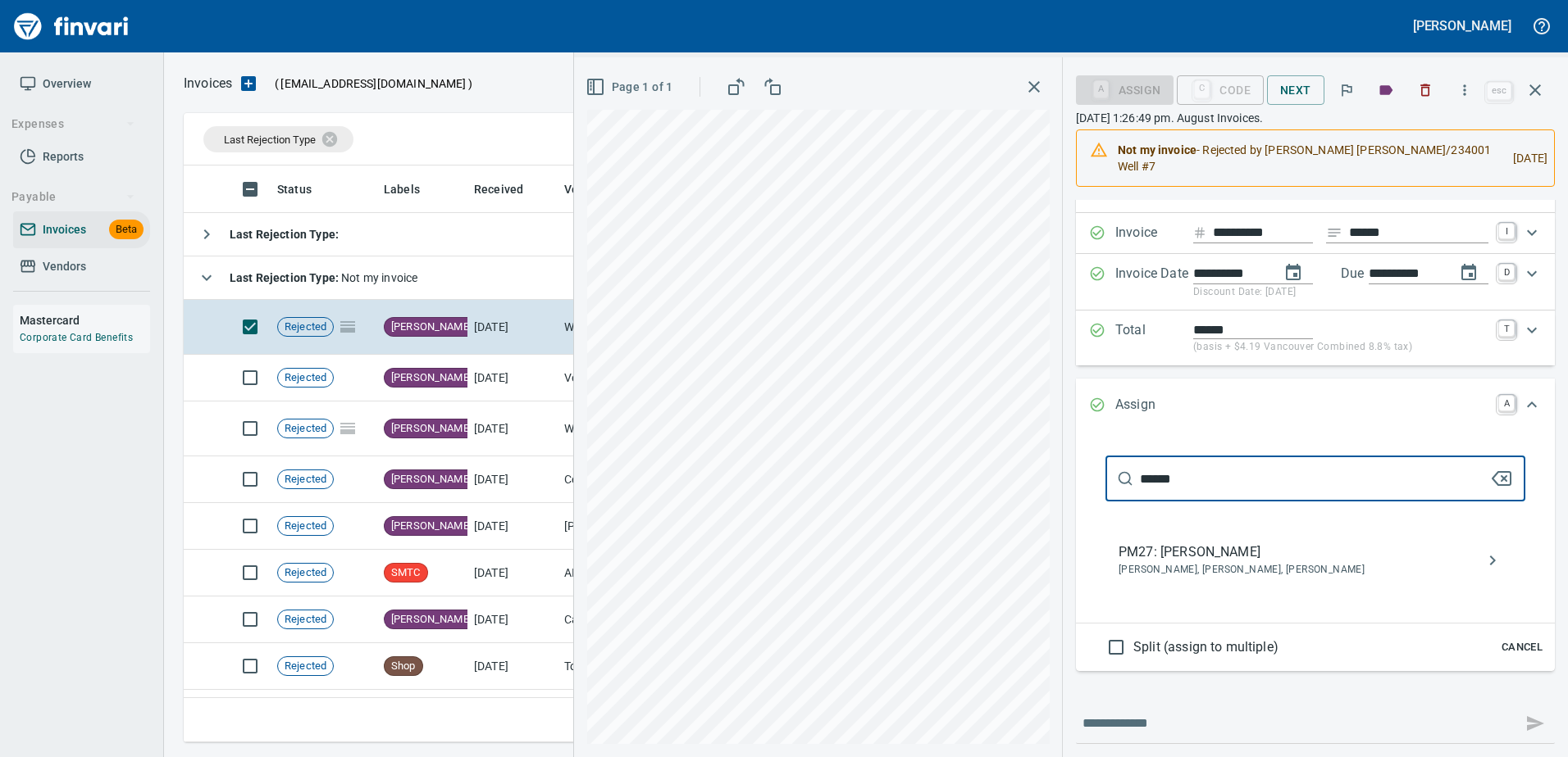
type input "******"
click at [1175, 563] on span "Anthony Pierre, Thomas Hansen, Zane Shaut" at bounding box center [1302, 571] width 368 height 17
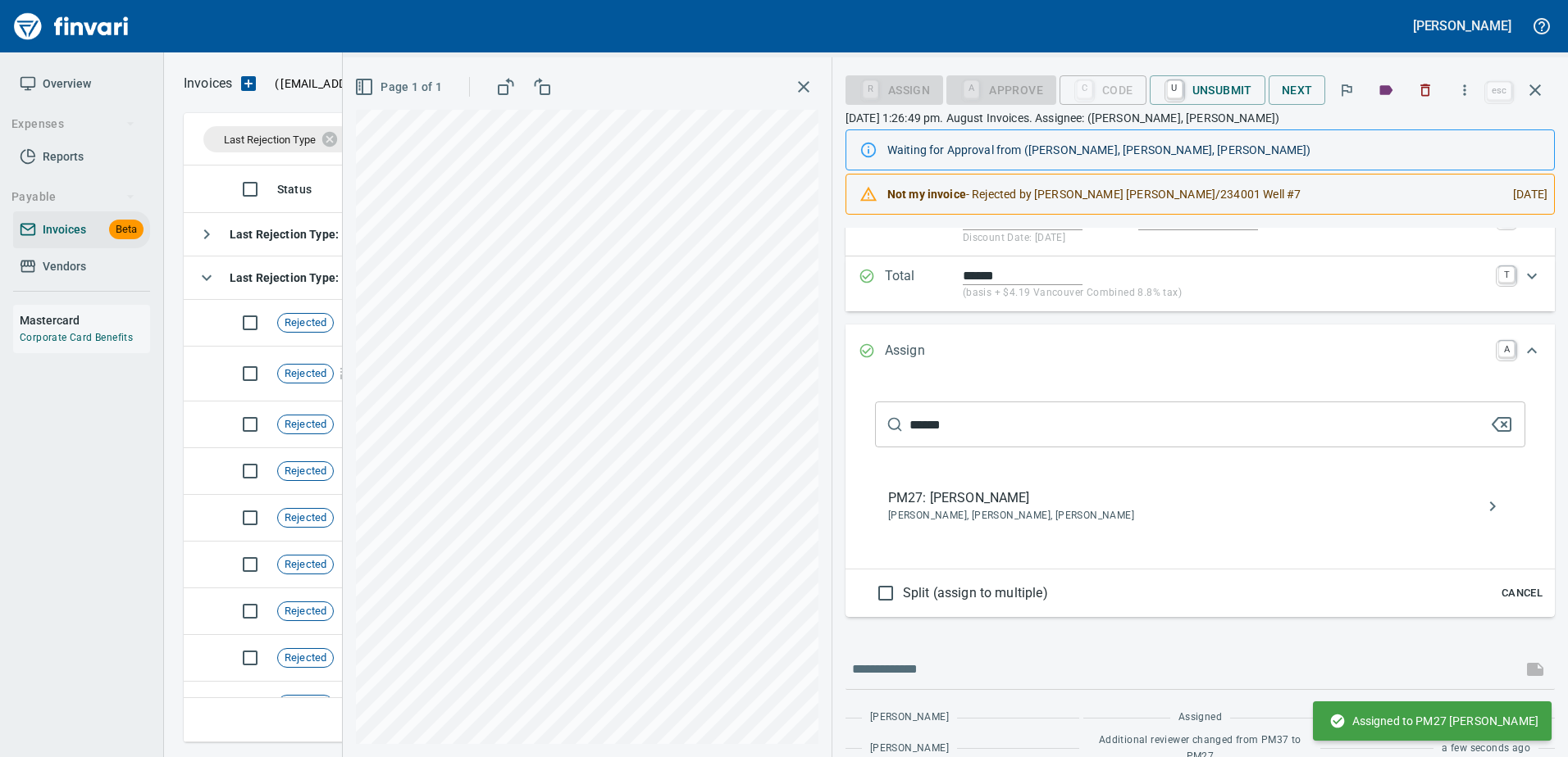
scroll to position [0, 0]
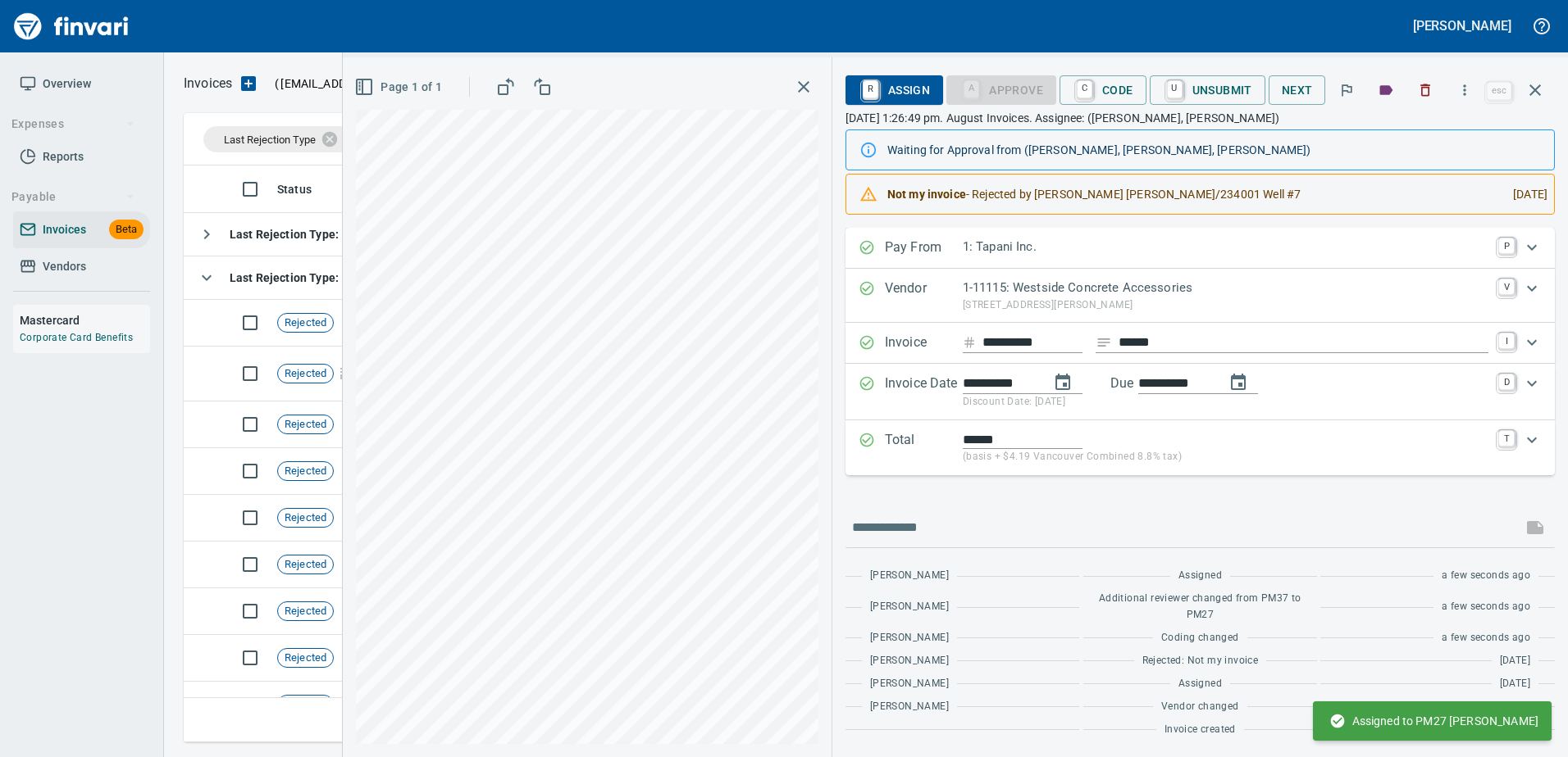
click at [1164, 337] on input "******" at bounding box center [1303, 343] width 369 height 20
type input "******"
click at [1530, 79] on button "button" at bounding box center [1535, 90] width 40 height 40
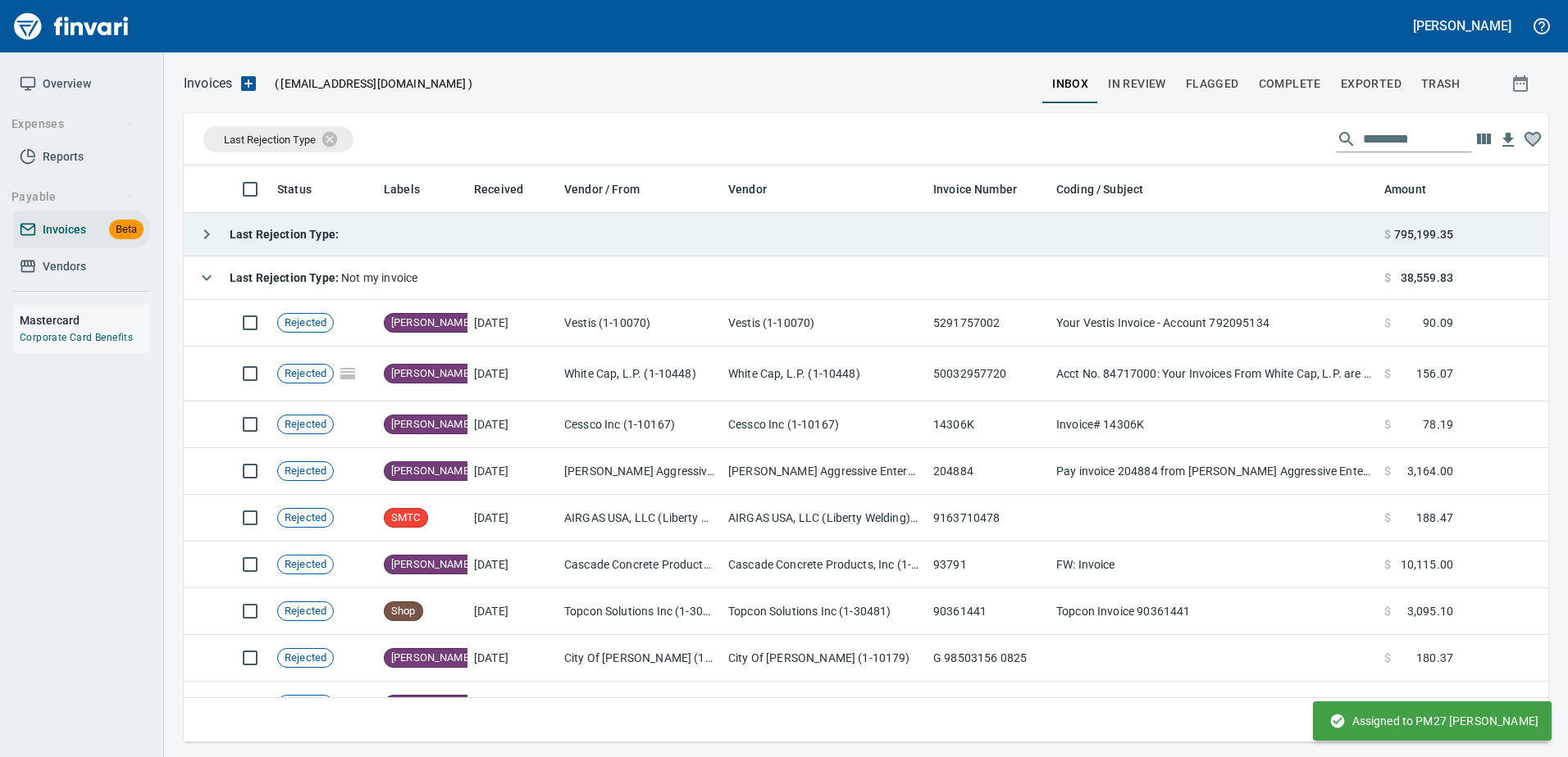
scroll to position [565, 1339]
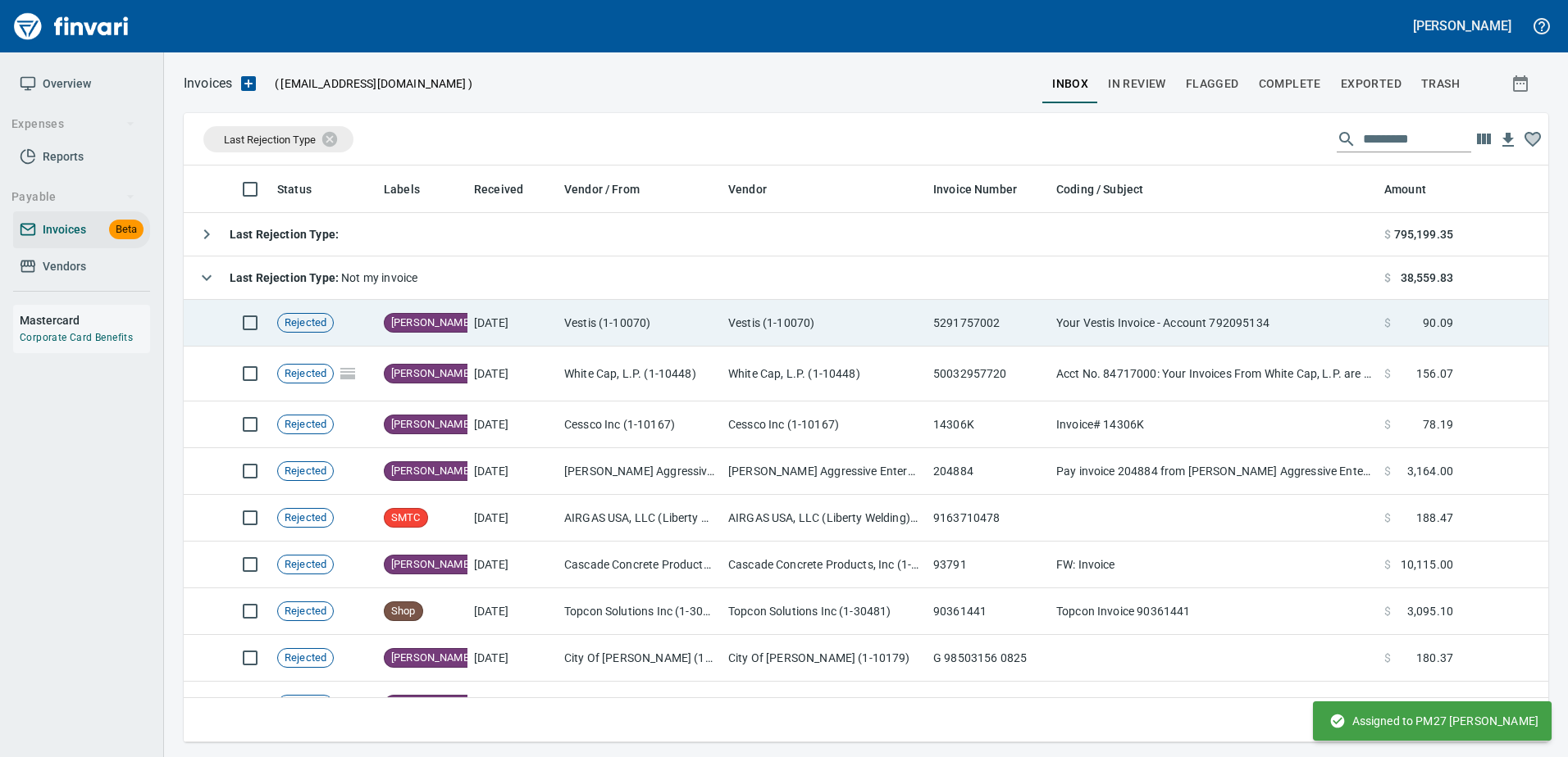
click at [867, 319] on td "Vestis (1-10070)" at bounding box center [824, 323] width 205 height 47
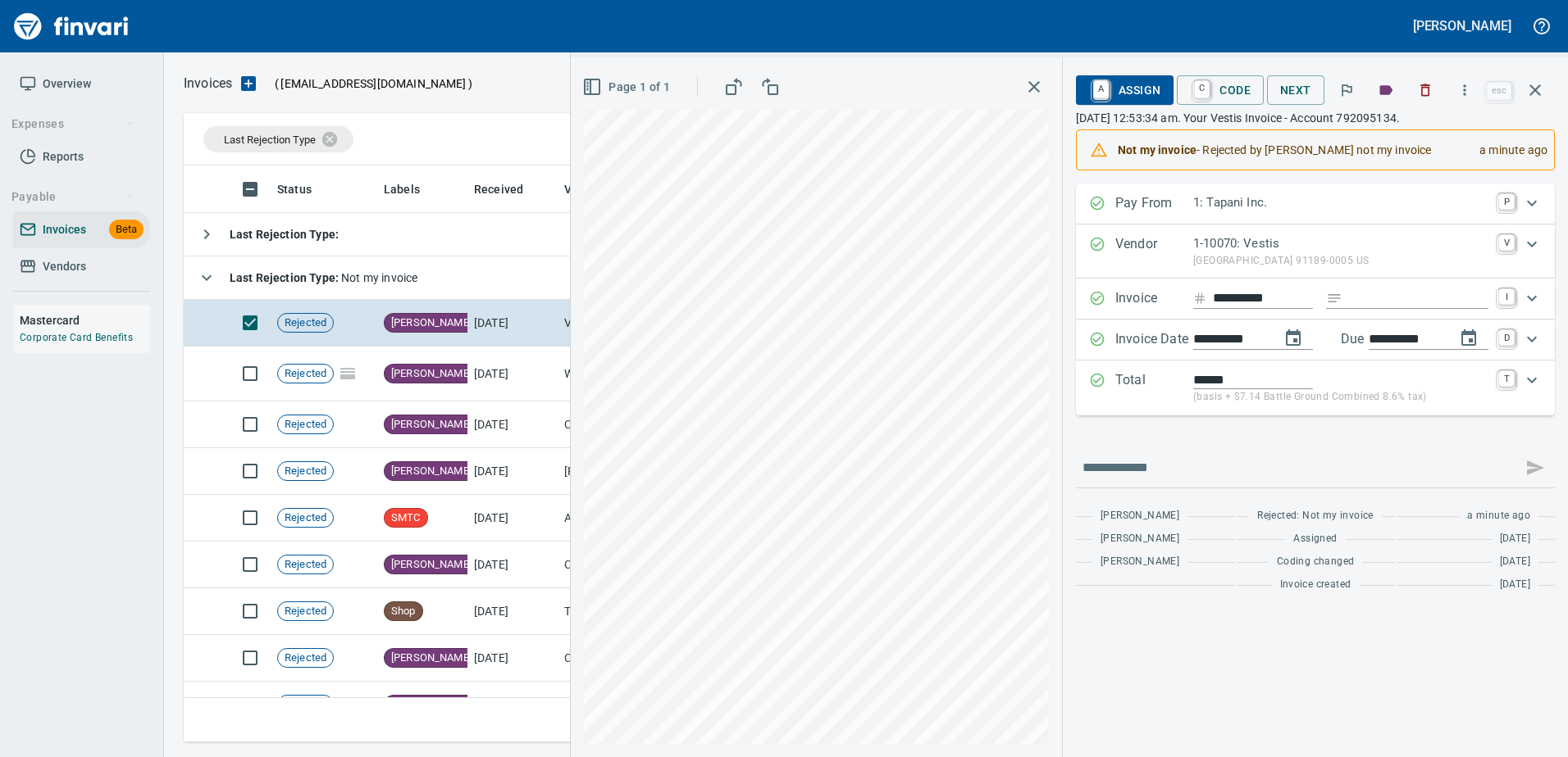
click at [1110, 85] on span "A Assign" at bounding box center [1124, 90] width 71 height 28
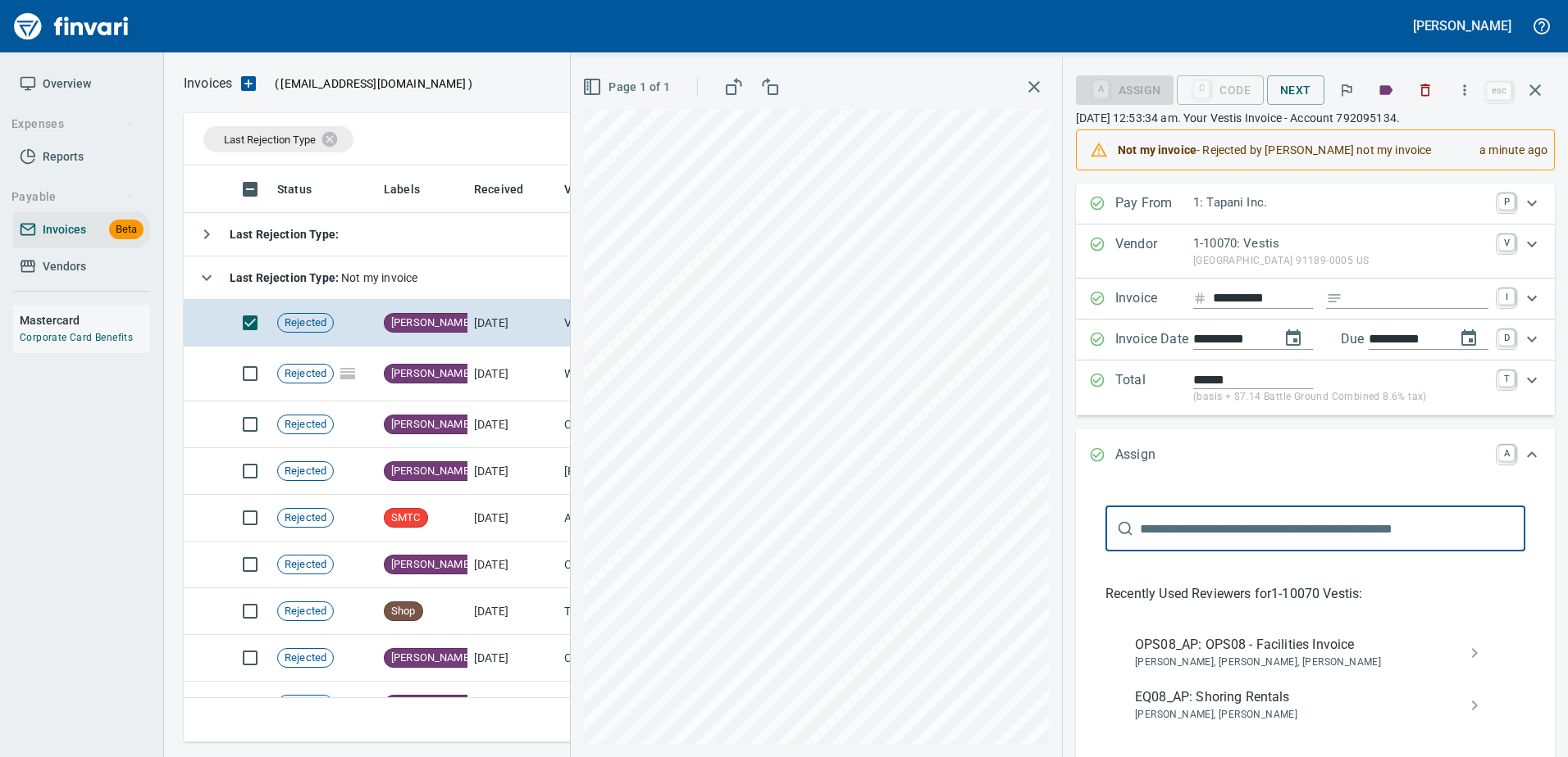
scroll to position [565, 1339]
click at [1260, 629] on div "OPS08_AP: OPS08 - Facilities Invoice Anna Rhoades, Janette Pipkin, Sam Rhoades" at bounding box center [1315, 653] width 387 height 52
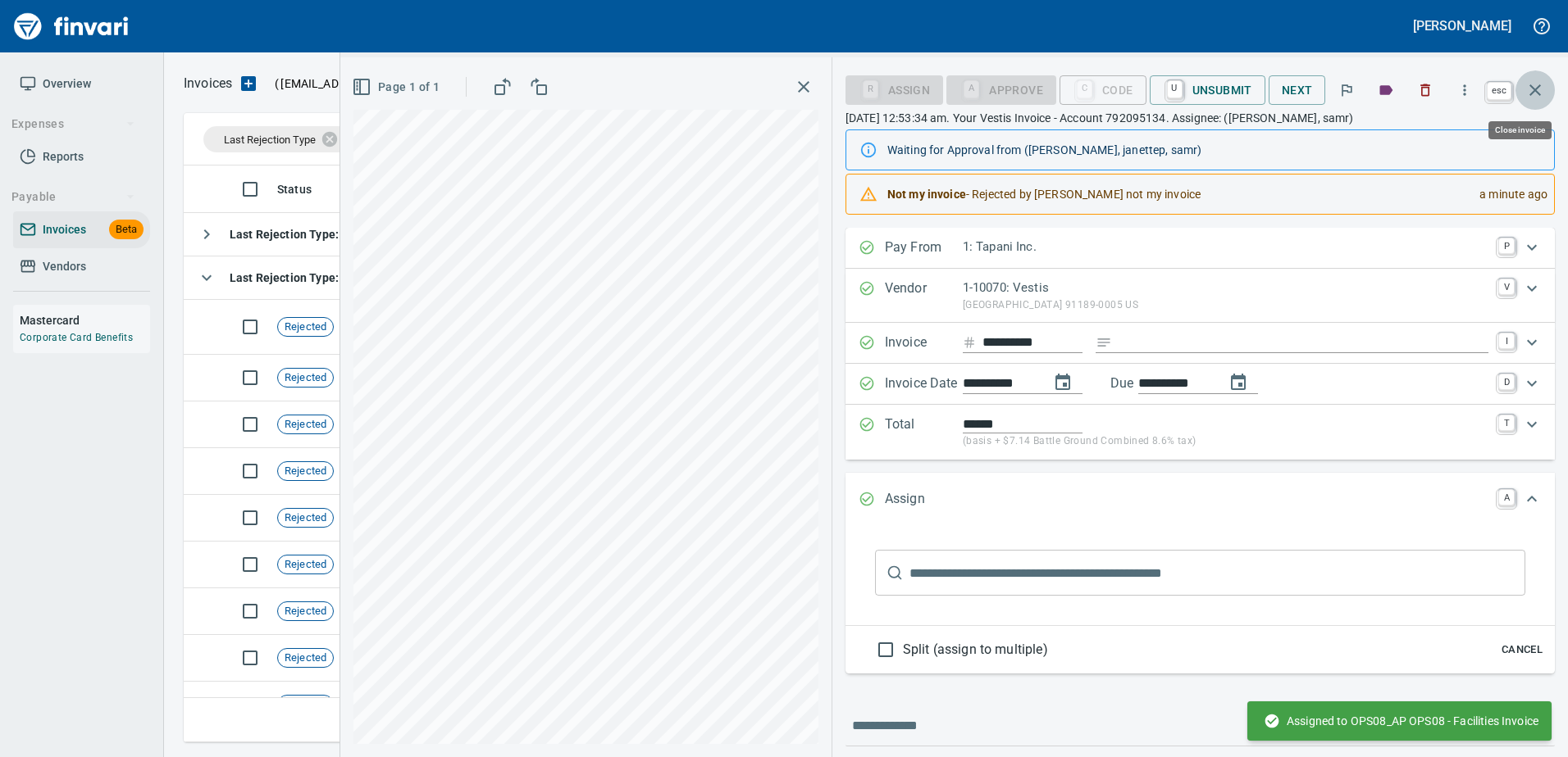
click at [1542, 92] on icon "button" at bounding box center [1534, 89] width 19 height 19
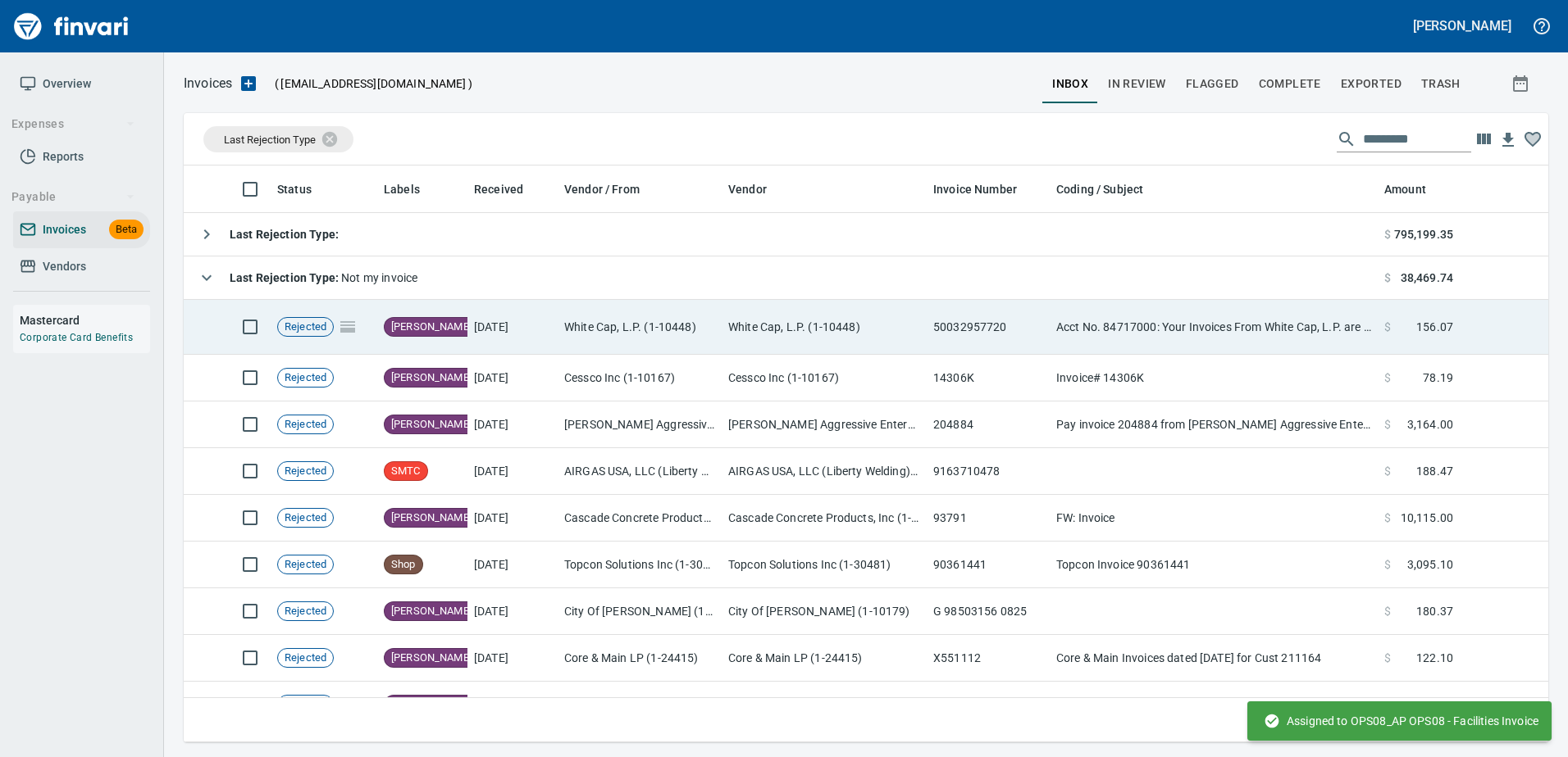
click at [927, 332] on td "50032957720" at bounding box center [988, 328] width 123 height 55
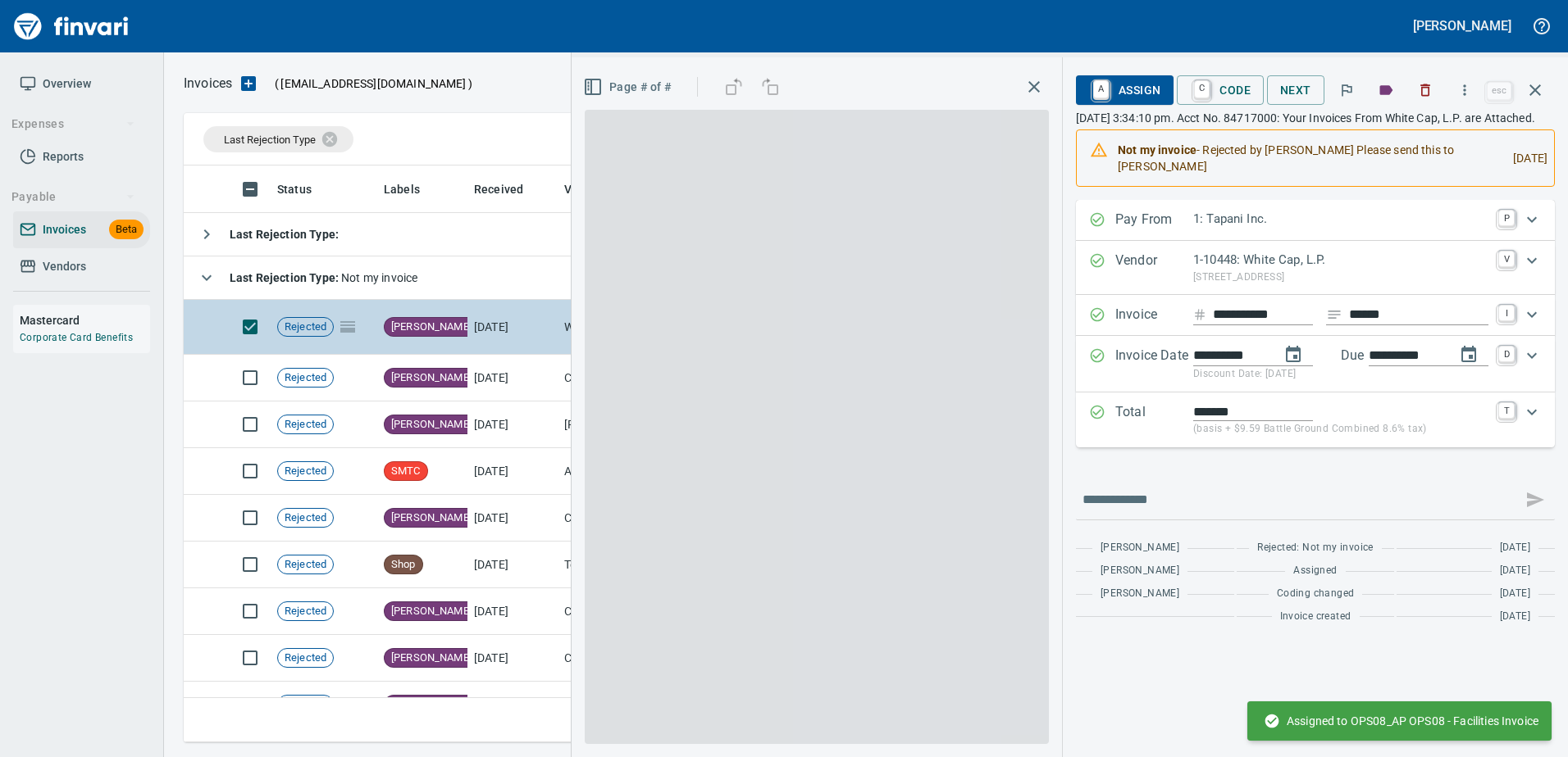
scroll to position [565, 1339]
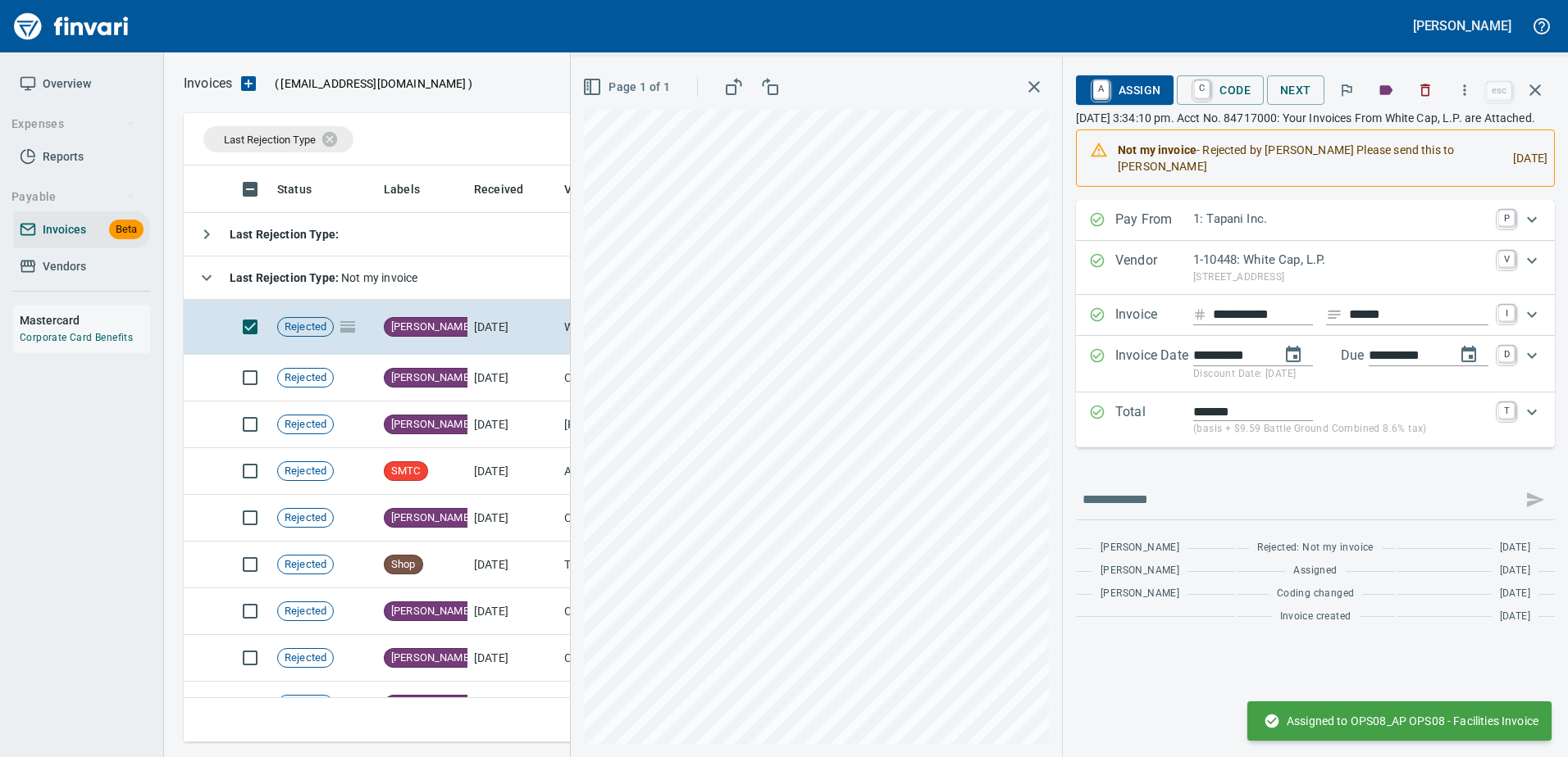
click at [1129, 77] on span "A Assign" at bounding box center [1124, 90] width 71 height 28
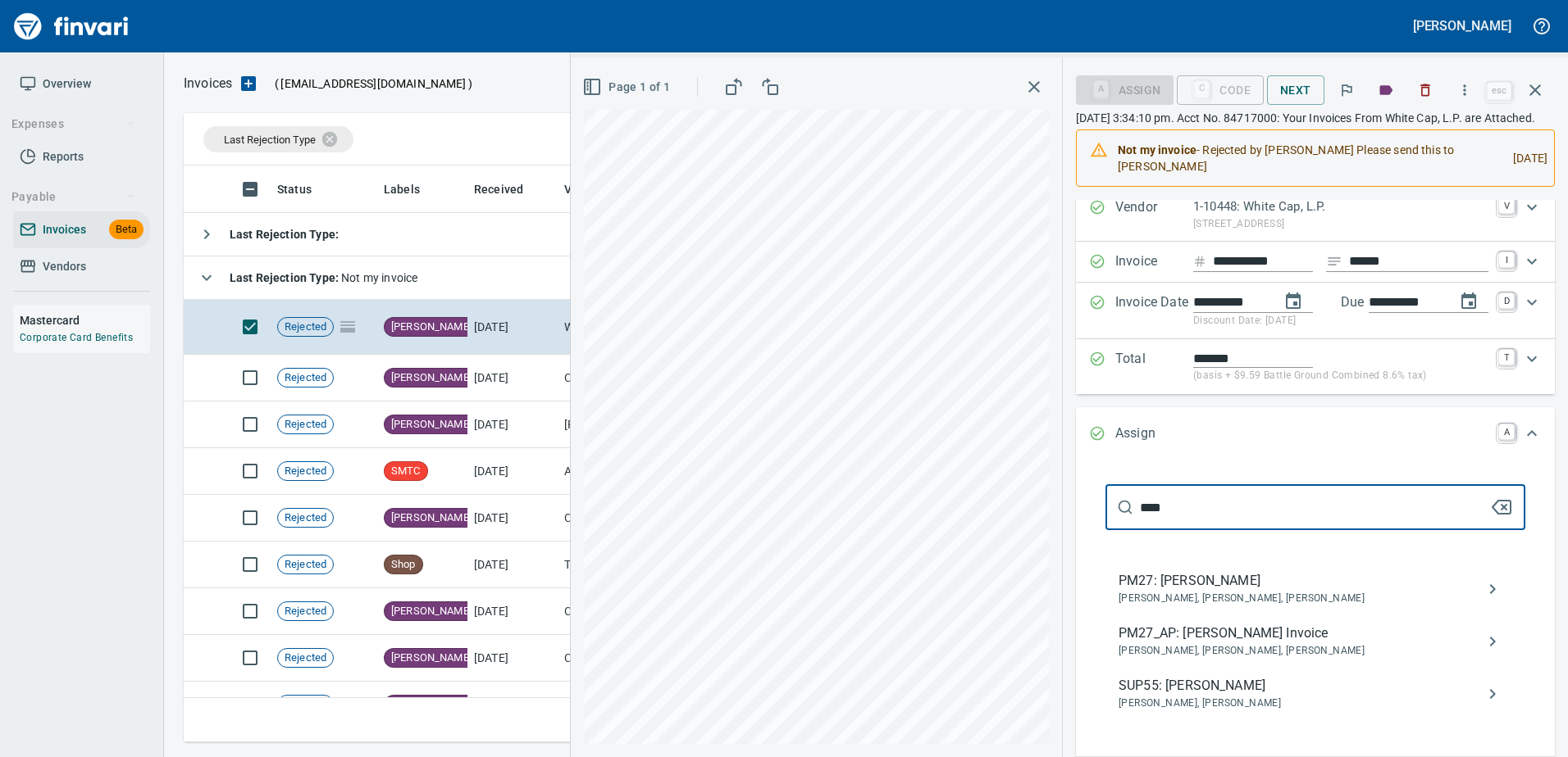
scroll to position [82, 0]
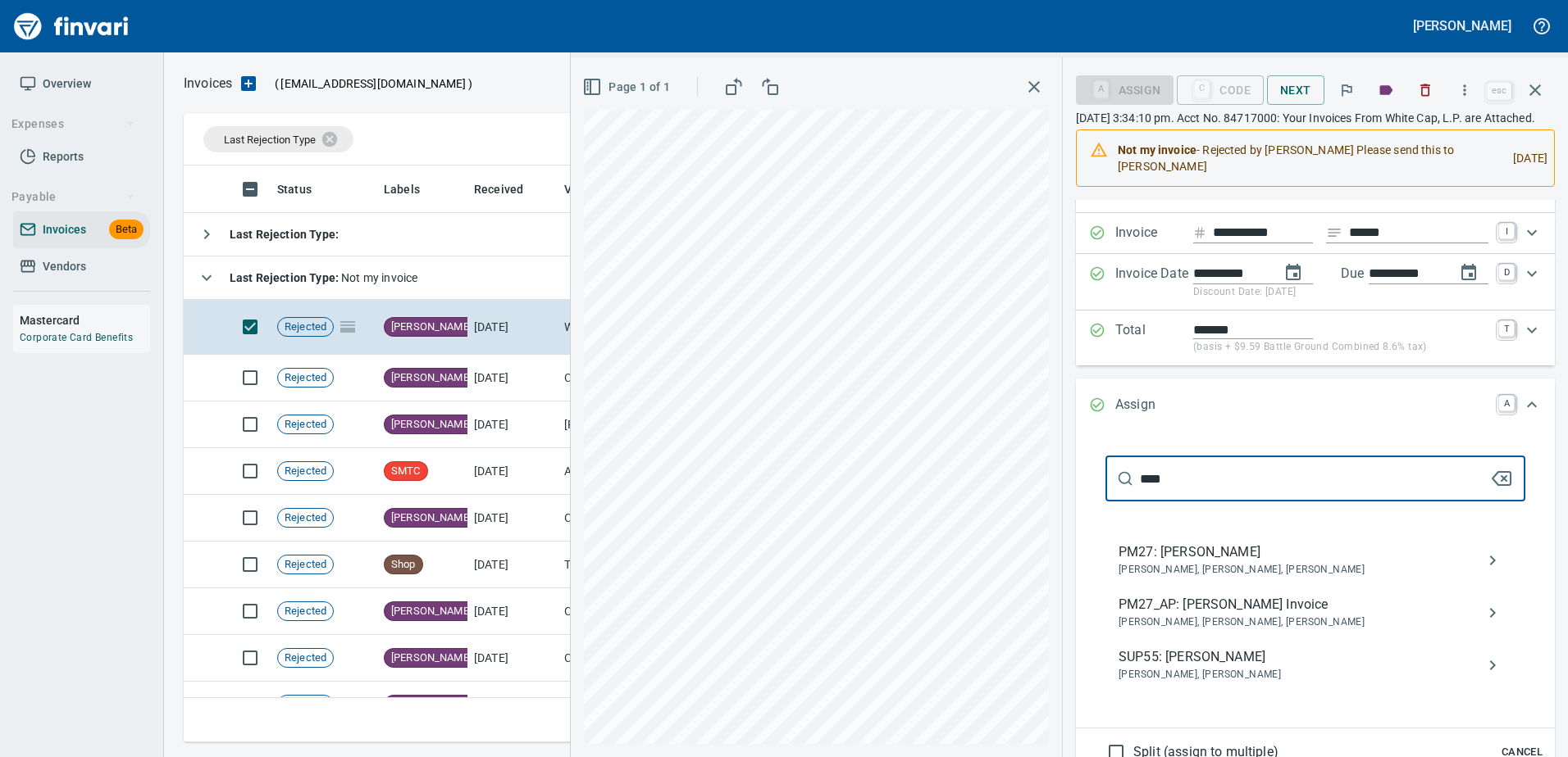
type input "****"
click at [1139, 607] on span "PM27_AP: Zane Shaut Invoice" at bounding box center [1302, 604] width 368 height 19
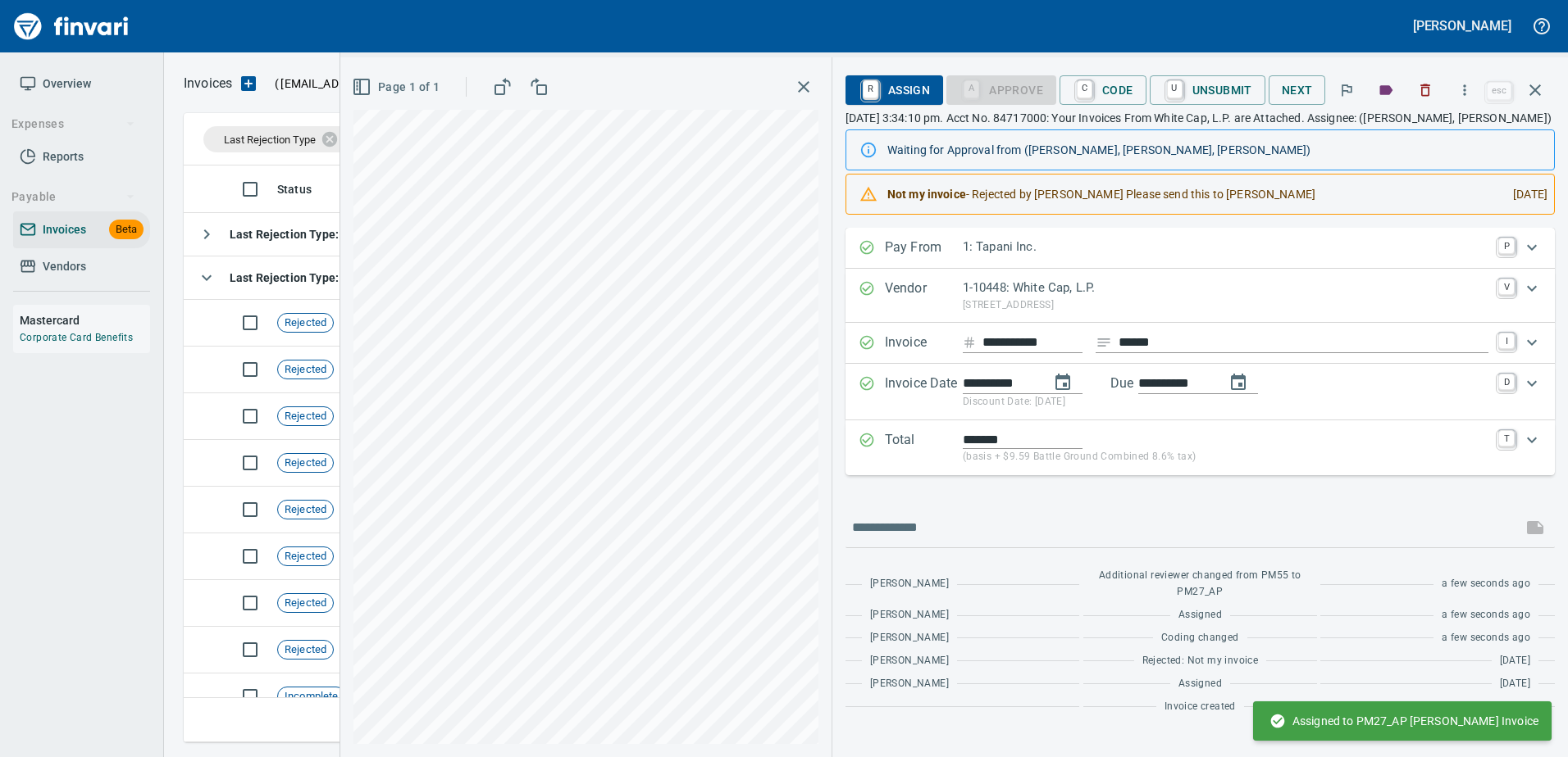
scroll to position [0, 0]
click at [1543, 91] on icon "button" at bounding box center [1534, 89] width 19 height 19
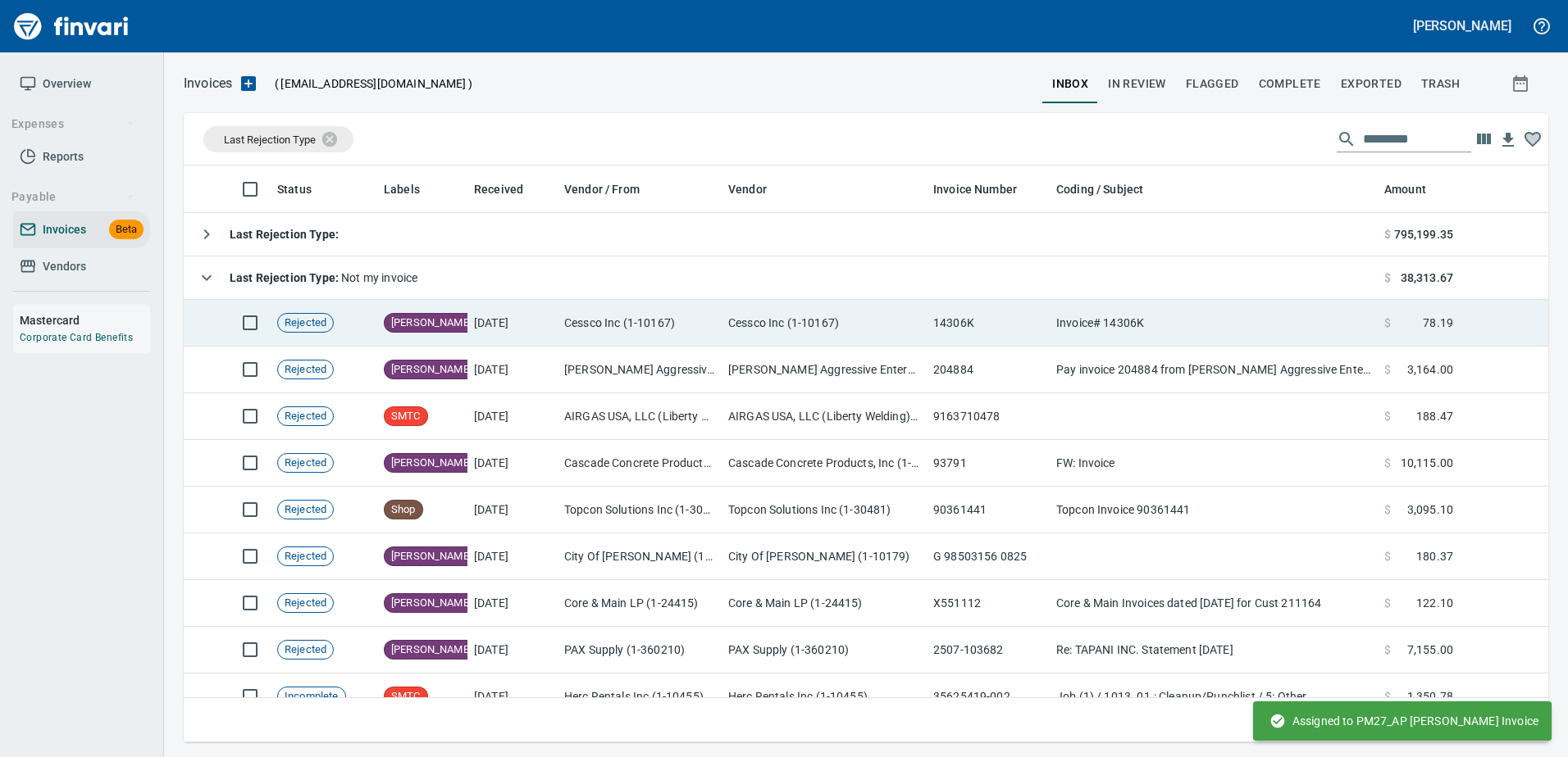
click at [771, 332] on td "Cessco Inc (1-10167)" at bounding box center [824, 323] width 205 height 47
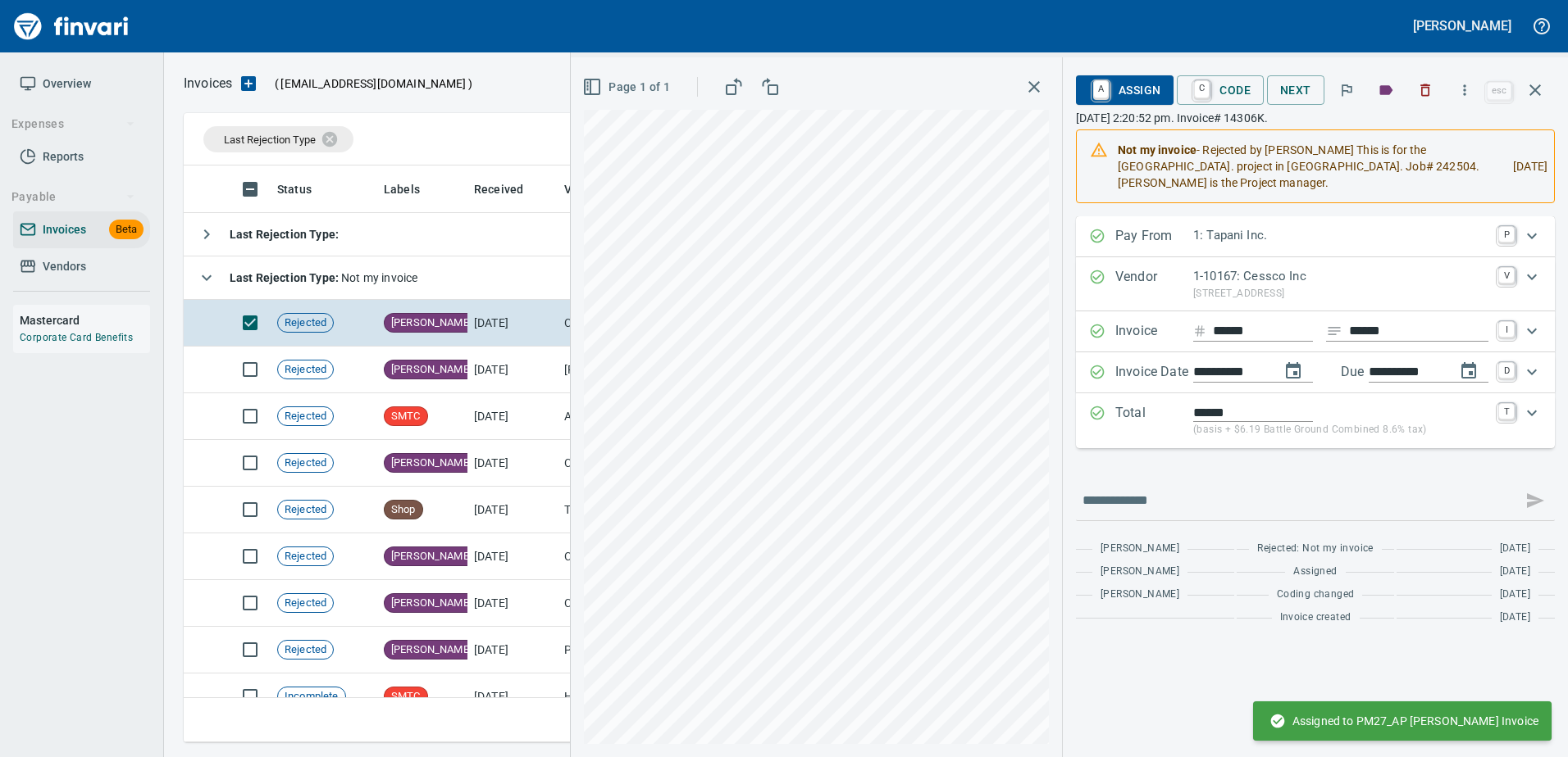
click at [1124, 88] on span "A Assign" at bounding box center [1124, 90] width 71 height 28
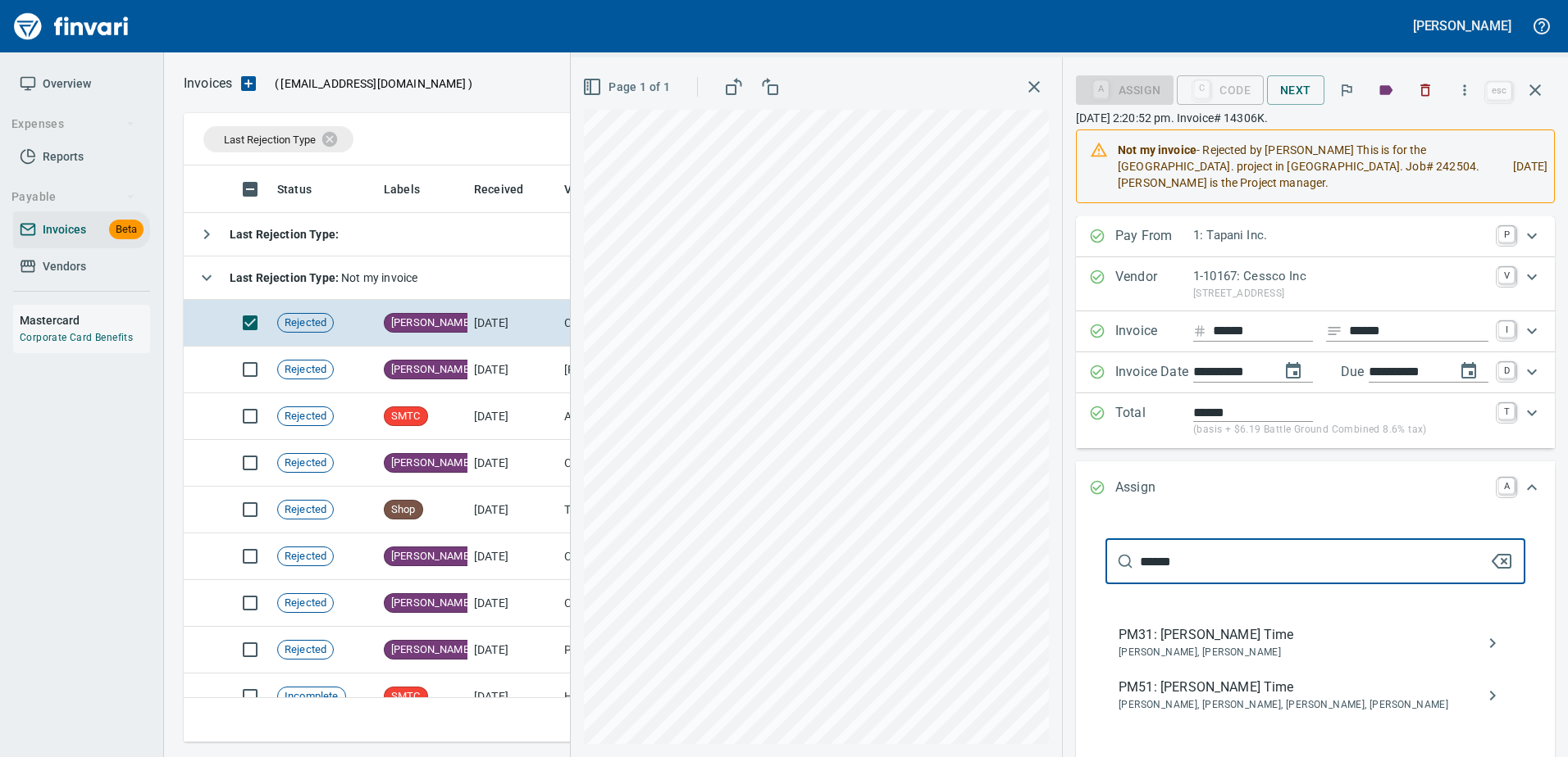
scroll to position [565, 1339]
type input "******"
click at [1133, 632] on span "PM31: Nikolas S. Time" at bounding box center [1302, 635] width 368 height 19
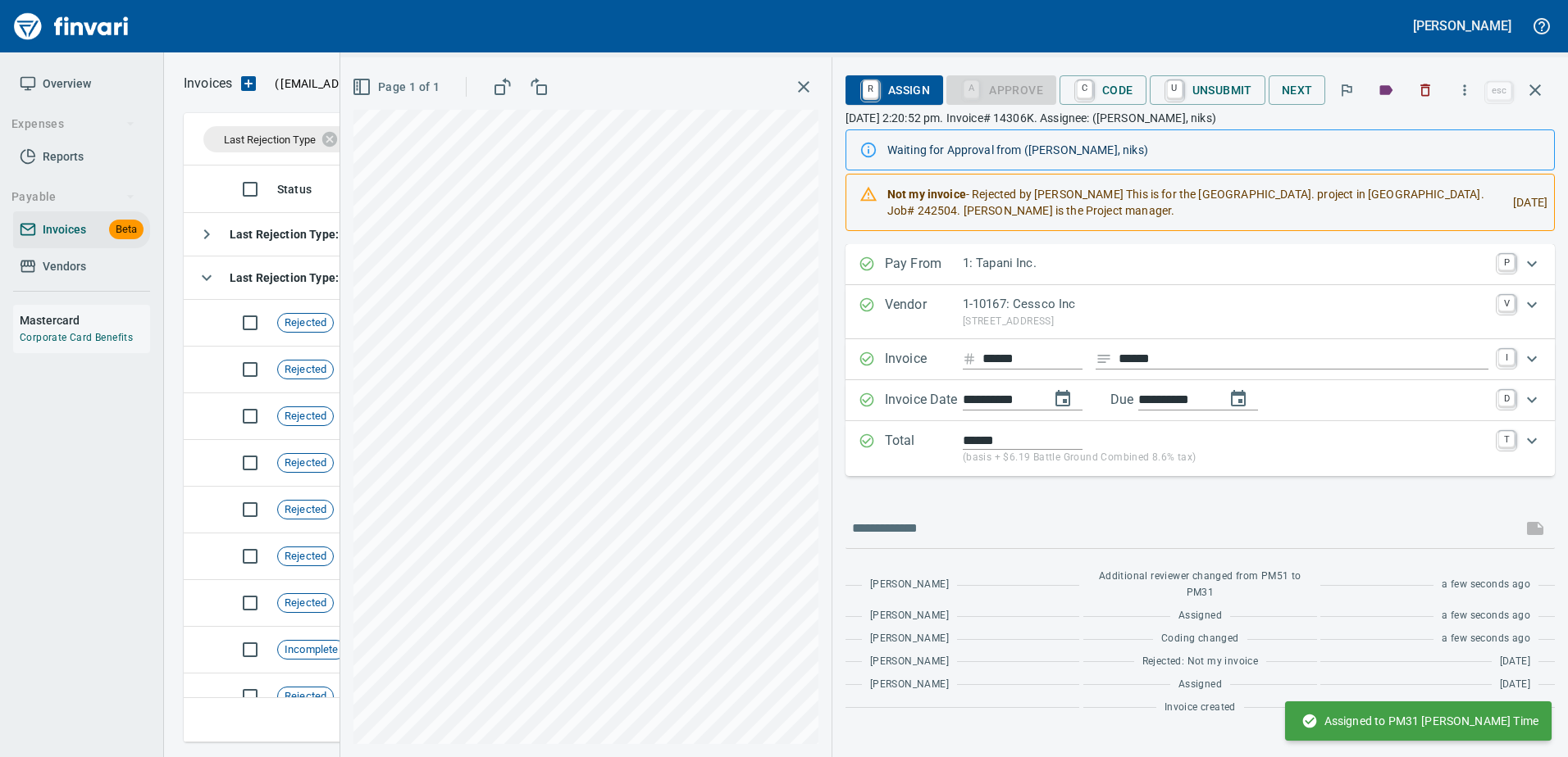
click at [1151, 350] on div "Invoice ****** ****** I" at bounding box center [1200, 359] width 709 height 41
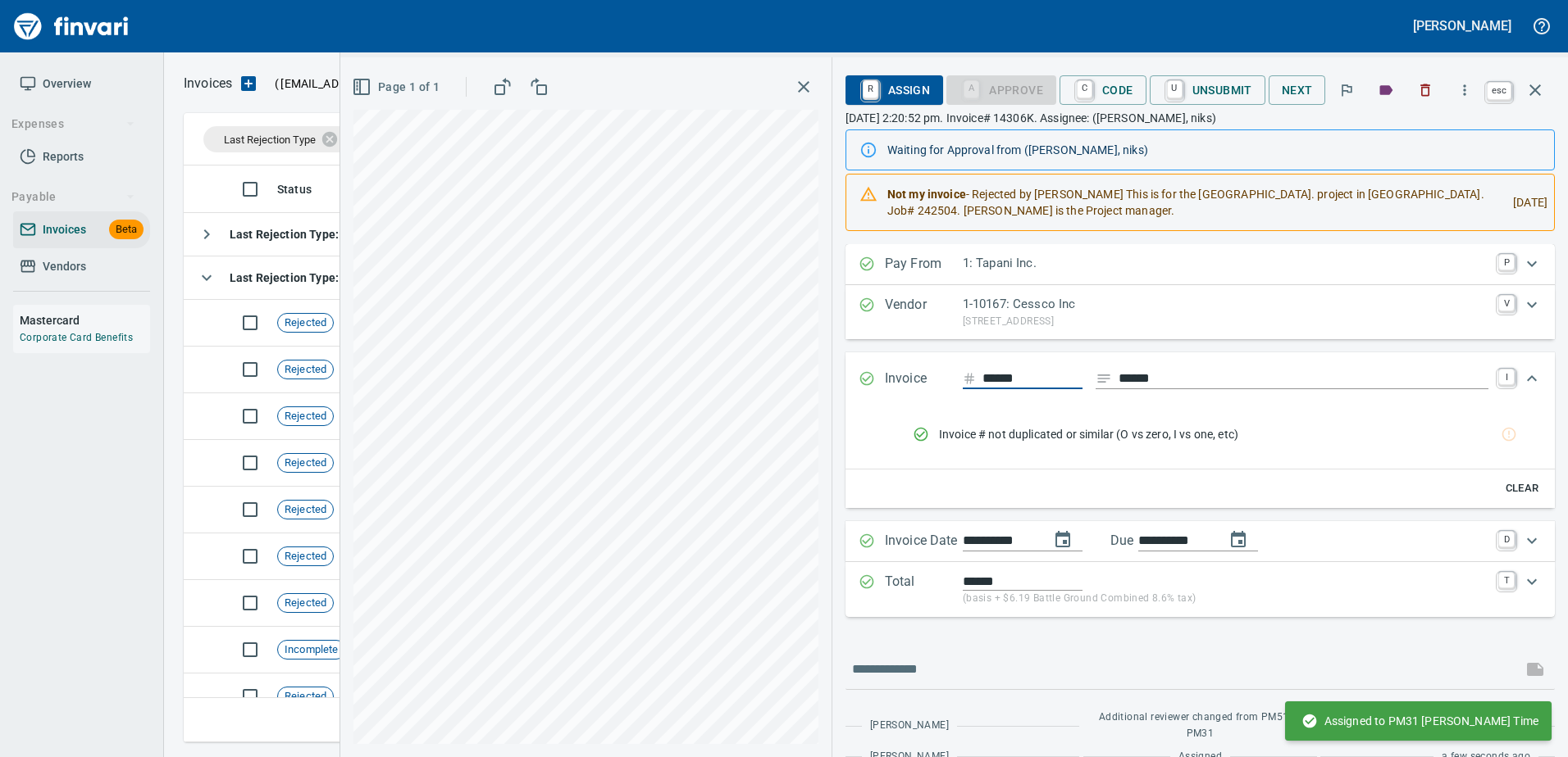
click at [1551, 76] on span "esc" at bounding box center [1518, 90] width 72 height 40
click at [1530, 91] on icon "button" at bounding box center [1534, 89] width 19 height 19
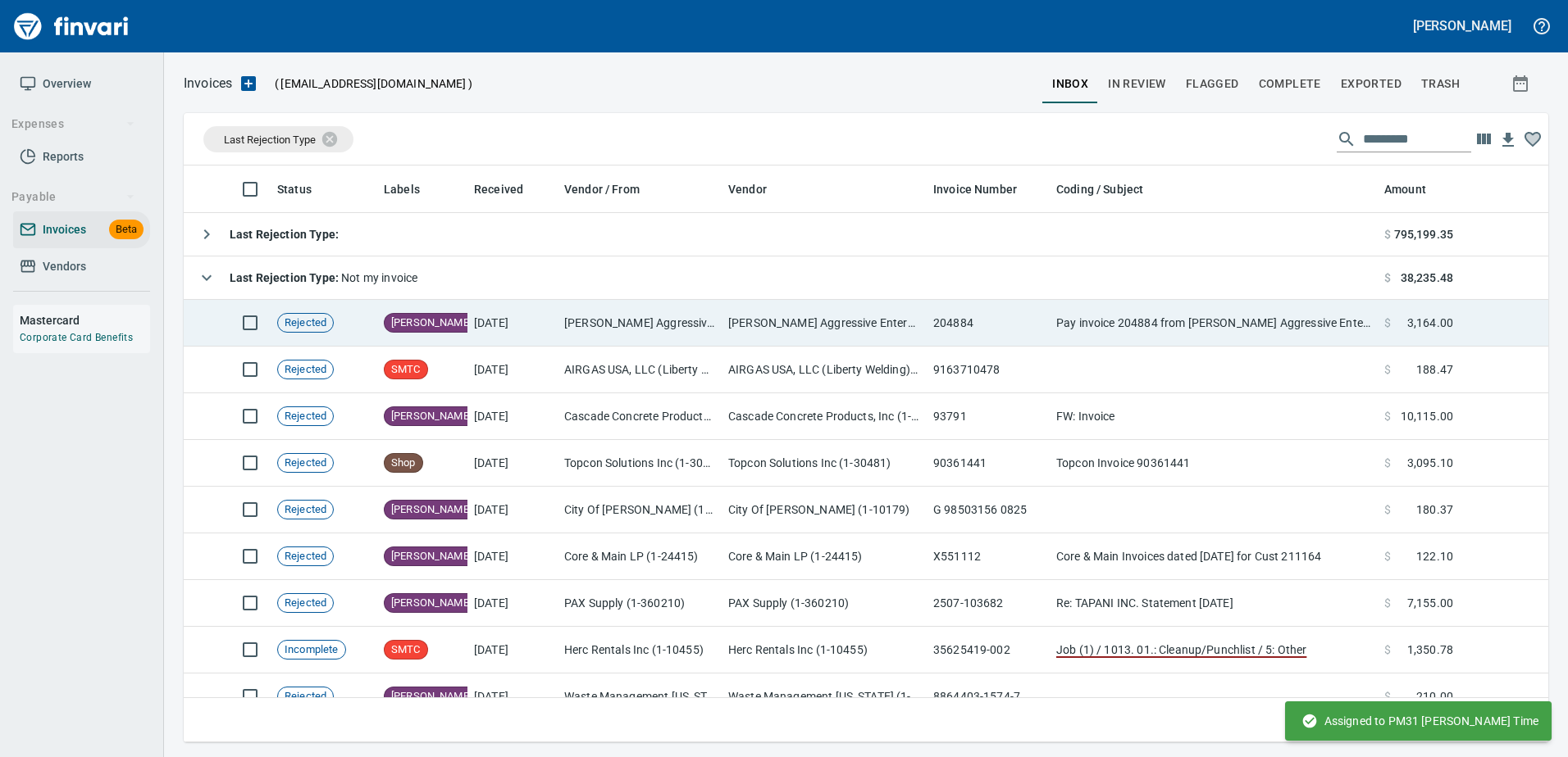
click at [996, 309] on td "204884" at bounding box center [988, 323] width 123 height 47
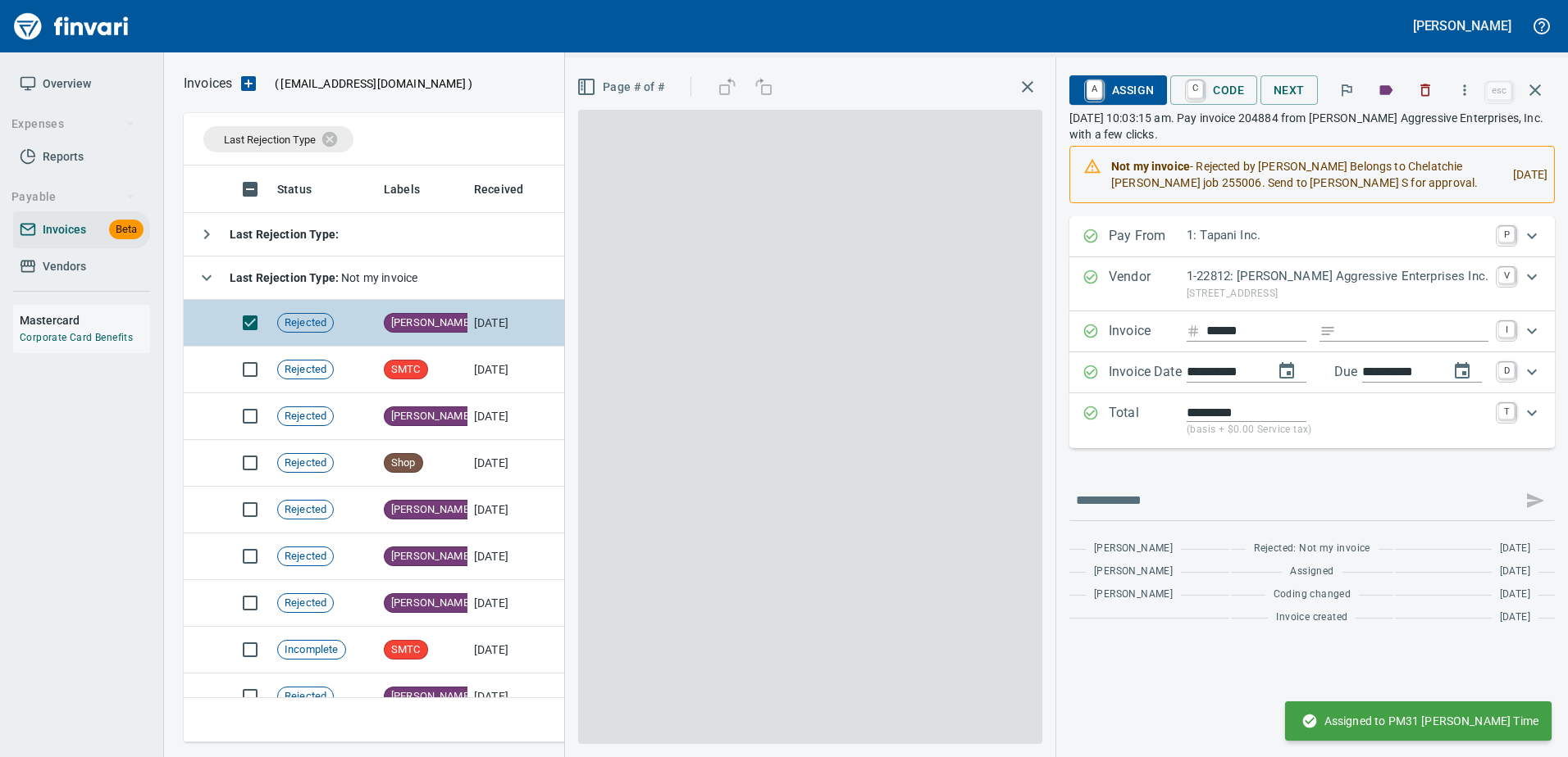
scroll to position [565, 1339]
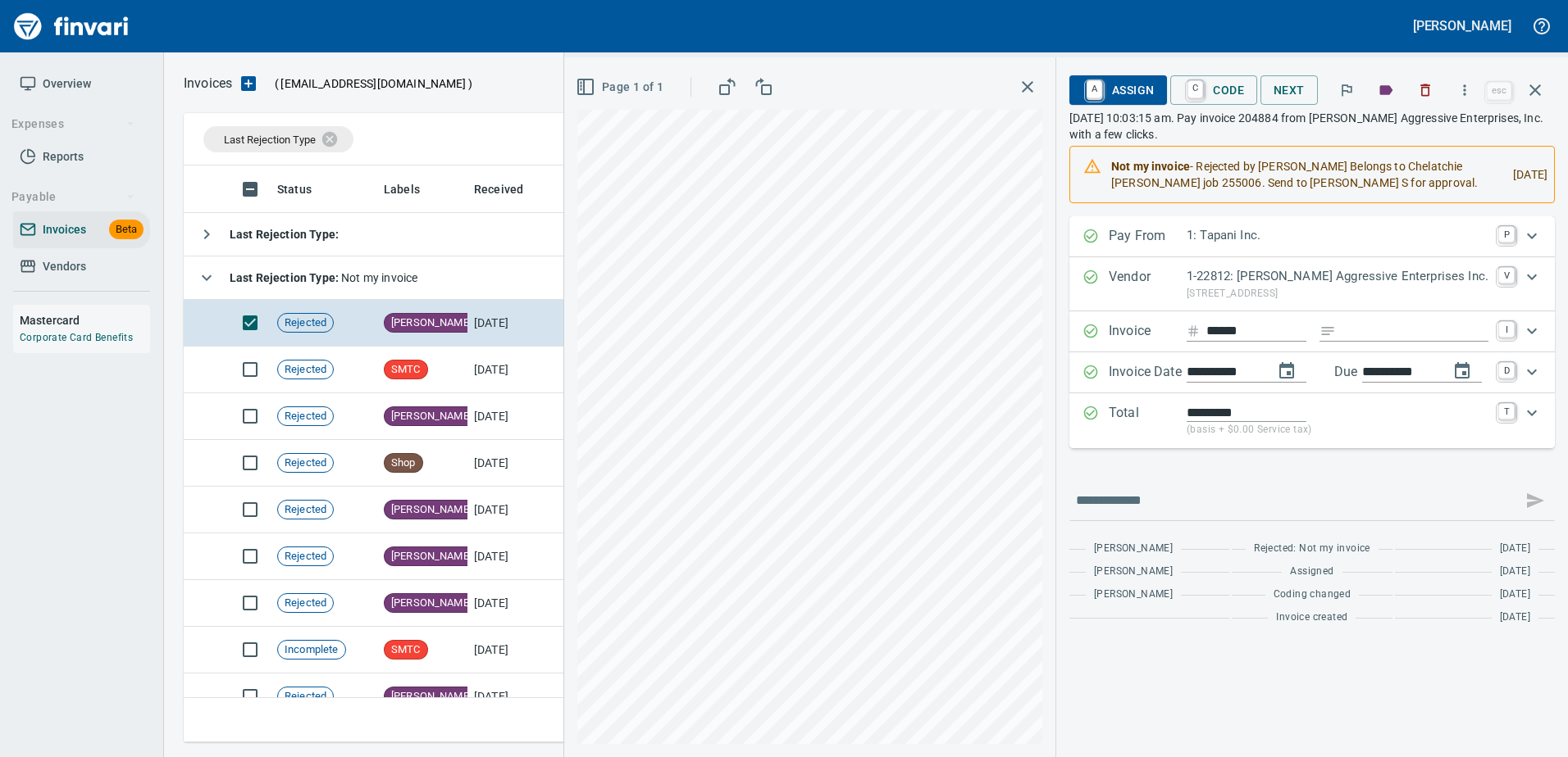
click at [1111, 93] on span "A Assign" at bounding box center [1117, 90] width 71 height 28
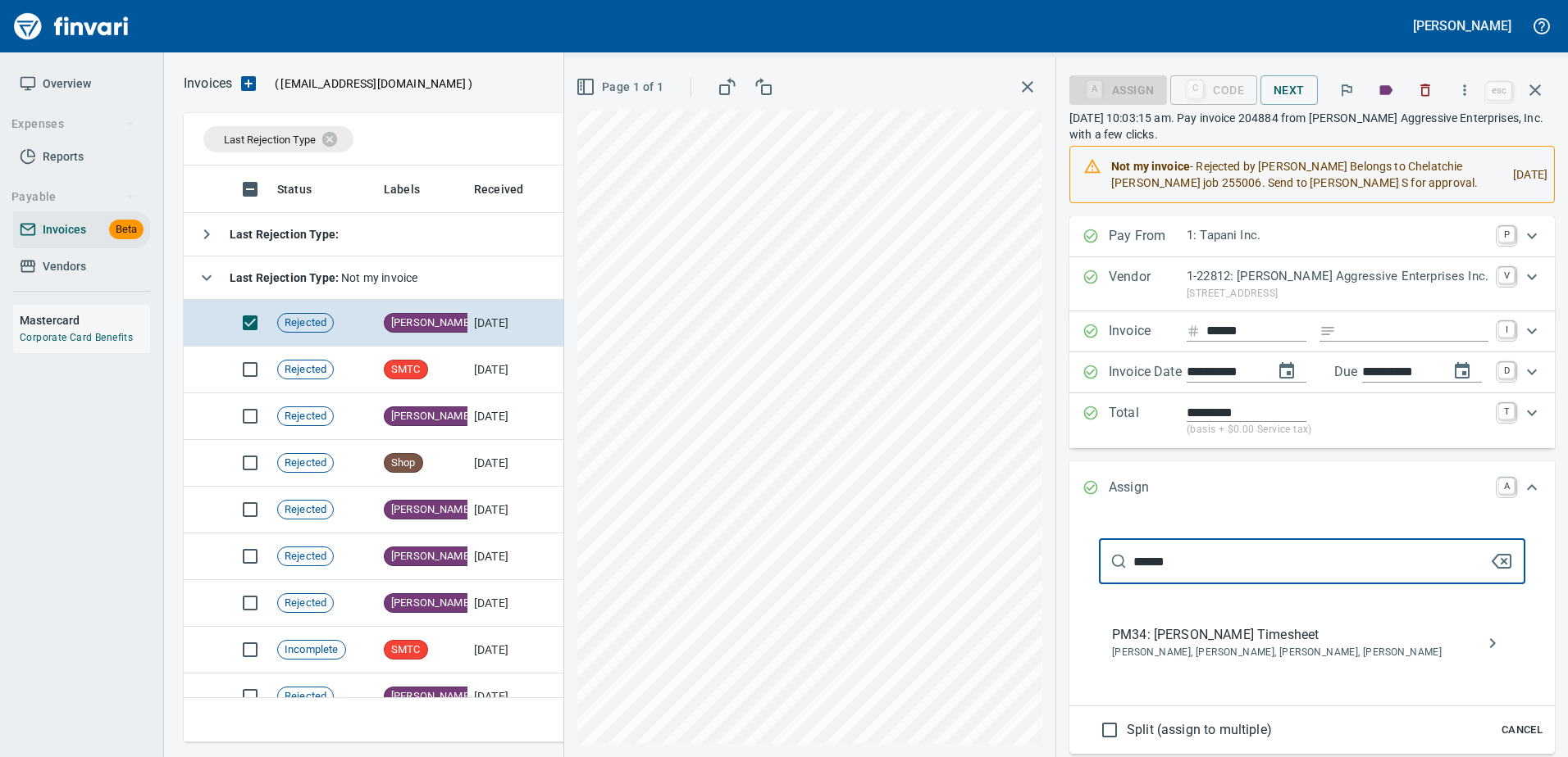
type input "******"
click at [1234, 641] on span "PM34: Daren Sarkinen Timesheet" at bounding box center [1299, 635] width 374 height 19
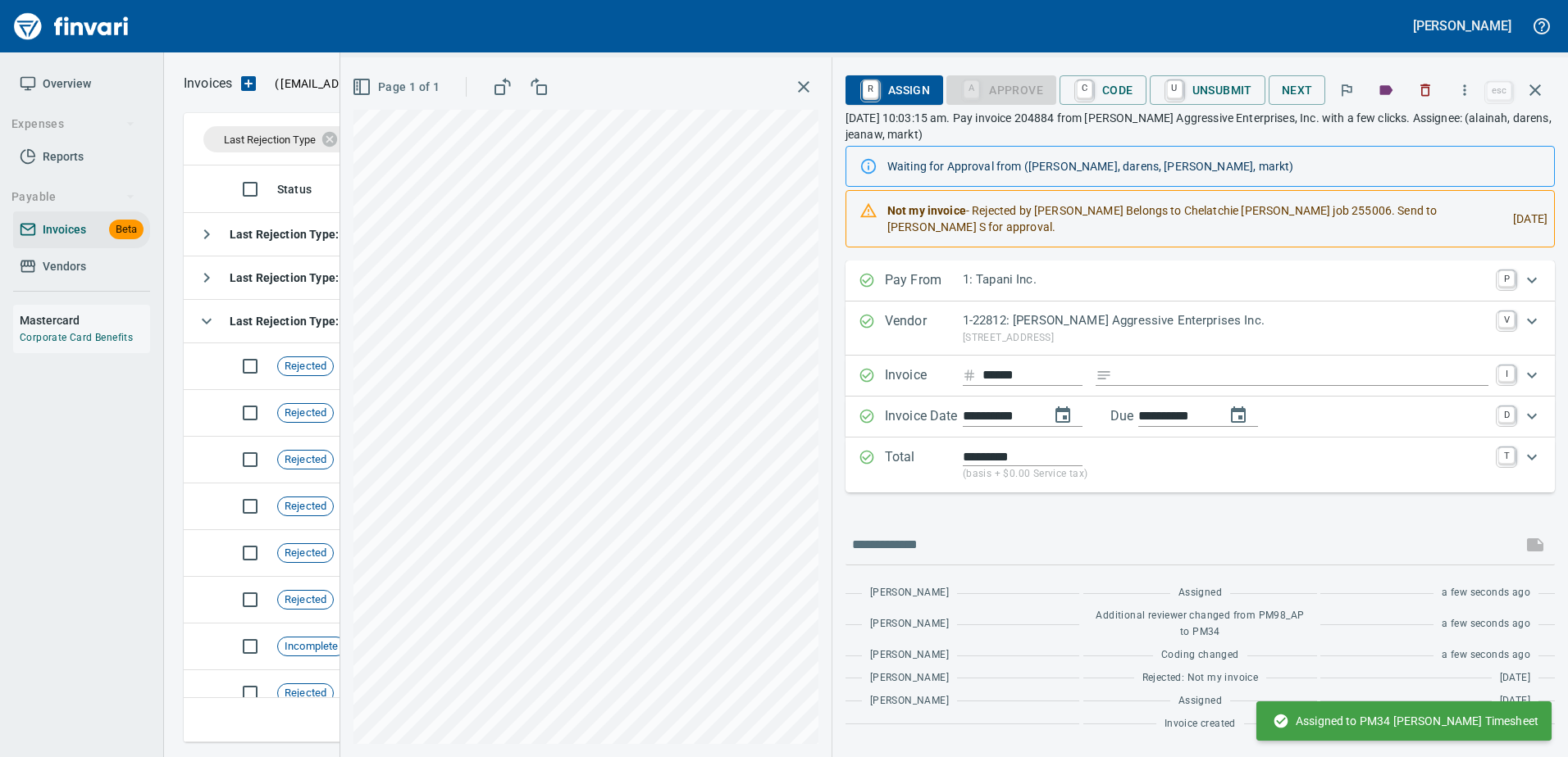
click at [1296, 378] on input "Expand" at bounding box center [1303, 376] width 369 height 20
type input "******"
click at [1529, 87] on icon "button" at bounding box center [1534, 89] width 19 height 19
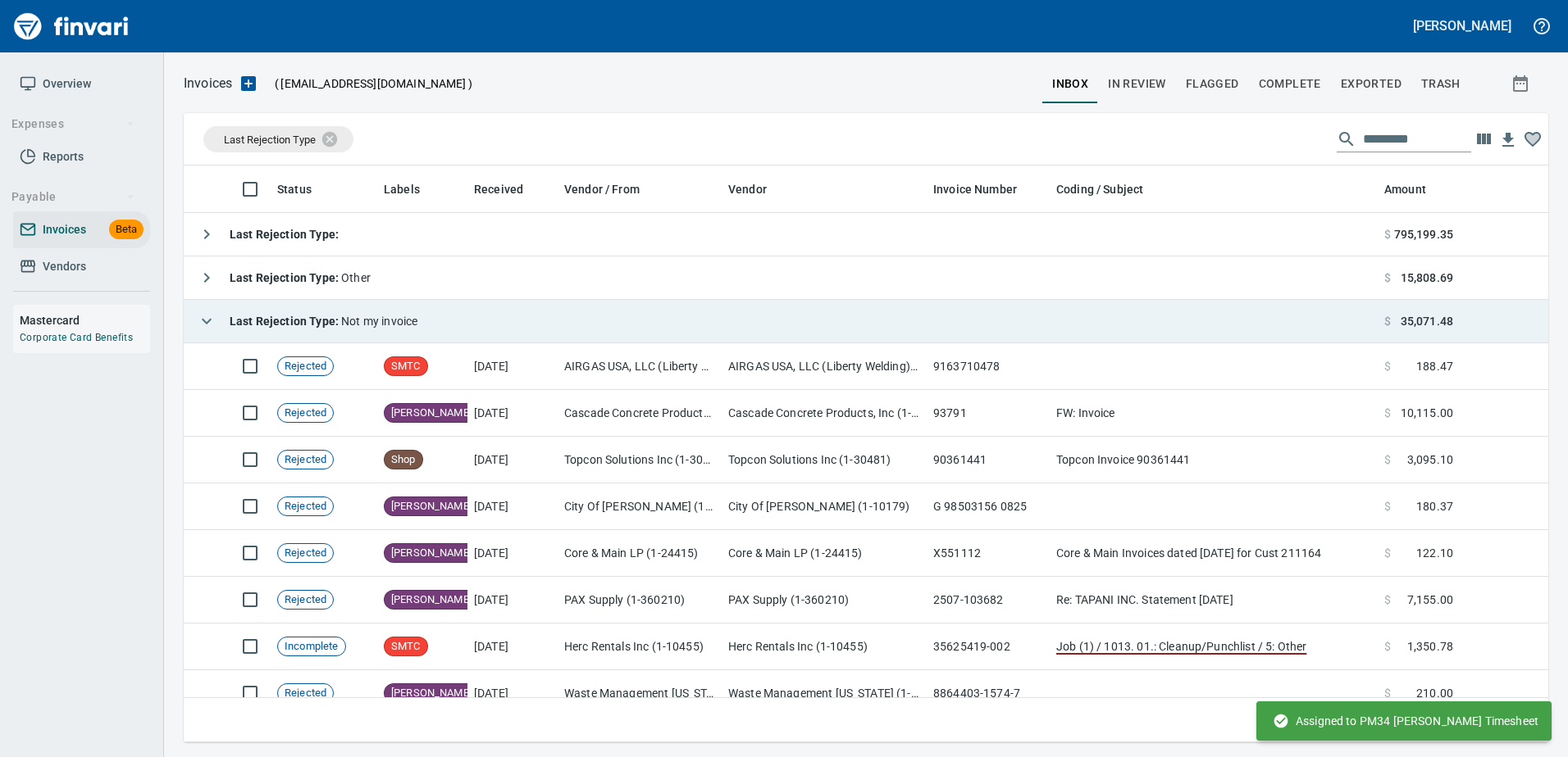
scroll to position [565, 1339]
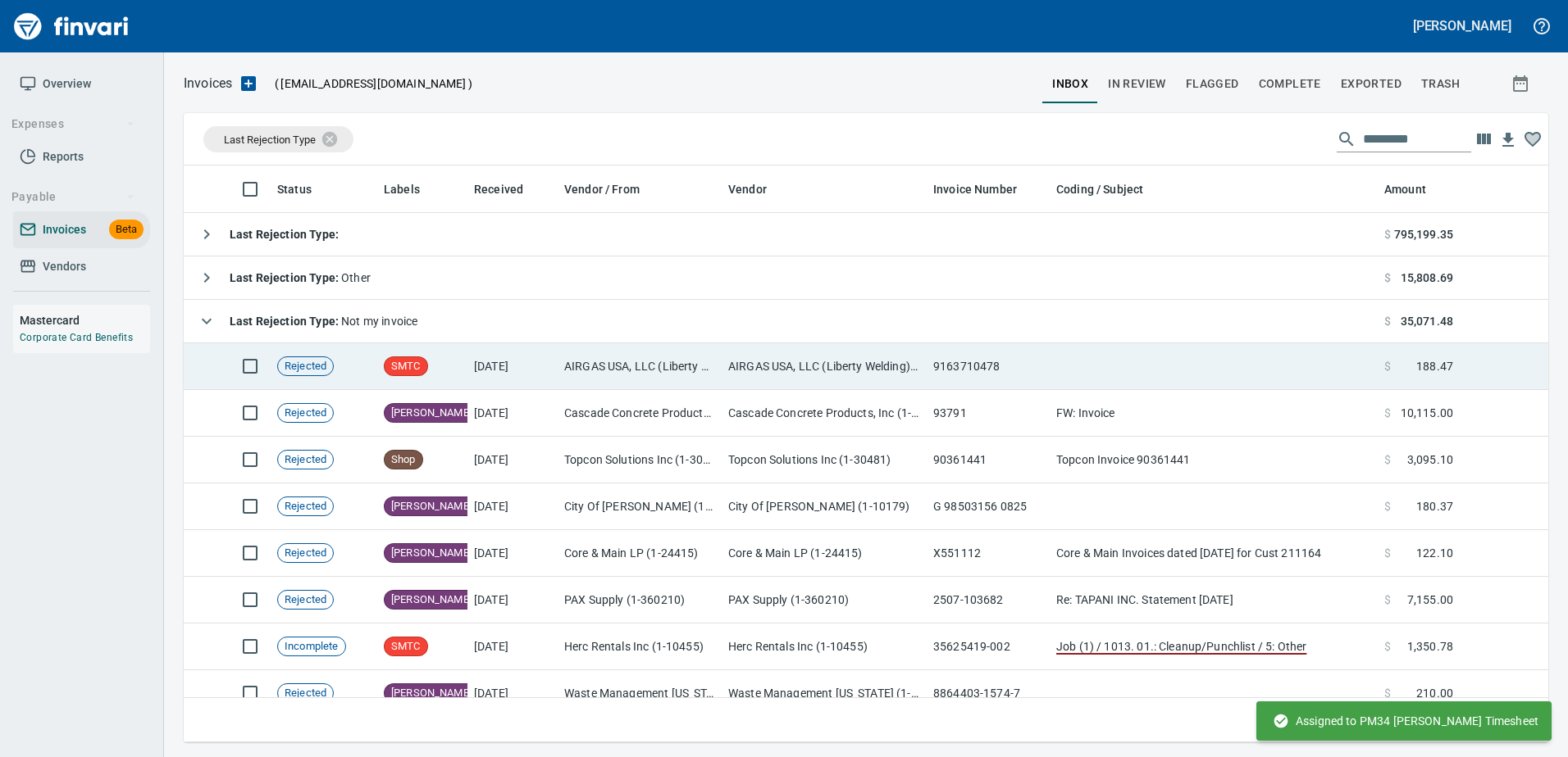
click at [813, 373] on td "AIRGAS USA, LLC (Liberty Welding) (1-21428)" at bounding box center [824, 367] width 205 height 47
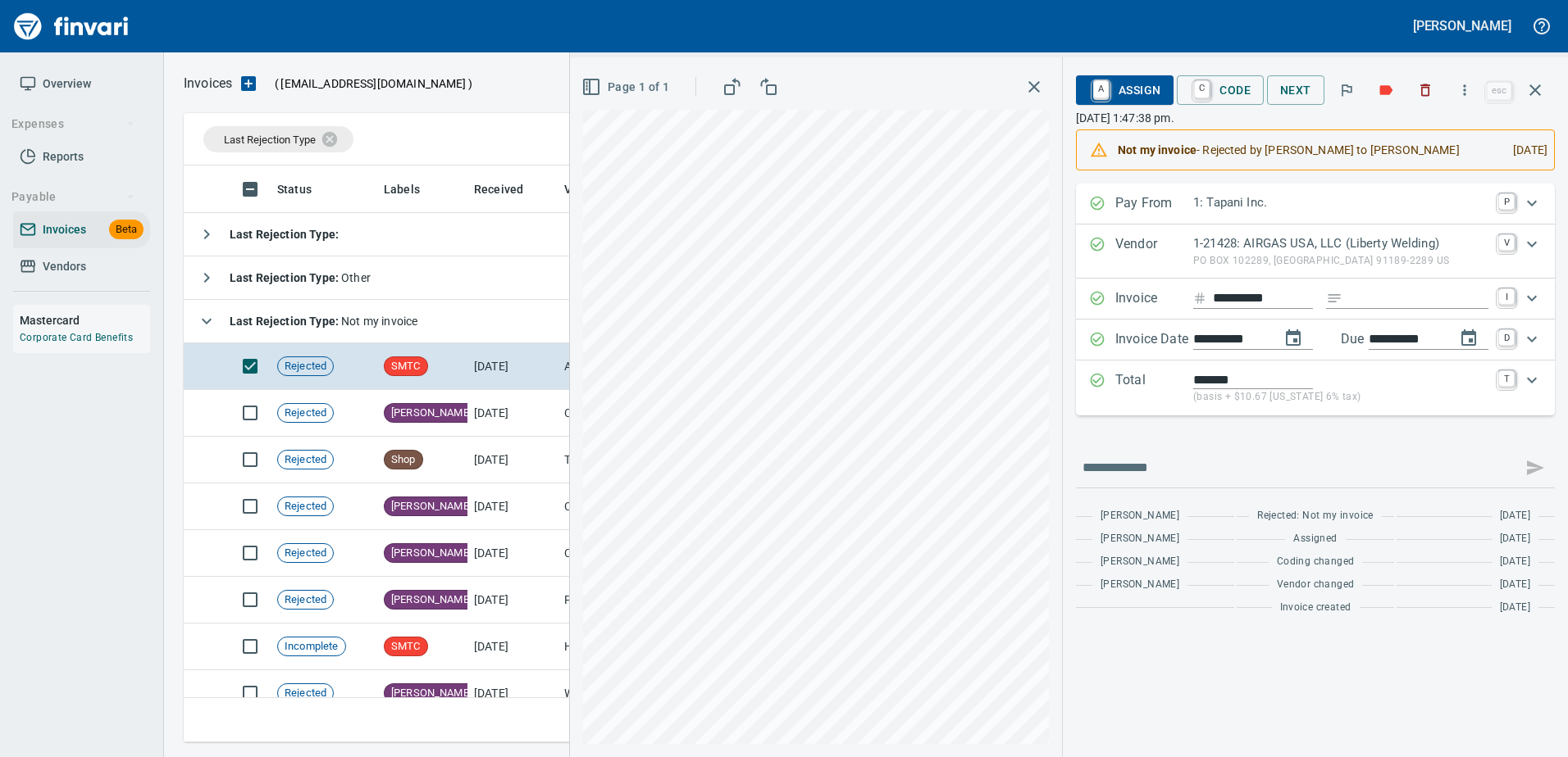
click at [1117, 88] on span "A Assign" at bounding box center [1124, 90] width 71 height 28
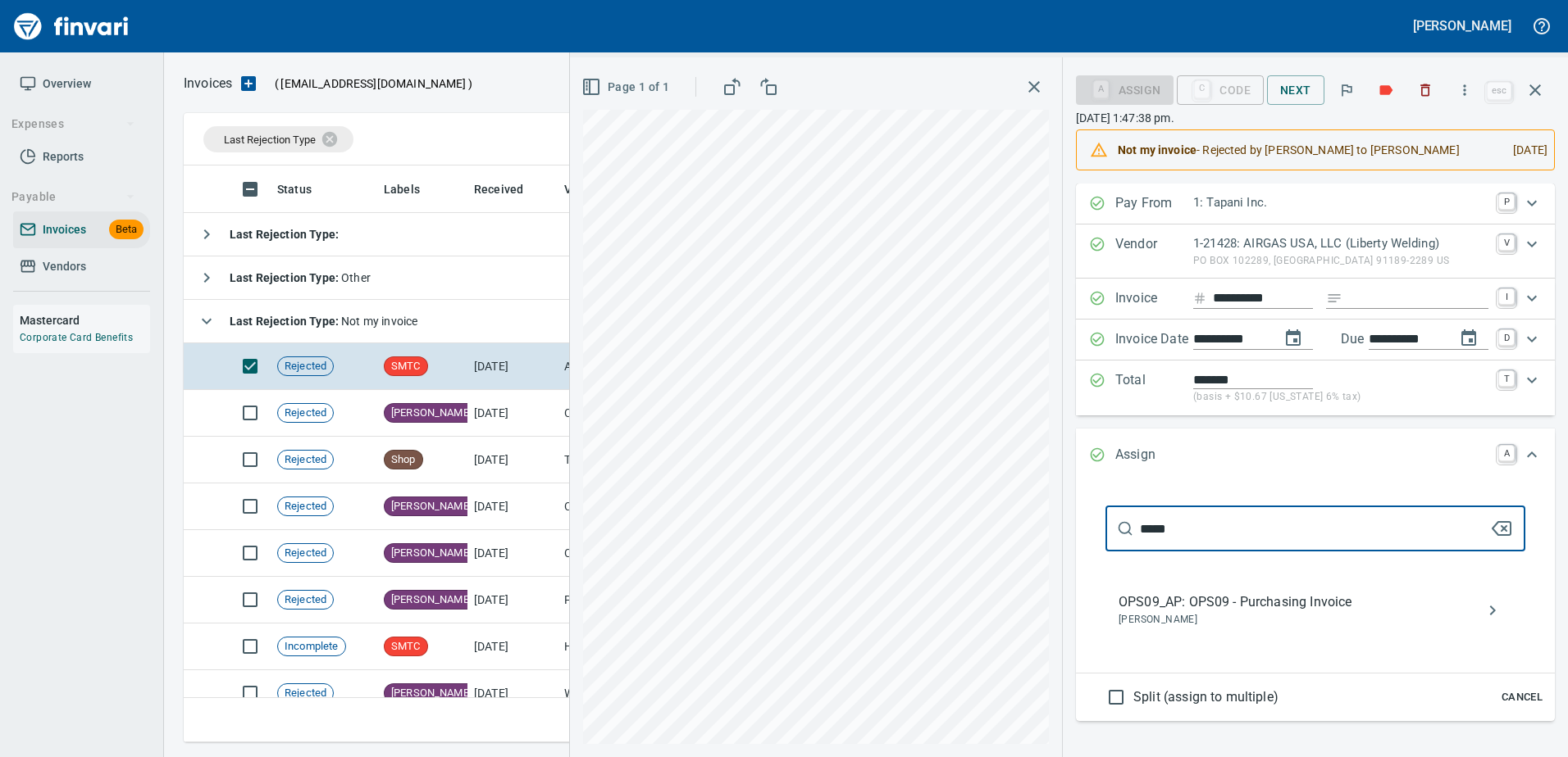
scroll to position [565, 1339]
type input "*****"
click at [1256, 607] on span "OPS09_AP: OPS09 - Purchasing Invoice" at bounding box center [1302, 601] width 368 height 19
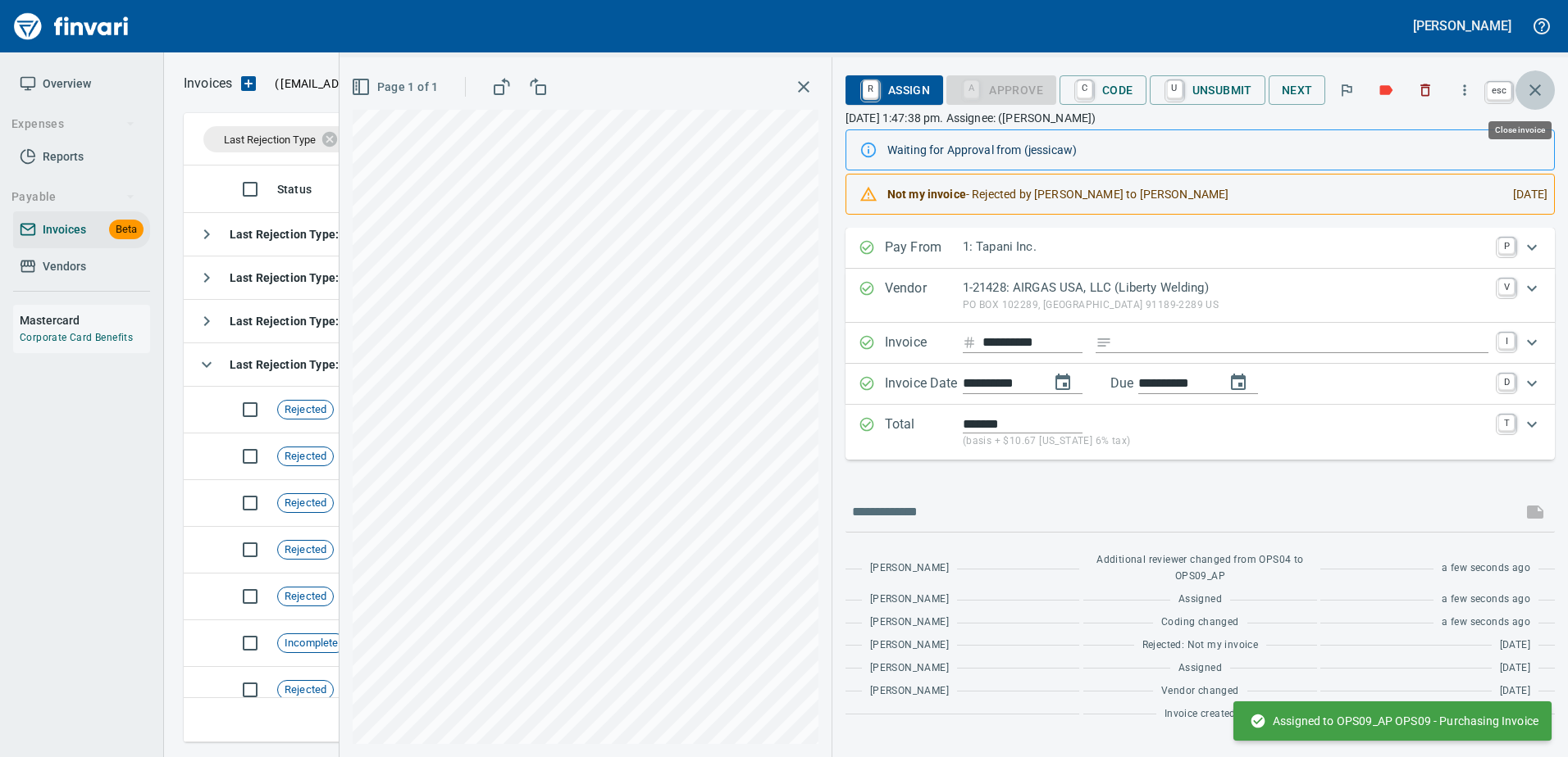
click at [1539, 93] on icon "button" at bounding box center [1535, 90] width 11 height 11
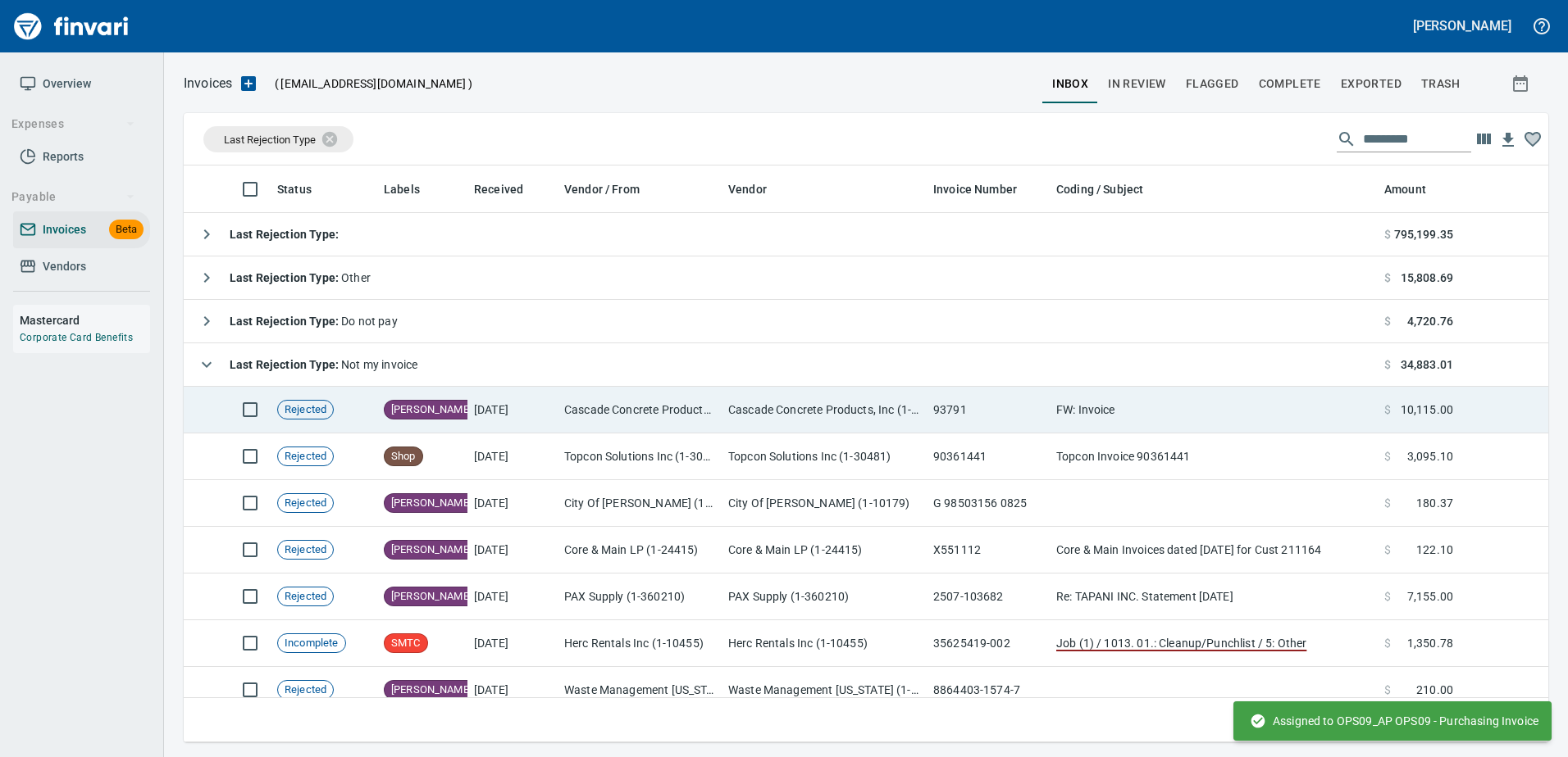
click at [1202, 413] on td "FW: Invoice" at bounding box center [1213, 410] width 328 height 47
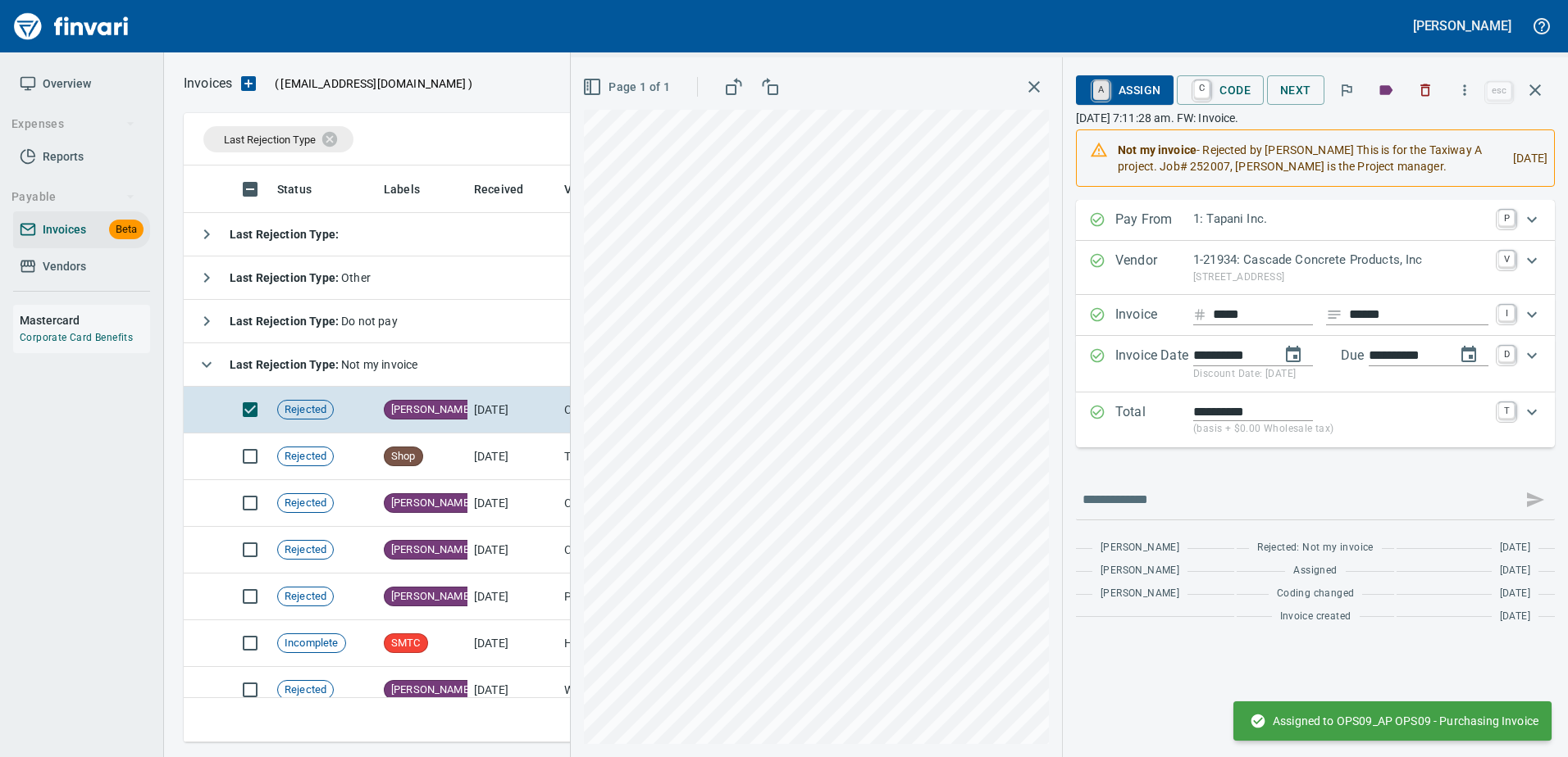
click at [1102, 99] on link "A" at bounding box center [1100, 90] width 16 height 18
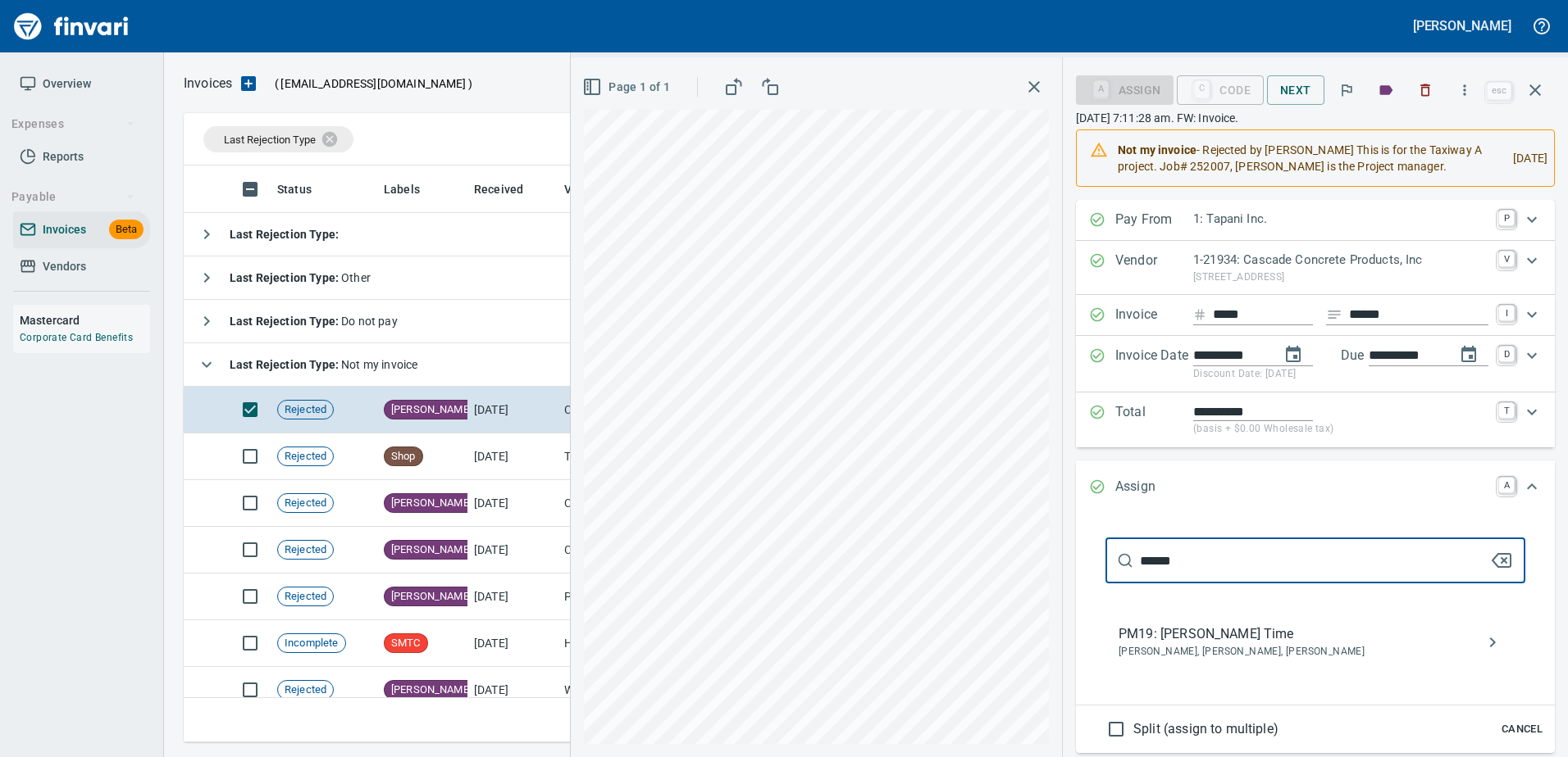
type input "******"
click at [1211, 632] on span "PM19: Clayton B. Time" at bounding box center [1302, 634] width 368 height 19
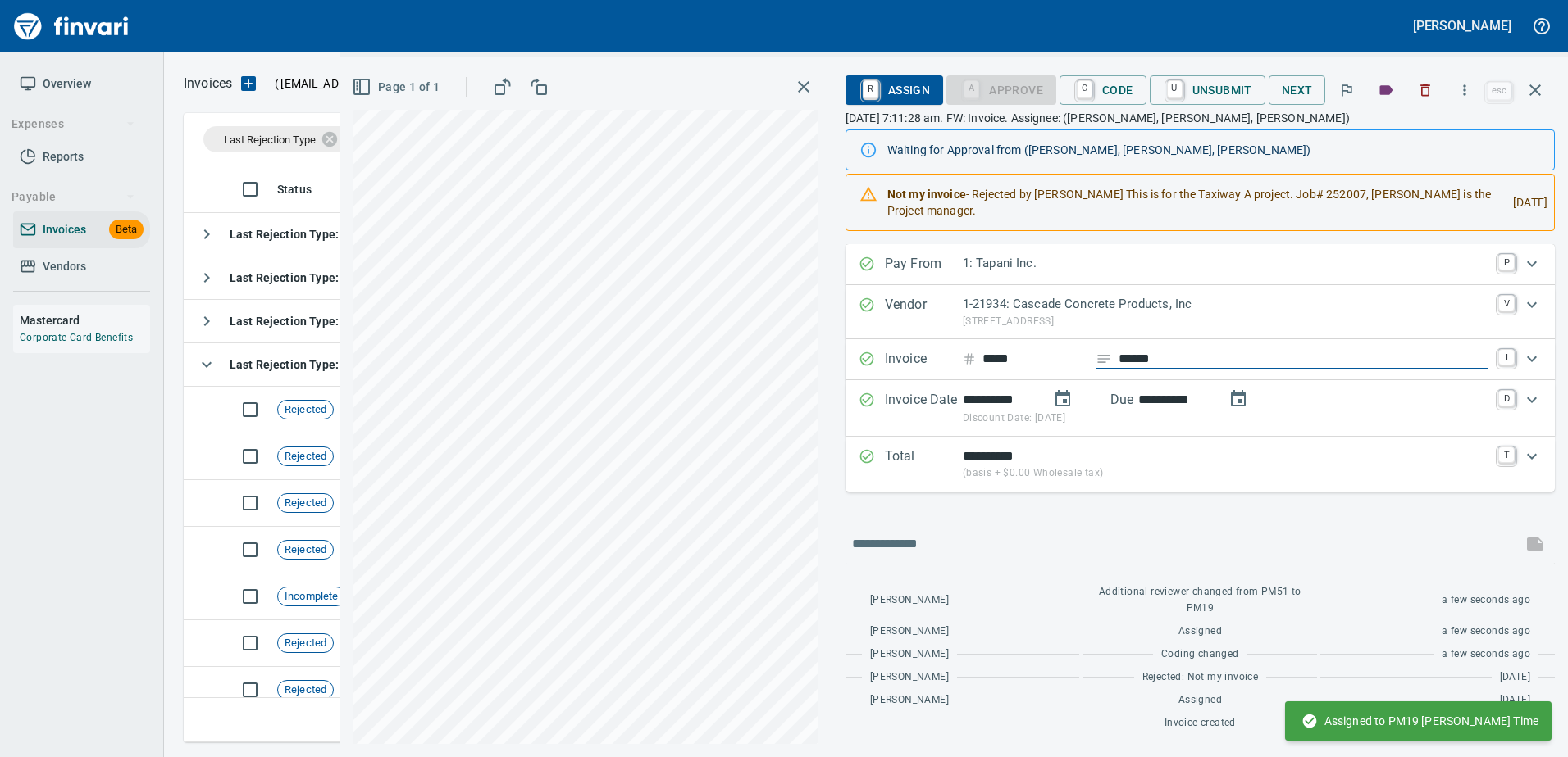
click at [1141, 354] on input "******" at bounding box center [1303, 359] width 369 height 20
type input "******"
click at [1533, 91] on icon "button" at bounding box center [1535, 90] width 11 height 11
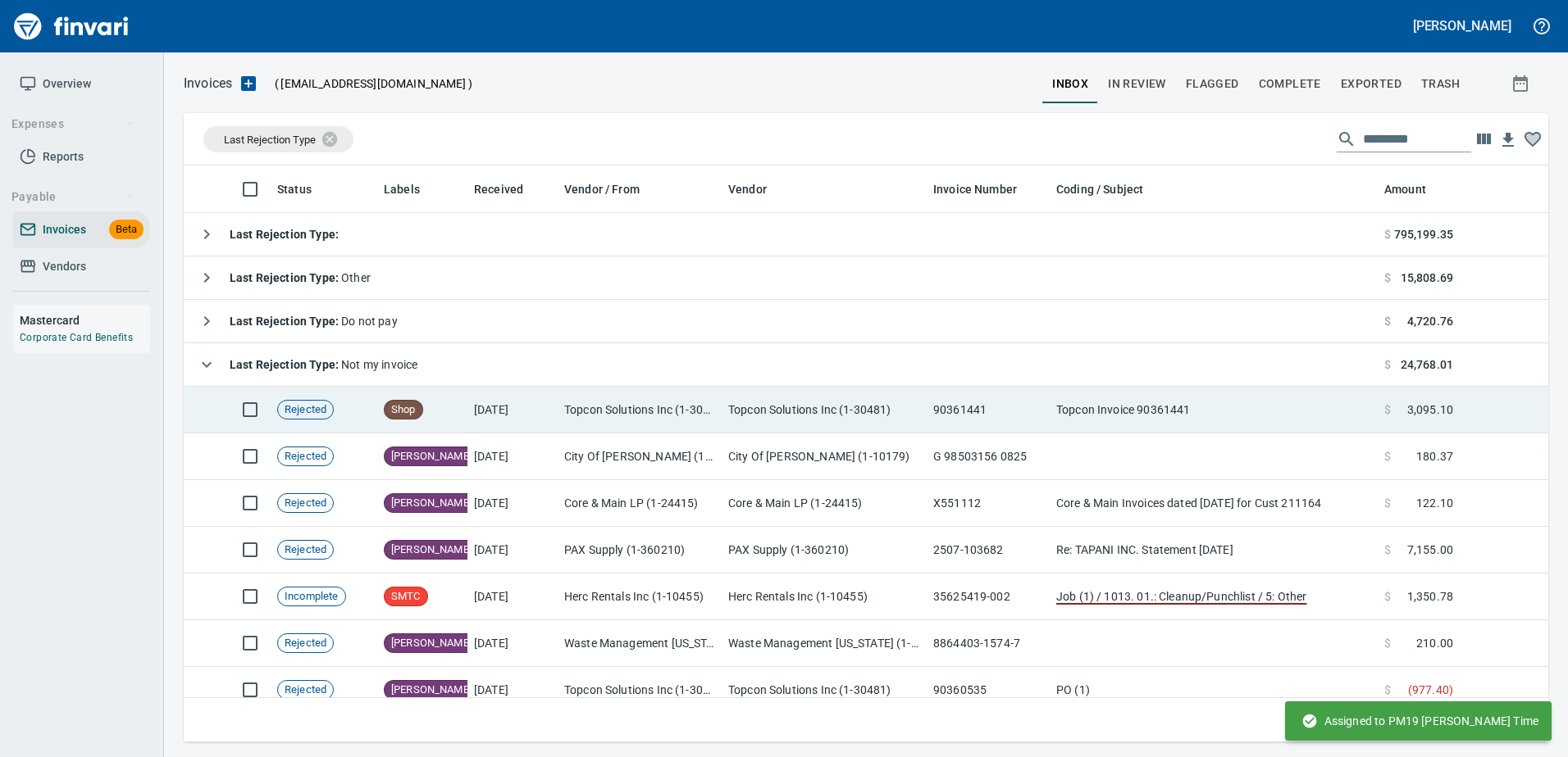
scroll to position [565, 1339]
click at [860, 417] on td "Topcon Solutions Inc (1-30481)" at bounding box center [824, 410] width 205 height 47
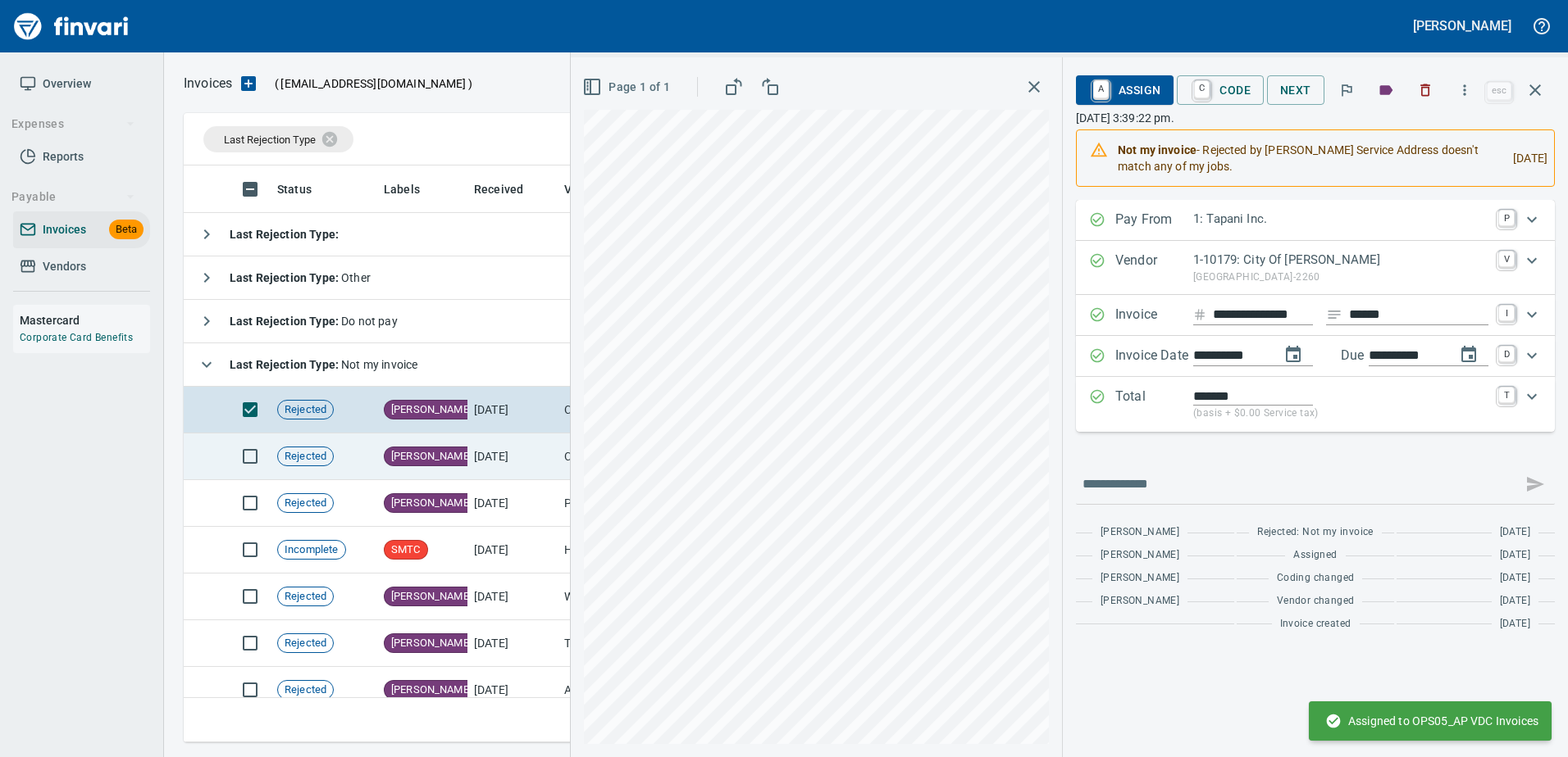
scroll to position [565, 1339]
click at [482, 436] on td "[DATE]" at bounding box center [512, 457] width 90 height 47
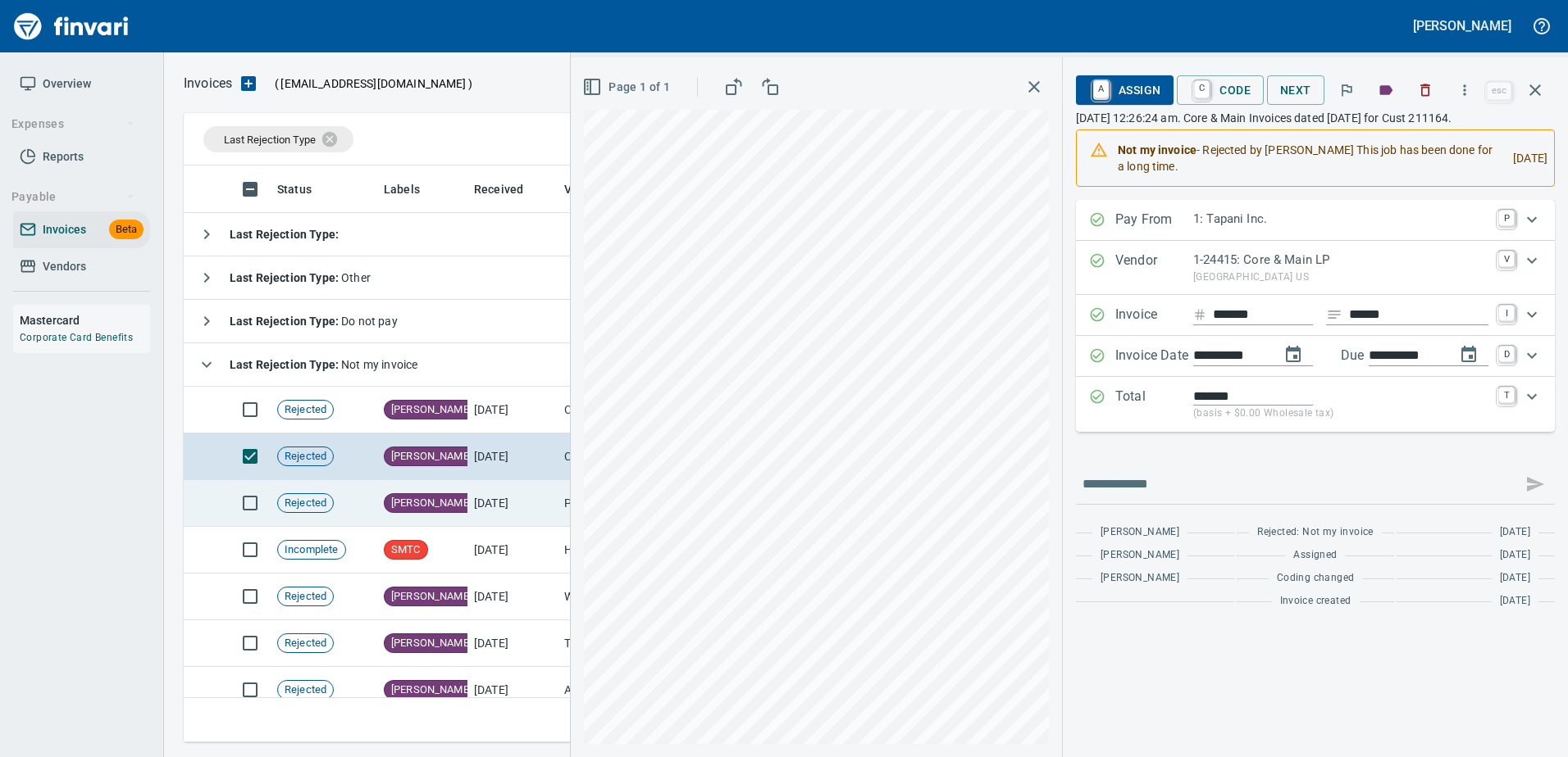
click at [511, 488] on td "[DATE]" at bounding box center [512, 504] width 90 height 47
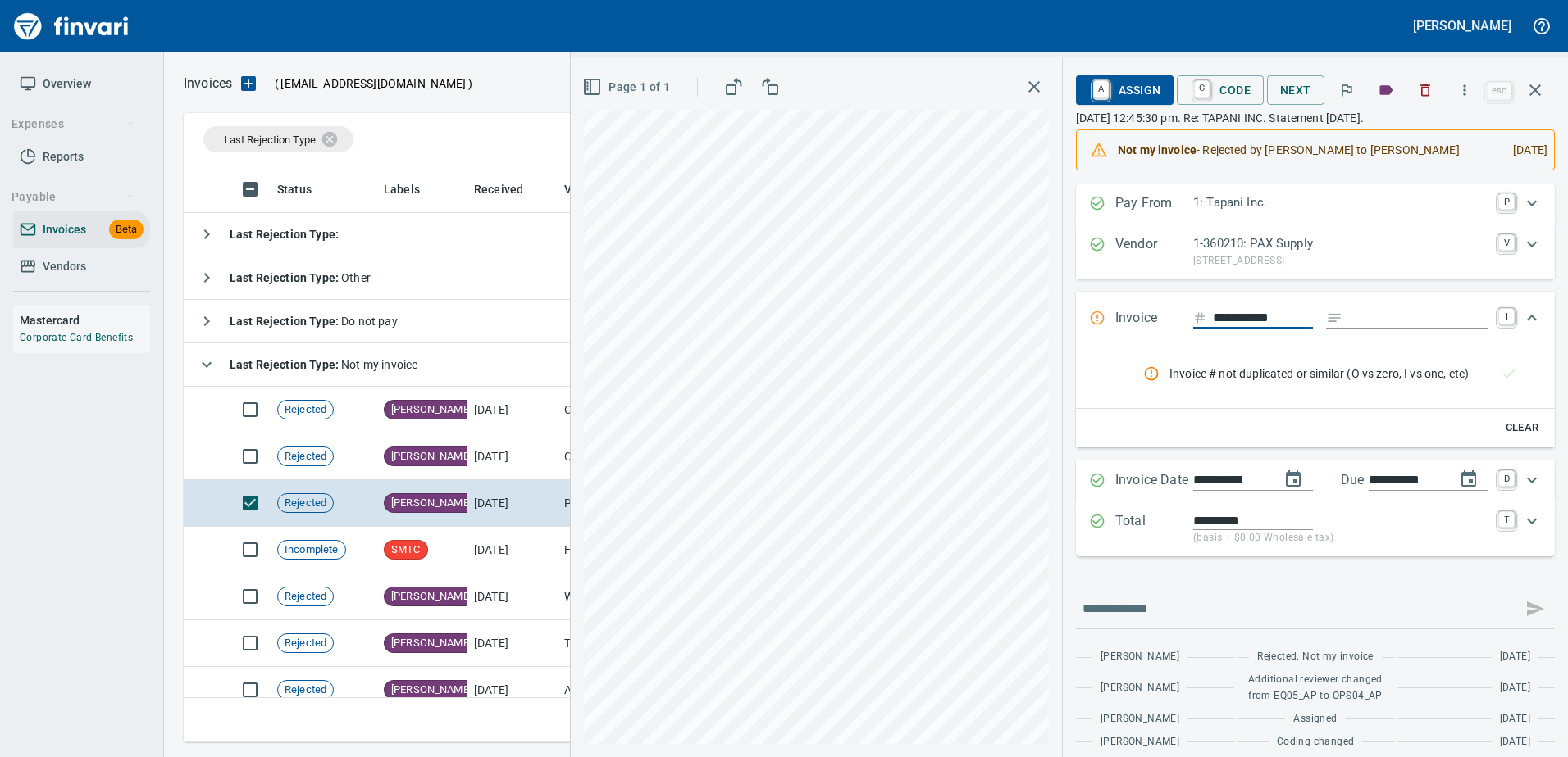
click at [1134, 90] on span "A Assign" at bounding box center [1124, 90] width 71 height 28
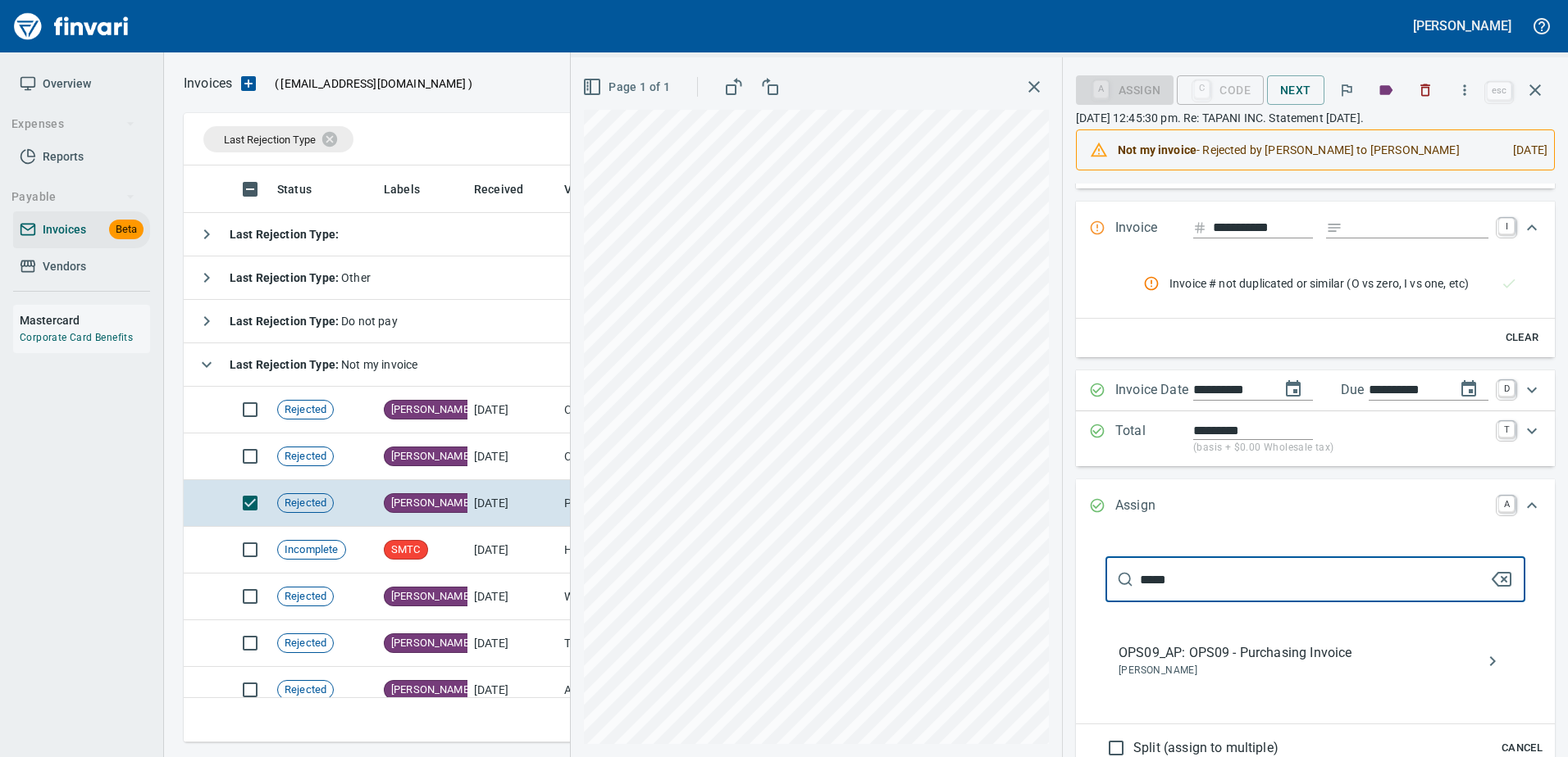
scroll to position [164, 0]
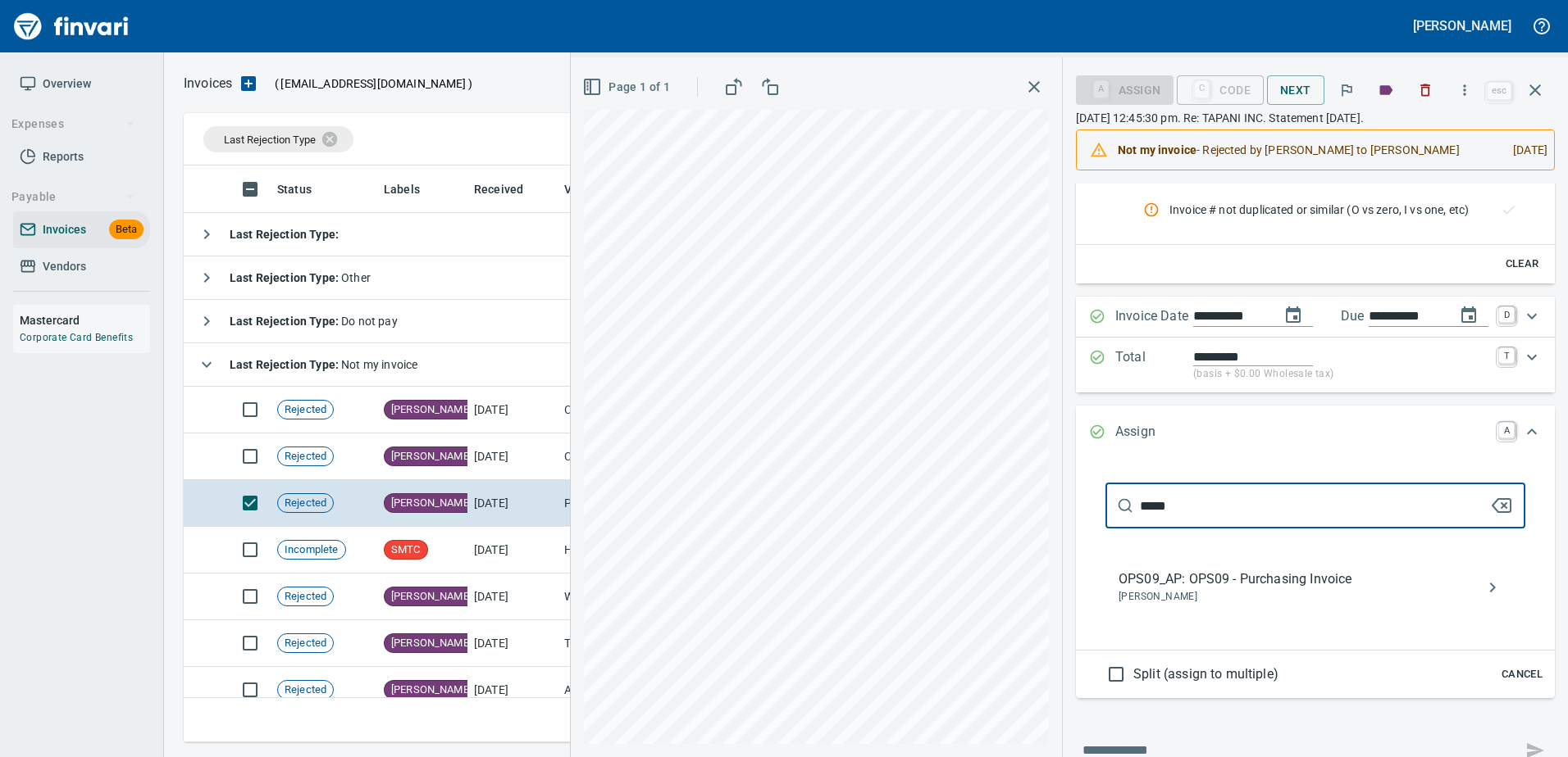
type input "*****"
click at [1278, 572] on span "OPS09_AP: OPS09 - Purchasing Invoice" at bounding box center [1302, 579] width 368 height 19
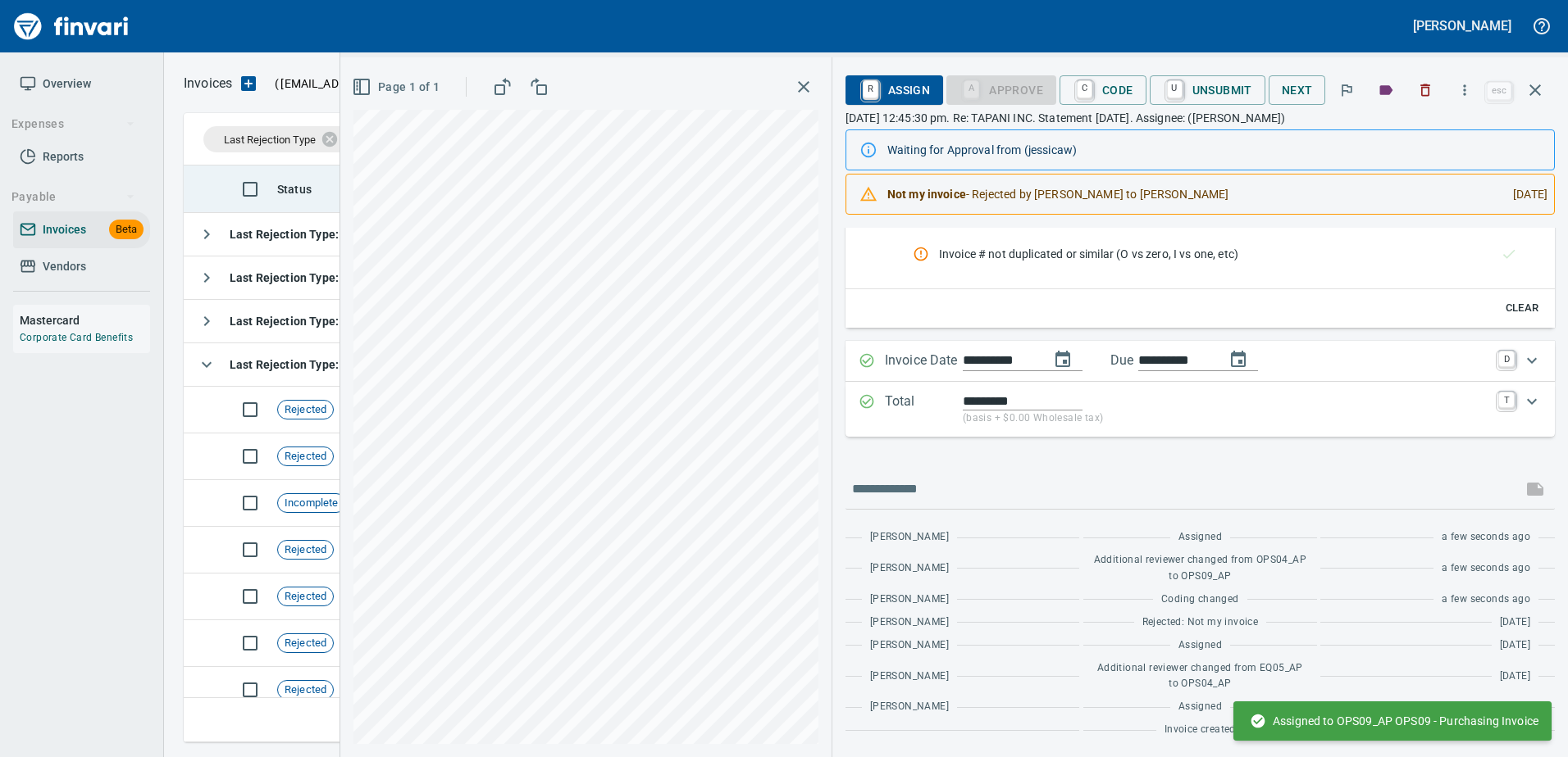
drag, startPoint x: 1539, startPoint y: 91, endPoint x: 1265, endPoint y: 173, distance: 286.0
click at [1524, 100] on button "button" at bounding box center [1535, 90] width 40 height 40
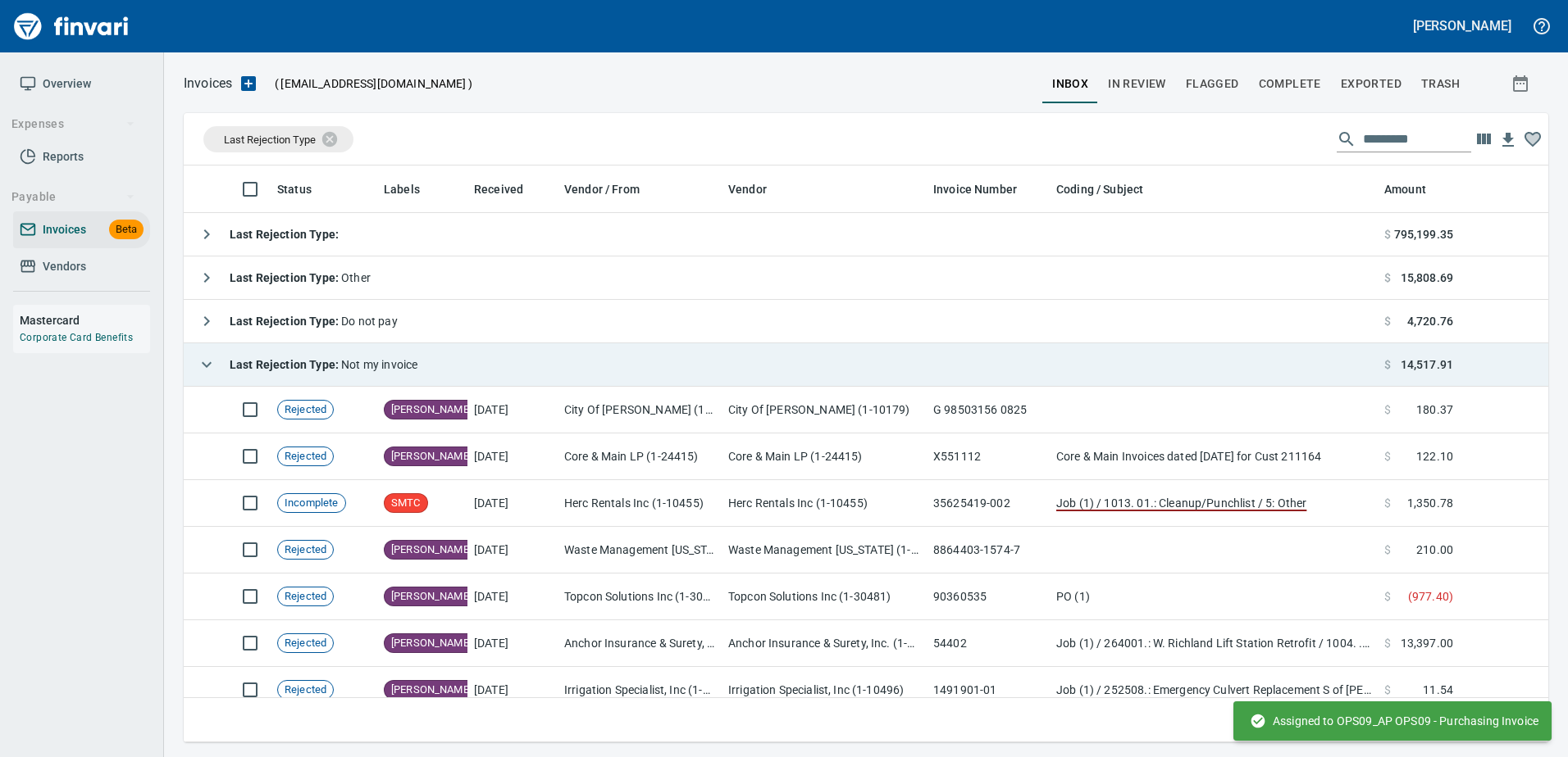
scroll to position [565, 1339]
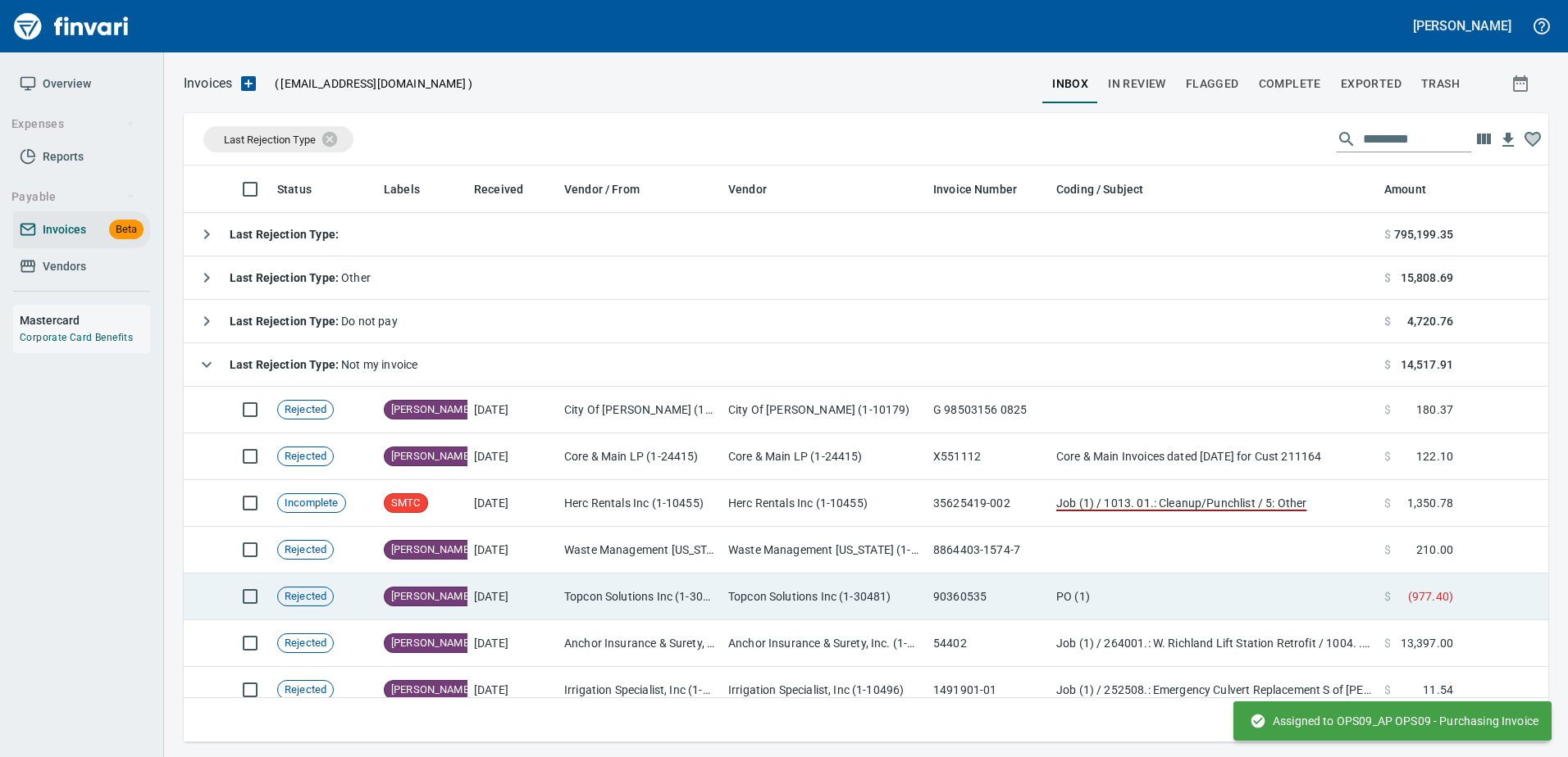
click at [621, 574] on td "Topcon Solutions Inc (1-30481)" at bounding box center [639, 597] width 164 height 47
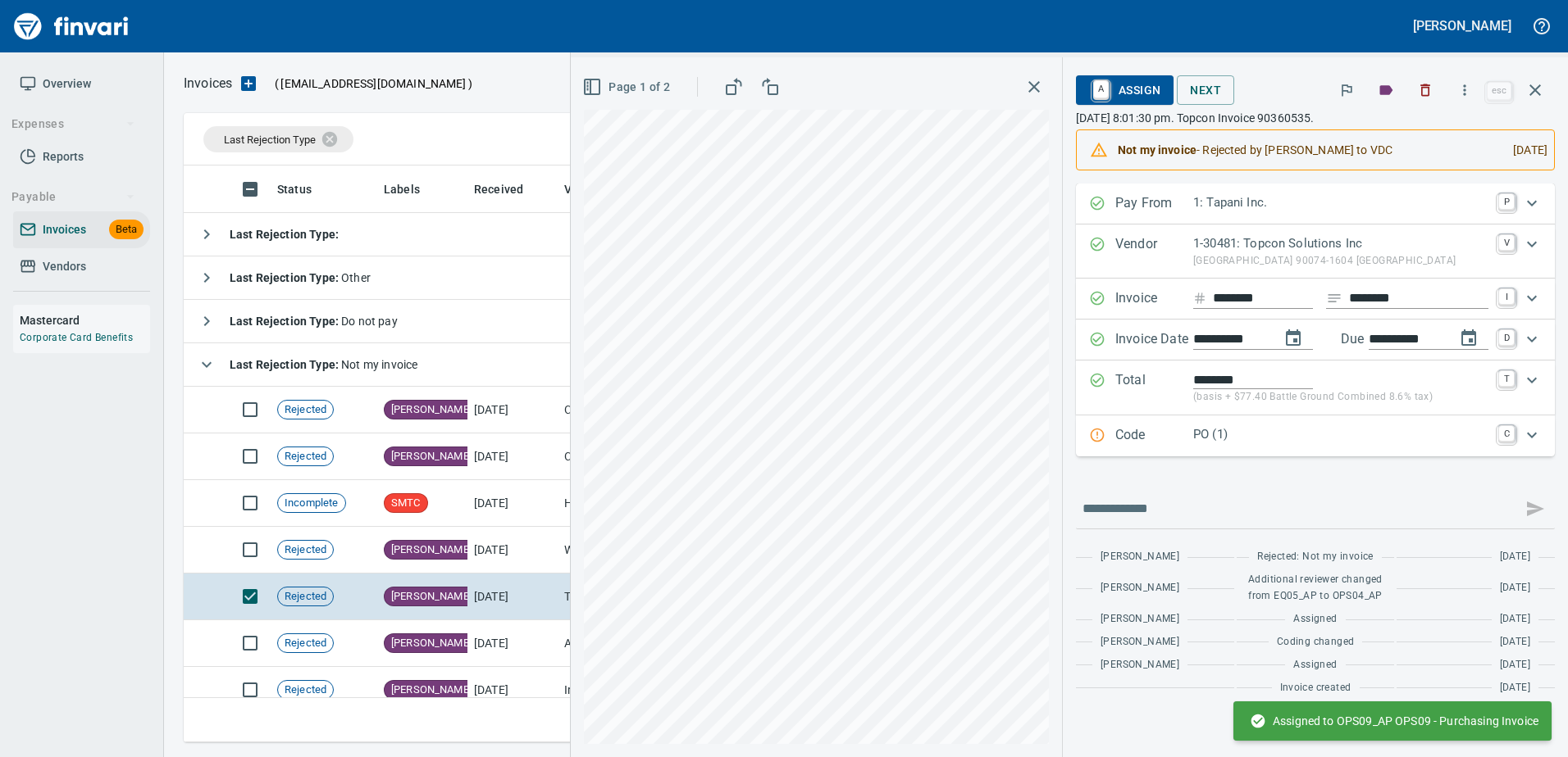
click at [1121, 78] on span "A Assign" at bounding box center [1124, 90] width 71 height 28
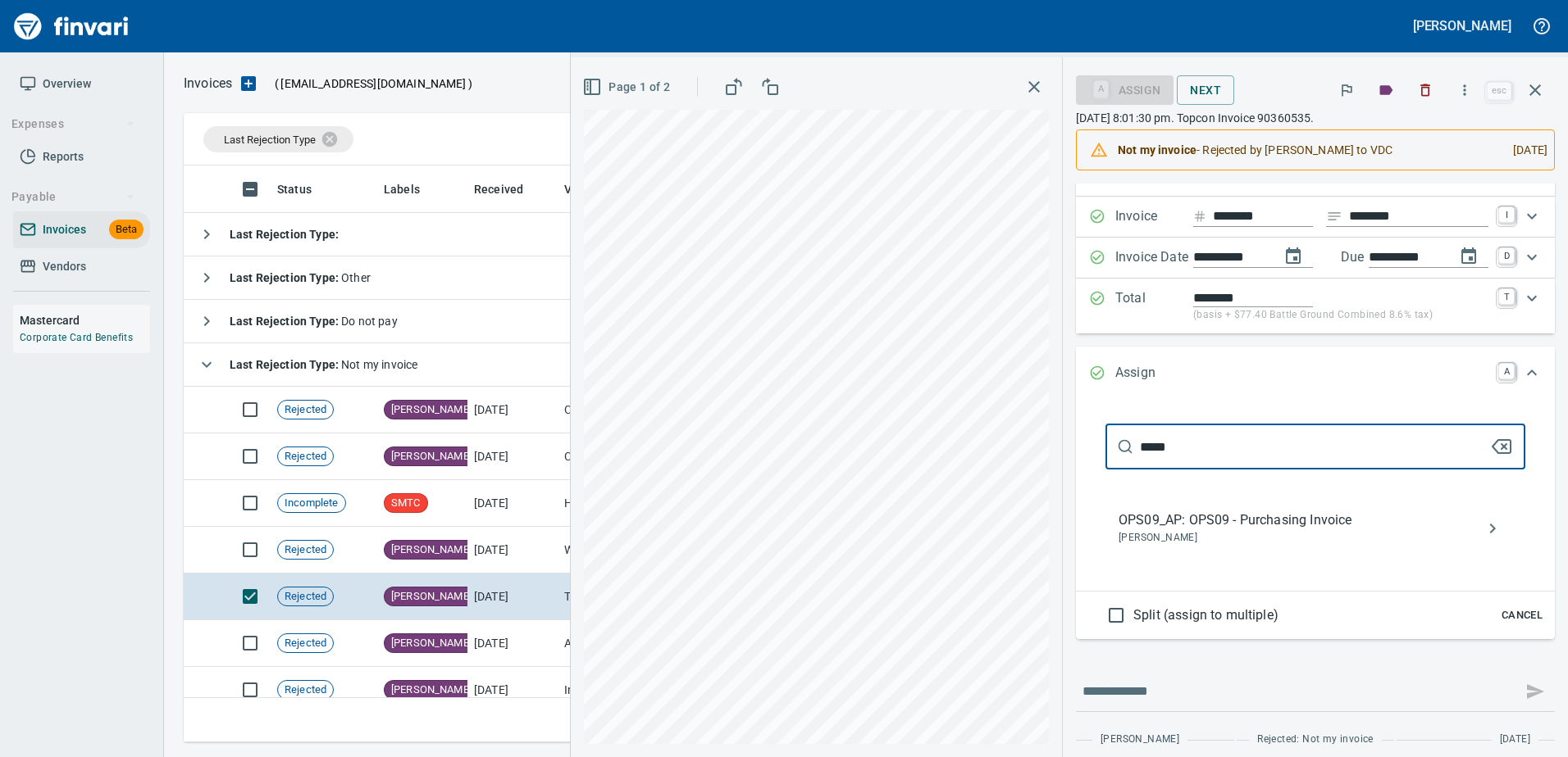
type input "*****"
click at [1240, 525] on span "OPS09_AP: OPS09 - Purchasing Invoice" at bounding box center [1302, 519] width 368 height 19
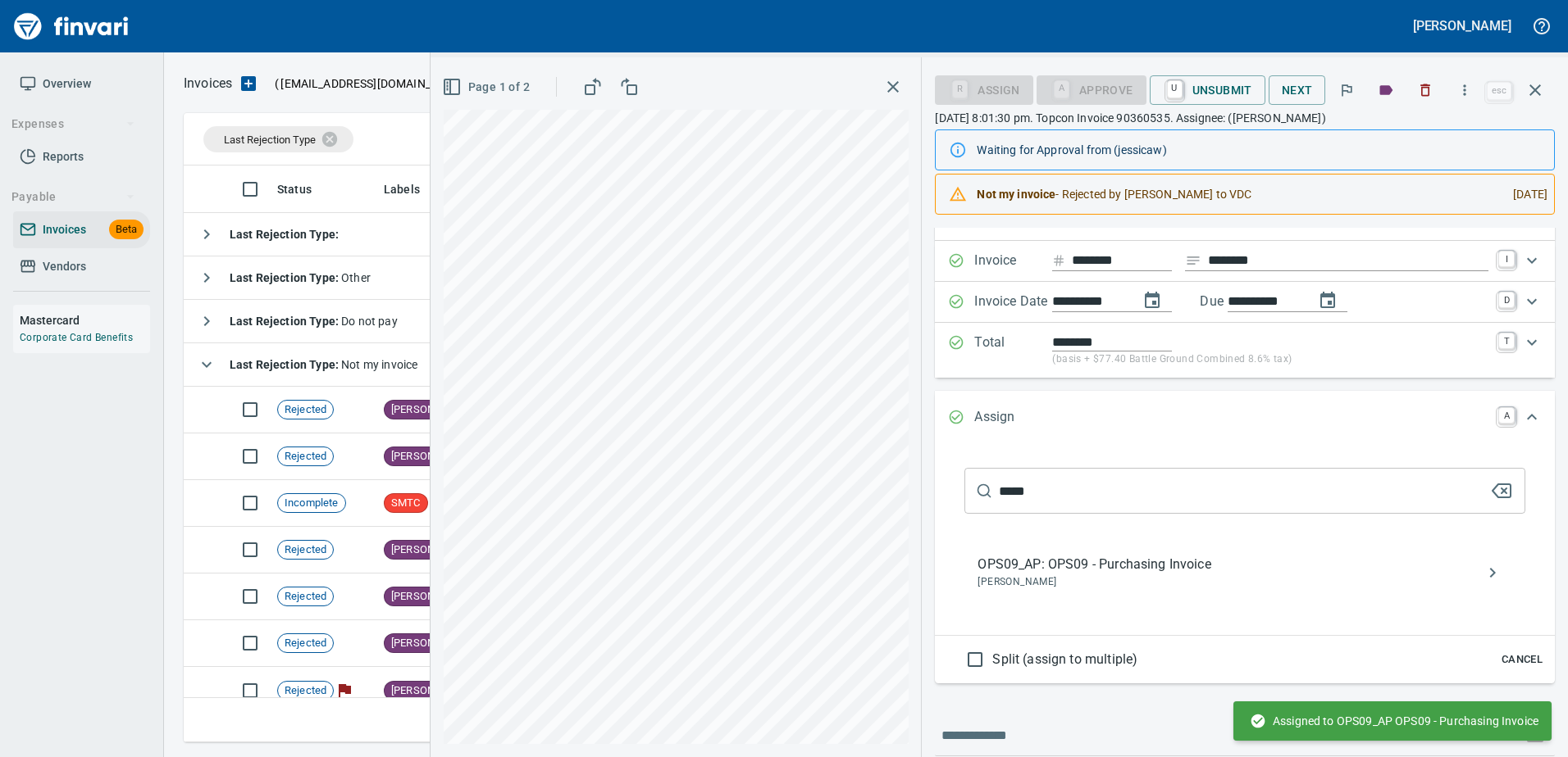
scroll to position [64, 0]
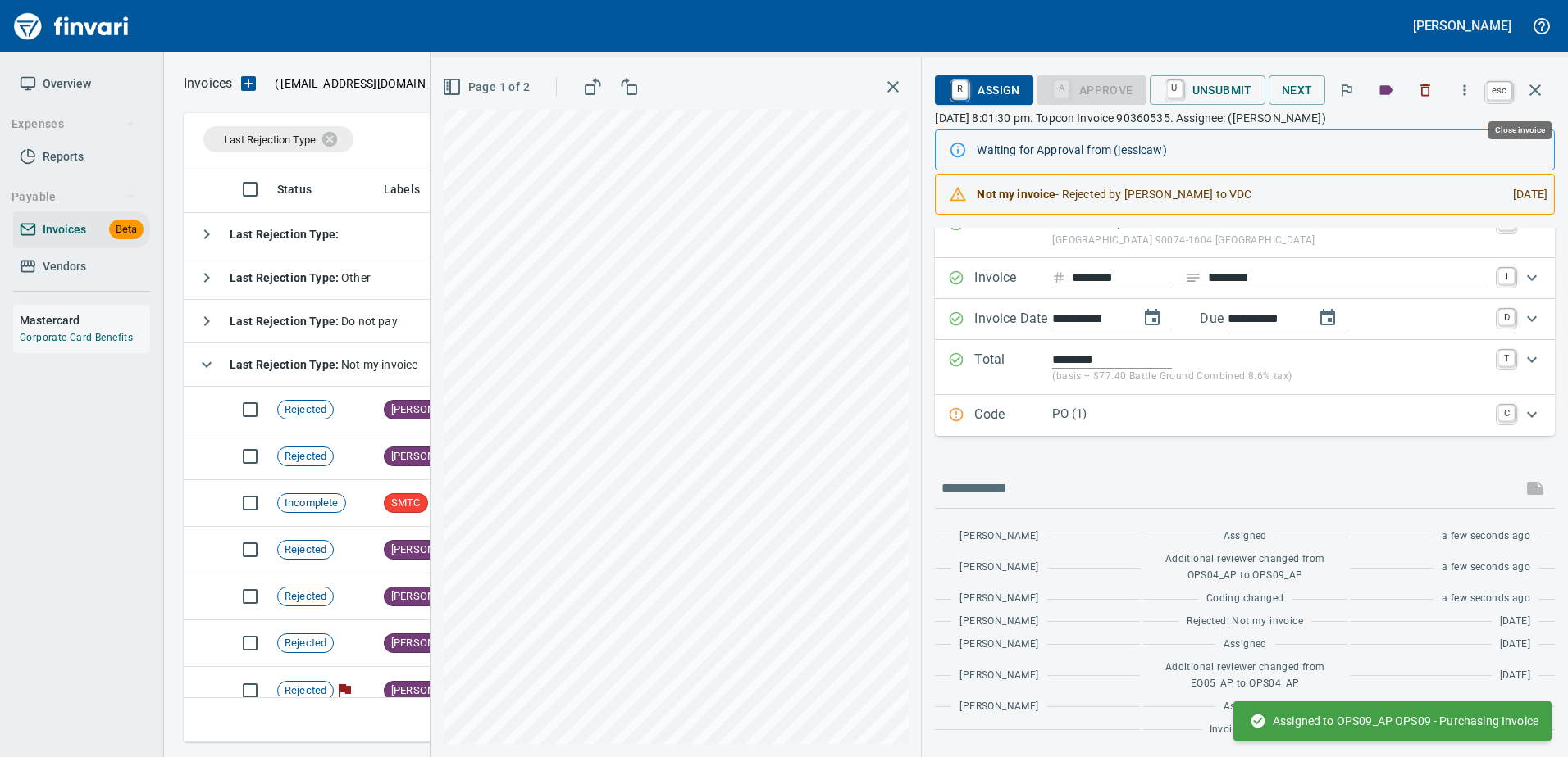
click at [1539, 88] on icon "button" at bounding box center [1534, 89] width 19 height 19
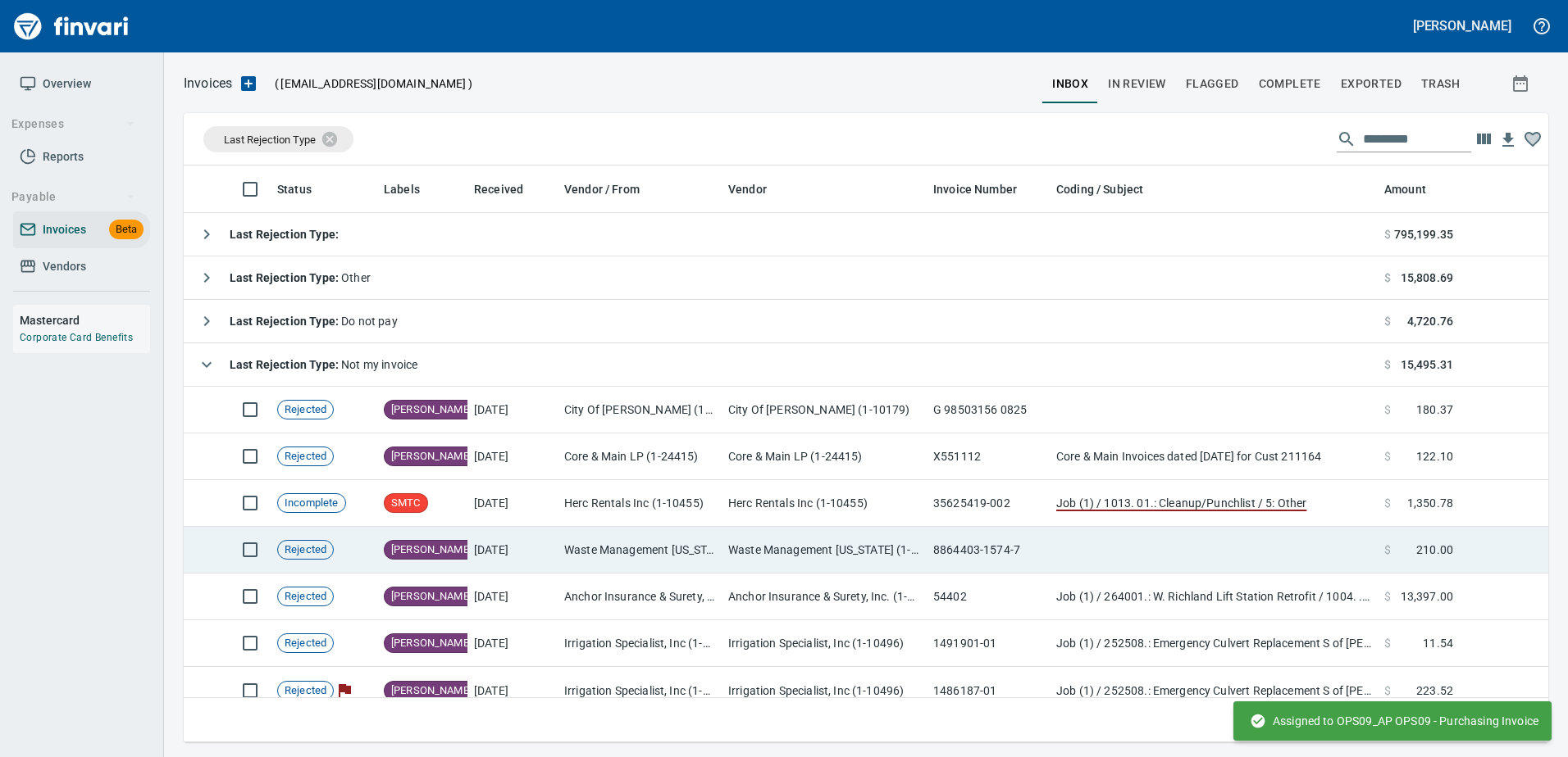
click at [660, 549] on td "Waste Management [US_STATE] (1-11097)" at bounding box center [639, 550] width 164 height 47
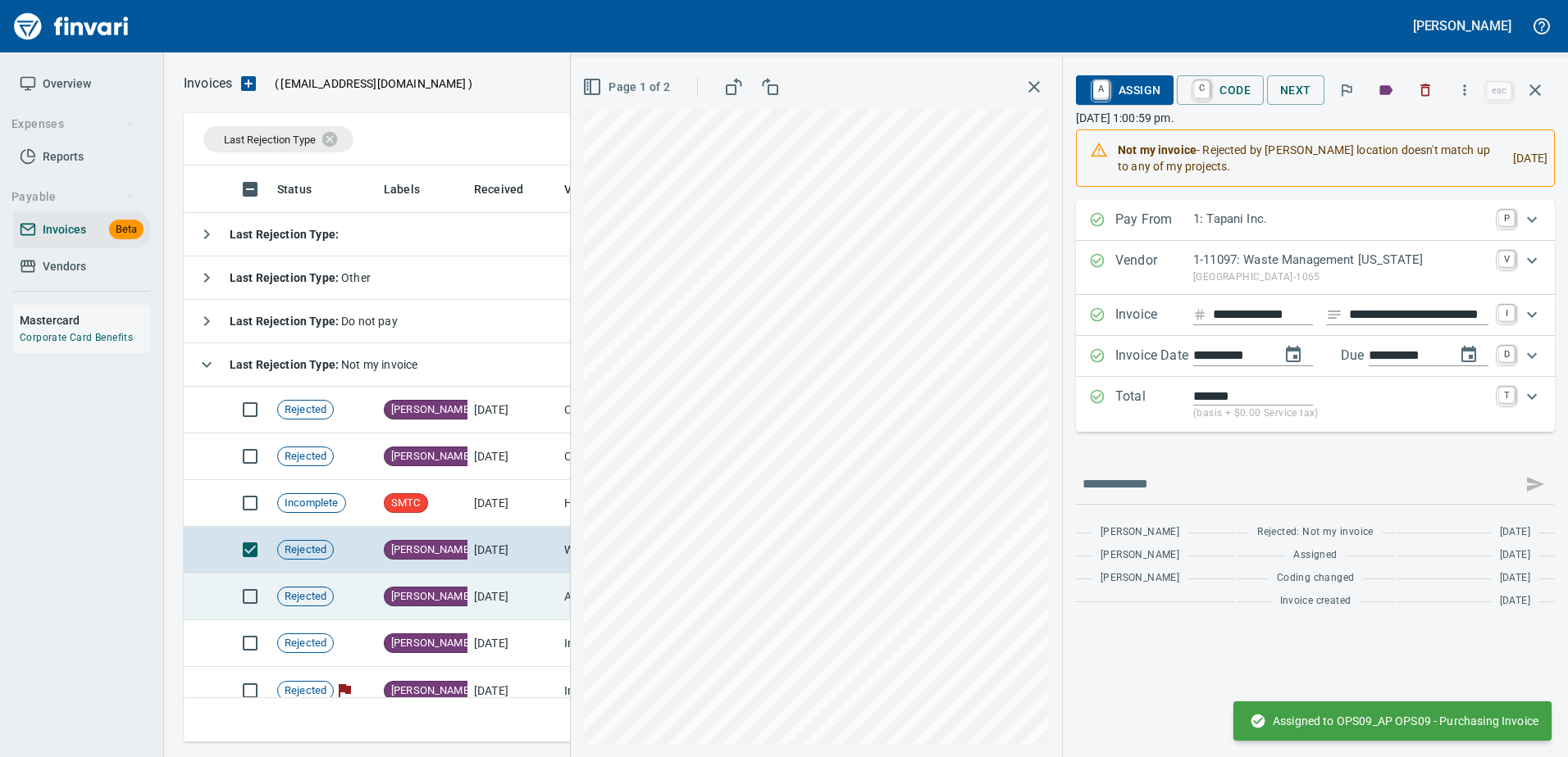
click at [496, 595] on td "[DATE]" at bounding box center [512, 597] width 90 height 47
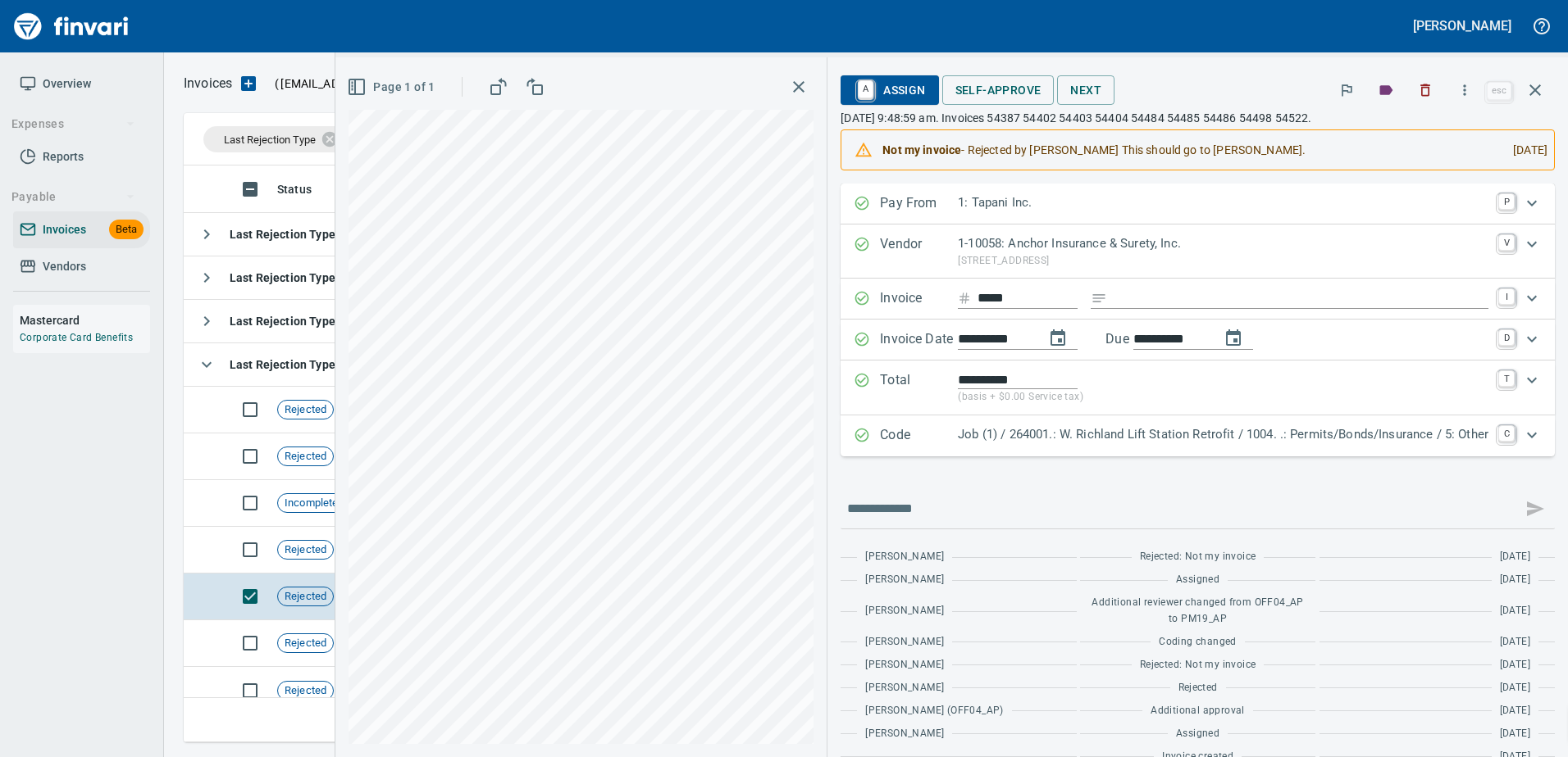
scroll to position [565, 1339]
click at [882, 78] on span "A Assign" at bounding box center [888, 90] width 71 height 28
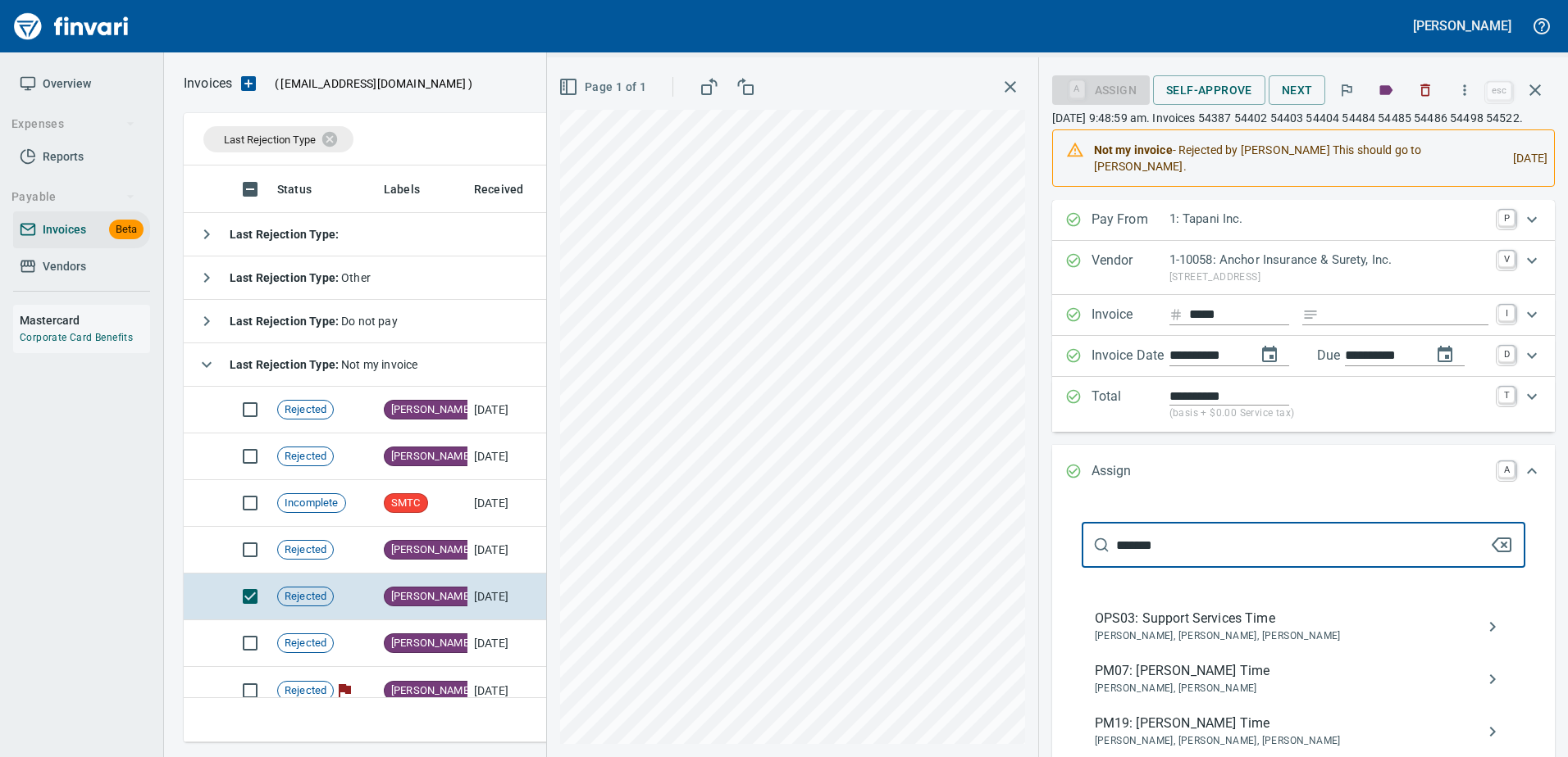
scroll to position [82, 0]
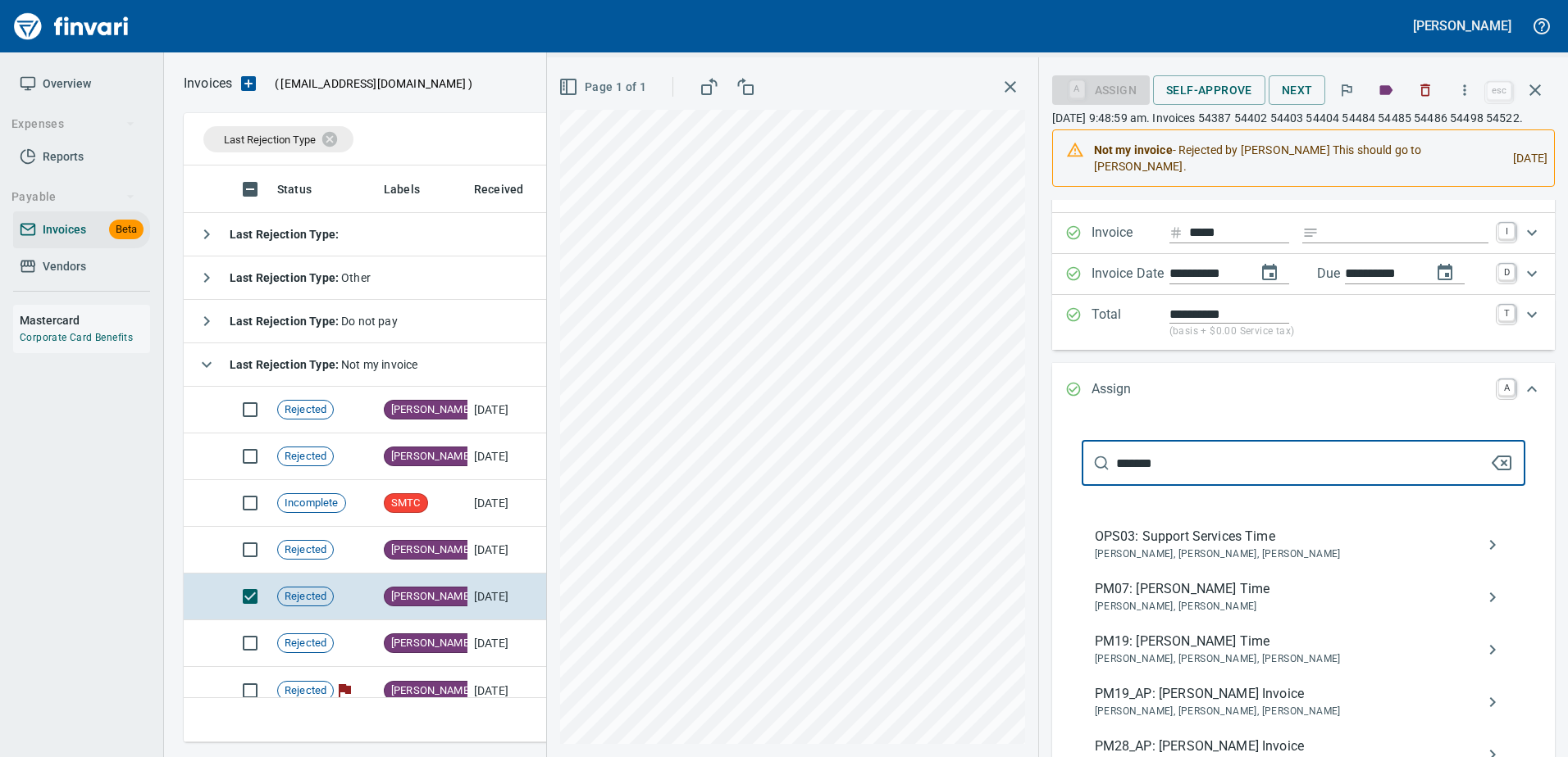
type input "*******"
click at [1224, 708] on span "[PERSON_NAME], [PERSON_NAME], [PERSON_NAME]" at bounding box center [1290, 712] width 392 height 17
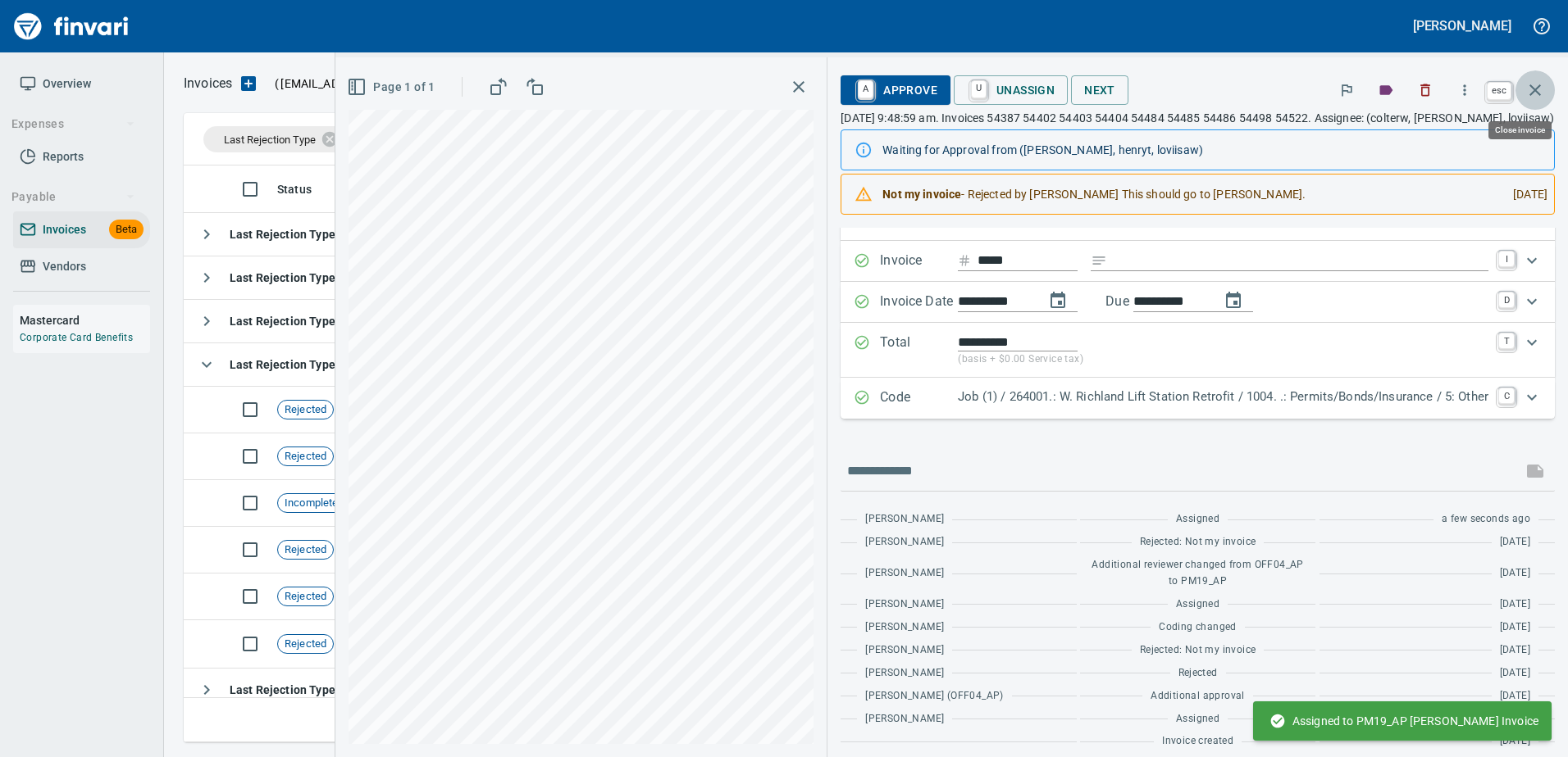
click at [1539, 96] on icon "button" at bounding box center [1534, 89] width 19 height 19
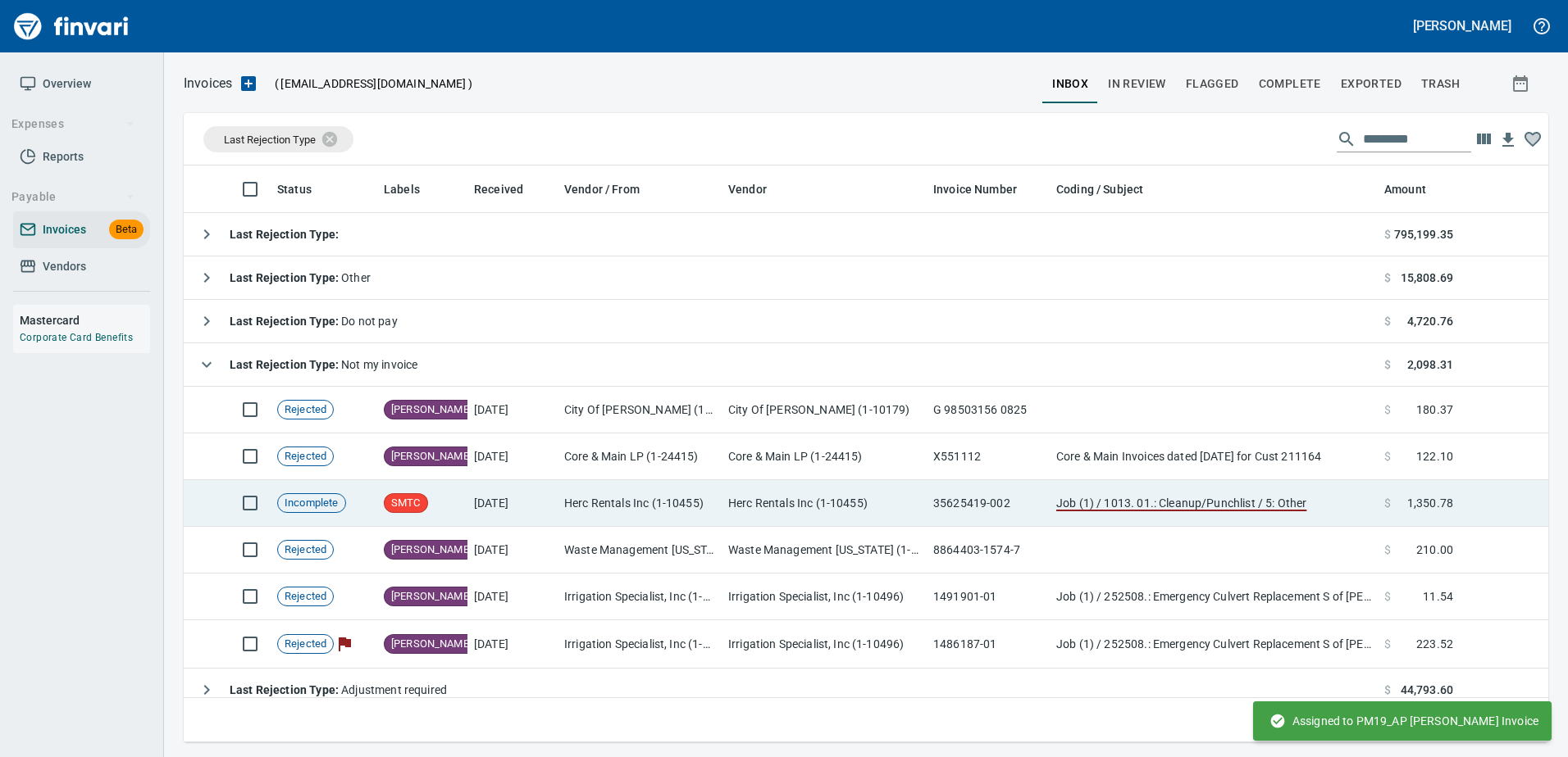
click at [898, 518] on td "Herc Rentals Inc (1-10455)" at bounding box center [824, 504] width 205 height 47
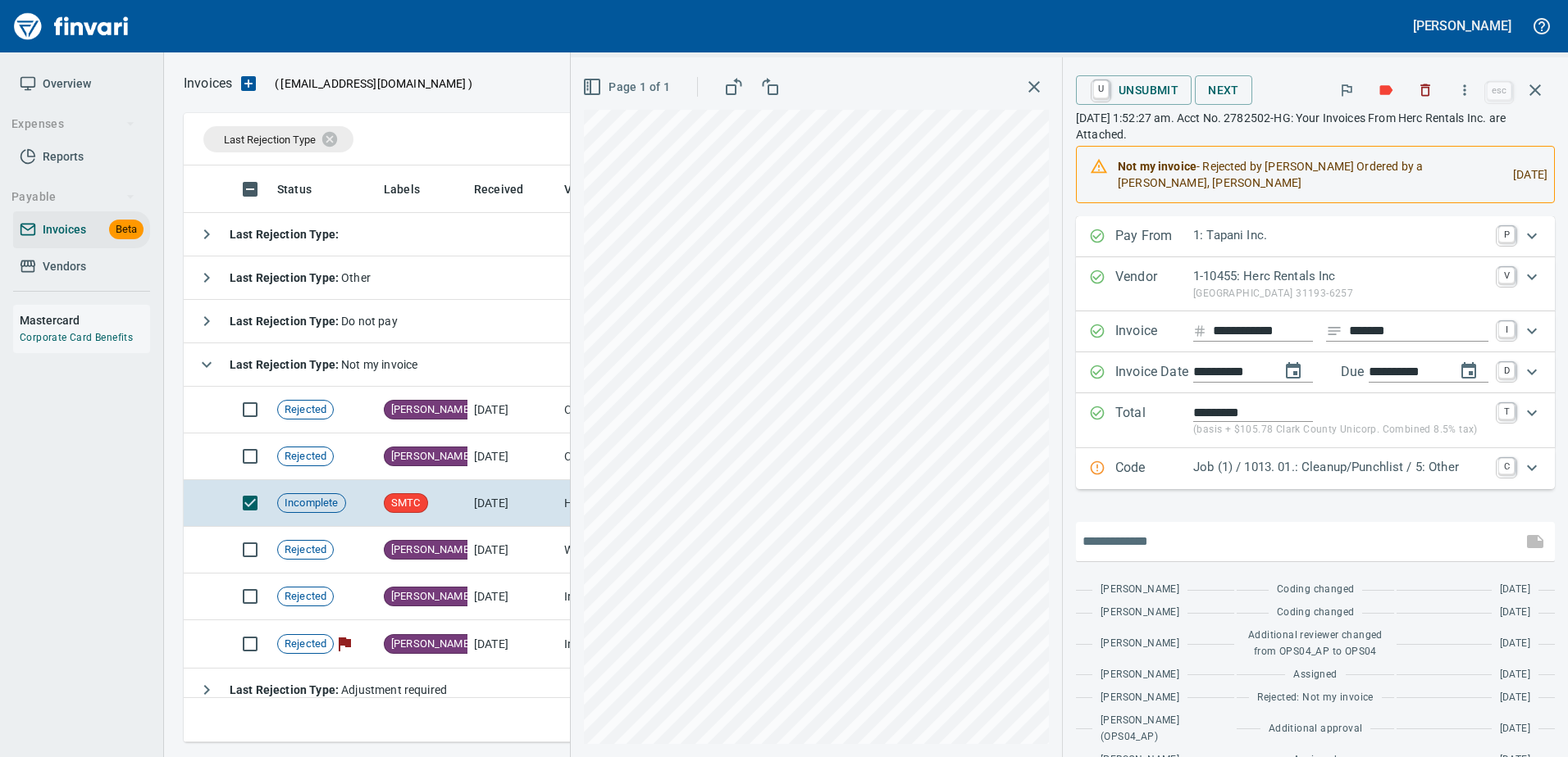
click at [1134, 529] on input "text" at bounding box center [1299, 542] width 433 height 26
type input "**********"
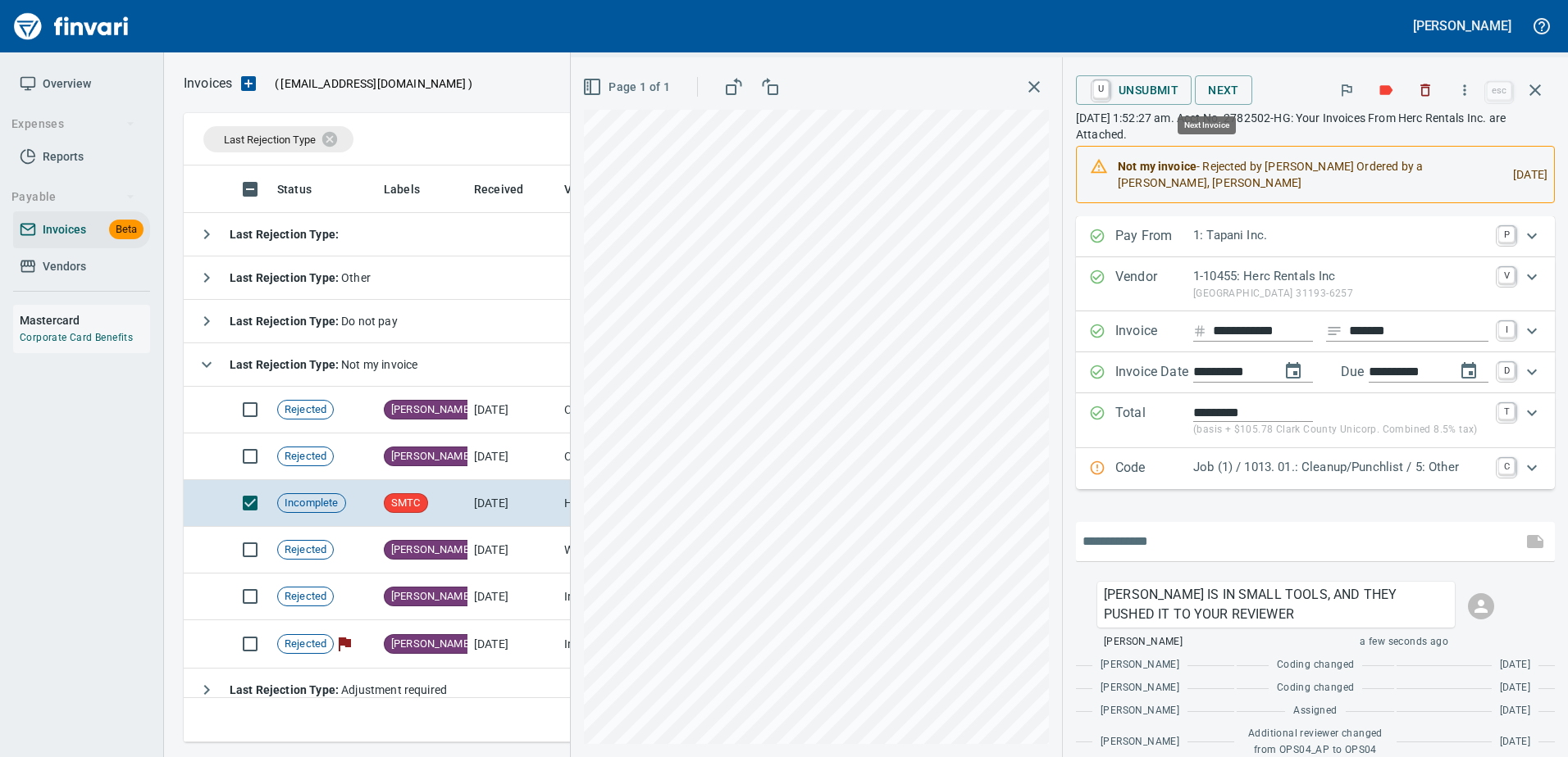
scroll to position [565, 1339]
click at [1157, 448] on div "Code Job (1) / 1013. 01.: Cleanup/Punchlist / 5: Other C" at bounding box center [1316, 469] width 479 height 41
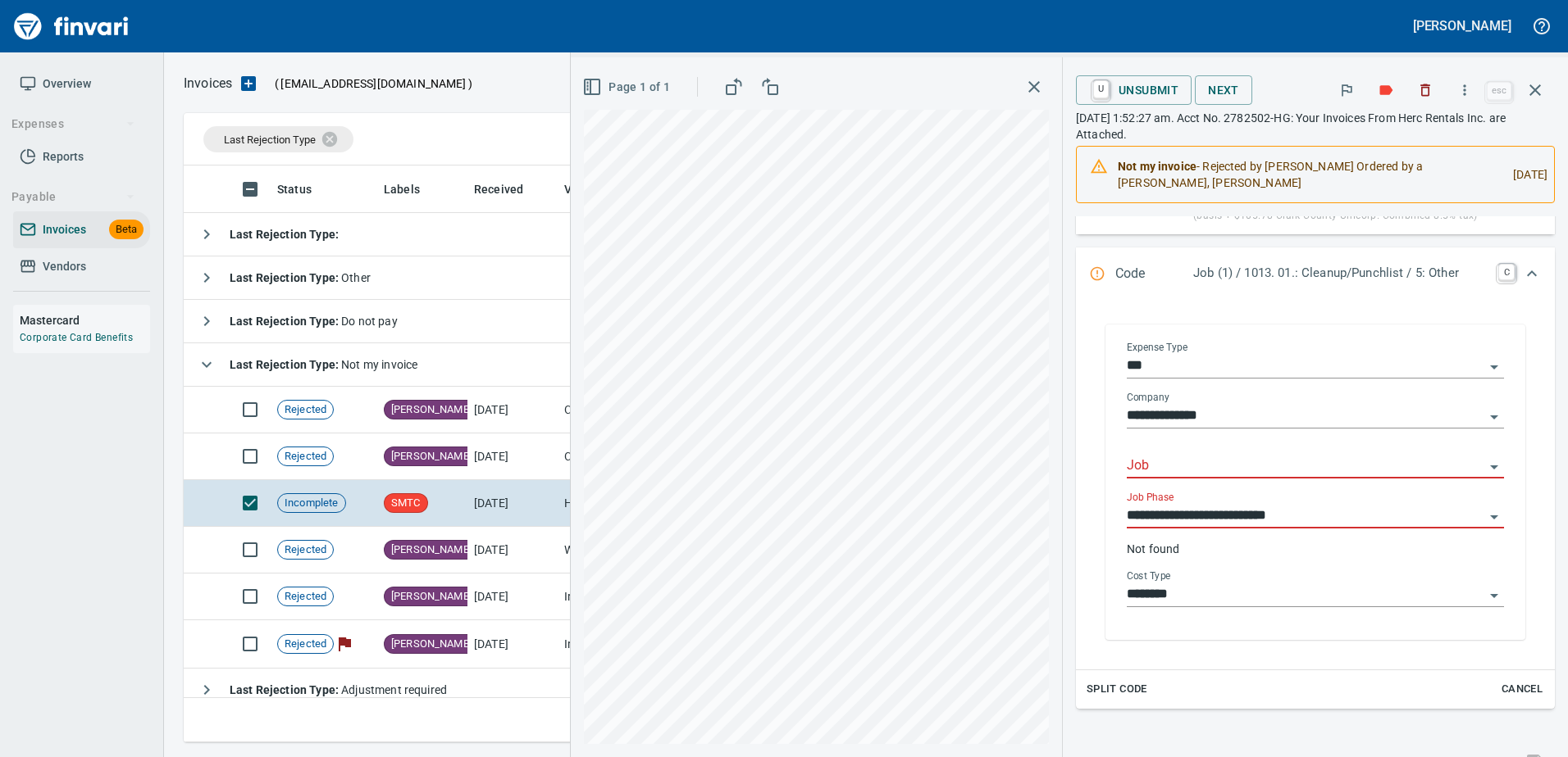
scroll to position [246, 0]
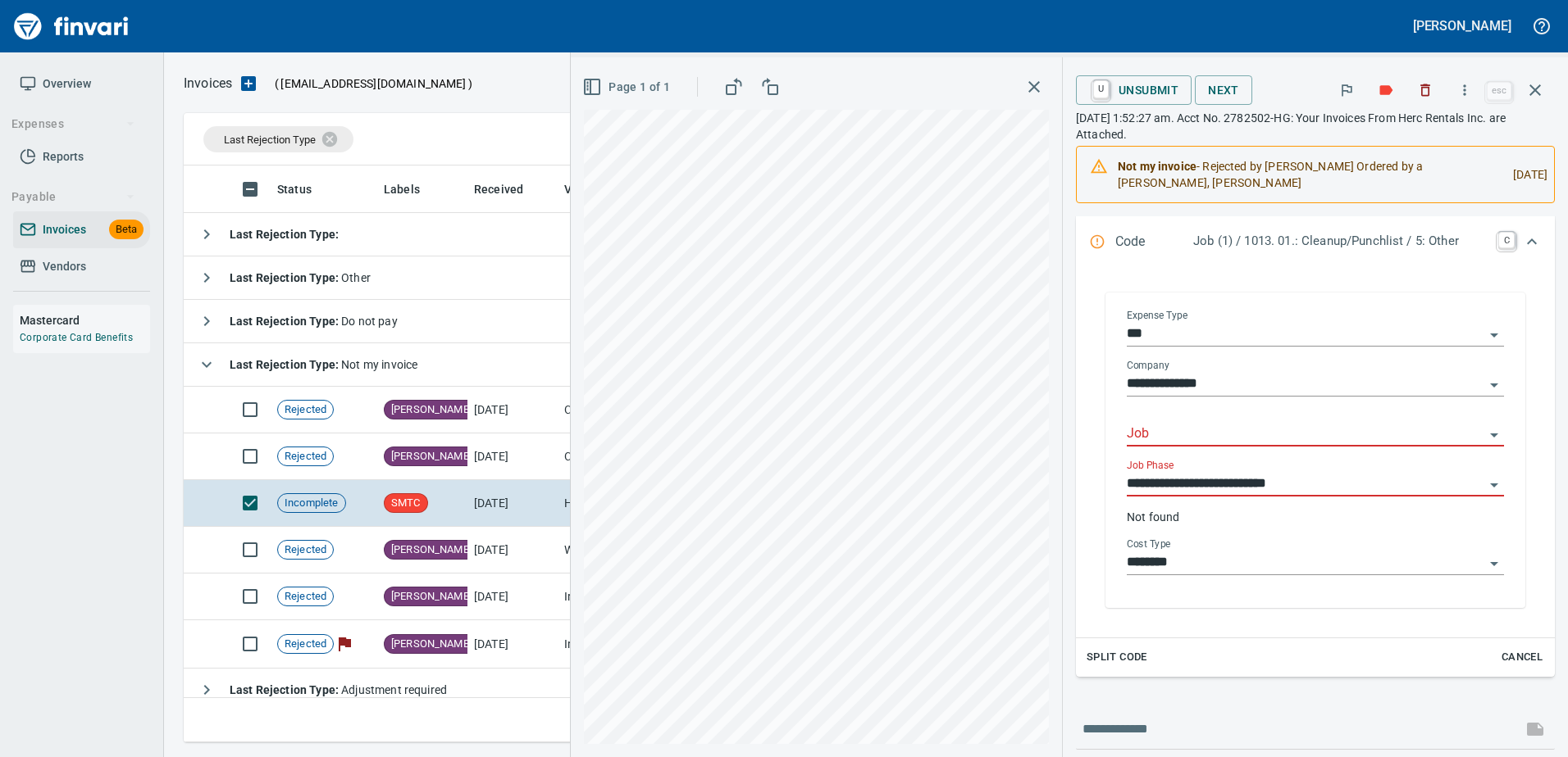
click at [1142, 424] on input "Job" at bounding box center [1305, 434] width 357 height 23
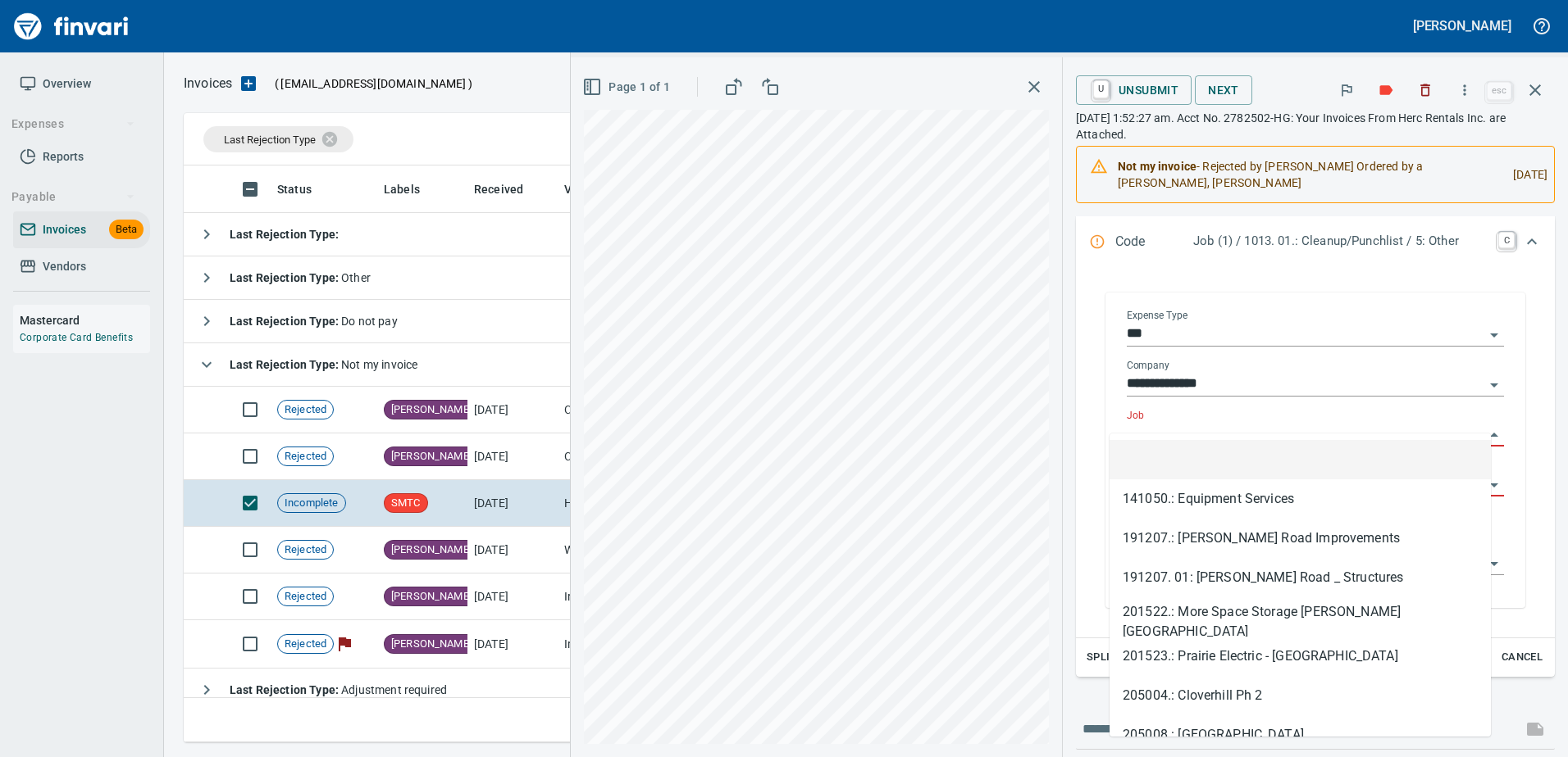
scroll to position [565, 1339]
click at [1142, 424] on input "Job" at bounding box center [1305, 434] width 357 height 23
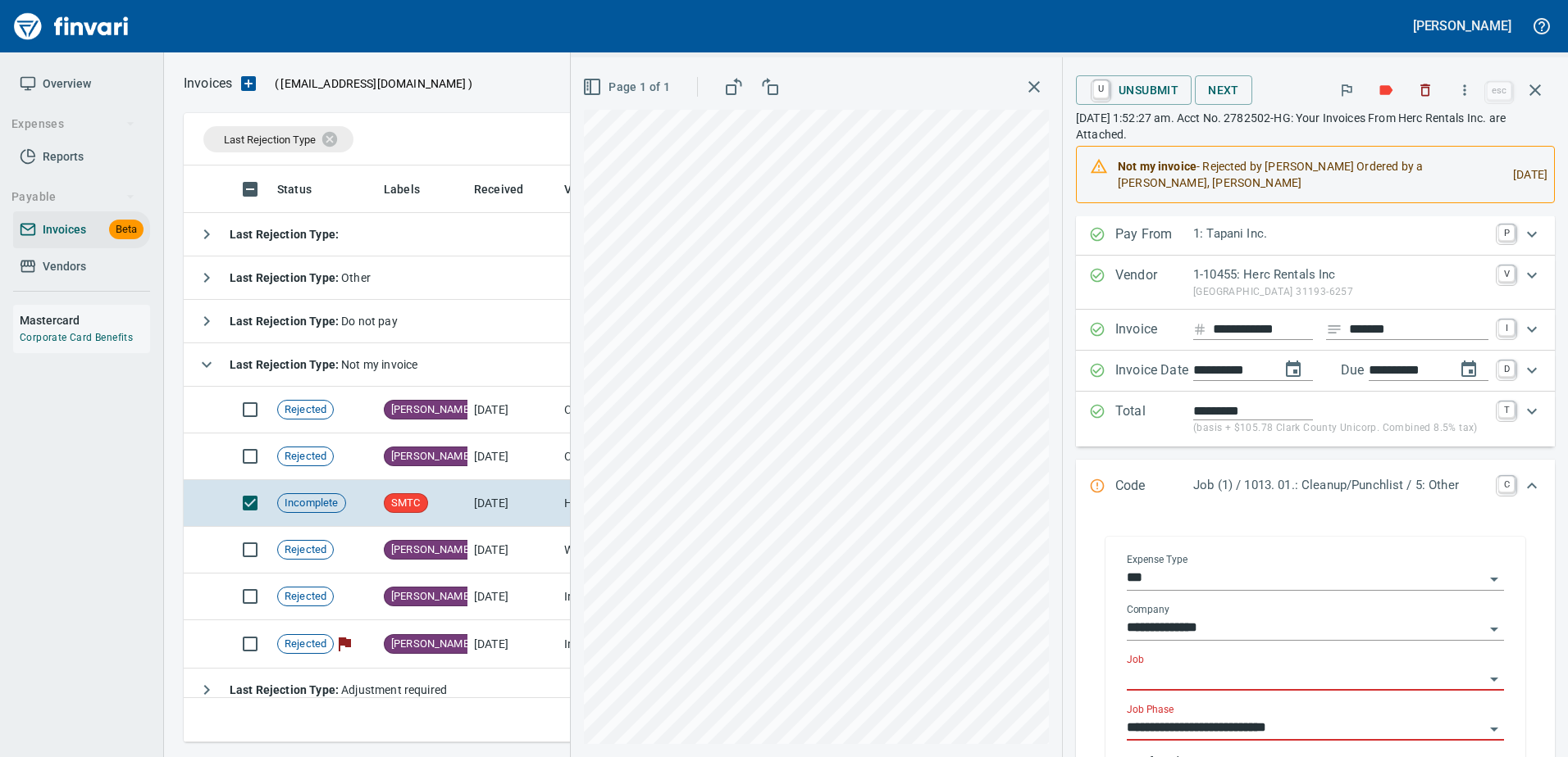
scroll to position [0, 0]
click at [1144, 478] on p "Code" at bounding box center [1153, 488] width 78 height 21
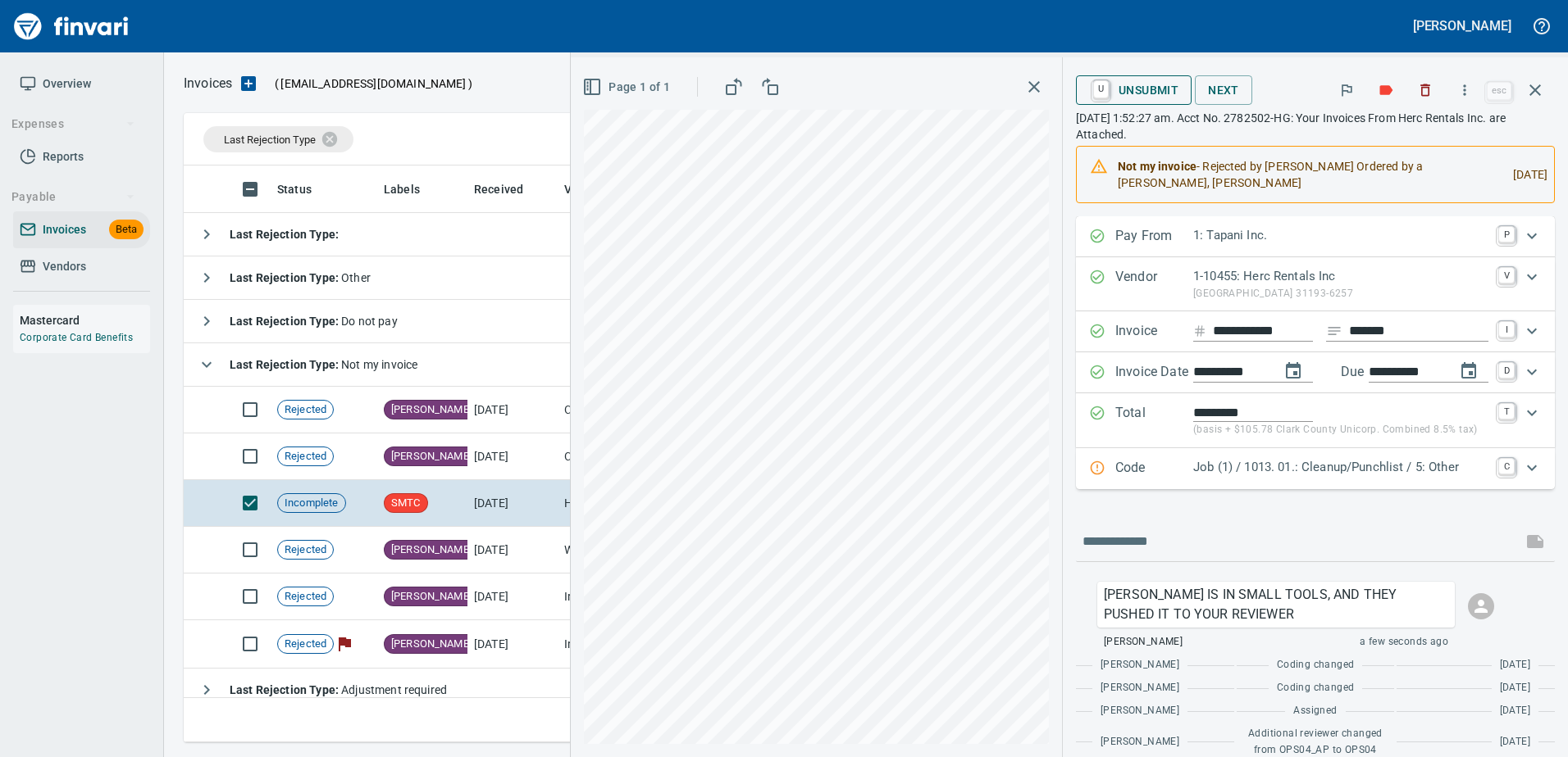
scroll to position [565, 1339]
click at [1140, 85] on span "U Unsubmit" at bounding box center [1133, 90] width 89 height 28
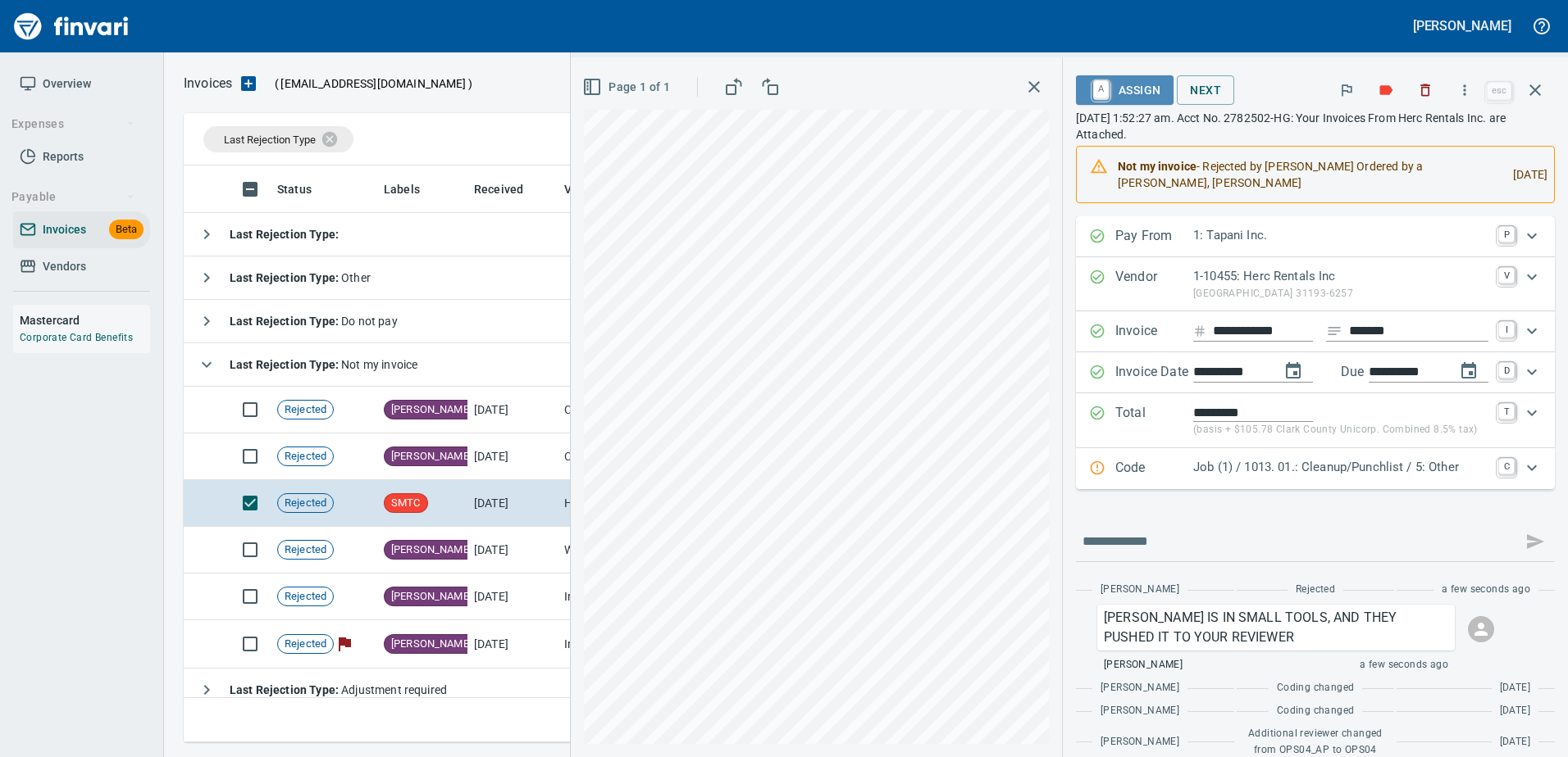
click at [1113, 87] on span "A Assign" at bounding box center [1124, 90] width 71 height 28
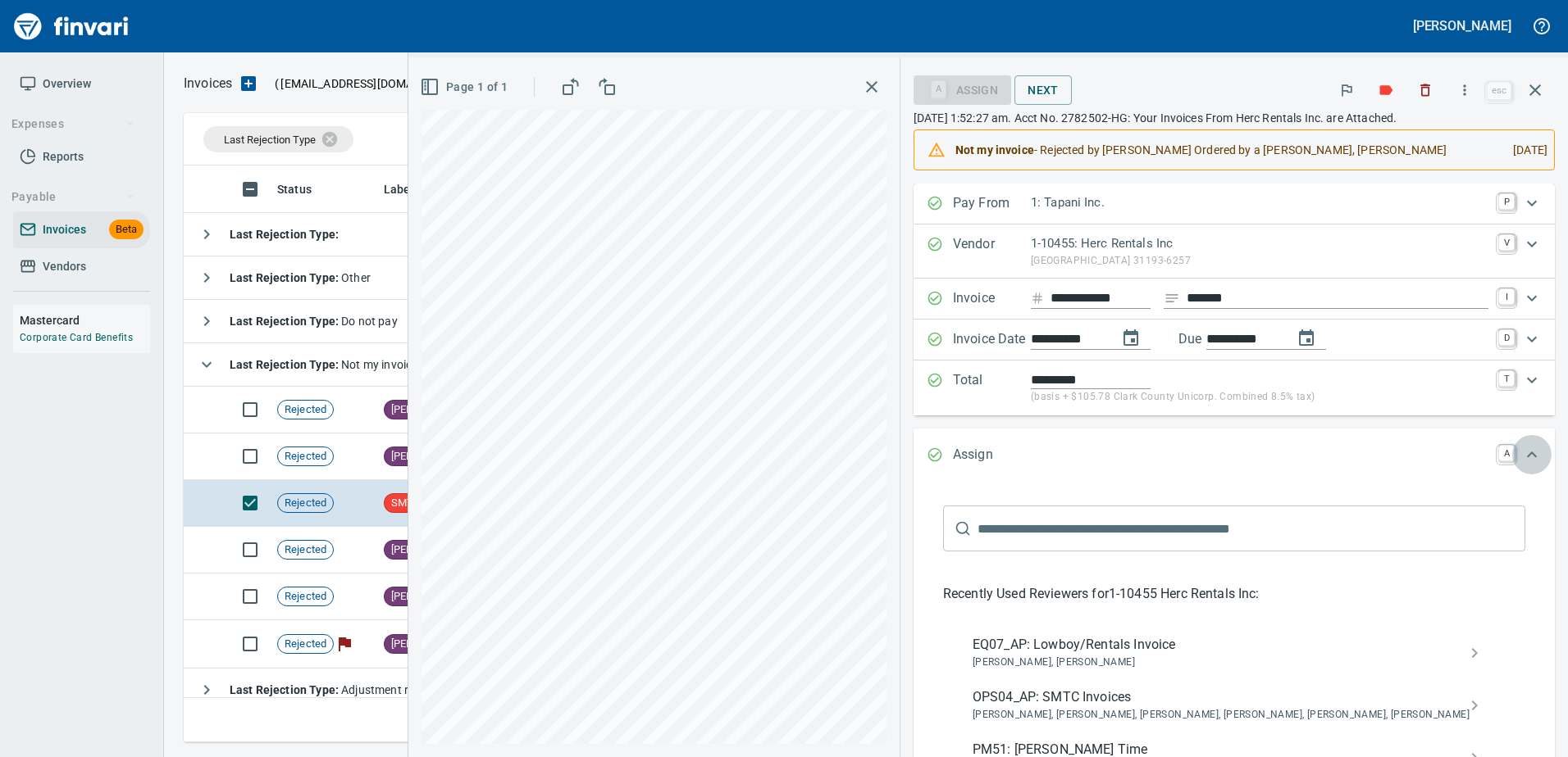
click at [1527, 465] on icon "Expand" at bounding box center [1531, 454] width 19 height 19
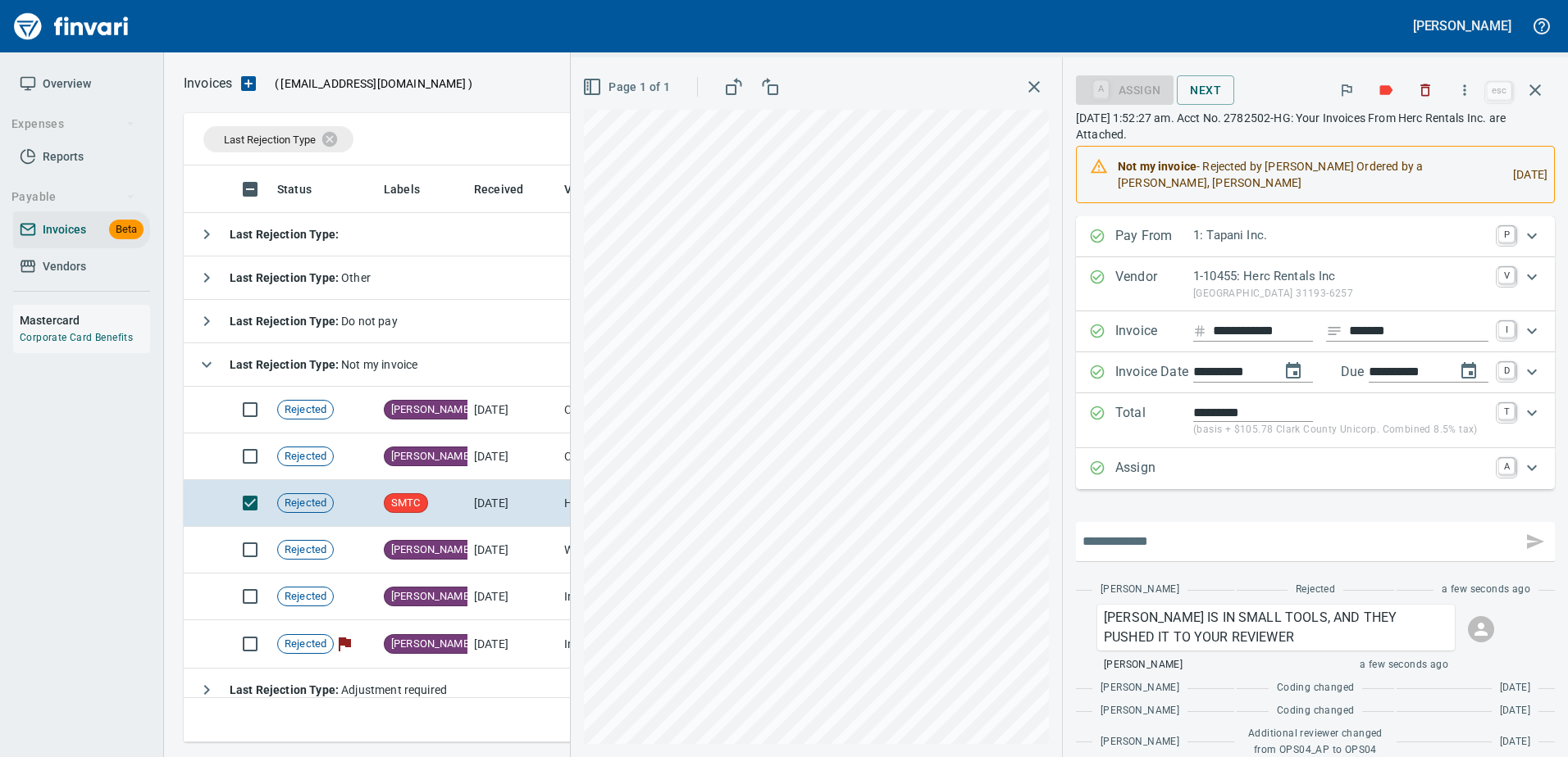
click at [1154, 539] on input "text" at bounding box center [1299, 542] width 433 height 26
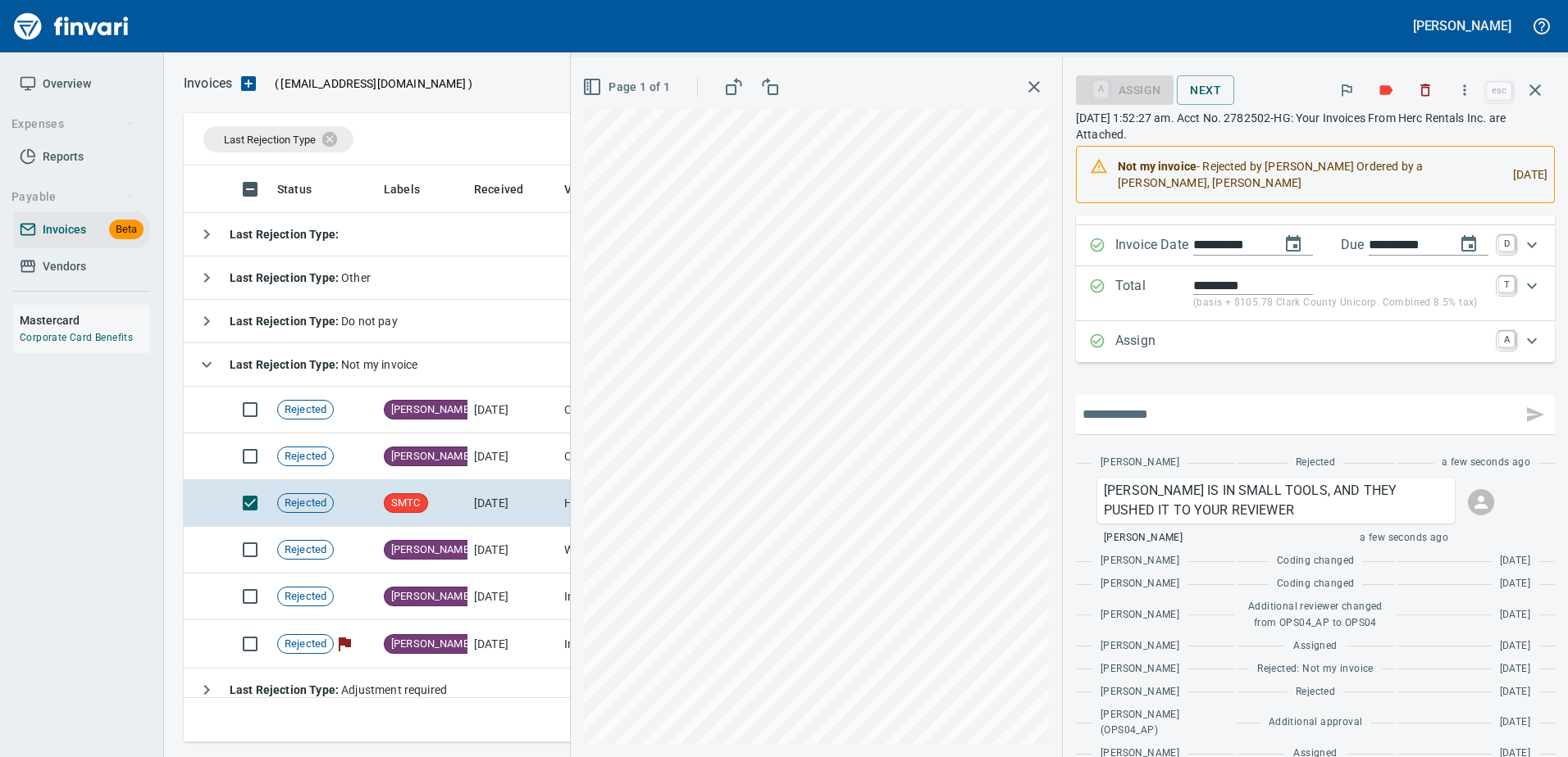
scroll to position [142, 0]
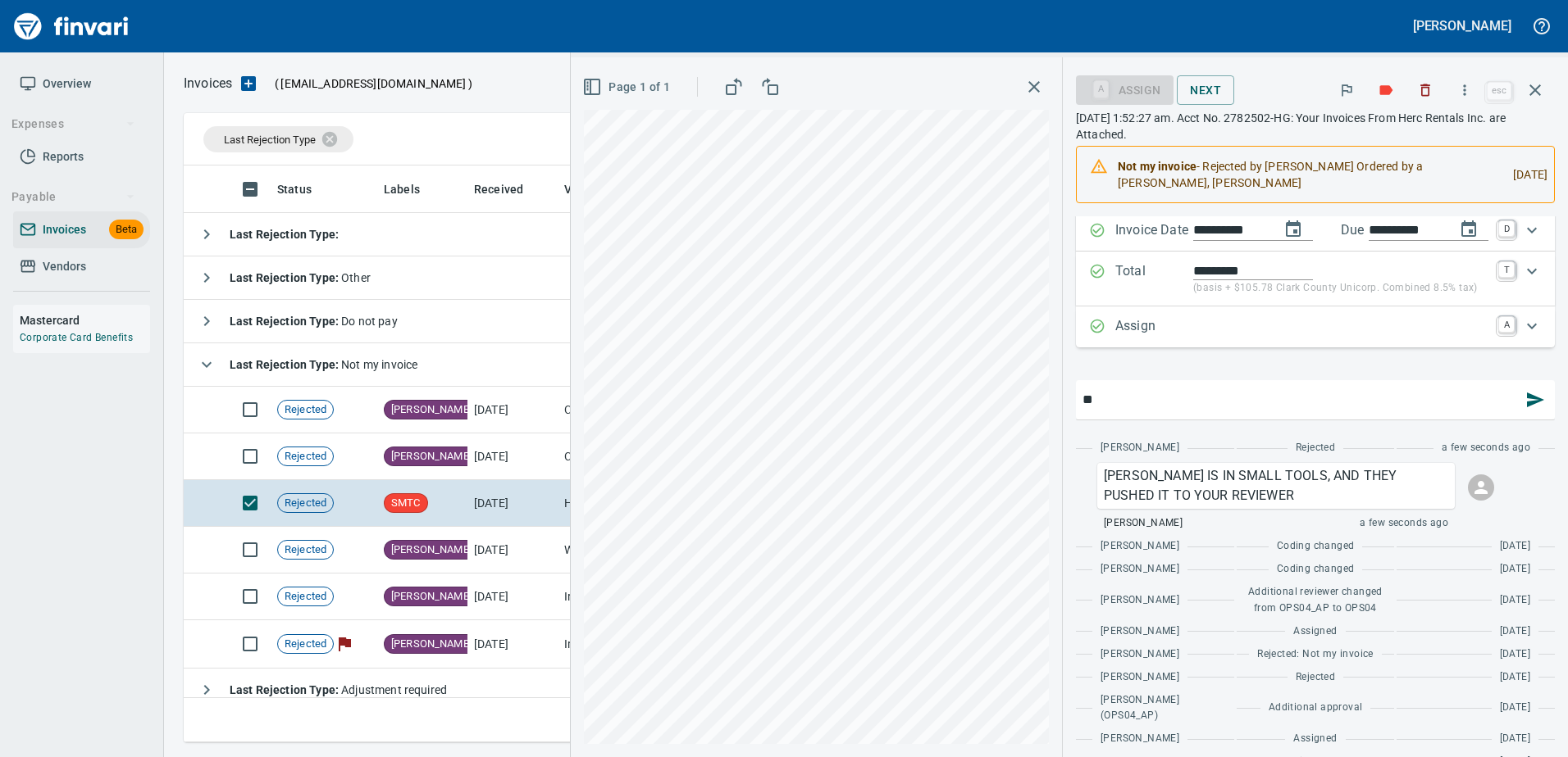
type input "*"
type input "**********"
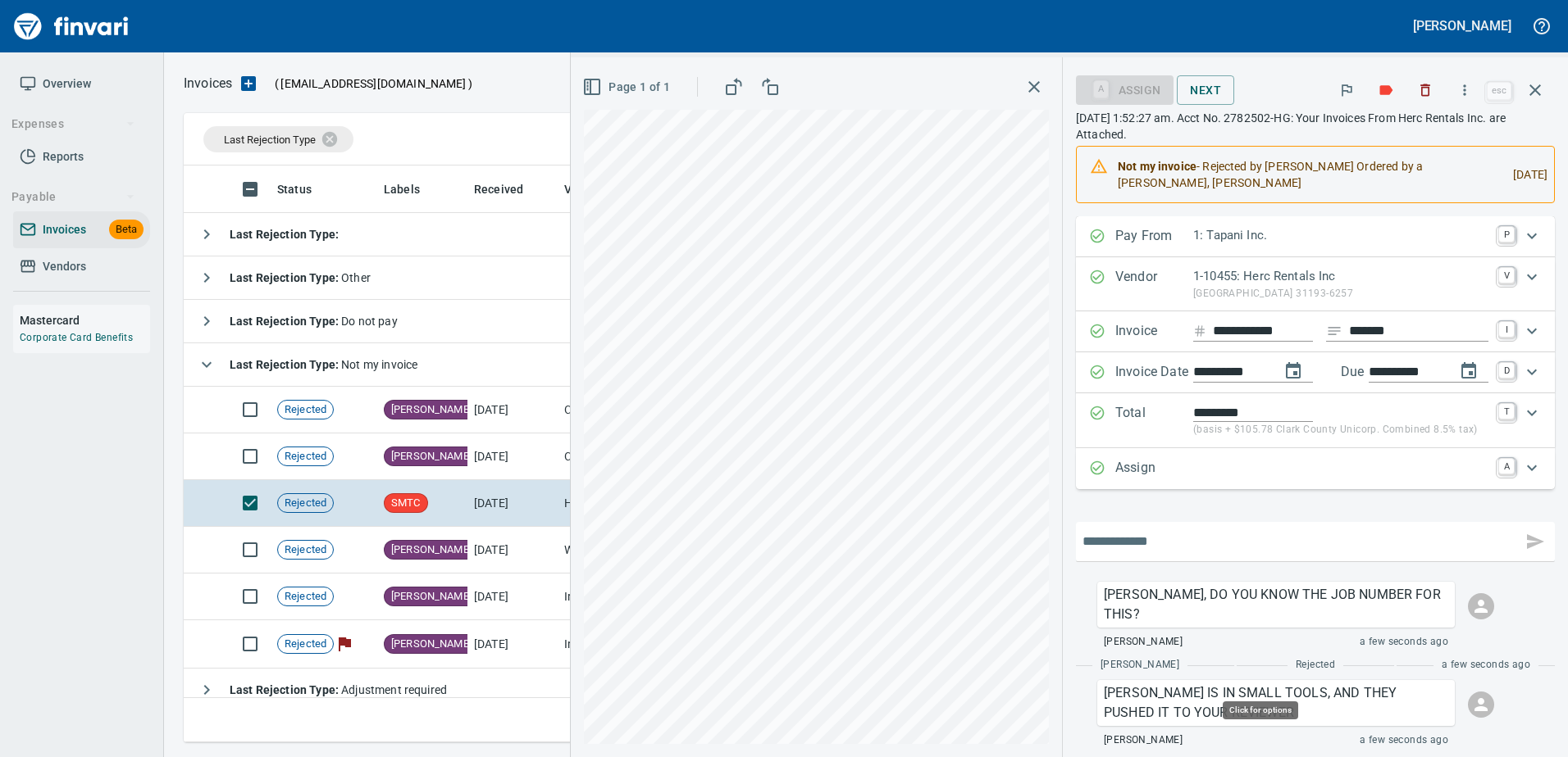
scroll to position [565, 1339]
click at [1374, 466] on div "Assign A" at bounding box center [1316, 469] width 479 height 41
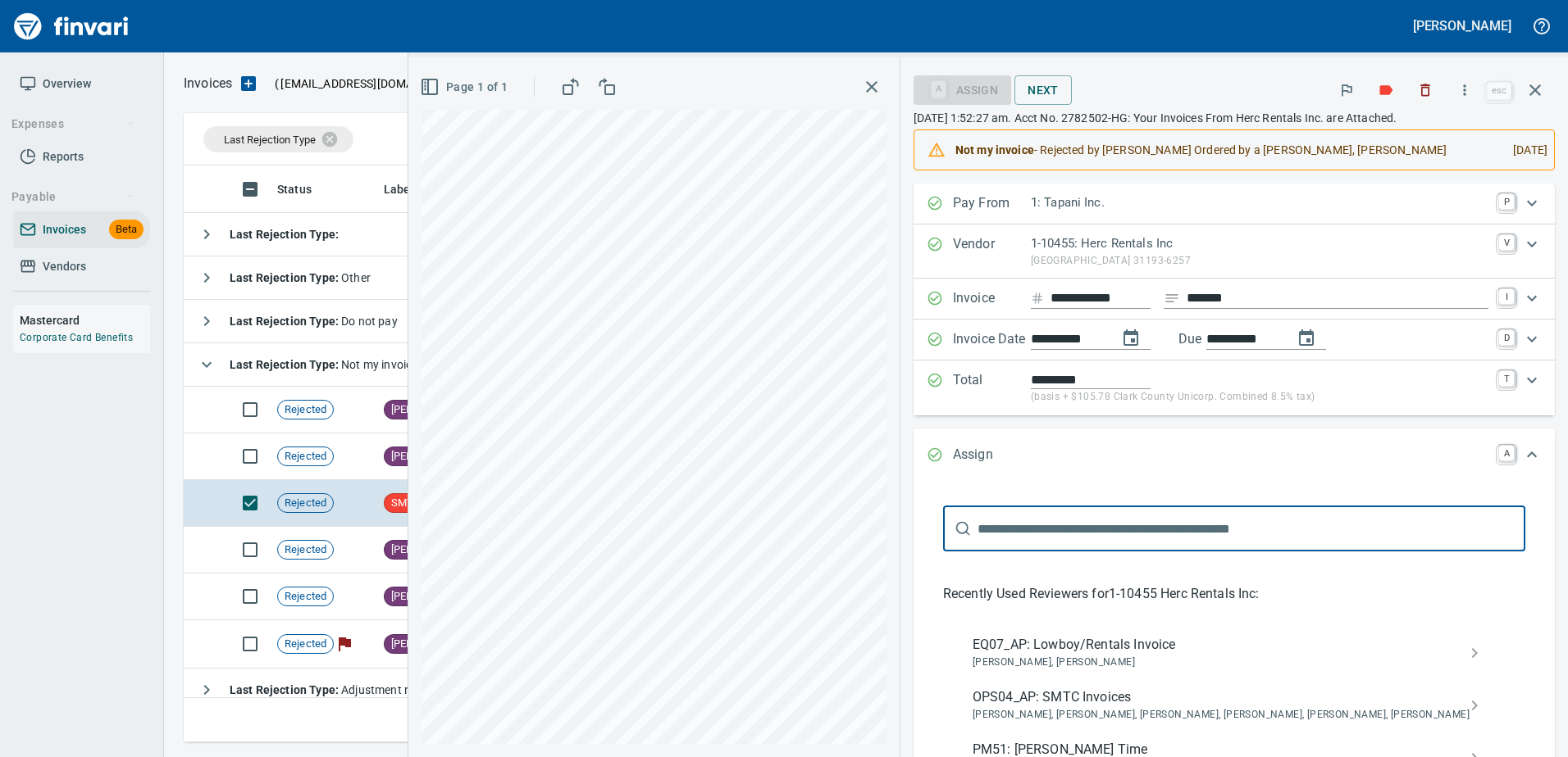
scroll to position [1, 0]
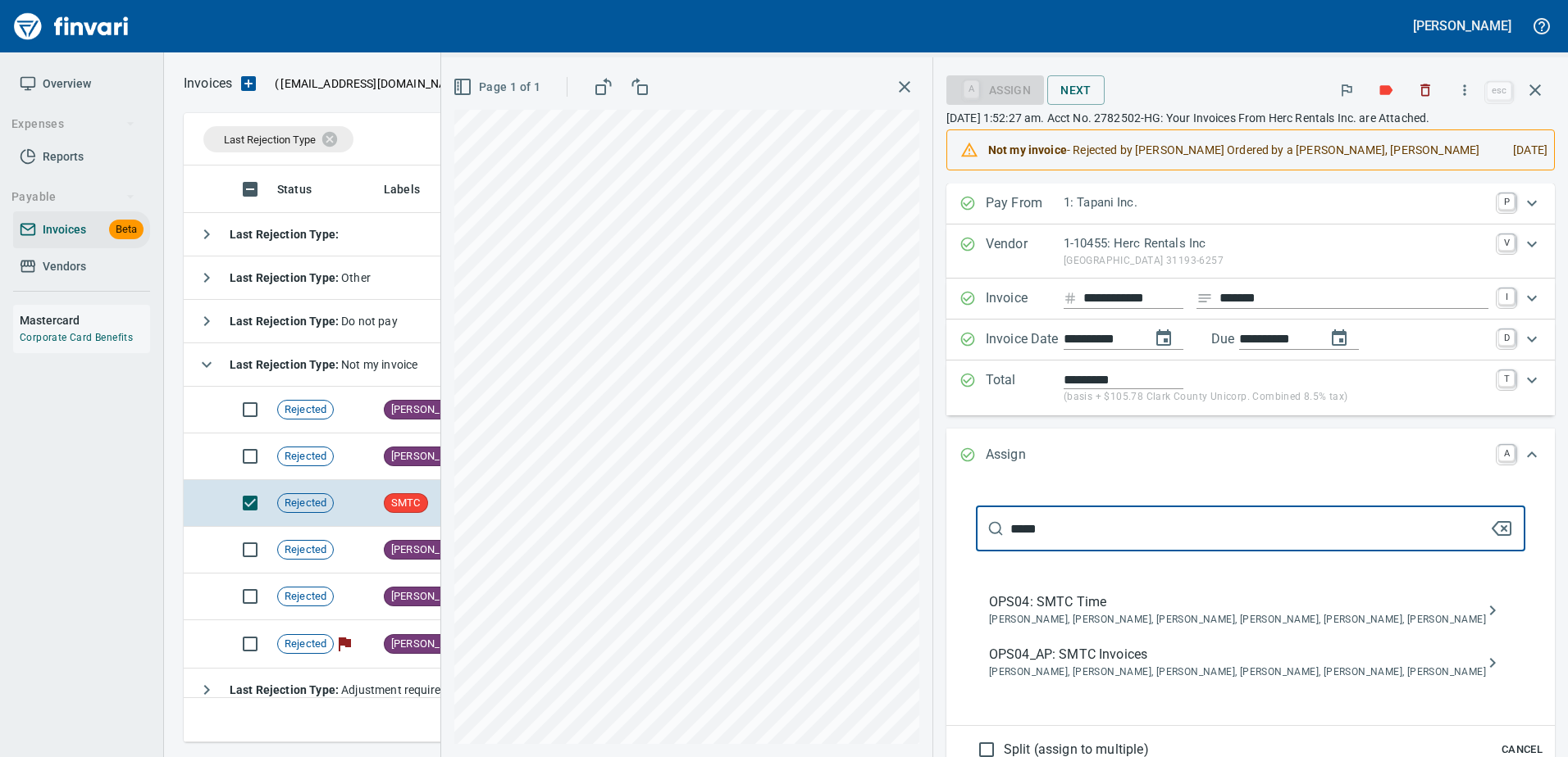
type input "*****"
click at [1219, 660] on div "OPS04_AP: SMTC Invoices [PERSON_NAME], [PERSON_NAME], [PERSON_NAME], [PERSON_NA…" at bounding box center [1250, 663] width 549 height 52
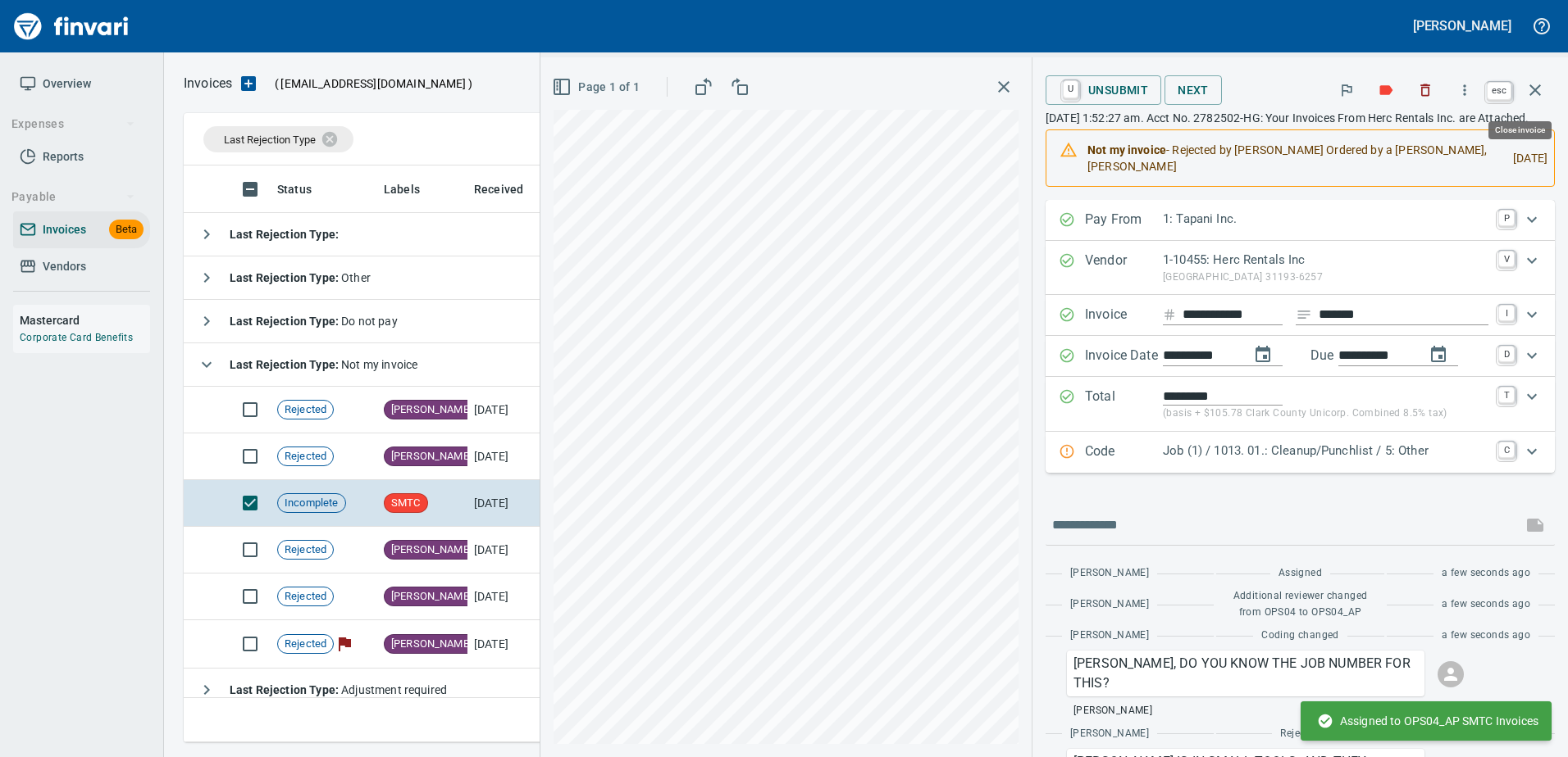
click at [1521, 87] on button "button" at bounding box center [1535, 90] width 40 height 40
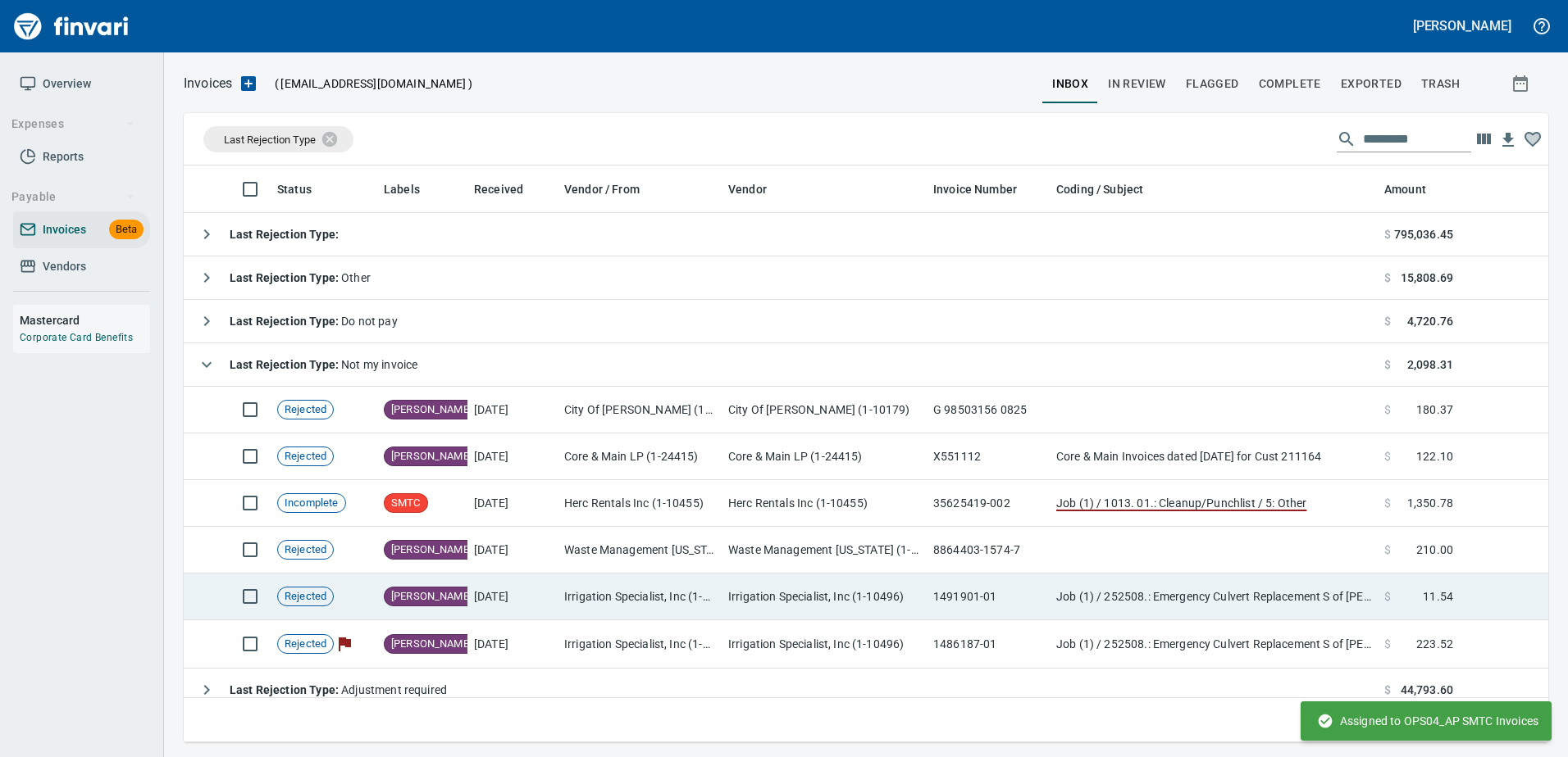
click at [589, 595] on td "Irrigation Specialist, Inc (1-10496)" at bounding box center [639, 597] width 164 height 47
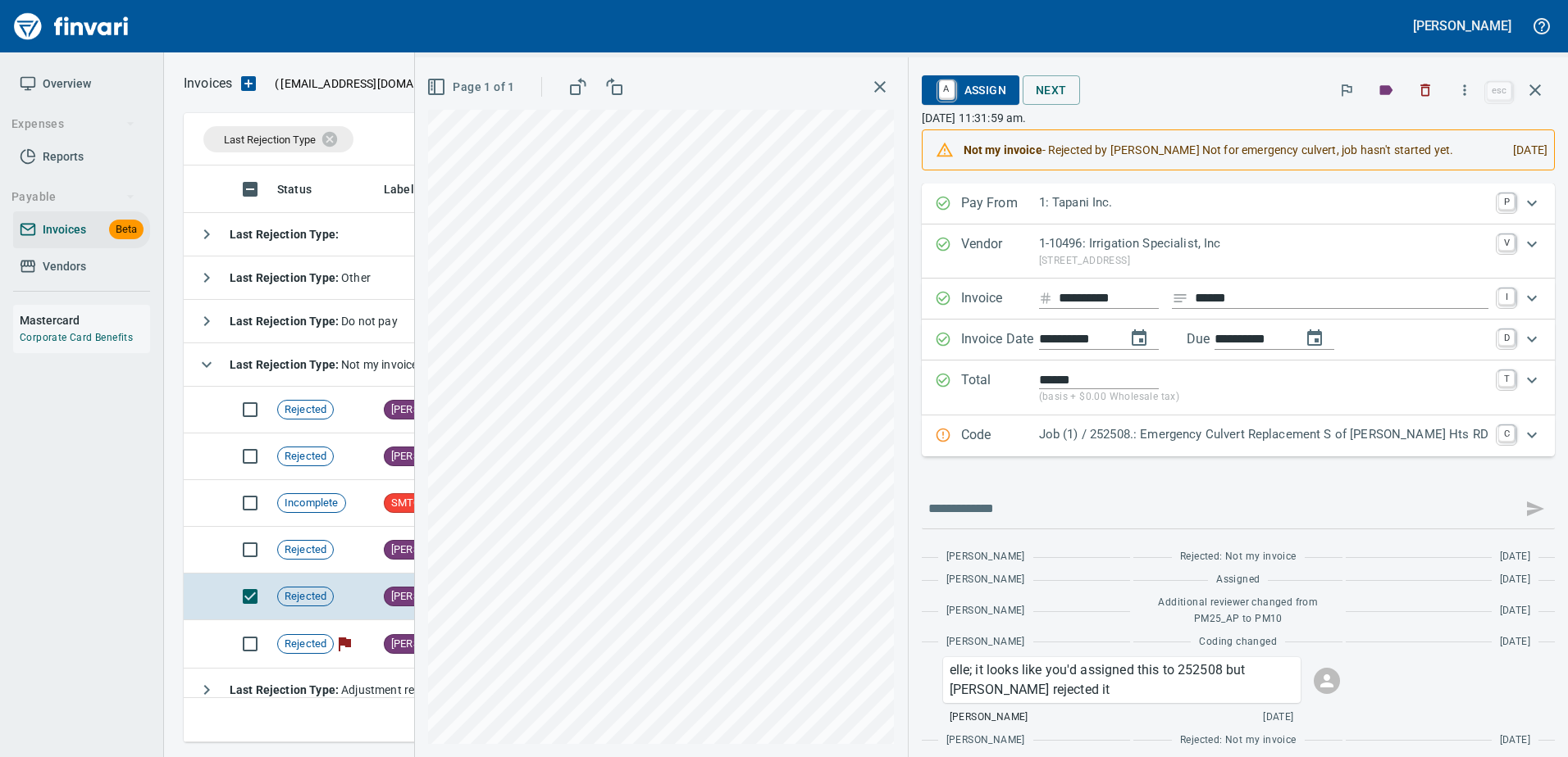
click at [1006, 95] on span "A Assign" at bounding box center [970, 90] width 71 height 28
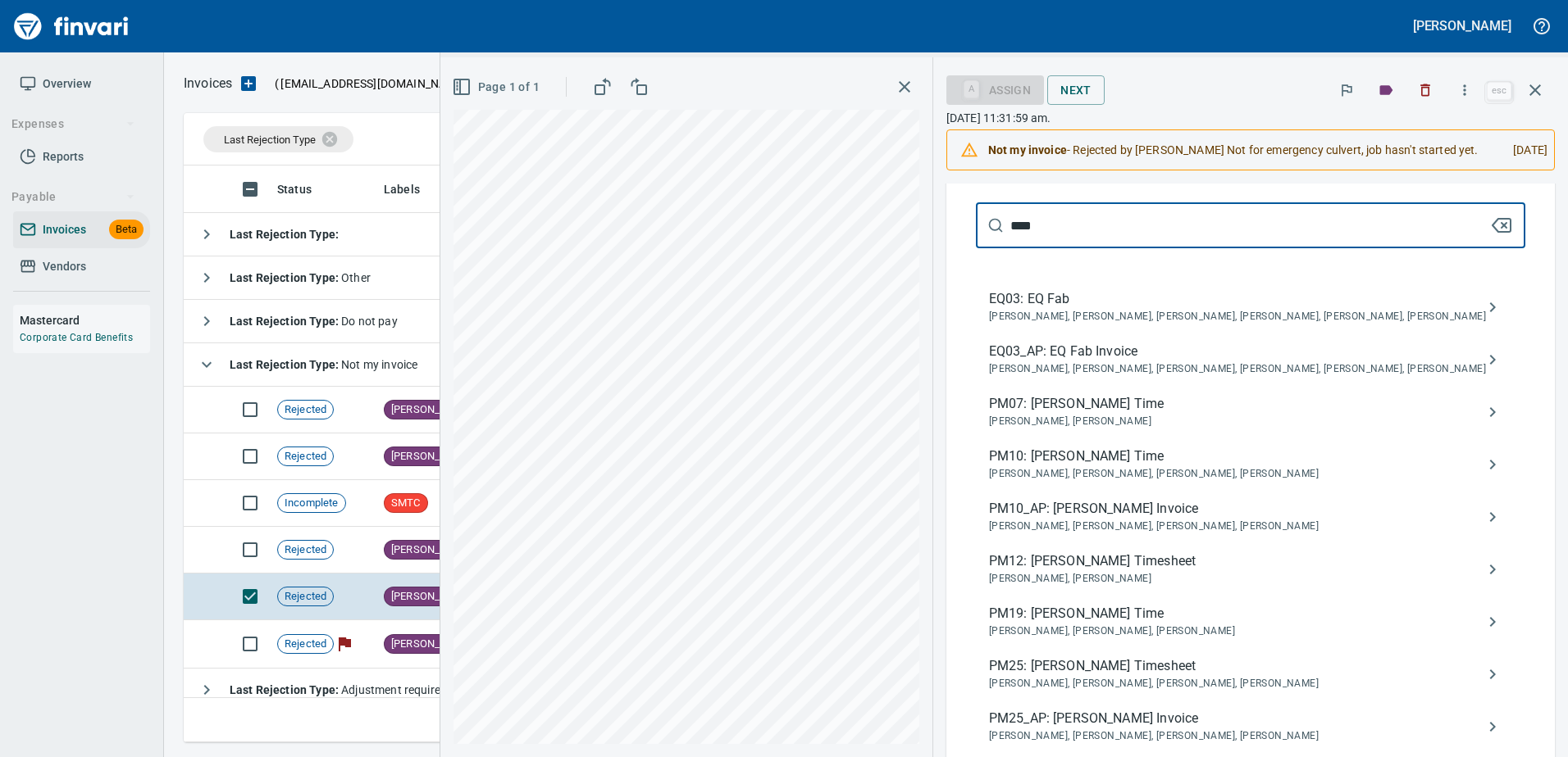
scroll to position [328, 0]
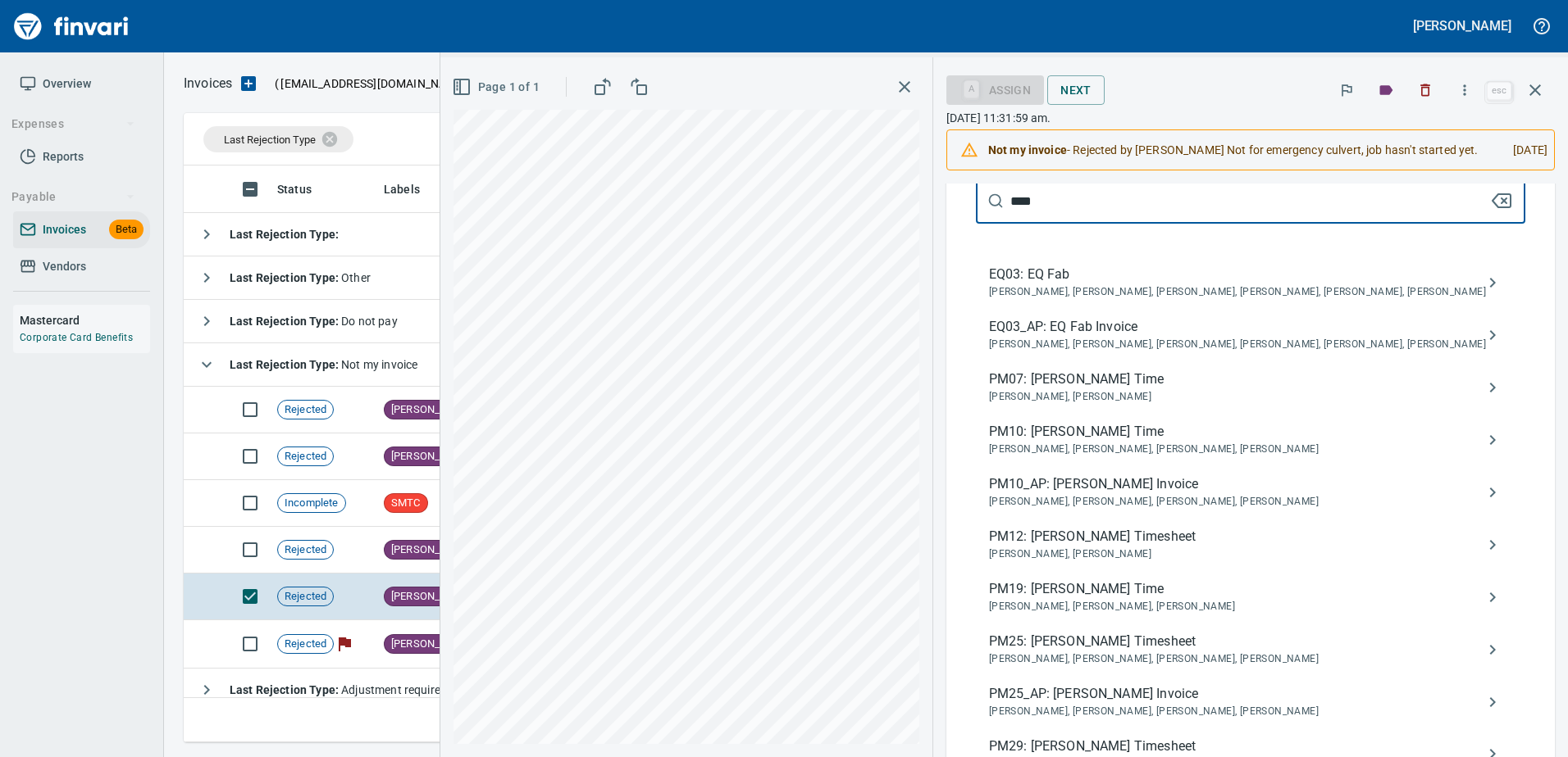
type input "****"
click at [1140, 704] on span "PM25_AP: Benji Tapani Invoice" at bounding box center [1236, 693] width 497 height 19
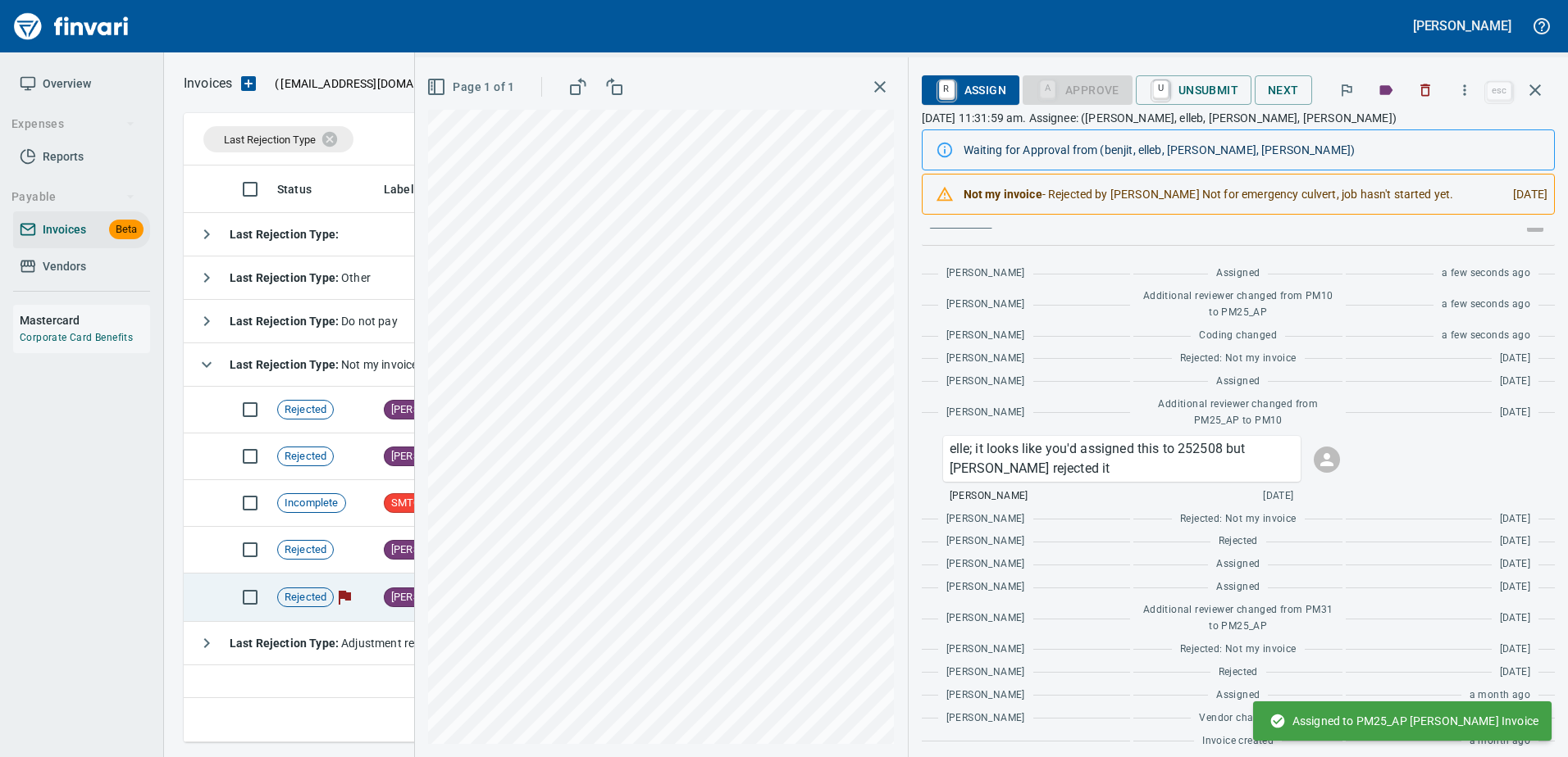
click at [382, 594] on td "[PERSON_NAME]" at bounding box center [422, 598] width 90 height 49
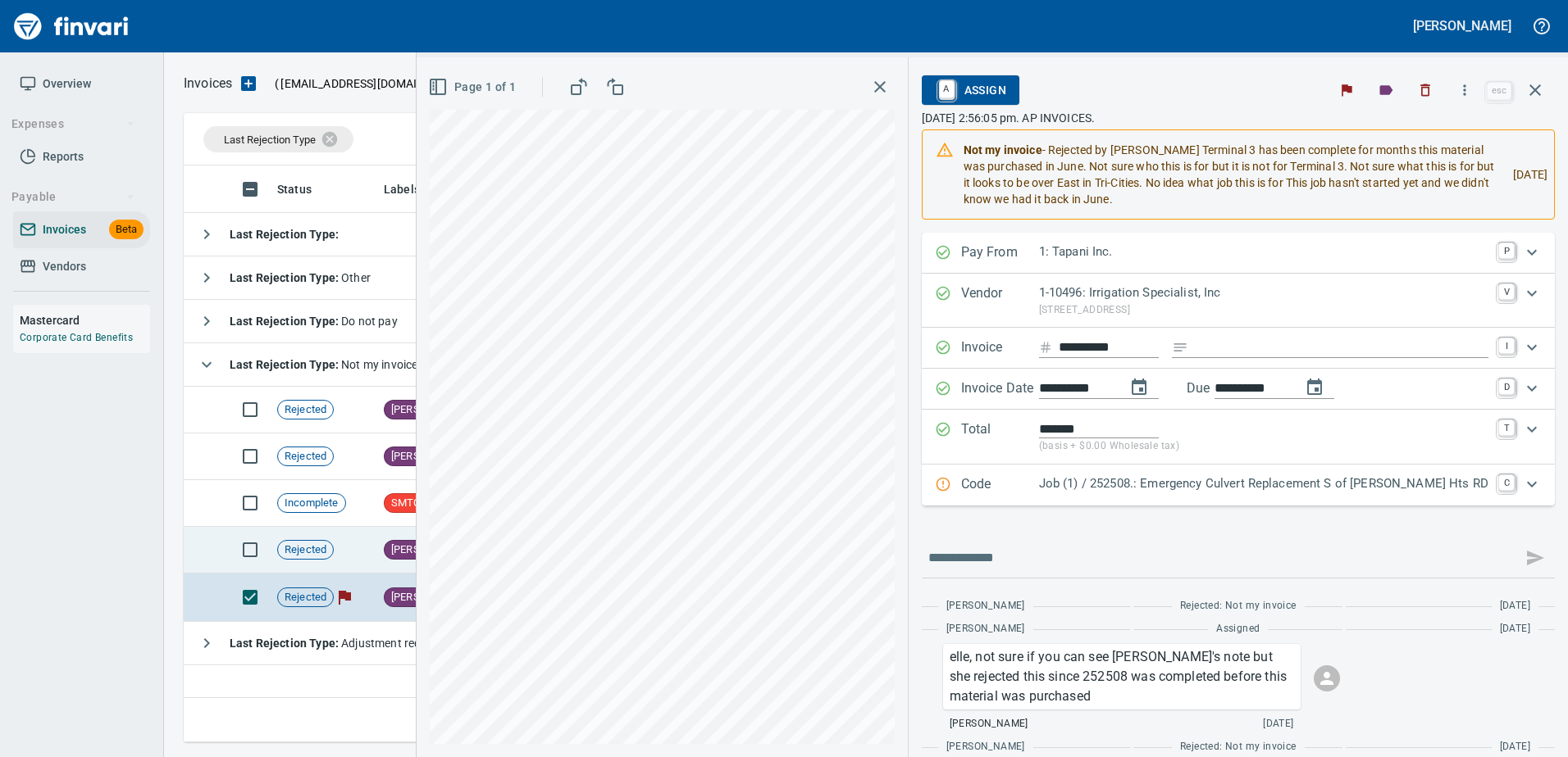
click at [389, 543] on span "[PERSON_NAME]" at bounding box center [430, 550] width 93 height 16
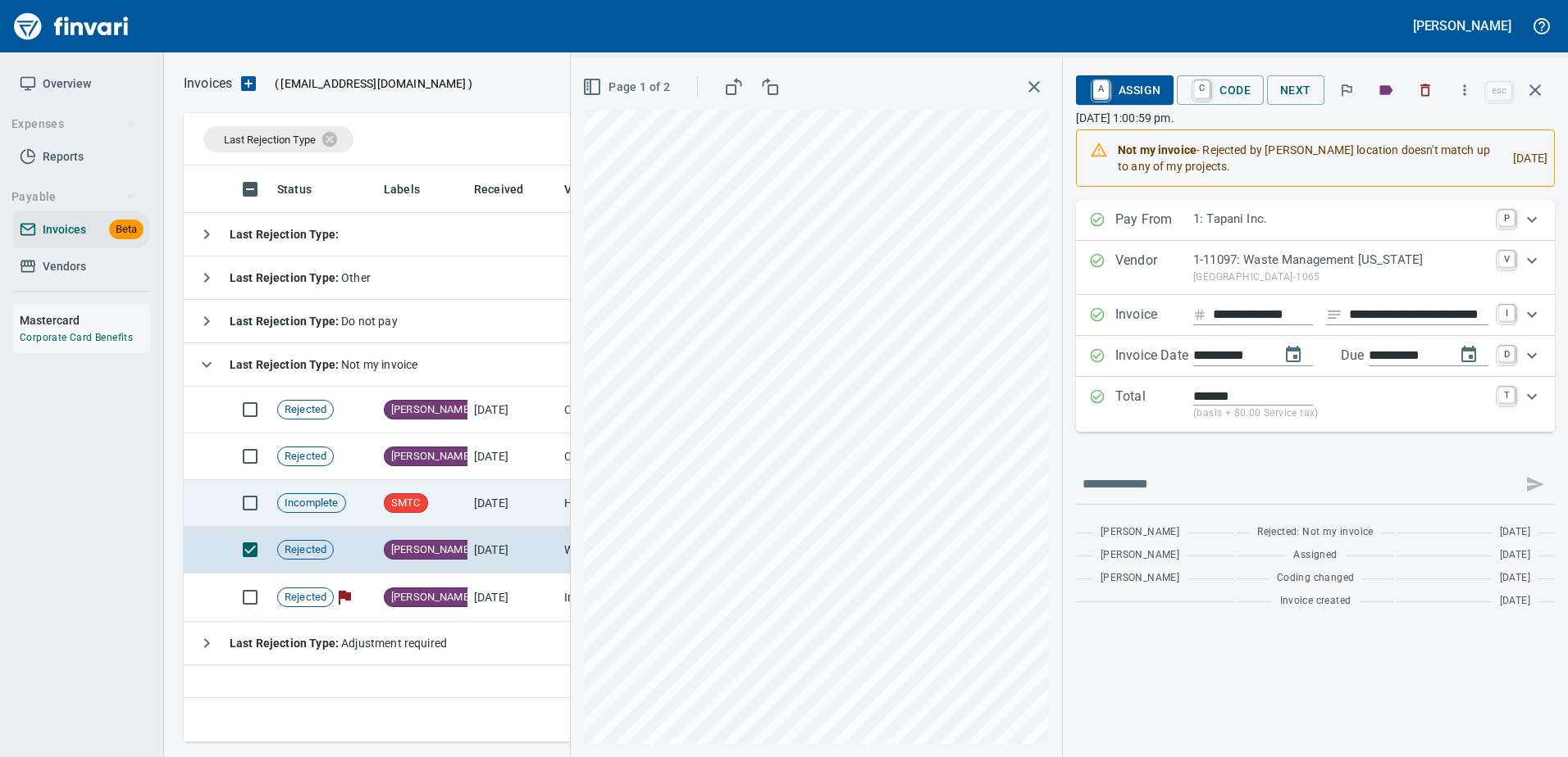
click at [415, 492] on td "SMTC" at bounding box center [422, 504] width 90 height 47
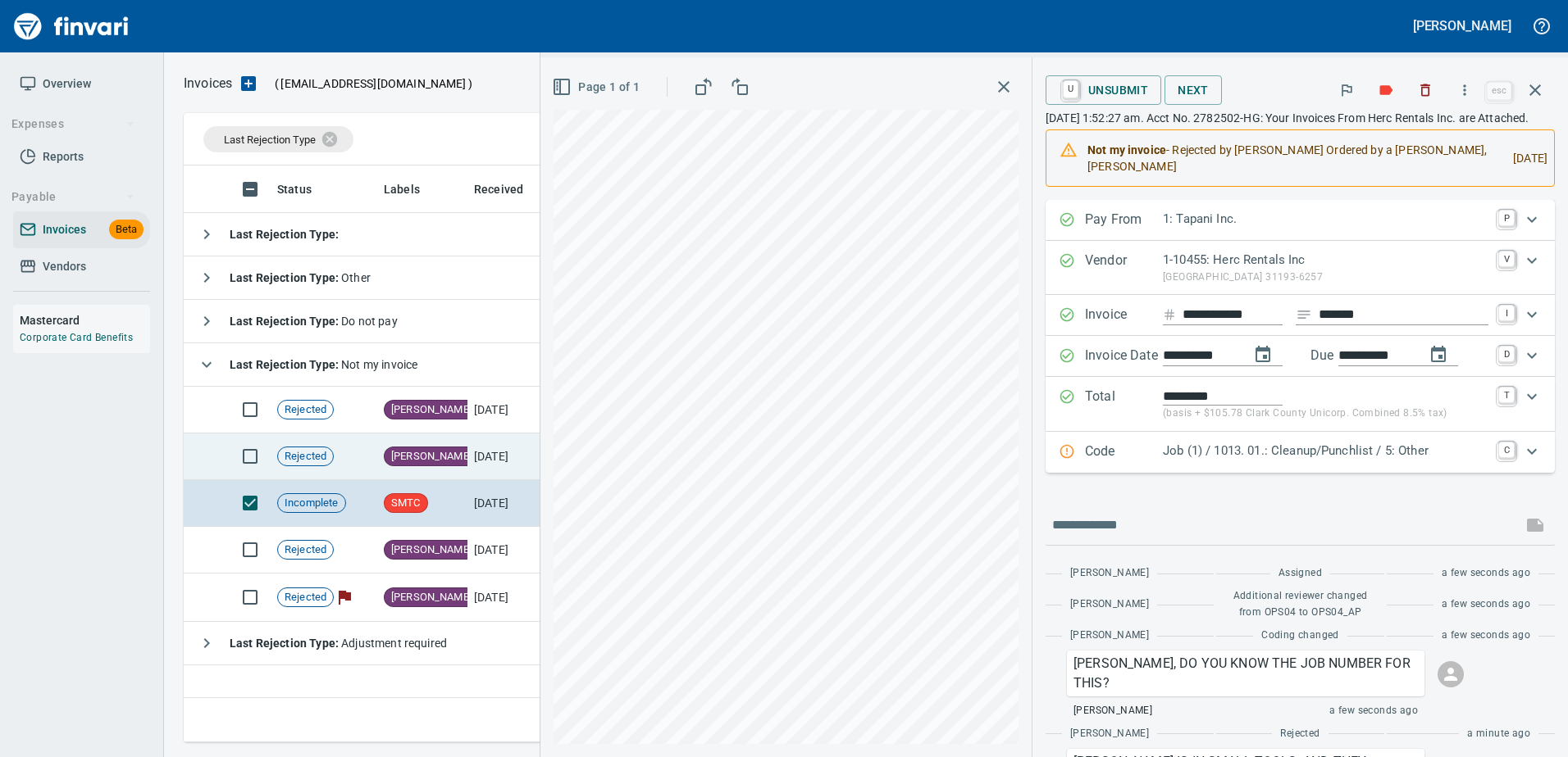
click at [467, 441] on td "8/16/2025" at bounding box center [512, 457] width 90 height 47
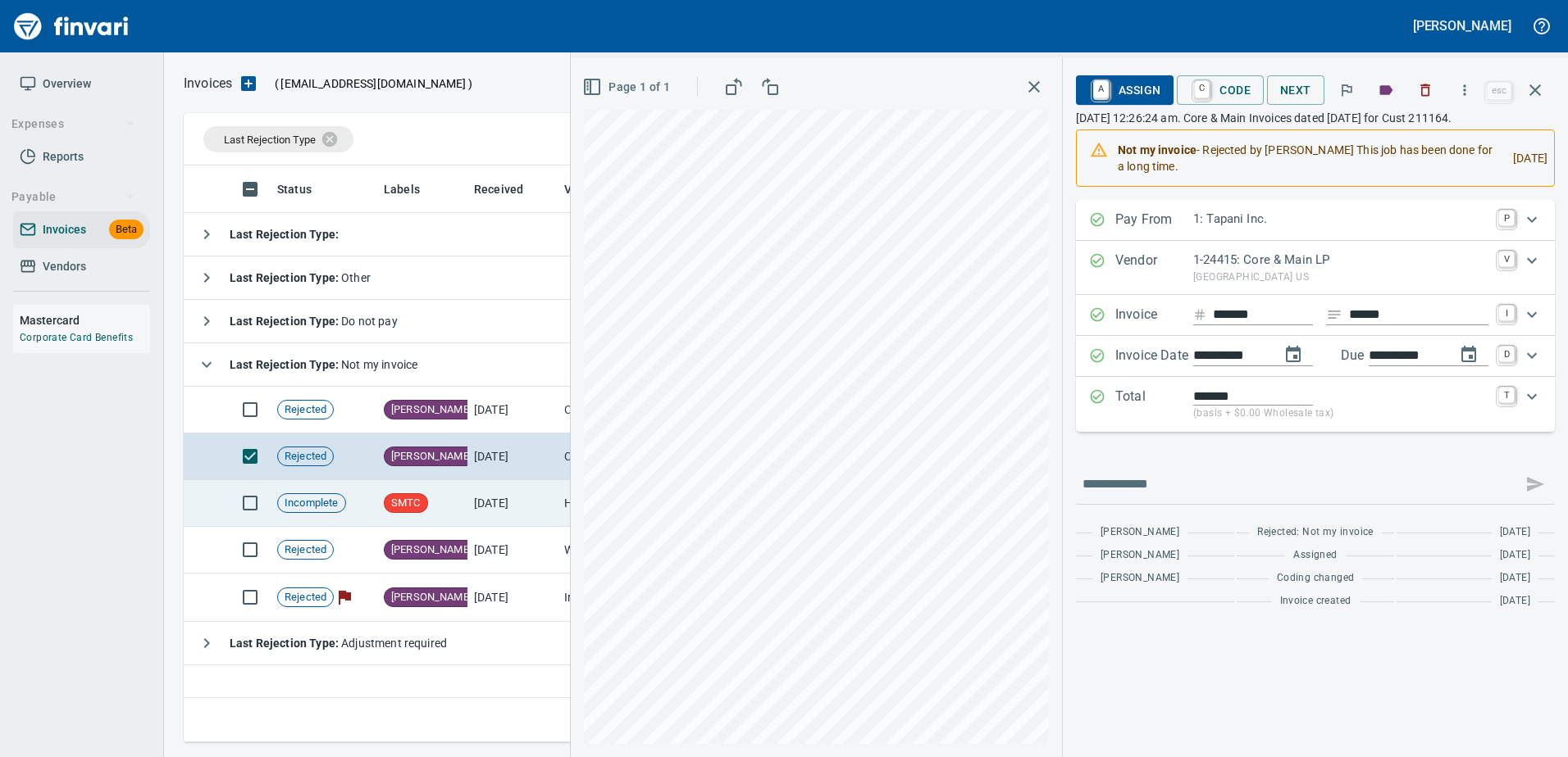
click at [439, 499] on td "SMTC" at bounding box center [422, 504] width 90 height 47
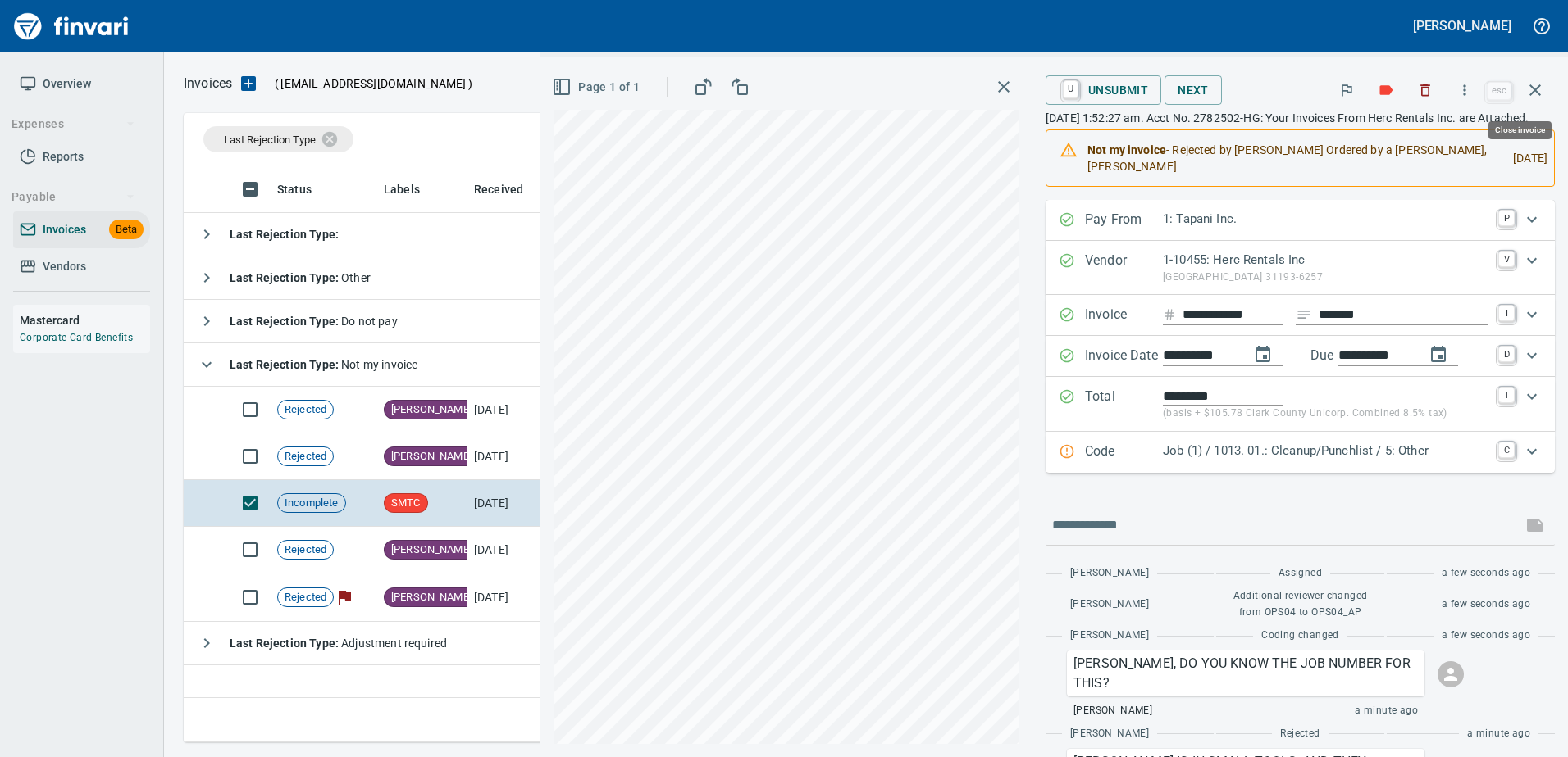
click at [1528, 90] on icon "button" at bounding box center [1534, 89] width 19 height 19
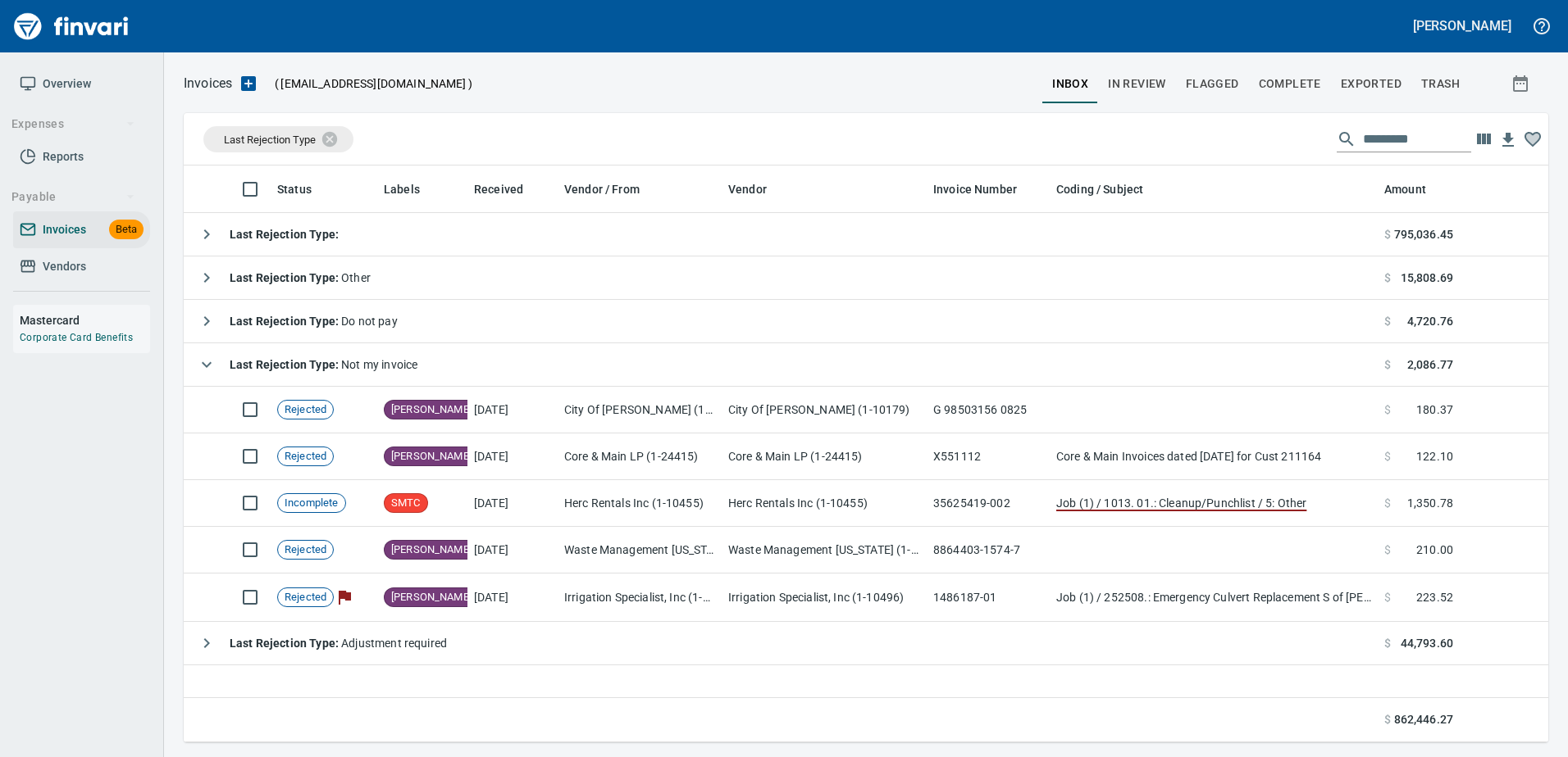
scroll to position [565, 1352]
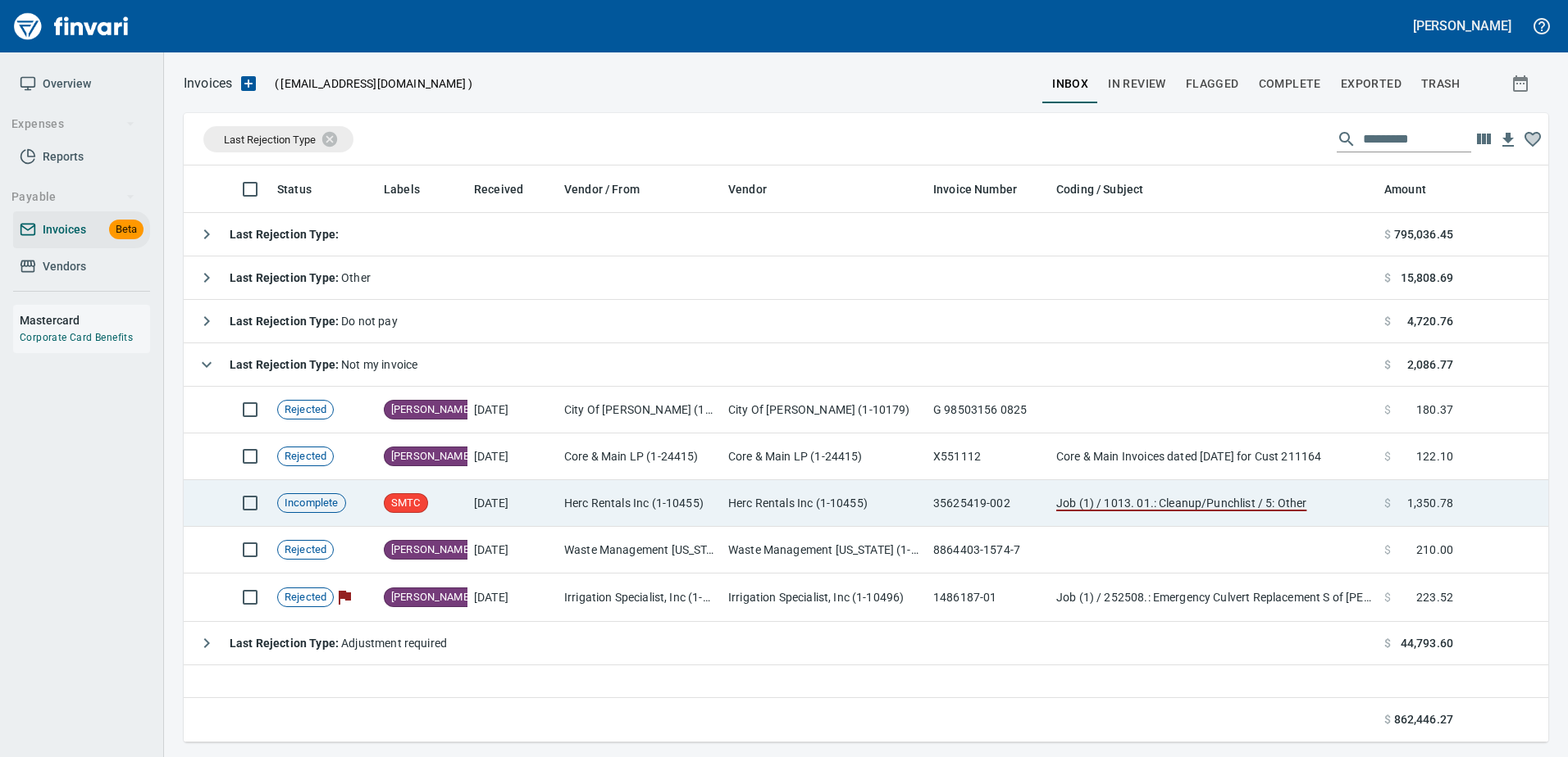
click at [689, 488] on td "Herc Rentals Inc (1-10455)" at bounding box center [639, 504] width 164 height 47
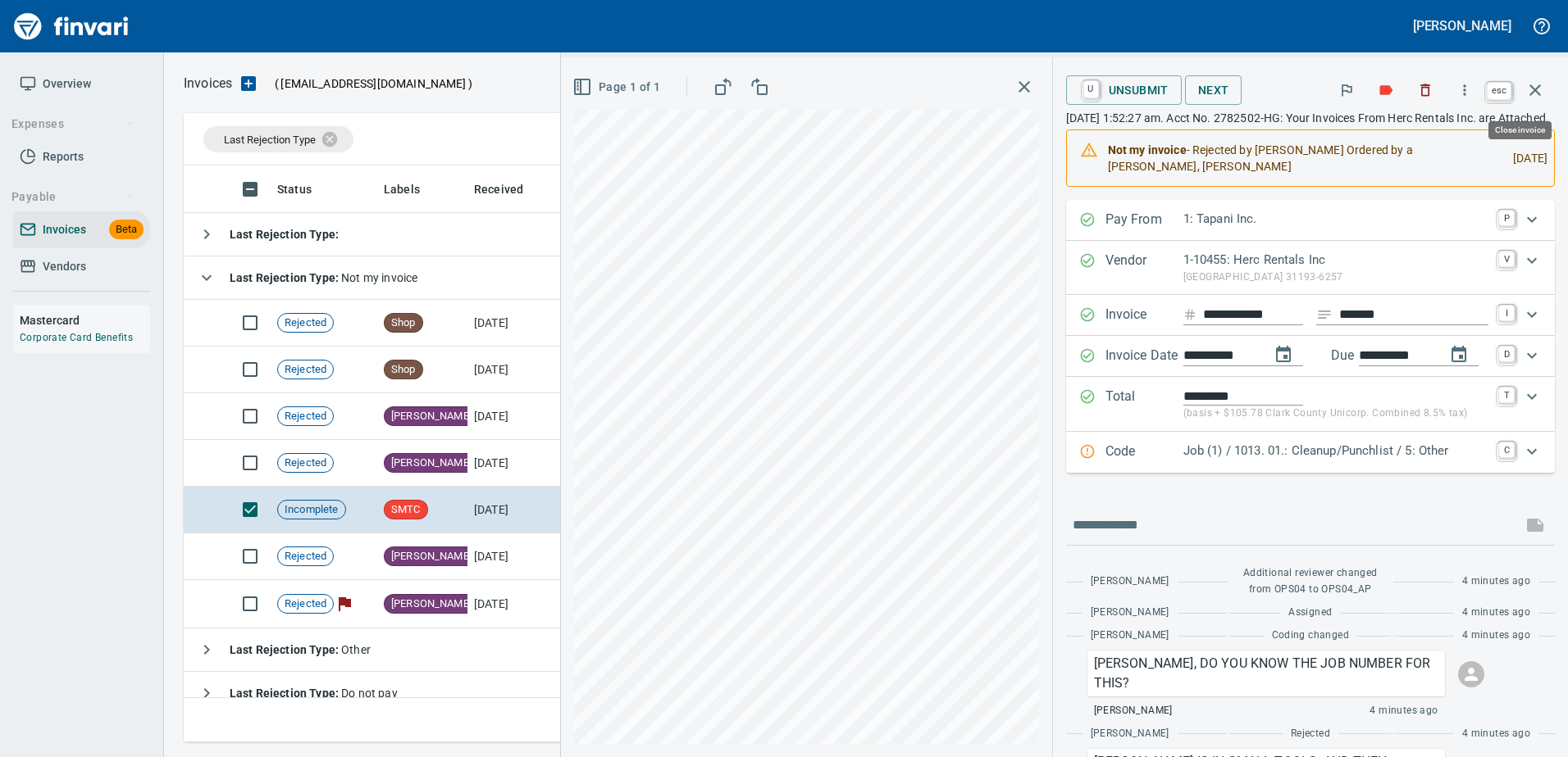
scroll to position [565, 1339]
click at [1249, 306] on input "**********" at bounding box center [1253, 315] width 100 height 20
click at [1424, 100] on button "button" at bounding box center [1424, 89] width 36 height 36
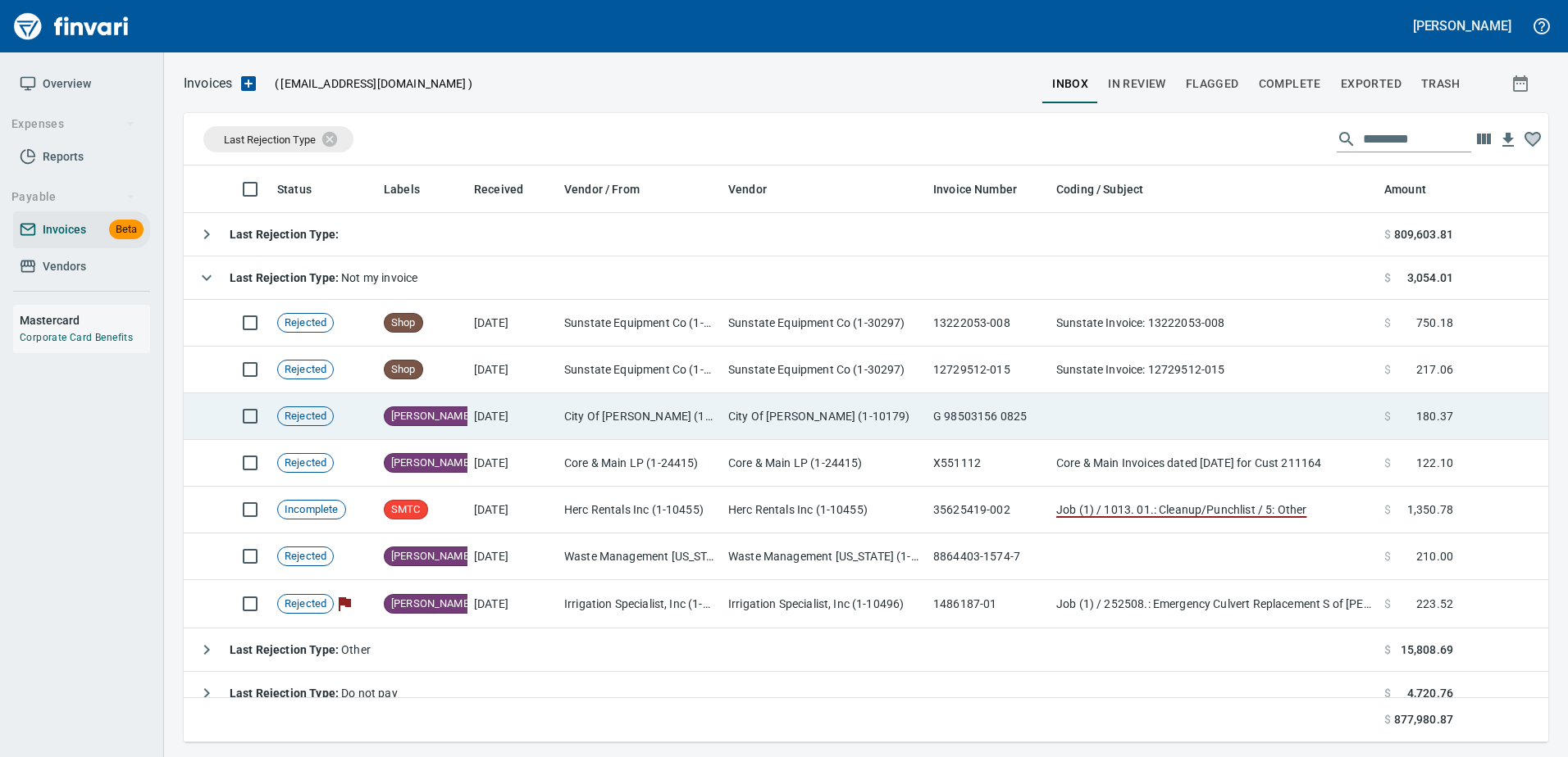
scroll to position [565, 1339]
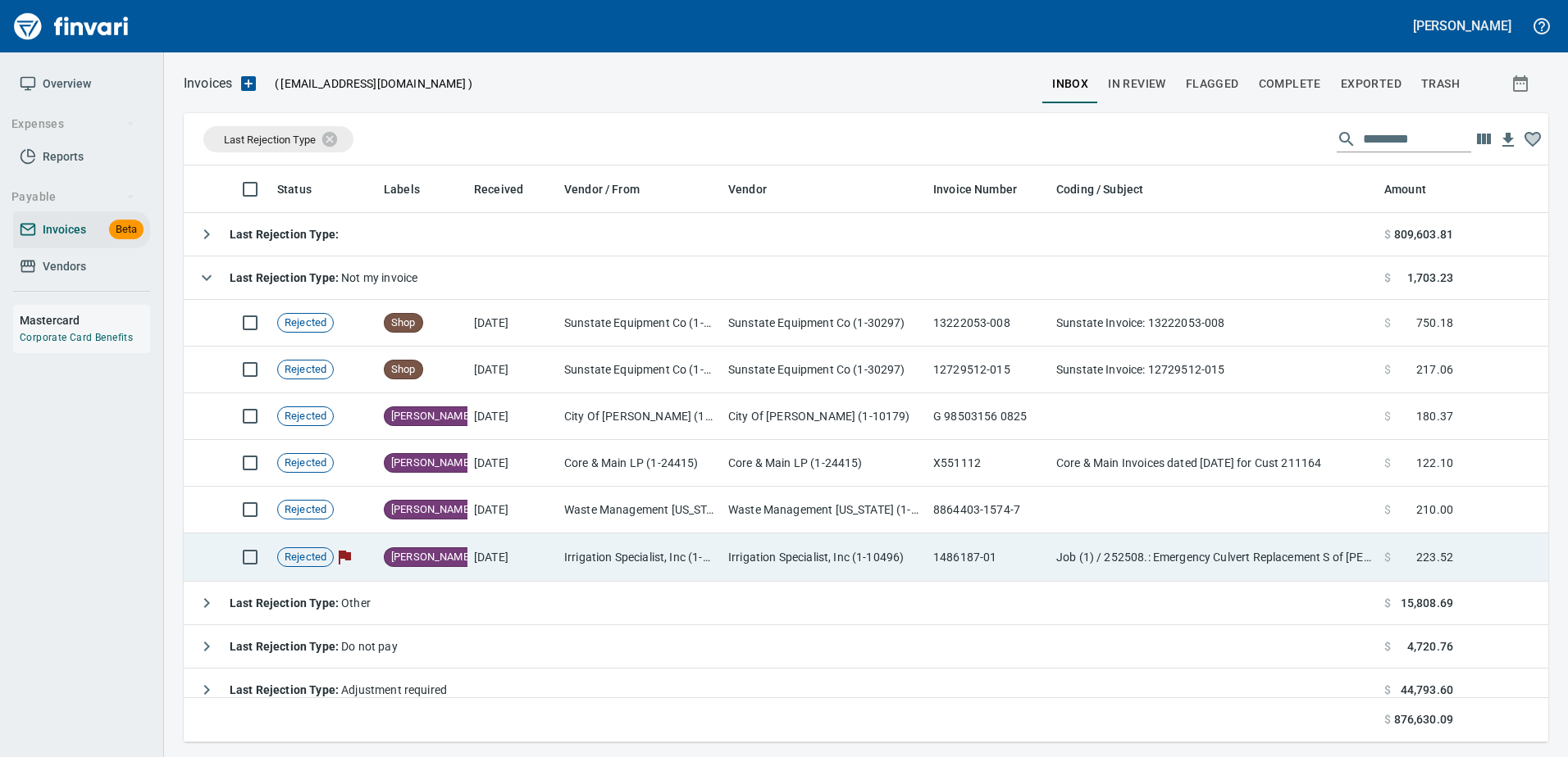
click at [594, 556] on td "Irrigation Specialist, Inc (1-10496)" at bounding box center [639, 557] width 164 height 49
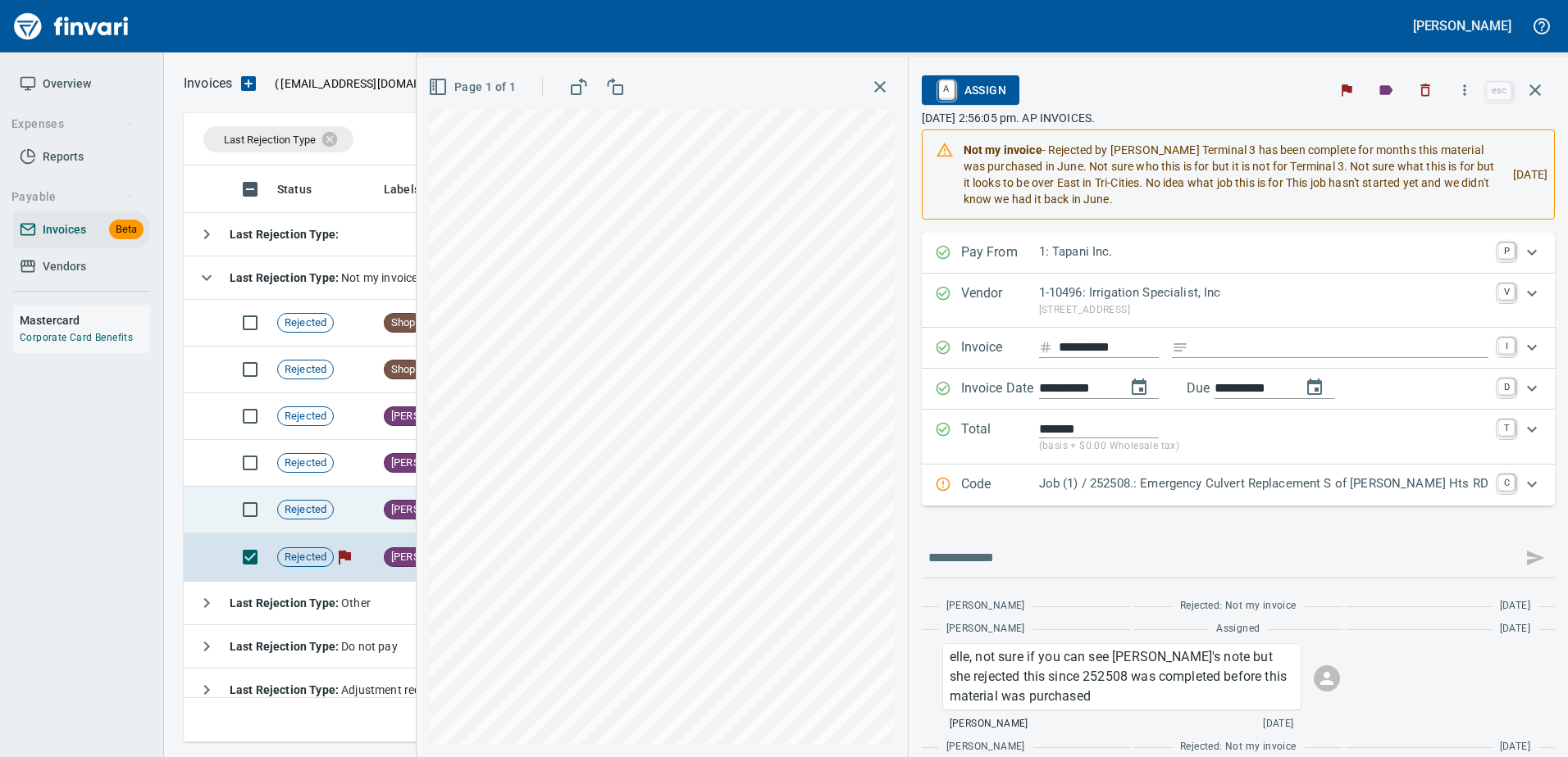
click at [401, 508] on span "[PERSON_NAME]" at bounding box center [430, 510] width 93 height 16
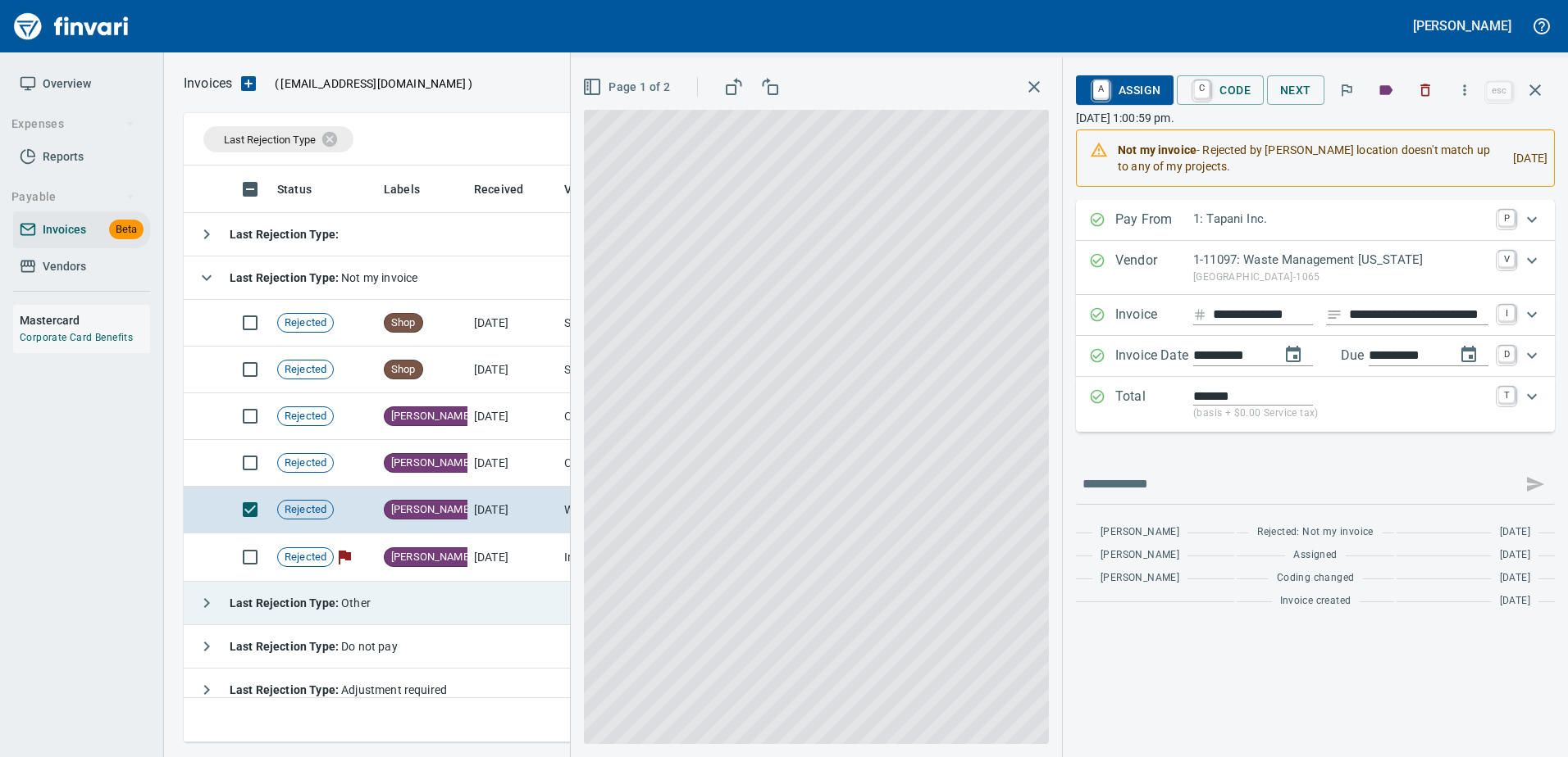
click at [205, 277] on icon "button" at bounding box center [206, 277] width 19 height 19
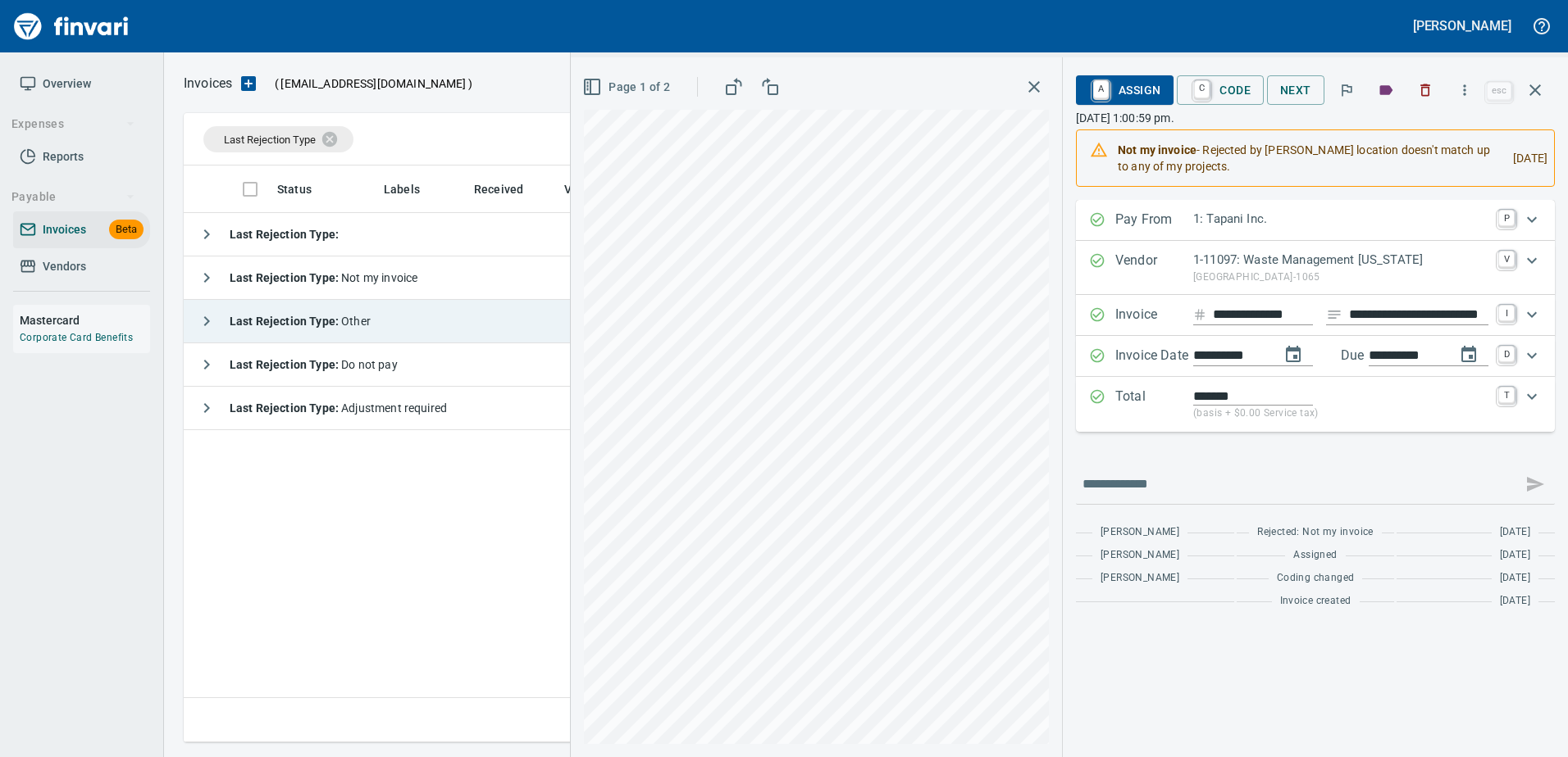
click at [232, 327] on strong "Last Rejection Type :" at bounding box center [285, 321] width 111 height 13
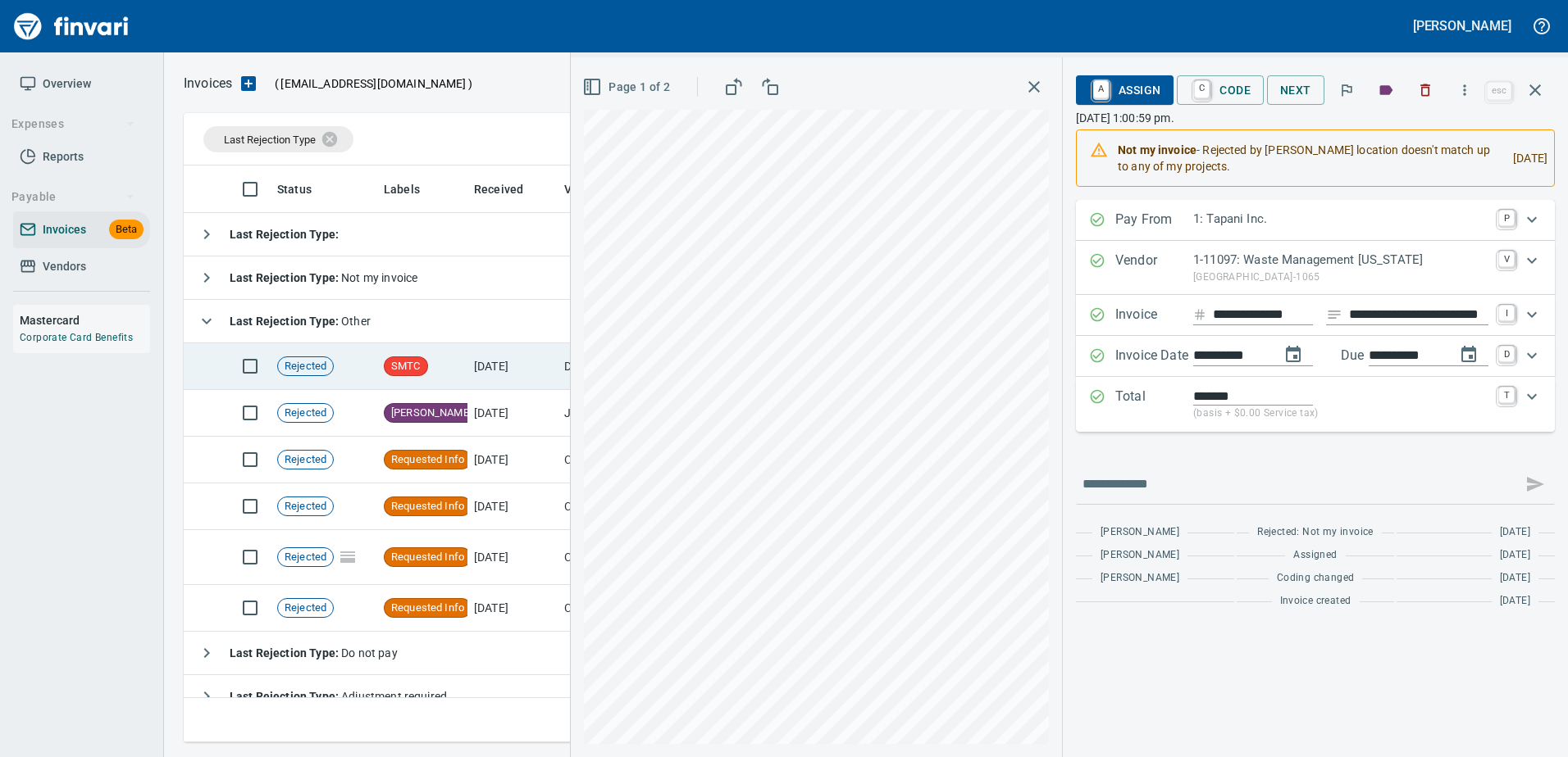
click at [498, 359] on td "[DATE]" at bounding box center [512, 367] width 90 height 47
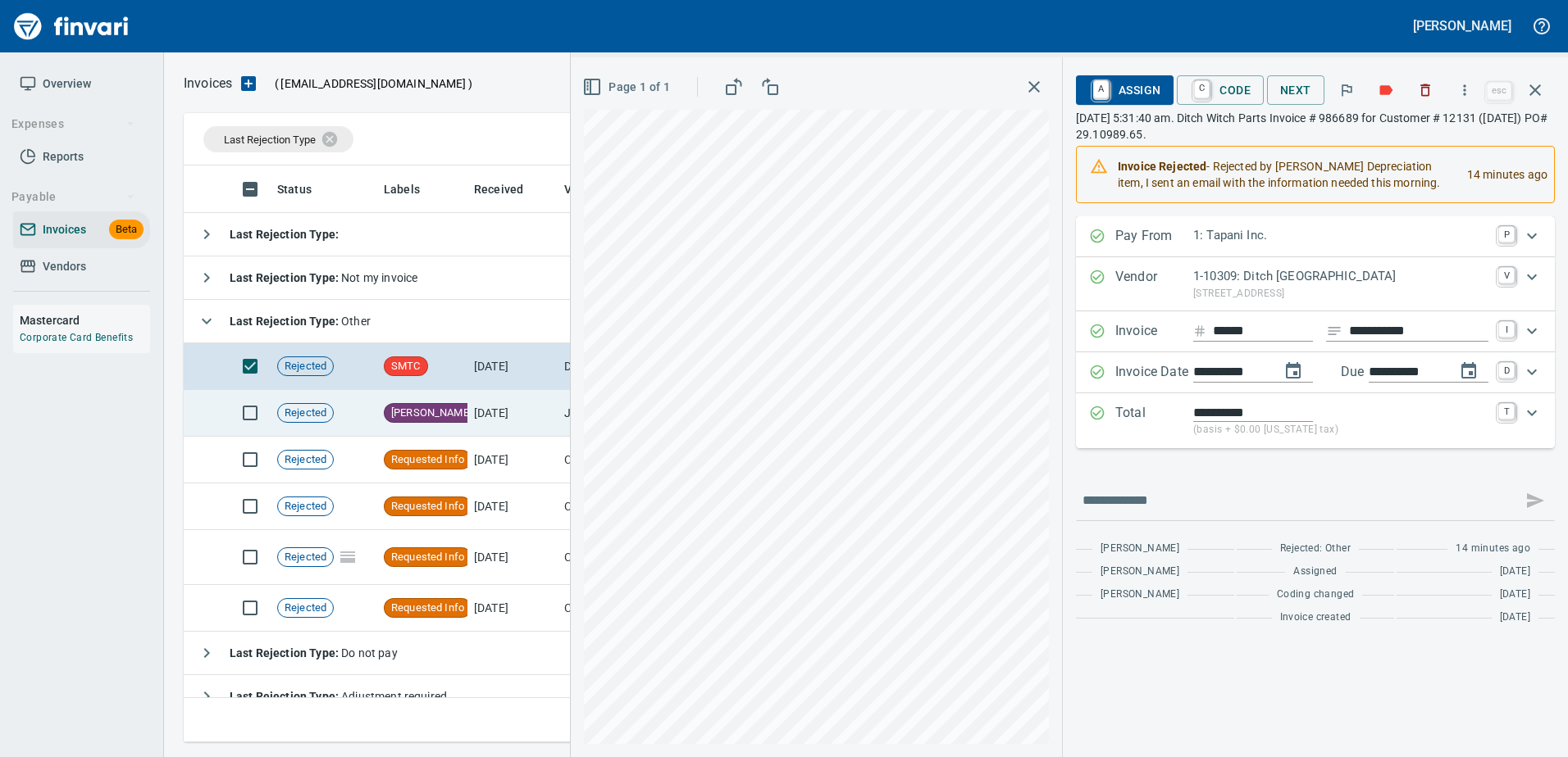
click at [497, 421] on td "7/24/2025" at bounding box center [512, 413] width 90 height 47
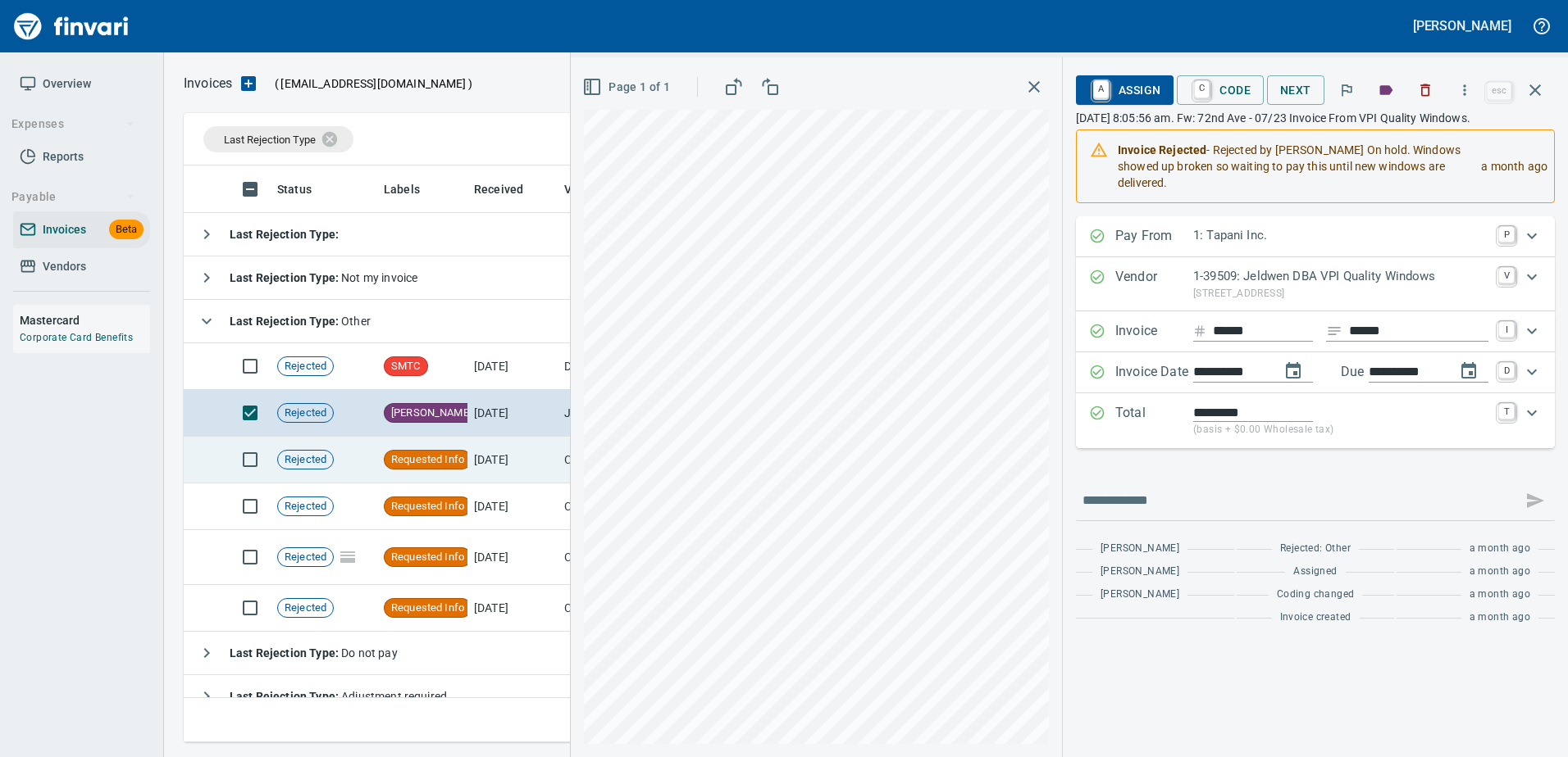
click at [497, 458] on td "7/7/2025" at bounding box center [512, 460] width 90 height 47
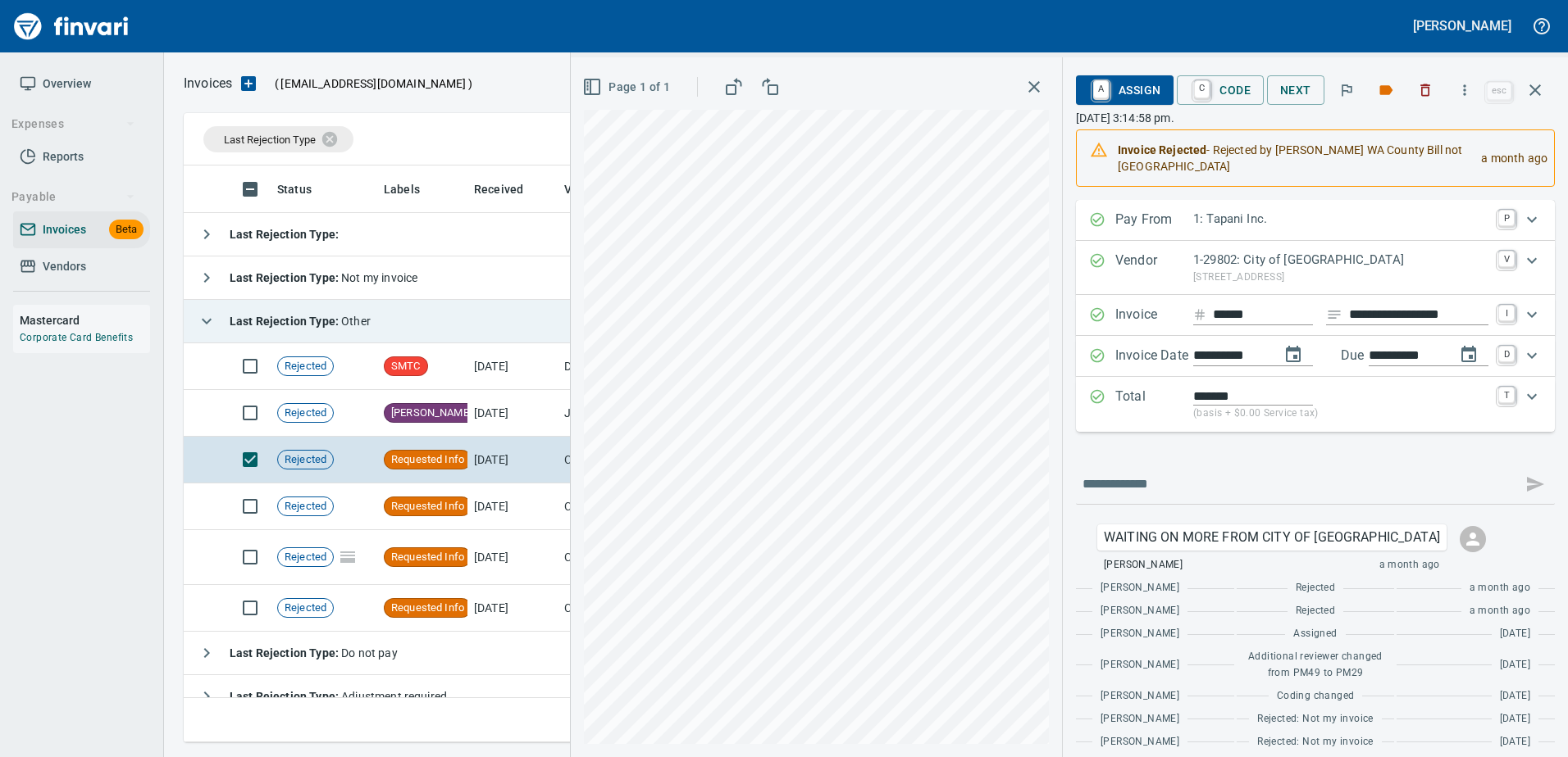
click at [253, 327] on strong "Last Rejection Type :" at bounding box center [285, 321] width 111 height 13
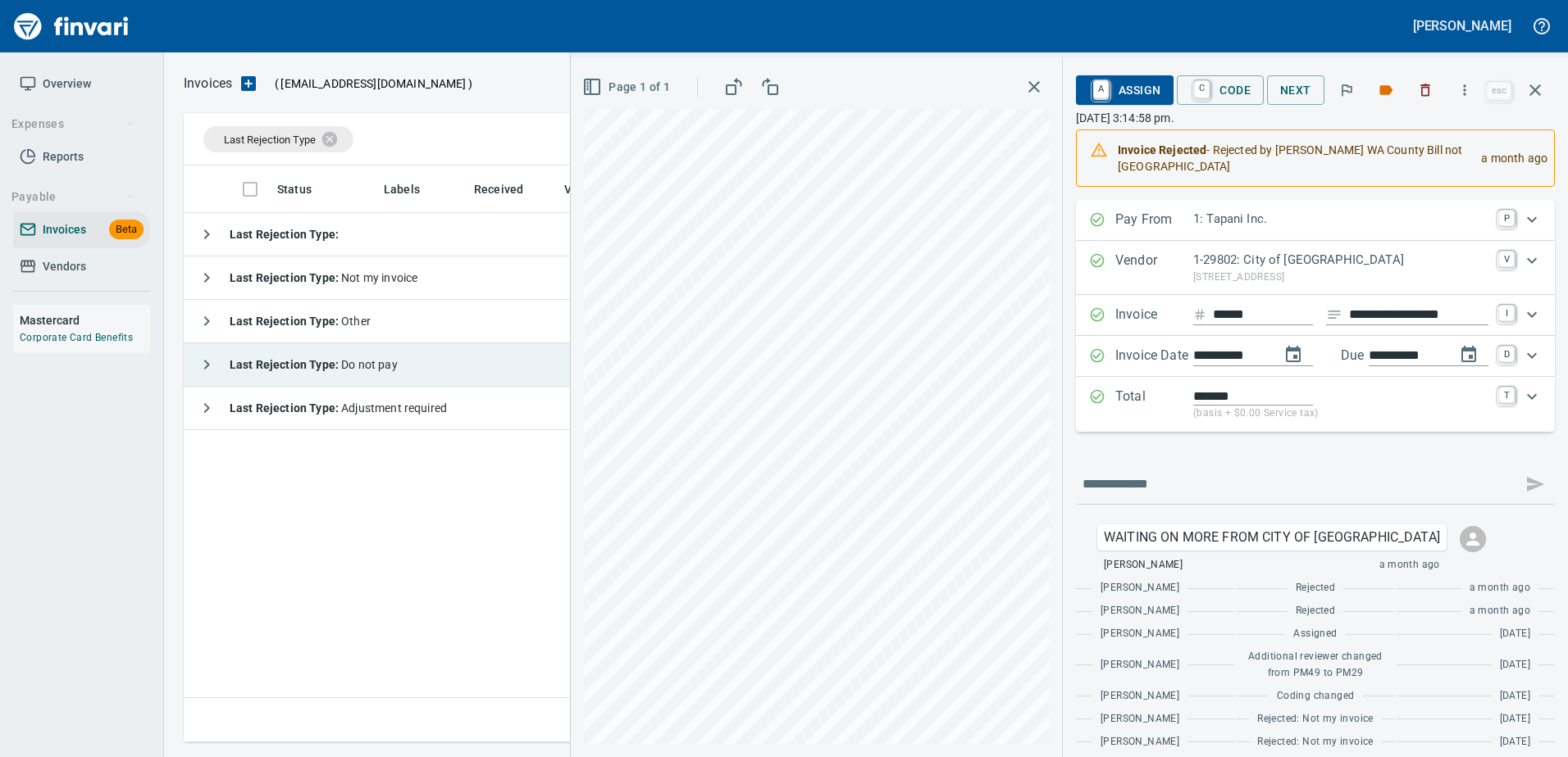
click at [261, 368] on strong "Last Rejection Type :" at bounding box center [285, 365] width 111 height 13
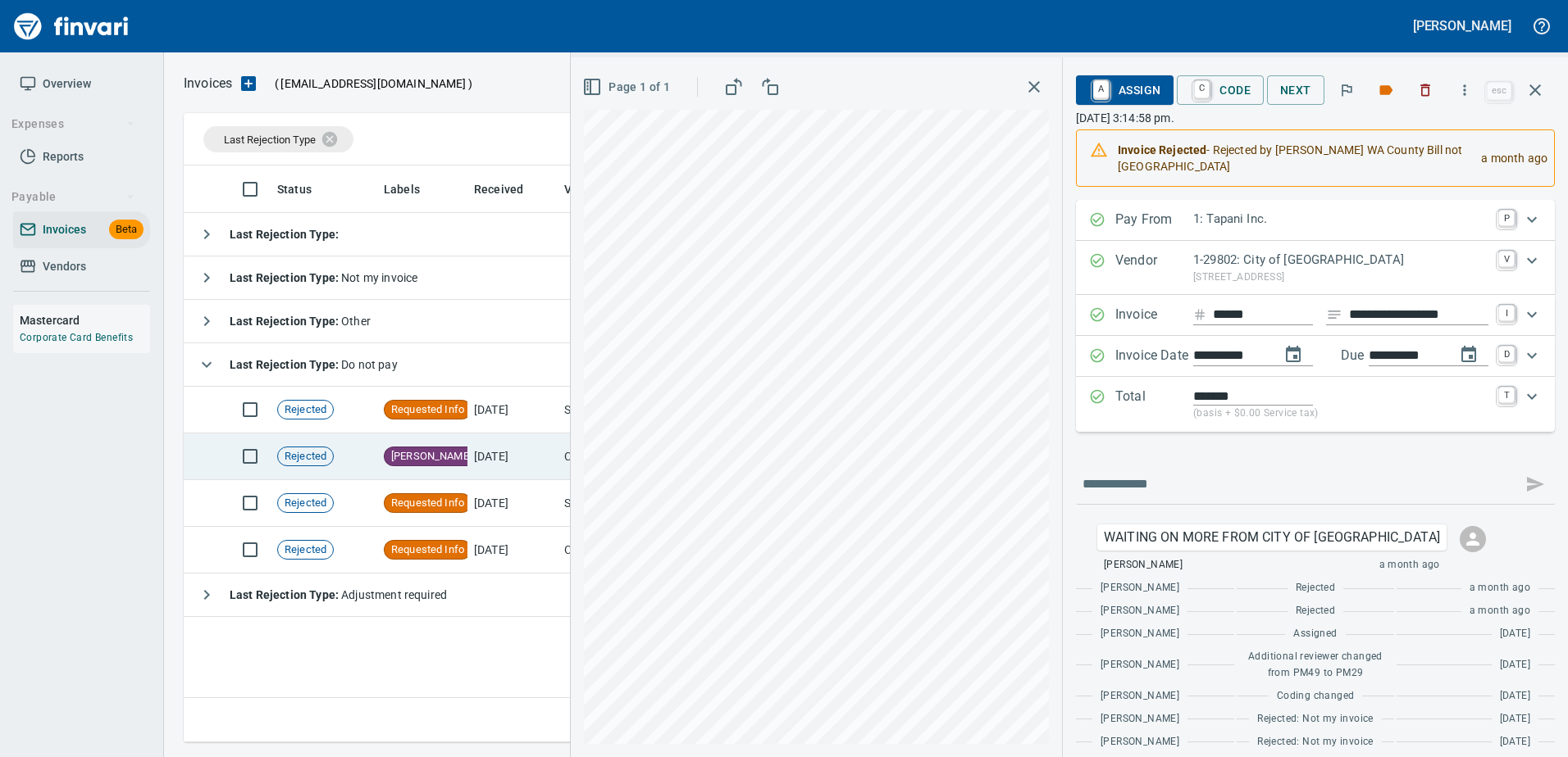
click at [448, 462] on td "[PERSON_NAME]" at bounding box center [422, 457] width 90 height 47
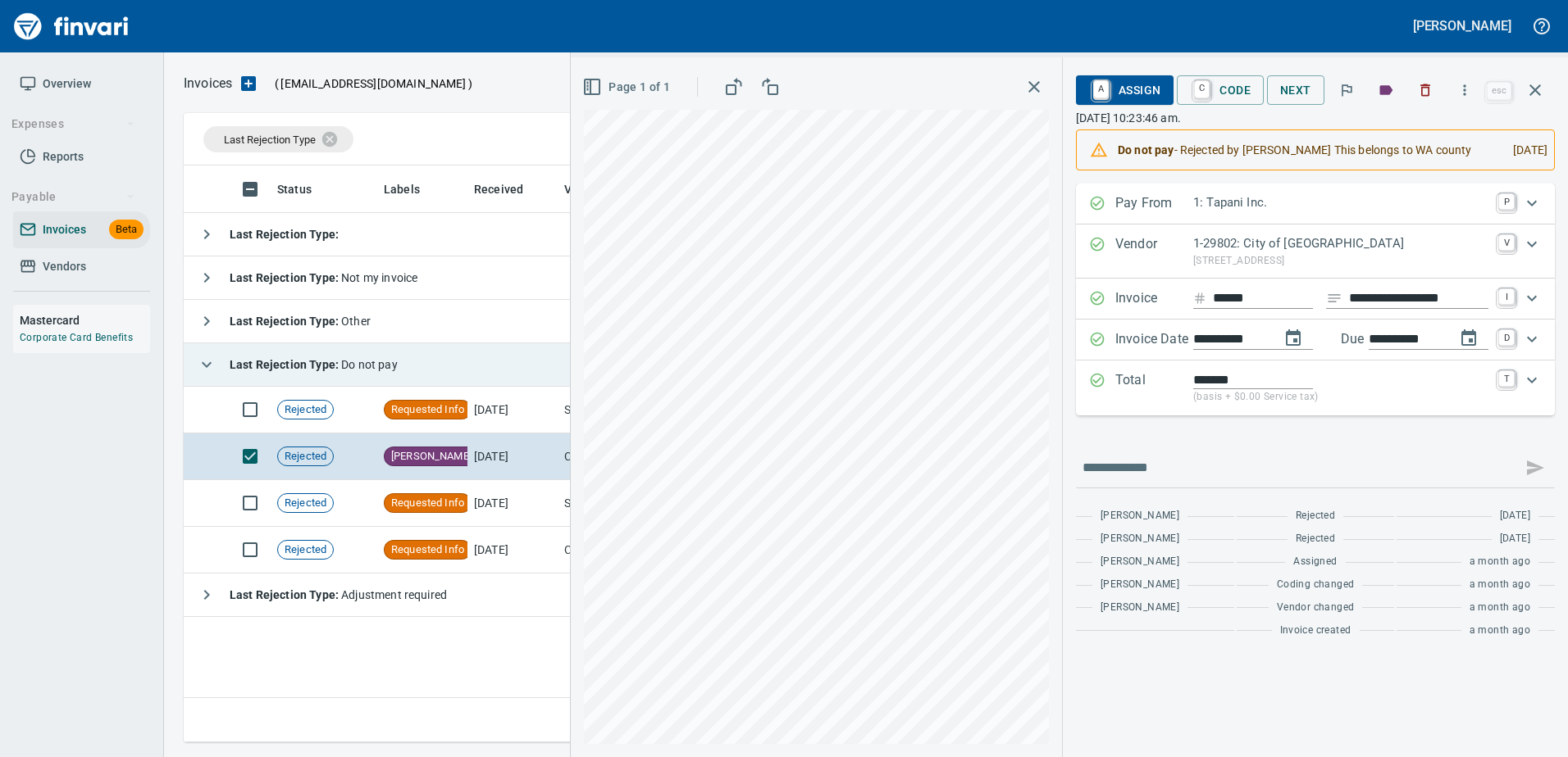
click at [310, 344] on td "Last Rejection Type : Do not pay" at bounding box center [780, 365] width 1194 height 43
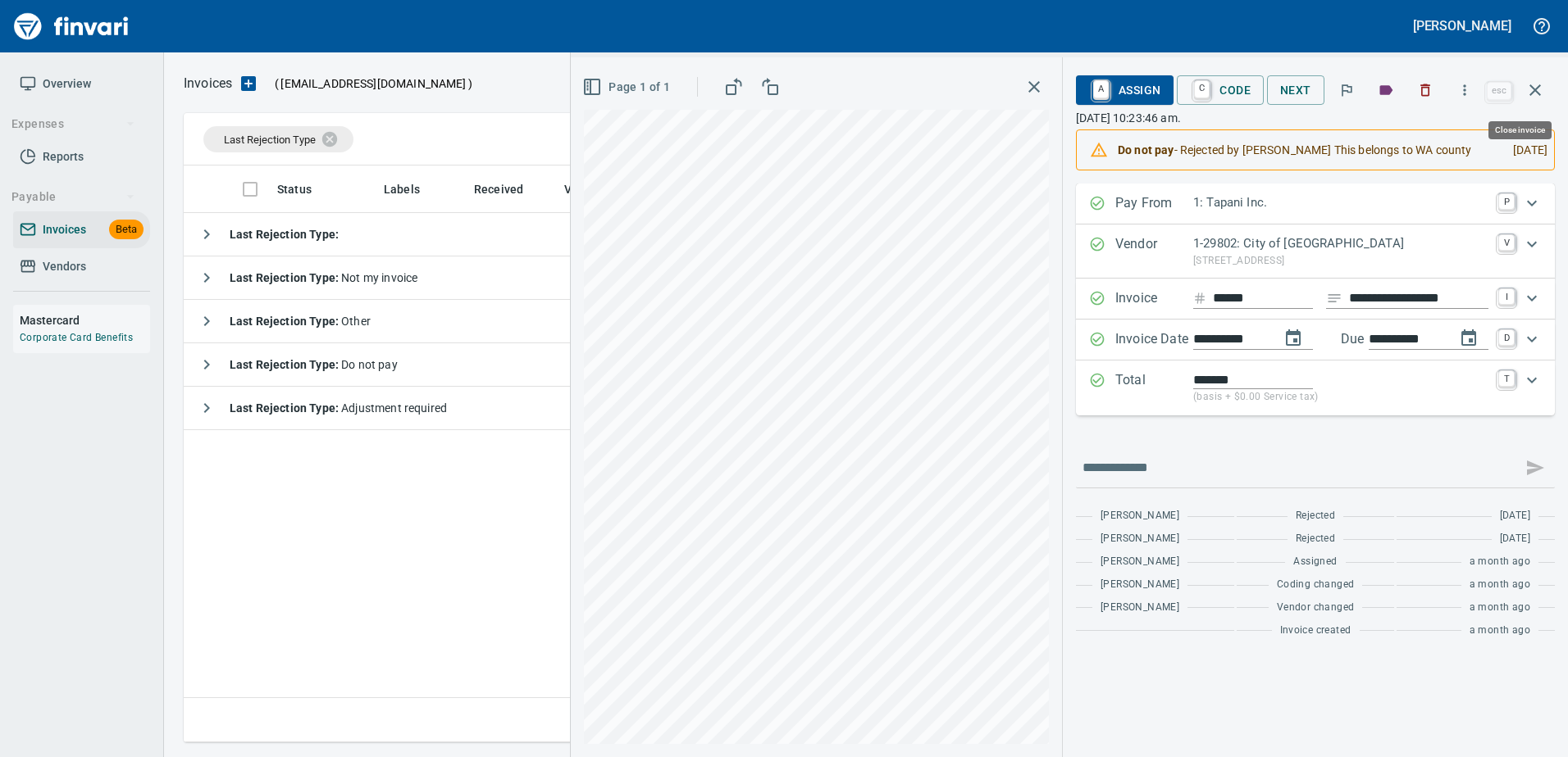
click at [1543, 101] on button "button" at bounding box center [1535, 90] width 40 height 40
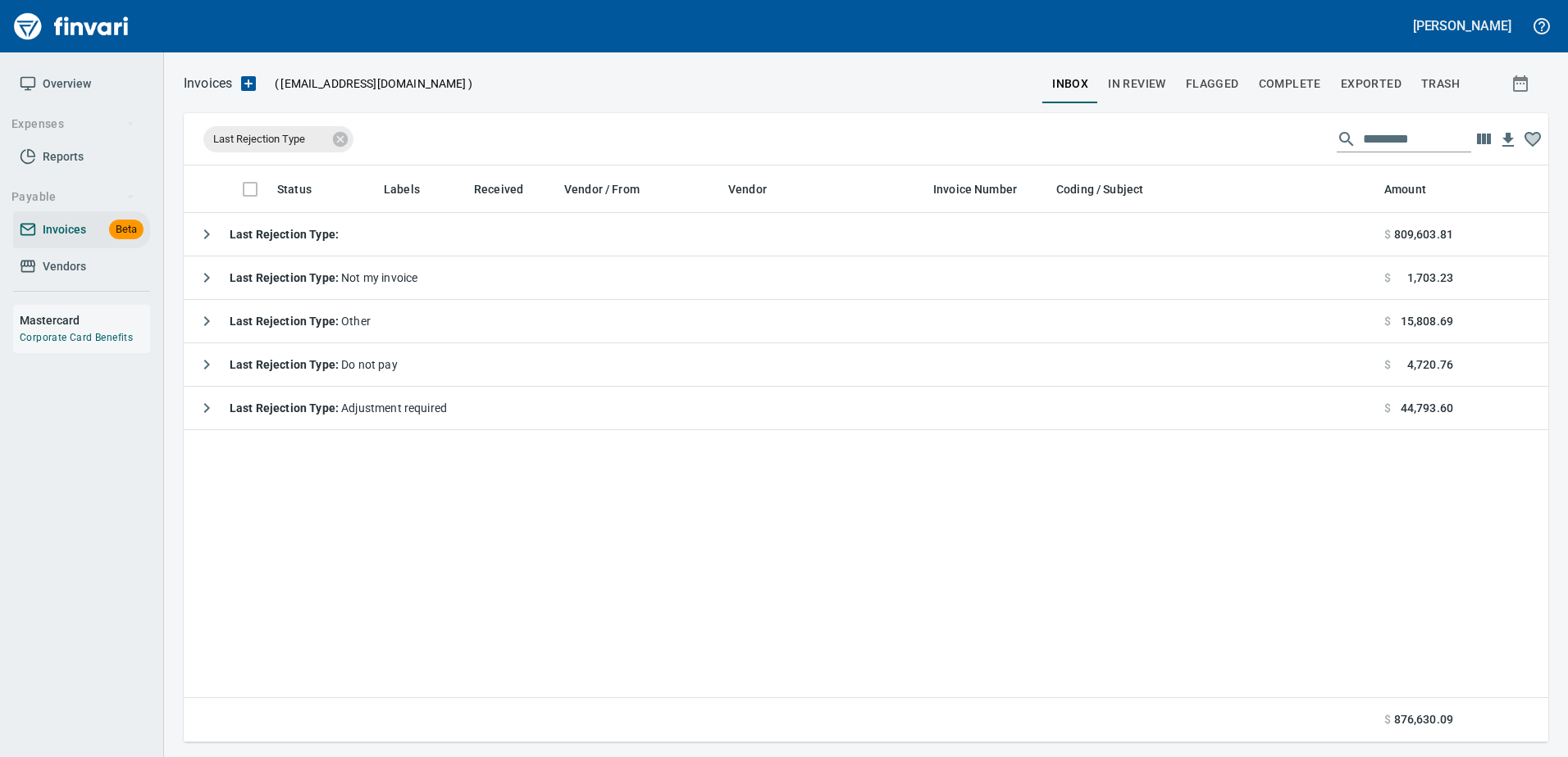
scroll to position [565, 1352]
click at [325, 138] on span "Last Rejection Type" at bounding box center [269, 139] width 113 height 15
click at [336, 144] on icon at bounding box center [340, 138] width 15 height 15
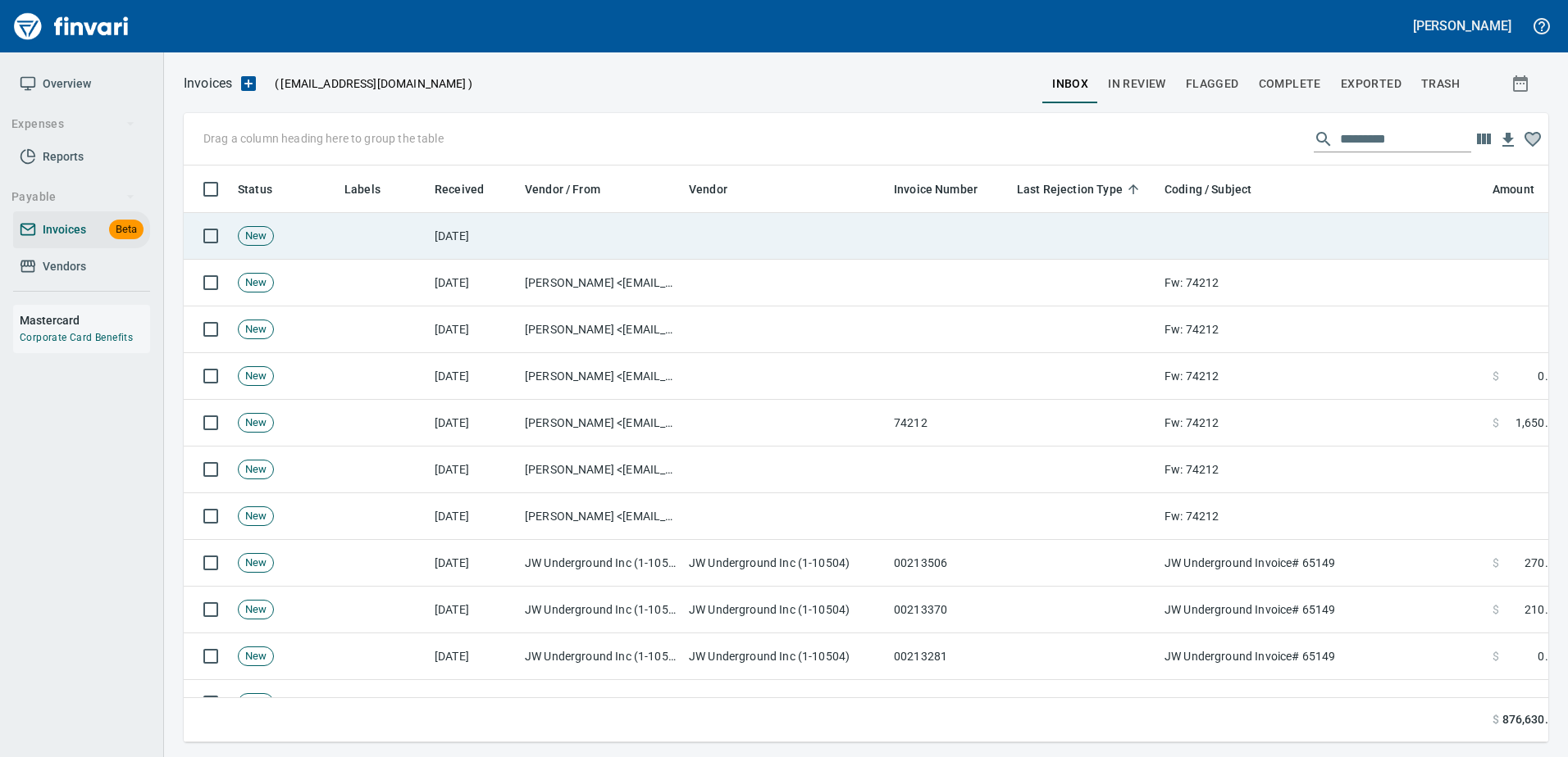
click at [1041, 246] on td at bounding box center [1083, 236] width 147 height 47
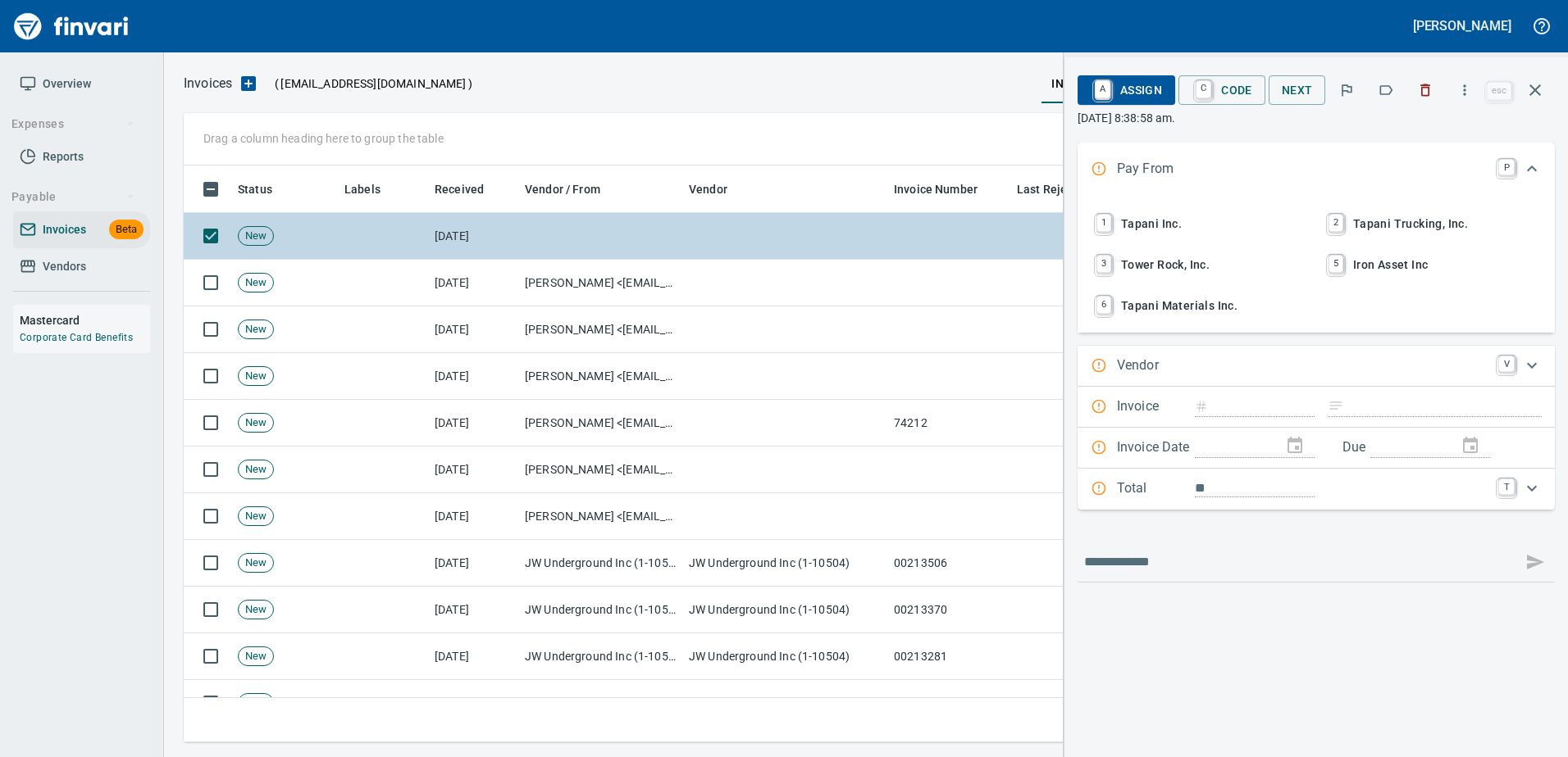
scroll to position [553, 1339]
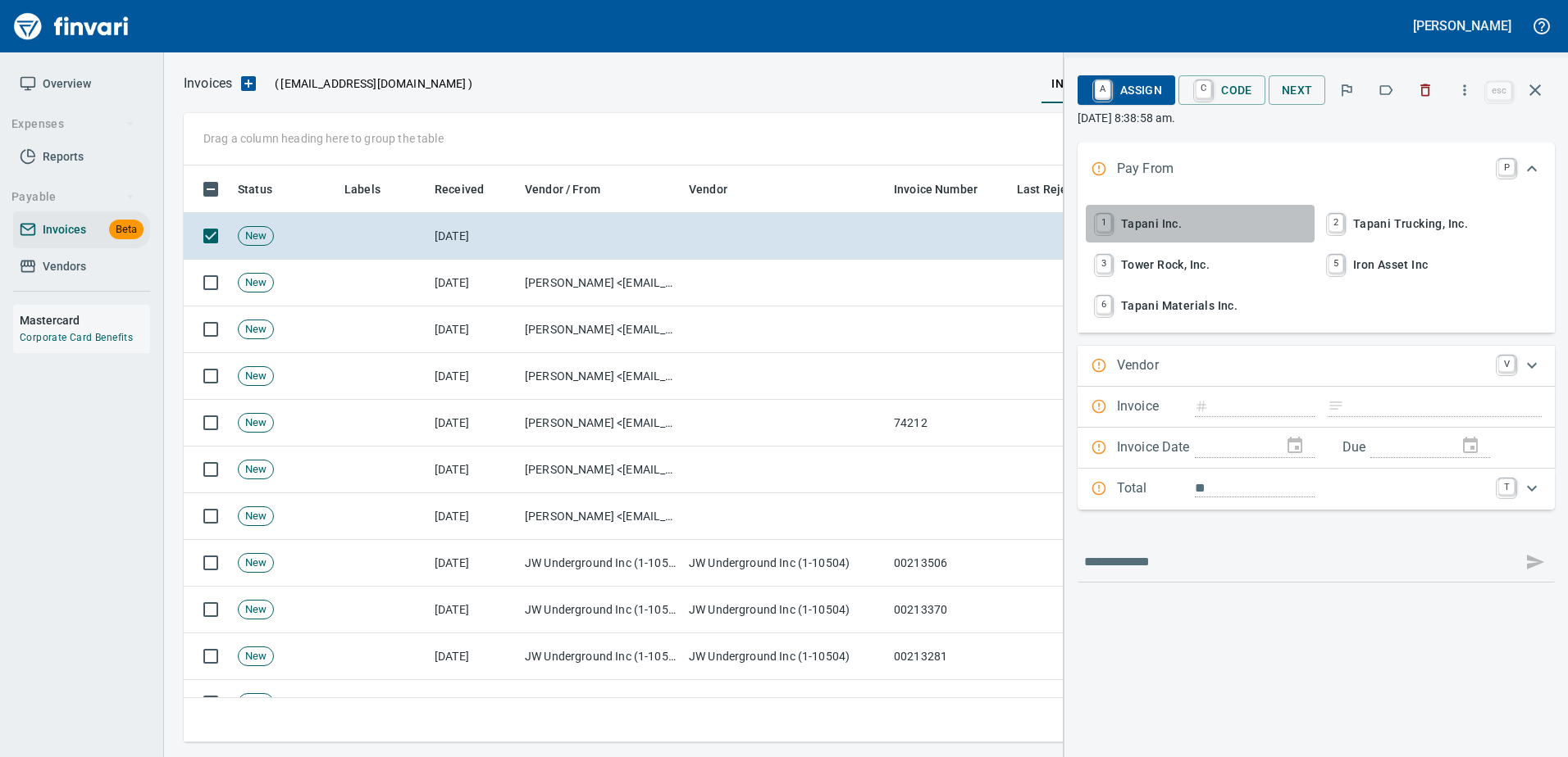
click at [1176, 215] on span "1 Tapani Inc." at bounding box center [1199, 224] width 216 height 28
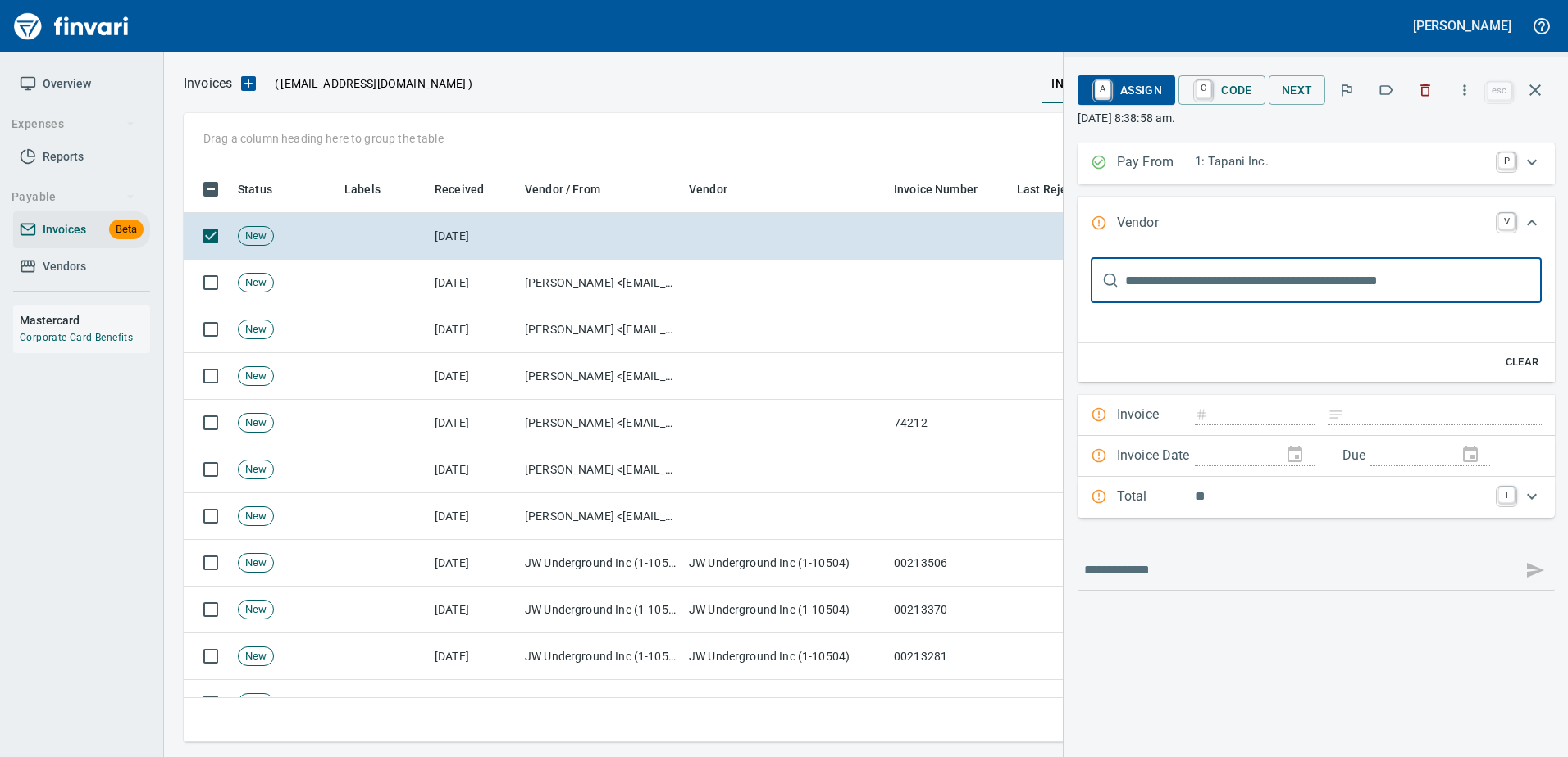
scroll to position [0, 0]
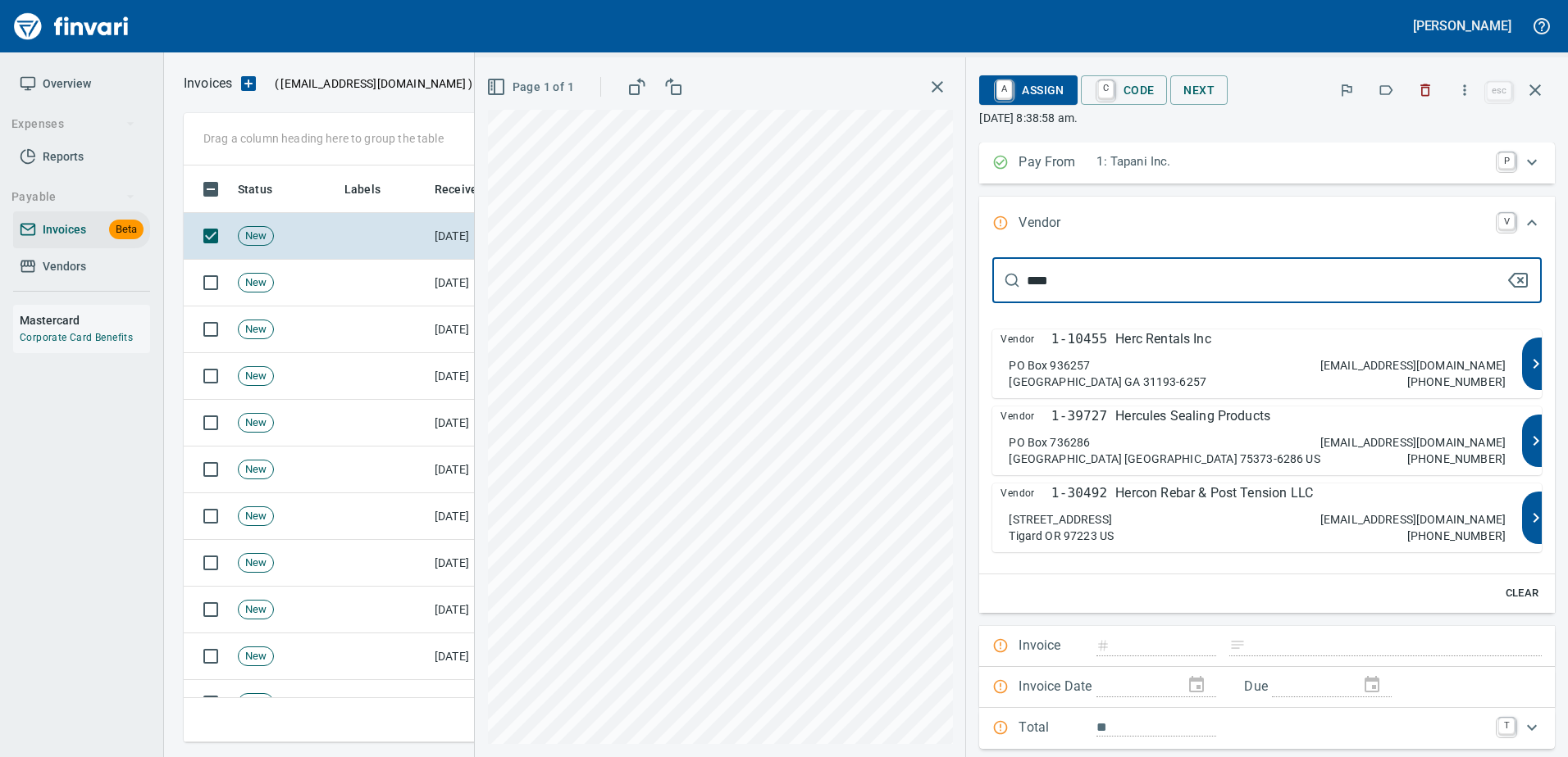
type input "****"
click at [1090, 368] on p "PO Box 936257" at bounding box center [1049, 366] width 81 height 17
type input "**********"
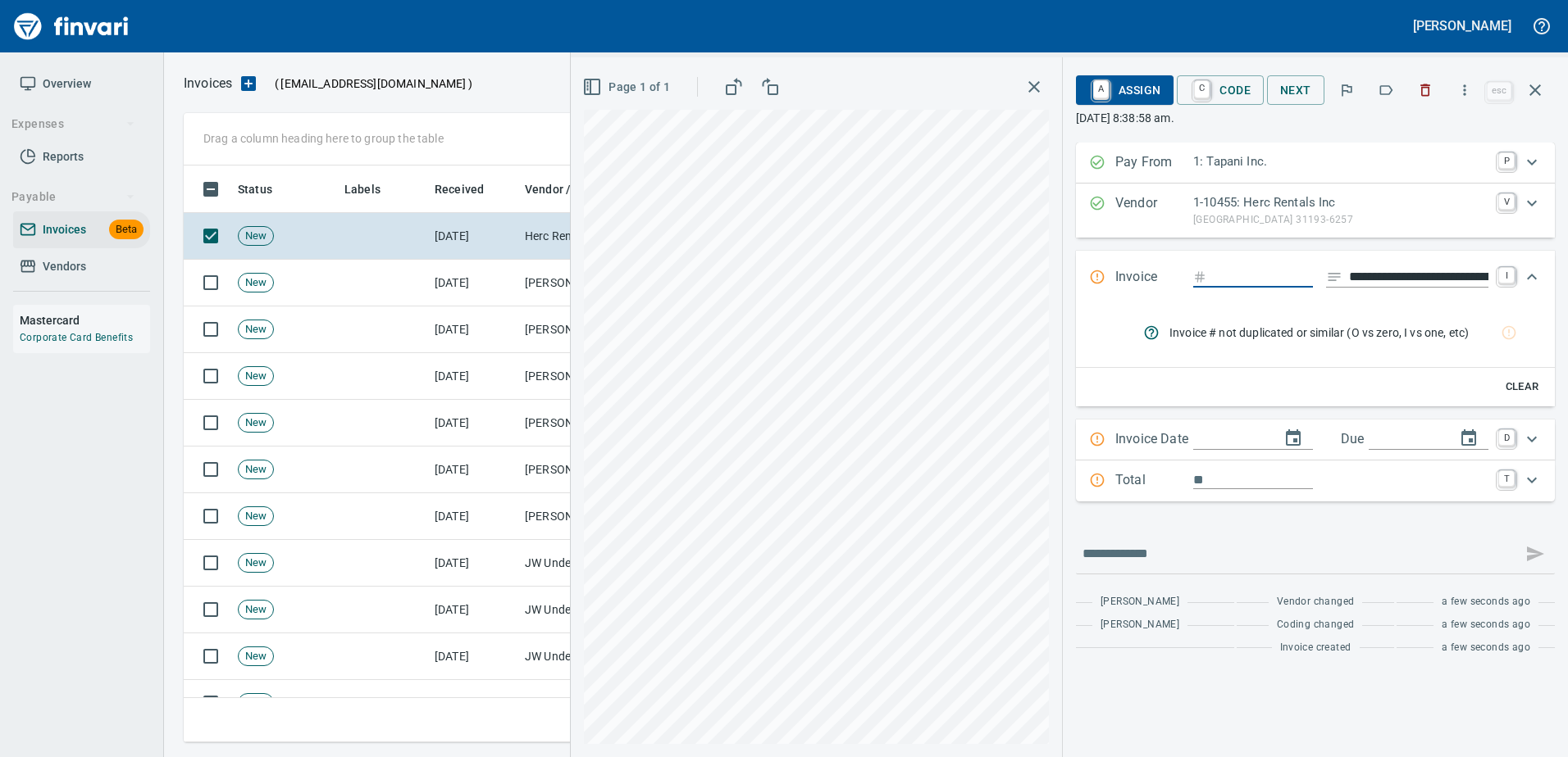
type input "**********"
type input "*********"
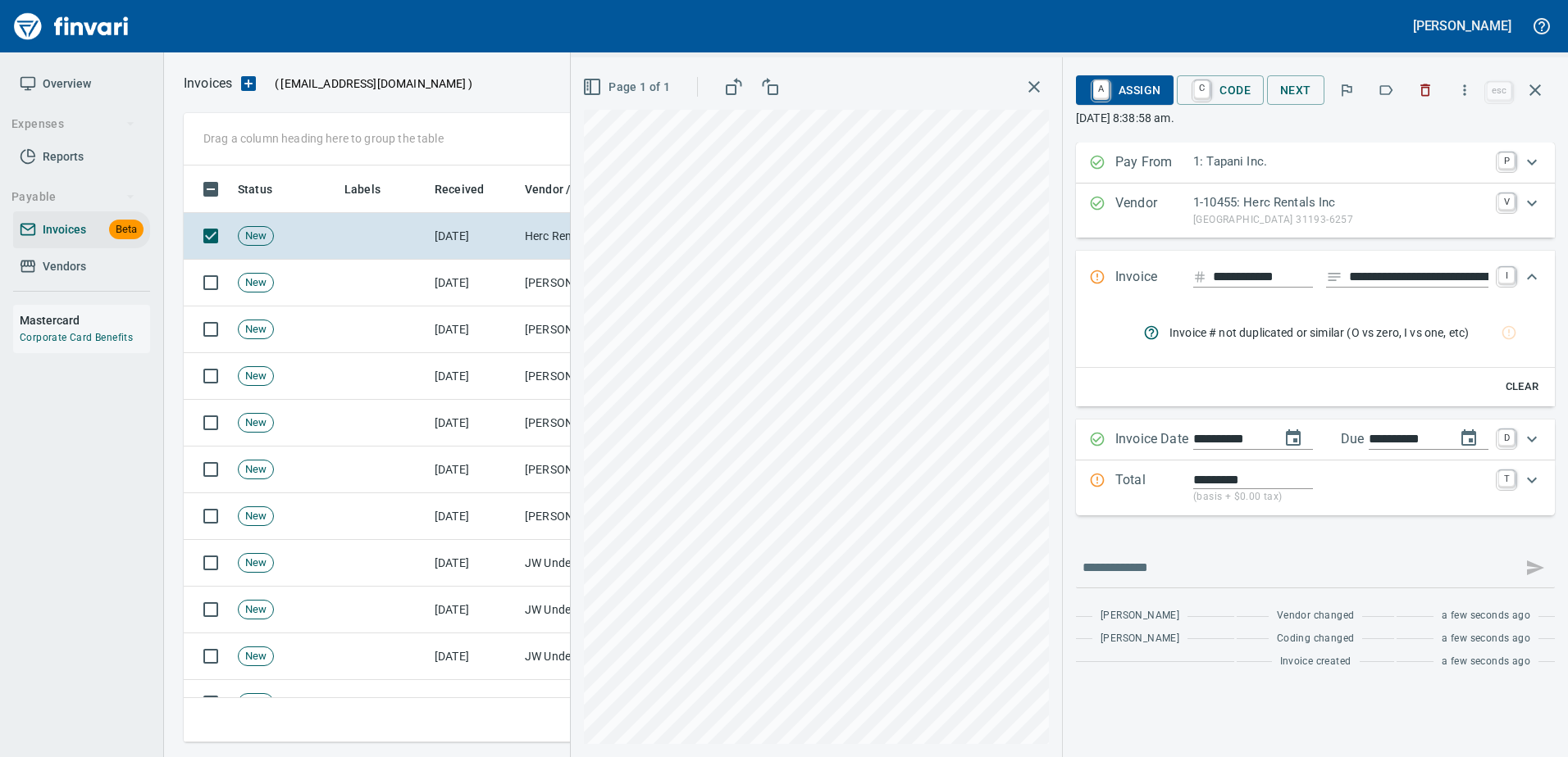
scroll to position [553, 1339]
click at [1373, 281] on input "**********" at bounding box center [1418, 277] width 139 height 20
drag, startPoint x: 1373, startPoint y: 281, endPoint x: 554, endPoint y: 398, distance: 827.3
click at [1368, 281] on input "**********" at bounding box center [1418, 277] width 139 height 20
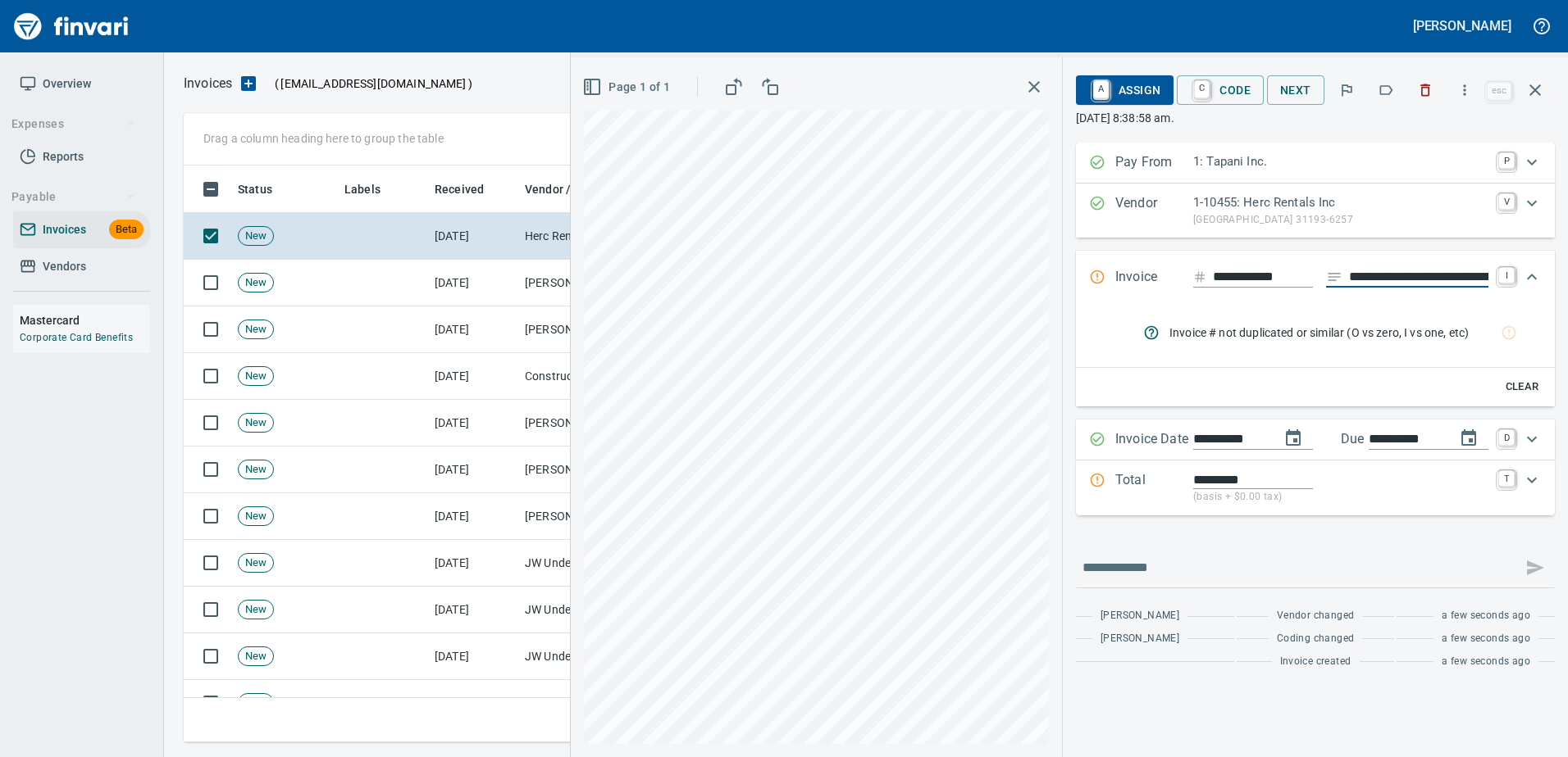
click at [1397, 285] on input "**********" at bounding box center [1418, 277] width 139 height 20
click at [1438, 276] on input "**********" at bounding box center [1418, 277] width 139 height 20
type input "*******"
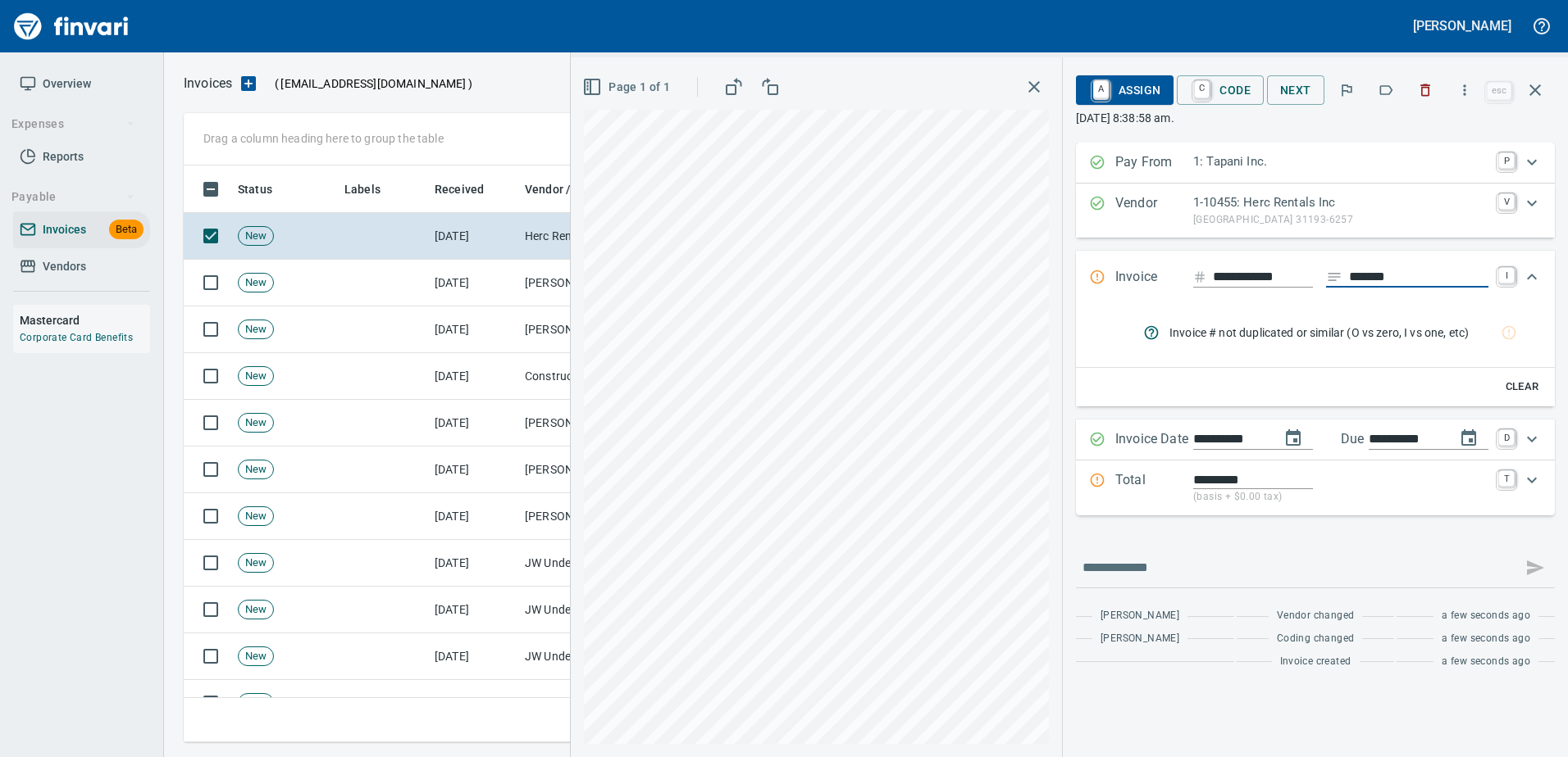
type input "**********"
type input "*******"
drag, startPoint x: 1174, startPoint y: 477, endPoint x: 1141, endPoint y: 473, distance: 33.2
click at [1172, 477] on p "Total" at bounding box center [1153, 488] width 78 height 35
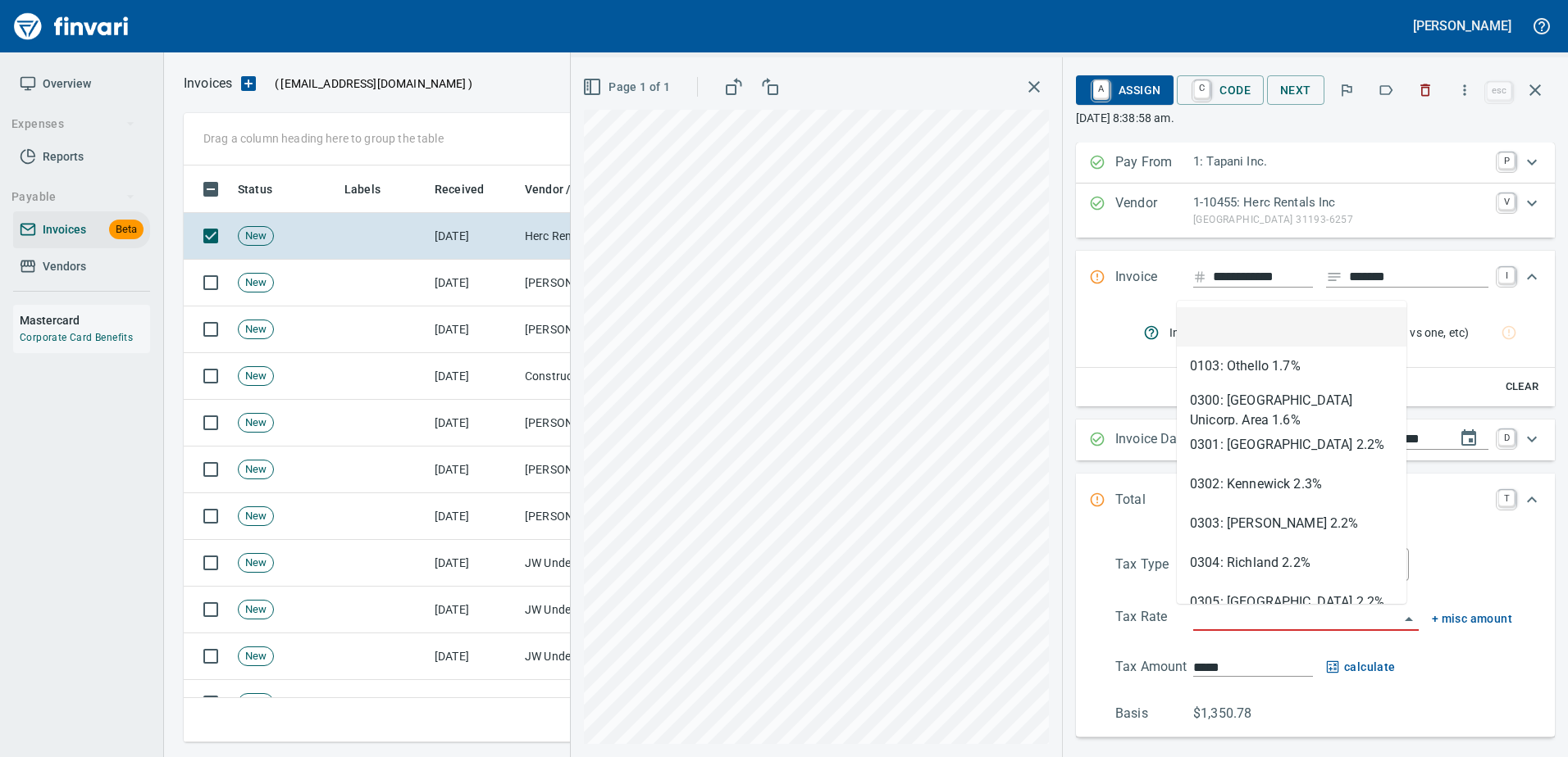
click at [1230, 611] on input "search" at bounding box center [1295, 618] width 205 height 23
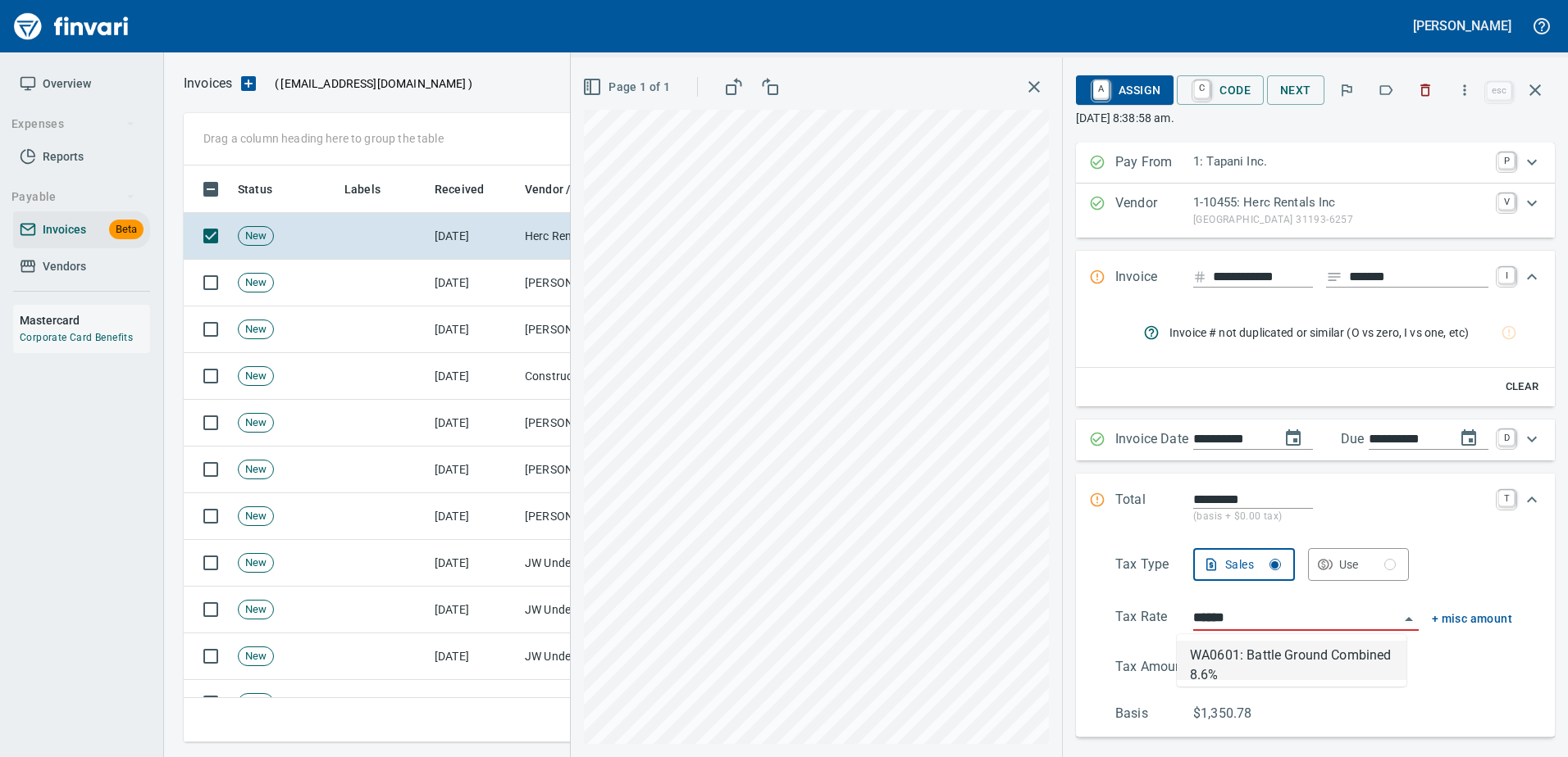
type input "**********"
type input "*******"
click at [1207, 658] on input "*******" at bounding box center [1253, 668] width 120 height 18
click at [1240, 616] on input "**********" at bounding box center [1295, 618] width 205 height 23
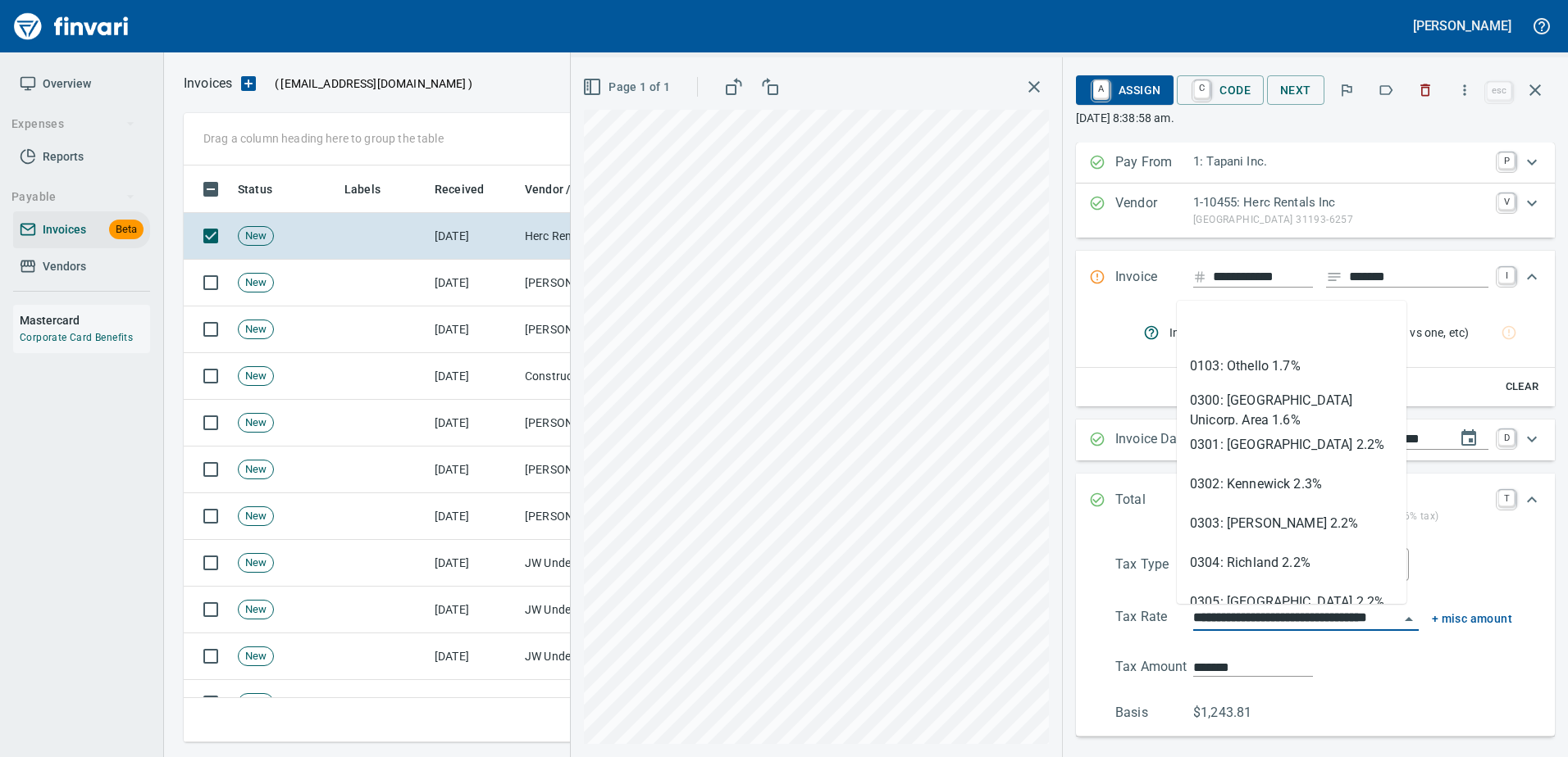
click at [1240, 616] on input "**********" at bounding box center [1295, 618] width 205 height 23
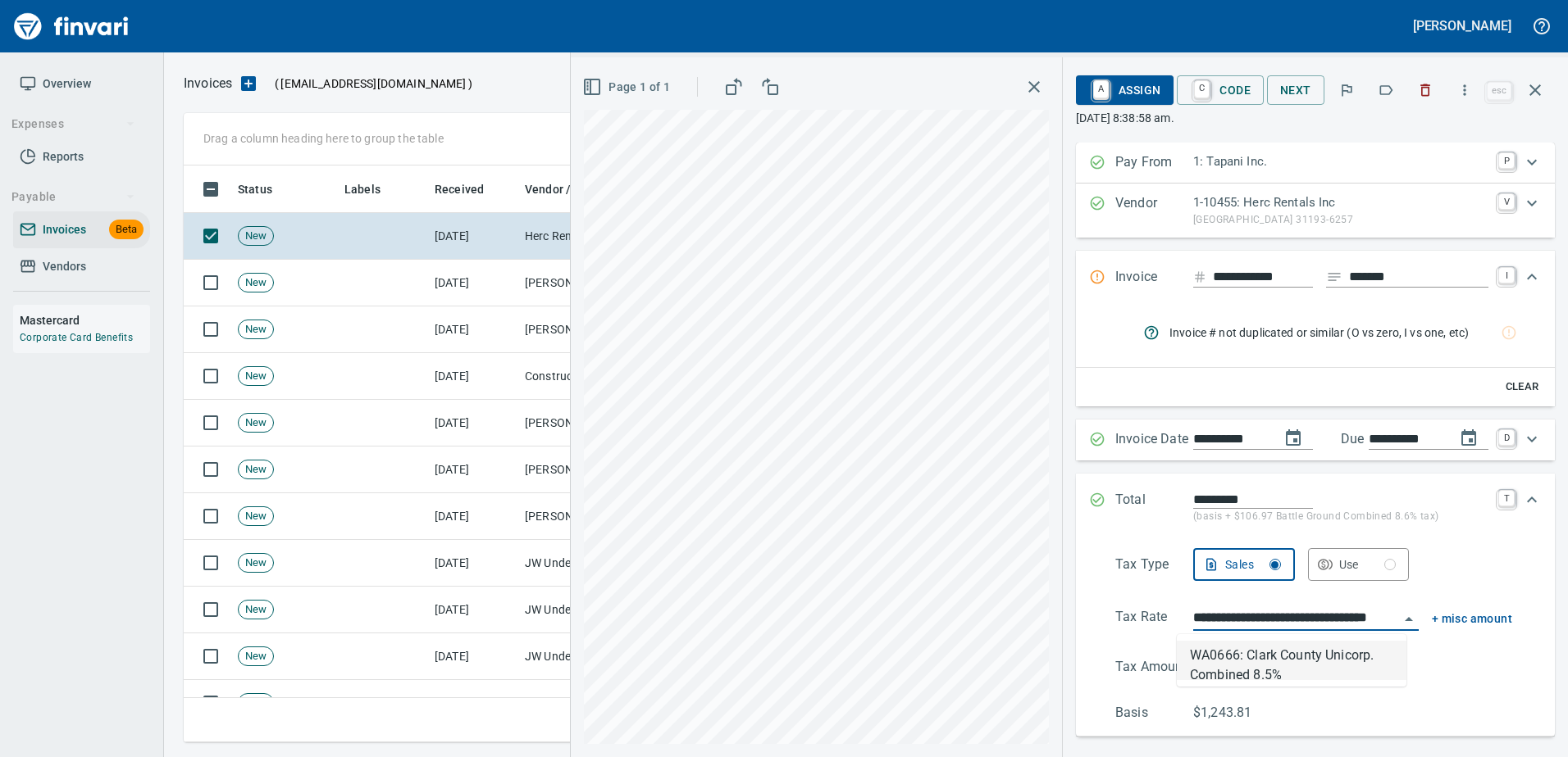
type input "**********"
type input "*******"
type input "**********"
click at [1209, 666] on input "*******" at bounding box center [1253, 668] width 120 height 18
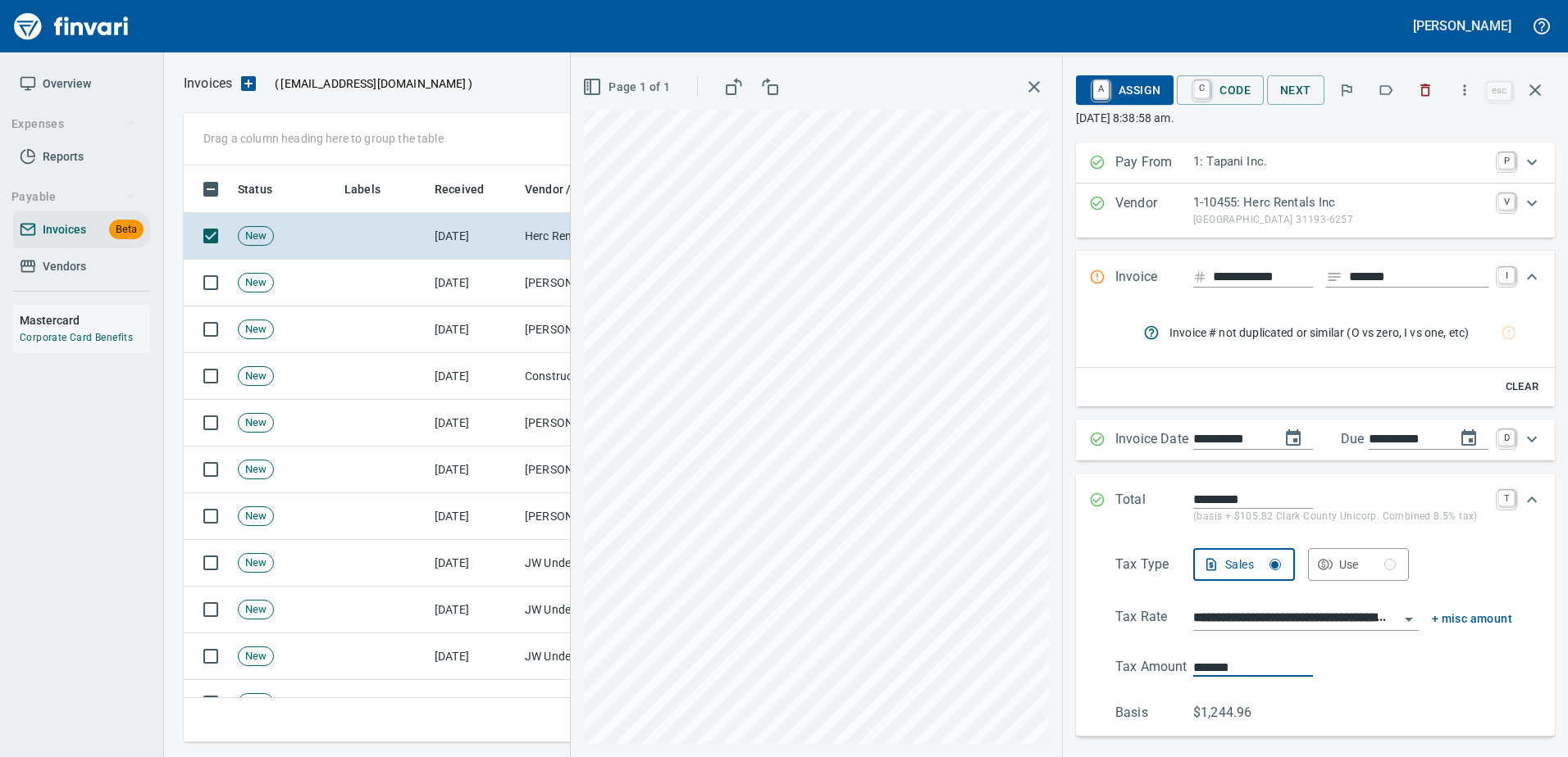
type input "*******"
click at [1116, 82] on span "A Assign" at bounding box center [1124, 90] width 71 height 28
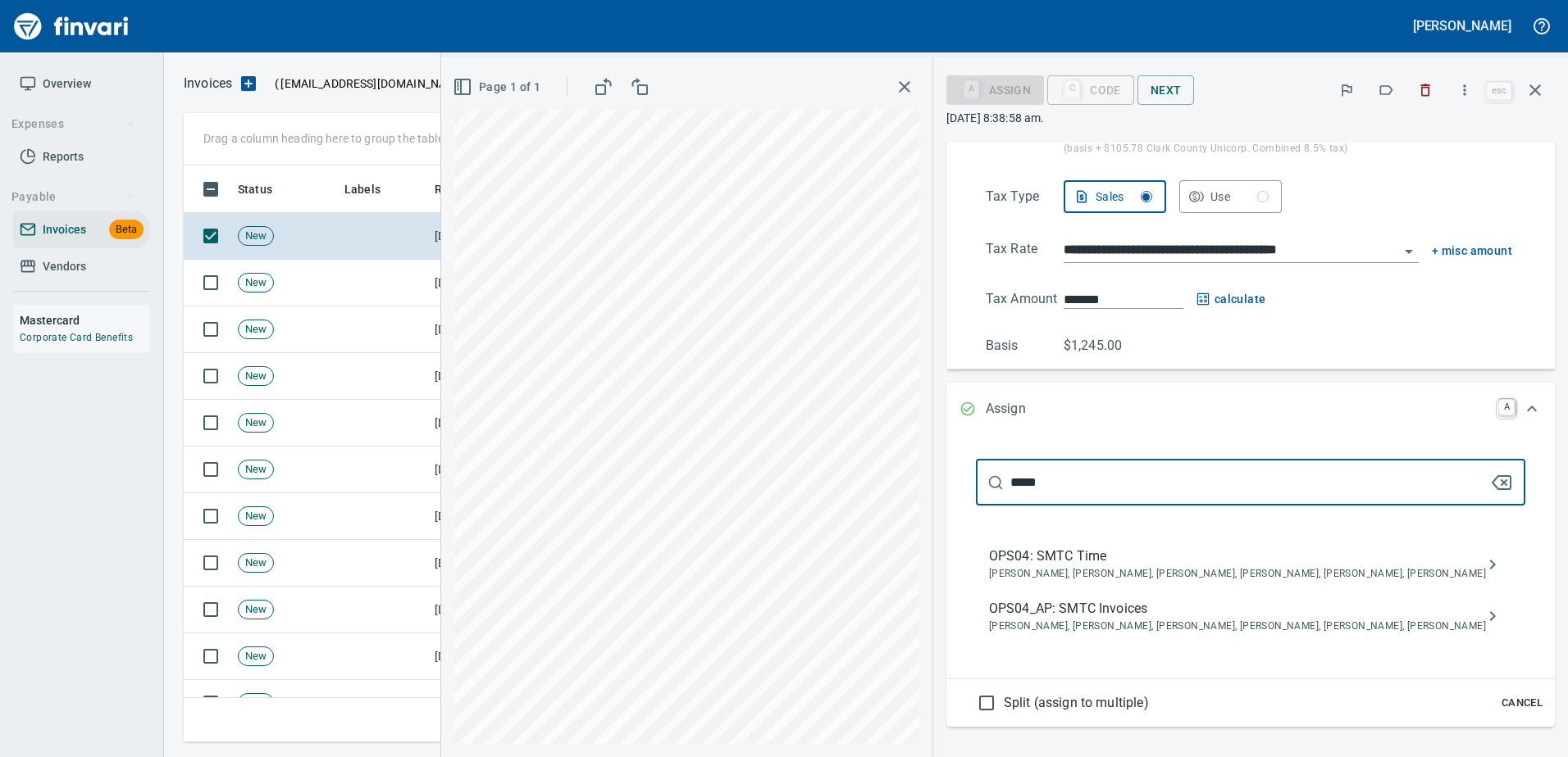
type input "*****"
click at [1260, 593] on div "OPS04_AP: SMTC Invoices [PERSON_NAME], [PERSON_NAME], [PERSON_NAME], [PERSON_NA…" at bounding box center [1250, 617] width 549 height 52
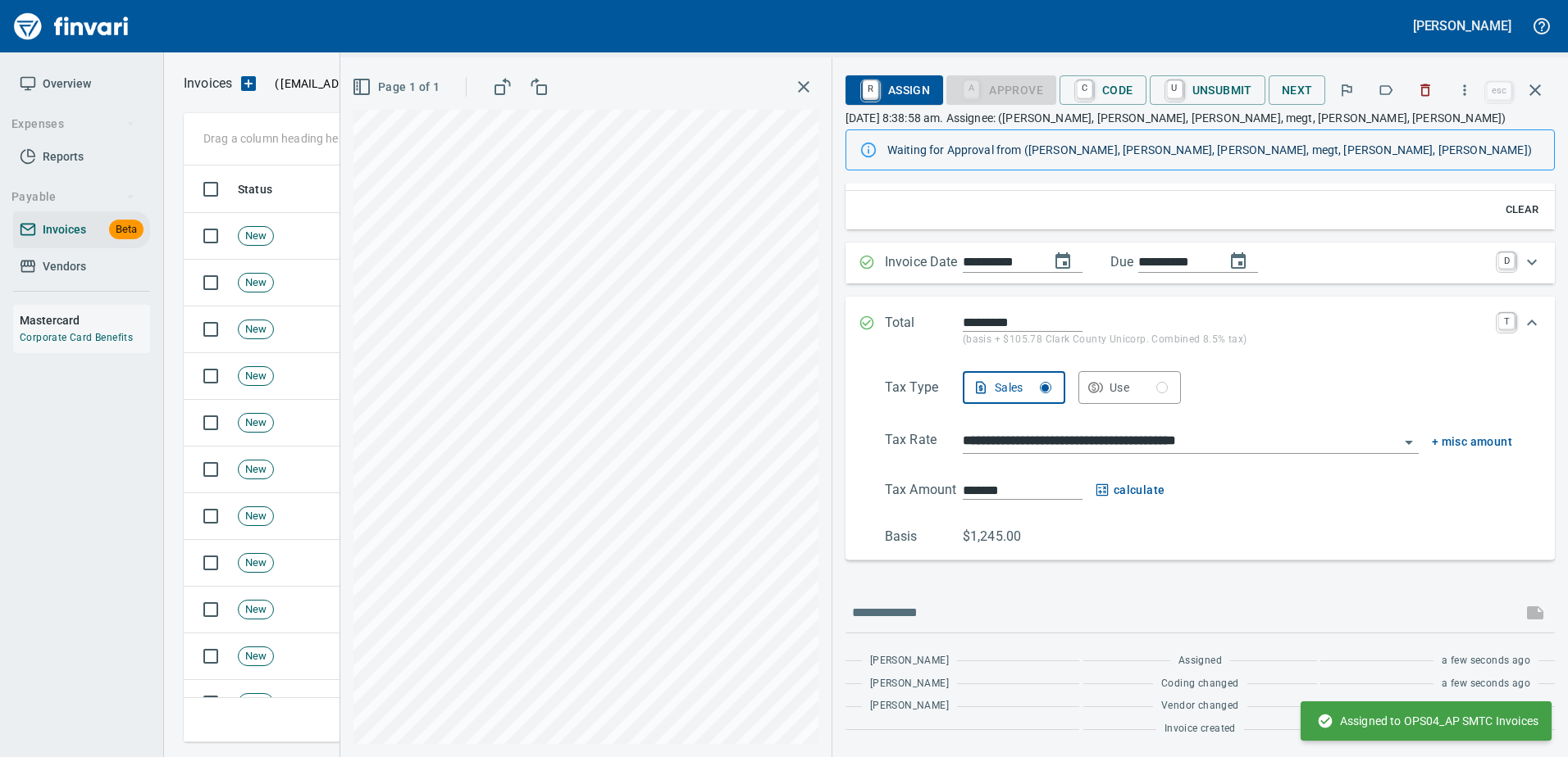
scroll to position [218, 0]
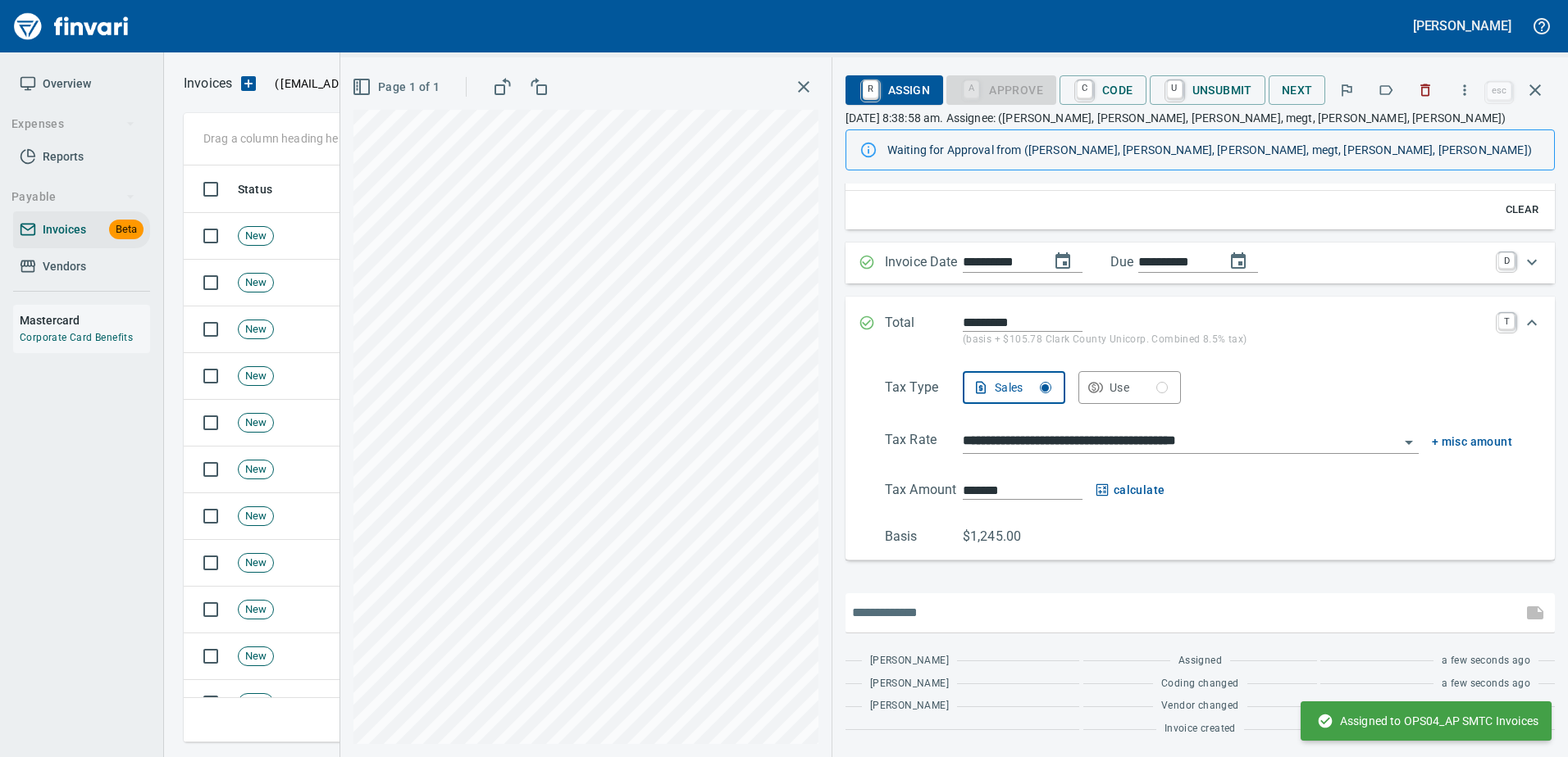
click at [975, 604] on input "text" at bounding box center [1184, 612] width 663 height 26
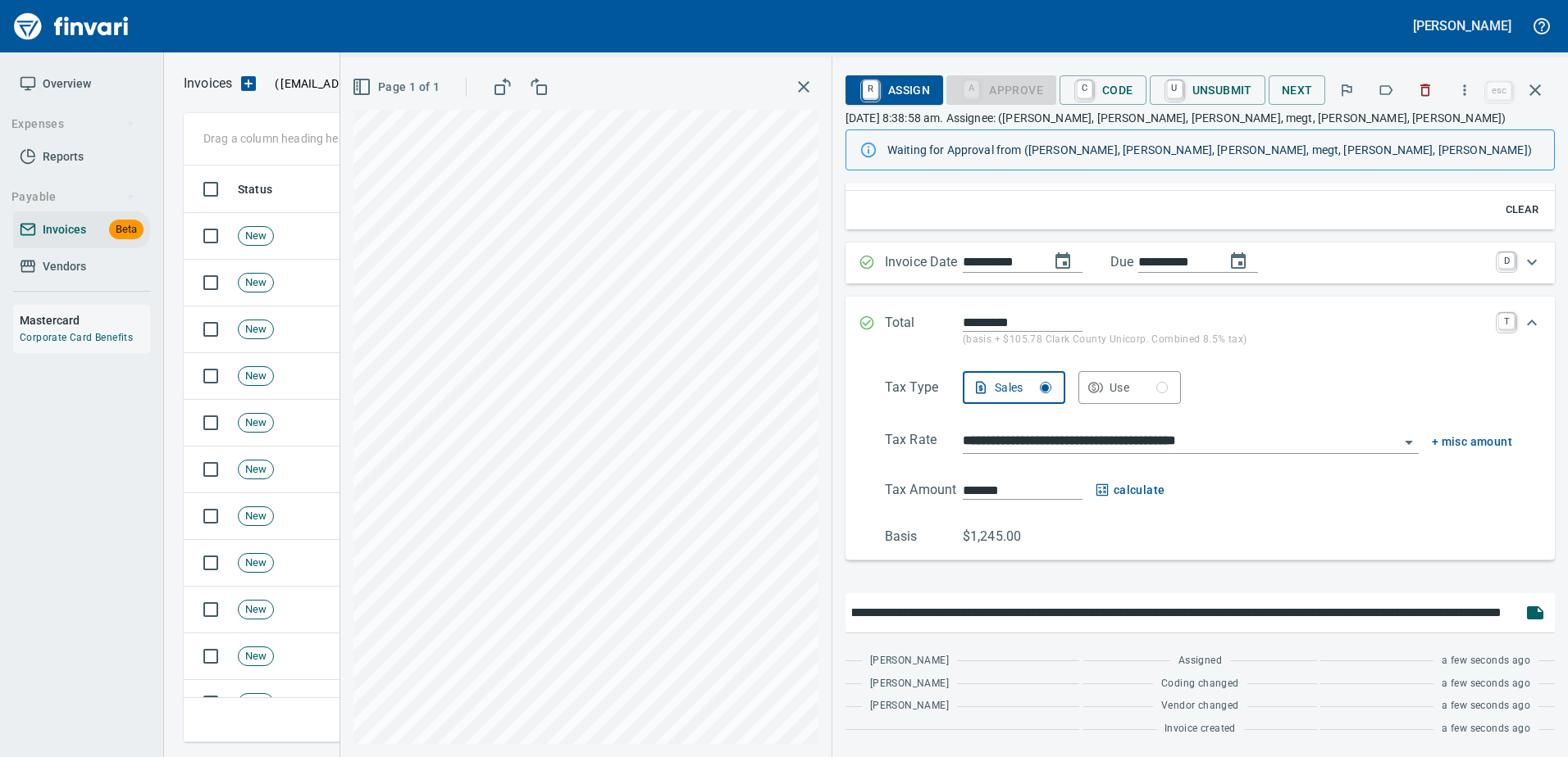
scroll to position [0, 203]
type input "**********"
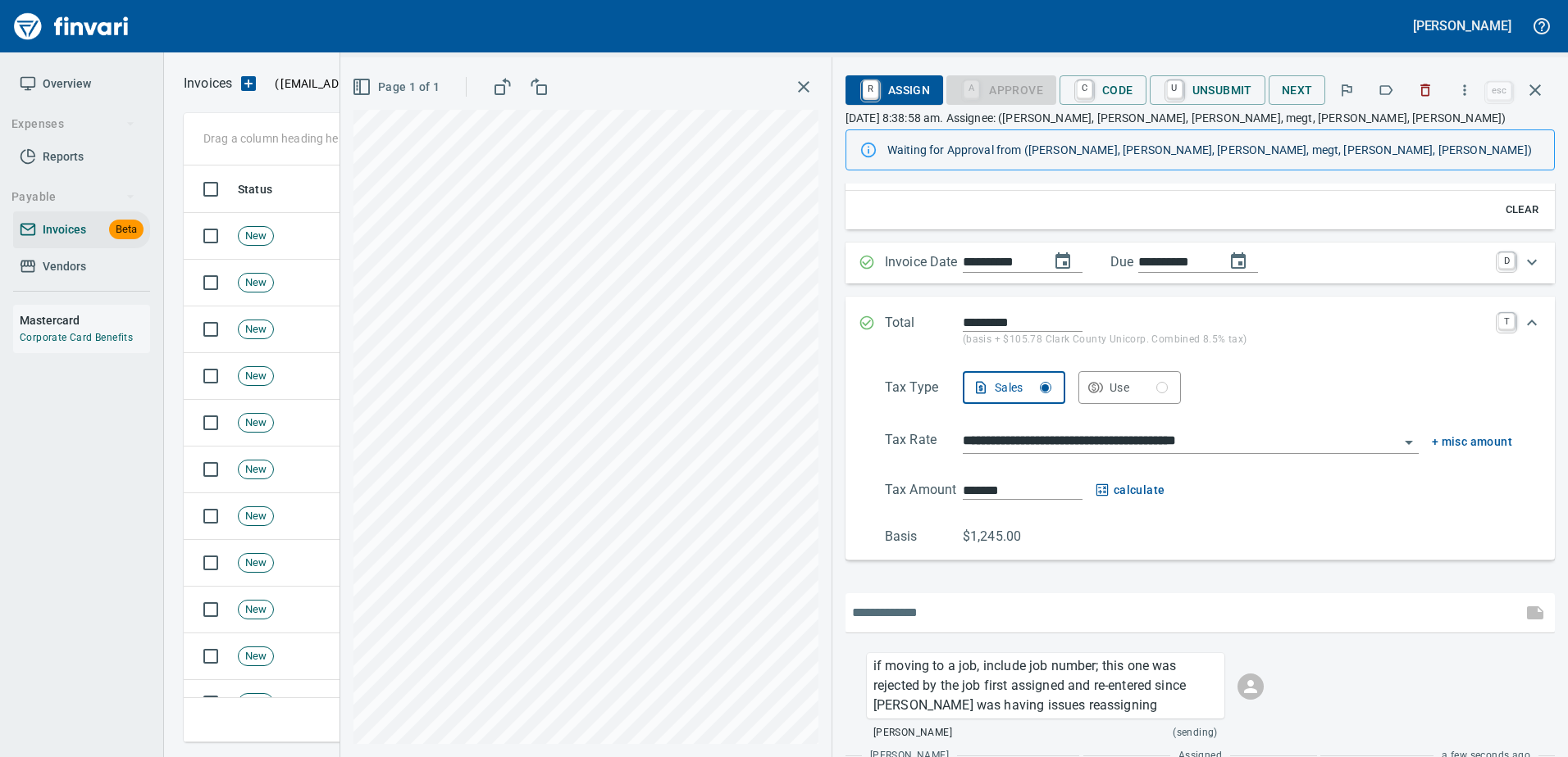
scroll to position [313, 0]
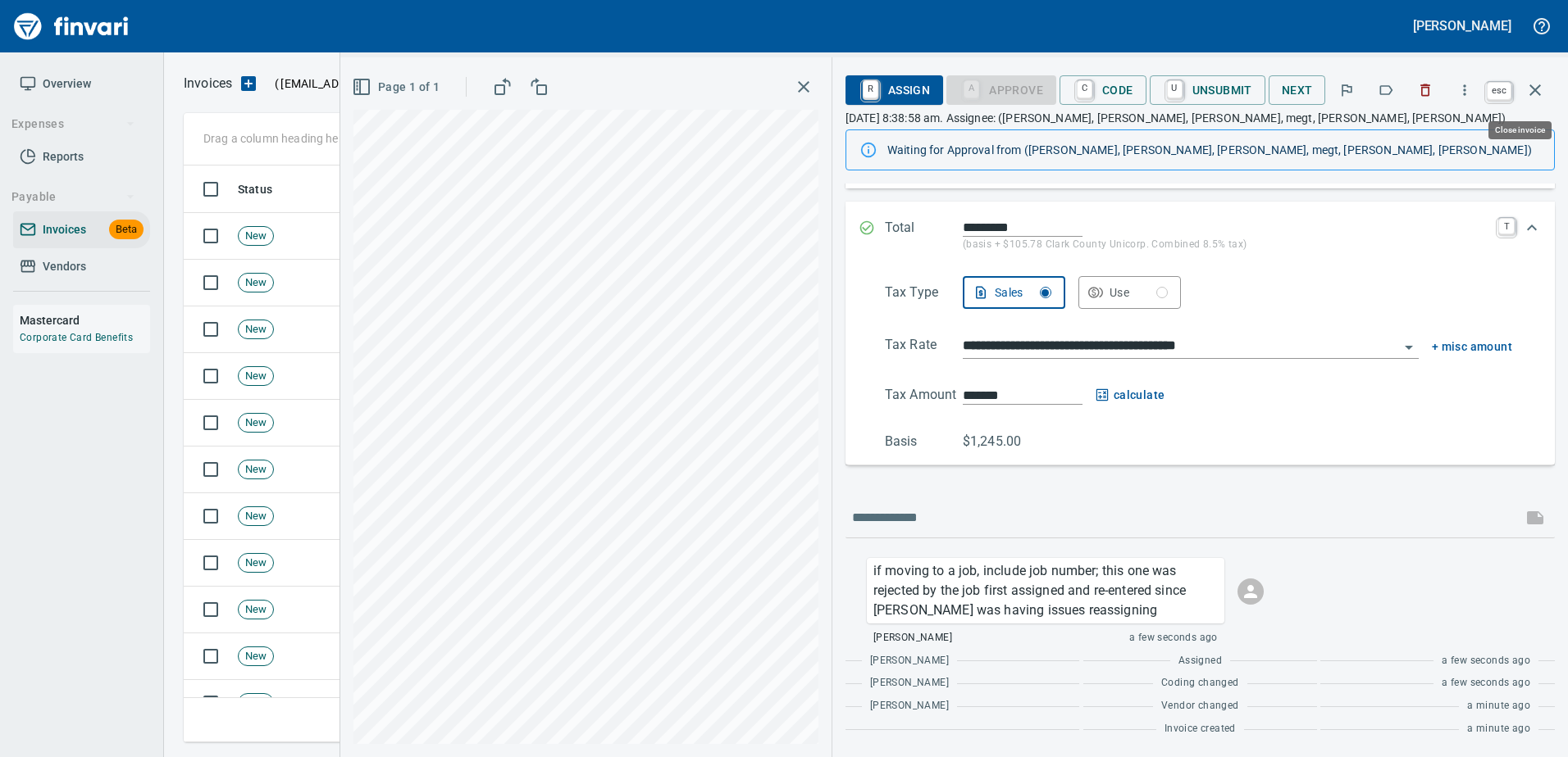
click at [1527, 84] on icon "button" at bounding box center [1534, 89] width 19 height 19
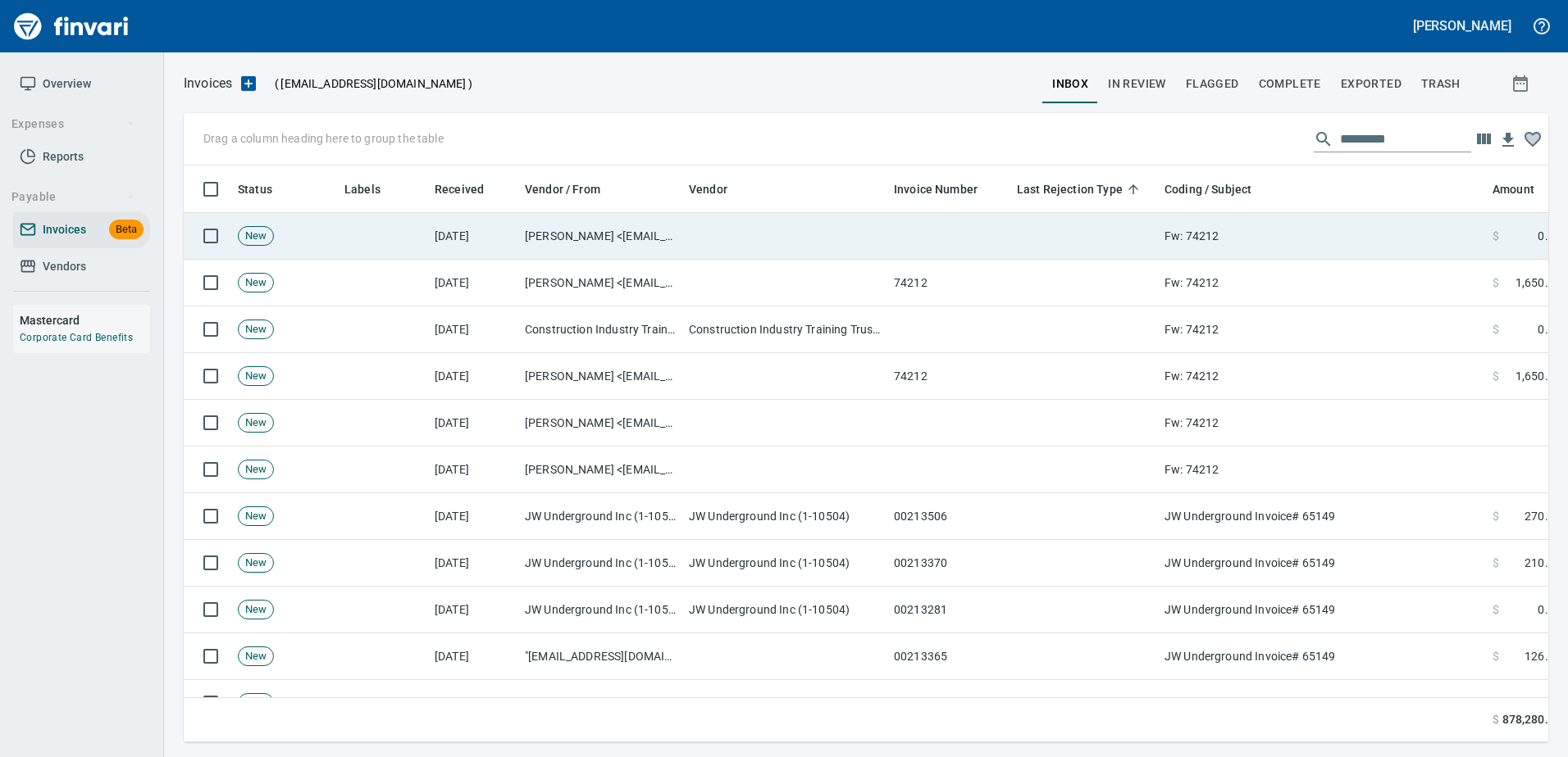
click at [1316, 219] on td "Fw: 74212" at bounding box center [1322, 236] width 328 height 47
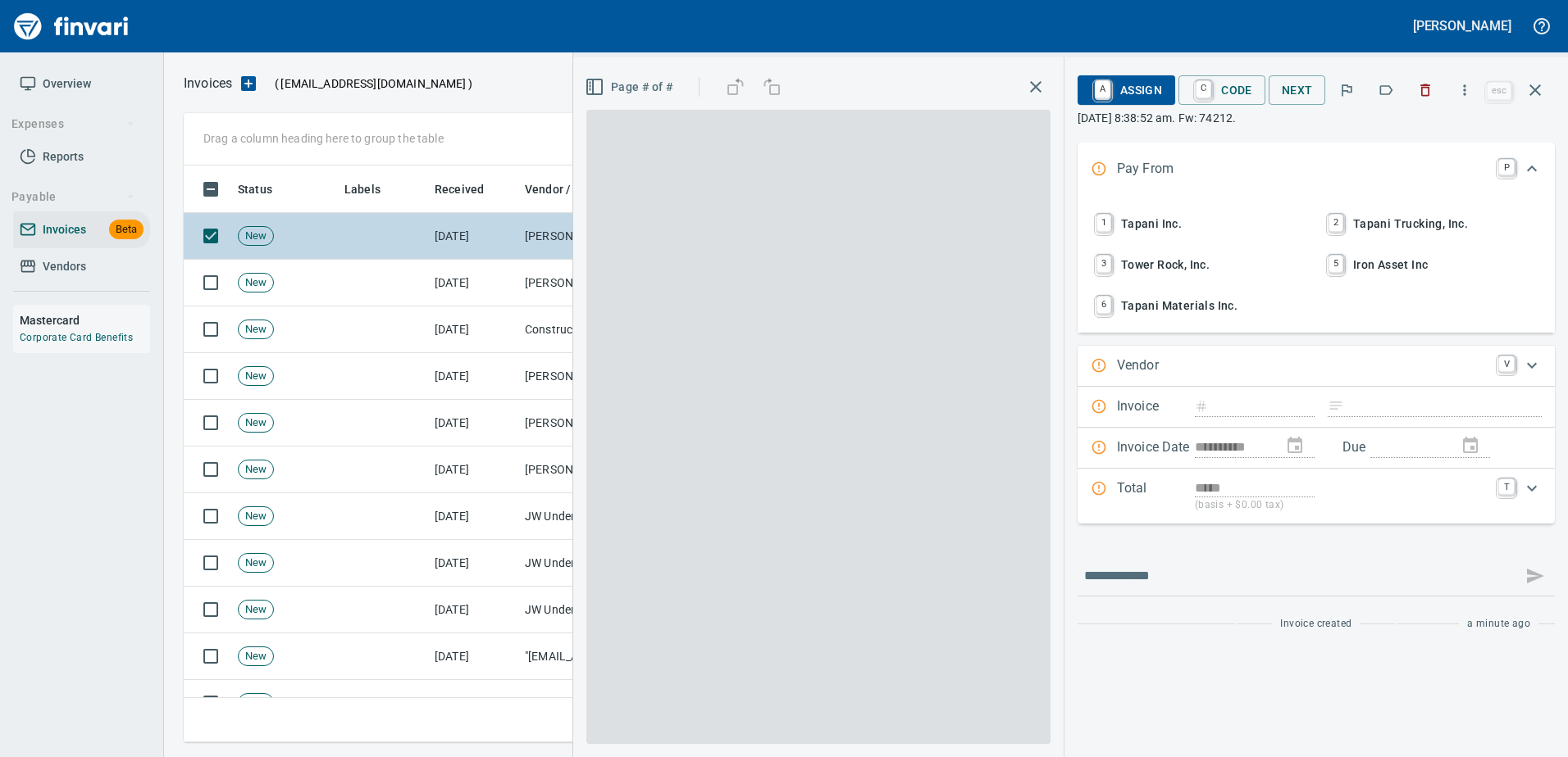
type input "**********"
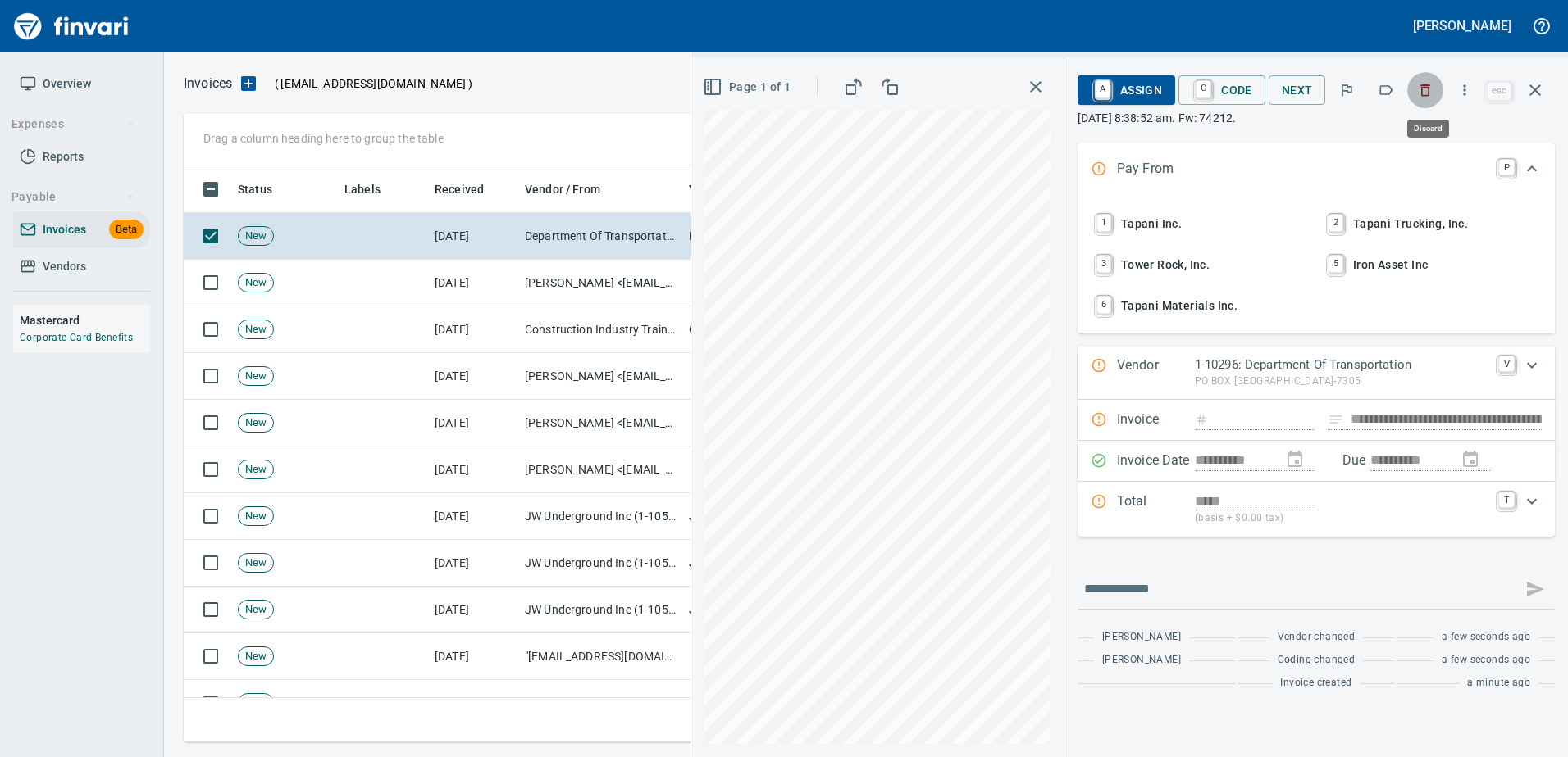
click at [1421, 91] on icon "button" at bounding box center [1425, 90] width 17 height 17
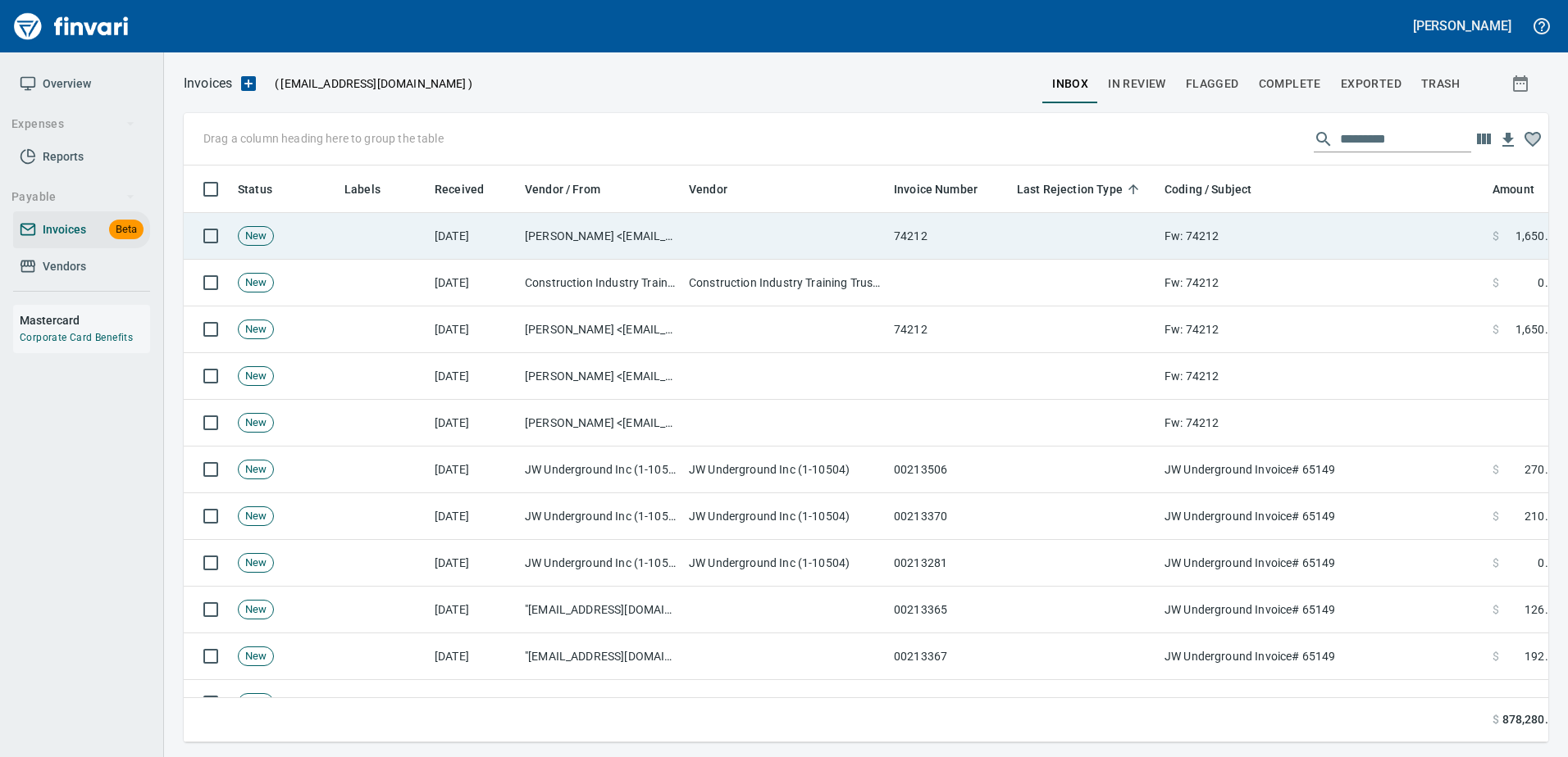
click at [1292, 248] on td "Fw: 74212" at bounding box center [1322, 236] width 328 height 47
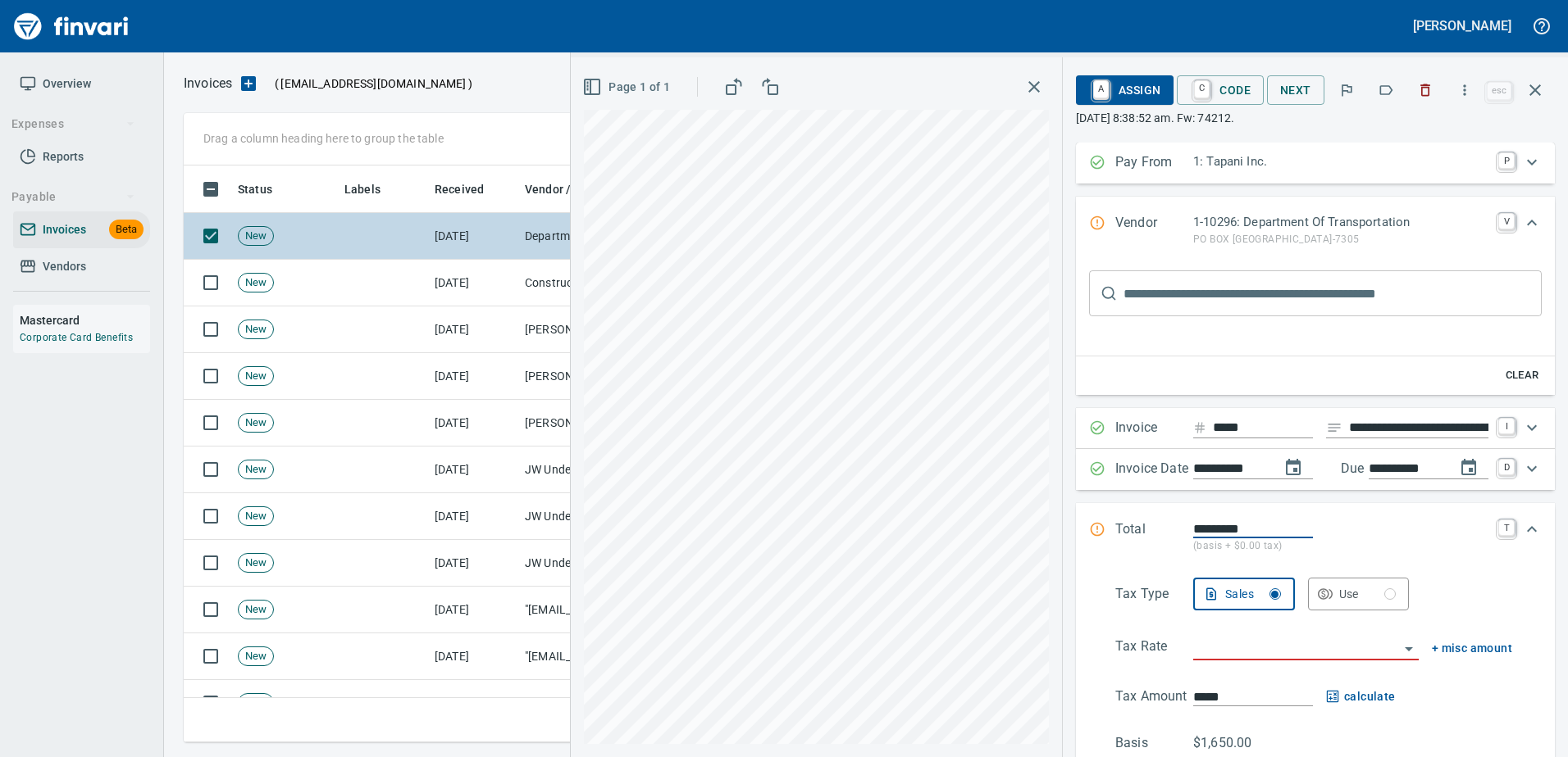
scroll to position [553, 1339]
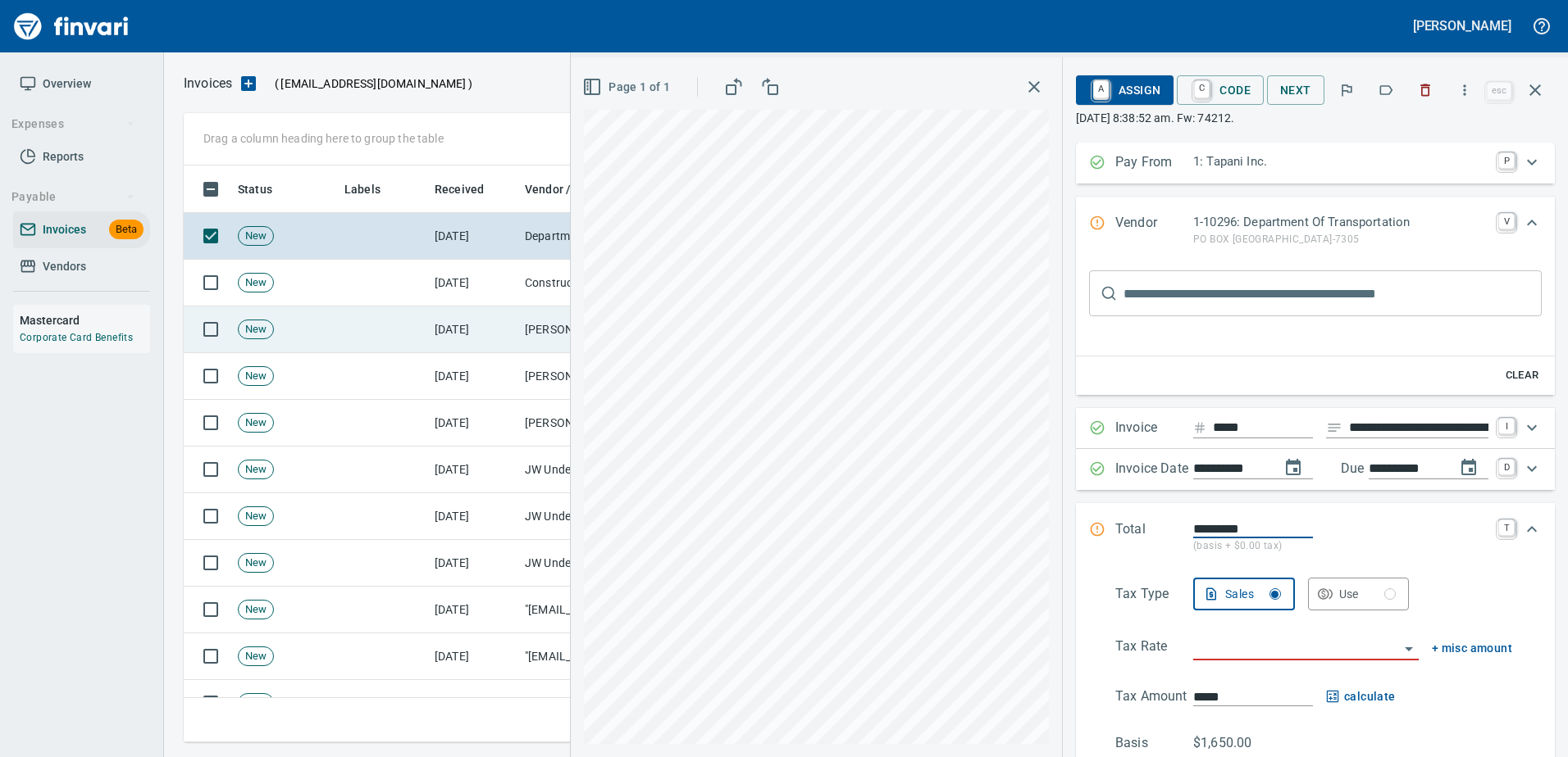
click at [473, 308] on td "[DATE]" at bounding box center [474, 330] width 90 height 47
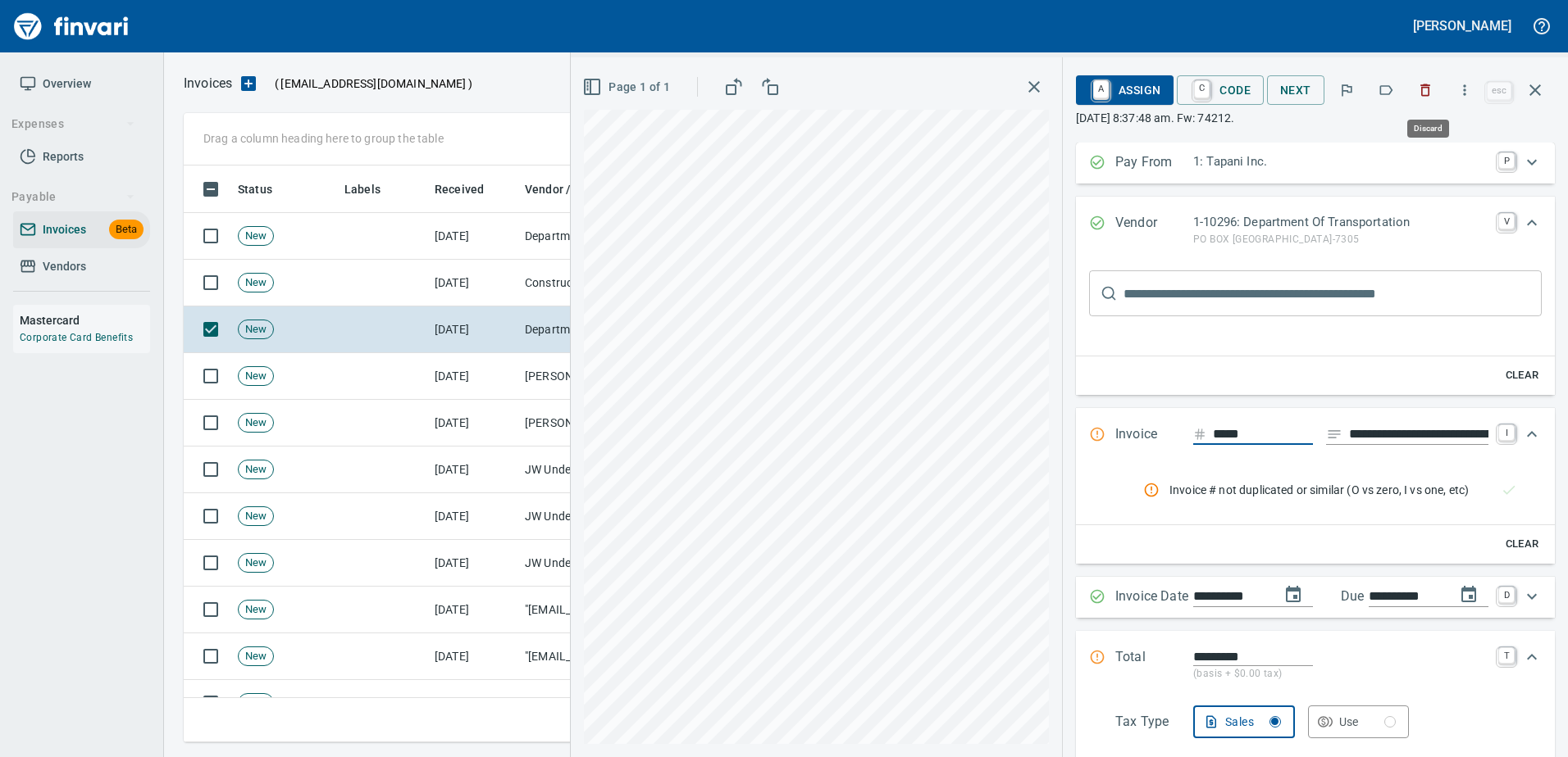
scroll to position [553, 1339]
click at [1534, 84] on icon "button" at bounding box center [1534, 89] width 19 height 19
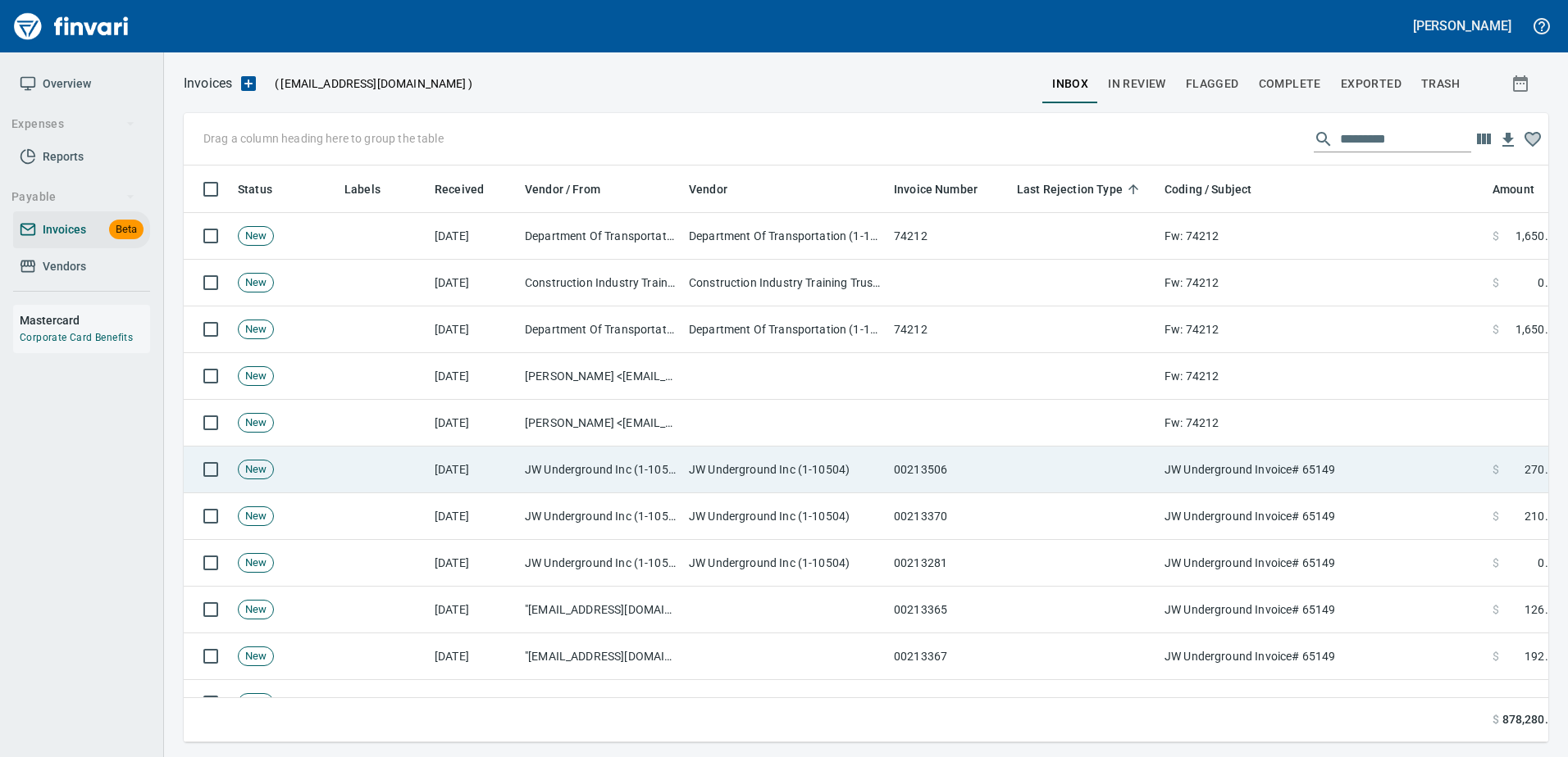
scroll to position [553, 1340]
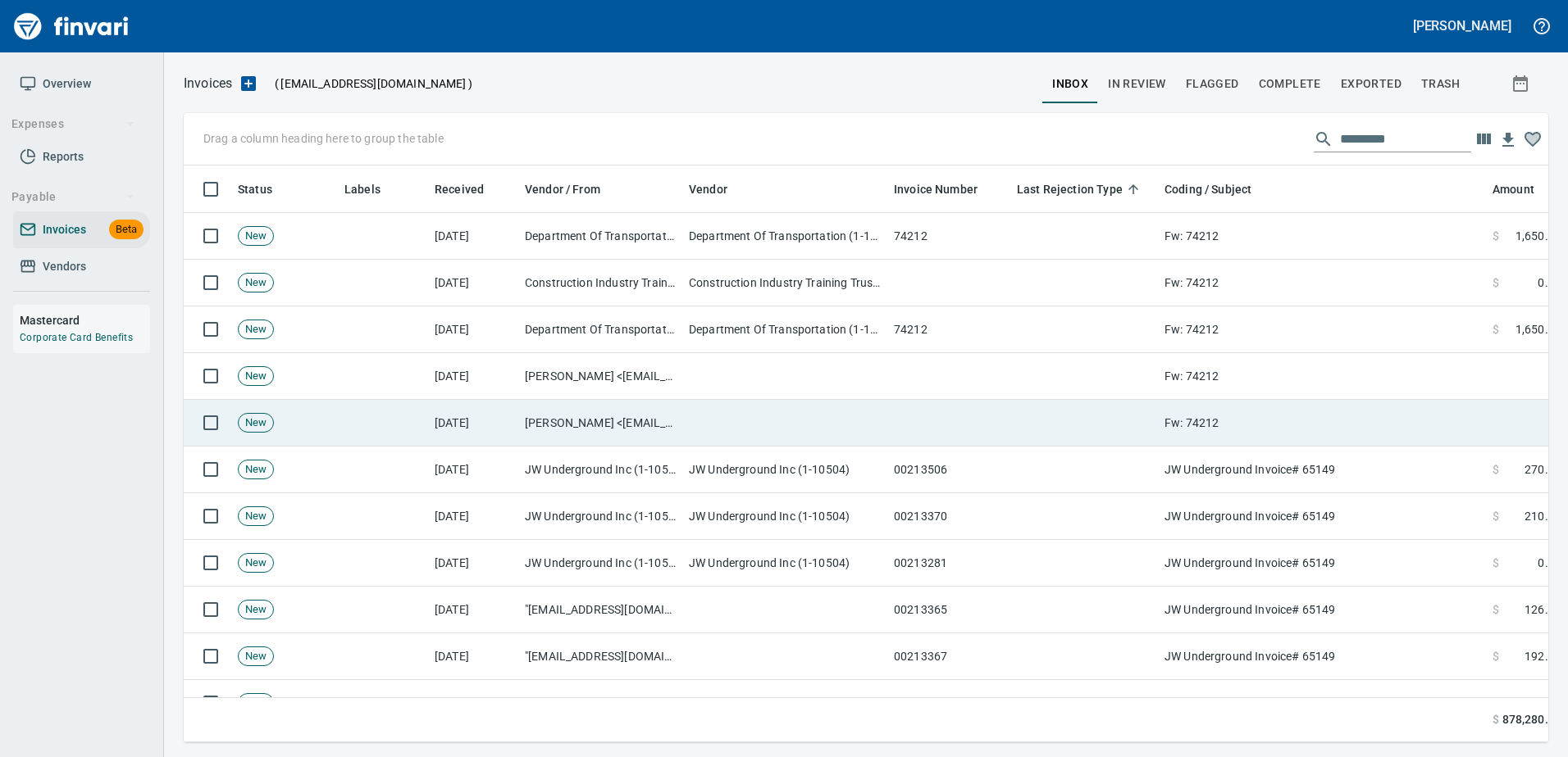
click at [1328, 441] on td "Fw: 74212" at bounding box center [1322, 423] width 328 height 47
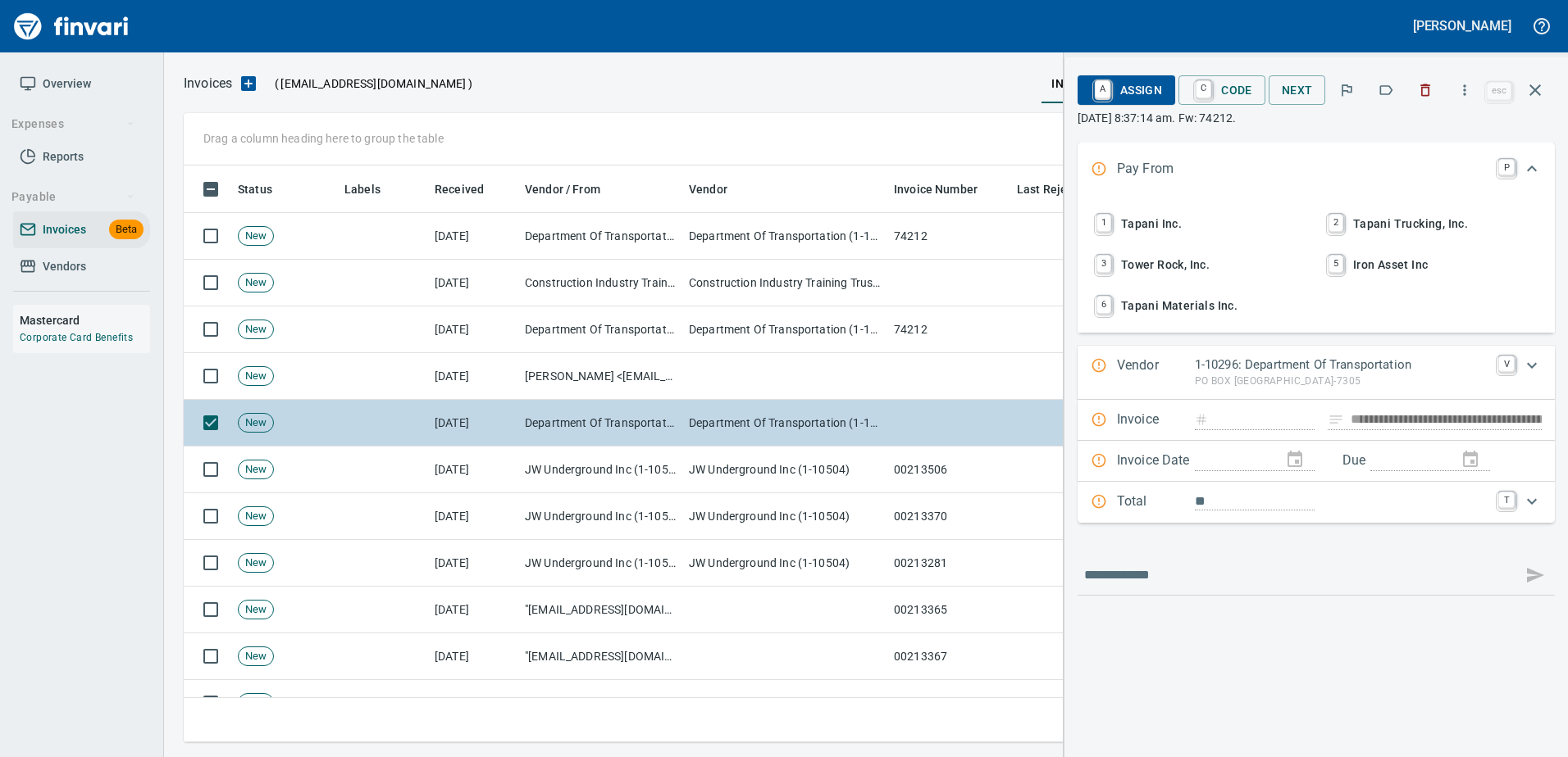
scroll to position [553, 1339]
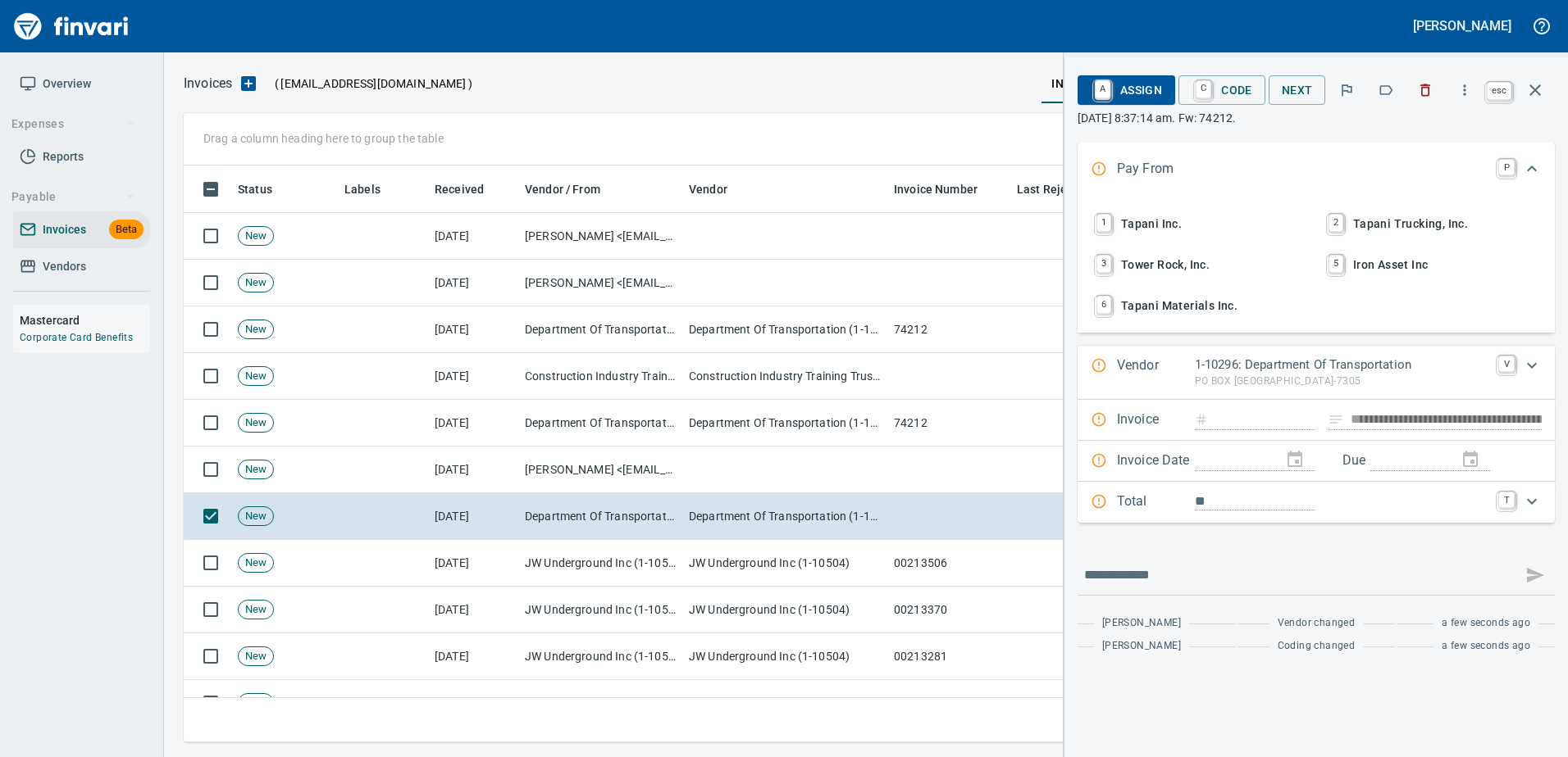
click at [1538, 94] on icon "button" at bounding box center [1534, 89] width 19 height 19
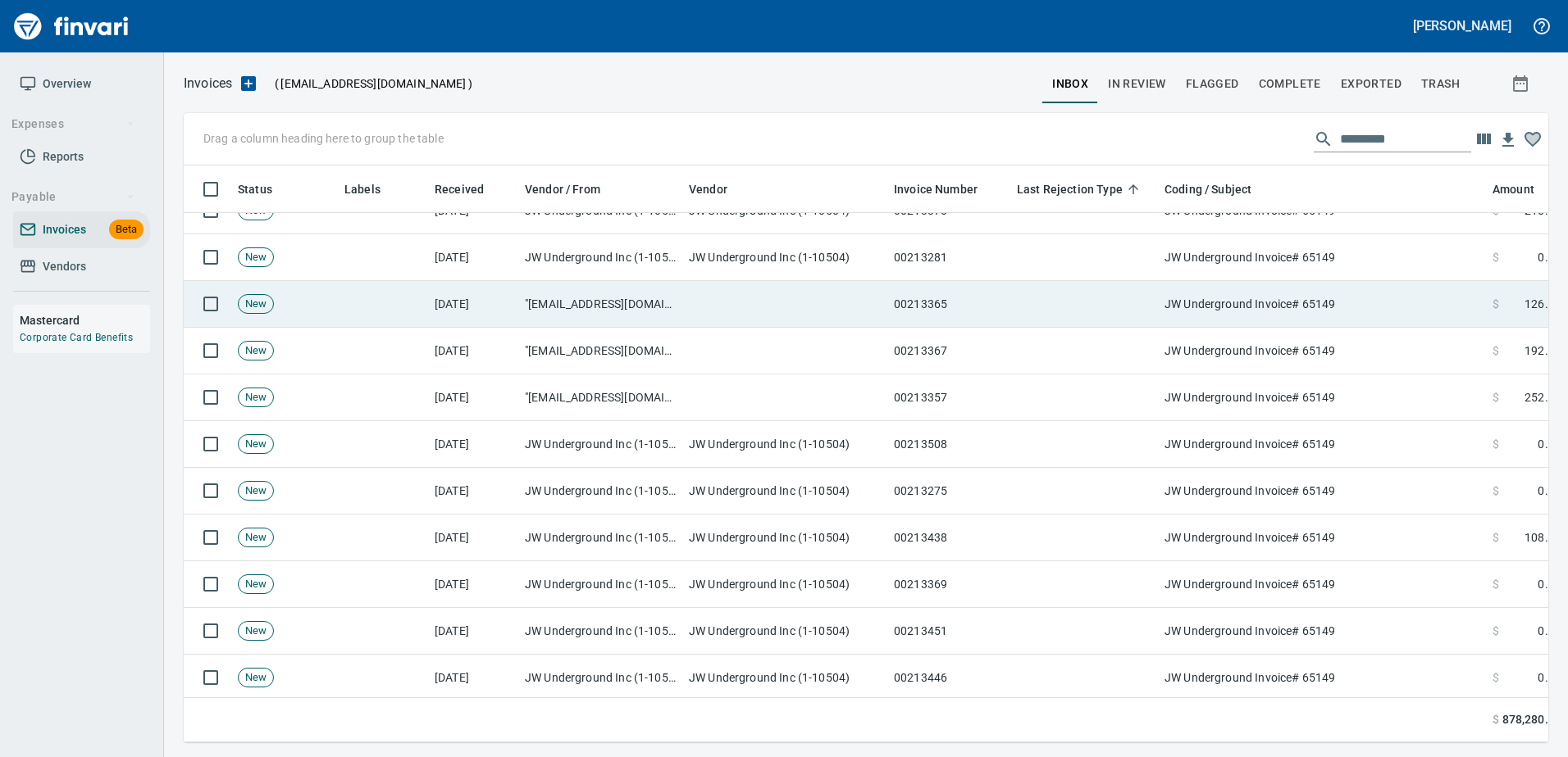
scroll to position [492, 0]
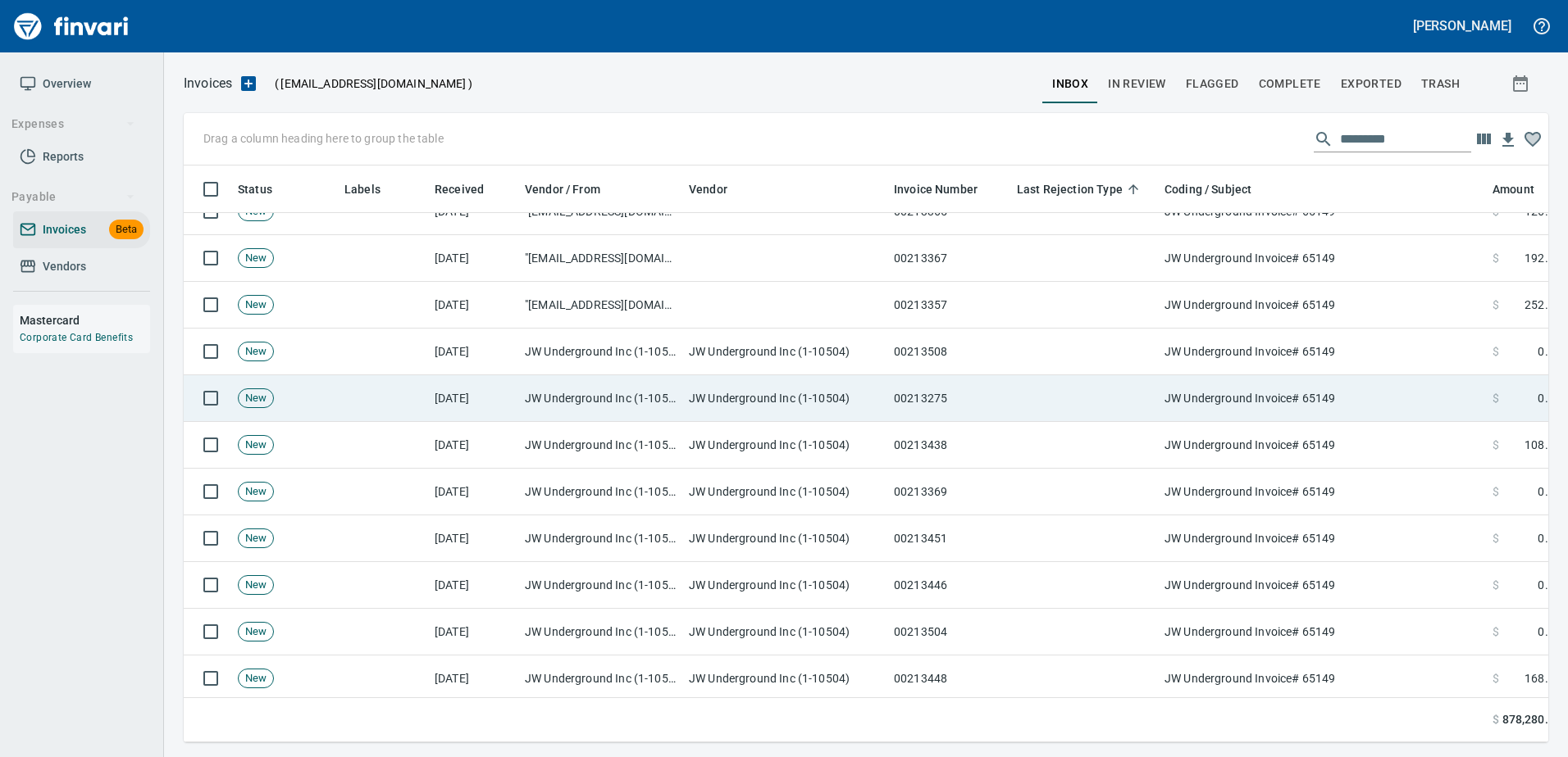
click at [1126, 391] on td at bounding box center [1083, 399] width 147 height 47
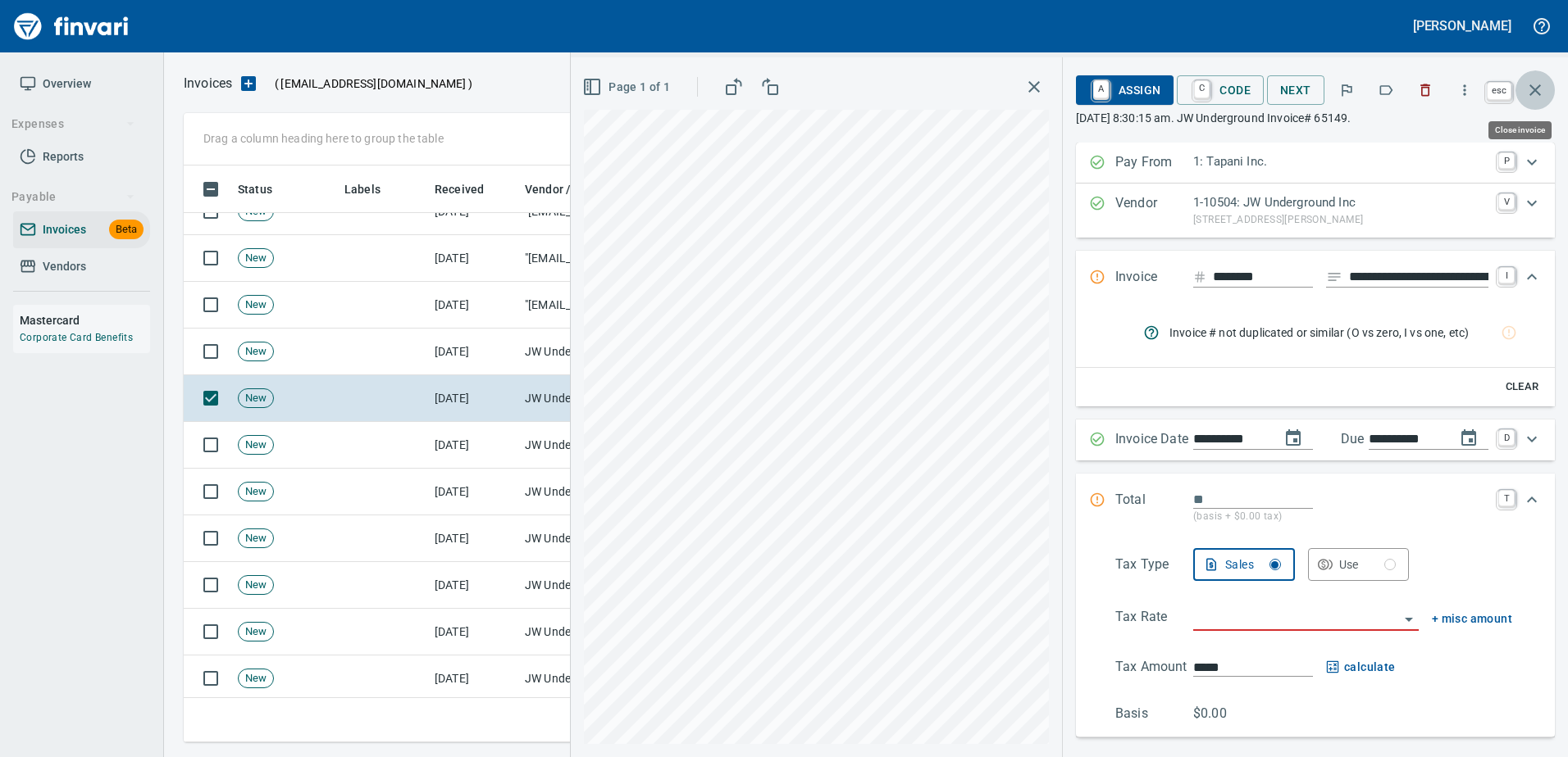
click at [1533, 95] on icon "button" at bounding box center [1534, 89] width 19 height 19
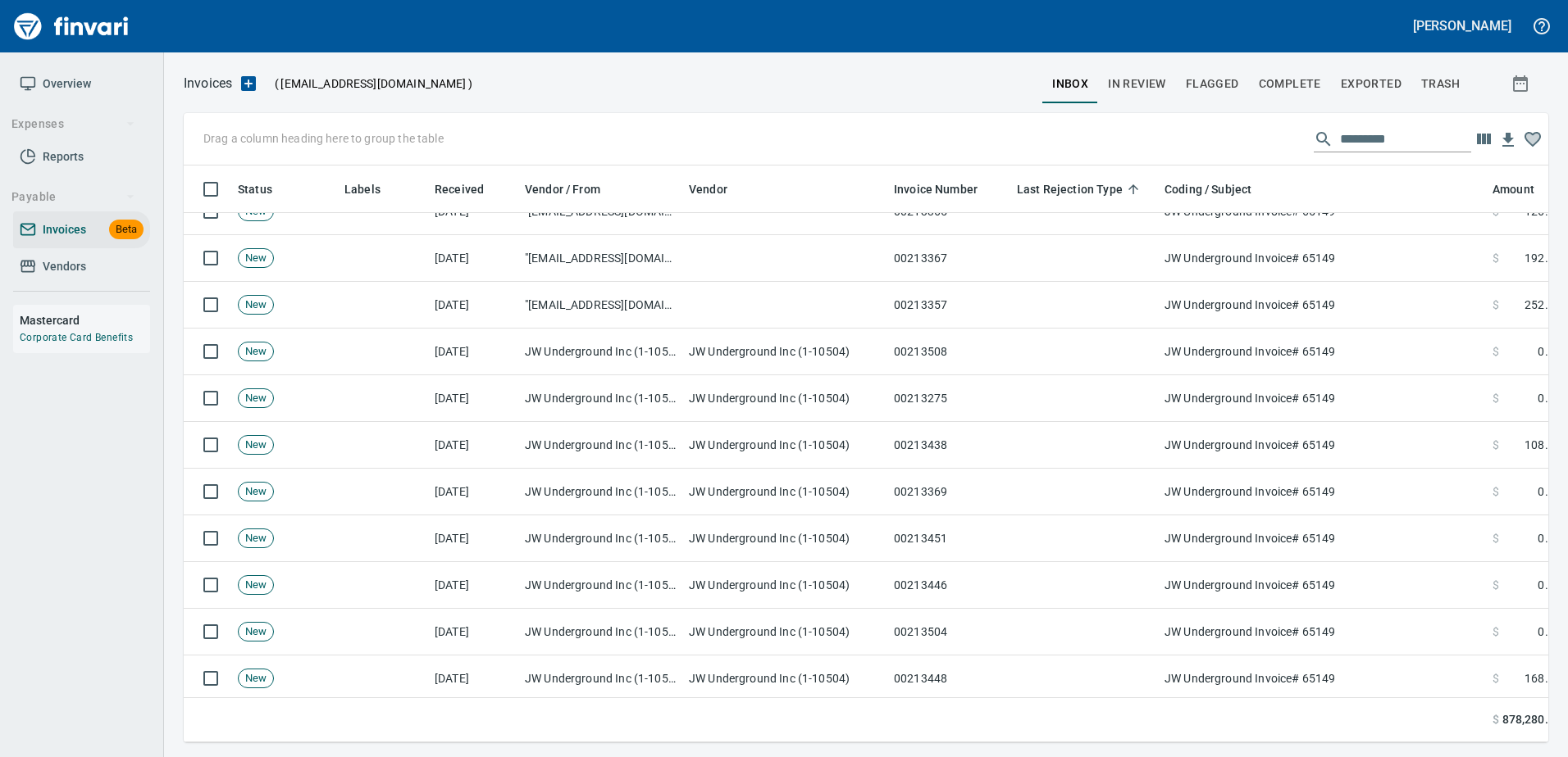
scroll to position [553, 1340]
click at [1438, 146] on input "text" at bounding box center [1405, 139] width 131 height 26
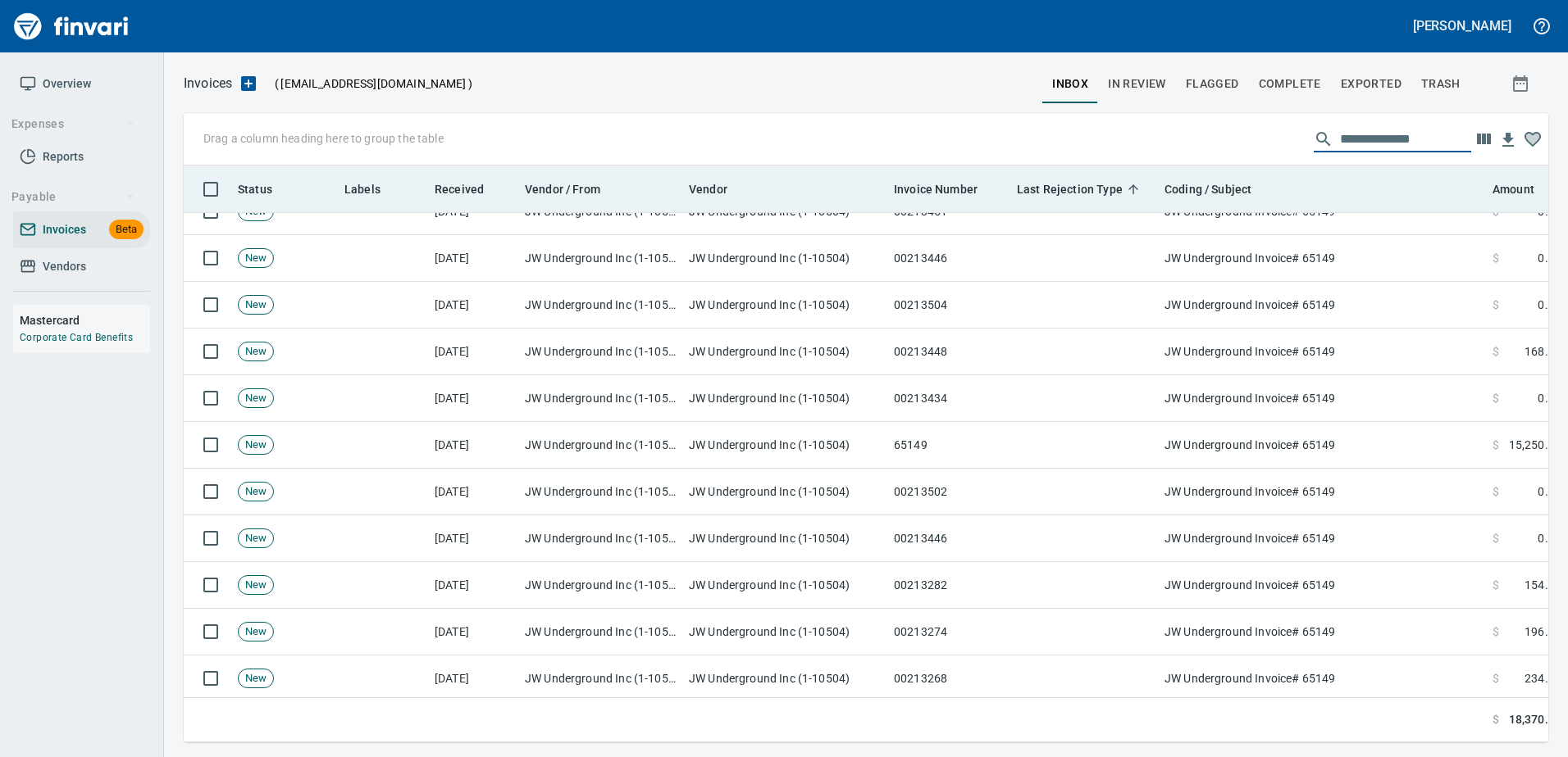
type input "**********"
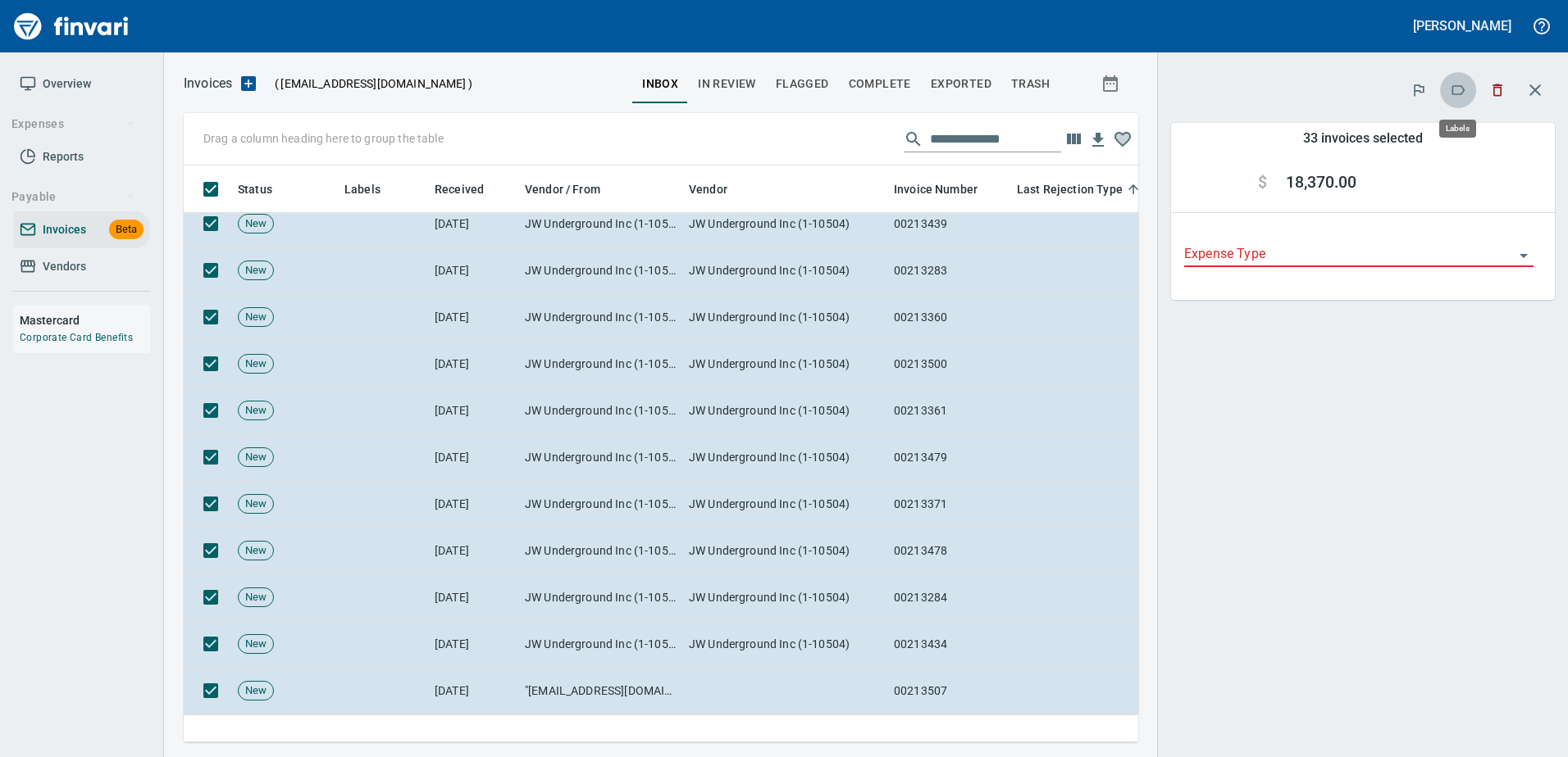
scroll to position [553, 930]
click at [1457, 93] on icon "button" at bounding box center [1457, 90] width 17 height 17
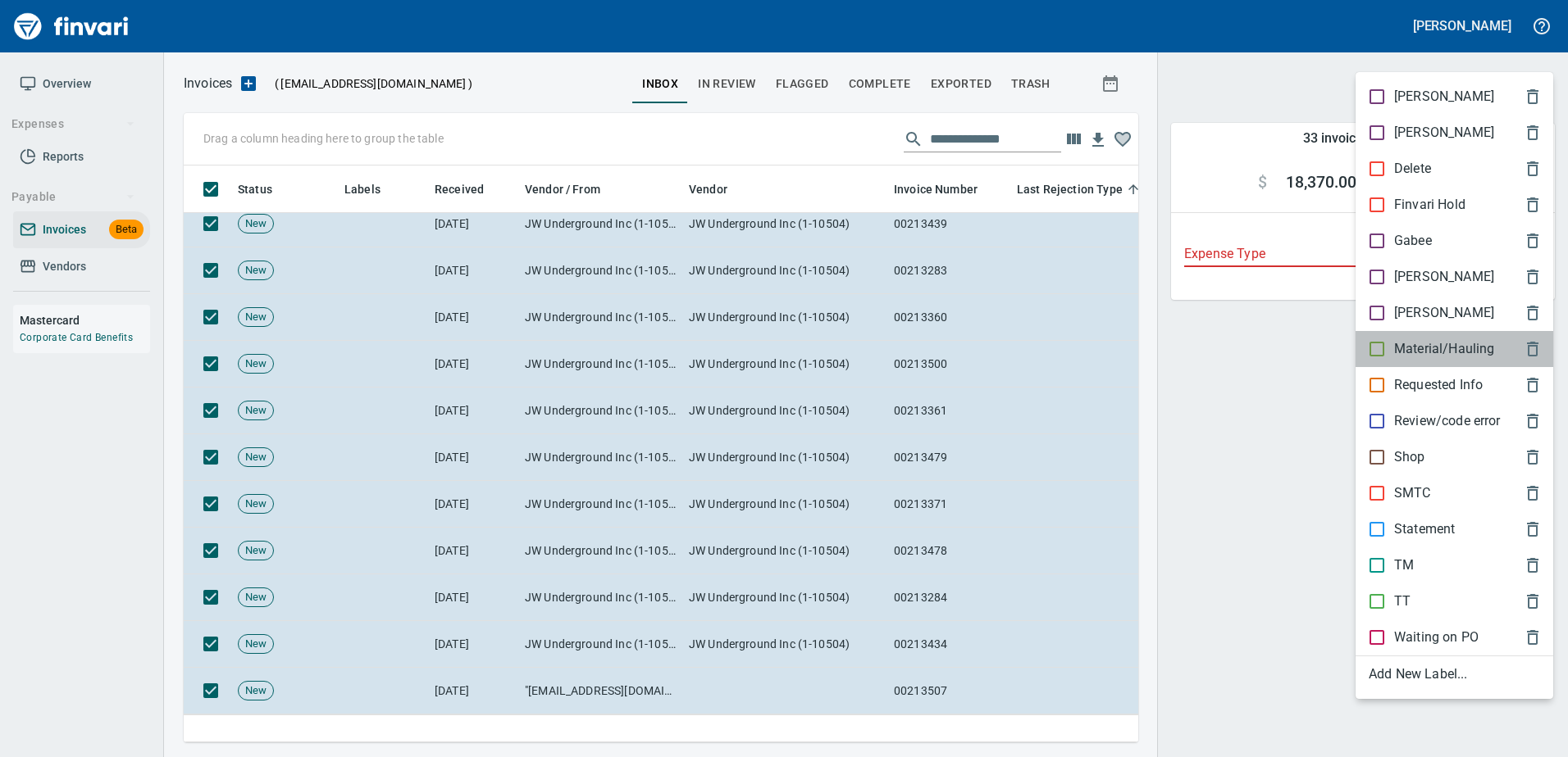
click at [1433, 352] on p "Material/Hauling" at bounding box center [1444, 348] width 100 height 19
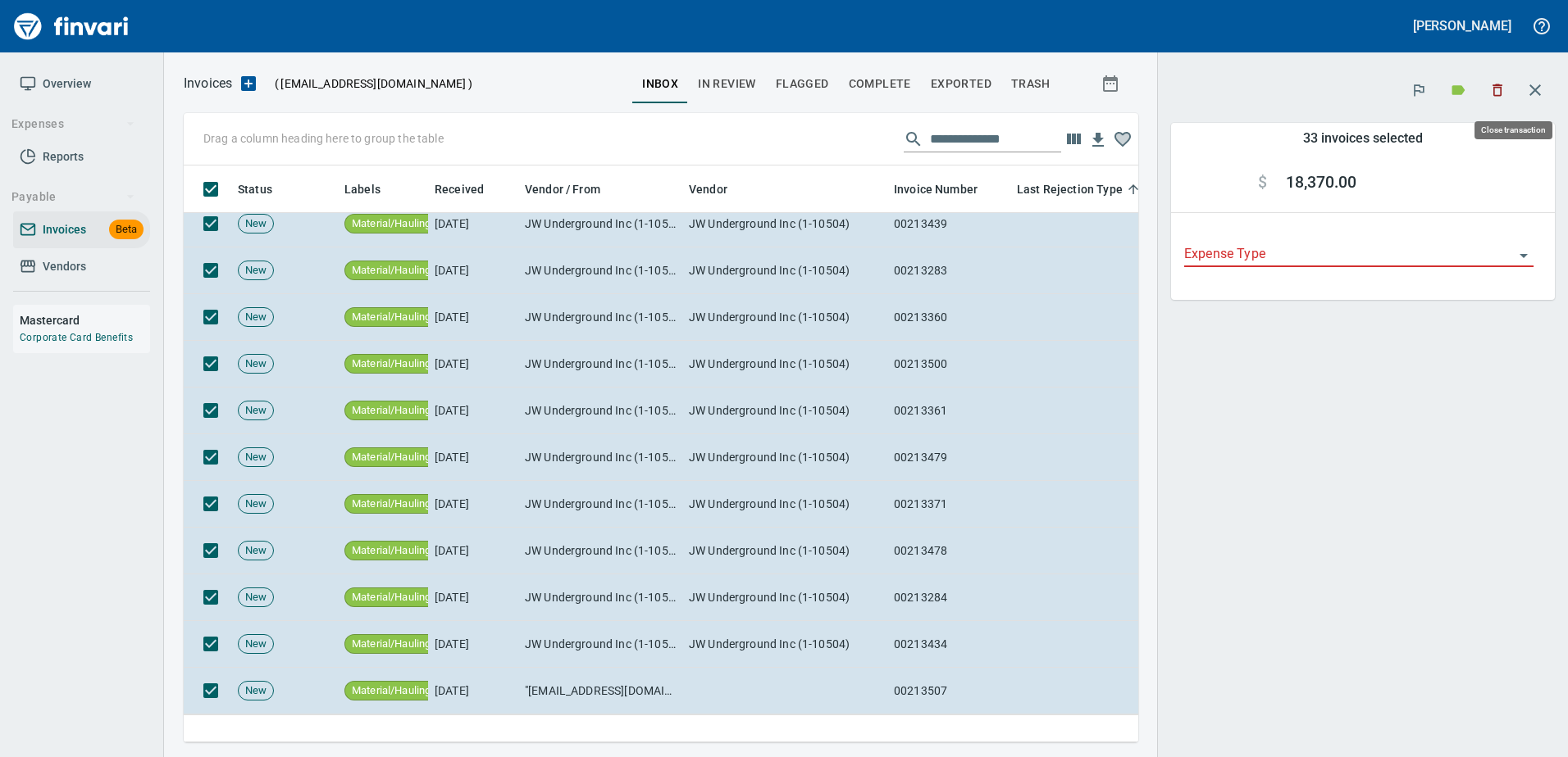
click at [1539, 94] on icon "button" at bounding box center [1535, 90] width 11 height 11
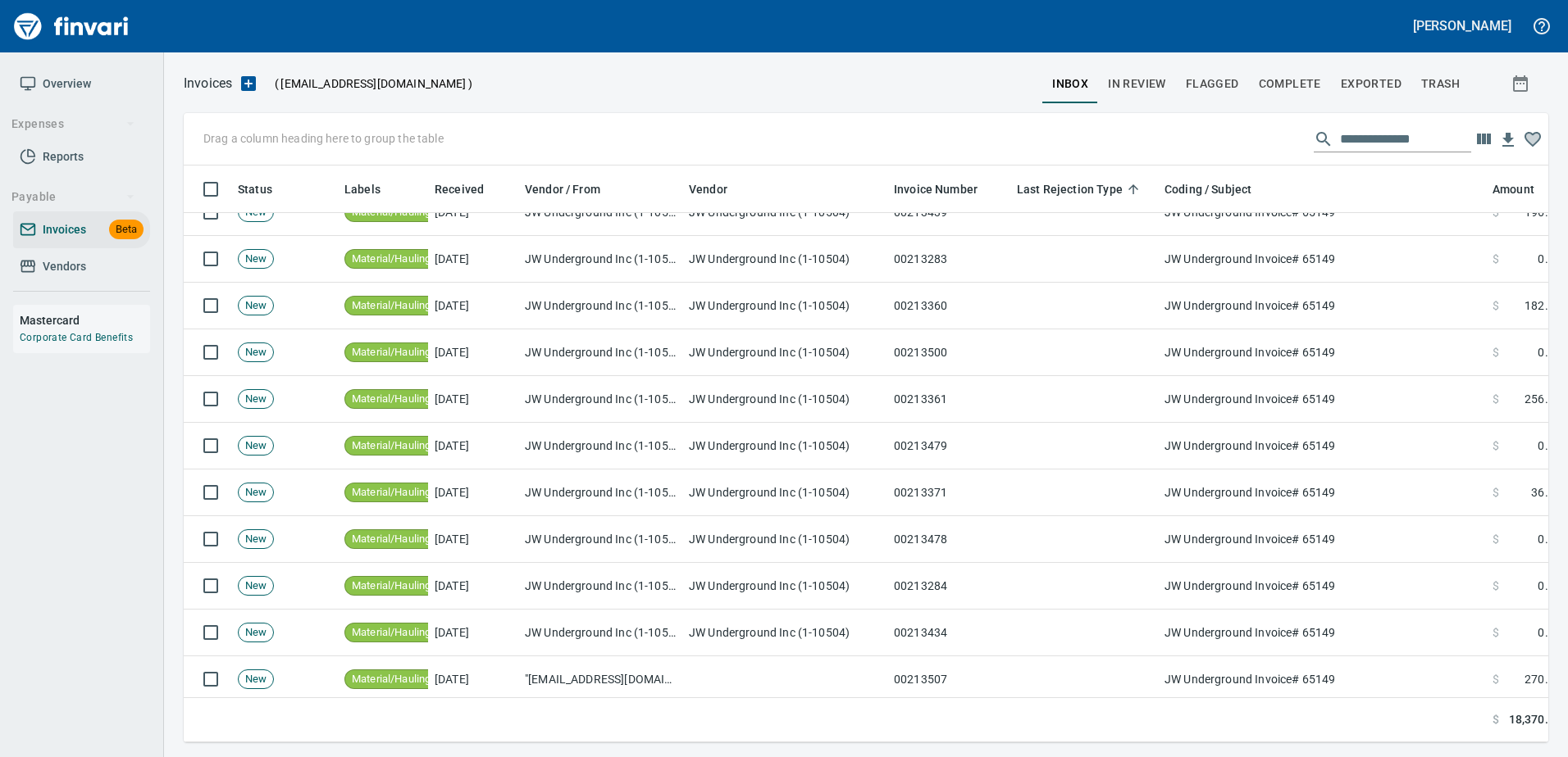
scroll to position [553, 1337]
click at [1375, 138] on input "**********" at bounding box center [1405, 139] width 131 height 26
click at [1375, 137] on input "**********" at bounding box center [1405, 139] width 131 height 26
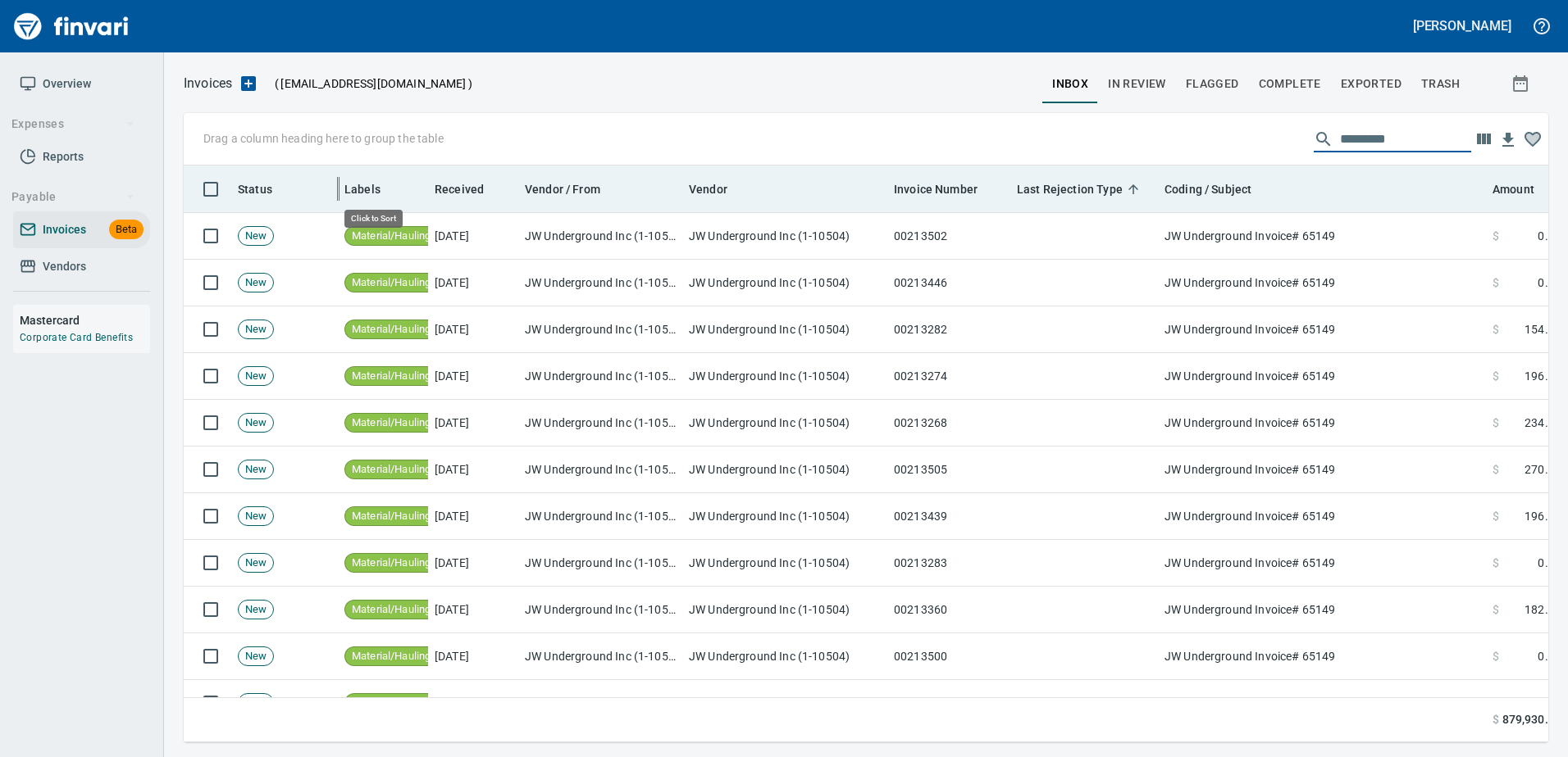
click at [336, 182] on div at bounding box center [338, 189] width 13 height 47
click at [354, 181] on span "Labels" at bounding box center [362, 189] width 36 height 19
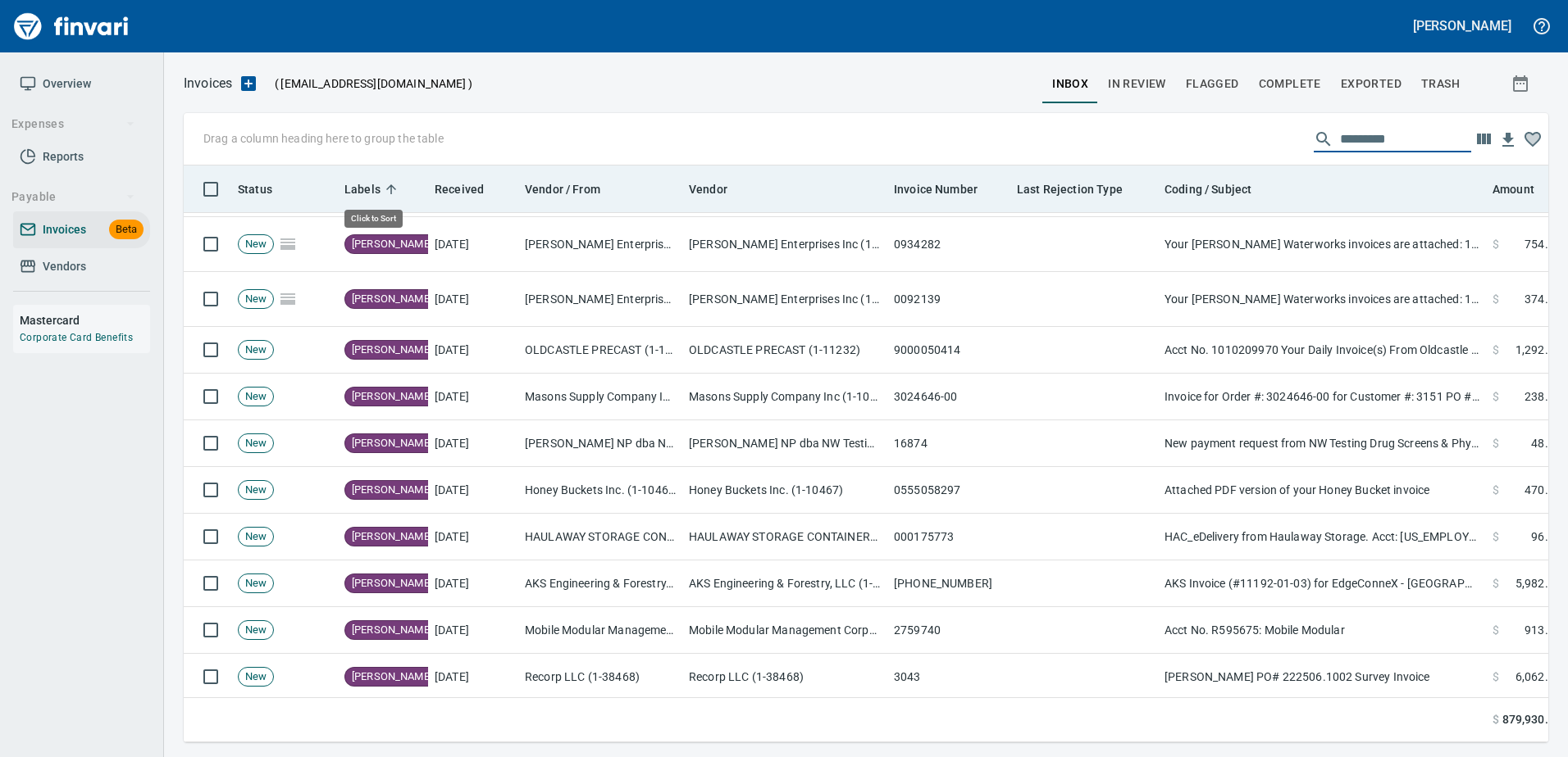
click at [355, 185] on span "Labels" at bounding box center [362, 189] width 36 height 19
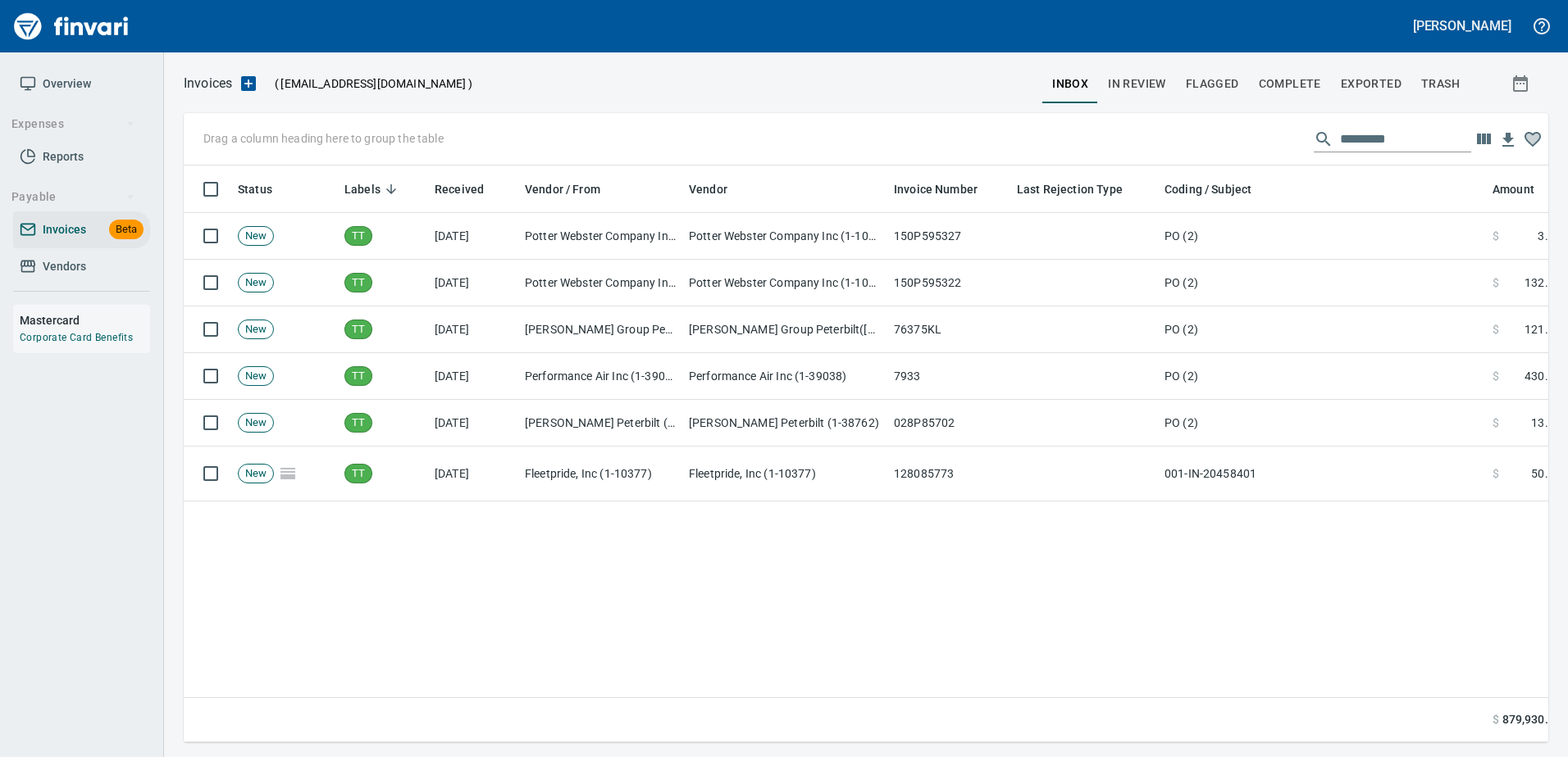
scroll to position [0, 0]
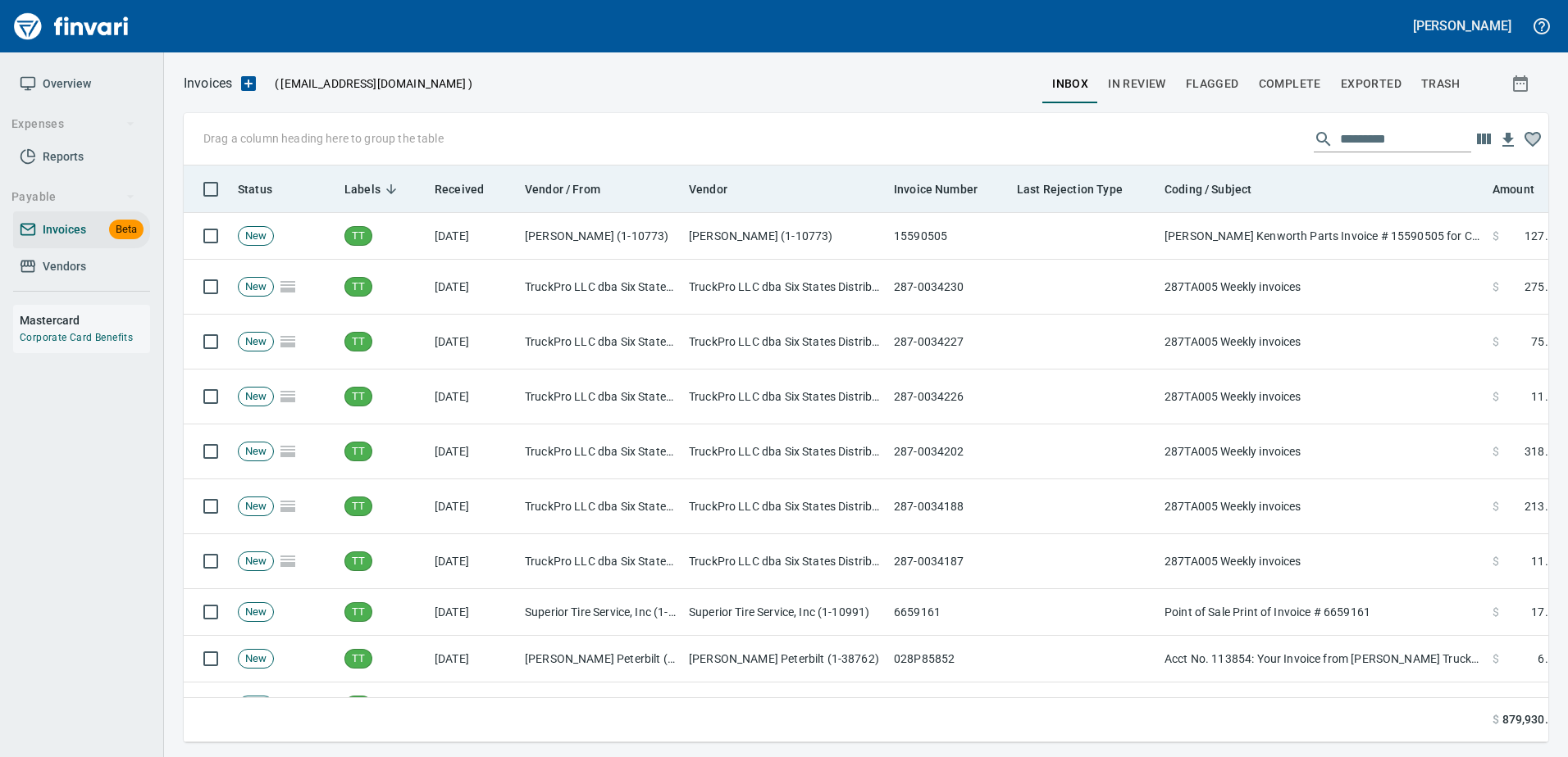
click at [371, 180] on span "Labels" at bounding box center [362, 189] width 36 height 19
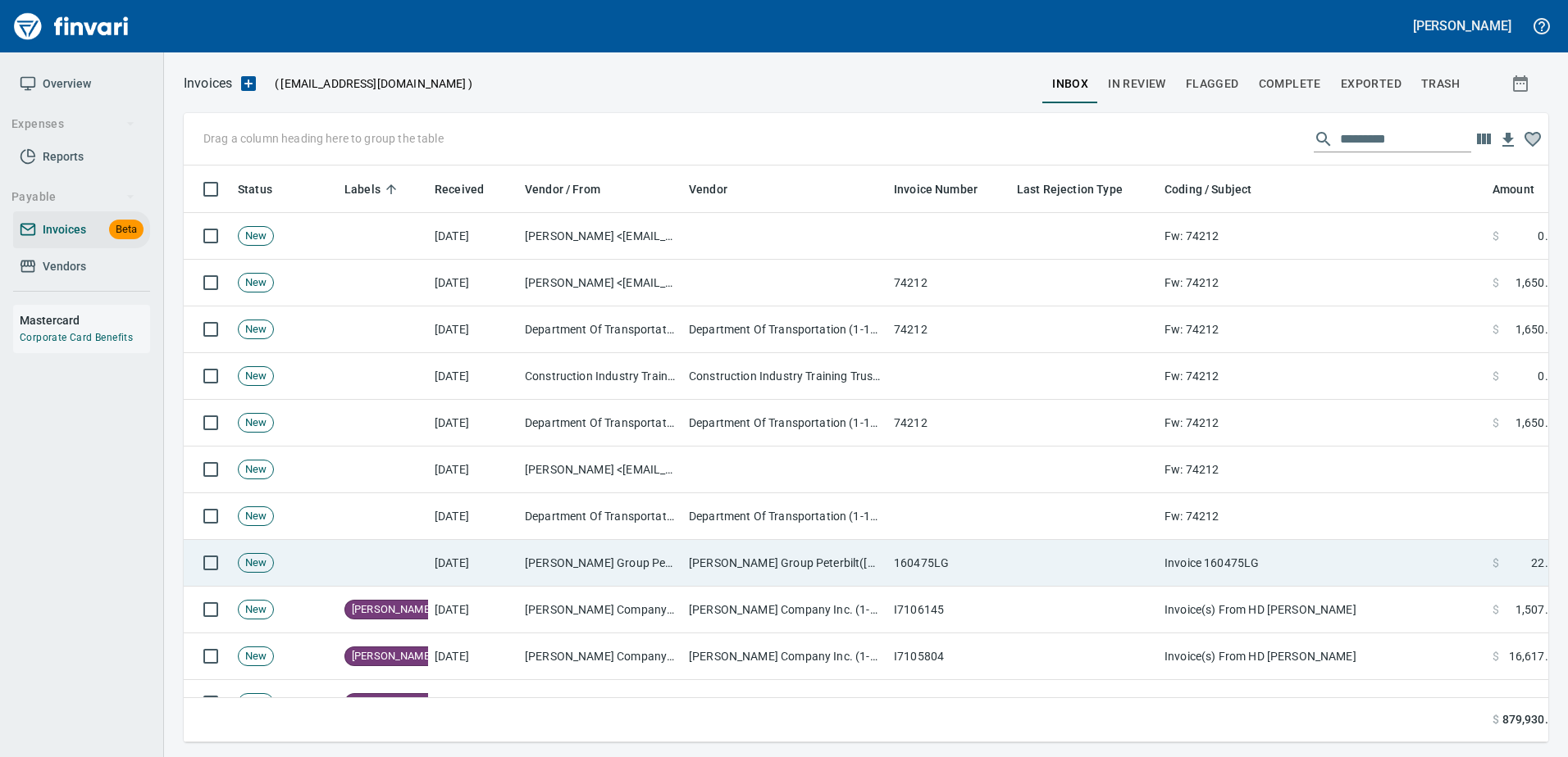
click at [1164, 567] on td "Invoice 160475LG" at bounding box center [1322, 563] width 328 height 47
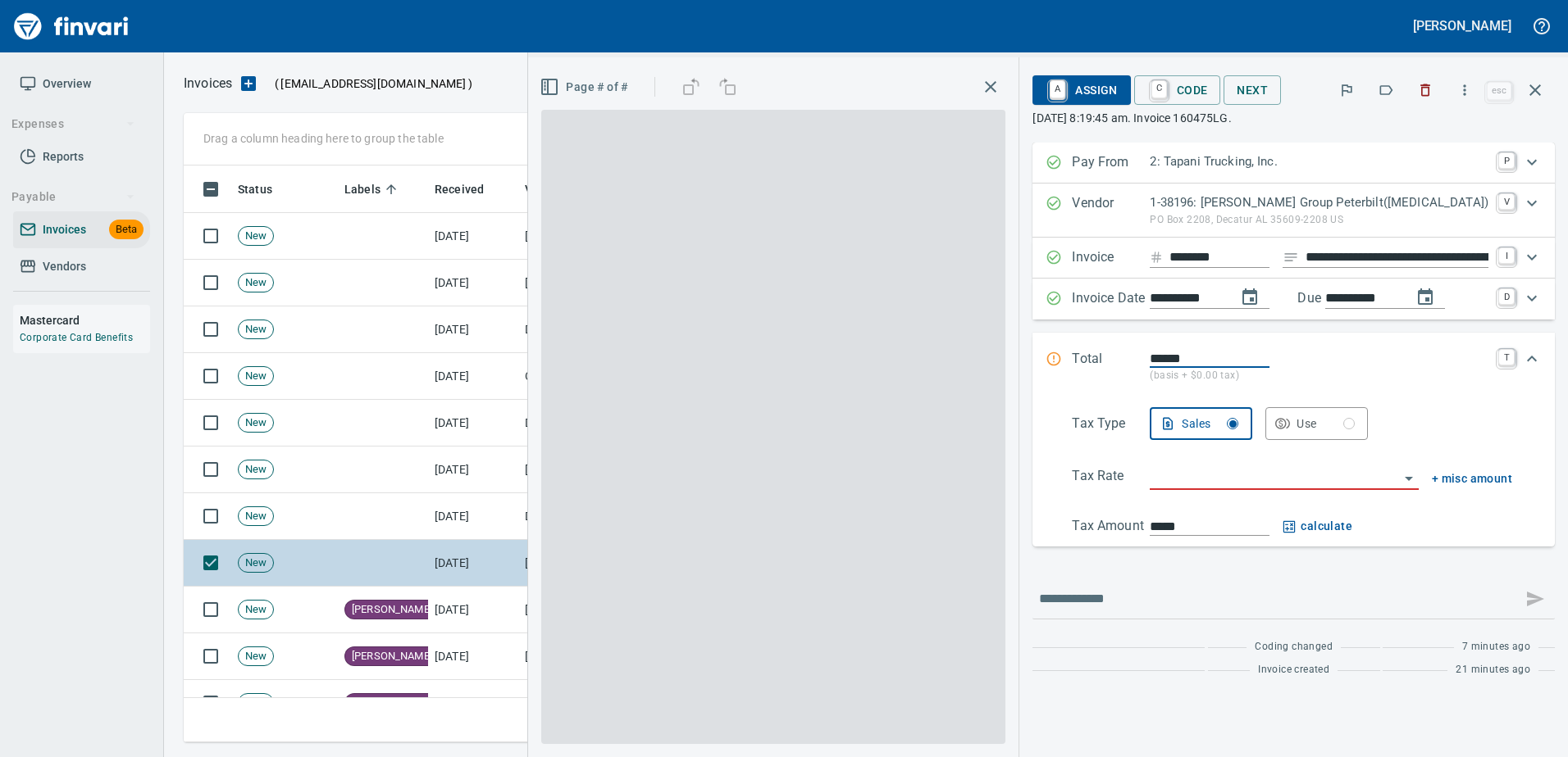
scroll to position [553, 1339]
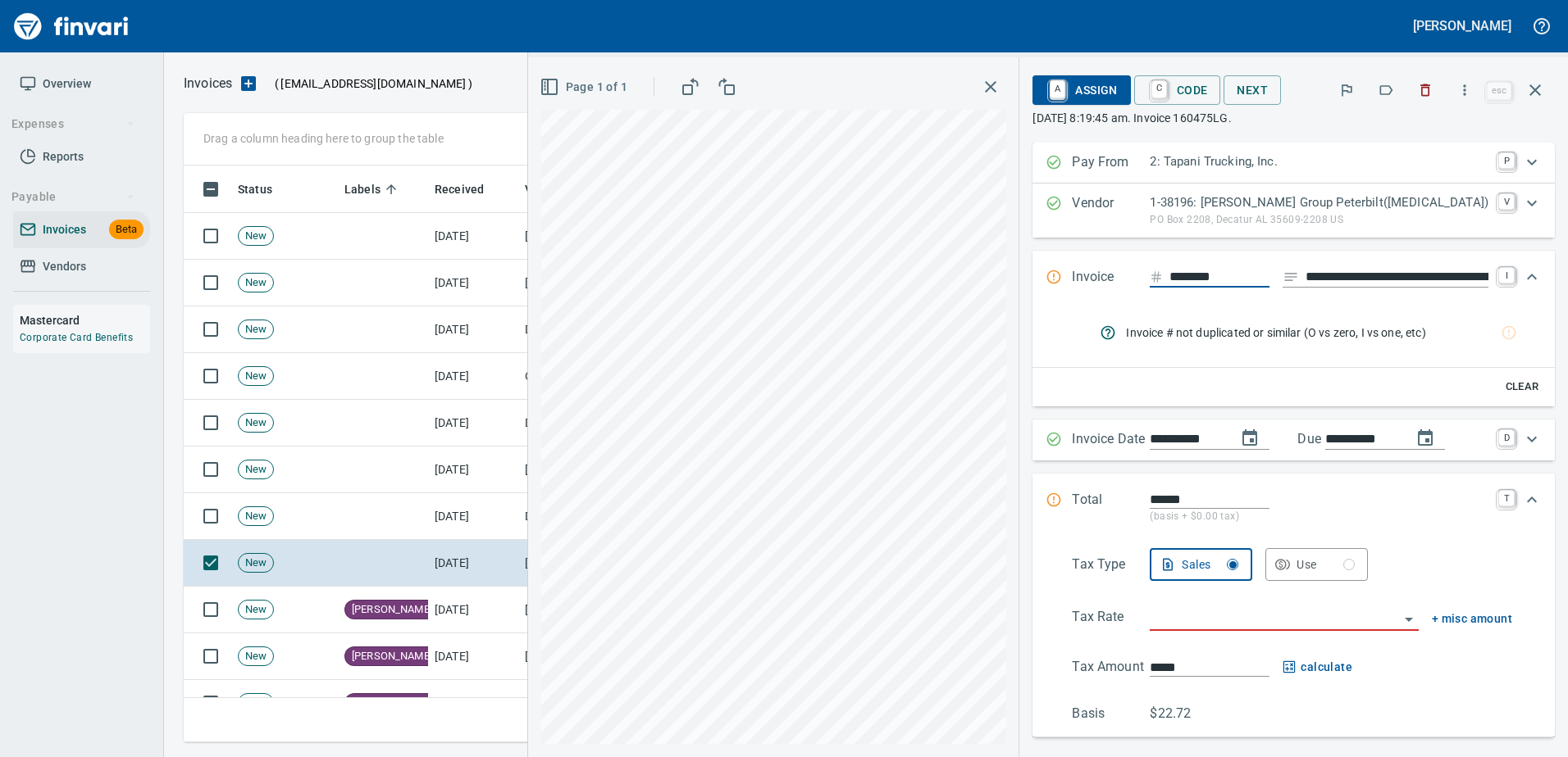
click at [1392, 93] on icon "button" at bounding box center [1387, 90] width 13 height 10
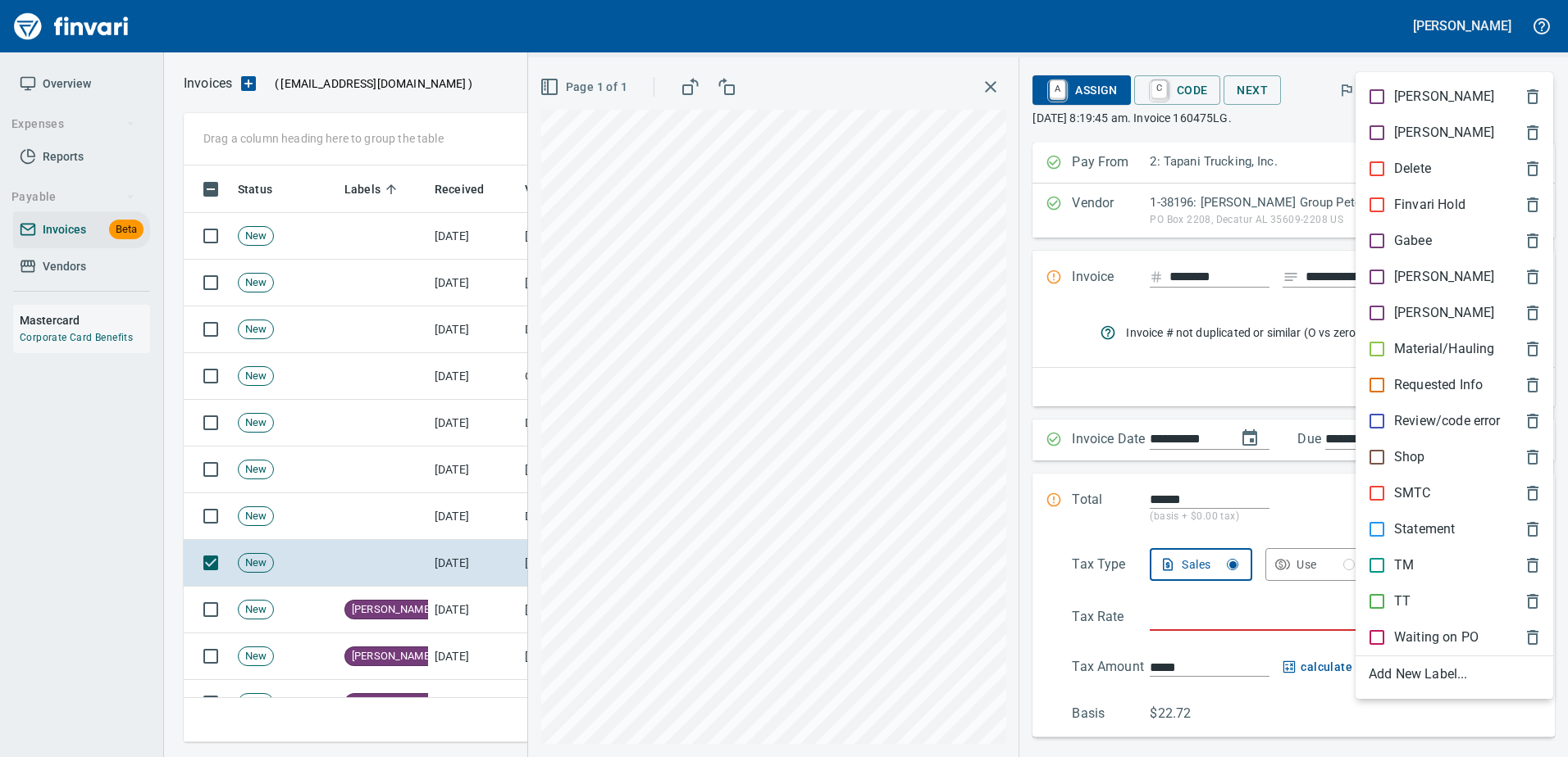
click at [1391, 611] on div "TT" at bounding box center [1454, 601] width 197 height 36
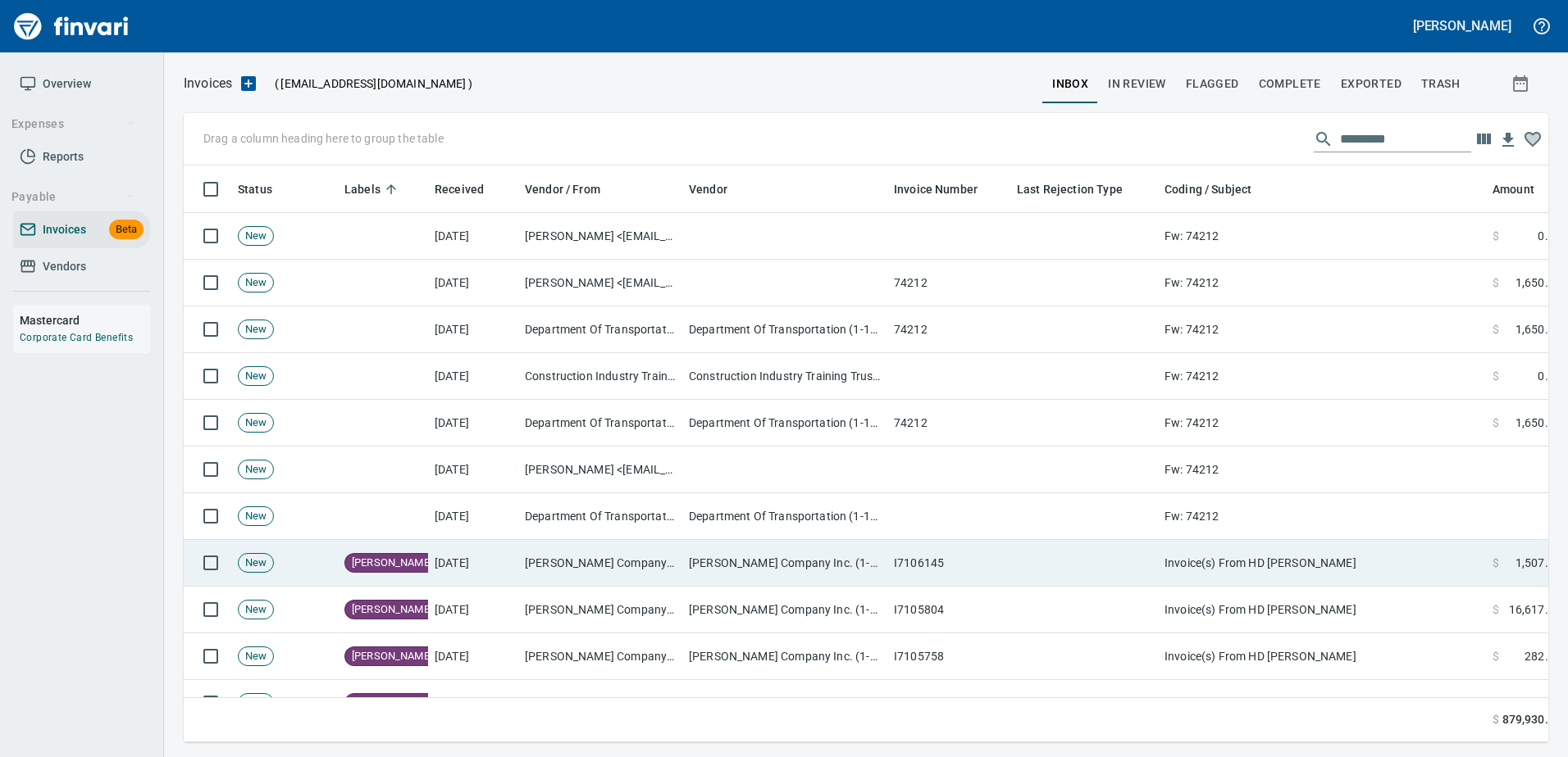
click at [1218, 544] on td "Invoice(s) From HD [PERSON_NAME]" at bounding box center [1322, 563] width 328 height 47
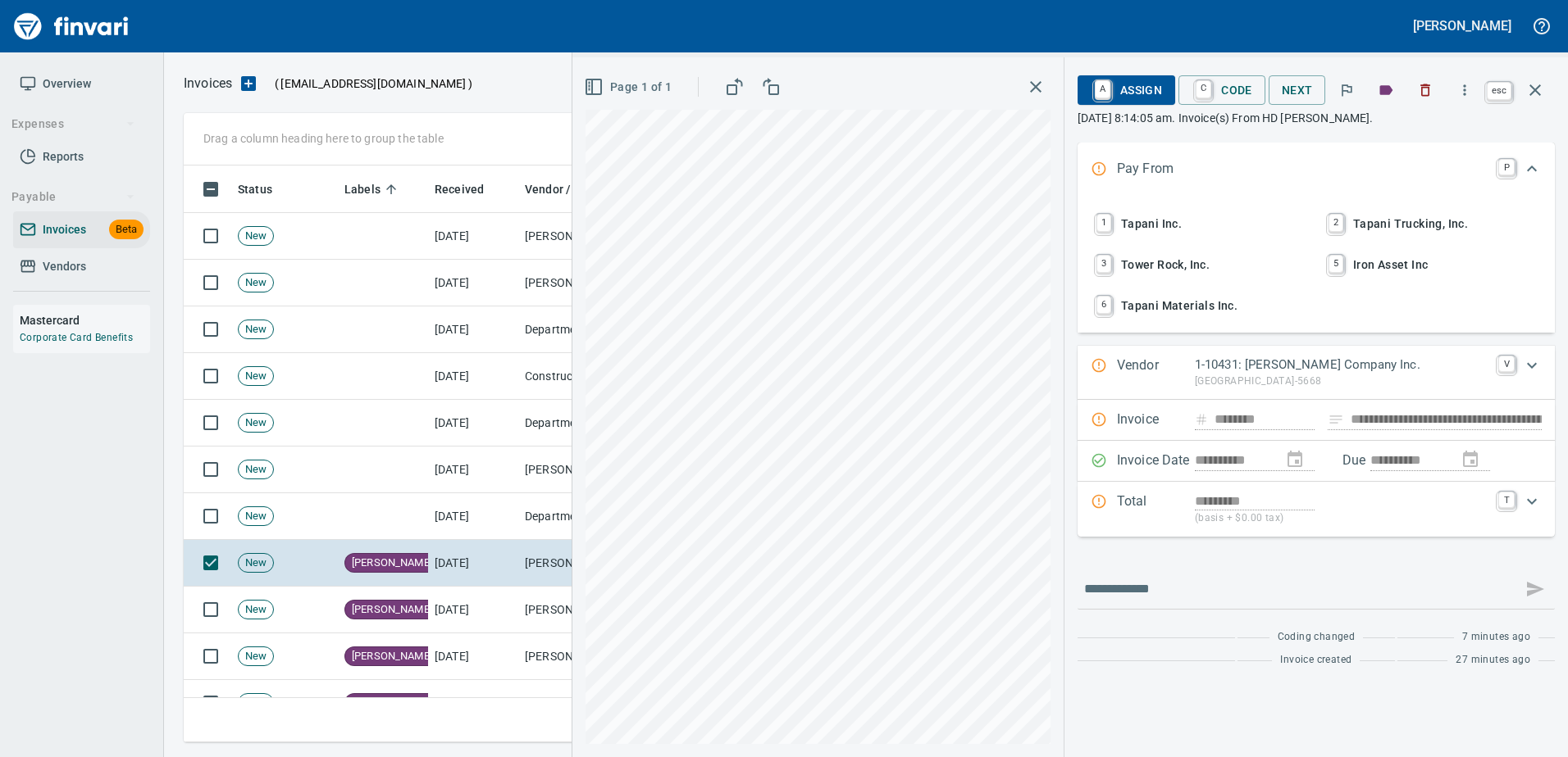
click at [1533, 82] on icon "button" at bounding box center [1534, 89] width 19 height 19
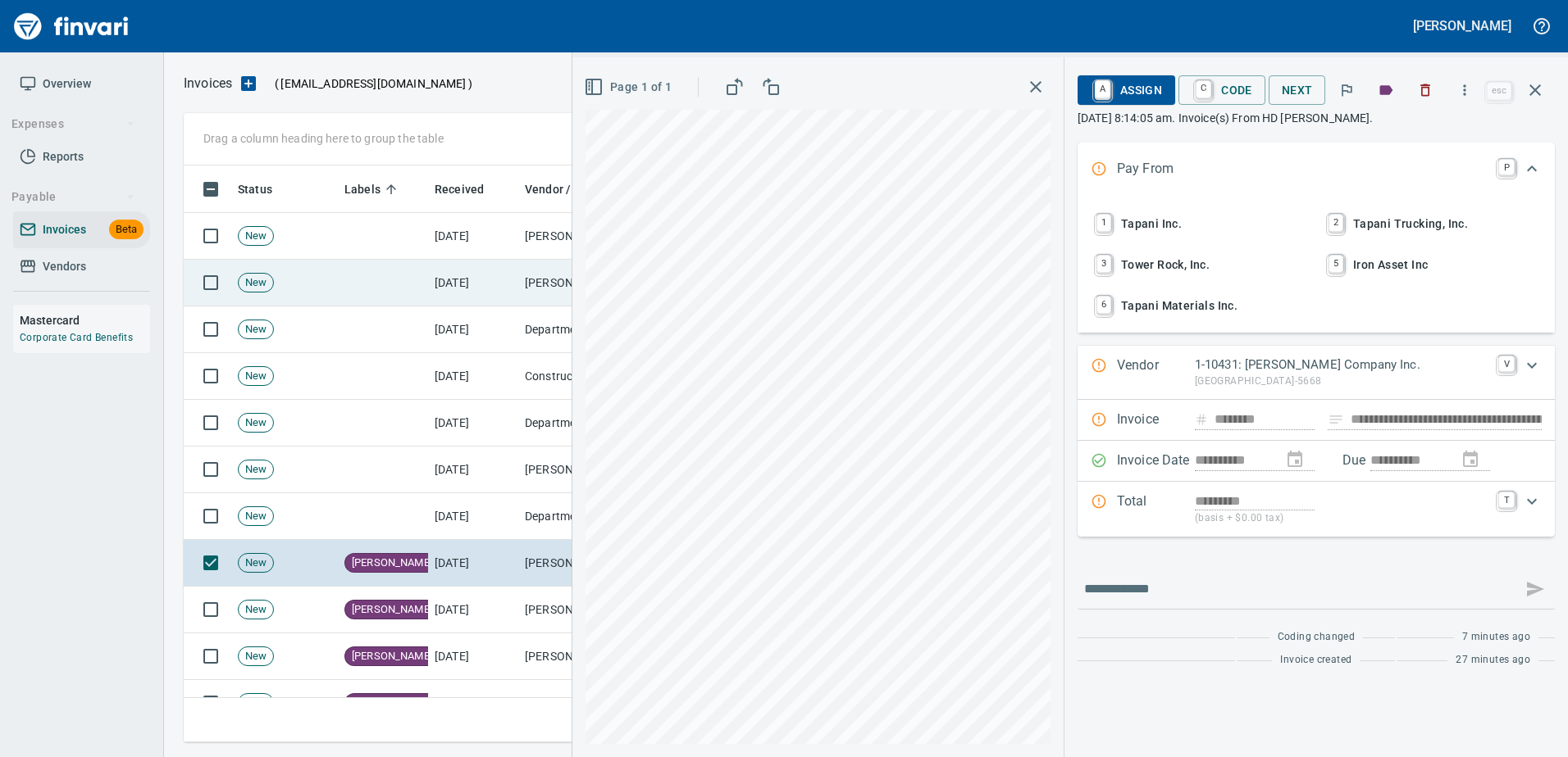
scroll to position [553, 1339]
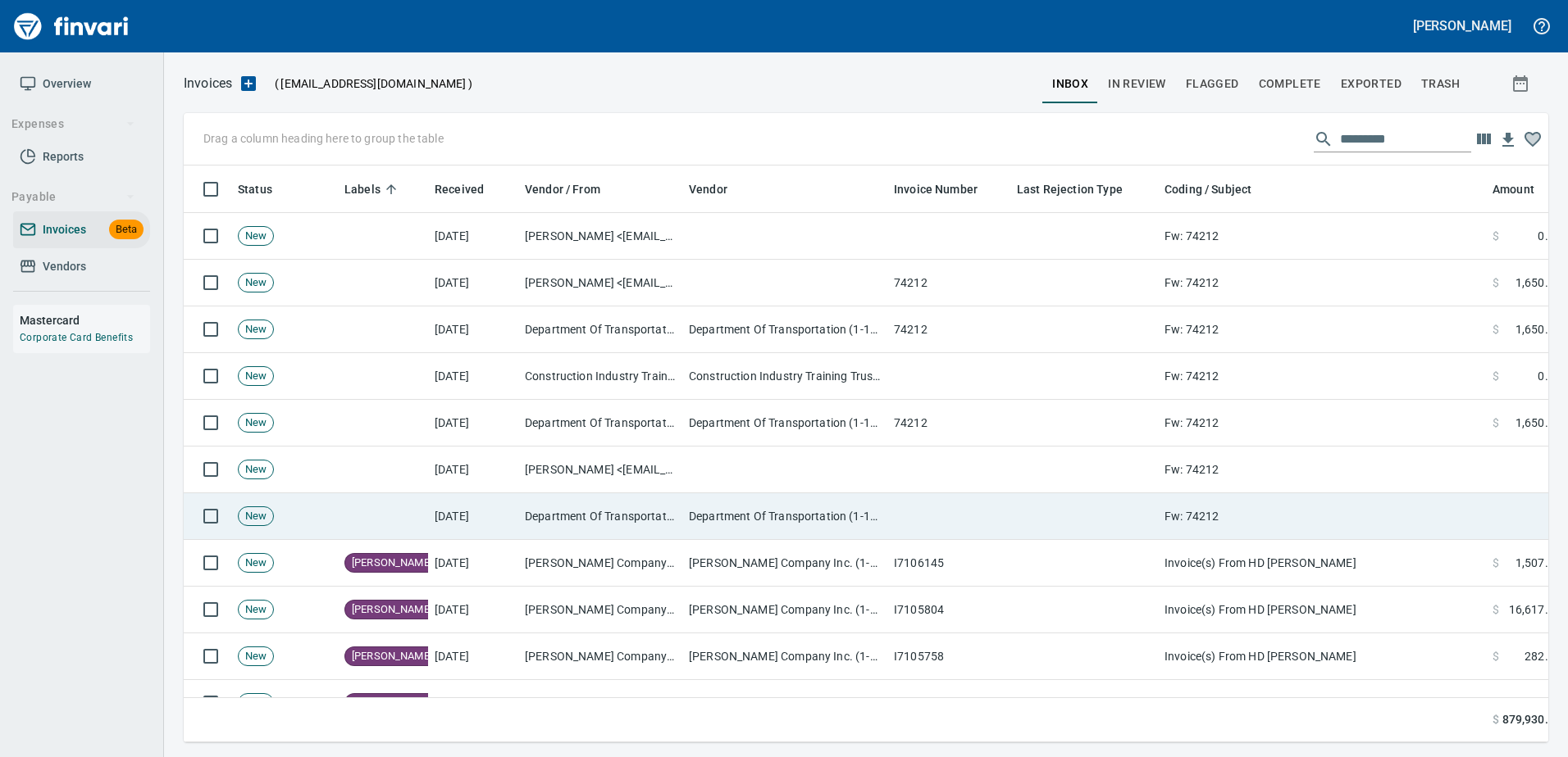
click at [997, 515] on td at bounding box center [948, 517] width 123 height 47
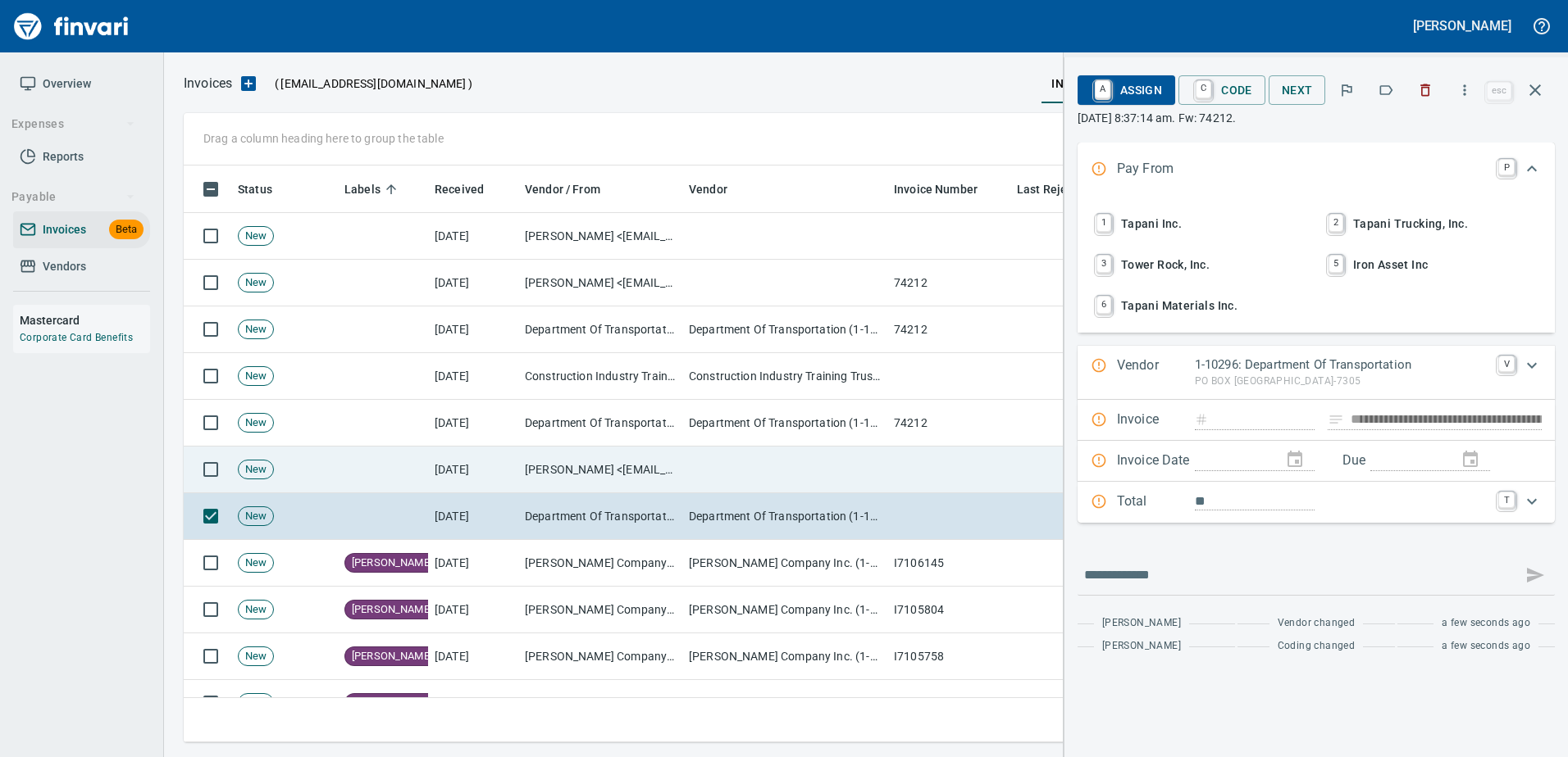
click at [760, 473] on td at bounding box center [784, 470] width 205 height 47
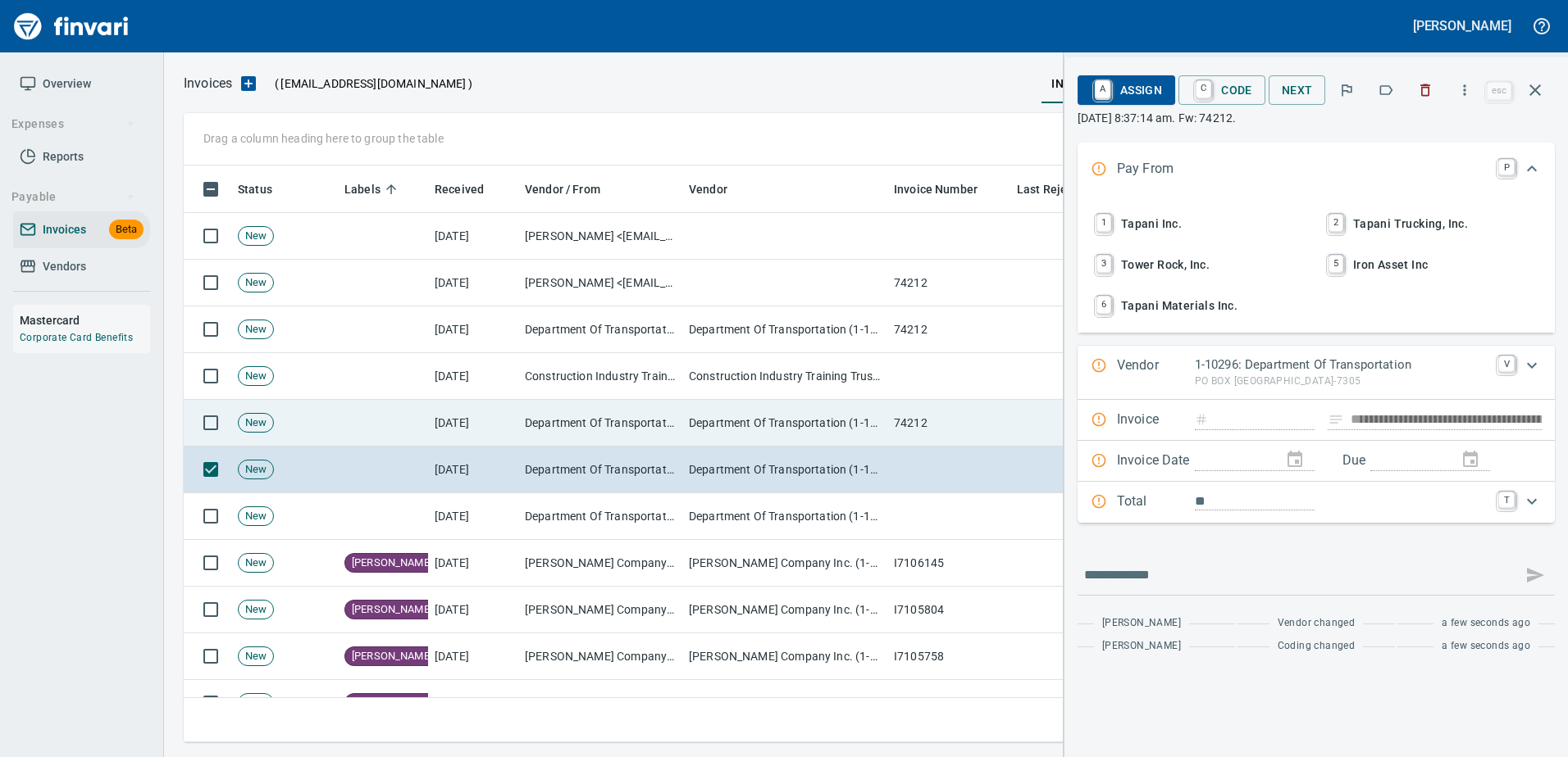
click at [777, 417] on td "Department Of Transportation (1-10296)" at bounding box center [784, 423] width 205 height 47
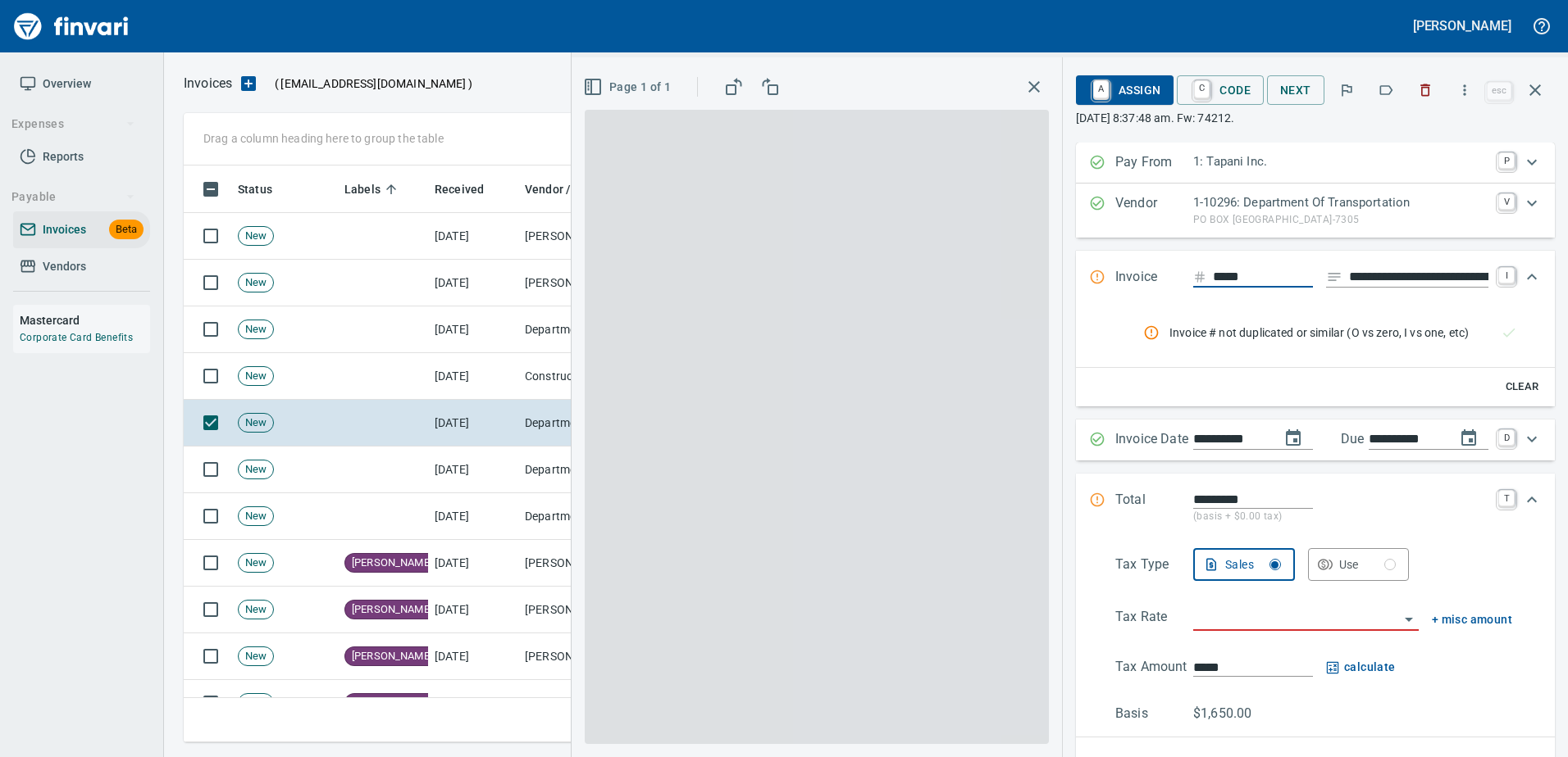
type input "*******"
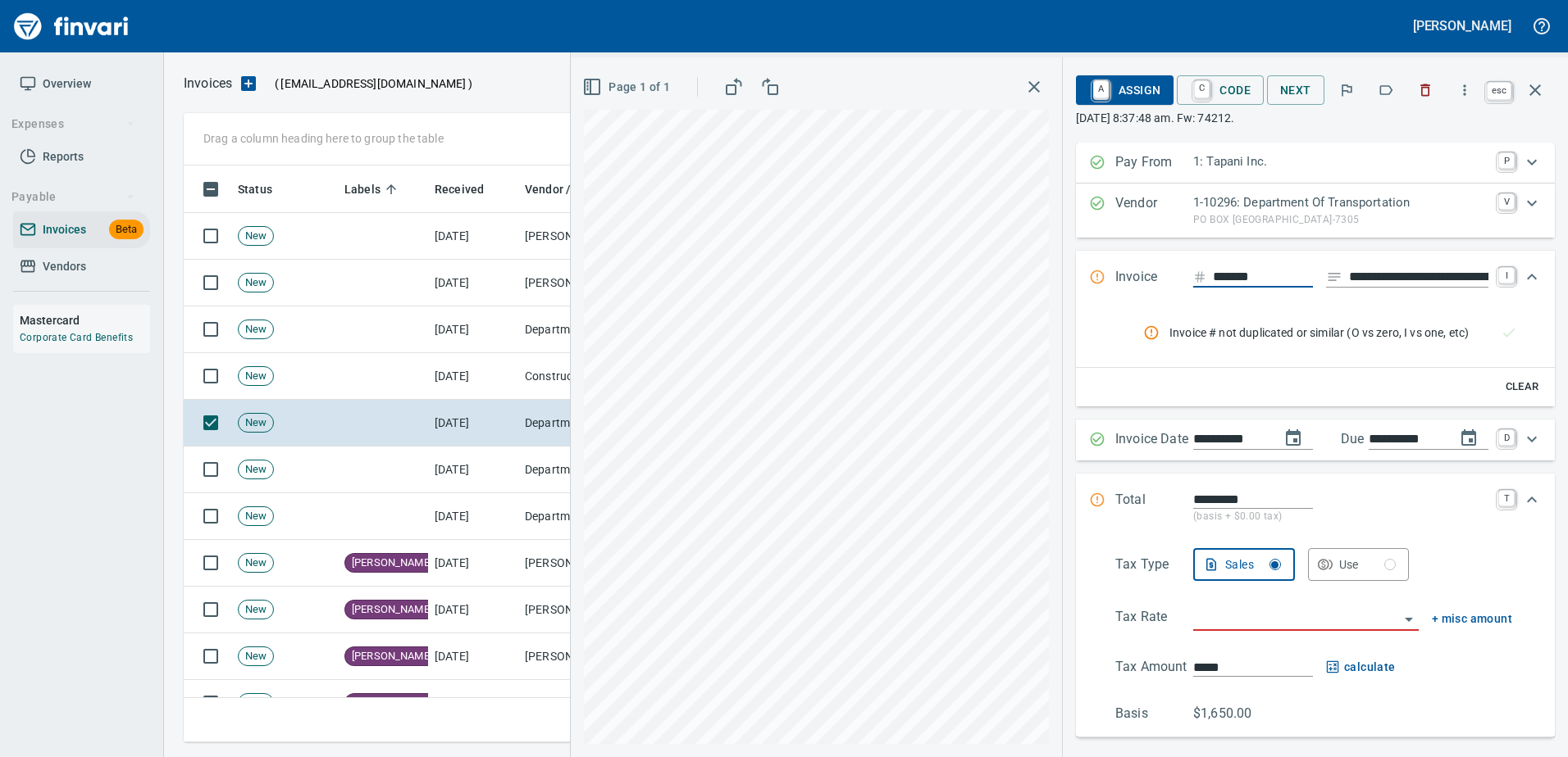
type input "**********"
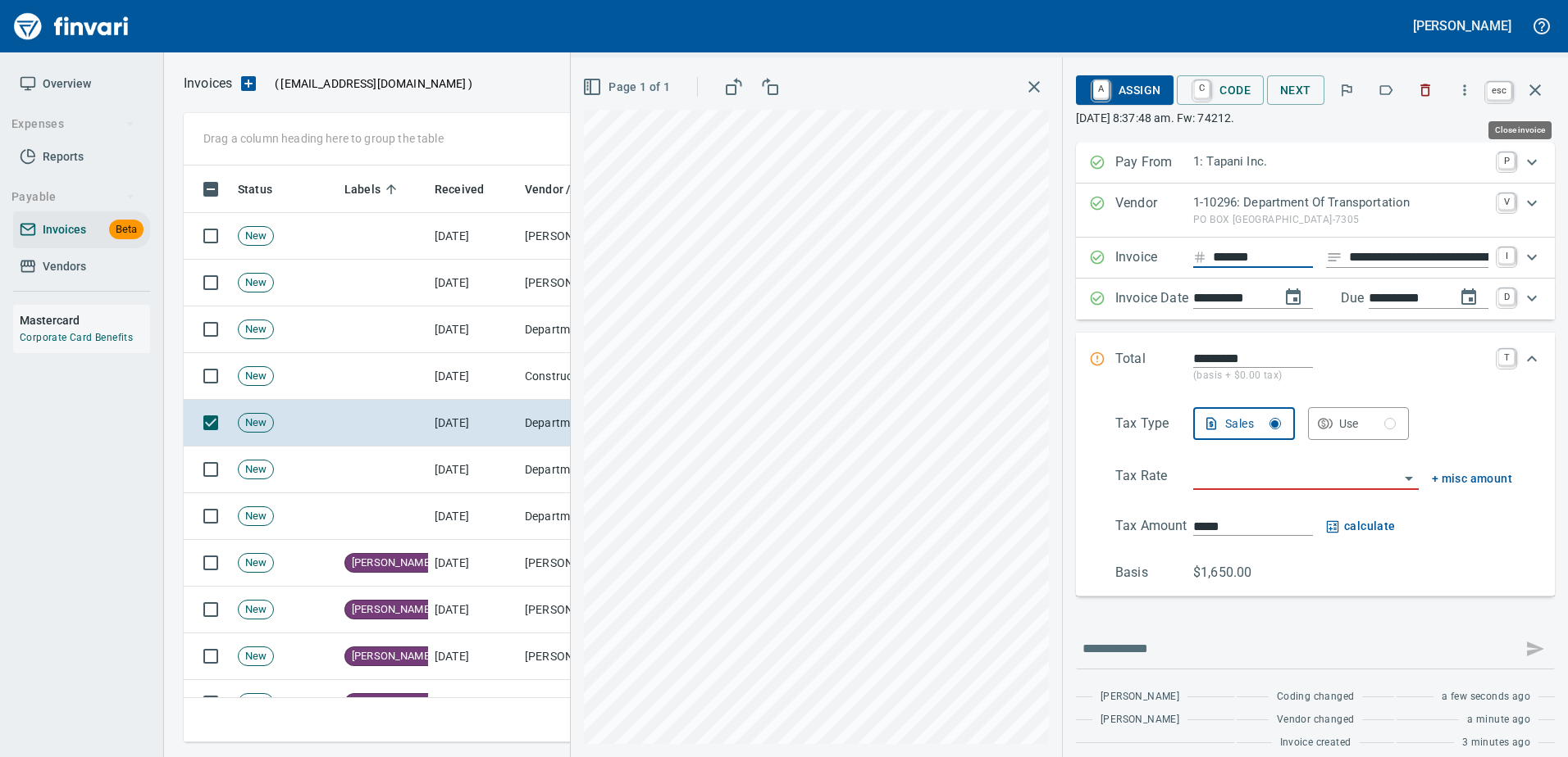
scroll to position [553, 1339]
click at [1533, 95] on icon "button" at bounding box center [1534, 89] width 19 height 19
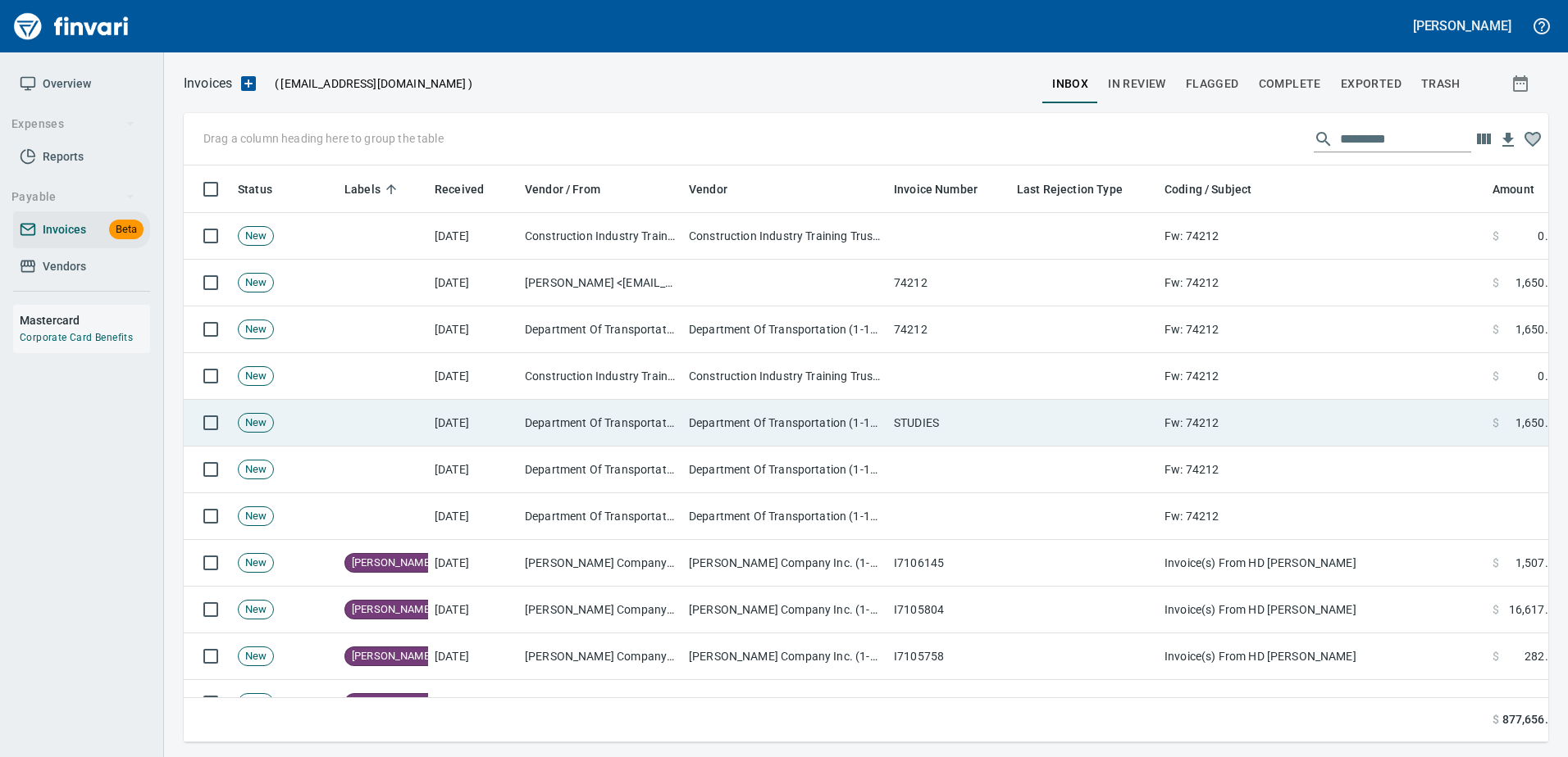
scroll to position [553, 1339]
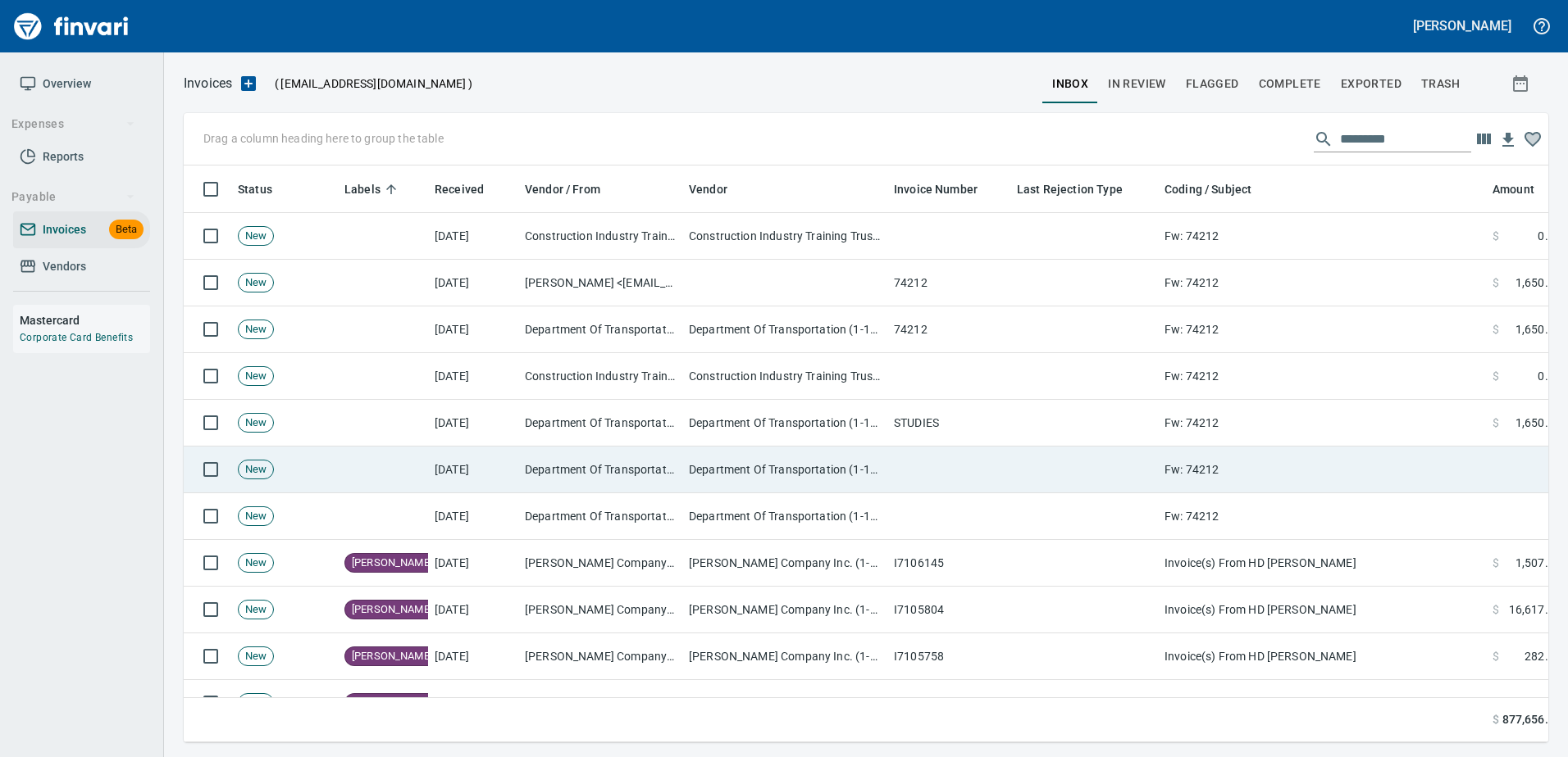
click at [710, 465] on td "Department Of Transportation (1-10296)" at bounding box center [784, 470] width 205 height 47
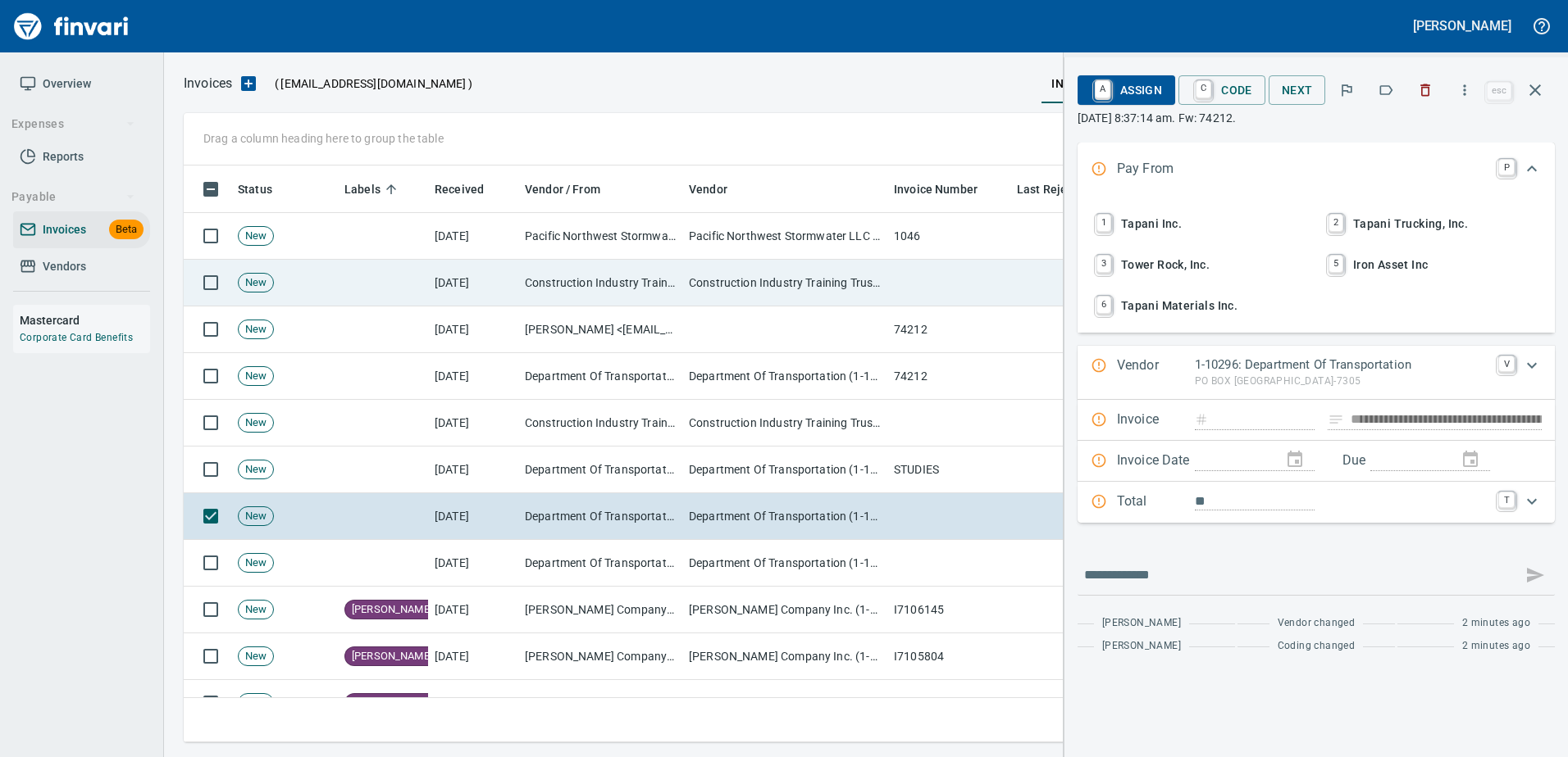
scroll to position [553, 1339]
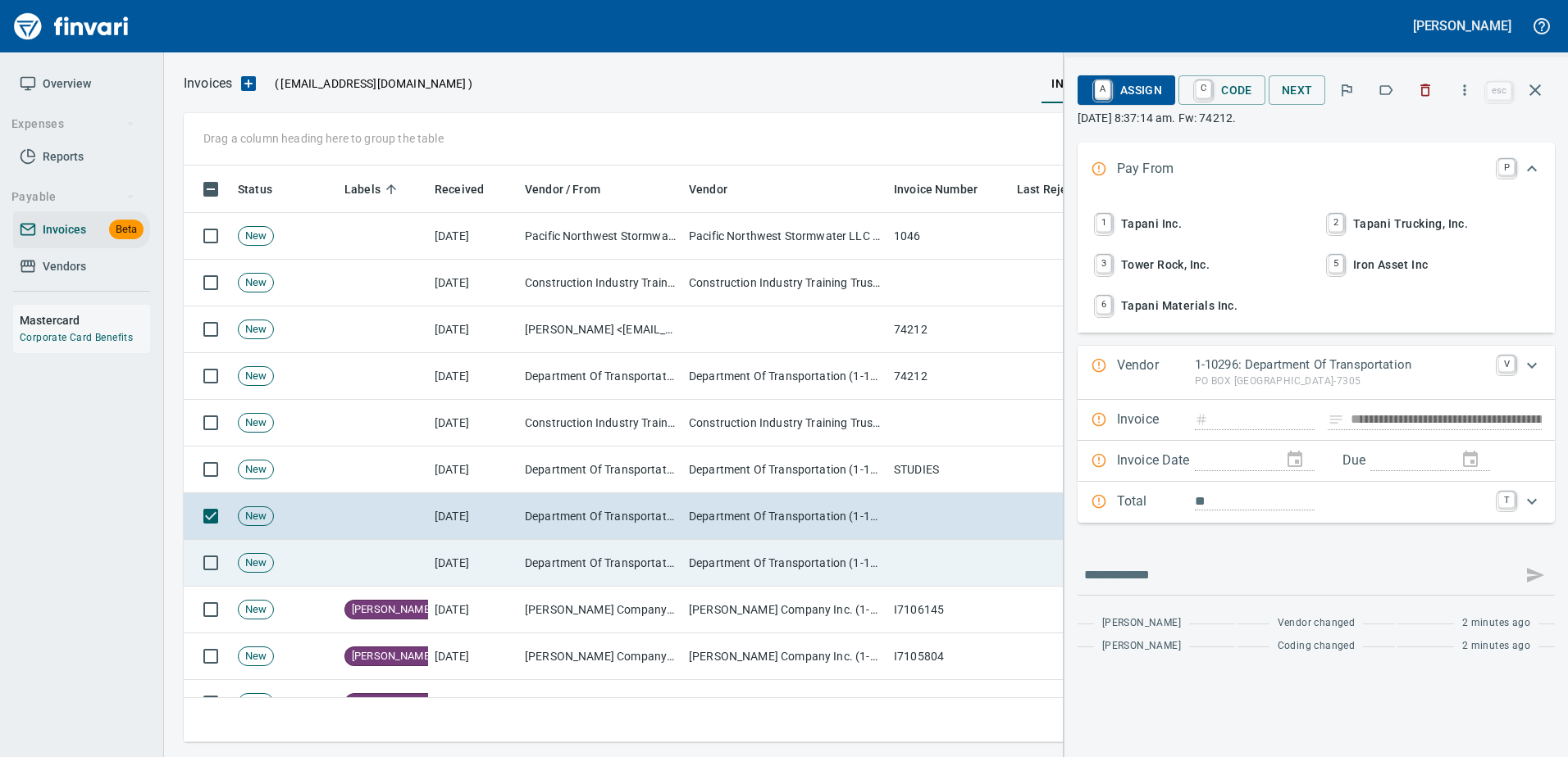
click at [844, 563] on td "Department Of Transportation (1-10296)" at bounding box center [784, 563] width 205 height 47
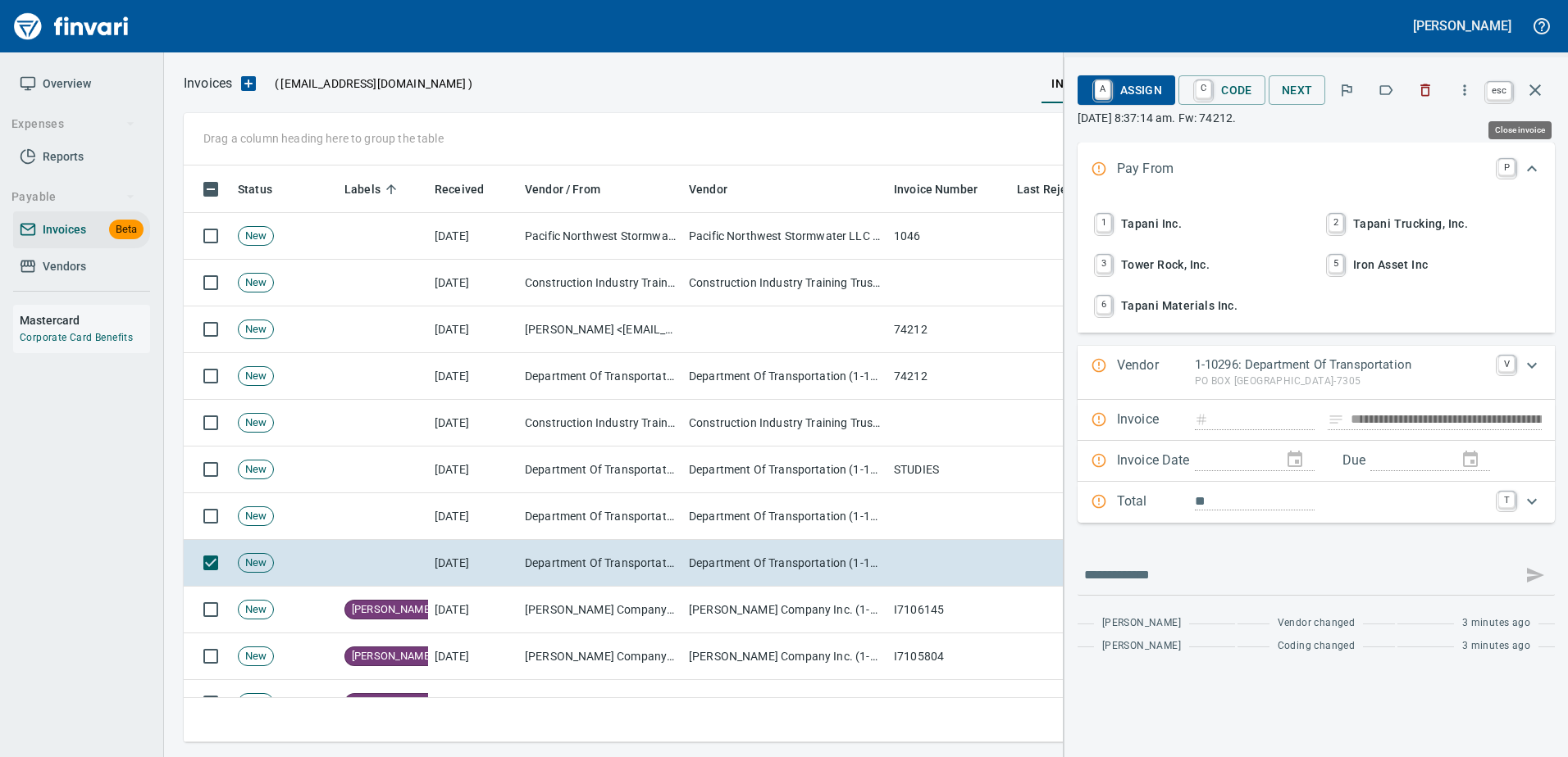
click at [1529, 98] on icon "button" at bounding box center [1534, 89] width 19 height 19
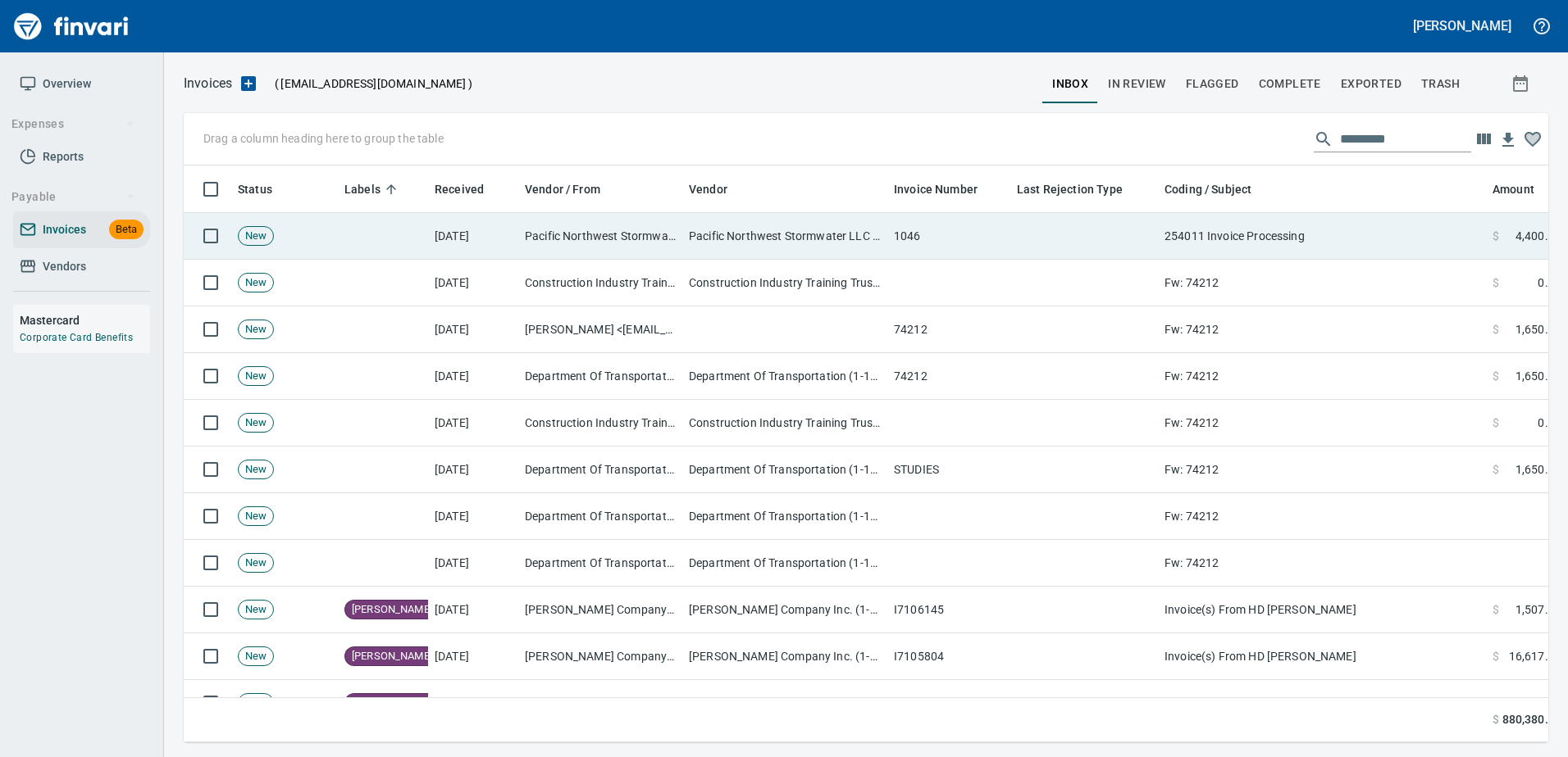
scroll to position [553, 1339]
click at [901, 240] on td "1046" at bounding box center [948, 236] width 123 height 47
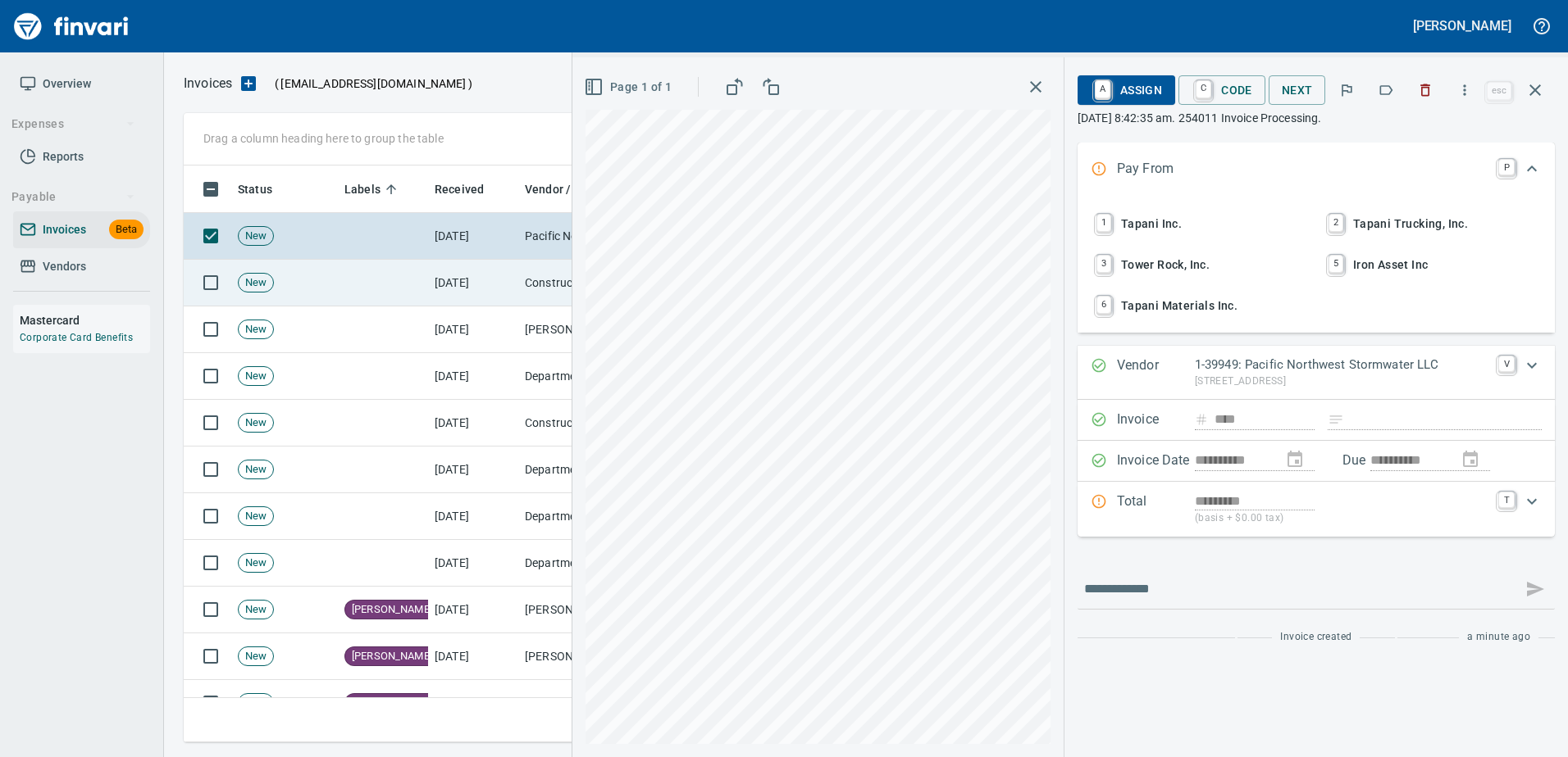
click at [491, 280] on td "[DATE]" at bounding box center [474, 283] width 90 height 47
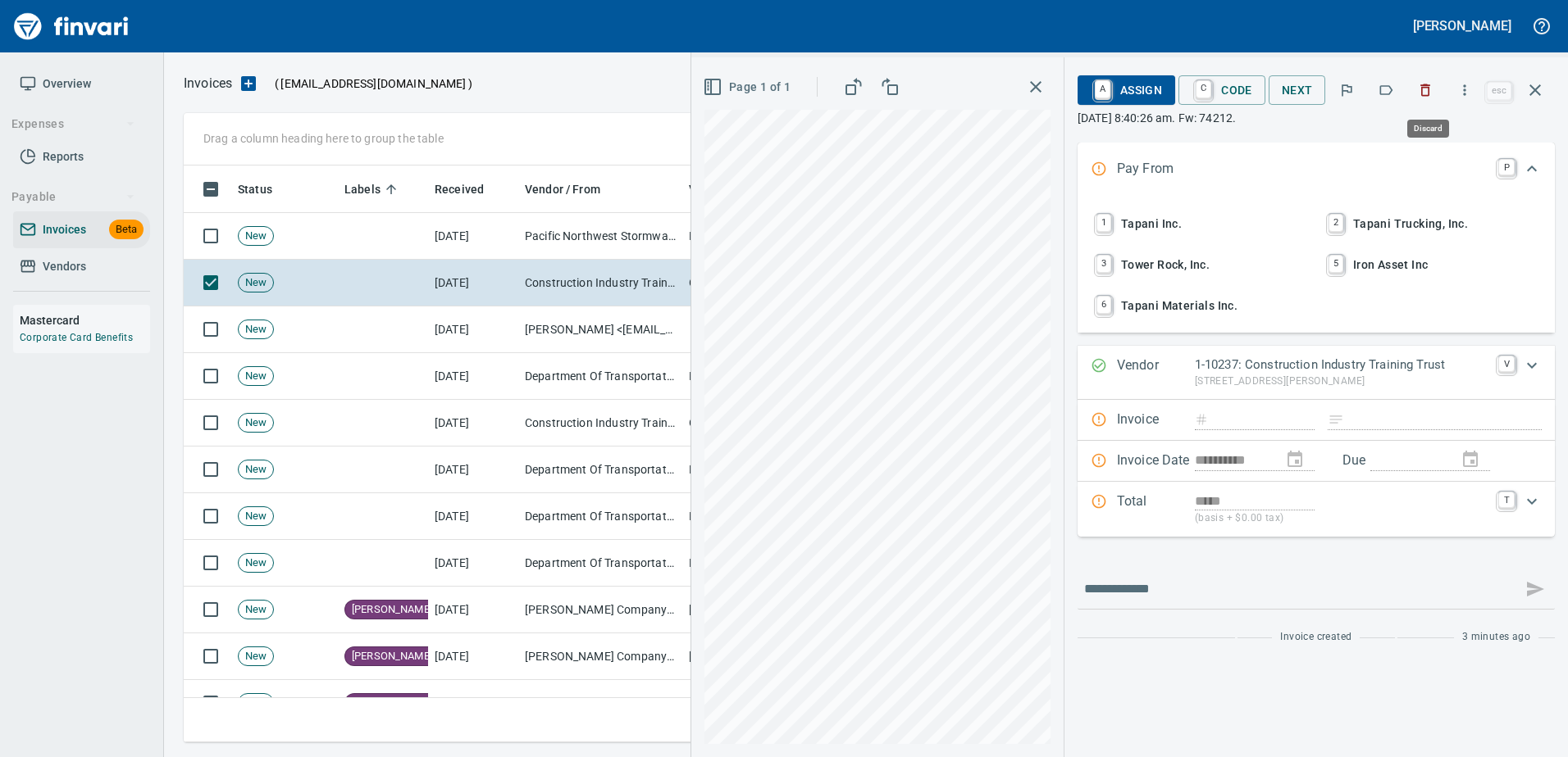
scroll to position [553, 1339]
click at [1427, 88] on icon "button" at bounding box center [1425, 90] width 17 height 17
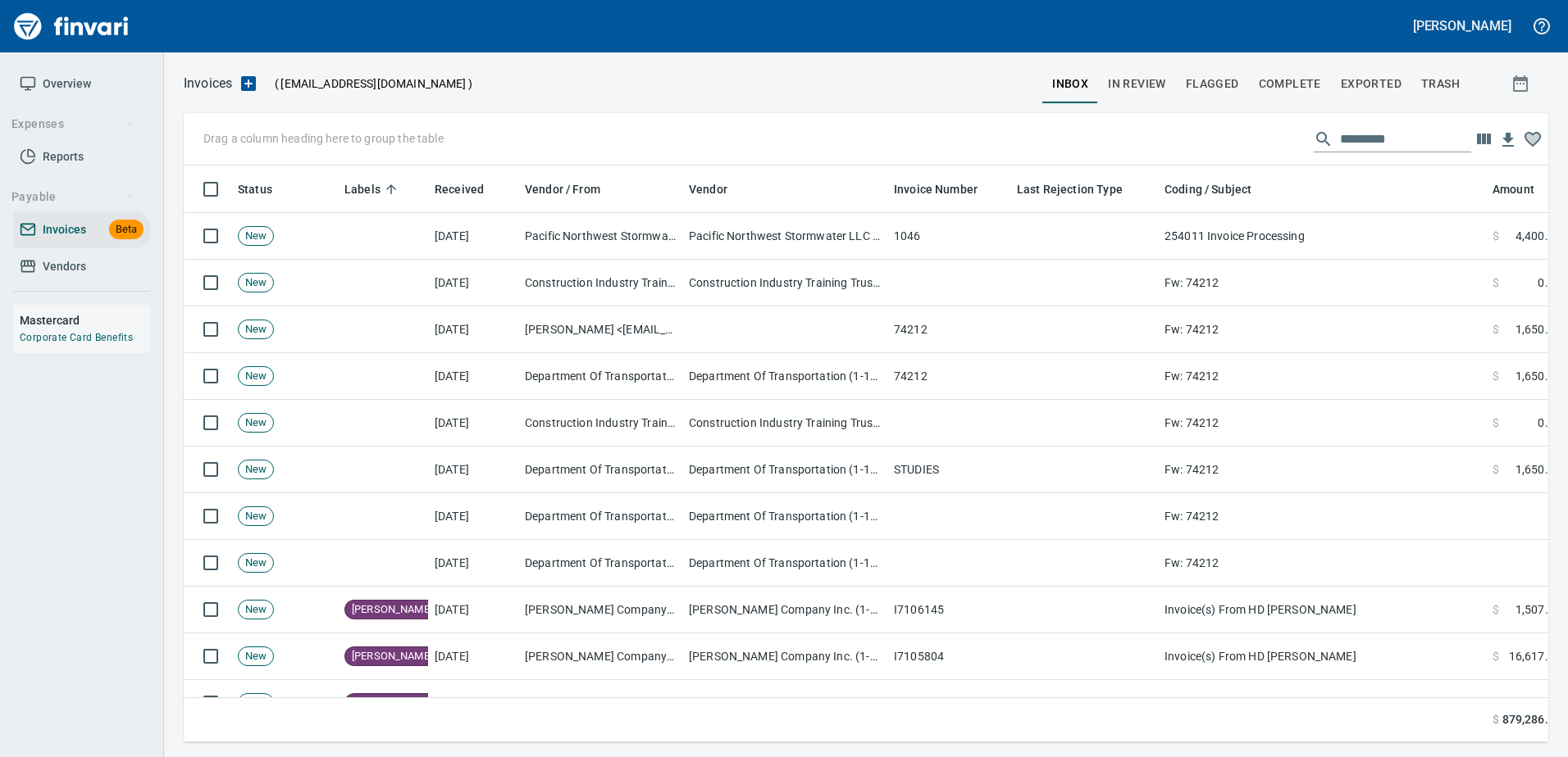
scroll to position [553, 1339]
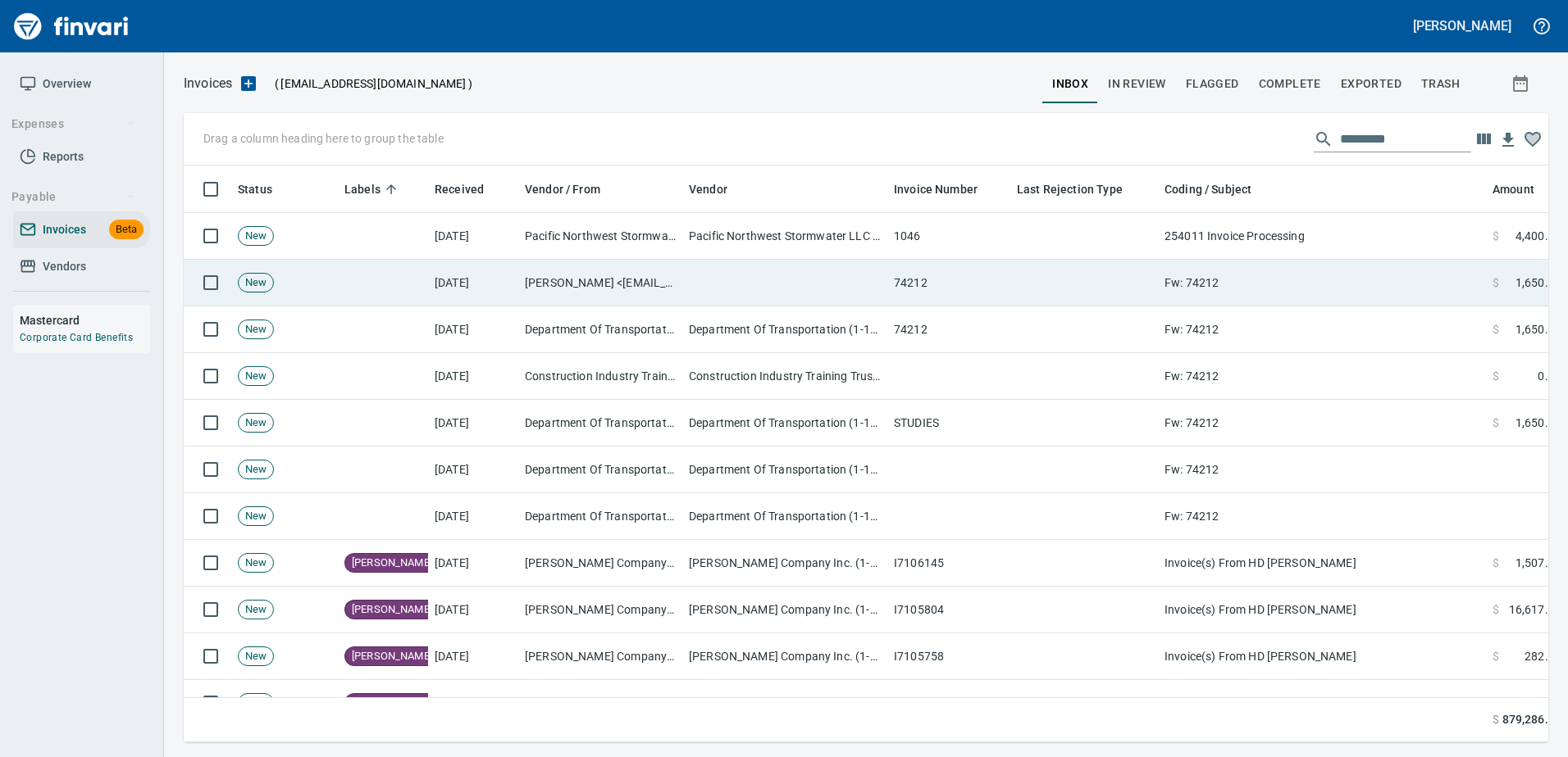
click at [1211, 291] on td "Fw: 74212" at bounding box center [1322, 283] width 328 height 47
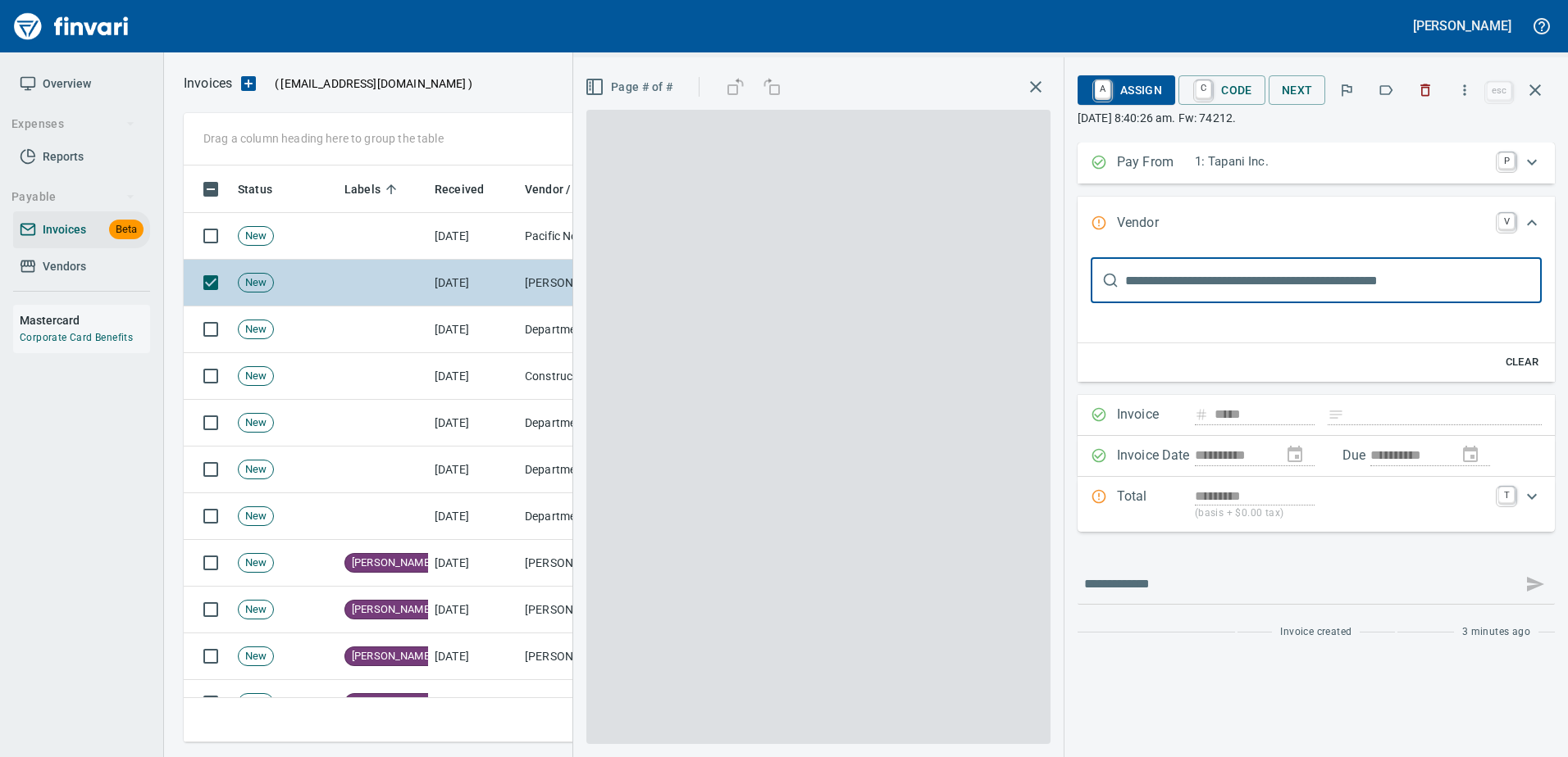
type input "**********"
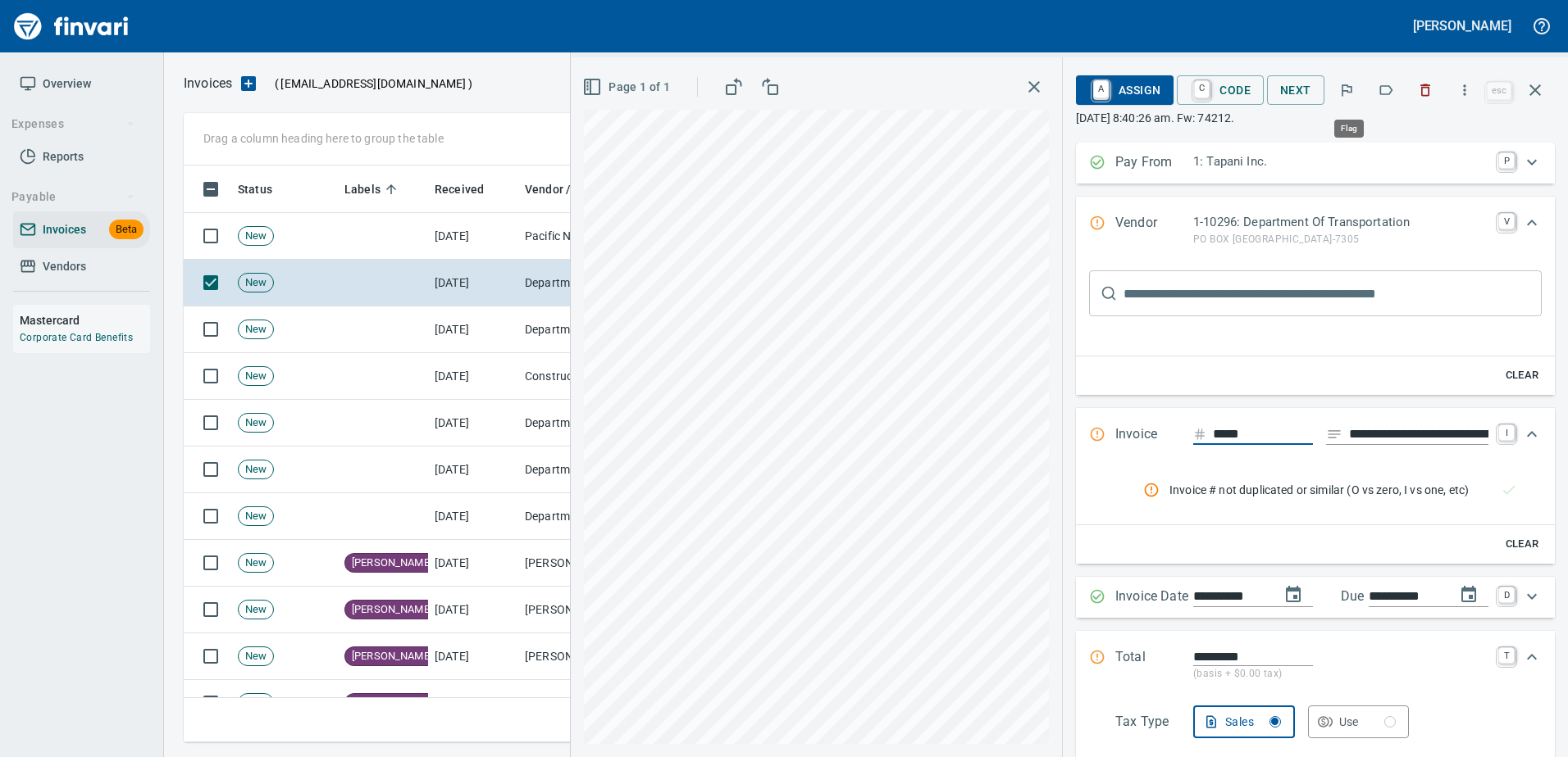
scroll to position [553, 1339]
click at [528, 315] on td "Department Of Transportation (1-10296)" at bounding box center [600, 330] width 164 height 47
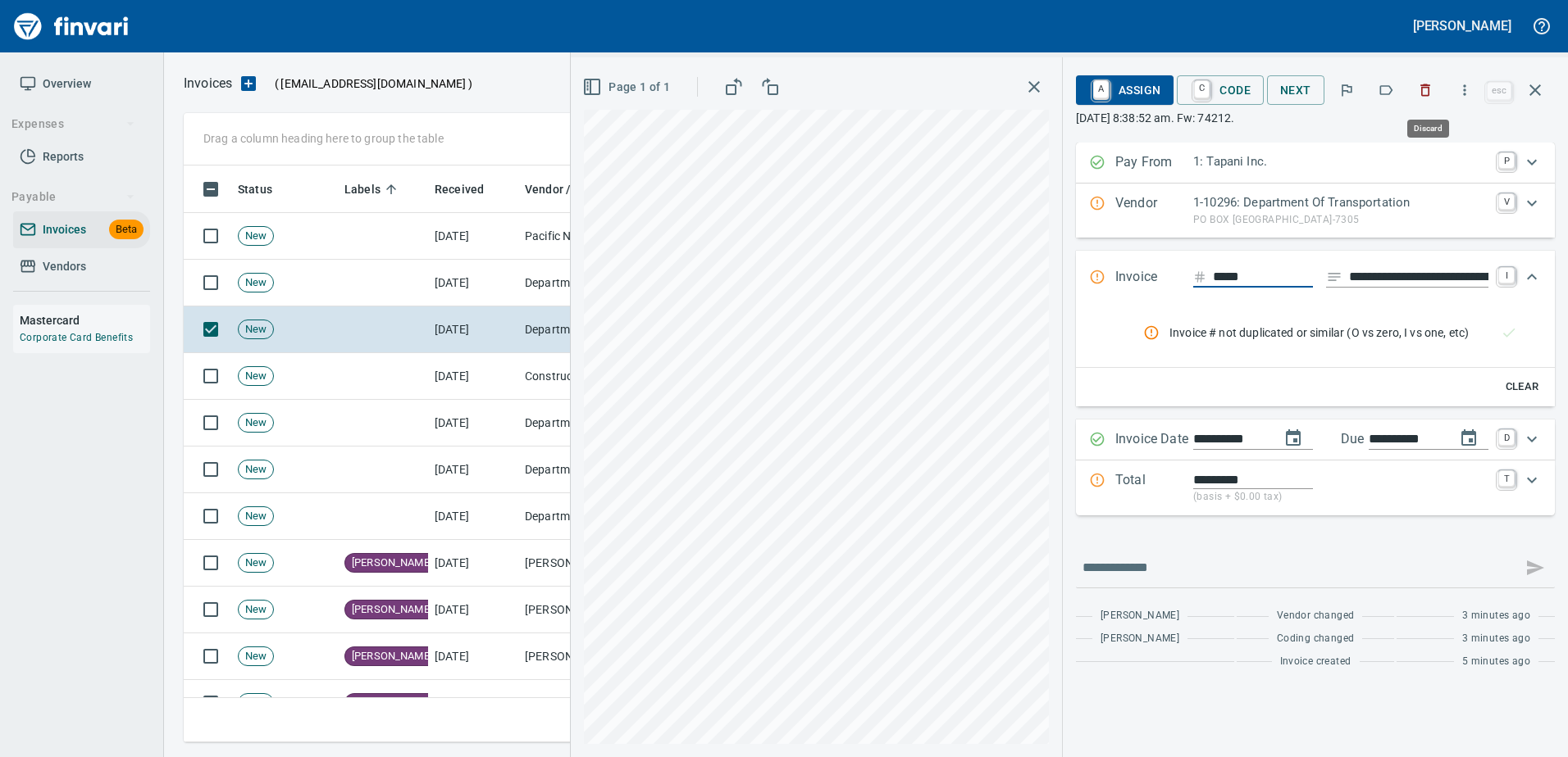
scroll to position [553, 1339]
click at [1428, 97] on icon "button" at bounding box center [1425, 90] width 17 height 17
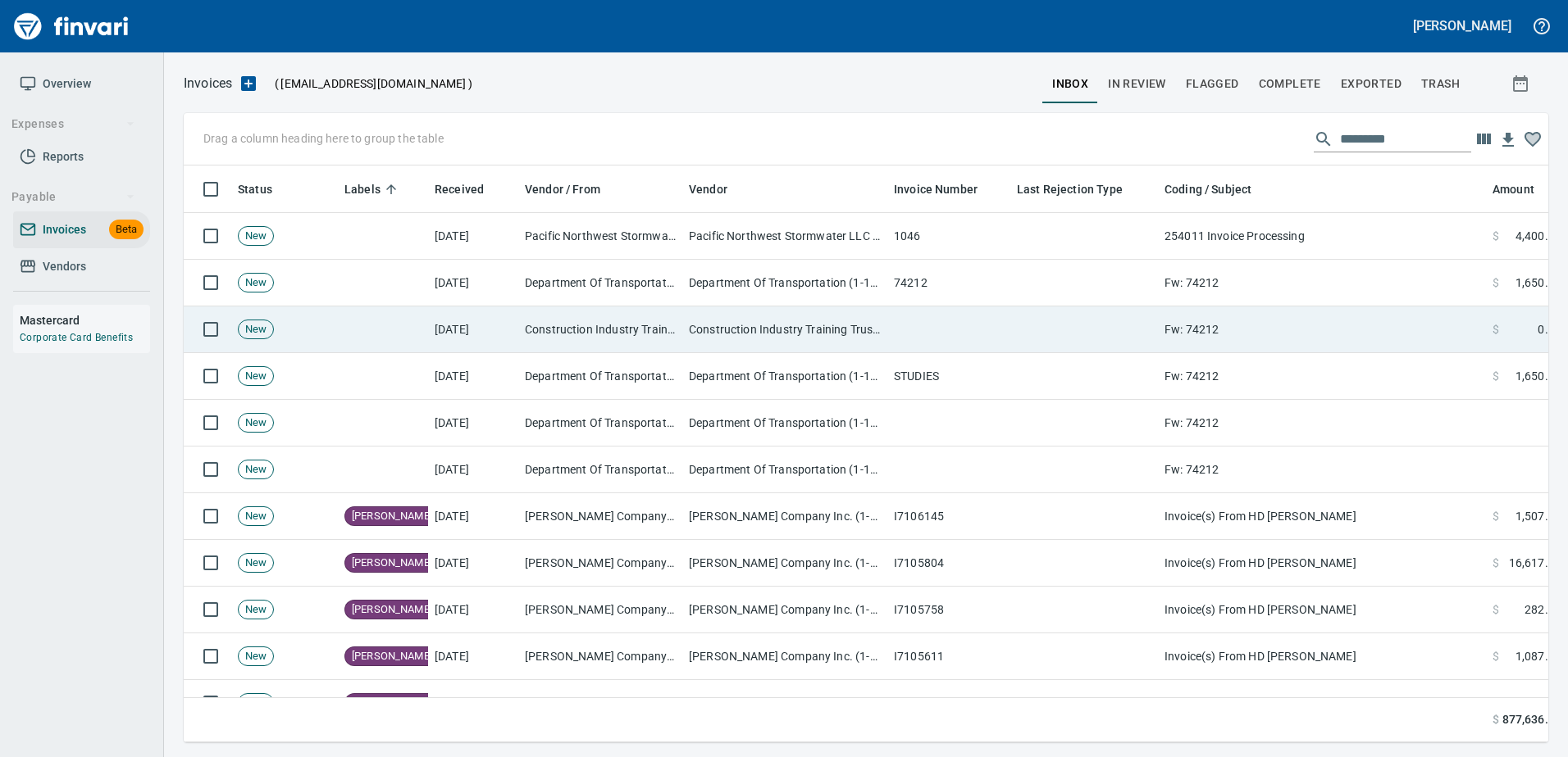
drag, startPoint x: 1317, startPoint y: 344, endPoint x: 1317, endPoint y: 320, distance: 24.0
click at [1317, 342] on td "Fw: 74212" at bounding box center [1322, 330] width 328 height 47
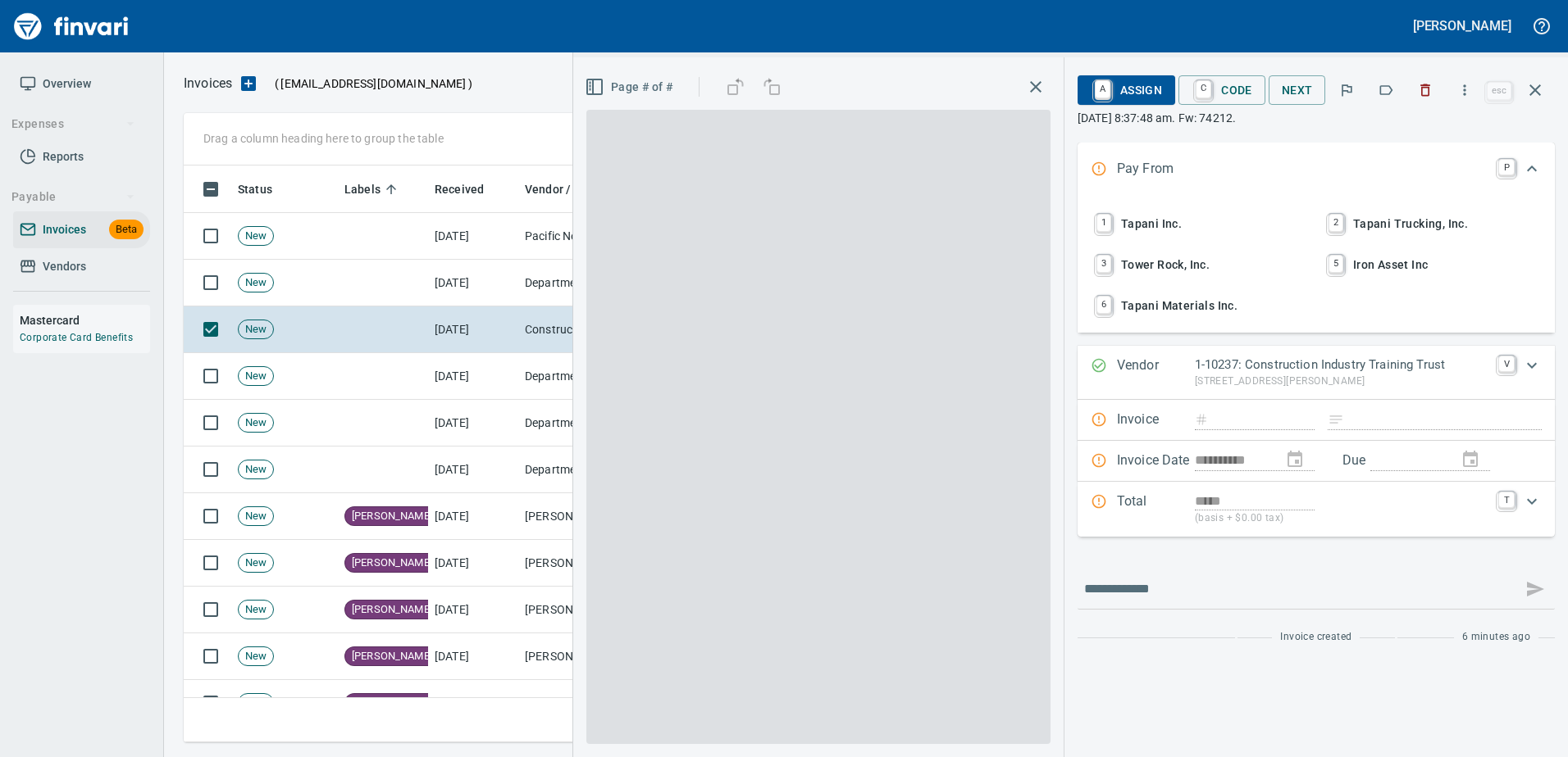
click at [1425, 93] on icon "button" at bounding box center [1425, 90] width 17 height 17
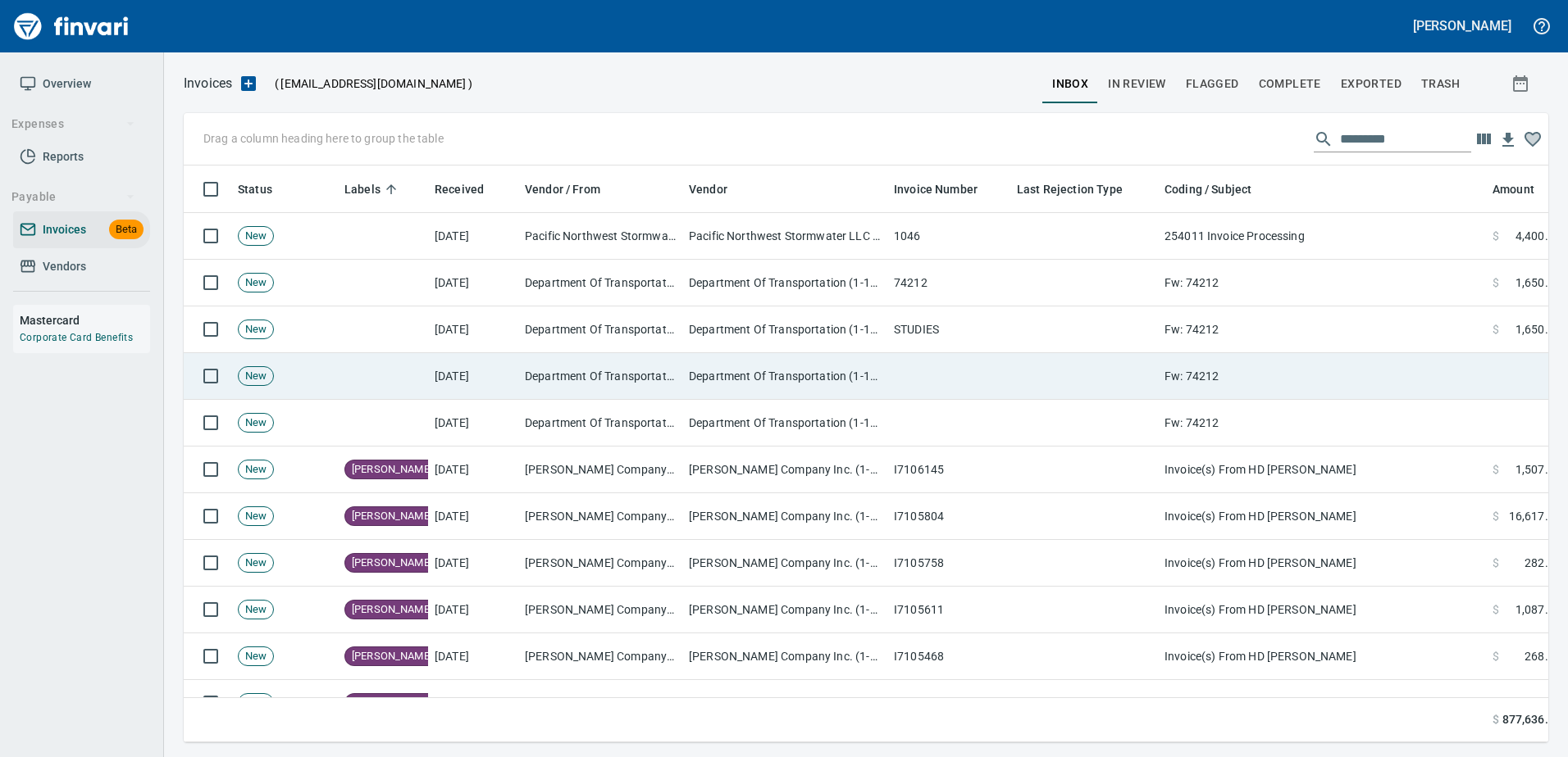
click at [1234, 360] on td "Fw: 74212" at bounding box center [1322, 377] width 328 height 47
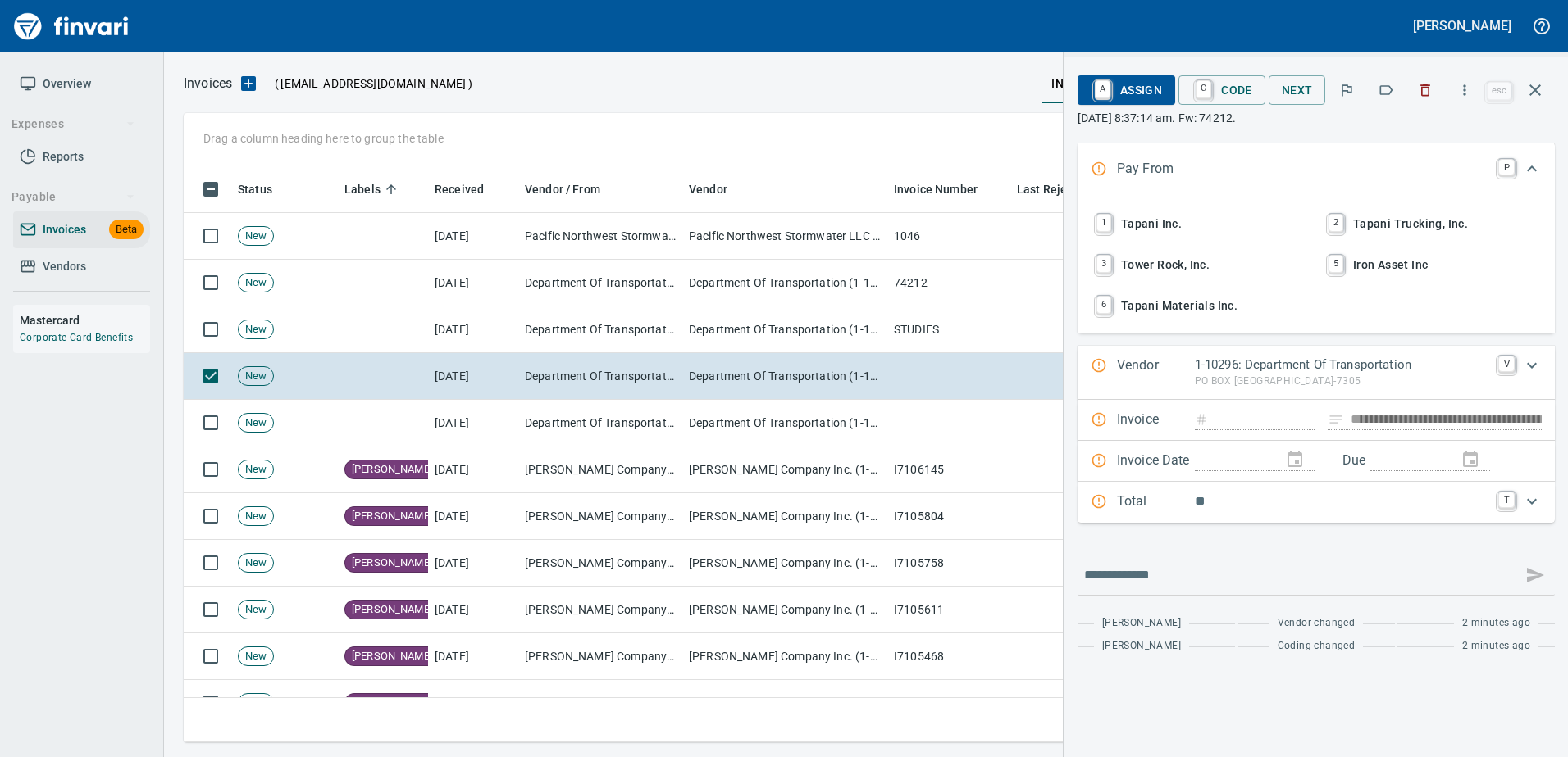
click at [1438, 74] on div at bounding box center [1424, 89] width 36 height 36
click at [1425, 91] on icon "button" at bounding box center [1425, 90] width 17 height 17
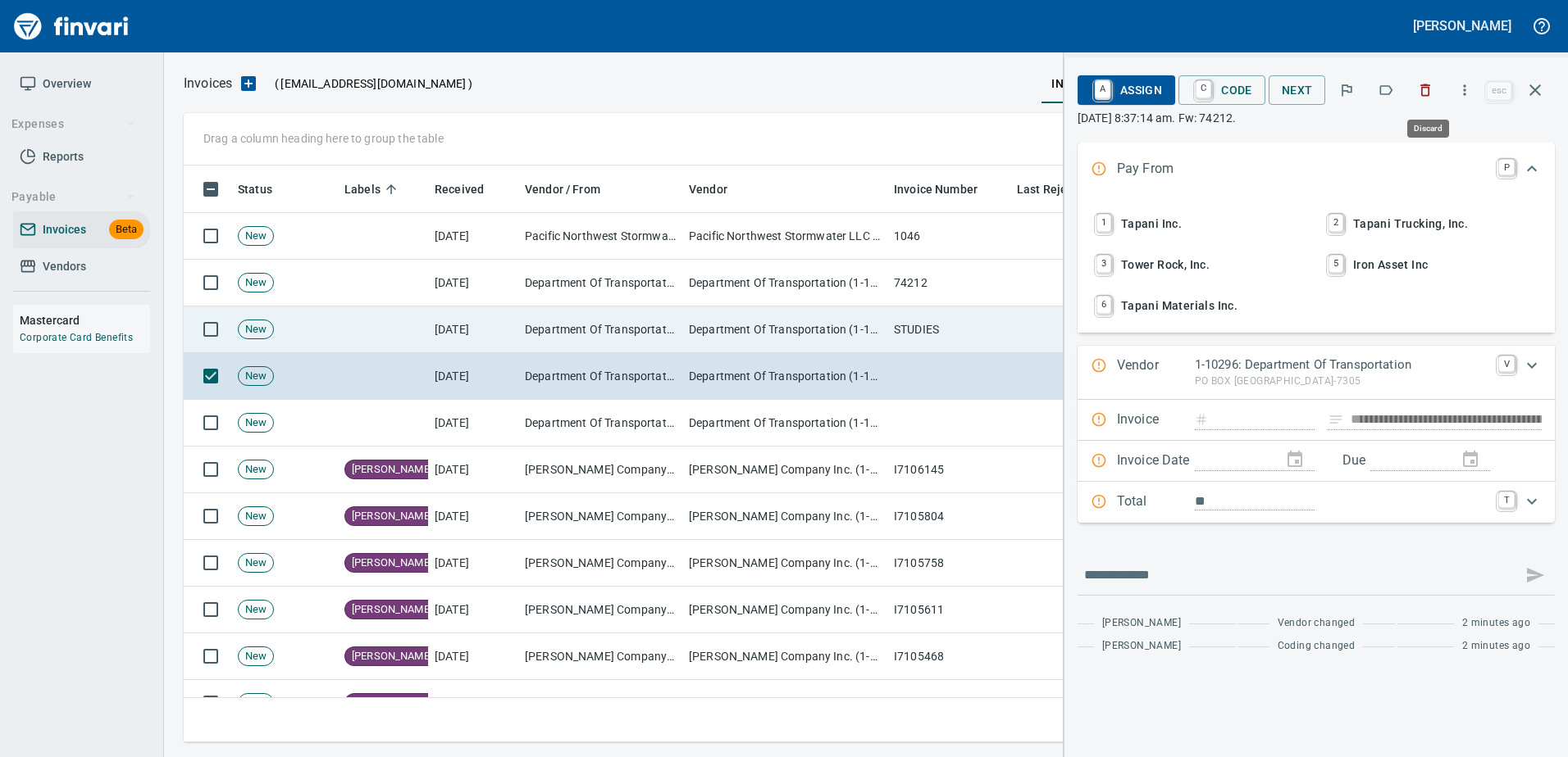
scroll to position [553, 1339]
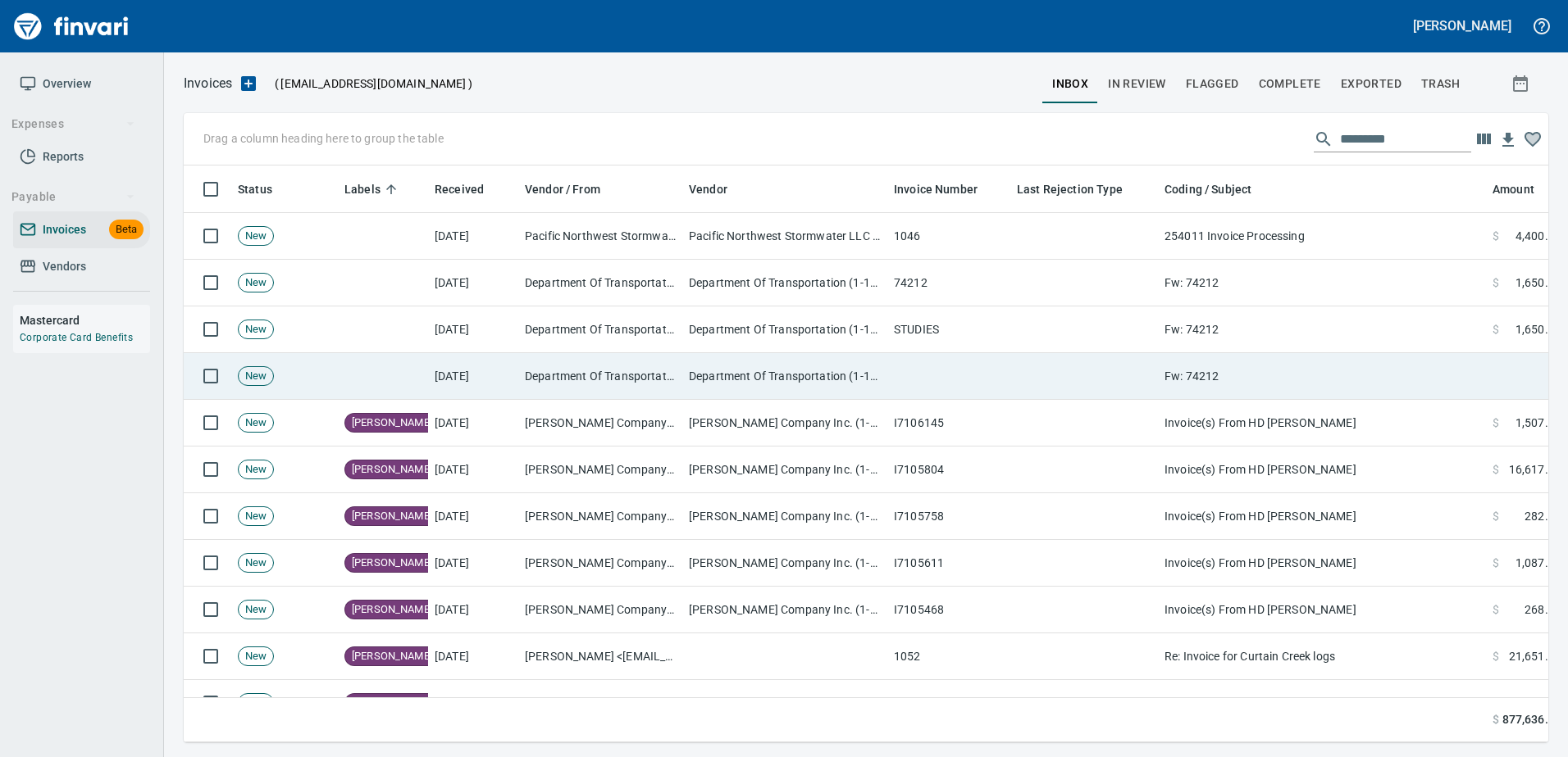
click at [1273, 384] on td "Fw: 74212" at bounding box center [1322, 377] width 328 height 47
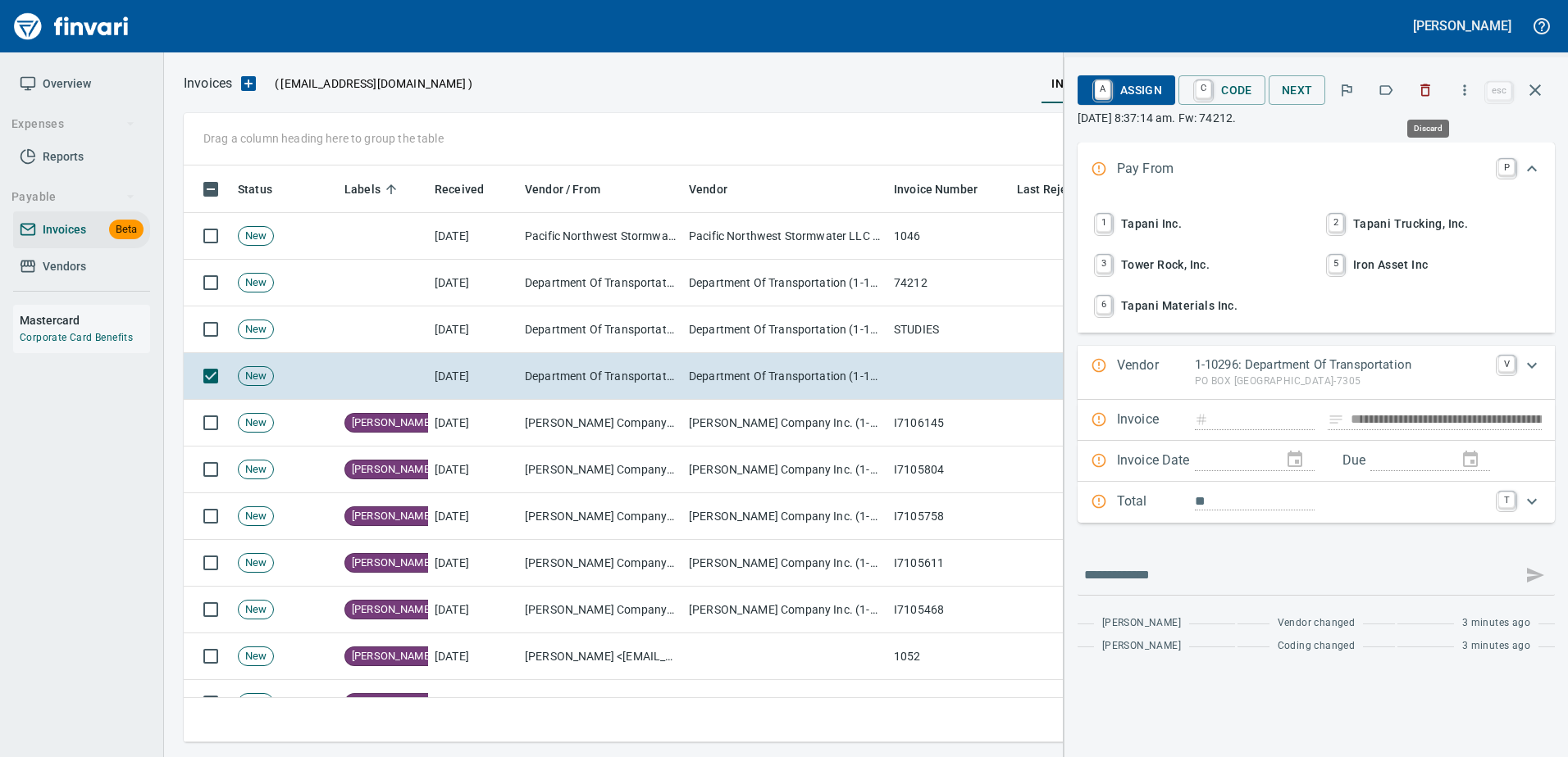
click at [1428, 93] on icon "button" at bounding box center [1425, 90] width 17 height 17
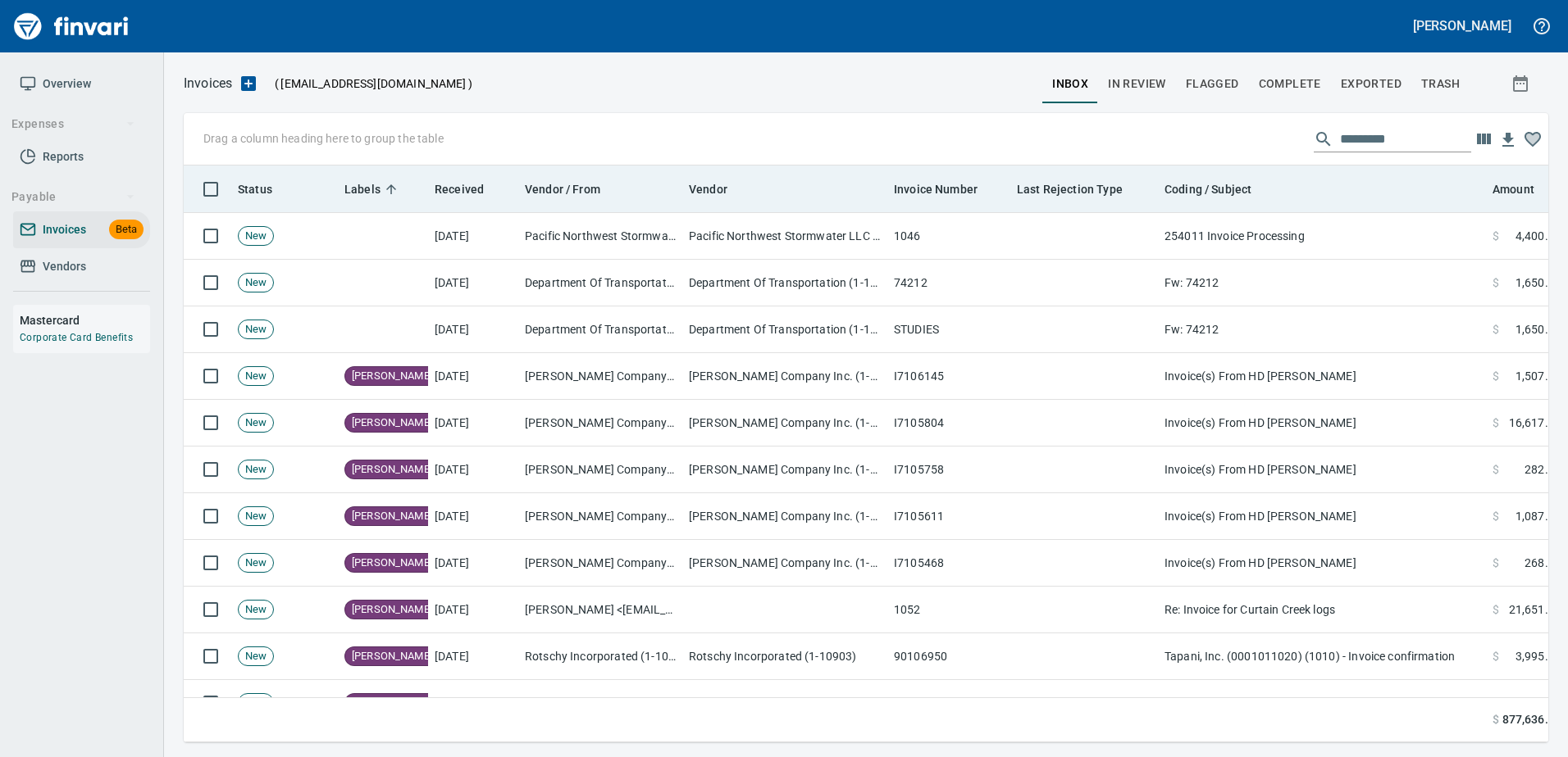
scroll to position [553, 1339]
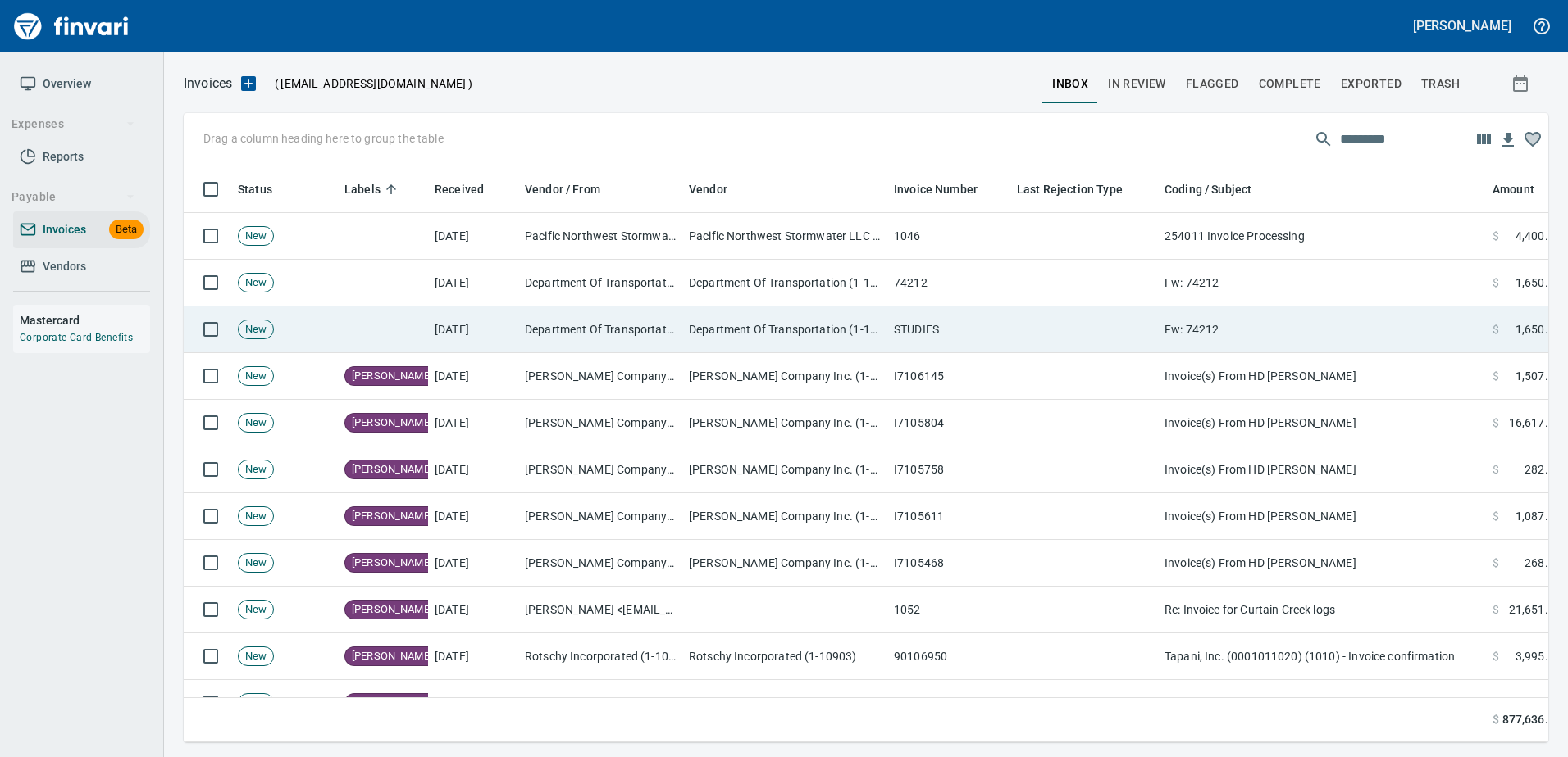
click at [1251, 324] on td "Fw: 74212" at bounding box center [1322, 330] width 328 height 47
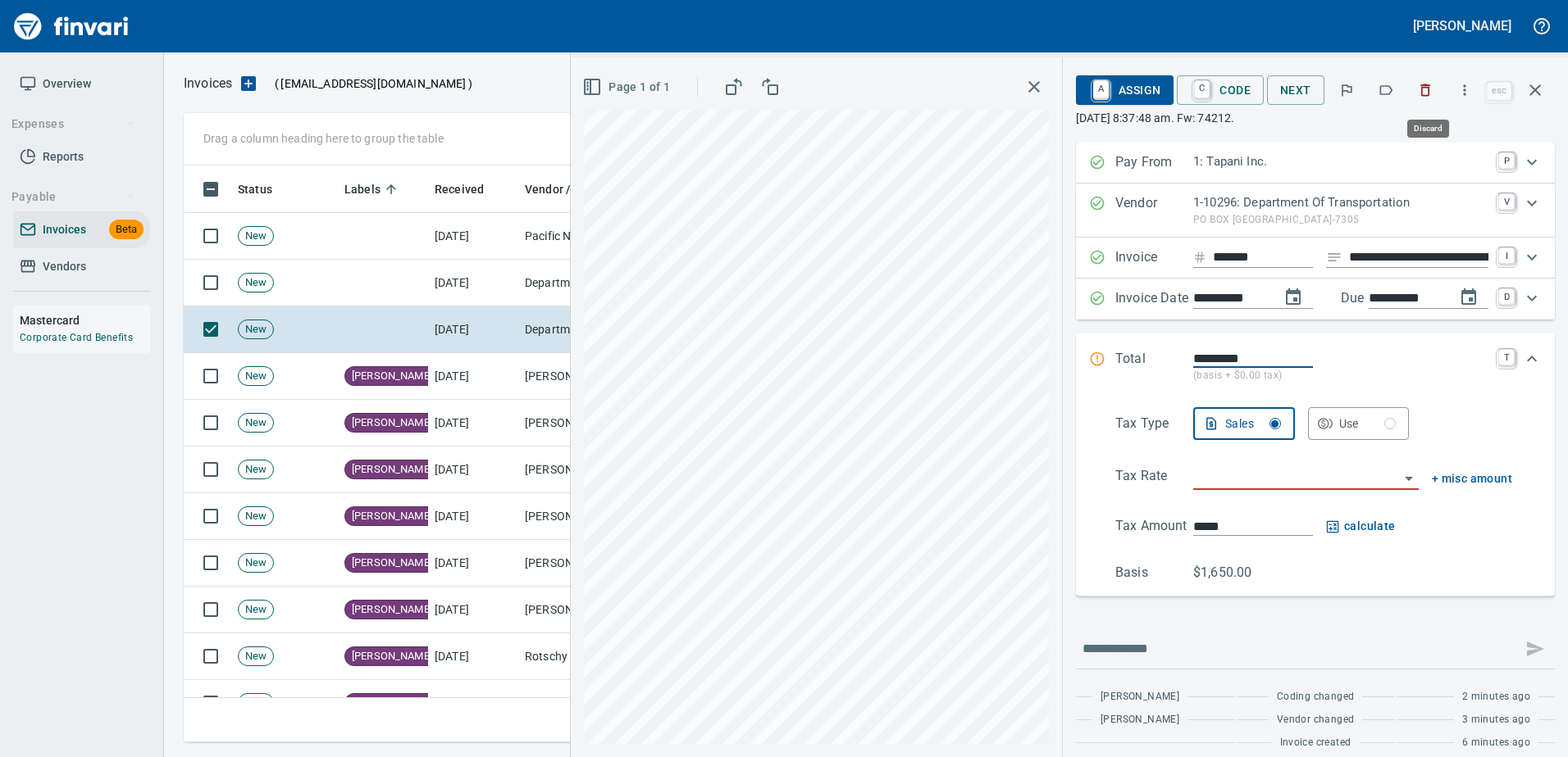
click at [1420, 85] on icon "button" at bounding box center [1425, 90] width 17 height 17
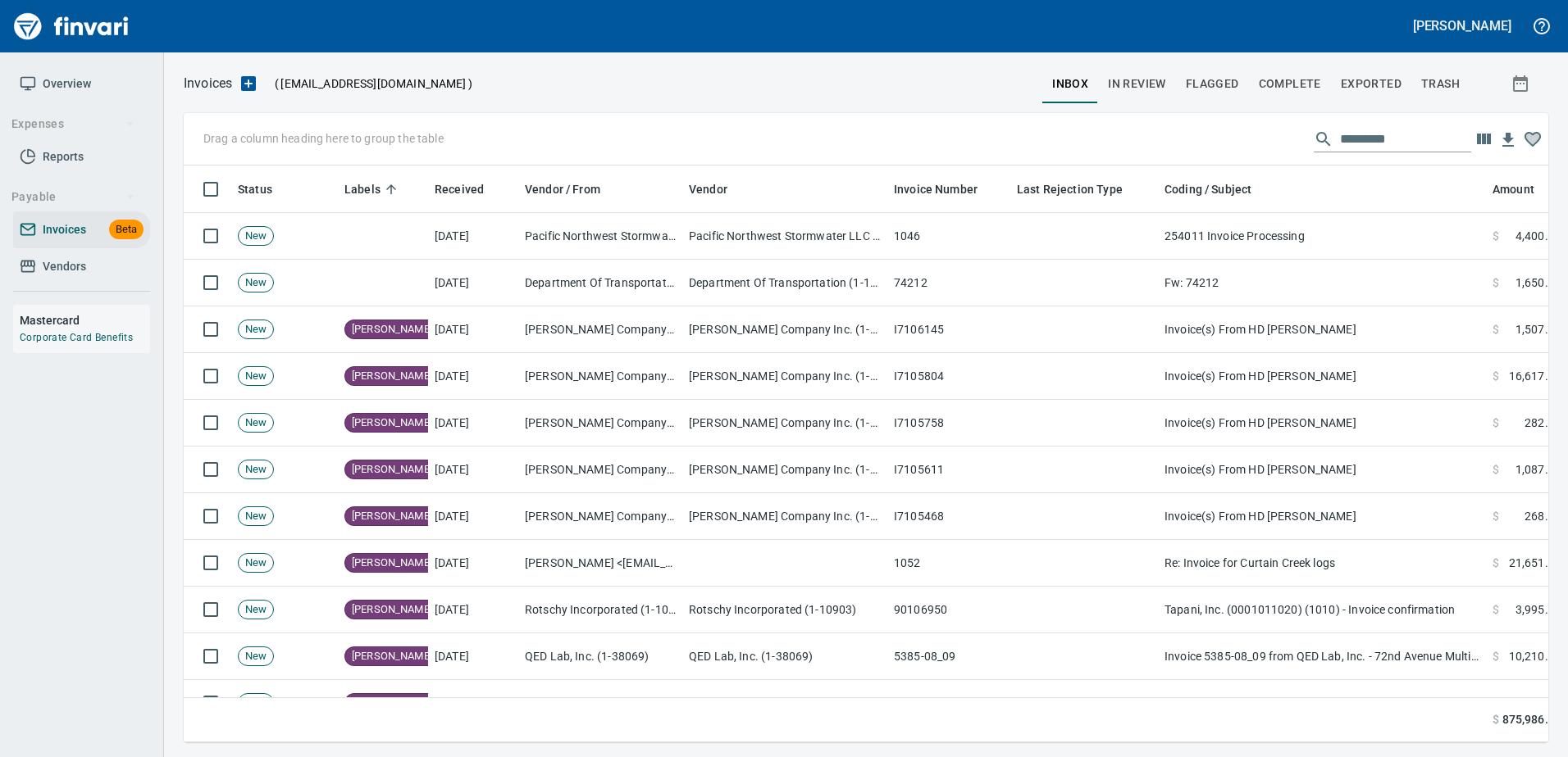
scroll to position [553, 1339]
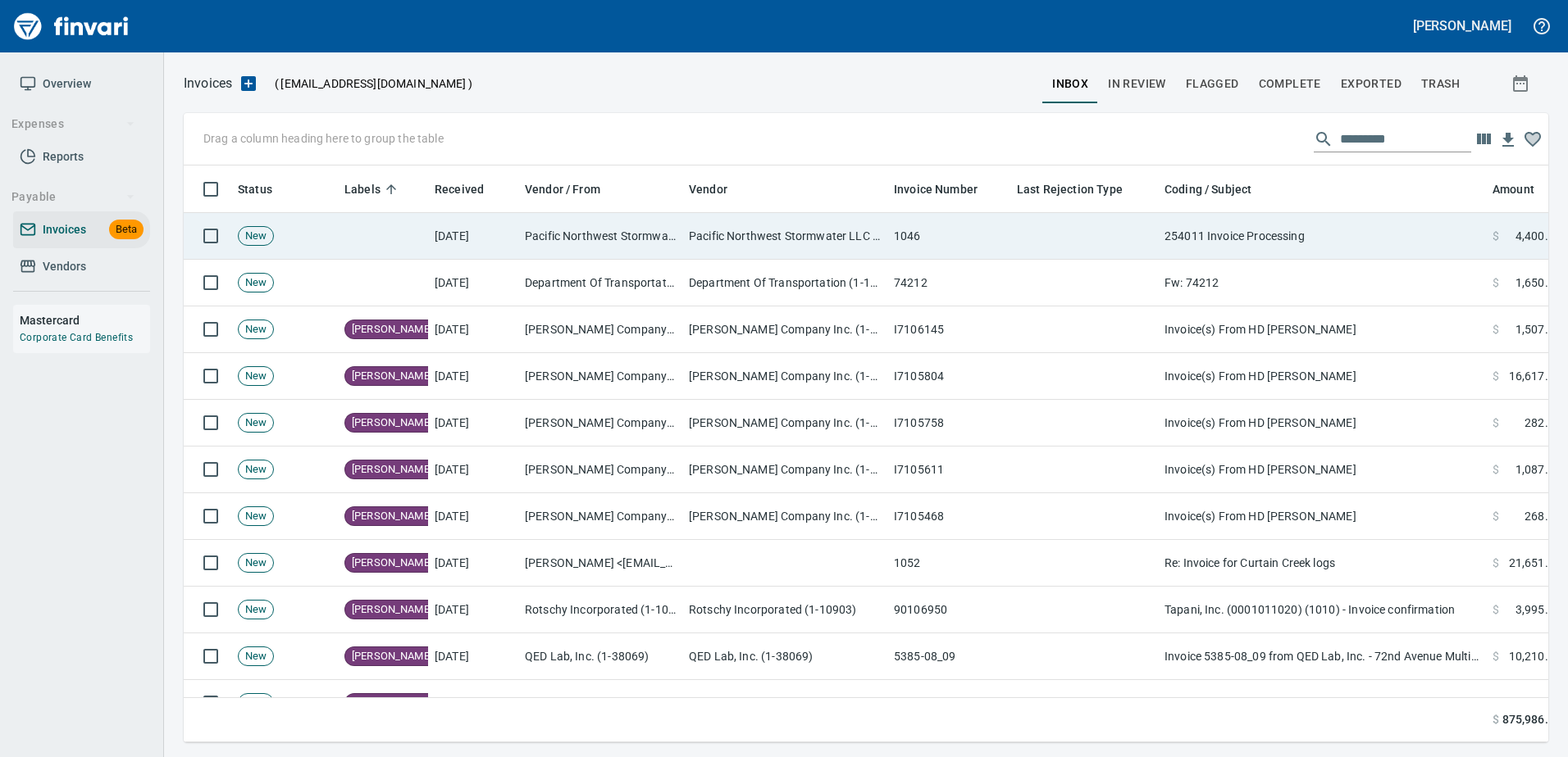
click at [1135, 238] on td at bounding box center [1083, 236] width 147 height 47
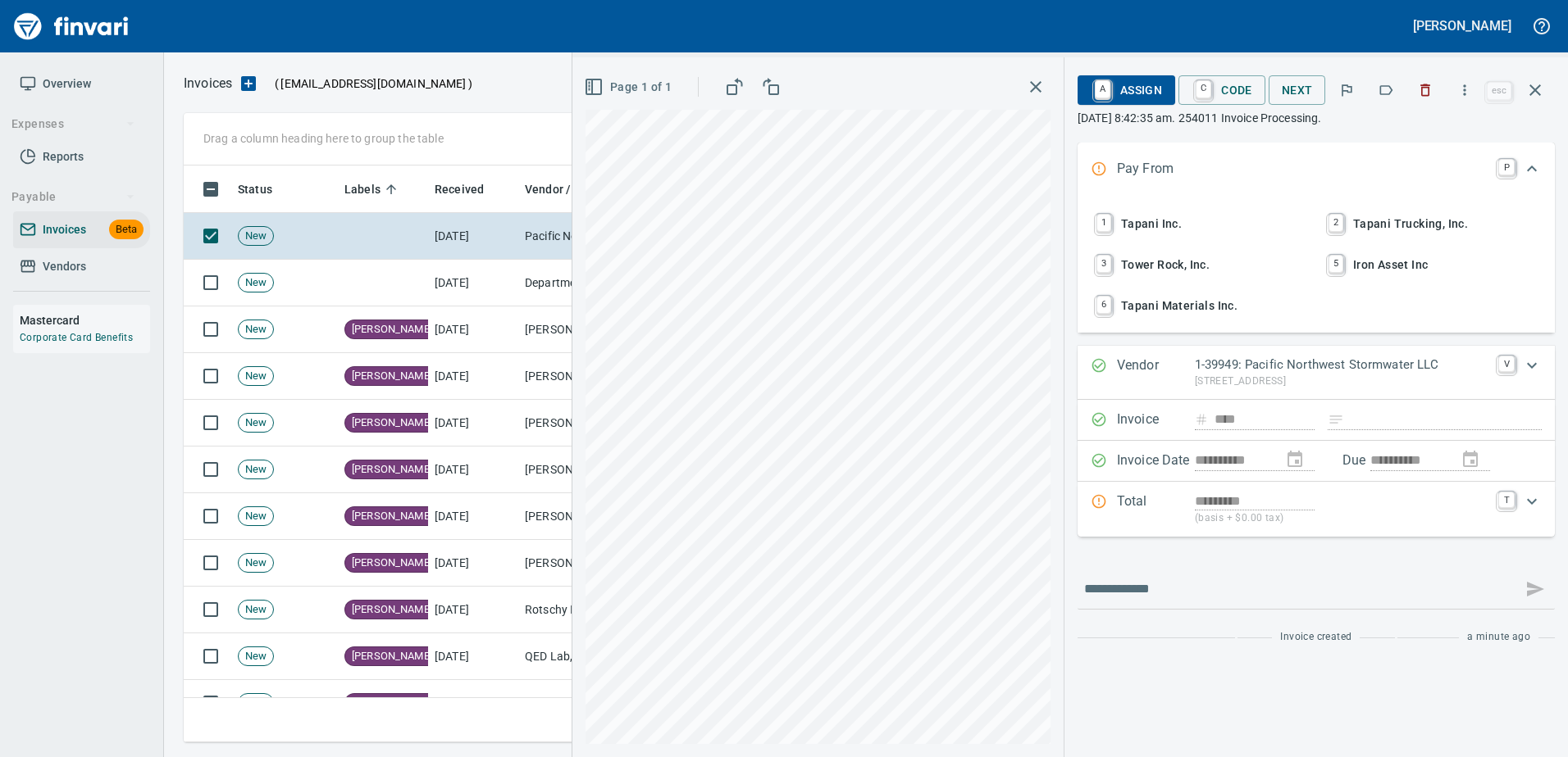
scroll to position [553, 1339]
click at [1410, 92] on button "button" at bounding box center [1424, 89] width 36 height 36
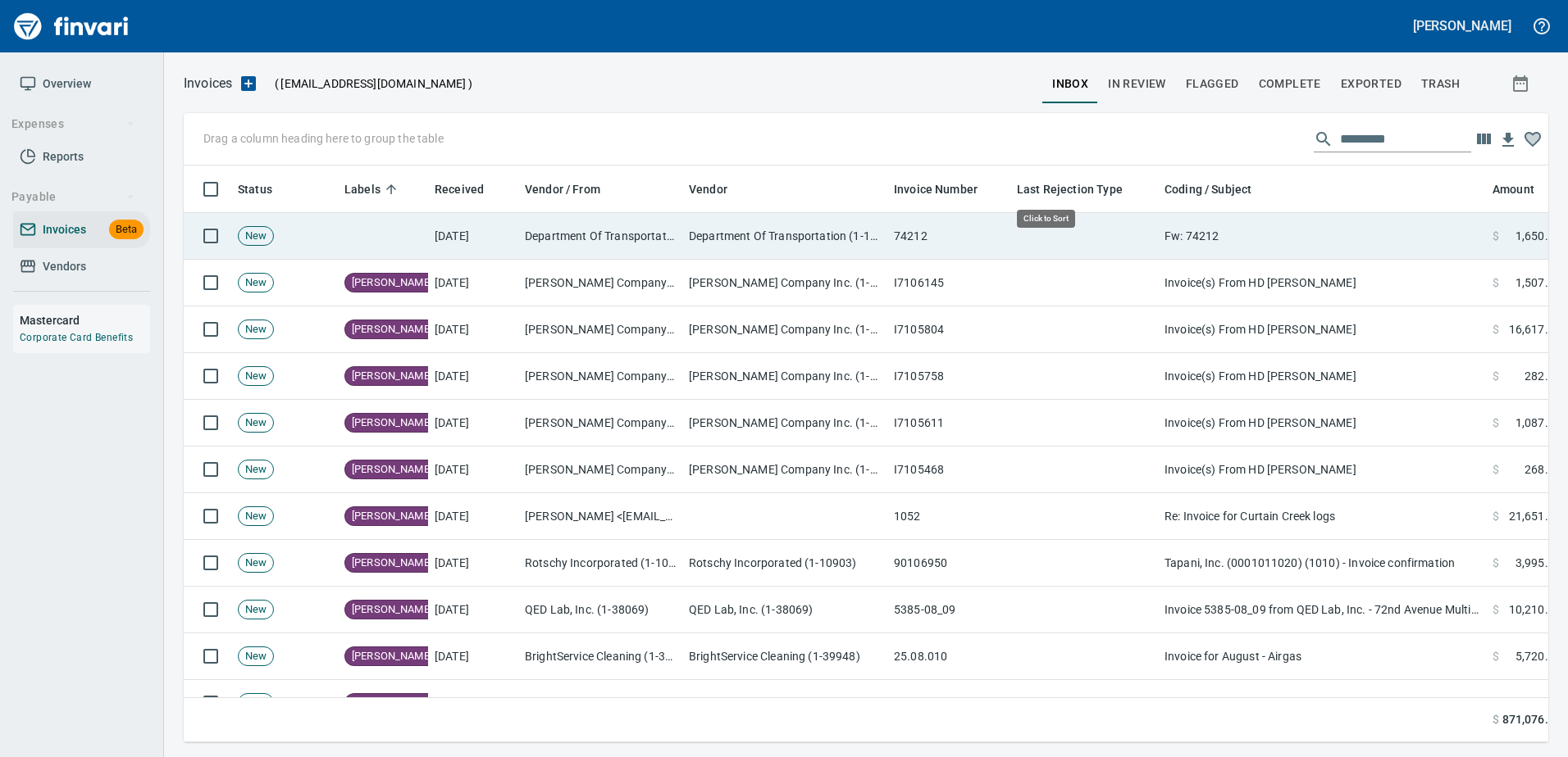
scroll to position [553, 1340]
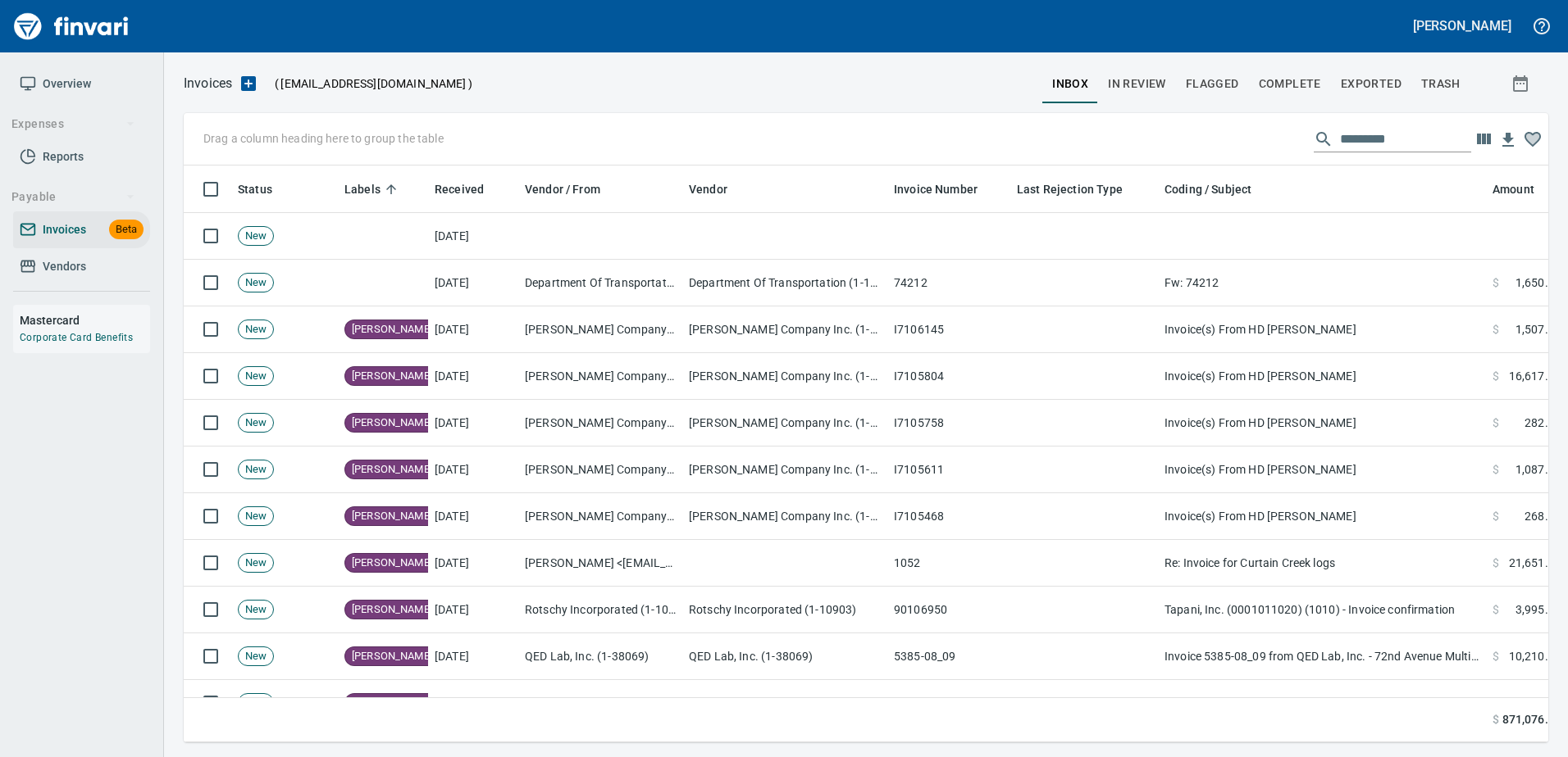
click at [754, 224] on td at bounding box center [784, 236] width 205 height 47
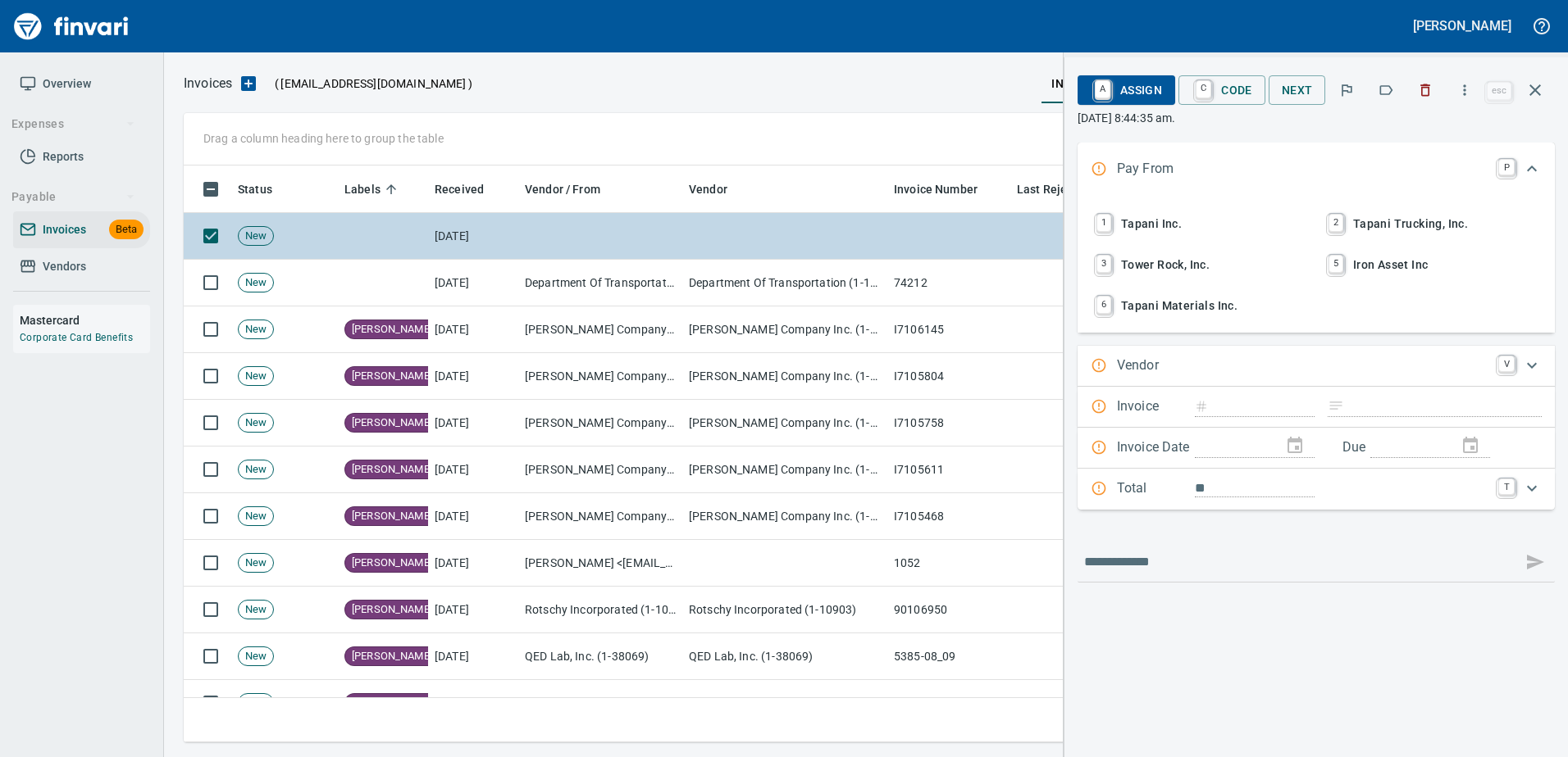
scroll to position [553, 1339]
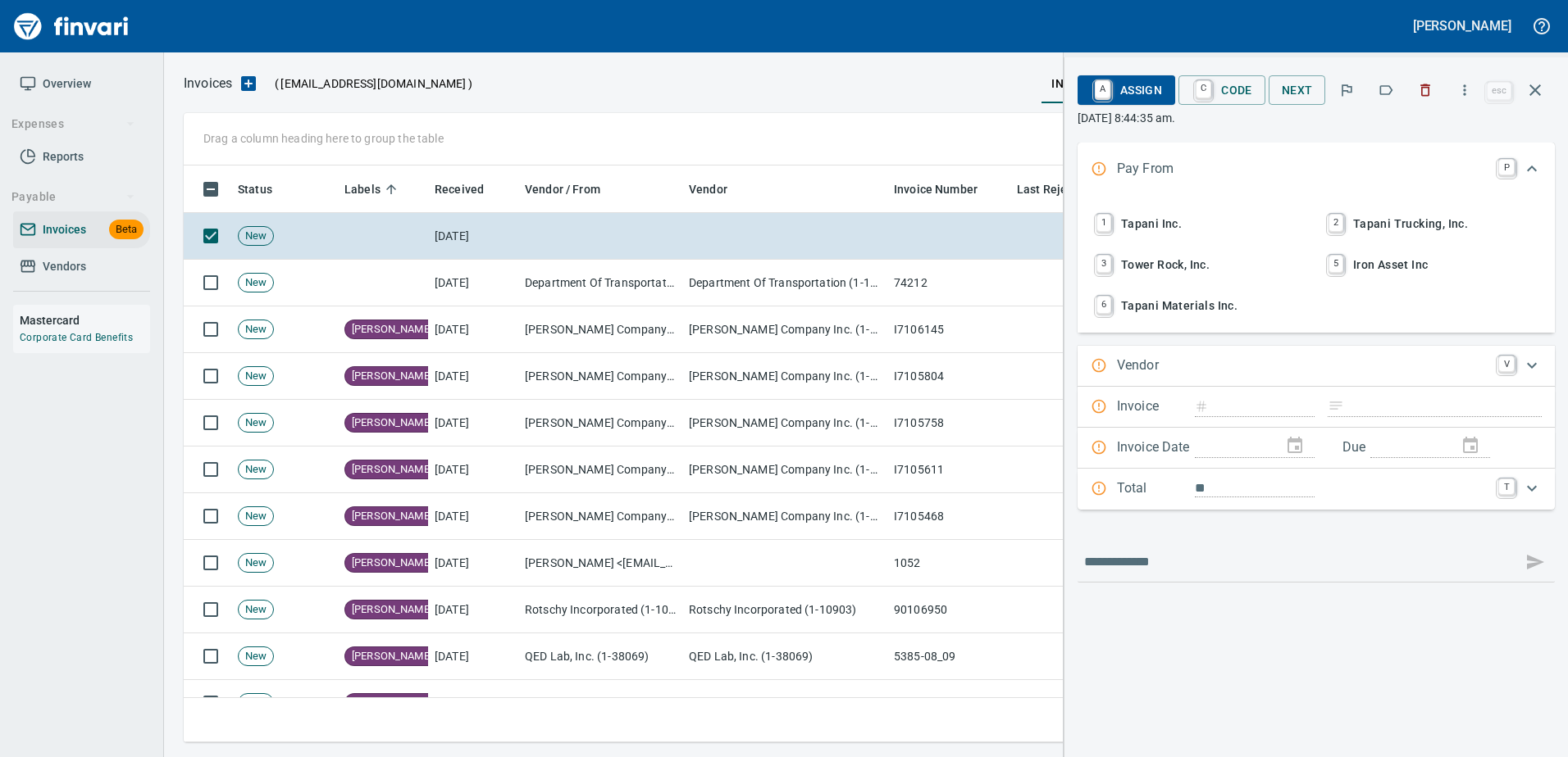
click at [1138, 214] on span "1 Tapani Inc." at bounding box center [1199, 224] width 216 height 28
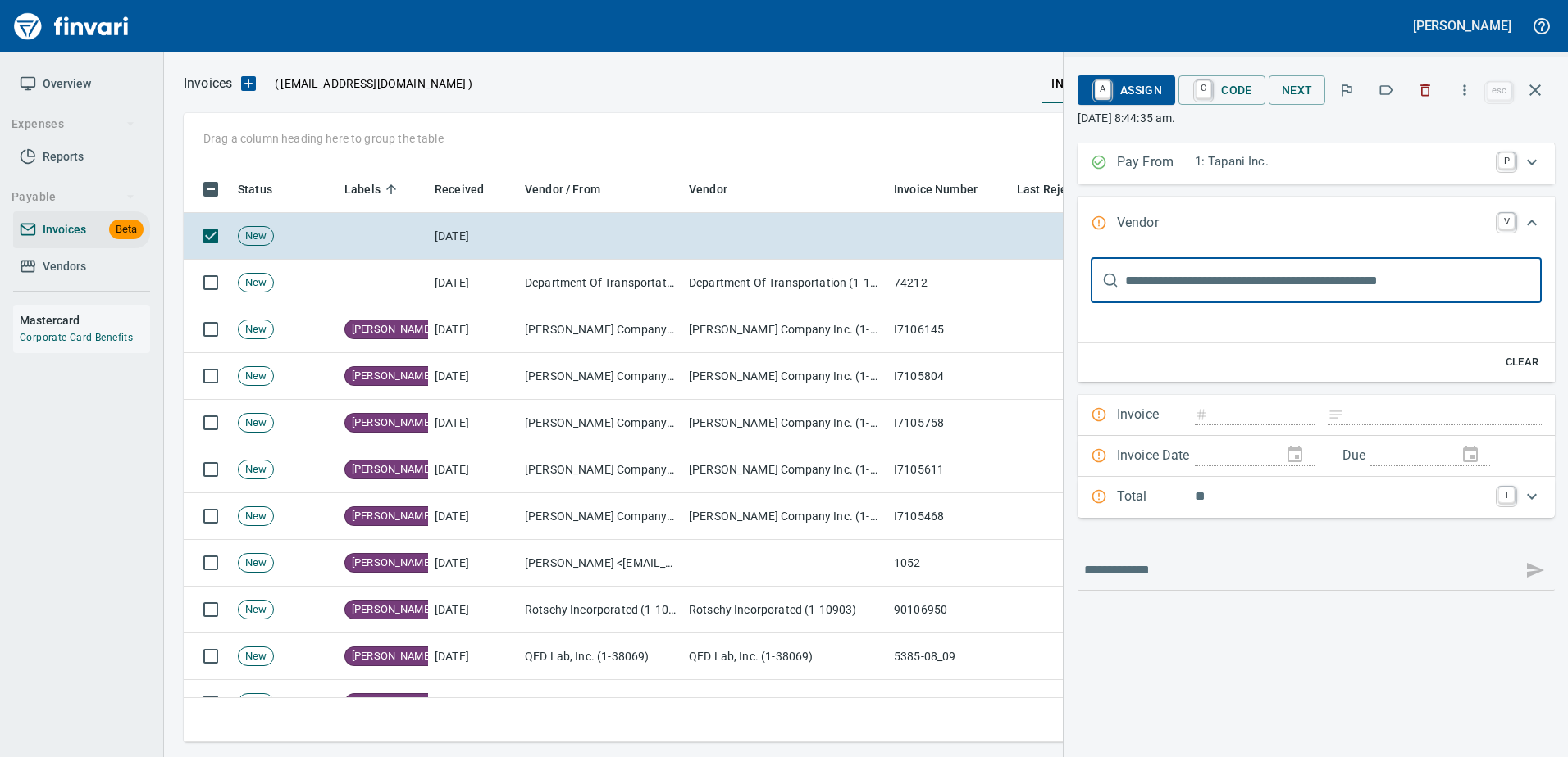
scroll to position [0, 0]
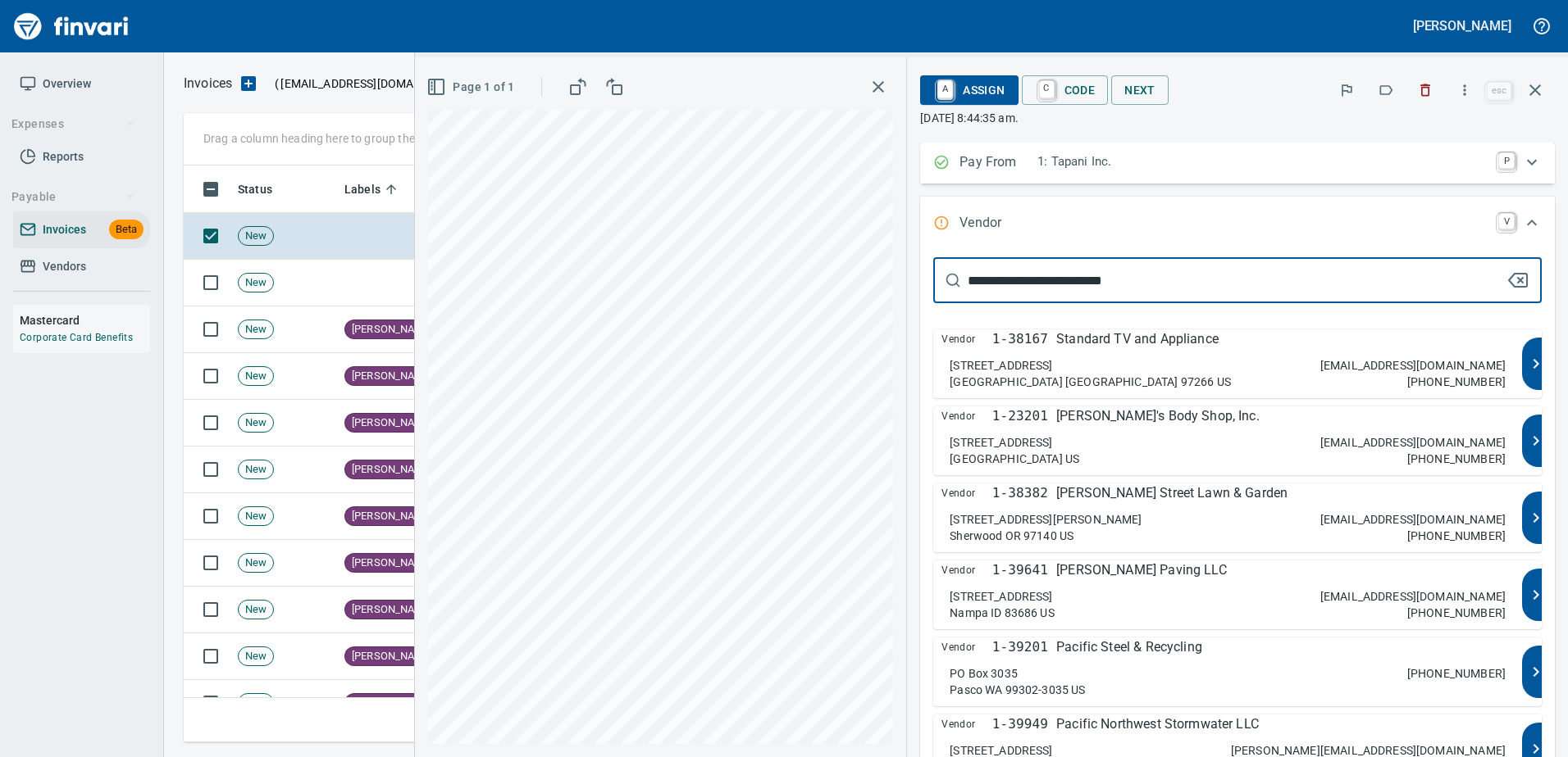
type input "**********"
type input "****"
type input "**********"
type input "*********"
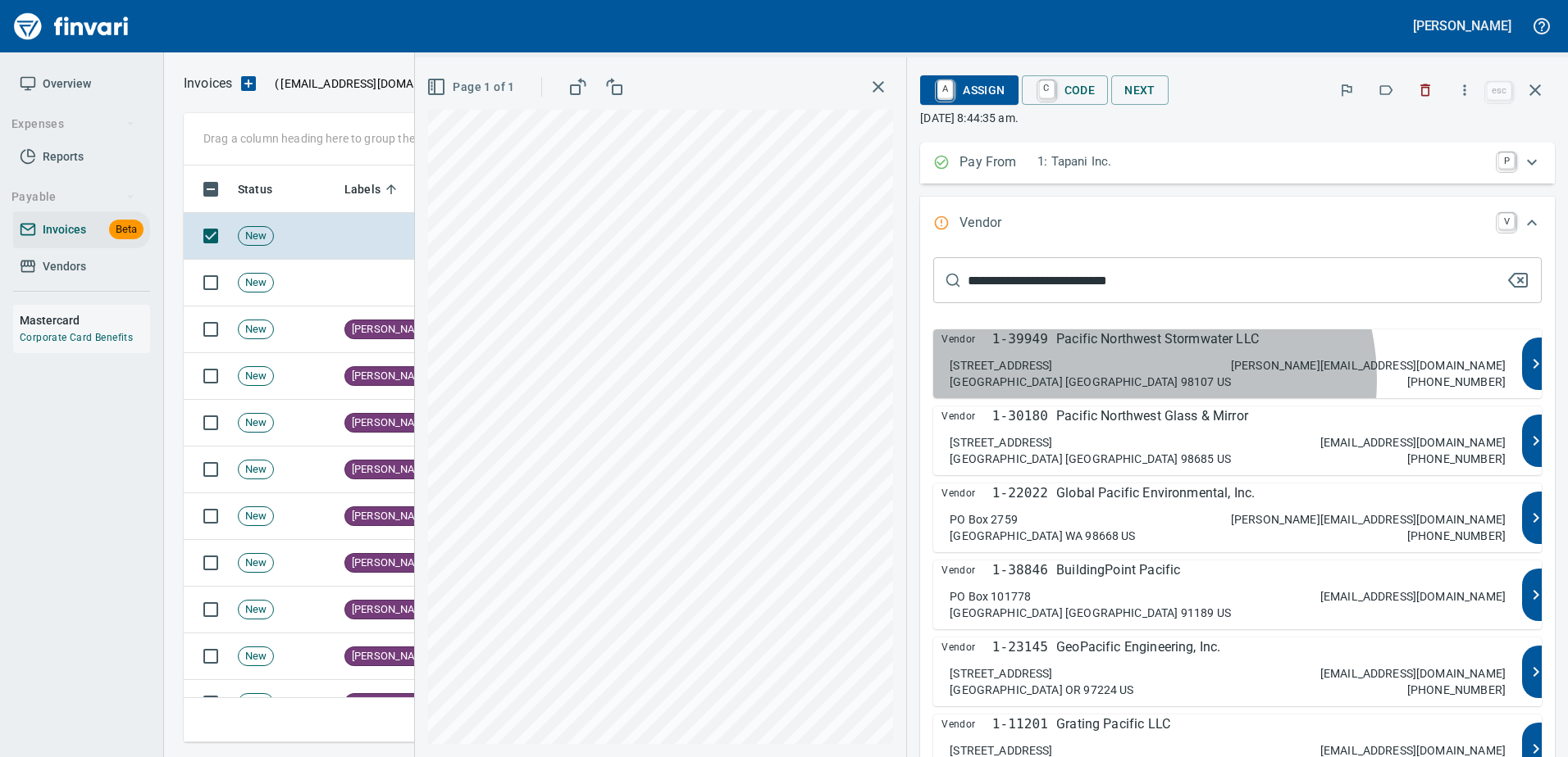
drag, startPoint x: 1308, startPoint y: 376, endPoint x: 1300, endPoint y: 363, distance: 15.3
click at [1308, 371] on div "1752 NW Market St #4391 Seattle WA 98107 US justin@pnwstormwater.com 253-678-26…" at bounding box center [1227, 374] width 556 height 33
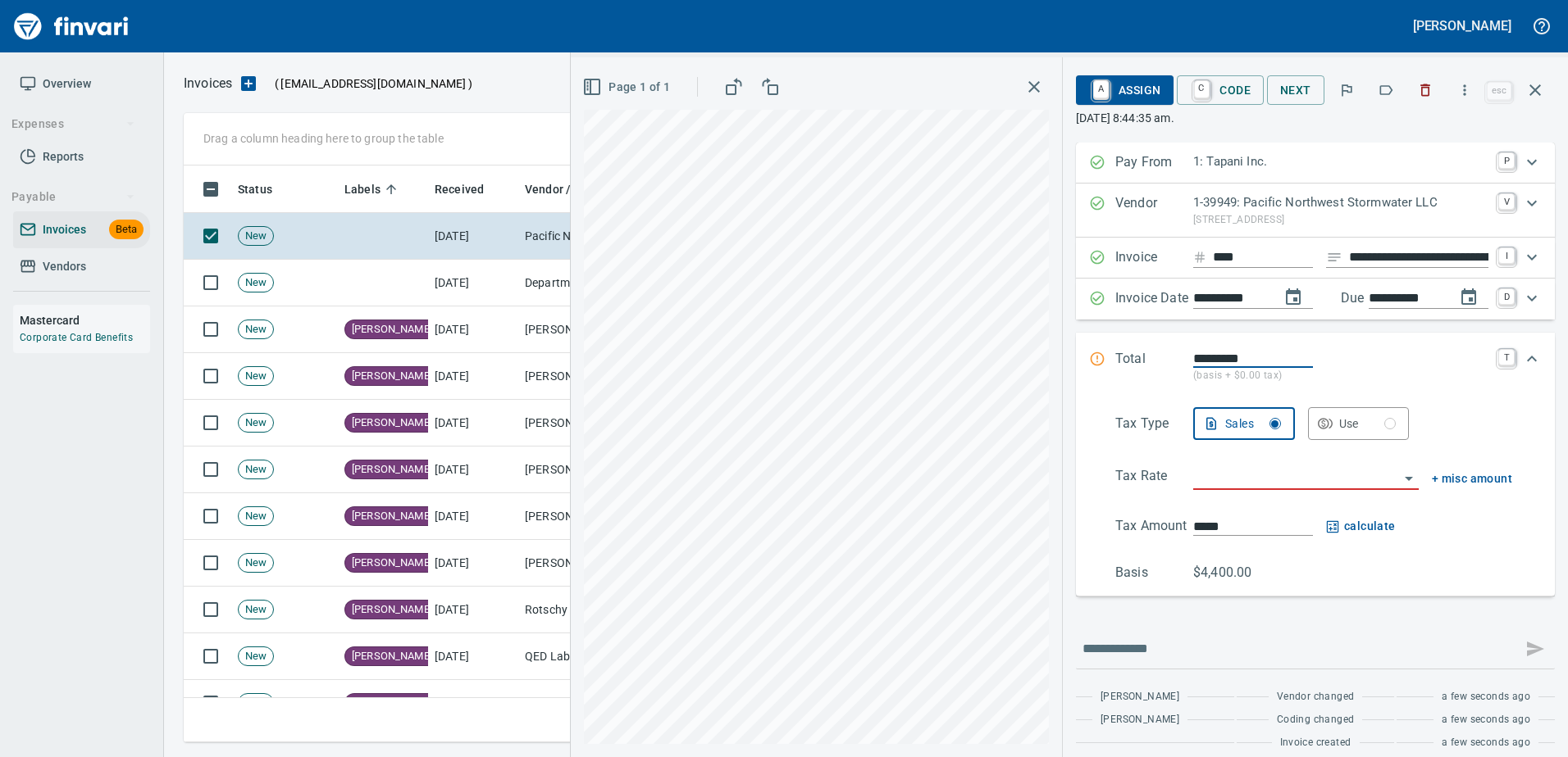
click at [1358, 259] on input "**********" at bounding box center [1418, 258] width 139 height 20
type input "******"
click at [1249, 464] on div "Tax Type Sales Use Tax Rate + misc amount Tax Amount ***** calculate Basis $4,4…" at bounding box center [1315, 495] width 452 height 175
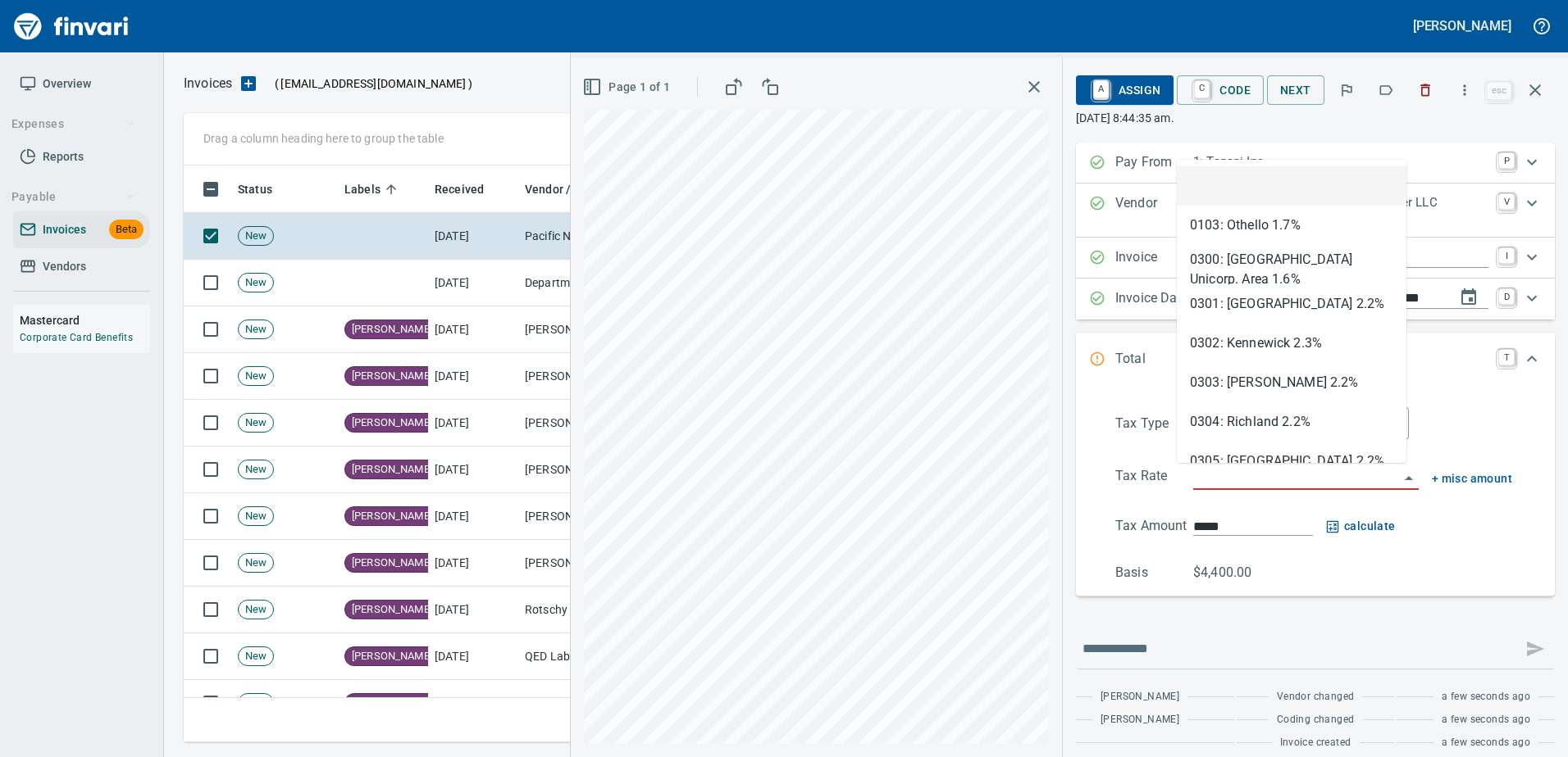
click at [1248, 476] on input "search" at bounding box center [1295, 477] width 205 height 23
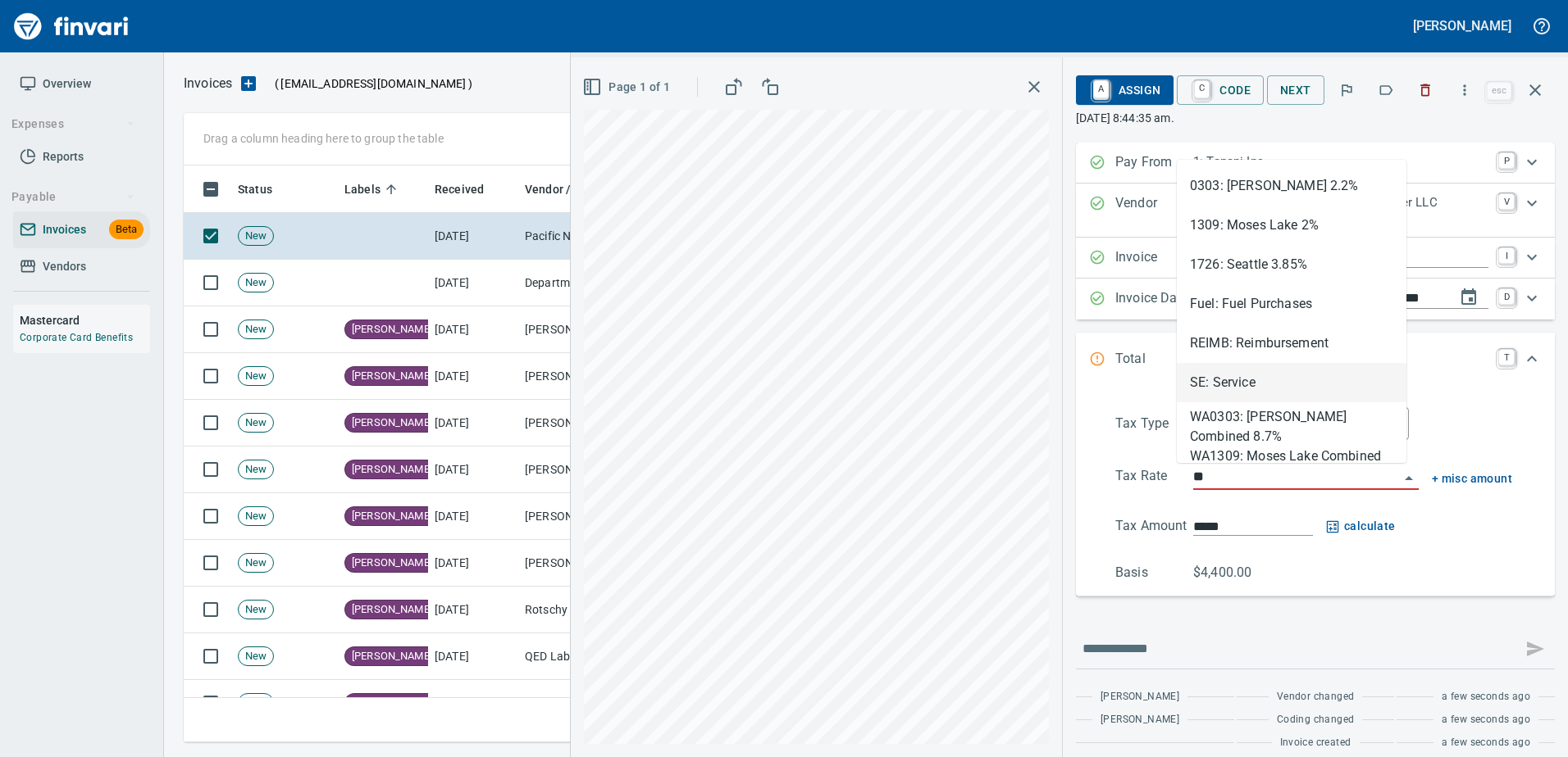
click at [1235, 396] on li "SE: Service" at bounding box center [1291, 382] width 229 height 40
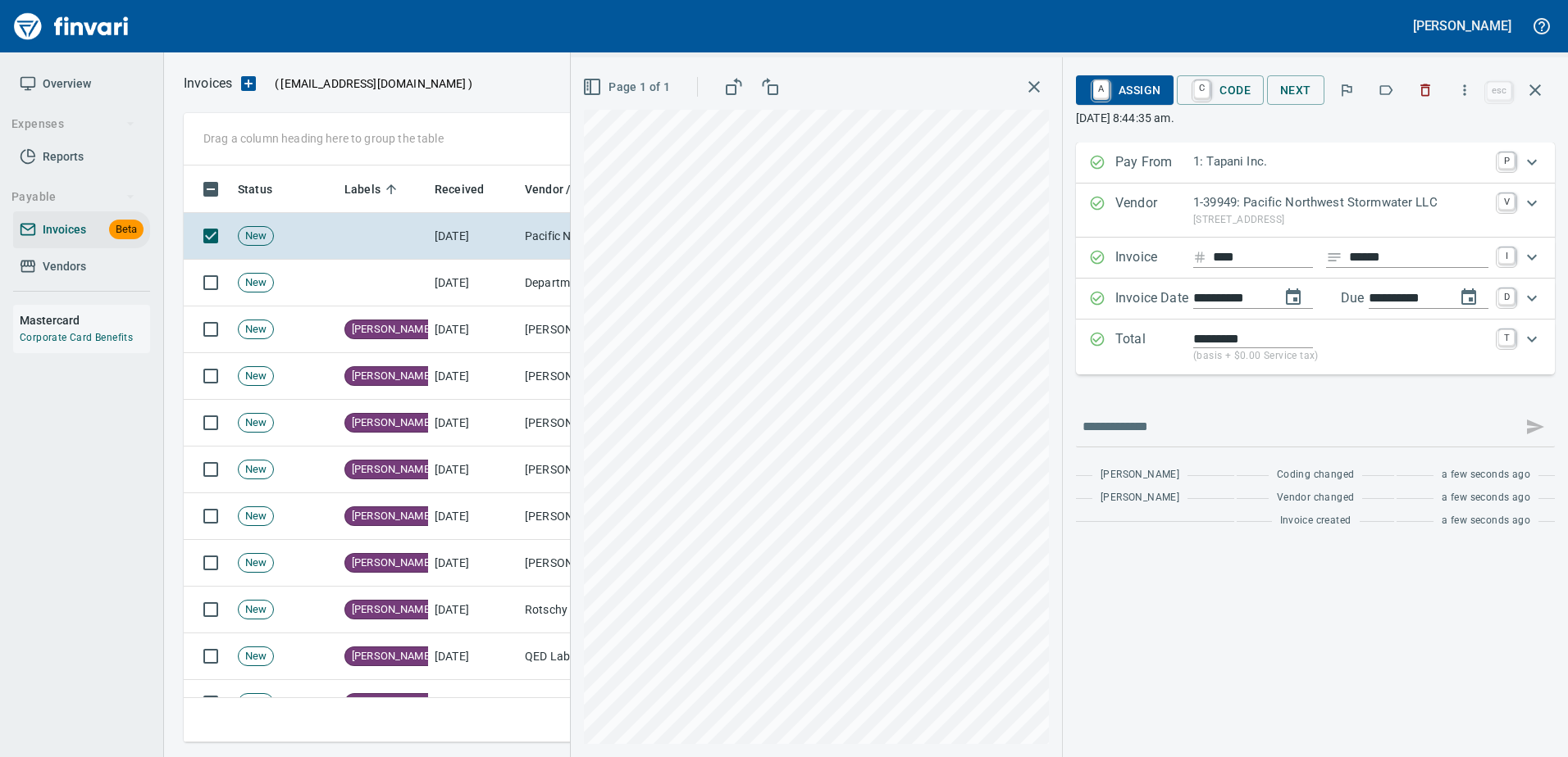
type input "**********"
click at [1145, 84] on span "A Assign" at bounding box center [1124, 90] width 71 height 28
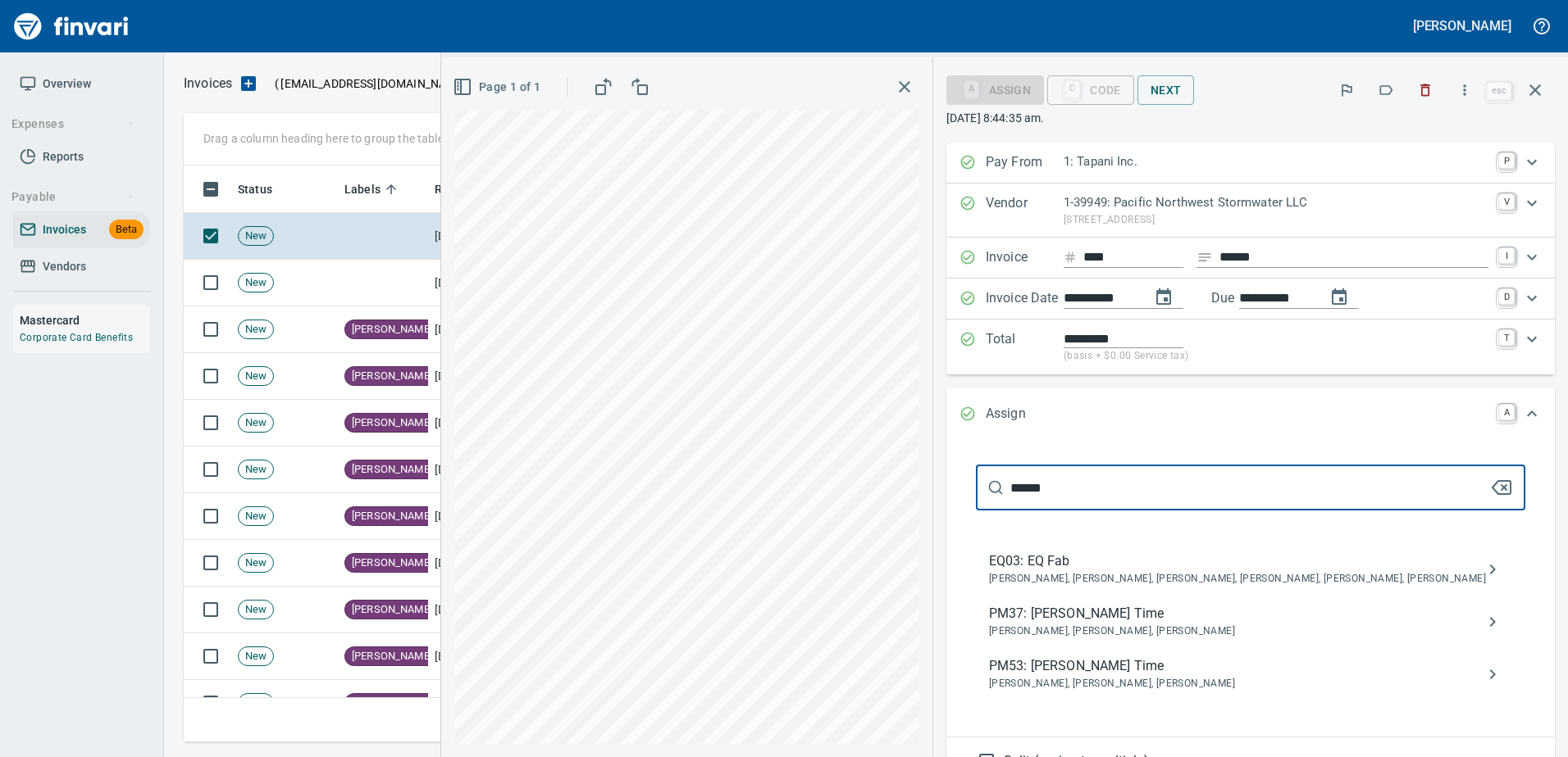
click at [802, 430] on div "**********" at bounding box center [1004, 407] width 1127 height 700
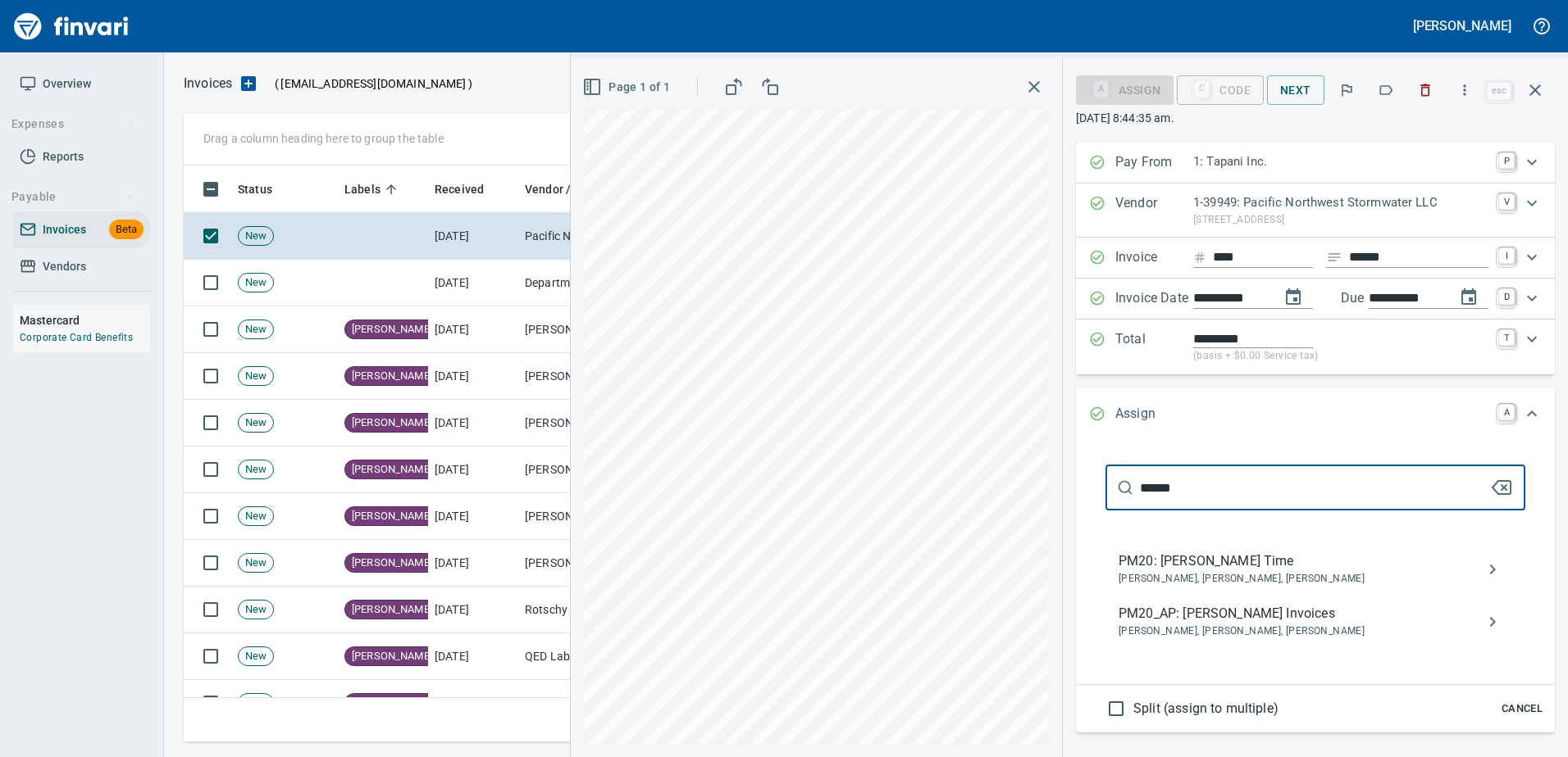
type input "******"
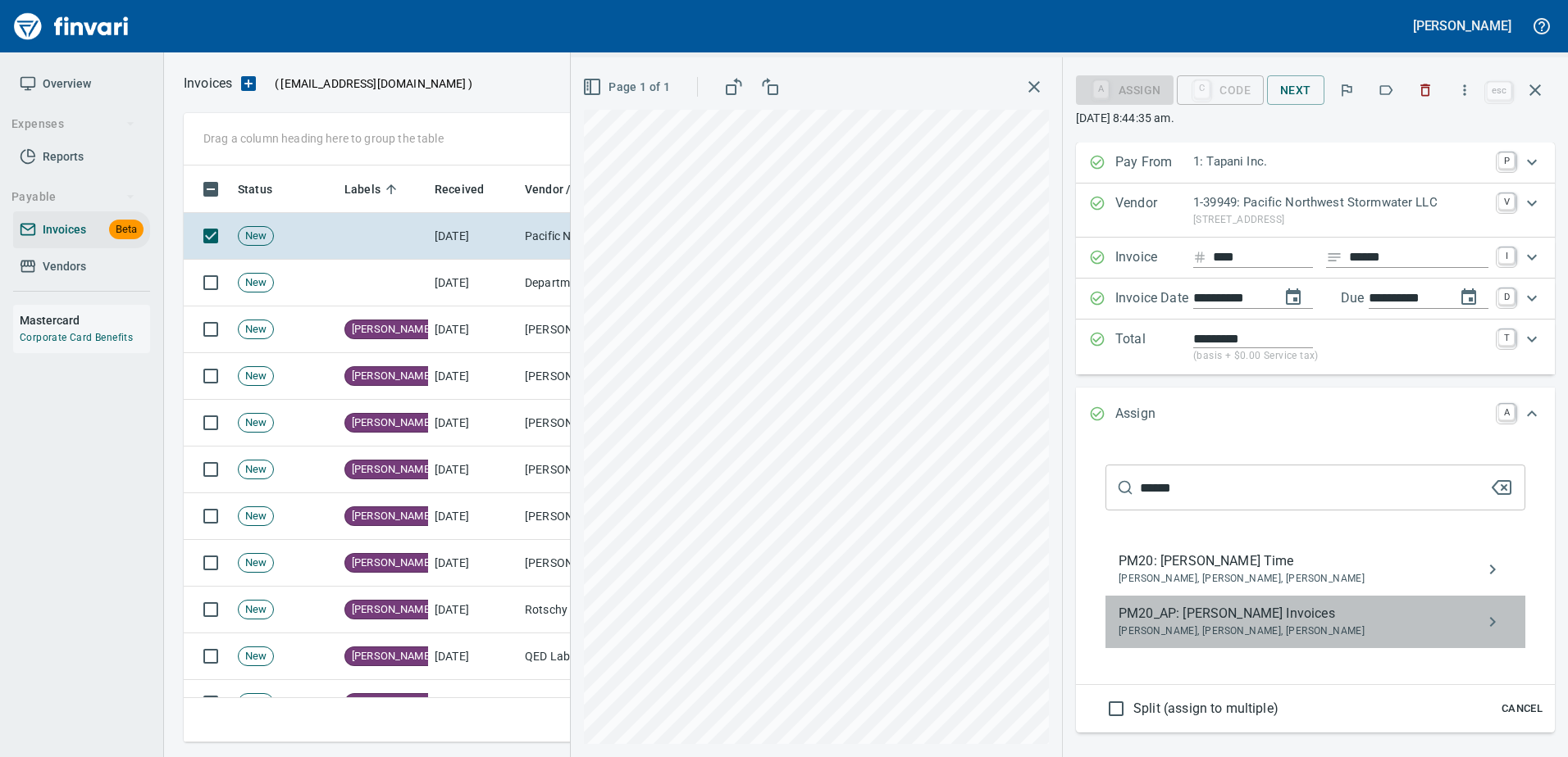
click at [1276, 639] on span "Jarren Thoma, Luke Basanta, Randy Odhiambo" at bounding box center [1302, 632] width 368 height 17
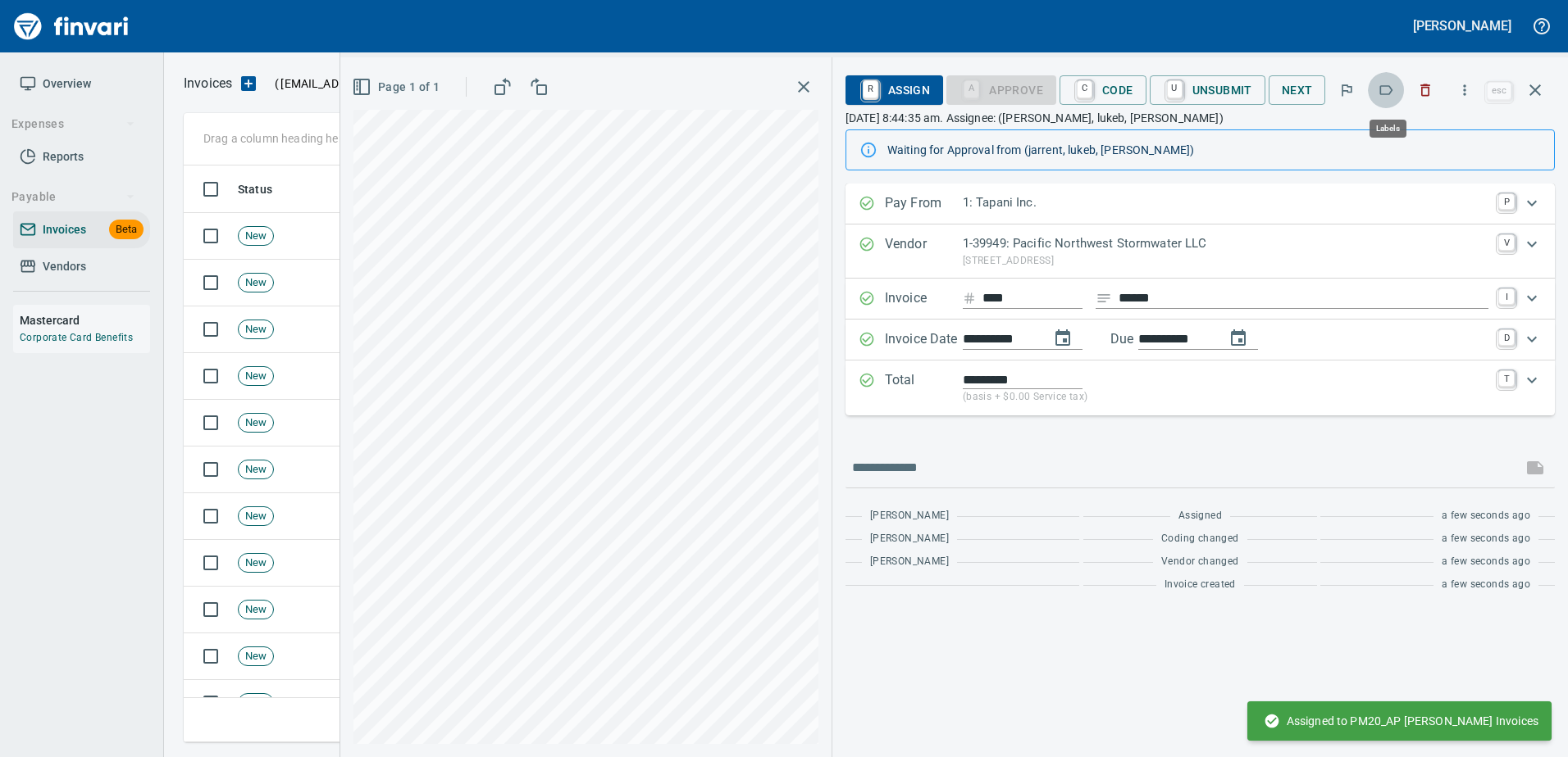
click at [1400, 93] on button "button" at bounding box center [1385, 89] width 36 height 36
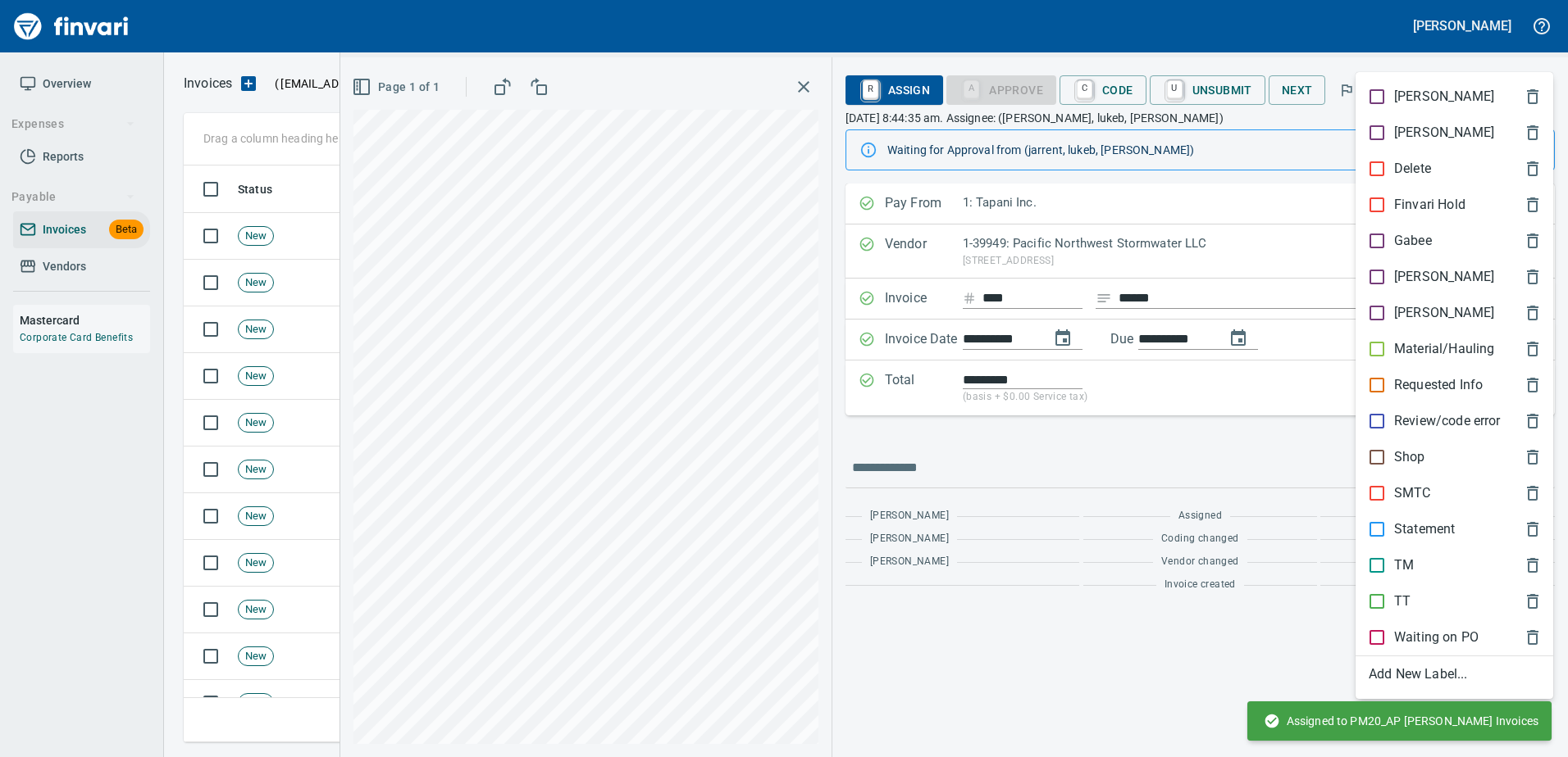
click at [1397, 273] on p "[PERSON_NAME]" at bounding box center [1444, 276] width 100 height 19
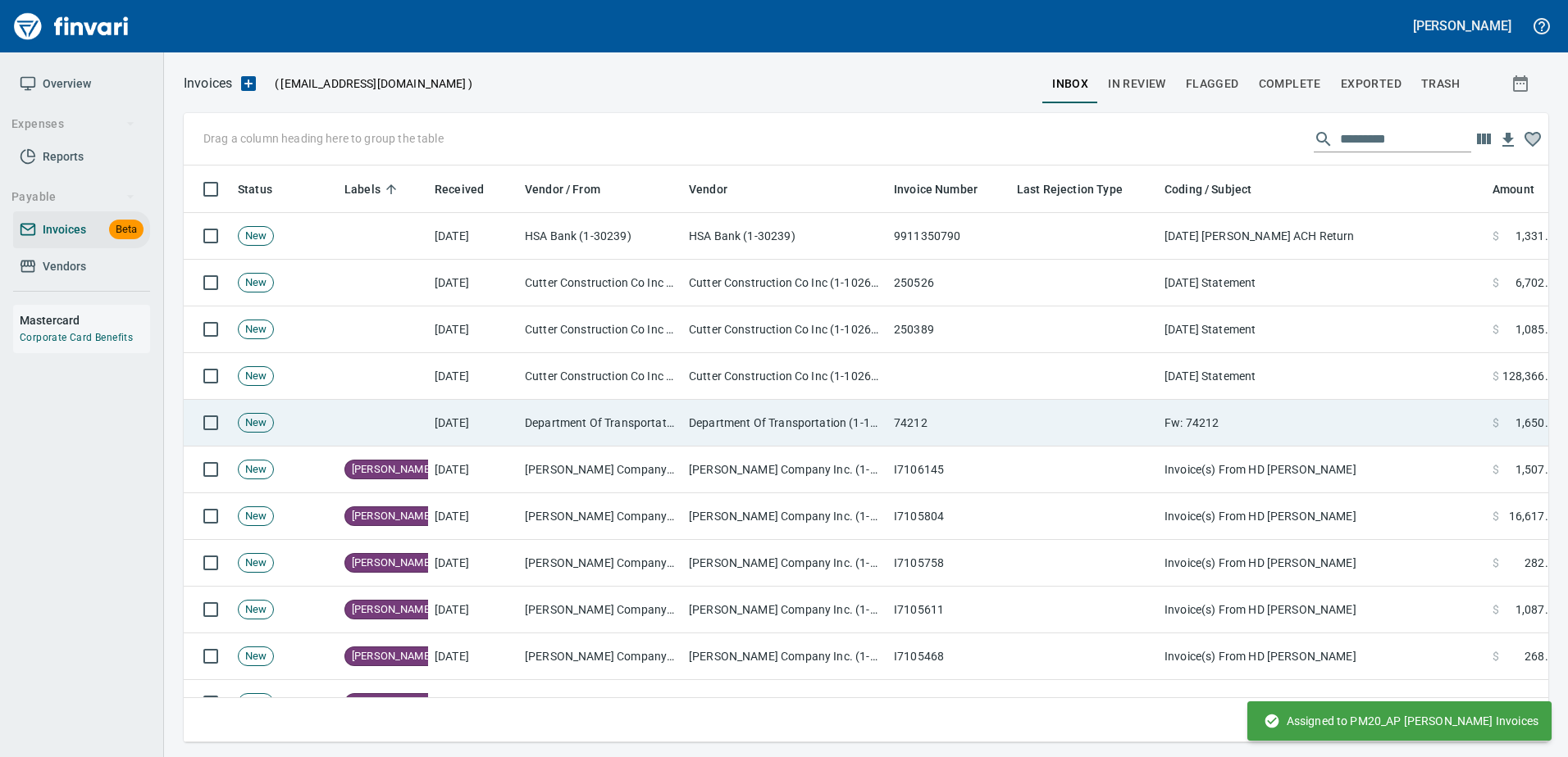
click at [806, 431] on td "Department Of Transportation (1-10296)" at bounding box center [784, 423] width 205 height 47
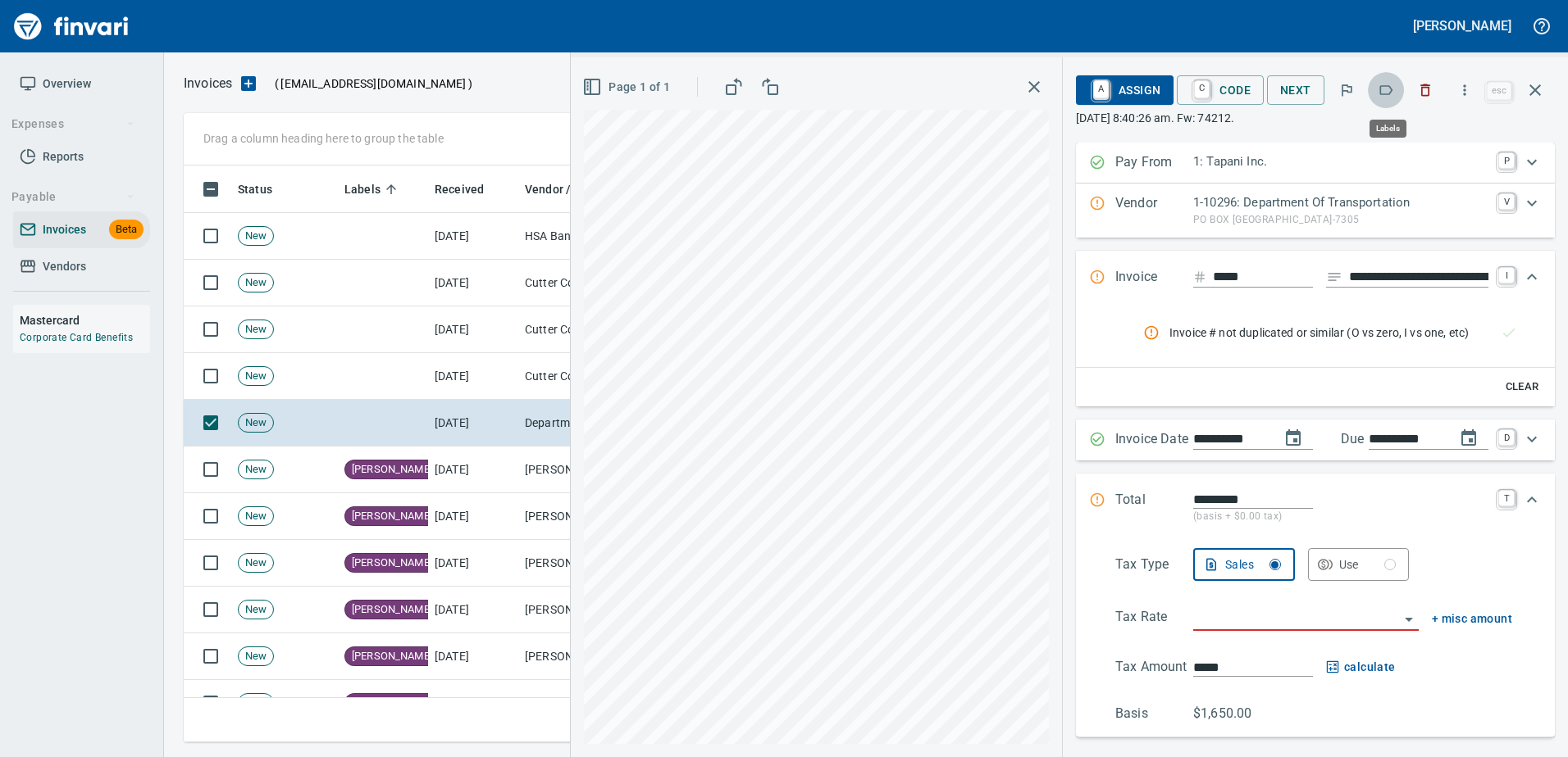
click at [1389, 87] on icon "button" at bounding box center [1386, 90] width 17 height 17
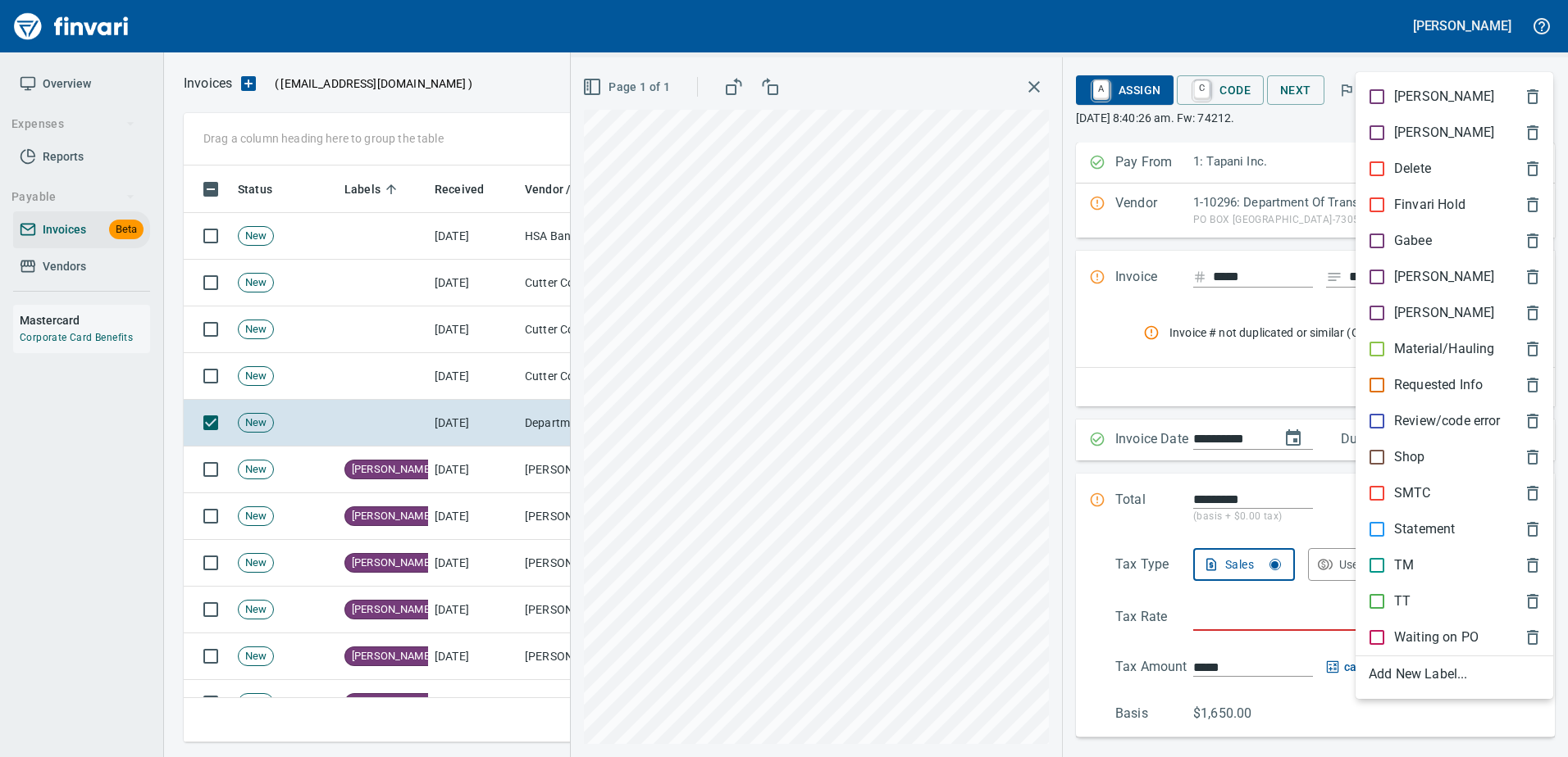
click at [1402, 263] on div "[PERSON_NAME]" at bounding box center [1454, 276] width 197 height 36
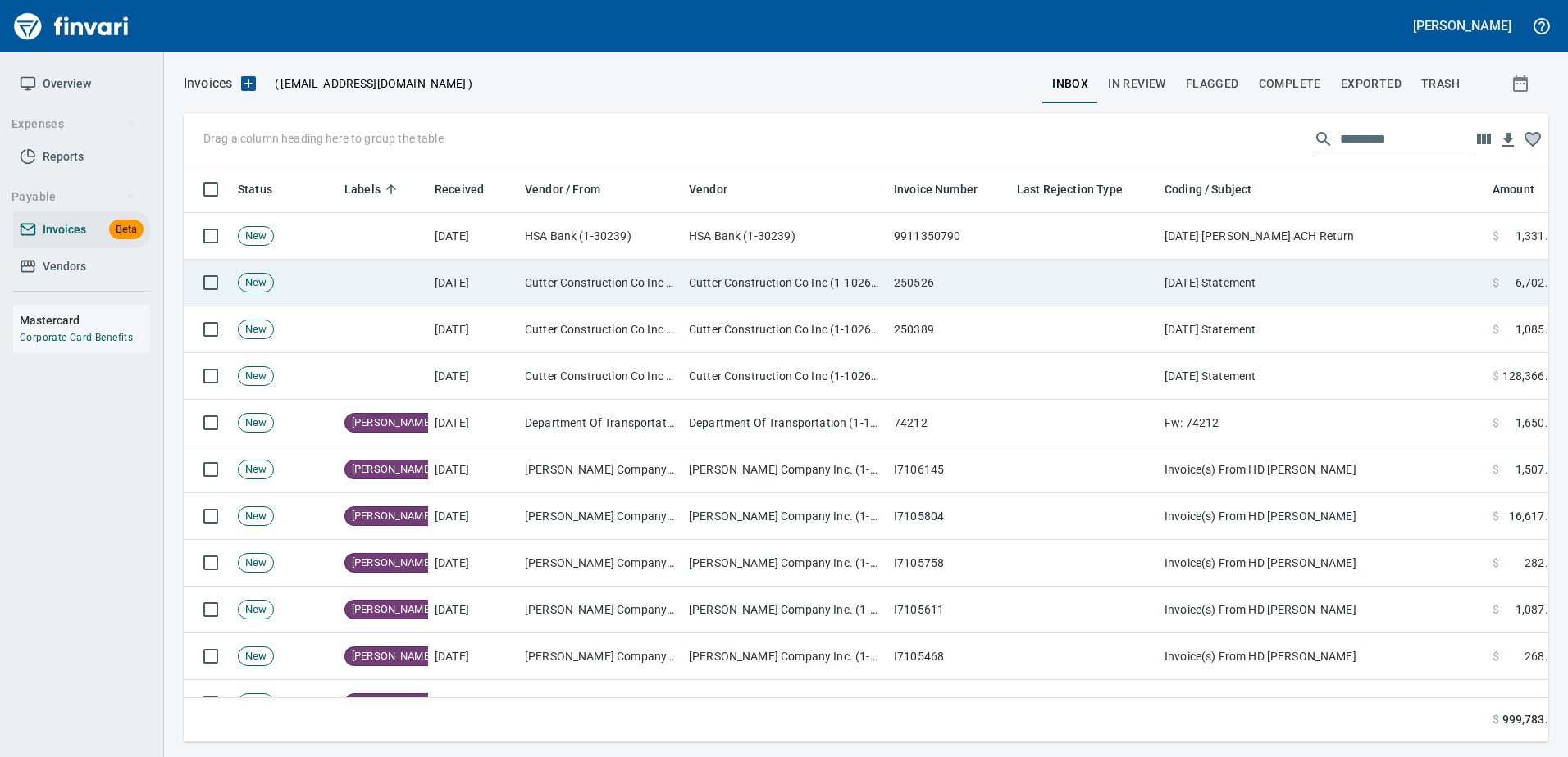
click at [1188, 285] on td "July 31 Statement" at bounding box center [1322, 283] width 328 height 47
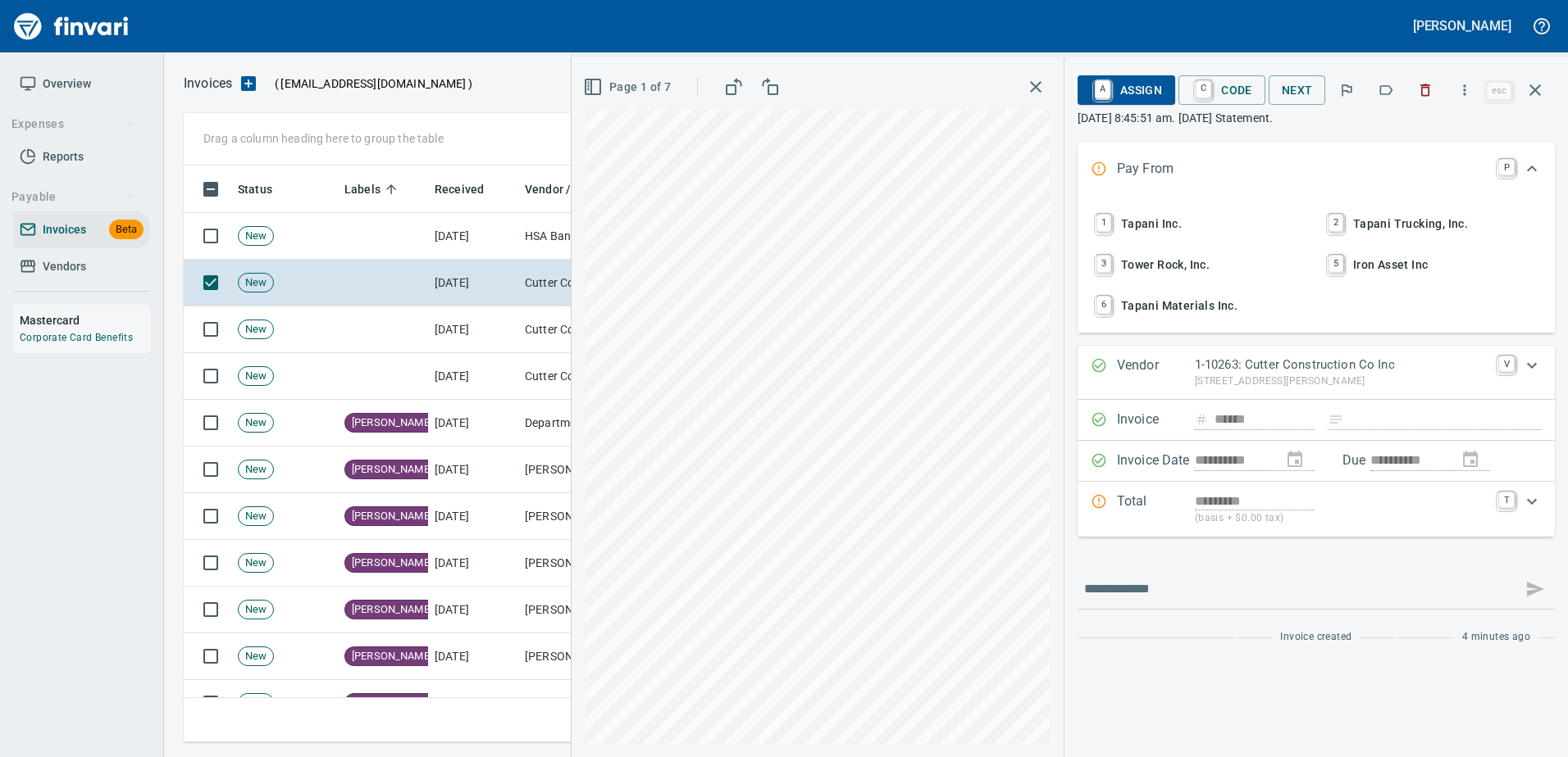
click at [1399, 87] on button "button" at bounding box center [1385, 89] width 36 height 36
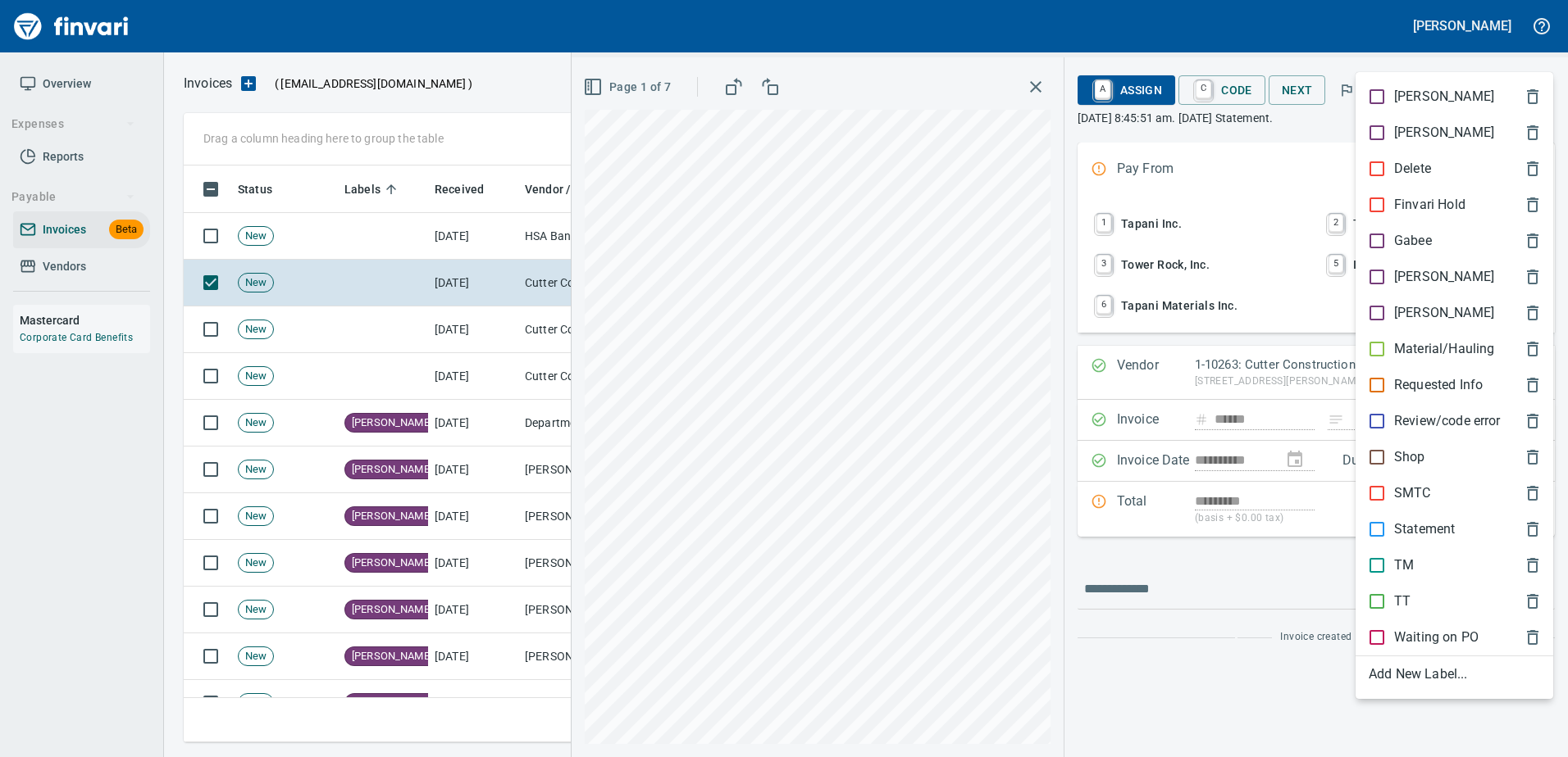
scroll to position [553, 1339]
click at [1477, 355] on p "Material/Hauling" at bounding box center [1444, 348] width 100 height 19
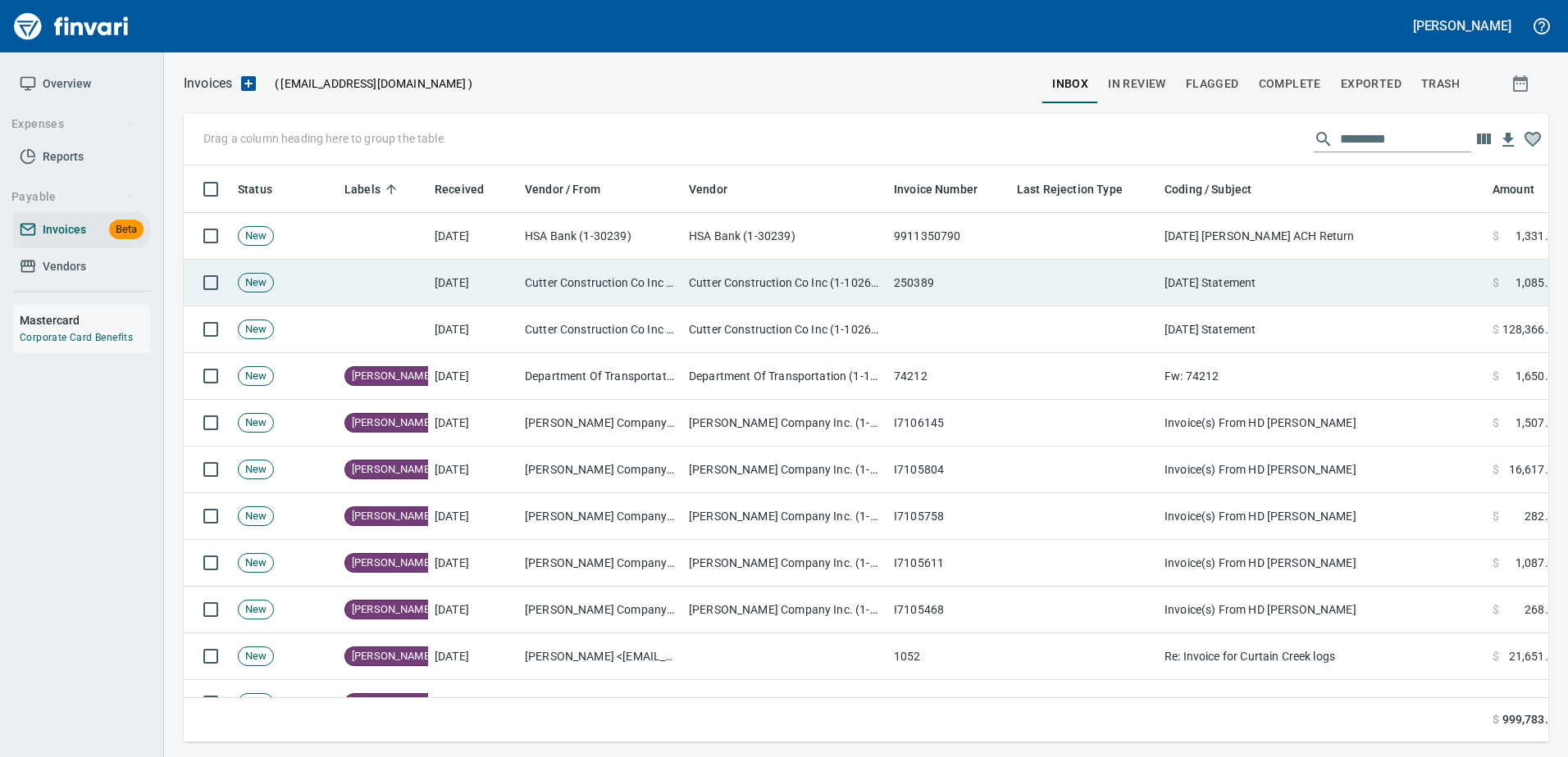
click at [1269, 297] on td "July 31 Statement" at bounding box center [1322, 283] width 328 height 47
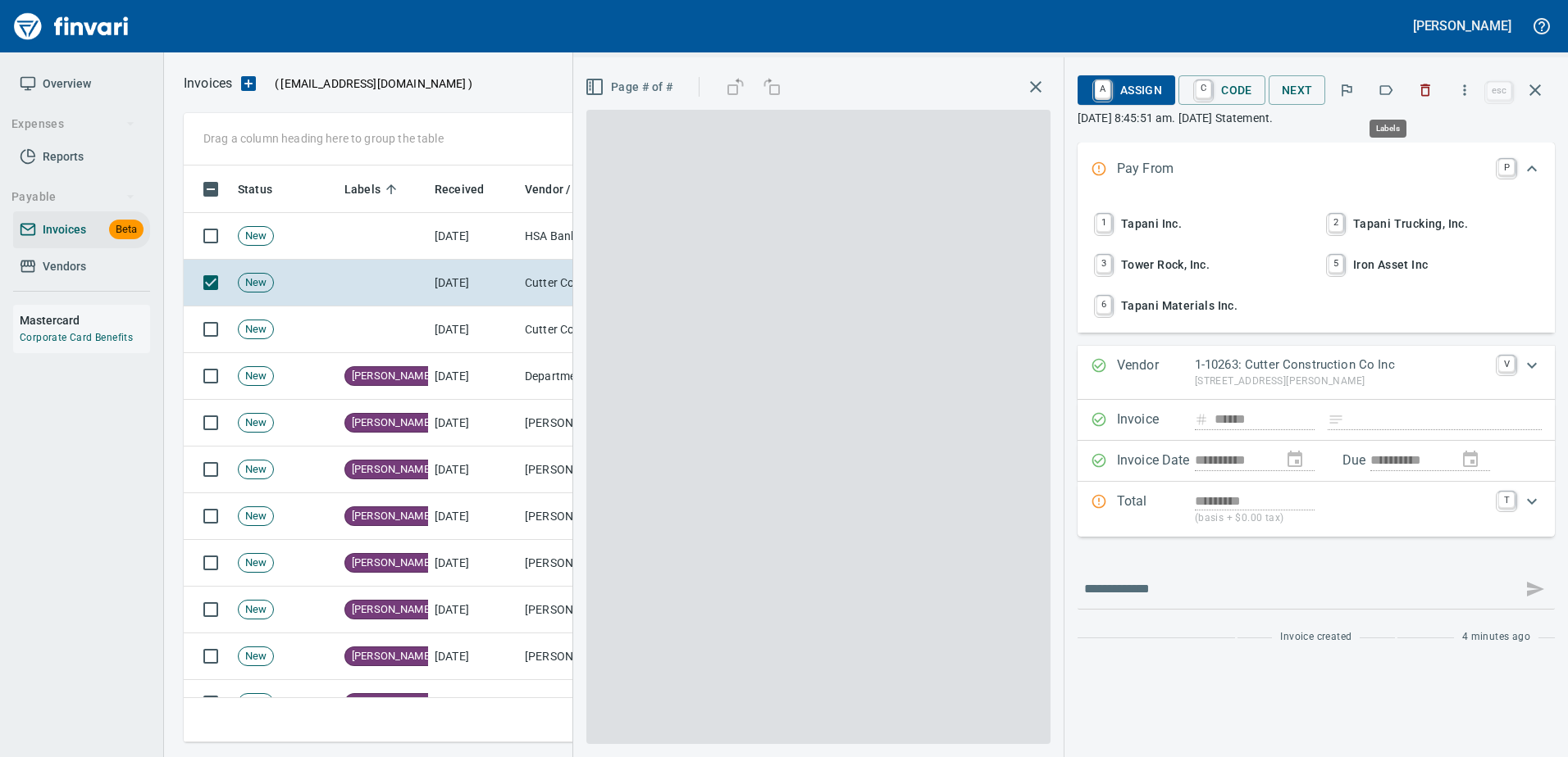
click at [1383, 87] on icon "button" at bounding box center [1386, 90] width 17 height 17
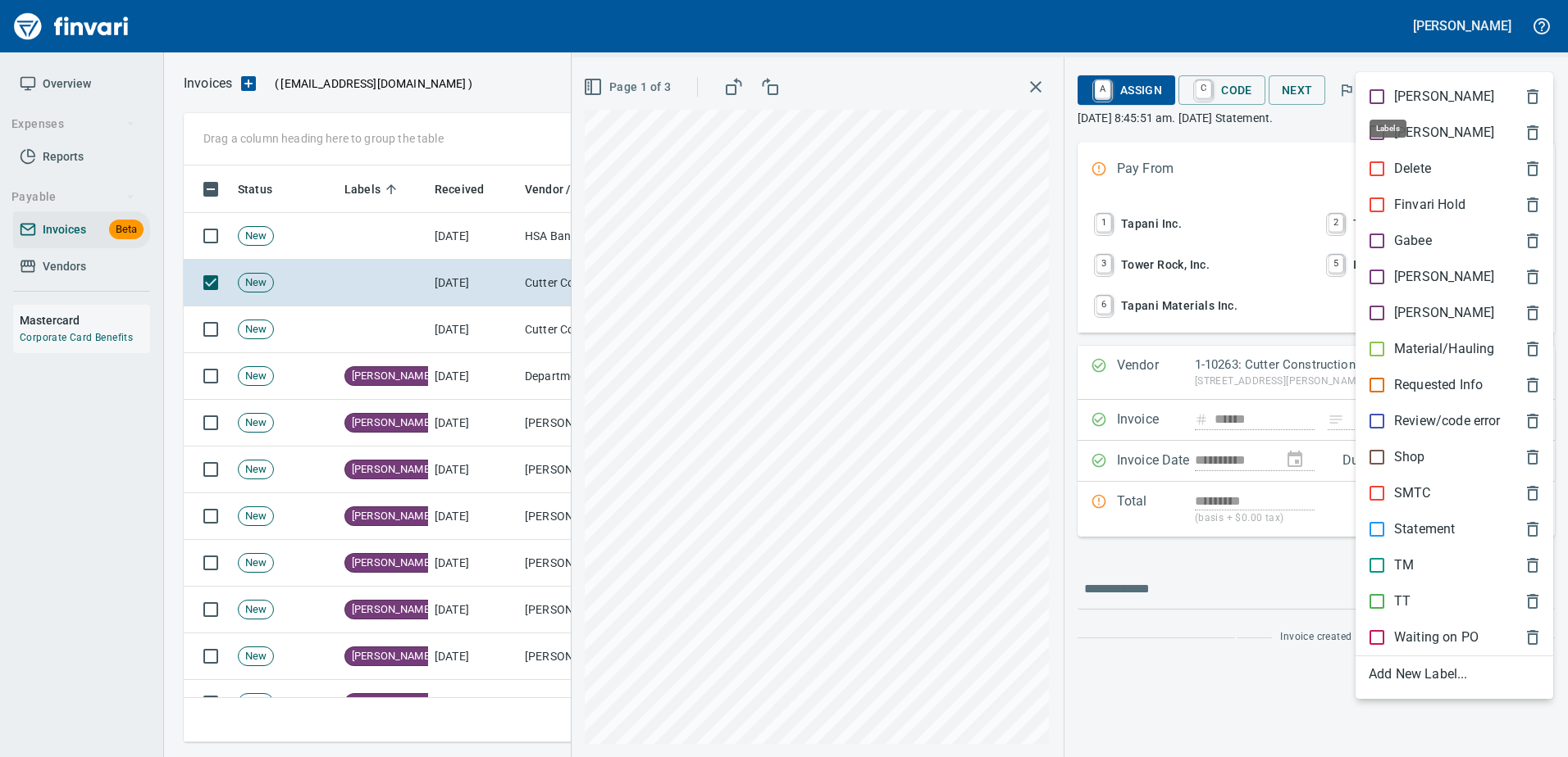
scroll to position [553, 1339]
click at [1412, 341] on p "Material/Hauling" at bounding box center [1444, 348] width 100 height 19
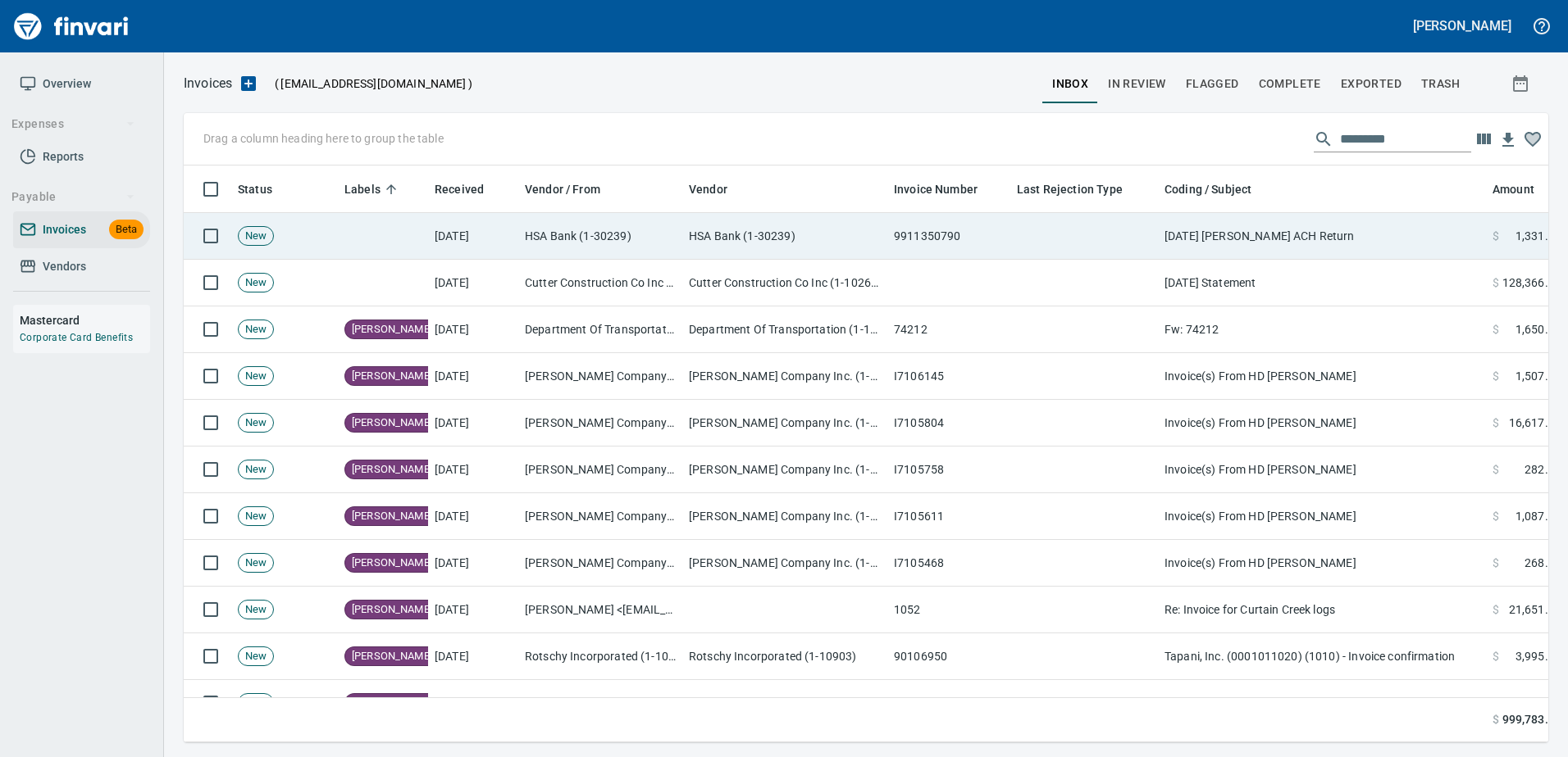
click at [1243, 243] on td "8/25/25 Landon Schulze ACH Return" at bounding box center [1322, 236] width 328 height 47
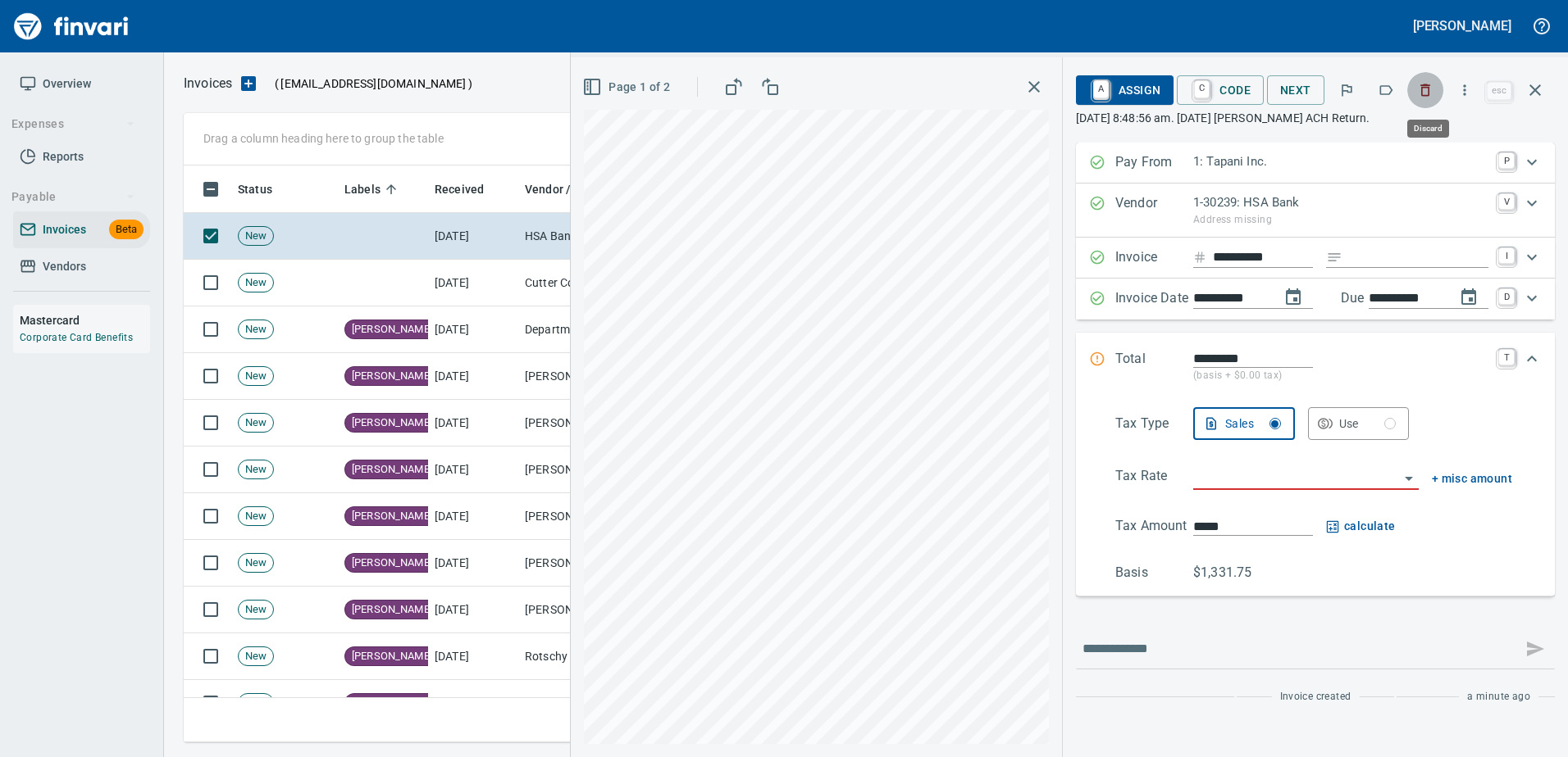
click at [1420, 88] on icon "button" at bounding box center [1425, 90] width 17 height 17
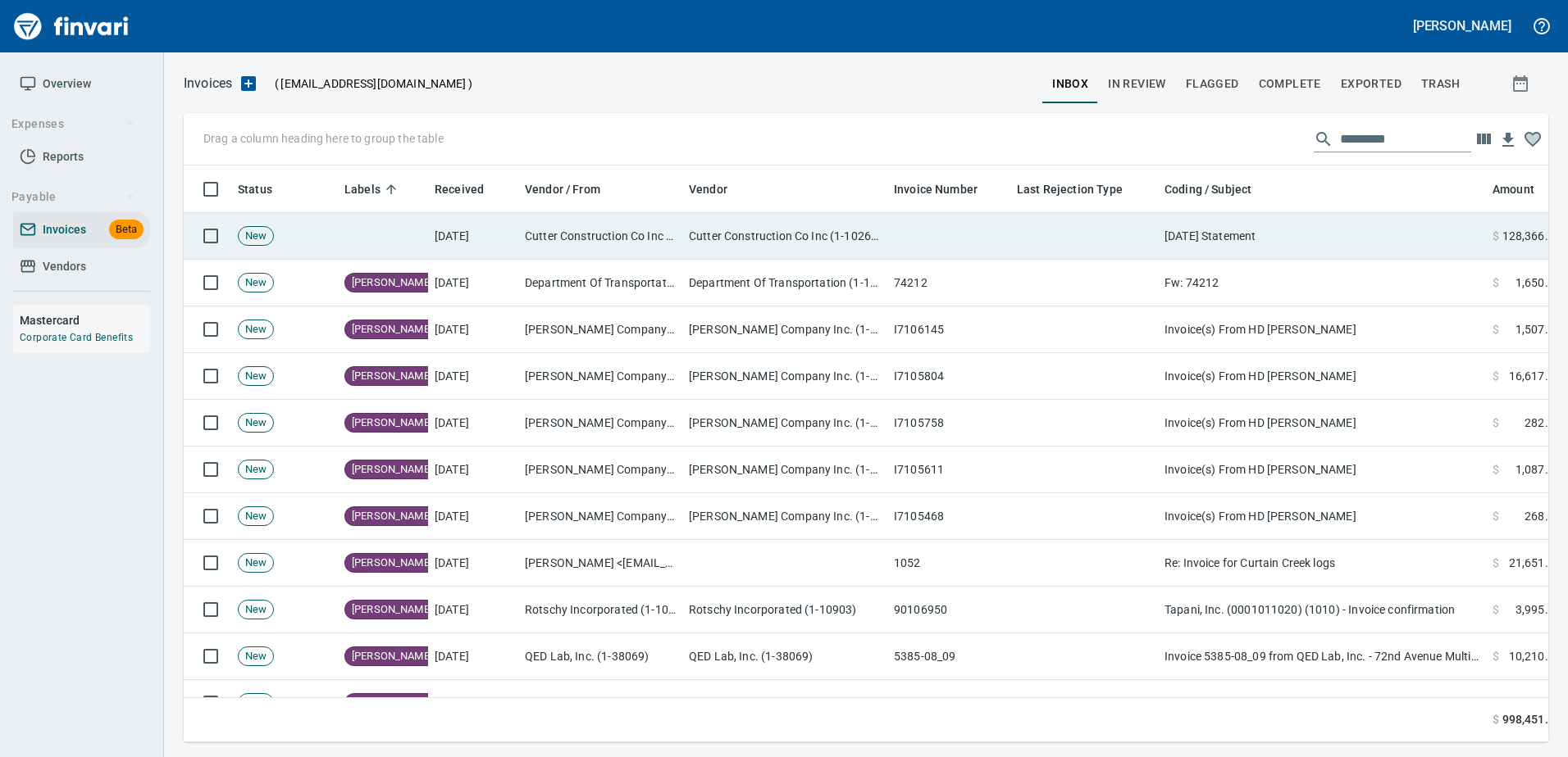
click at [1387, 253] on td "July 31 Statement" at bounding box center [1322, 236] width 328 height 47
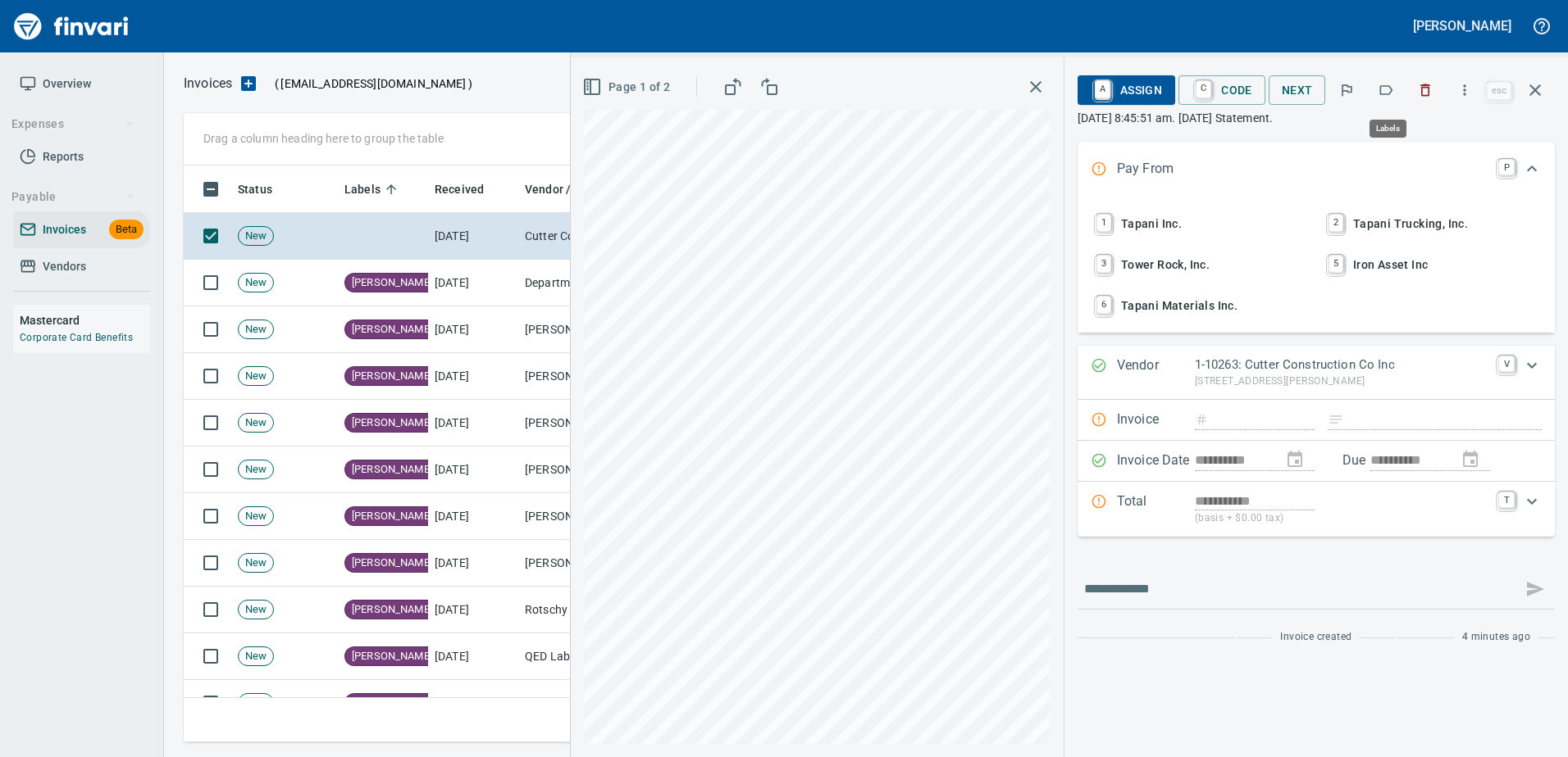
click at [1381, 93] on icon "button" at bounding box center [1386, 90] width 17 height 17
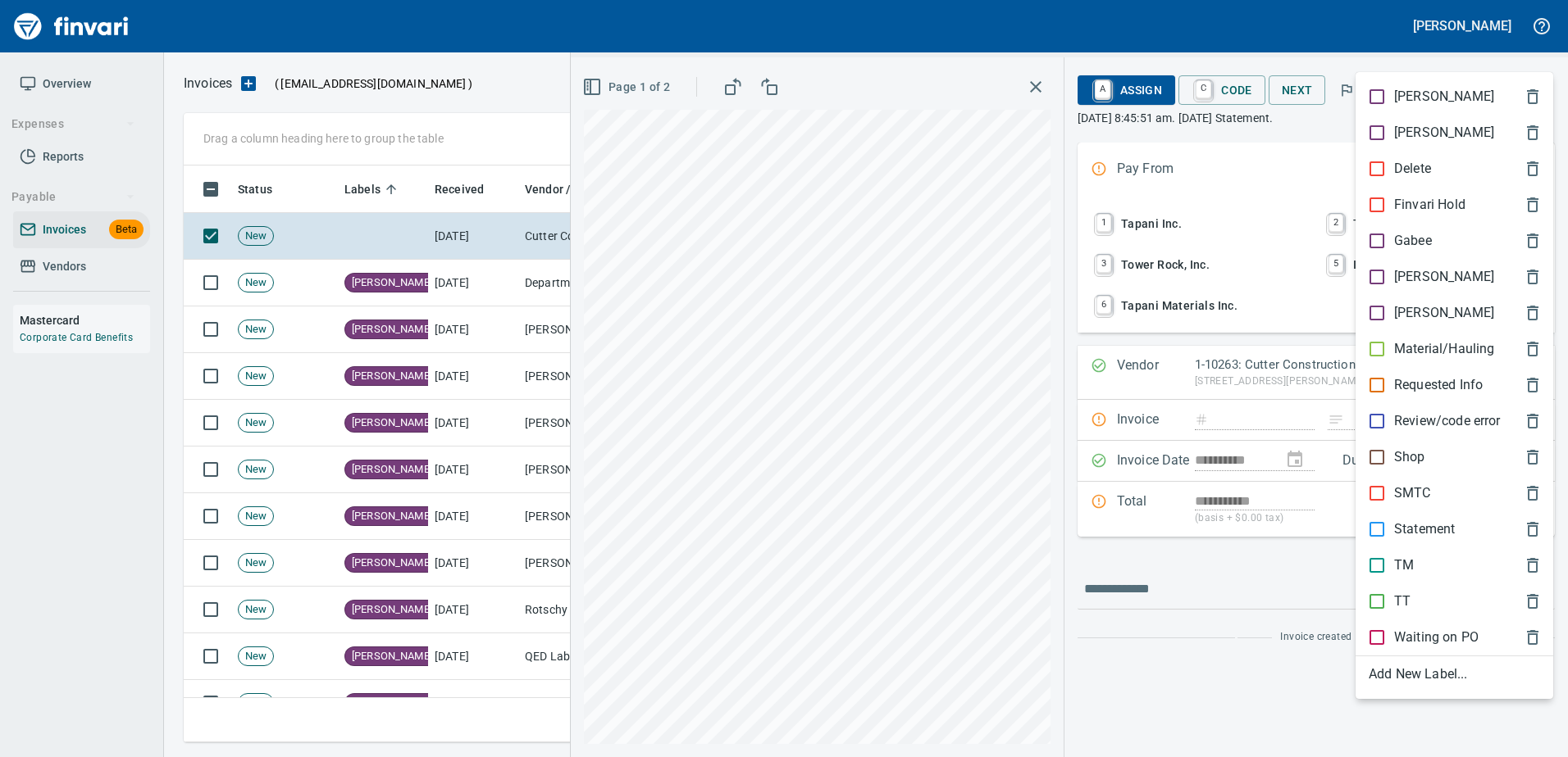
scroll to position [553, 1339]
click at [1412, 530] on p "Statement" at bounding box center [1424, 529] width 61 height 19
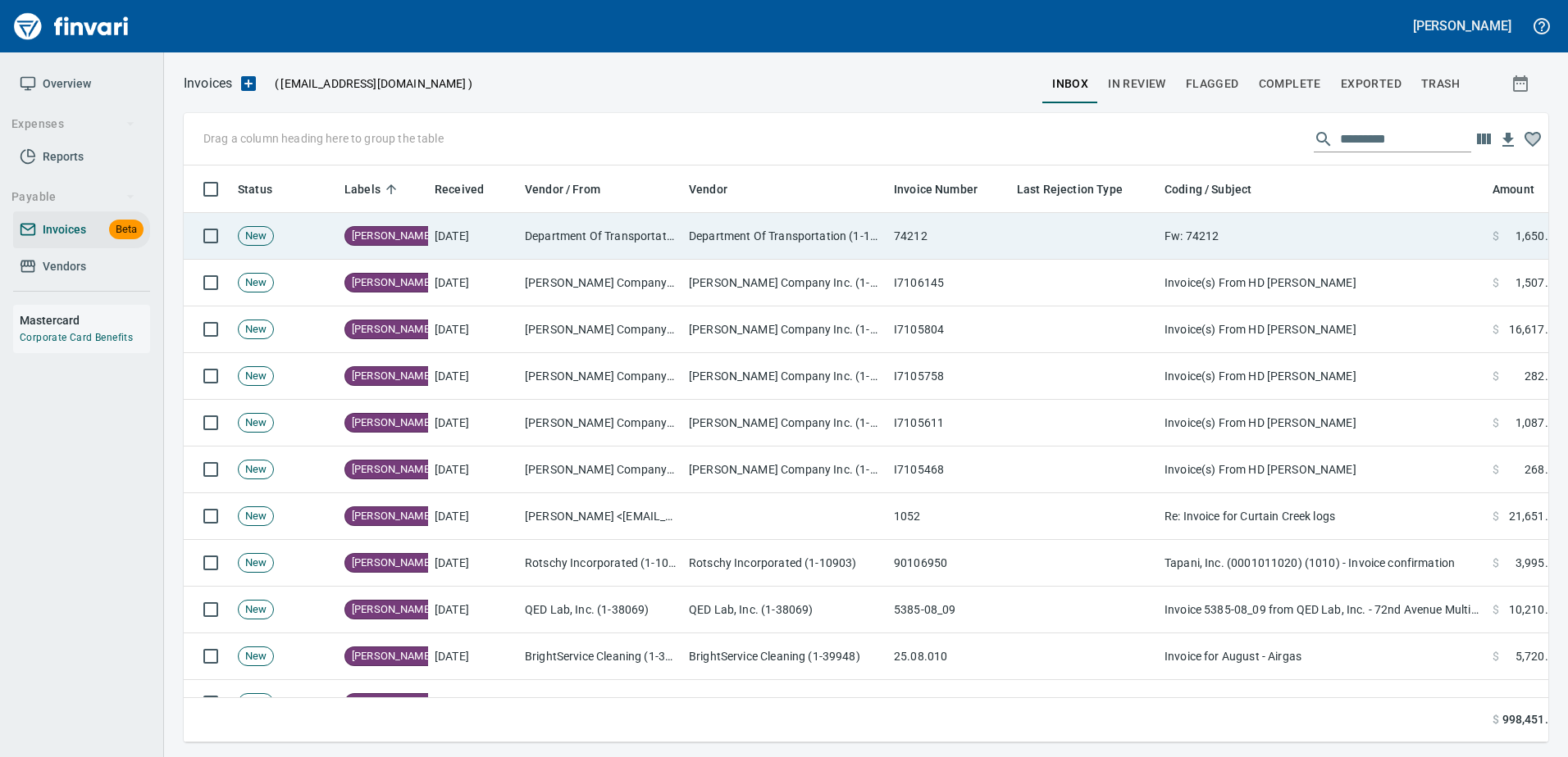
click at [1244, 245] on td "Fw: 74212" at bounding box center [1322, 236] width 328 height 47
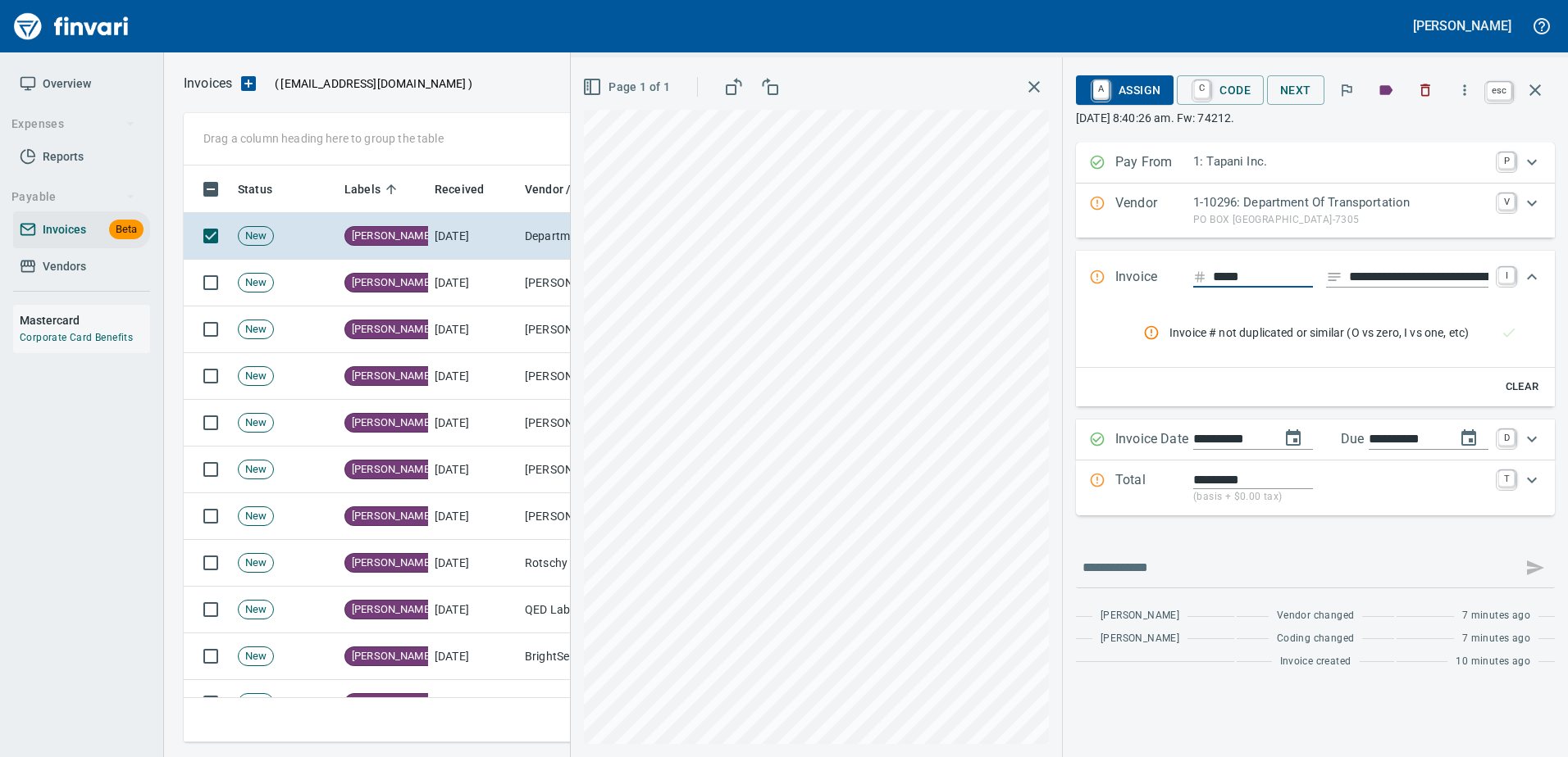
click at [1537, 96] on icon "button" at bounding box center [1534, 89] width 19 height 19
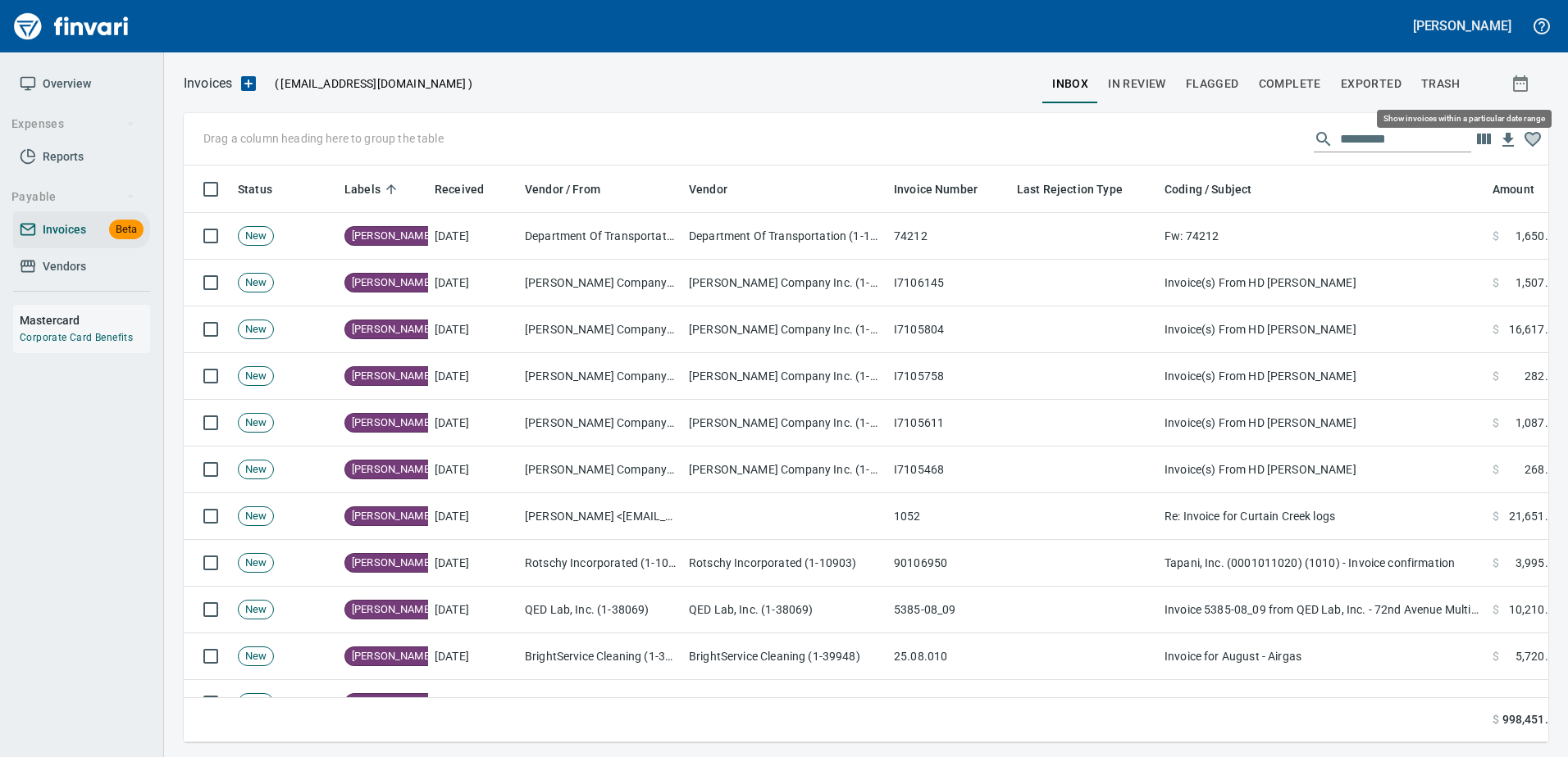
scroll to position [553, 1339]
